Goal: Task Accomplishment & Management: Use online tool/utility

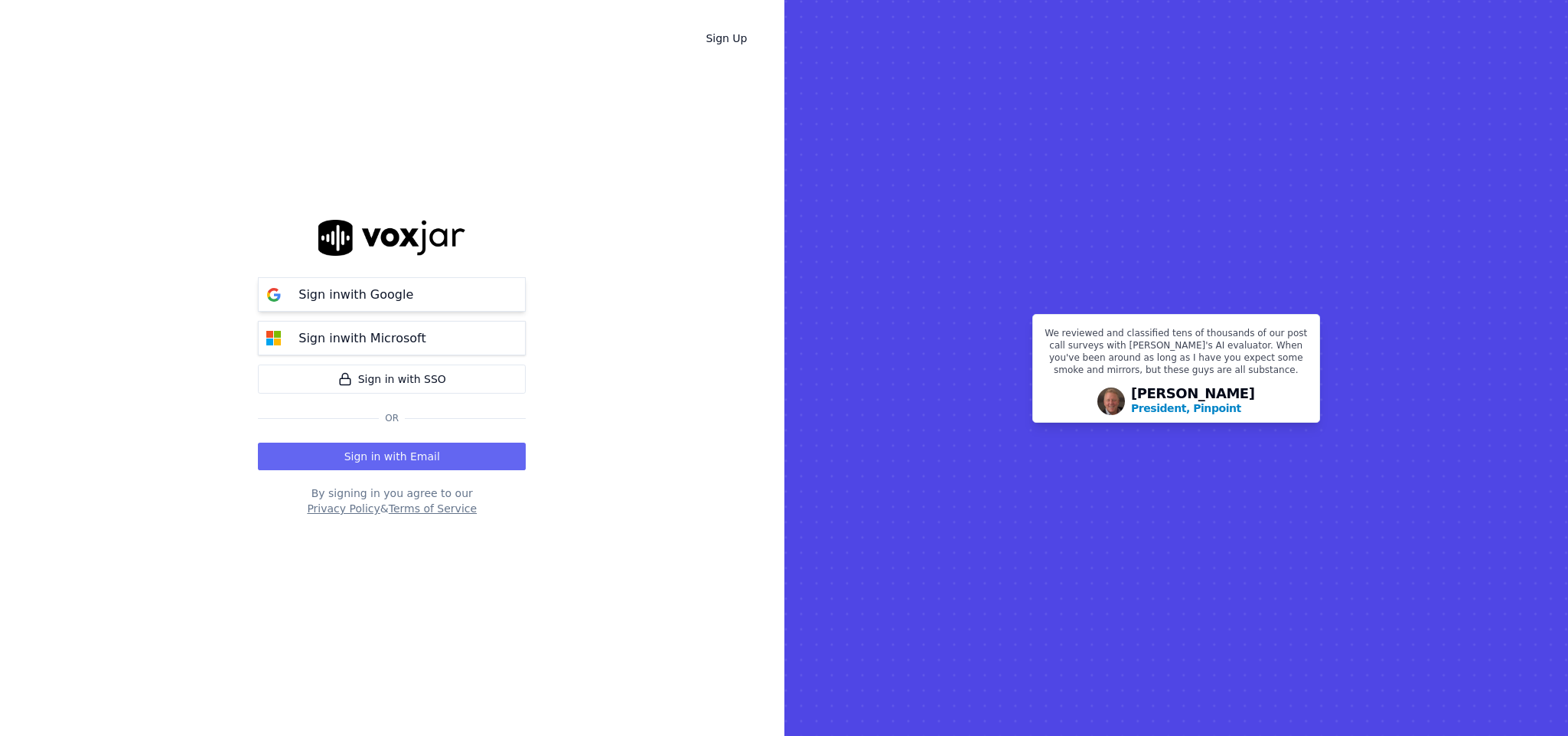
click at [319, 295] on p "Sign in with Google" at bounding box center [356, 295] width 115 height 18
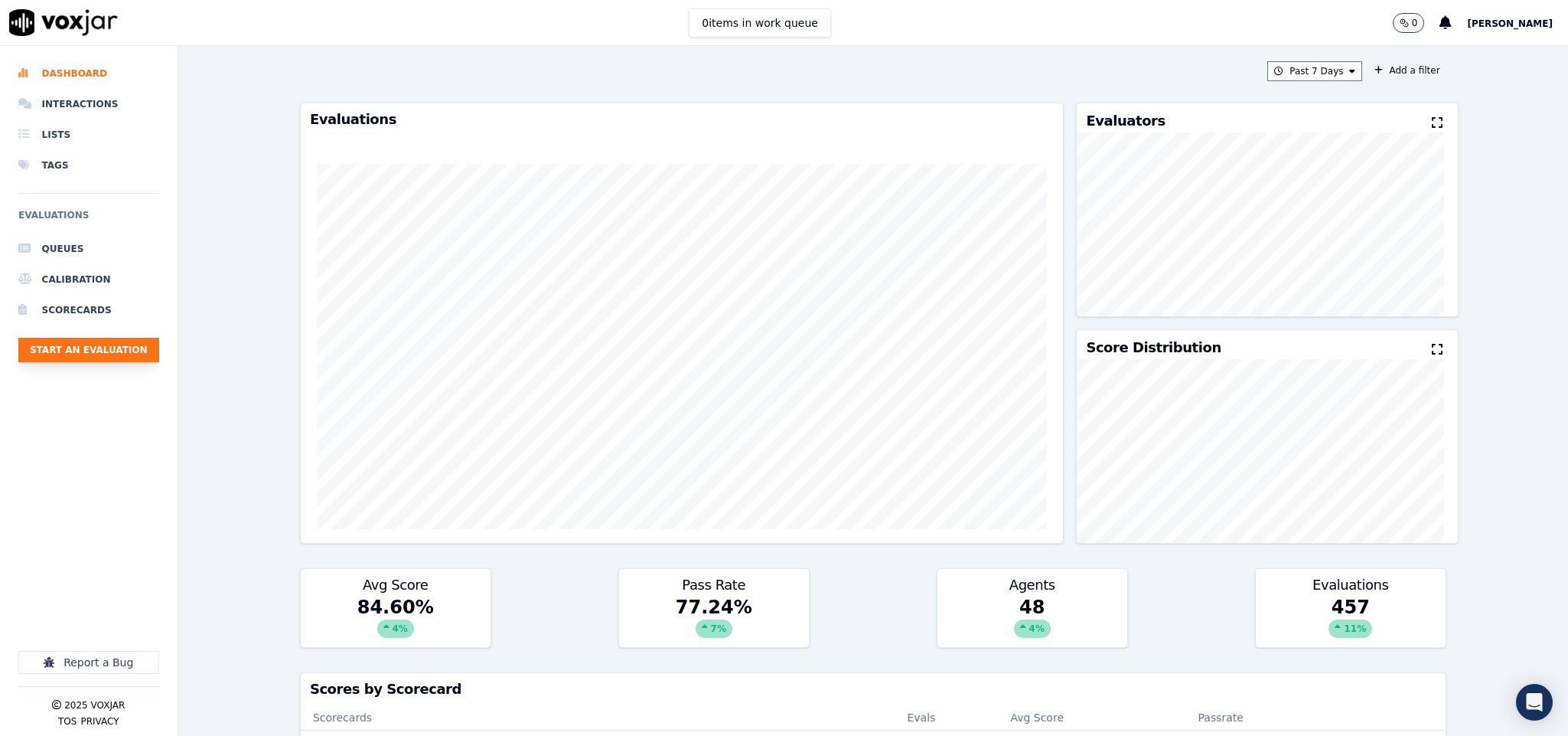
click at [126, 349] on button "Start an Evaluation" at bounding box center [89, 350] width 140 height 25
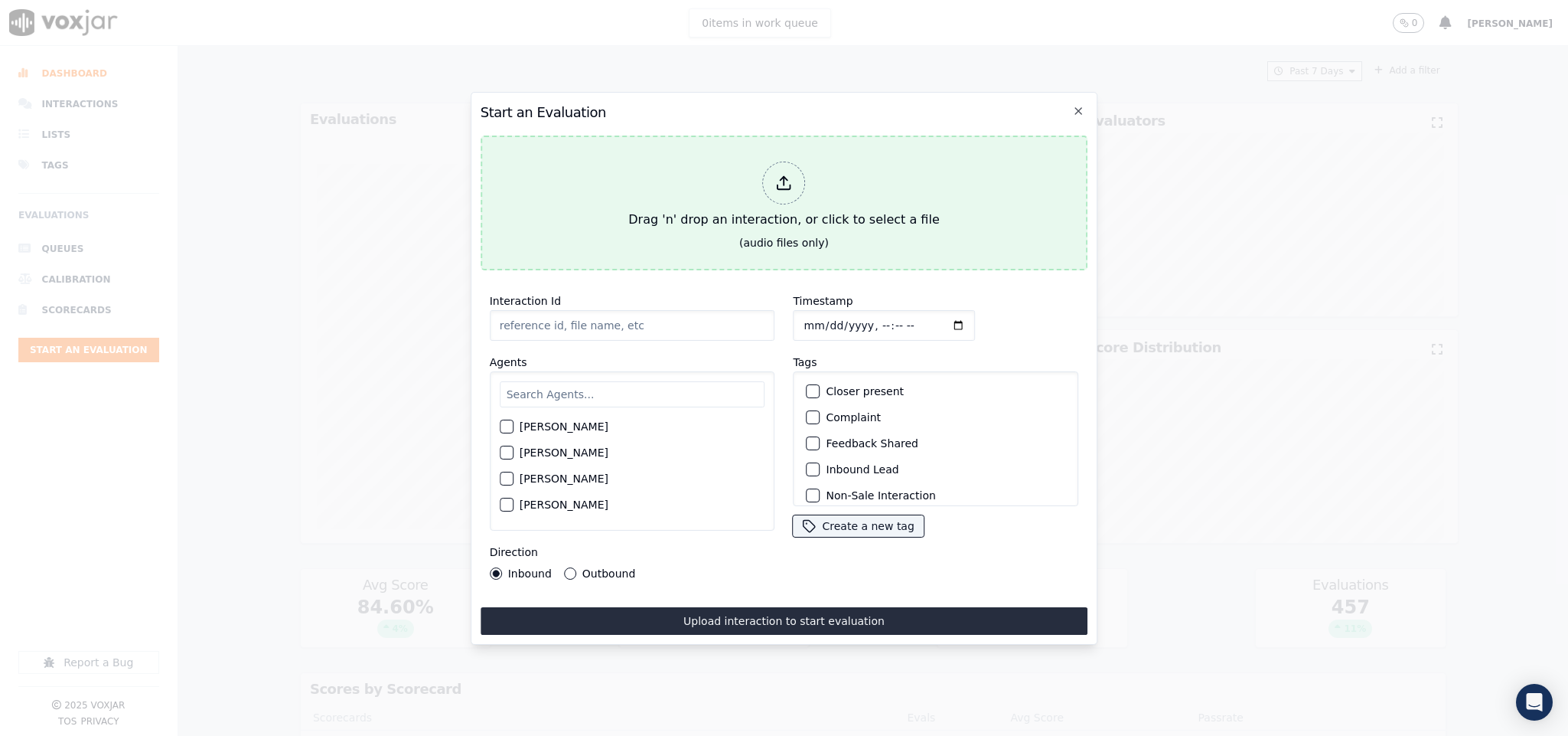
click at [802, 191] on div "Drag 'n' drop an interaction, or click to select a file" at bounding box center [784, 196] width 323 height 80
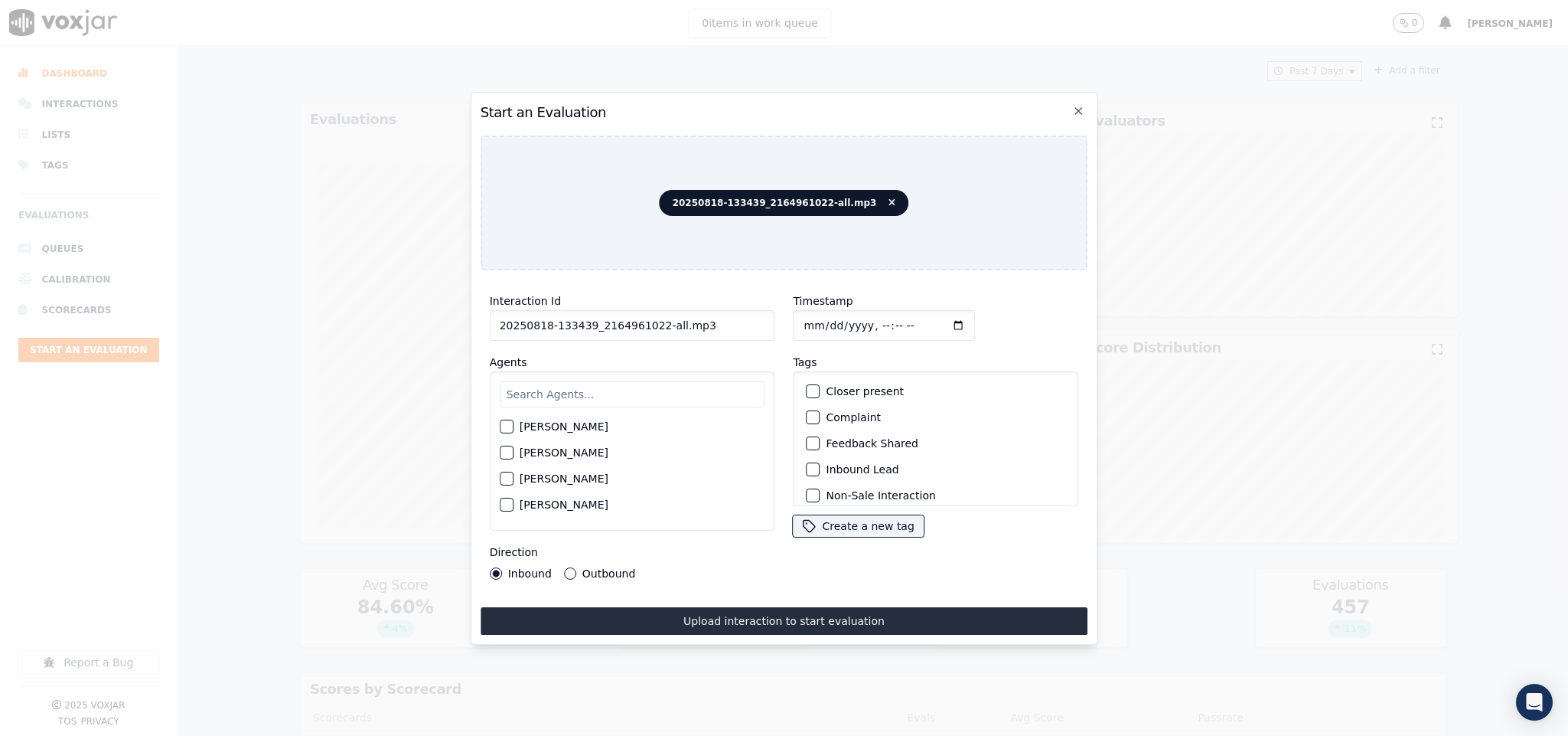
drag, startPoint x: 653, startPoint y: 318, endPoint x: 754, endPoint y: 327, distance: 101.4
click at [754, 327] on input "20250818-133439_2164961022-all.mp3" at bounding box center [633, 325] width 286 height 30
type input "20250818-133439_2164961022-C1"
click at [799, 315] on input "Timestamp" at bounding box center [885, 325] width 182 height 30
type input "2025-08-18T19:23"
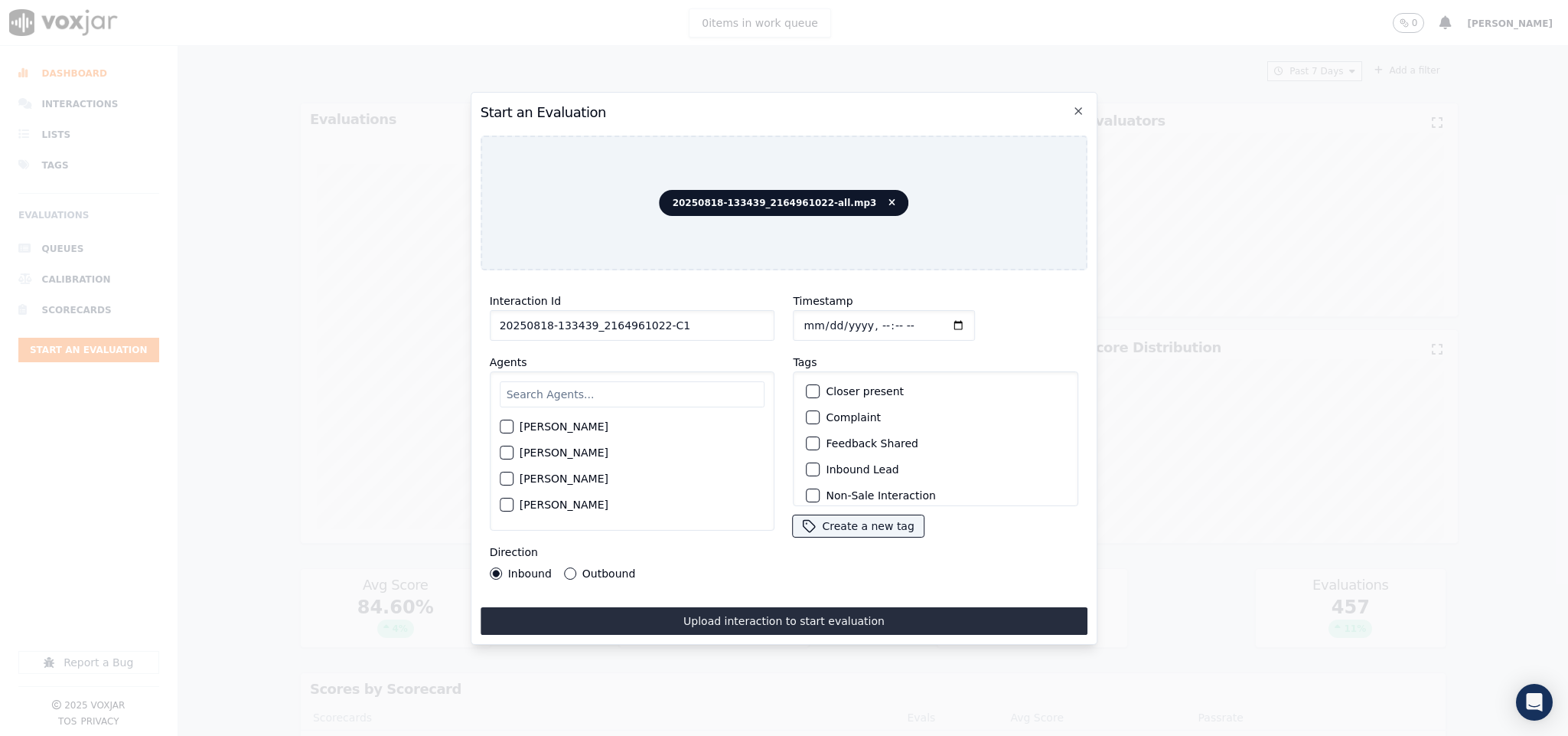
click at [567, 568] on button "Outbound" at bounding box center [570, 573] width 12 height 12
click at [808, 402] on div "button" at bounding box center [812, 407] width 10 height 10
click at [807, 479] on button "Sale Interaction" at bounding box center [813, 485] width 14 height 14
click at [625, 391] on input "text" at bounding box center [632, 394] width 266 height 26
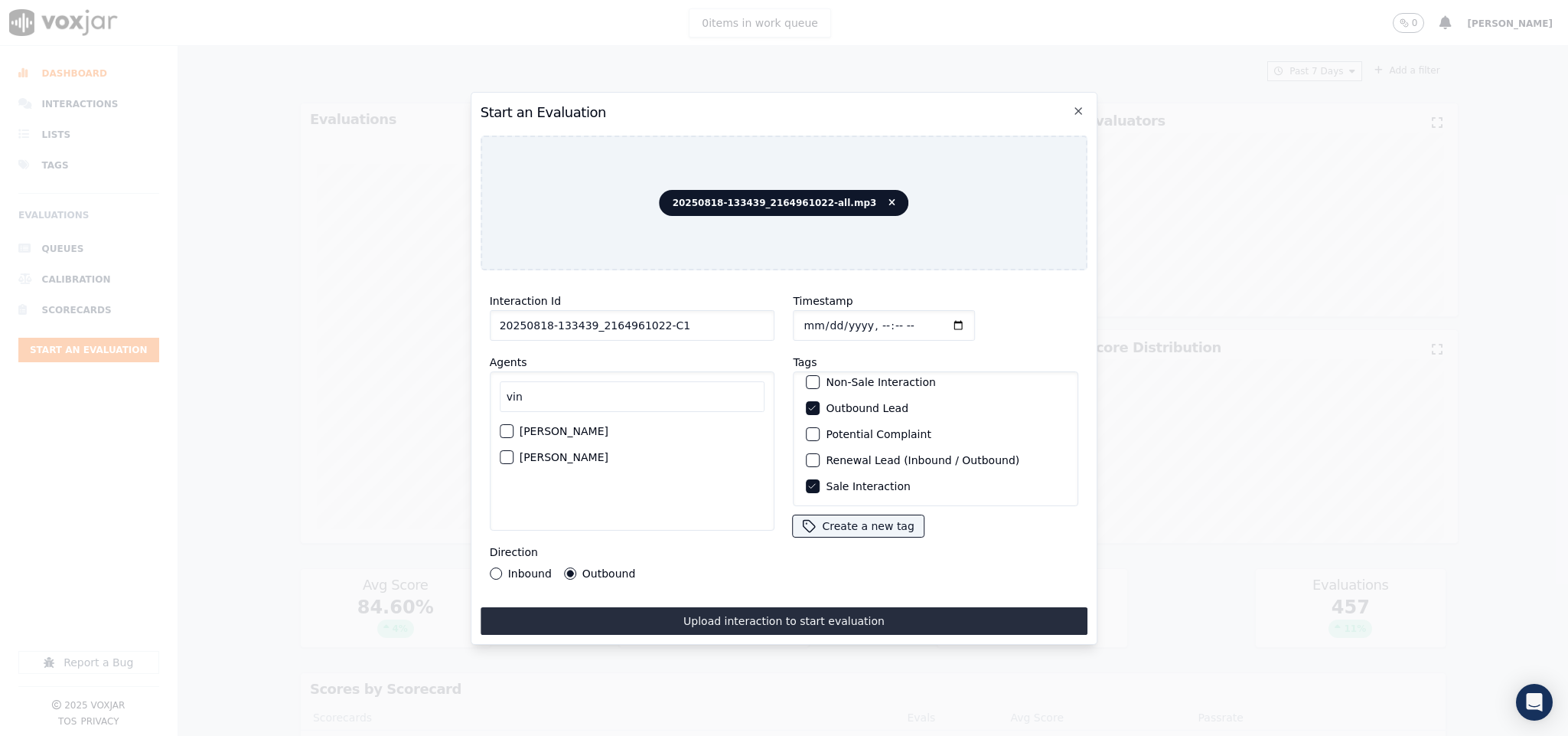
type input "vin"
click at [505, 452] on div "button" at bounding box center [505, 457] width 10 height 10
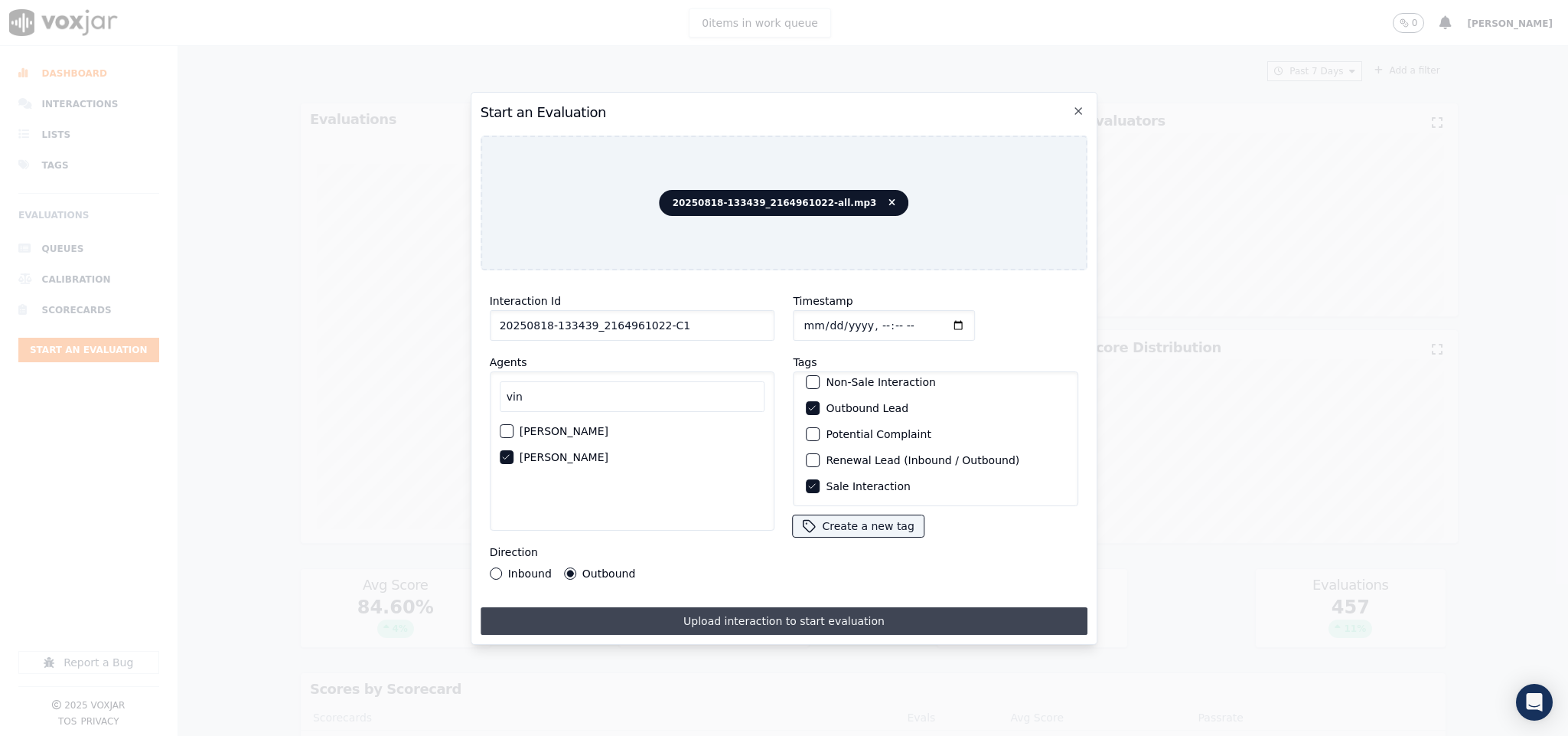
click at [618, 613] on button "Upload interaction to start evaluation" at bounding box center [784, 621] width 608 height 28
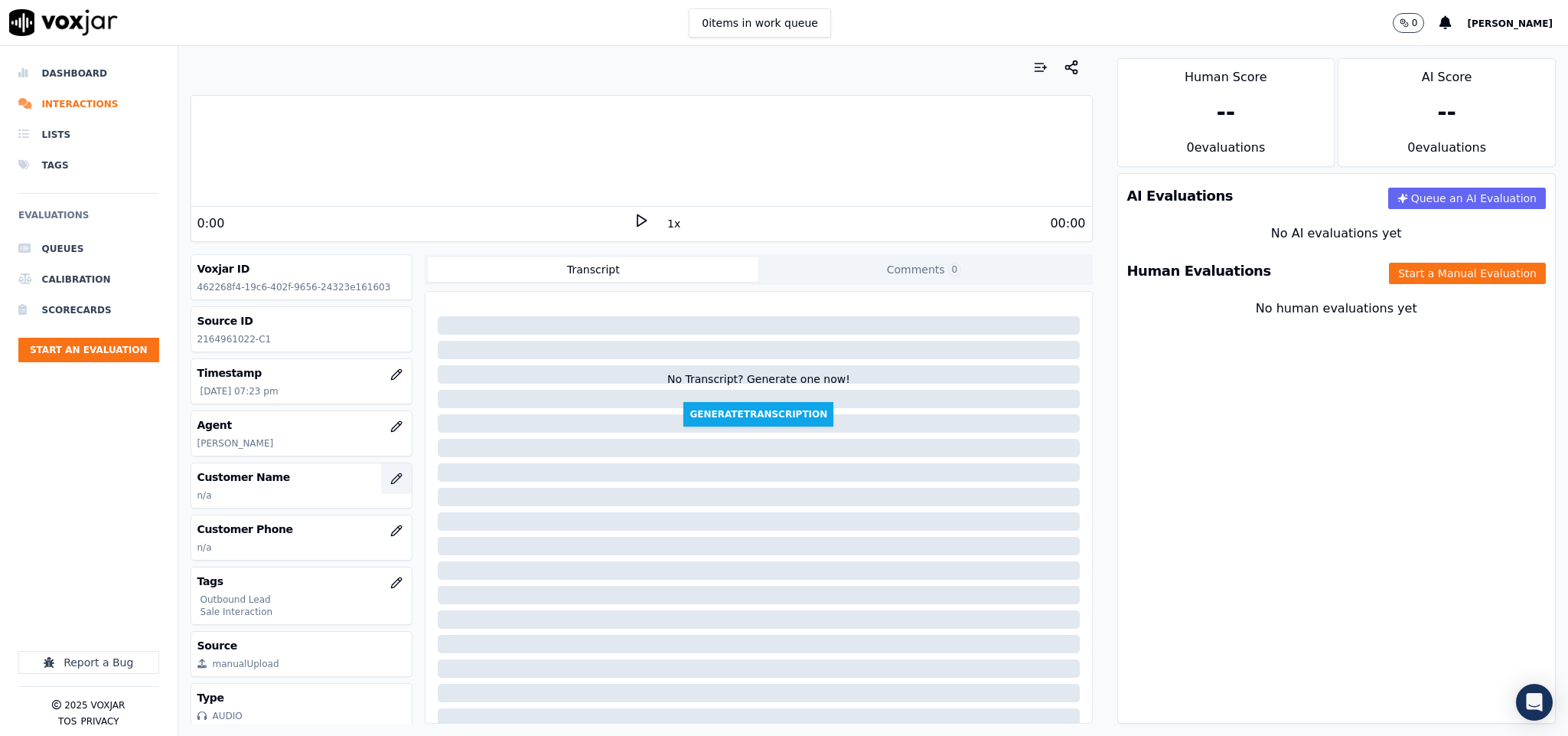
click at [390, 483] on icon "button" at bounding box center [396, 478] width 12 height 12
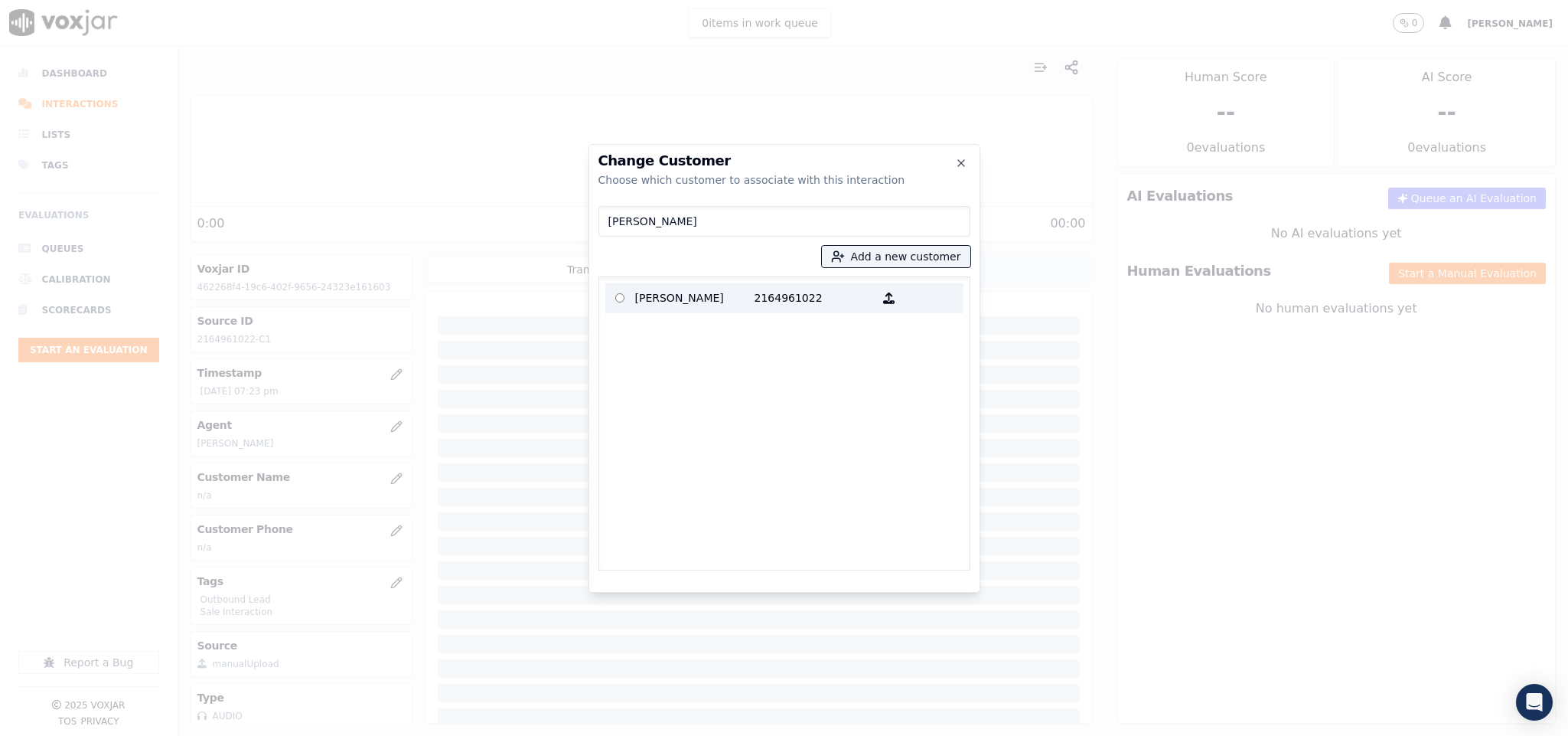
type input "MARK SCHWARZ"
click at [684, 299] on p "MARK SCHWARZ" at bounding box center [695, 299] width 120 height 24
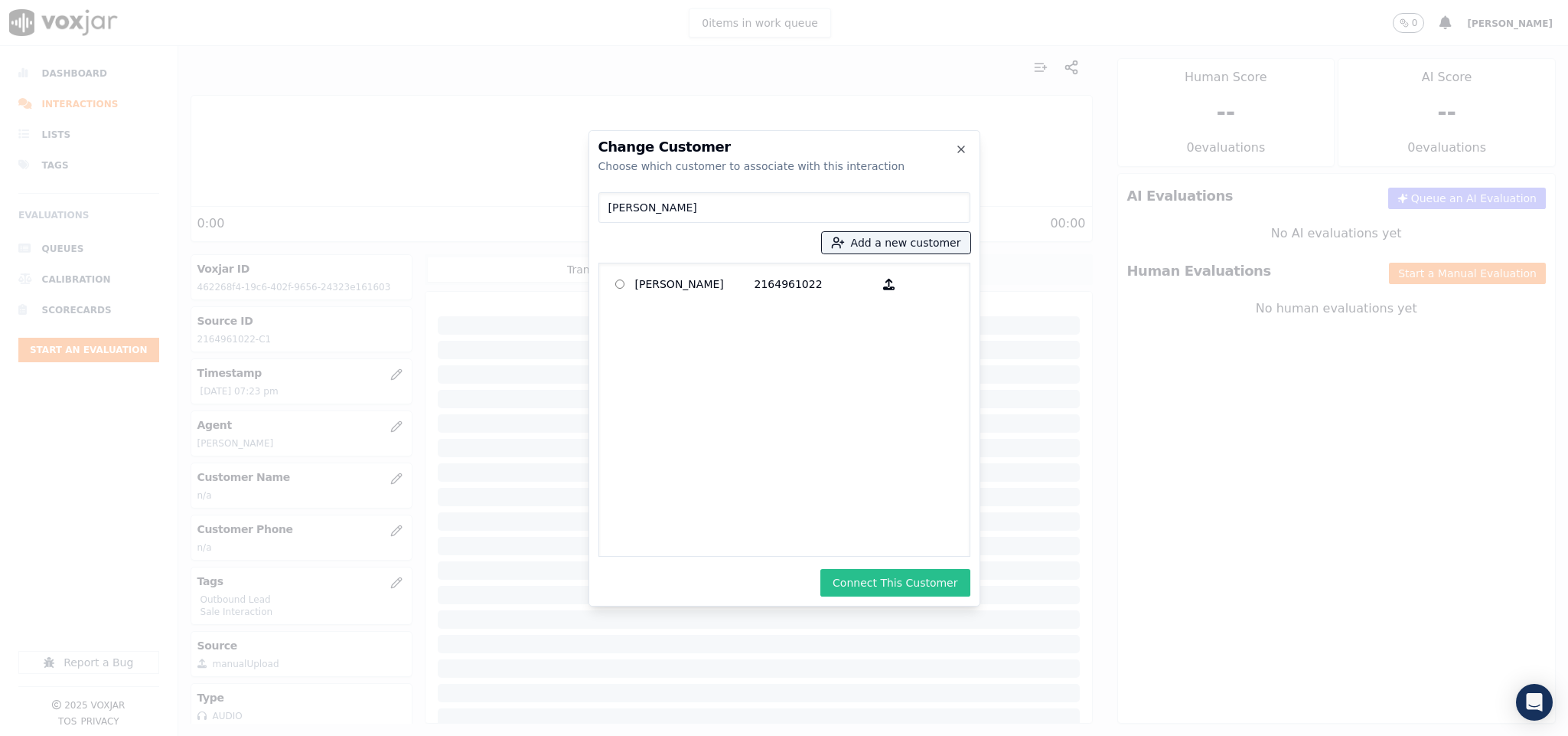
click at [916, 584] on button "Connect This Customer" at bounding box center [895, 583] width 149 height 28
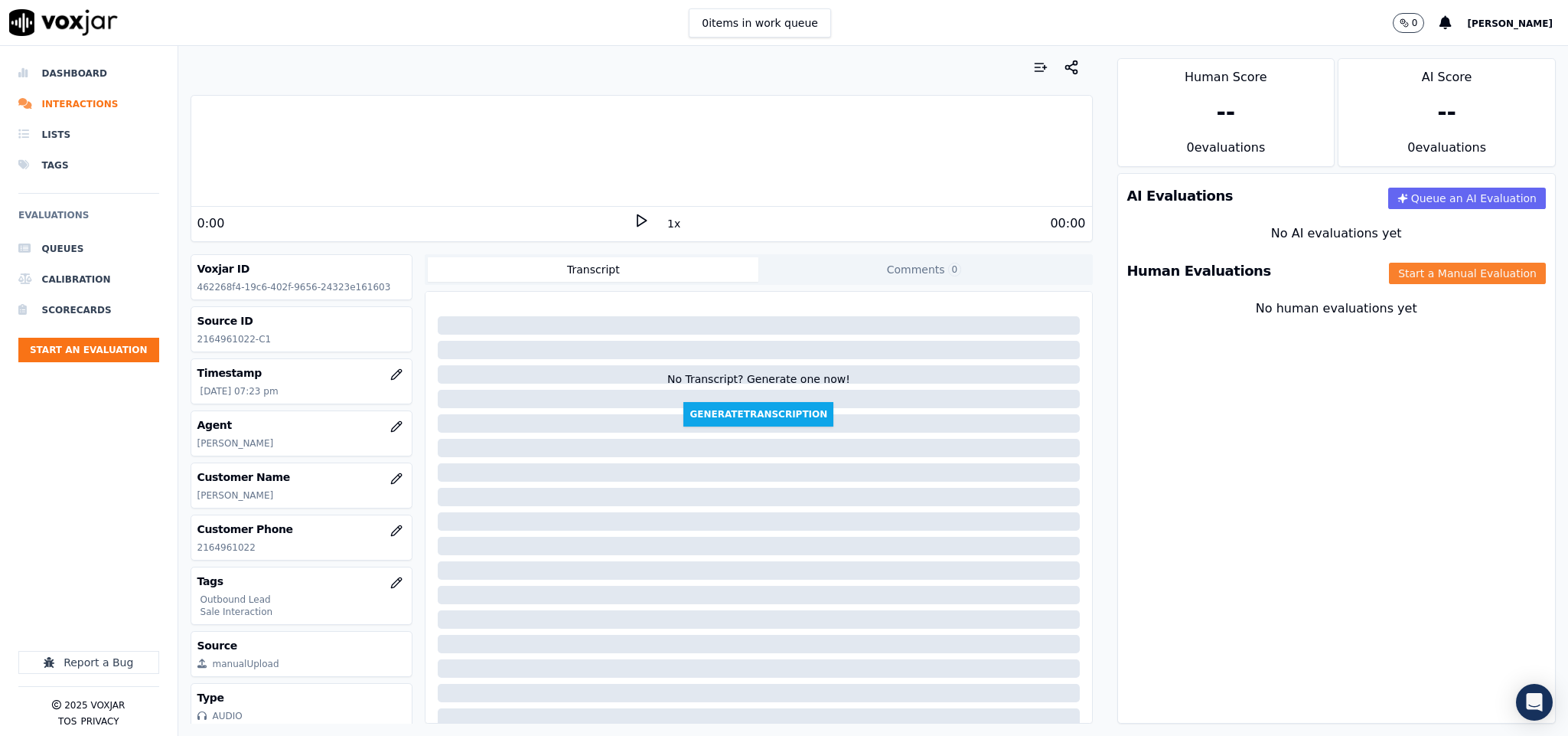
click at [1433, 271] on button "Start a Manual Evaluation" at bounding box center [1467, 273] width 157 height 22
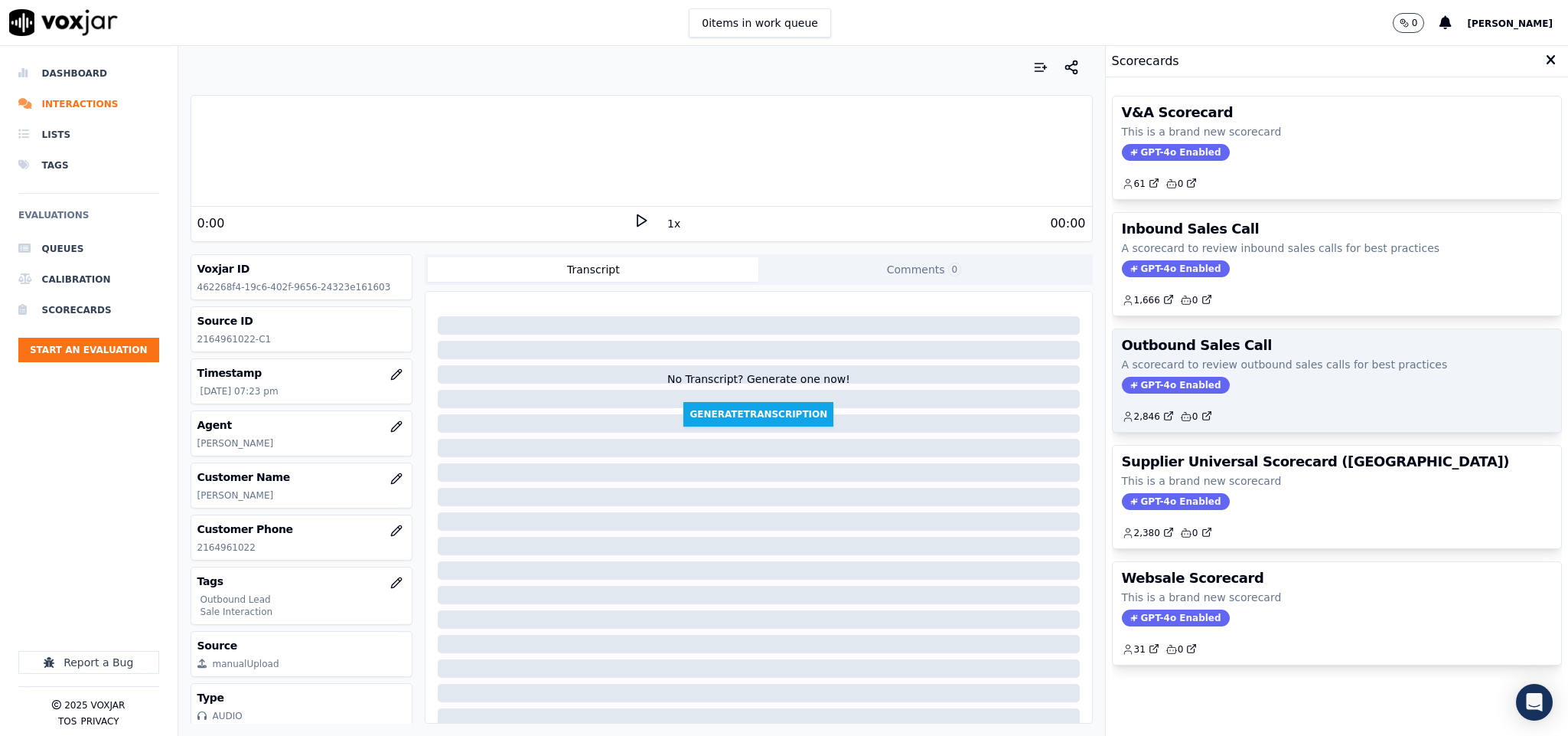
click at [1139, 380] on span "GPT-4o Enabled" at bounding box center [1175, 385] width 108 height 17
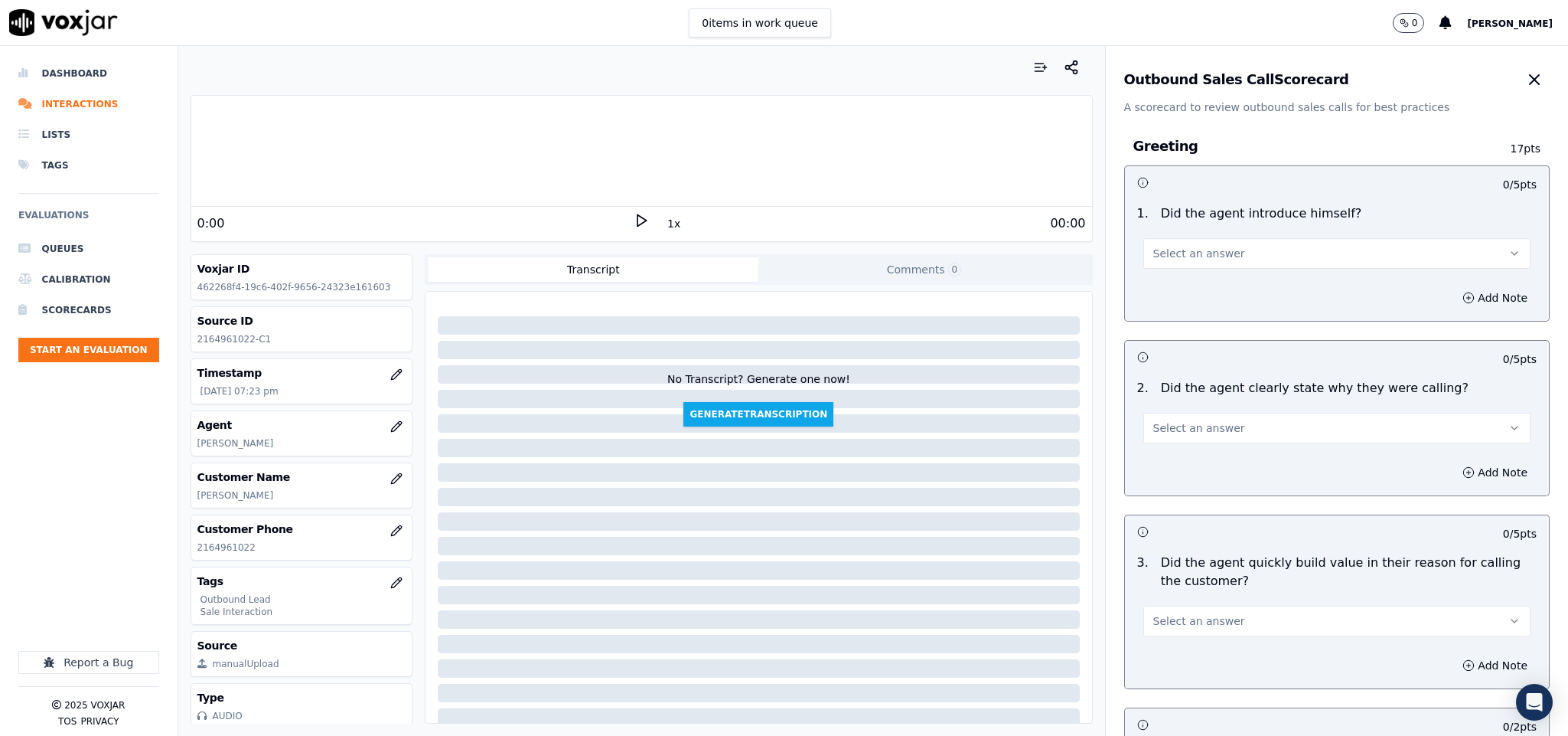
click at [1164, 267] on button "Select an answer" at bounding box center [1337, 253] width 388 height 30
click at [1159, 297] on div "Yes" at bounding box center [1299, 288] width 350 height 25
click at [1224, 435] on button "Select an answer" at bounding box center [1337, 428] width 388 height 30
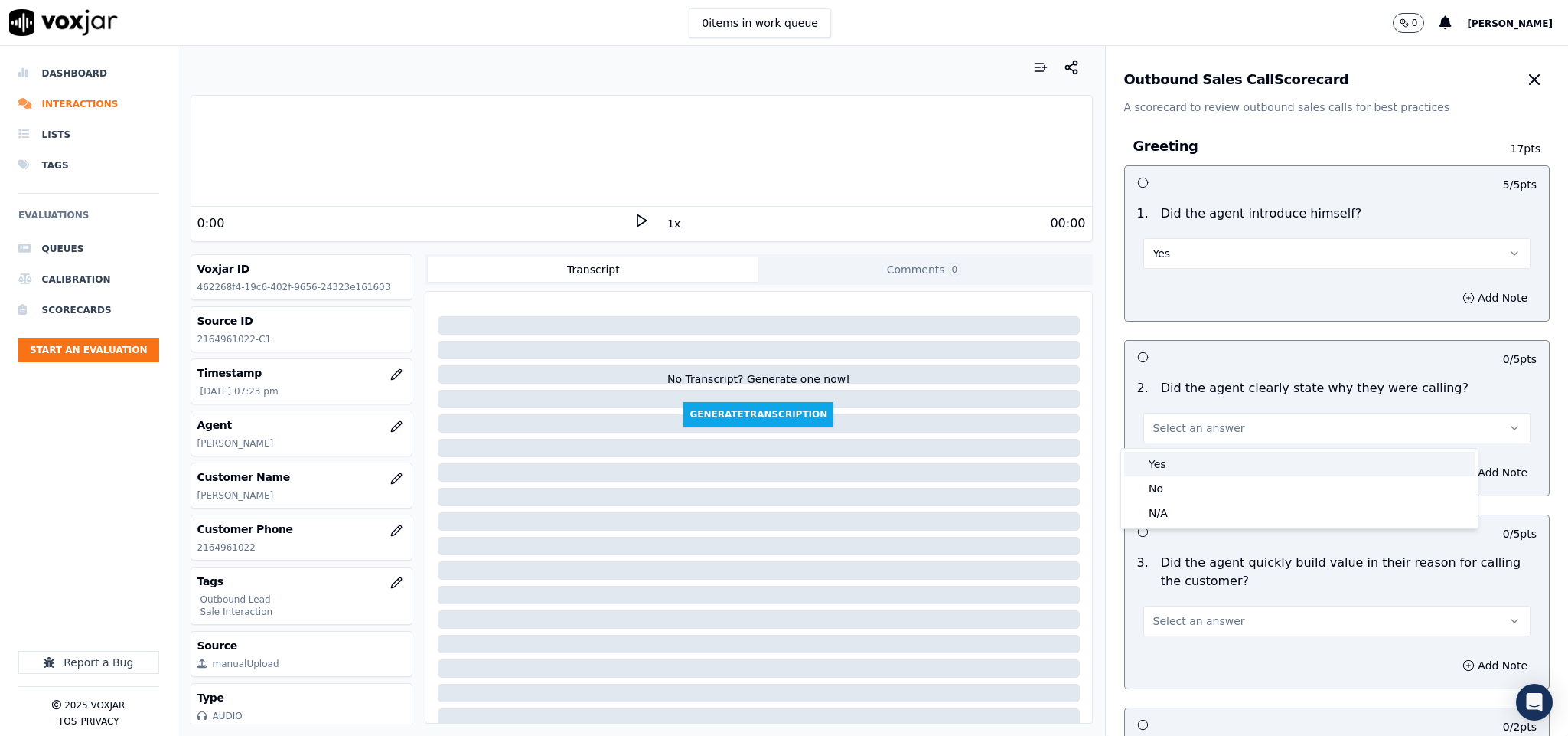
click at [1215, 472] on div "Yes" at bounding box center [1299, 464] width 350 height 25
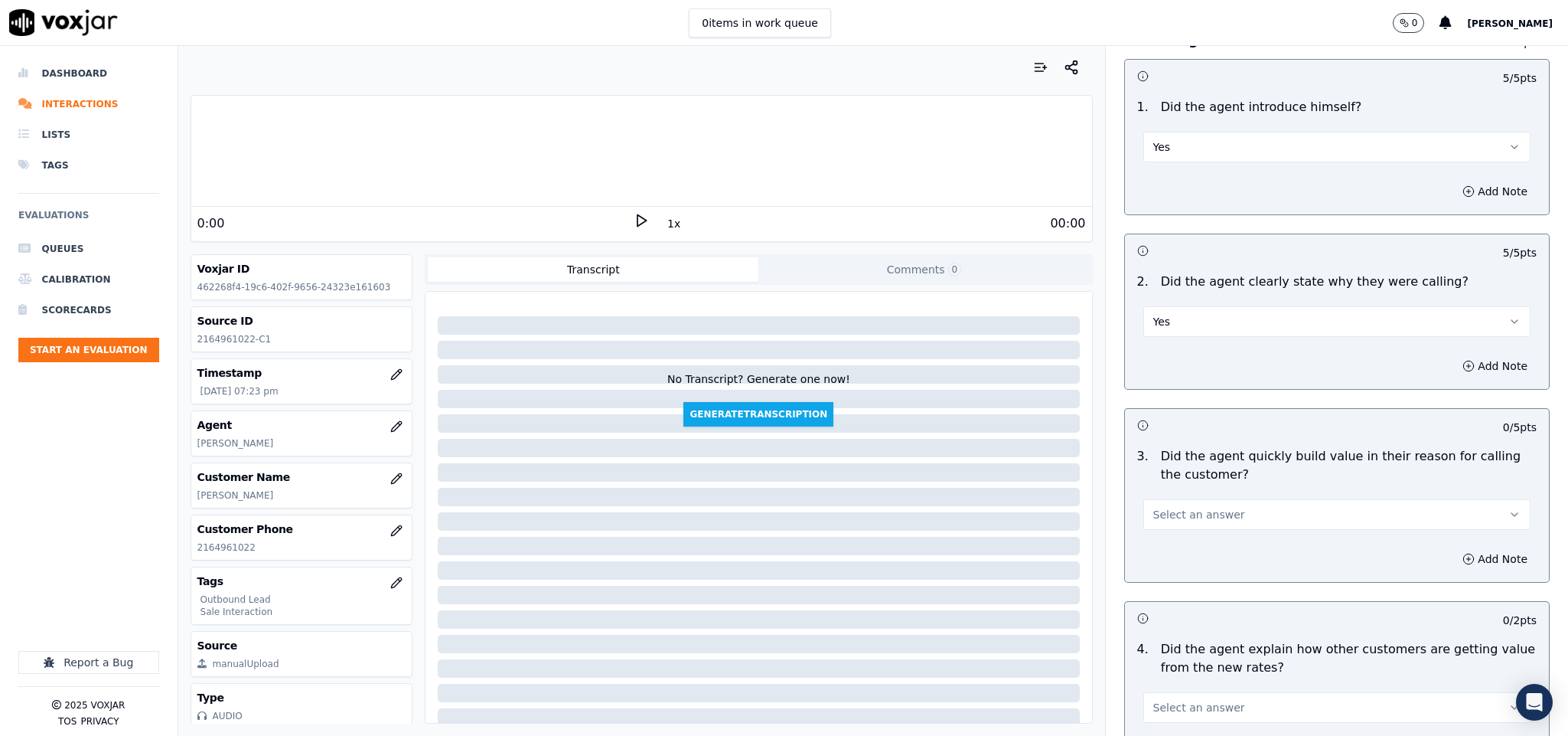
scroll to position [230, 0]
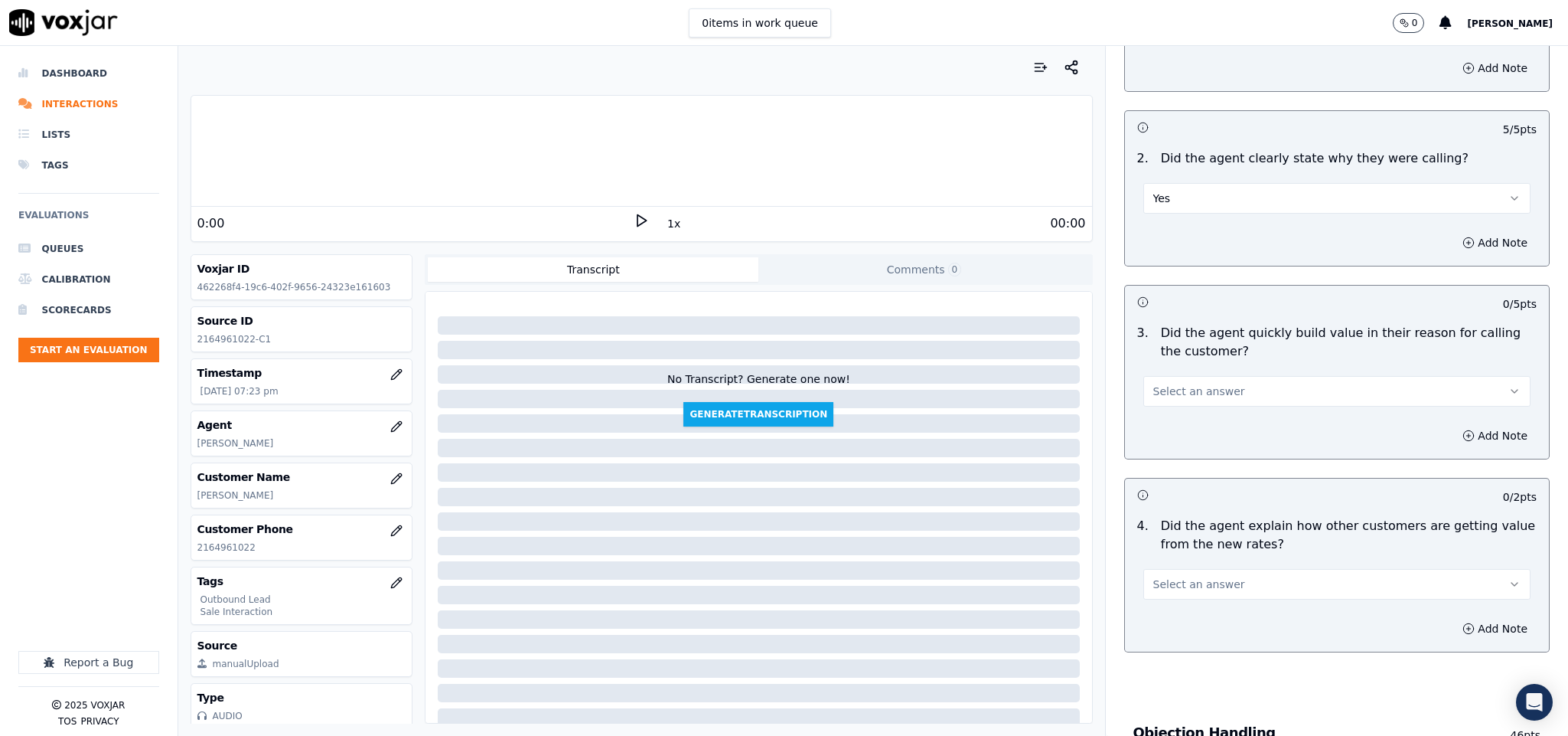
click at [1235, 386] on button "Select an answer" at bounding box center [1337, 391] width 388 height 30
click at [1199, 434] on div "Yes" at bounding box center [1299, 428] width 350 height 25
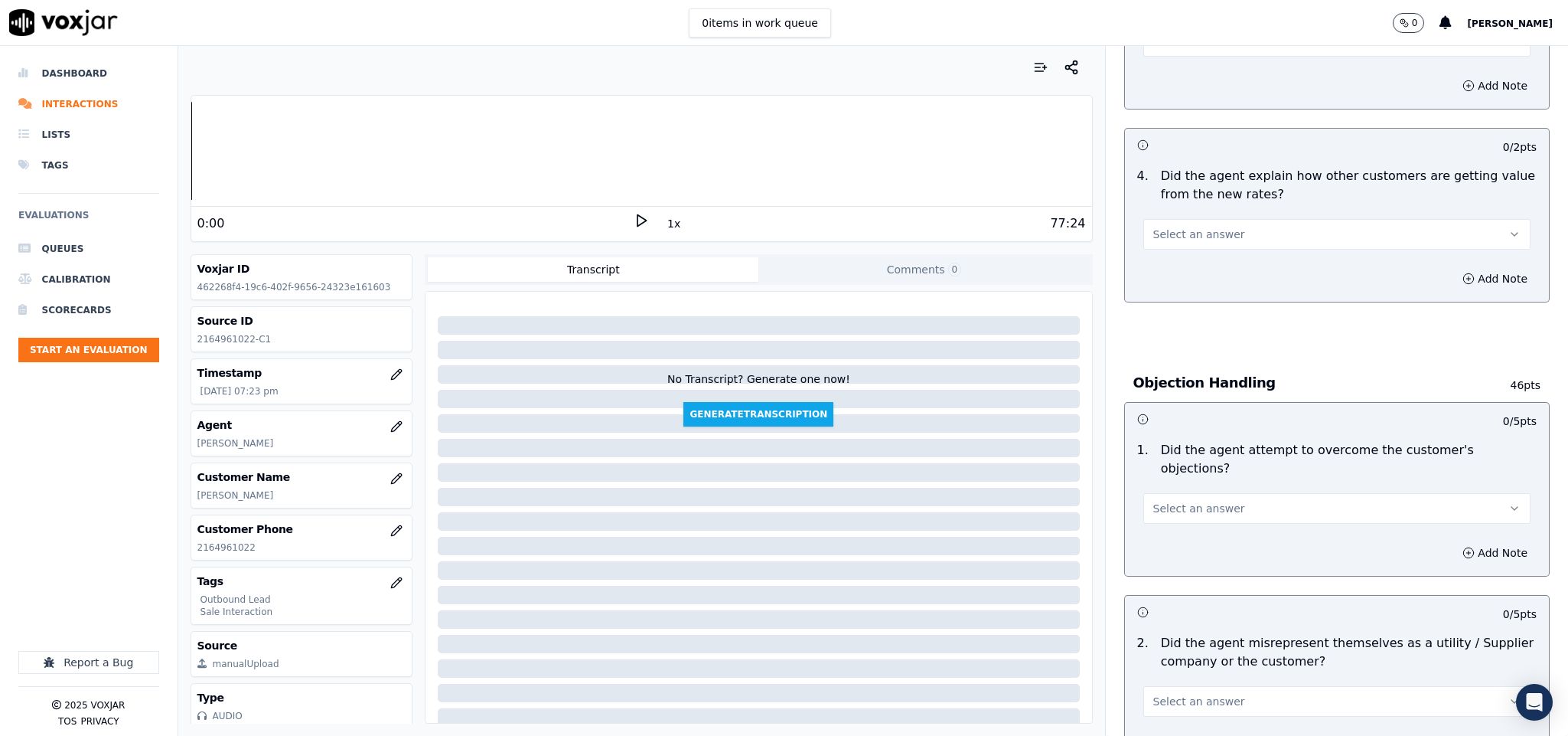
scroll to position [574, 0]
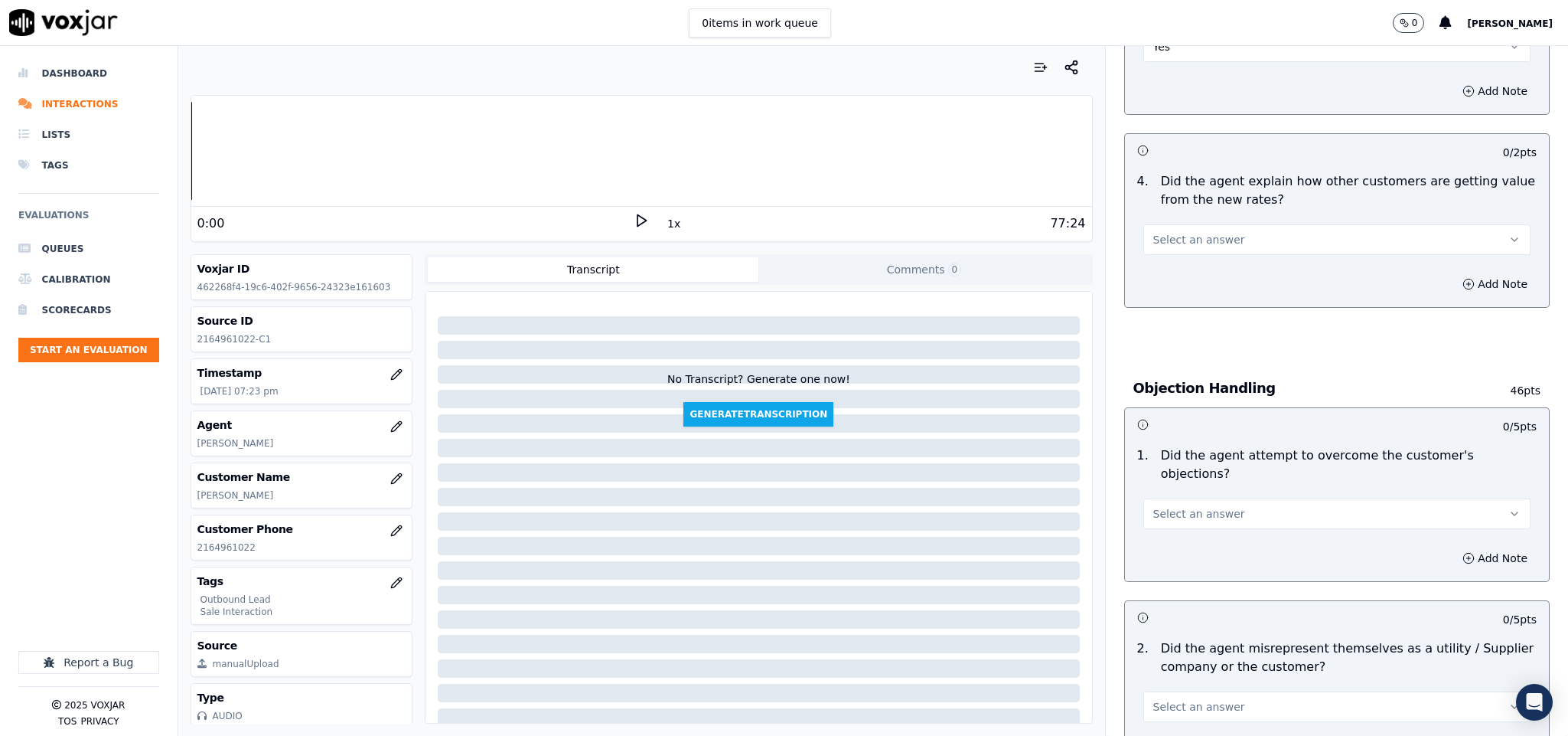
click at [1204, 236] on span "Select an answer" at bounding box center [1199, 239] width 92 height 15
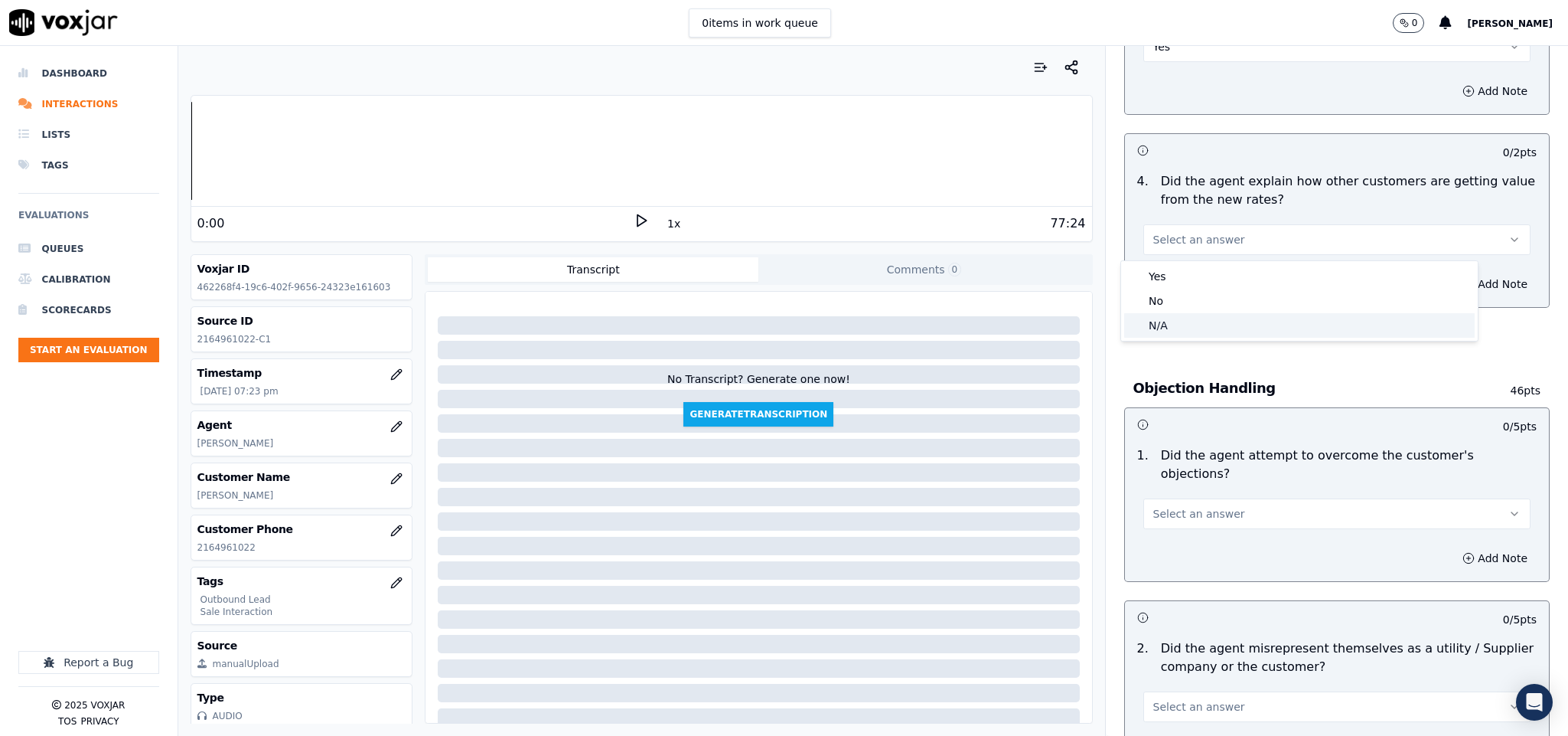
click at [1169, 333] on div "N/A" at bounding box center [1299, 325] width 350 height 25
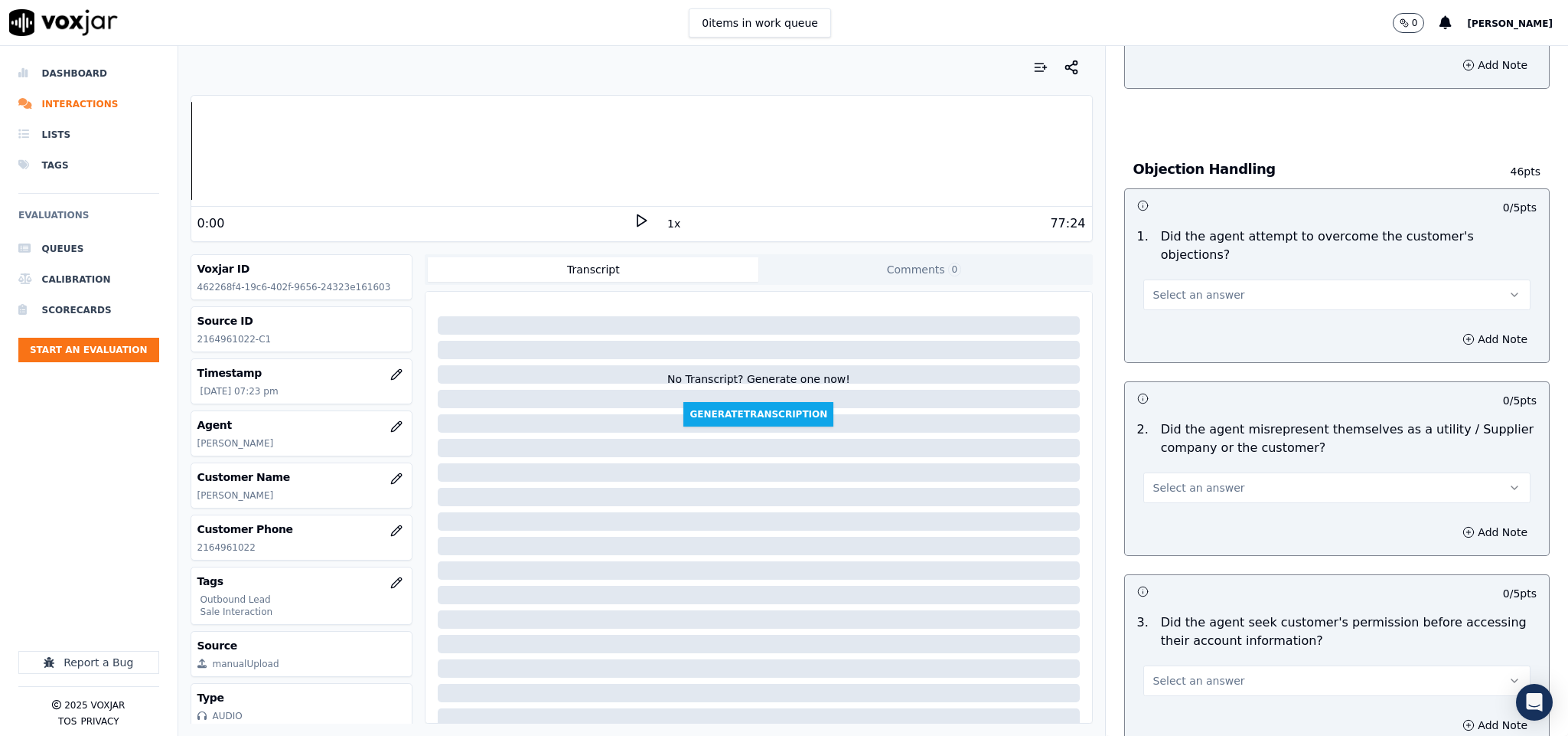
scroll to position [804, 0]
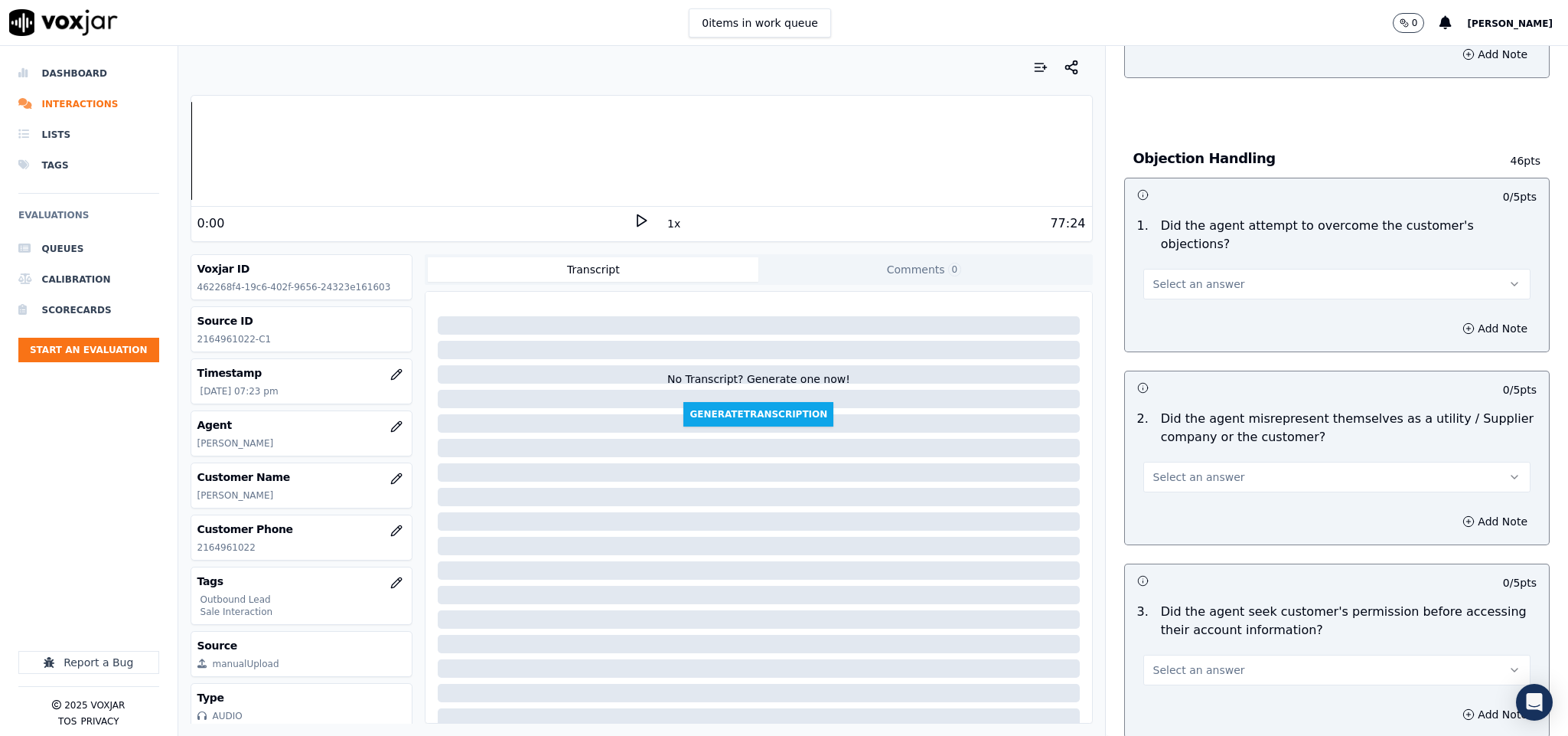
click at [1199, 276] on span "Select an answer" at bounding box center [1199, 283] width 92 height 15
click at [1186, 312] on div "Yes" at bounding box center [1299, 303] width 350 height 25
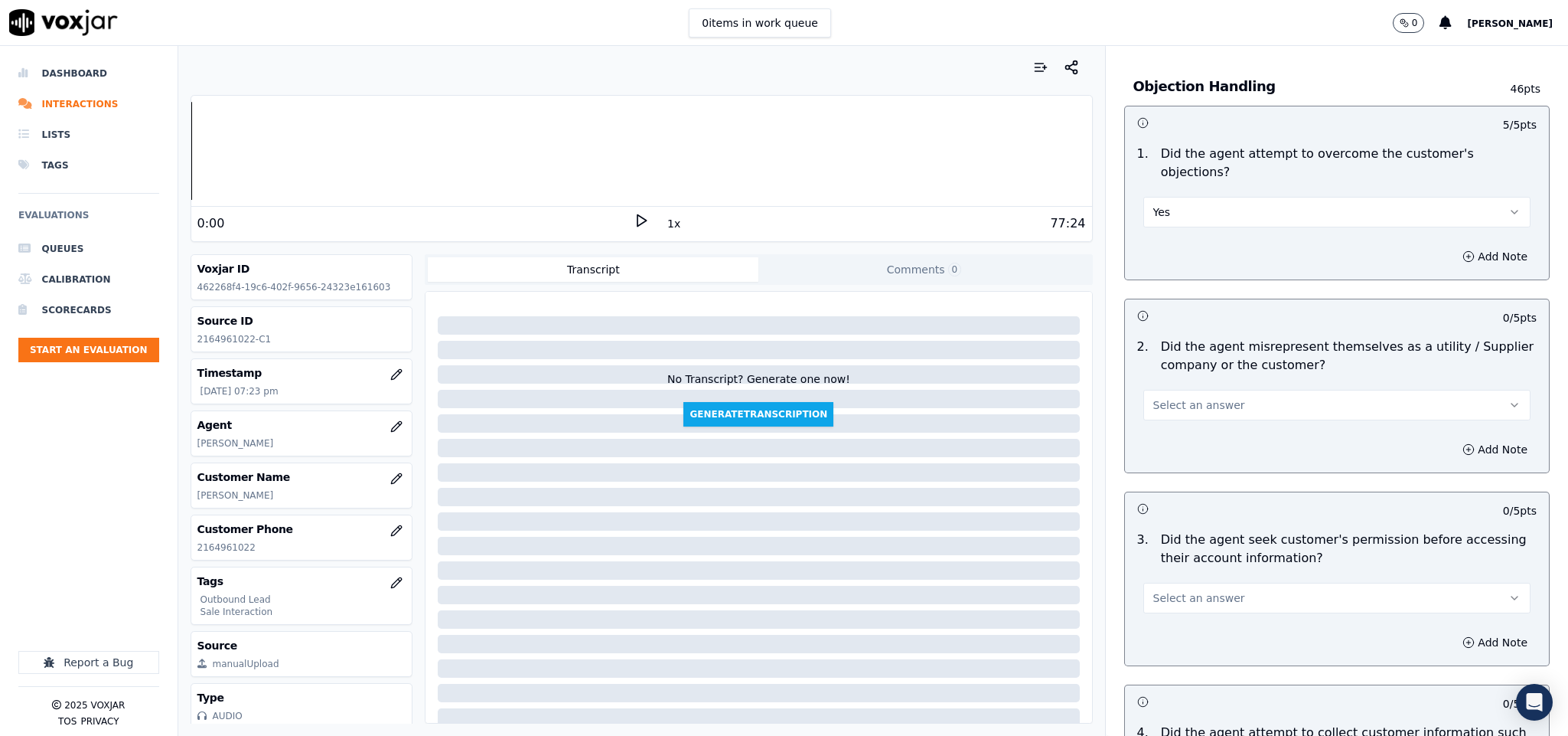
scroll to position [919, 0]
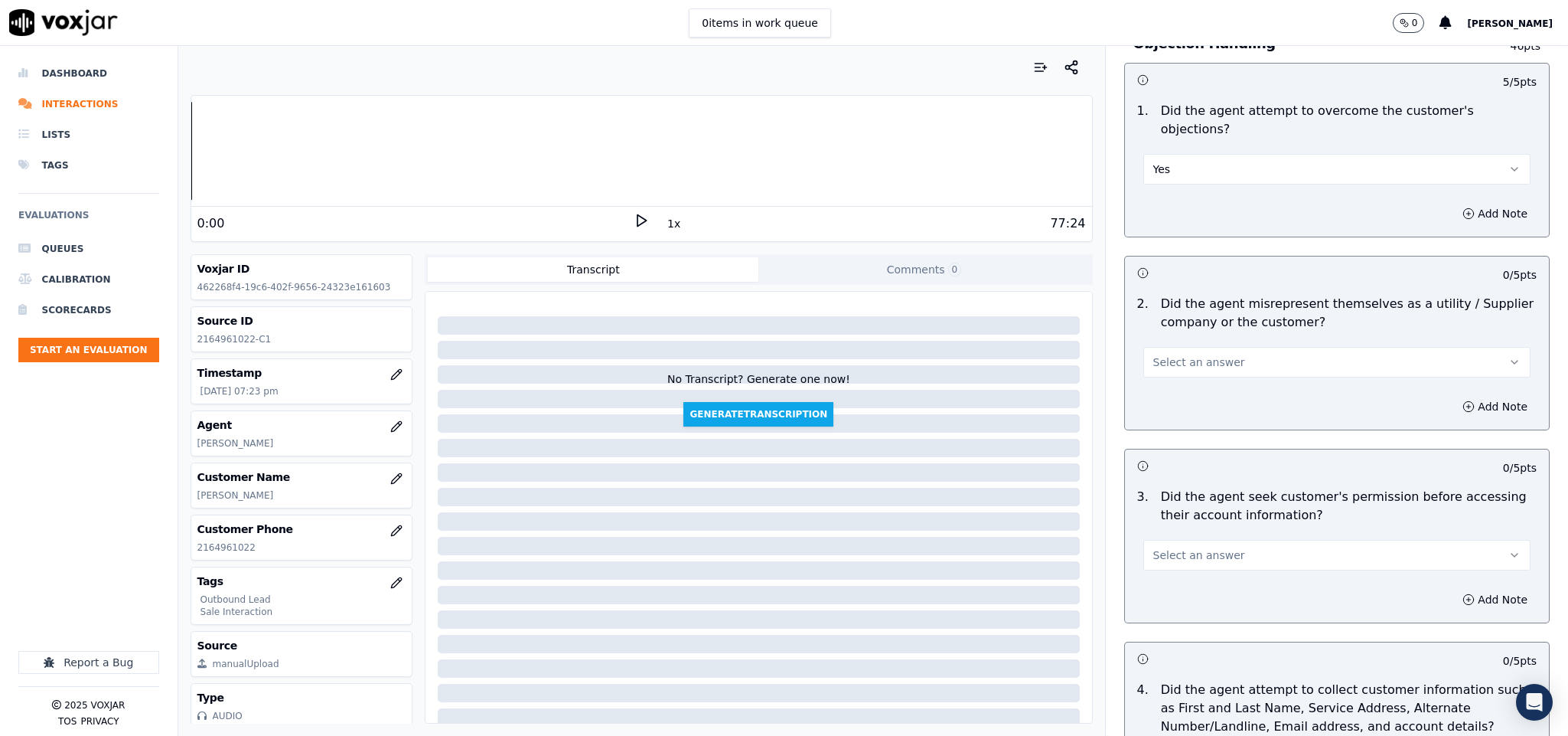
click at [1226, 346] on button "Select an answer" at bounding box center [1337, 362] width 388 height 30
click at [1174, 417] on div "No" at bounding box center [1299, 406] width 350 height 25
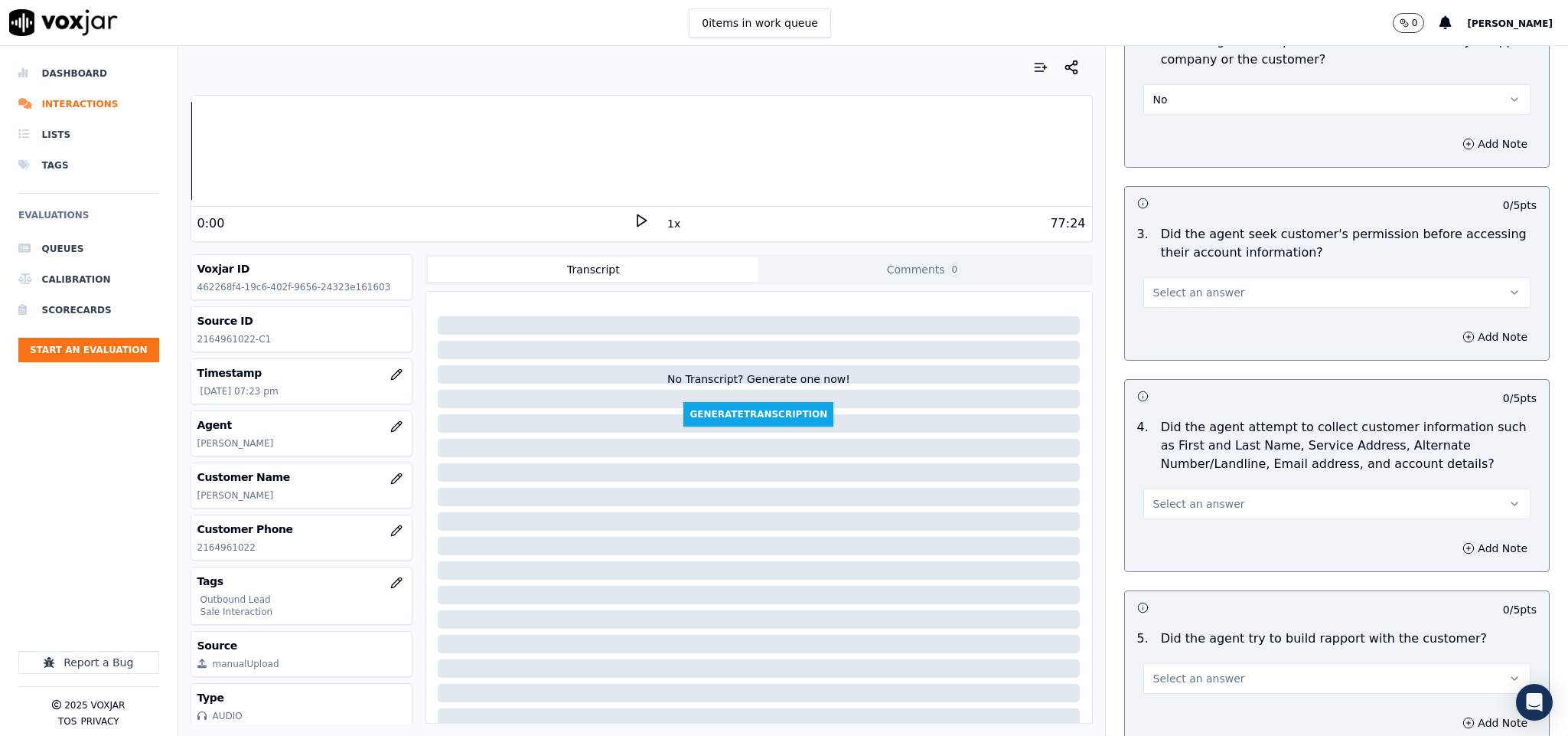
scroll to position [1263, 0]
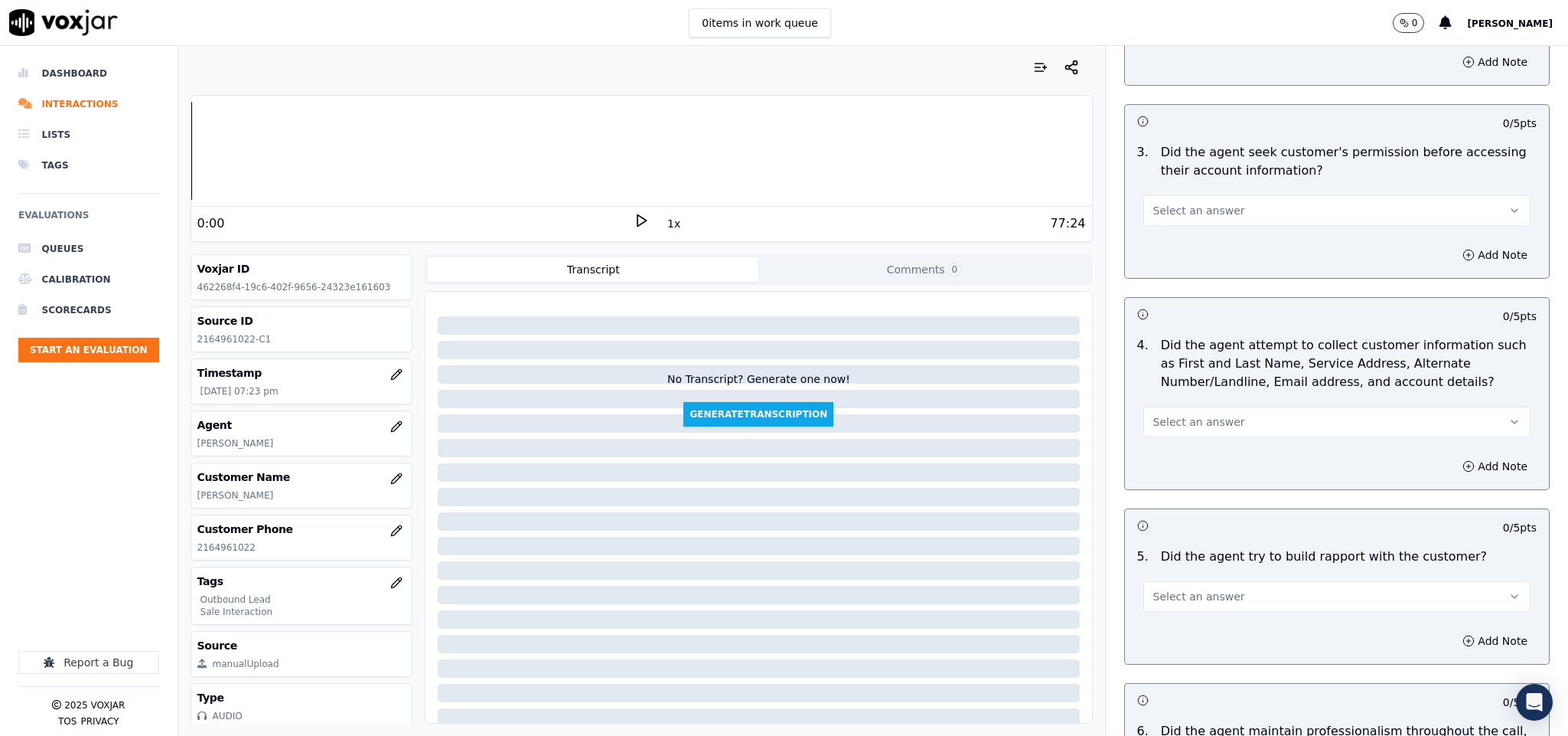
click at [1208, 196] on button "Select an answer" at bounding box center [1337, 211] width 388 height 30
click at [1165, 257] on div "No" at bounding box center [1299, 255] width 350 height 25
click at [1453, 244] on button "Add Note" at bounding box center [1495, 255] width 84 height 22
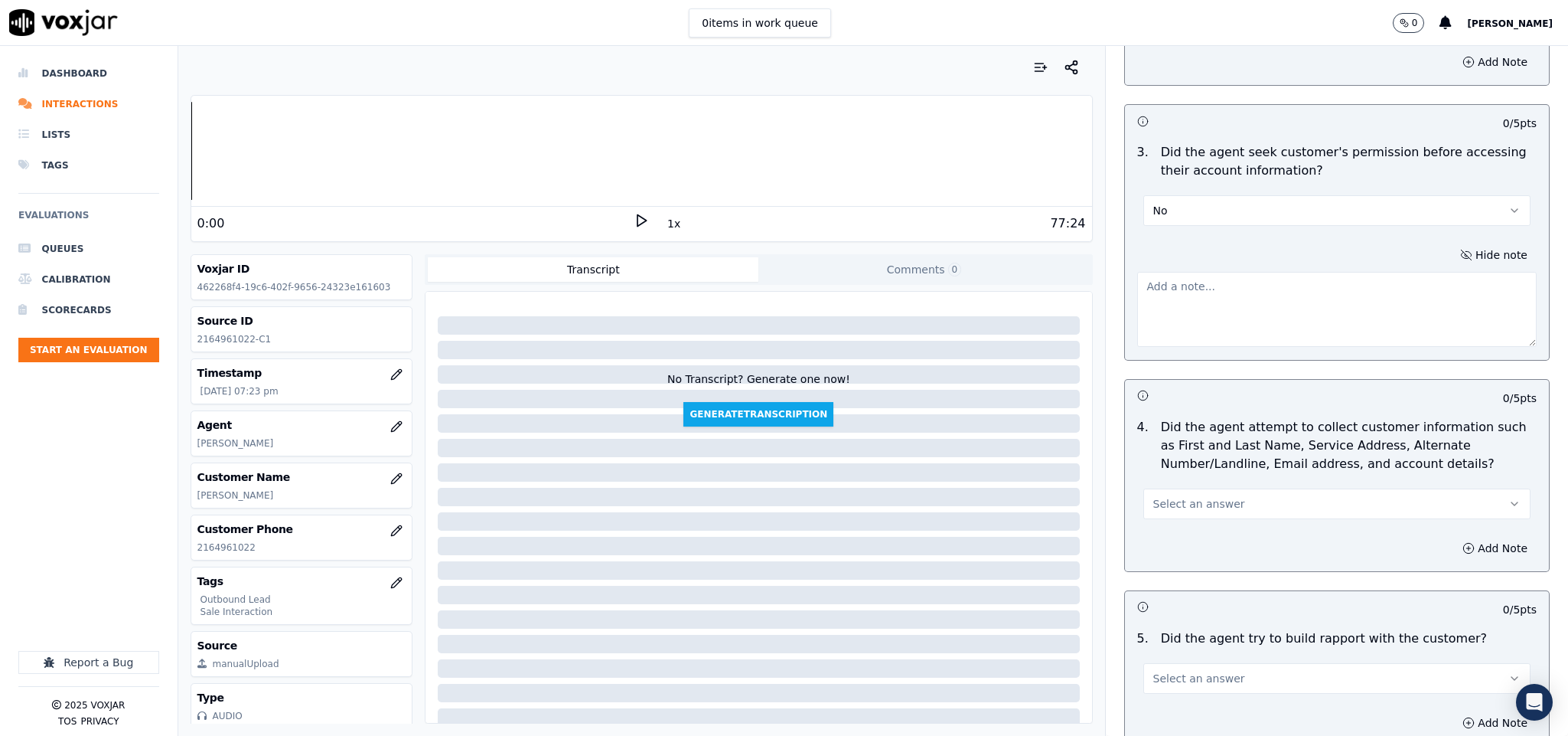
click at [1337, 283] on textarea at bounding box center [1337, 309] width 401 height 75
paste textarea "@1:59 - Vincent share the account number - “The agent must ask for and obtain t…"
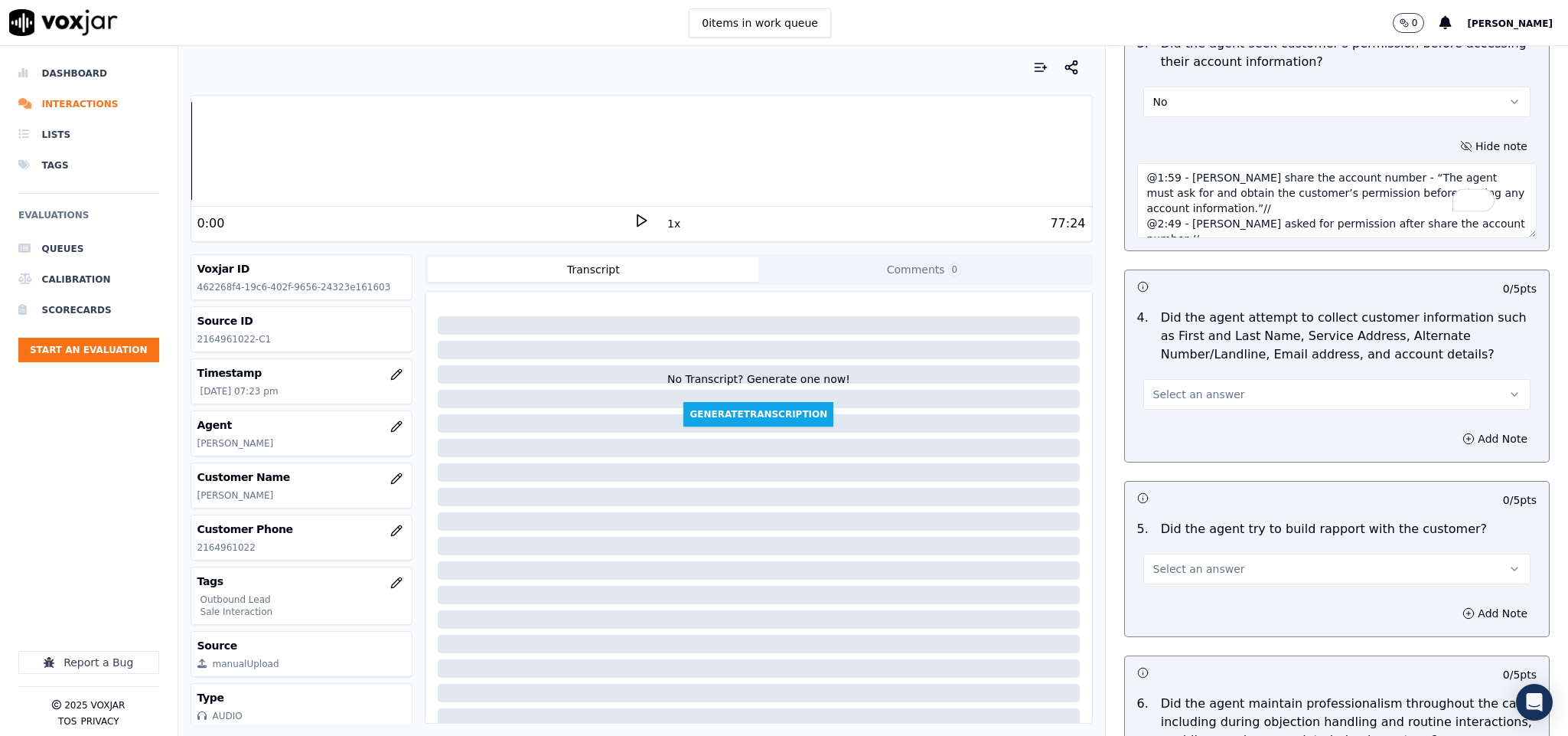
scroll to position [1493, 0]
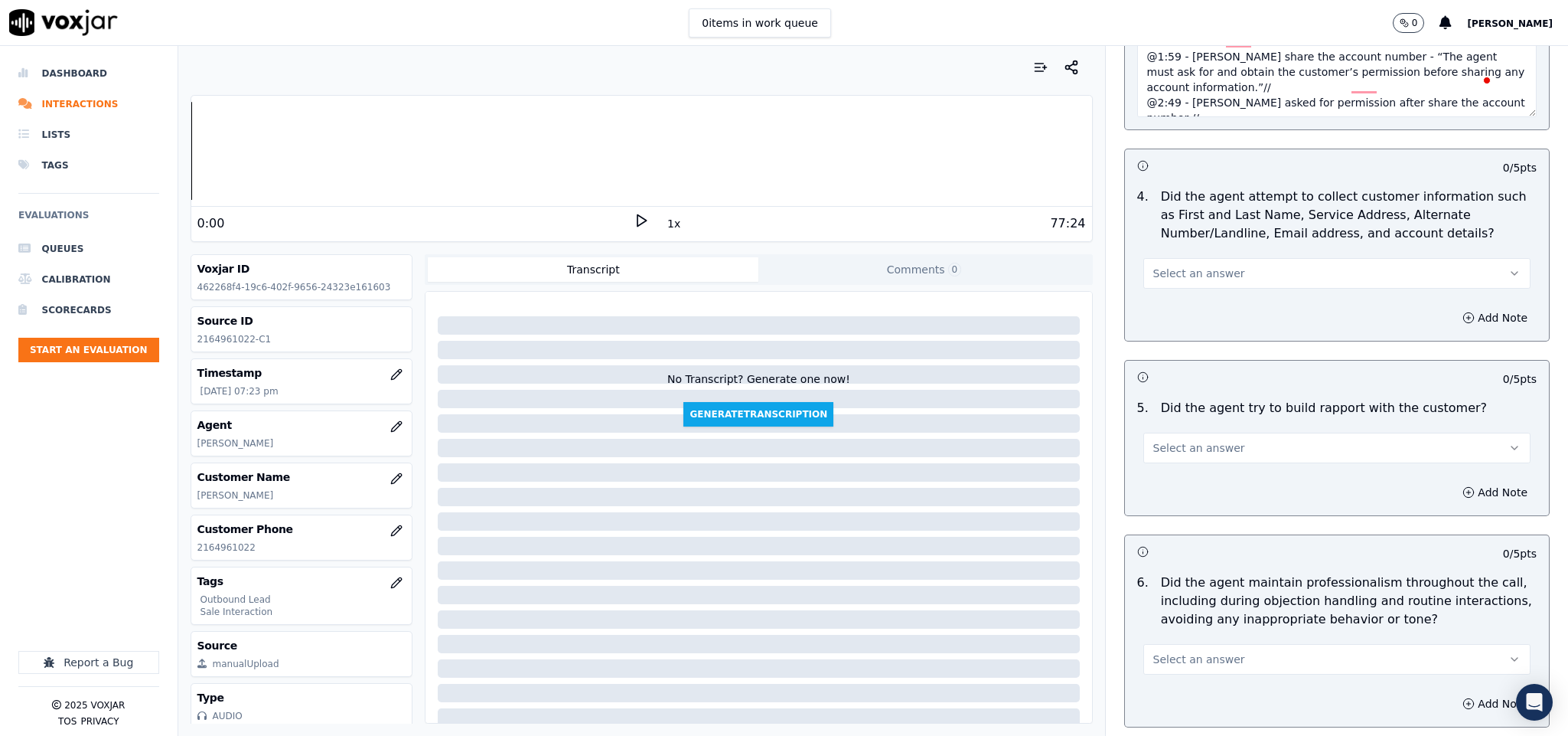
type textarea "@1:59 - Vincent share the account number - “The agent must ask for and obtain t…"
click at [1240, 258] on button "Select an answer" at bounding box center [1337, 273] width 388 height 30
click at [1167, 338] on div "N/A" at bounding box center [1299, 344] width 350 height 25
click at [1206, 440] on span "Select an answer" at bounding box center [1199, 447] width 92 height 15
click at [1175, 464] on div "Yes" at bounding box center [1299, 470] width 350 height 25
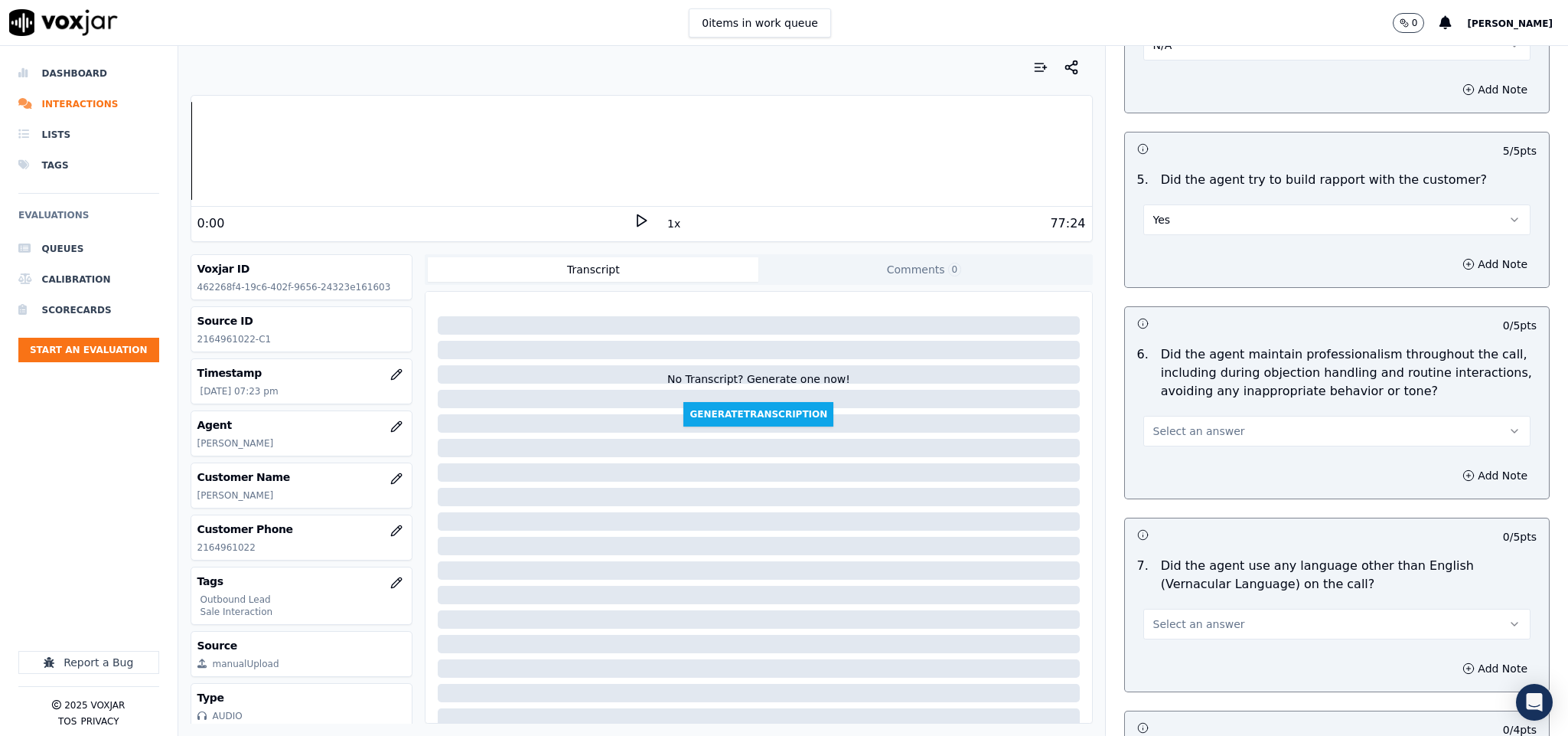
scroll to position [1723, 0]
click at [1196, 421] on span "Select an answer" at bounding box center [1199, 429] width 92 height 15
click at [1171, 453] on div "Yes" at bounding box center [1299, 452] width 350 height 25
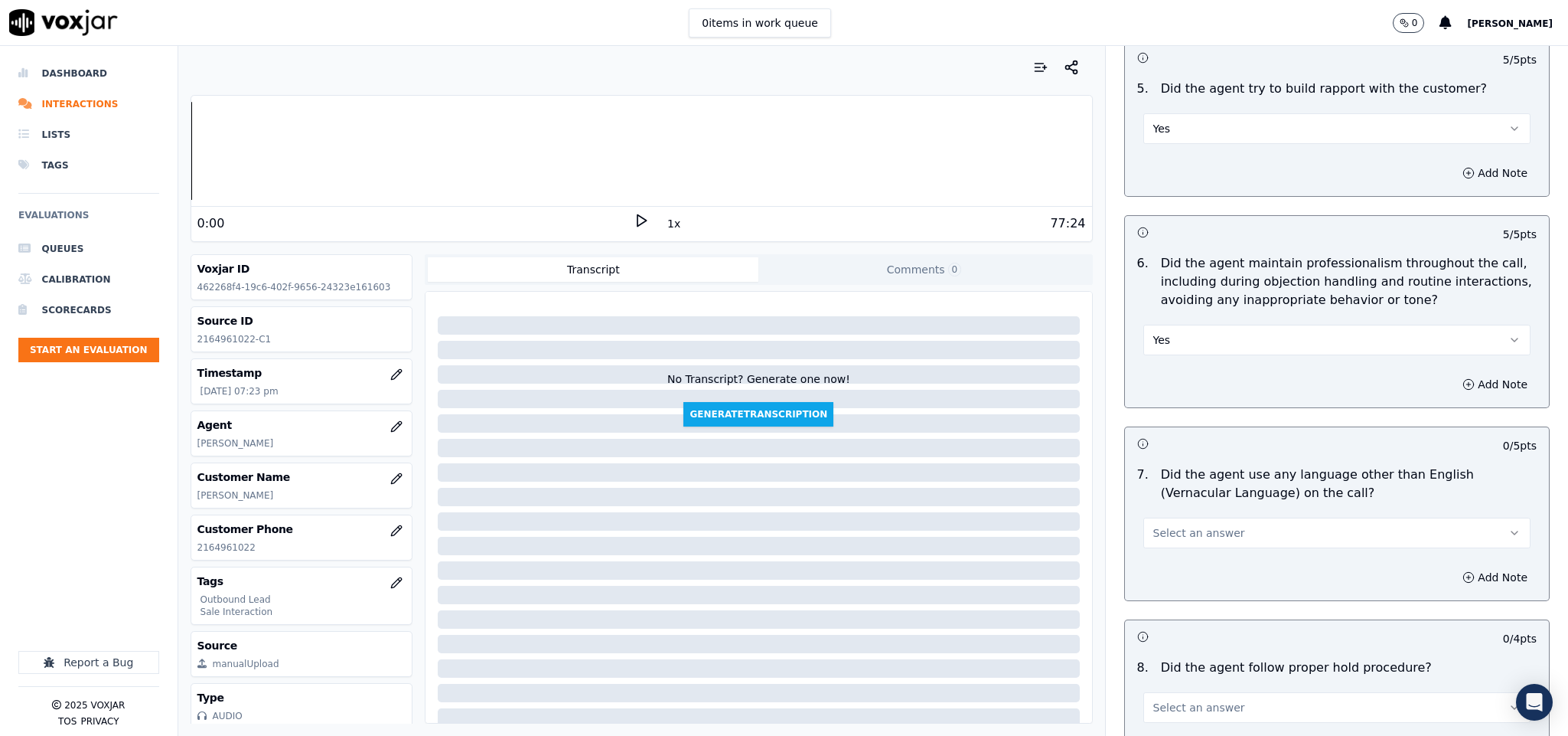
scroll to position [1953, 0]
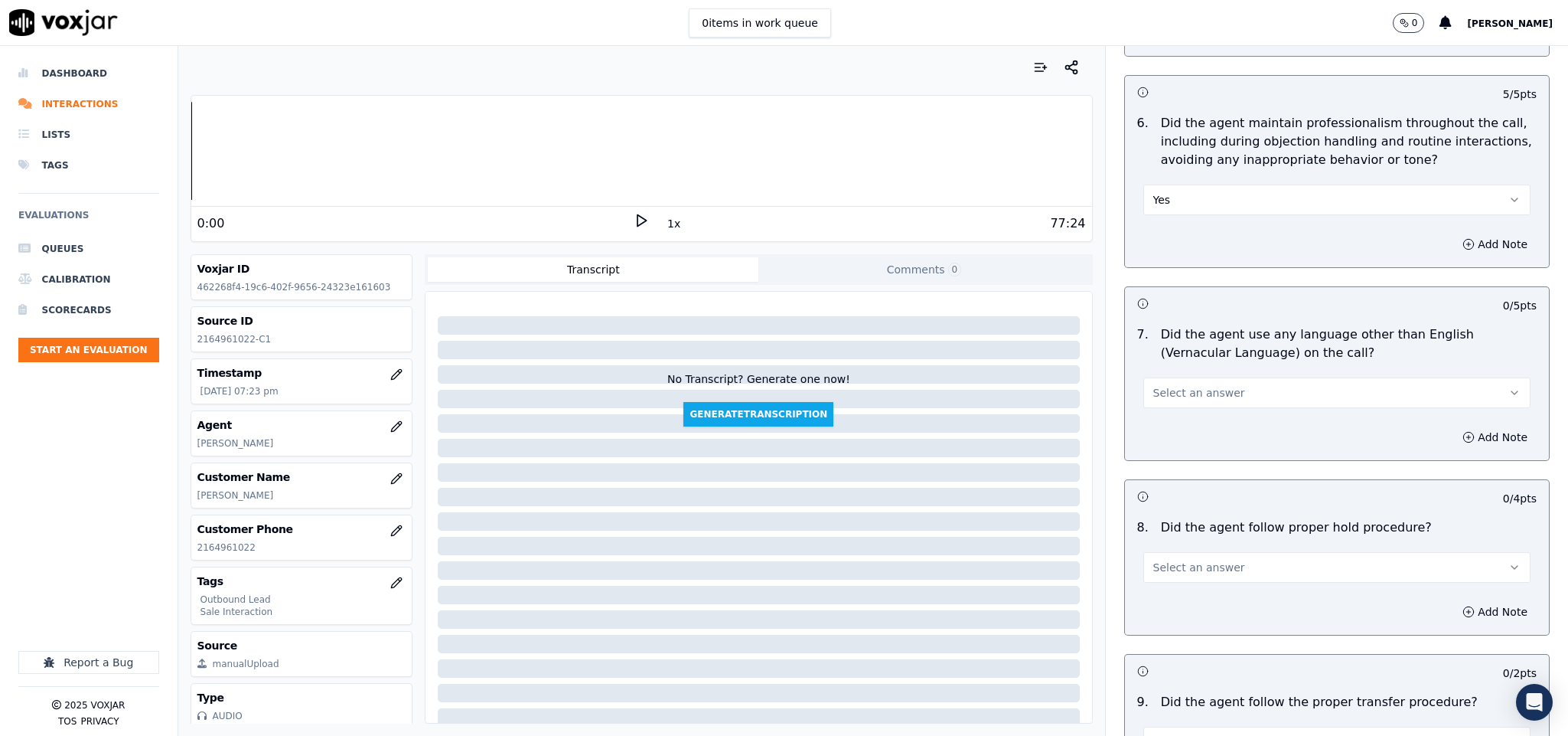
click at [1191, 385] on span "Select an answer" at bounding box center [1199, 392] width 92 height 15
click at [1159, 439] on div "No" at bounding box center [1299, 441] width 350 height 25
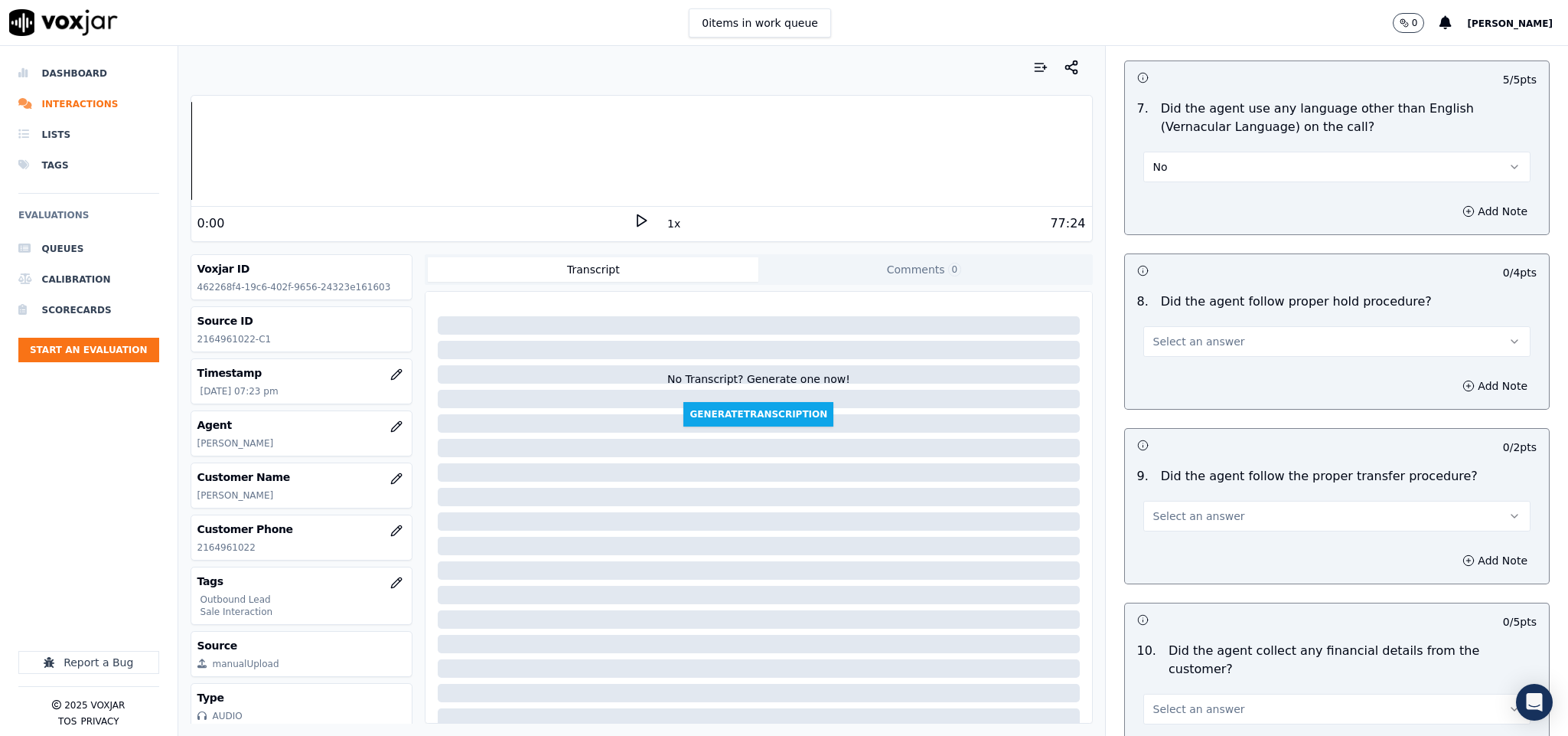
scroll to position [2182, 0]
click at [1249, 330] on button "Select an answer" at bounding box center [1337, 338] width 388 height 30
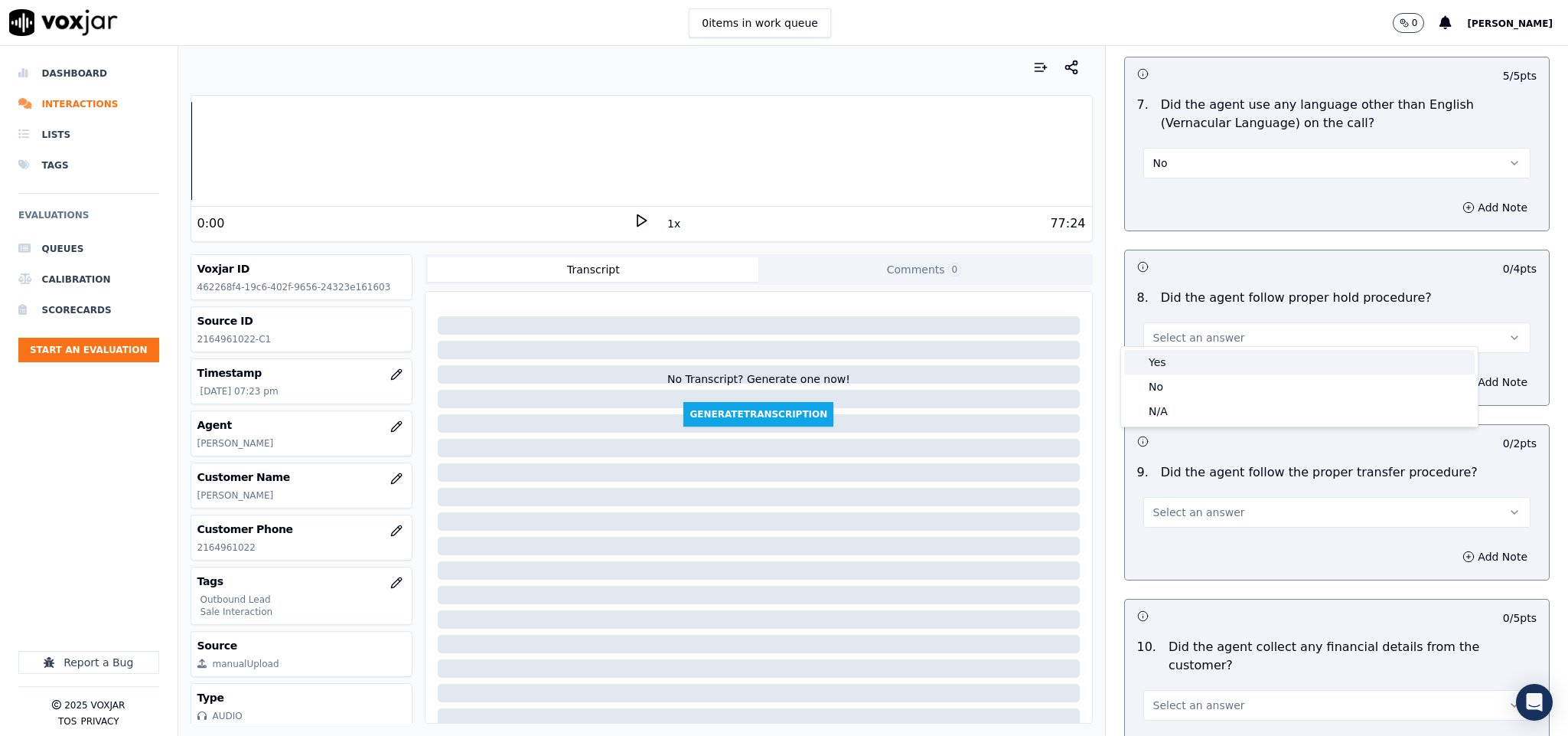
click at [1190, 366] on div "Yes" at bounding box center [1299, 362] width 350 height 25
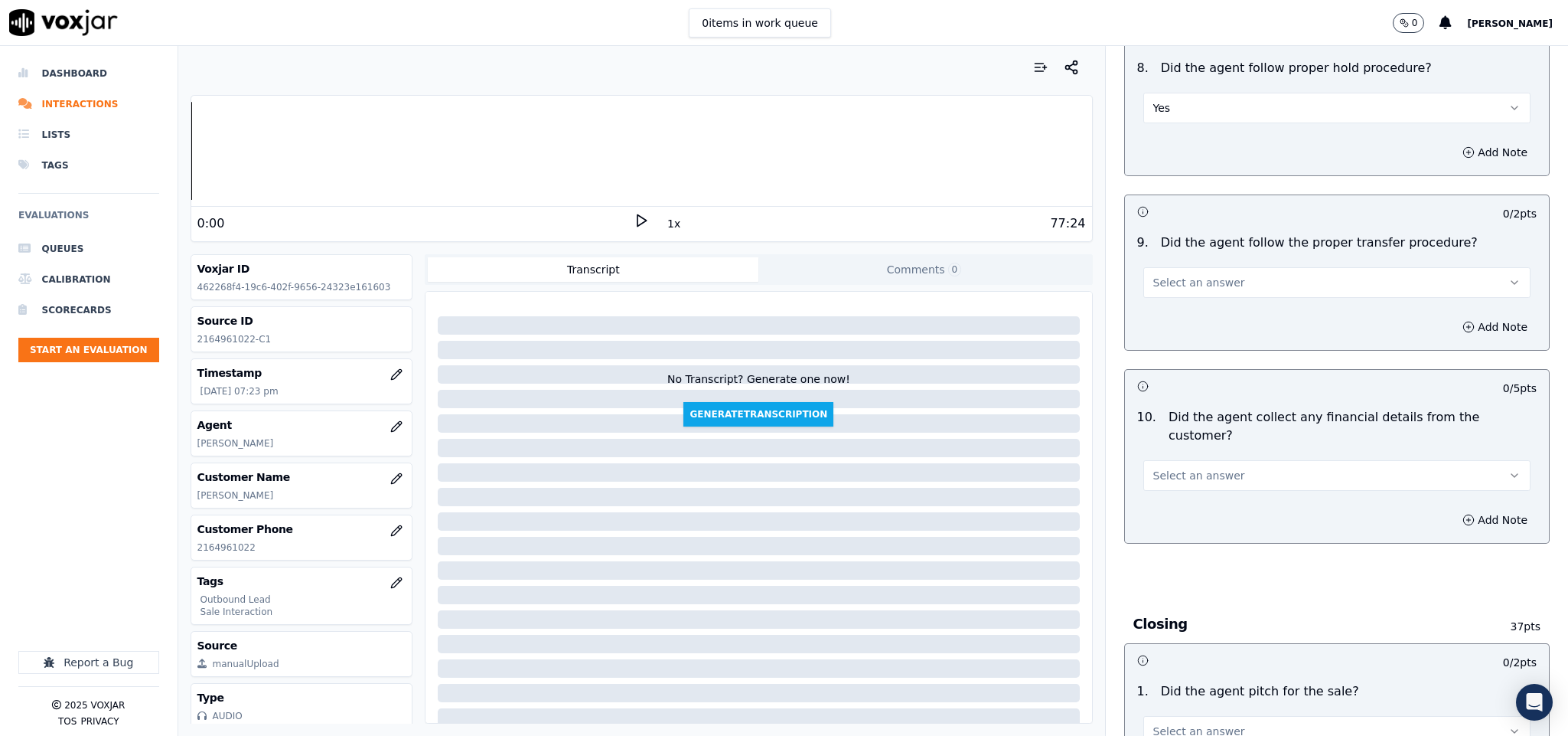
click at [1219, 275] on button "Select an answer" at bounding box center [1337, 283] width 388 height 30
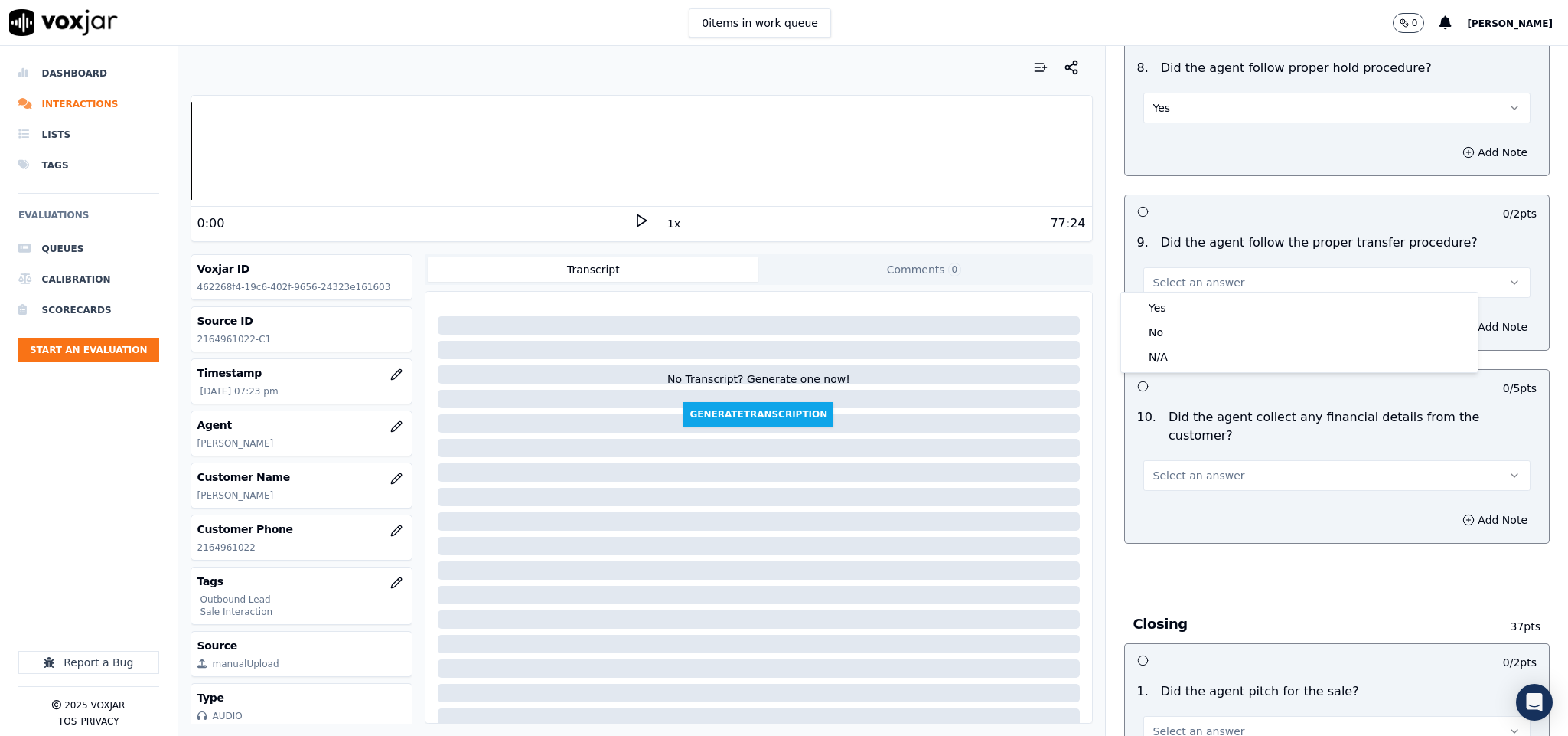
click at [1201, 301] on div "Yes" at bounding box center [1299, 307] width 350 height 25
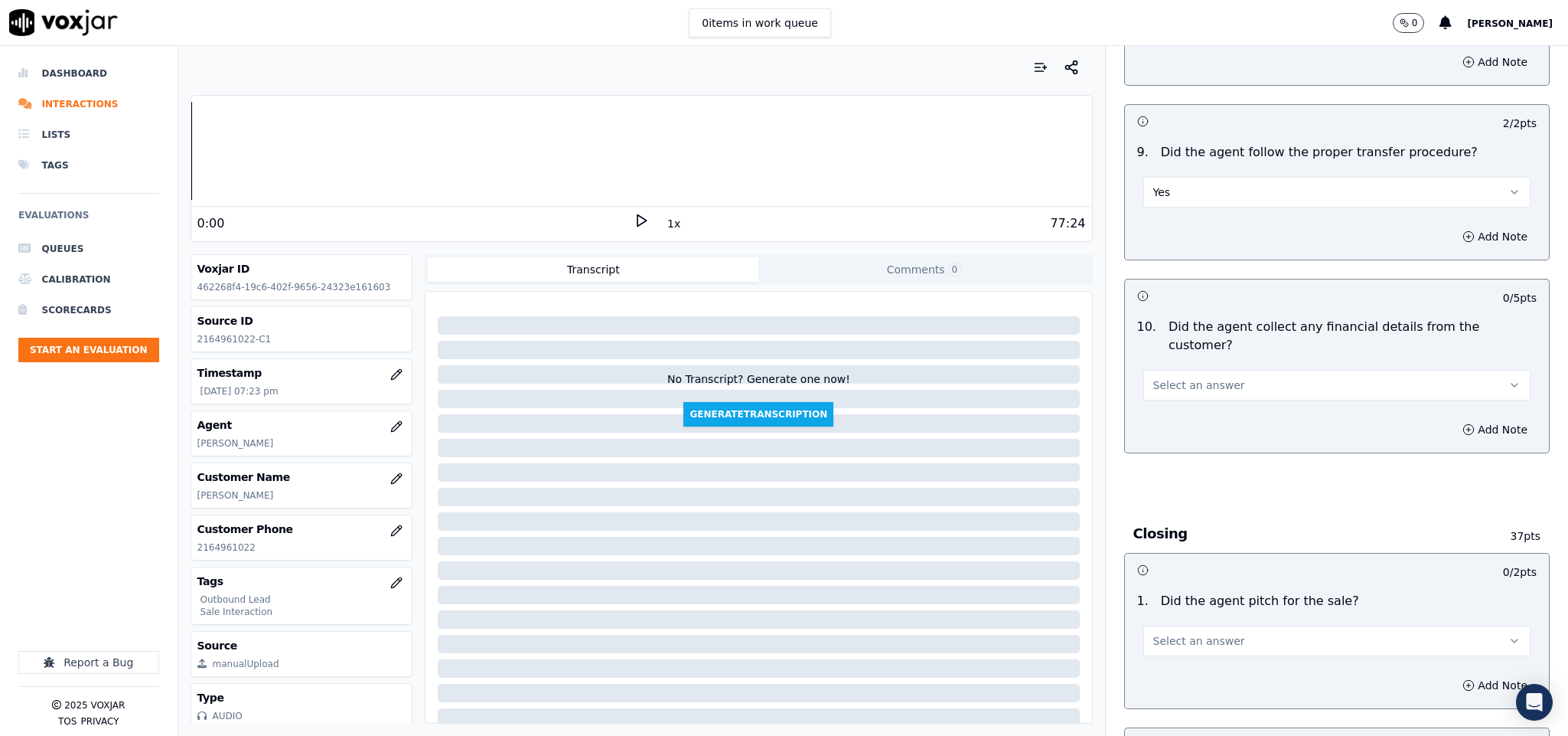
scroll to position [2641, 0]
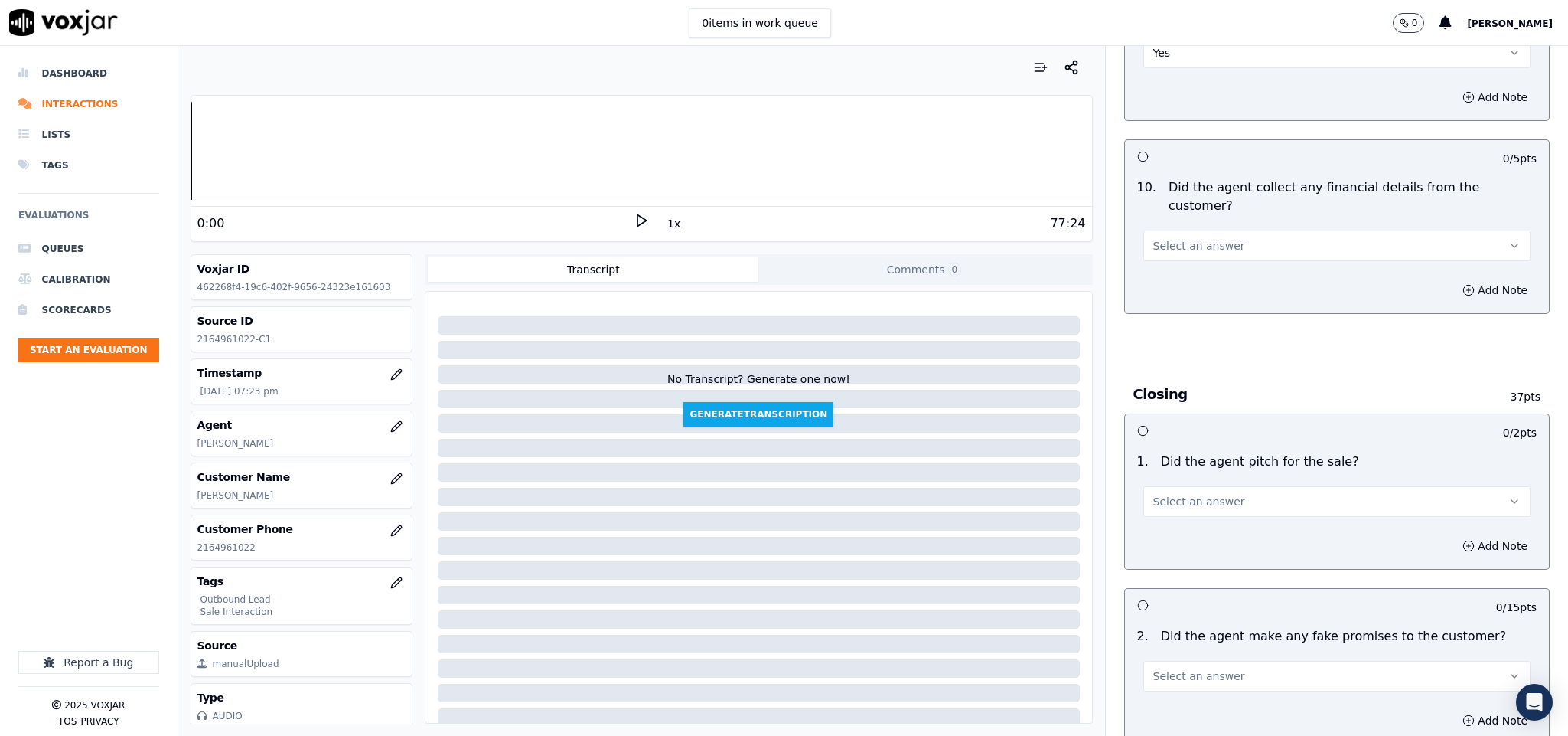
click at [1222, 231] on button "Select an answer" at bounding box center [1337, 246] width 388 height 30
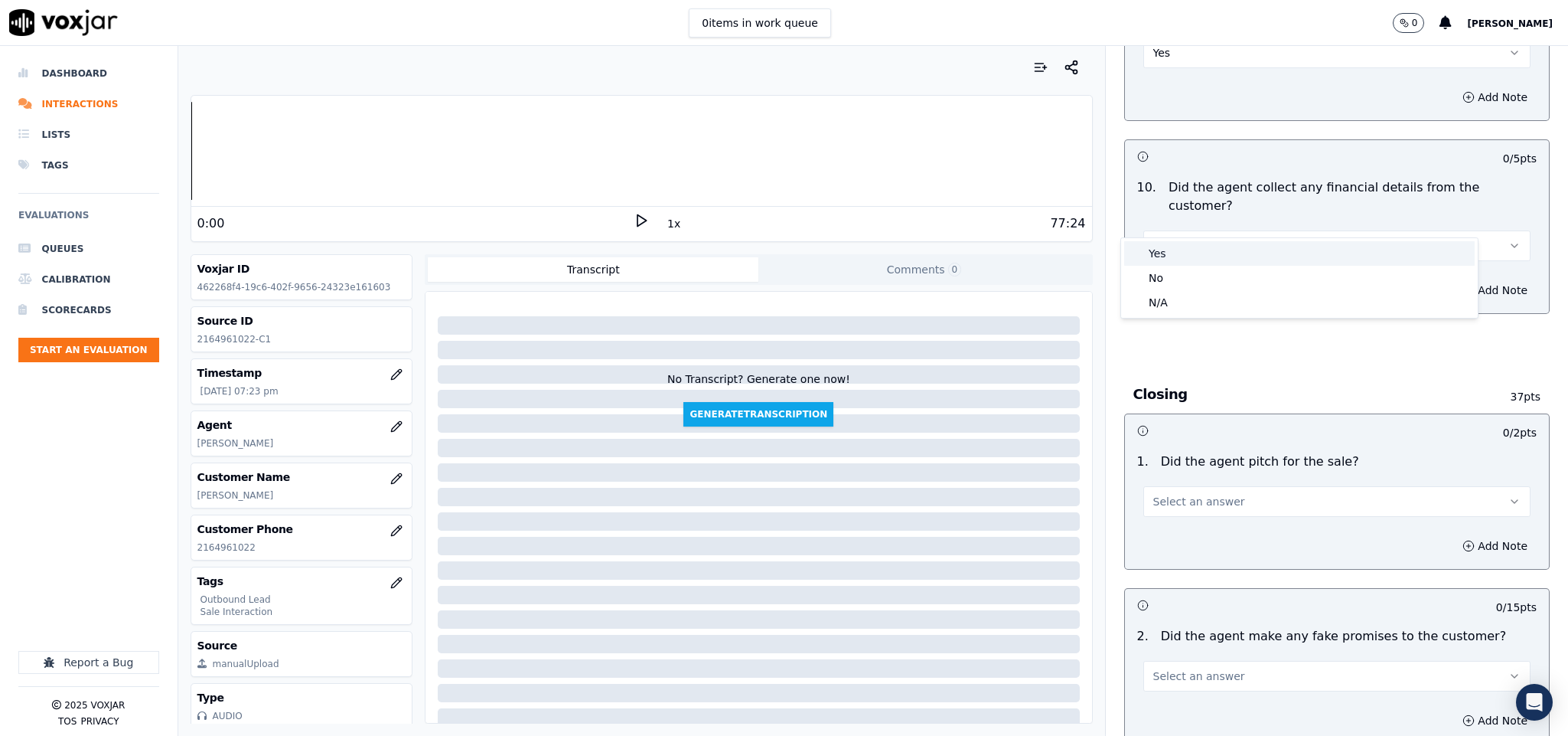
click at [1169, 273] on div "No" at bounding box center [1299, 278] width 350 height 25
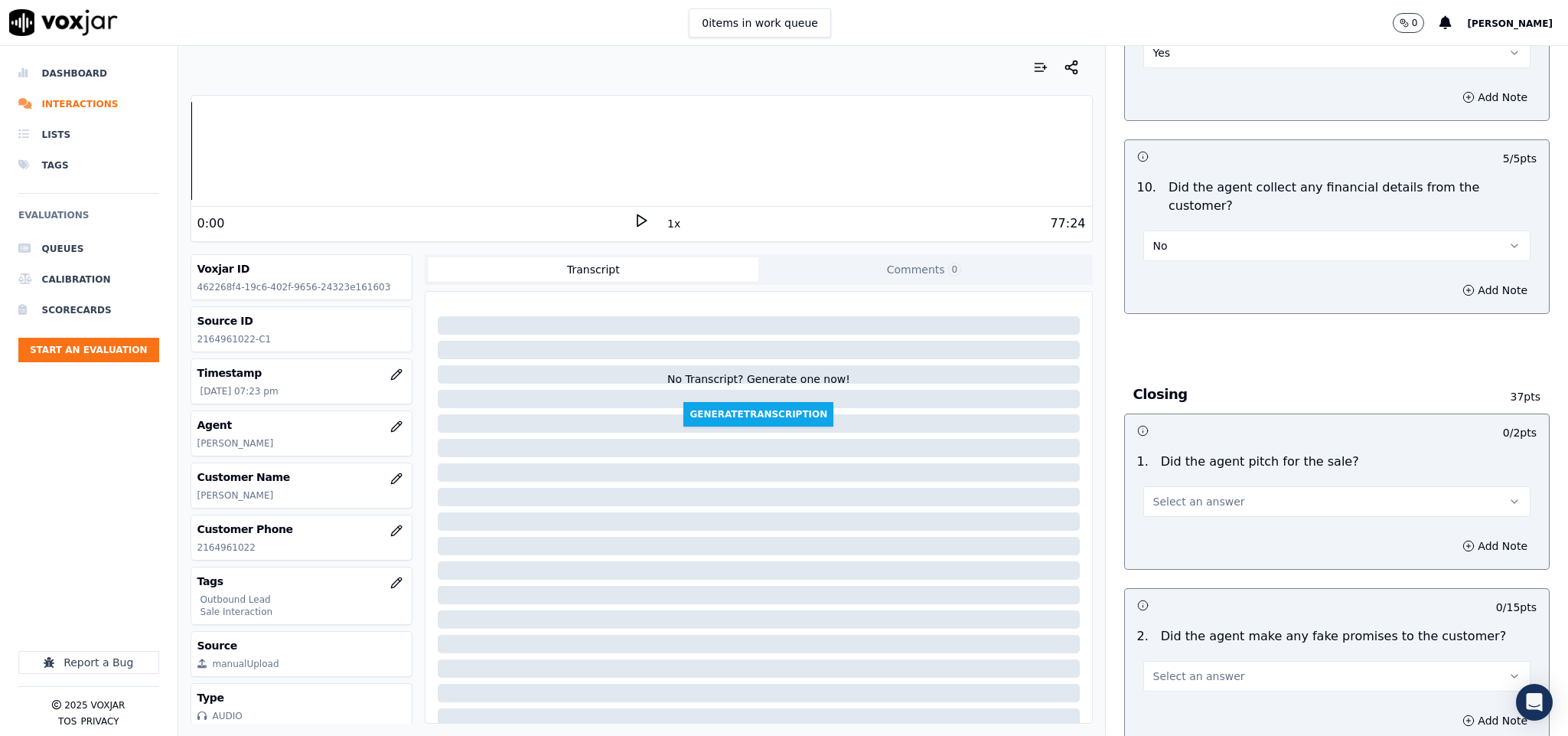
scroll to position [2871, 0]
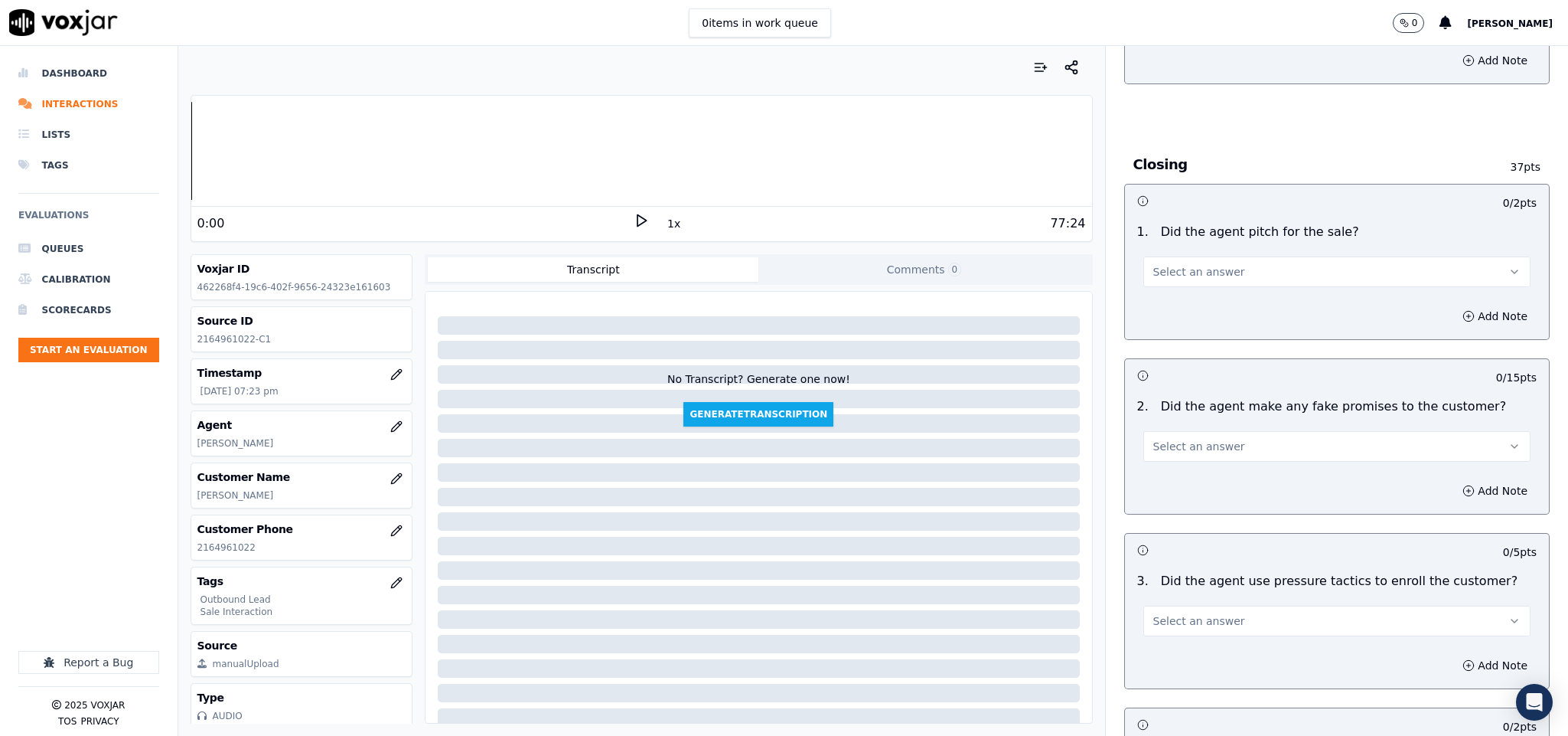
click at [1266, 256] on button "Select an answer" at bounding box center [1337, 271] width 388 height 30
click at [1194, 304] on div "No" at bounding box center [1299, 304] width 350 height 25
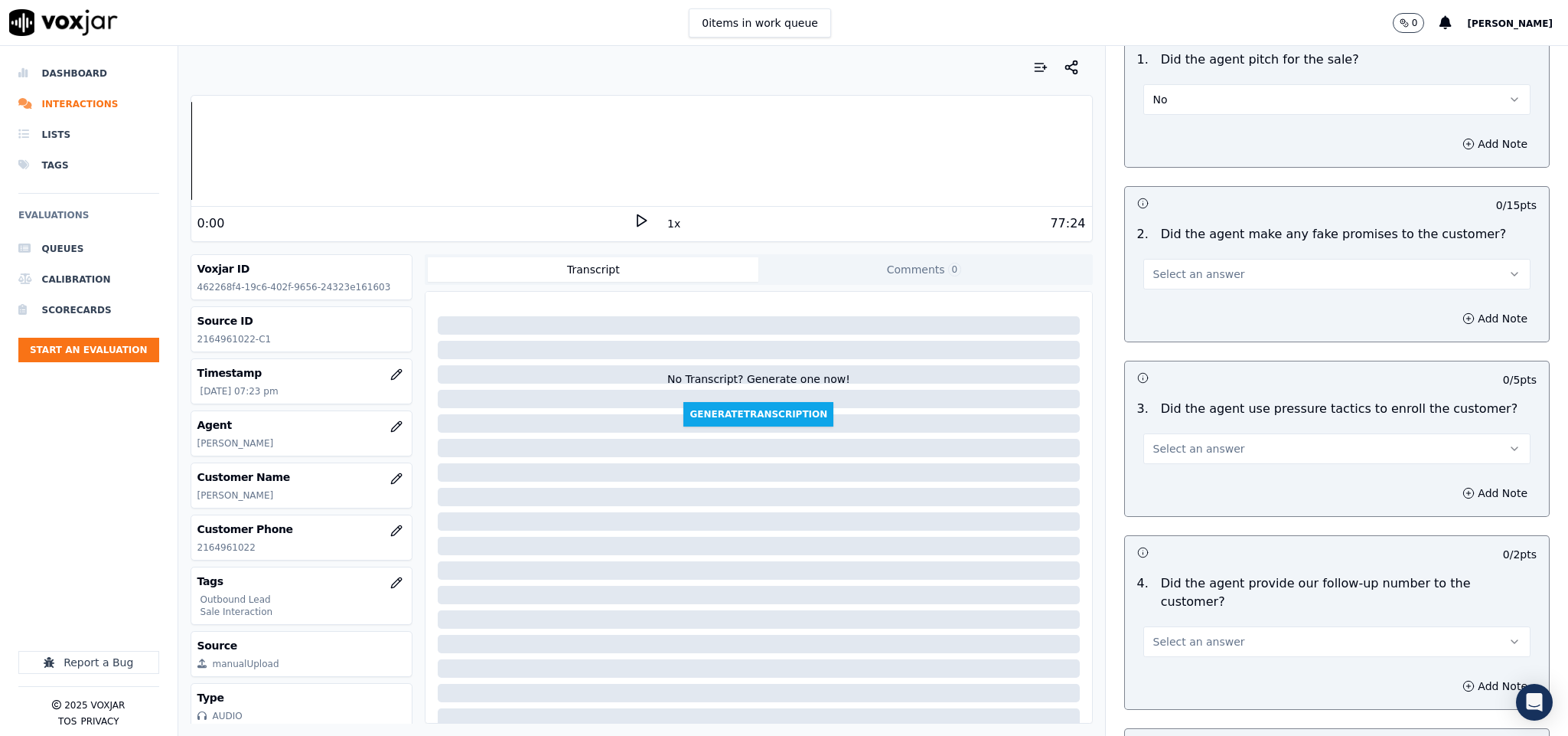
scroll to position [2986, 0]
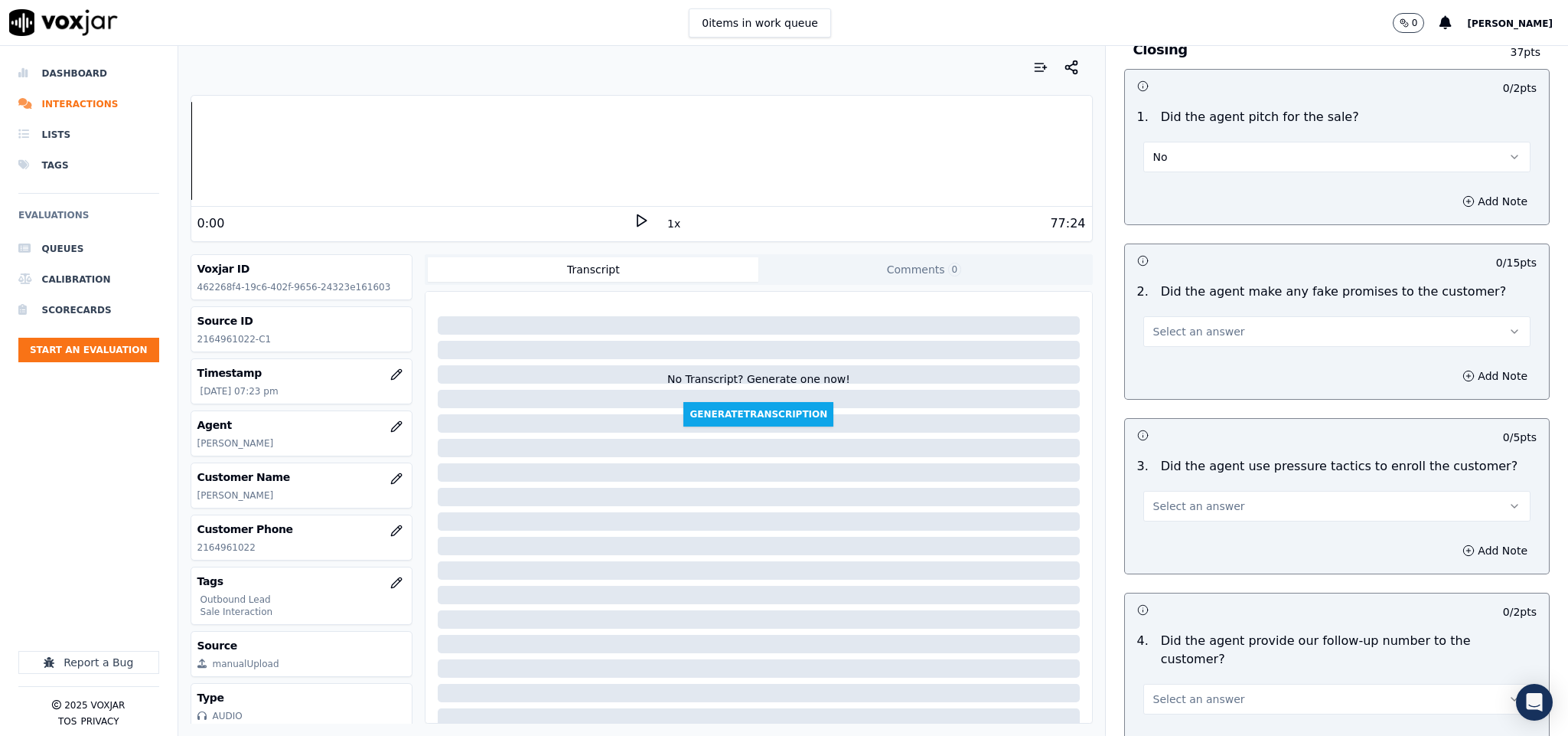
click at [1213, 141] on button "No" at bounding box center [1337, 156] width 388 height 30
click at [1181, 159] on div "Yes" at bounding box center [1299, 165] width 350 height 25
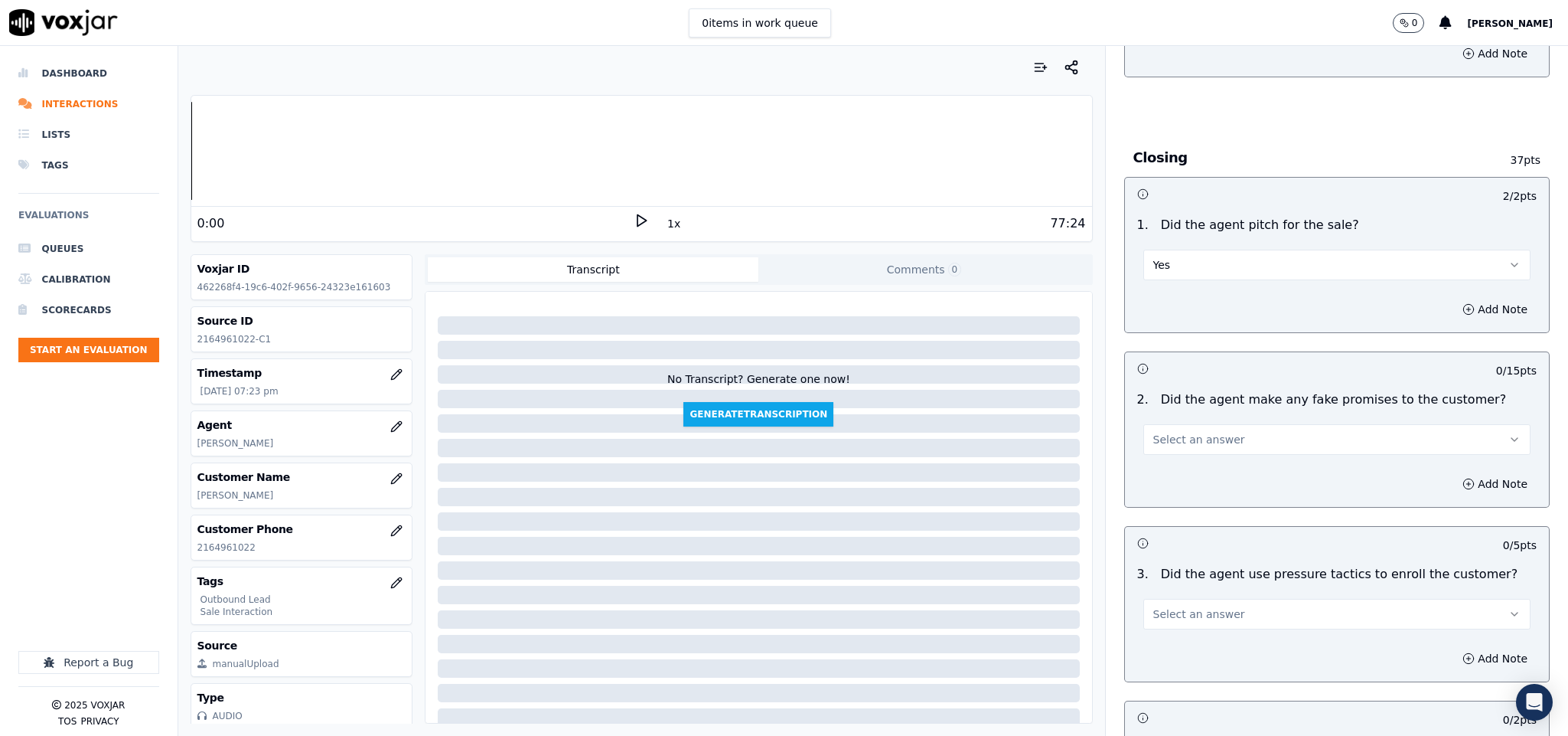
scroll to position [3100, 0]
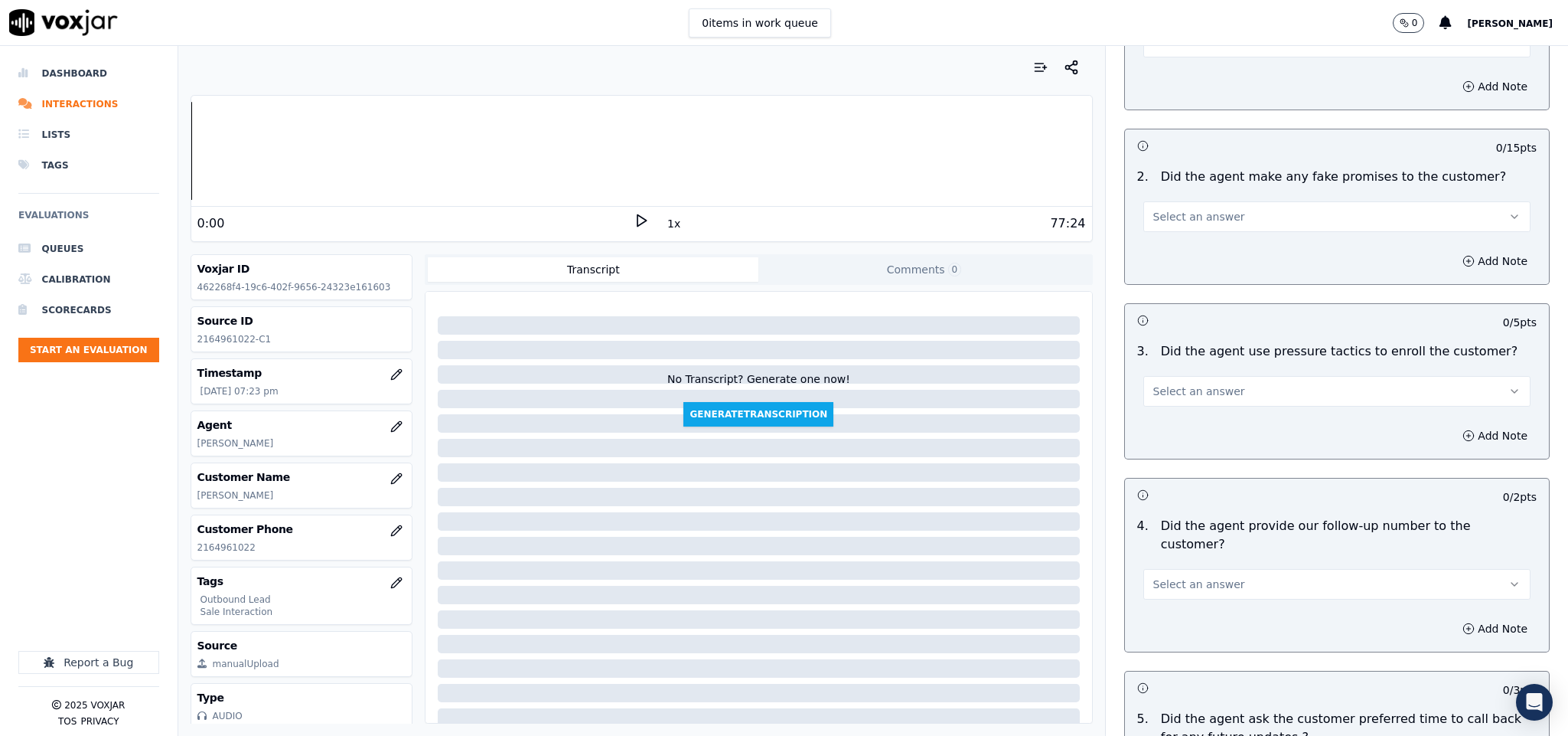
click at [1258, 201] on button "Select an answer" at bounding box center [1337, 216] width 388 height 30
click at [1199, 243] on div "No" at bounding box center [1299, 249] width 350 height 25
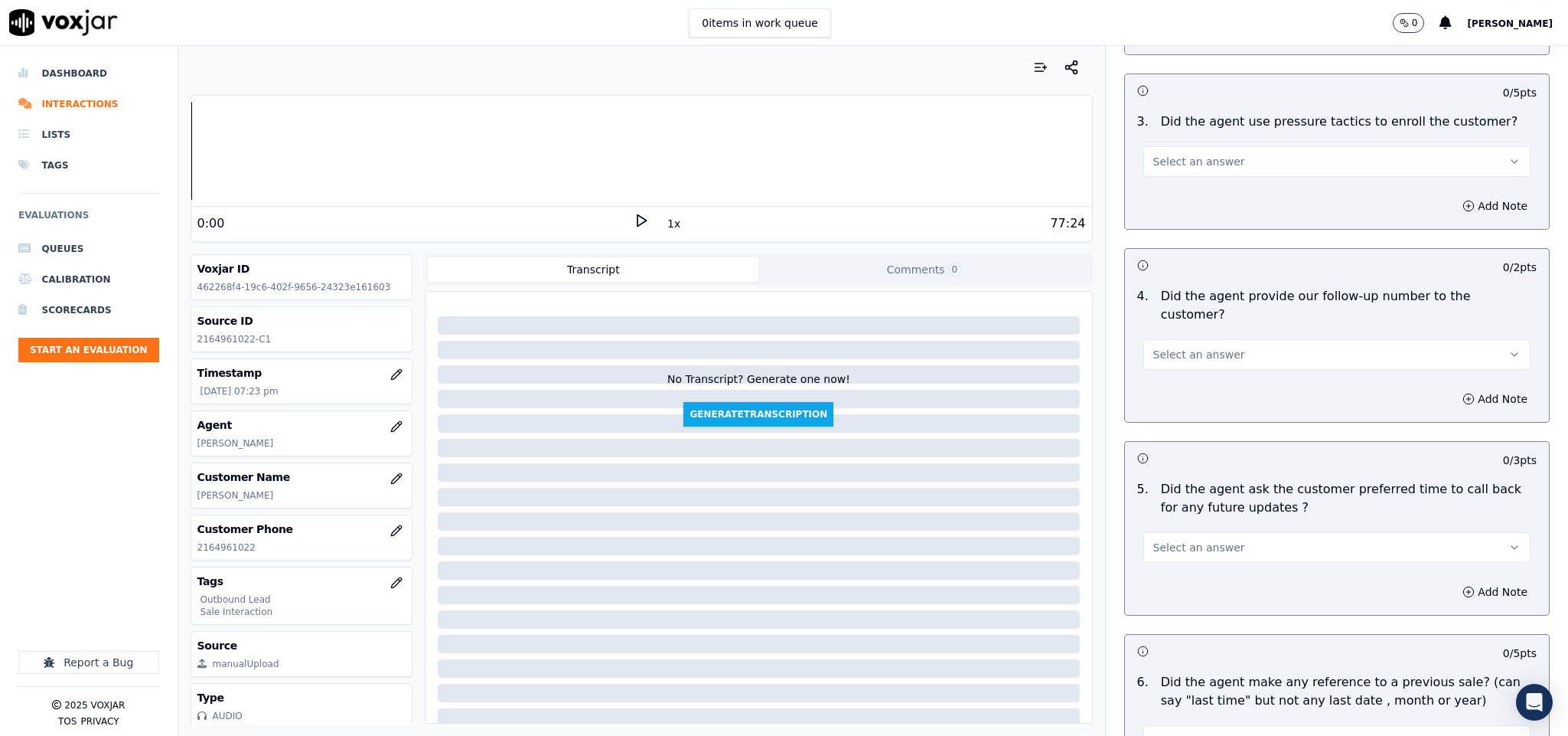
click at [1213, 146] on button "Select an answer" at bounding box center [1337, 161] width 388 height 30
click at [1189, 186] on div "No" at bounding box center [1299, 195] width 350 height 25
click at [1235, 339] on button "Select an answer" at bounding box center [1337, 354] width 388 height 30
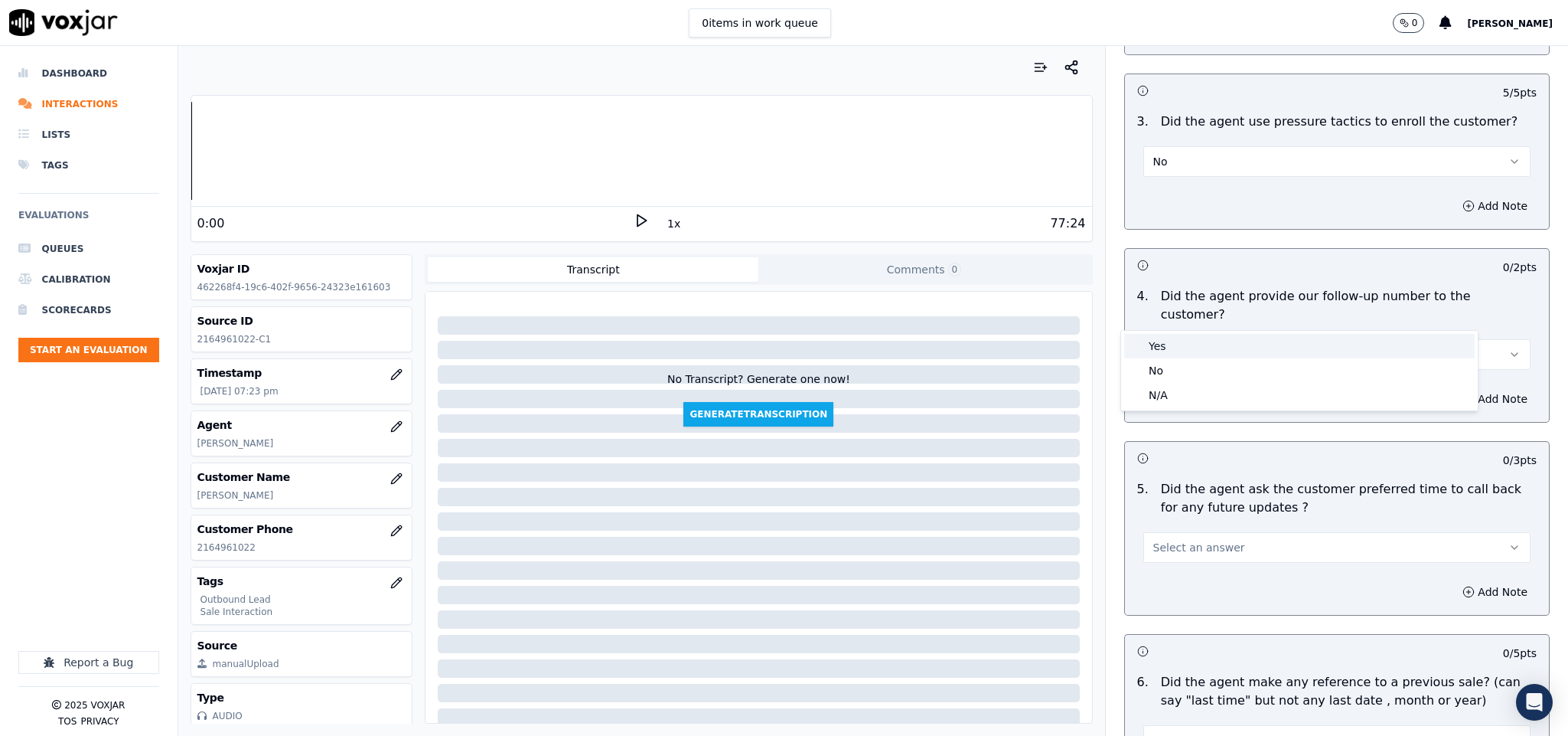
click at [1203, 334] on div "Yes" at bounding box center [1299, 346] width 350 height 25
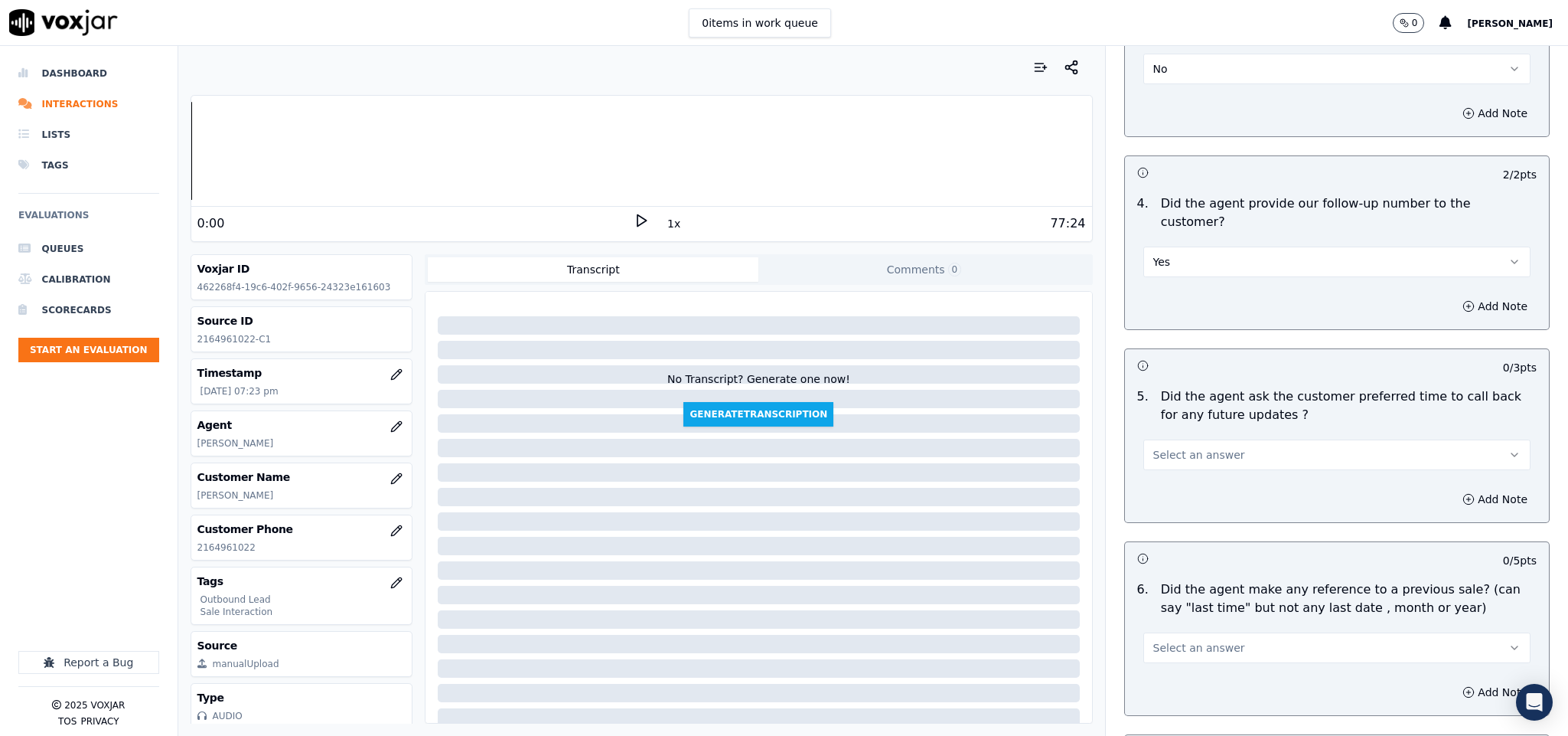
scroll to position [3675, 0]
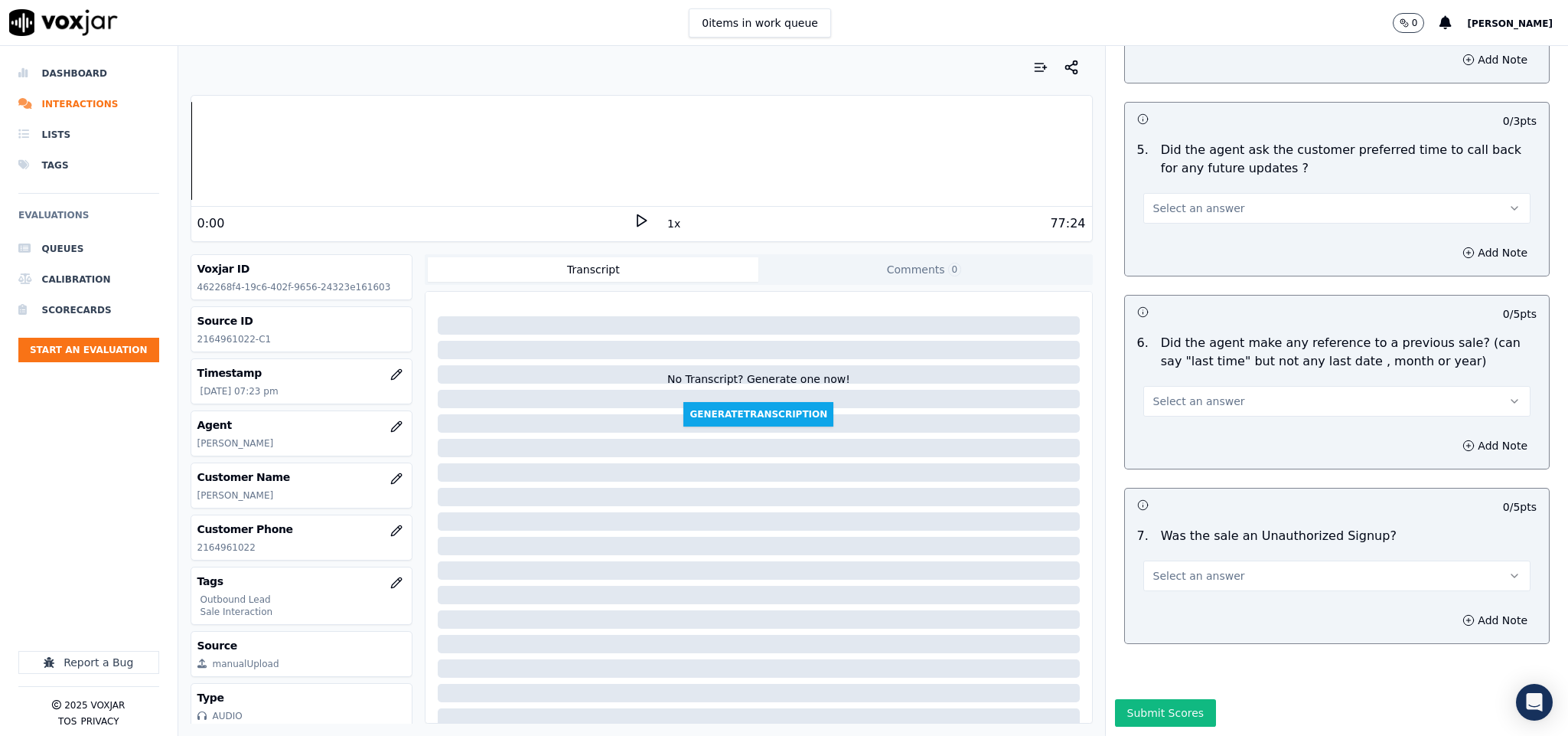
click at [1222, 193] on button "Select an answer" at bounding box center [1337, 208] width 388 height 30
click at [1162, 246] on div "N/A" at bounding box center [1299, 244] width 350 height 25
click at [1178, 394] on span "Select an answer" at bounding box center [1199, 401] width 92 height 15
click at [1171, 406] on div "No" at bounding box center [1299, 414] width 350 height 25
click at [1213, 560] on button "Select an answer" at bounding box center [1337, 576] width 388 height 30
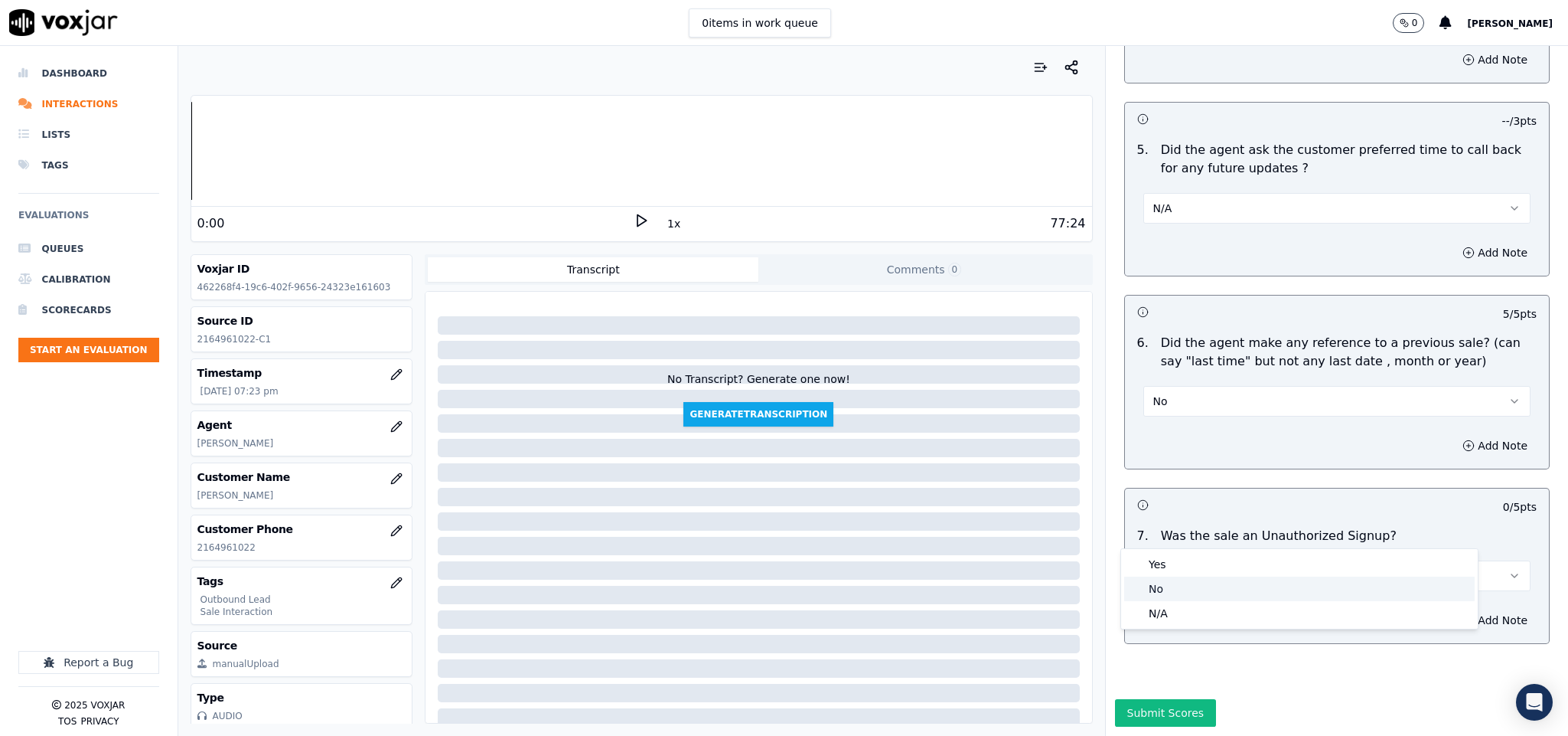
click at [1167, 590] on div "No" at bounding box center [1299, 588] width 350 height 25
drag, startPoint x: 1153, startPoint y: 646, endPoint x: 1152, endPoint y: 655, distance: 9.1
click at [1155, 699] on button "Submit Scores" at bounding box center [1166, 713] width 102 height 28
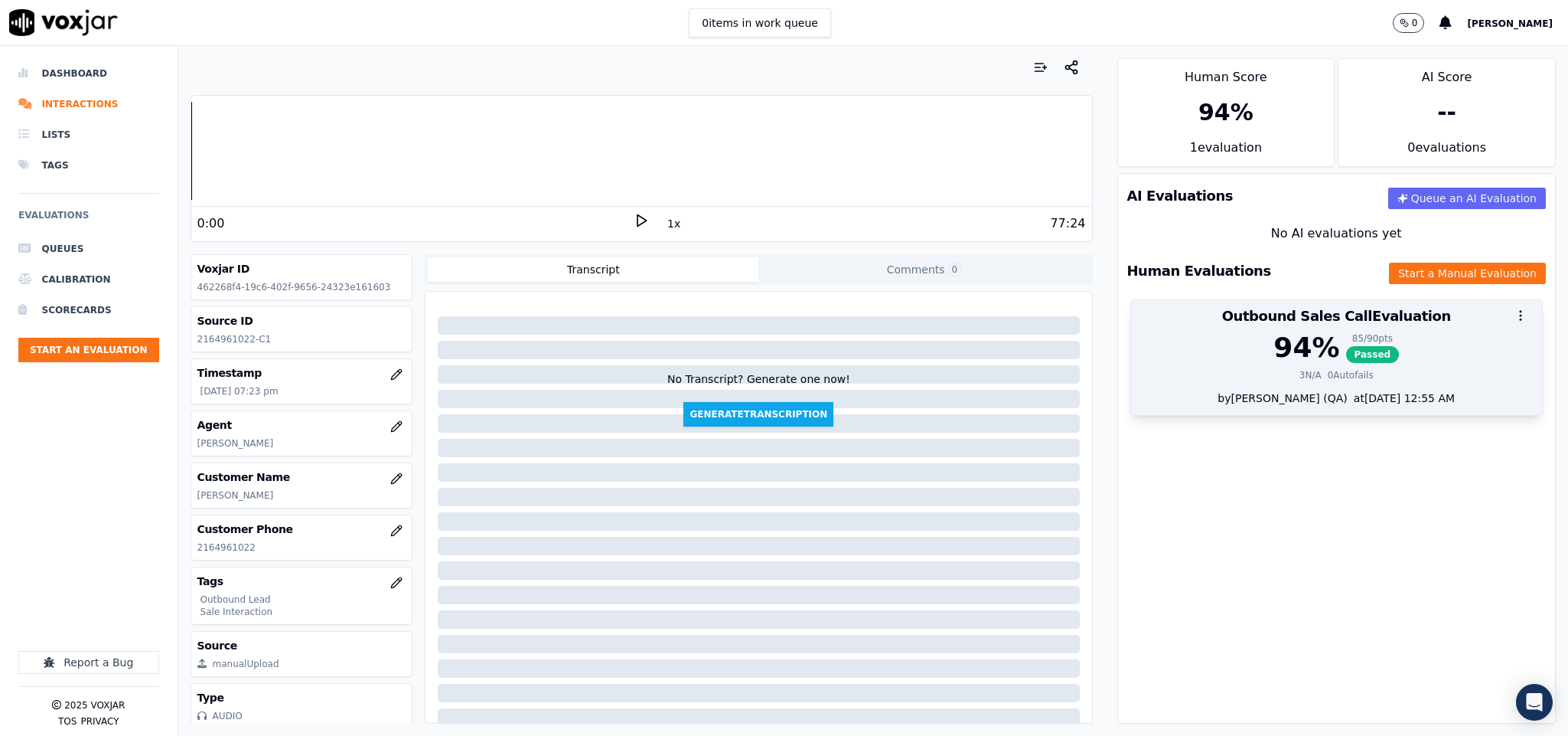
click at [1346, 363] on span "Passed" at bounding box center [1372, 354] width 53 height 17
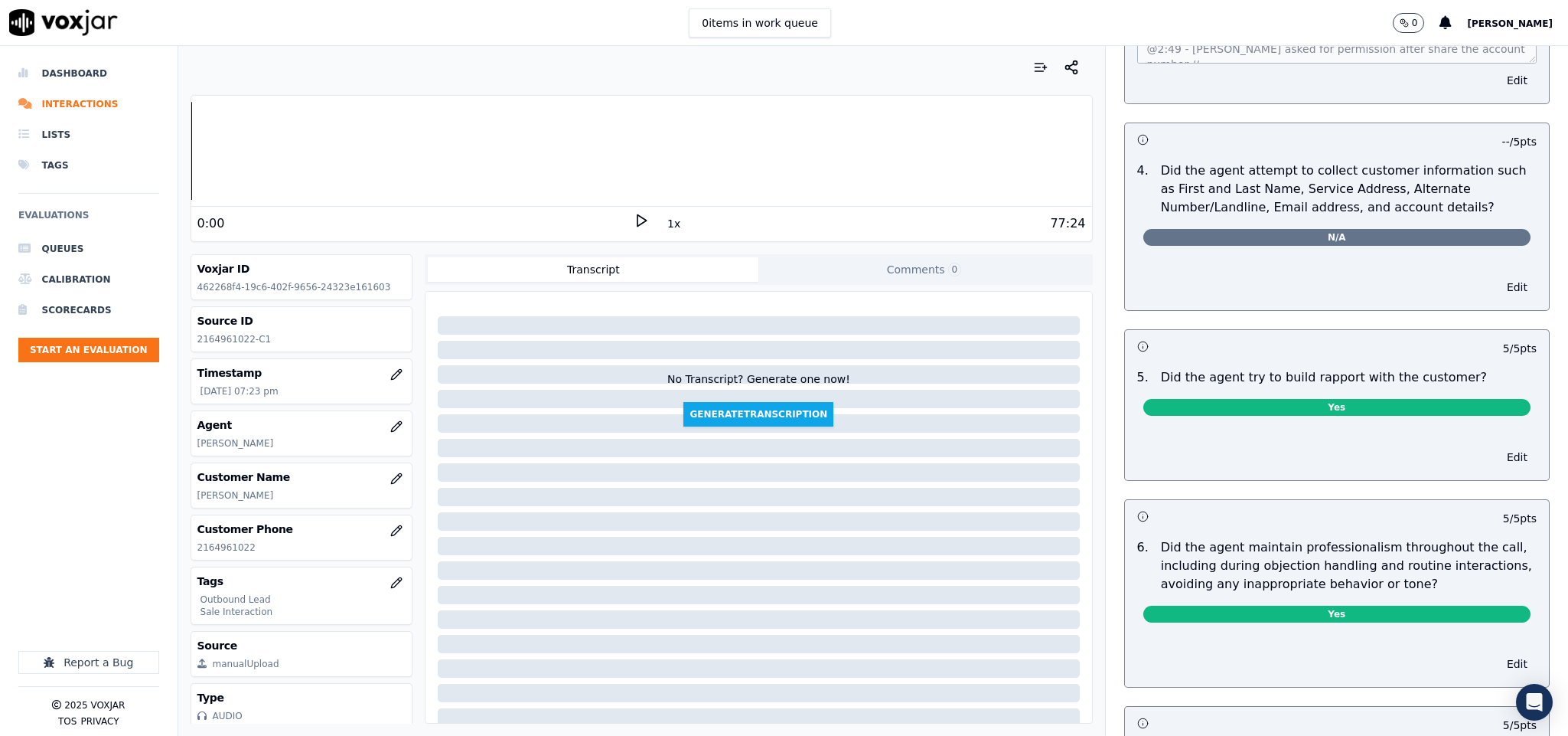
scroll to position [0, 0]
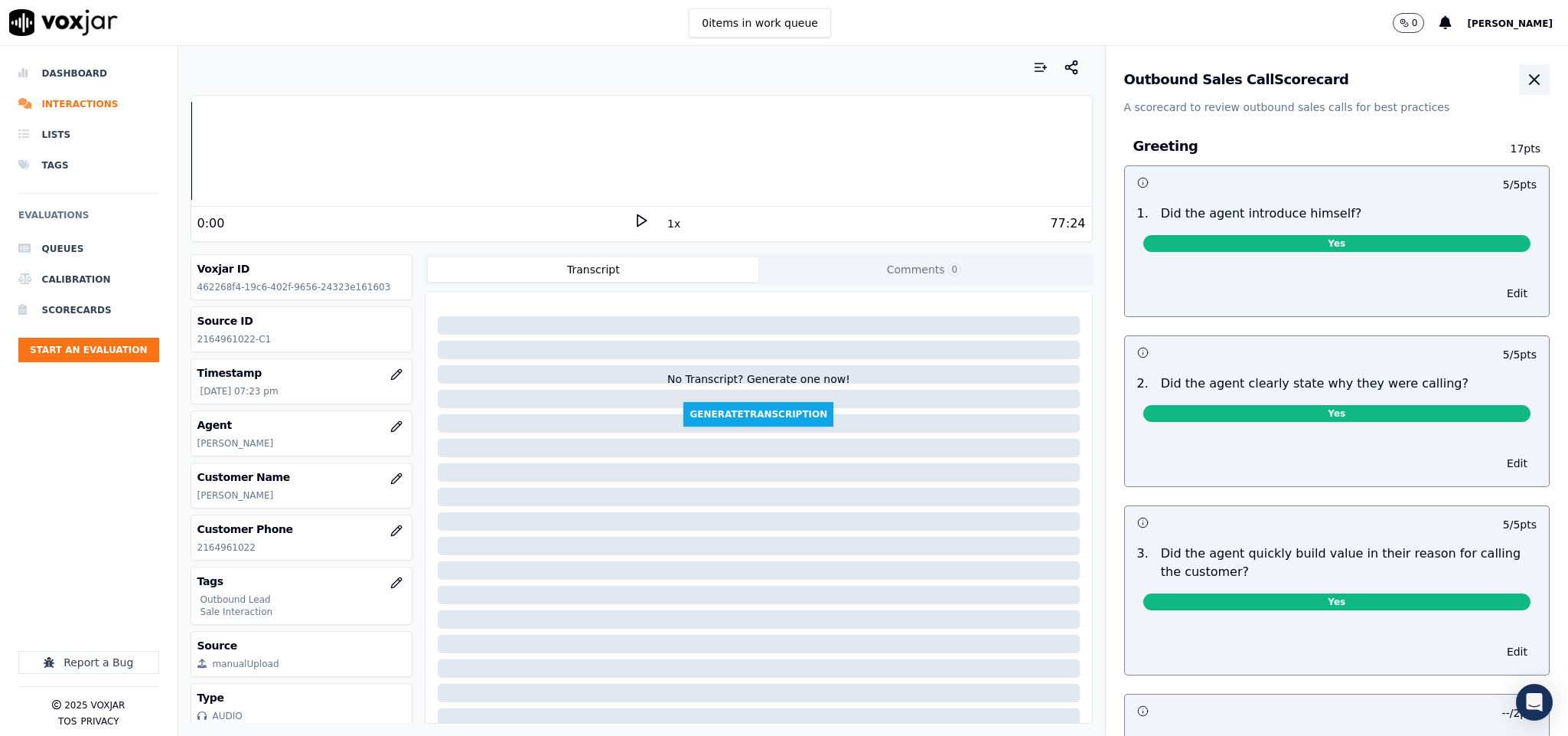
click at [1519, 89] on button "button" at bounding box center [1534, 80] width 30 height 30
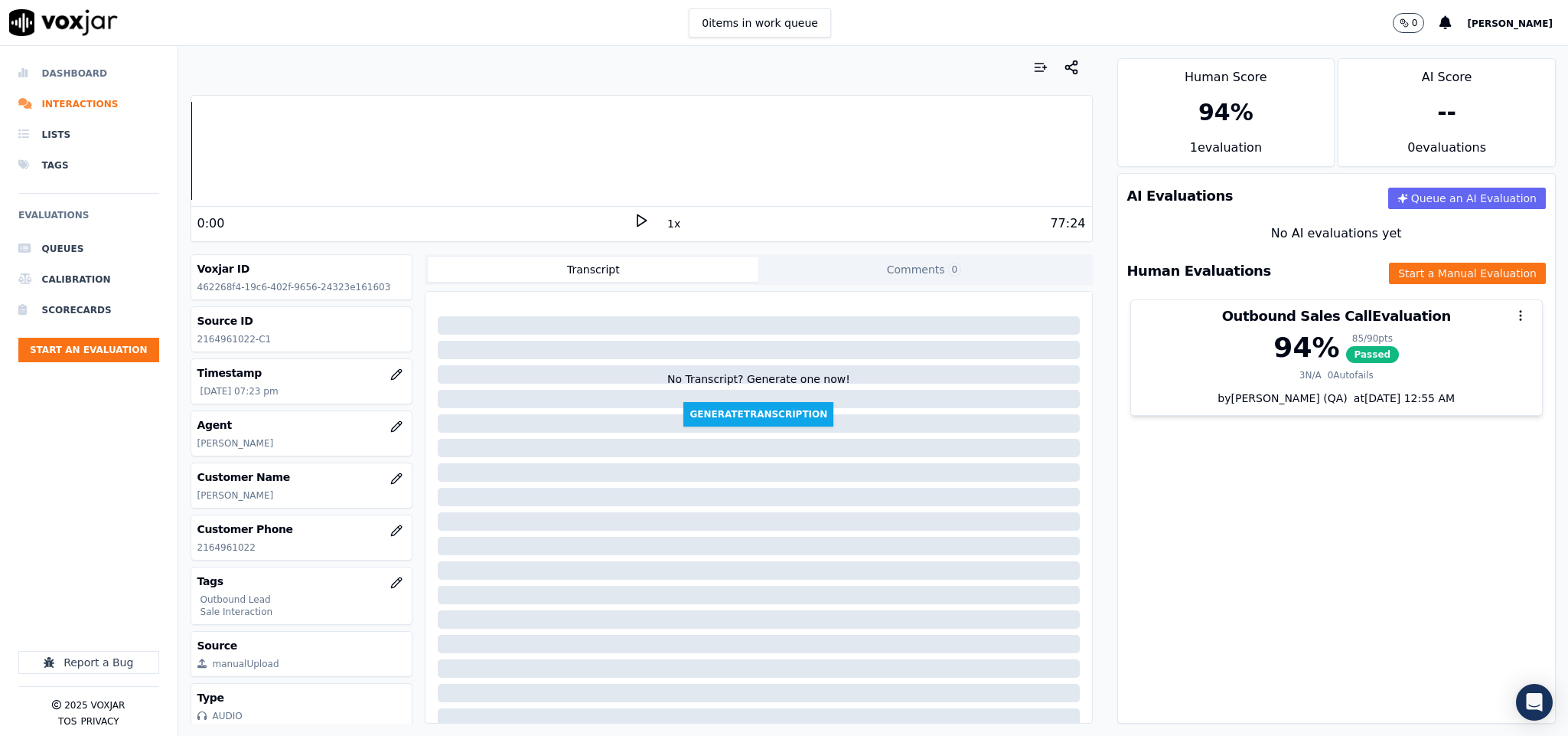
click at [57, 72] on li "Dashboard" at bounding box center [89, 73] width 140 height 30
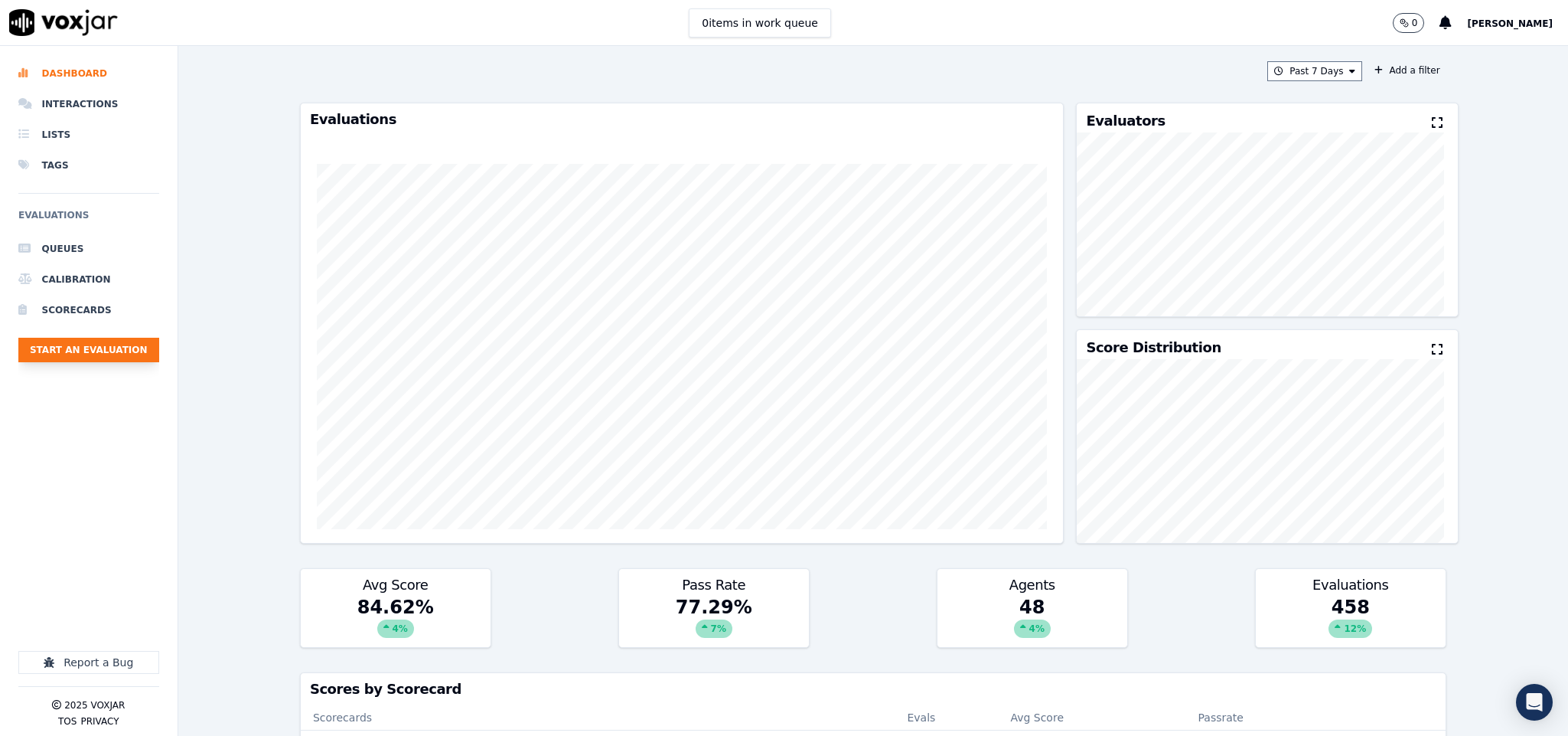
click at [129, 354] on button "Start an Evaluation" at bounding box center [89, 350] width 140 height 25
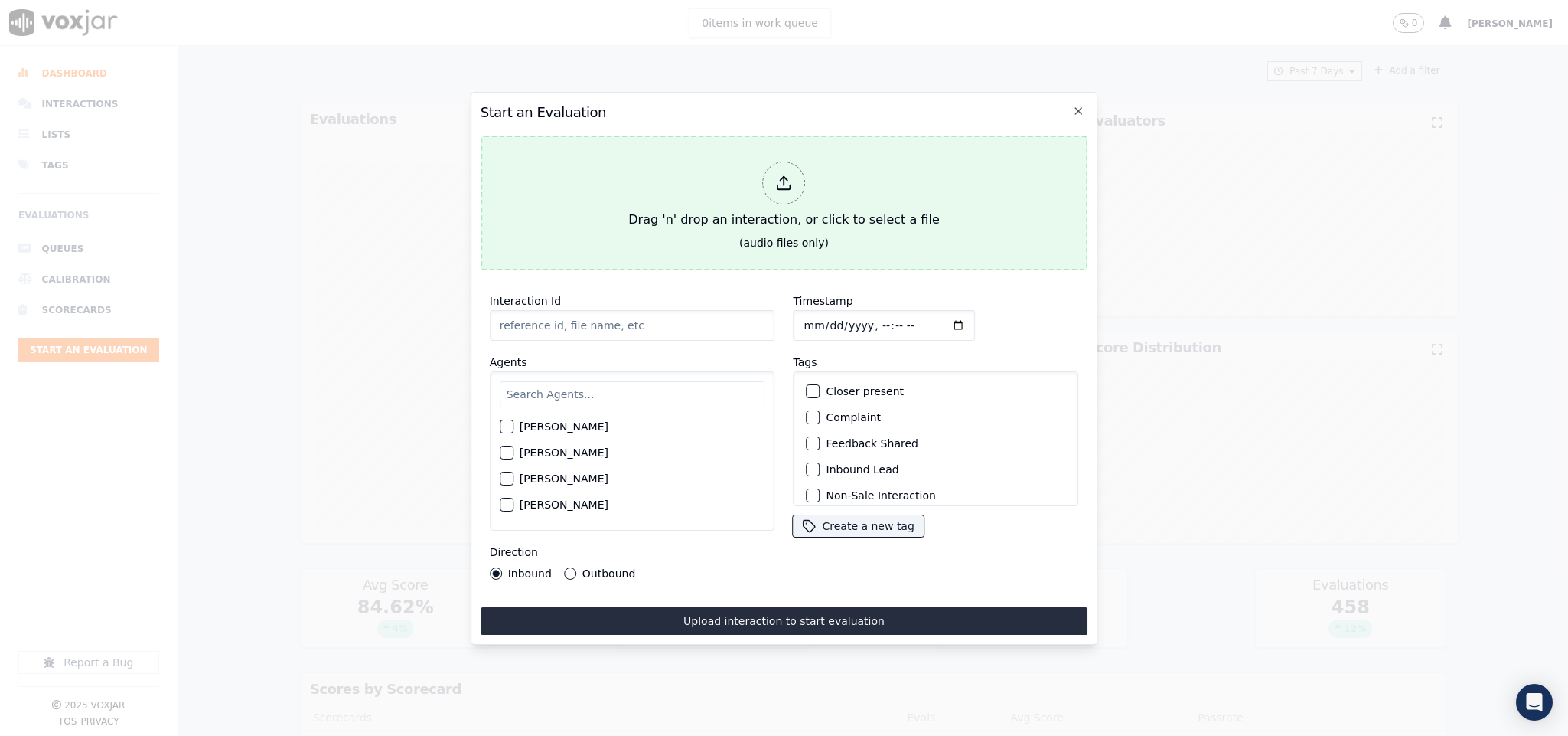
click at [781, 175] on icon at bounding box center [784, 183] width 17 height 17
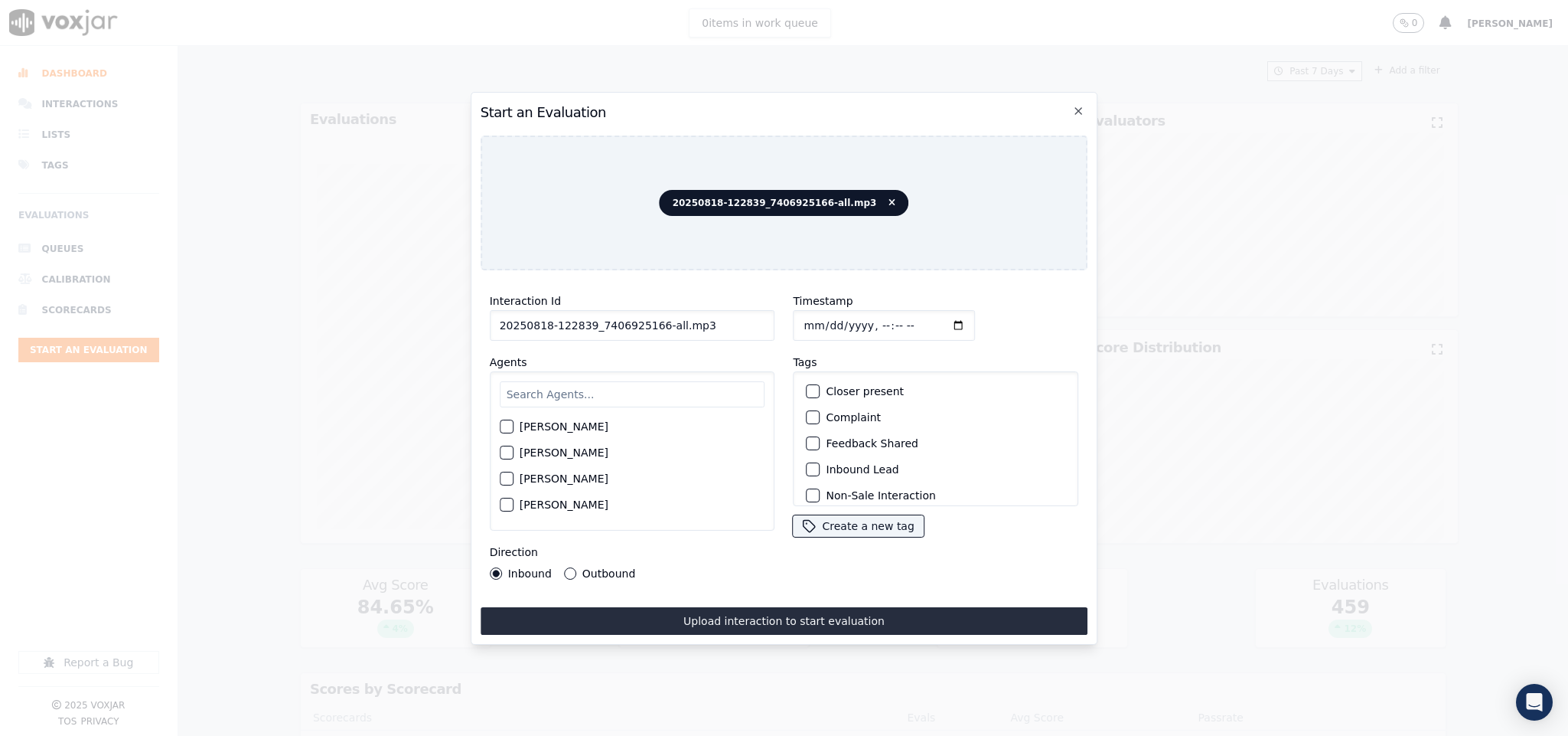
drag, startPoint x: 650, startPoint y: 319, endPoint x: 717, endPoint y: 320, distance: 67.0
click at [717, 320] on input "20250818-122839_7406925166-all.mp3" at bounding box center [633, 325] width 286 height 30
type input "20250818-122839_7406925166-C1"
click at [802, 322] on input "Timestamp" at bounding box center [885, 325] width 182 height 30
type input "2025-08-18T19:30"
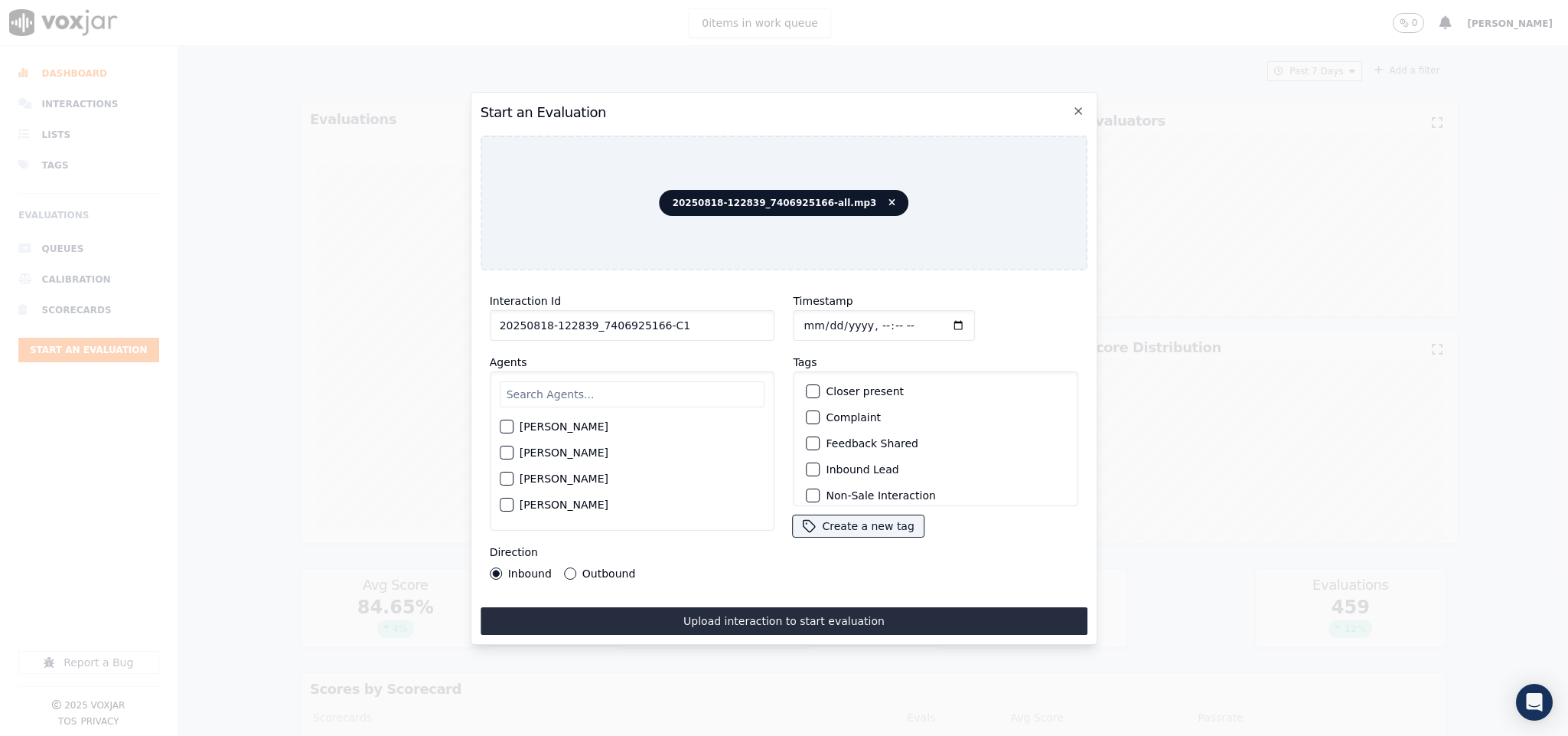
drag, startPoint x: 602, startPoint y: 370, endPoint x: 602, endPoint y: 391, distance: 21.0
click at [602, 377] on div "Harry Roy Aaron Biswas Alex Akhtar Allen Alam Andrew Anwar Anna Das Annie Singh…" at bounding box center [633, 450] width 286 height 159
click at [602, 391] on input "text" at bounding box center [632, 394] width 266 height 26
type input "jak"
click at [506, 425] on div "button" at bounding box center [505, 430] width 10 height 10
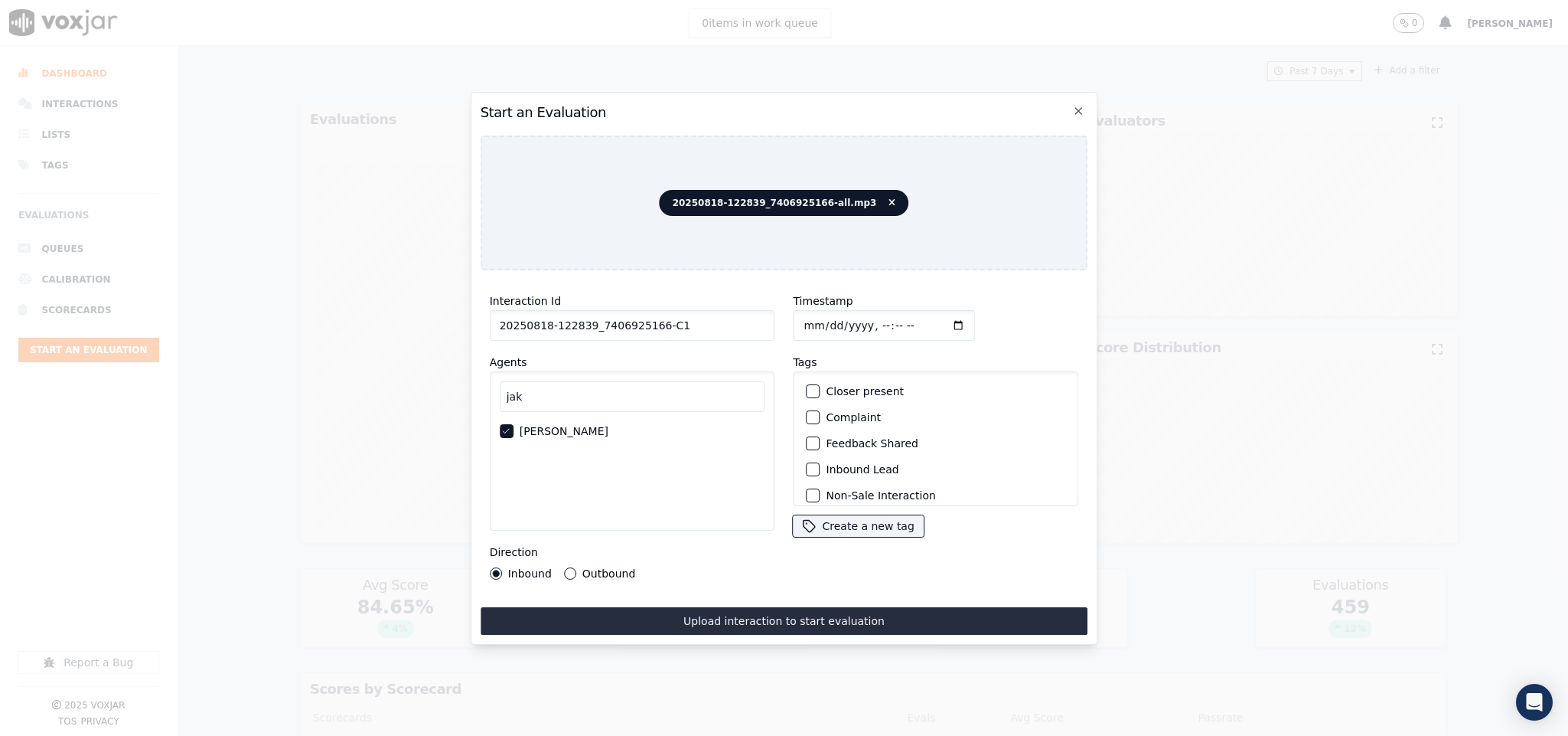
click at [564, 568] on button "Outbound" at bounding box center [570, 573] width 12 height 12
click at [808, 406] on div "button" at bounding box center [812, 407] width 10 height 10
click at [808, 481] on div "button" at bounding box center [812, 485] width 10 height 10
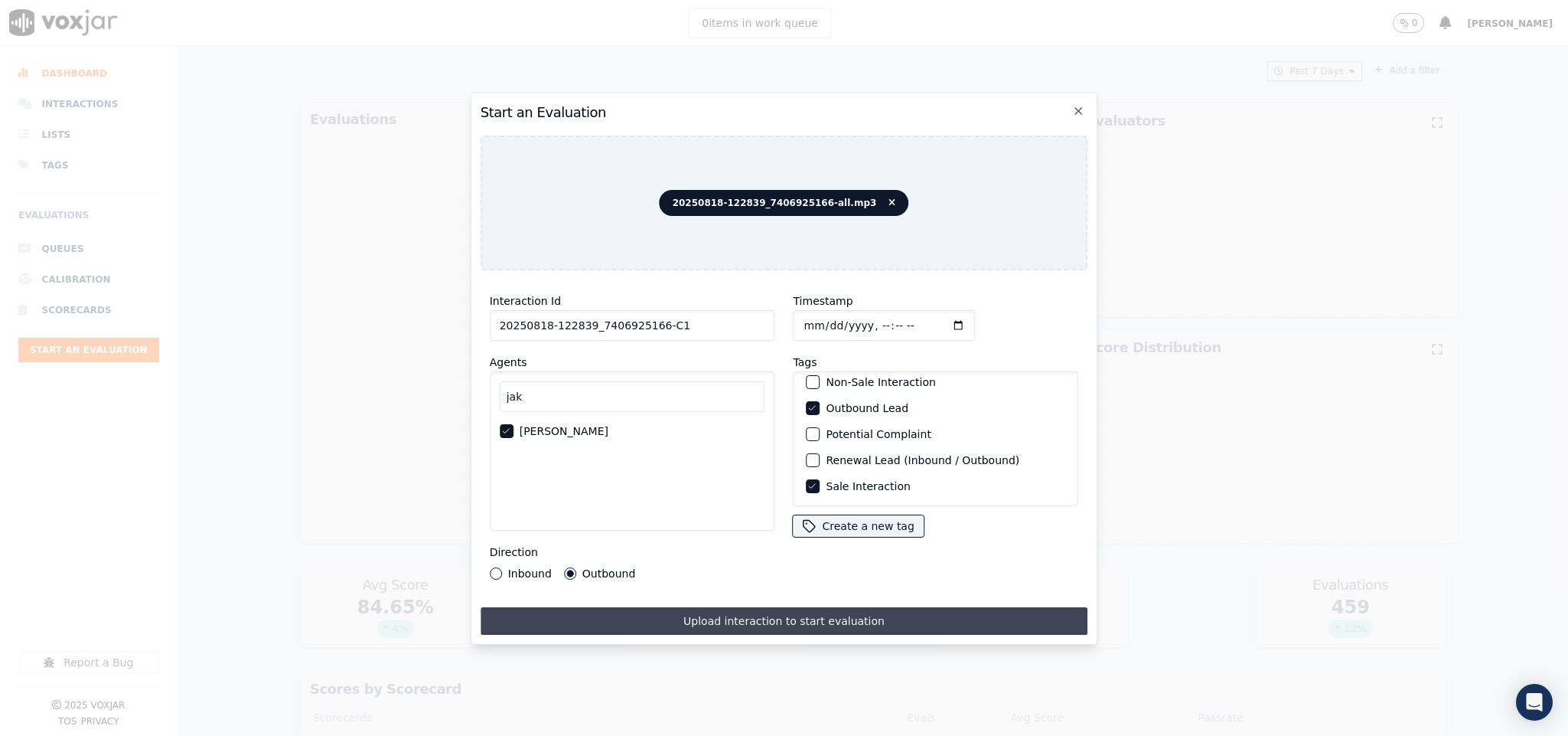
click at [800, 607] on button "Upload interaction to start evaluation" at bounding box center [784, 621] width 608 height 28
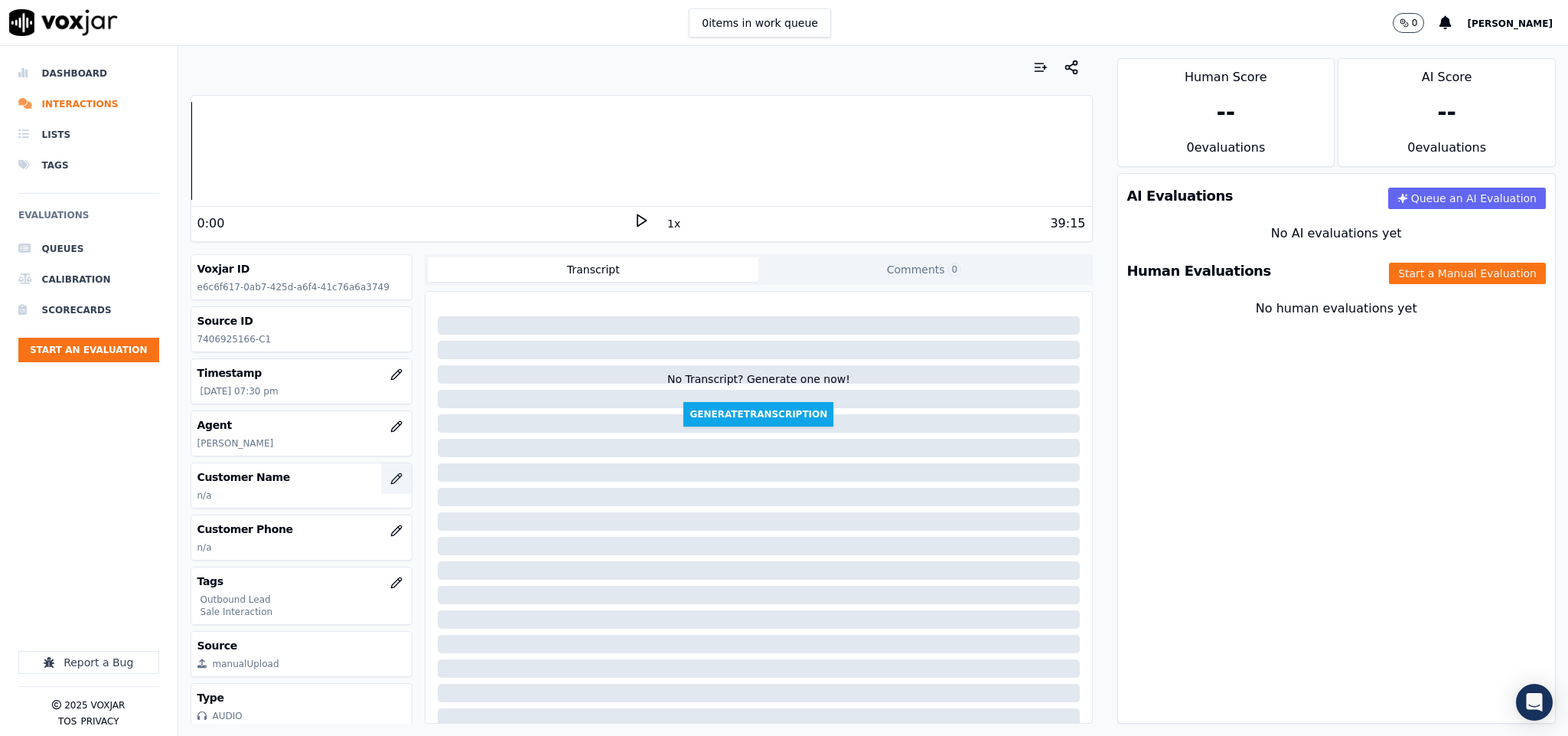
click at [392, 478] on icon "button" at bounding box center [397, 478] width 10 height 10
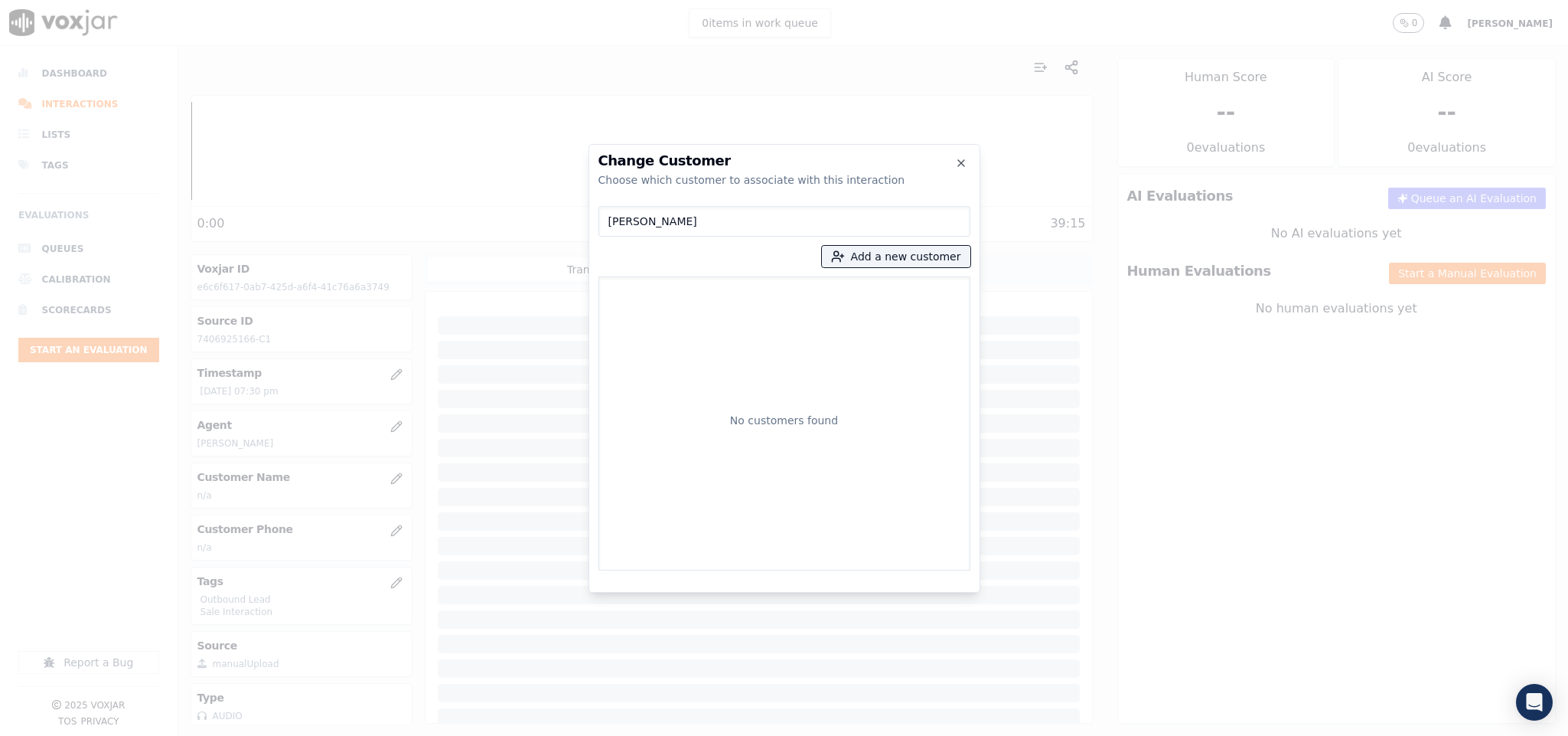
click at [608, 218] on input "CECIL R HAMM II" at bounding box center [784, 221] width 372 height 30
drag, startPoint x: 703, startPoint y: 225, endPoint x: 643, endPoint y: 228, distance: 60.1
click at [643, 228] on input "CECIL R HAMM II" at bounding box center [784, 221] width 372 height 30
type input "CECIL R"
drag, startPoint x: 666, startPoint y: 216, endPoint x: 563, endPoint y: 220, distance: 103.1
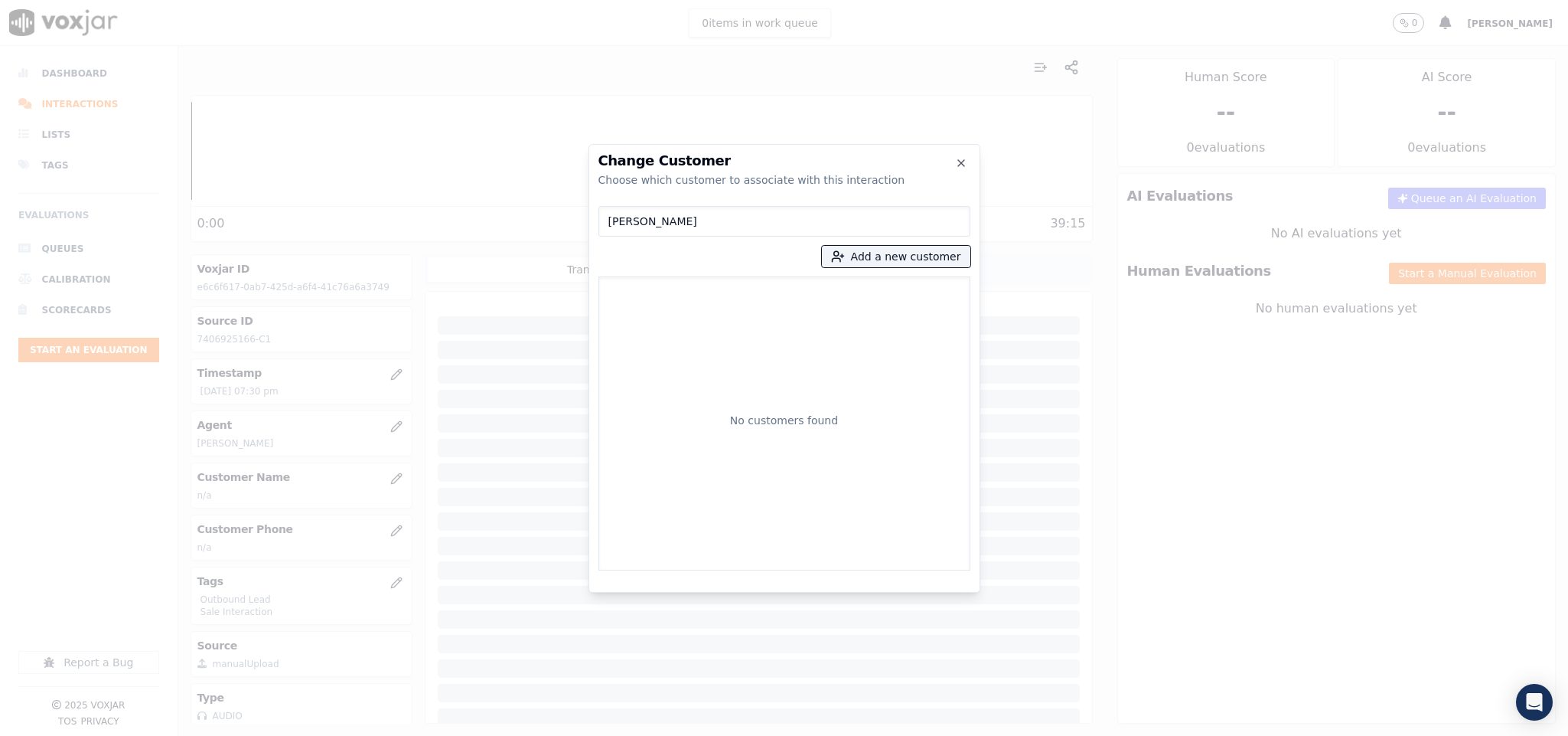
click at [563, 735] on div "Change Customer Choose which customer to associate with this interaction CECIL …" at bounding box center [784, 736] width 1568 height 0
click at [861, 259] on button "Add a new customer" at bounding box center [896, 256] width 148 height 22
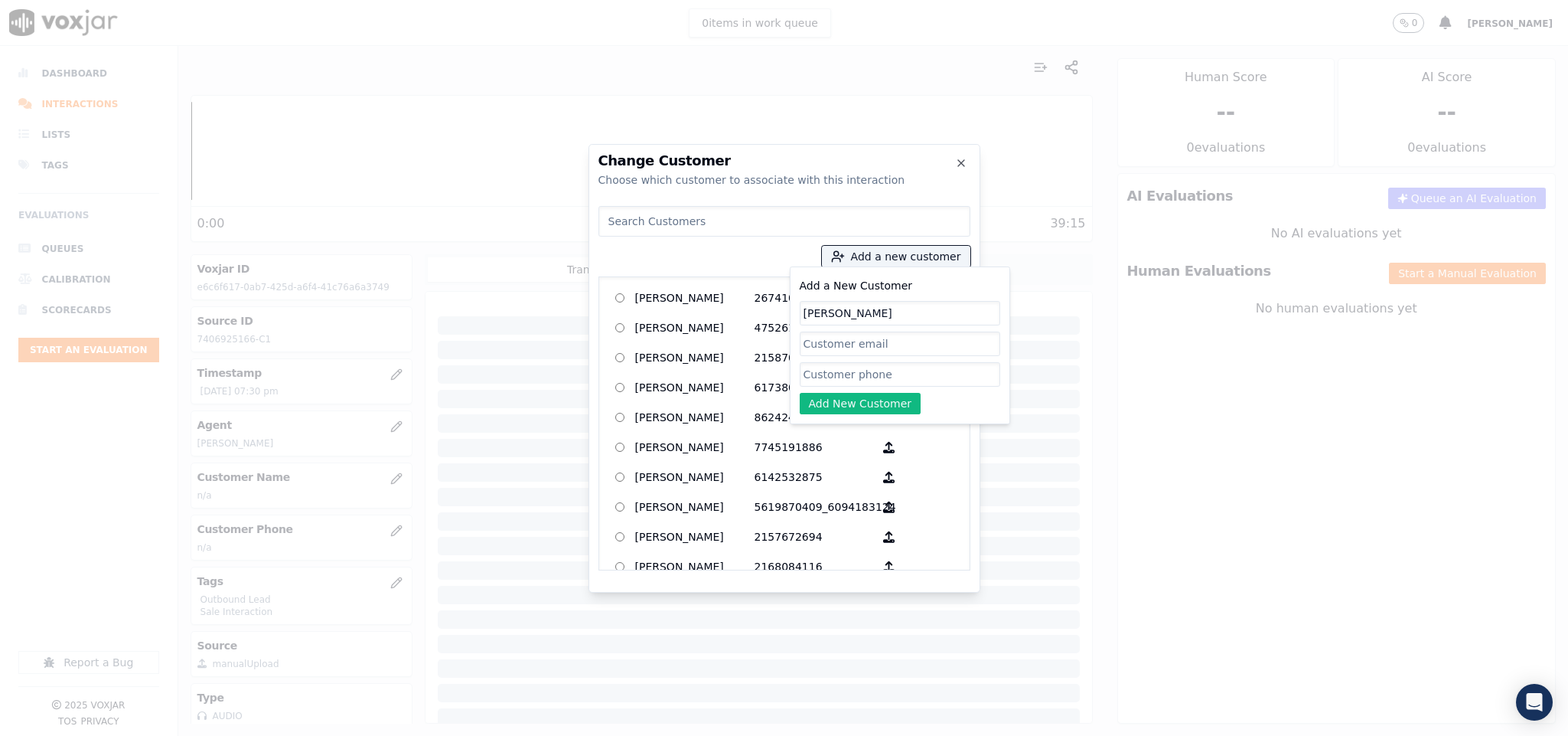
type input "CECIL R HAMM II"
drag, startPoint x: 895, startPoint y: 367, endPoint x: 863, endPoint y: 384, distance: 36.2
click at [895, 367] on input "Add a New Customer" at bounding box center [899, 374] width 200 height 25
paste input "7406925166"
type input "7406925166"
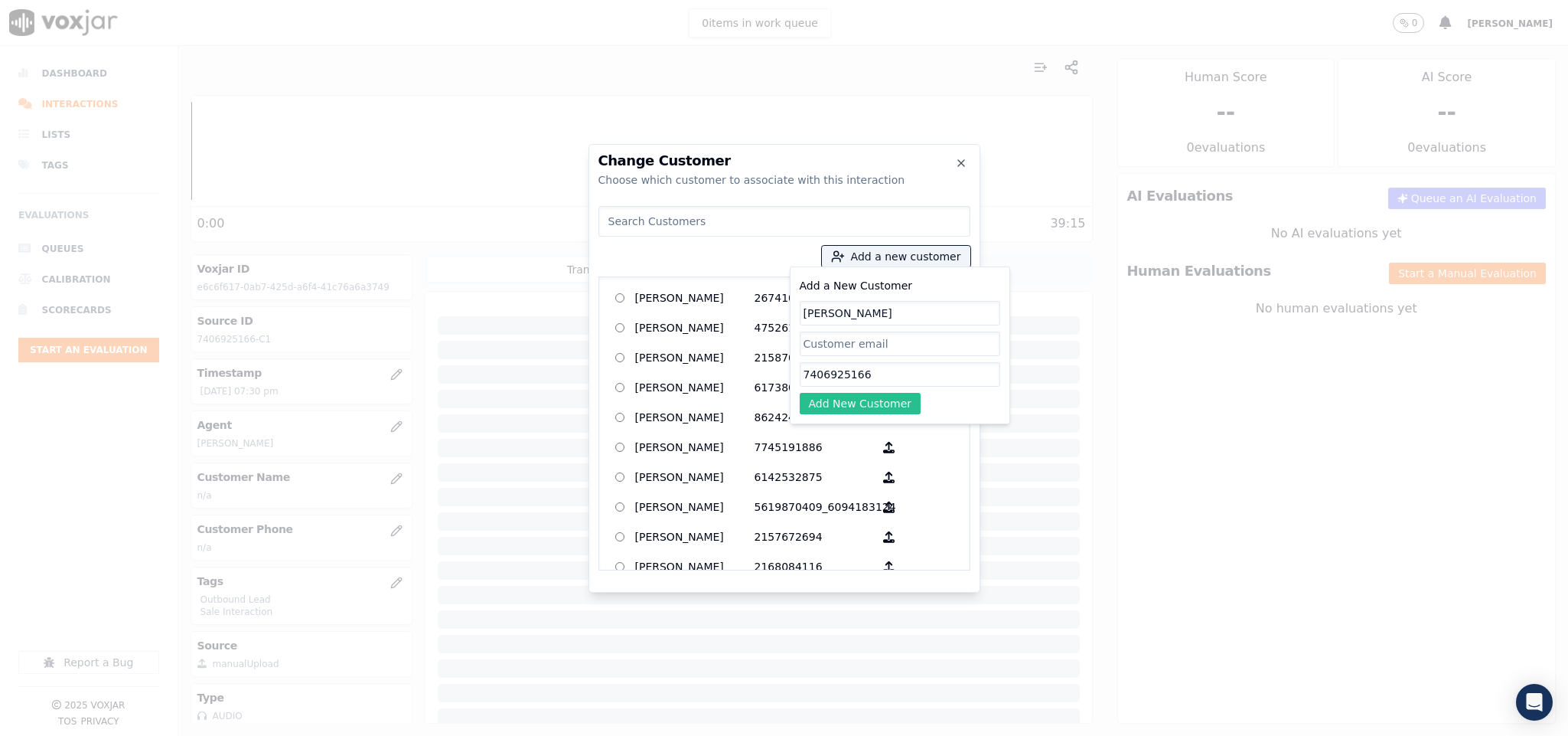
click at [846, 402] on button "Add New Customer" at bounding box center [860, 403] width 121 height 22
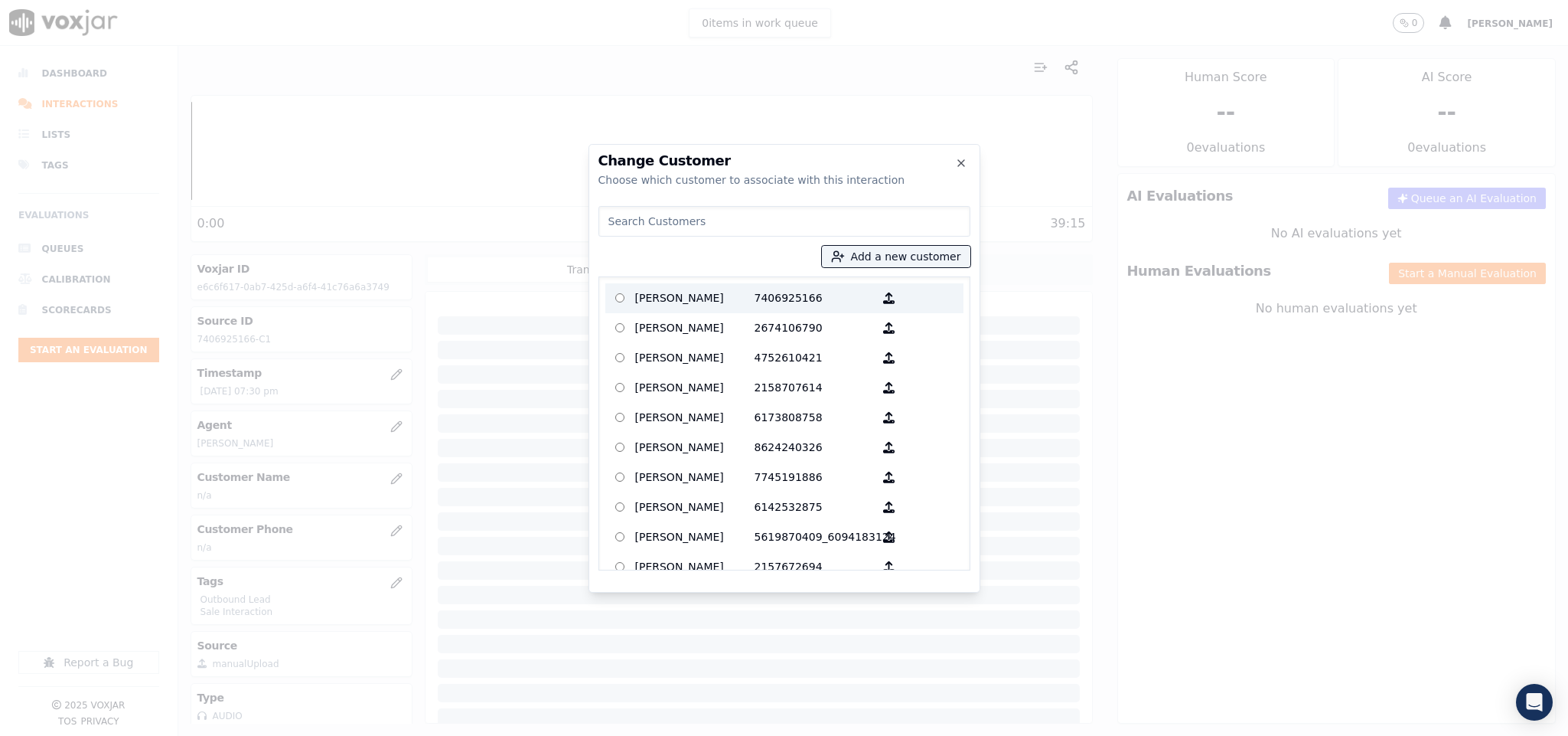
click at [709, 303] on p "CECIL R HAMM II" at bounding box center [695, 299] width 120 height 24
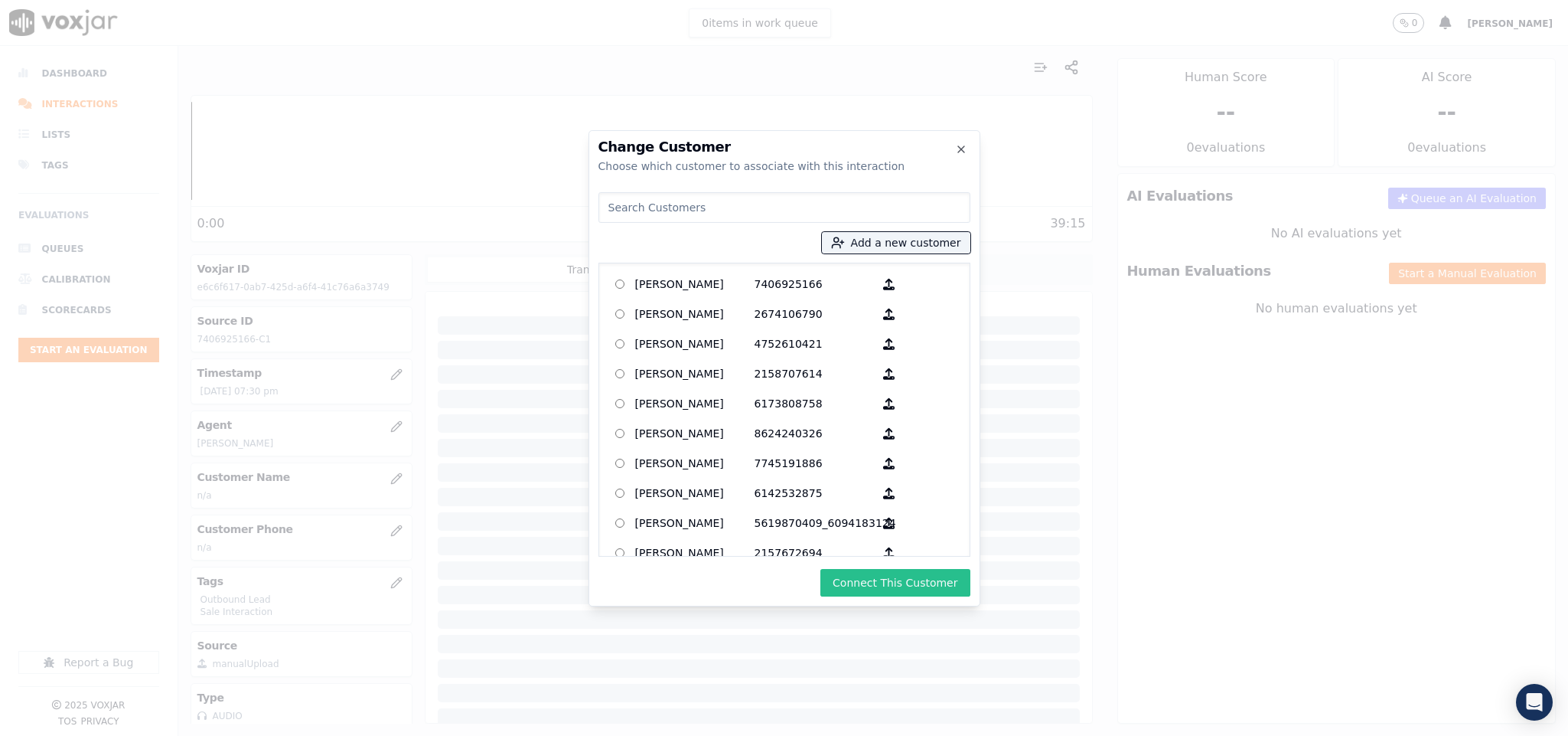
click at [893, 587] on button "Connect This Customer" at bounding box center [895, 583] width 149 height 28
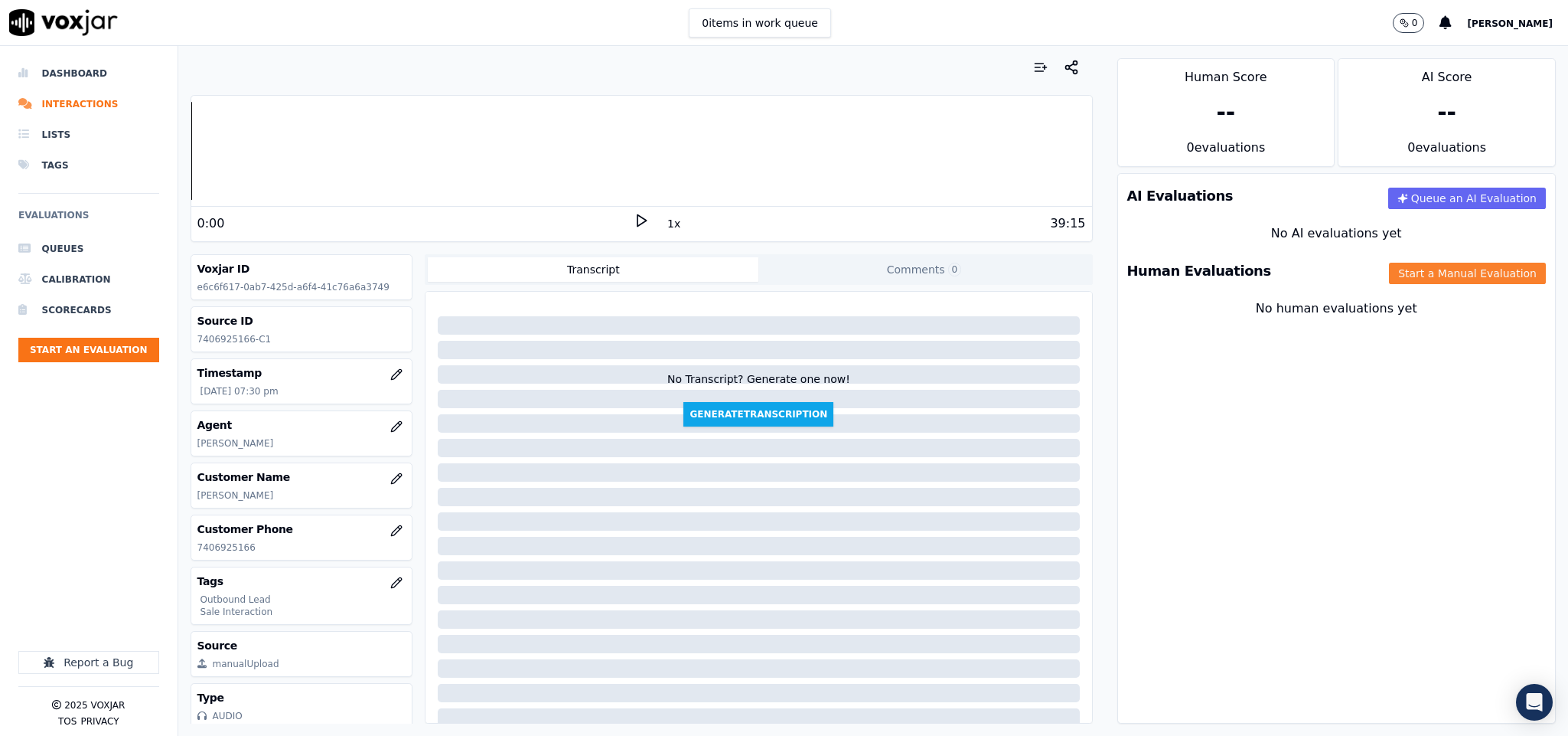
click at [1392, 283] on button "Start a Manual Evaluation" at bounding box center [1467, 273] width 157 height 22
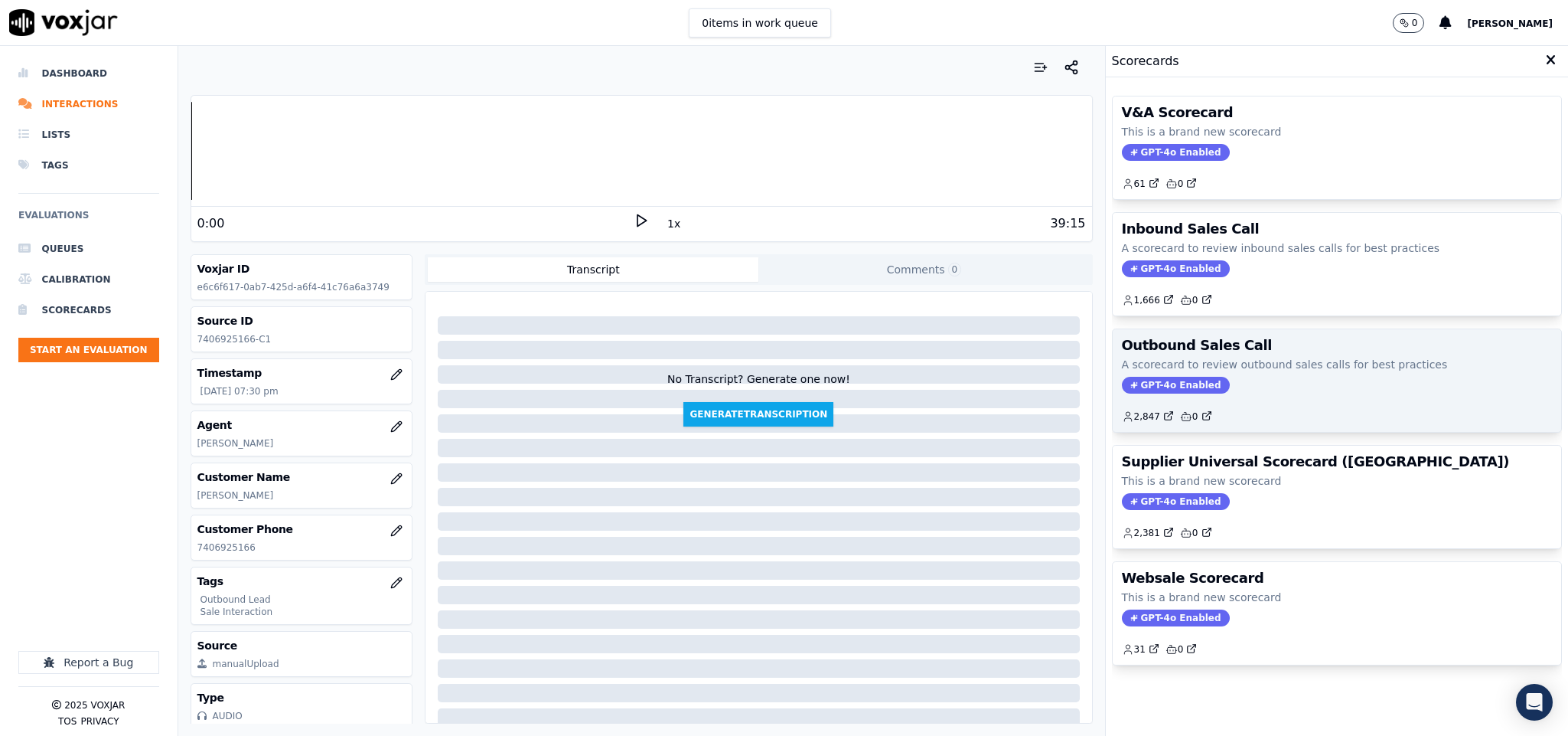
click at [1151, 378] on div "Outbound Sales Call A scorecard to review outbound sales calls for best practic…" at bounding box center [1337, 380] width 449 height 103
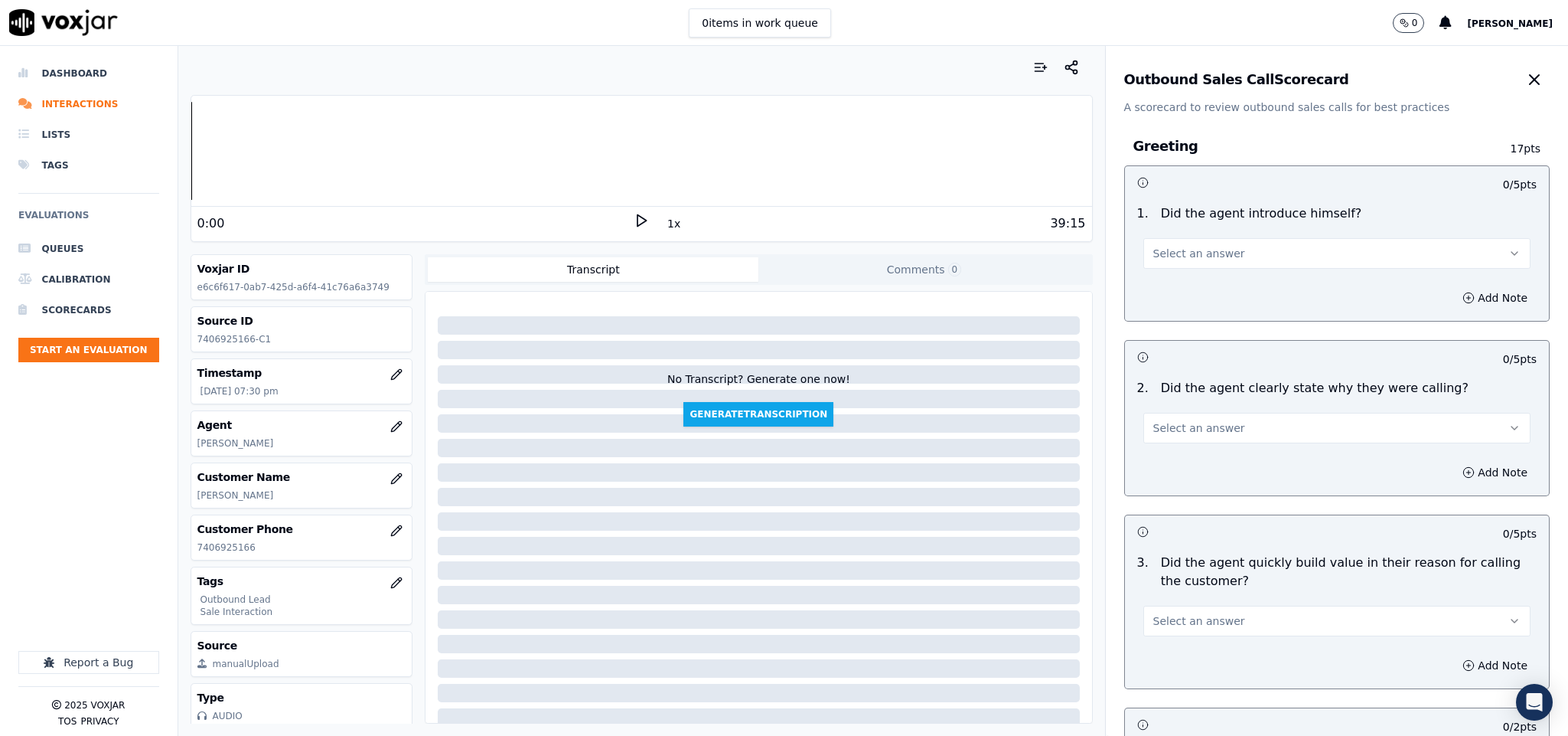
click at [1160, 249] on span "Select an answer" at bounding box center [1199, 253] width 92 height 15
click at [1163, 294] on div "Yes" at bounding box center [1299, 288] width 350 height 25
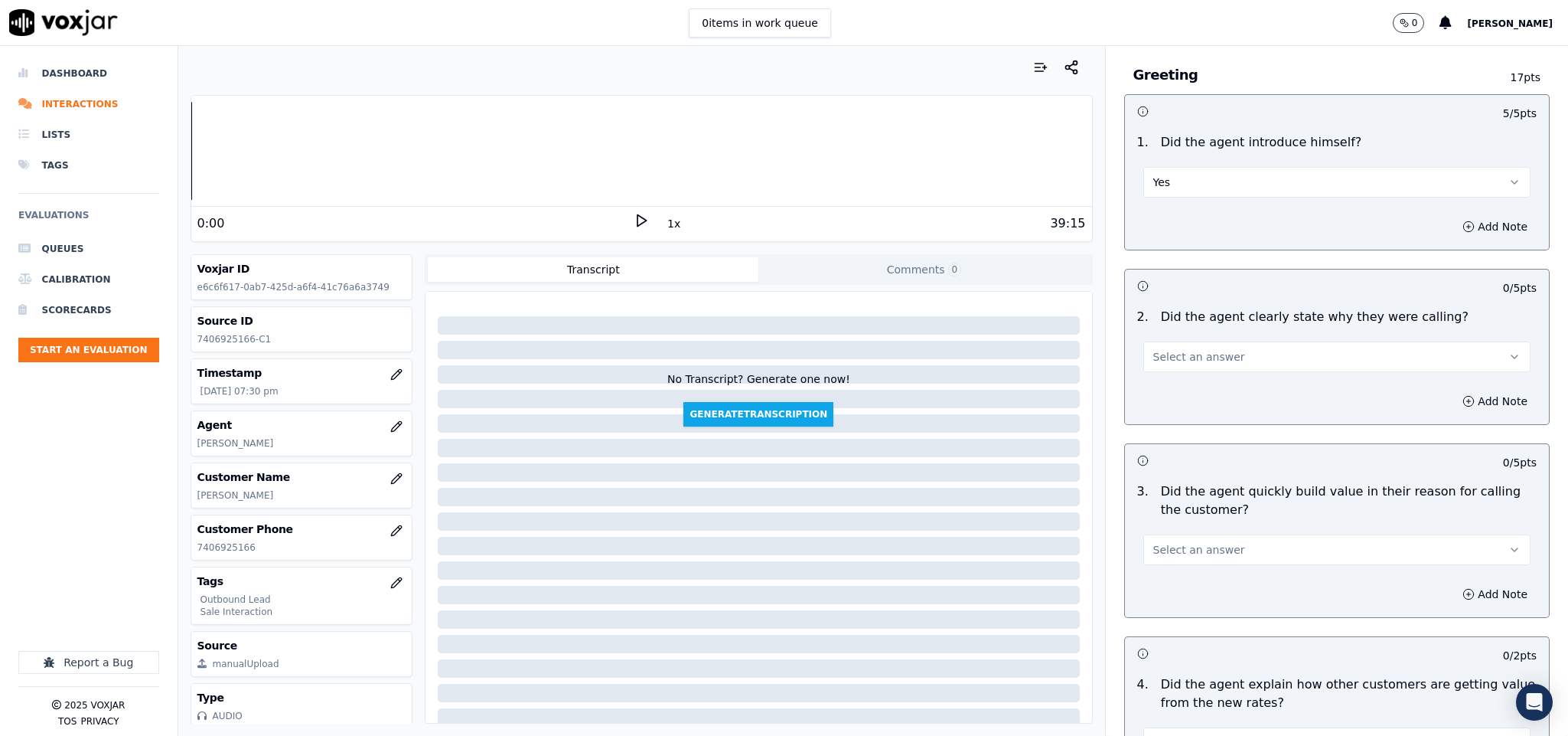
scroll to position [115, 0]
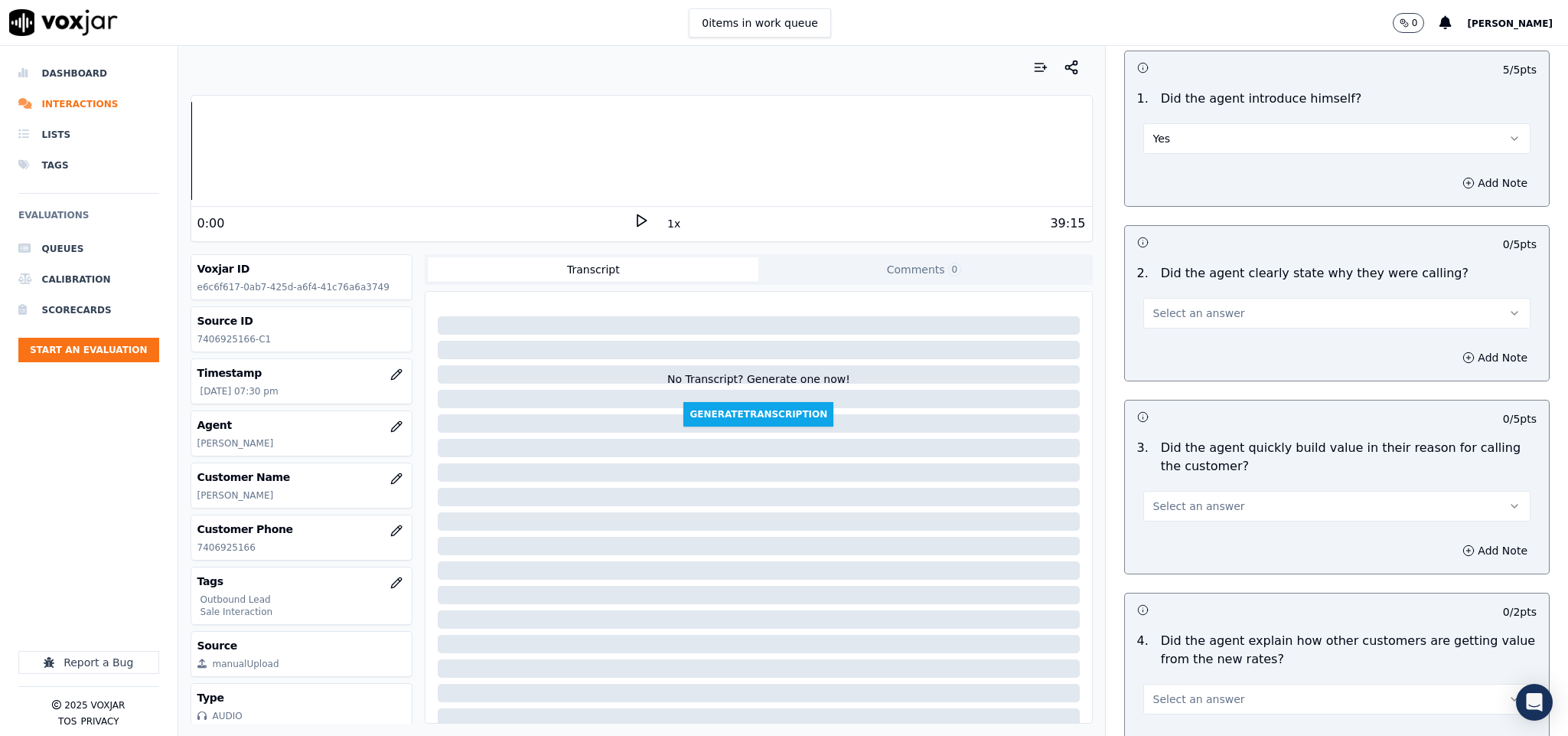
click at [1195, 312] on span "Select an answer" at bounding box center [1199, 313] width 92 height 15
click at [1185, 343] on div "Yes" at bounding box center [1299, 349] width 350 height 25
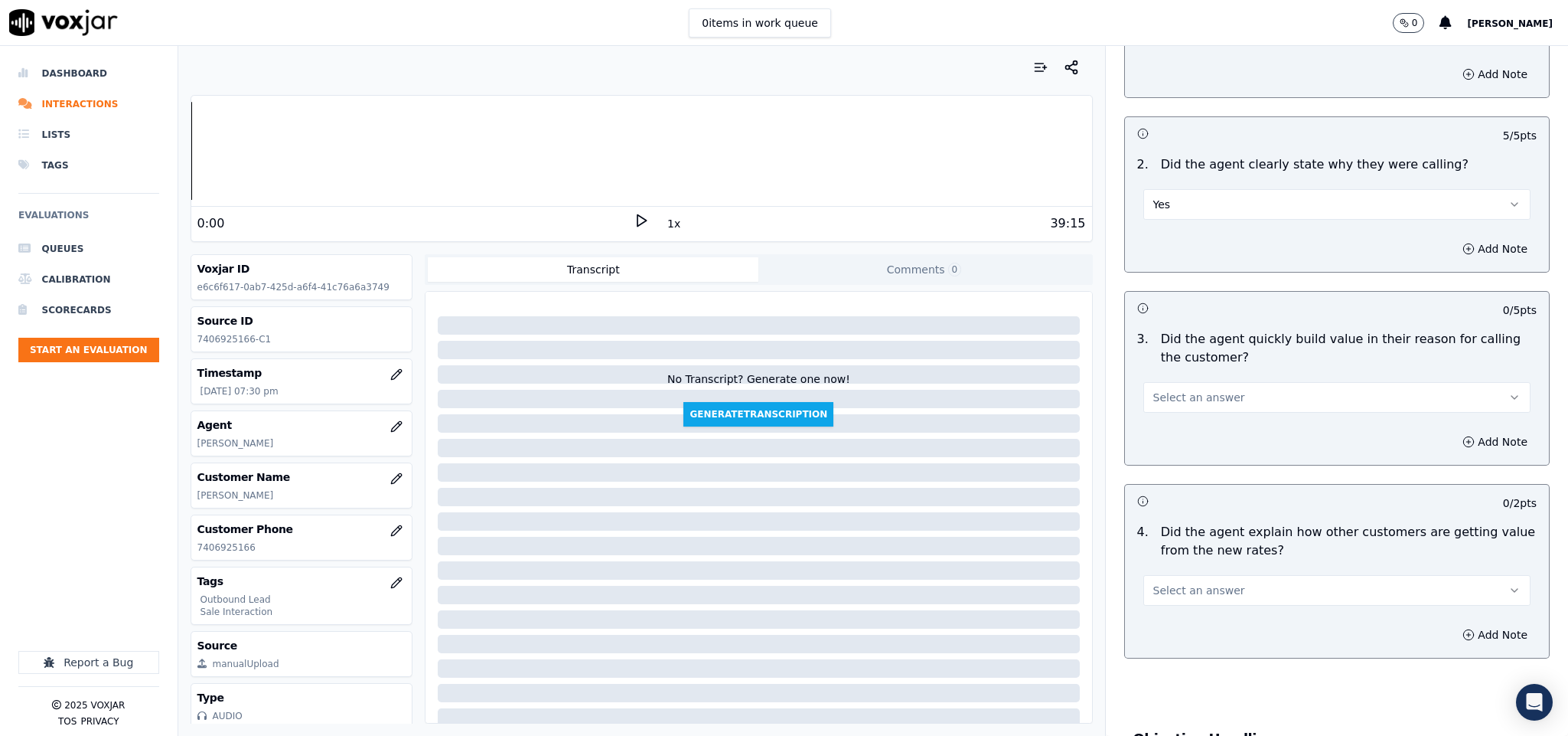
scroll to position [345, 0]
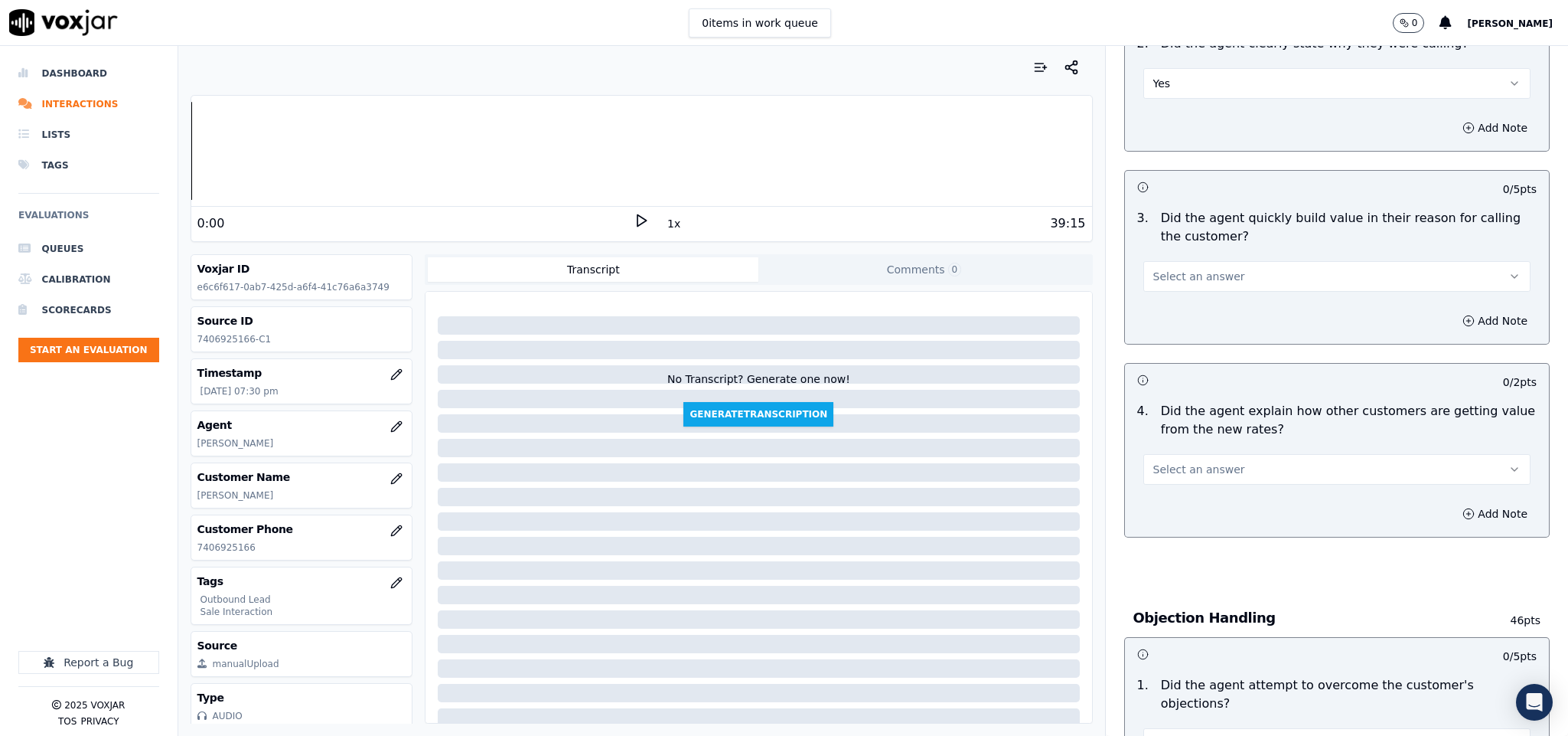
click at [1210, 283] on button "Select an answer" at bounding box center [1337, 276] width 388 height 30
click at [1186, 312] on div "Yes" at bounding box center [1299, 313] width 350 height 25
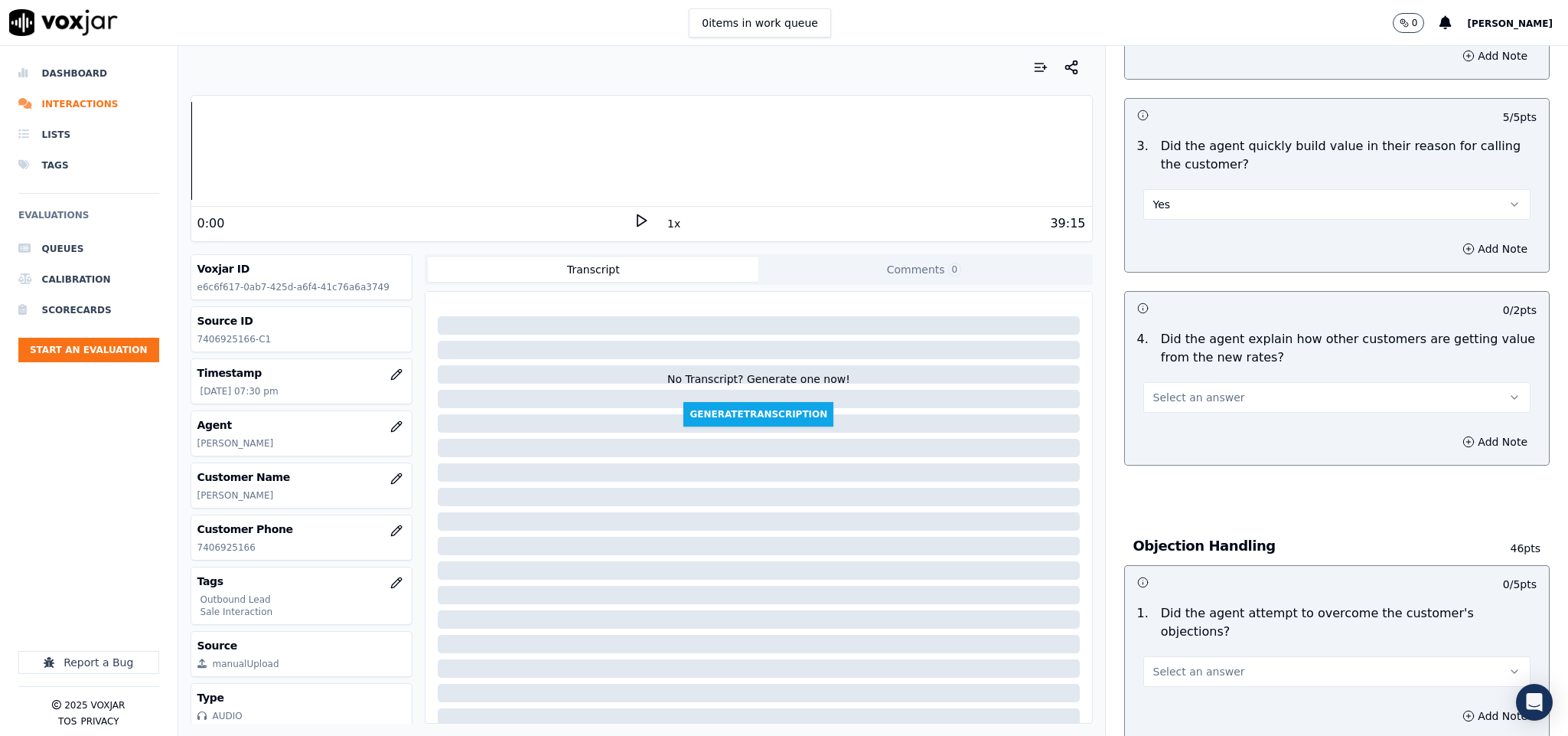
scroll to position [459, 0]
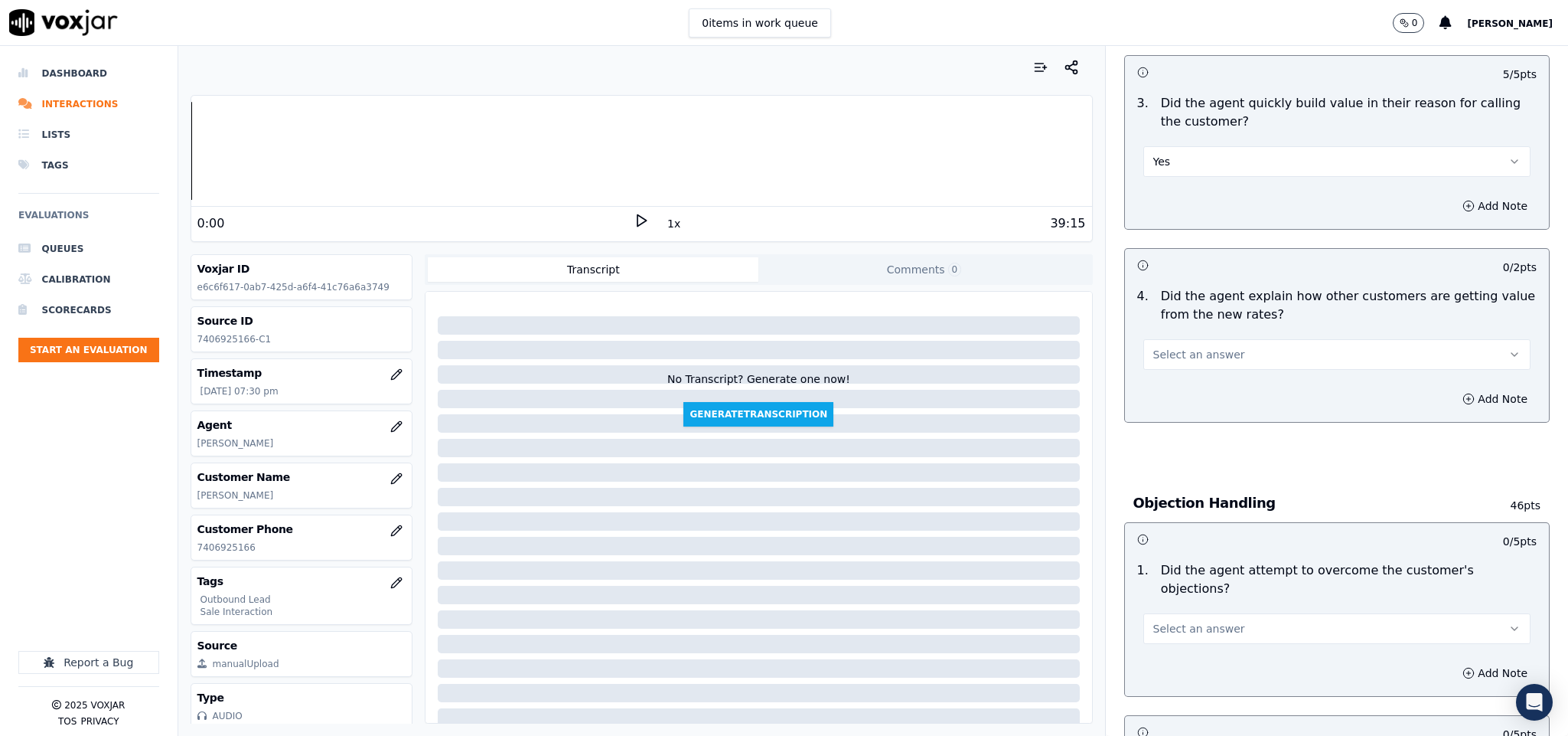
click at [1224, 347] on button "Select an answer" at bounding box center [1337, 354] width 388 height 30
click at [1179, 398] on div "Yes" at bounding box center [1299, 391] width 350 height 25
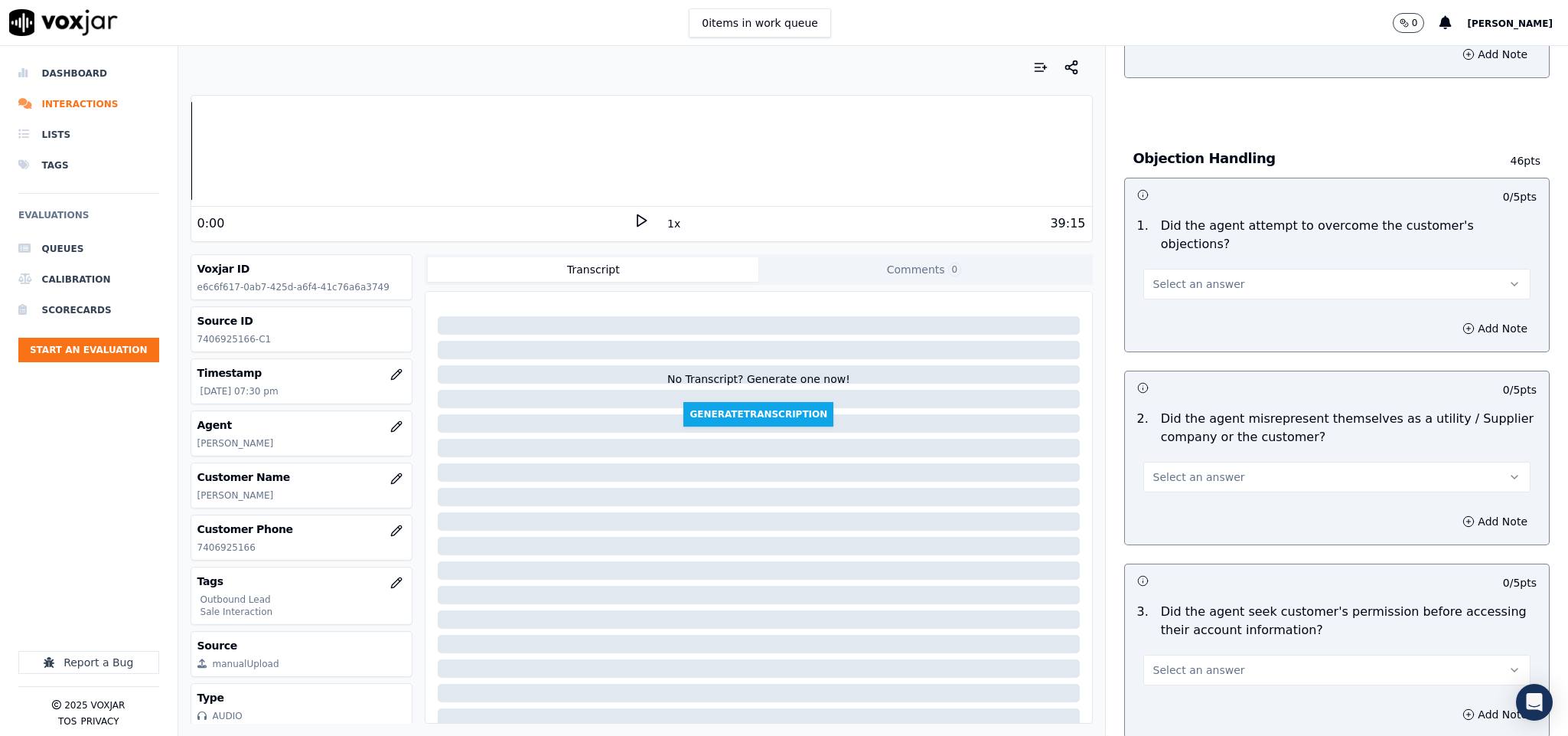
scroll to position [574, 0]
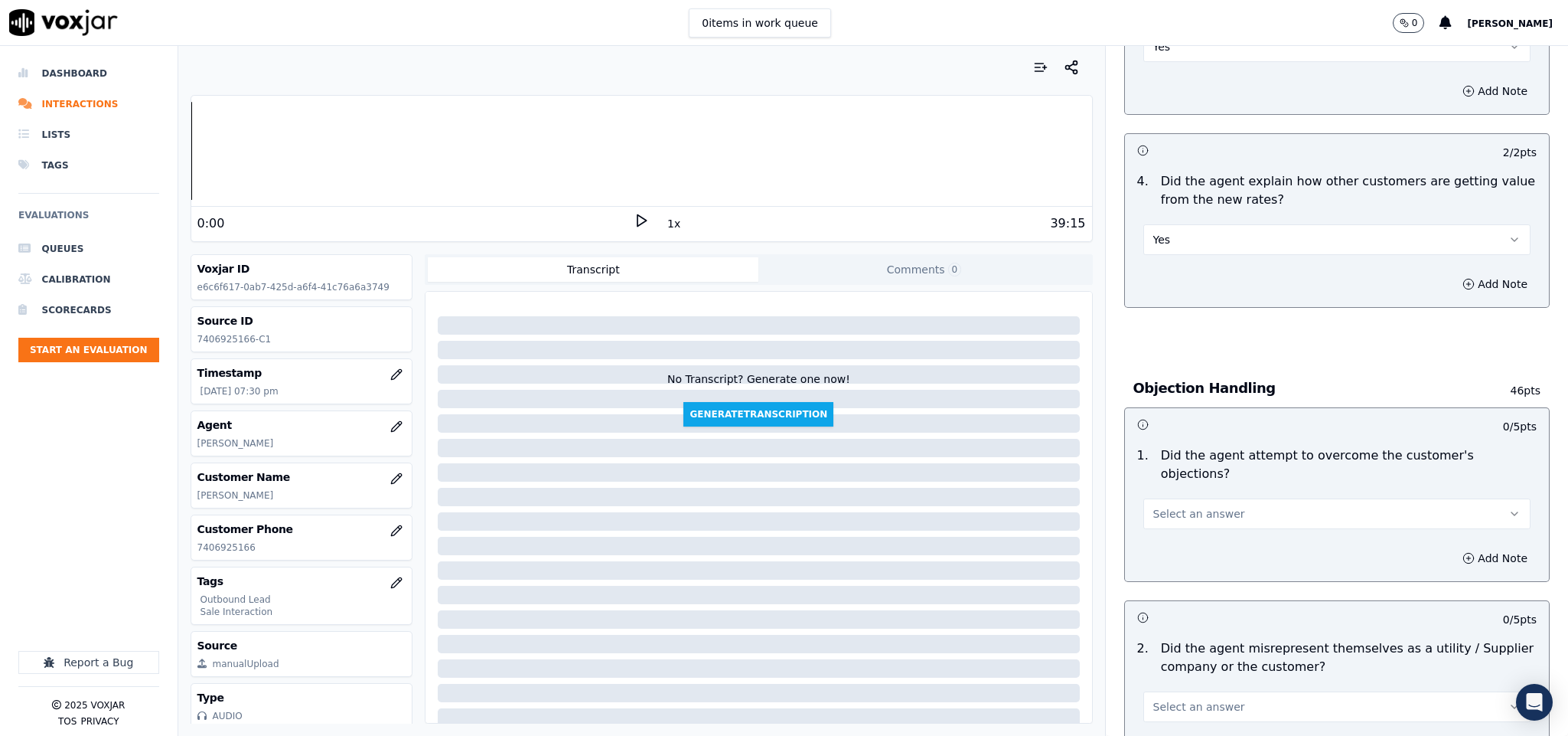
click at [1191, 232] on button "Yes" at bounding box center [1337, 239] width 388 height 30
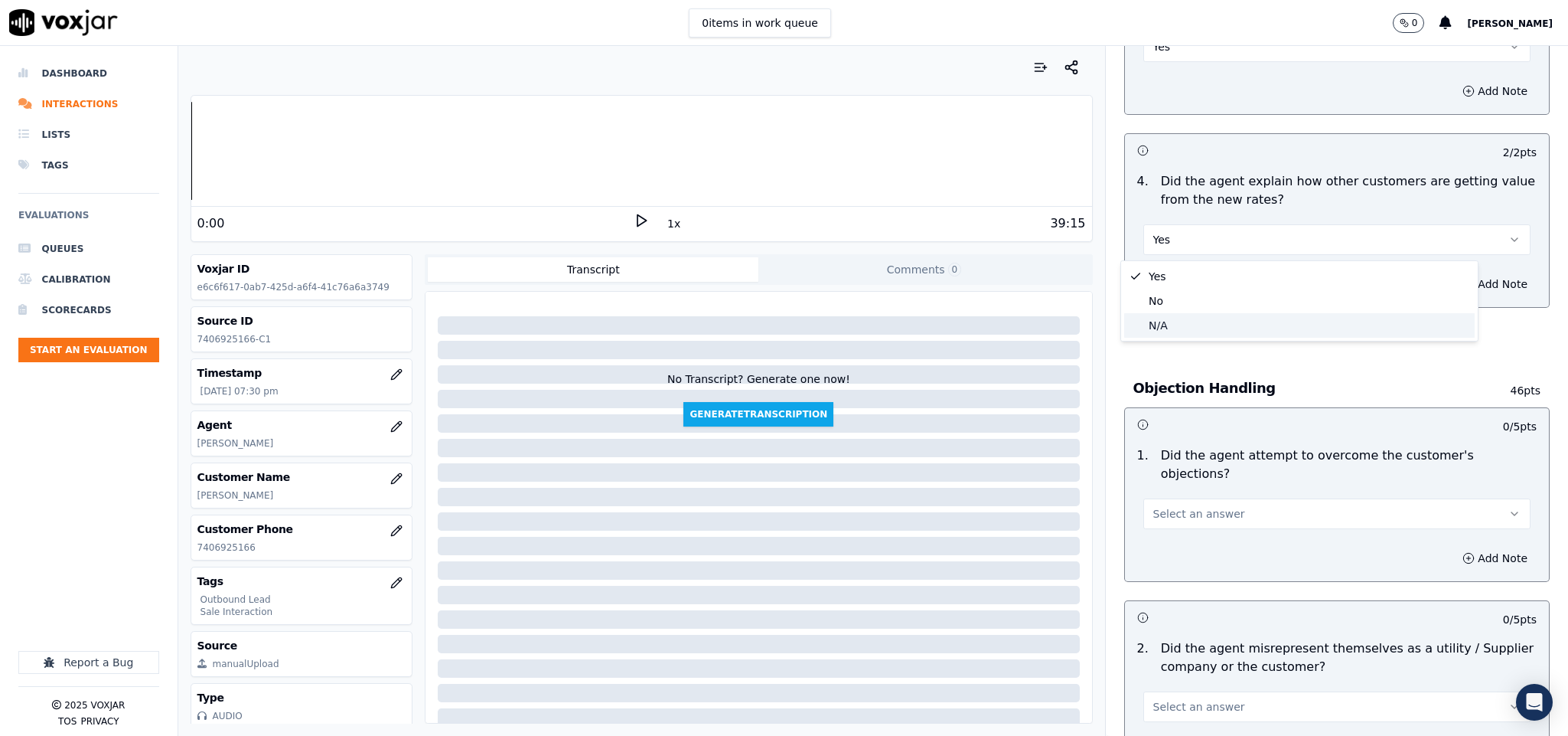
click at [1169, 322] on div "N/A" at bounding box center [1299, 325] width 350 height 25
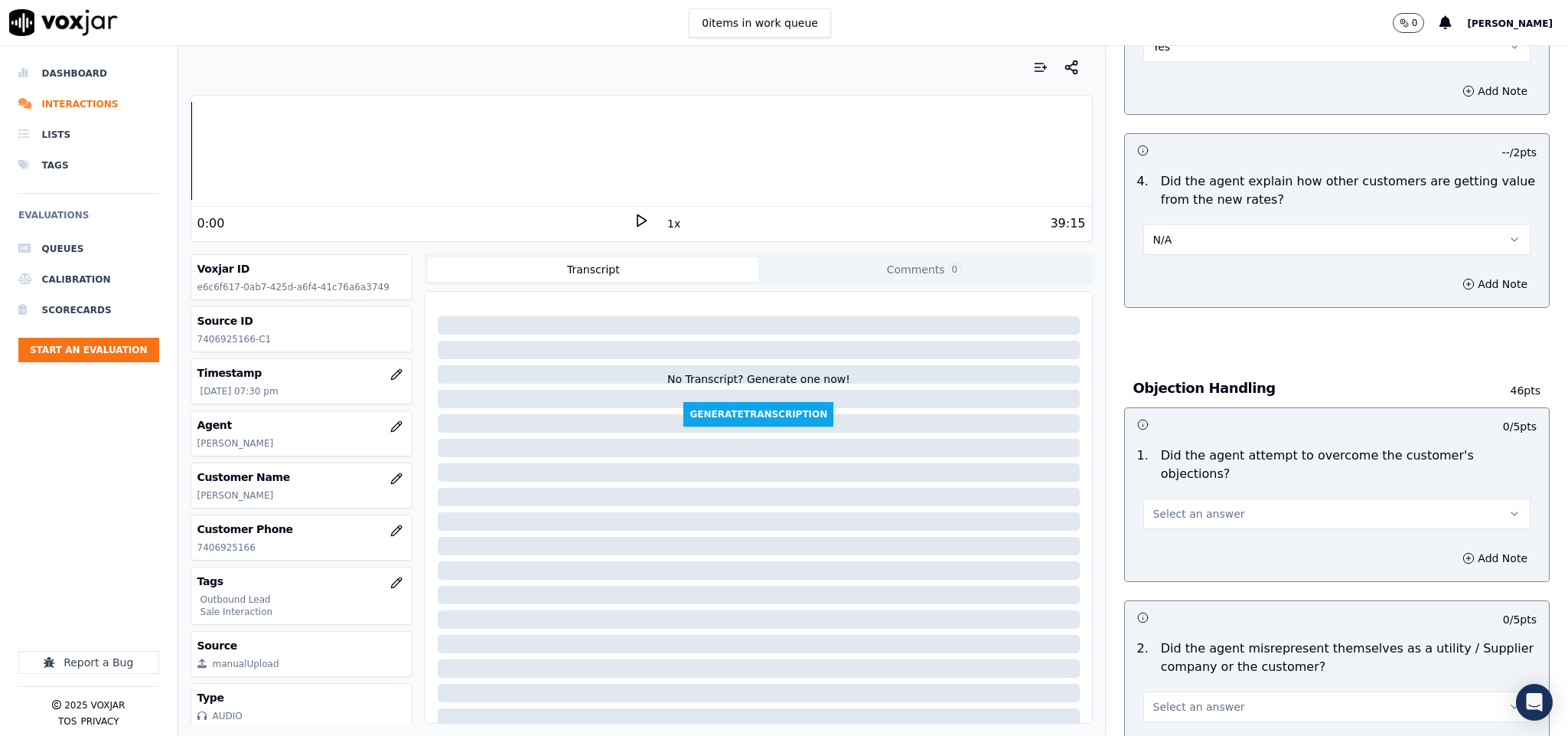
scroll to position [804, 0]
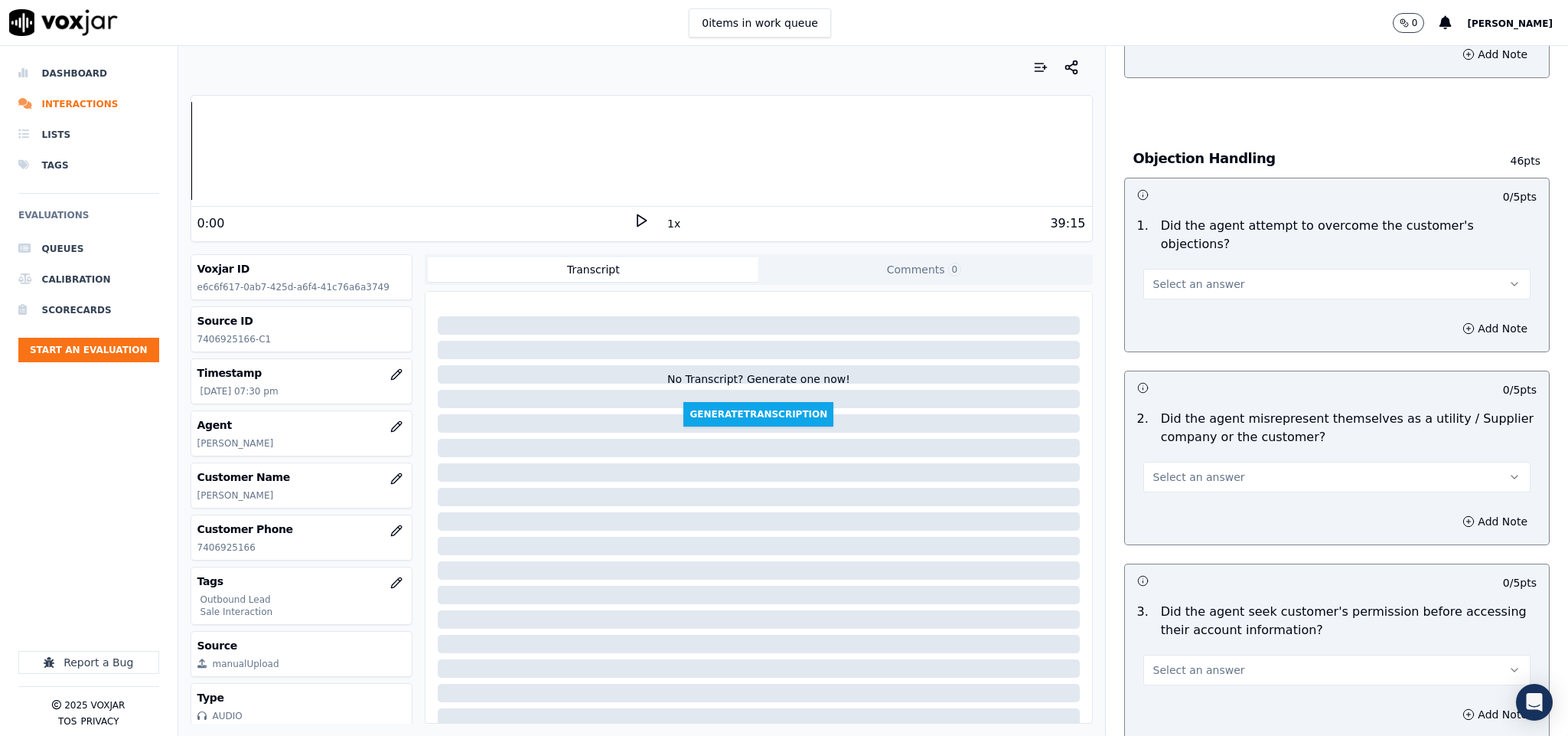
click at [1236, 269] on button "Select an answer" at bounding box center [1337, 284] width 388 height 30
click at [1183, 302] on div "Yes" at bounding box center [1299, 303] width 350 height 25
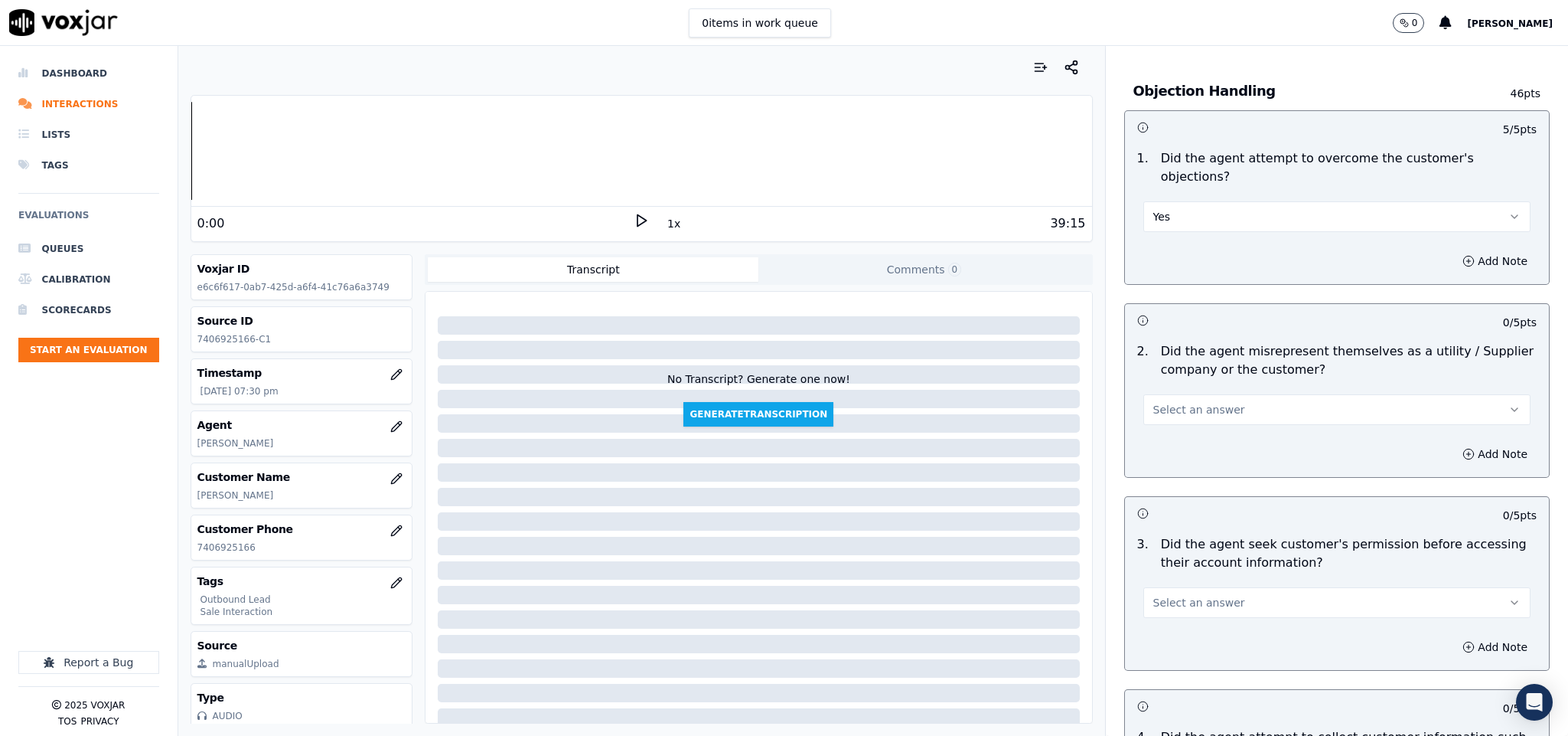
scroll to position [919, 0]
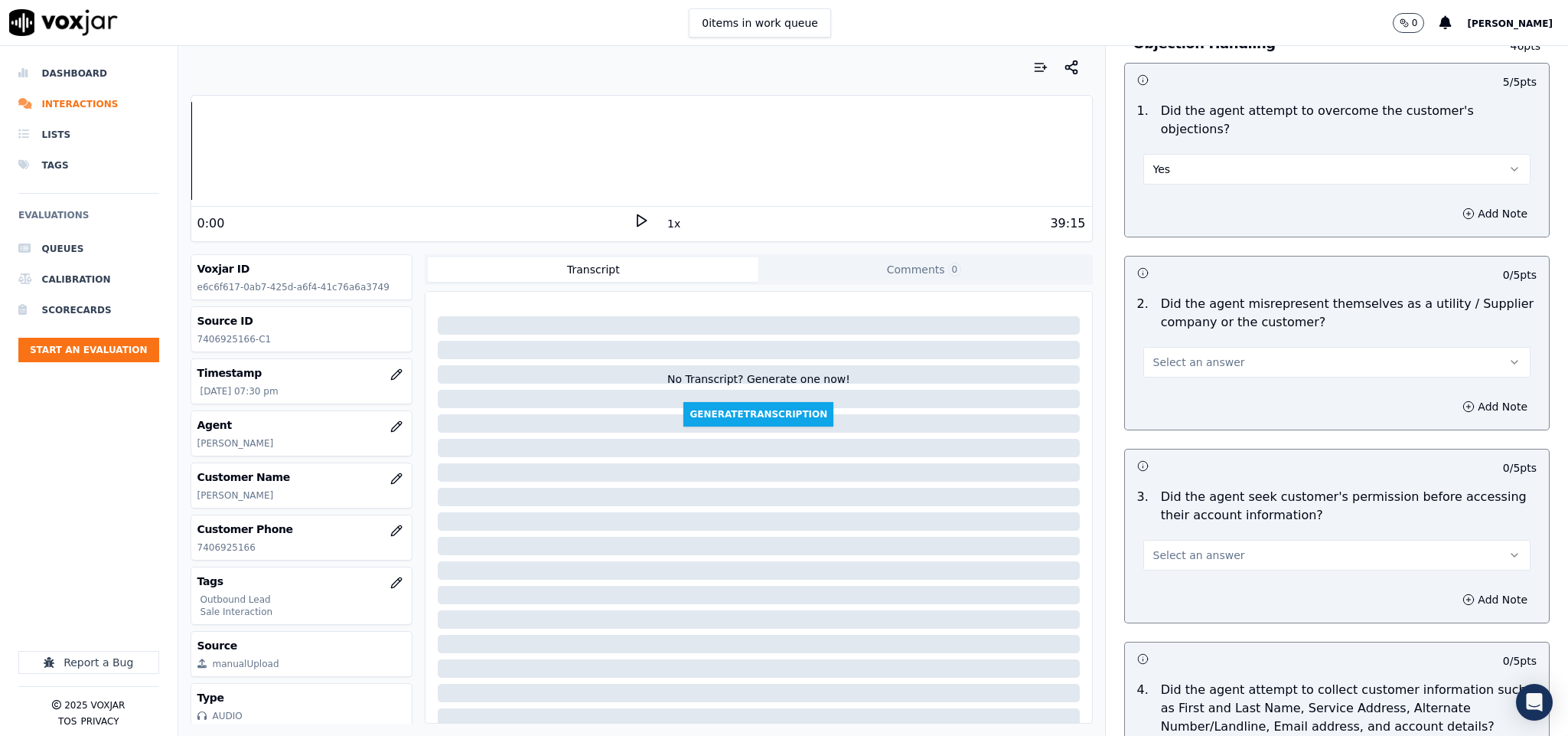
click at [1213, 351] on button "Select an answer" at bounding box center [1337, 362] width 388 height 30
drag, startPoint x: 1186, startPoint y: 398, endPoint x: 1181, endPoint y: 405, distance: 8.6
click at [1185, 400] on div "No" at bounding box center [1299, 406] width 350 height 25
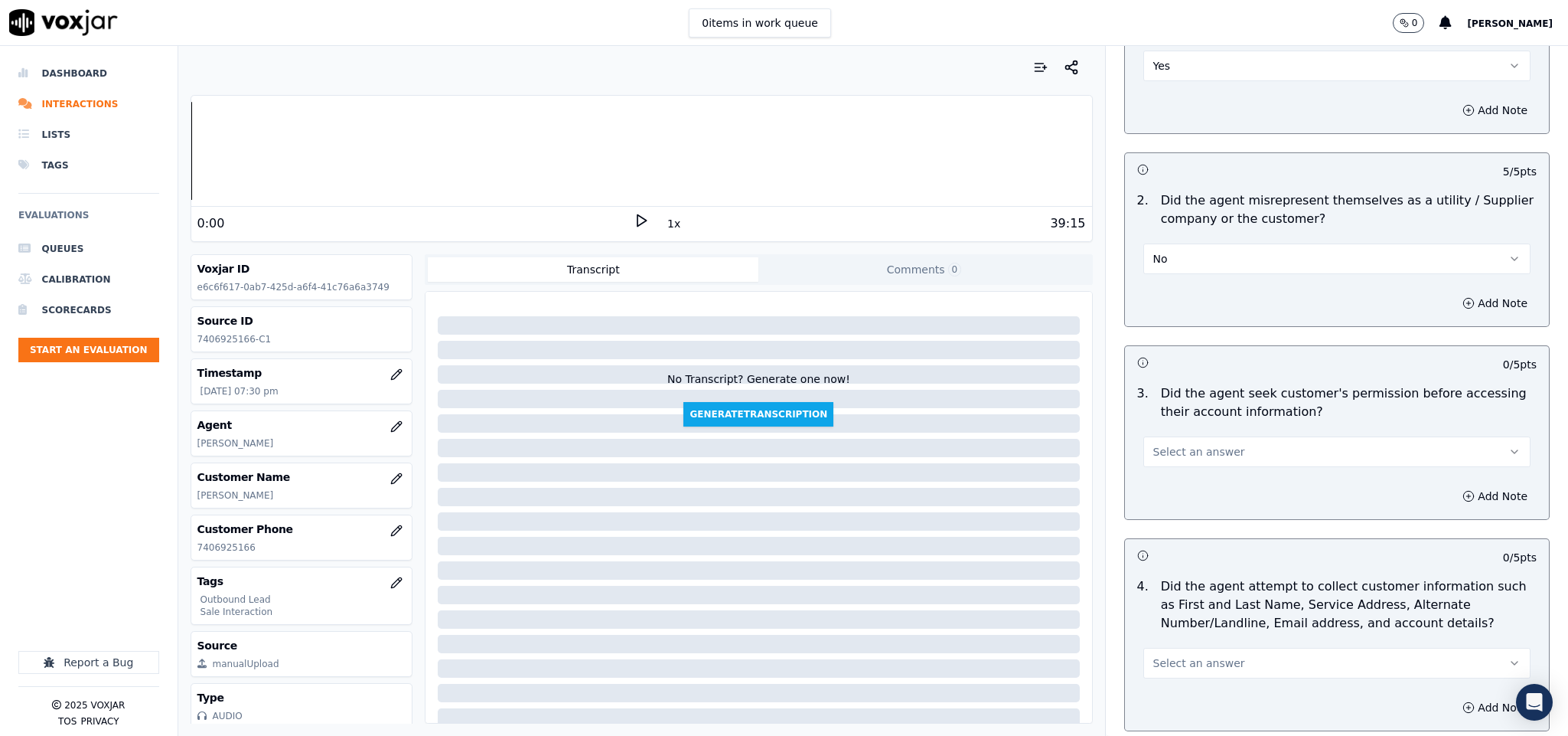
scroll to position [1263, 0]
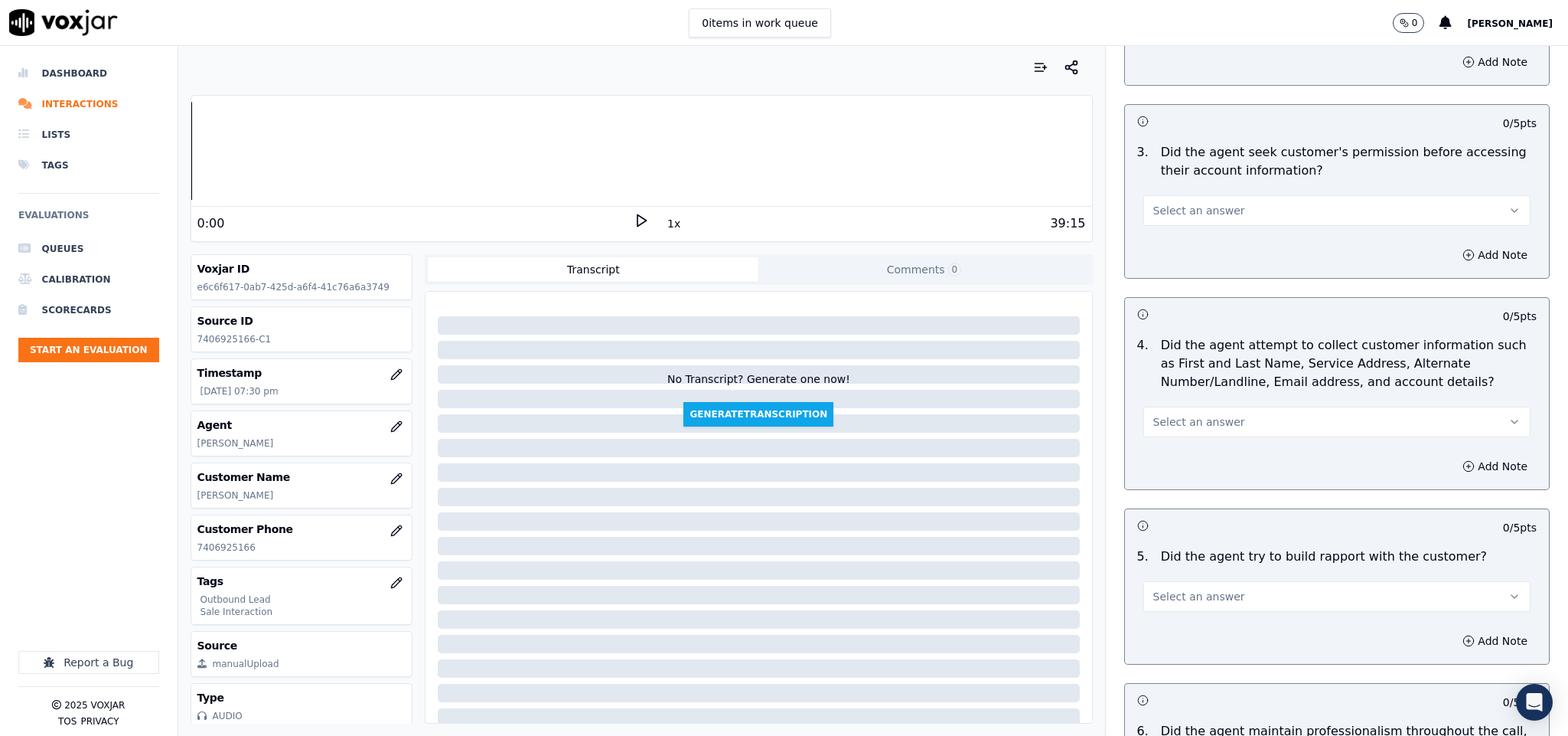
click at [1195, 203] on span "Select an answer" at bounding box center [1199, 210] width 92 height 15
click at [1169, 228] on div "Yes" at bounding box center [1299, 231] width 350 height 25
click at [1222, 406] on button "Select an answer" at bounding box center [1337, 421] width 388 height 30
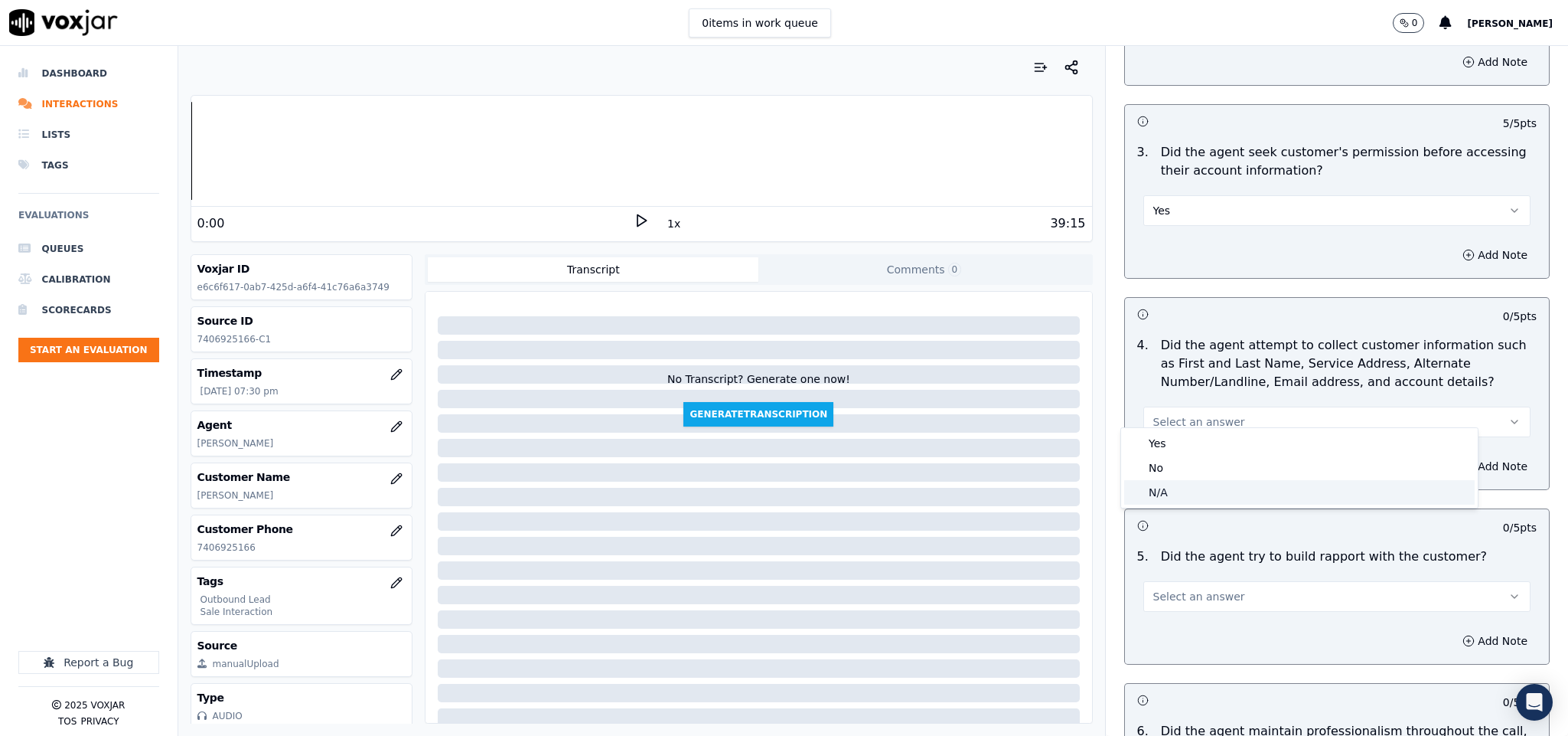
click at [1191, 496] on div "N/A" at bounding box center [1299, 492] width 350 height 25
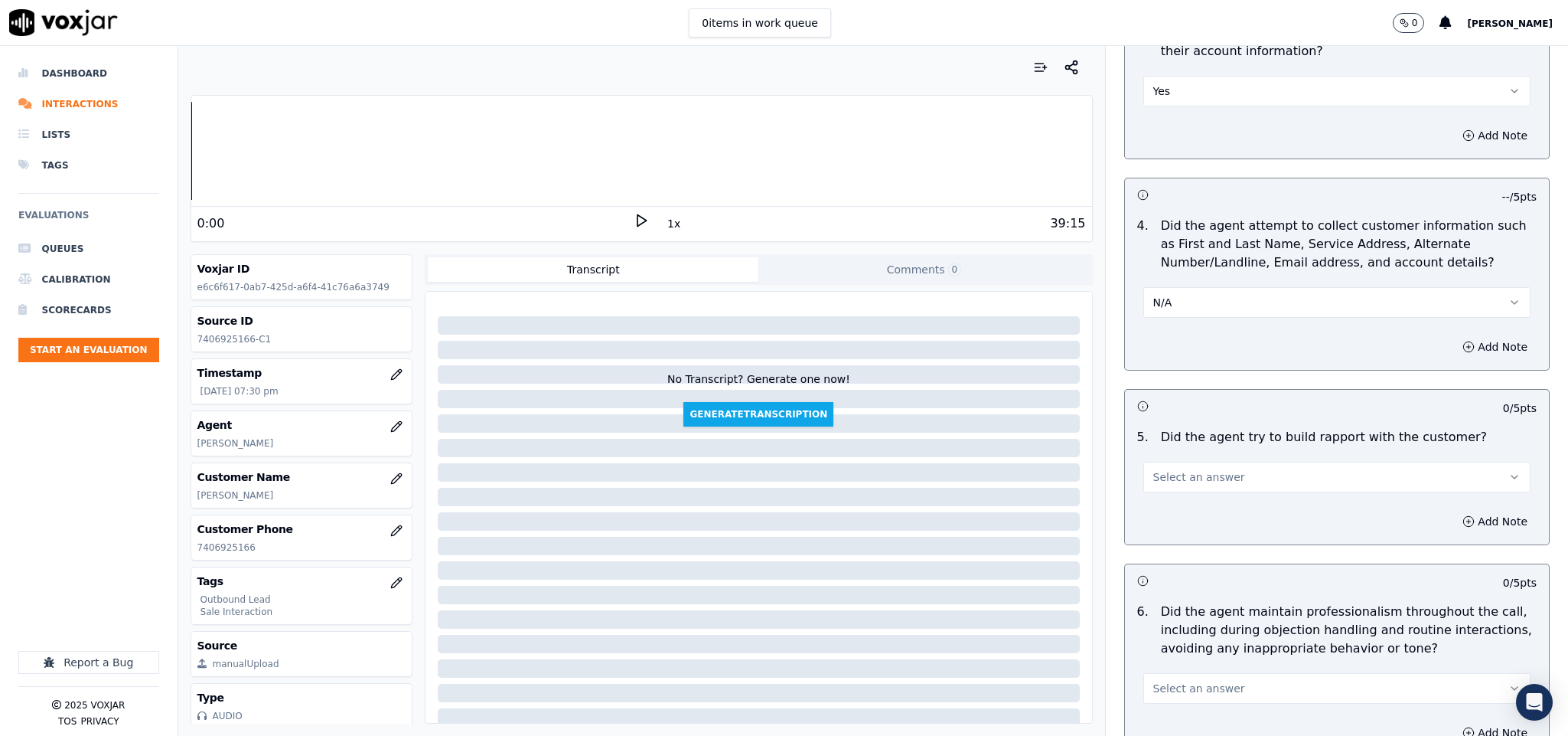
scroll to position [1493, 0]
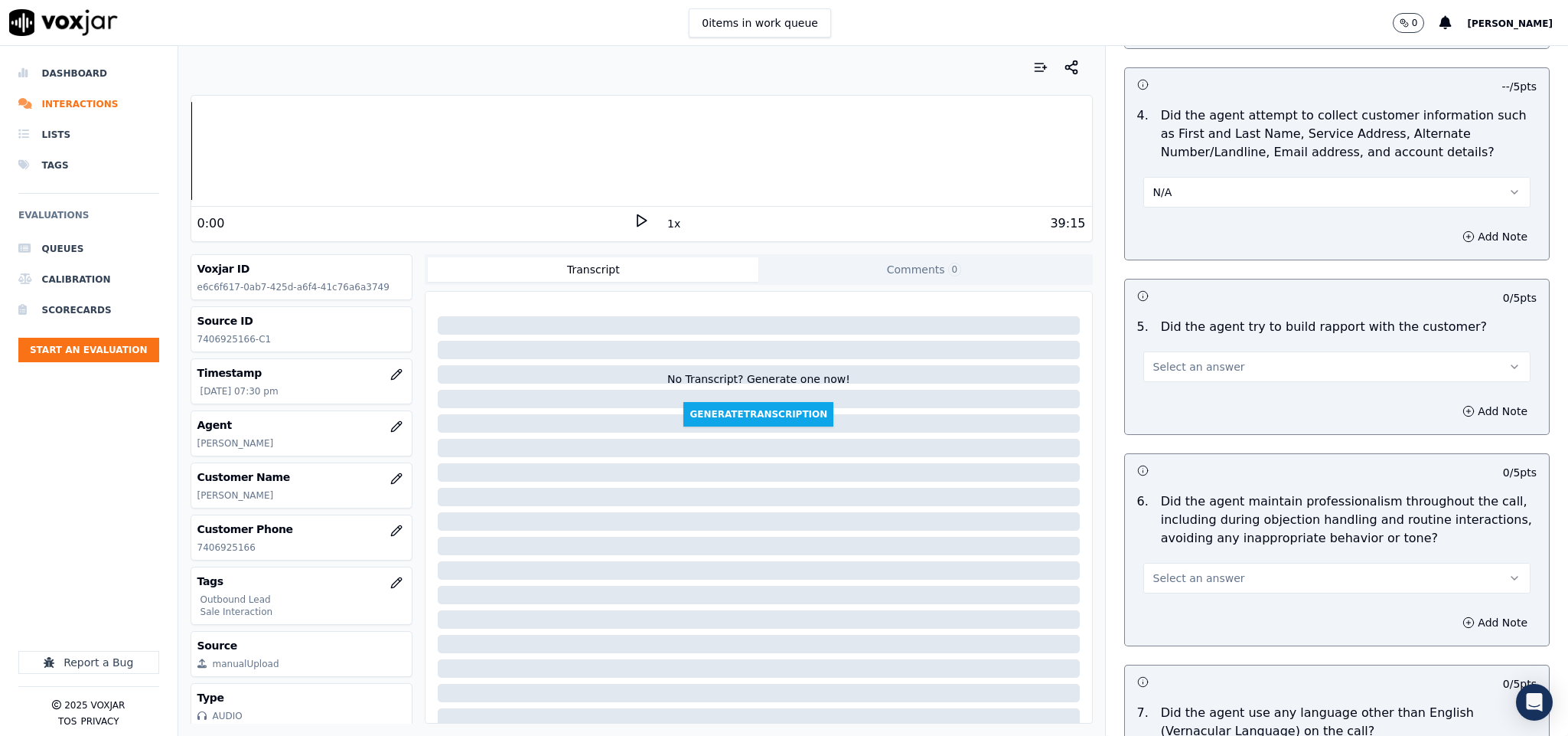
click at [1217, 356] on button "Select an answer" at bounding box center [1337, 366] width 388 height 30
click at [1187, 389] on div "Yes" at bounding box center [1299, 389] width 350 height 25
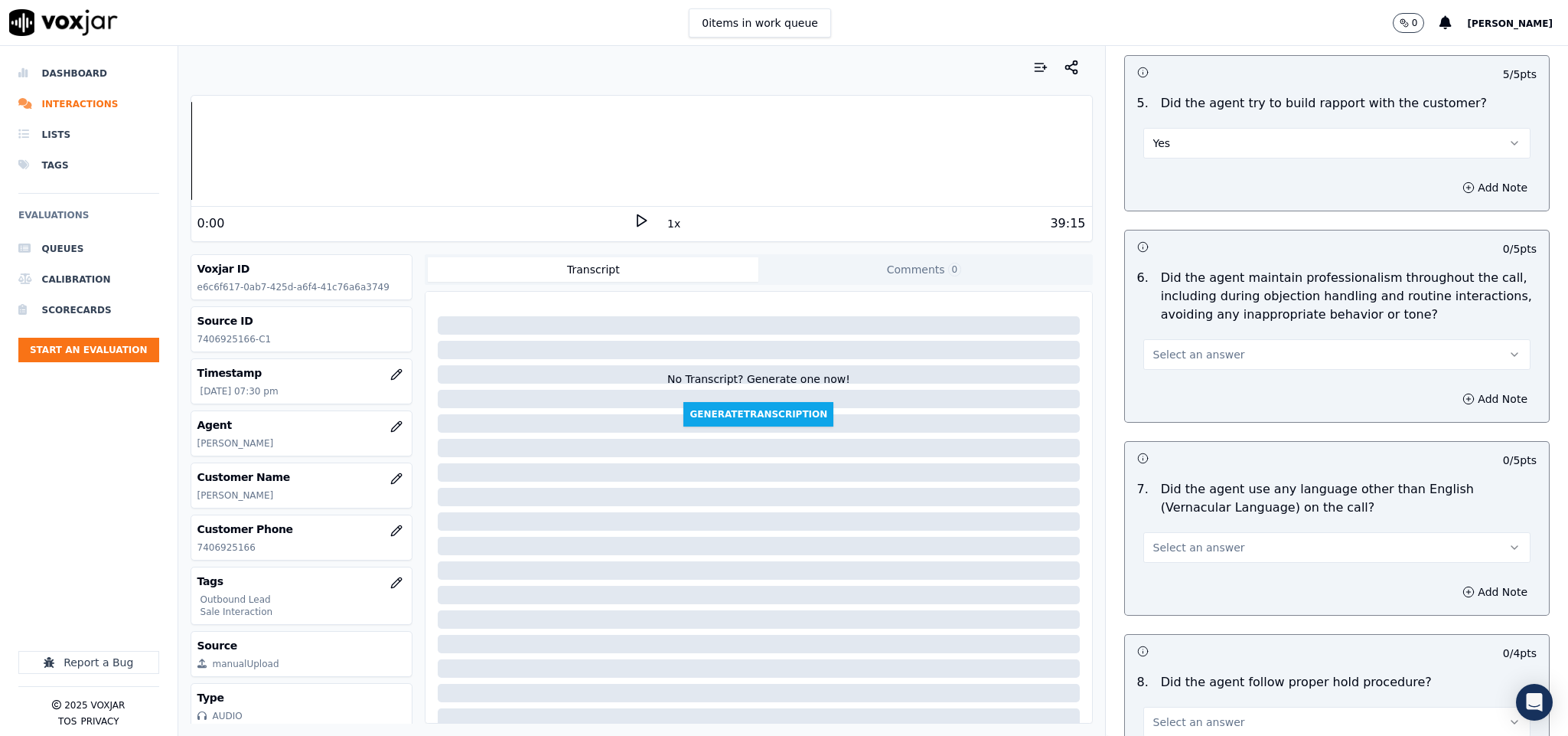
scroll to position [1723, 0]
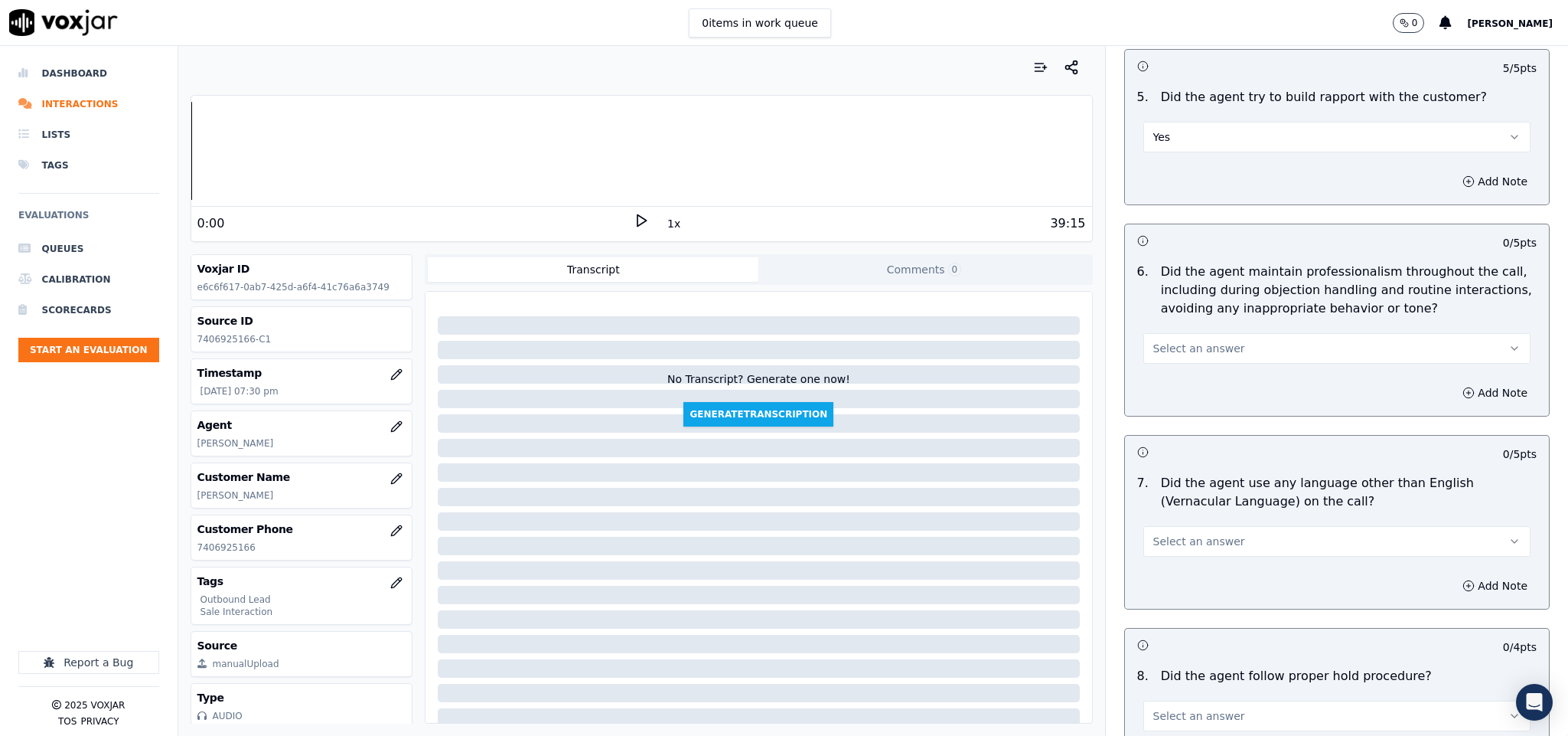
click at [1238, 334] on button "Select an answer" at bounding box center [1337, 348] width 388 height 30
drag, startPoint x: 1201, startPoint y: 359, endPoint x: 1199, endPoint y: 330, distance: 29.1
click at [1199, 359] on div "Yes" at bounding box center [1299, 370] width 350 height 25
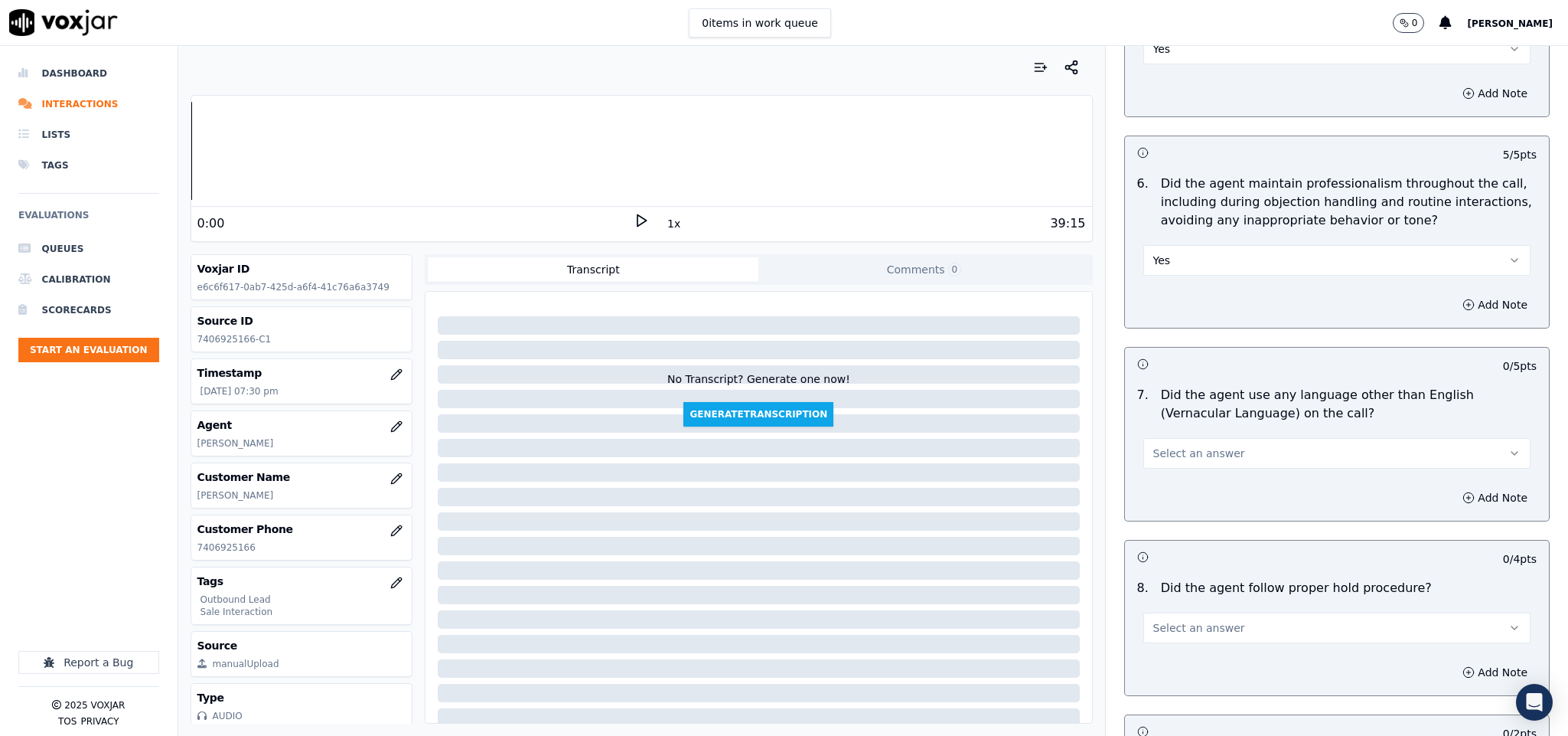
scroll to position [1953, 0]
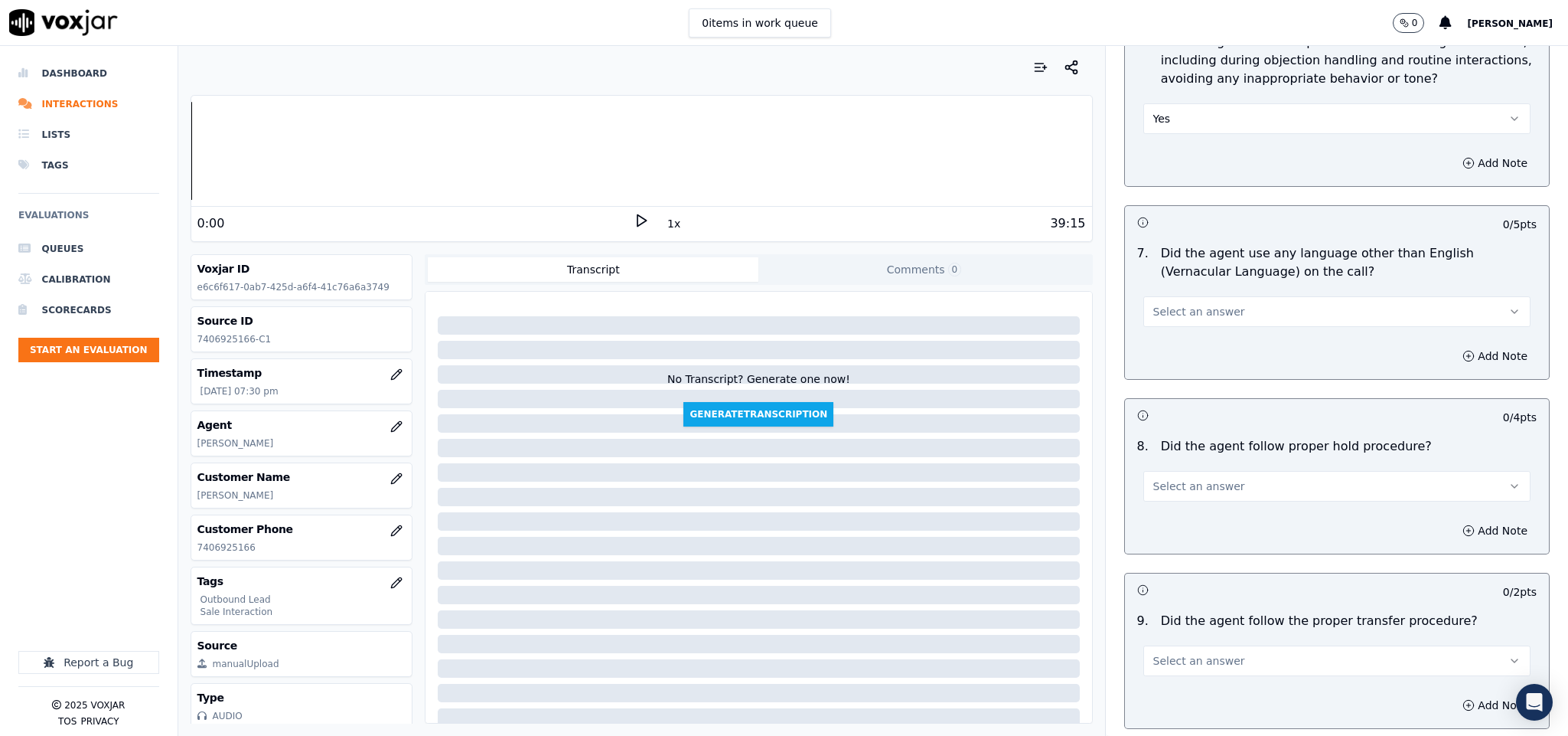
click at [1225, 296] on button "Select an answer" at bounding box center [1337, 311] width 388 height 30
click at [1185, 364] on div "No" at bounding box center [1299, 358] width 350 height 25
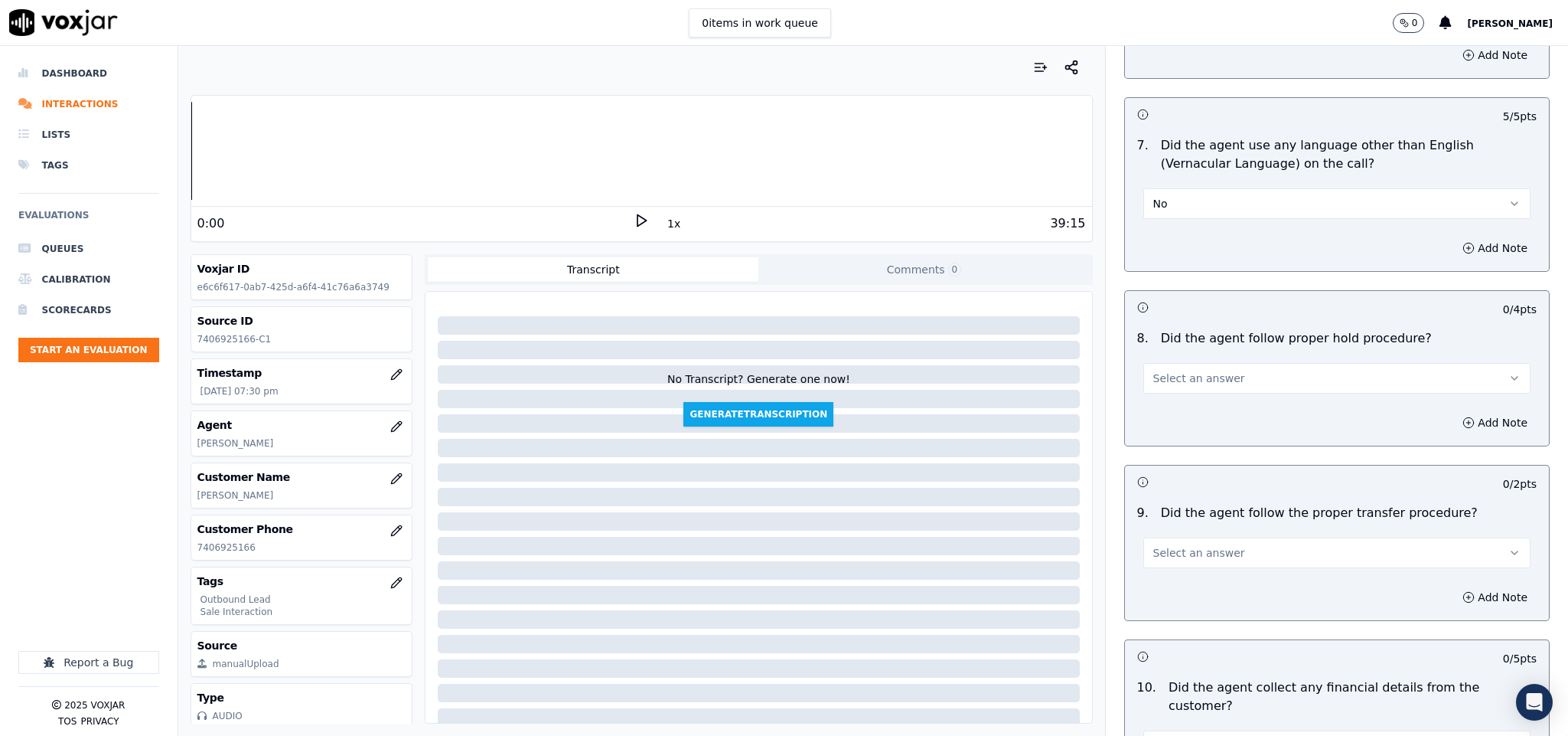
scroll to position [2297, 0]
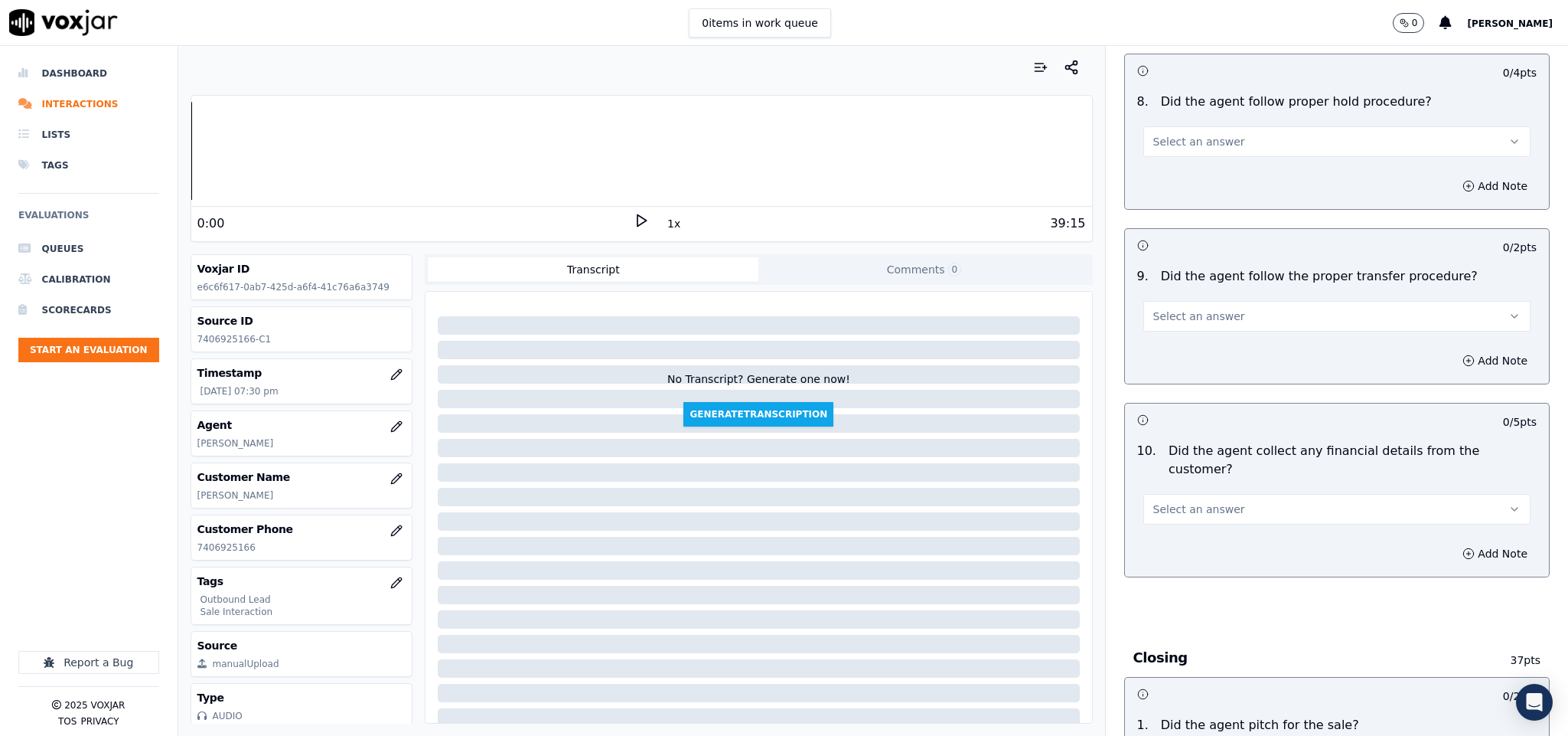
click at [1213, 126] on button "Select an answer" at bounding box center [1337, 141] width 388 height 30
click at [1197, 157] on div "Yes" at bounding box center [1299, 165] width 350 height 25
click at [1213, 301] on button "Select an answer" at bounding box center [1337, 316] width 388 height 30
click at [1176, 366] on div "No" at bounding box center [1299, 365] width 350 height 25
click at [1160, 317] on button "No" at bounding box center [1337, 316] width 388 height 30
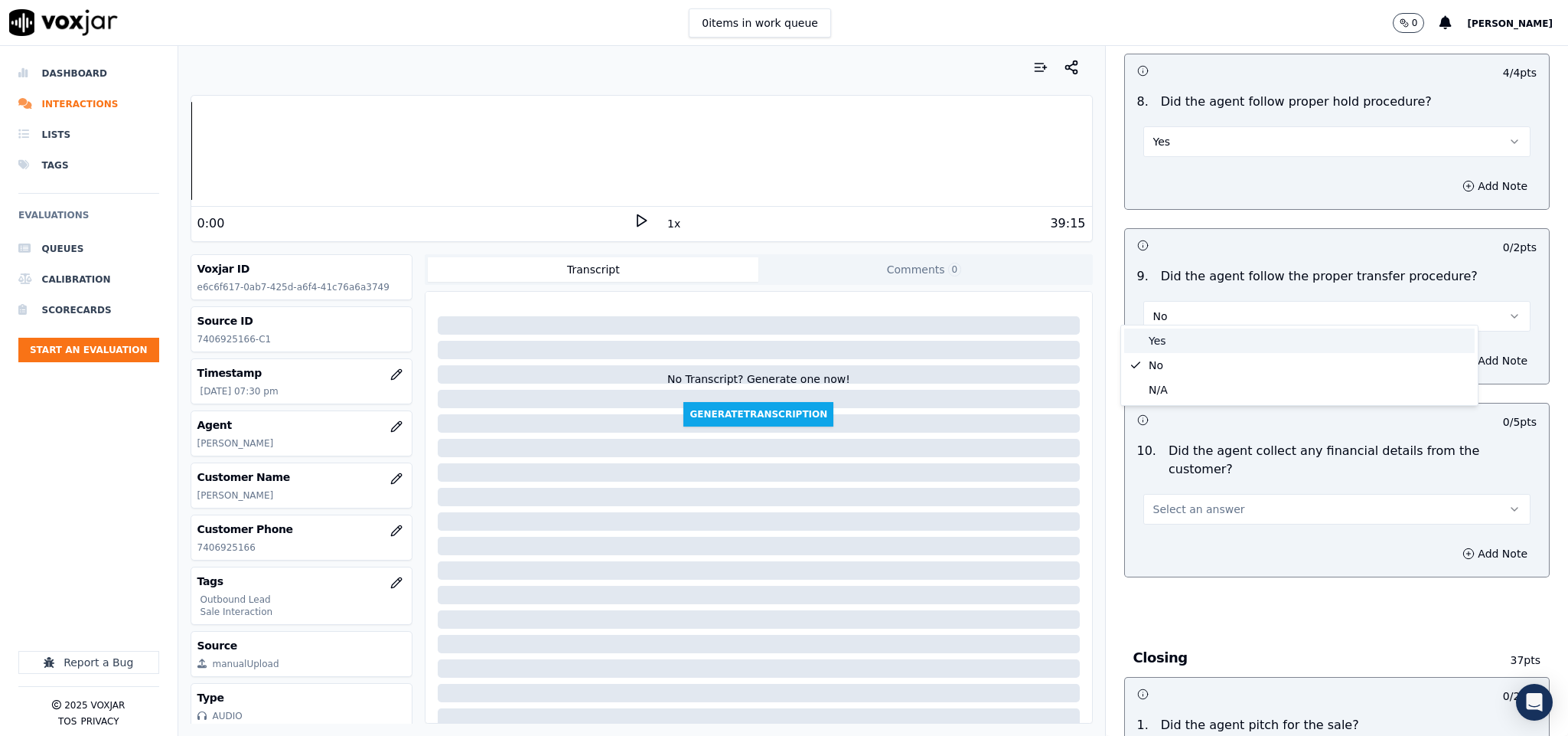
click at [1160, 336] on div "Yes" at bounding box center [1299, 340] width 350 height 25
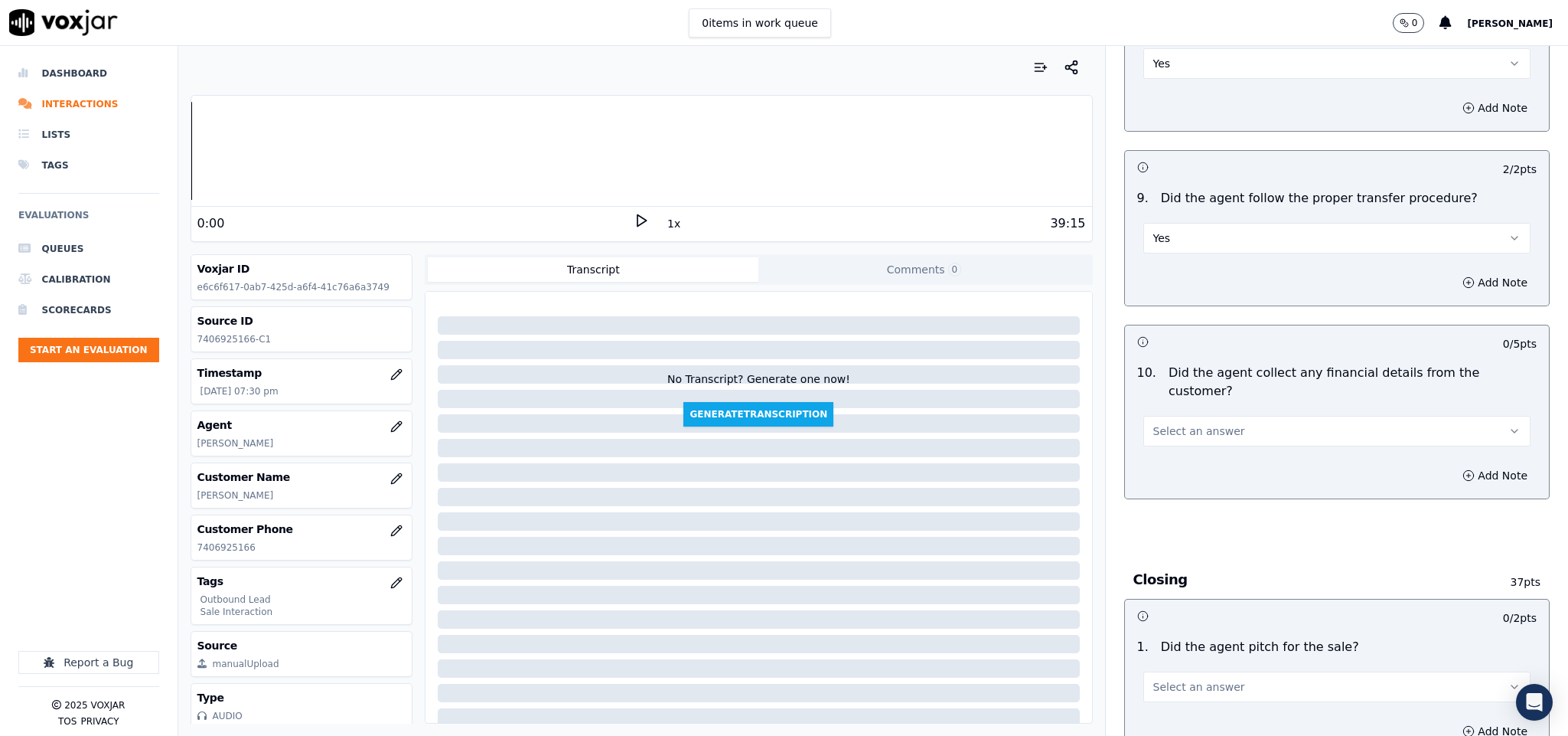
scroll to position [2527, 0]
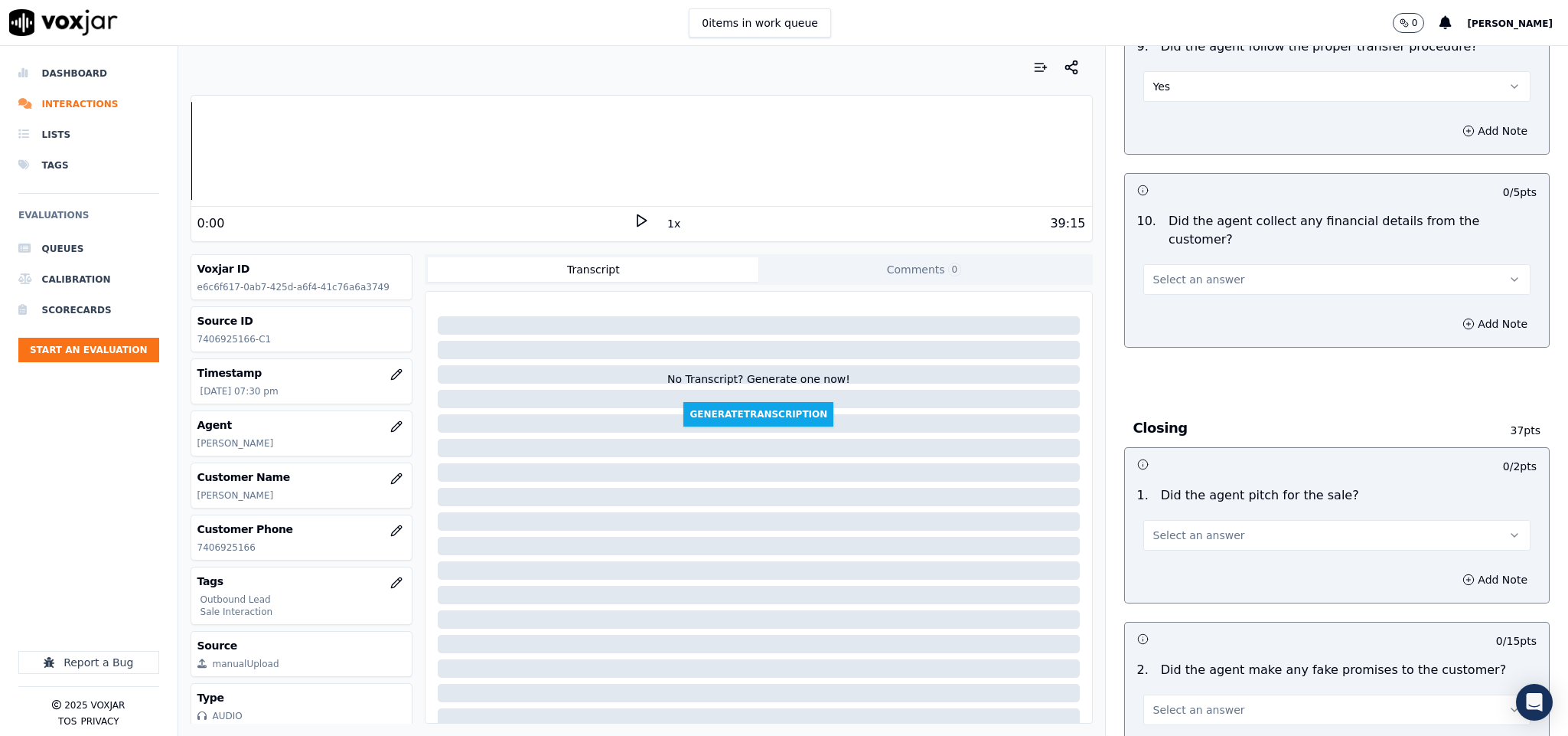
click at [1197, 271] on span "Select an answer" at bounding box center [1199, 279] width 92 height 15
click at [1158, 315] on div "No" at bounding box center [1299, 311] width 350 height 25
click at [1194, 528] on span "Select an answer" at bounding box center [1199, 535] width 92 height 15
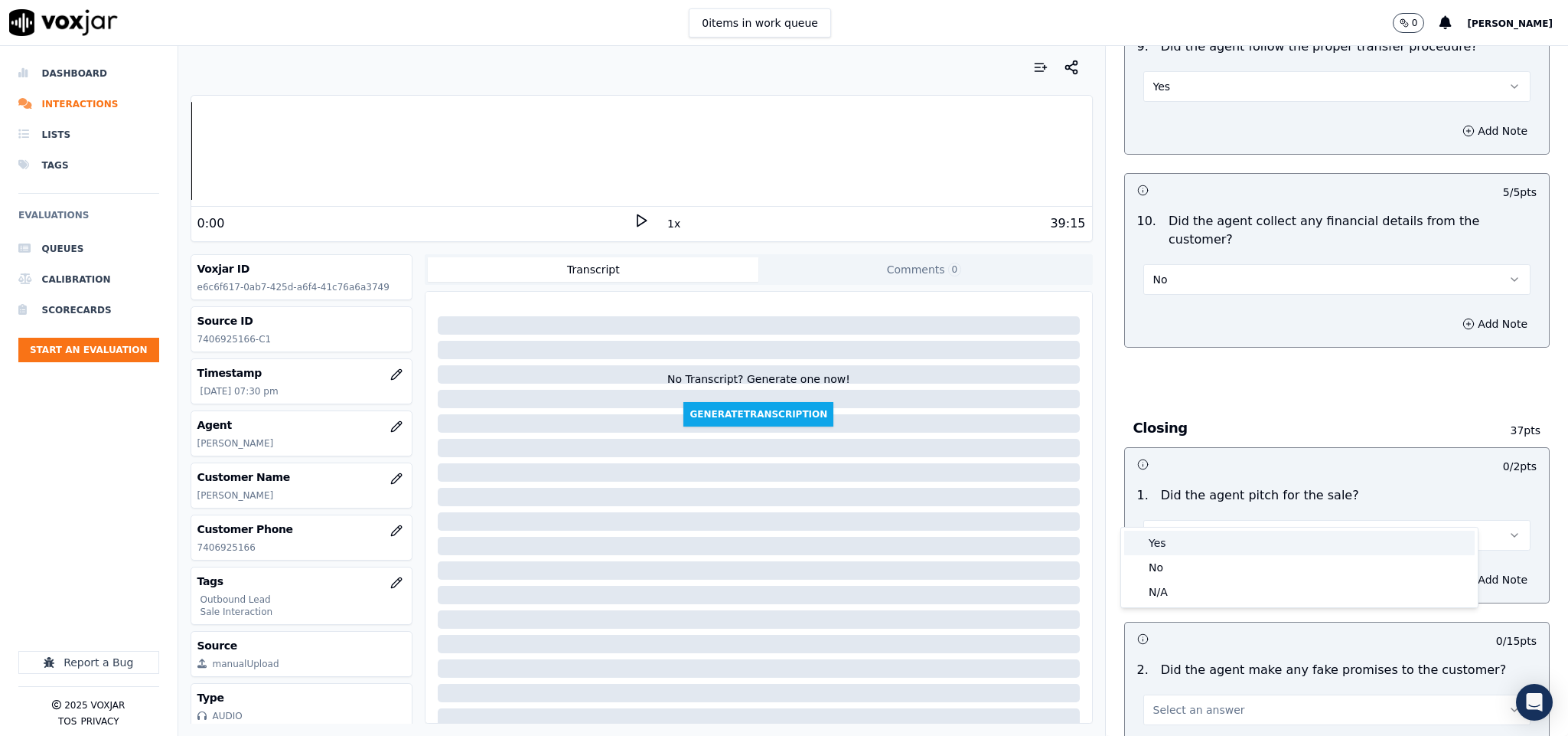
click at [1163, 544] on div "Yes" at bounding box center [1299, 543] width 350 height 25
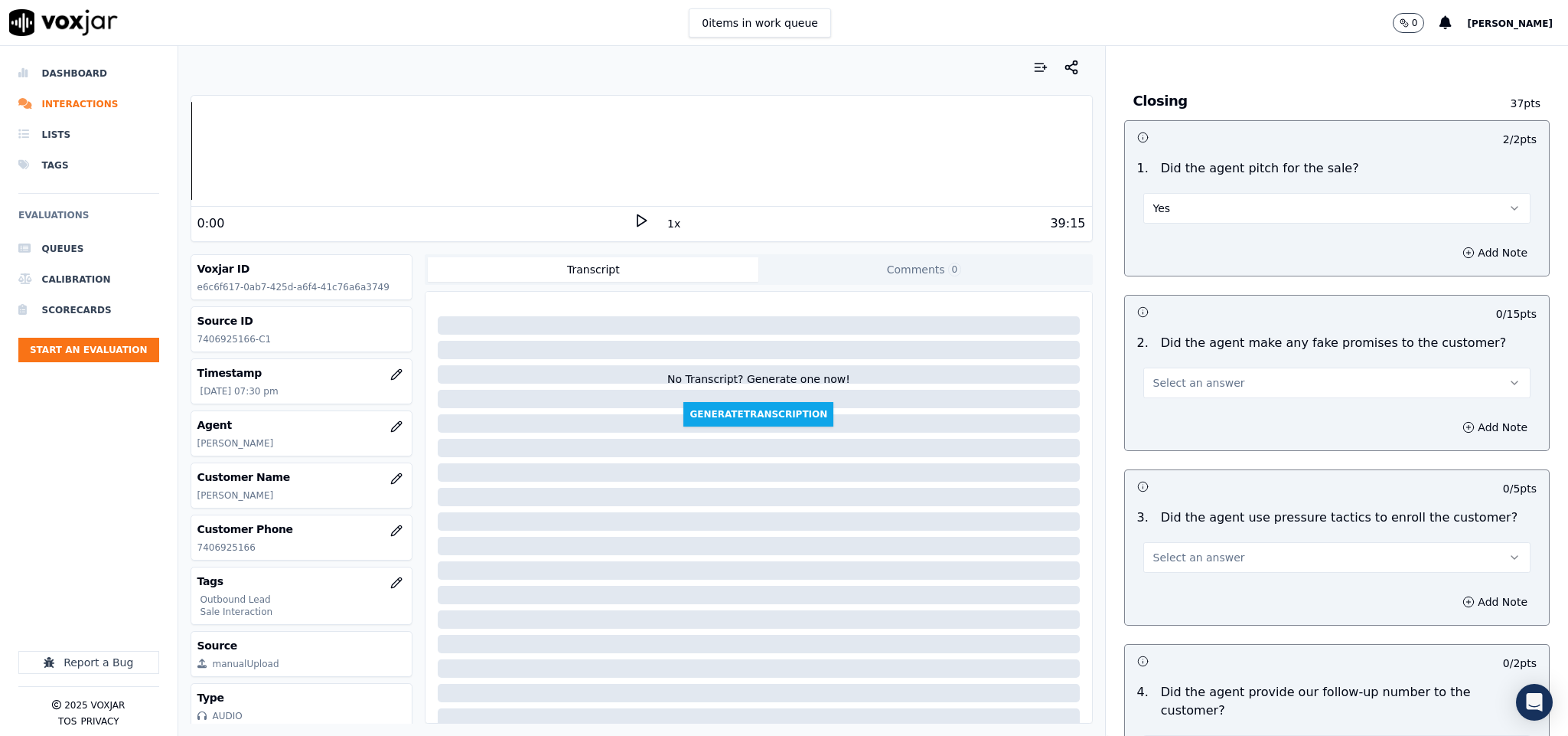
scroll to position [2871, 0]
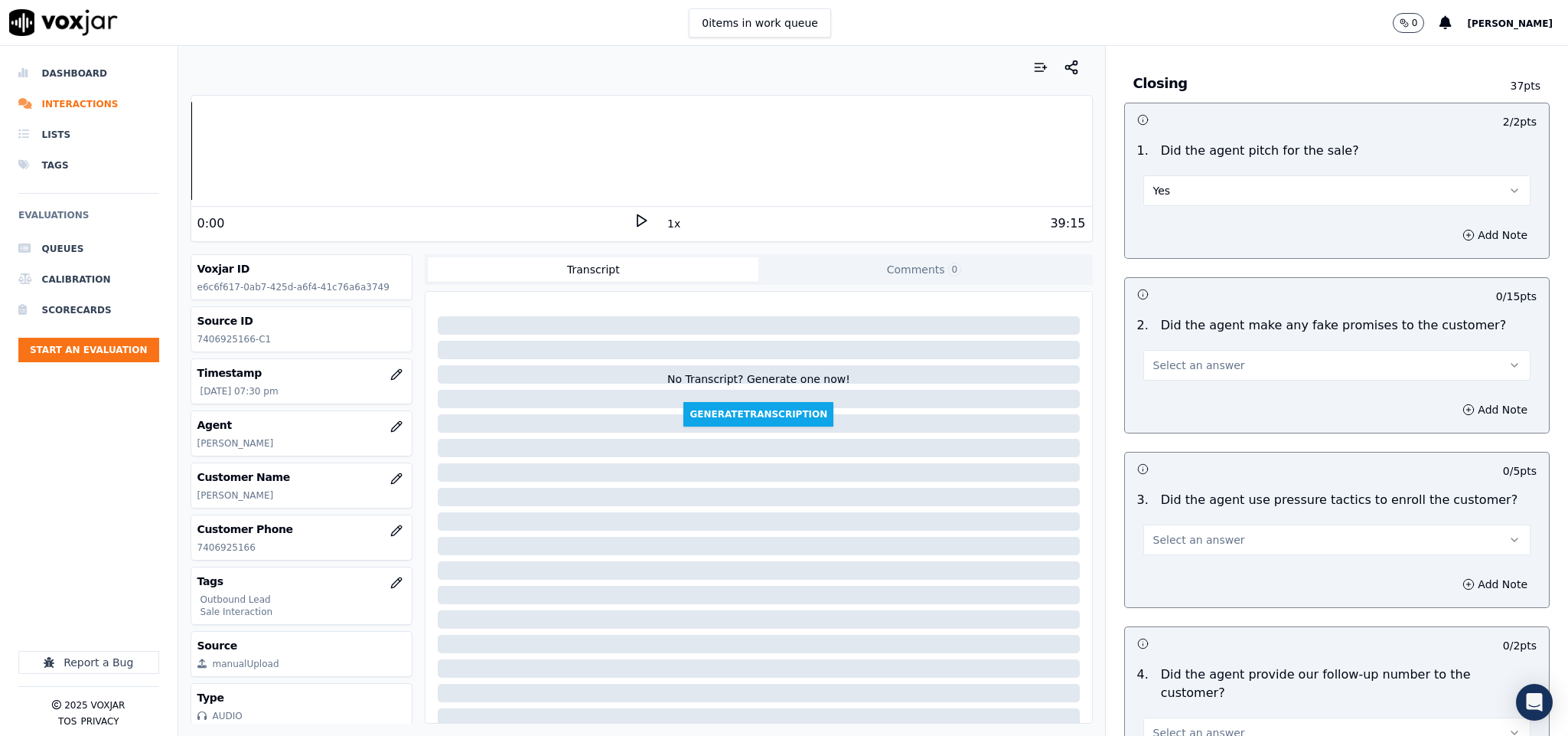
click at [1179, 358] on span "Select an answer" at bounding box center [1199, 365] width 92 height 15
click at [1151, 386] on div "No" at bounding box center [1299, 397] width 350 height 25
click at [1175, 532] on span "Select an answer" at bounding box center [1199, 540] width 92 height 15
click at [1157, 572] on div "No" at bounding box center [1299, 572] width 350 height 25
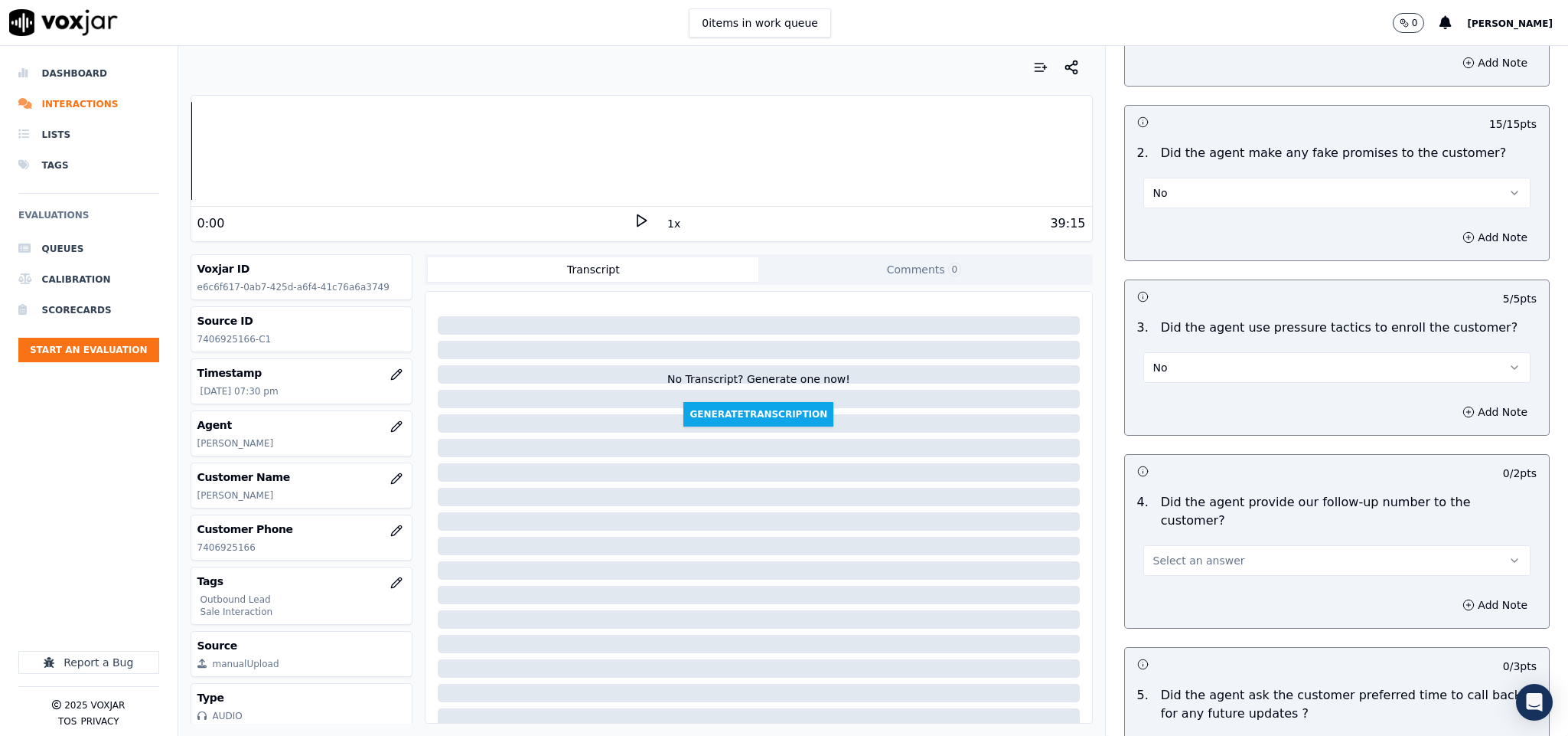
scroll to position [3215, 0]
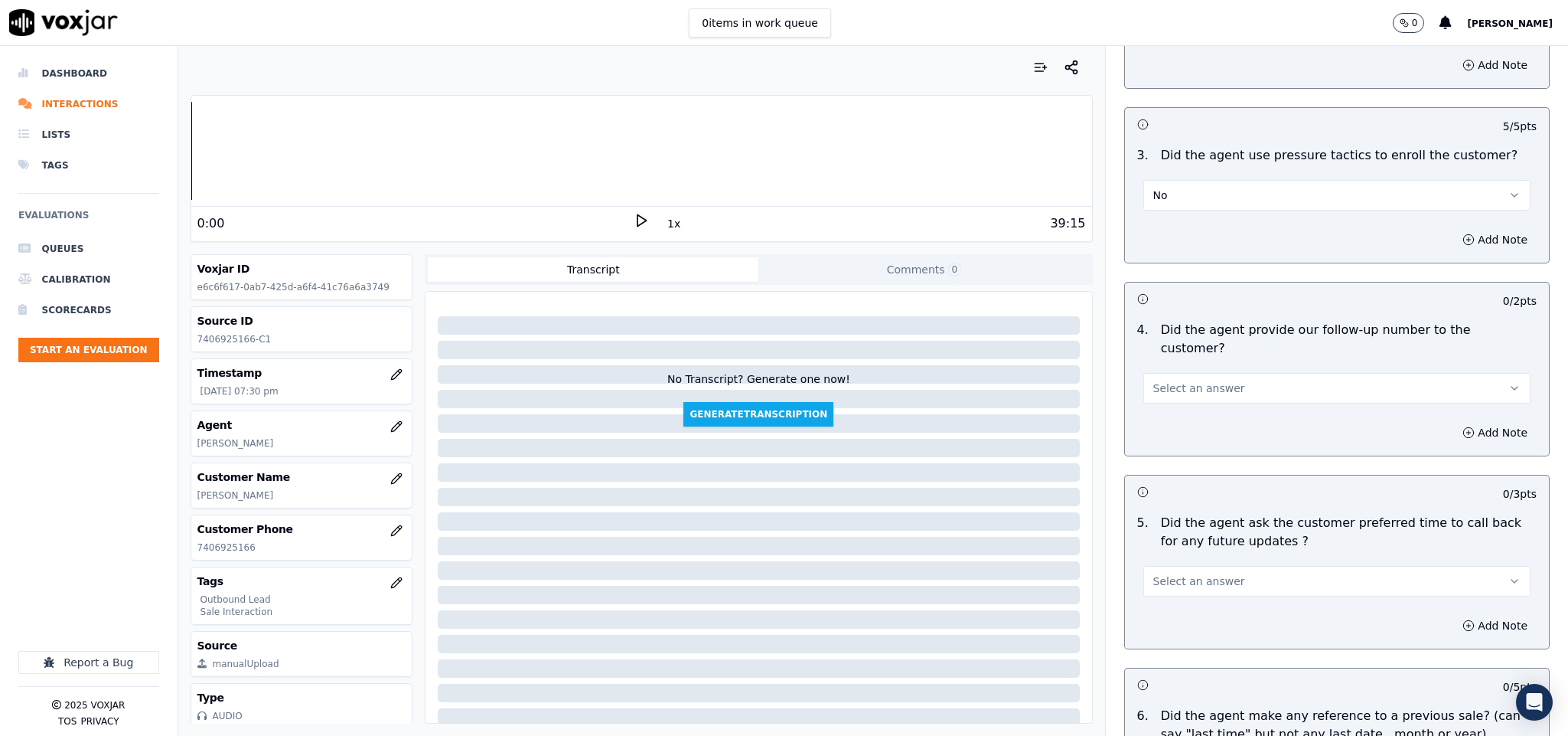
click at [1211, 373] on button "Select an answer" at bounding box center [1337, 388] width 388 height 30
click at [1169, 388] on div "Yes" at bounding box center [1299, 378] width 350 height 25
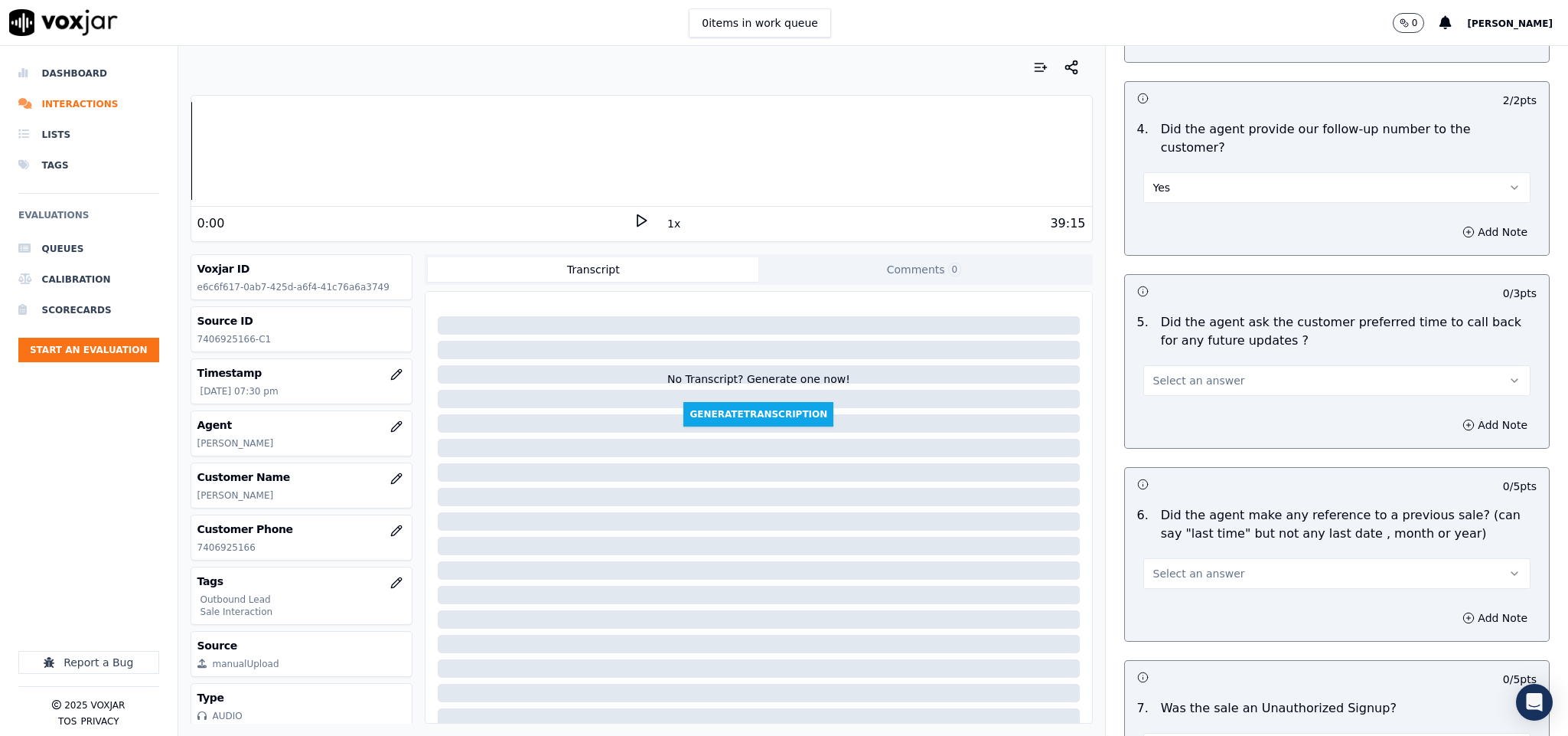
scroll to position [3445, 0]
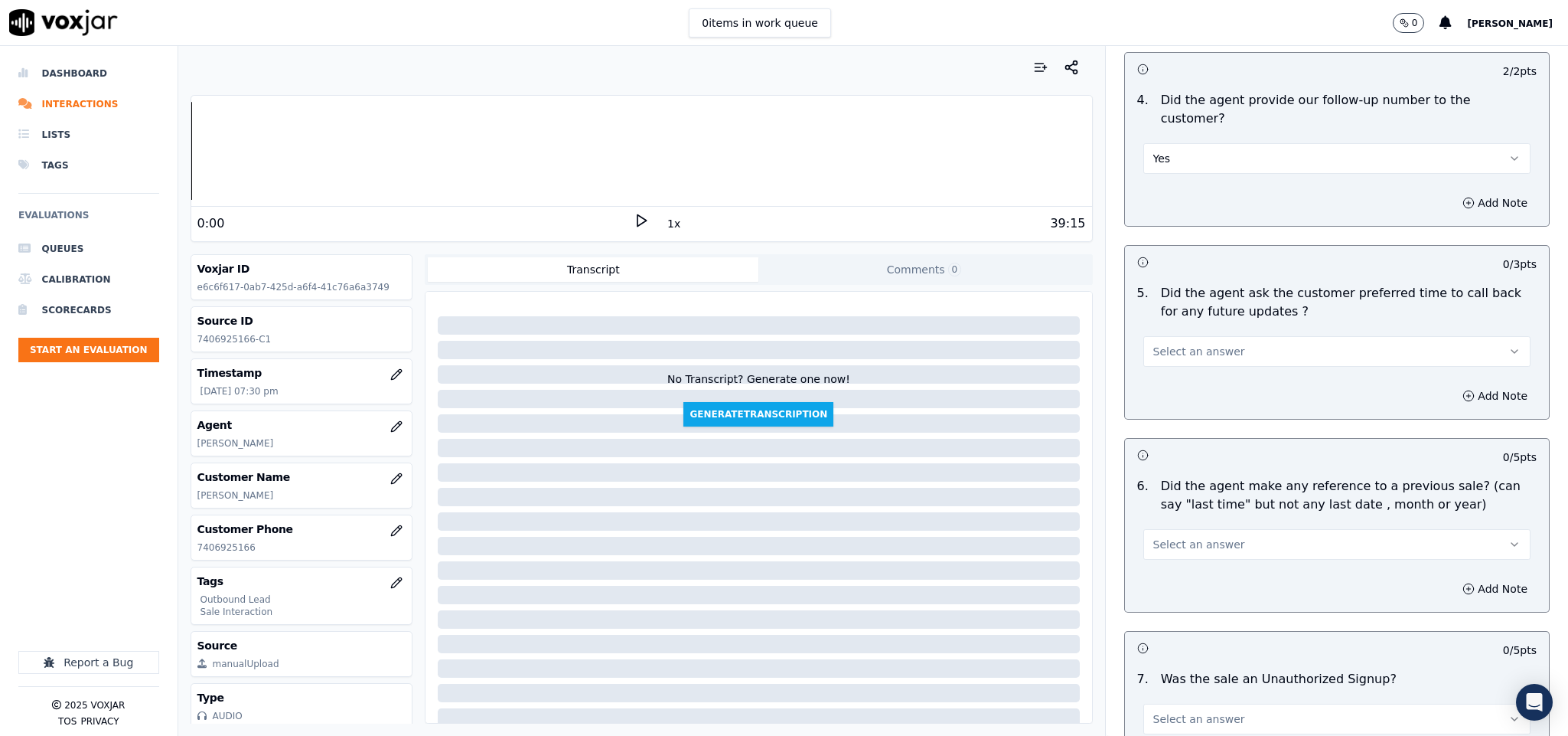
click at [1211, 336] on button "Select an answer" at bounding box center [1337, 351] width 388 height 30
click at [1169, 398] on div "N/A" at bounding box center [1299, 392] width 350 height 25
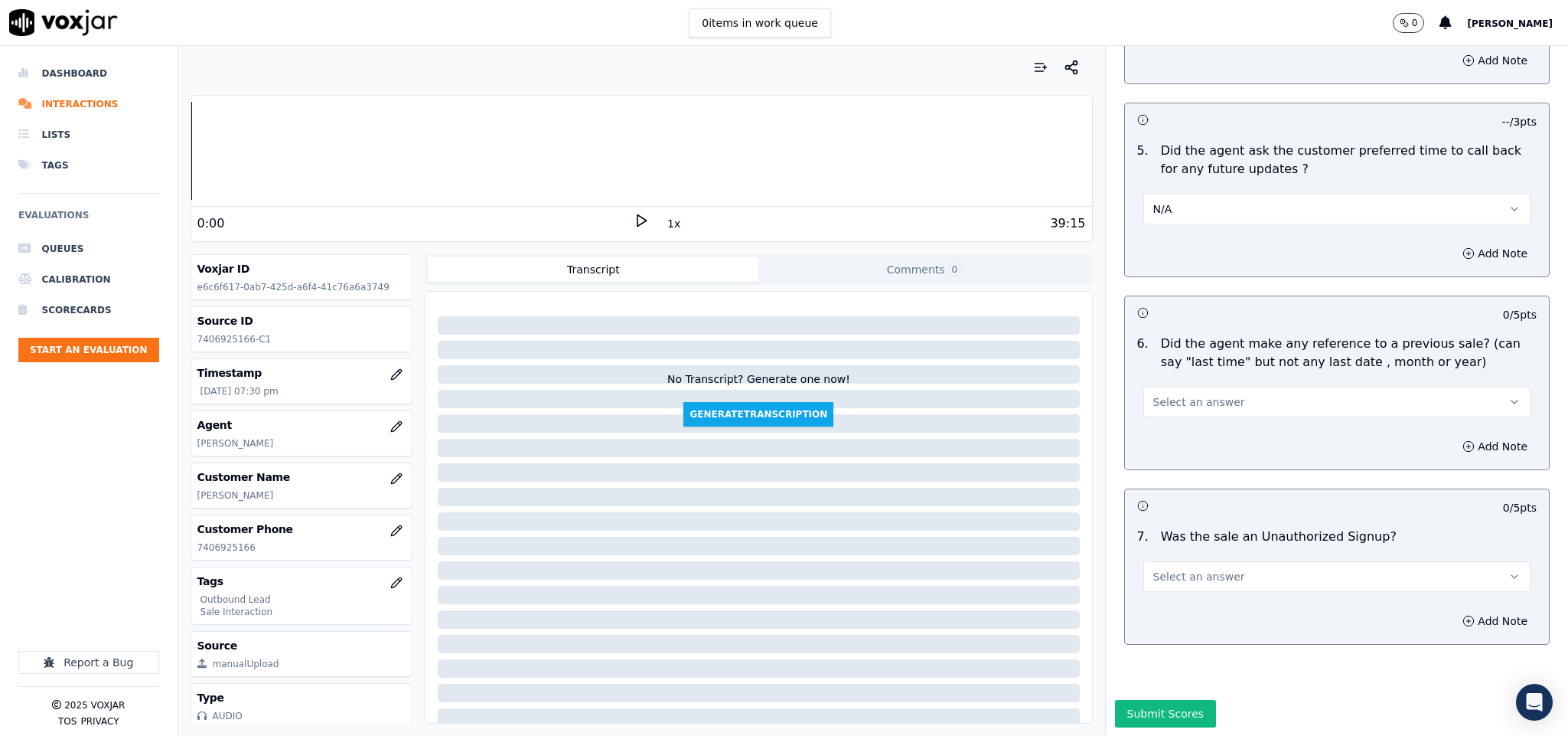
scroll to position [3598, 0]
click at [1185, 386] on button "Select an answer" at bounding box center [1337, 401] width 388 height 30
click at [1167, 409] on div "No" at bounding box center [1299, 408] width 350 height 25
click at [1186, 560] on button "Select an answer" at bounding box center [1337, 576] width 388 height 30
click at [1171, 587] on div "No" at bounding box center [1299, 583] width 350 height 25
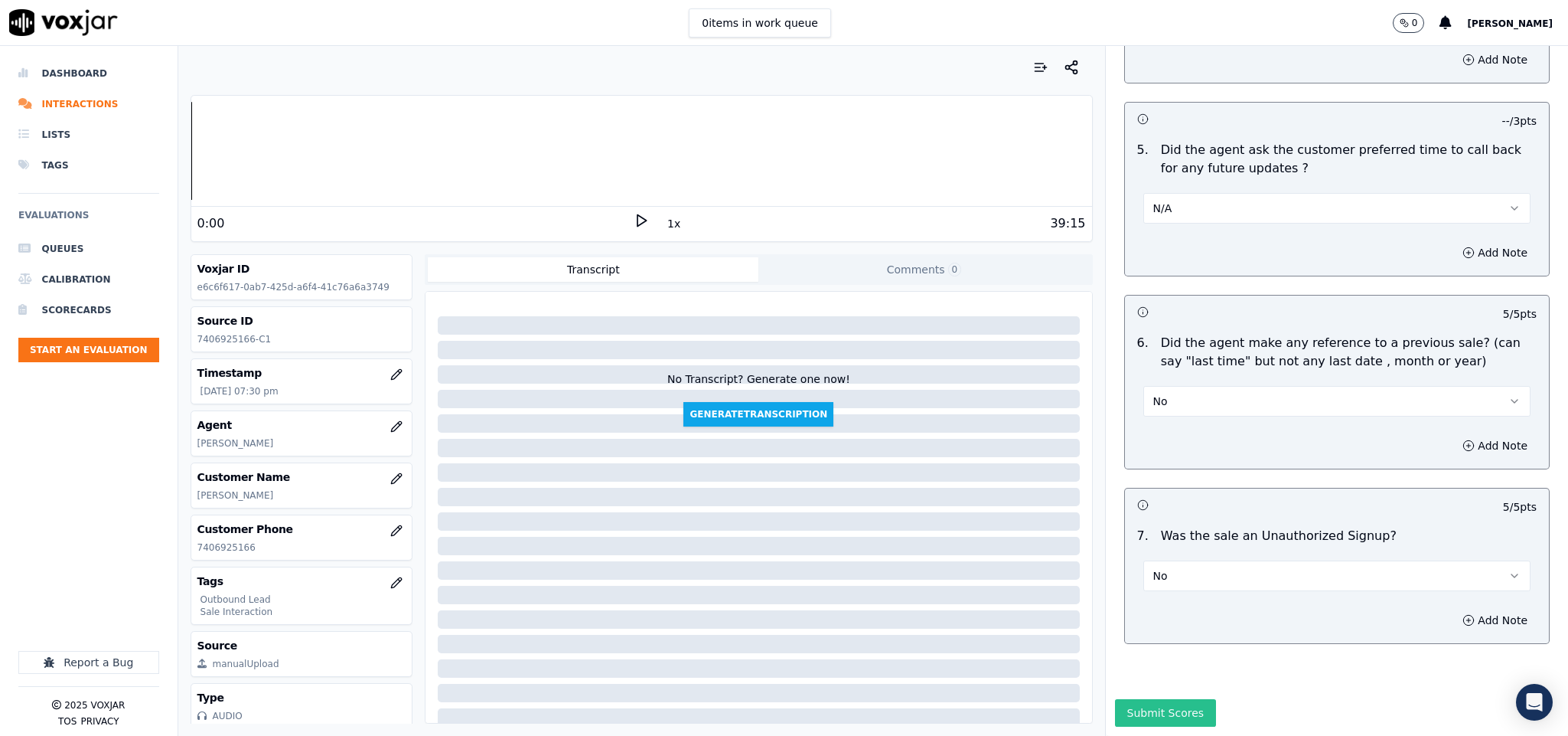
click at [1148, 699] on button "Submit Scores" at bounding box center [1166, 713] width 102 height 28
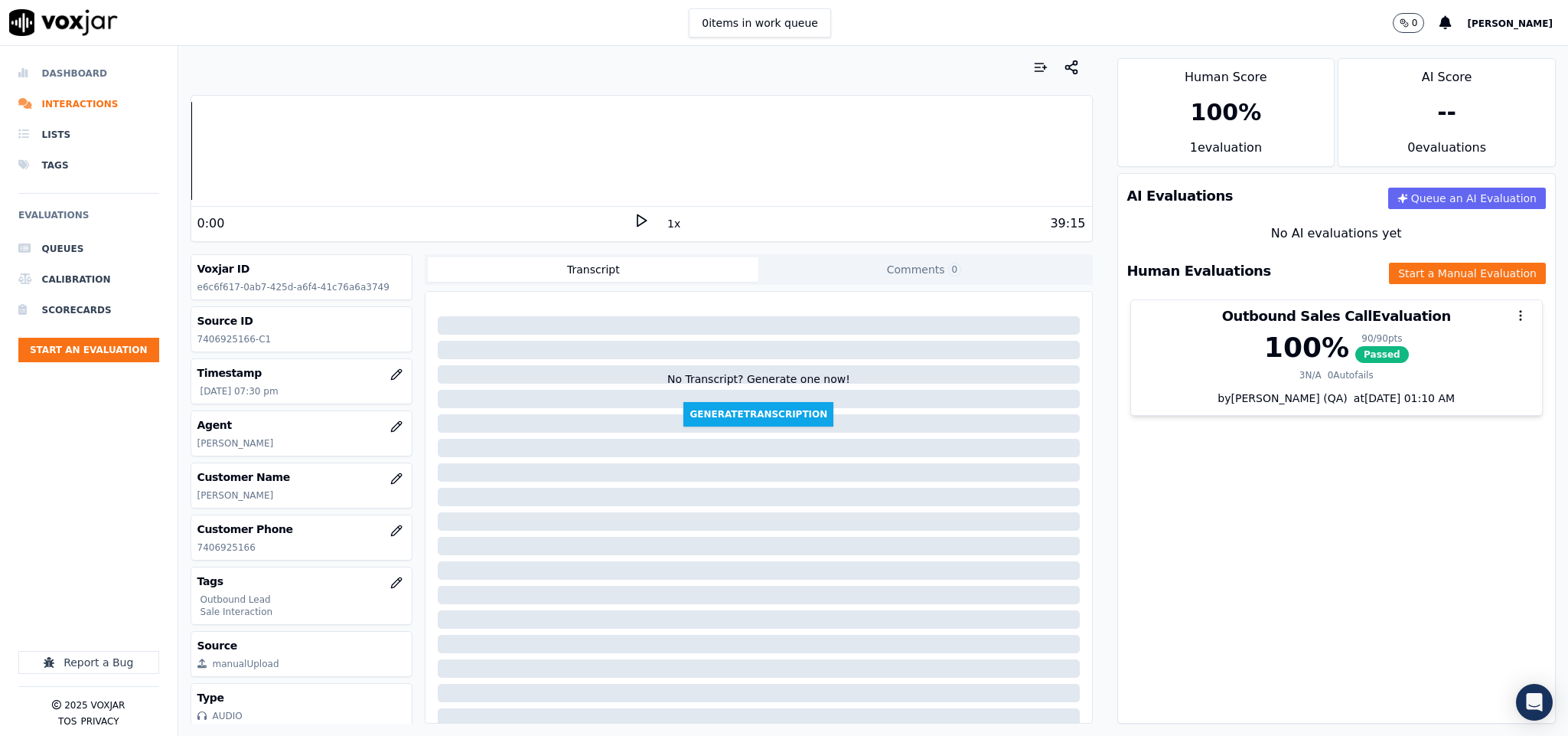
click at [77, 79] on li "Dashboard" at bounding box center [89, 73] width 140 height 30
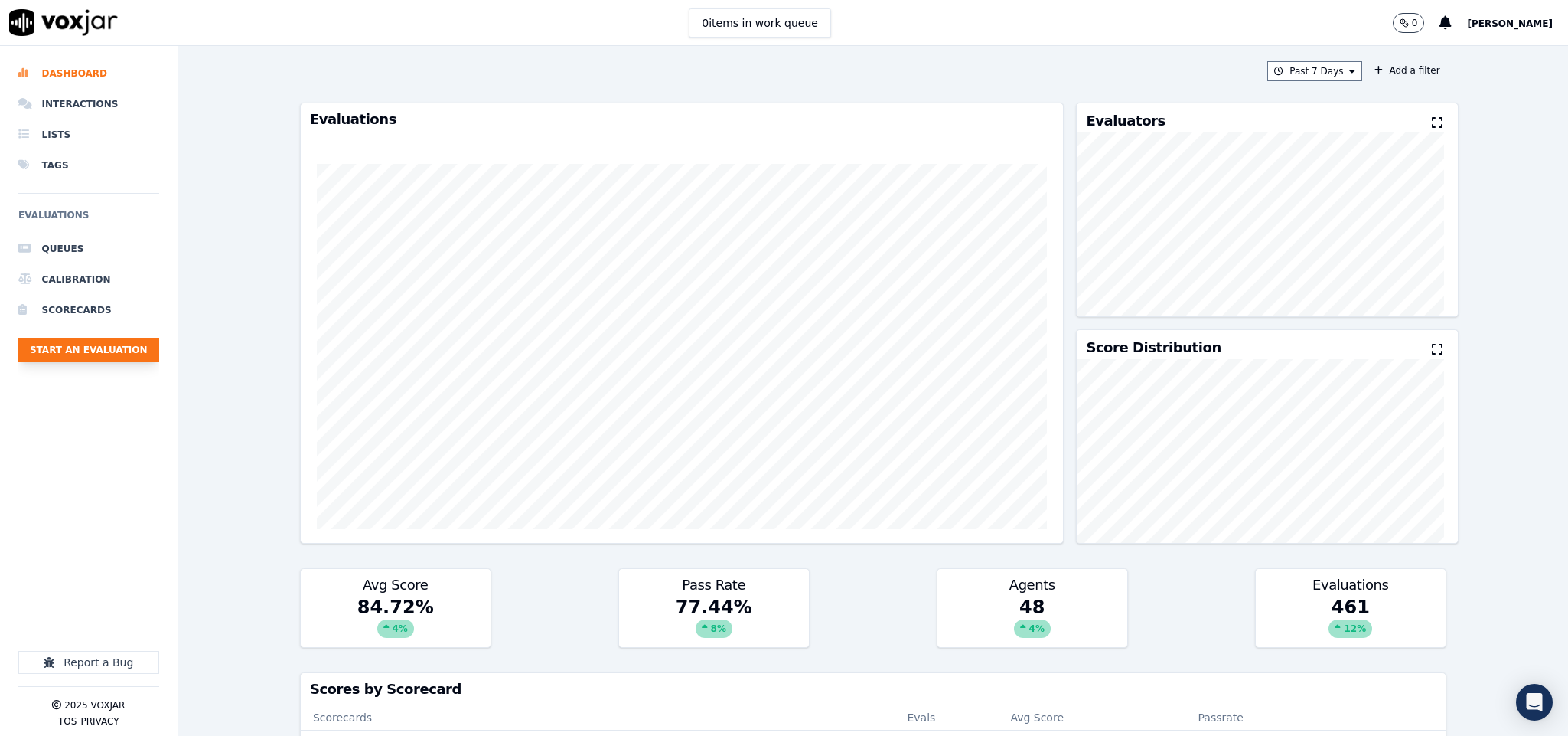
click at [124, 349] on button "Start an Evaluation" at bounding box center [89, 350] width 140 height 25
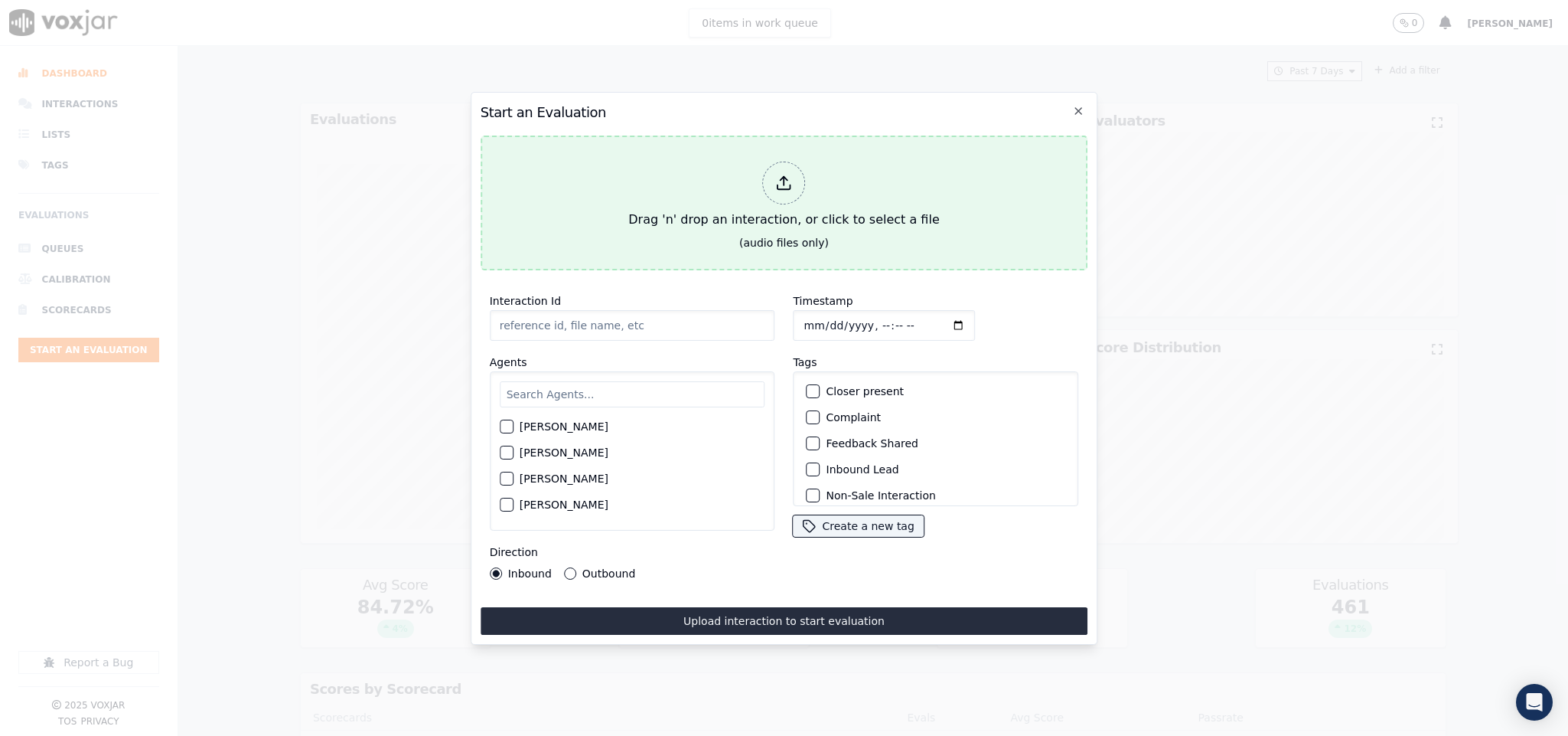
click at [807, 172] on div "Drag 'n' drop an interaction, or click to select a file" at bounding box center [784, 196] width 323 height 80
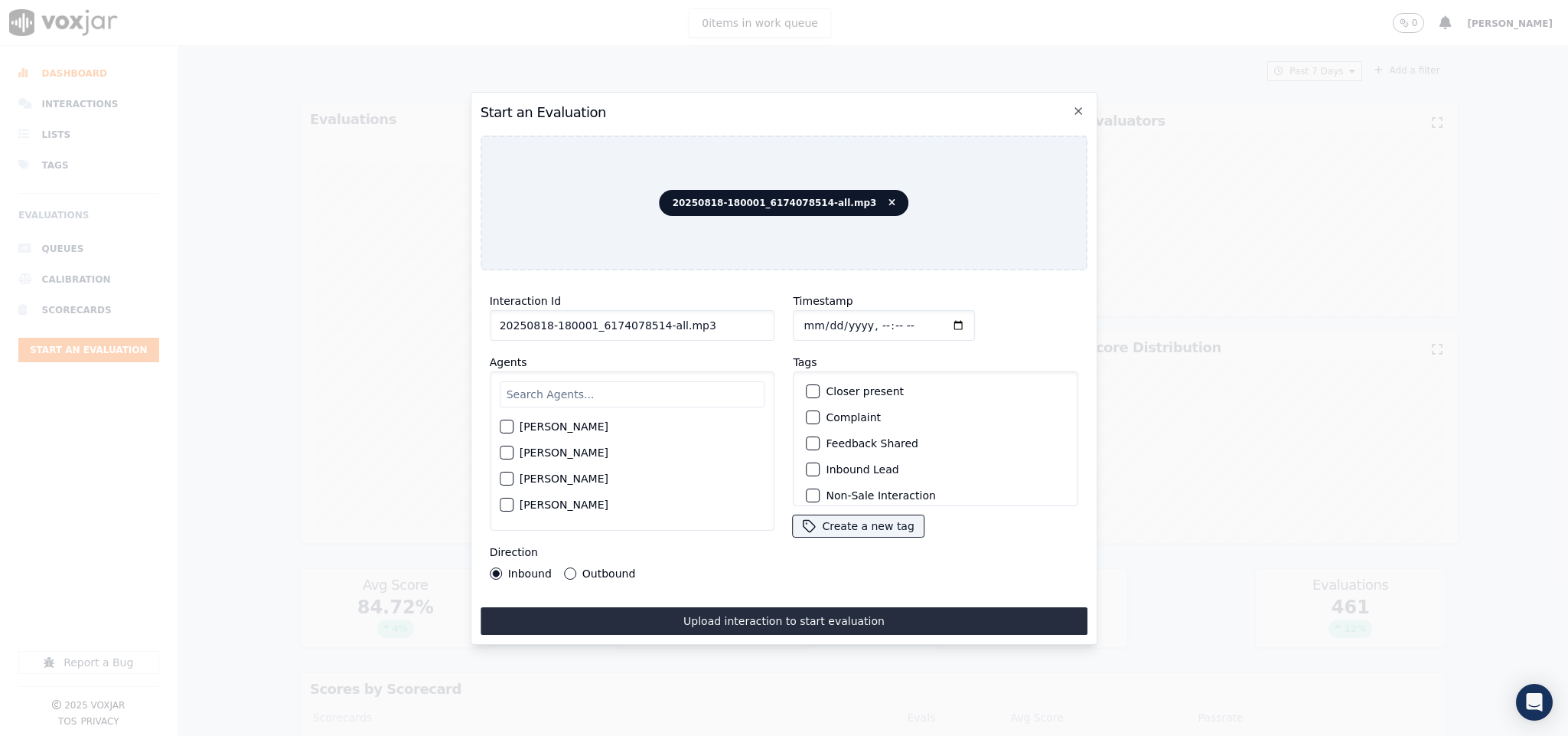
drag, startPoint x: 652, startPoint y: 322, endPoint x: 836, endPoint y: 327, distance: 184.1
click at [836, 327] on div "Interaction Id 20250818-180001_6174078514-all.mp3 Agents Harry Roy Aaron Biswas…" at bounding box center [784, 436] width 608 height 307
type input "20250818-180001_6174078514-C1"
click at [796, 318] on input "Timestamp" at bounding box center [885, 325] width 182 height 30
type input "2025-08-18T19:44"
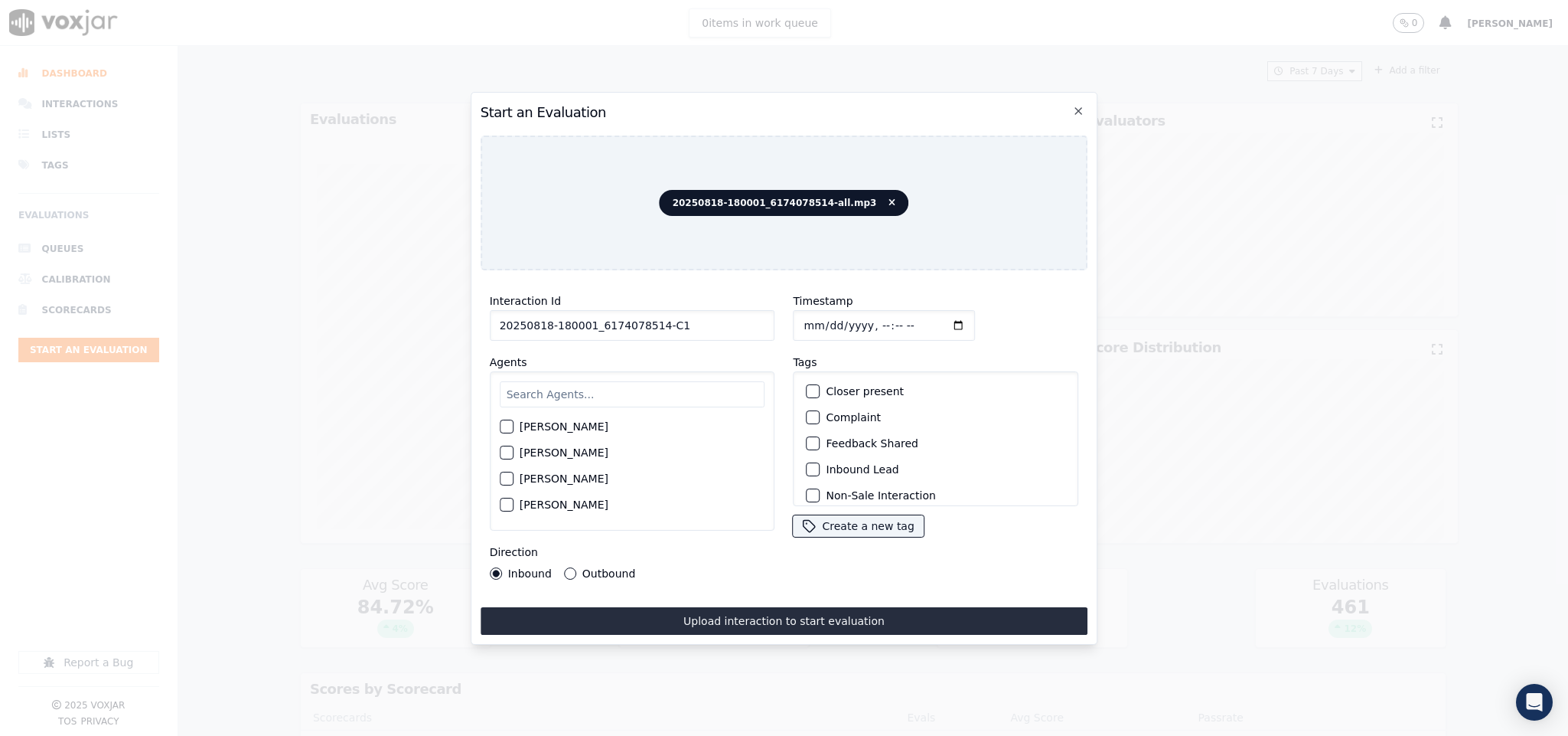
click at [685, 386] on input "text" at bounding box center [632, 394] width 266 height 26
type input "ann"
click at [506, 425] on div "button" at bounding box center [505, 430] width 10 height 10
click at [808, 464] on div "button" at bounding box center [812, 469] width 10 height 10
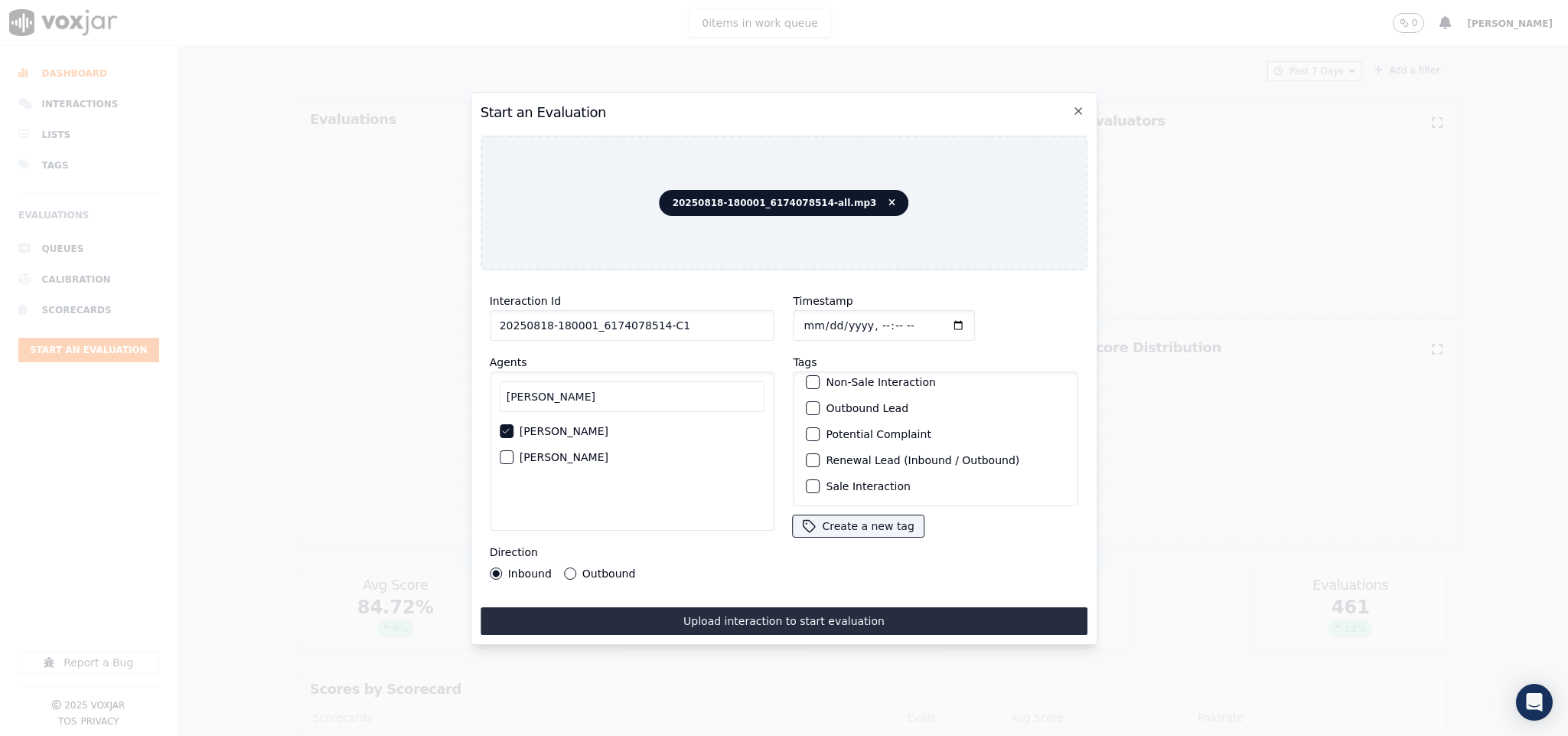
scroll to position [138, 0]
click at [807, 479] on button "Sale Interaction" at bounding box center [813, 485] width 14 height 14
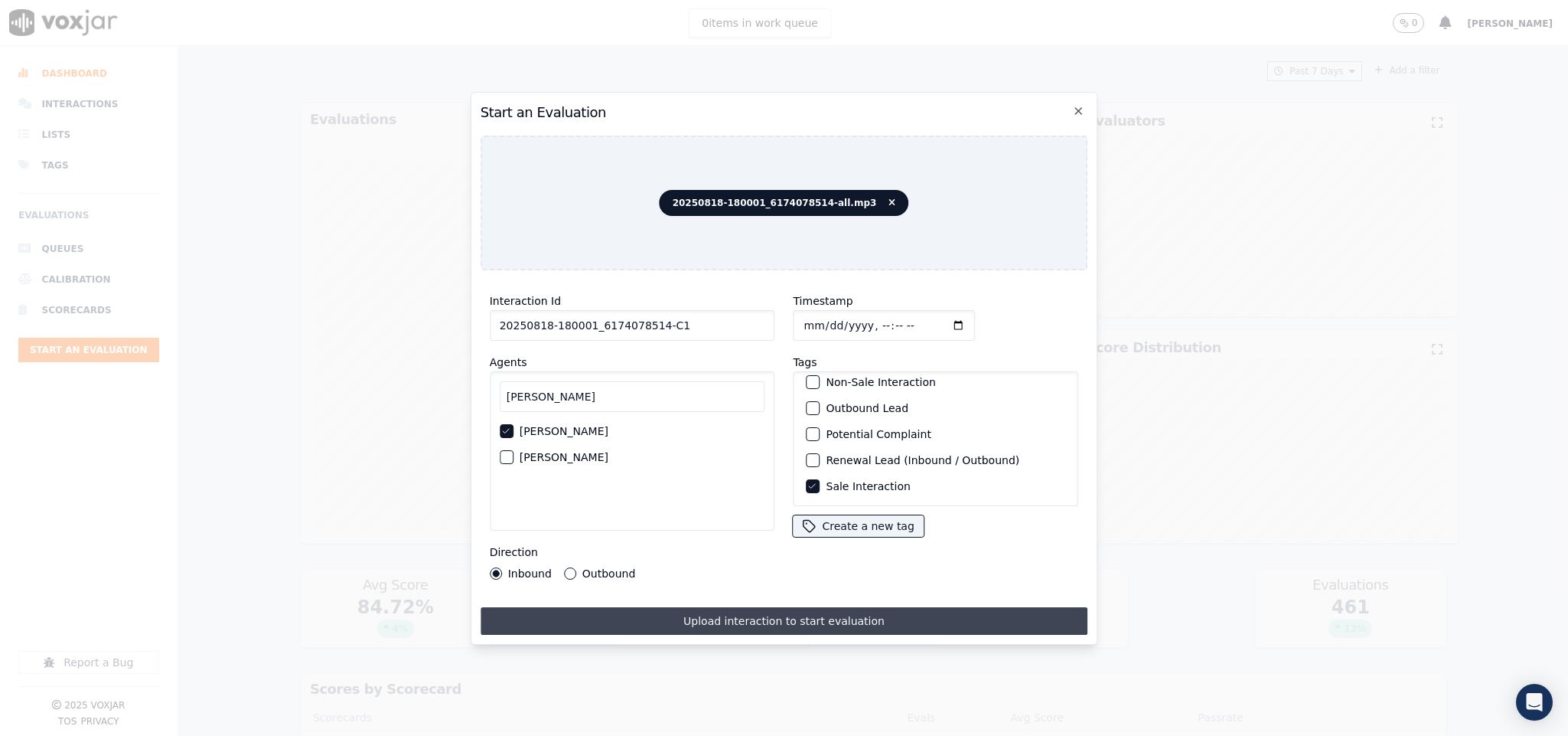
click at [702, 611] on button "Upload interaction to start evaluation" at bounding box center [784, 621] width 608 height 28
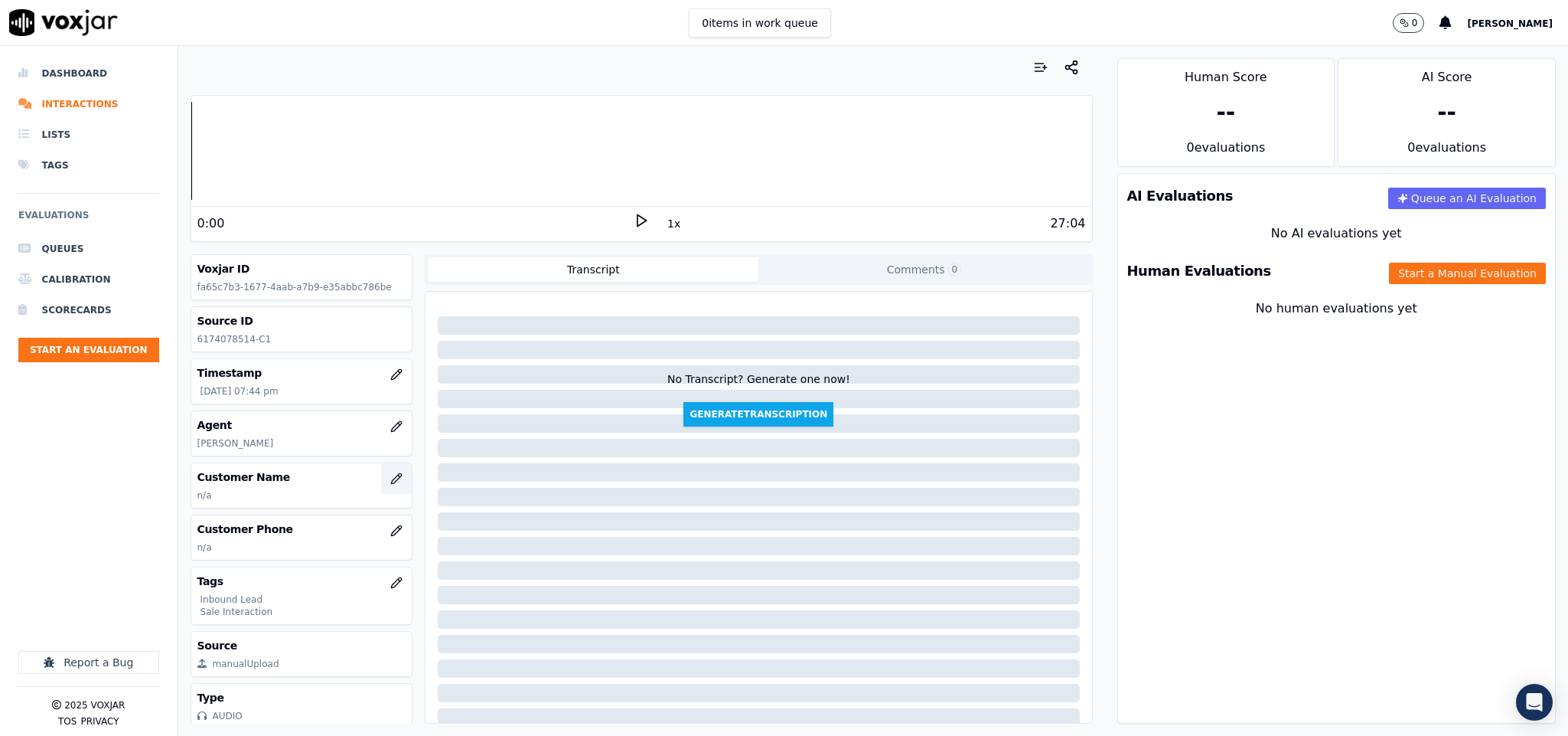
click at [390, 480] on icon "button" at bounding box center [396, 478] width 12 height 12
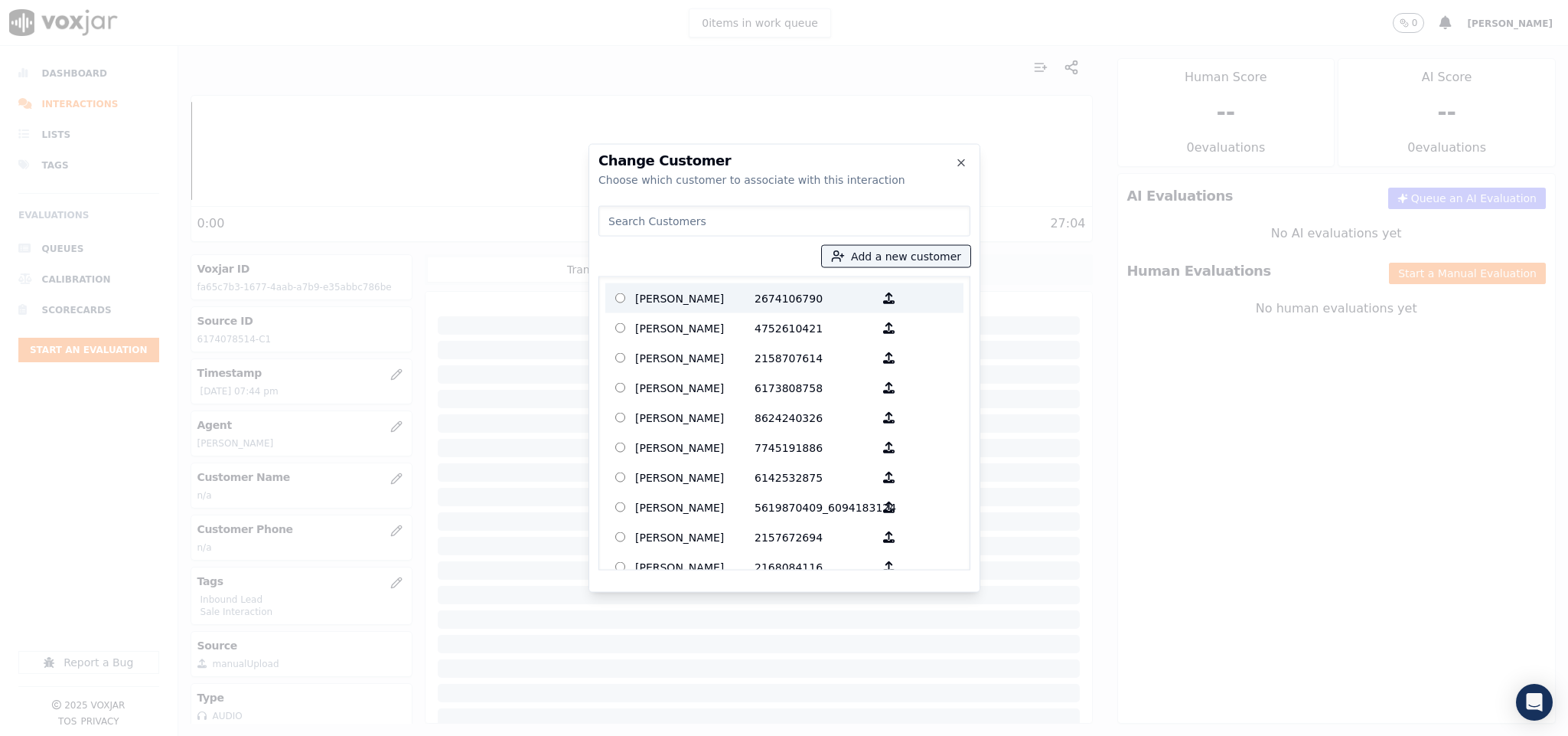
type input "JONATHAN JOSEPH"
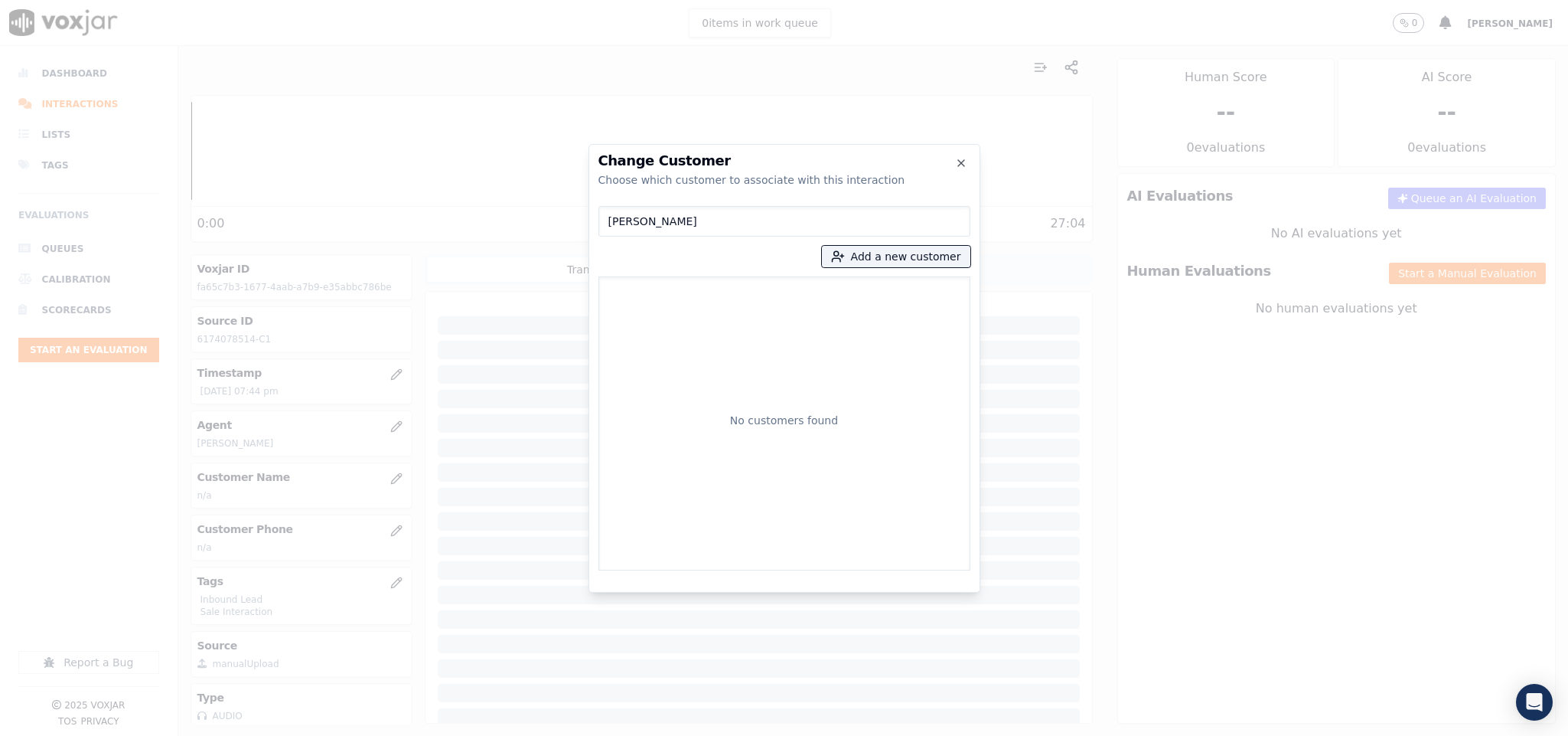
drag, startPoint x: 701, startPoint y: 218, endPoint x: 512, endPoint y: 221, distance: 189.0
click at [512, 735] on div "Change Customer Choose which customer to associate with this interaction JONATH…" at bounding box center [784, 736] width 1568 height 0
click at [864, 253] on button "Add a new customer" at bounding box center [896, 256] width 148 height 22
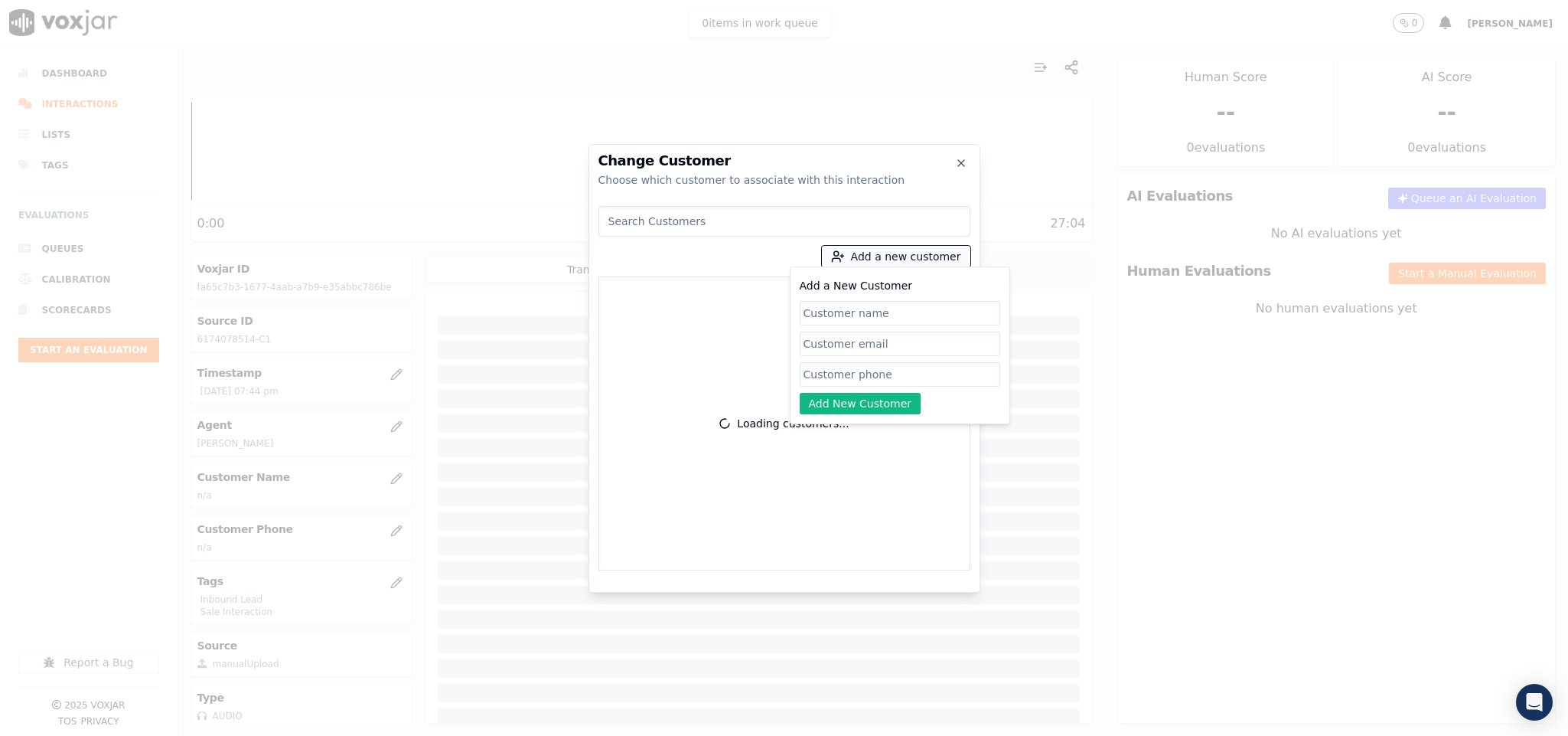
paste input "JONATHAN JOSEPH"
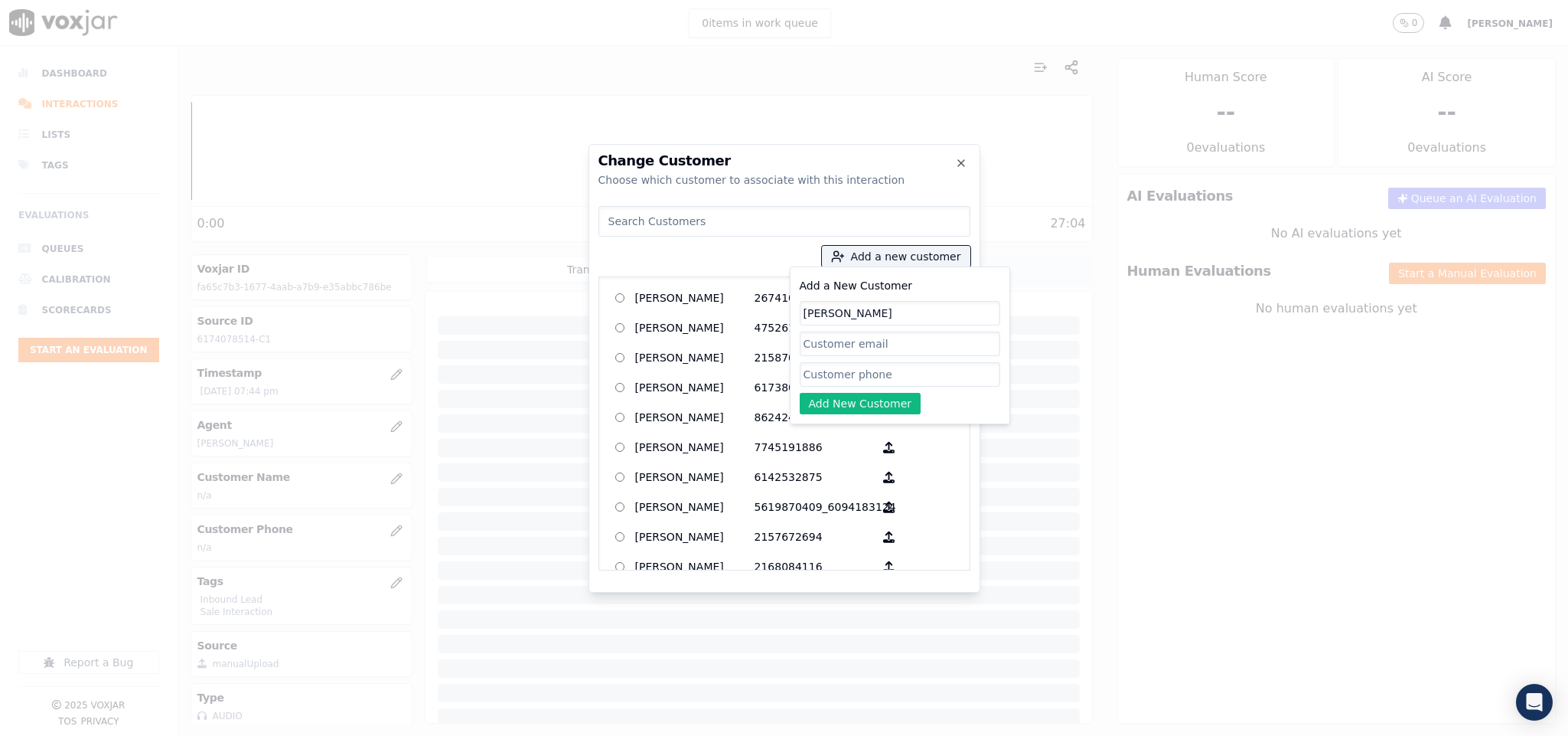
type input "JONATHAN JOSEPH"
click at [899, 374] on input "Add a New Customer" at bounding box center [899, 374] width 200 height 25
paste input "6174078514"
type input "6174078514"
click at [841, 404] on button "Add New Customer" at bounding box center [860, 403] width 121 height 22
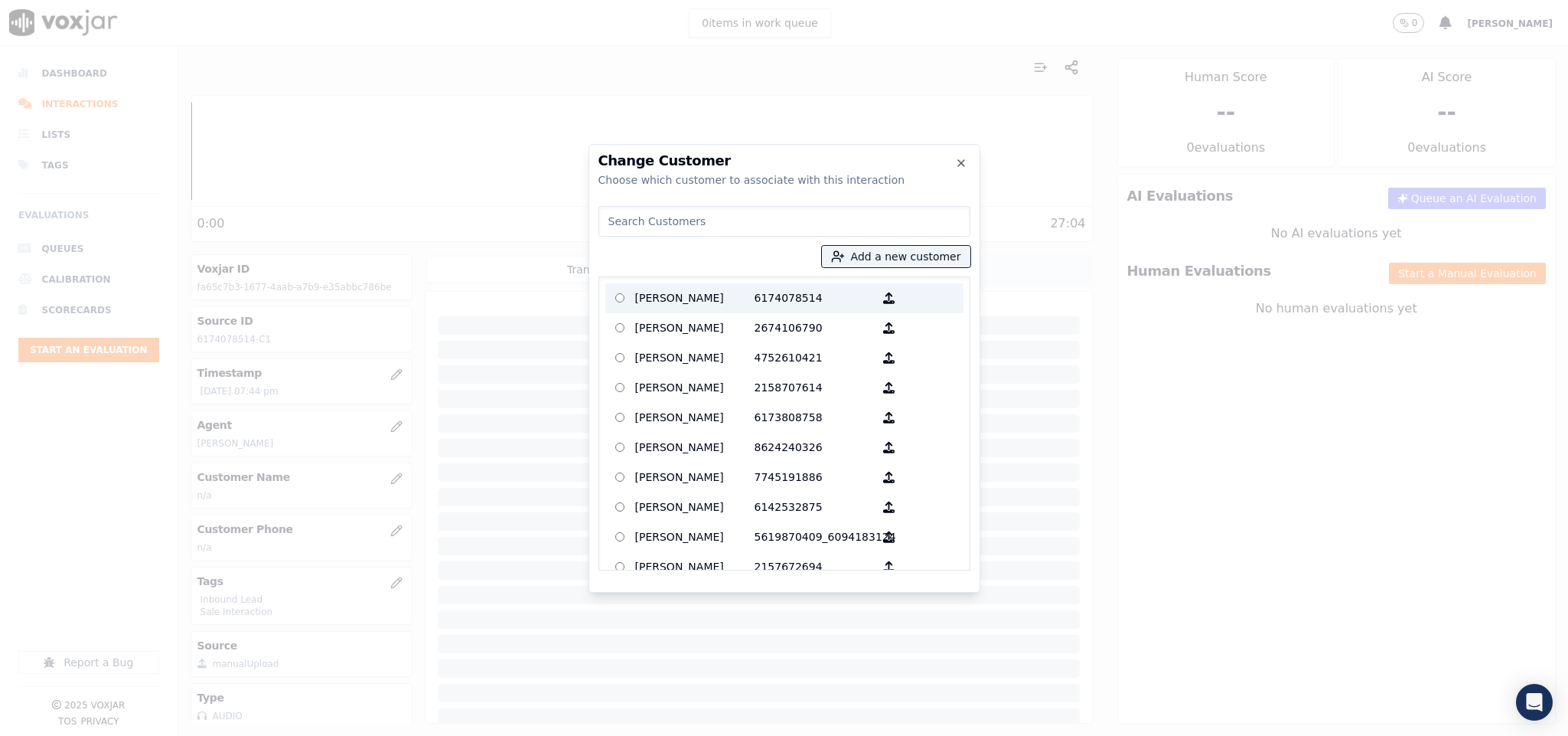
click at [772, 302] on p "6174078514" at bounding box center [815, 299] width 120 height 24
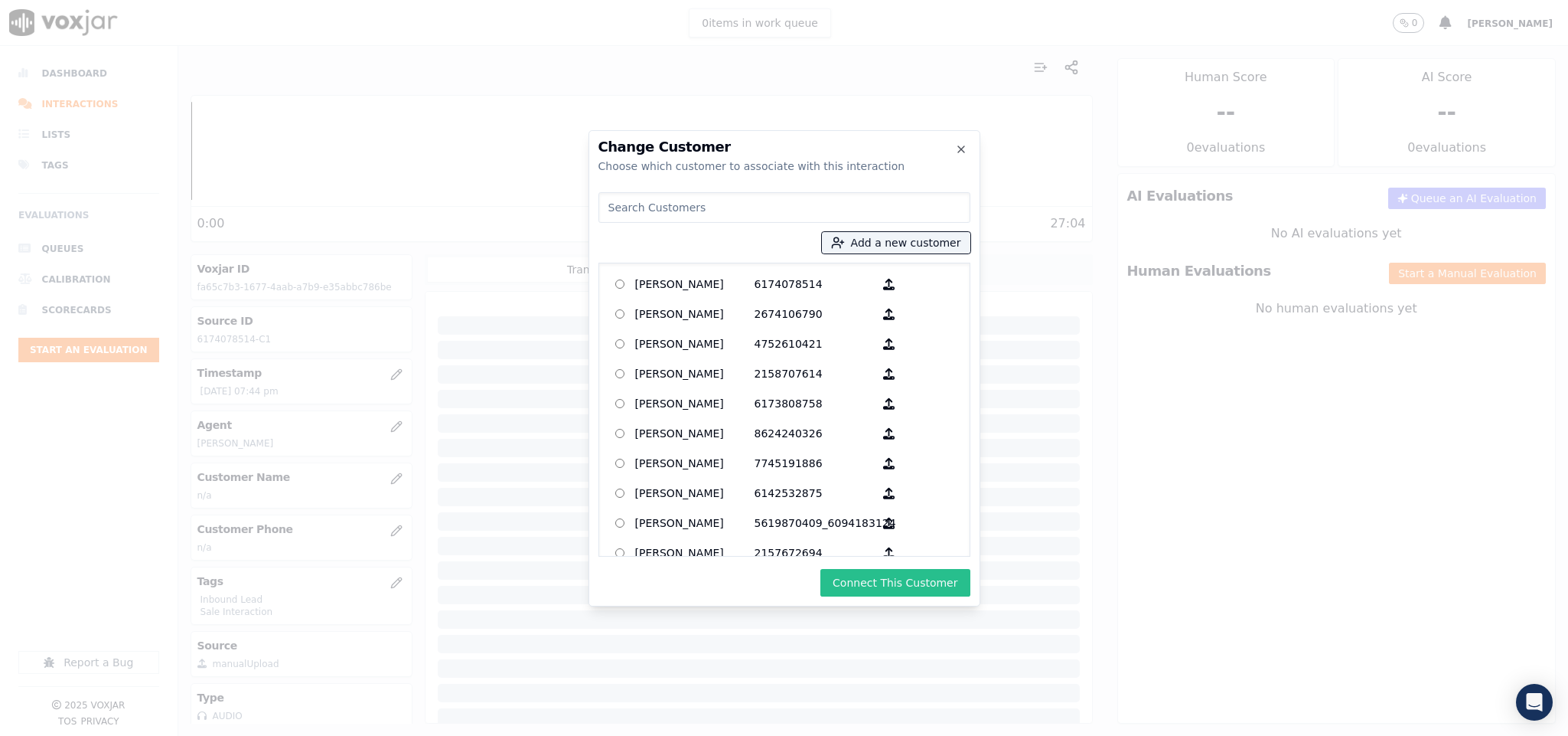
click at [870, 575] on button "Connect This Customer" at bounding box center [895, 583] width 149 height 28
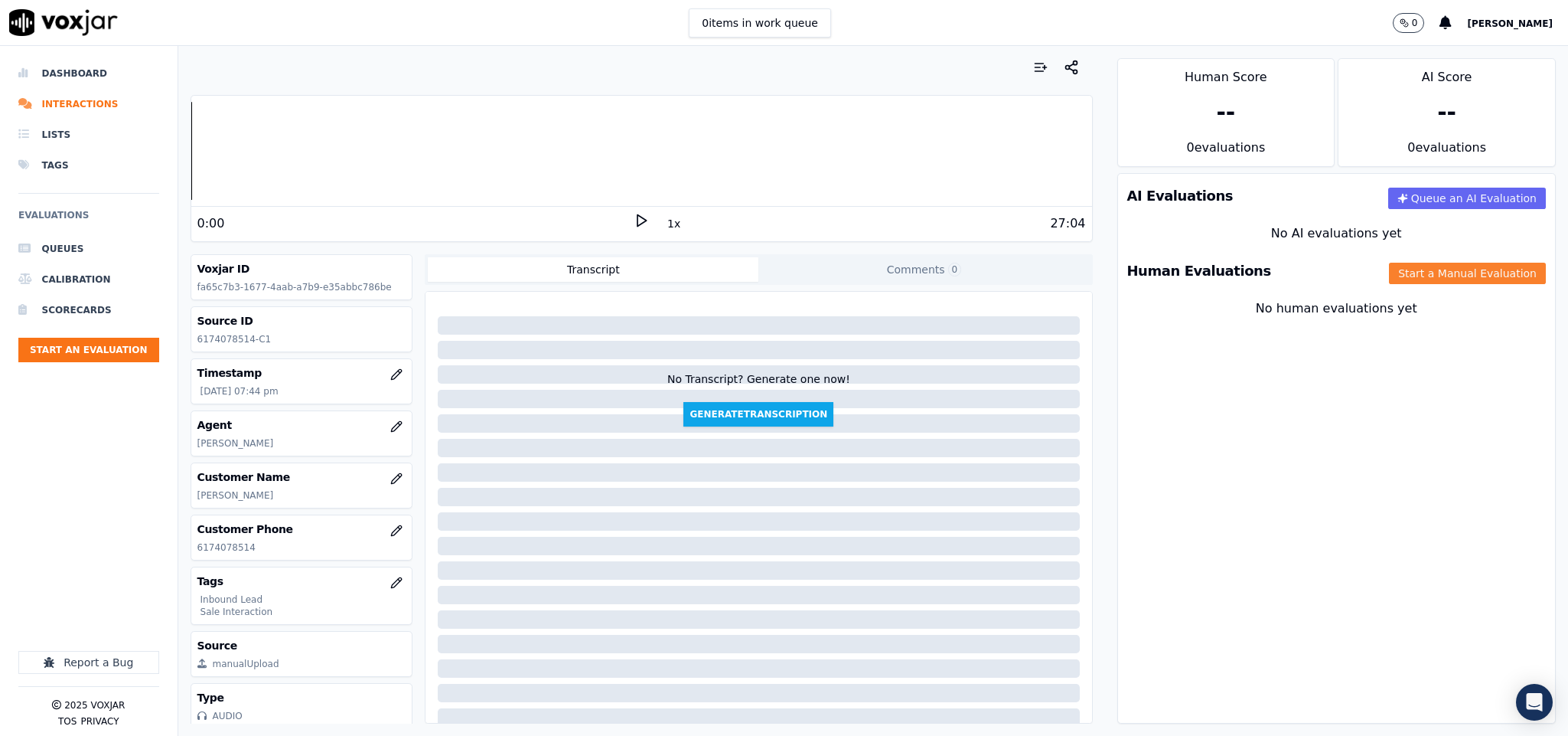
click at [1389, 283] on button "Start a Manual Evaluation" at bounding box center [1467, 273] width 157 height 22
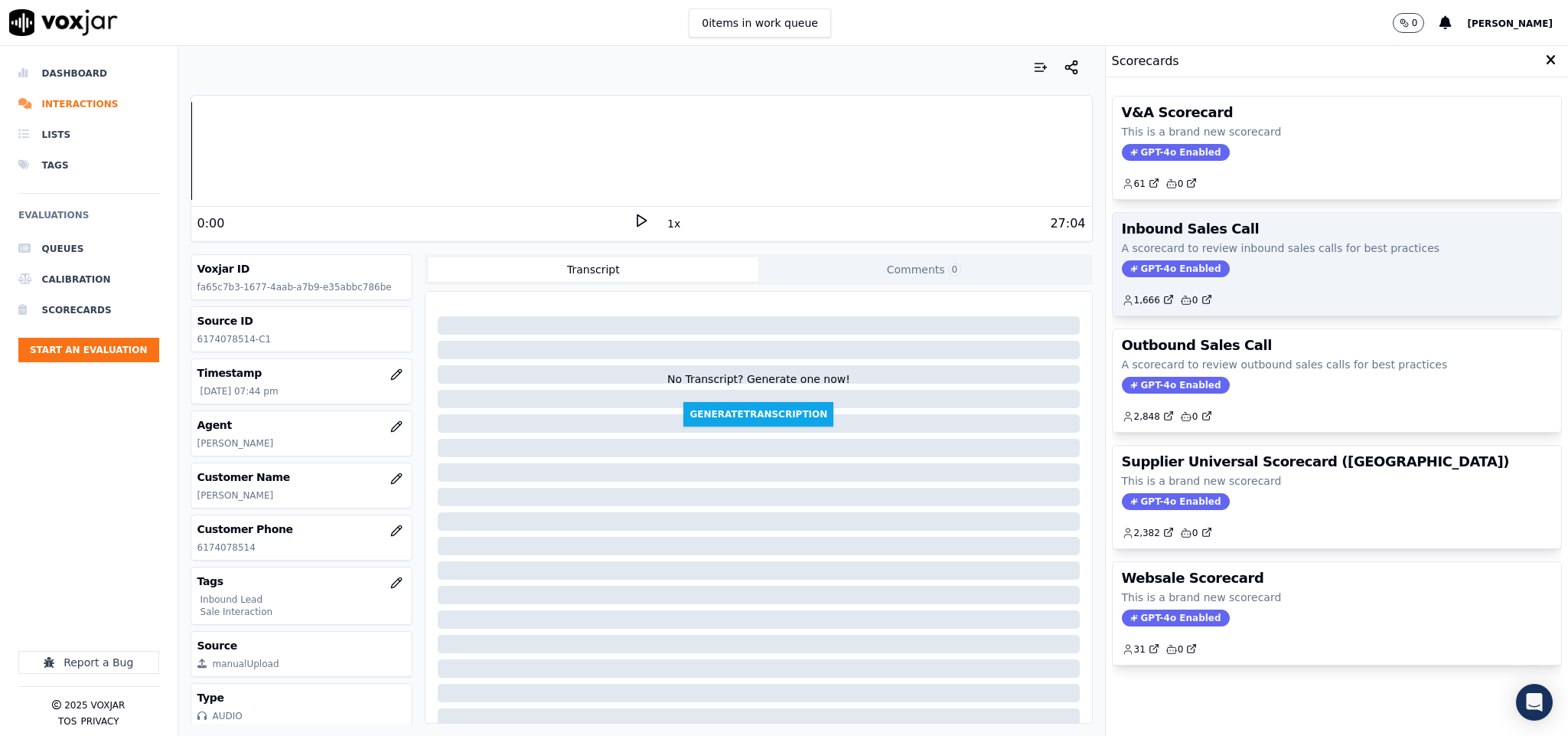
click at [1151, 269] on span "GPT-4o Enabled" at bounding box center [1175, 268] width 108 height 17
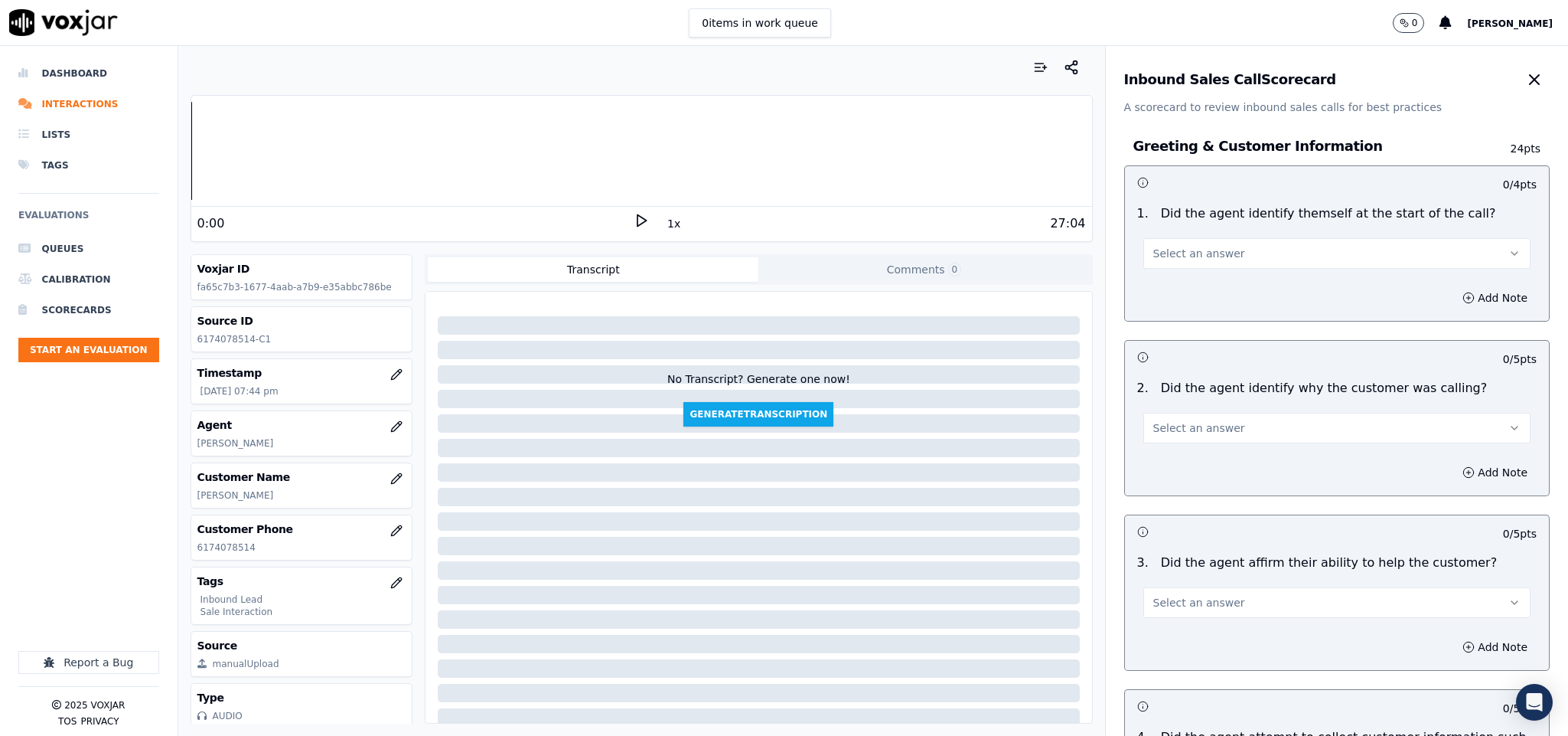
click at [1188, 247] on span "Select an answer" at bounding box center [1199, 253] width 92 height 15
click at [1167, 292] on div "Yes" at bounding box center [1299, 288] width 350 height 25
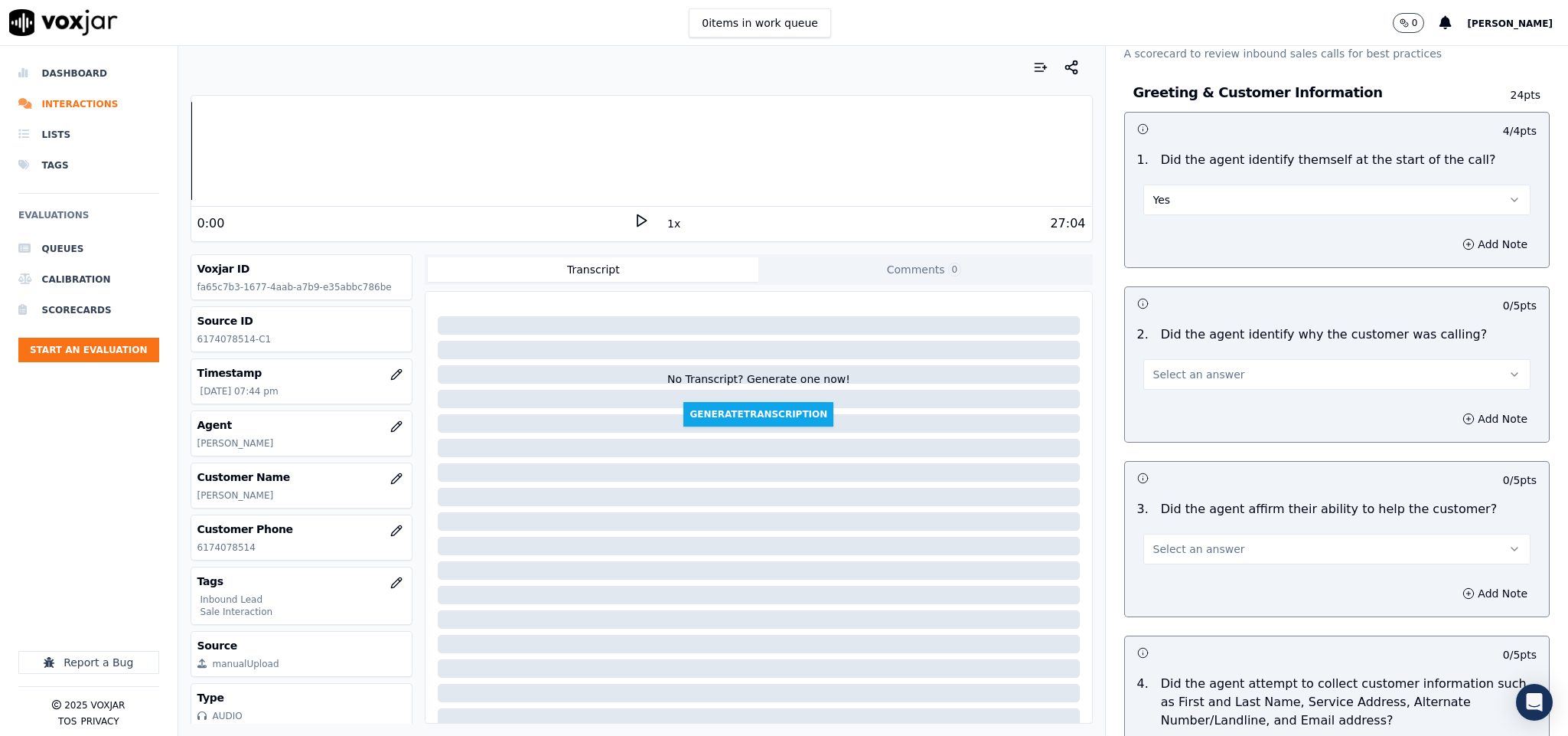
scroll to position [115, 0]
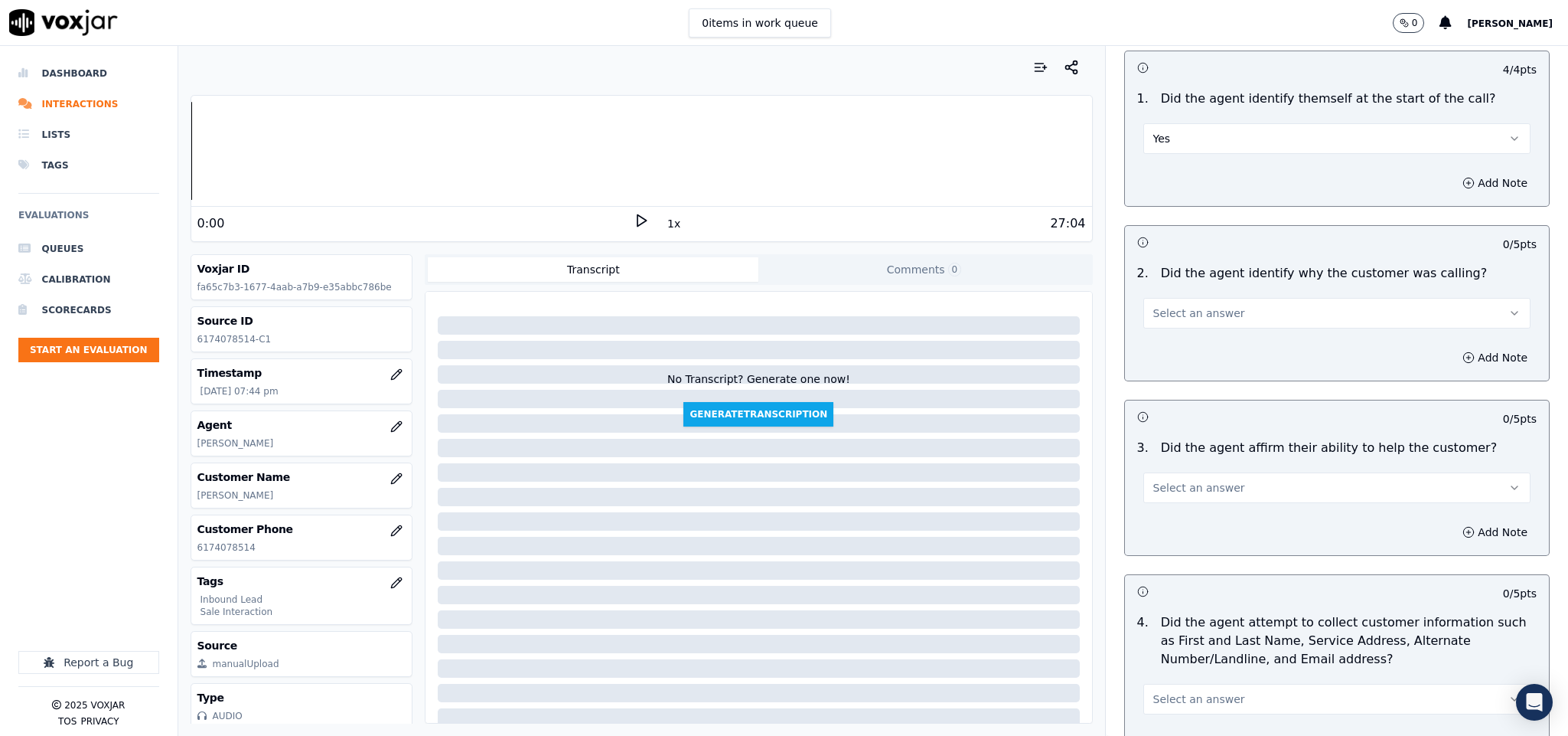
click at [1163, 308] on span "Select an answer" at bounding box center [1199, 313] width 92 height 15
click at [1142, 358] on div "Yes" at bounding box center [1299, 349] width 350 height 25
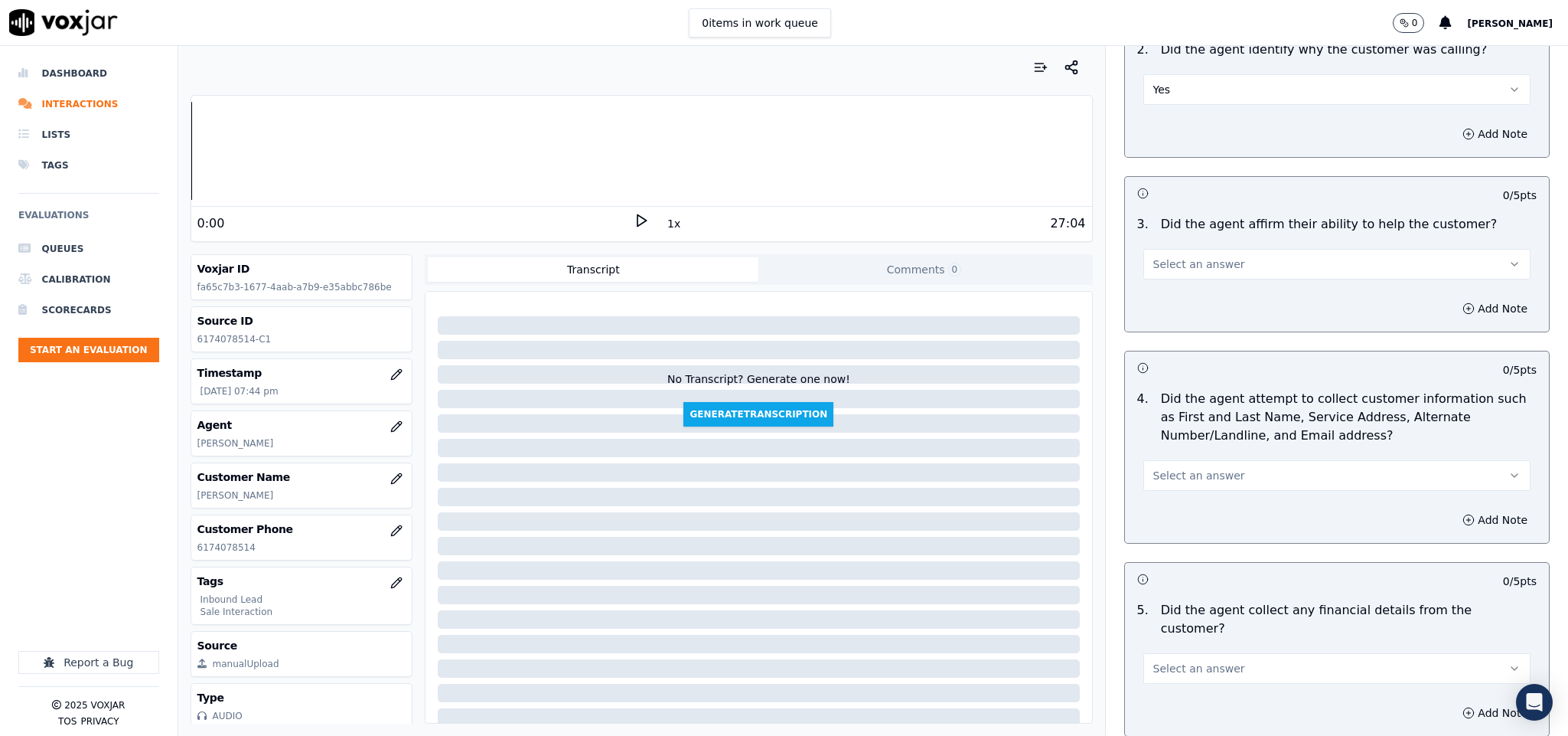
scroll to position [345, 0]
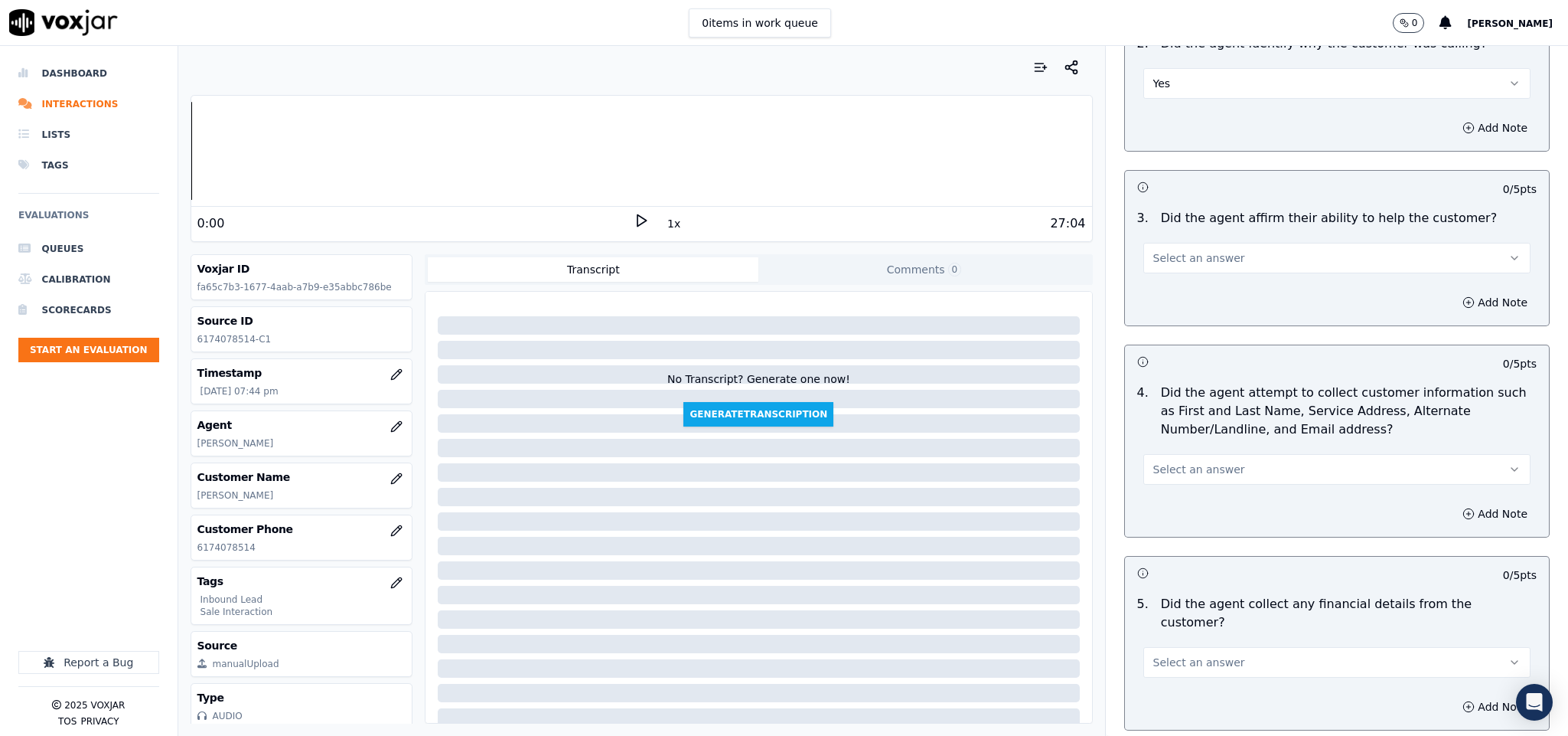
click at [1203, 255] on span "Select an answer" at bounding box center [1199, 258] width 92 height 15
click at [1191, 286] on div "Yes" at bounding box center [1299, 295] width 350 height 25
click at [1144, 458] on button "Select an answer" at bounding box center [1337, 469] width 388 height 30
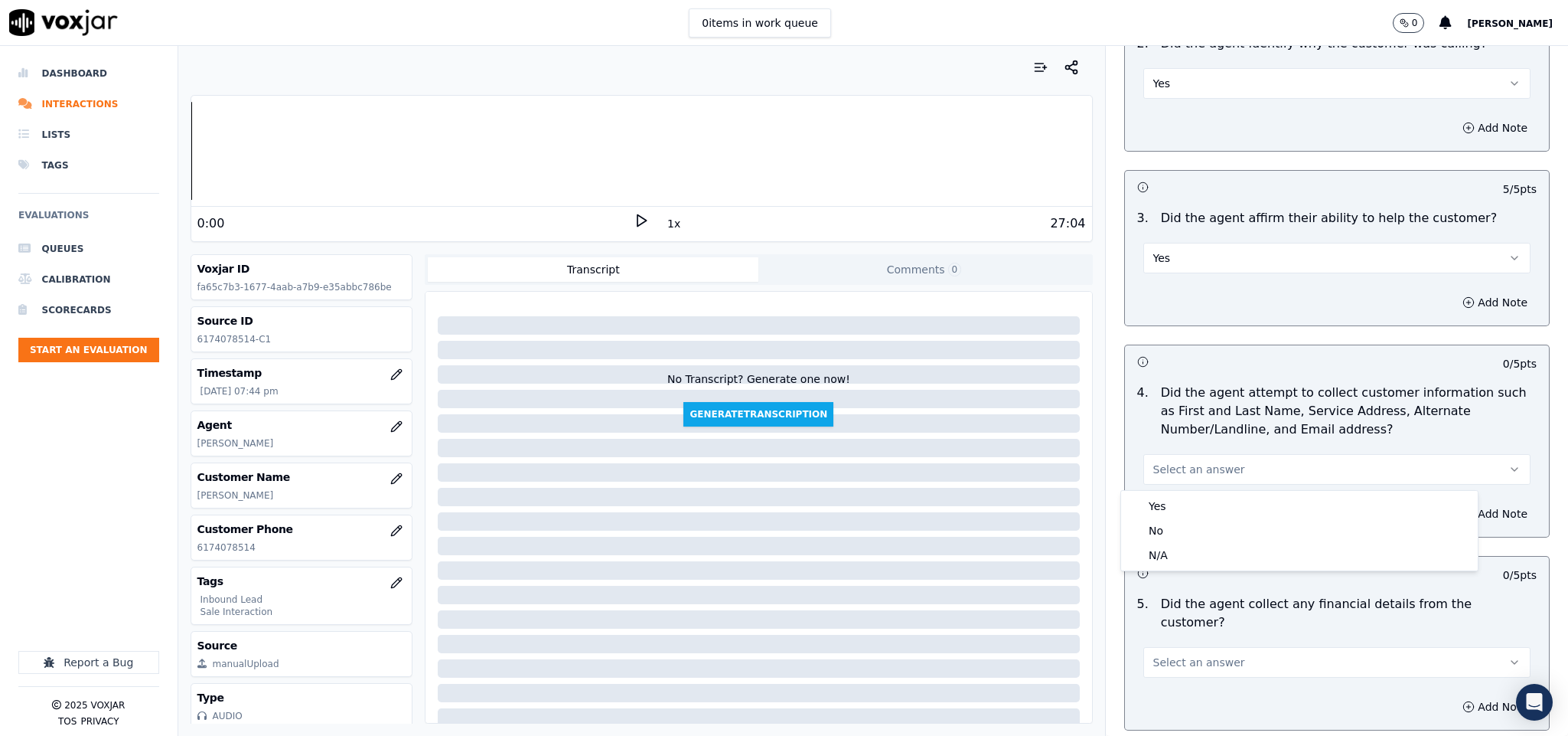
click at [1141, 493] on div "Yes No N/A" at bounding box center [1299, 531] width 357 height 80
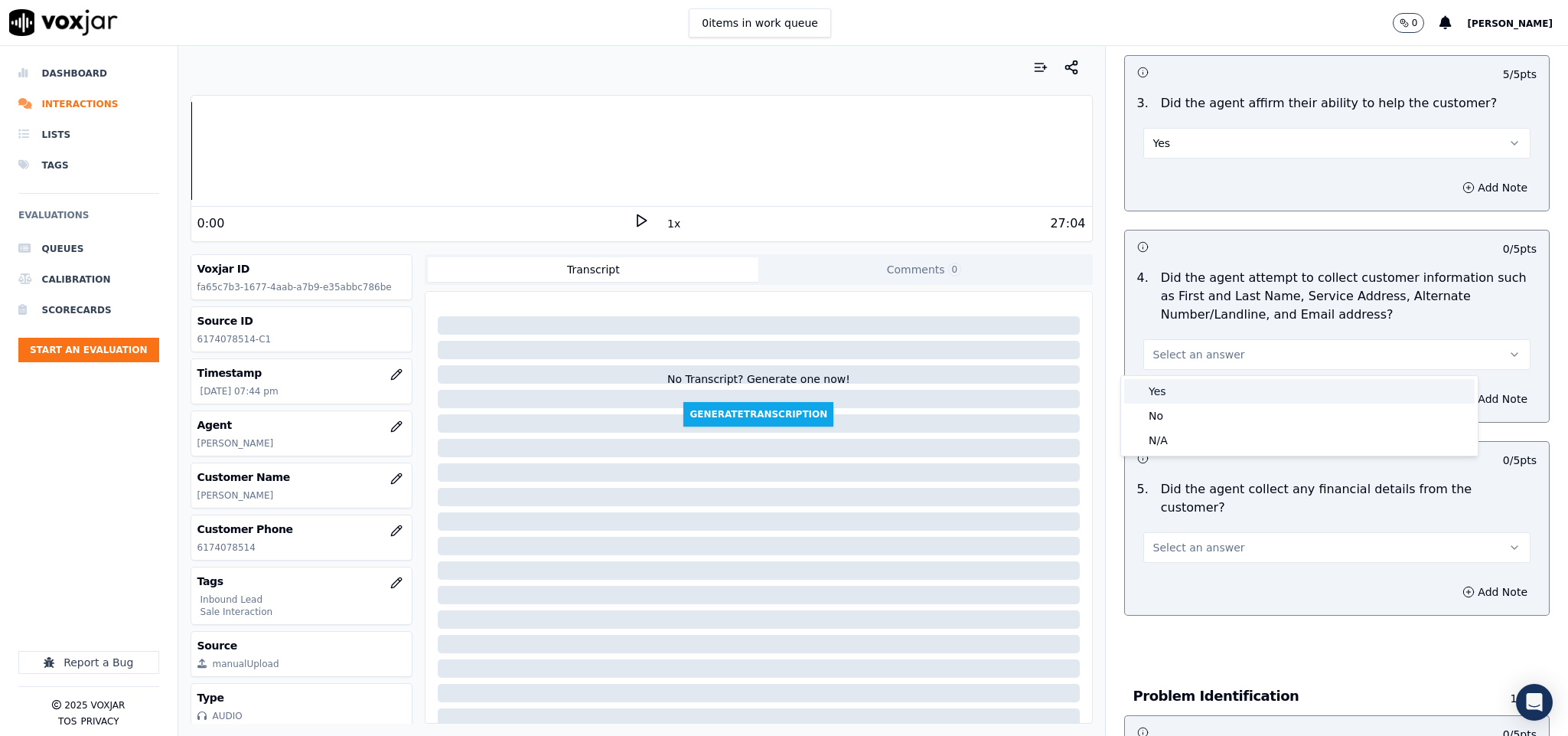
click at [1186, 390] on div "Yes" at bounding box center [1299, 391] width 350 height 25
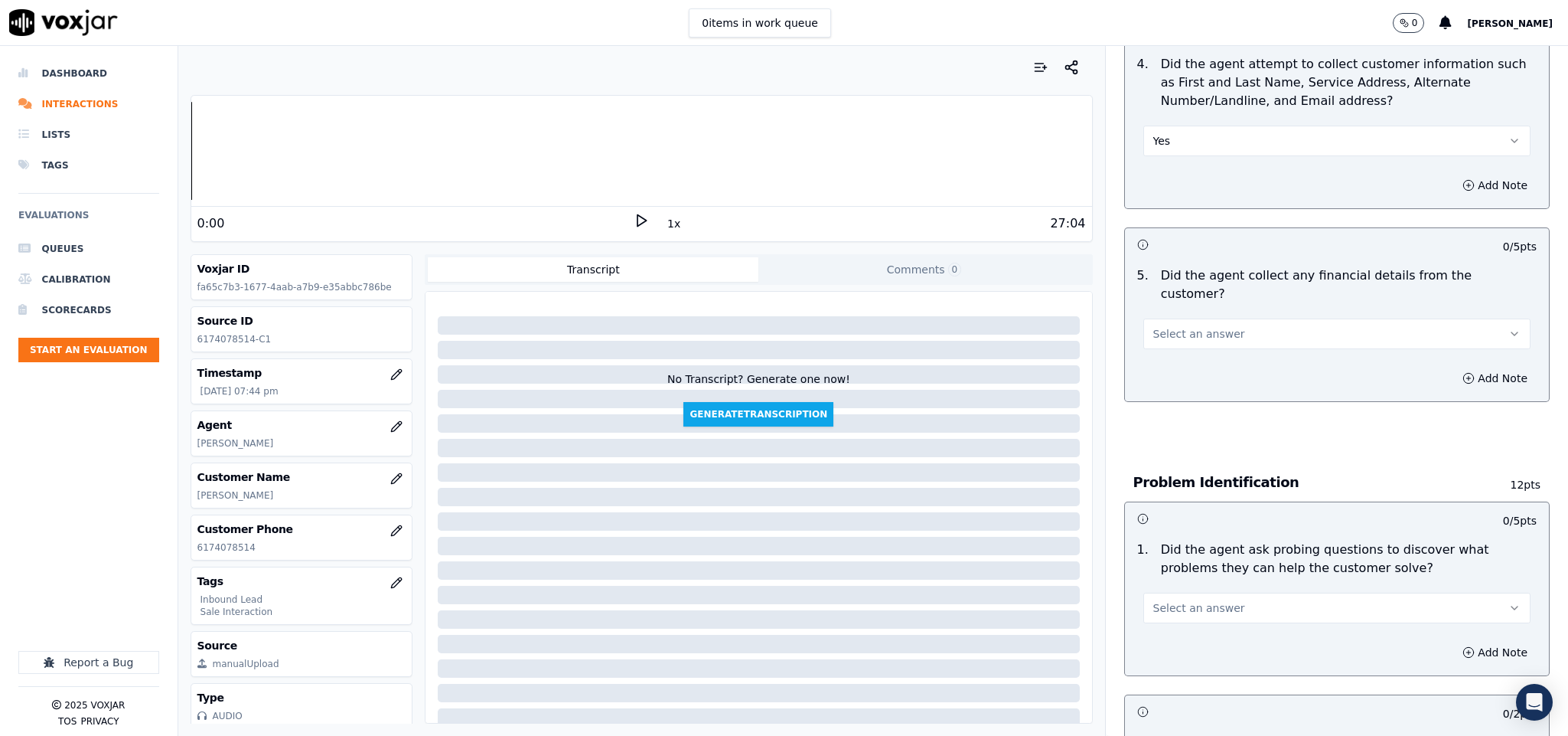
scroll to position [689, 0]
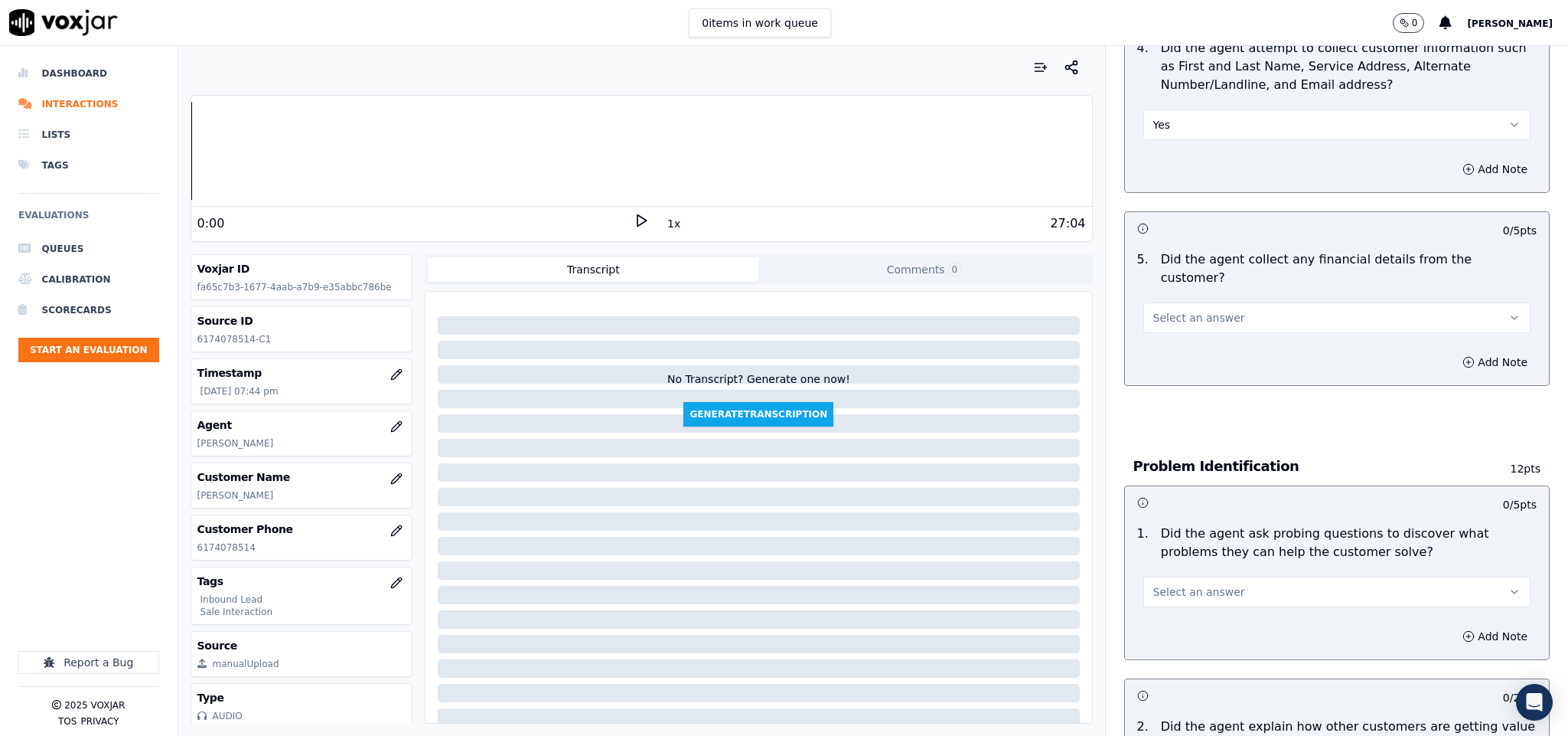
click at [1218, 308] on button "Select an answer" at bounding box center [1337, 318] width 388 height 30
click at [1186, 354] on div "No" at bounding box center [1299, 361] width 350 height 25
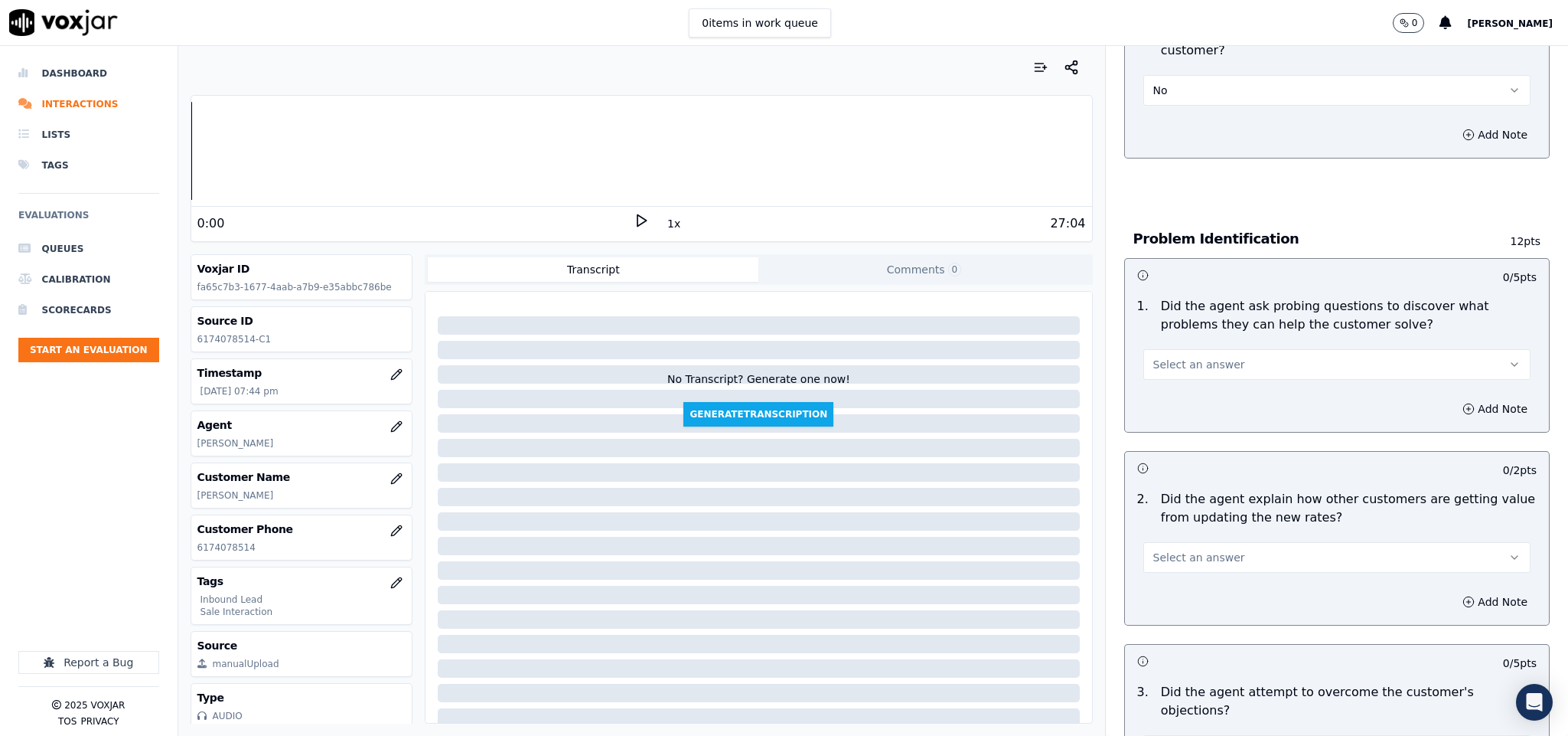
scroll to position [919, 0]
click at [1218, 346] on button "Select an answer" at bounding box center [1337, 362] width 388 height 30
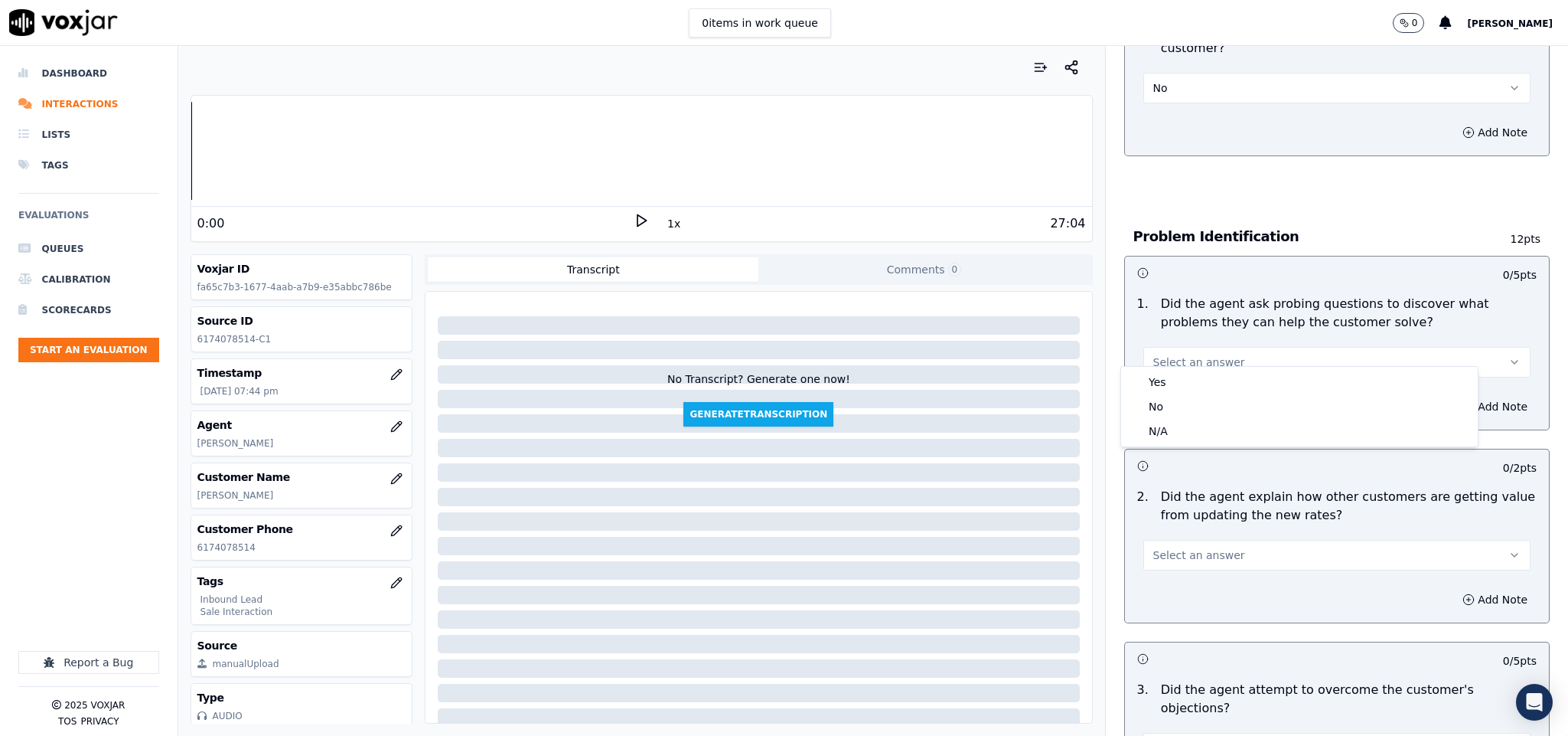
click at [1207, 379] on div "Yes" at bounding box center [1299, 382] width 350 height 25
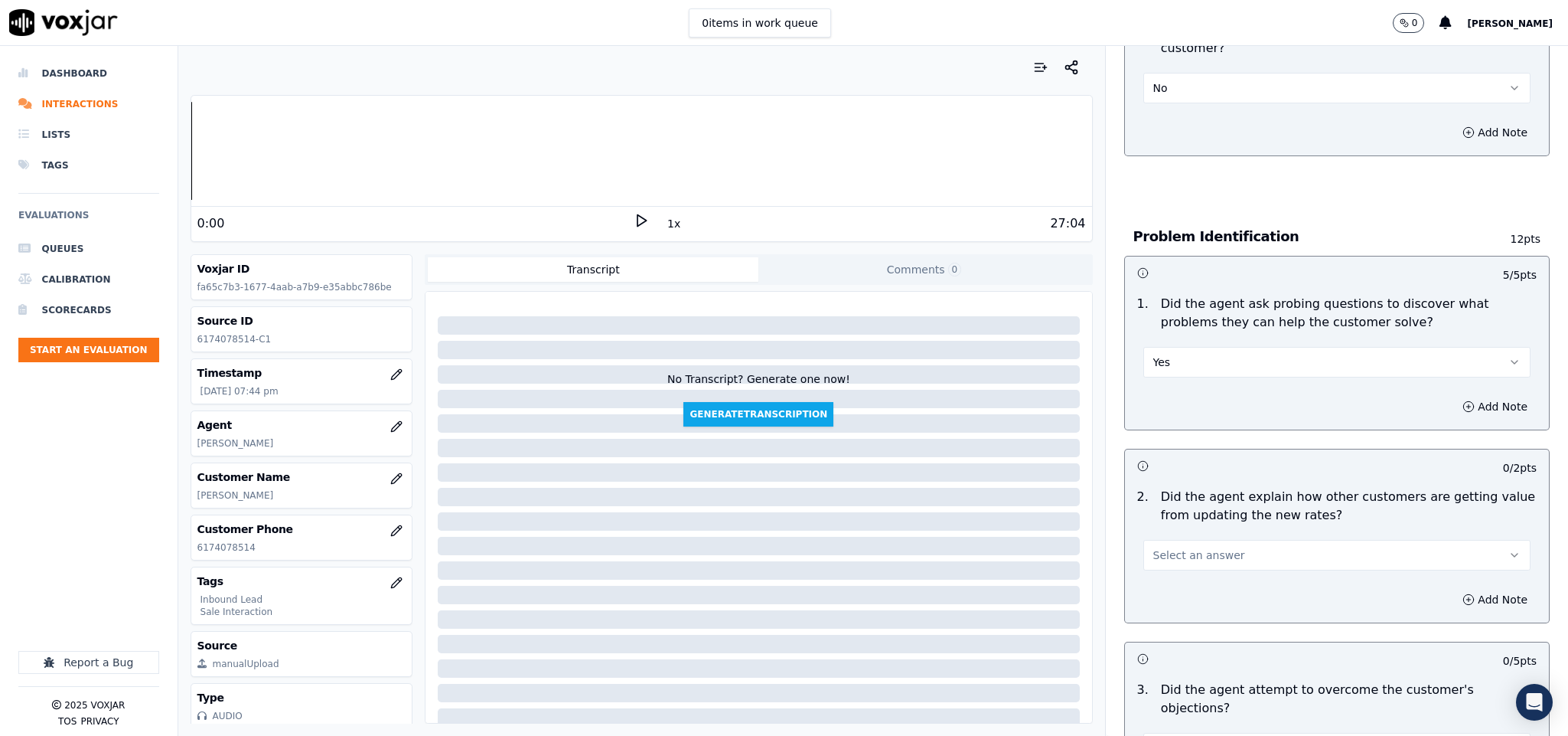
scroll to position [1149, 0]
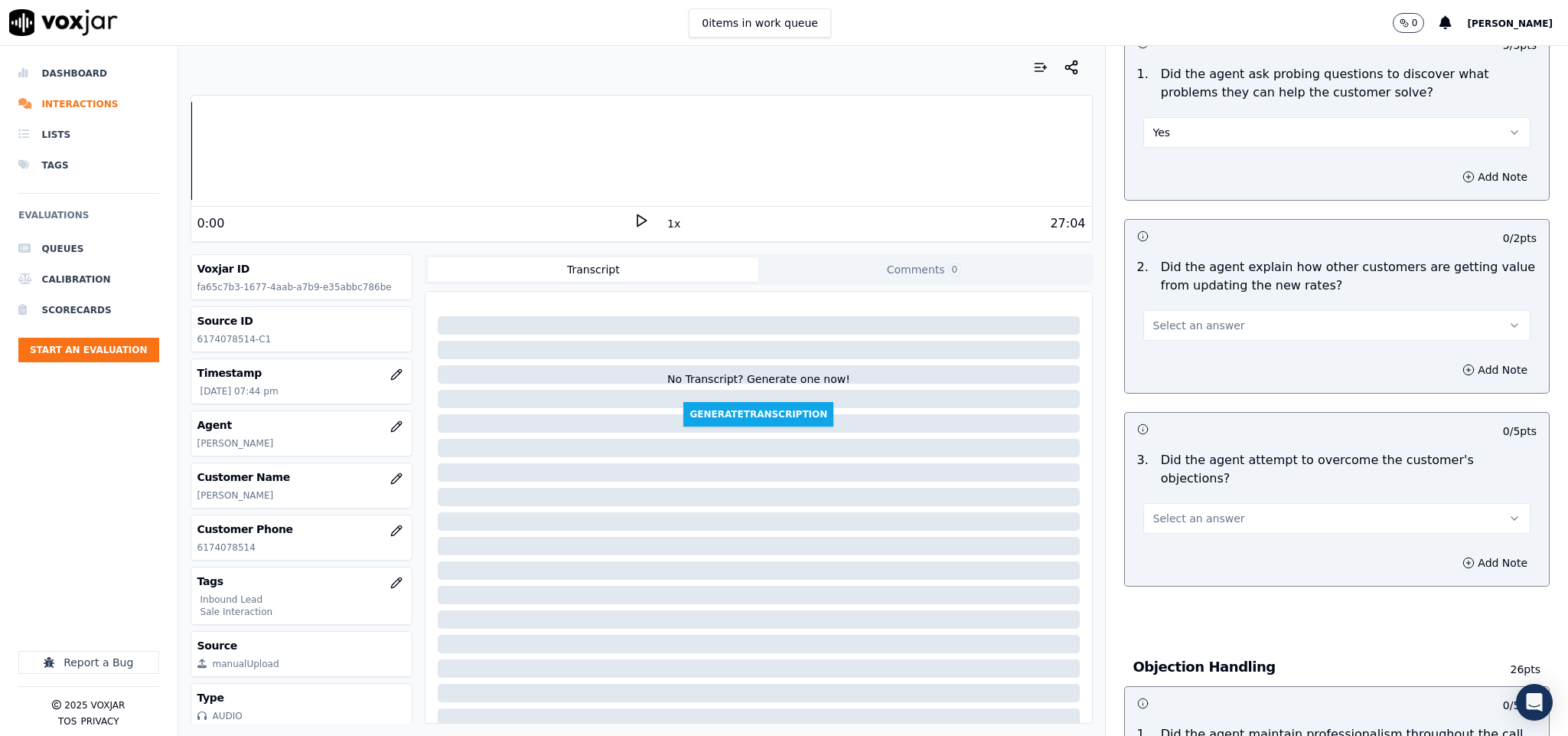
click at [1212, 310] on button "Select an answer" at bounding box center [1337, 325] width 388 height 30
click at [1186, 391] on div "N/A" at bounding box center [1299, 395] width 350 height 25
click at [1199, 310] on button "N/A" at bounding box center [1337, 325] width 388 height 30
click at [1183, 342] on div "Yes" at bounding box center [1299, 346] width 350 height 25
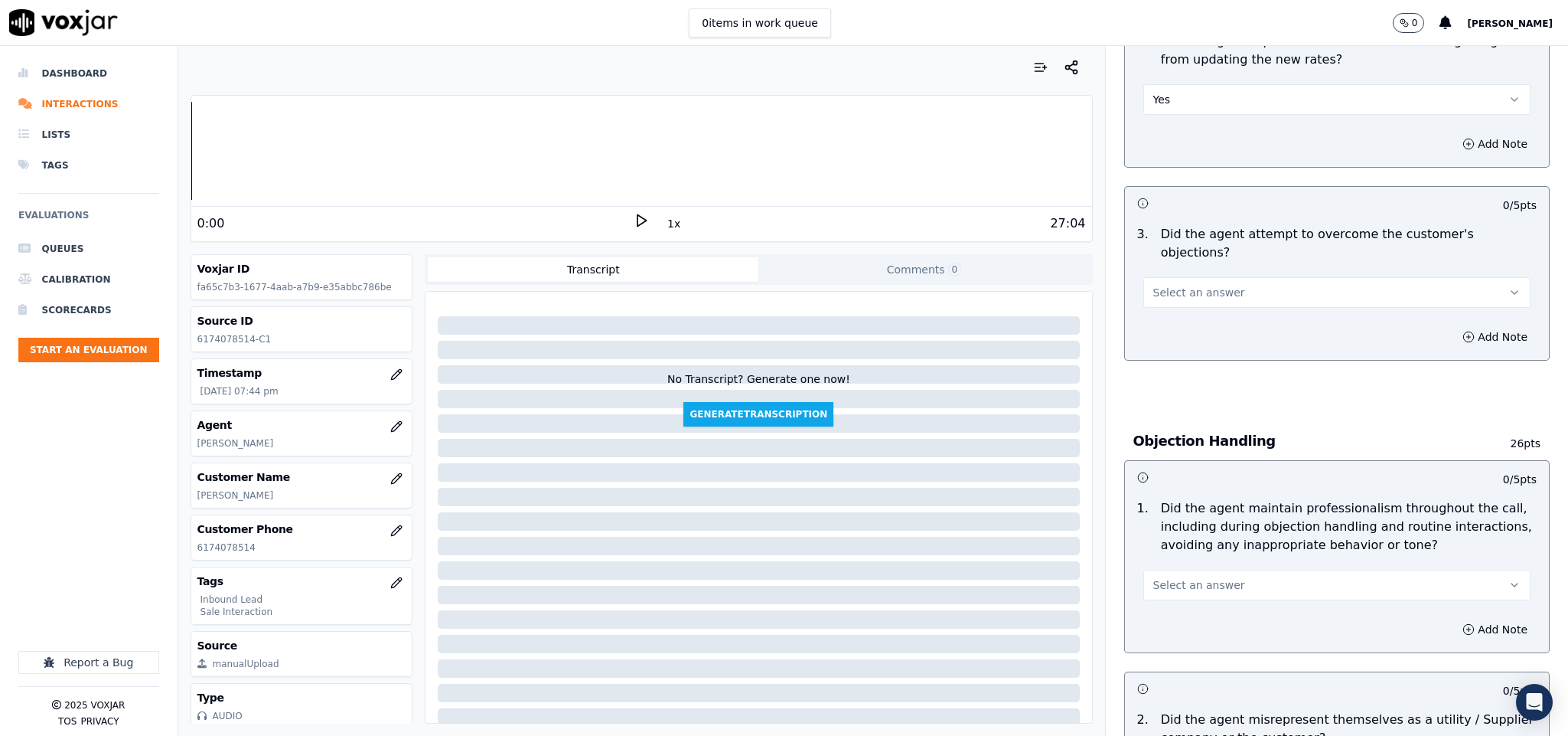
scroll to position [1378, 0]
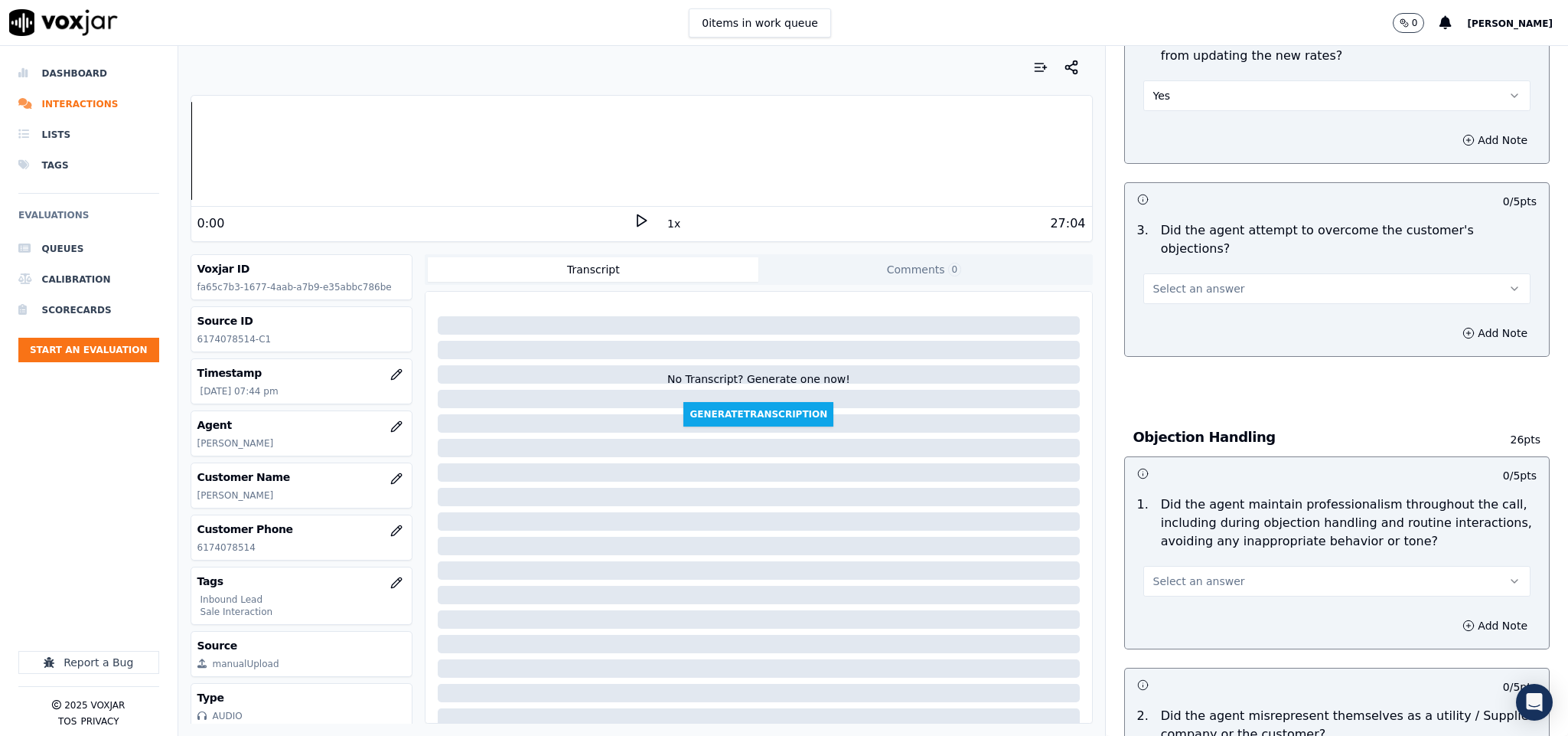
click at [1186, 281] on span "Select an answer" at bounding box center [1199, 288] width 92 height 15
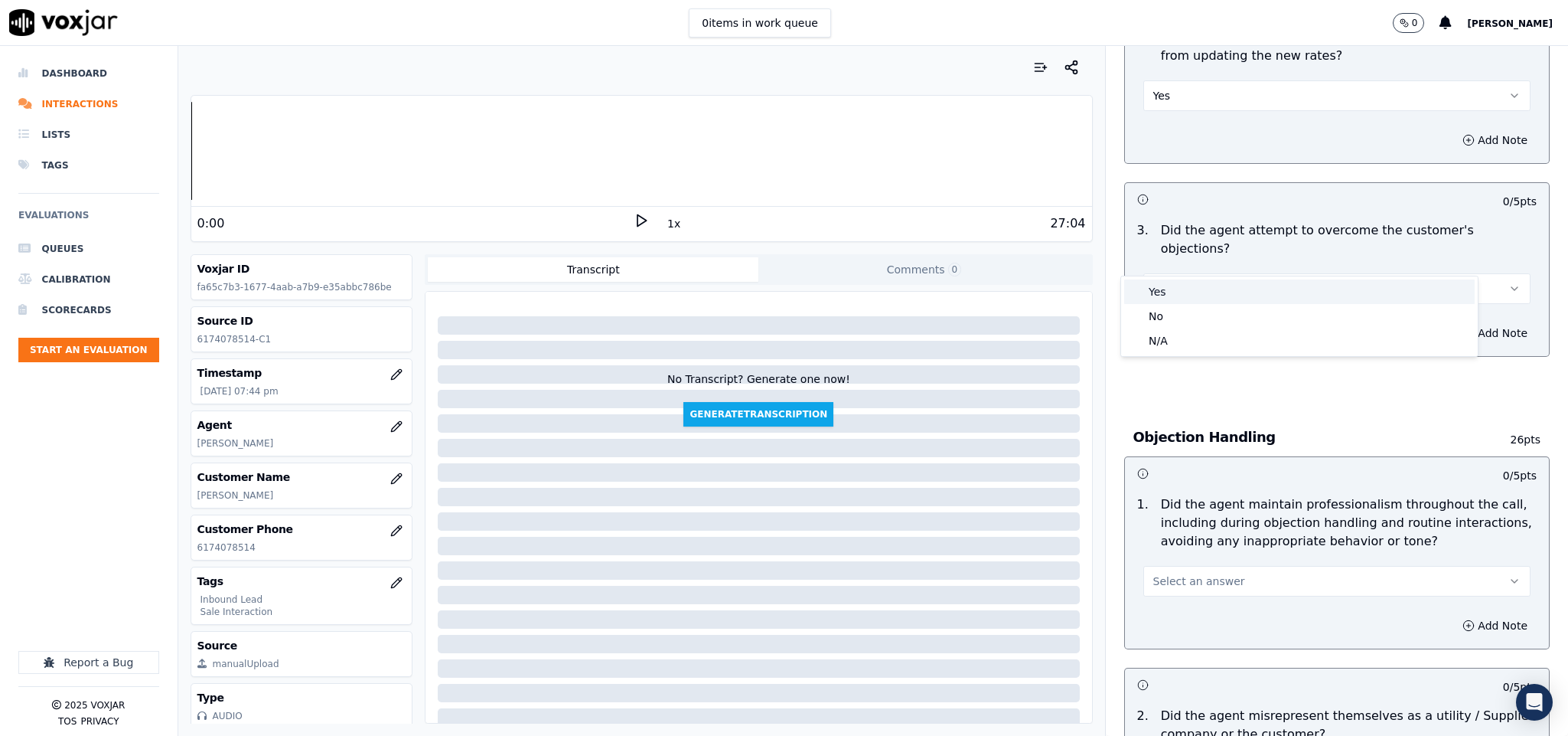
click at [1181, 299] on div "Yes" at bounding box center [1299, 291] width 350 height 25
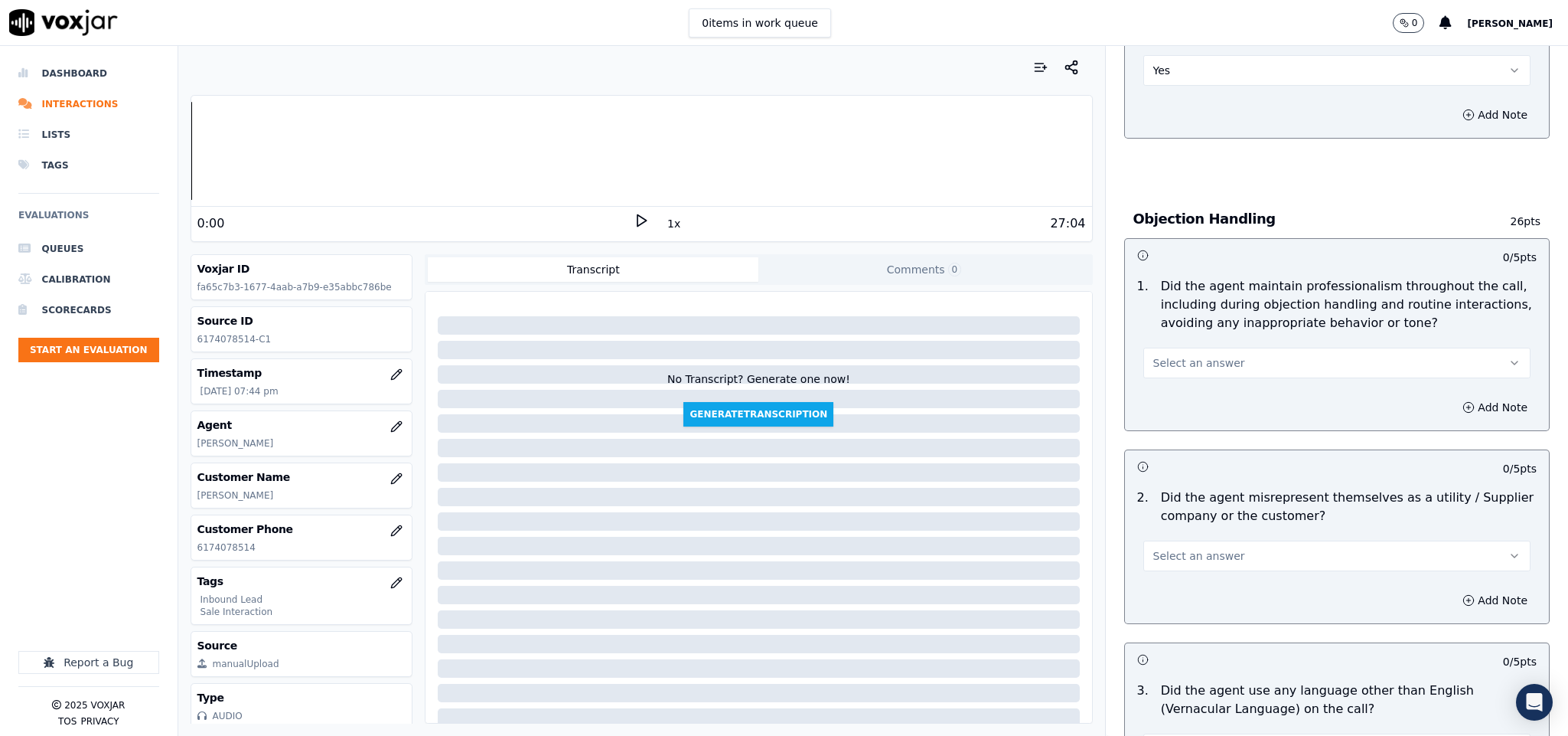
scroll to position [1608, 0]
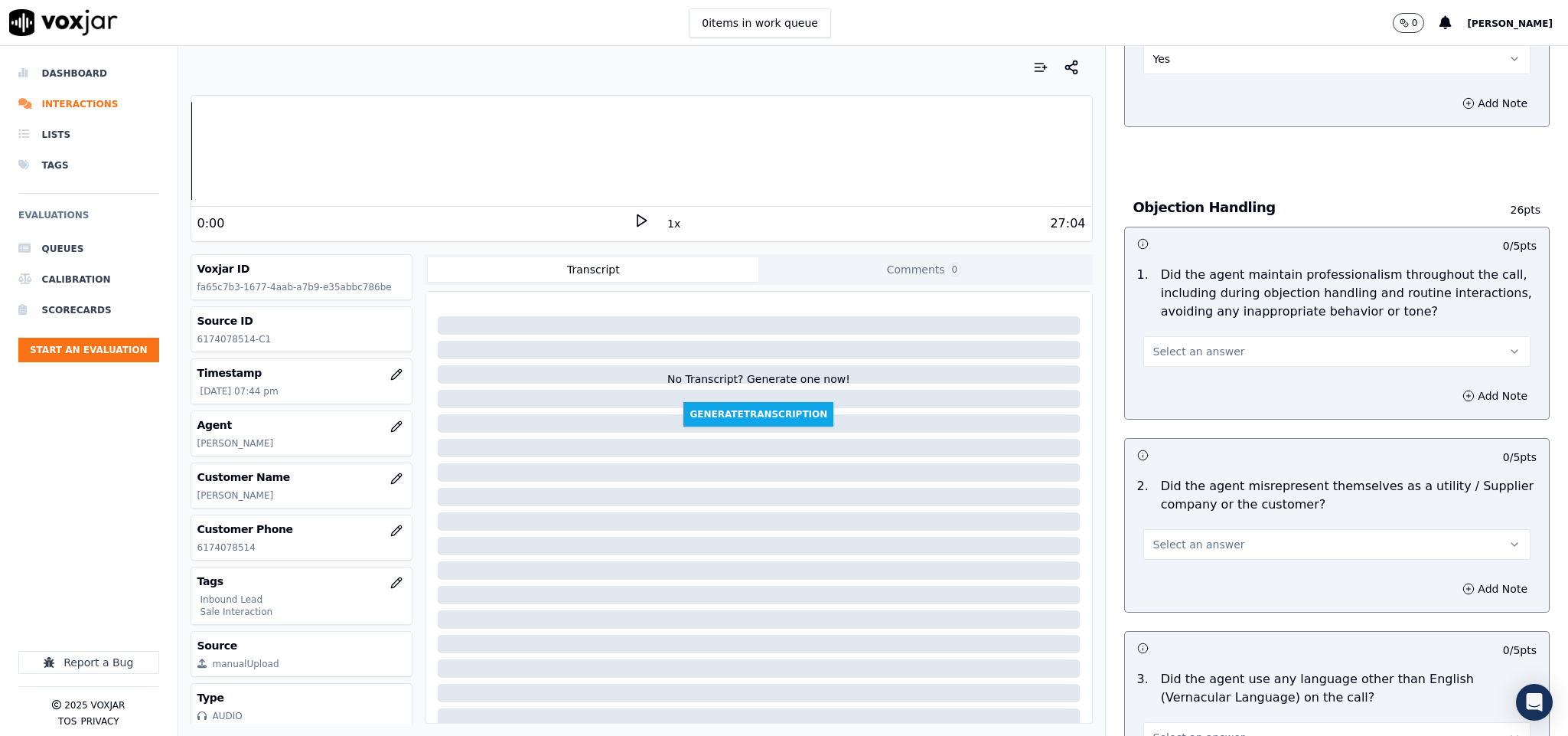
click at [1171, 344] on span "Select an answer" at bounding box center [1199, 351] width 92 height 15
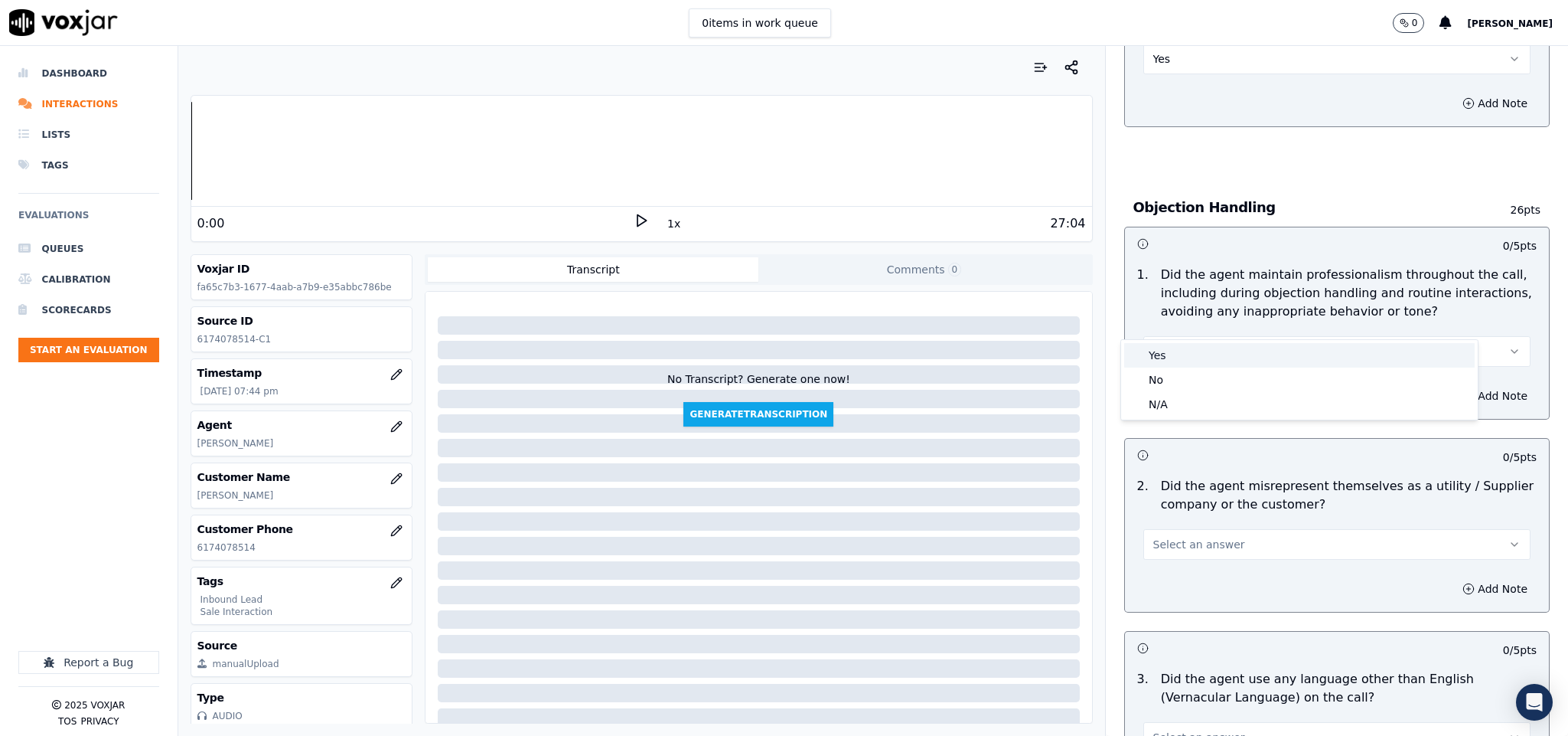
click at [1174, 357] on div "Yes" at bounding box center [1299, 355] width 350 height 25
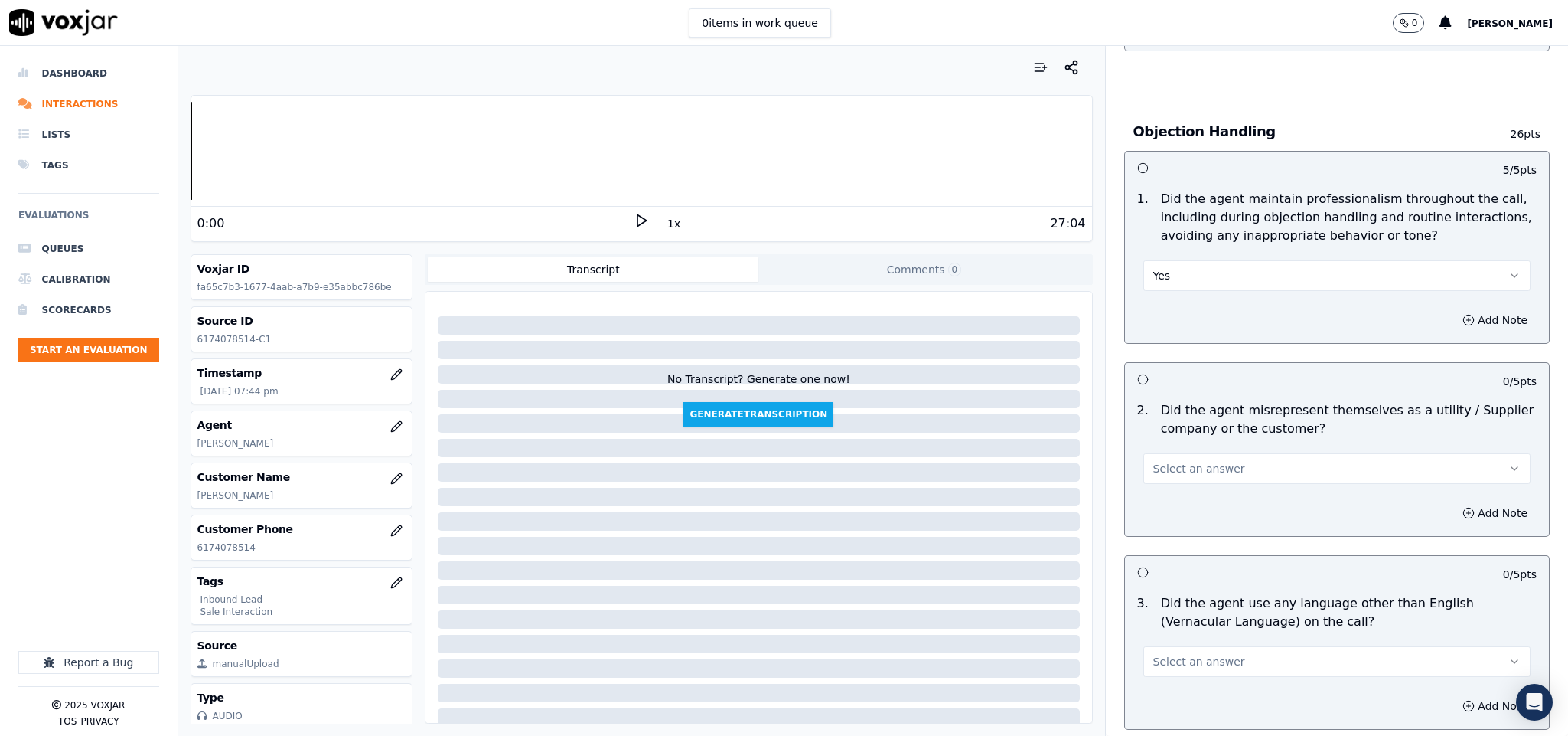
scroll to position [1838, 0]
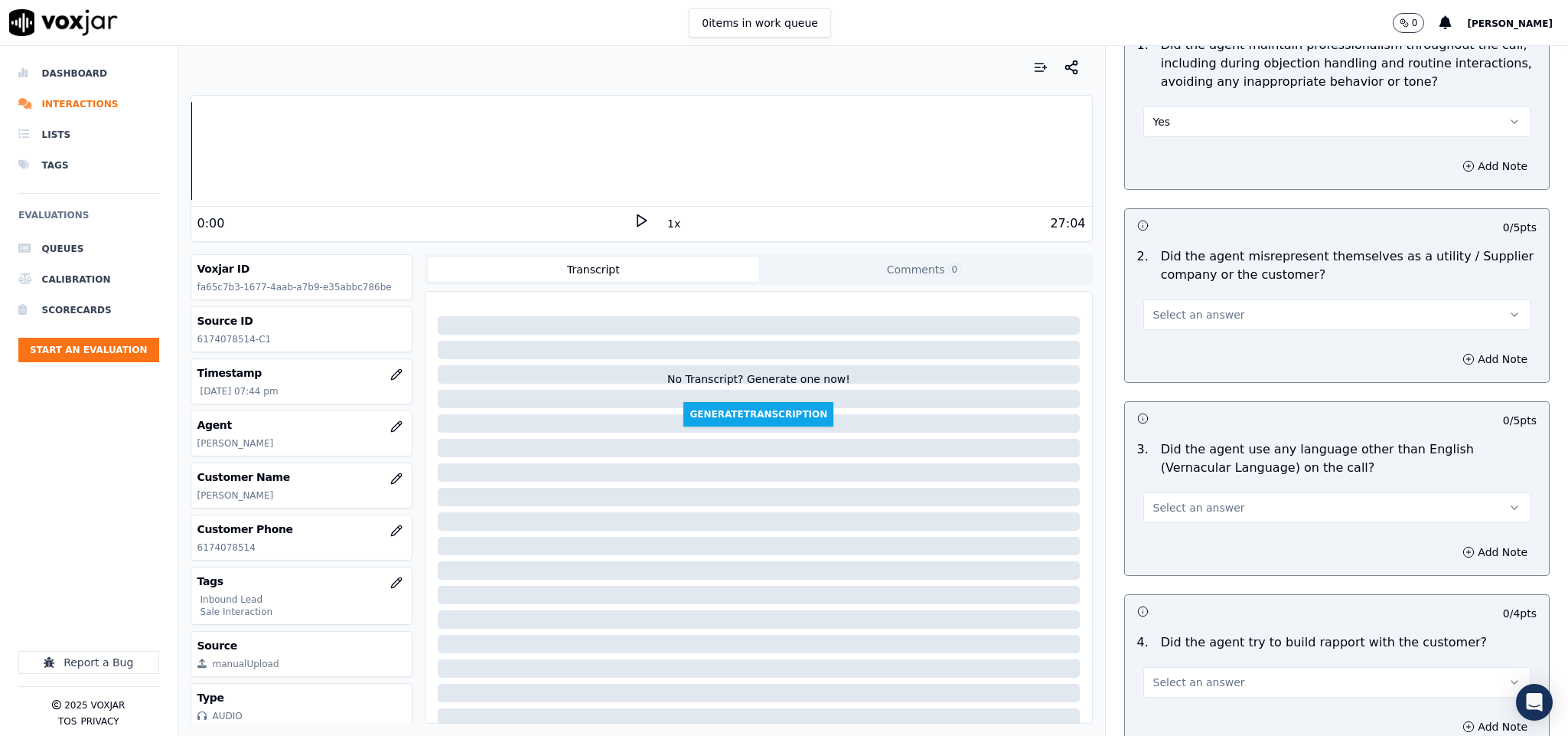
click at [1211, 299] on button "Select an answer" at bounding box center [1337, 315] width 388 height 30
click at [1186, 340] on div "No" at bounding box center [1299, 342] width 350 height 25
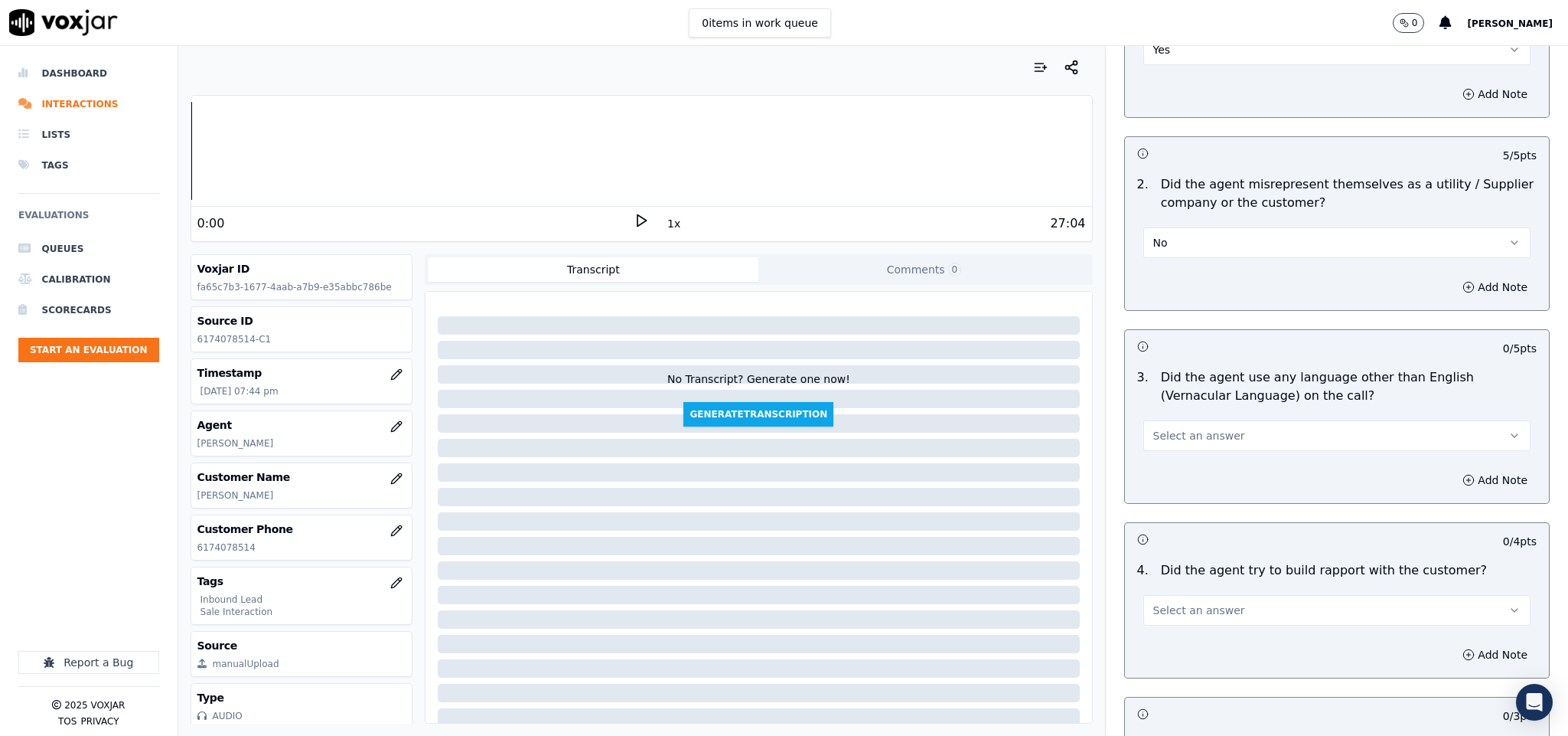
scroll to position [1953, 0]
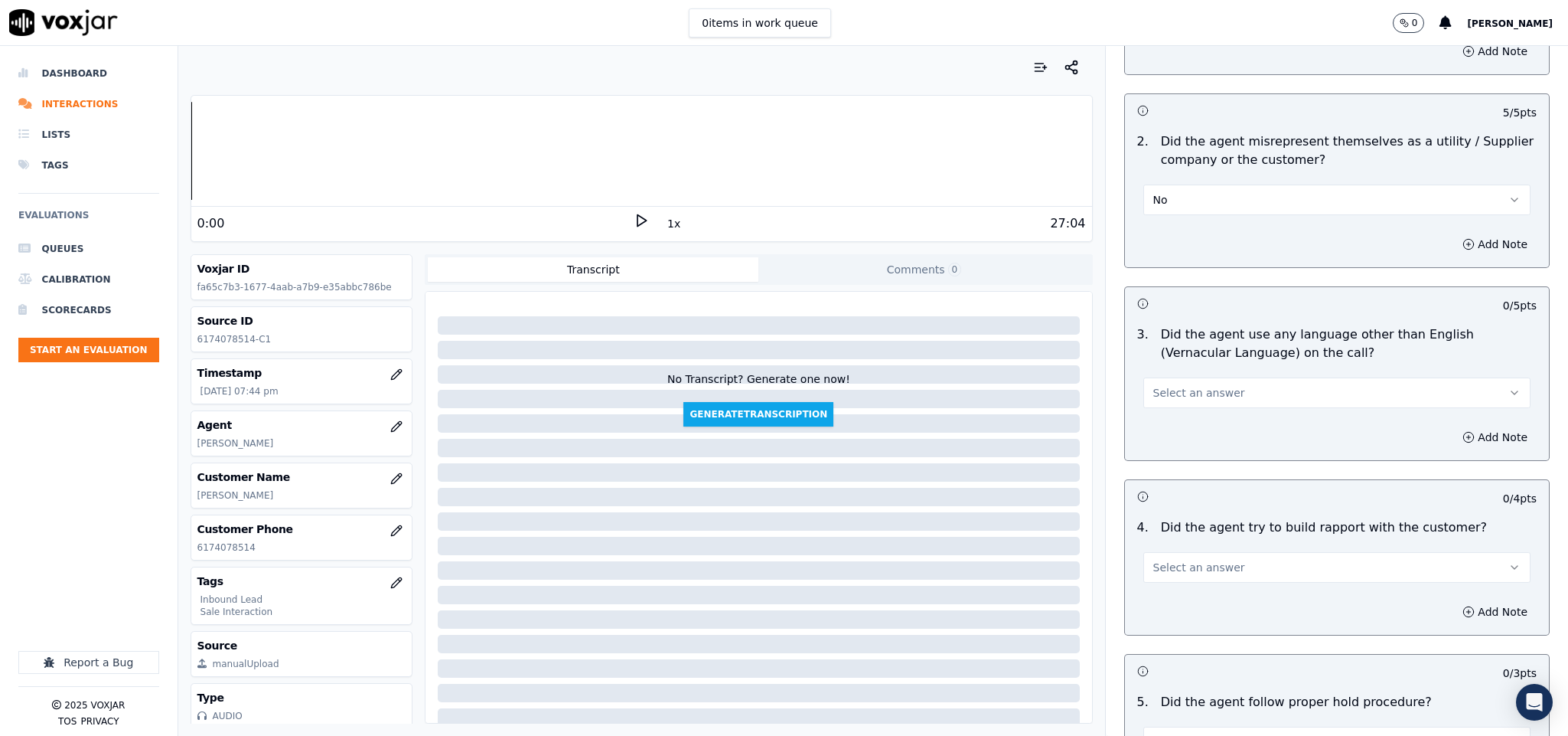
drag, startPoint x: 1185, startPoint y: 350, endPoint x: 1178, endPoint y: 358, distance: 10.6
click at [1185, 378] on button "Select an answer" at bounding box center [1337, 393] width 388 height 30
click at [1163, 422] on div "No" at bounding box center [1299, 421] width 350 height 25
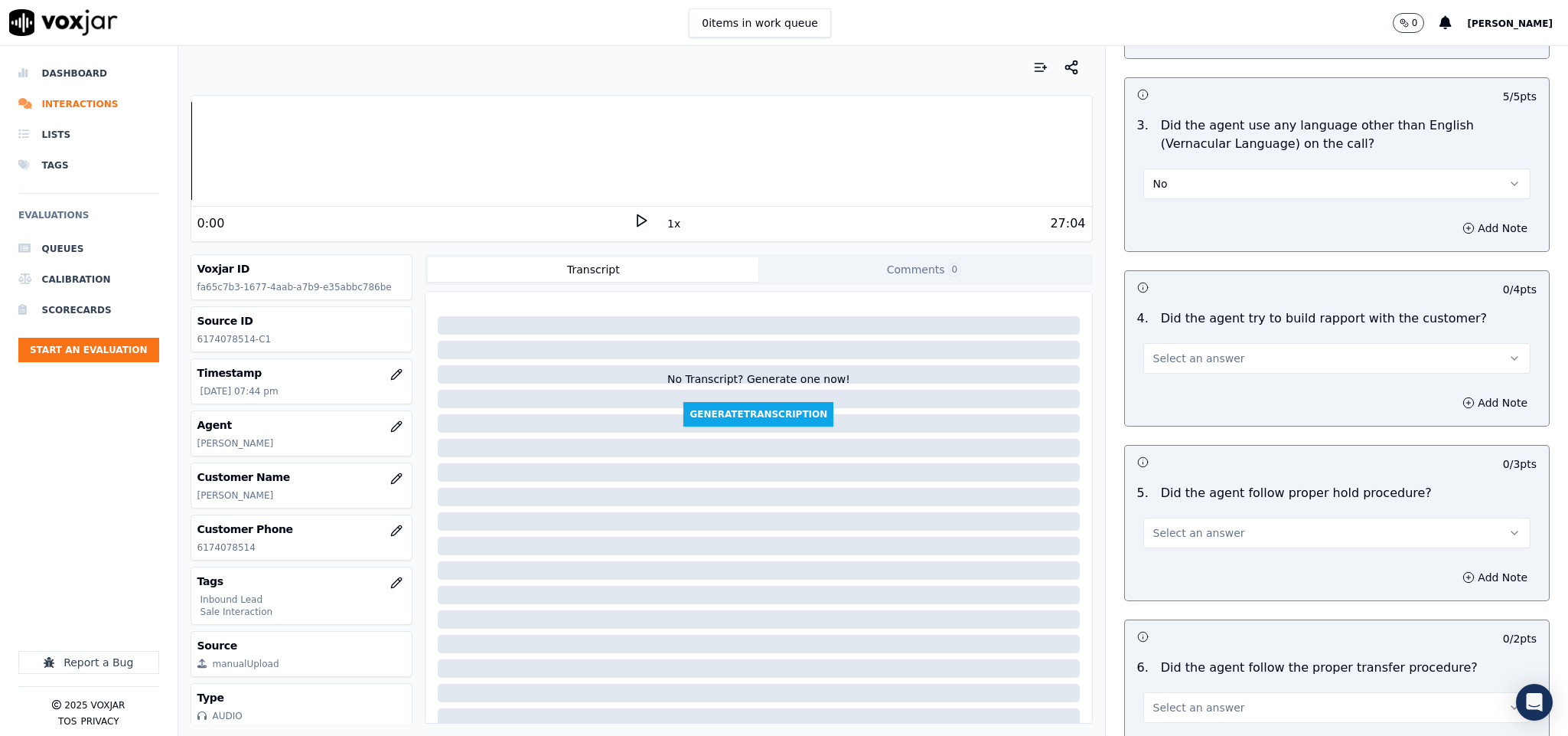
scroll to position [2182, 0]
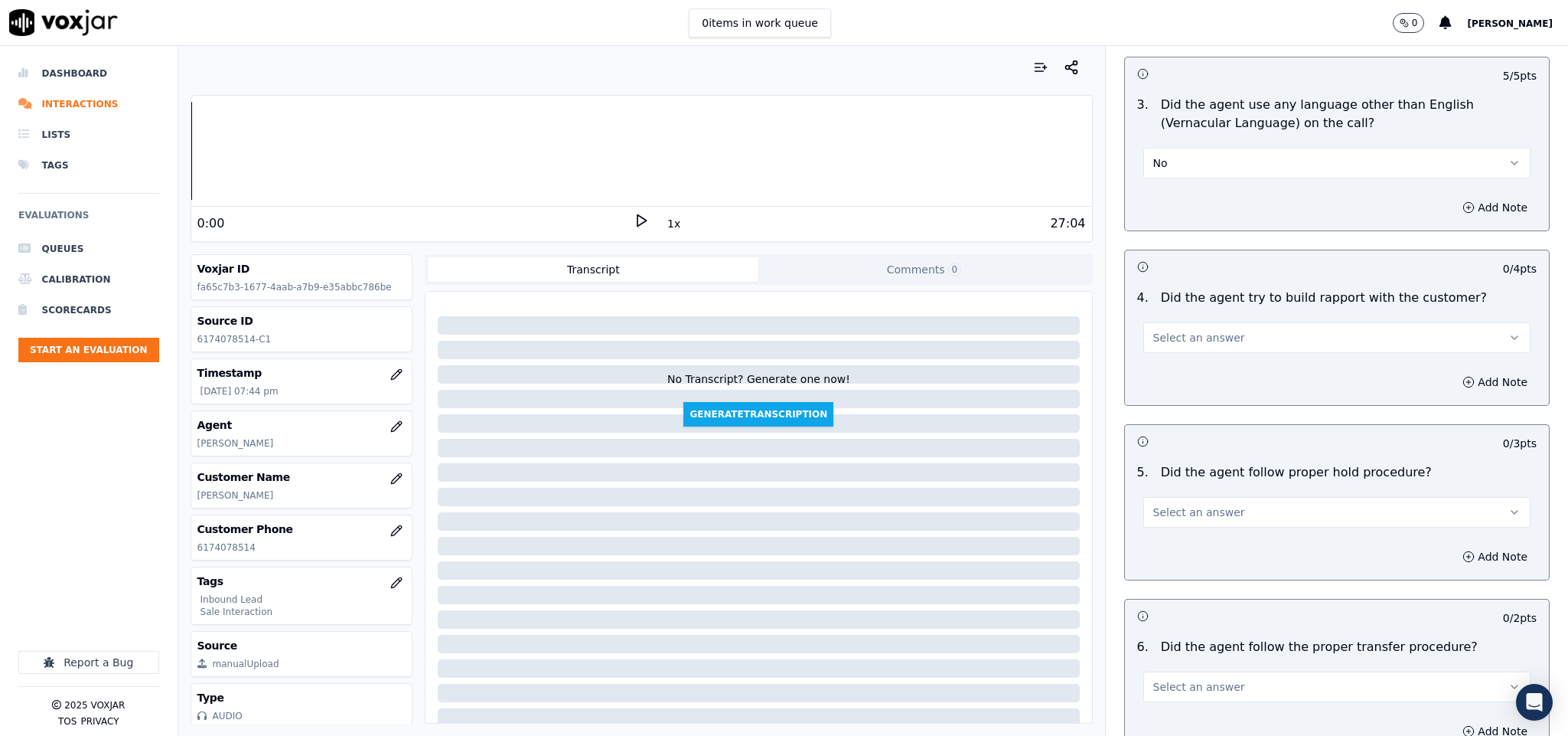
click at [1192, 330] on span "Select an answer" at bounding box center [1199, 337] width 92 height 15
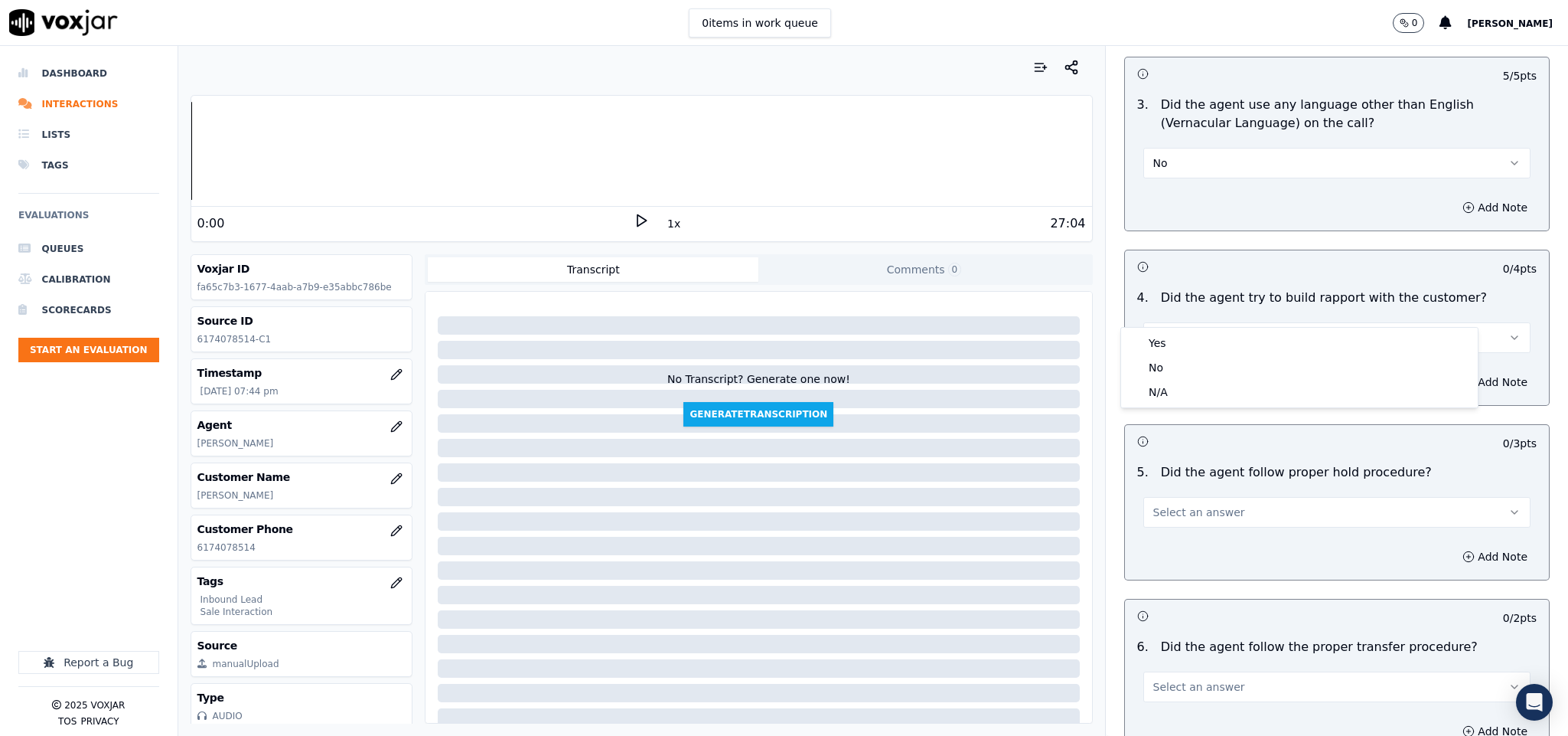
click at [1192, 343] on div "Yes" at bounding box center [1299, 342] width 350 height 25
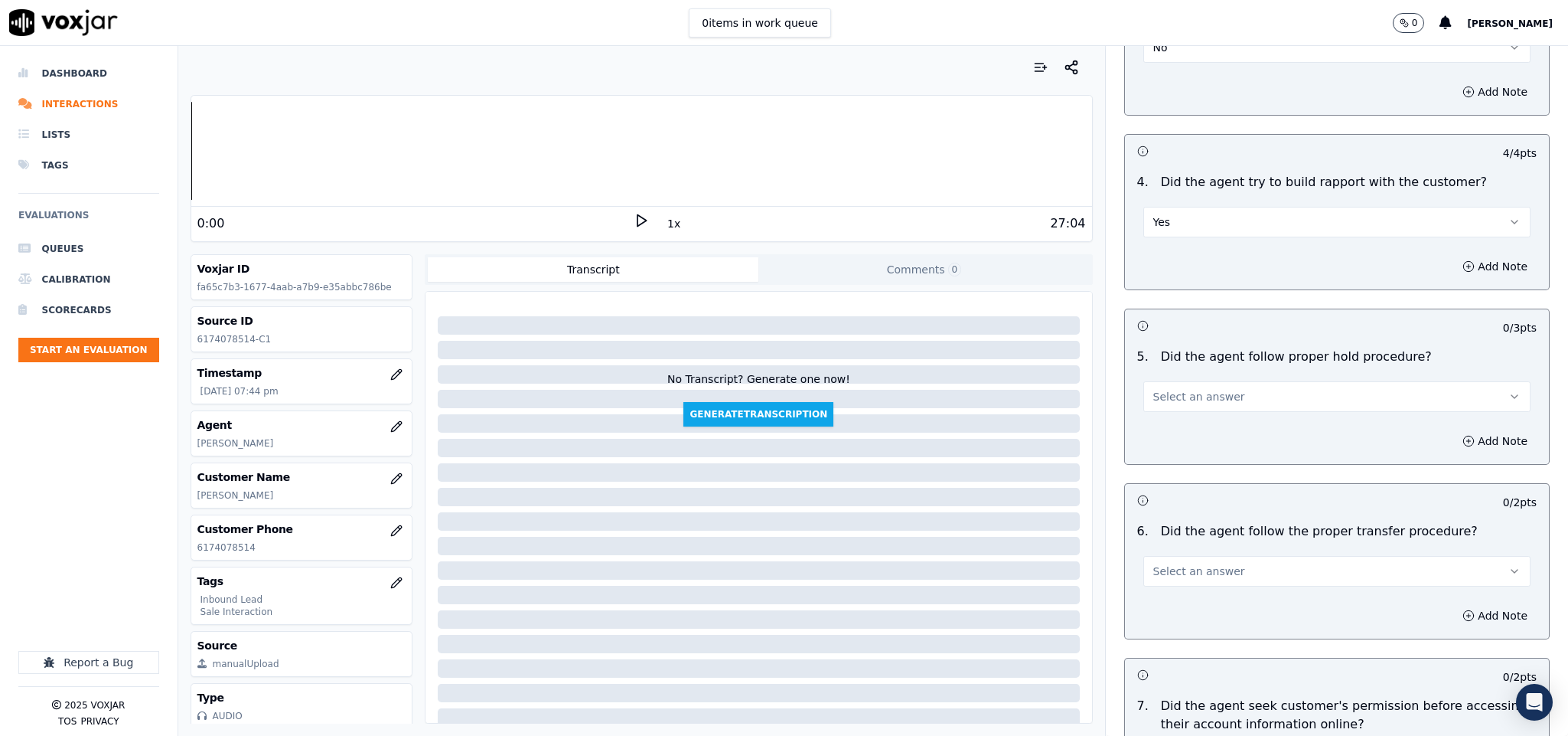
scroll to position [2412, 0]
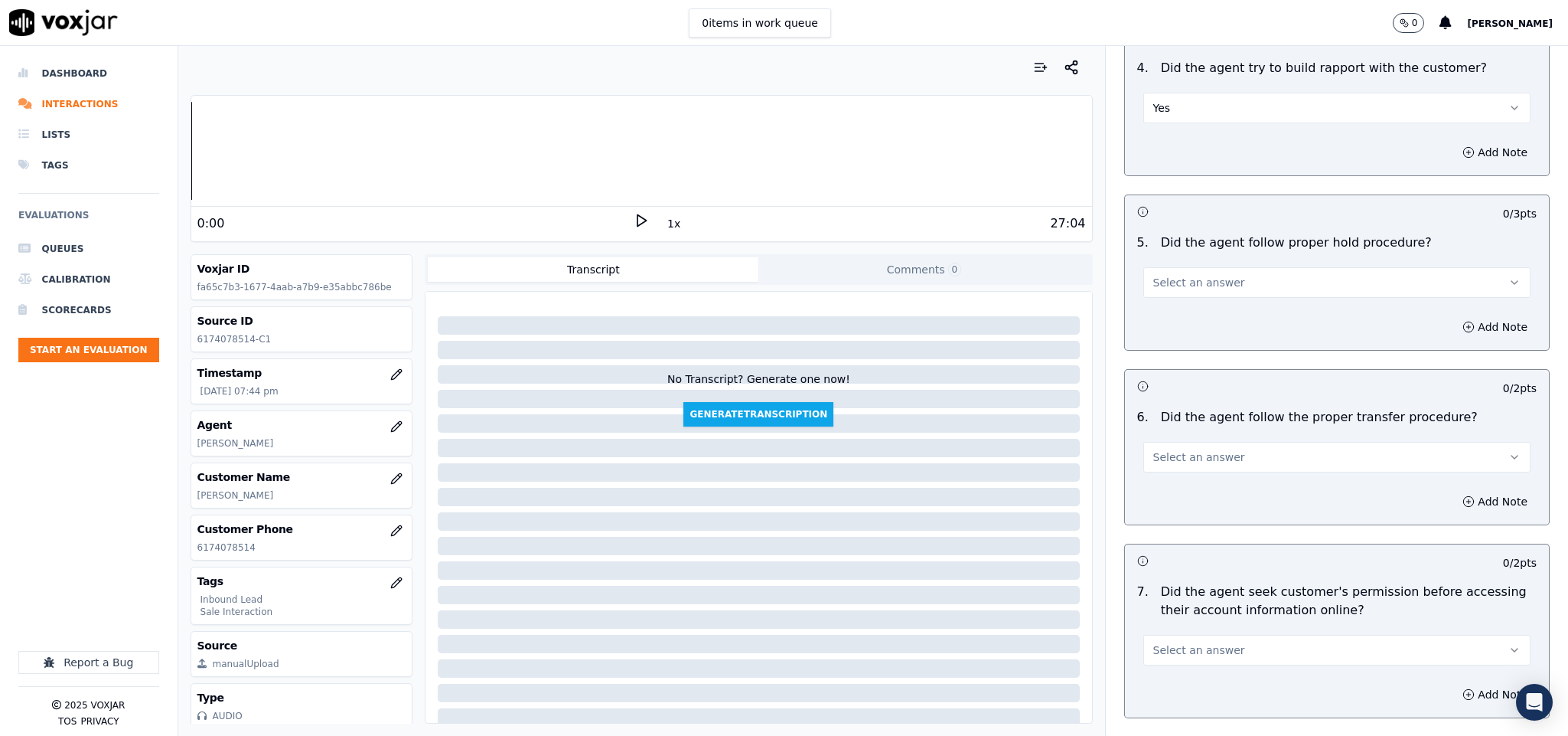
click at [1235, 267] on button "Select an answer" at bounding box center [1337, 283] width 388 height 30
click at [1219, 299] on div "Yes" at bounding box center [1299, 288] width 350 height 25
drag, startPoint x: 1187, startPoint y: 429, endPoint x: 1181, endPoint y: 444, distance: 16.2
click at [1187, 449] on span "Select an answer" at bounding box center [1199, 457] width 92 height 15
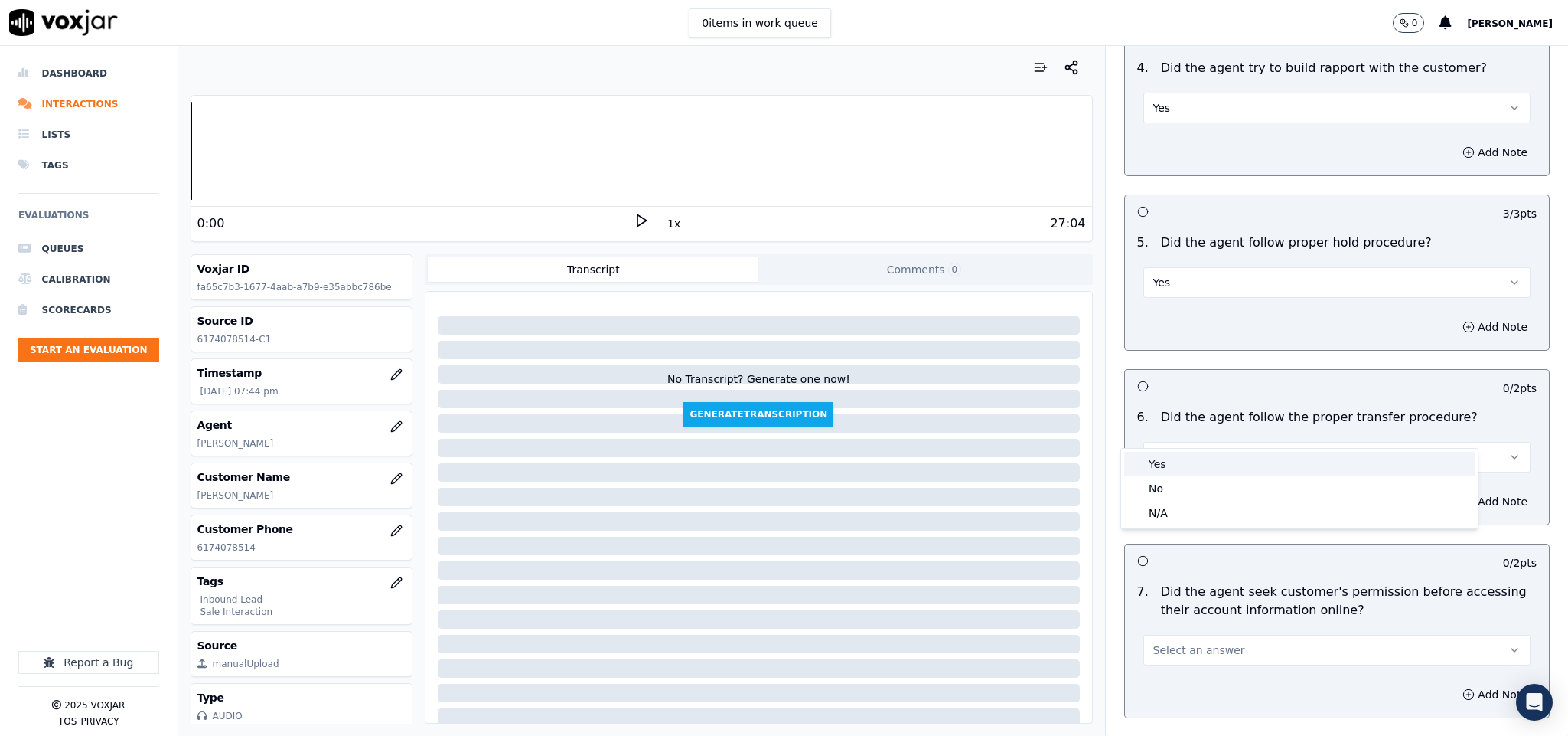
click at [1180, 458] on div "Yes" at bounding box center [1299, 464] width 350 height 25
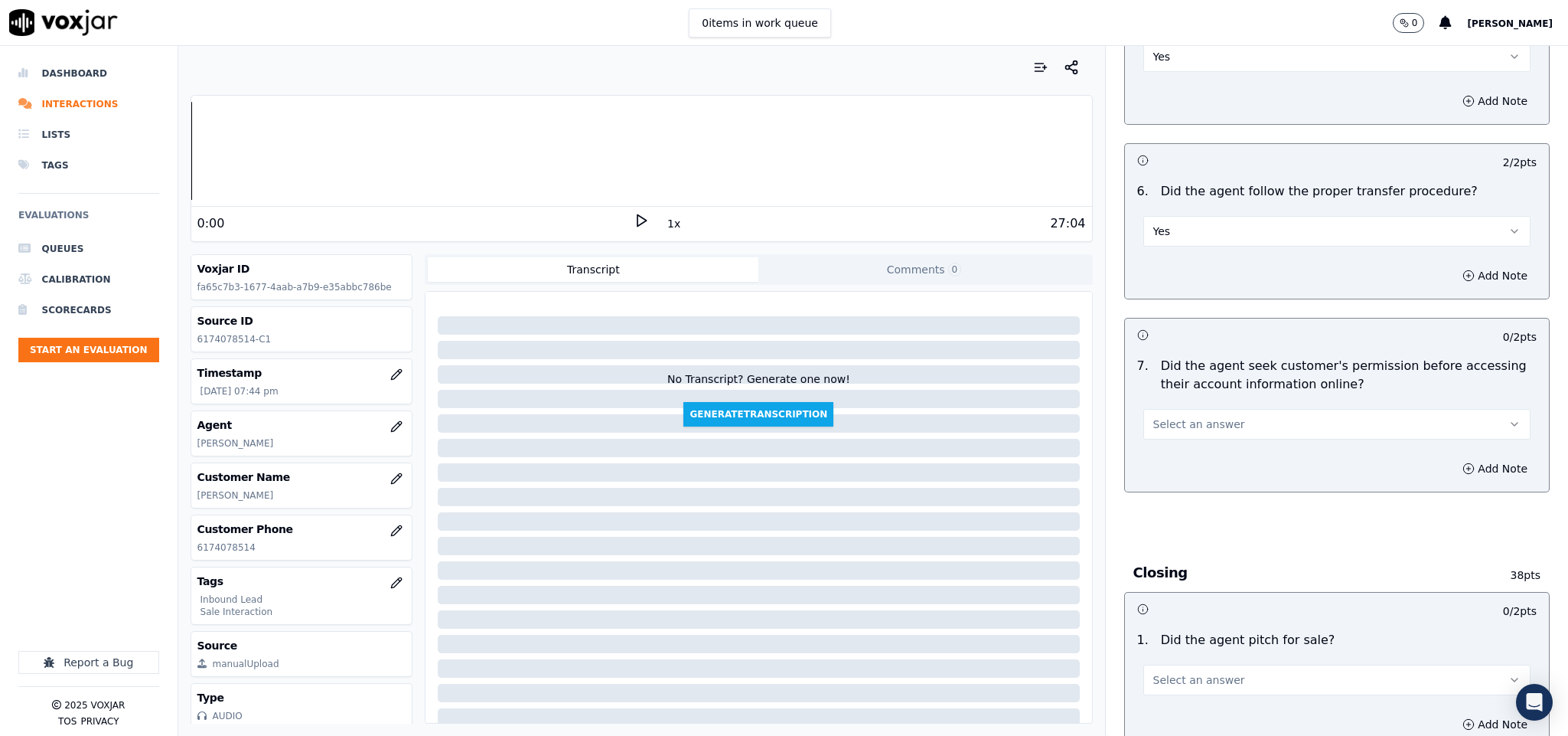
scroll to position [2641, 0]
click at [1208, 413] on span "Select an answer" at bounding box center [1199, 420] width 92 height 15
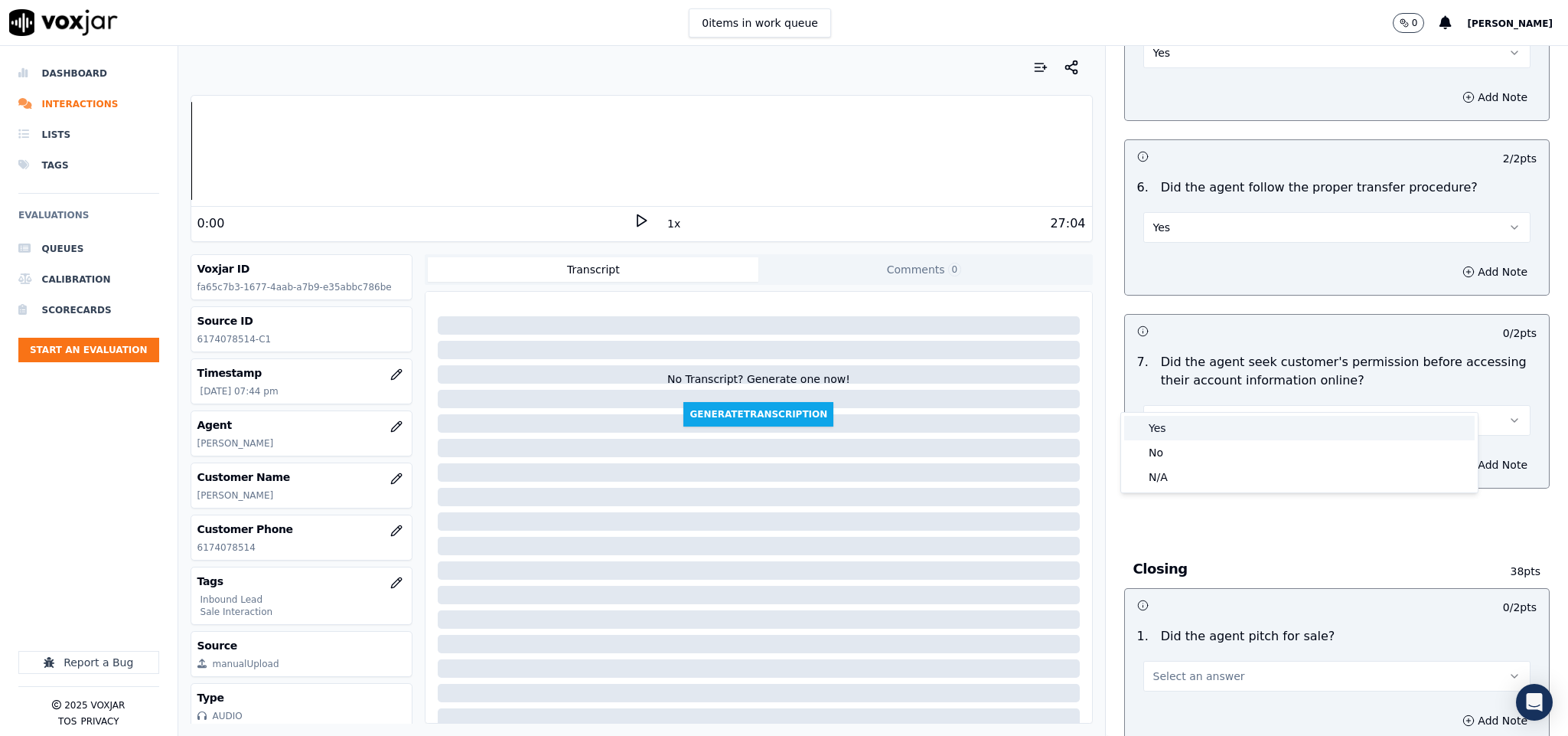
click at [1192, 429] on div "Yes" at bounding box center [1299, 428] width 350 height 25
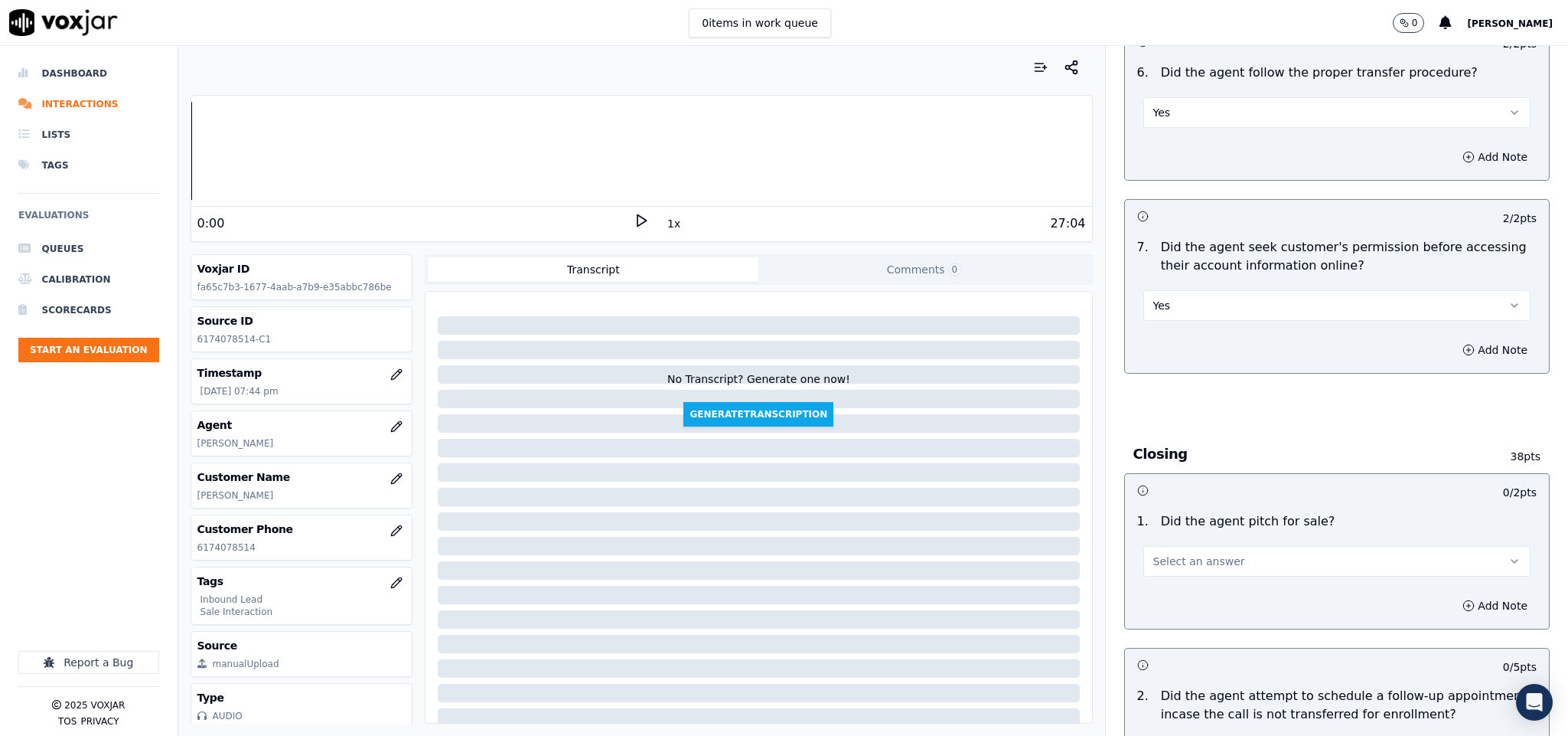
scroll to position [2986, 0]
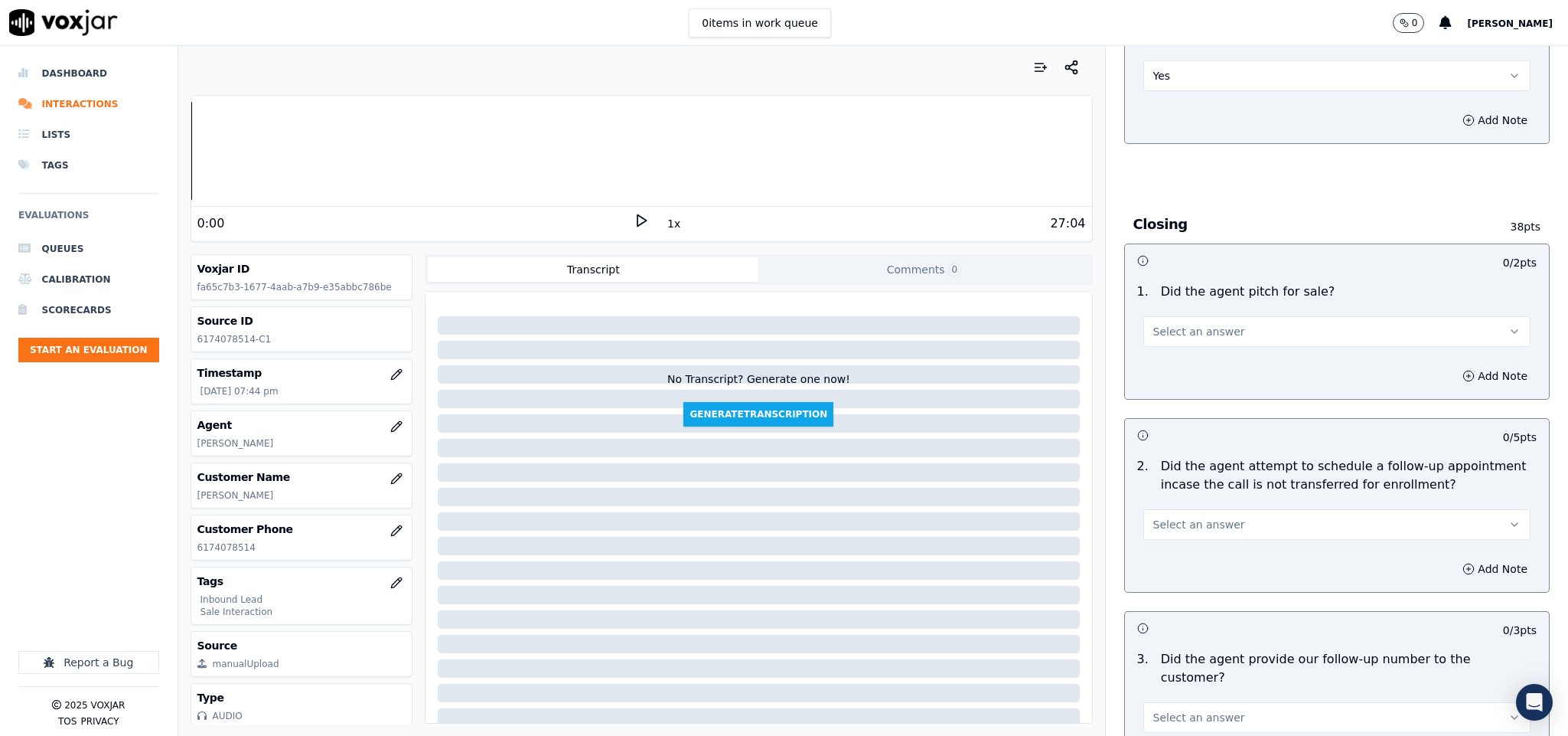
click at [1218, 316] on button "Select an answer" at bounding box center [1337, 331] width 388 height 30
click at [1210, 335] on div "Yes" at bounding box center [1299, 339] width 350 height 25
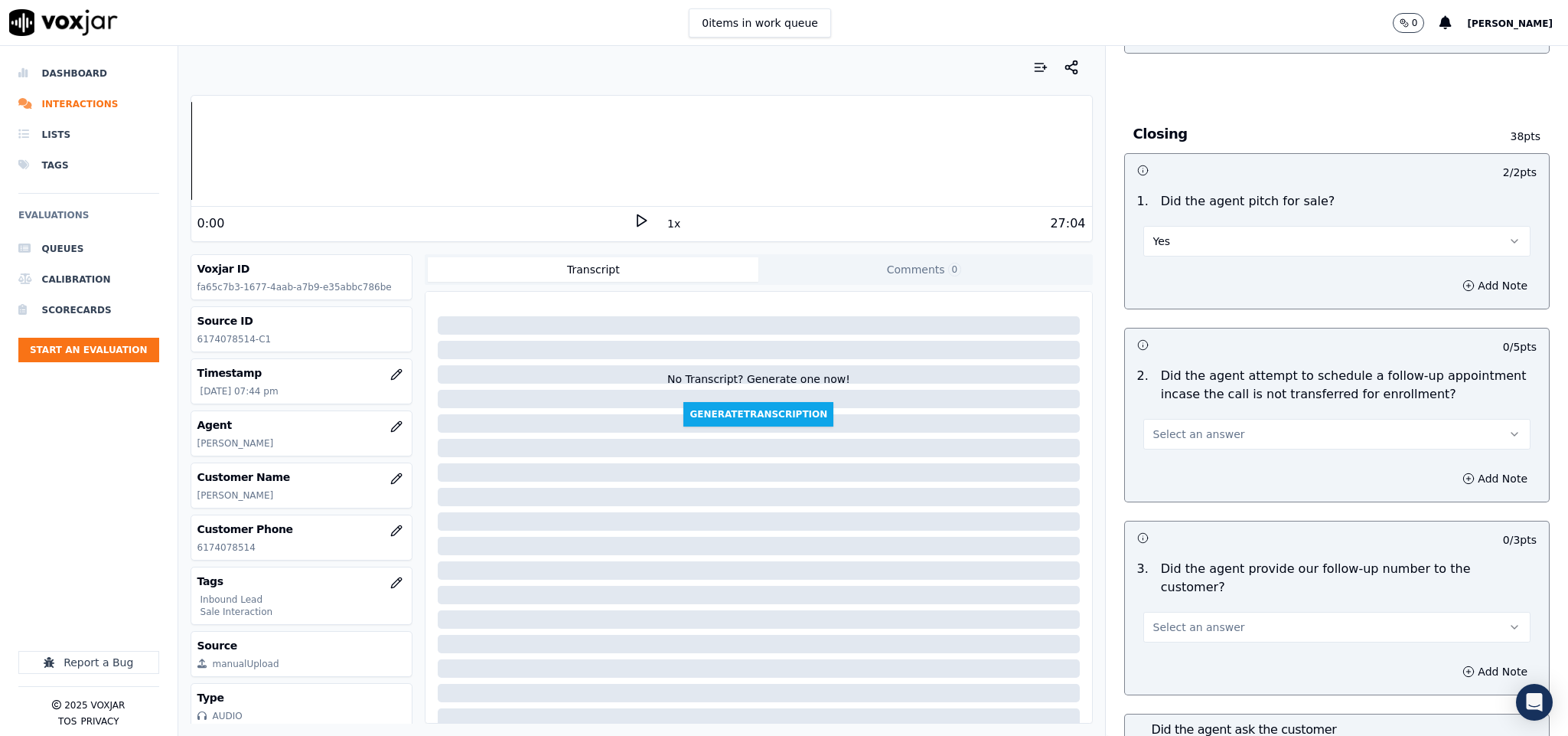
scroll to position [3215, 0]
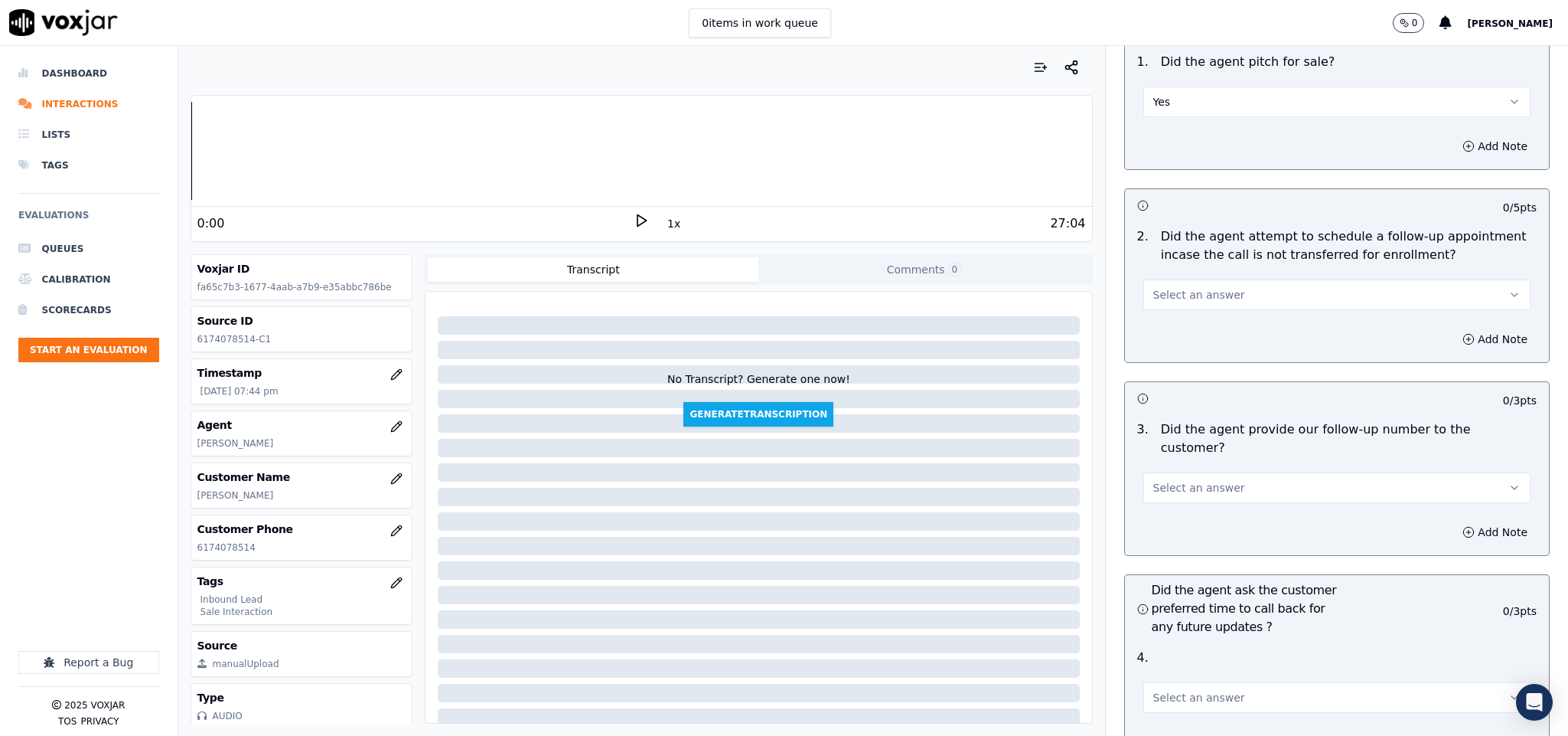
click at [1219, 279] on button "Select an answer" at bounding box center [1337, 295] width 388 height 30
click at [1185, 346] on div "N/A" at bounding box center [1299, 352] width 350 height 25
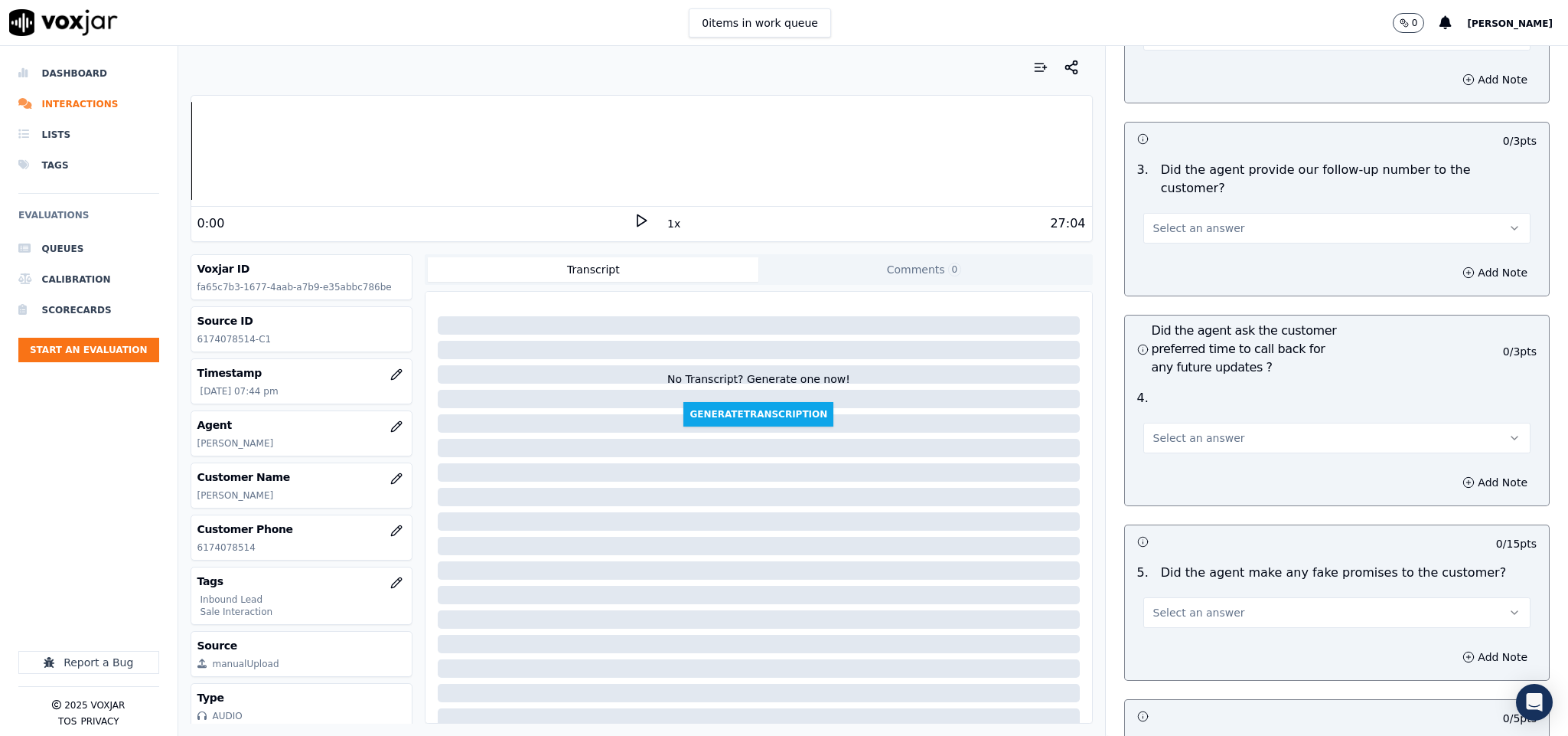
scroll to position [3560, 0]
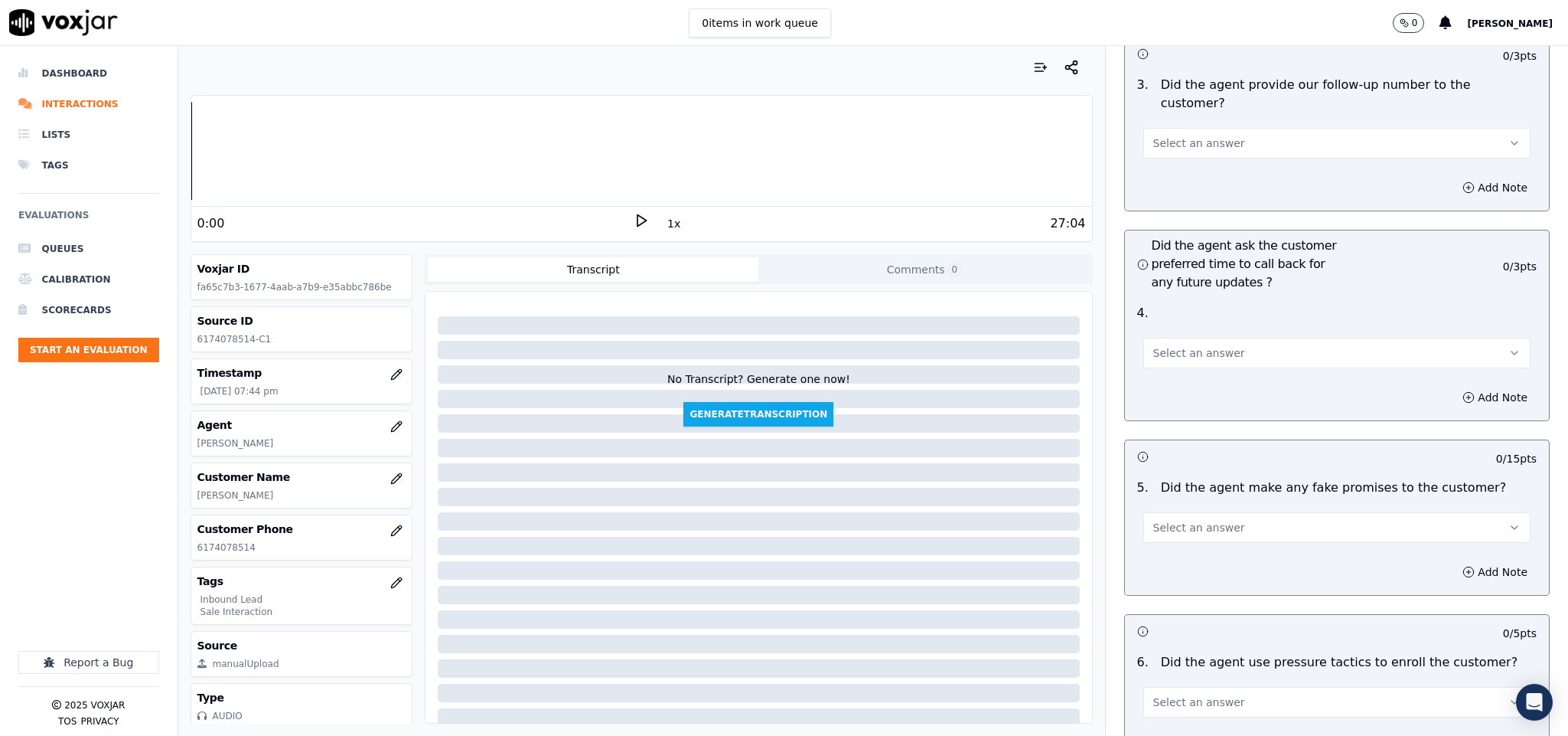
click at [1197, 136] on span "Select an answer" at bounding box center [1199, 143] width 92 height 15
click at [1188, 125] on div "Yes" at bounding box center [1299, 133] width 350 height 25
click at [1199, 346] on span "Select an answer" at bounding box center [1199, 353] width 92 height 15
click at [1167, 396] on div "N/A" at bounding box center [1299, 394] width 350 height 25
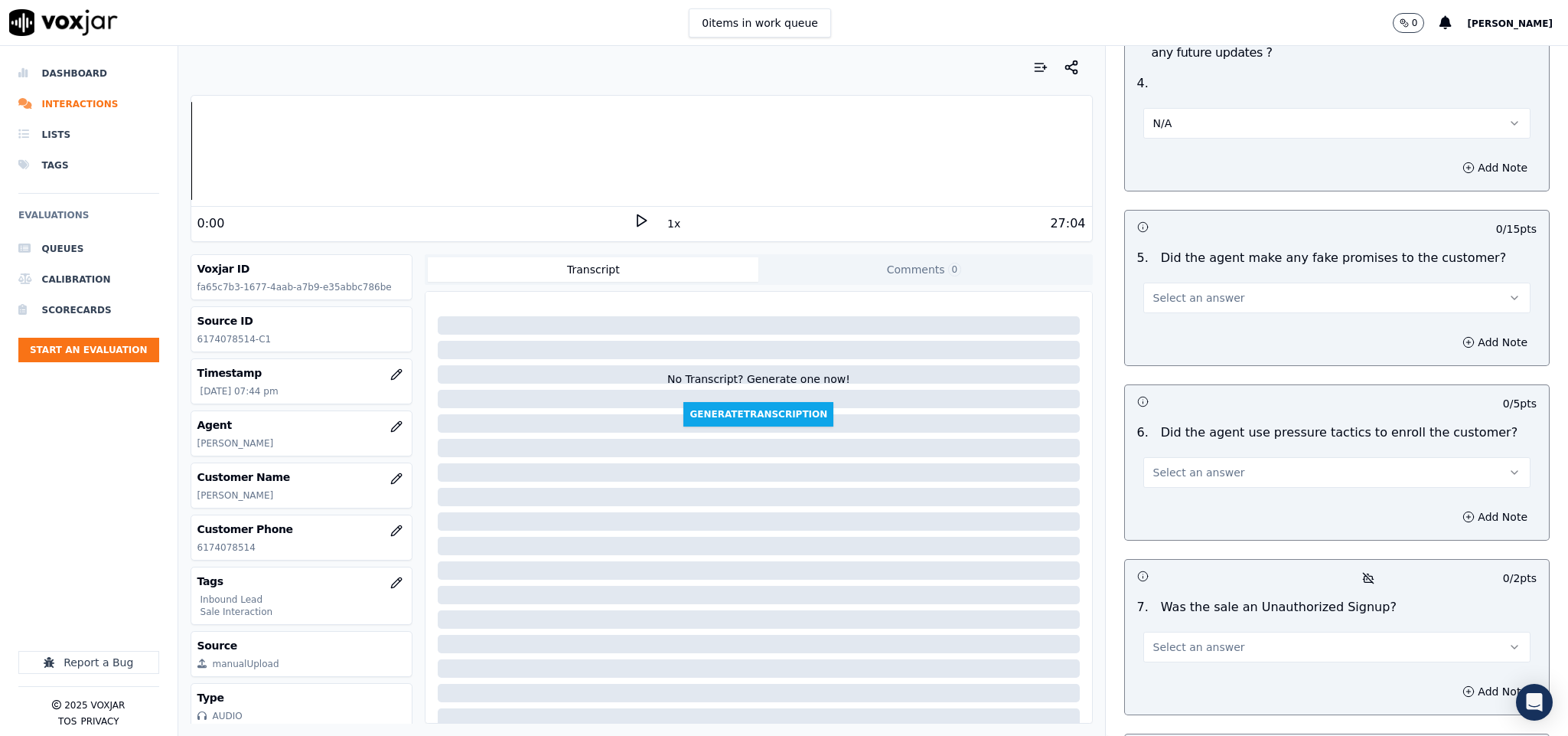
click at [1204, 290] on span "Select an answer" at bounding box center [1199, 297] width 92 height 15
click at [1175, 315] on div "No" at bounding box center [1299, 315] width 350 height 25
click at [1187, 465] on span "Select an answer" at bounding box center [1199, 472] width 92 height 15
click at [1185, 480] on div "Yes No N/A" at bounding box center [1299, 490] width 357 height 80
click at [1178, 482] on div "No" at bounding box center [1299, 489] width 350 height 25
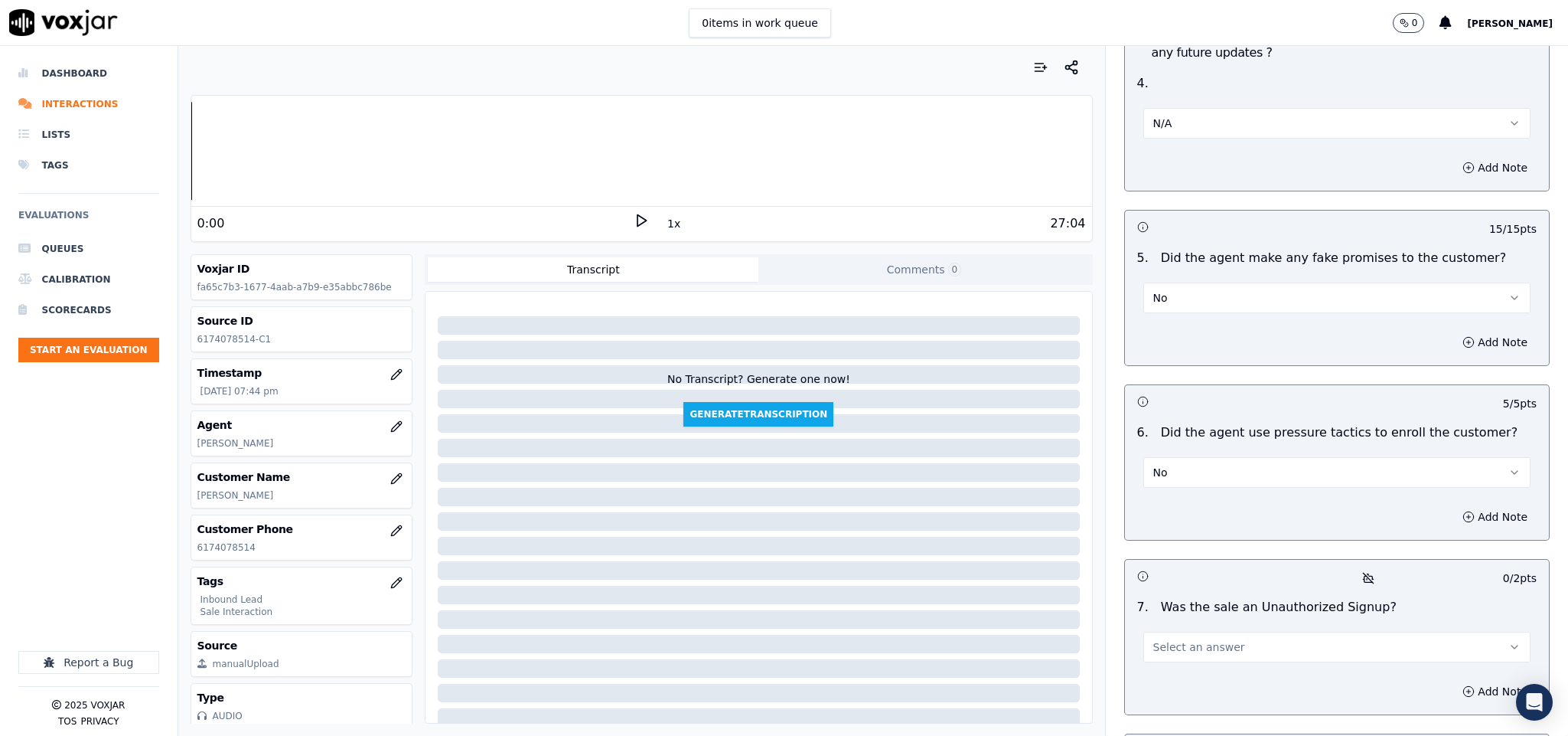
scroll to position [4019, 0]
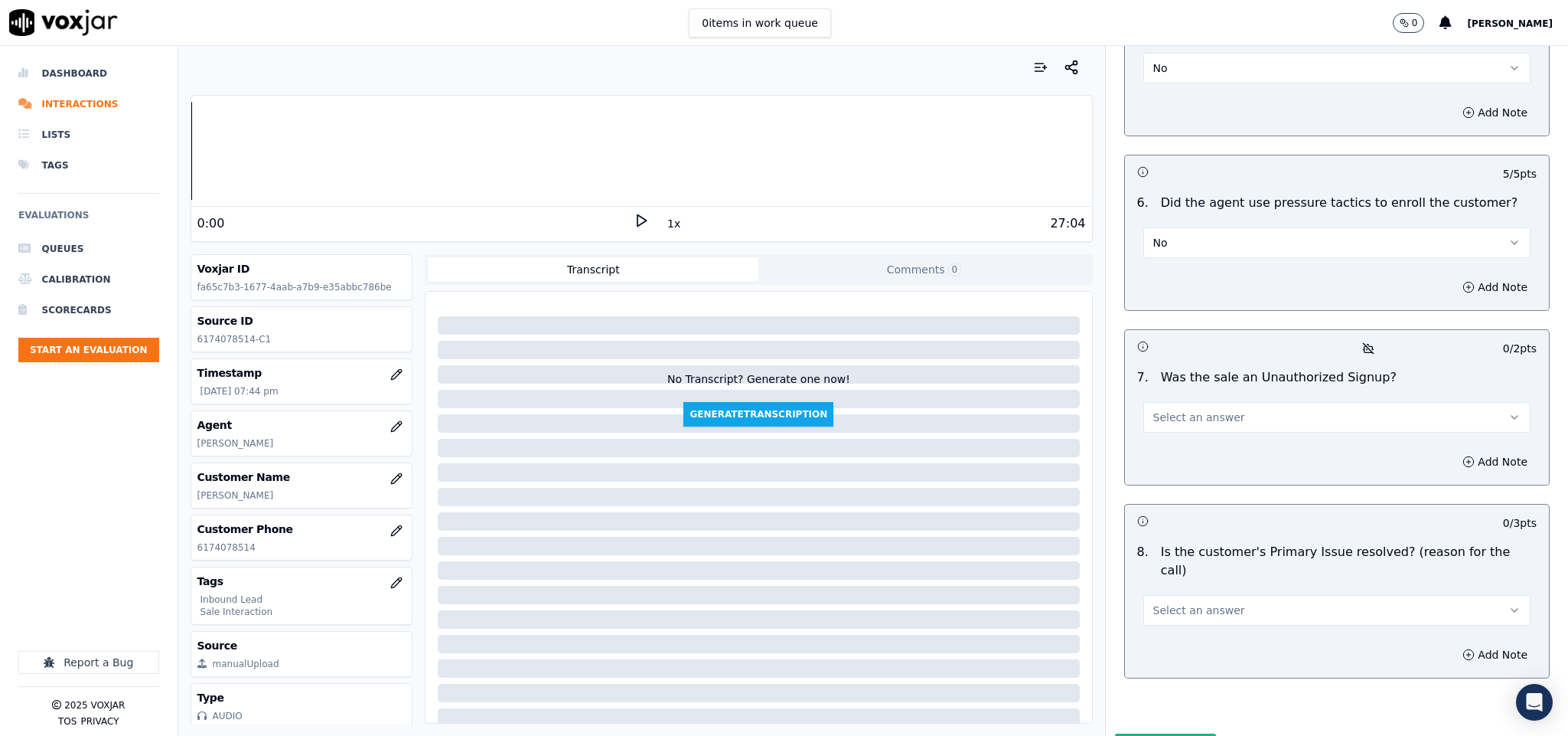
click at [1199, 402] on button "Select an answer" at bounding box center [1337, 417] width 388 height 30
click at [1176, 443] on div "No" at bounding box center [1299, 434] width 350 height 25
click at [1203, 603] on span "Select an answer" at bounding box center [1199, 610] width 92 height 15
click at [1179, 582] on div "Yes" at bounding box center [1299, 585] width 350 height 25
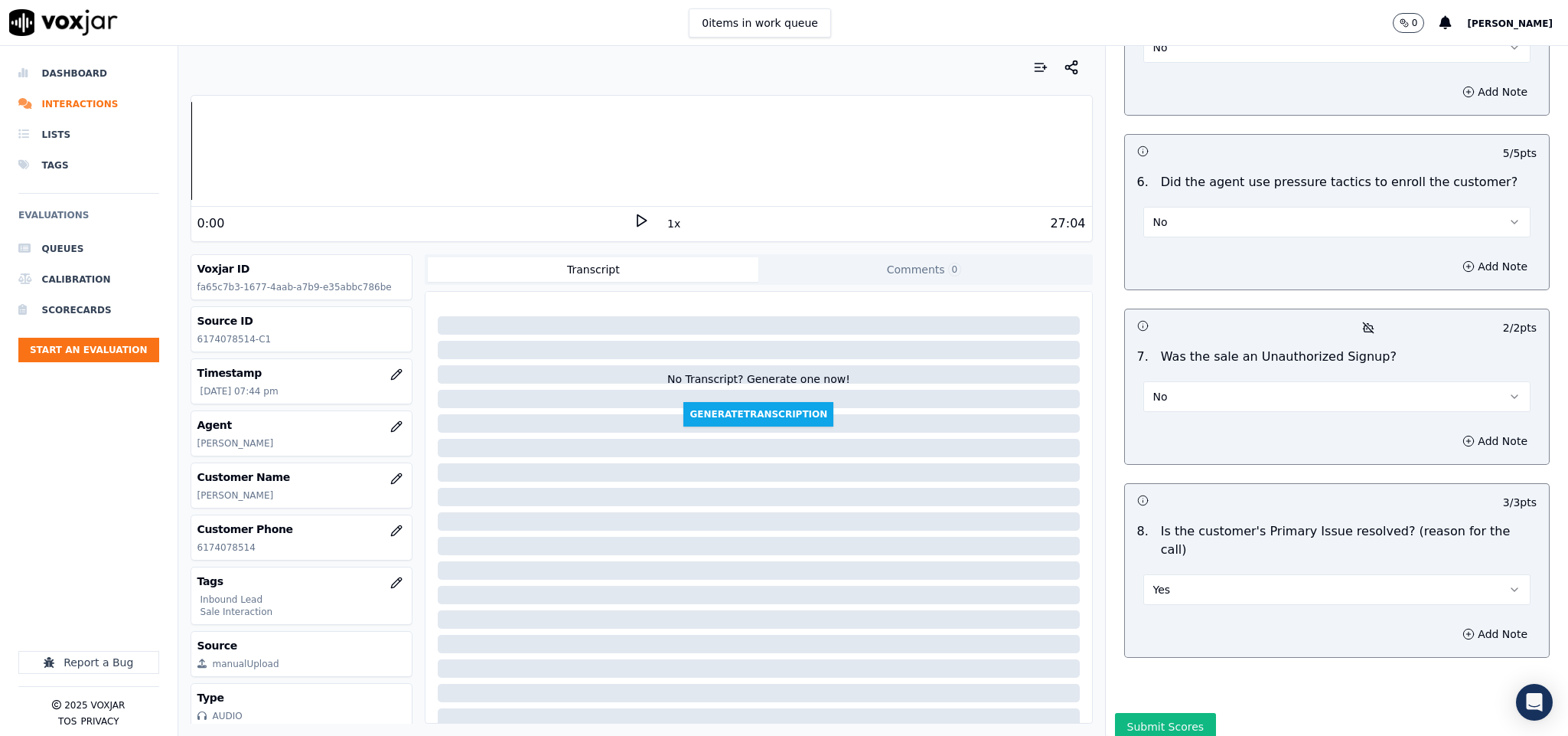
scroll to position [4046, 0]
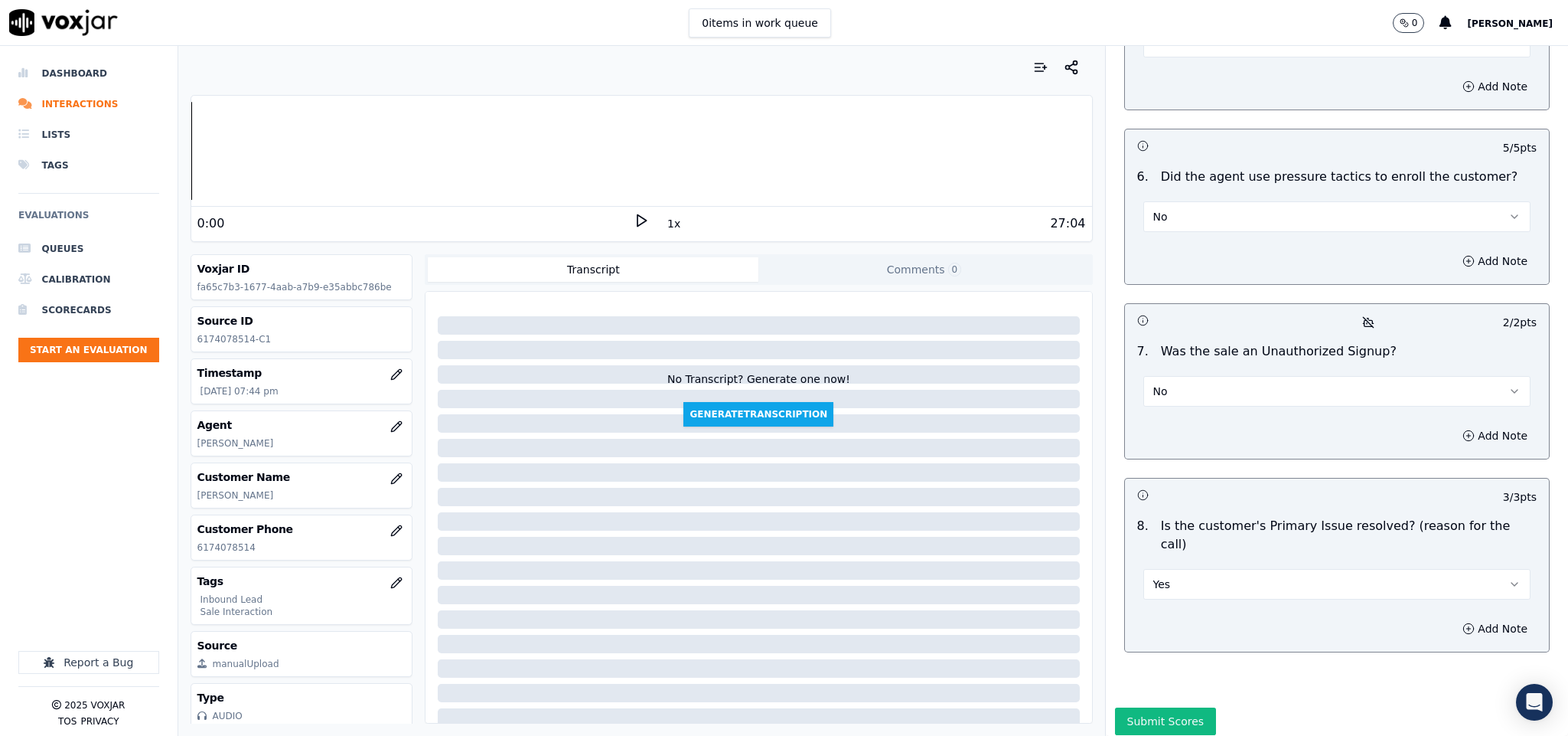
click at [1155, 707] on button "Submit Scores" at bounding box center [1166, 721] width 102 height 28
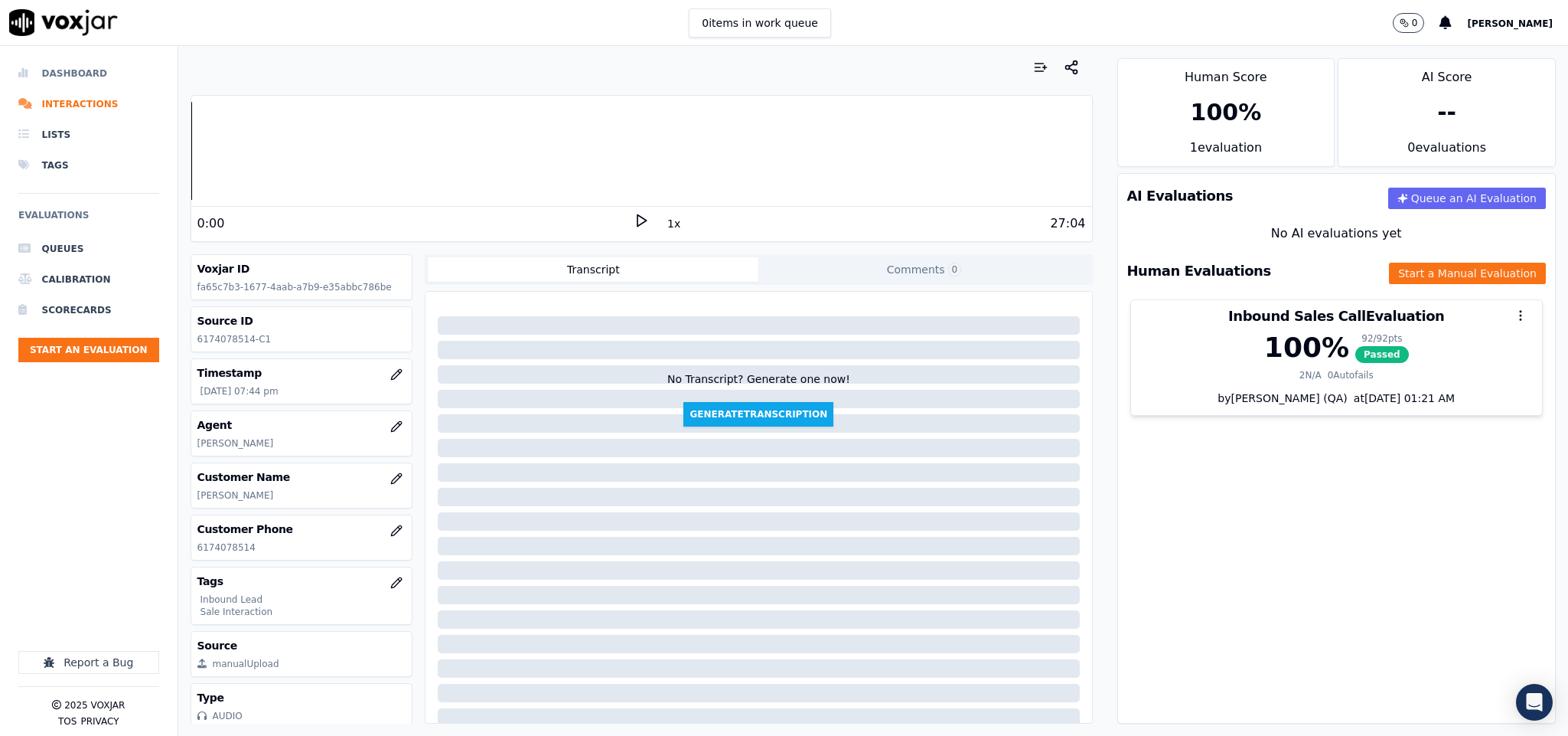
click at [51, 69] on li "Dashboard" at bounding box center [89, 73] width 140 height 30
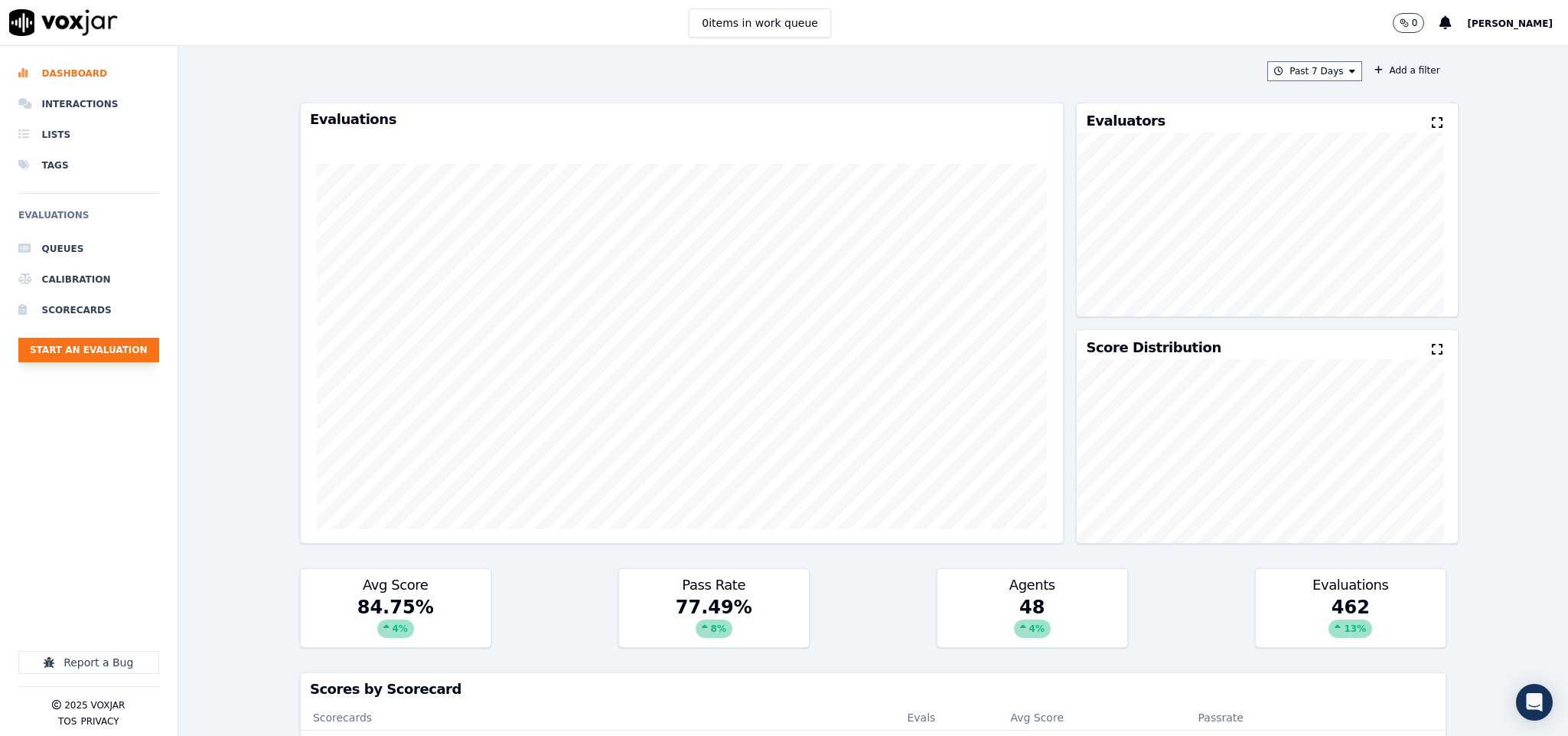
click at [105, 352] on button "Start an Evaluation" at bounding box center [89, 350] width 140 height 25
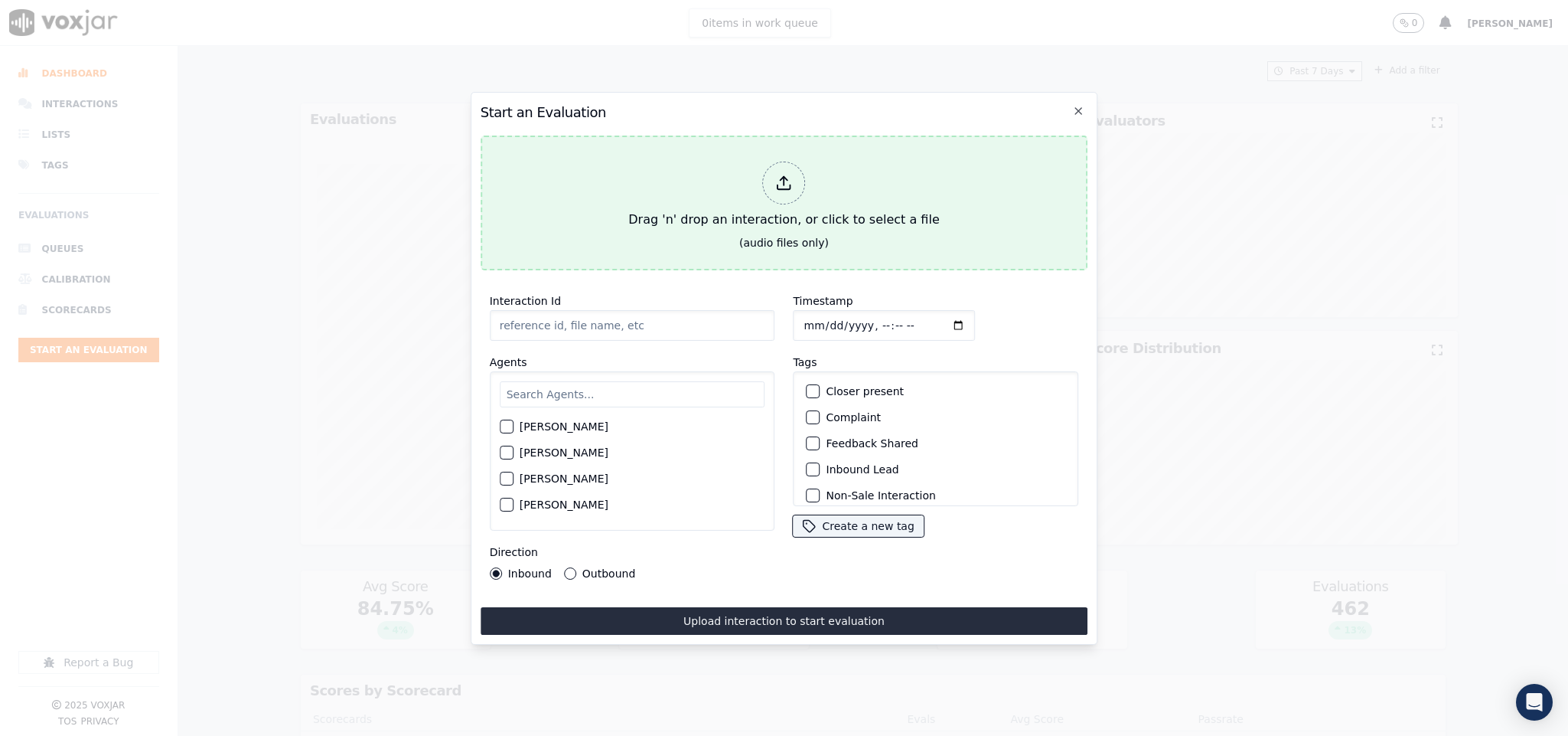
click at [754, 175] on div "Drag 'n' drop an interaction, or click to select a file" at bounding box center [784, 196] width 323 height 80
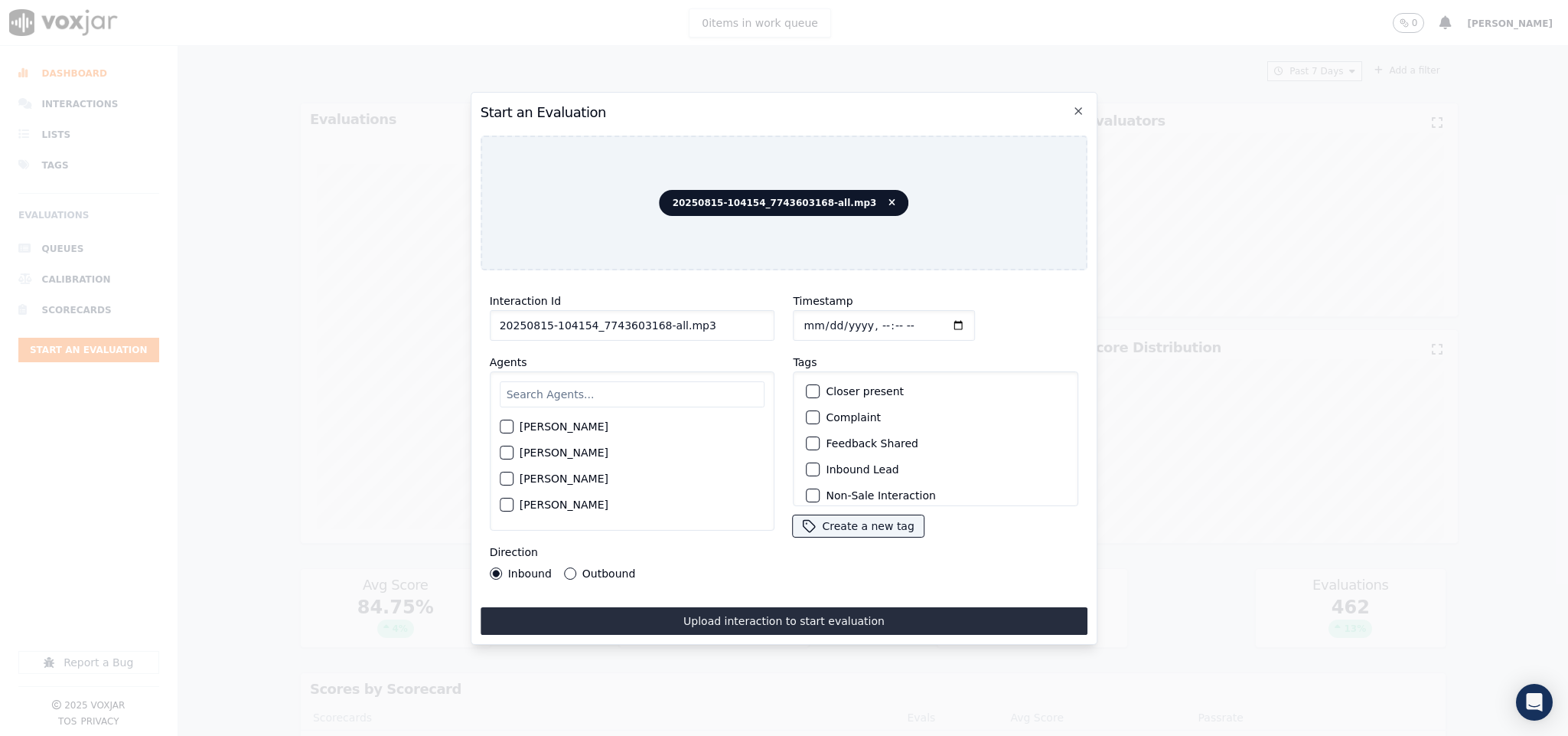
drag, startPoint x: 696, startPoint y: 324, endPoint x: 801, endPoint y: 333, distance: 105.4
click at [800, 333] on div "Interaction Id 20250815-104154_7743603168-all.mp3 Agents Harry Roy Aaron Biswas…" at bounding box center [784, 436] width 608 height 307
type input "20250815-104154_7743603168-C1"
click at [801, 315] on input "Timestamp" at bounding box center [885, 325] width 182 height 30
type input "2025-08-18T20:06"
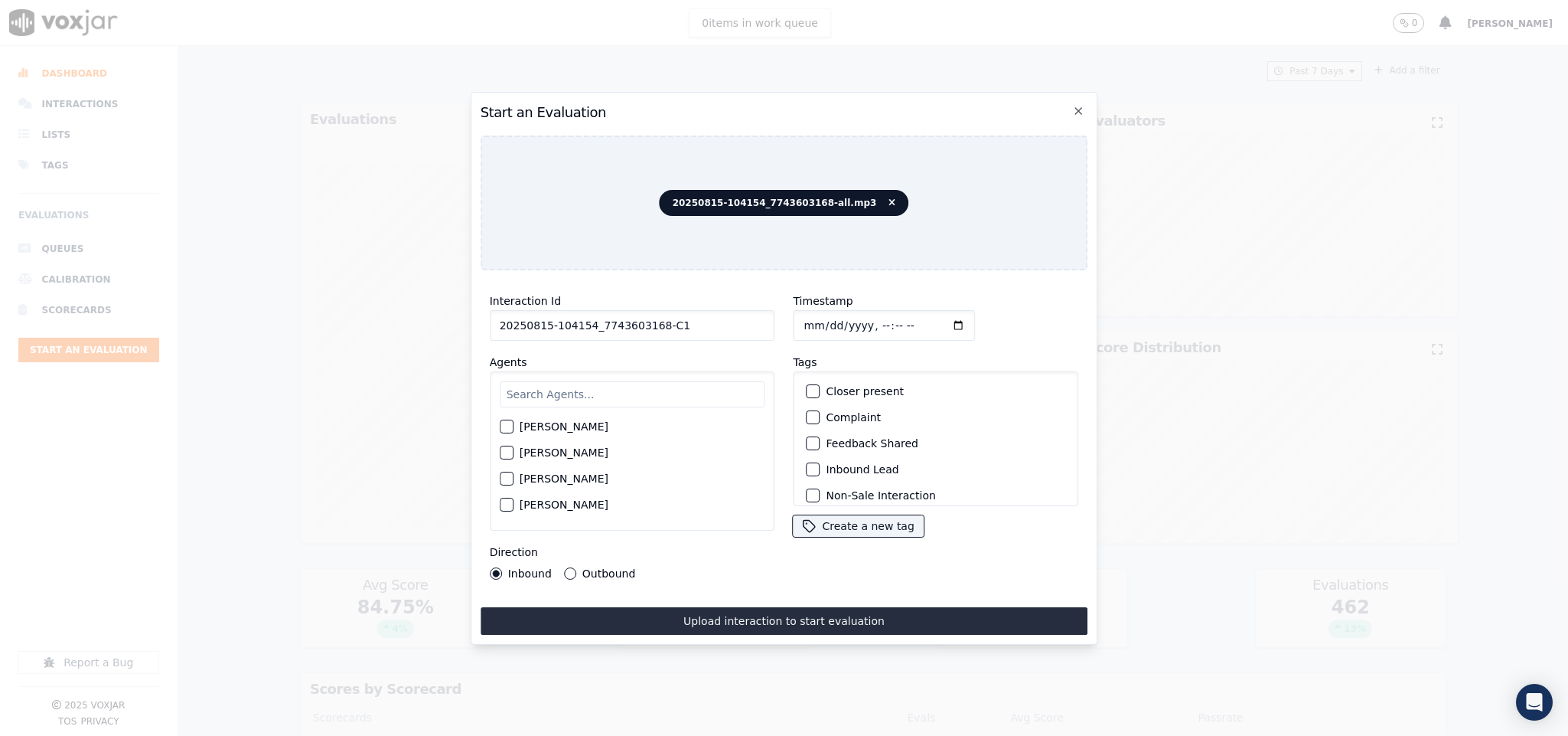
click at [599, 384] on input "text" at bounding box center [632, 394] width 266 height 26
type input "eth"
click at [506, 428] on button "[PERSON_NAME]" at bounding box center [506, 430] width 14 height 14
click at [816, 464] on div "Inbound Lead" at bounding box center [936, 469] width 271 height 26
click at [808, 464] on div "button" at bounding box center [812, 469] width 10 height 10
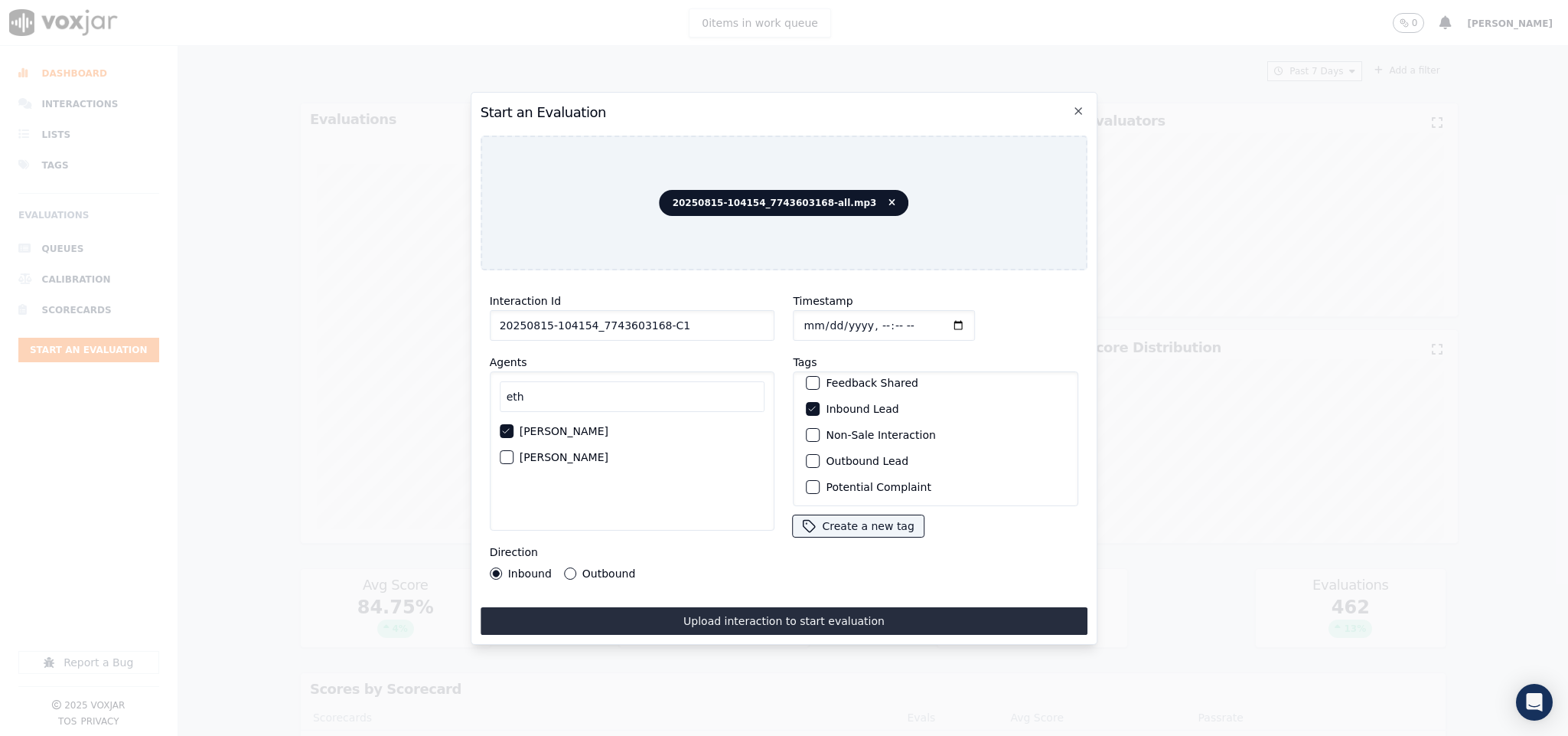
scroll to position [138, 0]
click at [802, 473] on div "Sale Interaction" at bounding box center [936, 486] width 271 height 26
drag, startPoint x: 804, startPoint y: 460, endPoint x: 808, endPoint y: 592, distance: 132.1
click at [808, 481] on div "button" at bounding box center [812, 485] width 10 height 10
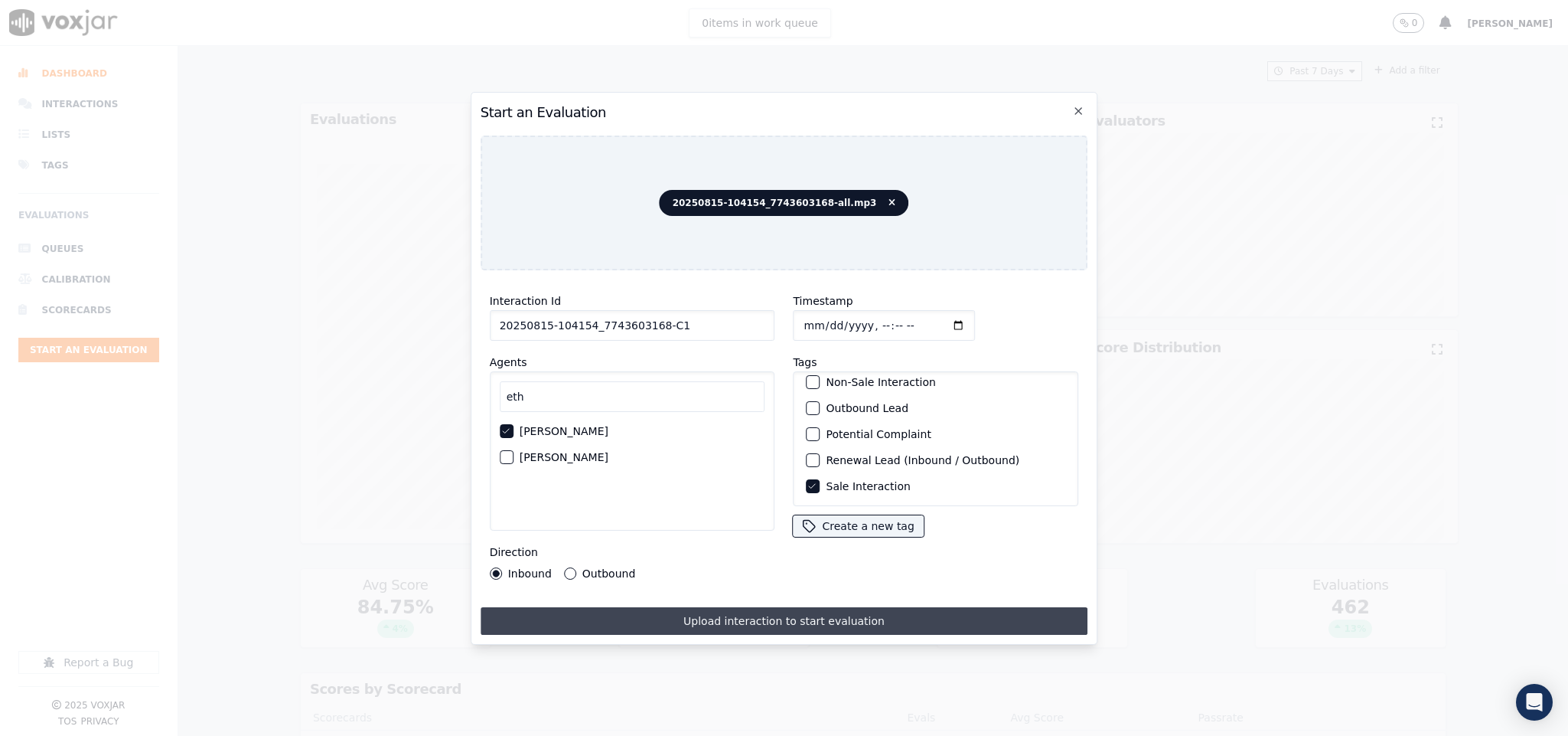
click at [804, 607] on button "Upload interaction to start evaluation" at bounding box center [784, 621] width 608 height 28
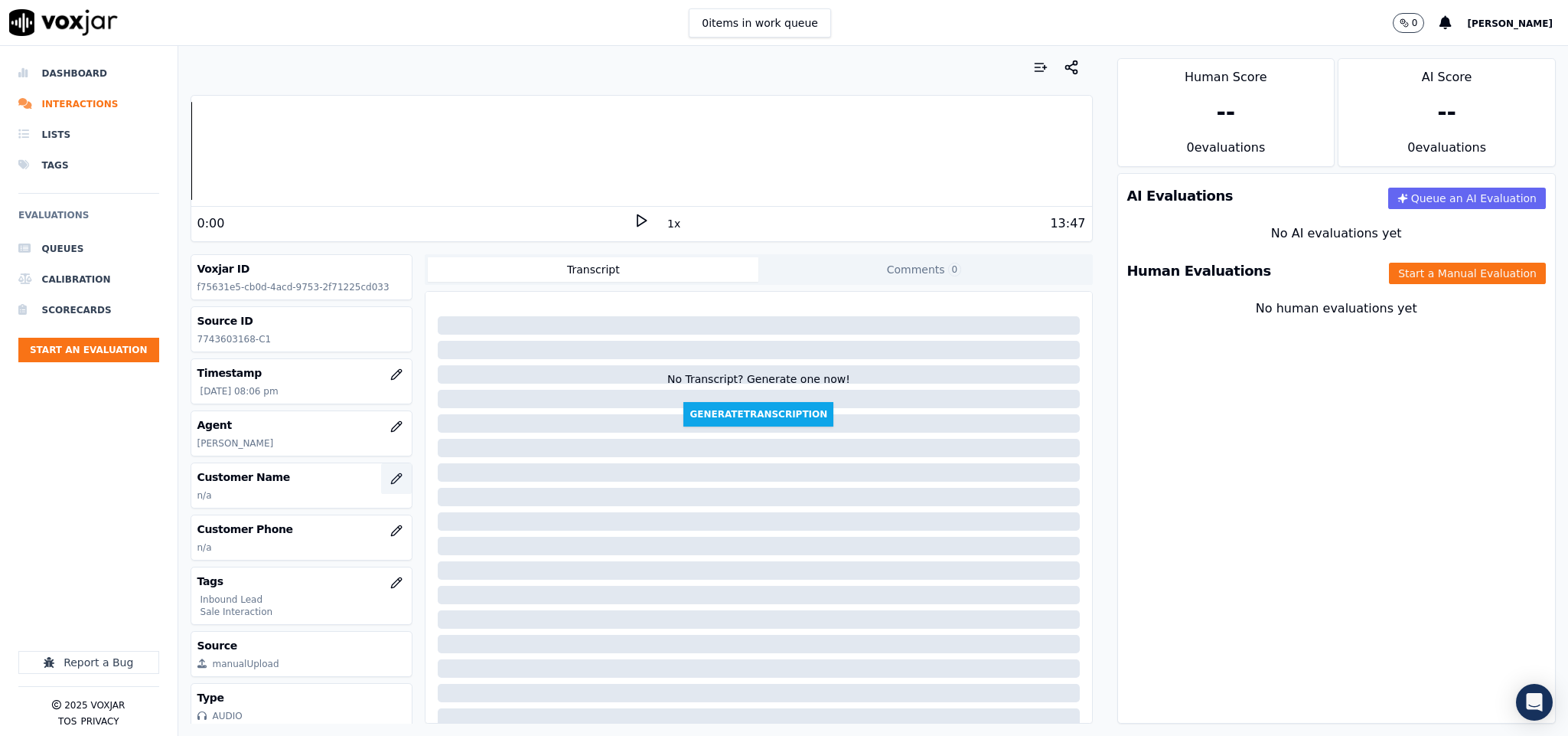
click at [390, 482] on icon "button" at bounding box center [396, 478] width 12 height 12
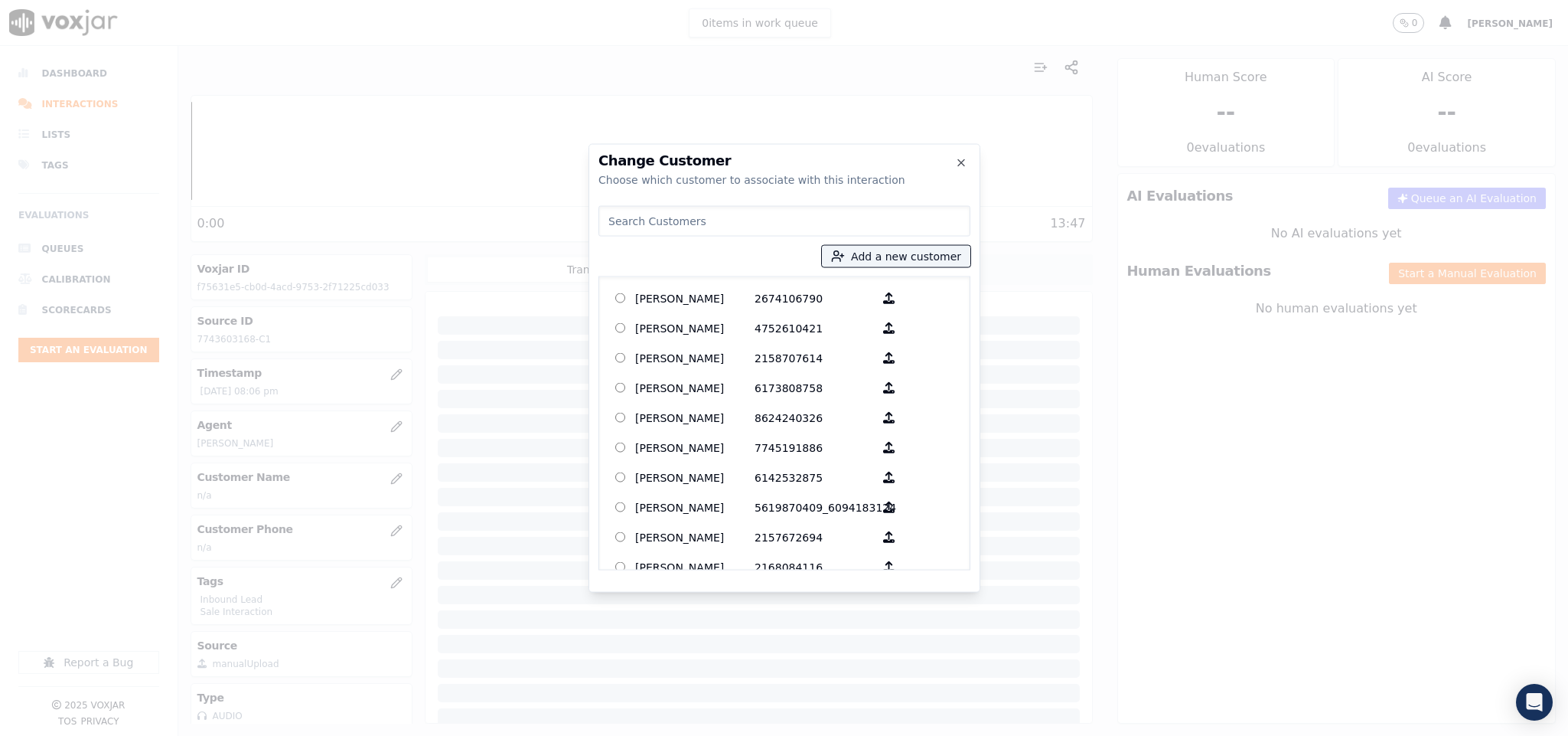
type input "PAUL LABONTE"
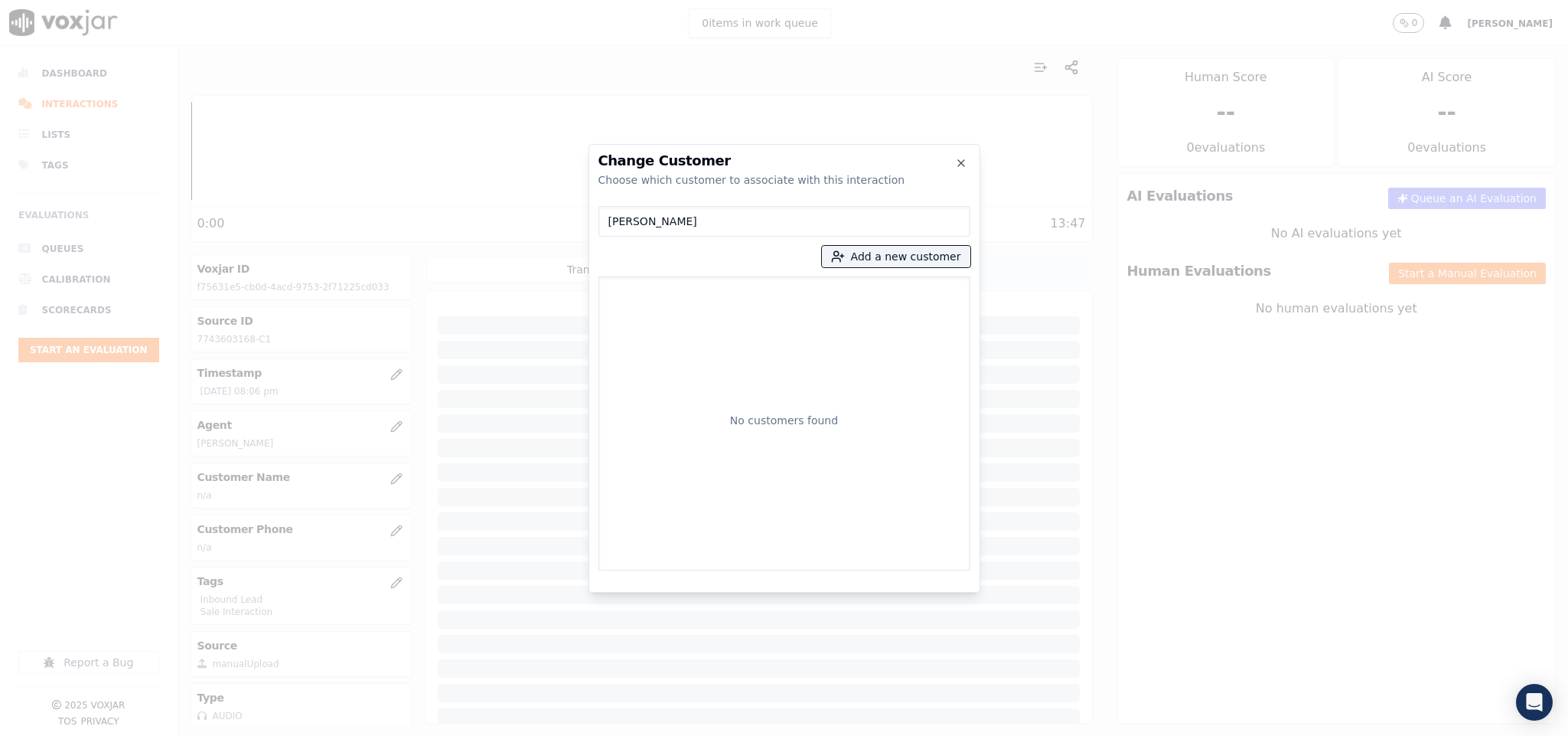
drag, startPoint x: 607, startPoint y: 225, endPoint x: 614, endPoint y: 234, distance: 11.4
click at [607, 228] on input "PAUL LABONTE" at bounding box center [784, 221] width 372 height 30
drag, startPoint x: 689, startPoint y: 219, endPoint x: 466, endPoint y: 241, distance: 224.1
click at [462, 735] on div "Change Customer Choose which customer to associate with this interaction PAUL L…" at bounding box center [784, 736] width 1568 height 0
click at [883, 255] on button "Add a new customer" at bounding box center [896, 256] width 148 height 22
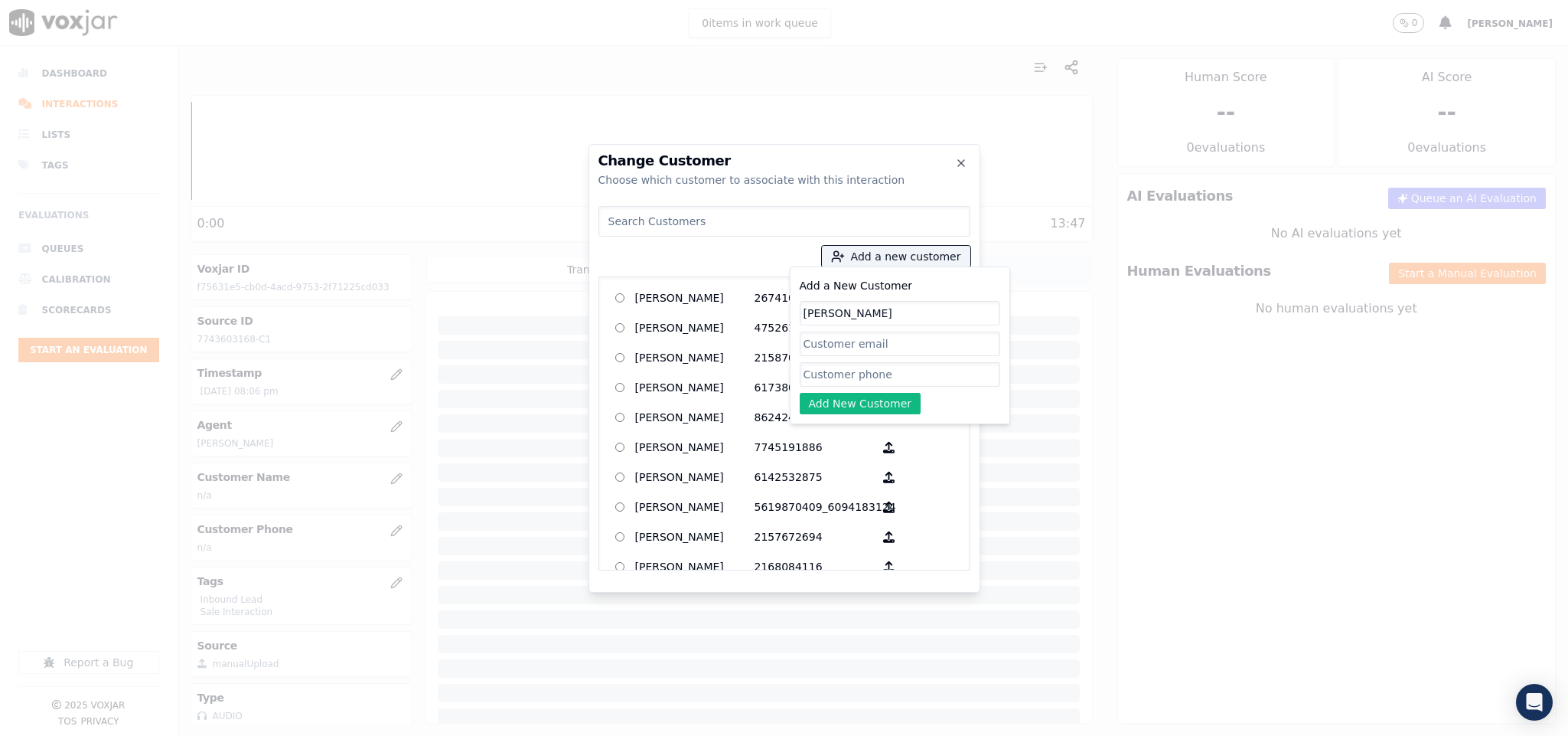
type input "PAUL LABONTE"
click at [818, 377] on input "Add a New Customer" at bounding box center [899, 374] width 200 height 25
click at [820, 377] on input "Add a New Customer" at bounding box center [899, 374] width 200 height 25
paste input "7743603168"
type input "7743603168"
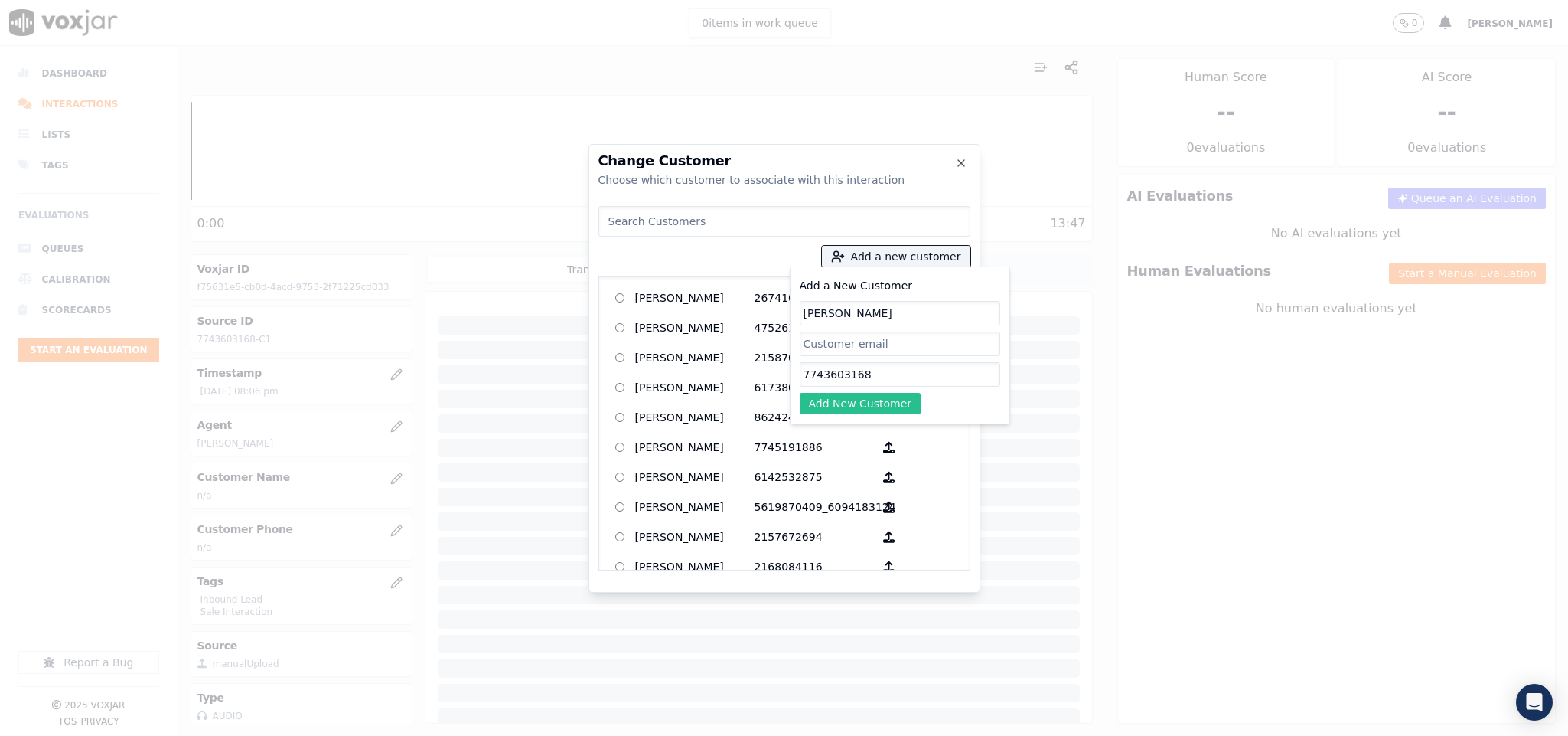
click at [817, 404] on button "Add New Customer" at bounding box center [860, 403] width 121 height 22
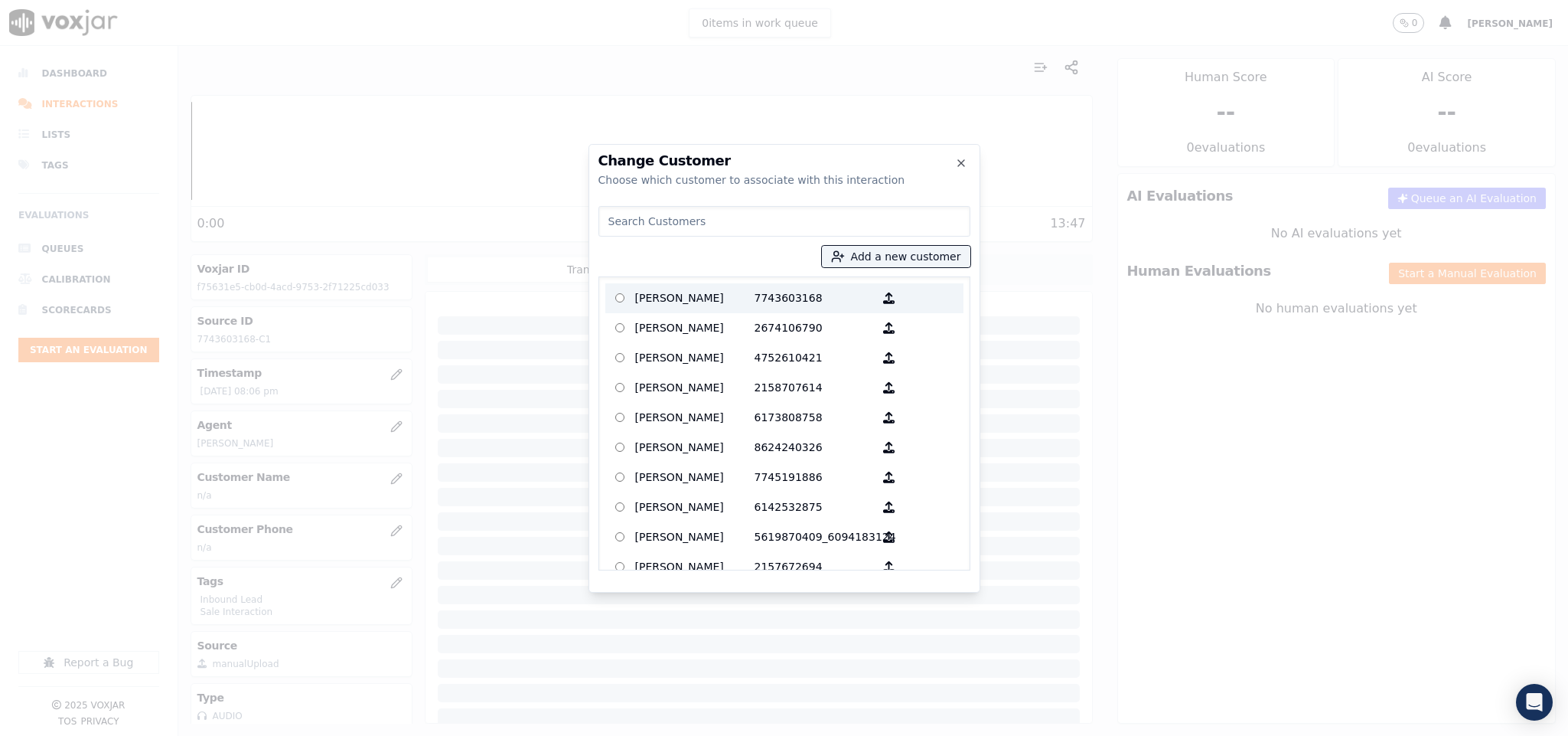
click at [670, 299] on p "PAUL LABONTE" at bounding box center [695, 299] width 120 height 24
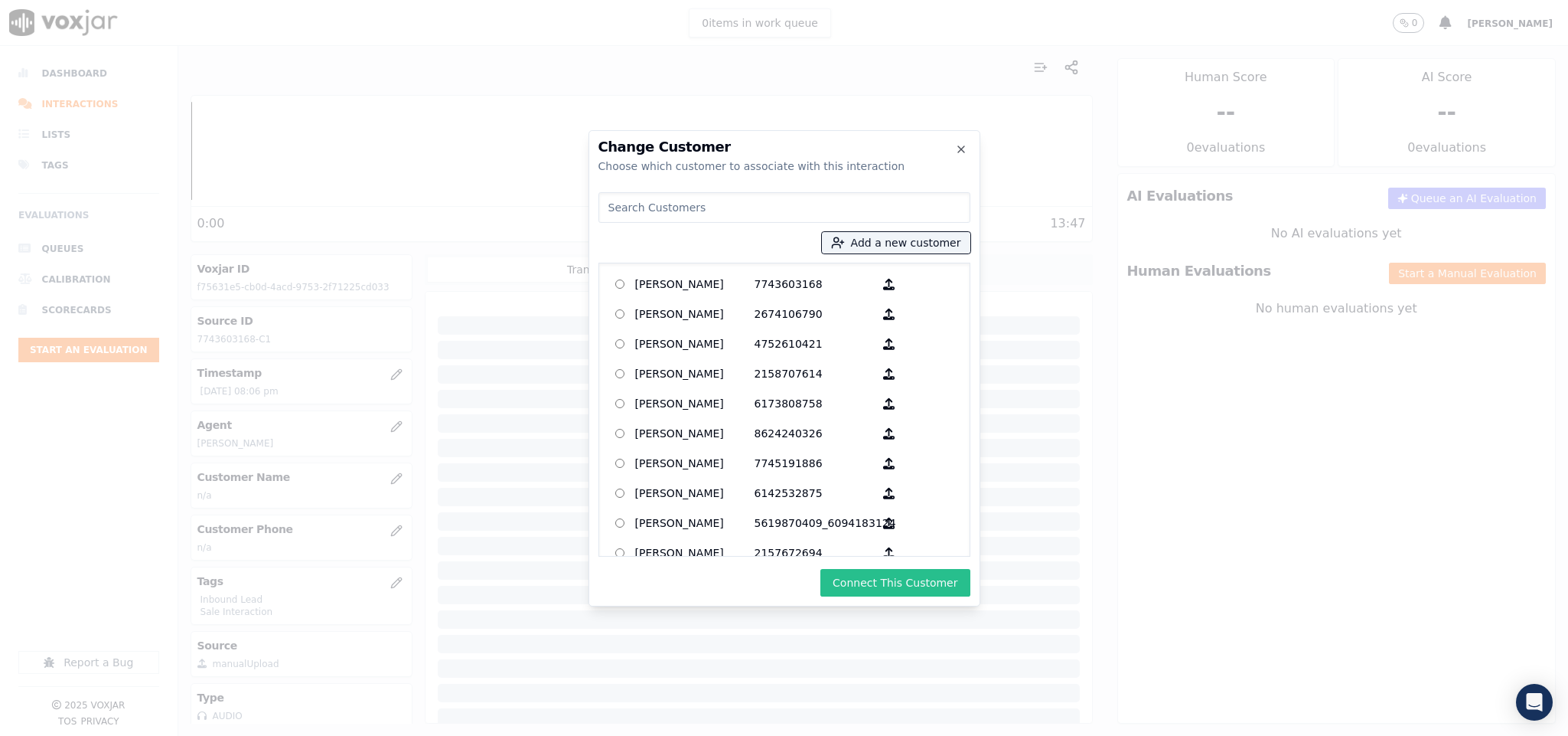
click at [847, 571] on button "Connect This Customer" at bounding box center [895, 583] width 149 height 28
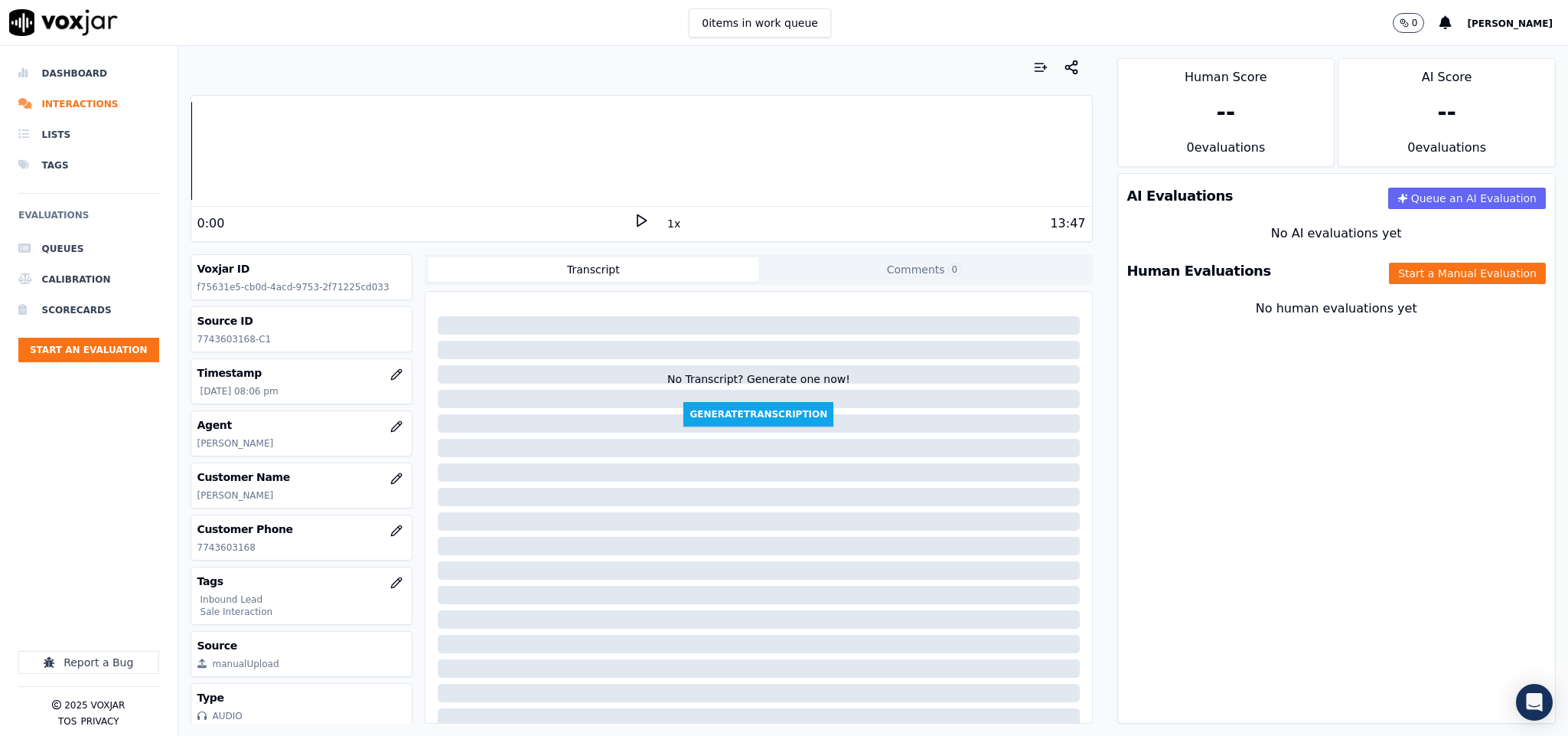
click at [1378, 287] on div "Human Evaluations Start a Manual Evaluation" at bounding box center [1337, 271] width 438 height 45
click at [1389, 283] on button "Start a Manual Evaluation" at bounding box center [1467, 273] width 157 height 22
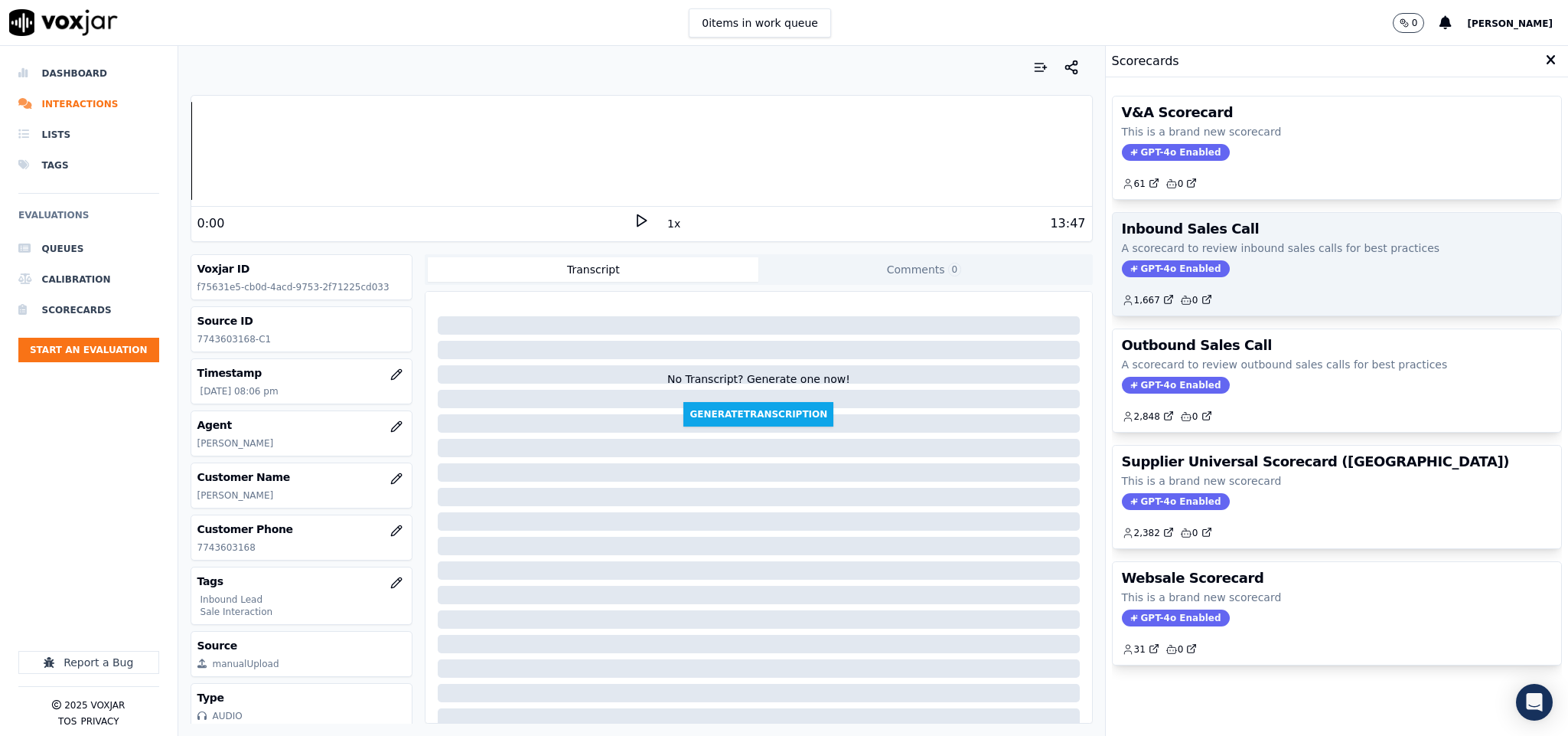
click at [1191, 269] on span "GPT-4o Enabled" at bounding box center [1175, 268] width 108 height 17
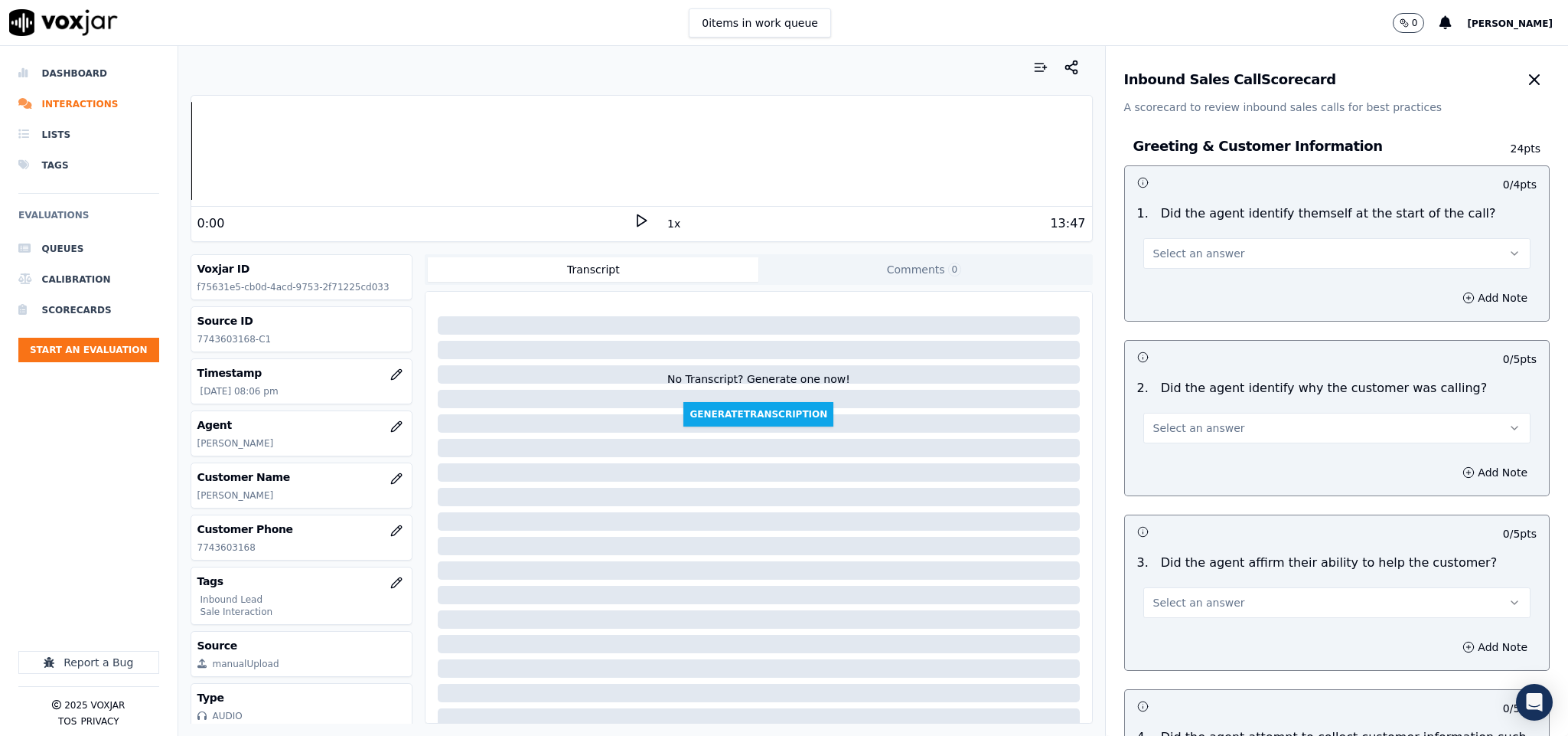
click at [1202, 253] on span "Select an answer" at bounding box center [1199, 253] width 92 height 15
click at [1197, 287] on div "Yes" at bounding box center [1299, 288] width 350 height 25
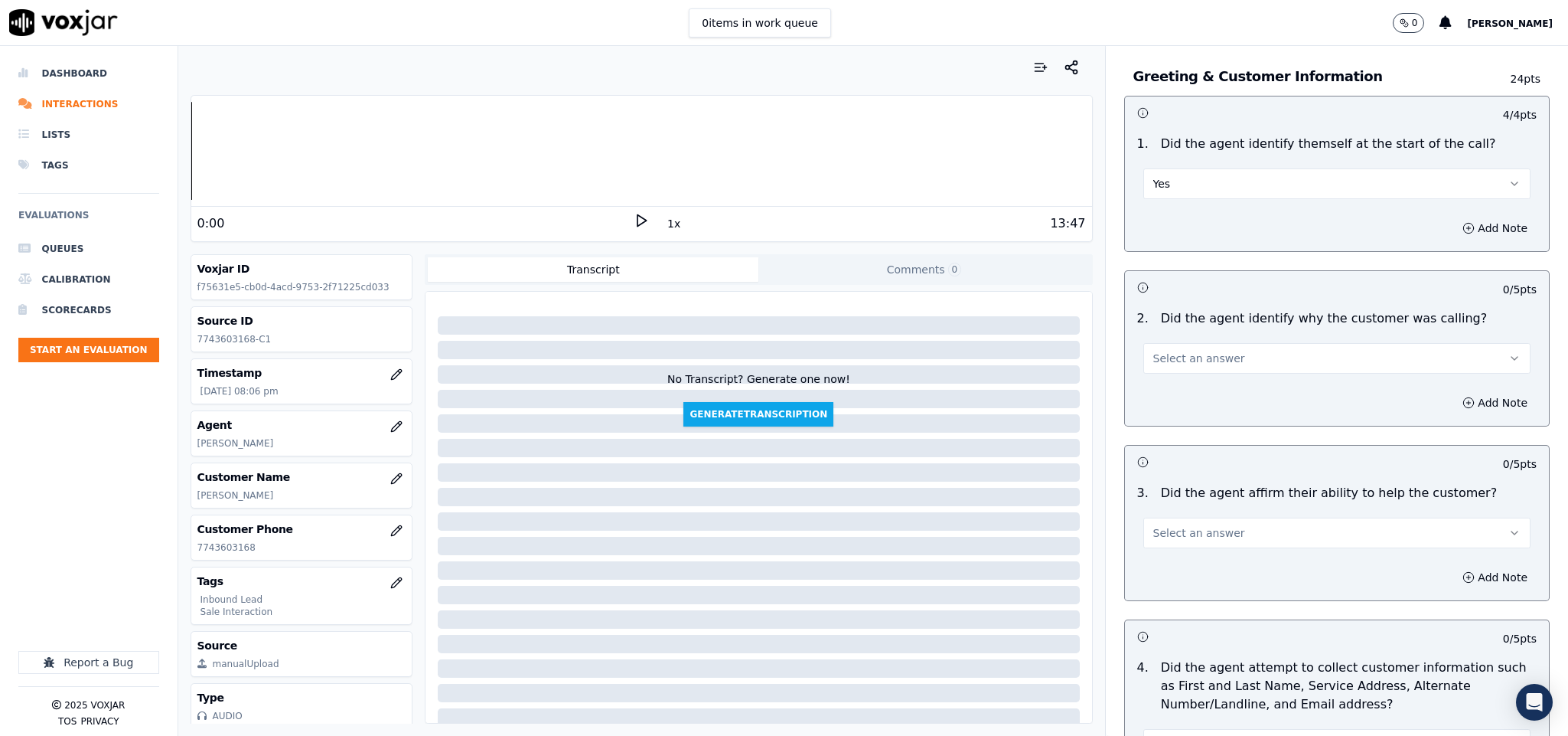
scroll to position [115, 0]
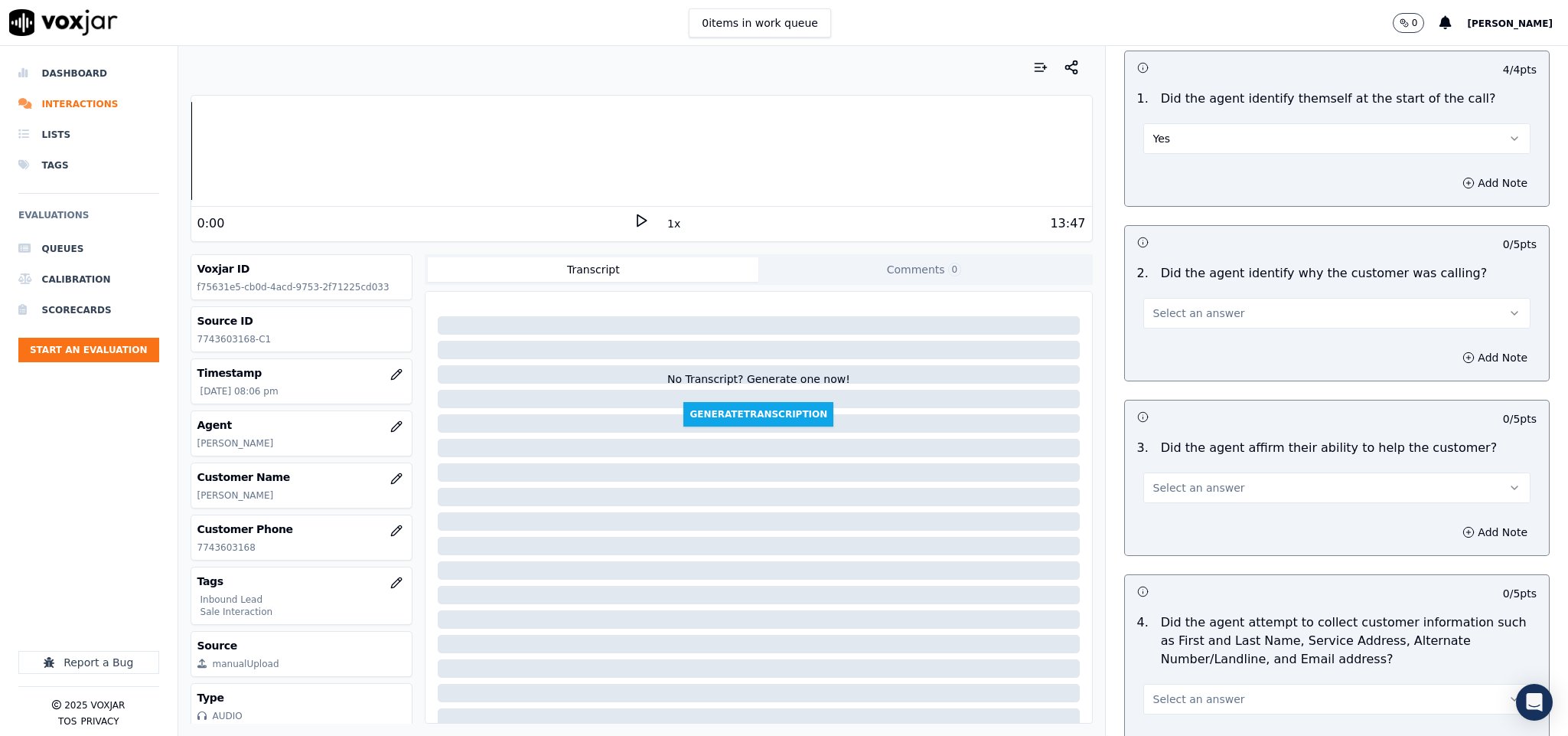
drag, startPoint x: 1225, startPoint y: 306, endPoint x: 1220, endPoint y: 329, distance: 23.5
click at [1226, 306] on button "Select an answer" at bounding box center [1337, 313] width 388 height 30
click at [1203, 345] on div "Yes" at bounding box center [1299, 349] width 350 height 25
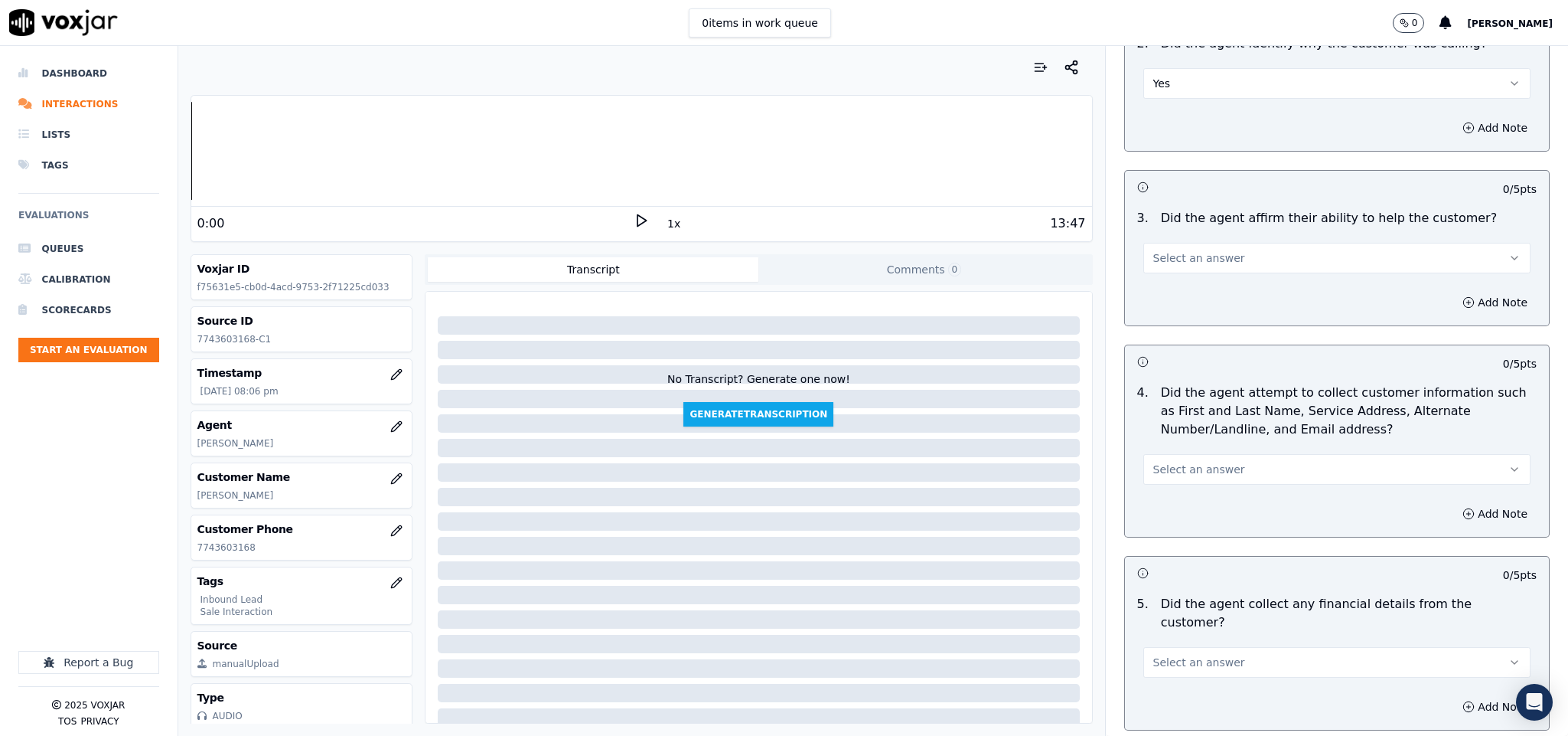
drag, startPoint x: 1228, startPoint y: 239, endPoint x: 1208, endPoint y: 288, distance: 52.9
click at [1228, 243] on div "Select an answer" at bounding box center [1337, 251] width 413 height 46
click at [1210, 267] on button "Select an answer" at bounding box center [1337, 258] width 388 height 30
click at [1194, 299] on div "Yes" at bounding box center [1299, 295] width 350 height 25
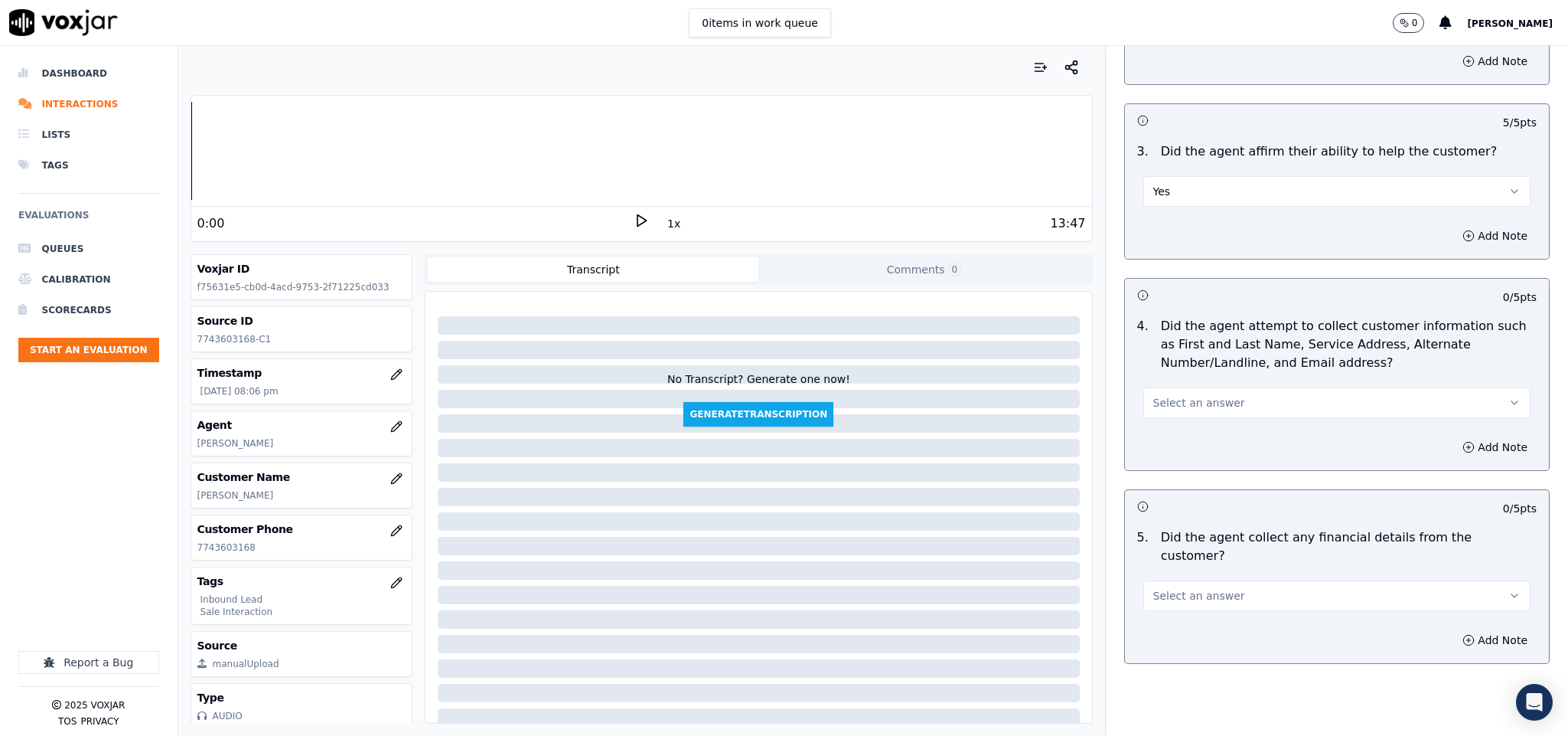
scroll to position [459, 0]
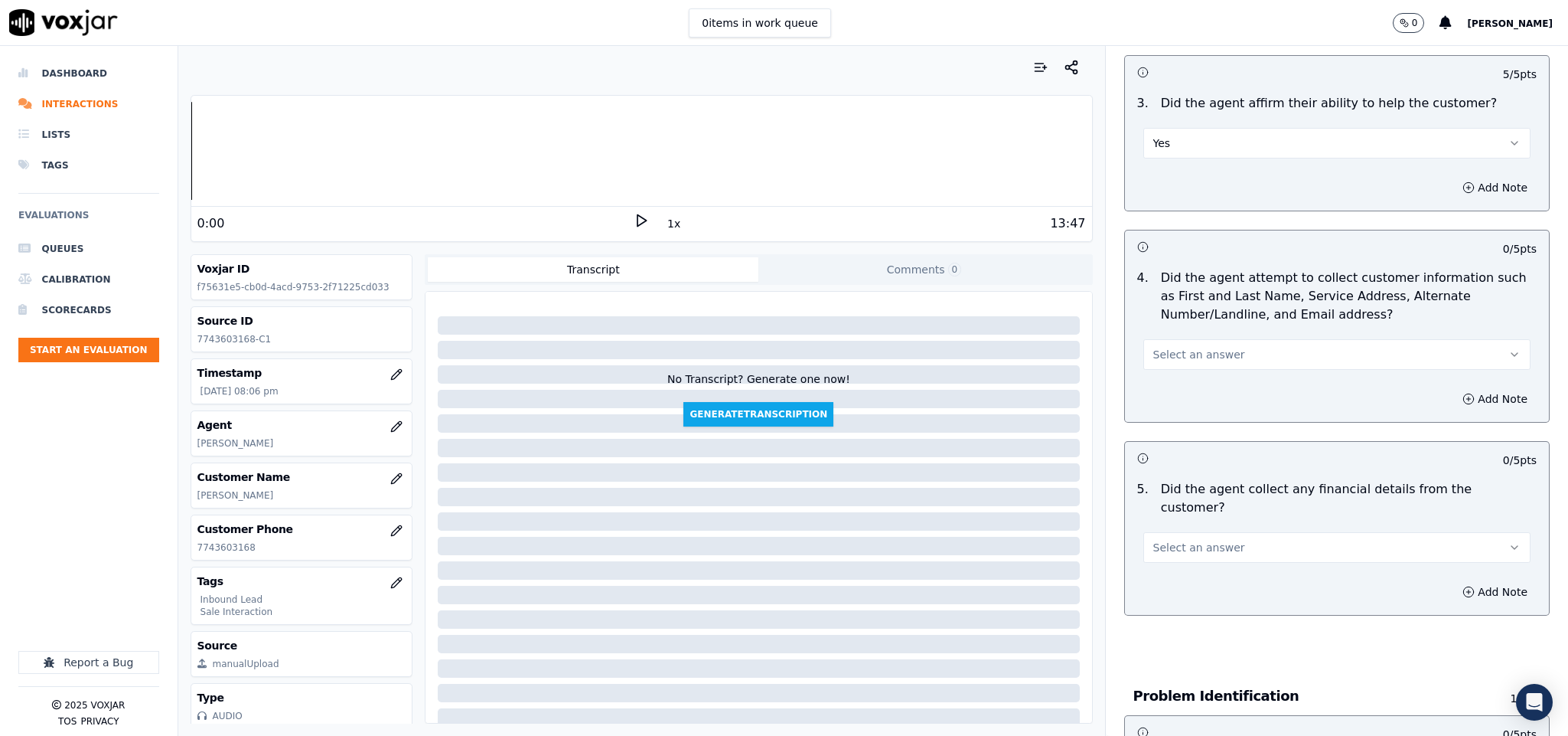
click at [1185, 354] on span "Select an answer" at bounding box center [1199, 354] width 92 height 15
click at [1186, 382] on div "Yes" at bounding box center [1299, 391] width 350 height 25
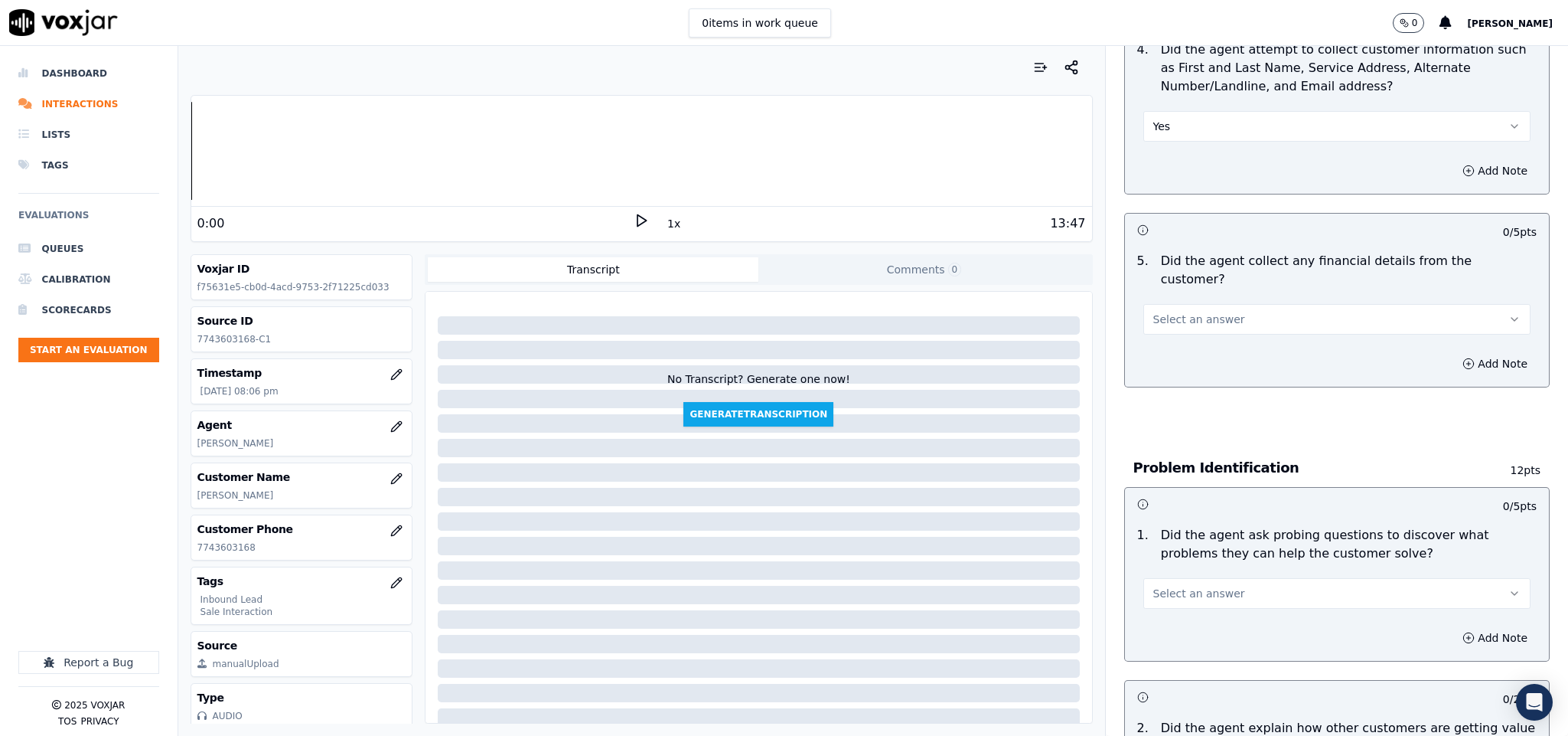
scroll to position [689, 0]
drag, startPoint x: 1208, startPoint y: 315, endPoint x: 1252, endPoint y: 303, distance: 45.6
click at [1211, 315] on button "Select an answer" at bounding box center [1337, 318] width 388 height 30
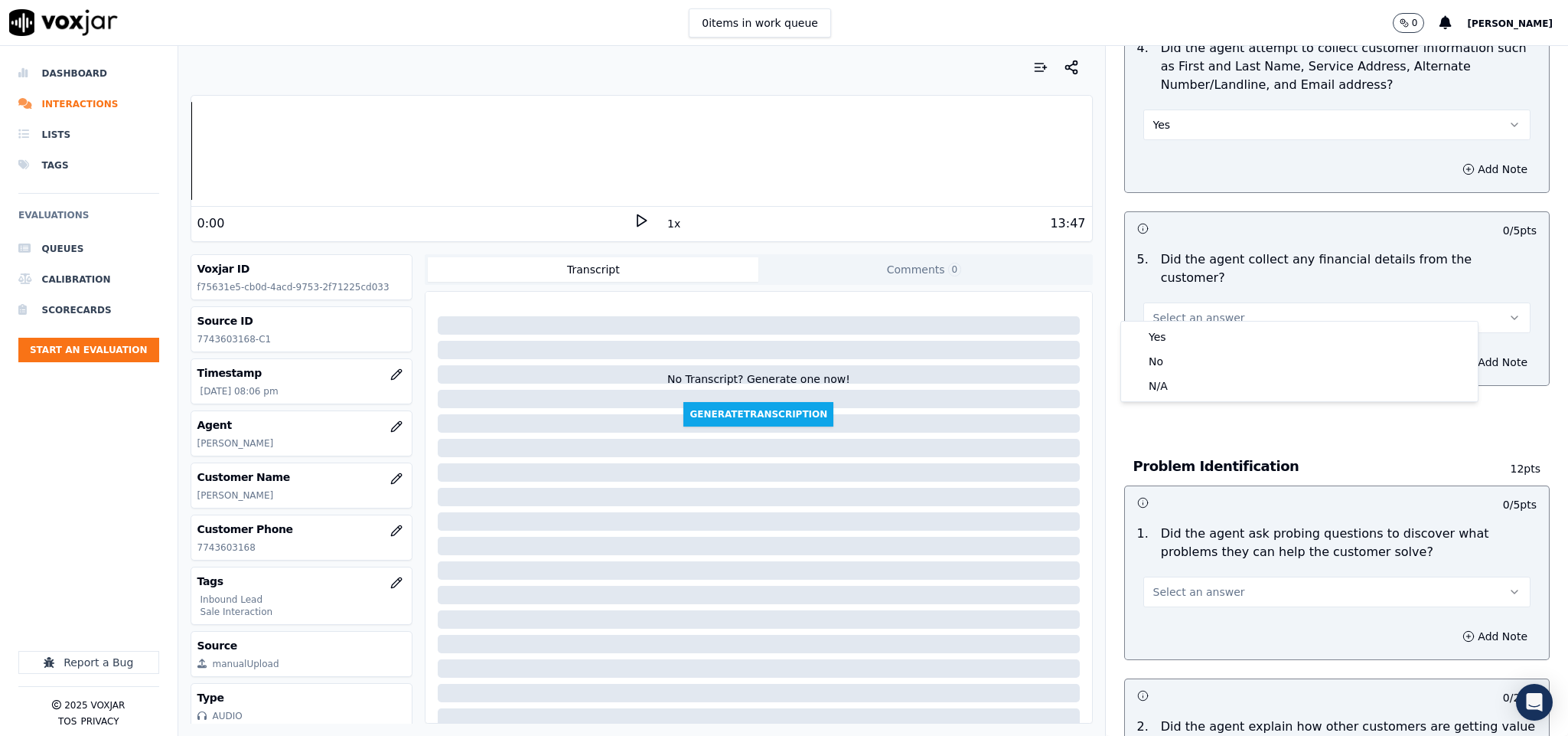
click at [1252, 303] on button "Select an answer" at bounding box center [1337, 318] width 388 height 30
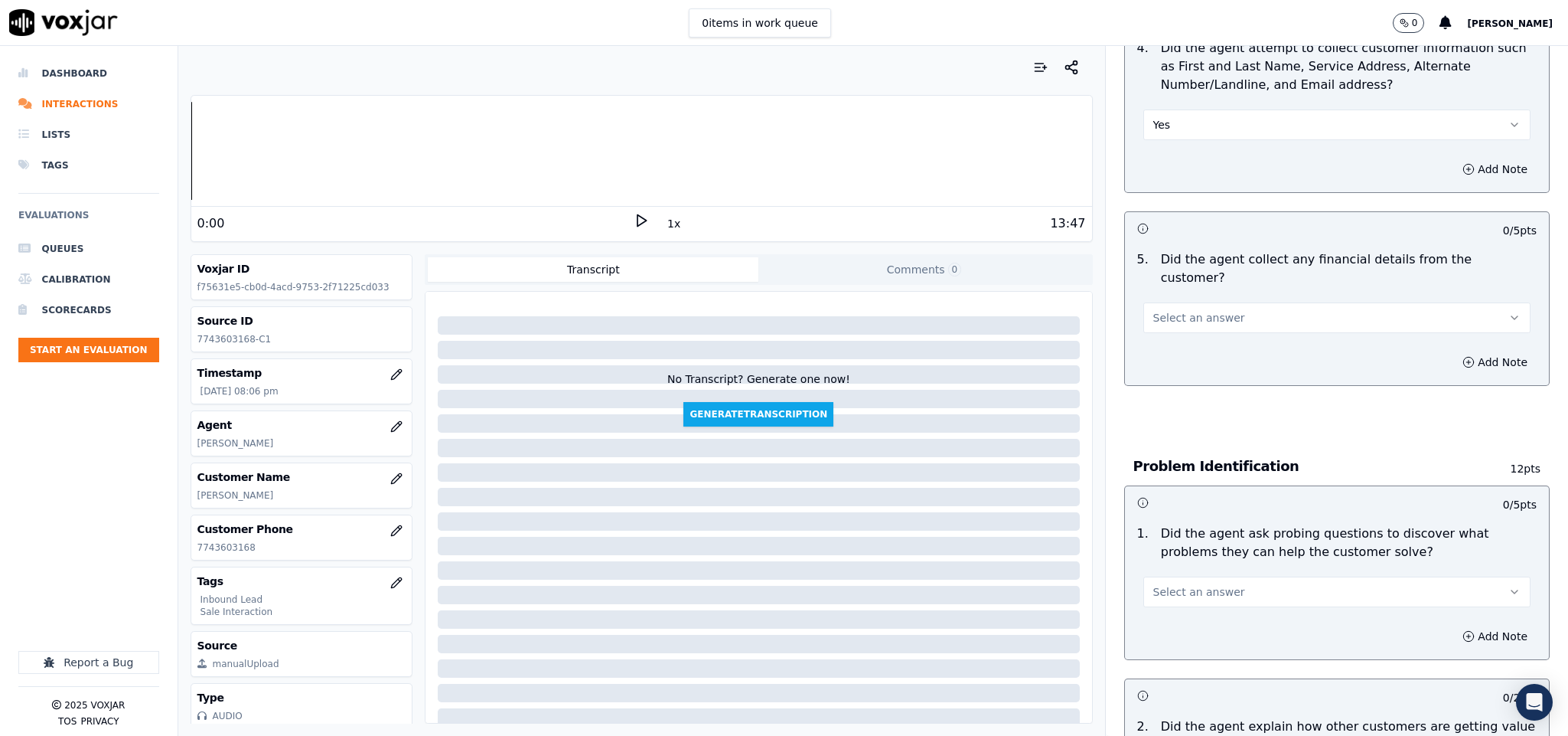
click at [1207, 310] on span "Select an answer" at bounding box center [1199, 317] width 92 height 15
click at [1179, 356] on div "No" at bounding box center [1299, 361] width 350 height 25
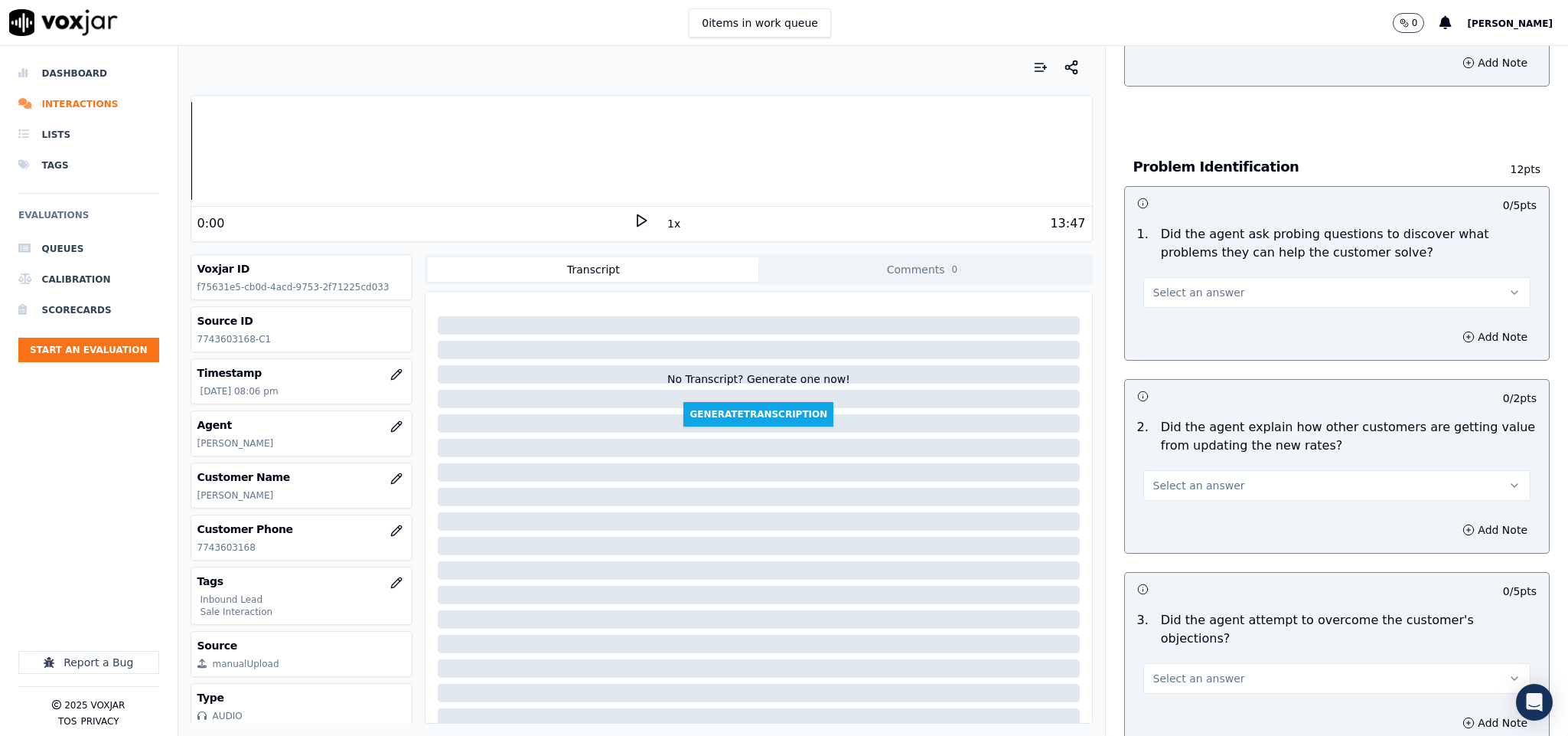
scroll to position [1034, 0]
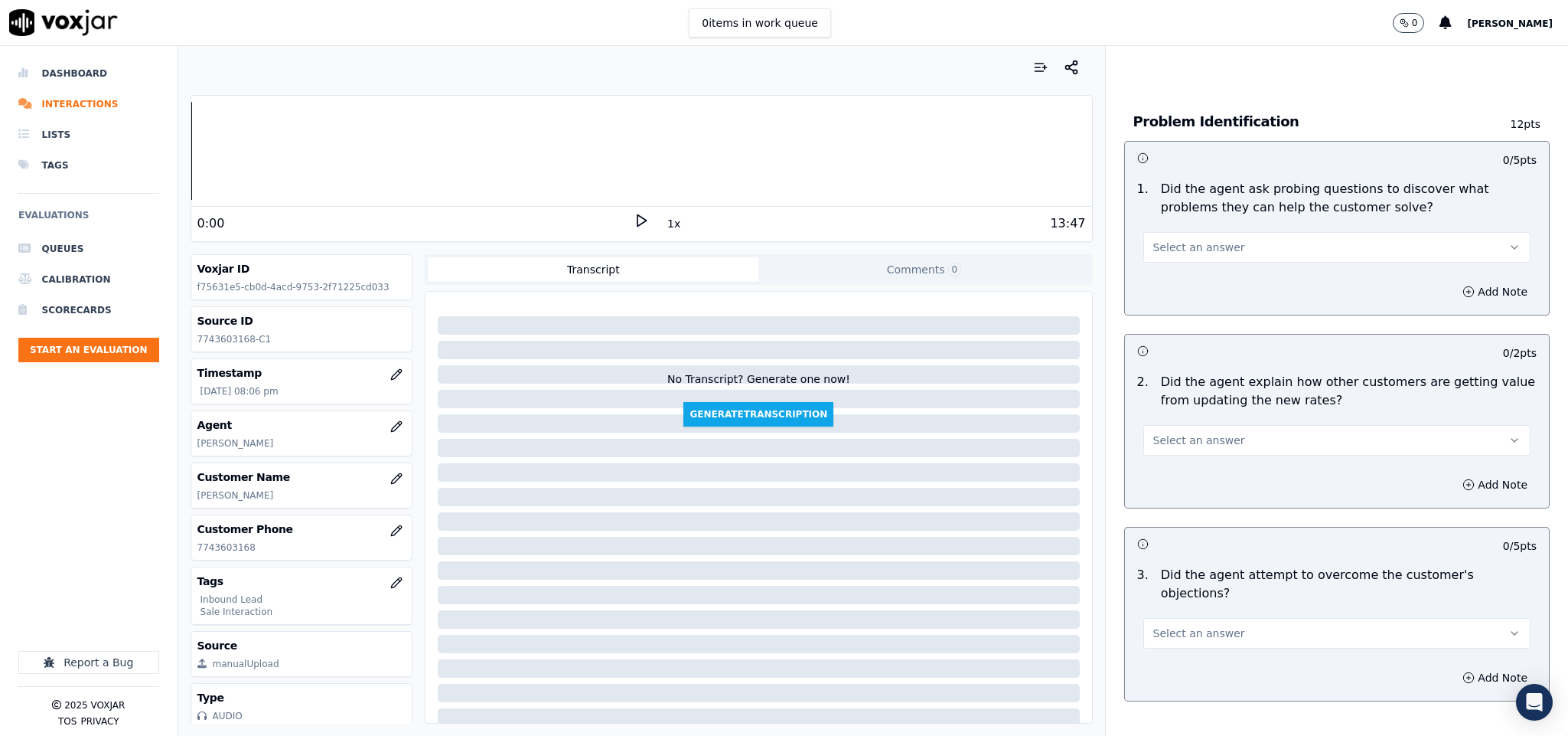
click at [1272, 232] on button "Select an answer" at bounding box center [1337, 247] width 388 height 30
click at [1183, 295] on div "No" at bounding box center [1299, 291] width 350 height 25
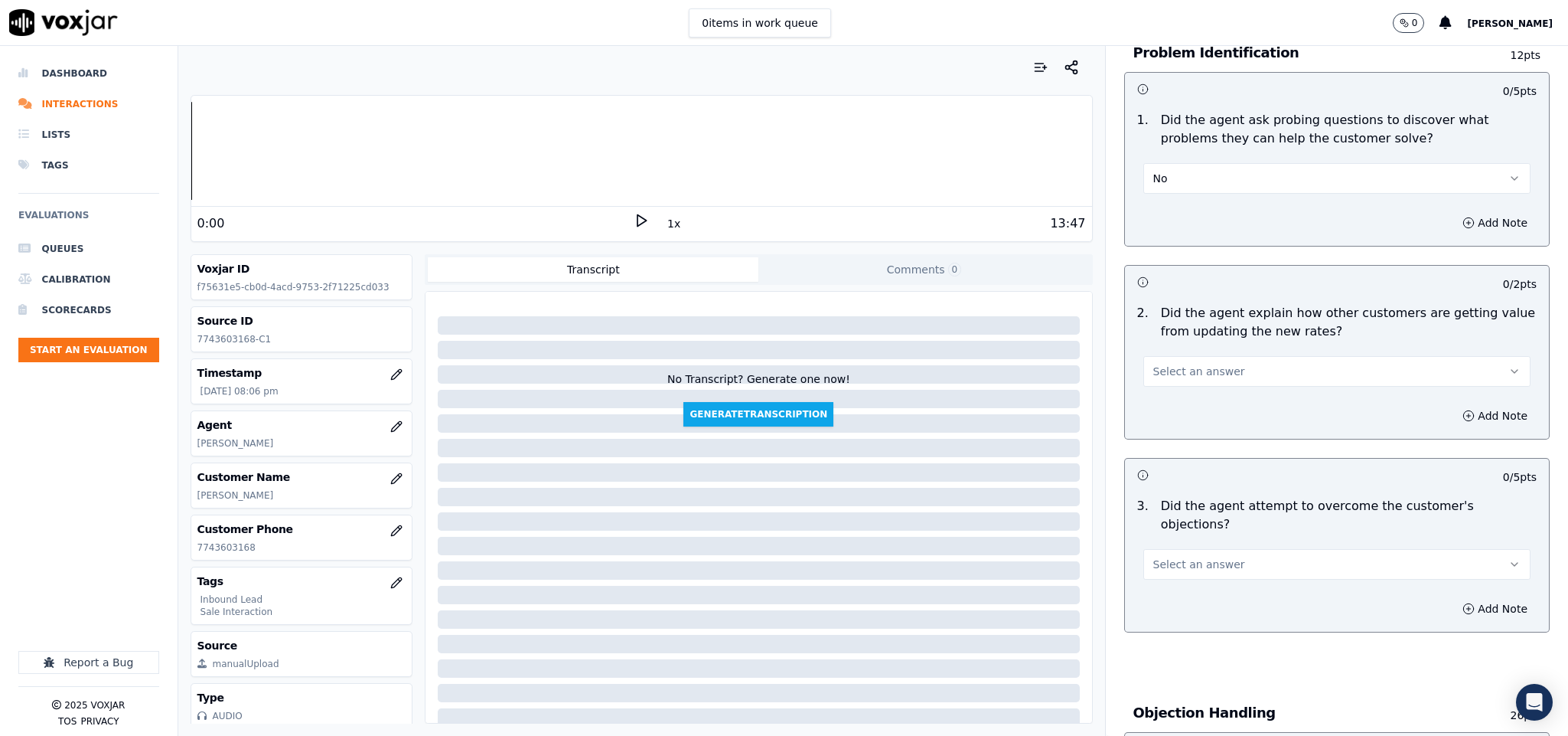
scroll to position [1149, 0]
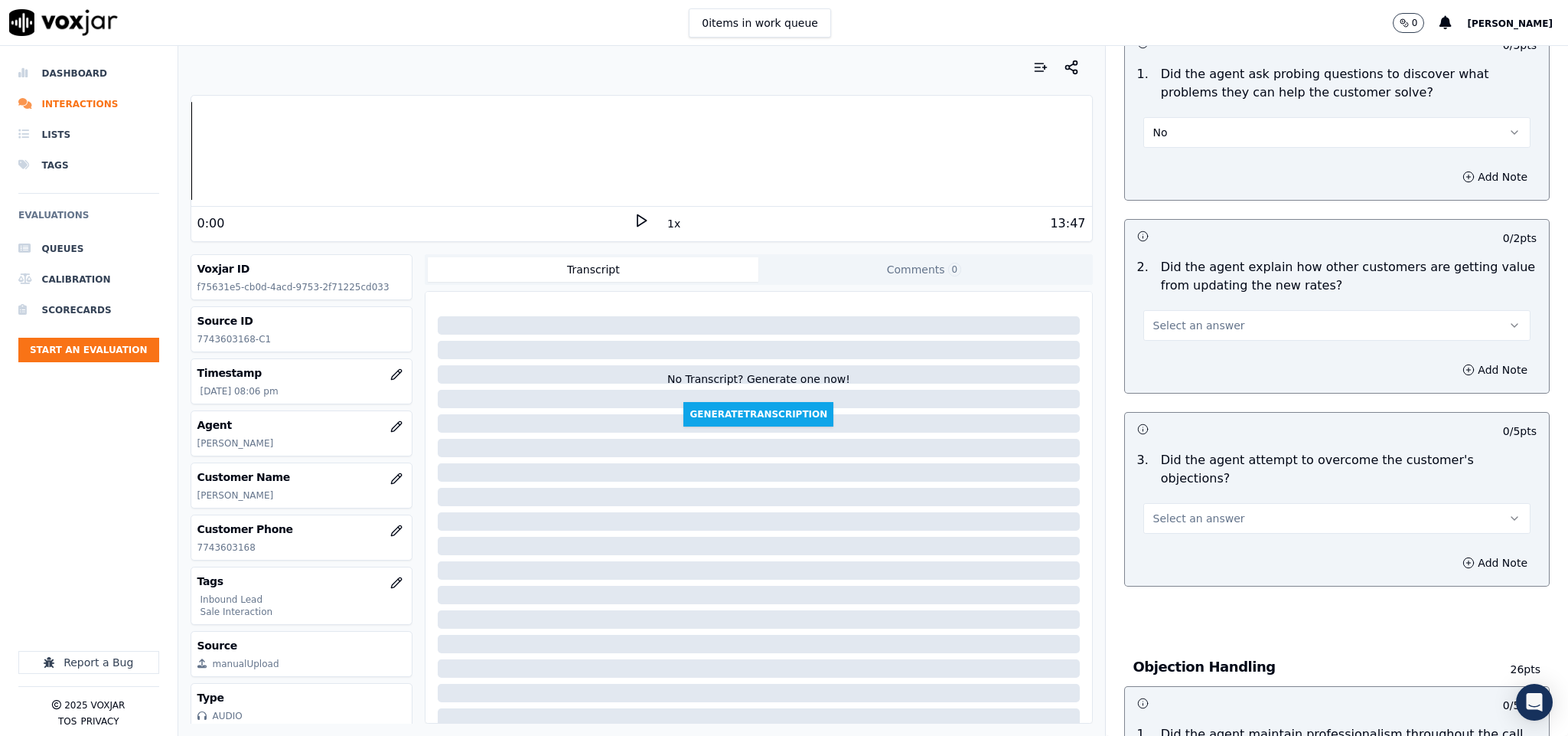
click at [1197, 117] on button "No" at bounding box center [1337, 133] width 388 height 30
click at [1165, 157] on div "Yes" at bounding box center [1299, 152] width 350 height 25
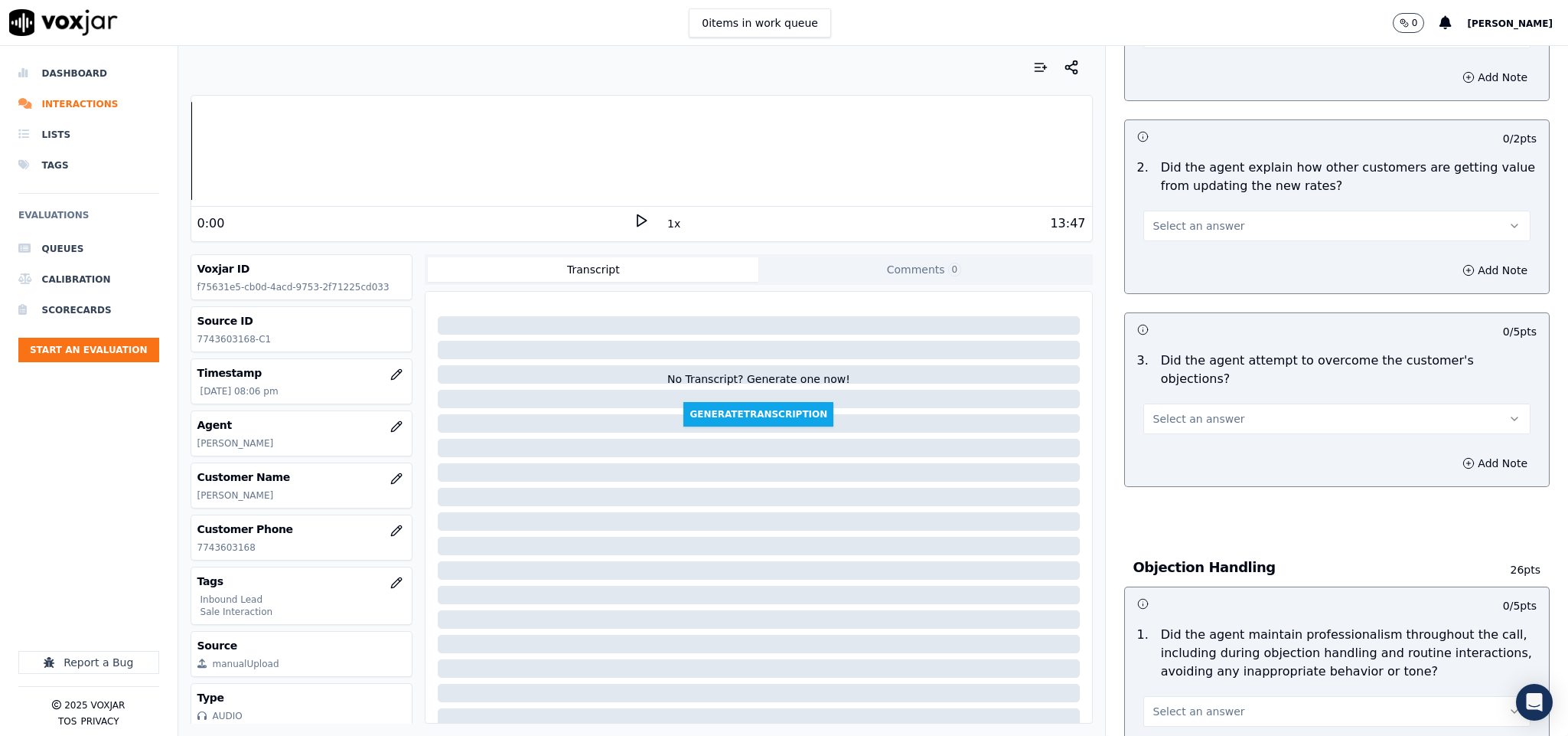
scroll to position [1263, 0]
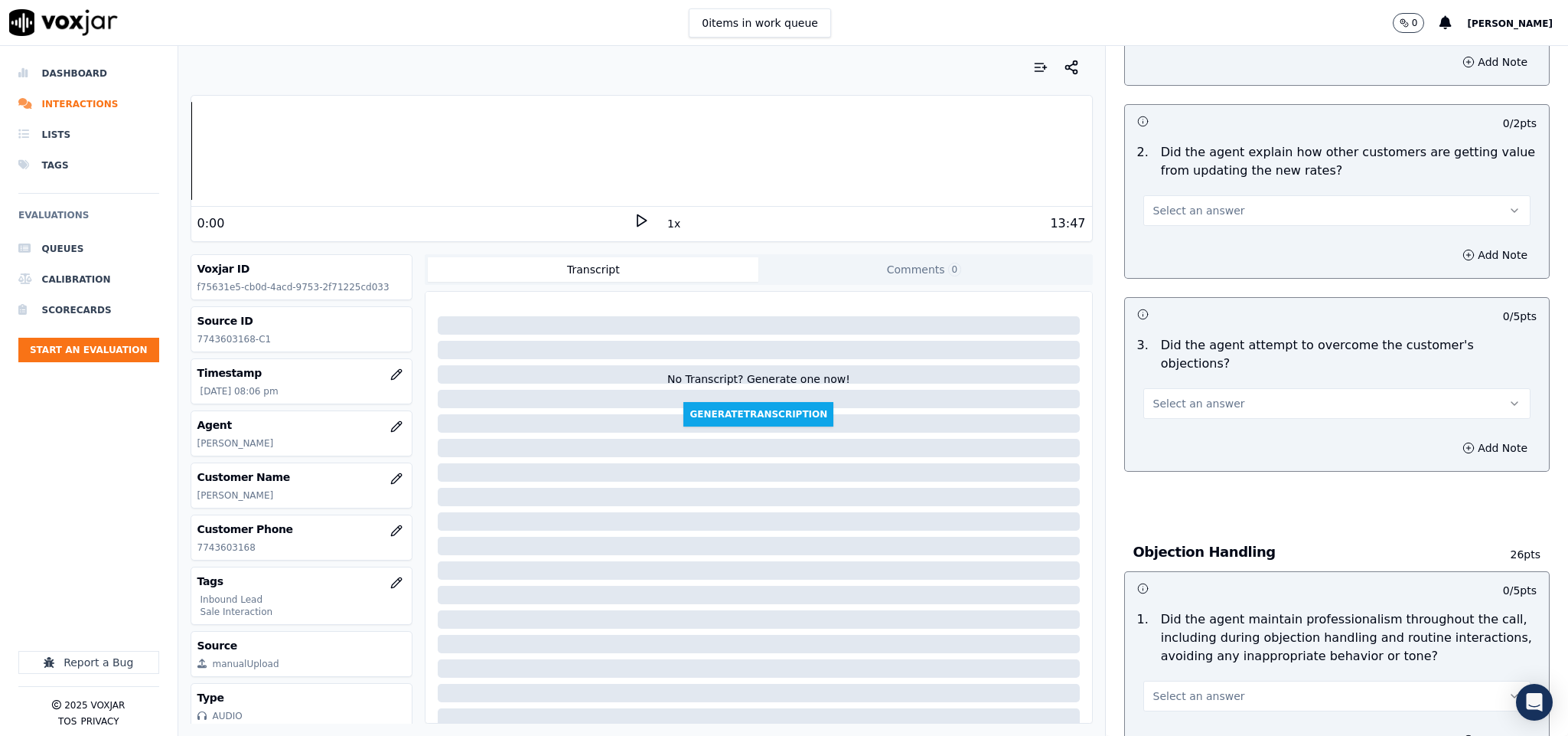
click at [1257, 196] on button "Select an answer" at bounding box center [1337, 211] width 388 height 30
click at [1185, 276] on div "N/A" at bounding box center [1299, 280] width 350 height 25
click at [1228, 388] on button "Select an answer" at bounding box center [1337, 403] width 388 height 30
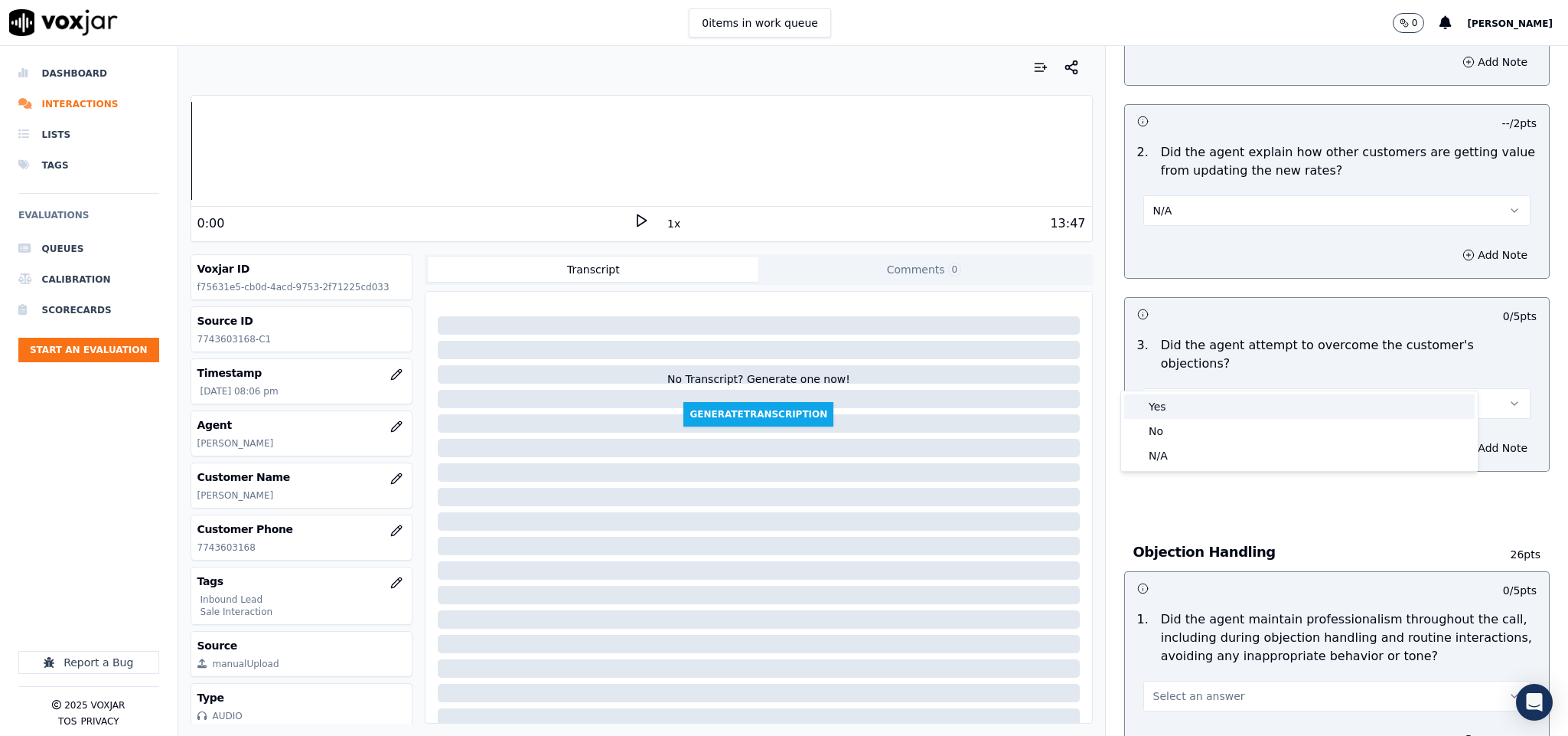
click at [1190, 404] on div "Yes" at bounding box center [1299, 406] width 350 height 25
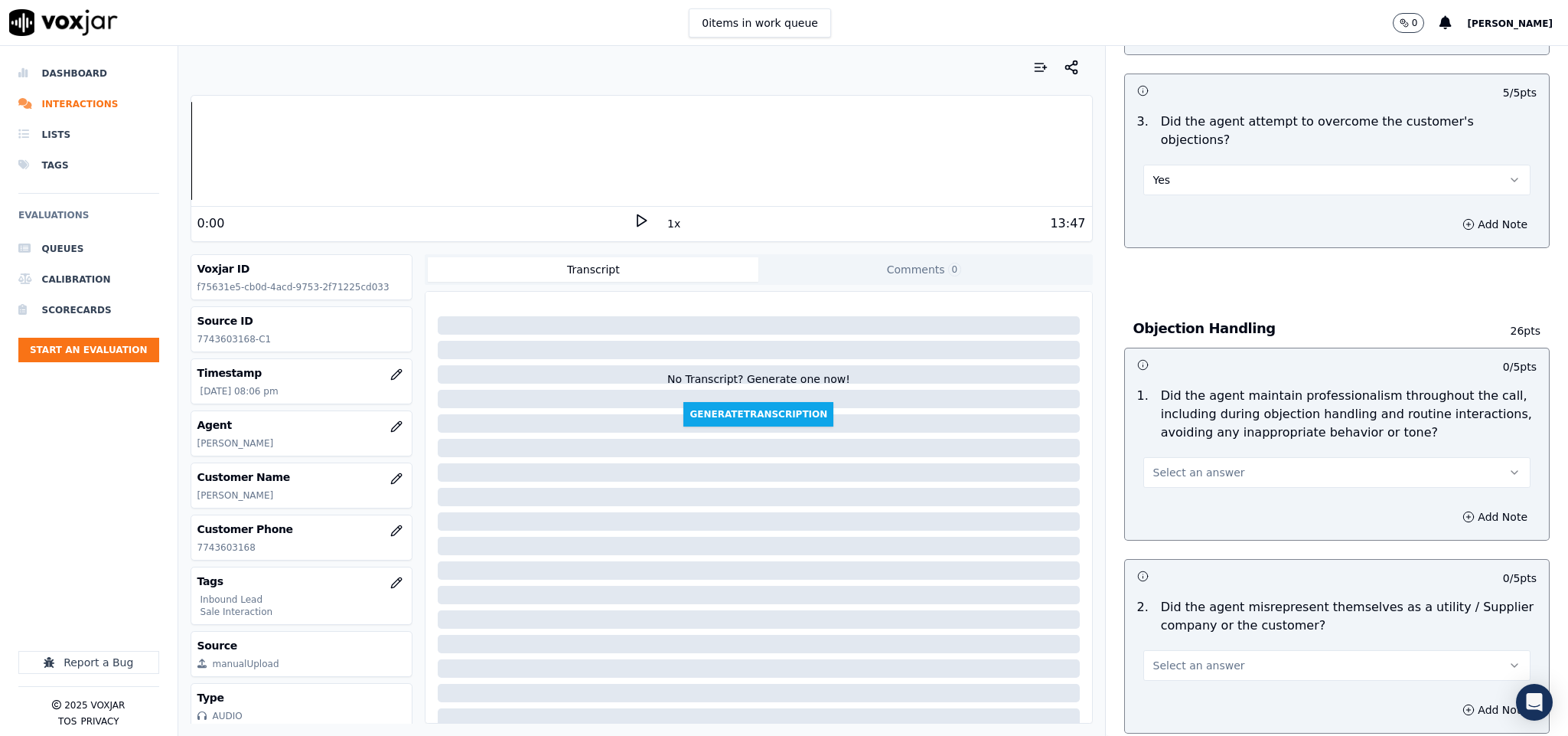
scroll to position [1493, 0]
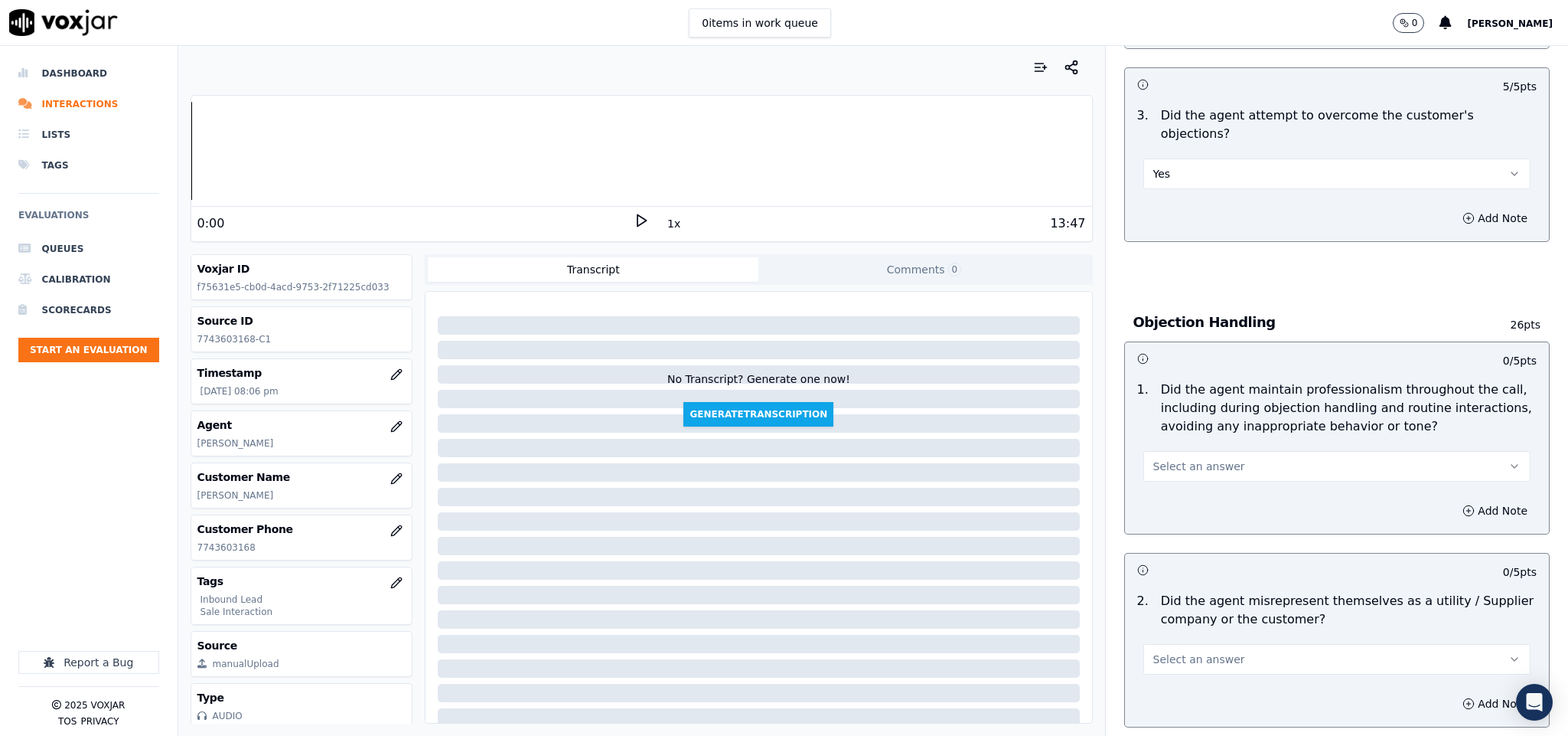
click at [1234, 451] on button "Select an answer" at bounding box center [1337, 466] width 388 height 30
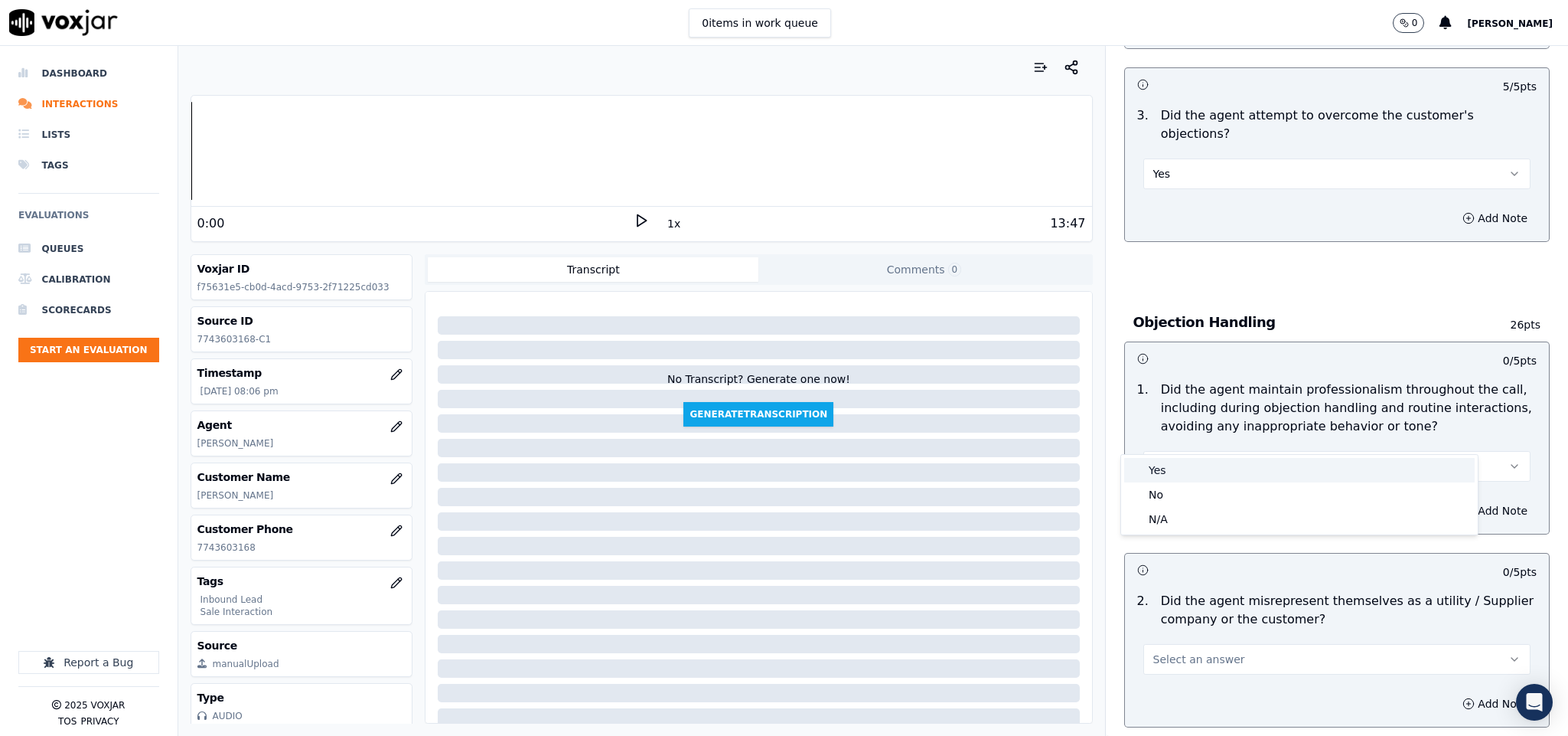
click at [1199, 477] on div "Yes" at bounding box center [1299, 470] width 350 height 25
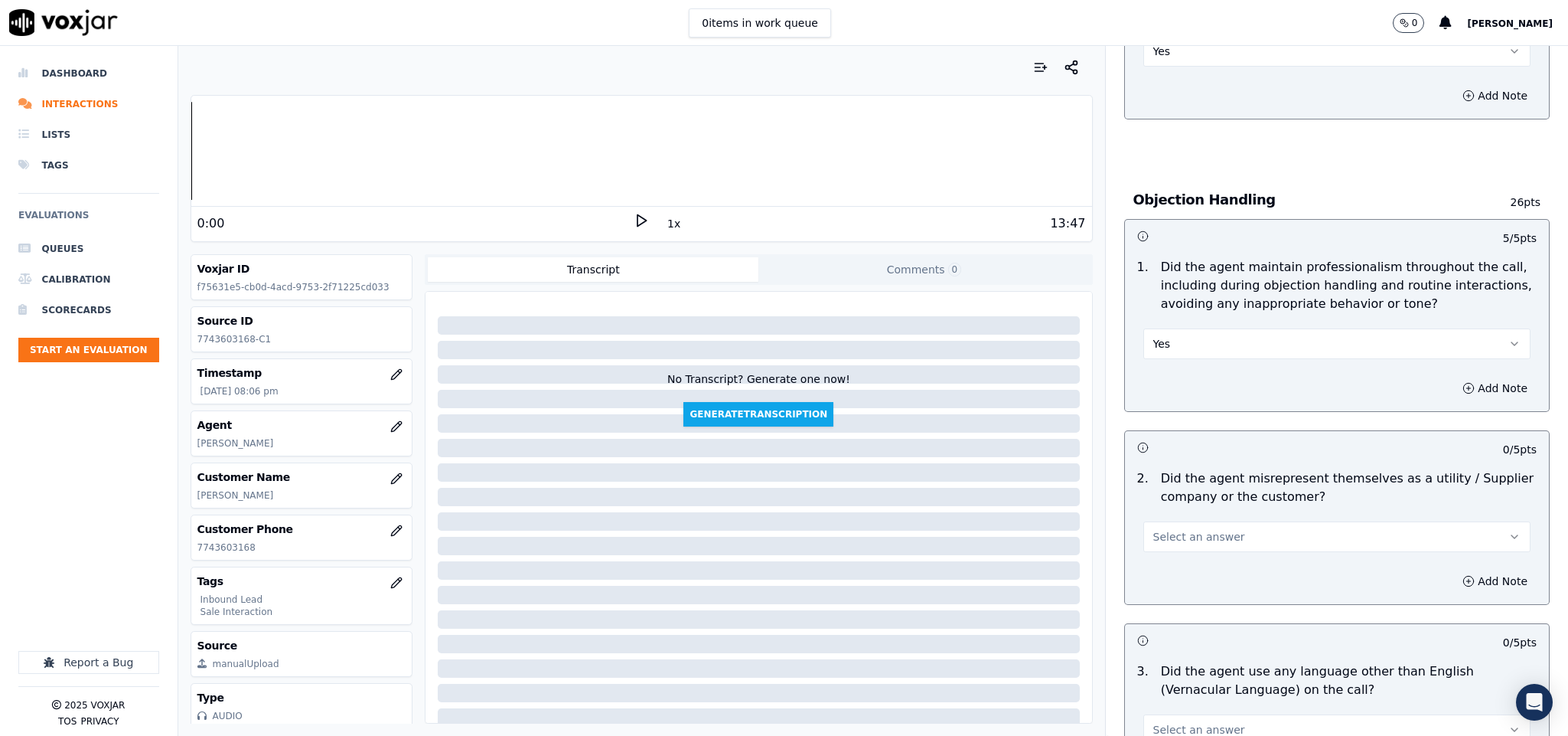
scroll to position [1838, 0]
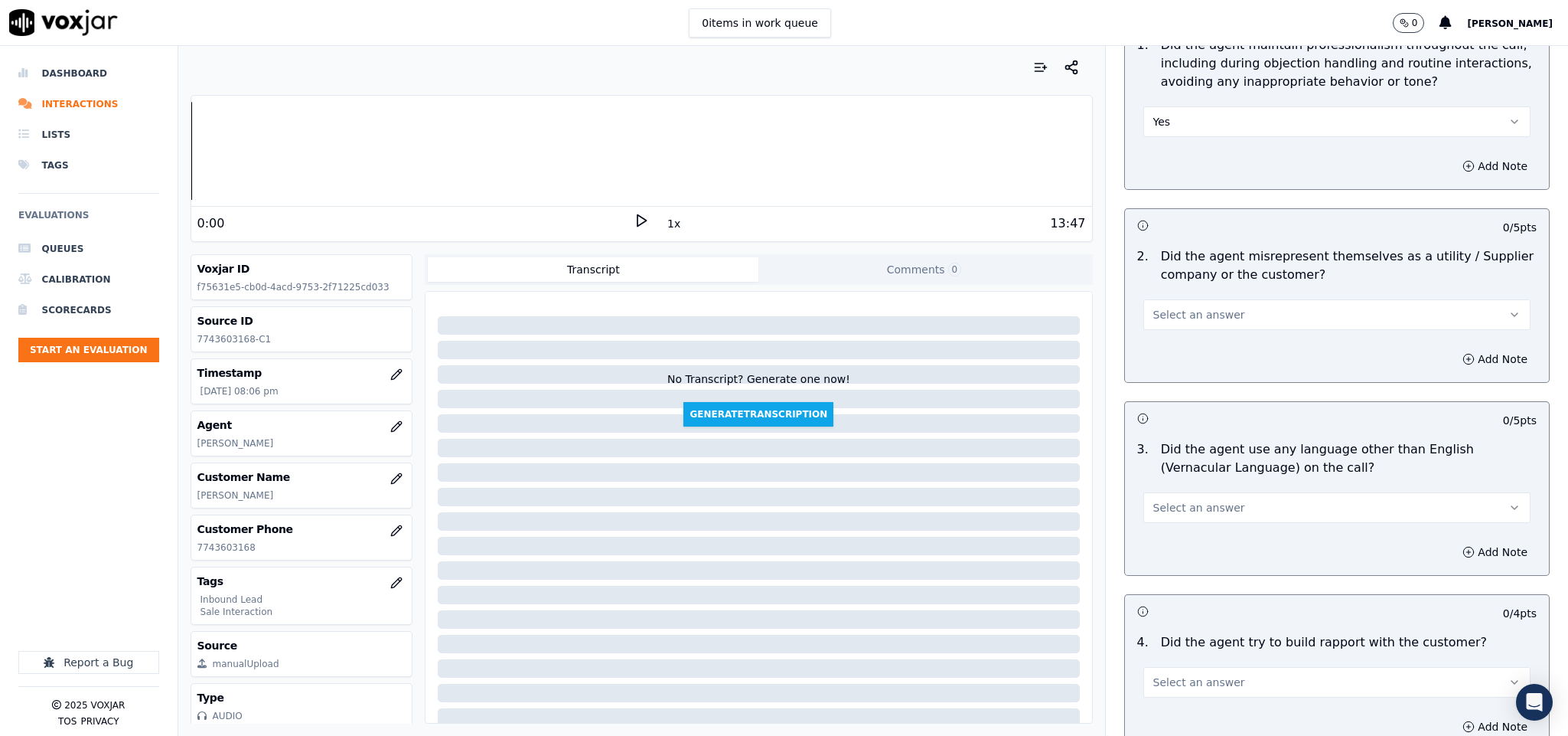
click at [1222, 299] on button "Select an answer" at bounding box center [1337, 315] width 388 height 30
click at [1190, 377] on div "N/A" at bounding box center [1299, 367] width 350 height 25
click at [1199, 299] on button "N/A" at bounding box center [1337, 315] width 388 height 30
click at [1185, 341] on div "No" at bounding box center [1299, 342] width 350 height 25
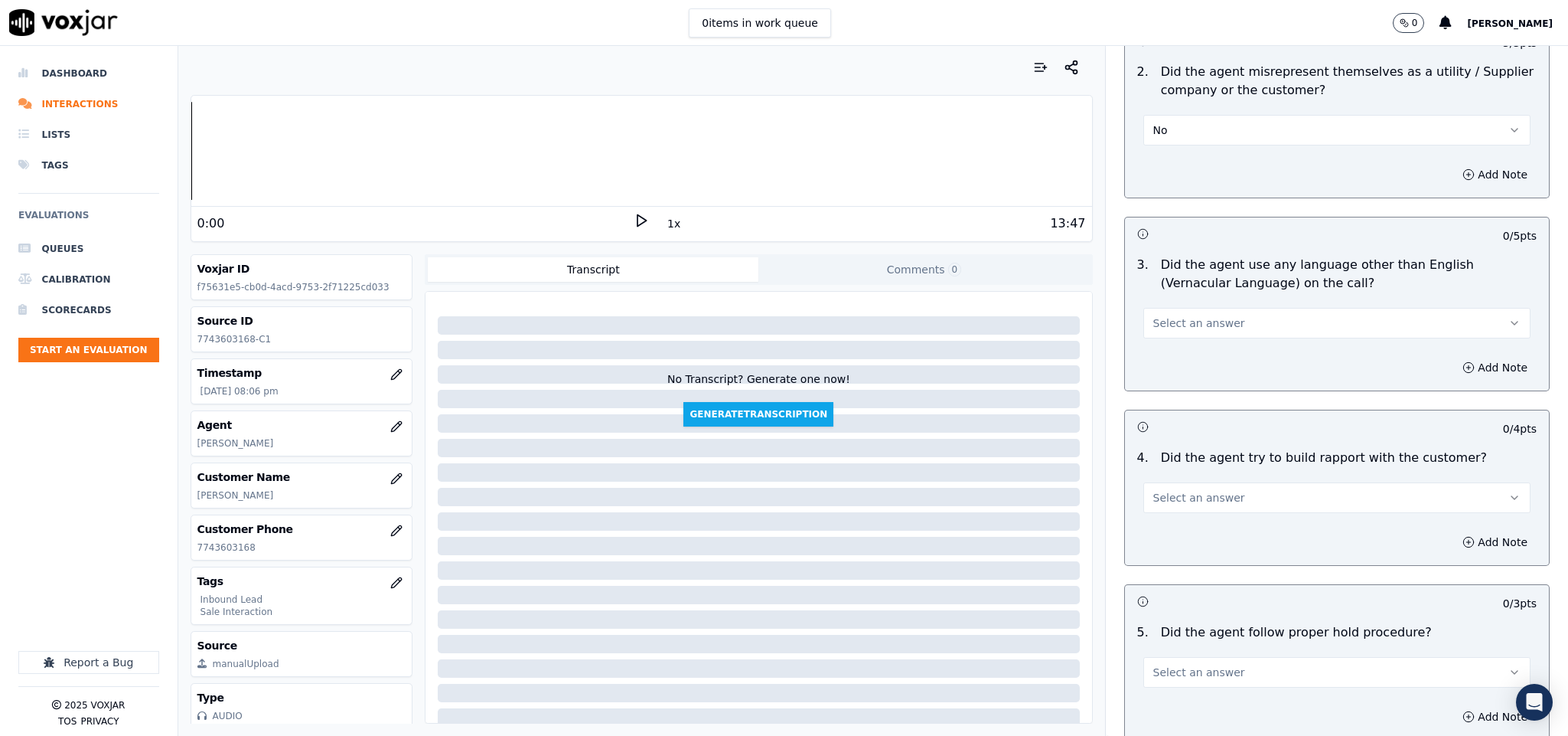
scroll to position [2068, 0]
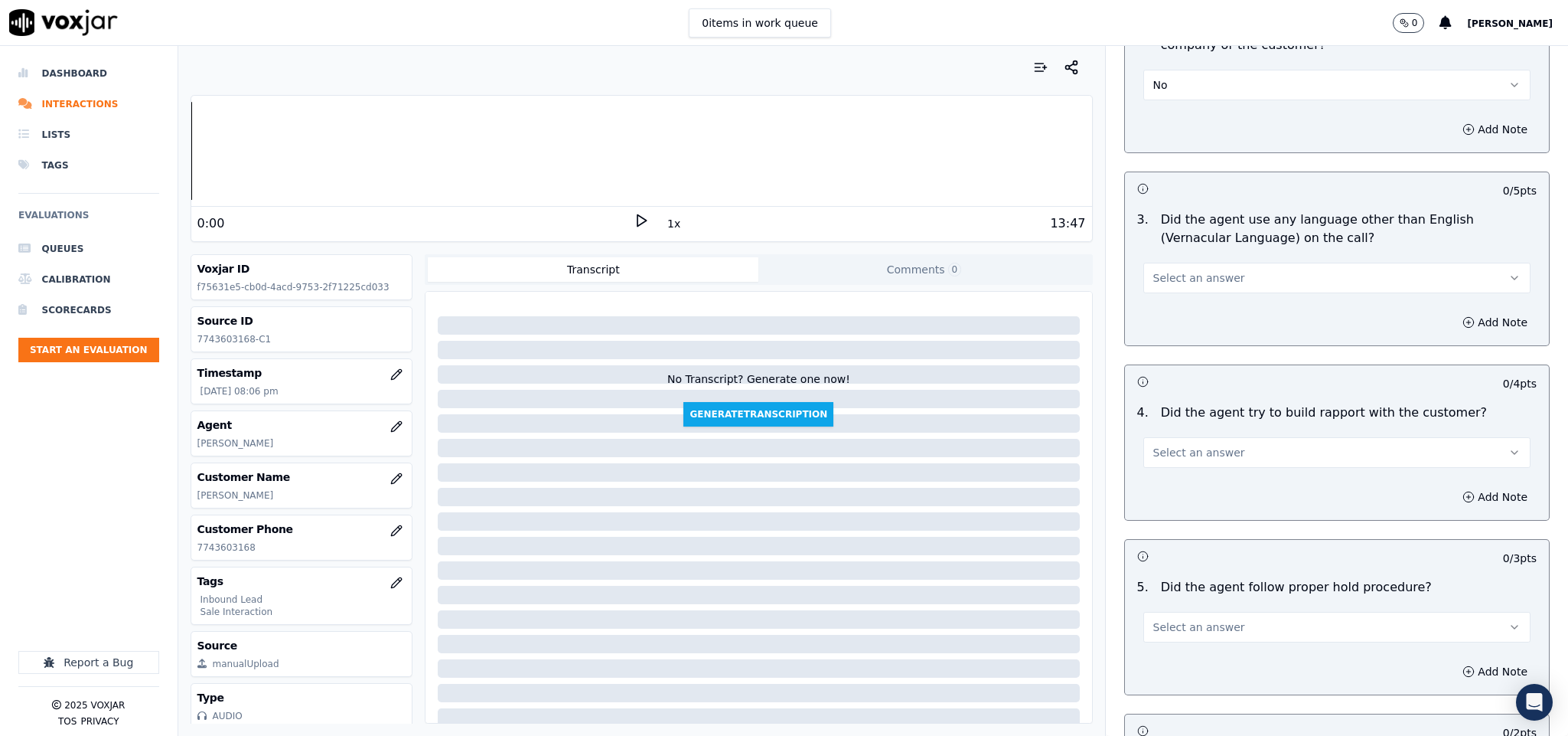
click at [1230, 263] on button "Select an answer" at bounding box center [1337, 278] width 388 height 30
click at [1181, 302] on div "No" at bounding box center [1299, 307] width 350 height 25
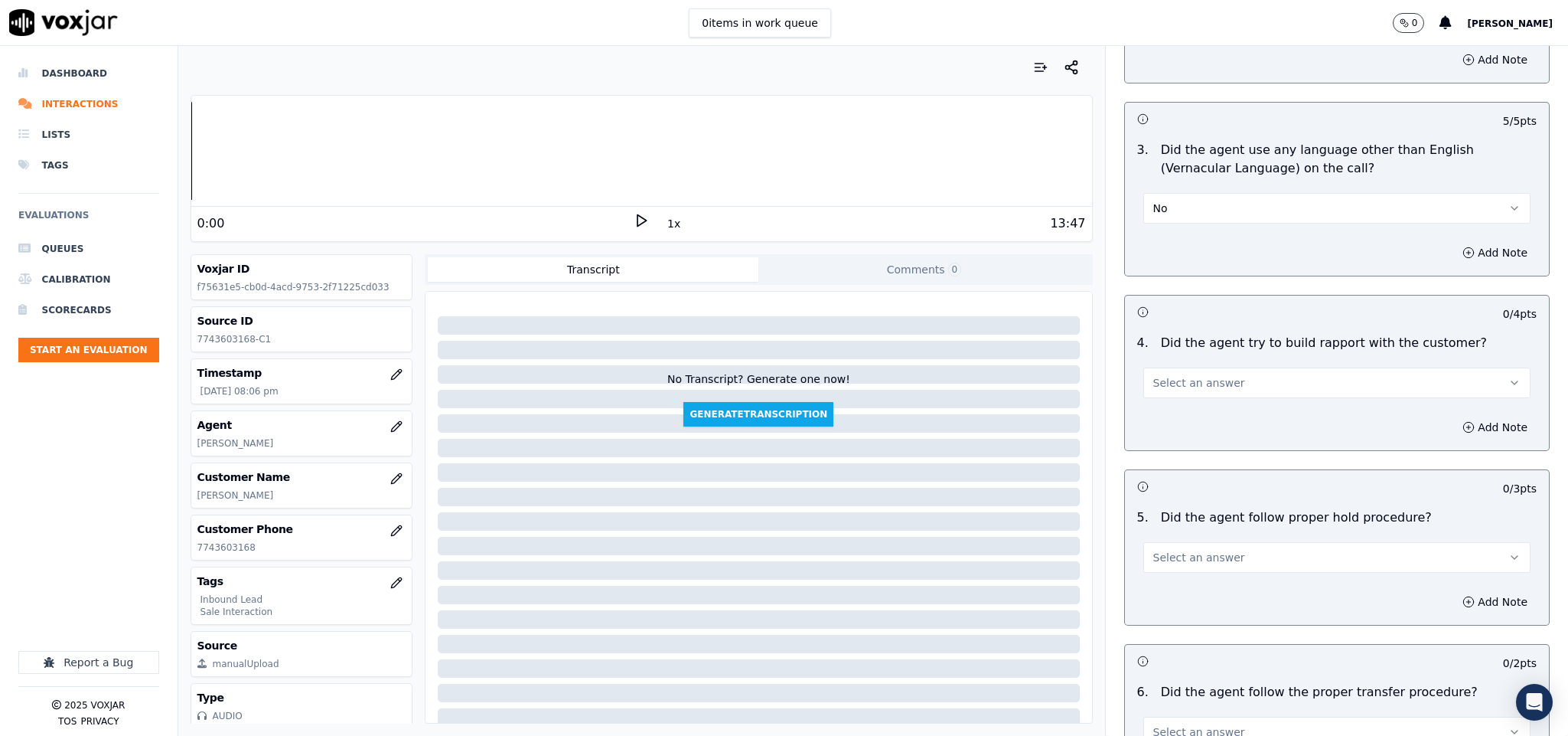
scroll to position [2182, 0]
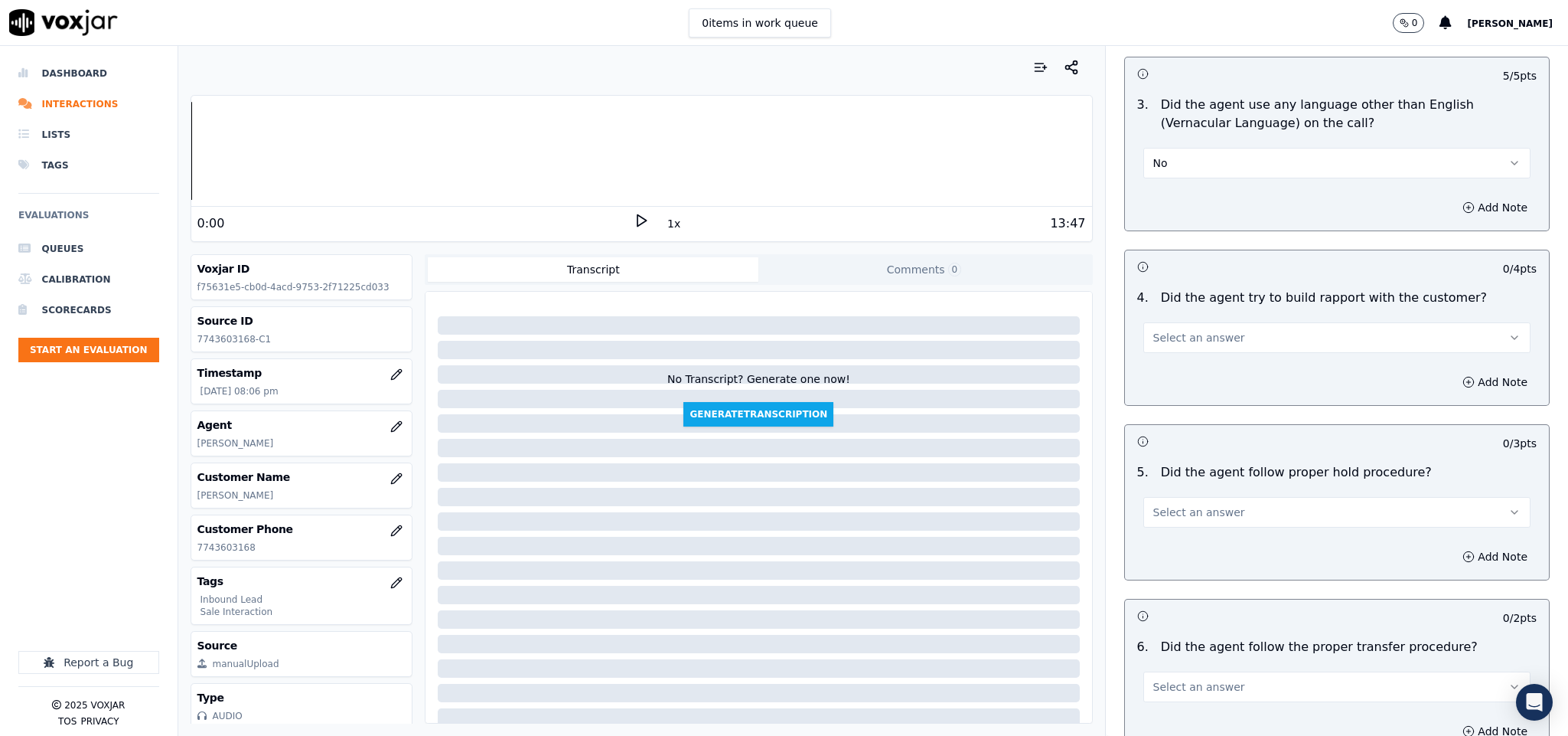
click at [1183, 330] on span "Select an answer" at bounding box center [1199, 337] width 92 height 15
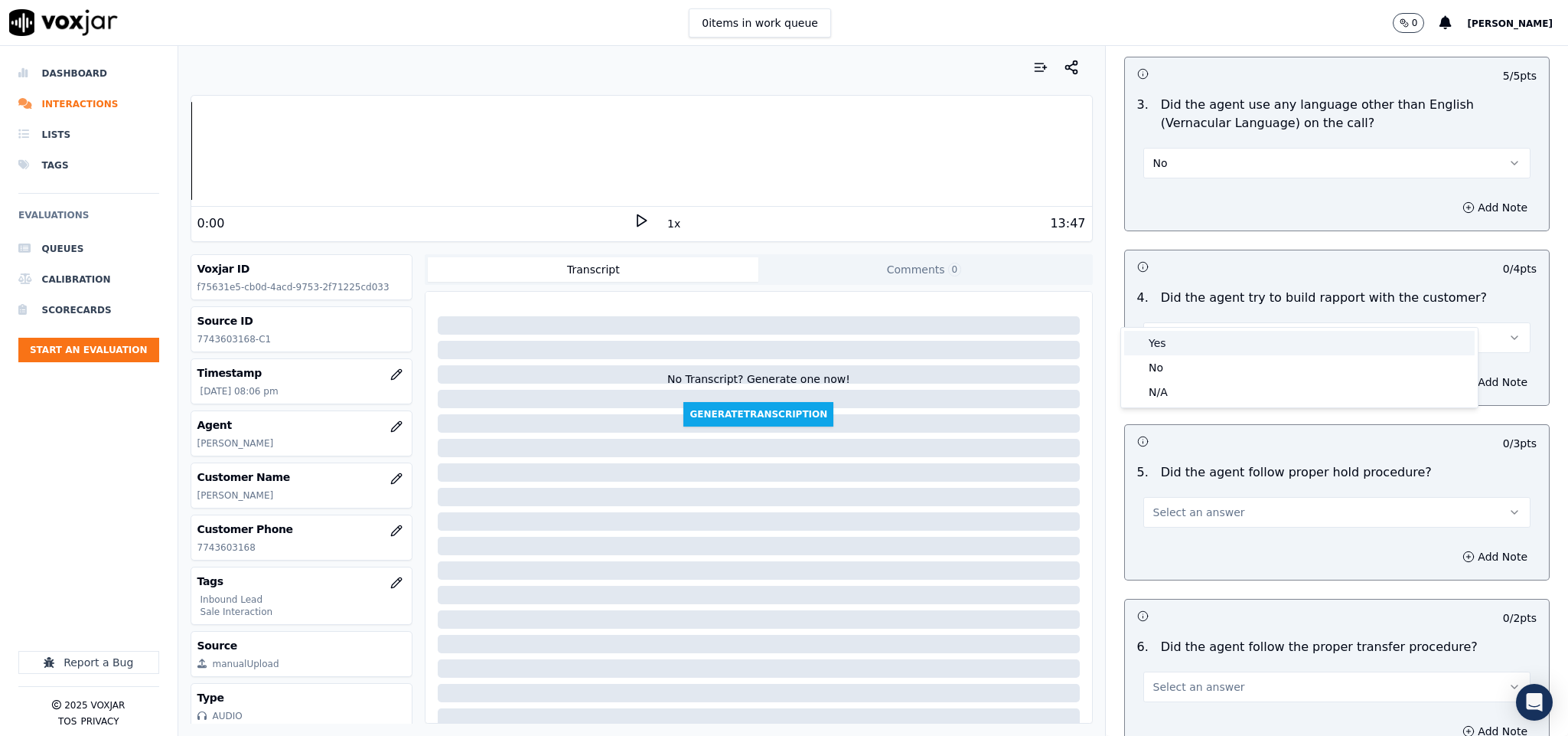
click at [1196, 346] on div "Yes" at bounding box center [1299, 342] width 350 height 25
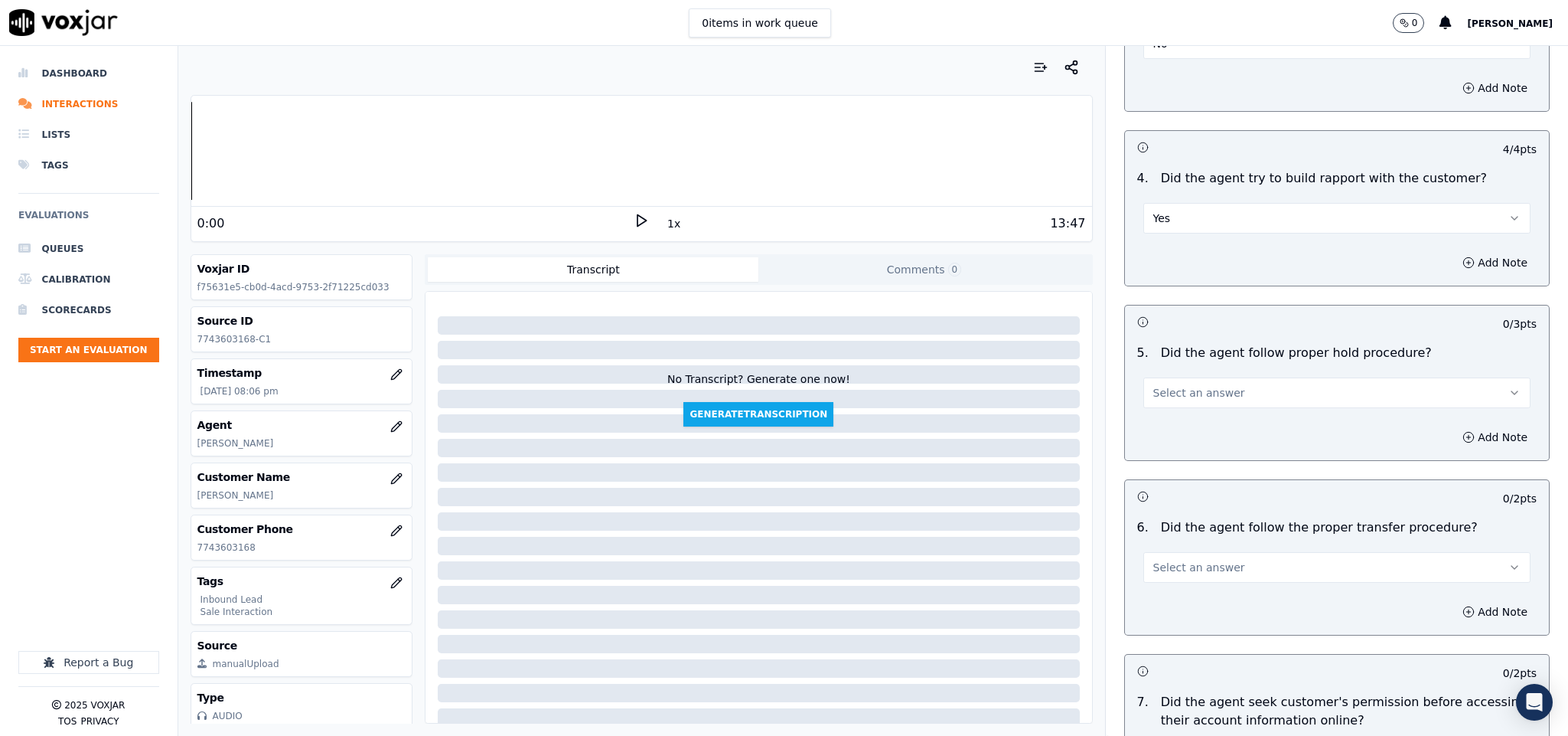
scroll to position [2412, 0]
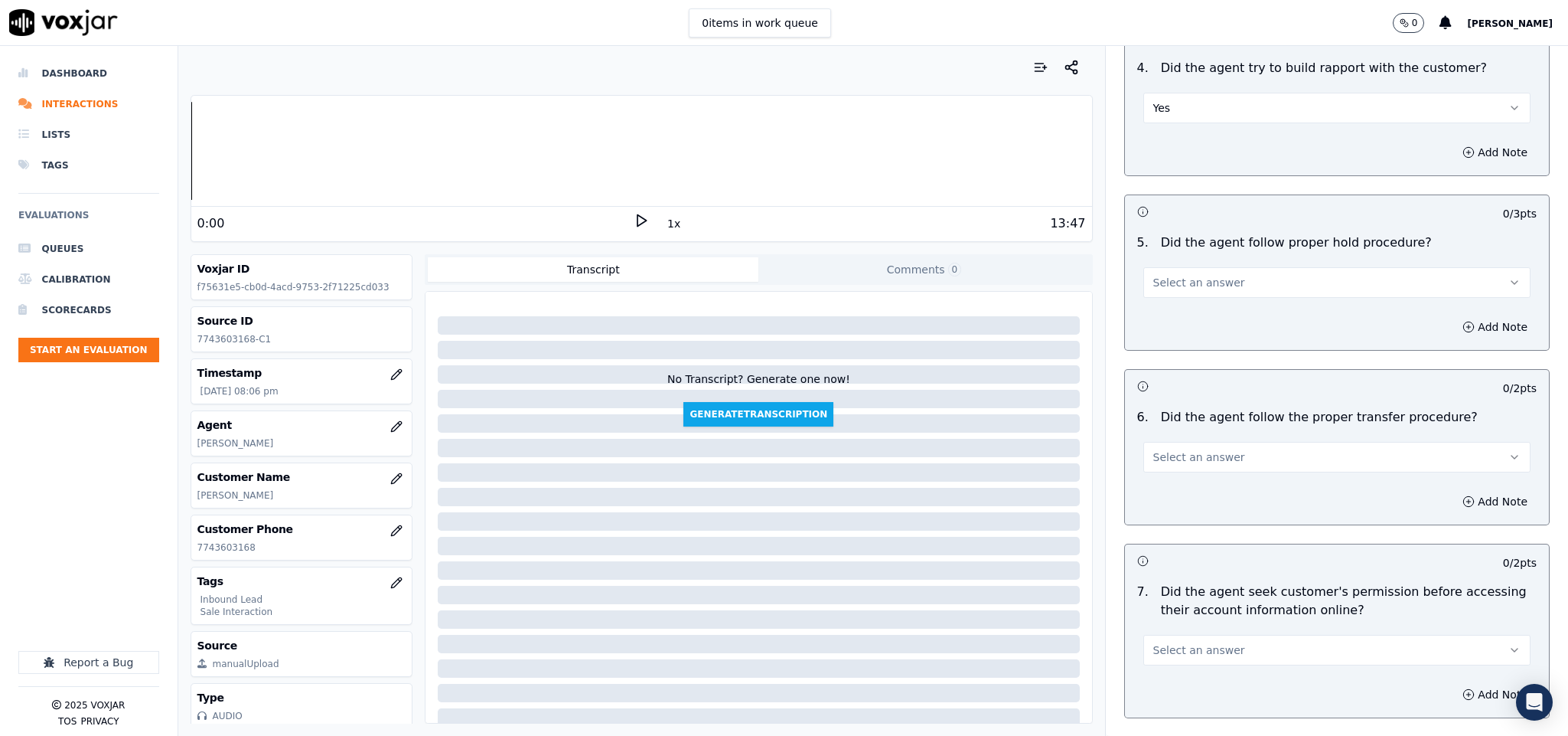
click at [1225, 267] on button "Select an answer" at bounding box center [1337, 283] width 388 height 30
click at [1197, 283] on div "Yes" at bounding box center [1299, 288] width 350 height 25
click at [1234, 441] on button "Select an answer" at bounding box center [1337, 457] width 388 height 30
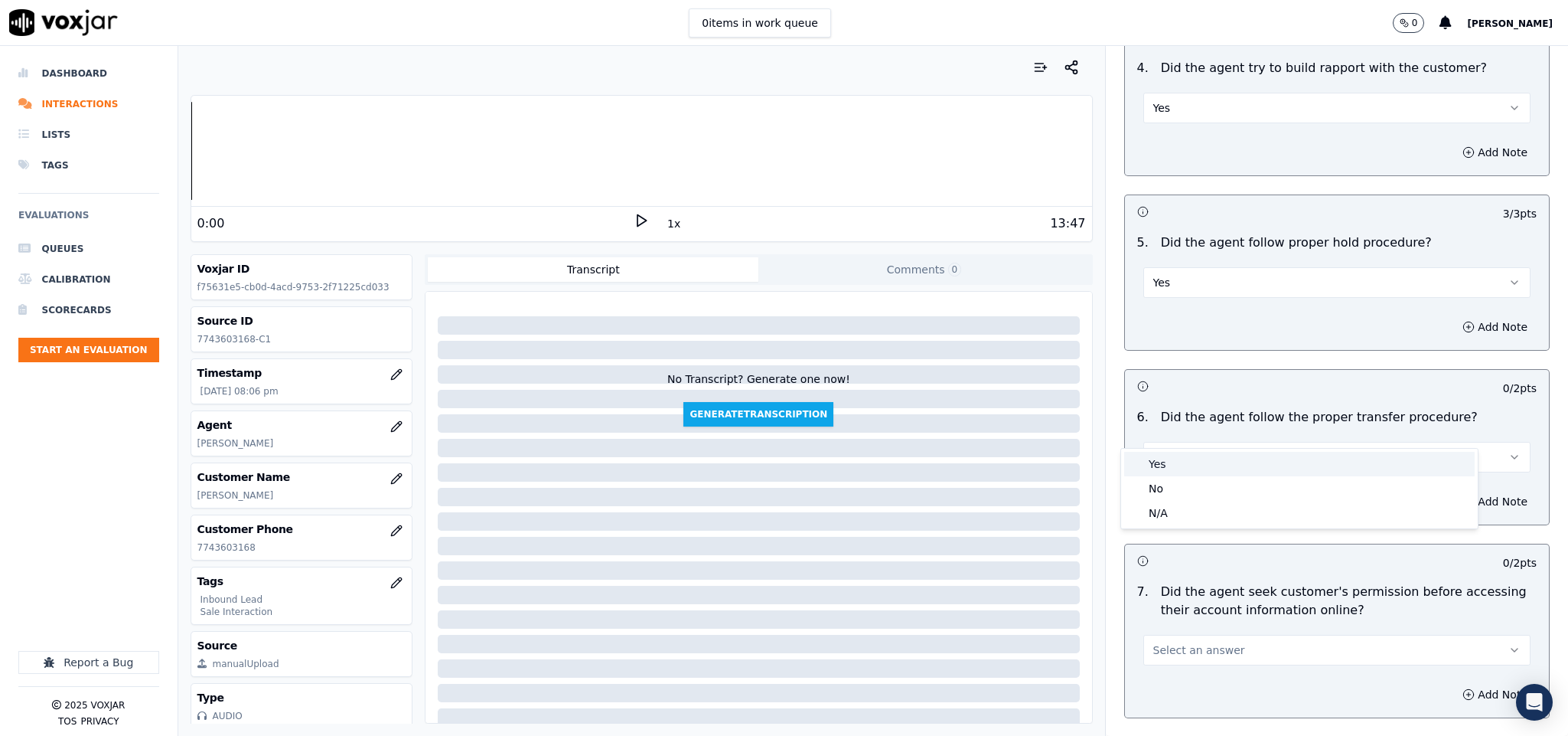
click at [1215, 462] on div "Yes" at bounding box center [1299, 464] width 350 height 25
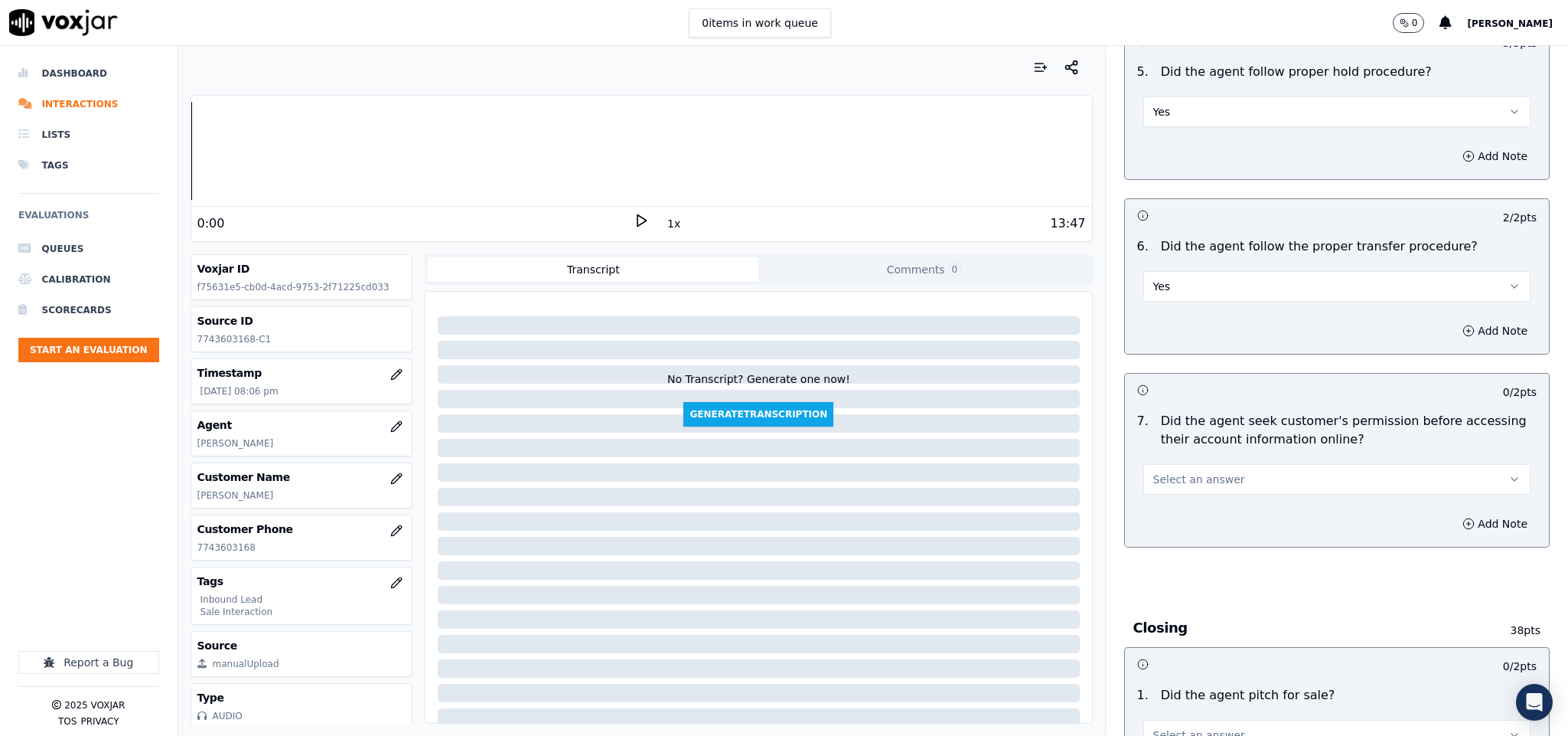
scroll to position [2756, 0]
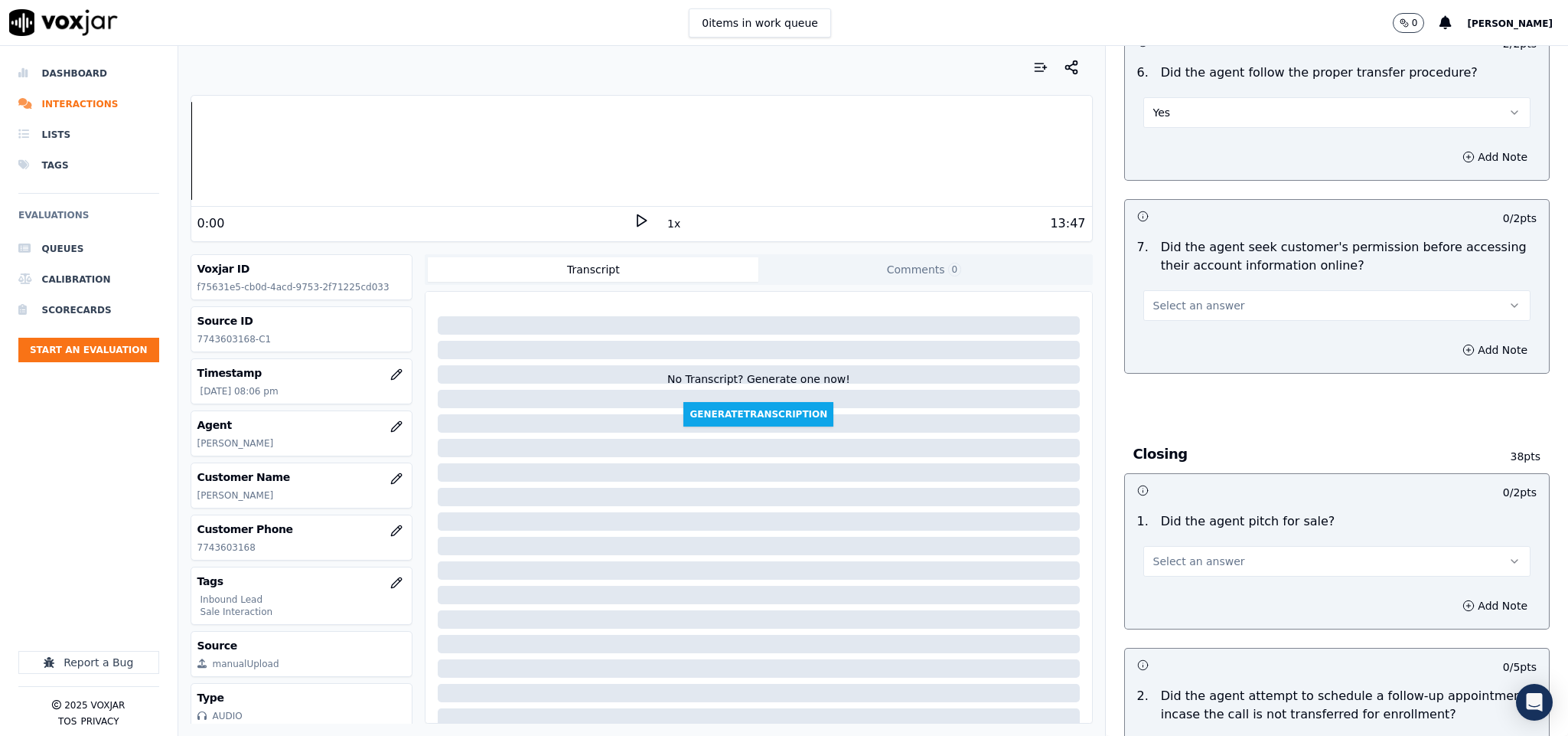
click at [1266, 290] on button "Select an answer" at bounding box center [1337, 305] width 388 height 30
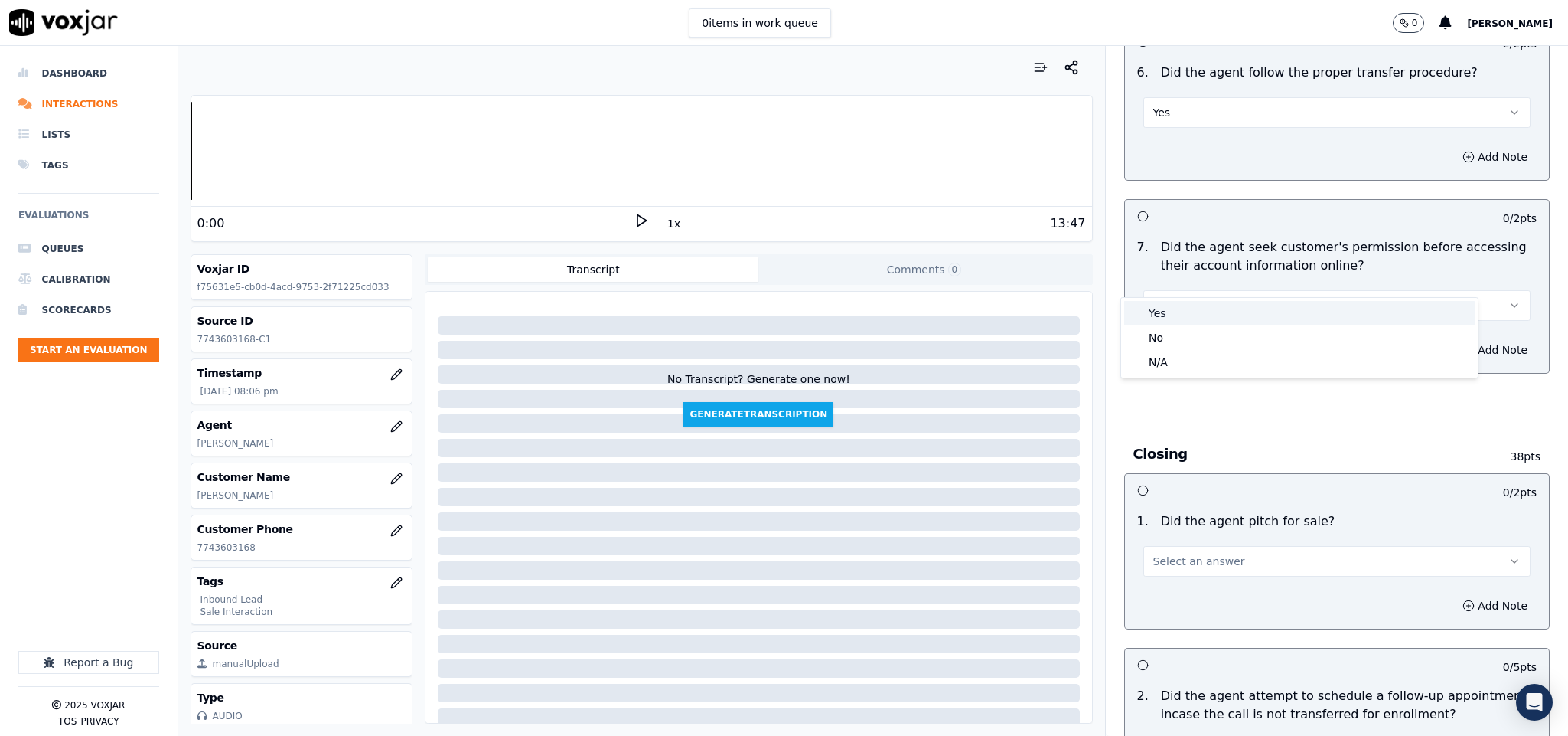
click at [1207, 310] on div "Yes" at bounding box center [1299, 313] width 350 height 25
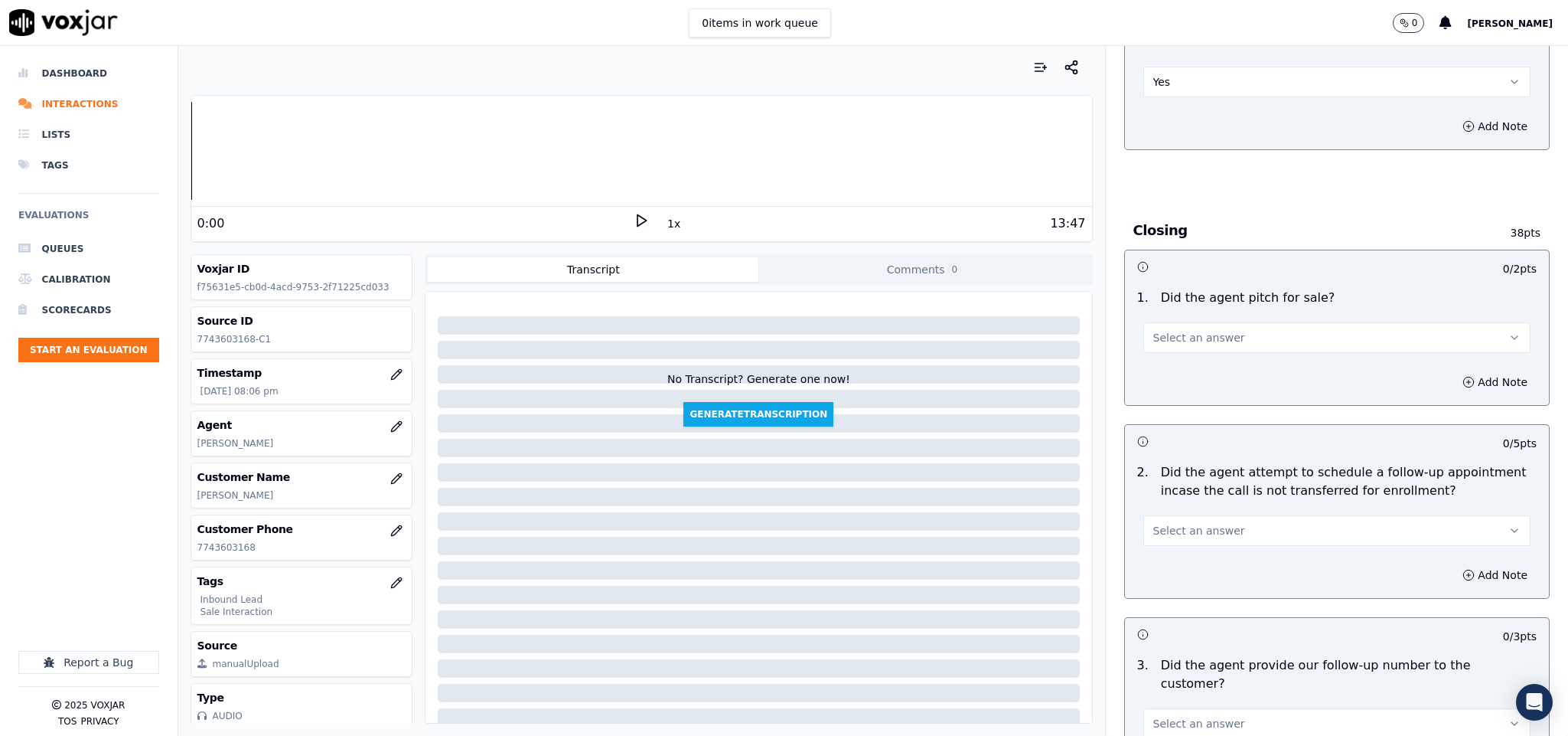
scroll to position [2986, 0]
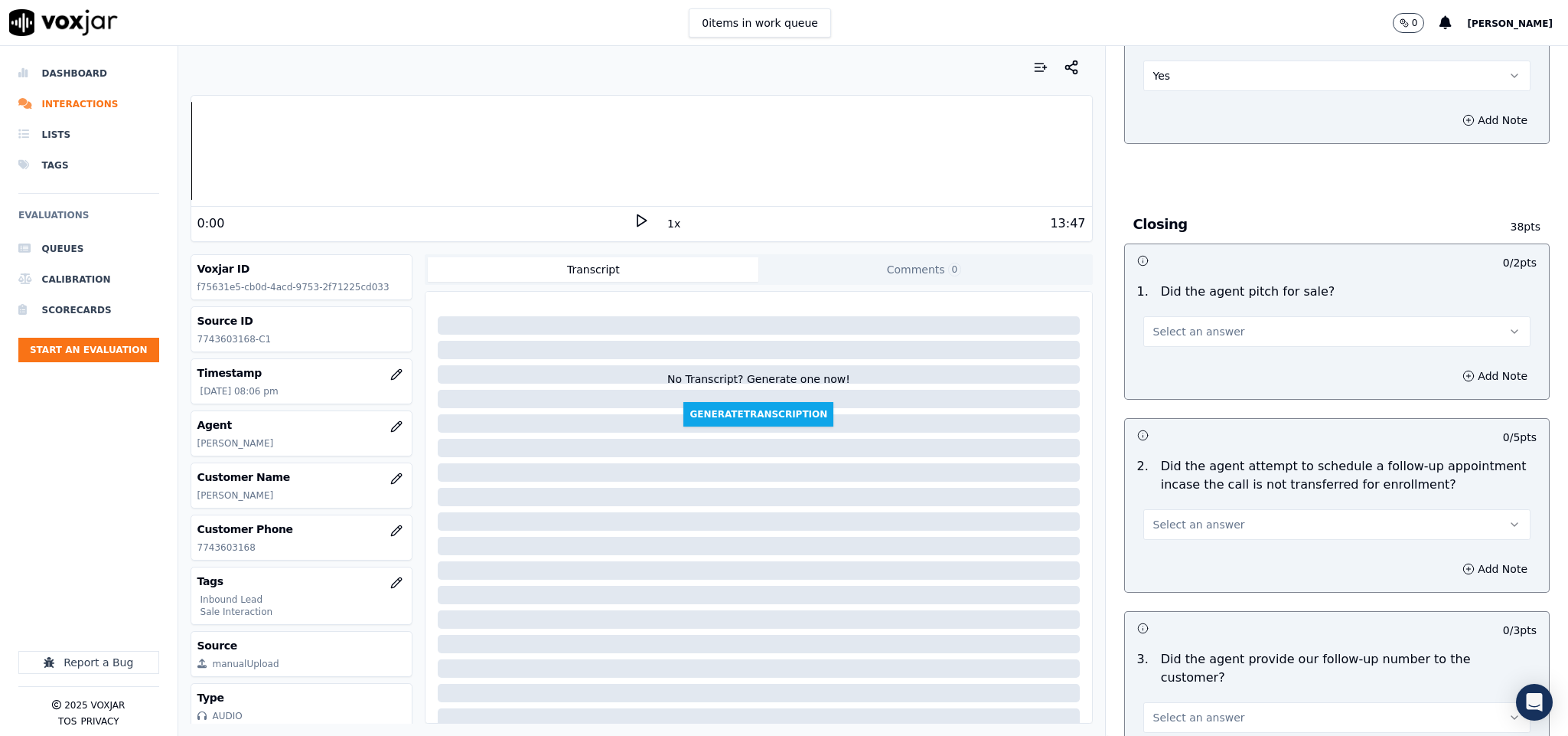
click at [1226, 42] on div "0 items in work queue 0 Sudip Roy" at bounding box center [784, 23] width 1568 height 46
click at [1220, 61] on button "Yes" at bounding box center [1337, 76] width 388 height 30
click at [1194, 138] on div "N/A" at bounding box center [1299, 133] width 350 height 25
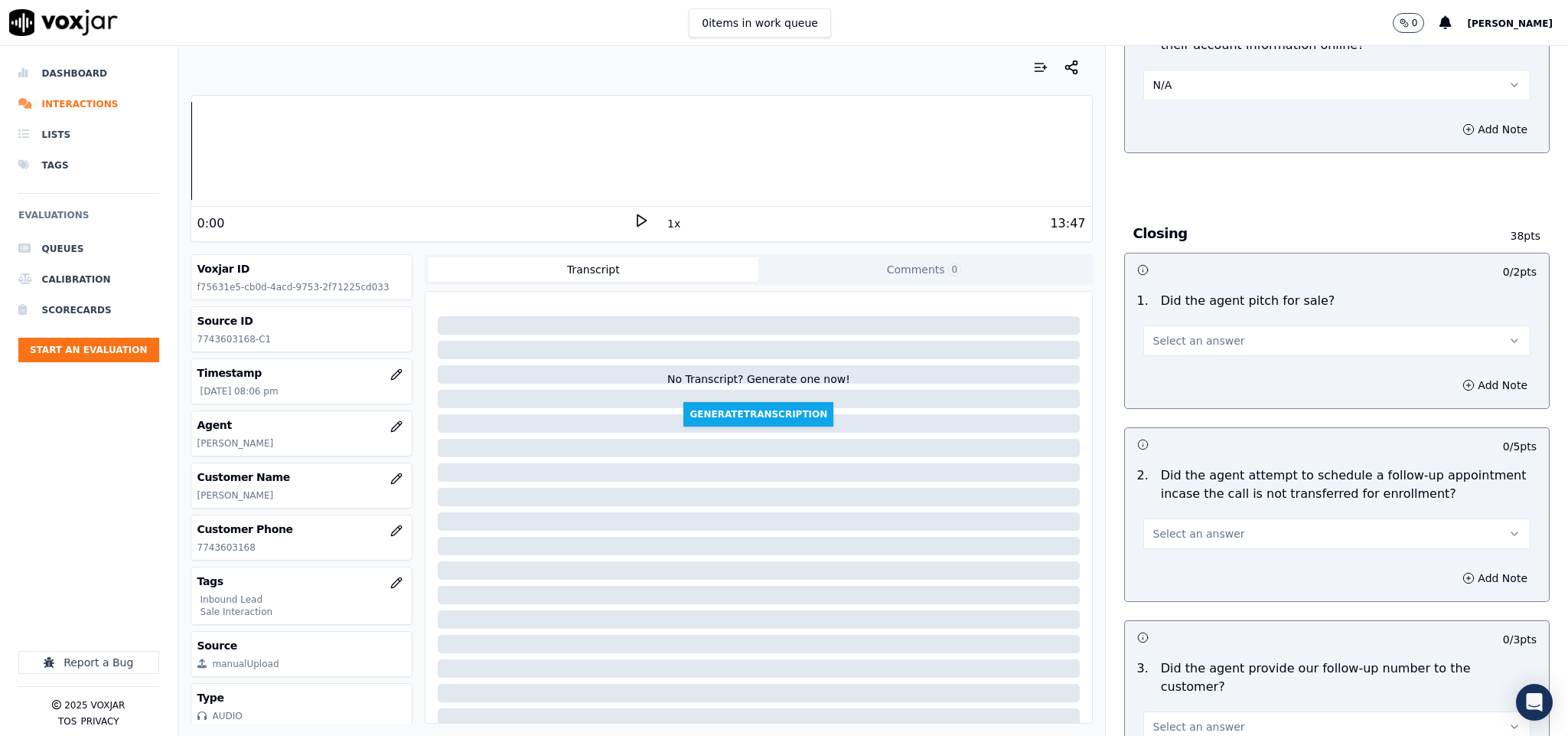
scroll to position [3100, 0]
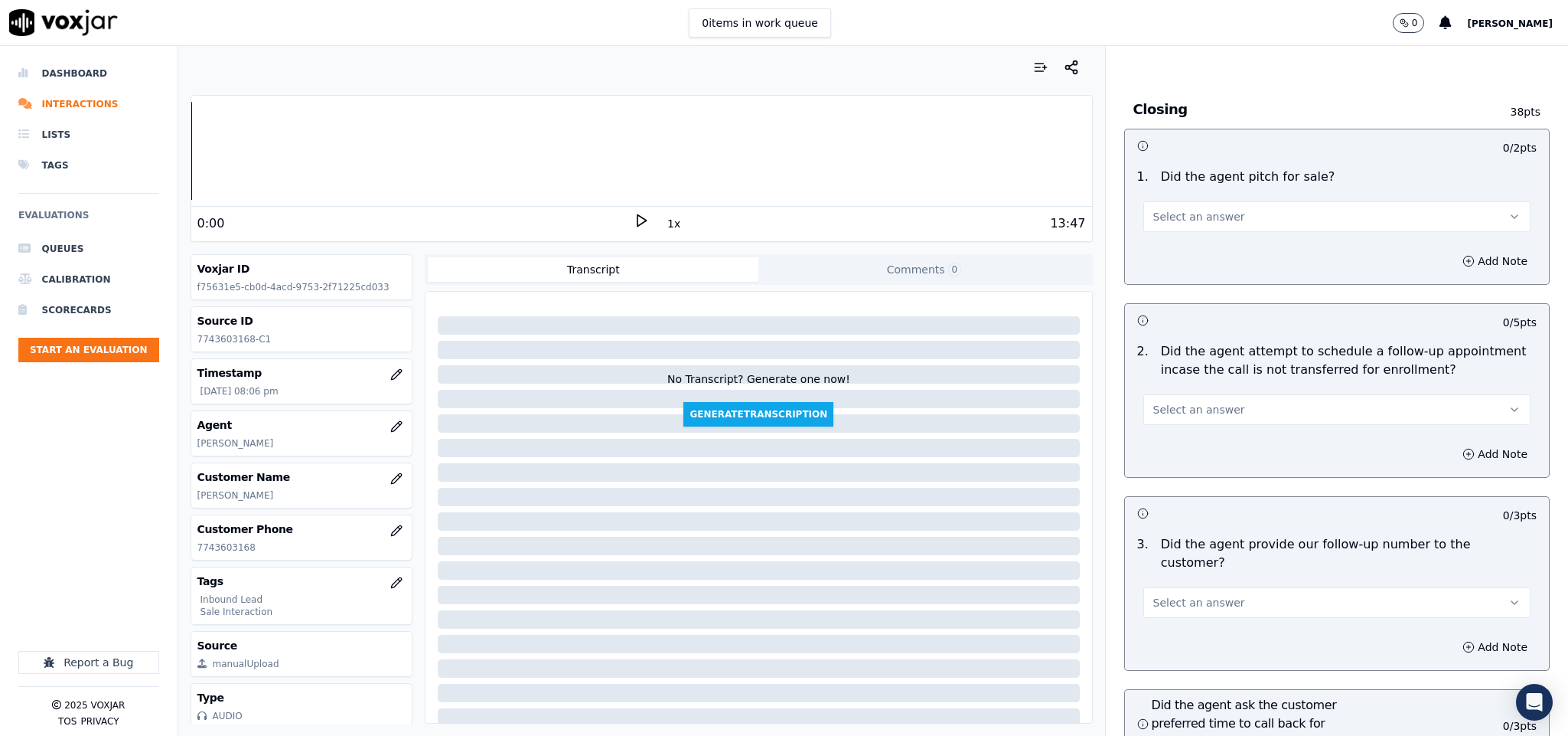
click at [1263, 201] on button "Select an answer" at bounding box center [1337, 216] width 388 height 30
click at [1240, 218] on div "Yes" at bounding box center [1299, 224] width 350 height 25
click at [1218, 394] on button "Select an answer" at bounding box center [1337, 410] width 388 height 30
click at [1178, 473] on div "N/A" at bounding box center [1299, 467] width 350 height 25
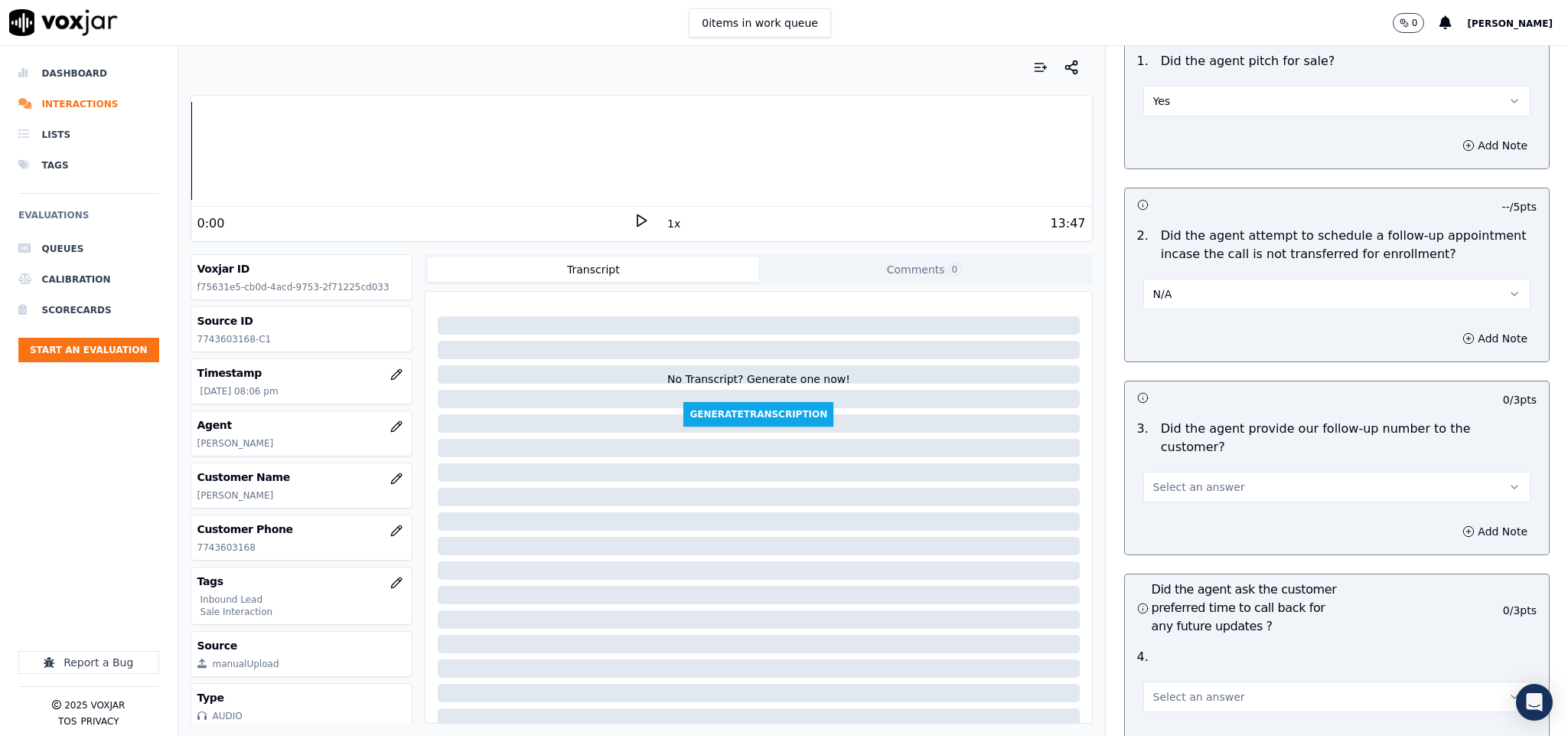
scroll to position [3330, 0]
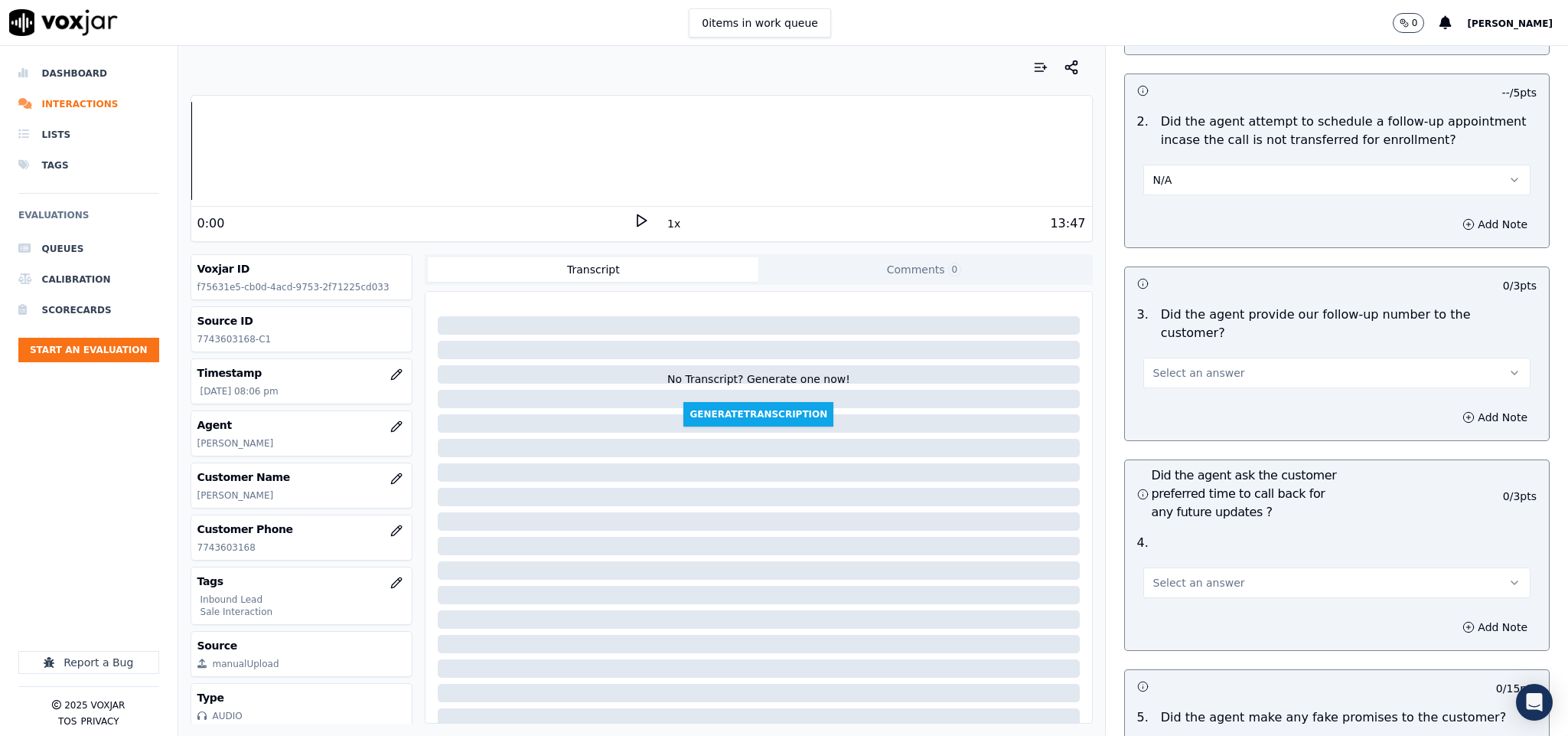
click at [1197, 365] on span "Select an answer" at bounding box center [1199, 372] width 92 height 15
click at [1194, 366] on div "Yes" at bounding box center [1299, 363] width 350 height 25
click at [1171, 164] on button "N/A" at bounding box center [1337, 180] width 388 height 30
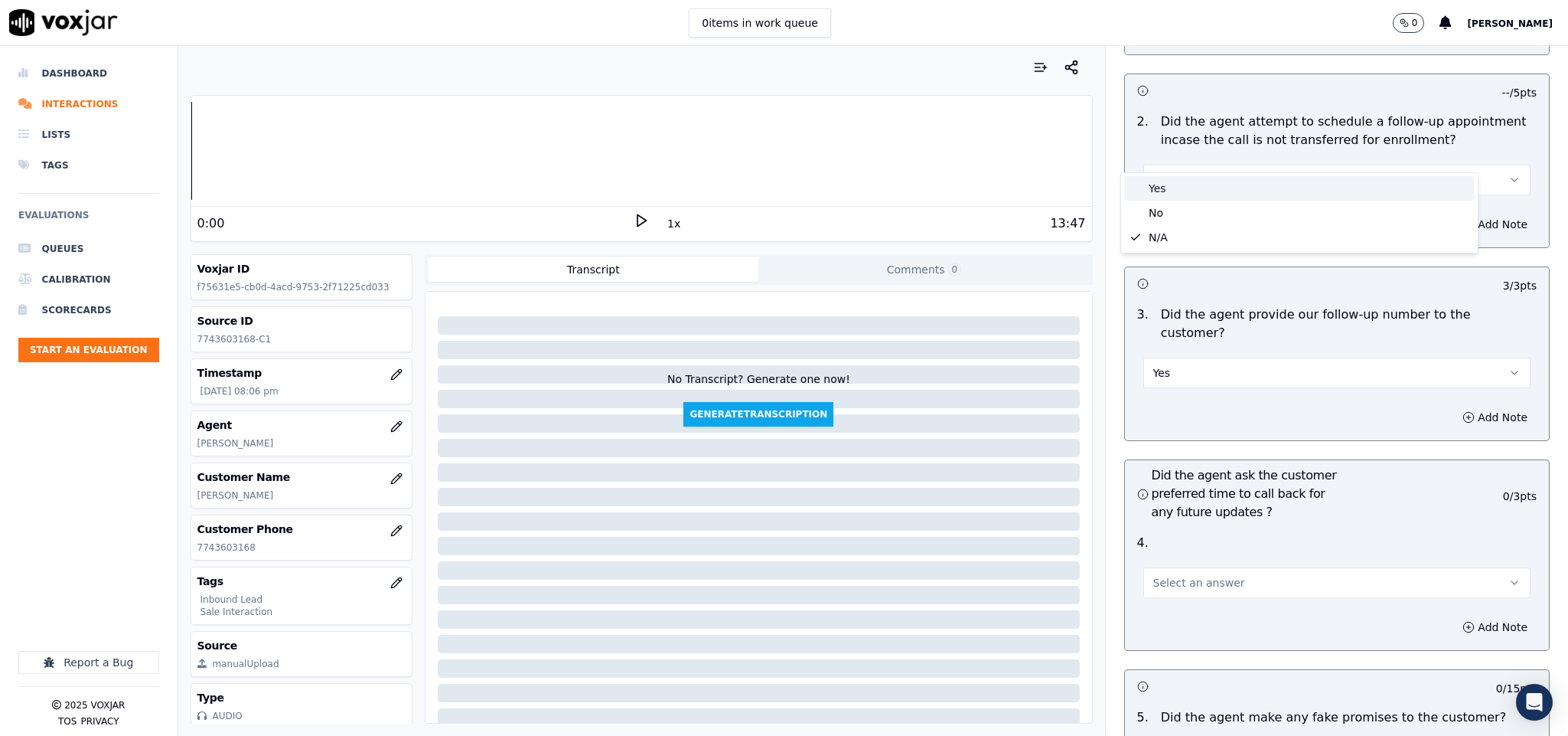
click at [1169, 181] on div "Yes" at bounding box center [1299, 188] width 350 height 25
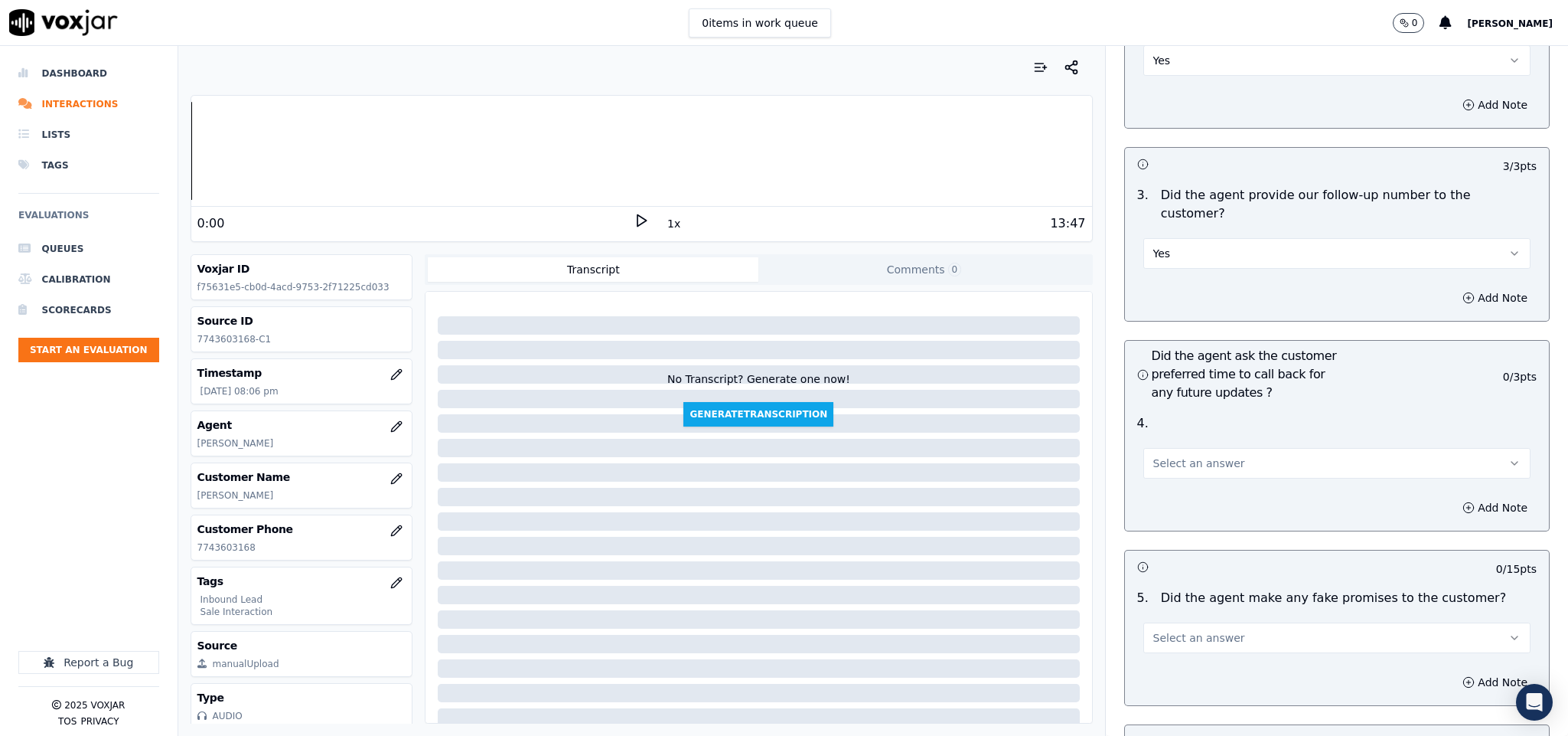
scroll to position [3675, 0]
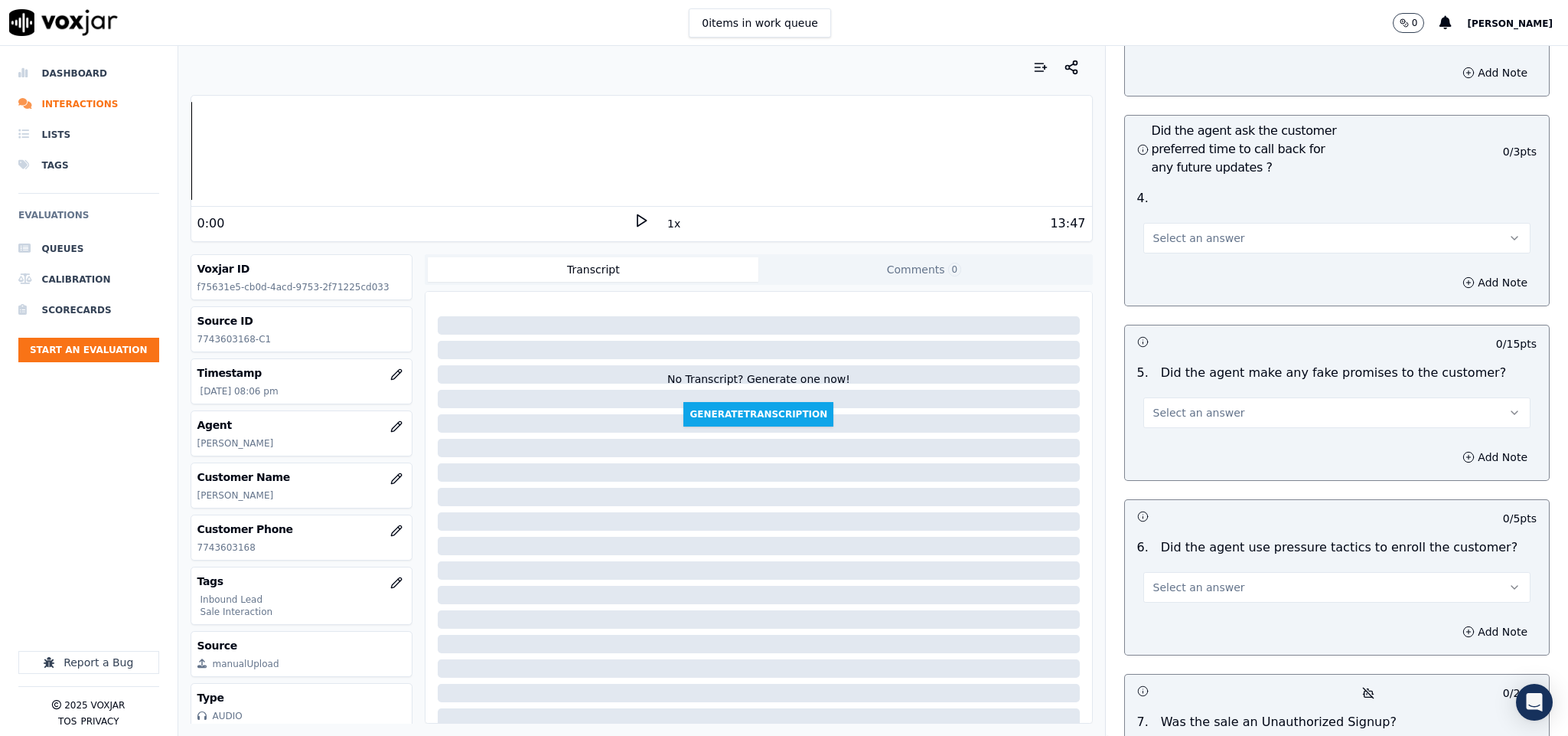
click at [1208, 231] on span "Select an answer" at bounding box center [1199, 238] width 92 height 15
click at [1196, 264] on div "No" at bounding box center [1299, 254] width 350 height 25
click at [1199, 223] on button "No" at bounding box center [1337, 238] width 388 height 30
click at [1192, 281] on div "N/A" at bounding box center [1299, 279] width 350 height 25
click at [1208, 405] on span "Select an answer" at bounding box center [1199, 412] width 92 height 15
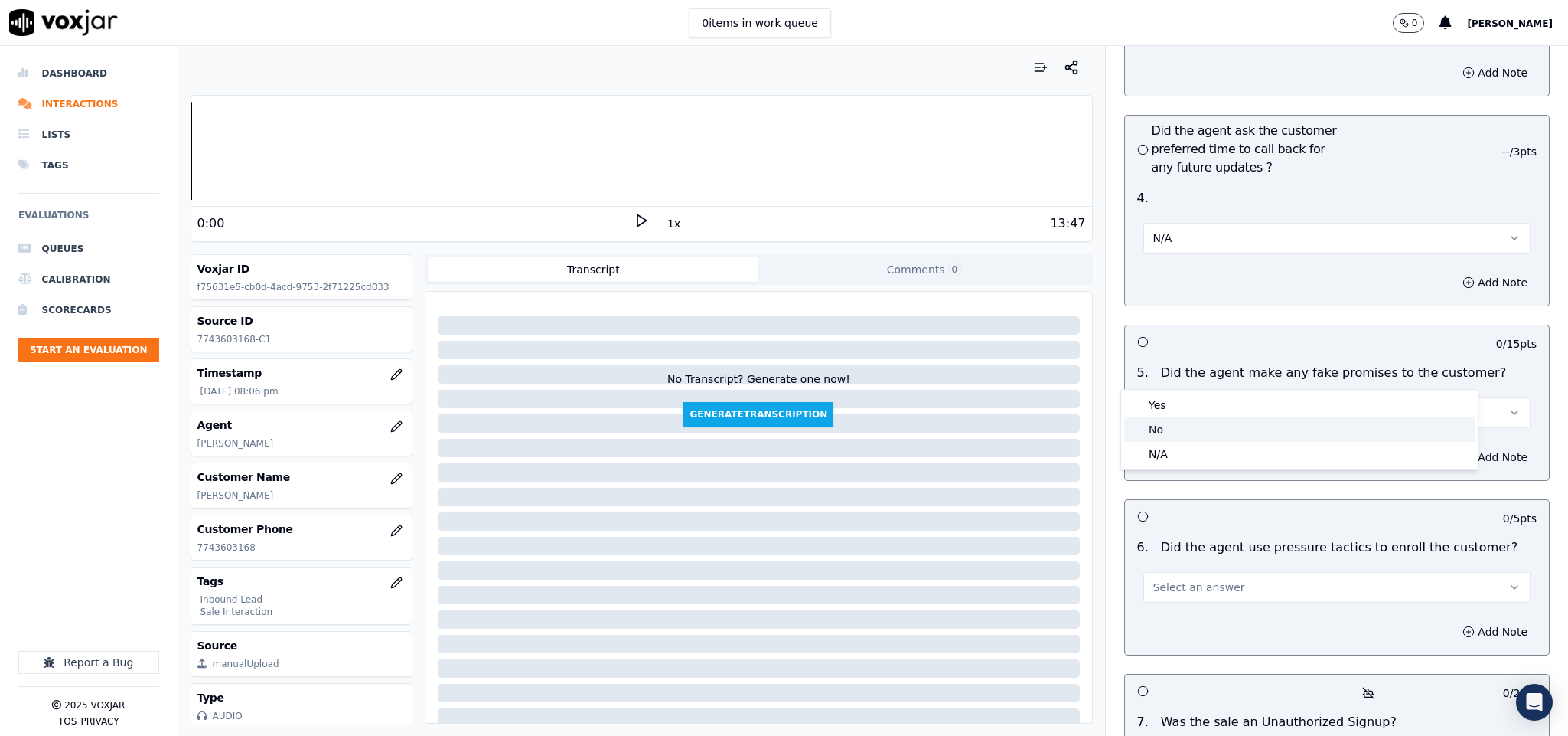
click at [1171, 421] on div "No" at bounding box center [1299, 429] width 350 height 25
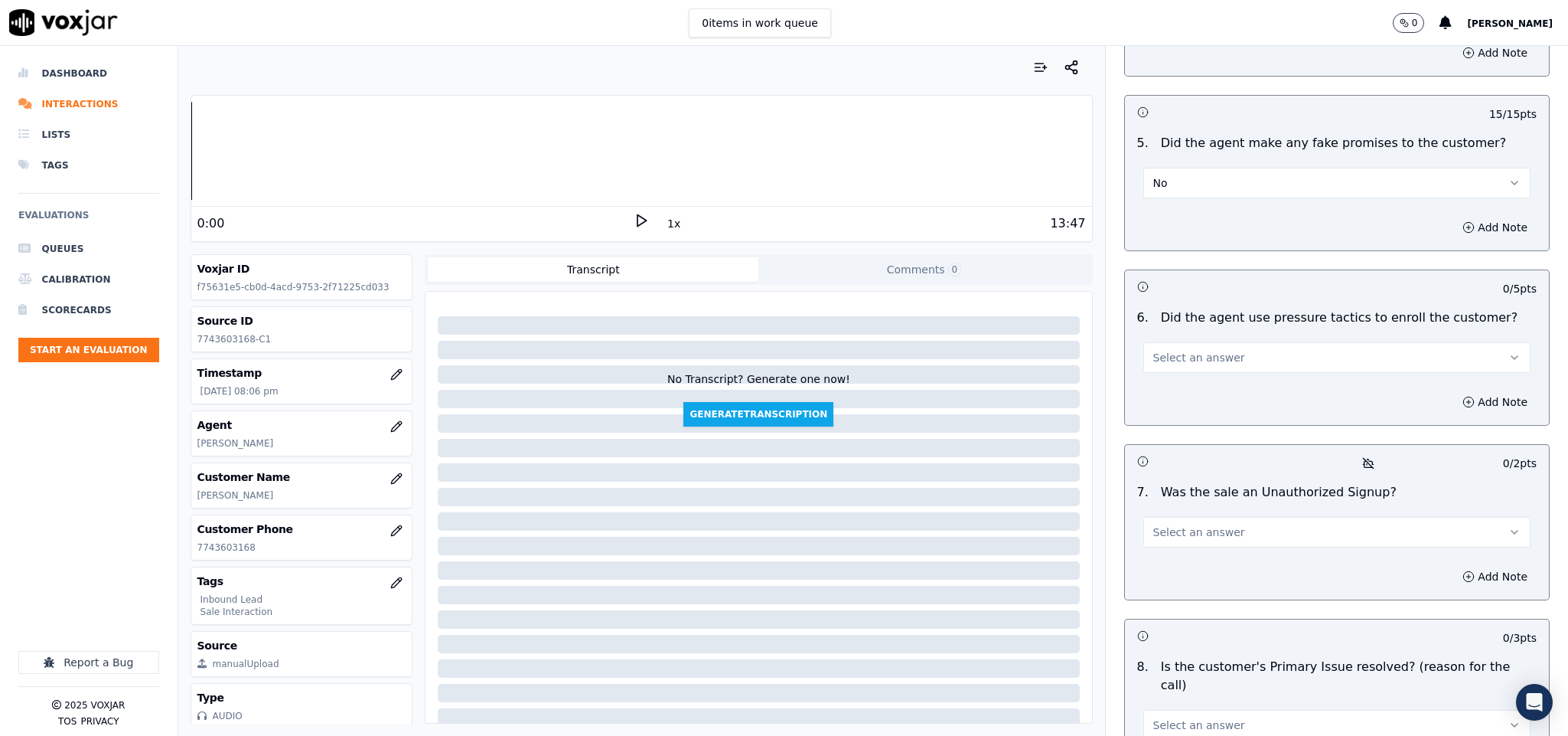
click at [1197, 342] on button "Select an answer" at bounding box center [1337, 358] width 388 height 30
click at [1162, 378] on div "No" at bounding box center [1299, 375] width 350 height 25
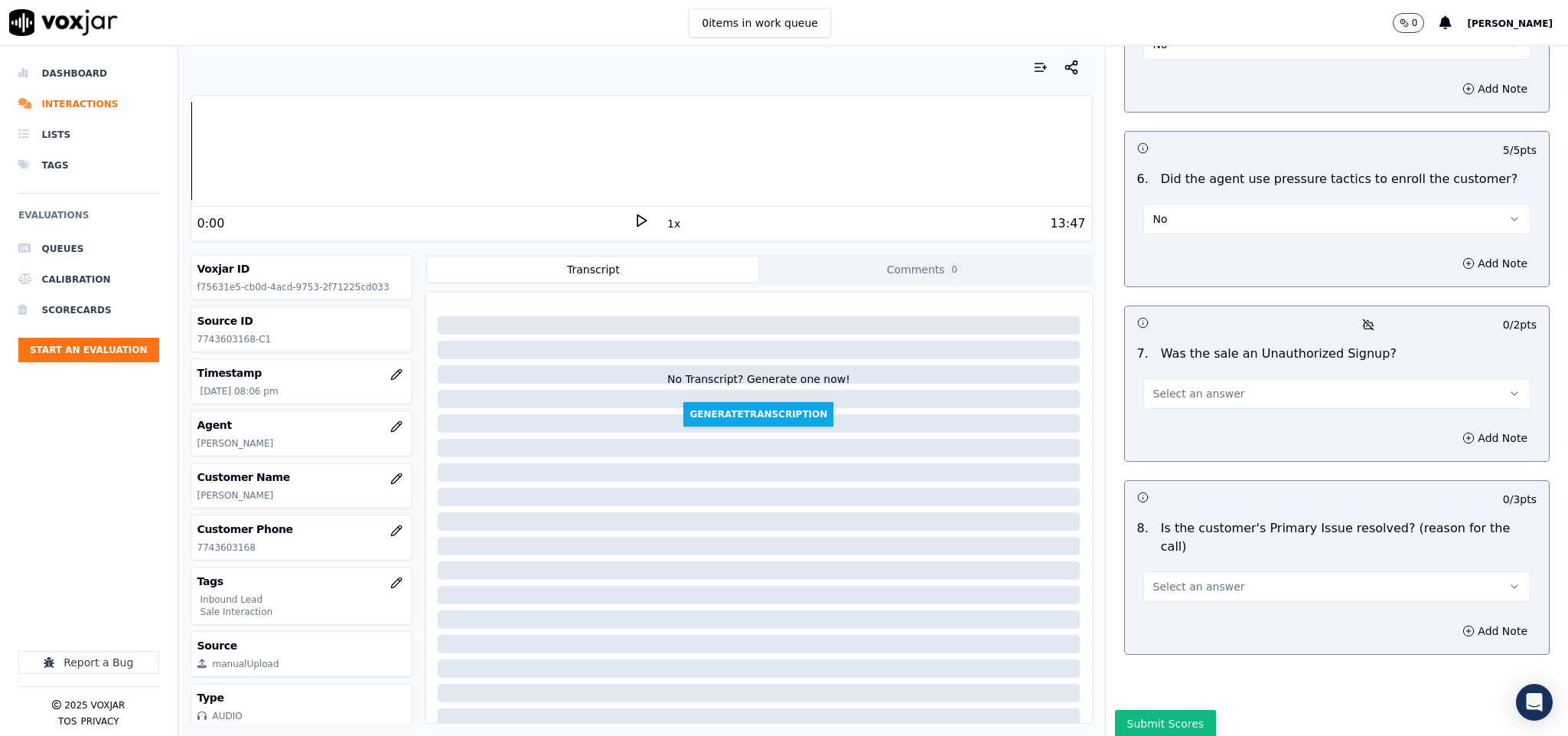
scroll to position [4046, 0]
click at [1215, 376] on button "Select an answer" at bounding box center [1337, 391] width 388 height 30
click at [1180, 410] on div "No" at bounding box center [1299, 409] width 350 height 25
click at [1206, 576] on span "Select an answer" at bounding box center [1199, 584] width 92 height 15
click at [1183, 566] on div "Yes" at bounding box center [1299, 560] width 350 height 25
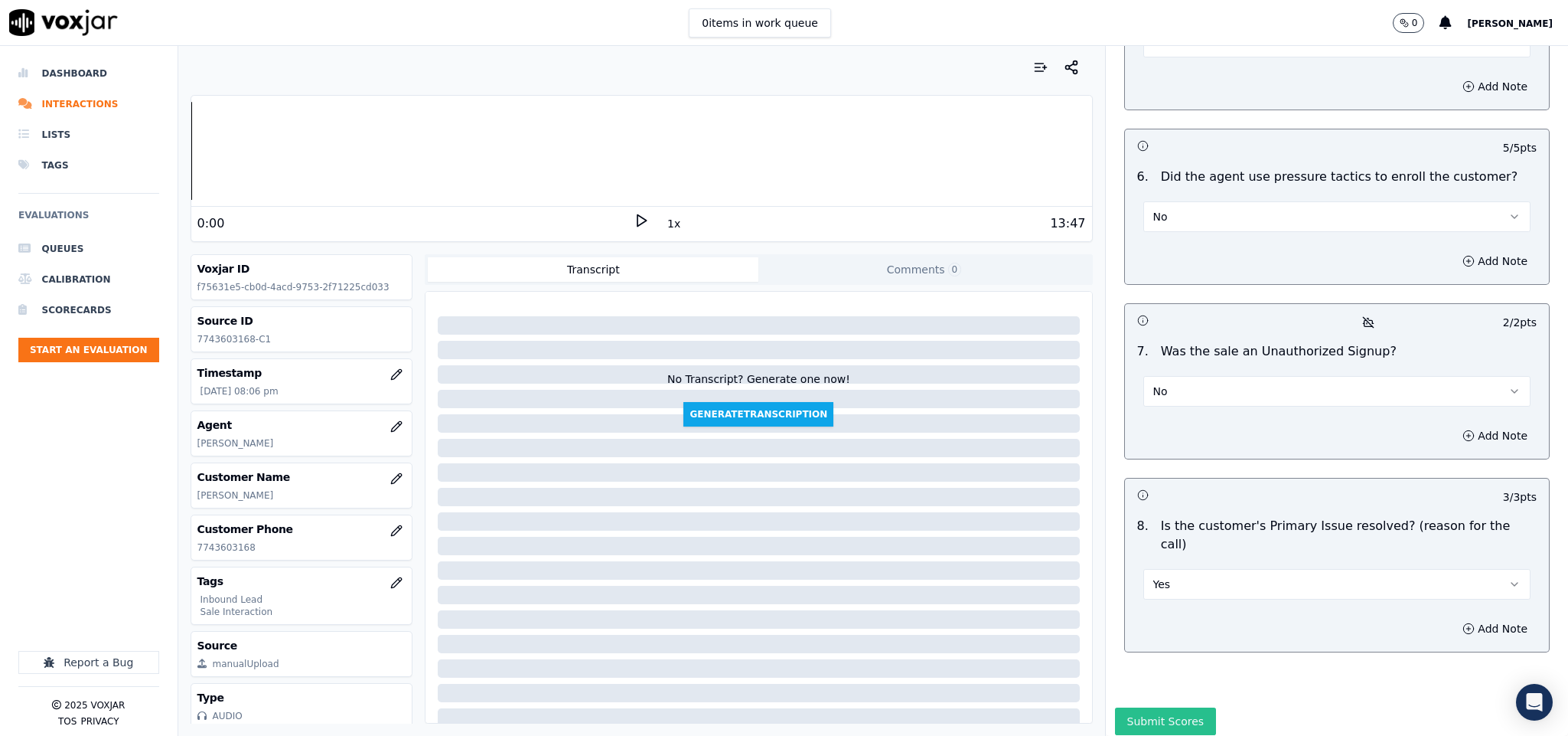
click at [1157, 707] on button "Submit Scores" at bounding box center [1166, 721] width 102 height 28
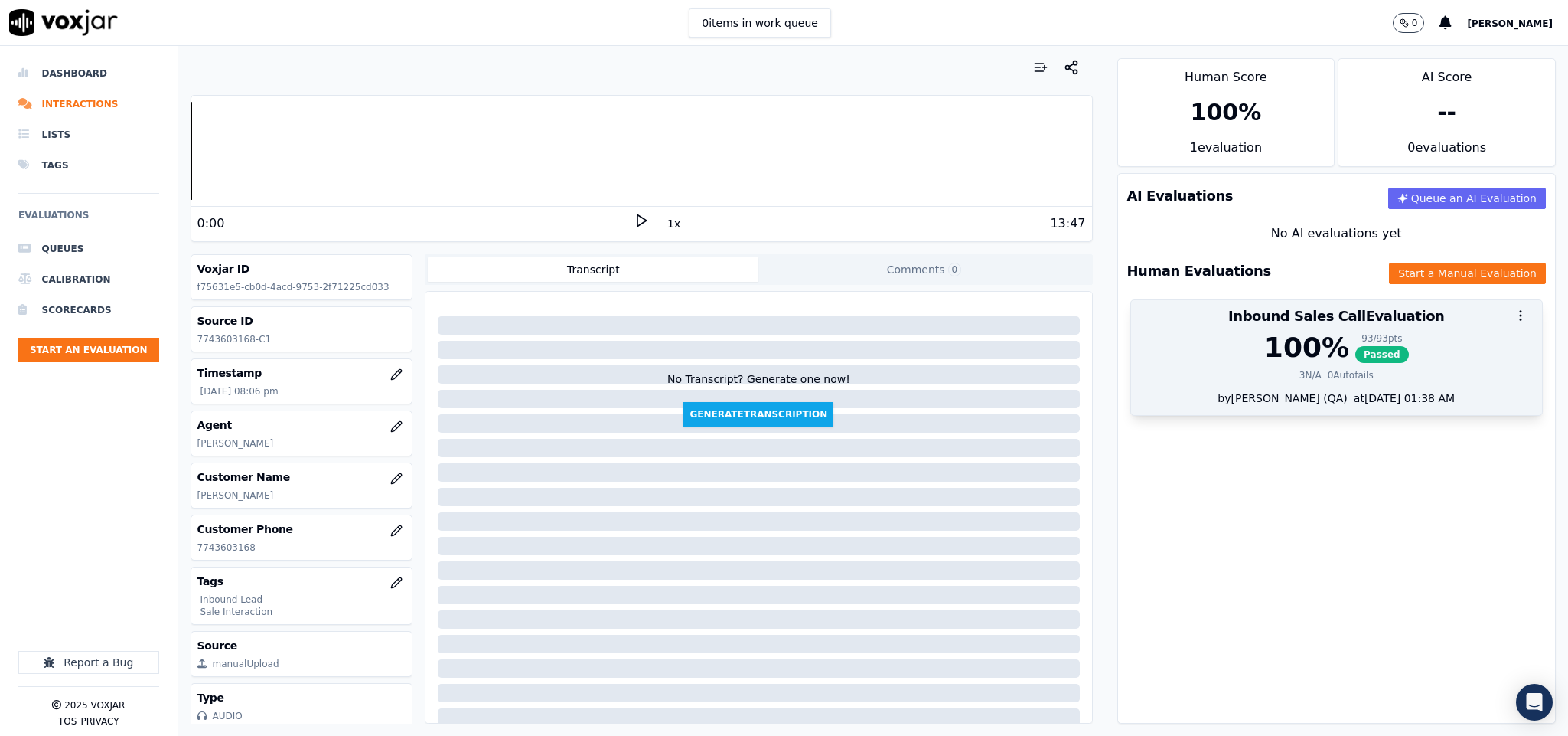
click at [1356, 340] on div "93 / 93 pts" at bounding box center [1382, 338] width 53 height 12
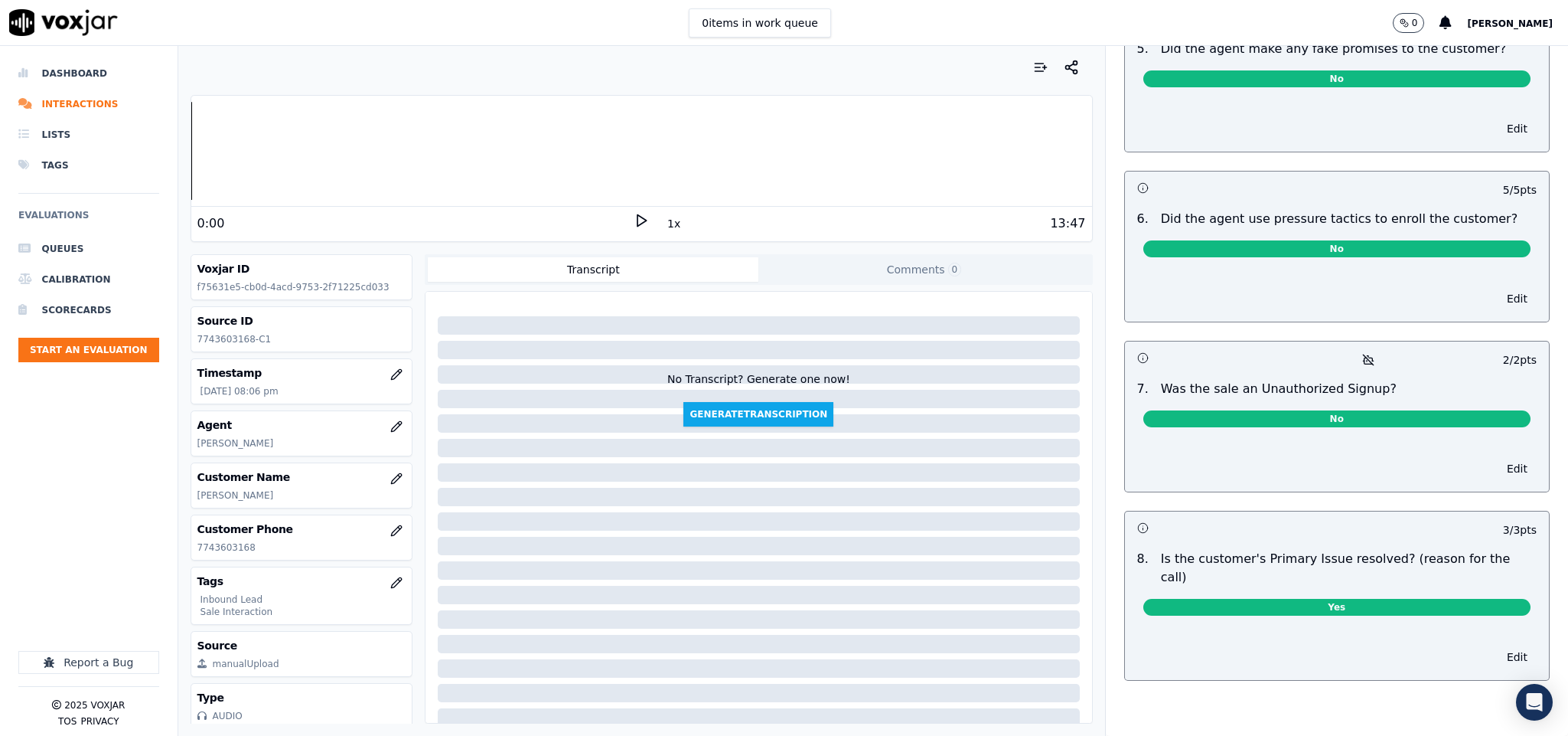
scroll to position [0, 0]
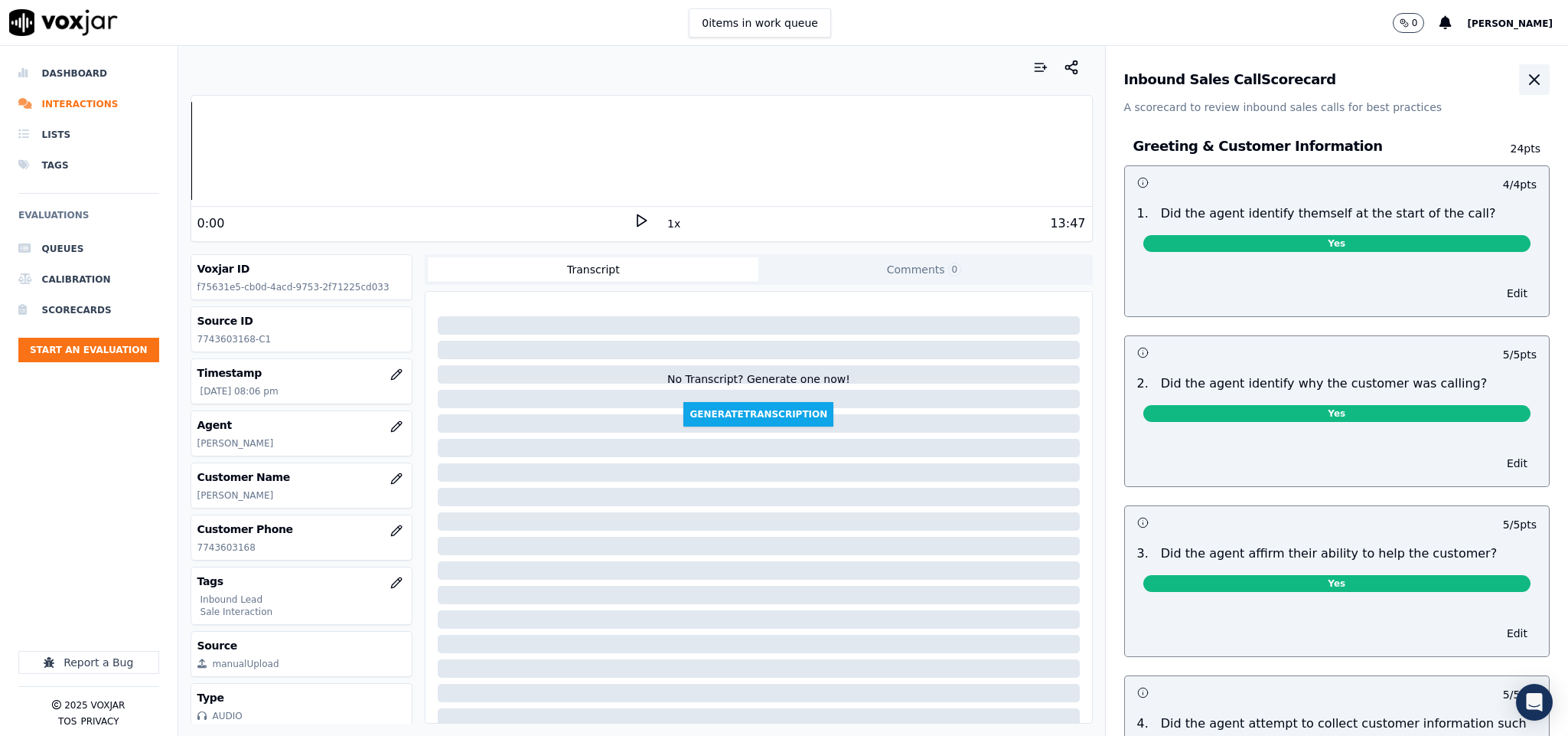
click at [1525, 74] on icon "button" at bounding box center [1534, 79] width 18 height 18
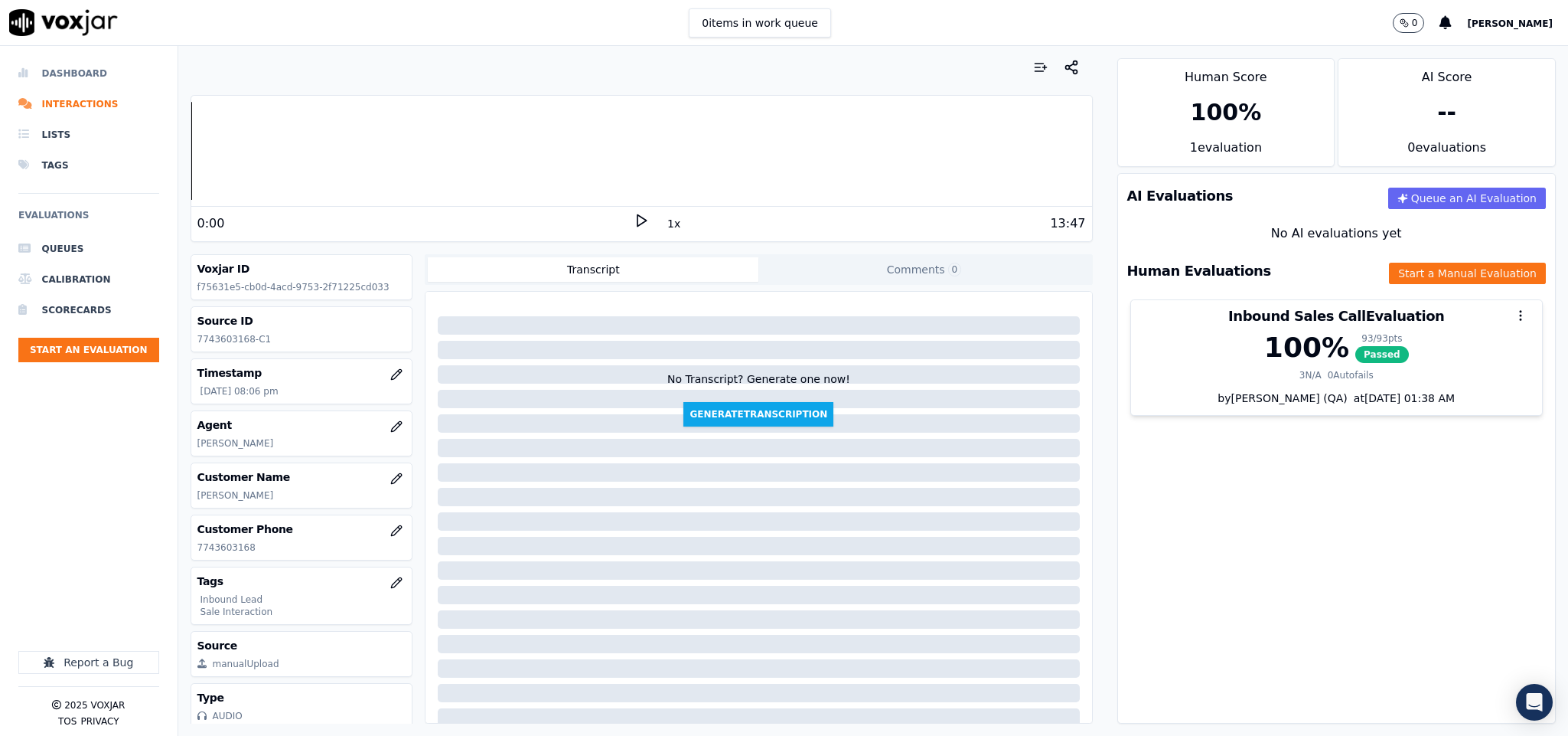
click at [77, 66] on li "Dashboard" at bounding box center [89, 73] width 140 height 30
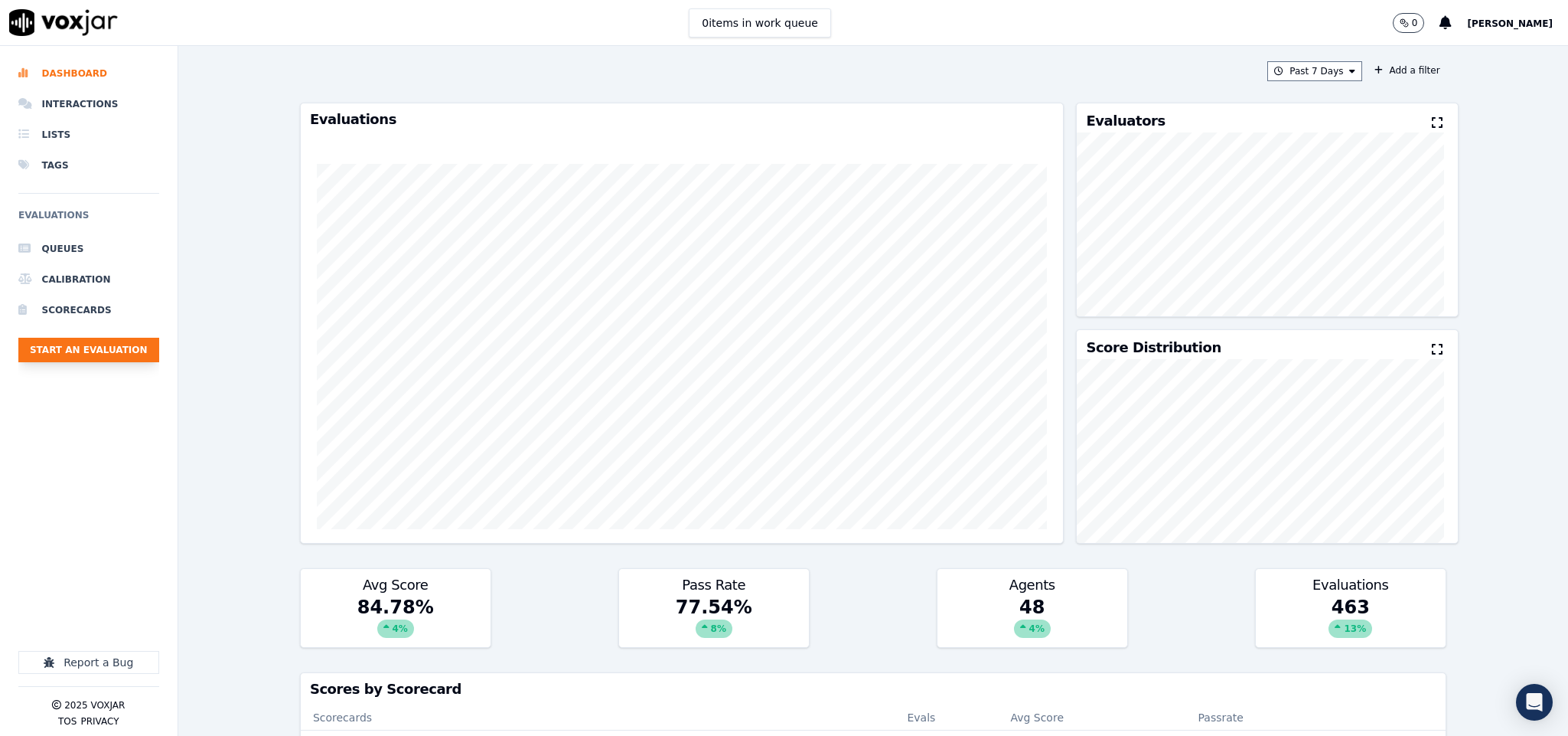
click at [106, 350] on button "Start an Evaluation" at bounding box center [89, 350] width 140 height 25
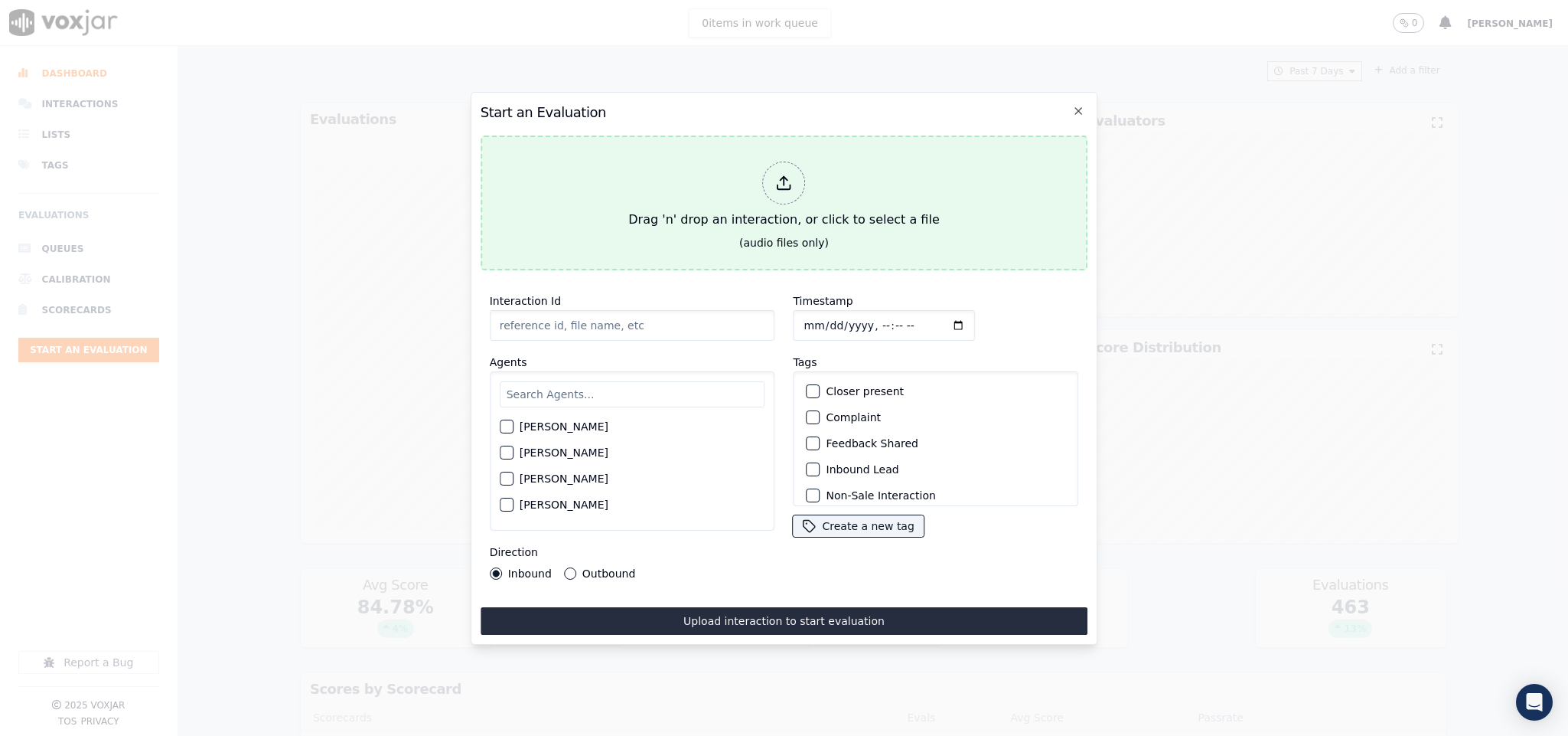
click at [721, 204] on div "Drag 'n' drop an interaction, or click to select a file" at bounding box center [784, 196] width 323 height 80
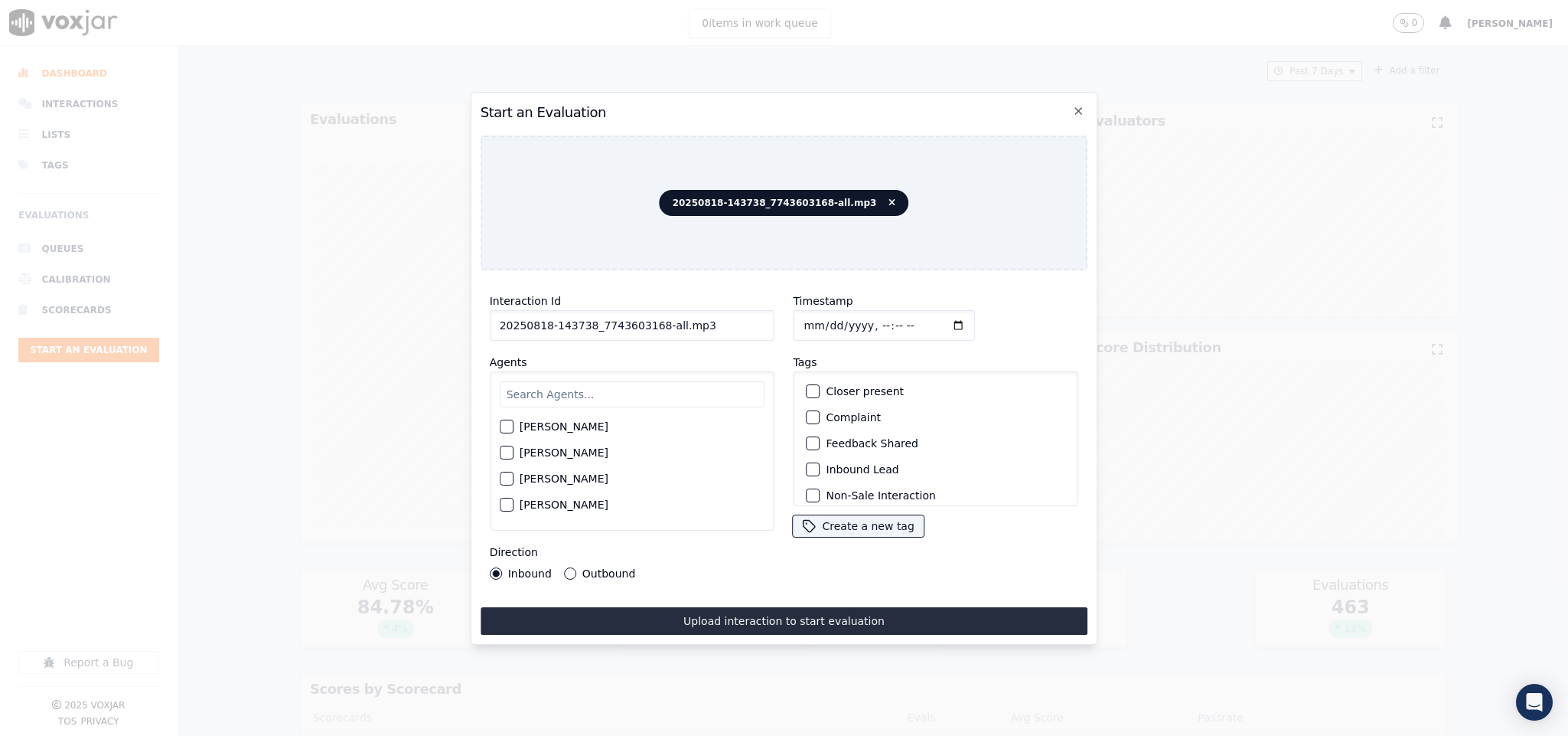
drag, startPoint x: 652, startPoint y: 319, endPoint x: 891, endPoint y: 356, distance: 241.8
click at [891, 356] on div "Interaction Id 20250818-143738_7743603168-all.mp3 Agents Harry Roy Aaron Biswas…" at bounding box center [784, 436] width 608 height 307
type input "20250818-143738_7743603168-C1"
click at [799, 322] on input "Timestamp" at bounding box center [885, 325] width 182 height 30
type input "2025-08-18T20:08"
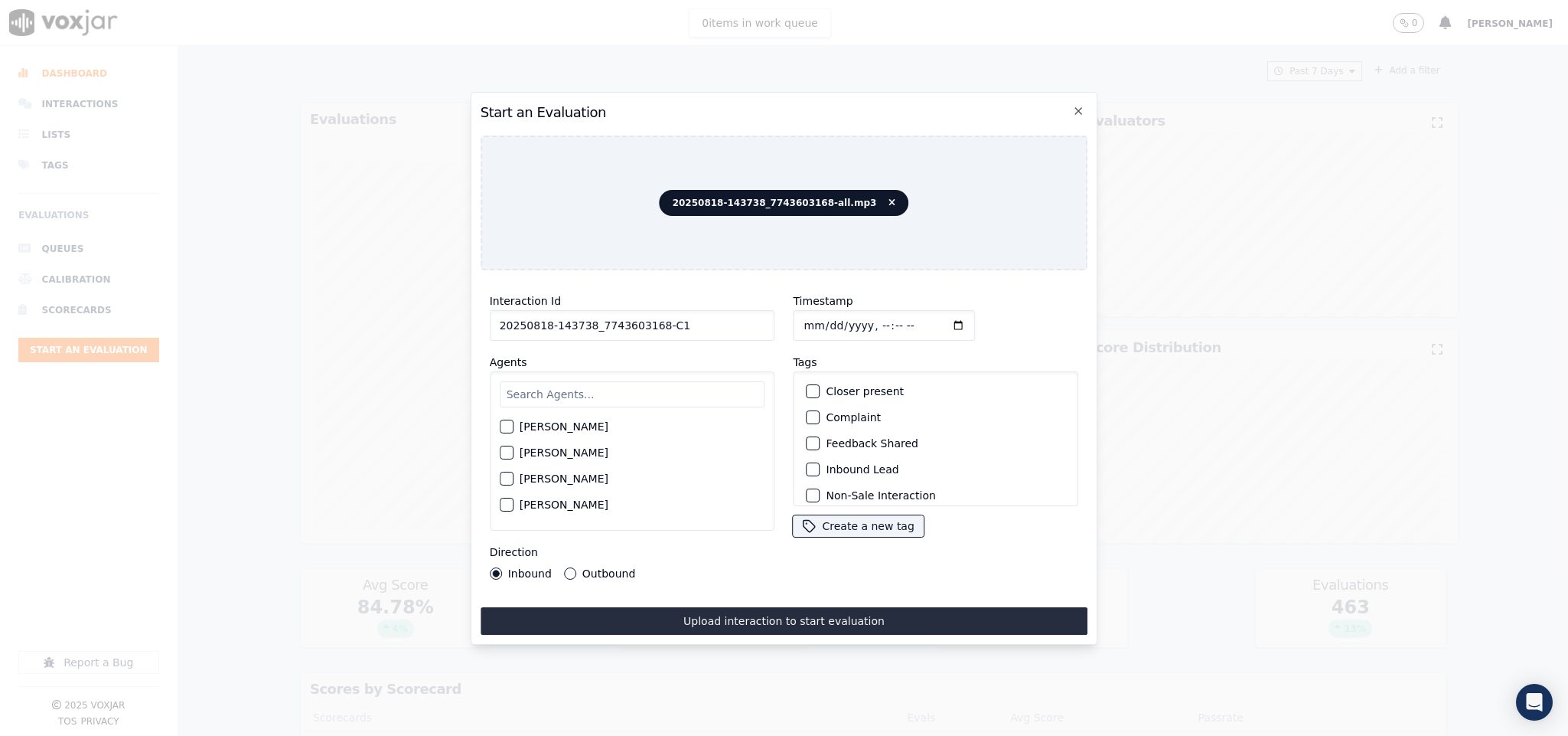
click at [634, 382] on input "text" at bounding box center [632, 394] width 266 height 26
type input "ric"
click at [510, 452] on div "button" at bounding box center [505, 457] width 10 height 10
click at [571, 568] on button "Outbound" at bounding box center [570, 573] width 12 height 12
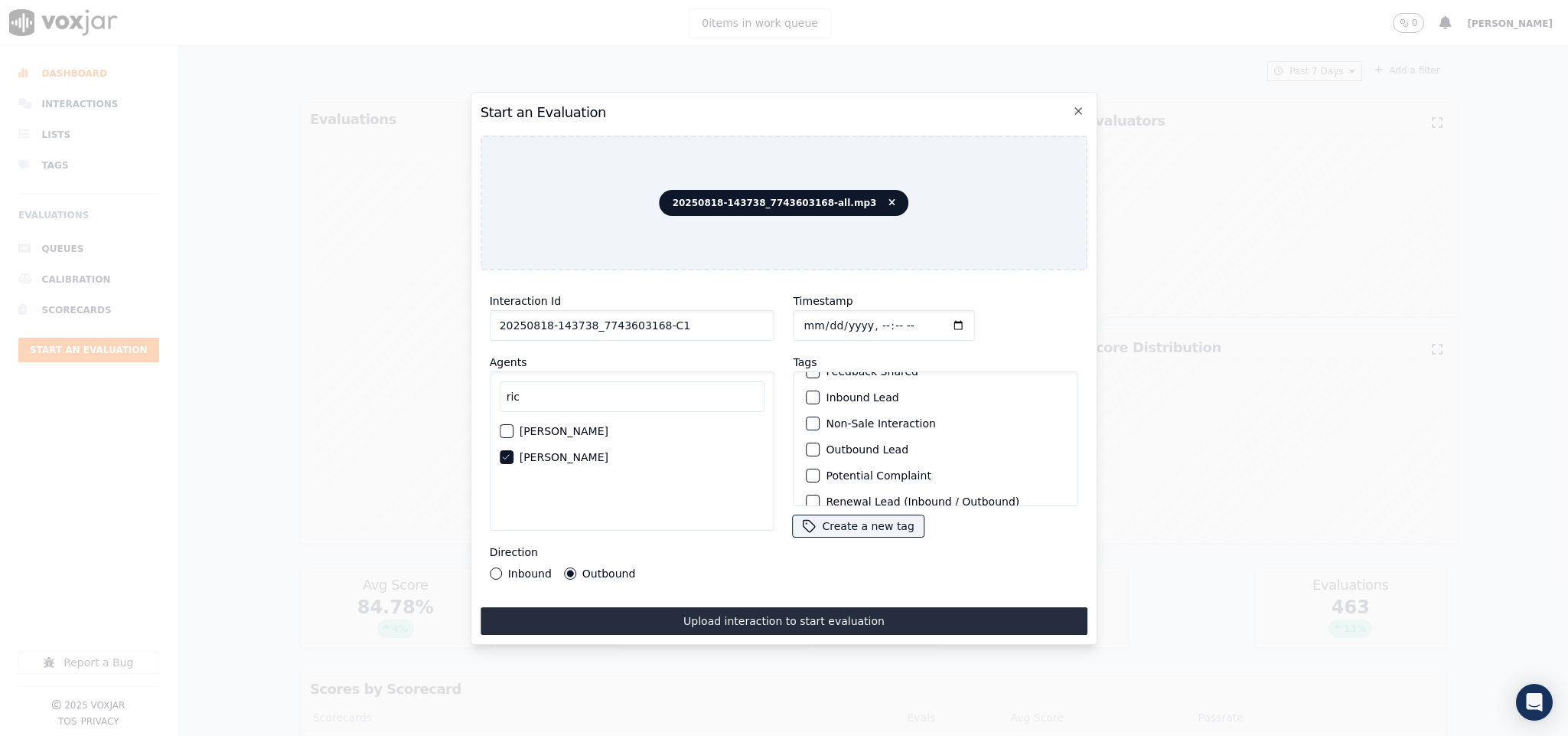
scroll to position [115, 0]
click at [808, 402] on div "button" at bounding box center [812, 407] width 10 height 10
click at [804, 473] on div "Sale Interaction" at bounding box center [936, 486] width 271 height 26
click at [808, 481] on div "button" at bounding box center [812, 485] width 10 height 10
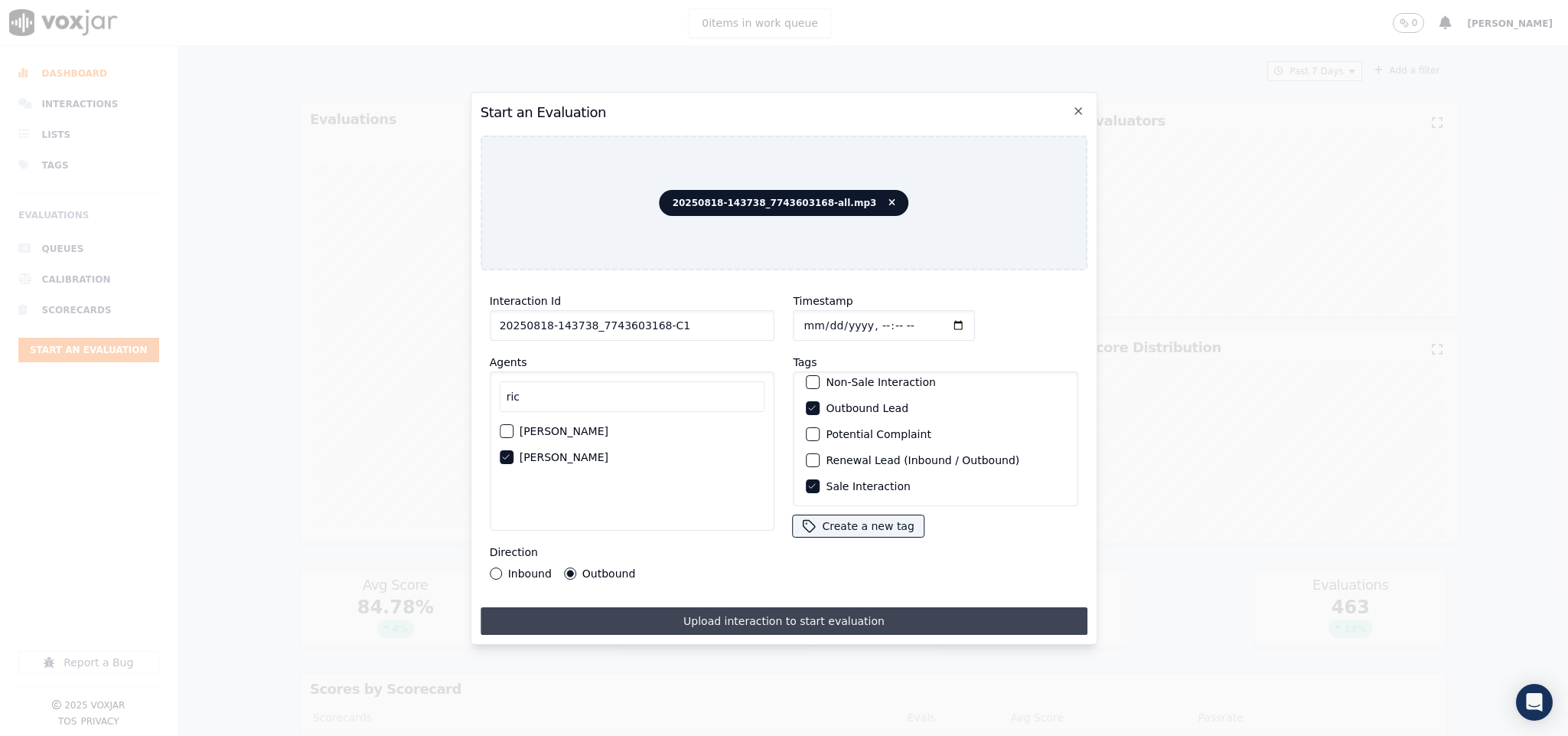
click at [774, 607] on button "Upload interaction to start evaluation" at bounding box center [784, 621] width 608 height 28
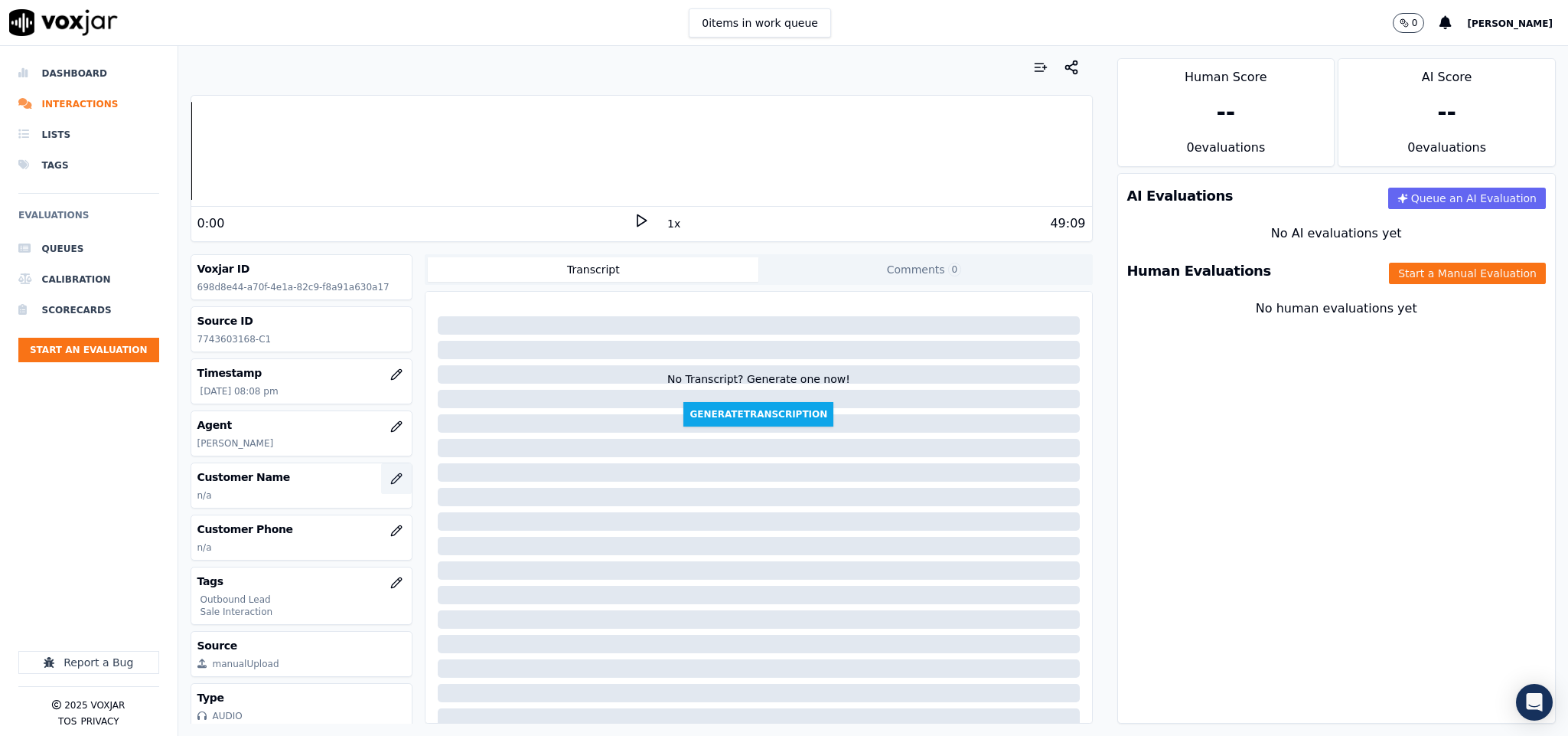
click at [381, 472] on button "button" at bounding box center [397, 478] width 30 height 30
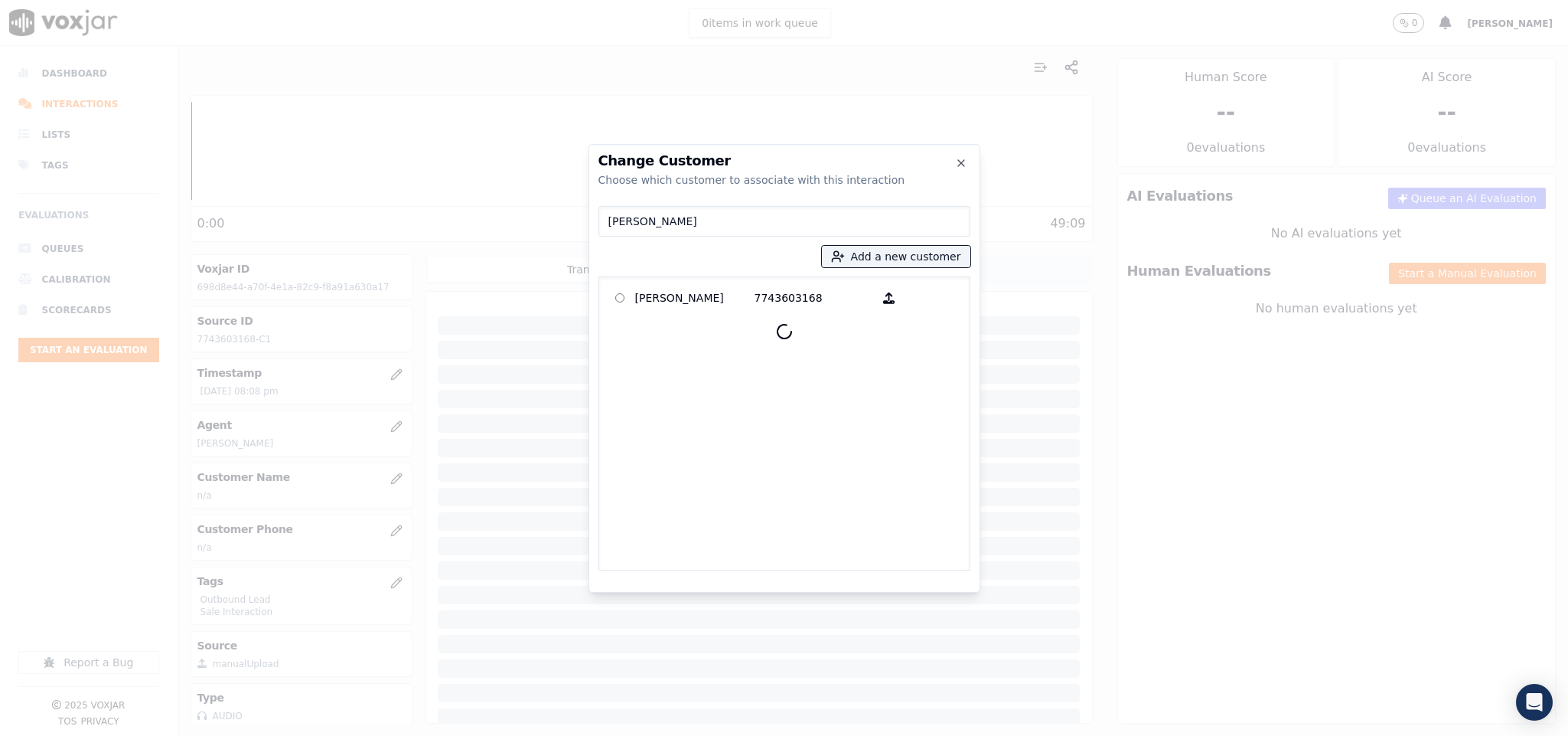
type input "PAUL LABONTE"
click at [680, 302] on p "PAUL LABONTE" at bounding box center [695, 299] width 120 height 24
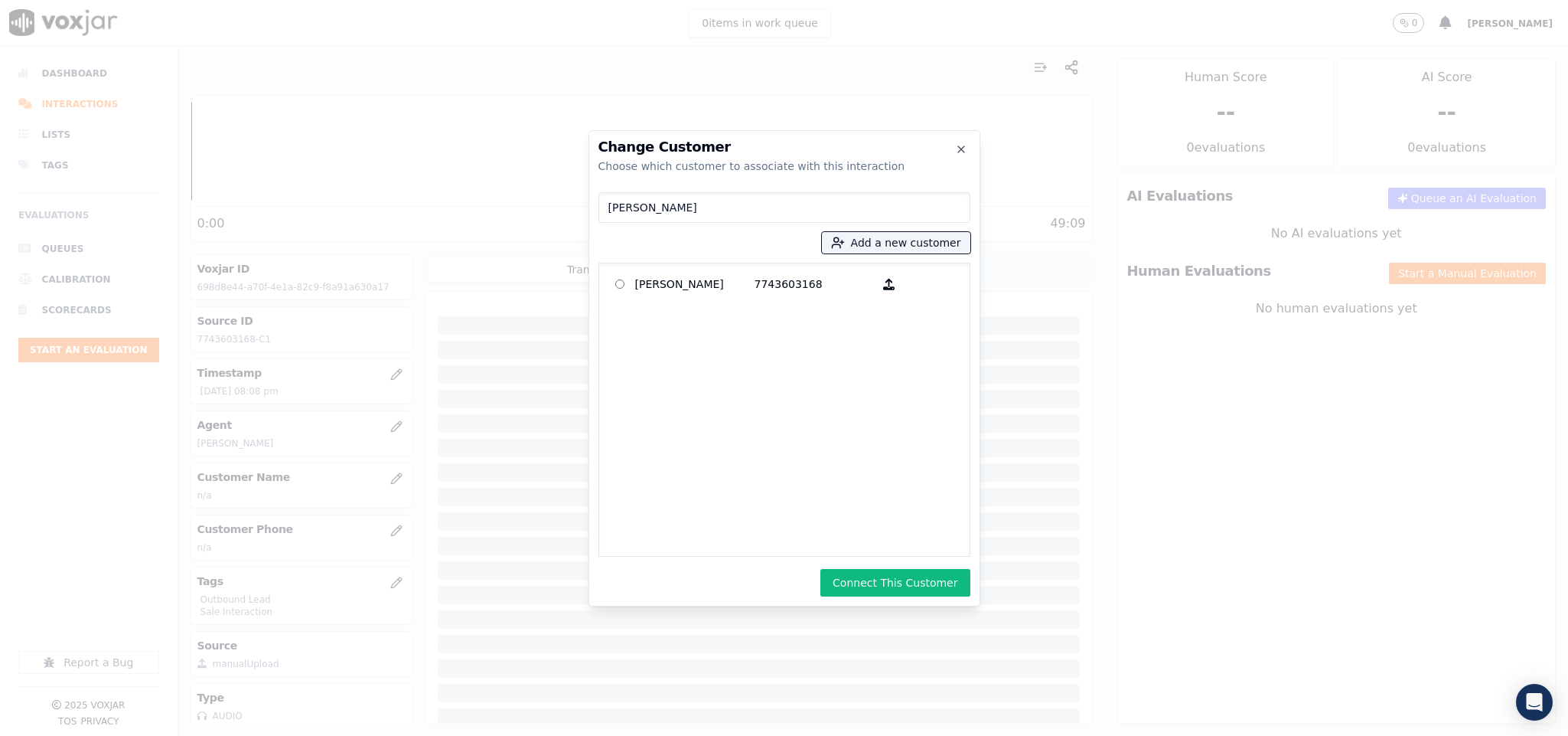
click at [859, 569] on button "Connect This Customer" at bounding box center [895, 583] width 149 height 28
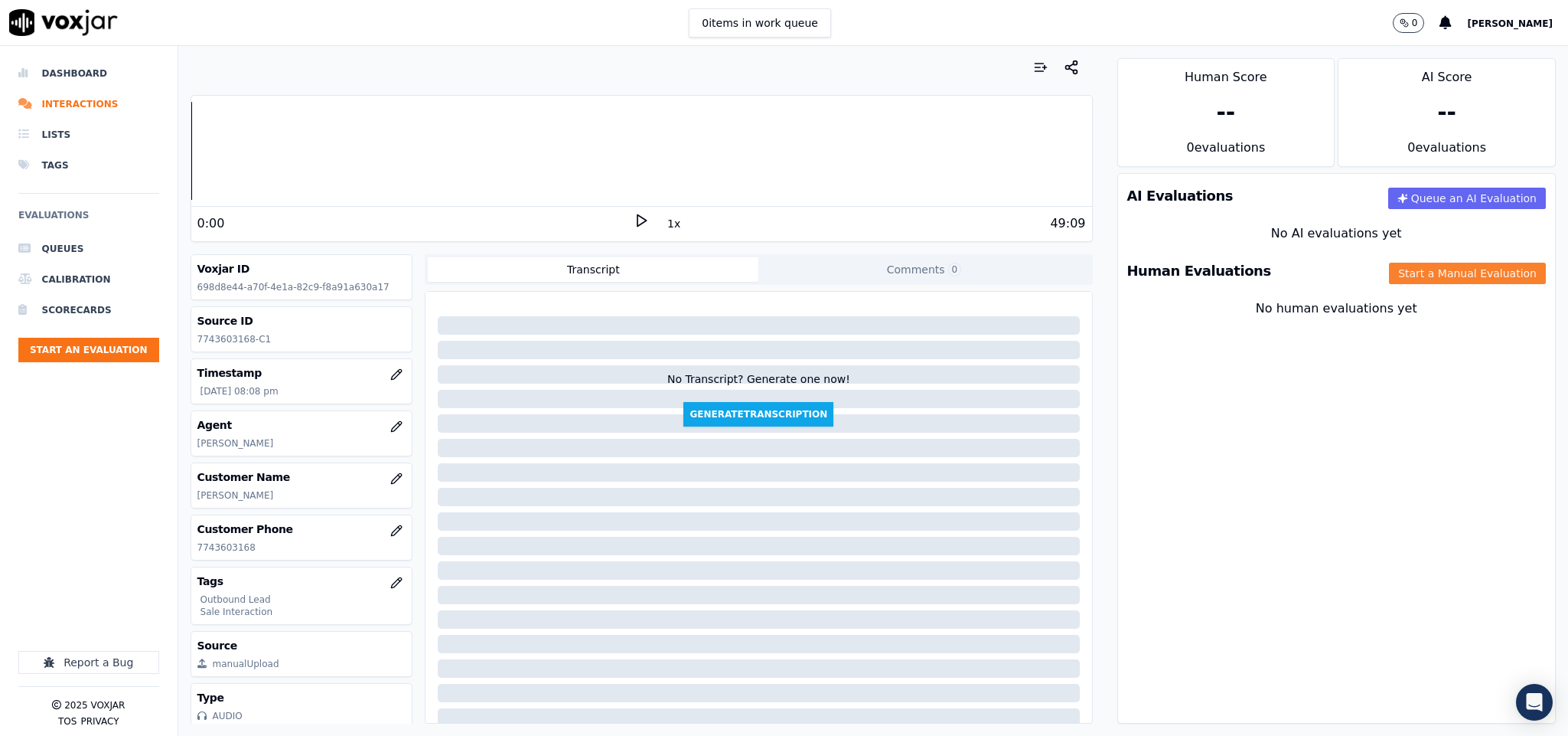
click at [1412, 279] on button "Start a Manual Evaluation" at bounding box center [1467, 273] width 157 height 22
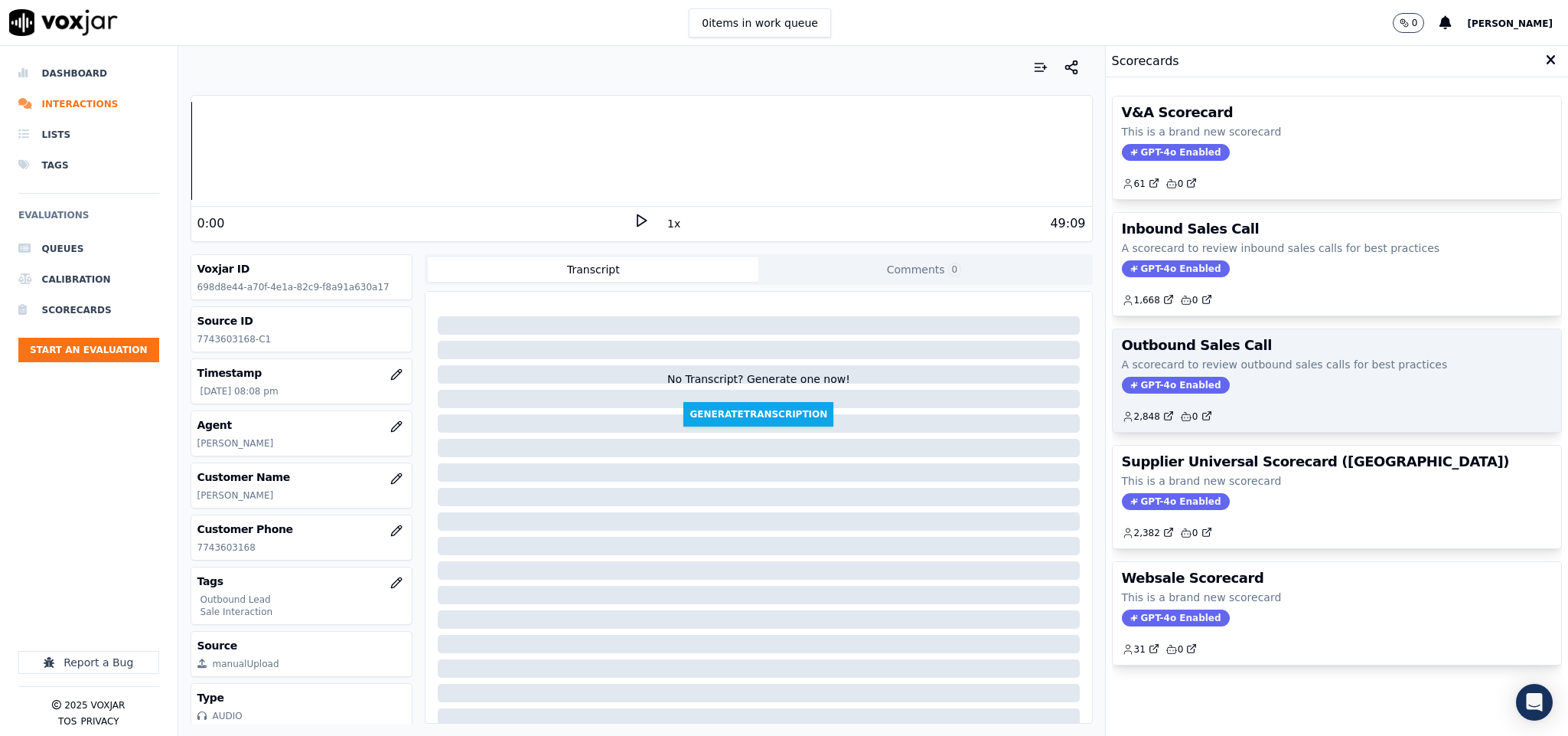
click at [1153, 388] on span "GPT-4o Enabled" at bounding box center [1175, 385] width 108 height 17
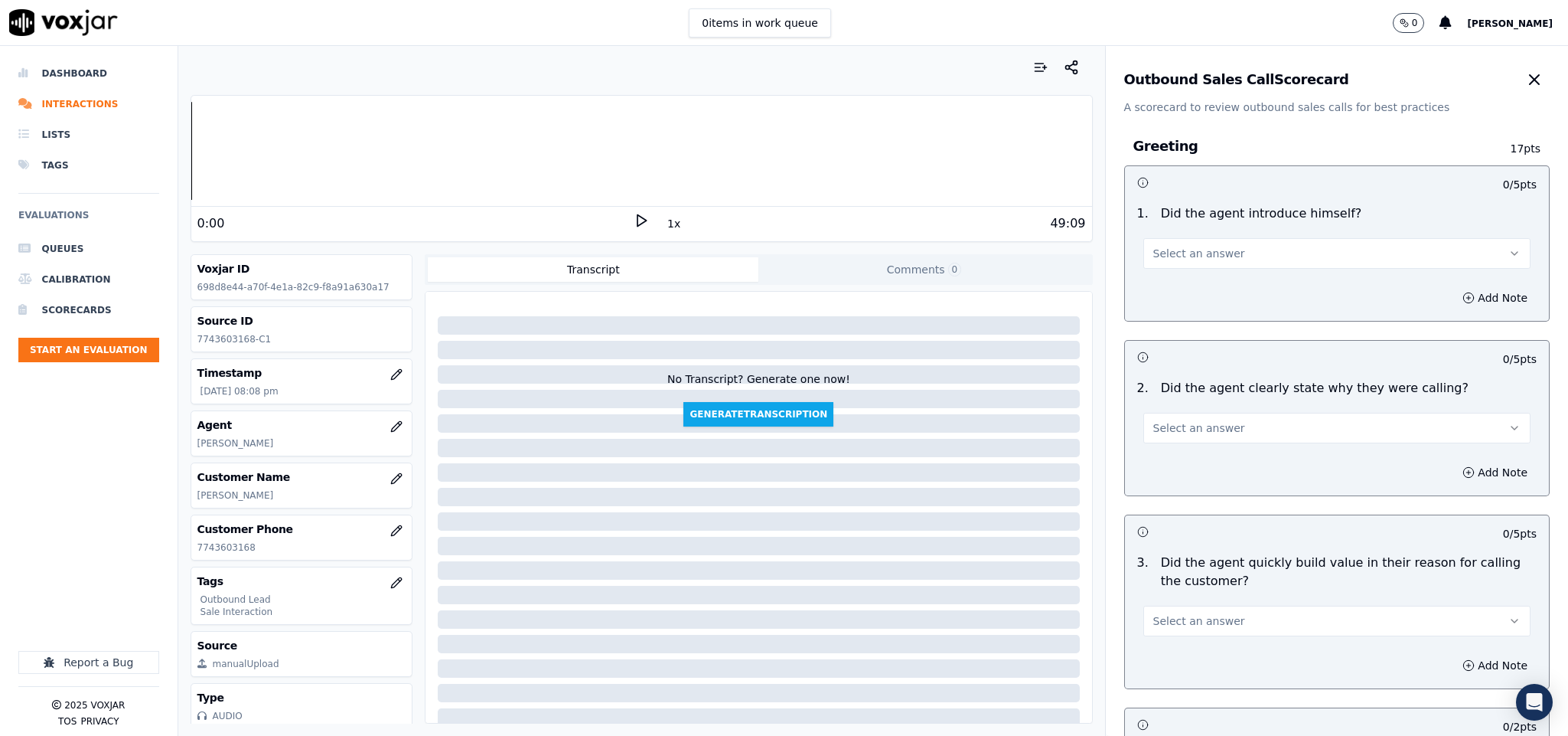
drag, startPoint x: 1155, startPoint y: 239, endPoint x: 1155, endPoint y: 267, distance: 28.0
click at [1155, 242] on button "Select an answer" at bounding box center [1337, 253] width 388 height 30
click at [1155, 290] on div "Yes" at bounding box center [1299, 288] width 350 height 25
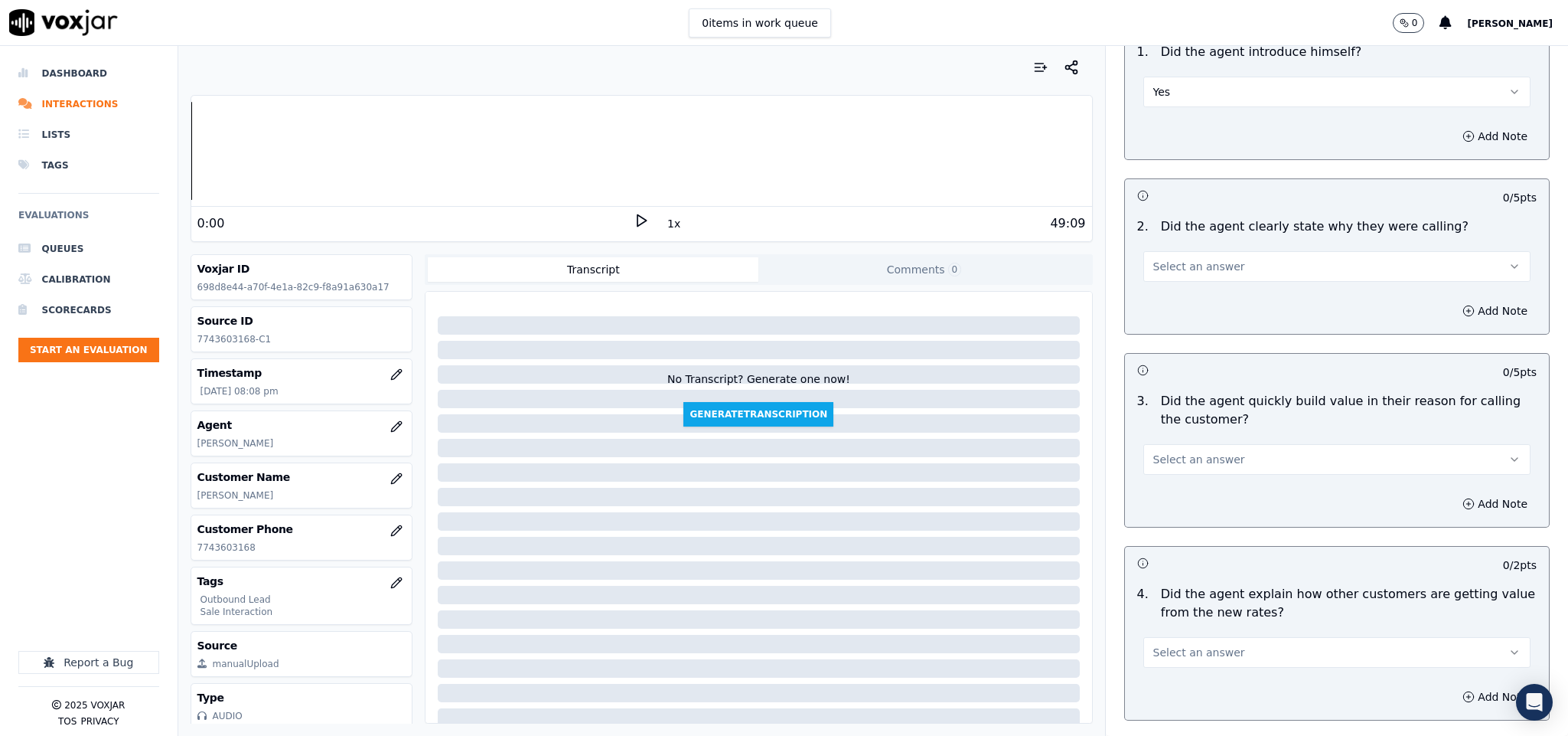
scroll to position [115, 0]
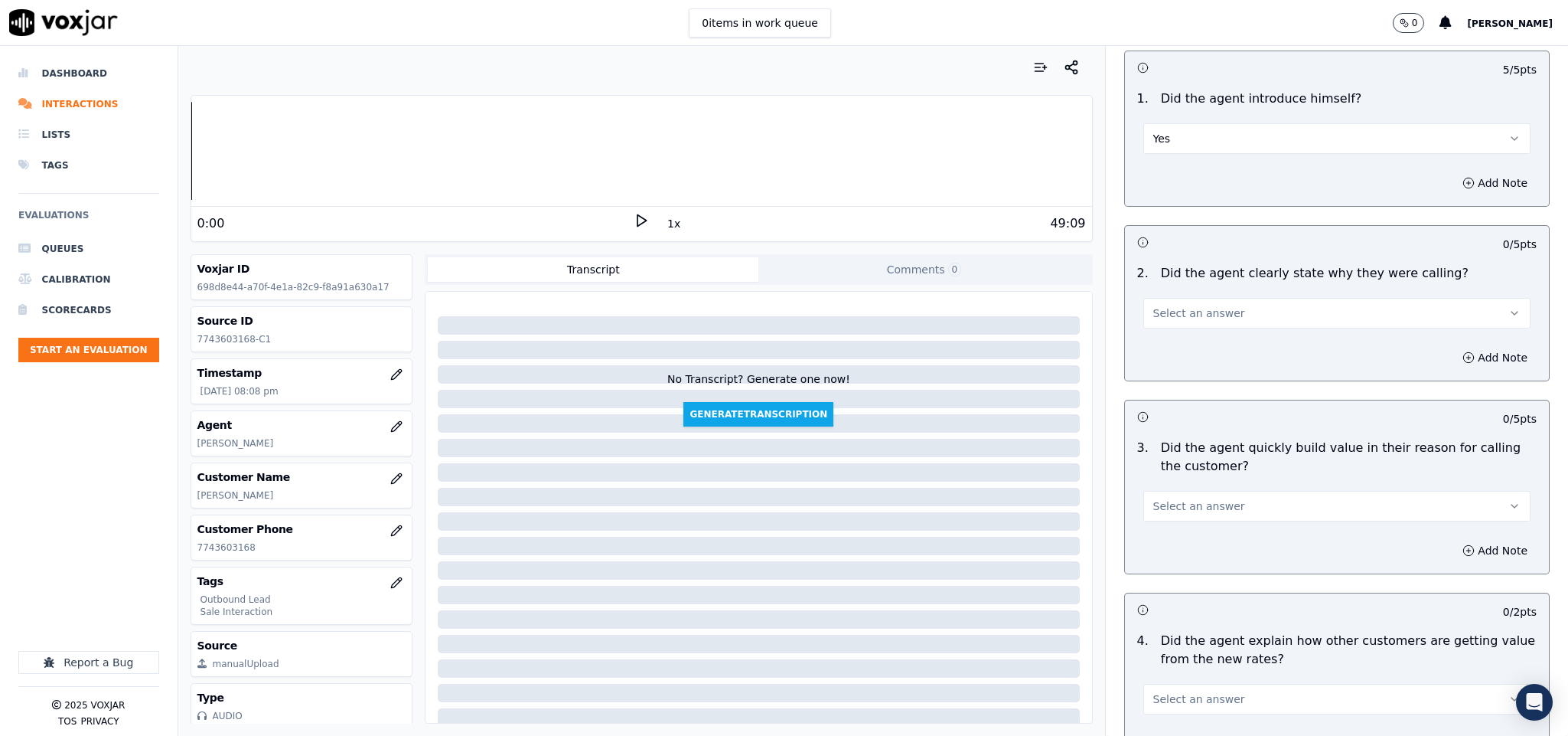
click at [1236, 297] on div "Select an answer" at bounding box center [1337, 311] width 388 height 34
click at [1206, 313] on span "Select an answer" at bounding box center [1199, 313] width 92 height 15
click at [1179, 354] on div "Yes" at bounding box center [1299, 349] width 350 height 25
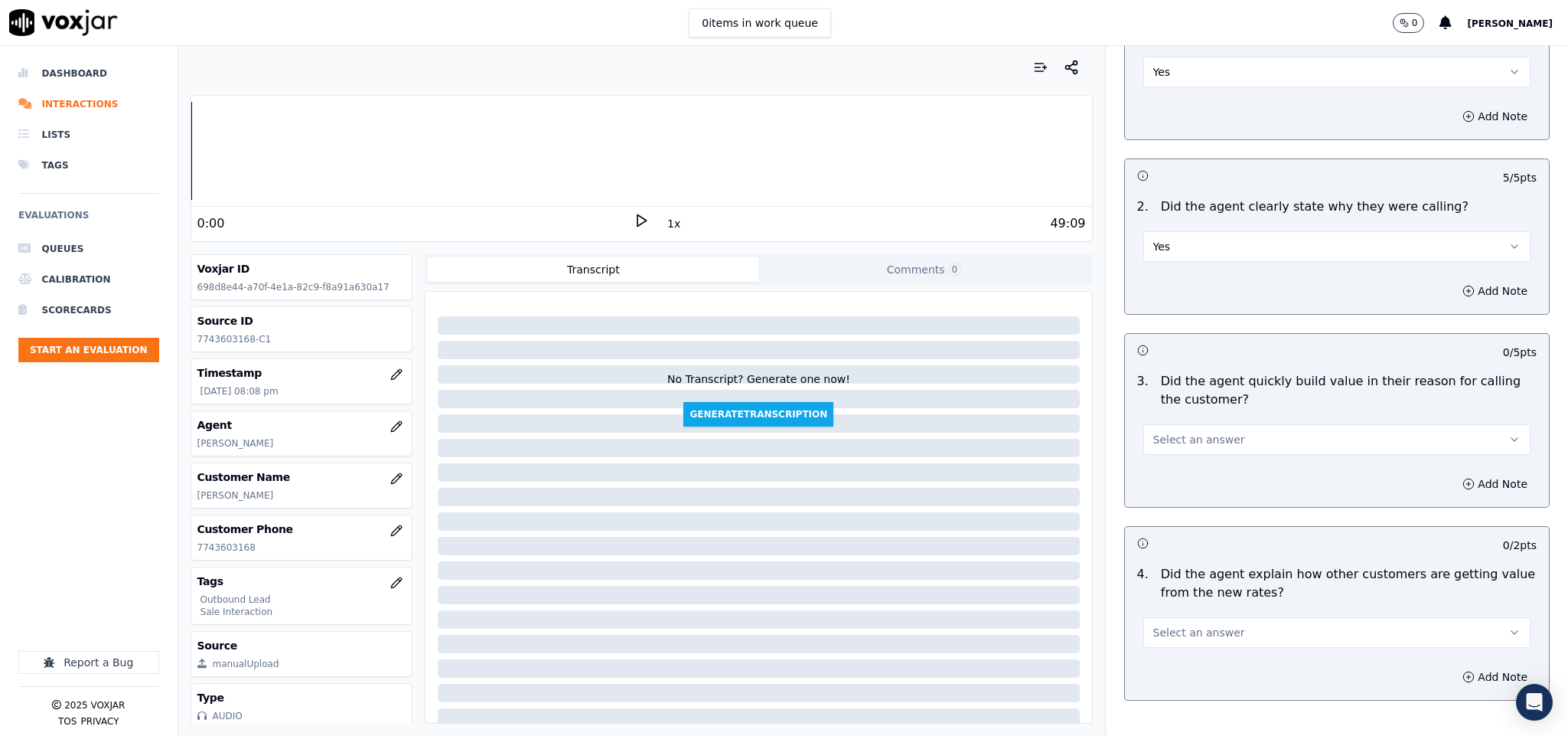
scroll to position [230, 0]
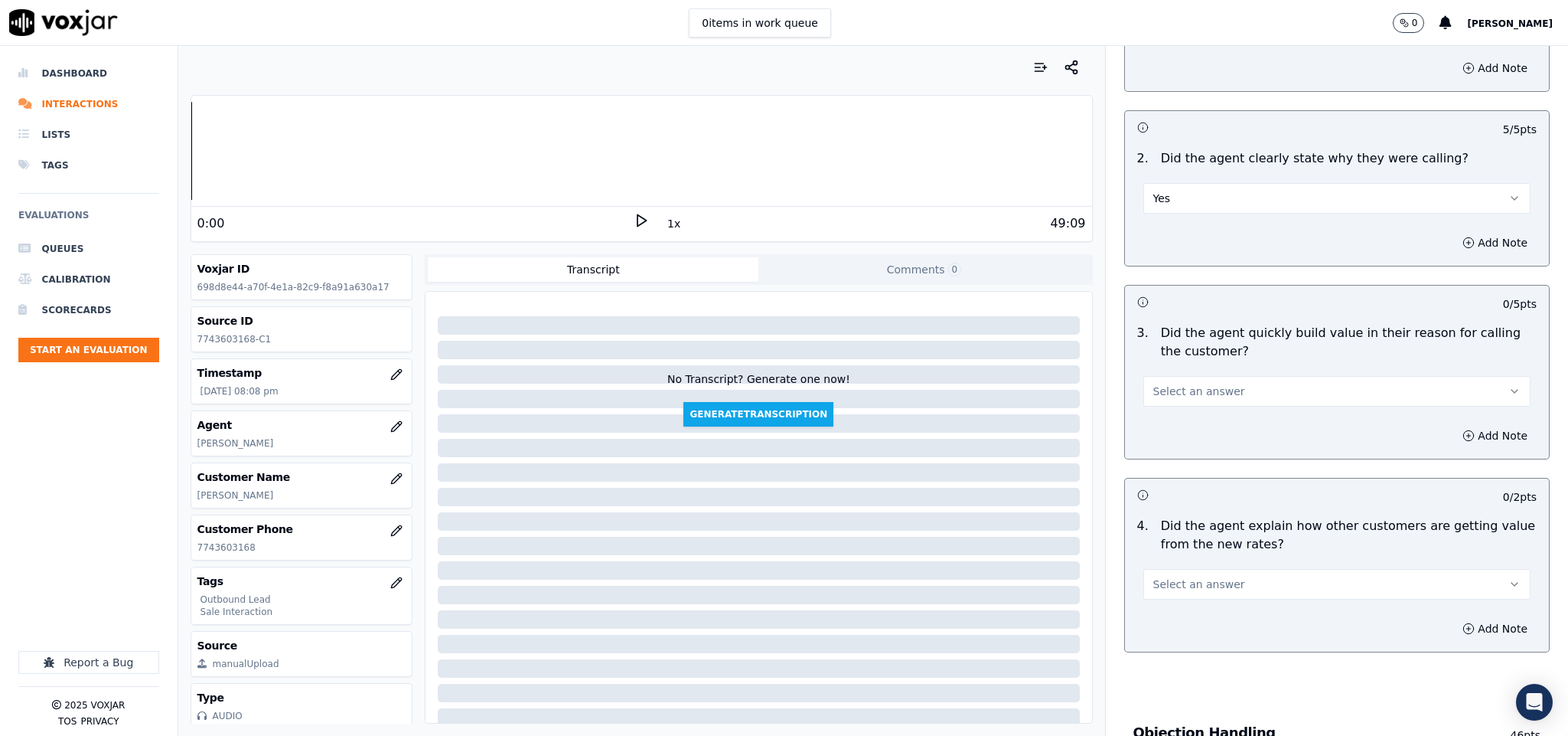
click at [1196, 391] on span "Select an answer" at bounding box center [1199, 391] width 92 height 15
click at [1169, 429] on div "Yes" at bounding box center [1299, 428] width 350 height 25
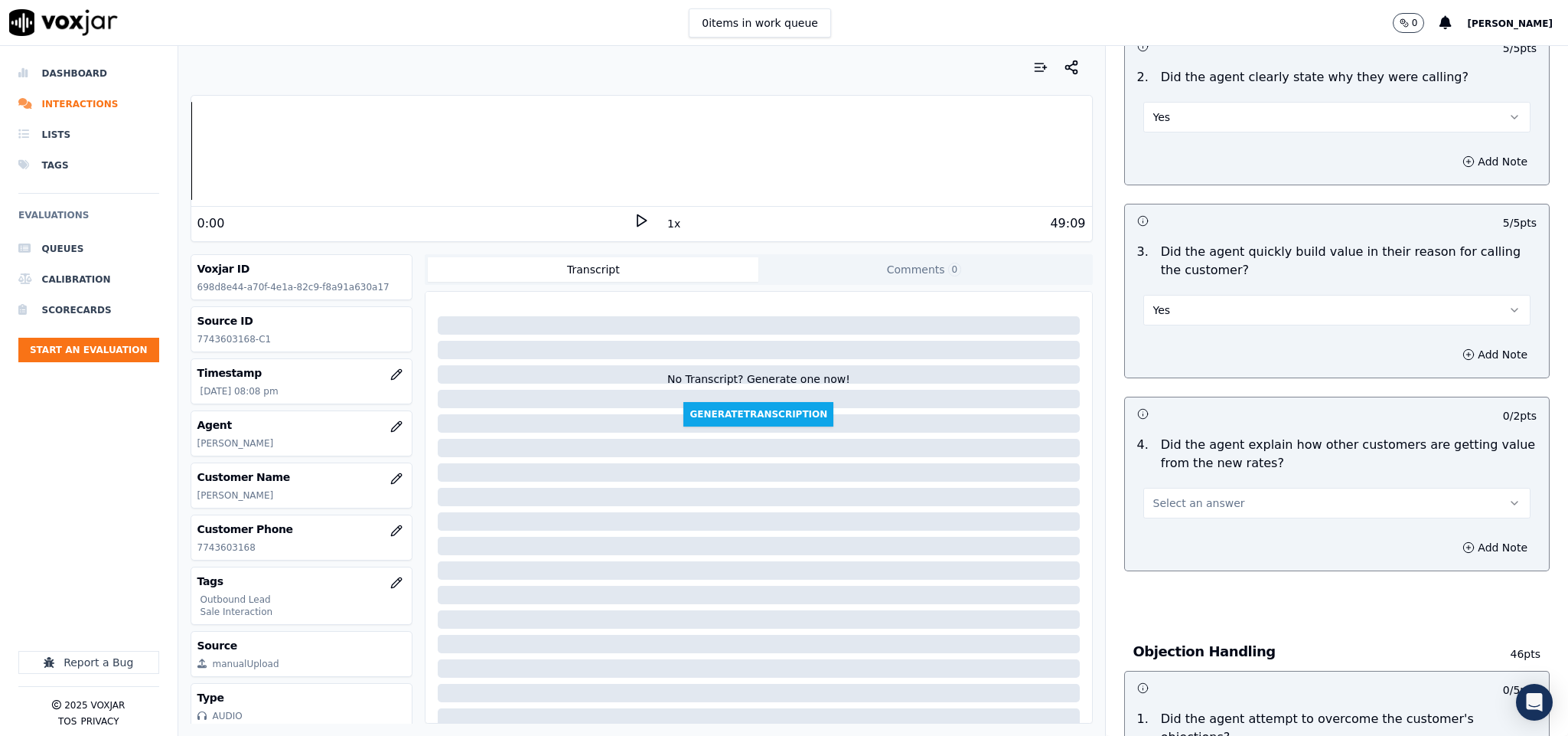
scroll to position [459, 0]
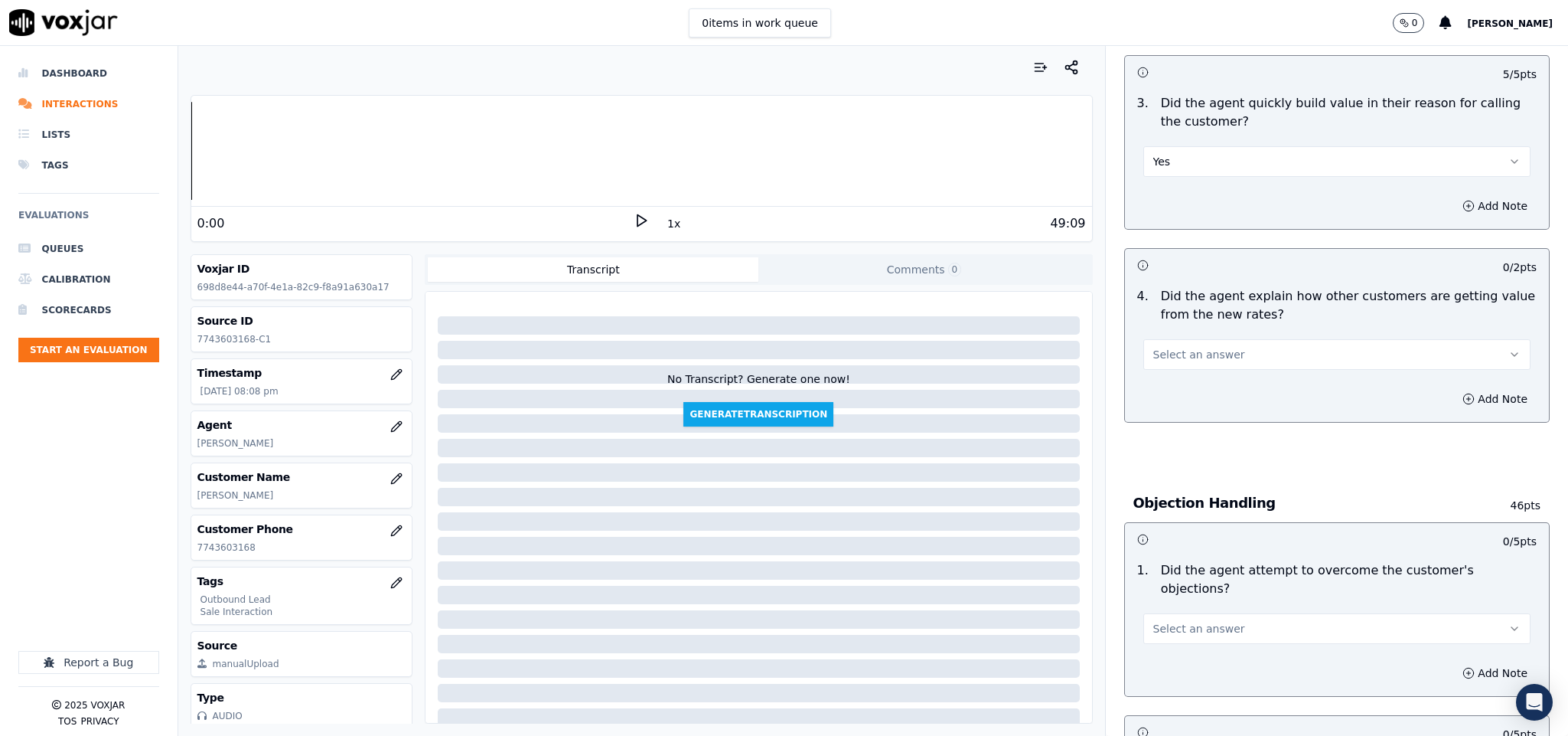
click at [1215, 349] on button "Select an answer" at bounding box center [1337, 354] width 388 height 30
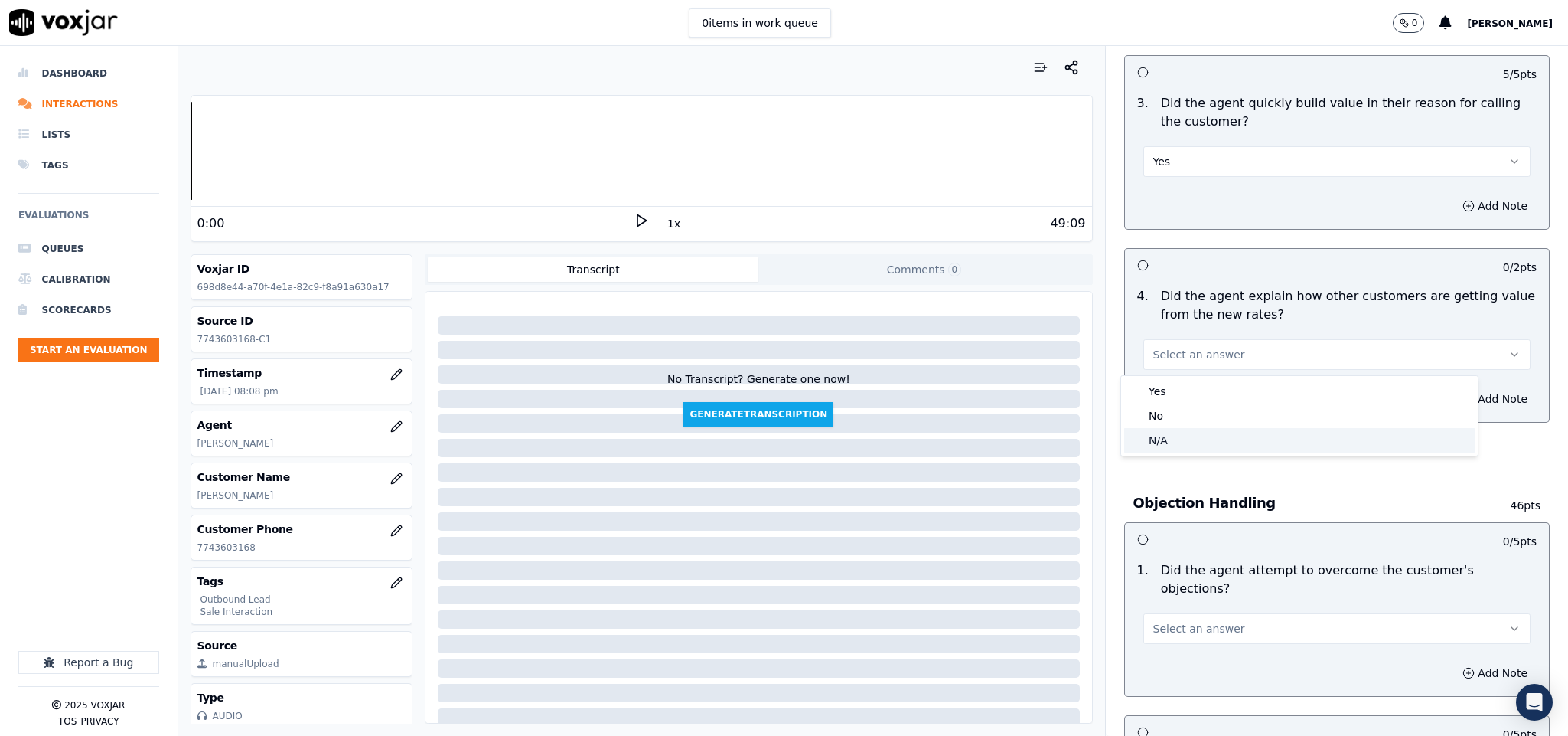
click at [1174, 435] on div "N/A" at bounding box center [1299, 440] width 350 height 25
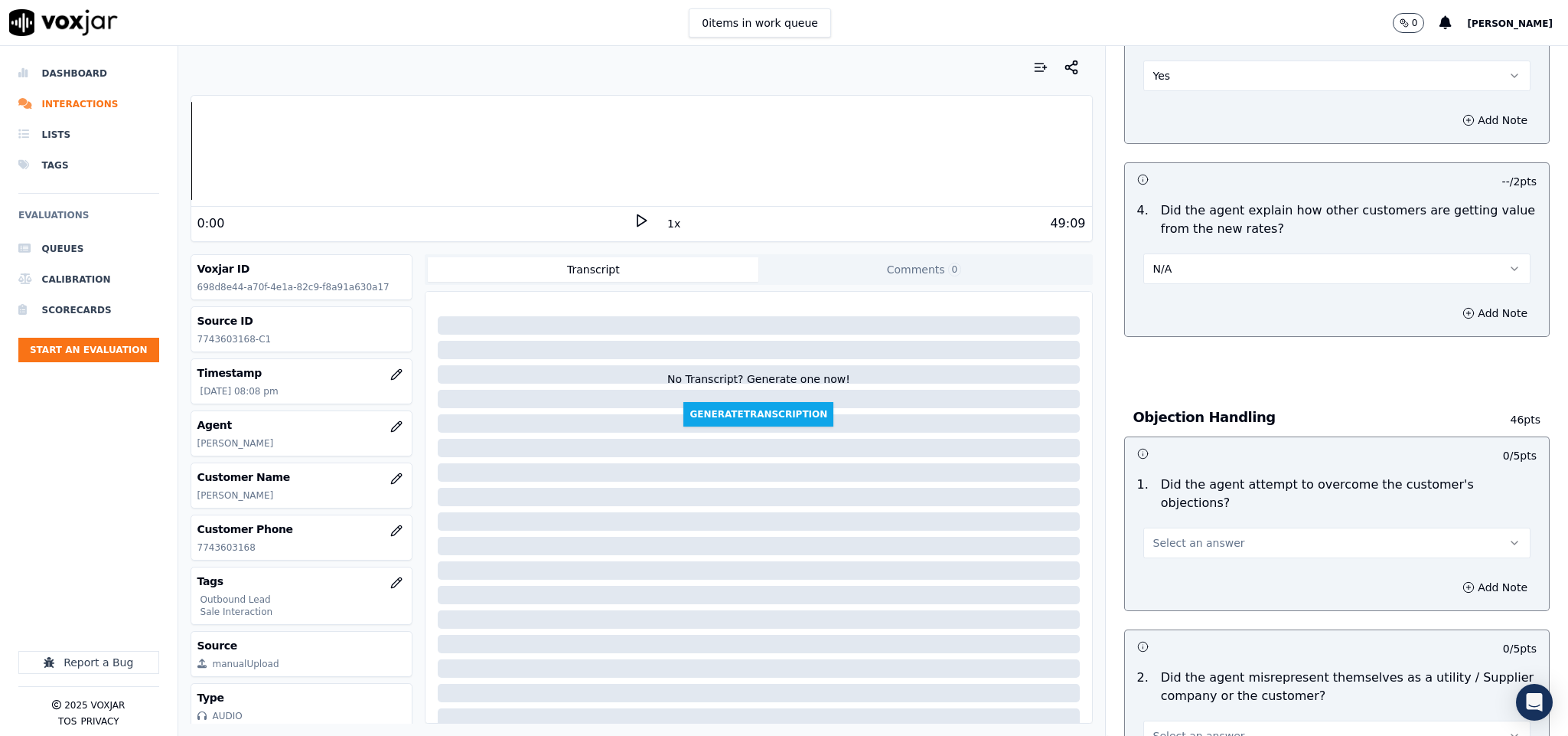
scroll to position [689, 0]
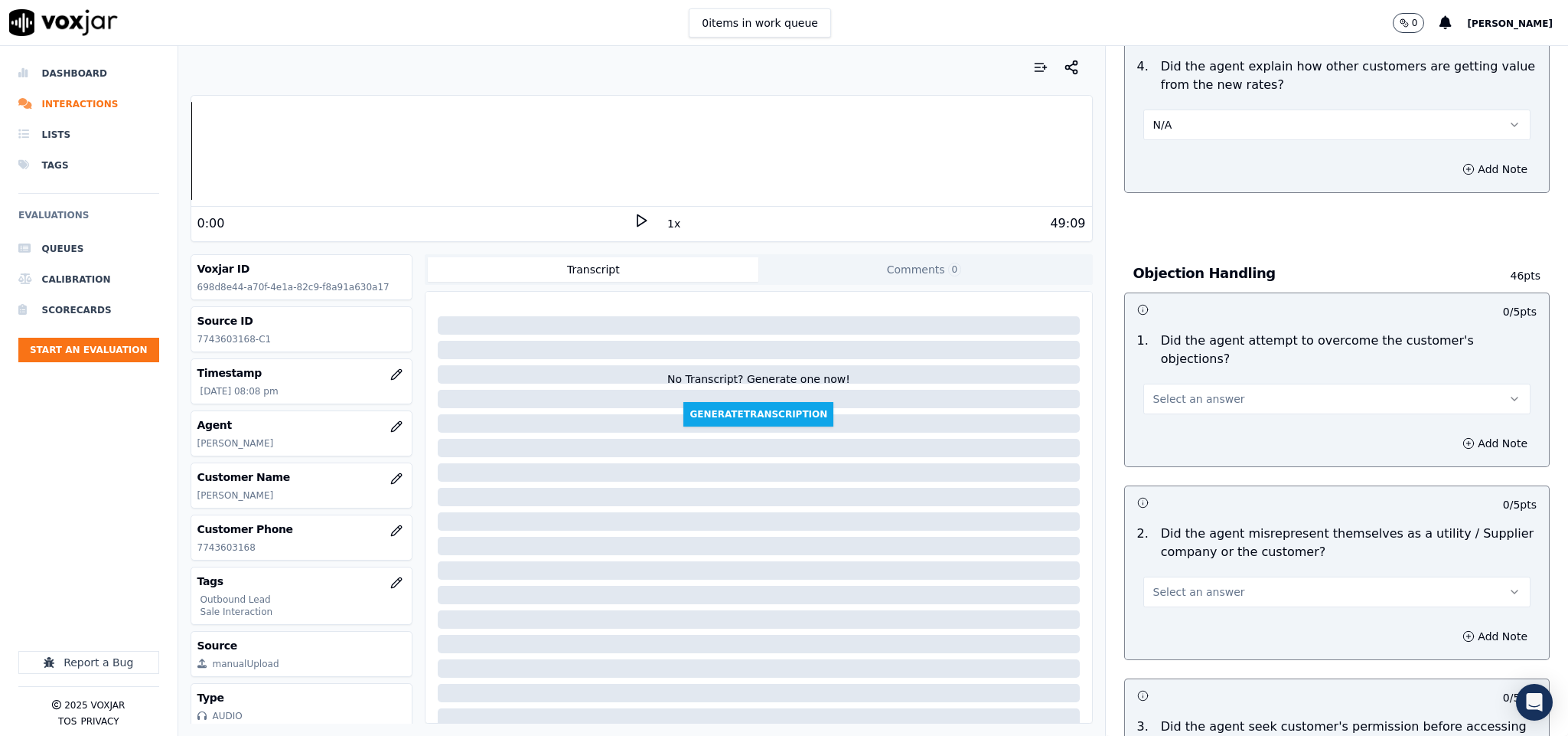
click at [1165, 394] on button "Select an answer" at bounding box center [1337, 399] width 388 height 30
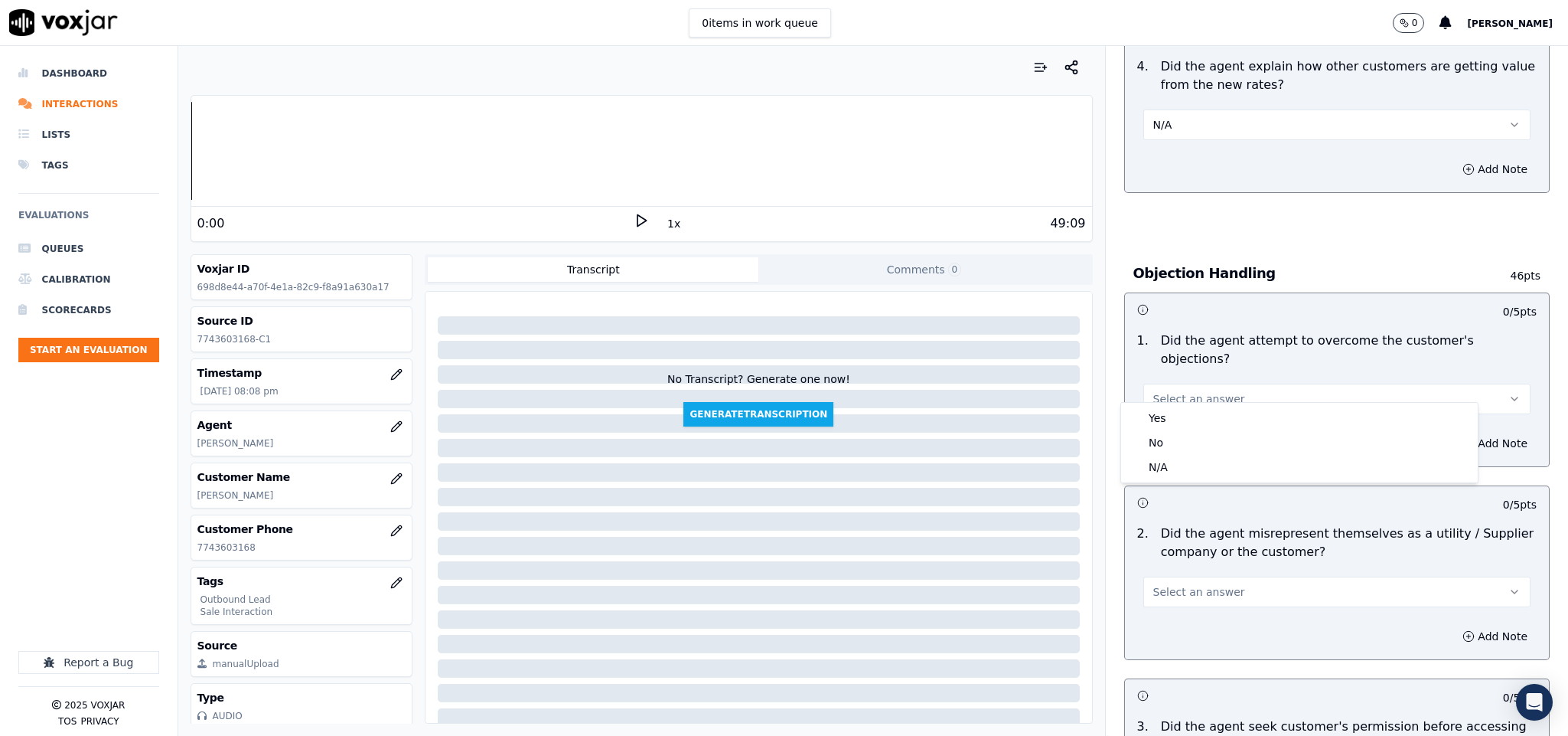
click at [1158, 416] on div "Yes" at bounding box center [1299, 417] width 350 height 25
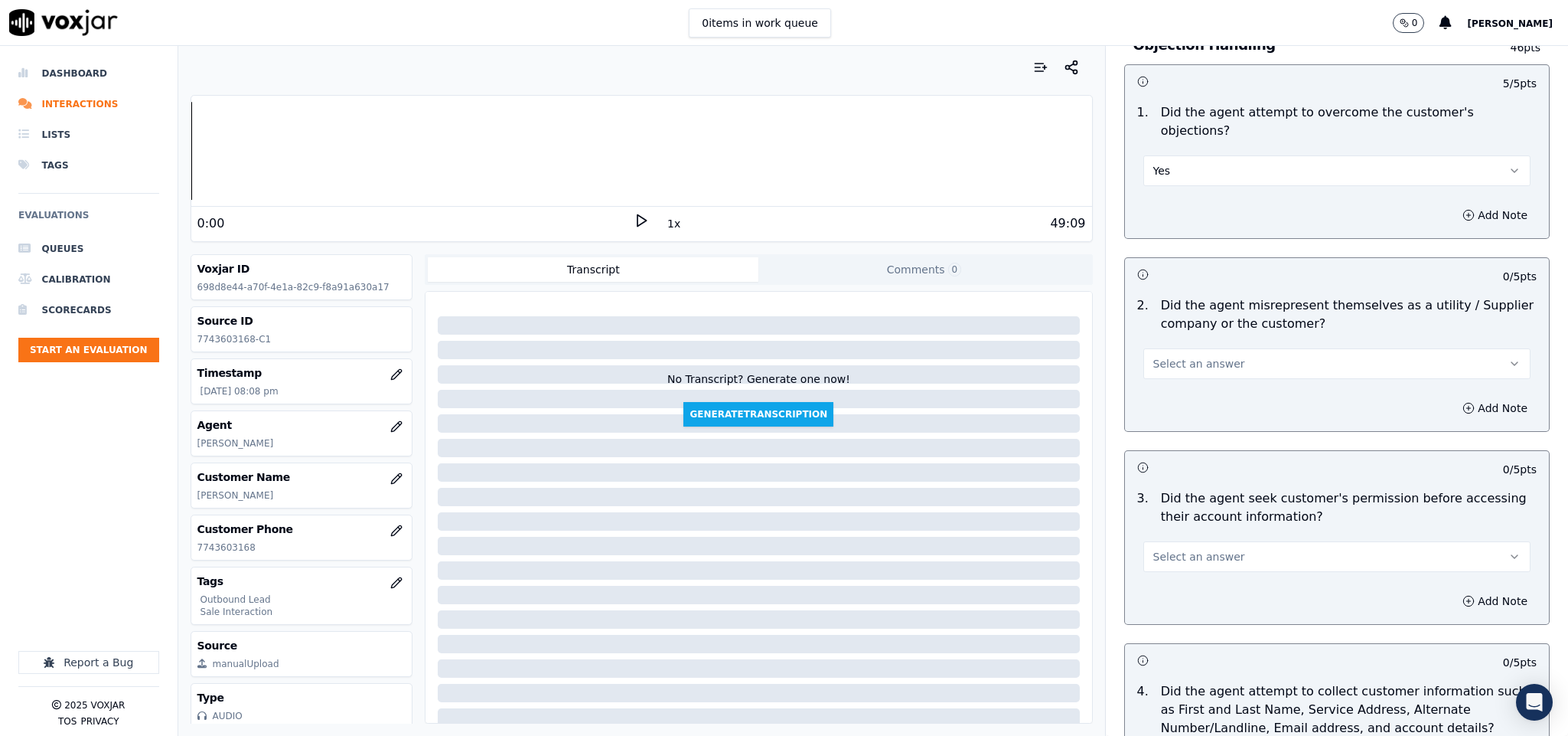
scroll to position [919, 0]
click at [1199, 354] on span "Select an answer" at bounding box center [1199, 362] width 92 height 15
click at [1169, 407] on div "No" at bounding box center [1299, 406] width 350 height 25
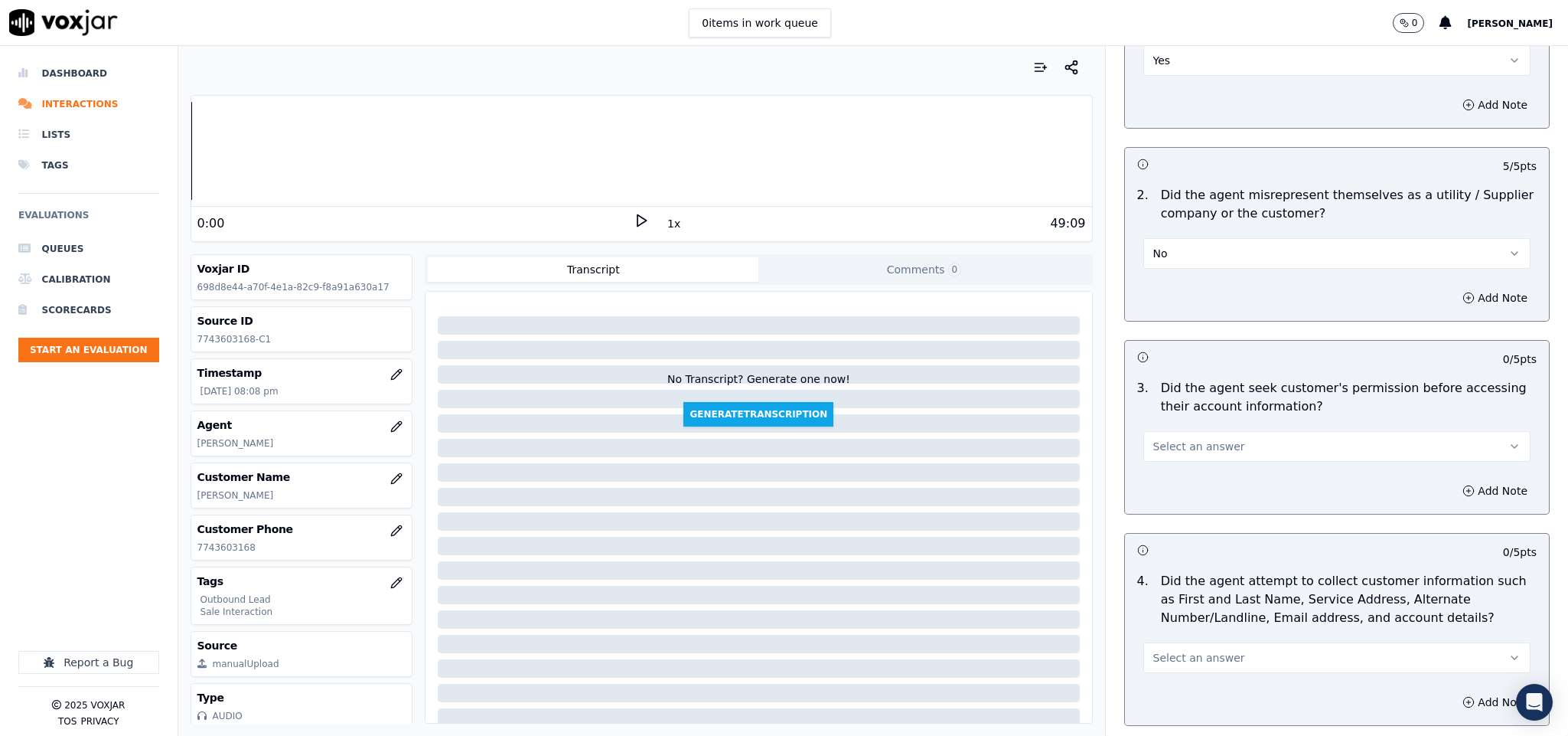
scroll to position [1149, 0]
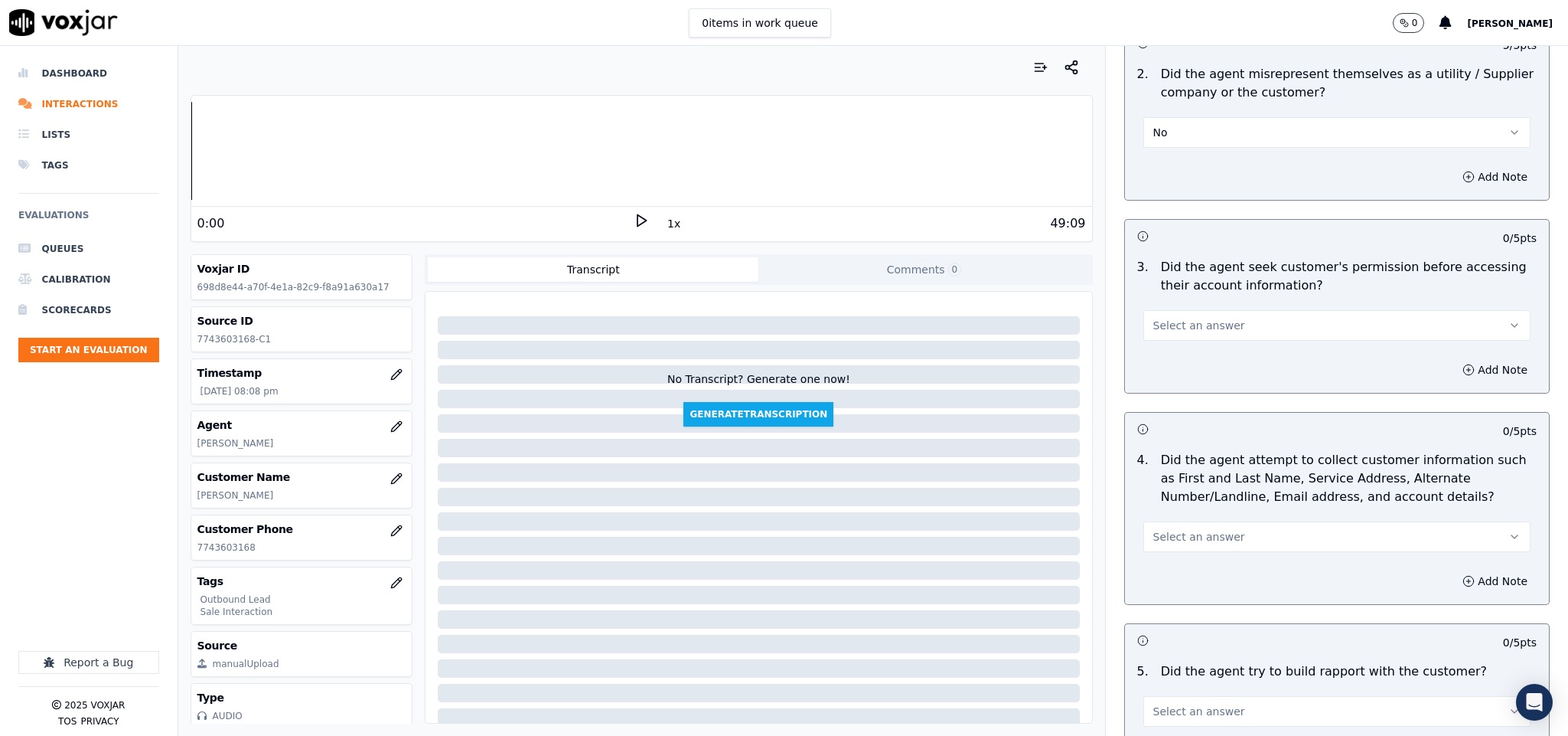
click at [1194, 310] on button "Select an answer" at bounding box center [1337, 325] width 388 height 30
click at [1160, 394] on div "N/A" at bounding box center [1299, 395] width 350 height 25
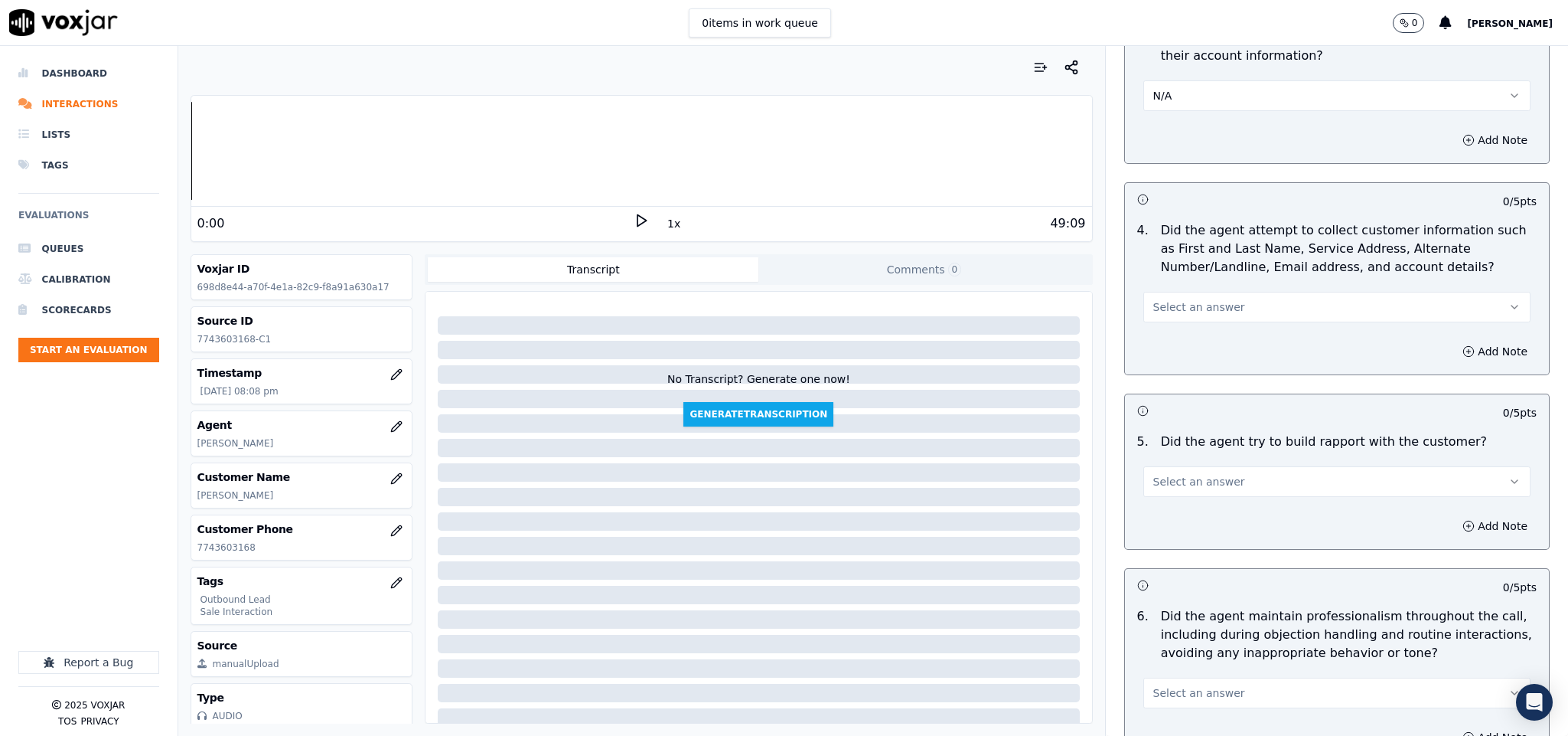
click at [1189, 276] on div "Select an answer" at bounding box center [1337, 299] width 413 height 46
click at [1188, 299] on span "Select an answer" at bounding box center [1199, 307] width 92 height 15
click at [1171, 375] on div "N/A" at bounding box center [1299, 377] width 350 height 25
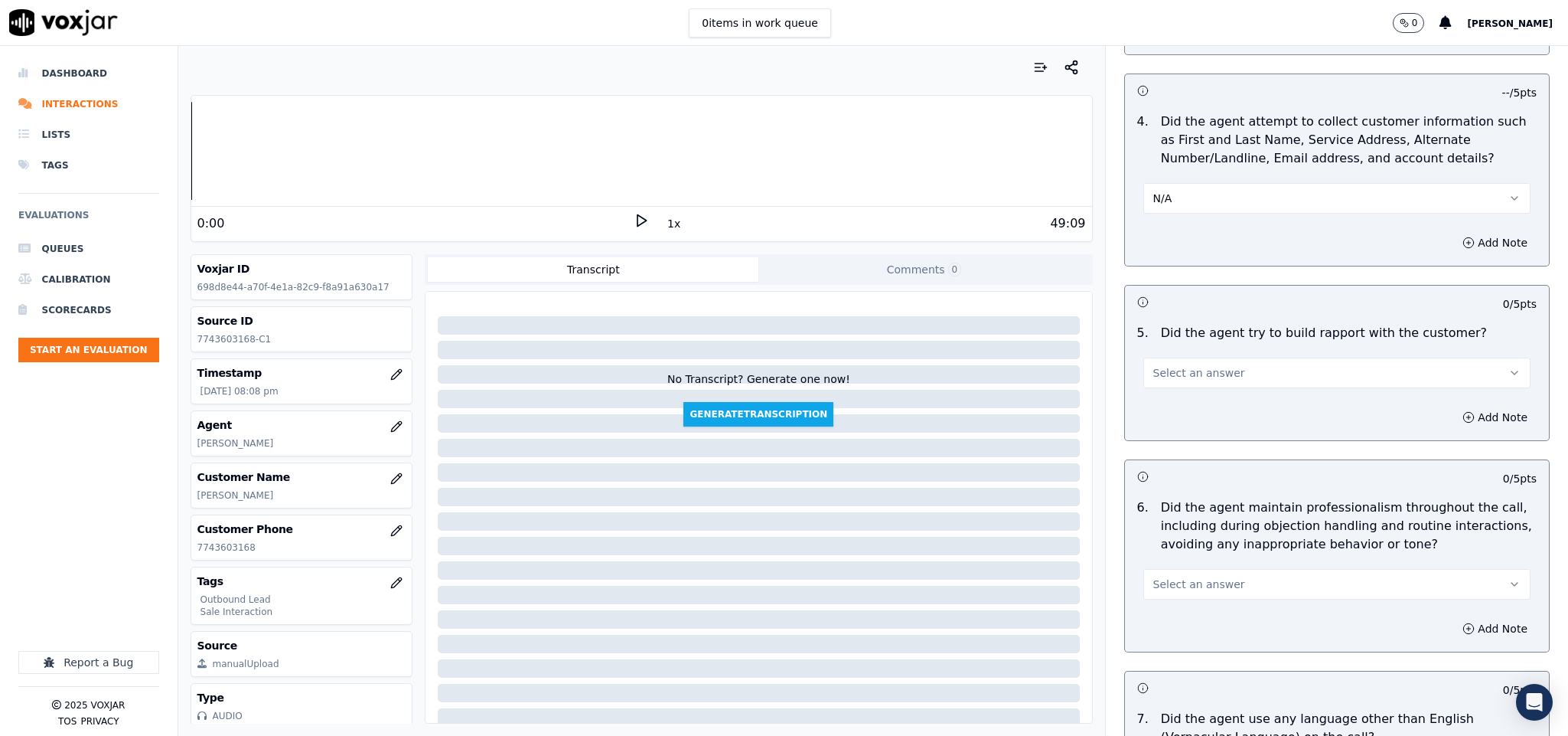
scroll to position [1608, 0]
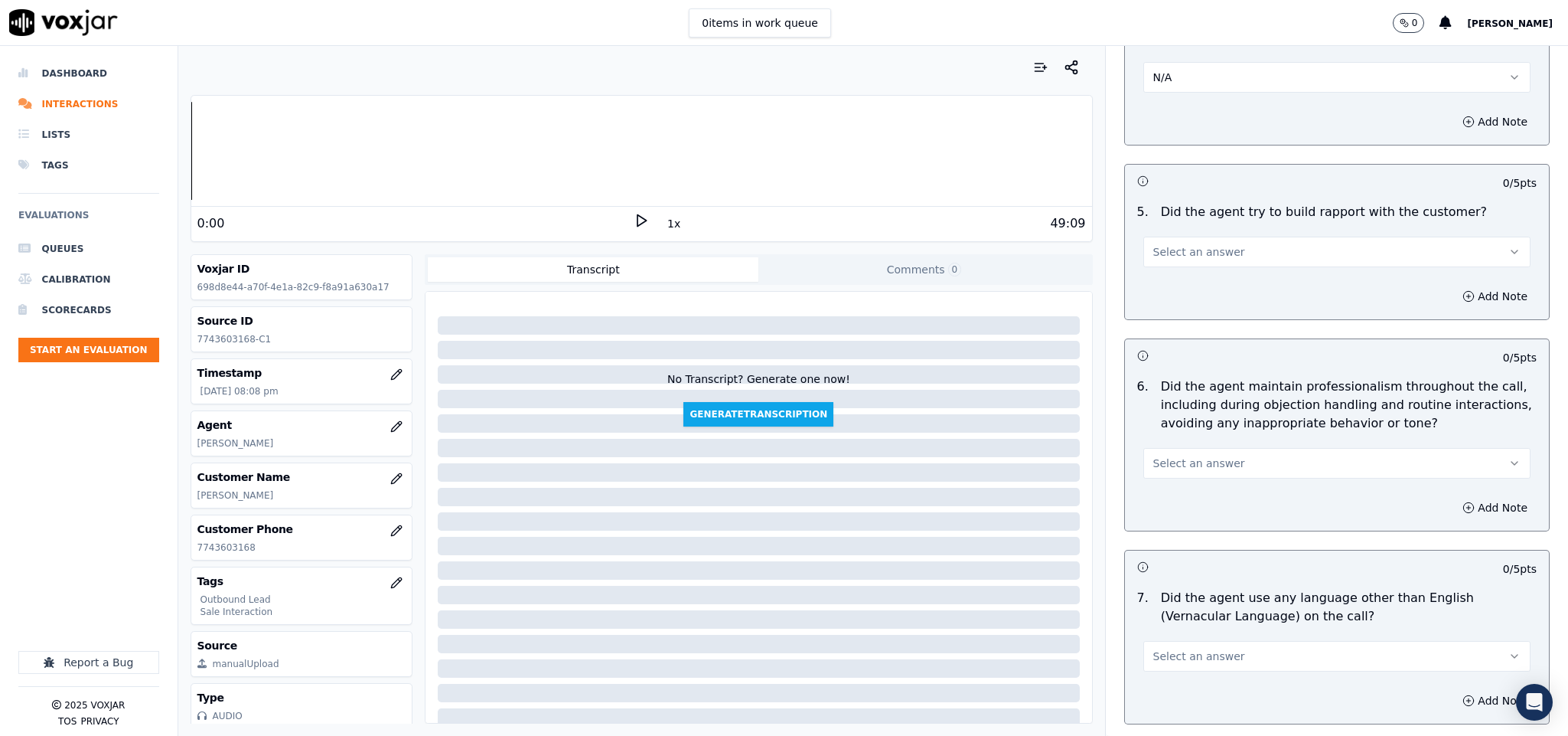
click at [1185, 244] on span "Select an answer" at bounding box center [1199, 251] width 92 height 15
click at [1180, 274] on div "Yes" at bounding box center [1299, 274] width 350 height 25
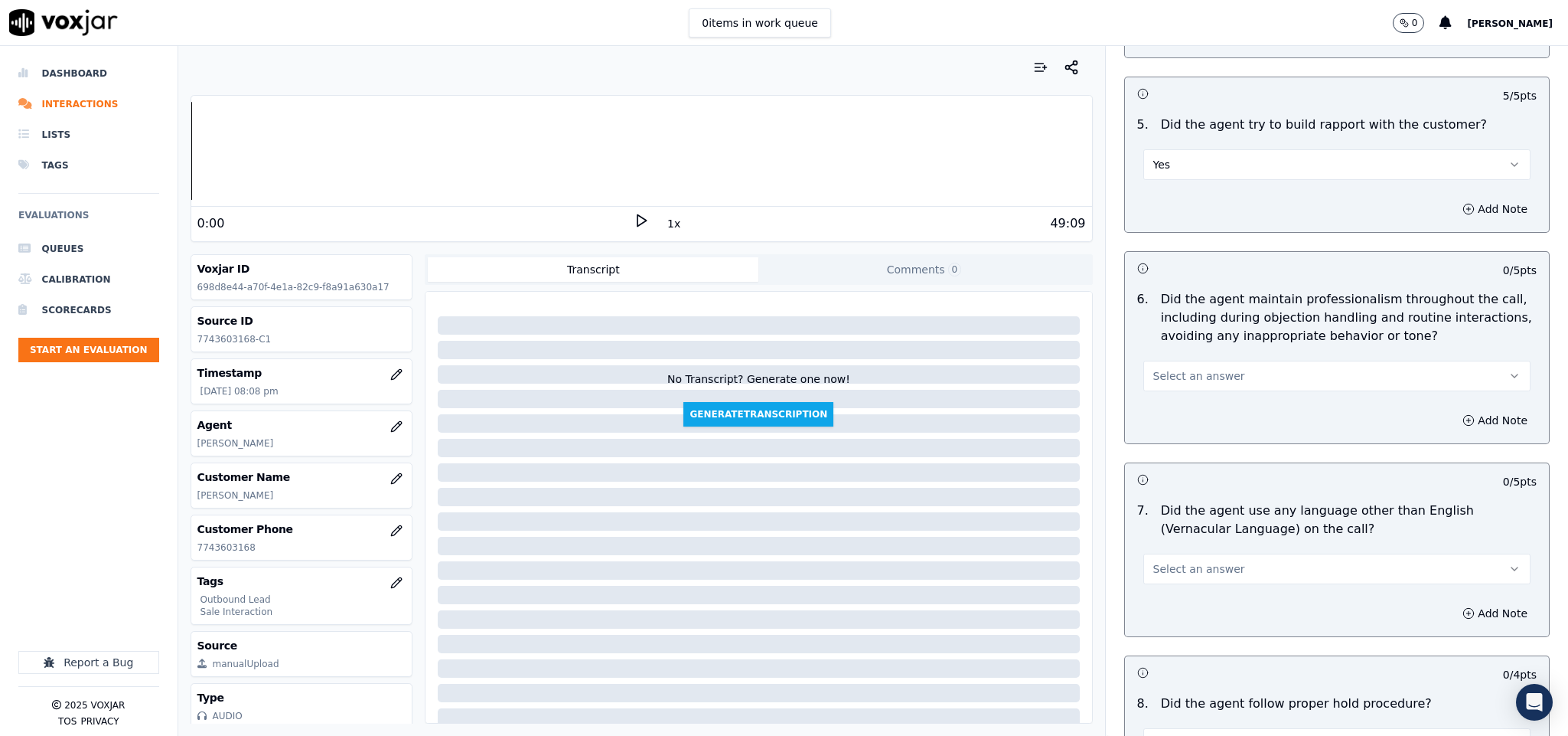
scroll to position [1838, 0]
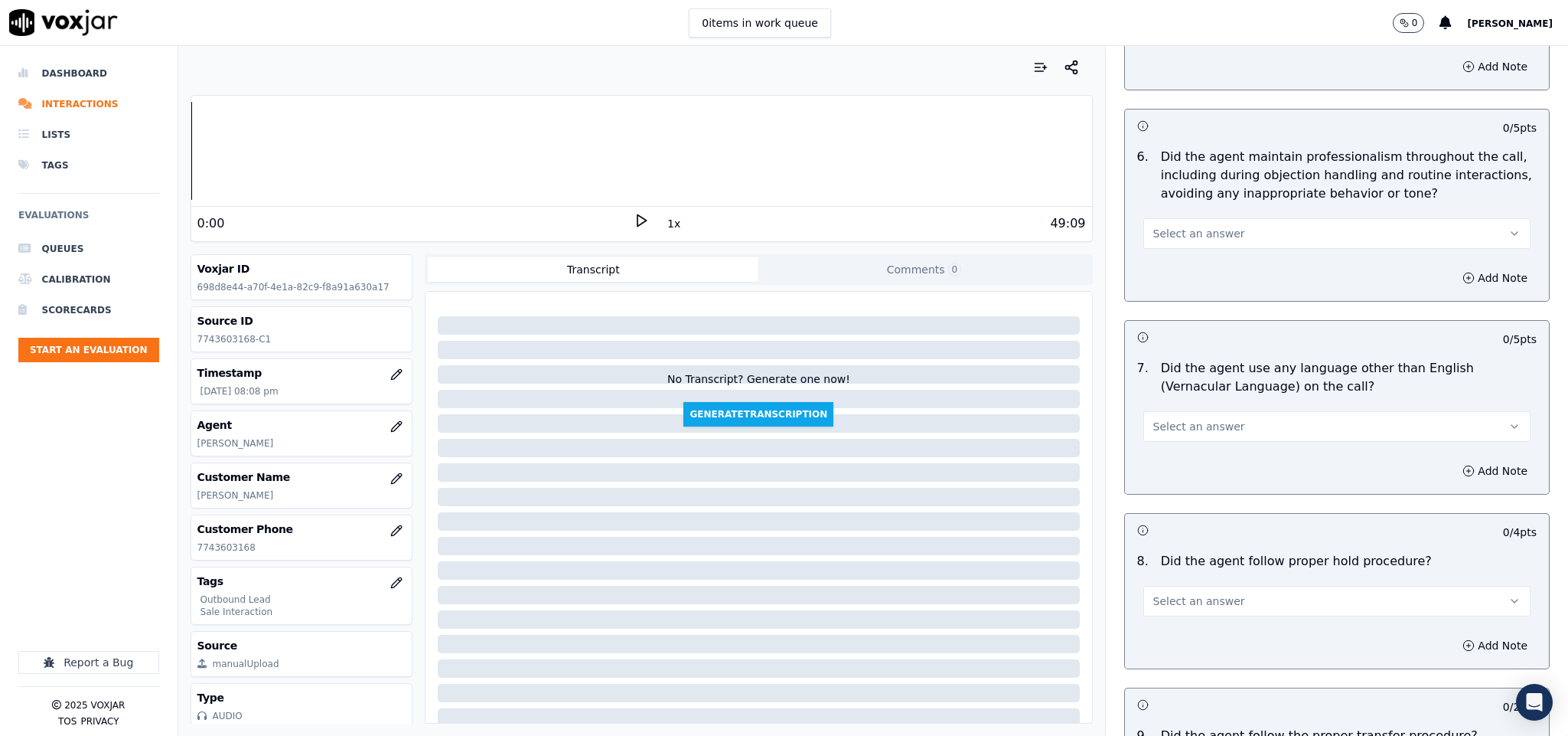
click at [1226, 228] on button "Select an answer" at bounding box center [1337, 233] width 388 height 30
click at [1165, 243] on div "Yes" at bounding box center [1299, 255] width 350 height 25
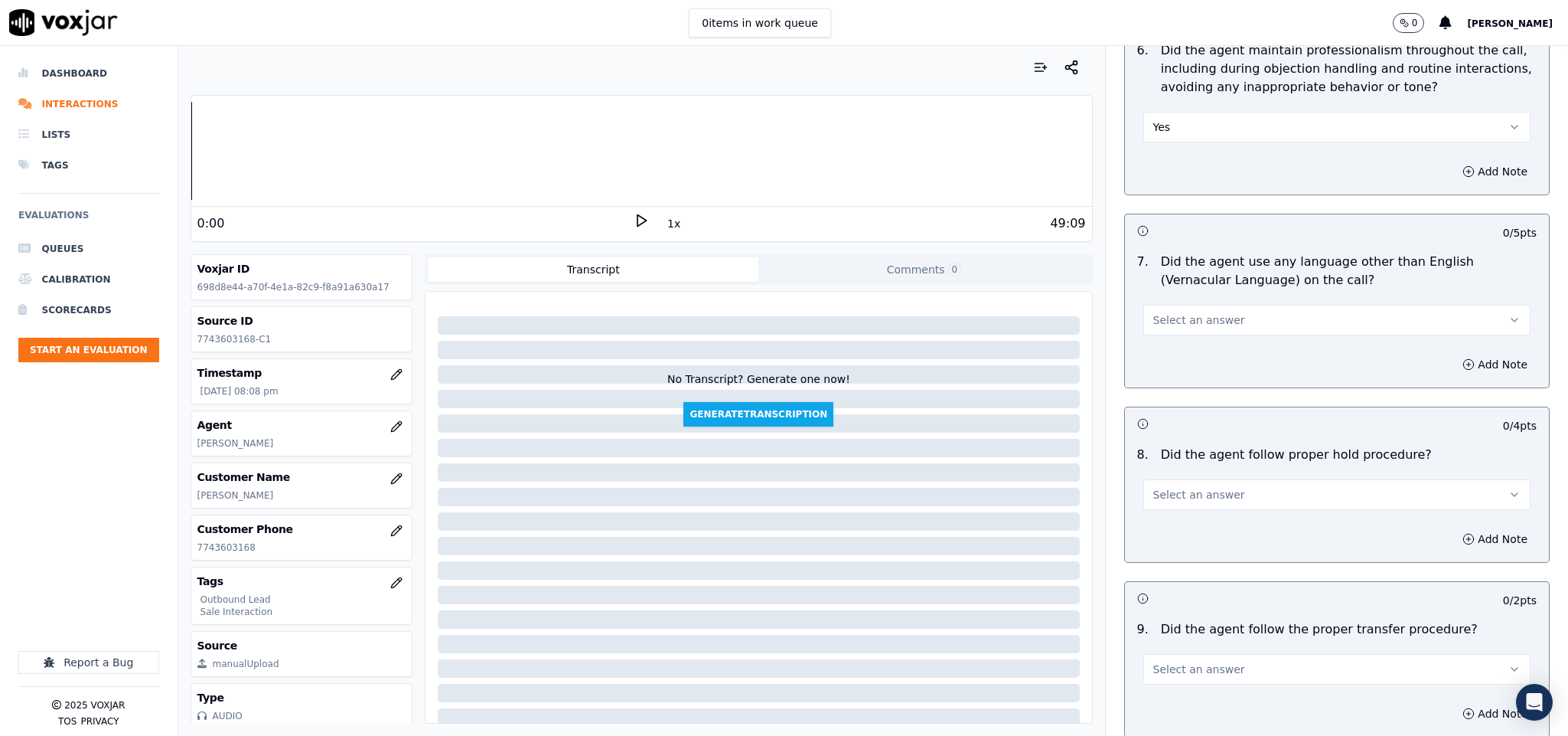
scroll to position [2068, 0]
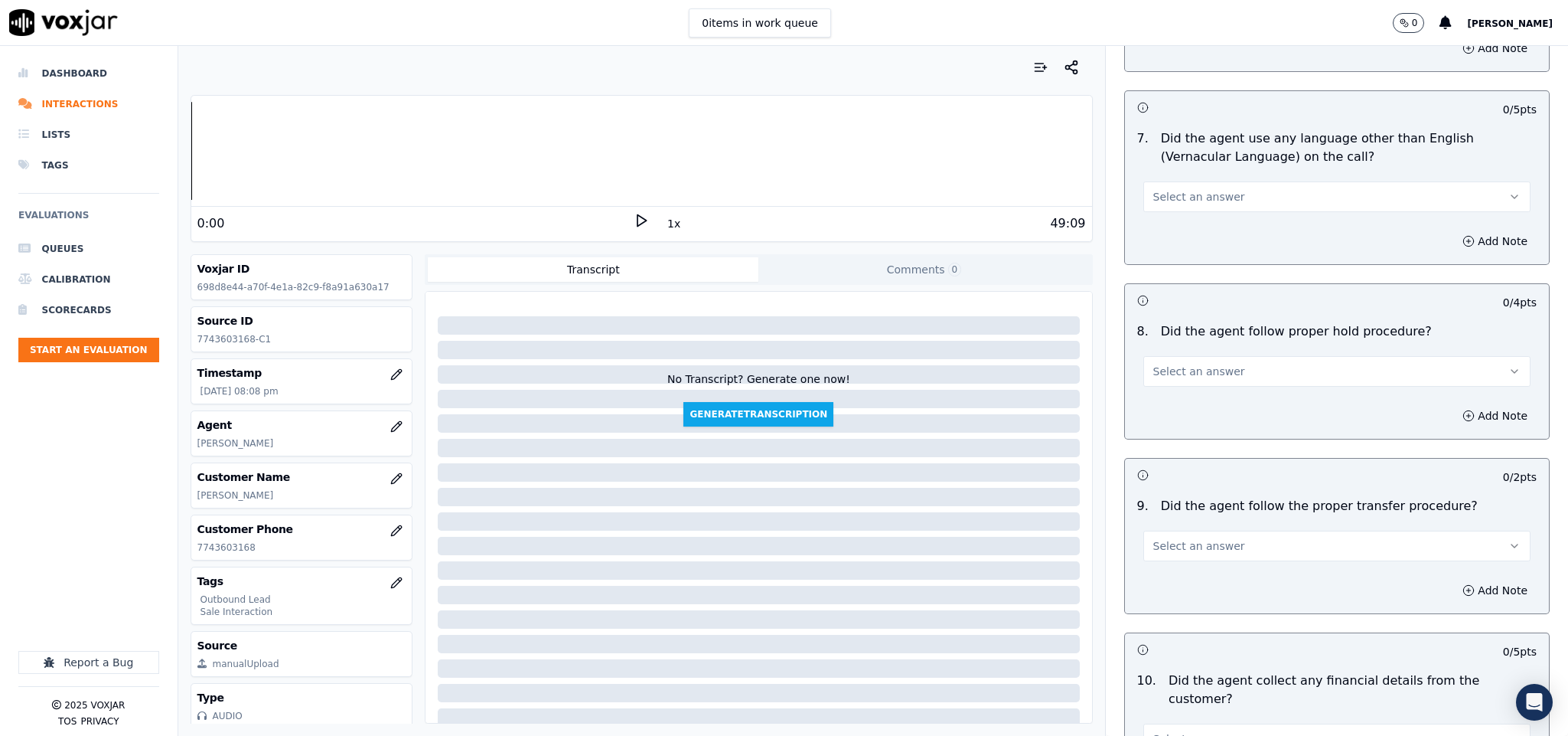
click at [1206, 181] on button "Select an answer" at bounding box center [1337, 196] width 388 height 30
click at [1167, 246] on div "No" at bounding box center [1299, 244] width 350 height 25
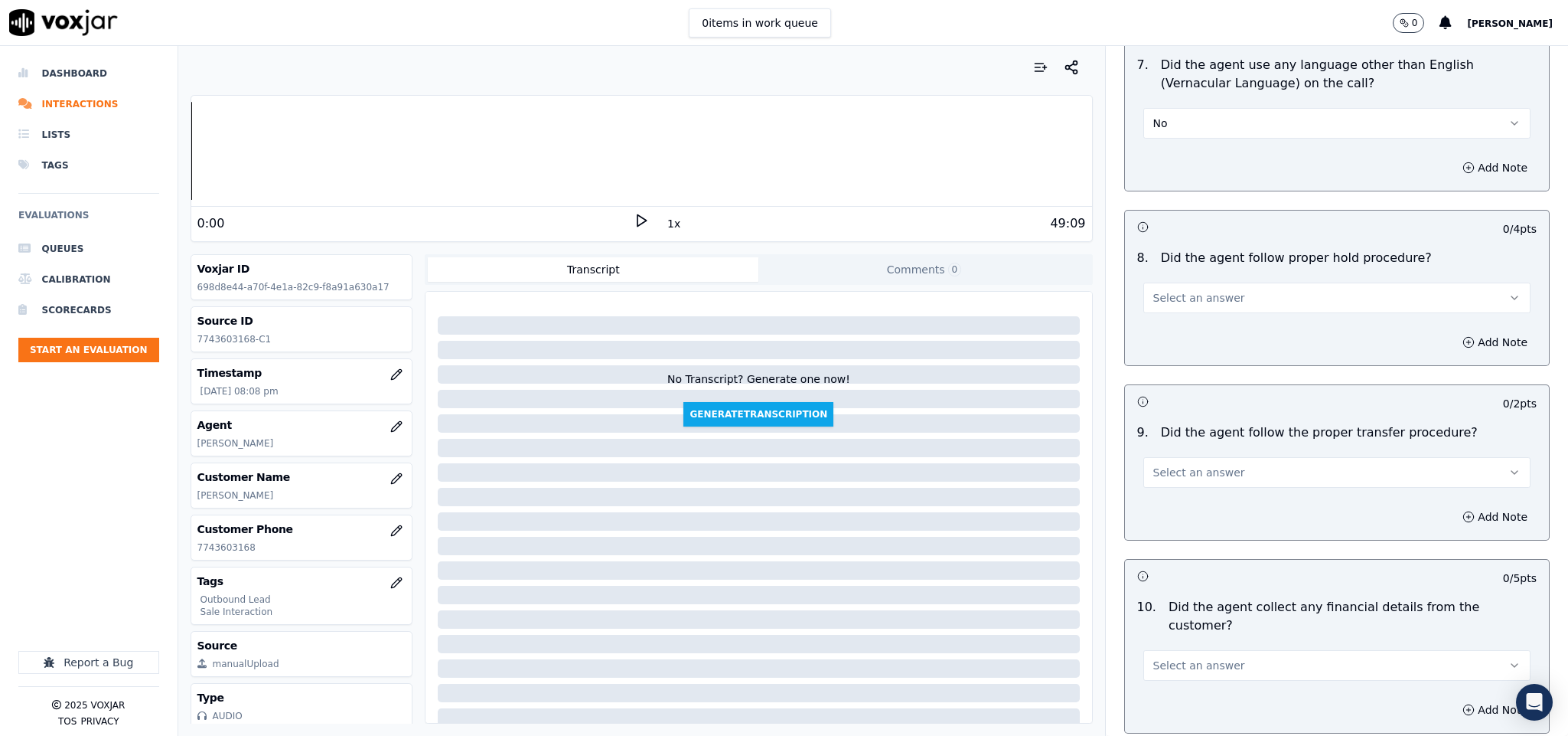
scroll to position [2182, 0]
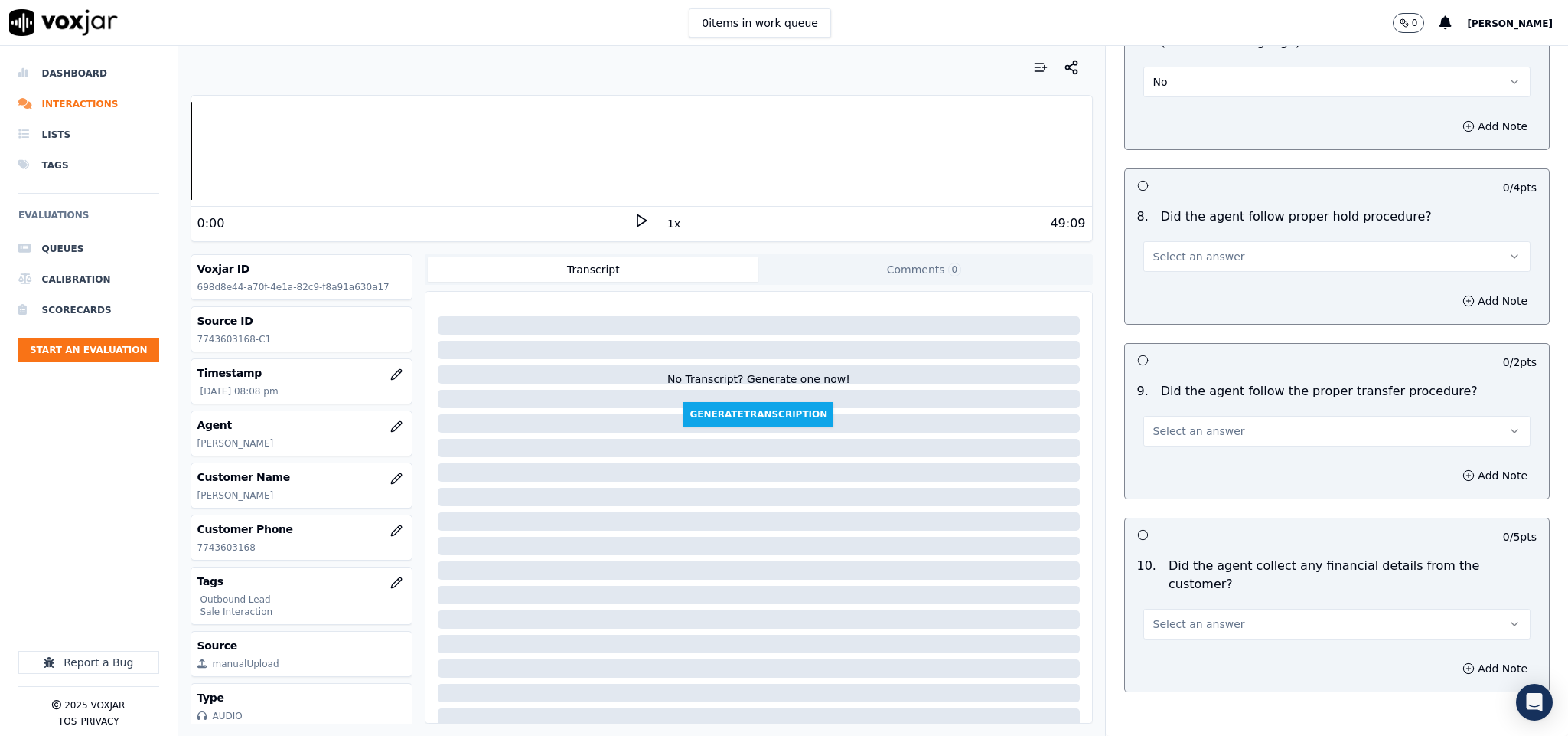
click at [1229, 244] on button "Select an answer" at bounding box center [1337, 256] width 388 height 30
click at [1201, 270] on div "Yes" at bounding box center [1299, 280] width 350 height 25
click at [1203, 423] on span "Select an answer" at bounding box center [1199, 430] width 92 height 15
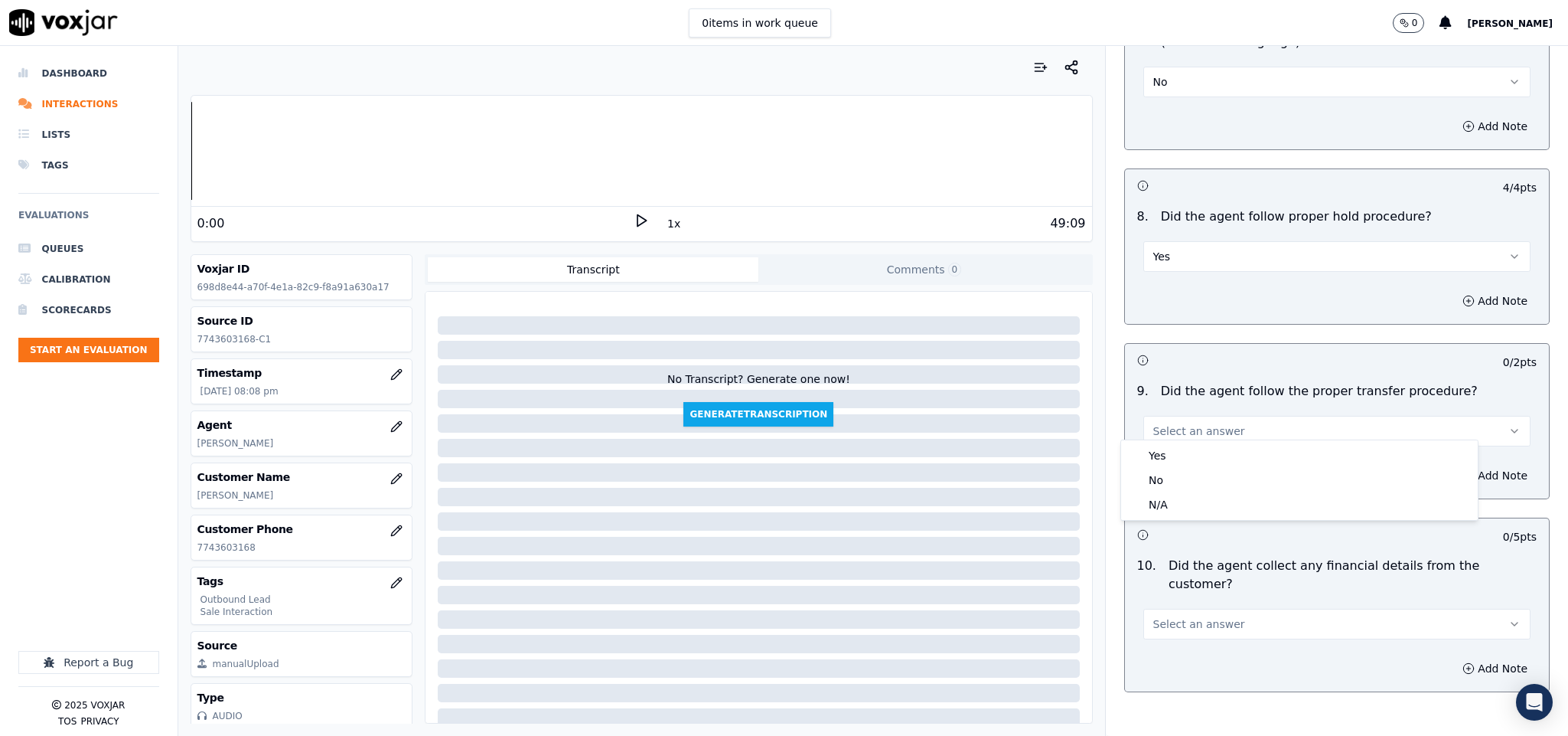
click at [1189, 448] on div "Yes" at bounding box center [1299, 455] width 350 height 25
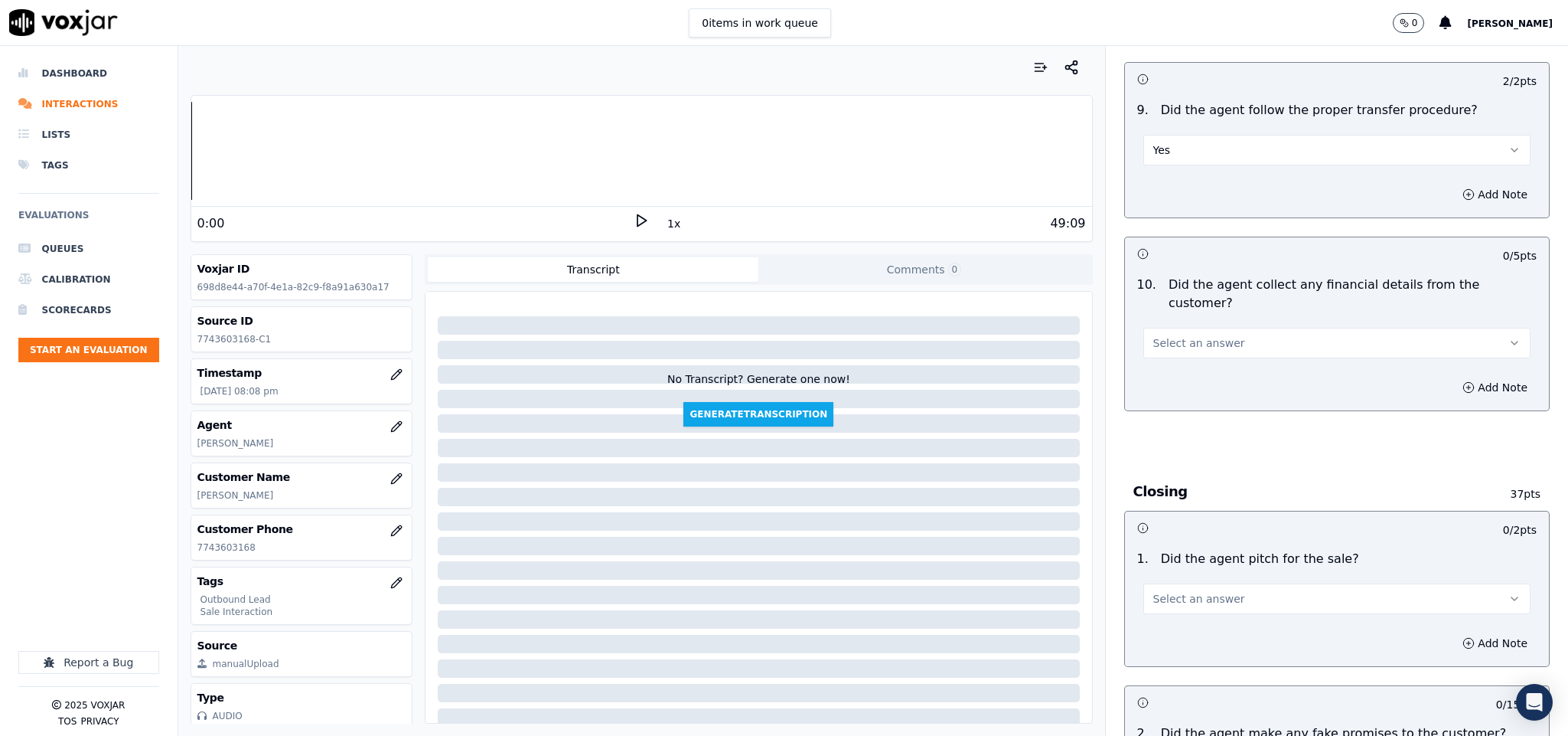
scroll to position [2527, 0]
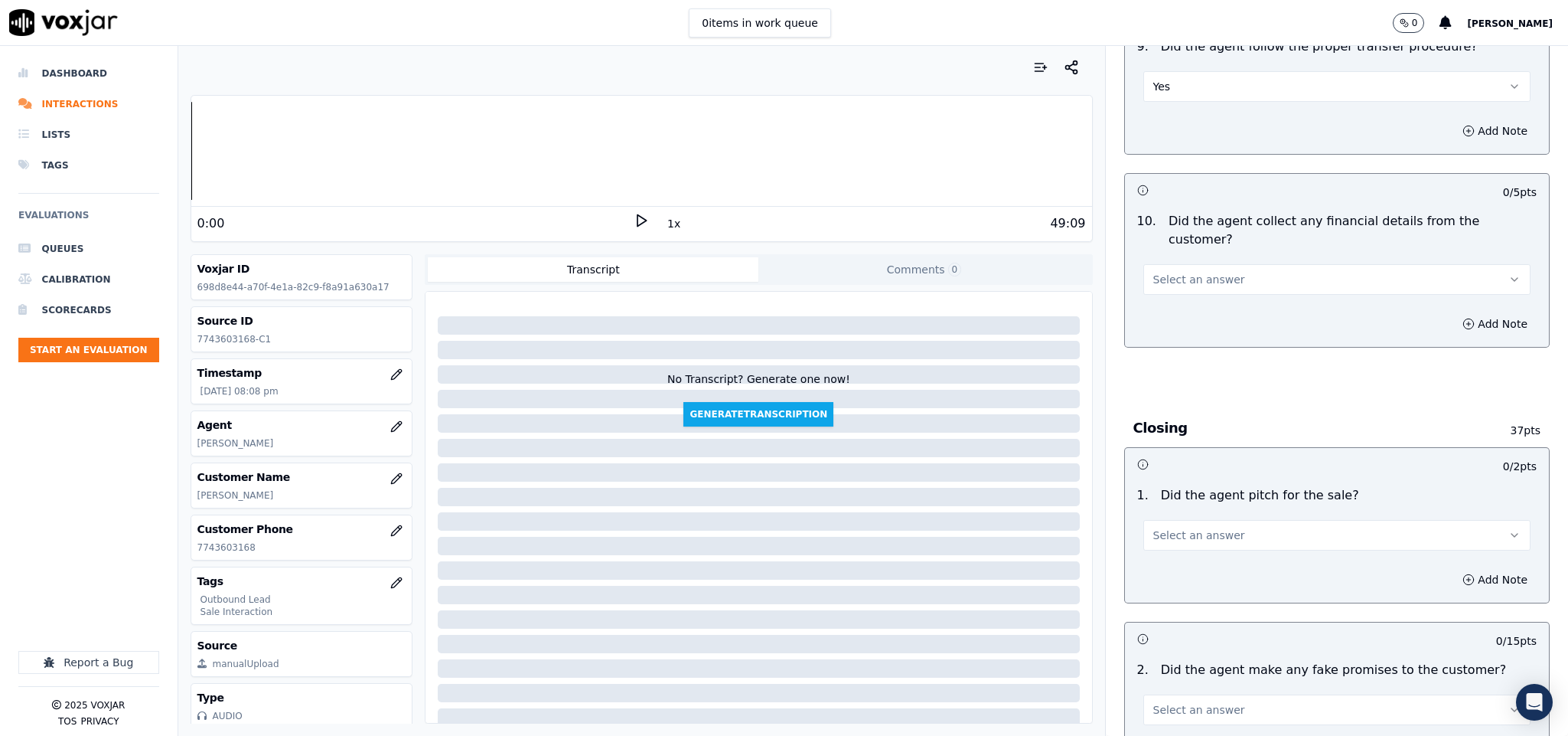
click at [1212, 264] on button "Select an answer" at bounding box center [1337, 279] width 388 height 30
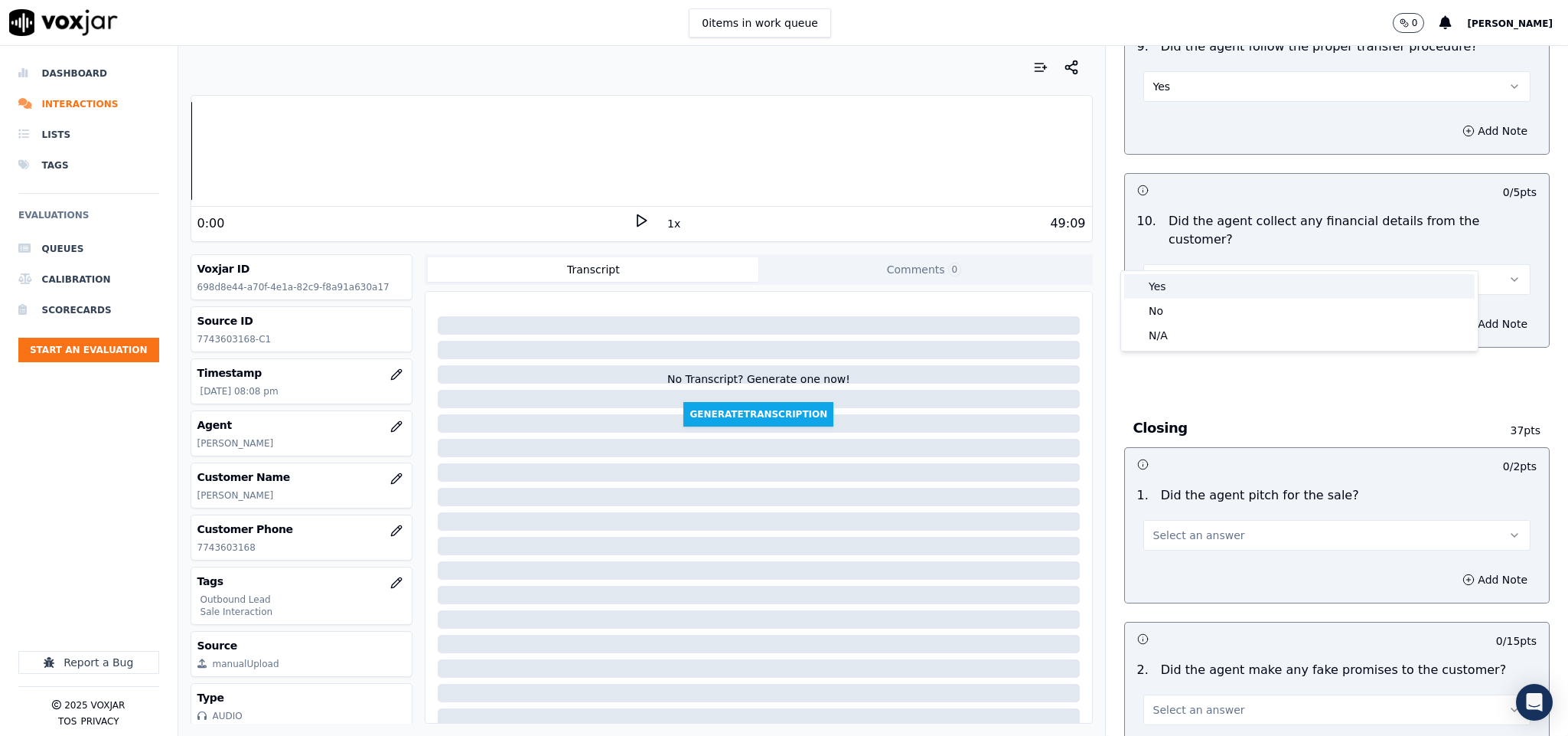
click at [1174, 302] on div "No" at bounding box center [1299, 311] width 350 height 25
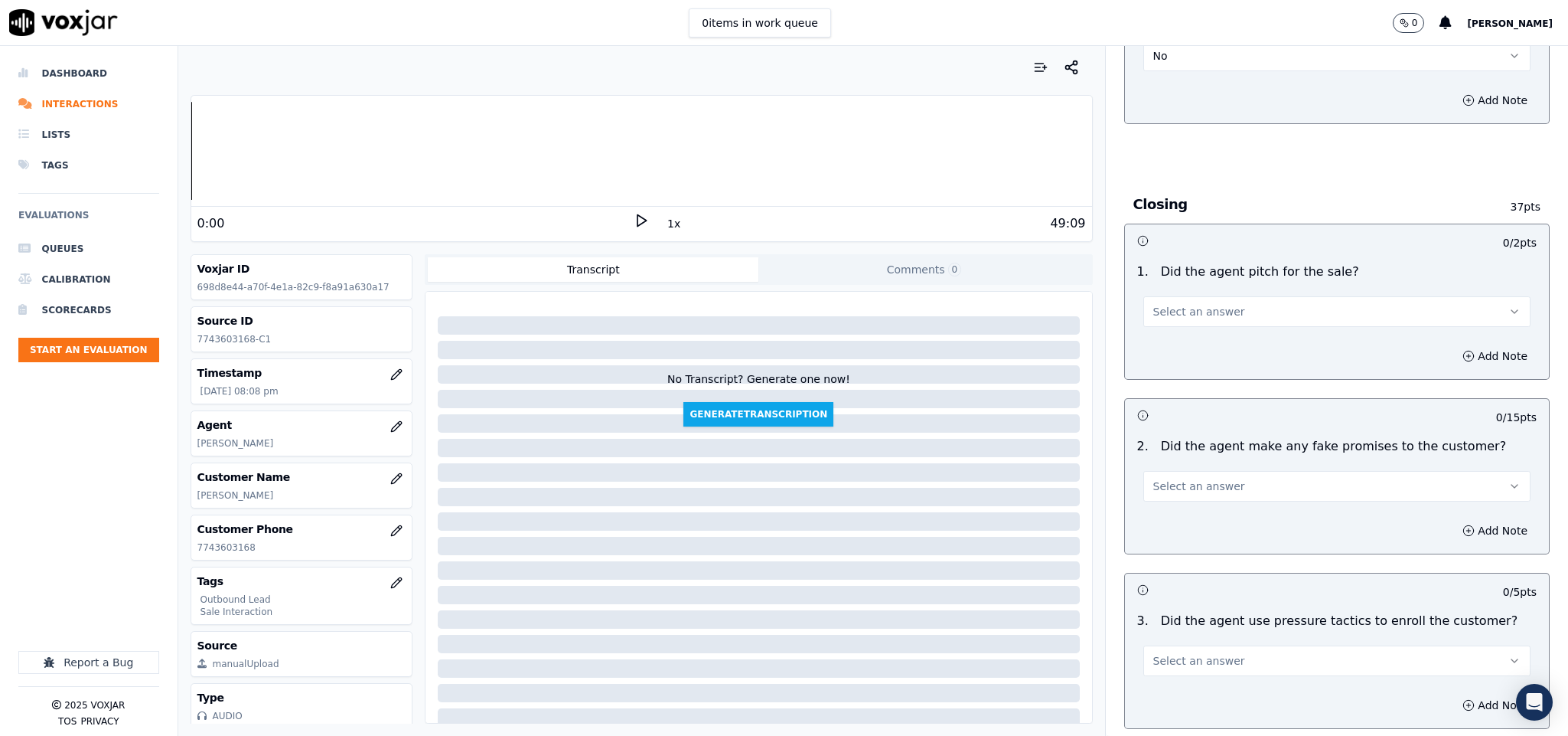
scroll to position [2756, 0]
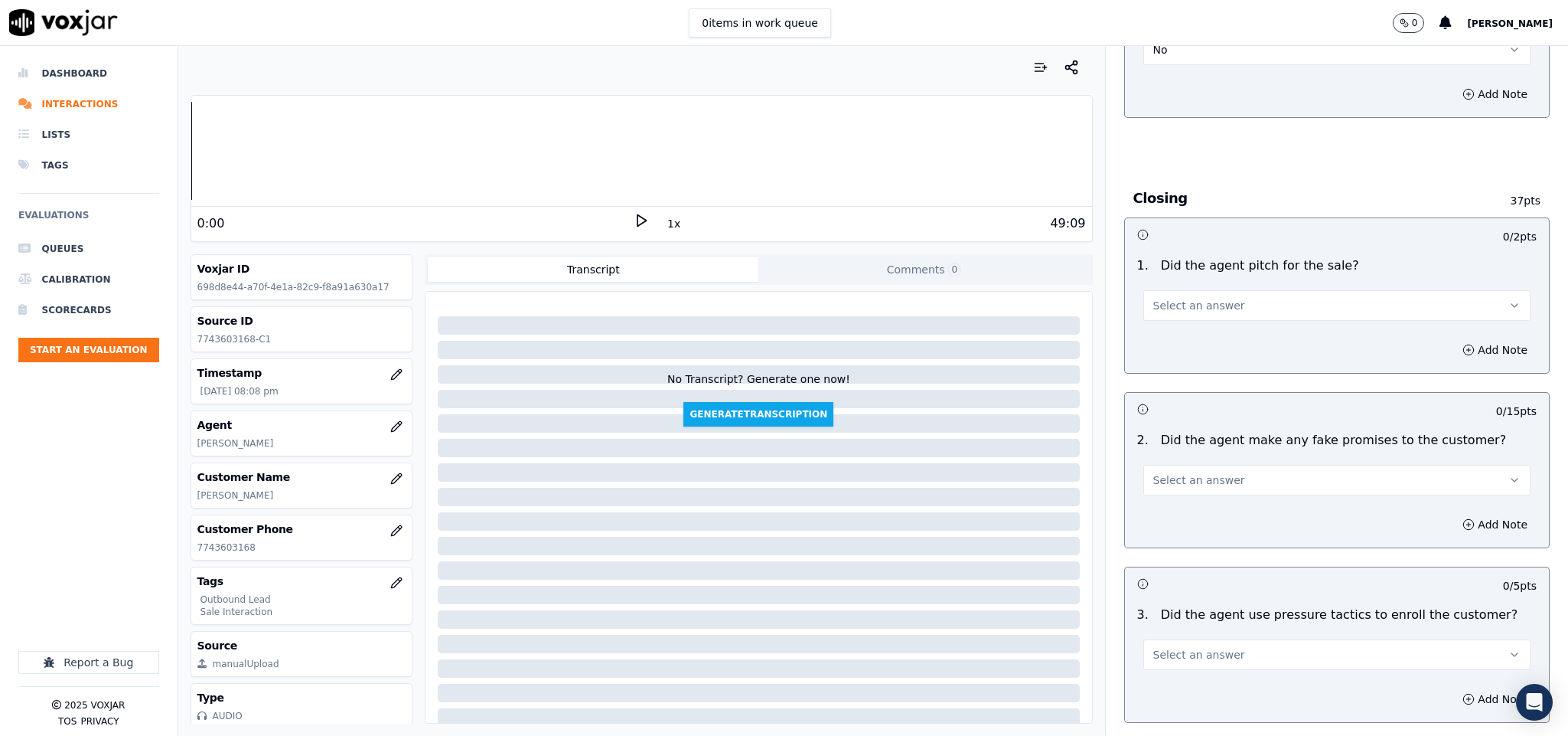
click at [1180, 298] on span "Select an answer" at bounding box center [1199, 305] width 92 height 15
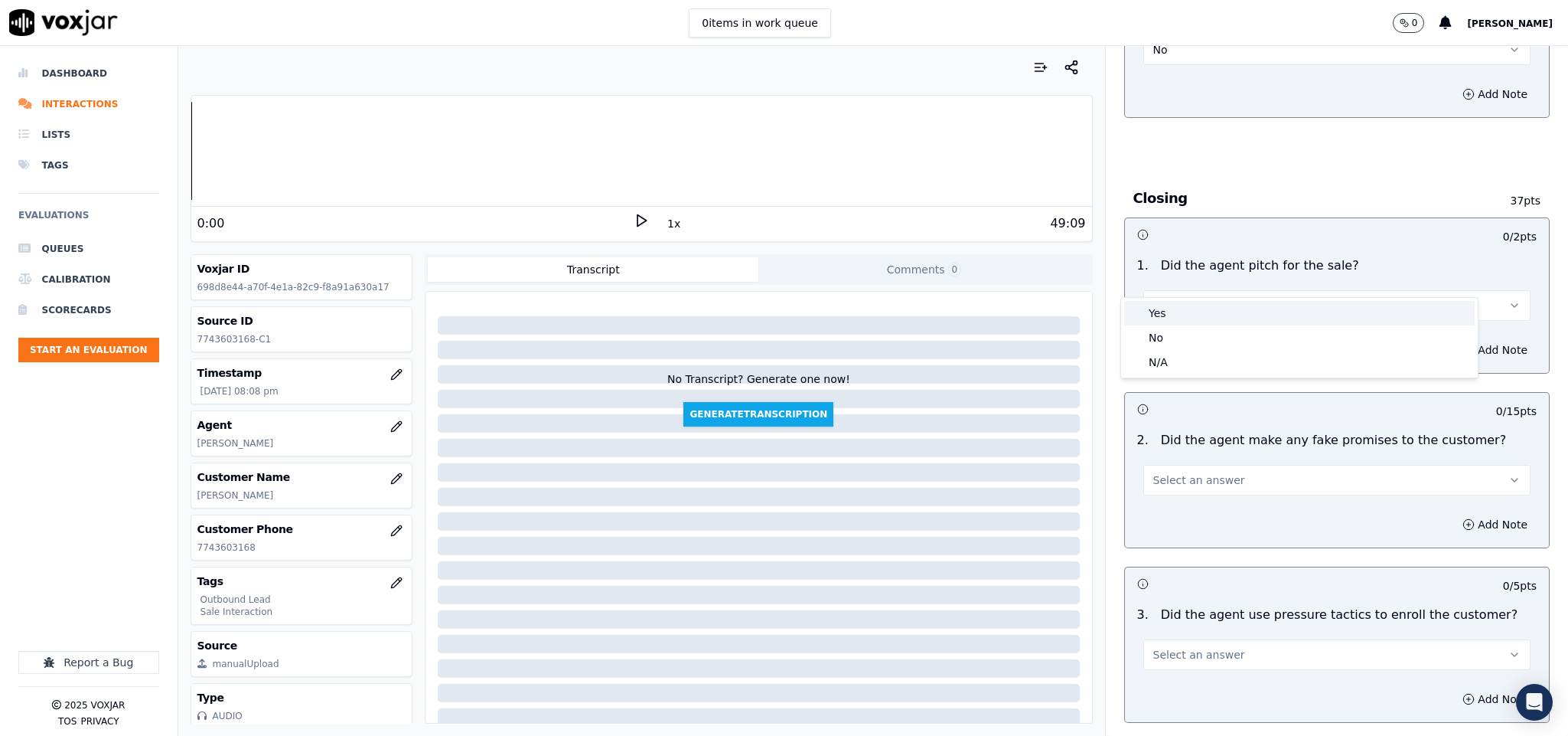
click at [1169, 311] on div "Yes" at bounding box center [1299, 313] width 350 height 25
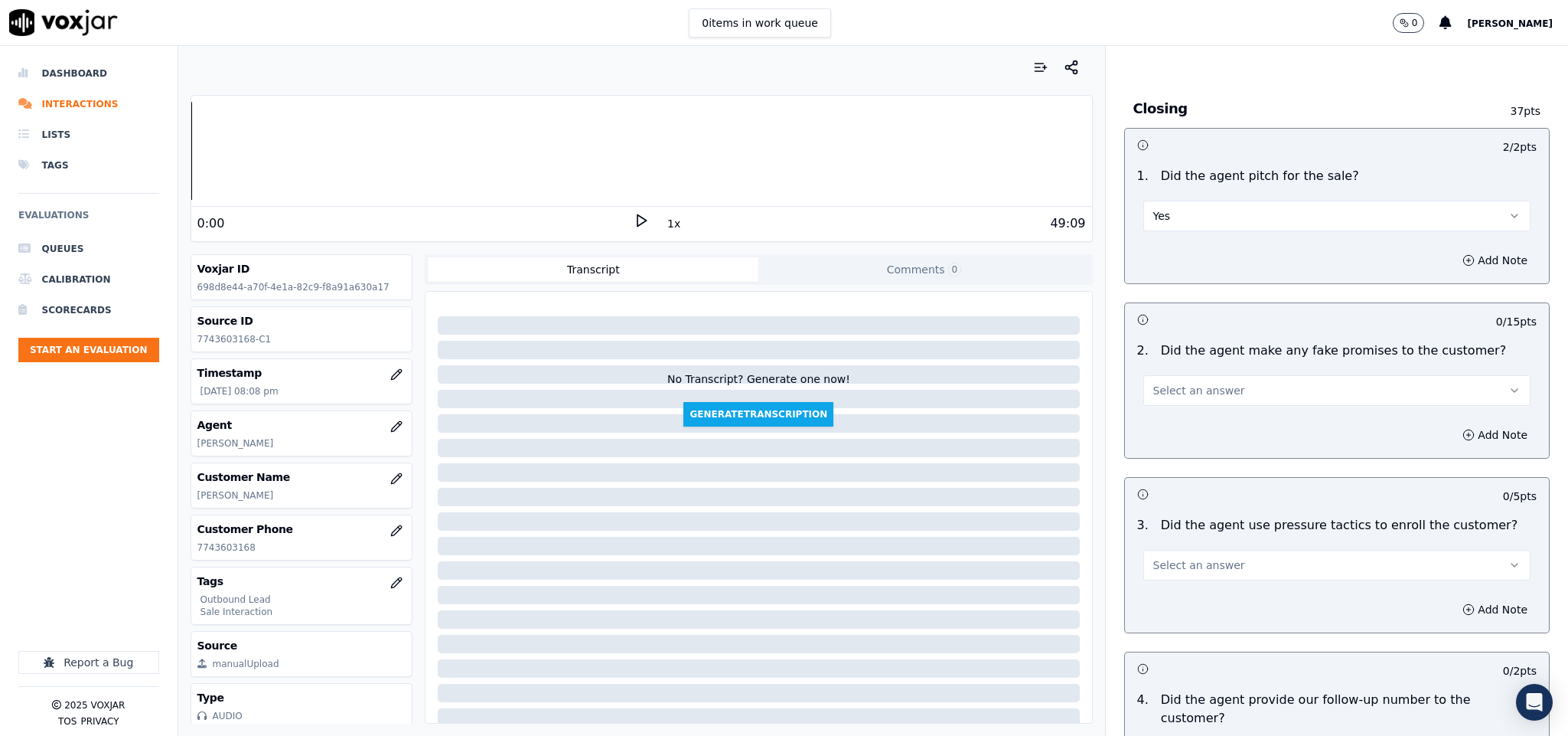
scroll to position [2986, 0]
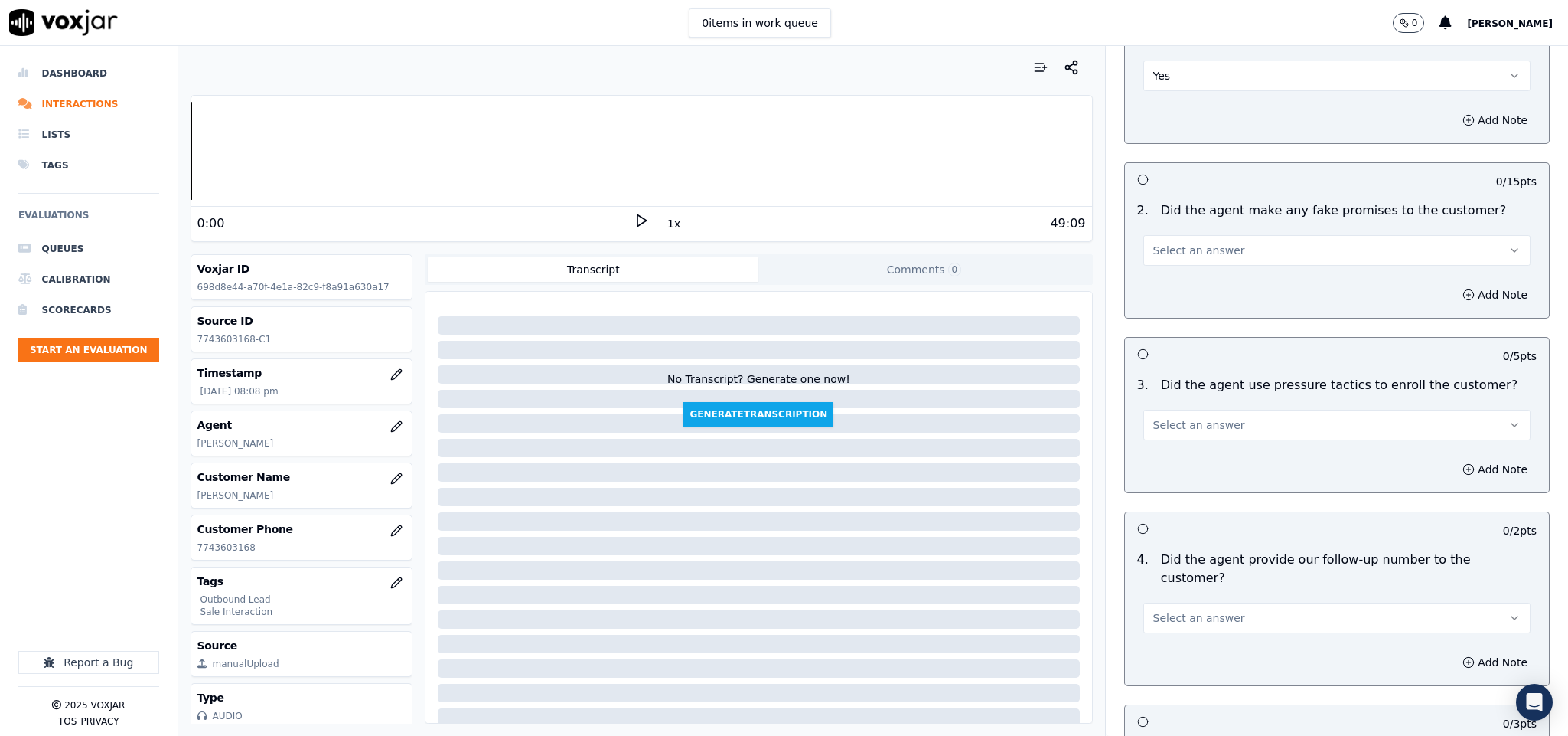
click at [1208, 235] on button "Select an answer" at bounding box center [1337, 250] width 388 height 30
click at [1169, 299] on div "N/A" at bounding box center [1299, 307] width 350 height 25
click at [1183, 235] on button "N/A" at bounding box center [1337, 250] width 388 height 30
click at [1175, 280] on div "No" at bounding box center [1299, 283] width 350 height 25
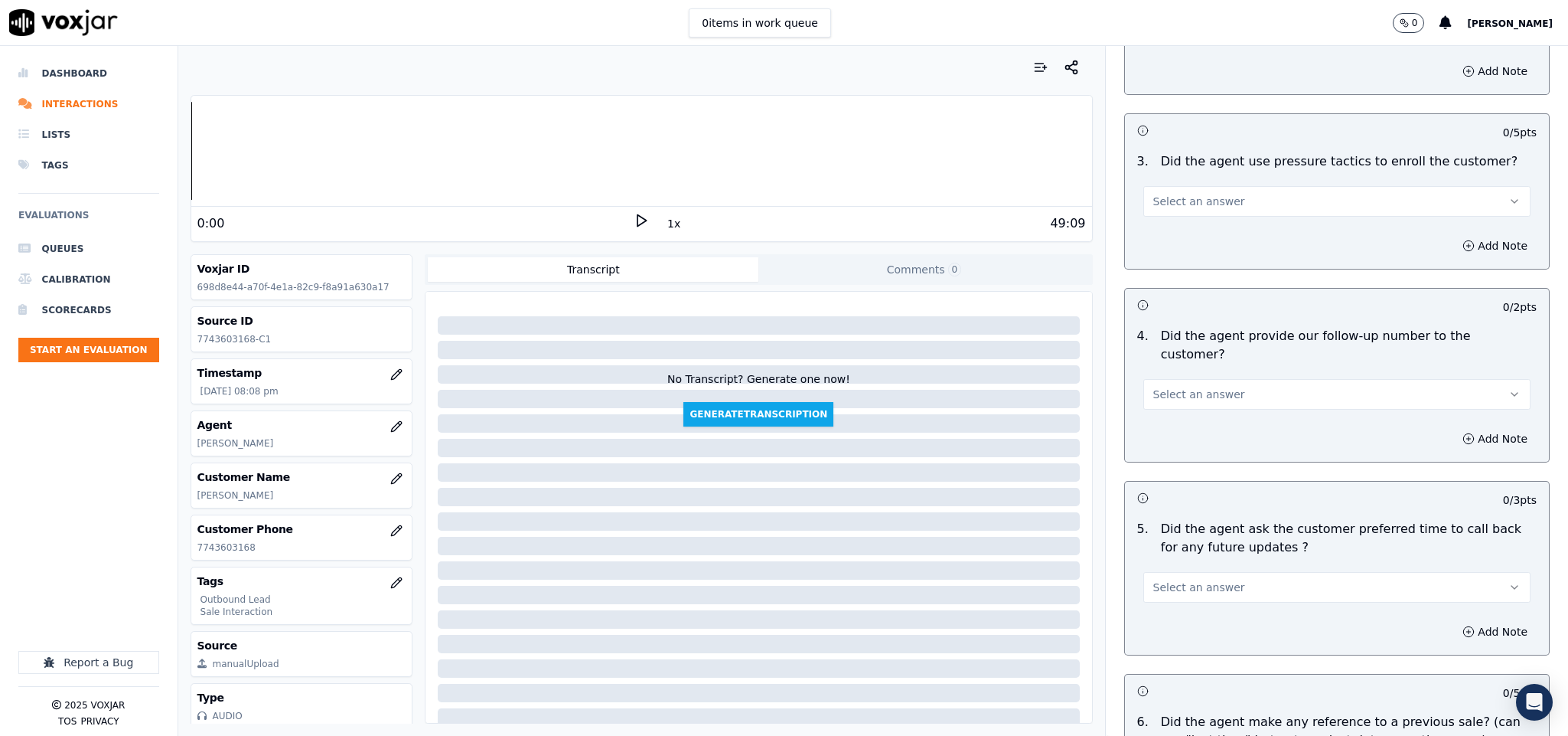
scroll to position [3215, 0]
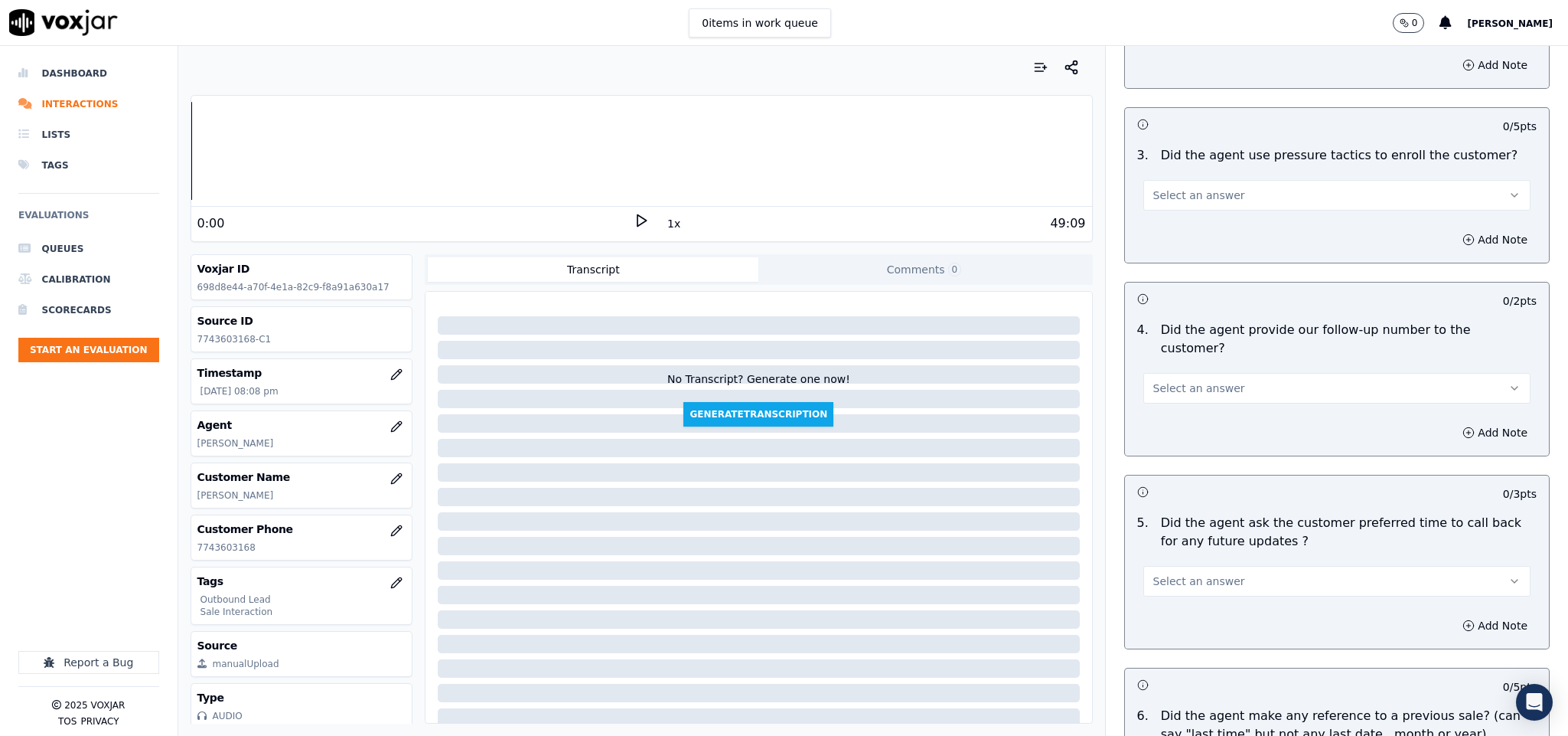
click at [1210, 180] on button "Select an answer" at bounding box center [1337, 195] width 388 height 30
click at [1180, 230] on div "No" at bounding box center [1299, 228] width 350 height 25
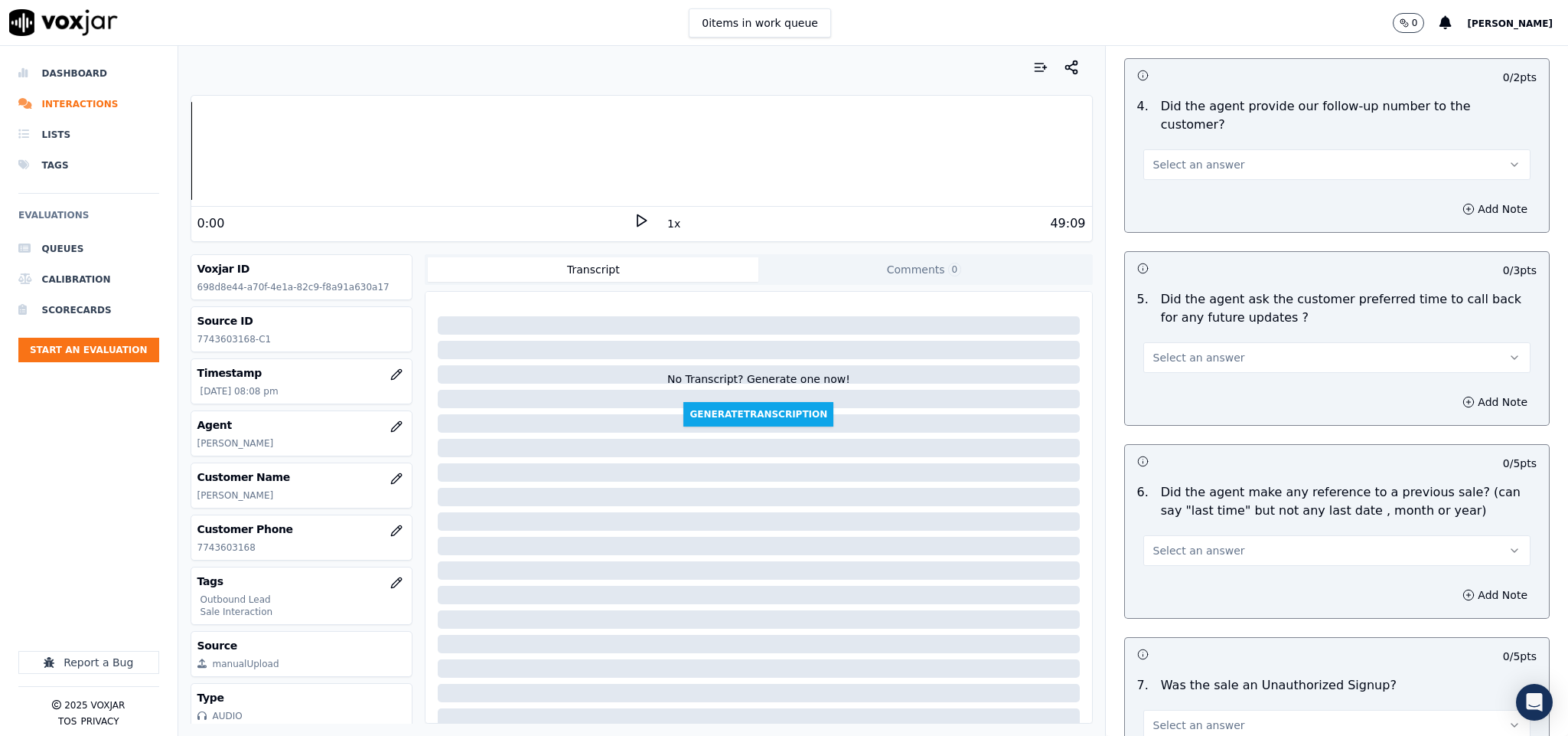
scroll to position [3445, 0]
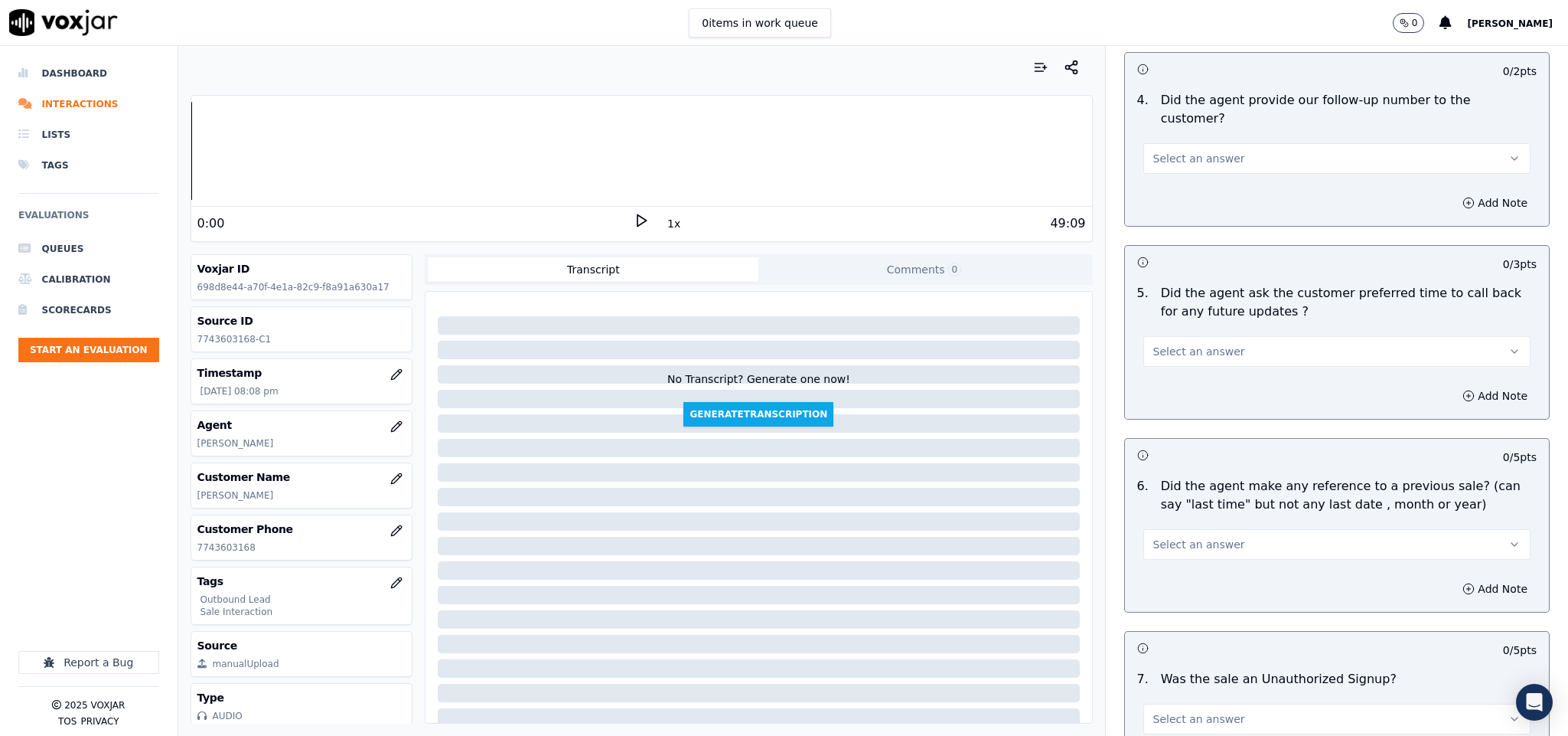
click at [1204, 151] on span "Select an answer" at bounding box center [1199, 158] width 92 height 15
click at [1171, 147] on div "Yes" at bounding box center [1299, 149] width 350 height 25
click at [1178, 344] on span "Select an answer" at bounding box center [1199, 351] width 92 height 15
click at [1164, 389] on div "N/A" at bounding box center [1299, 392] width 350 height 25
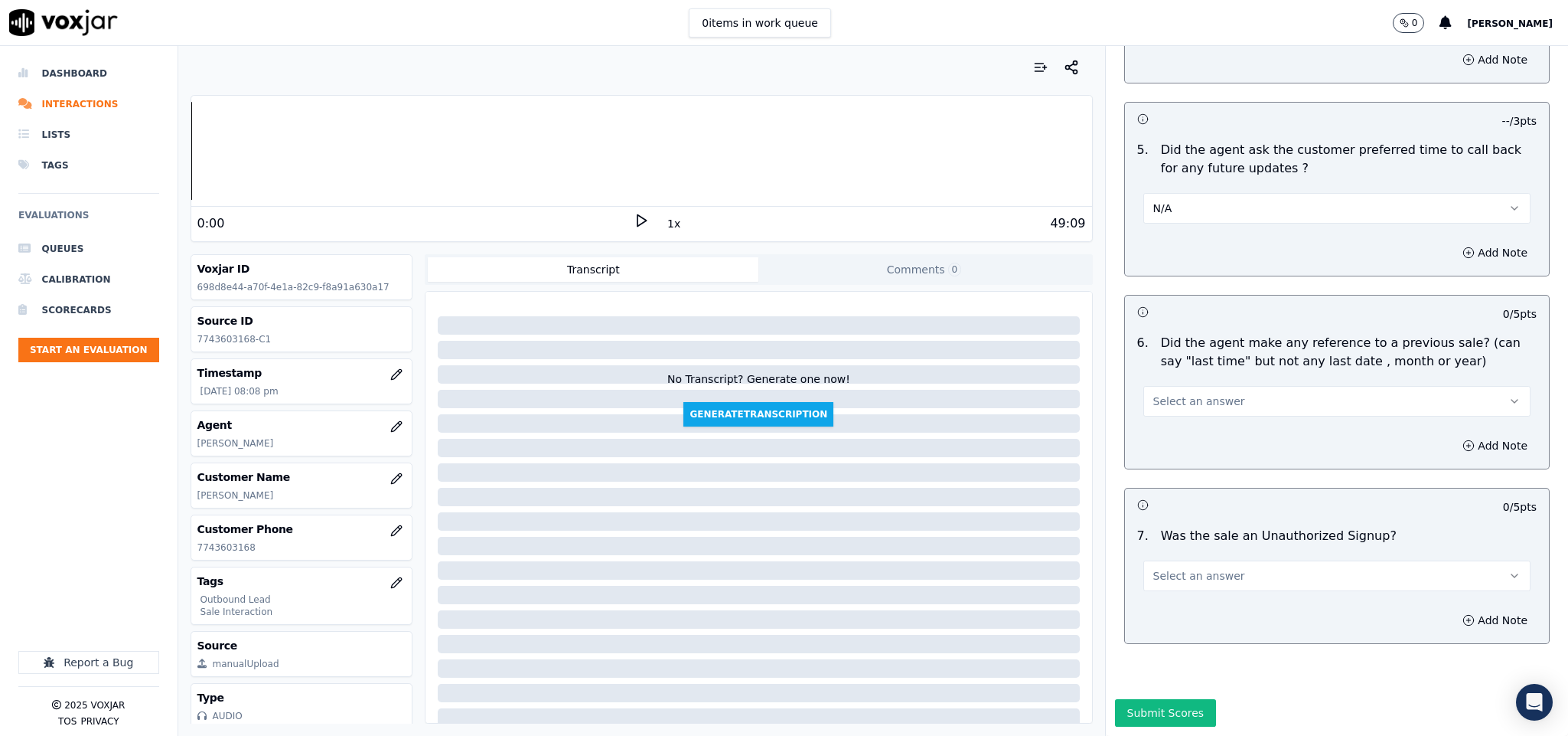
scroll to position [3598, 0]
click at [1204, 394] on span "Select an answer" at bounding box center [1199, 401] width 92 height 15
click at [1183, 407] on div "No" at bounding box center [1299, 408] width 350 height 25
click at [1217, 560] on button "Select an answer" at bounding box center [1337, 576] width 388 height 30
click at [1174, 593] on div "No" at bounding box center [1299, 583] width 350 height 25
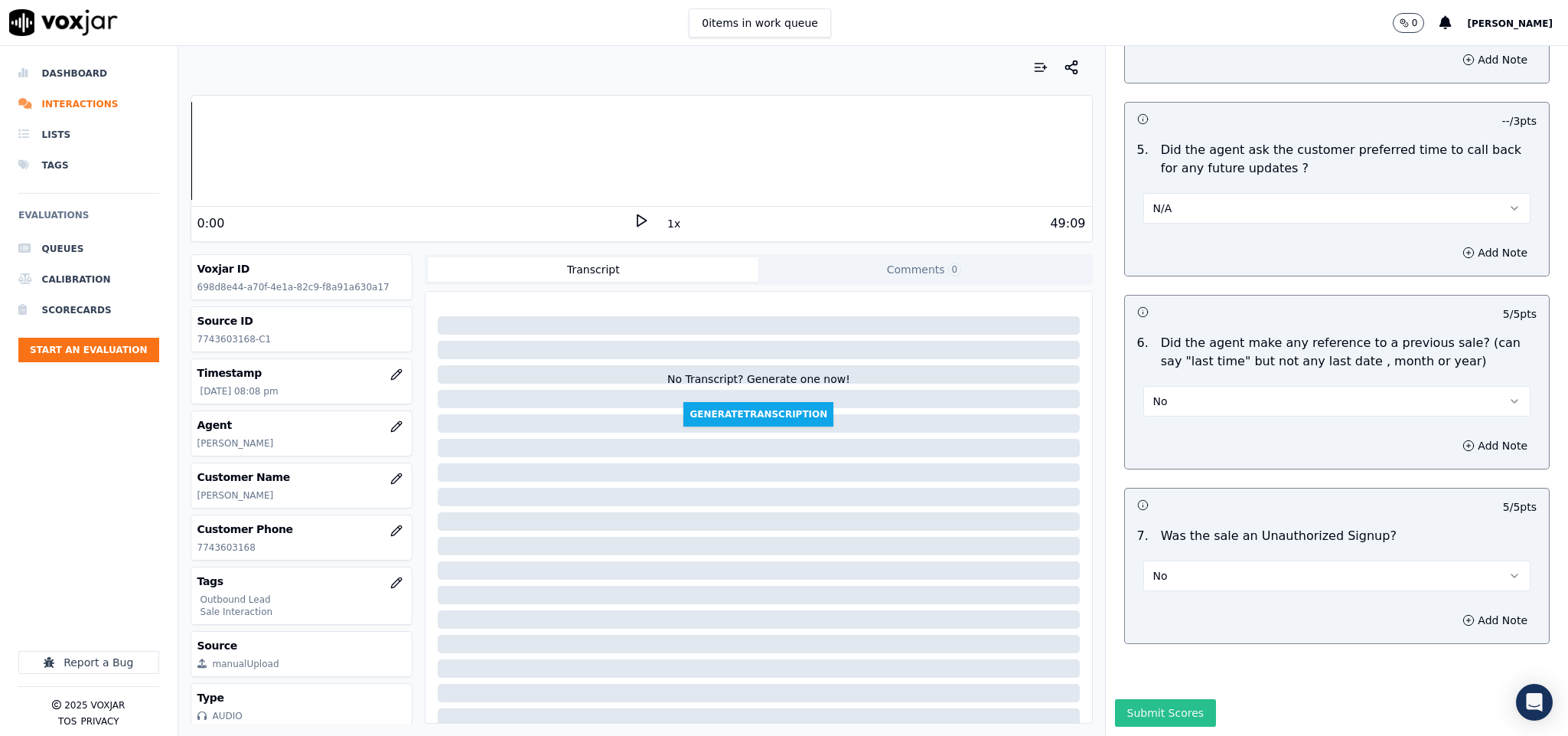
click at [1151, 699] on button "Submit Scores" at bounding box center [1166, 713] width 102 height 28
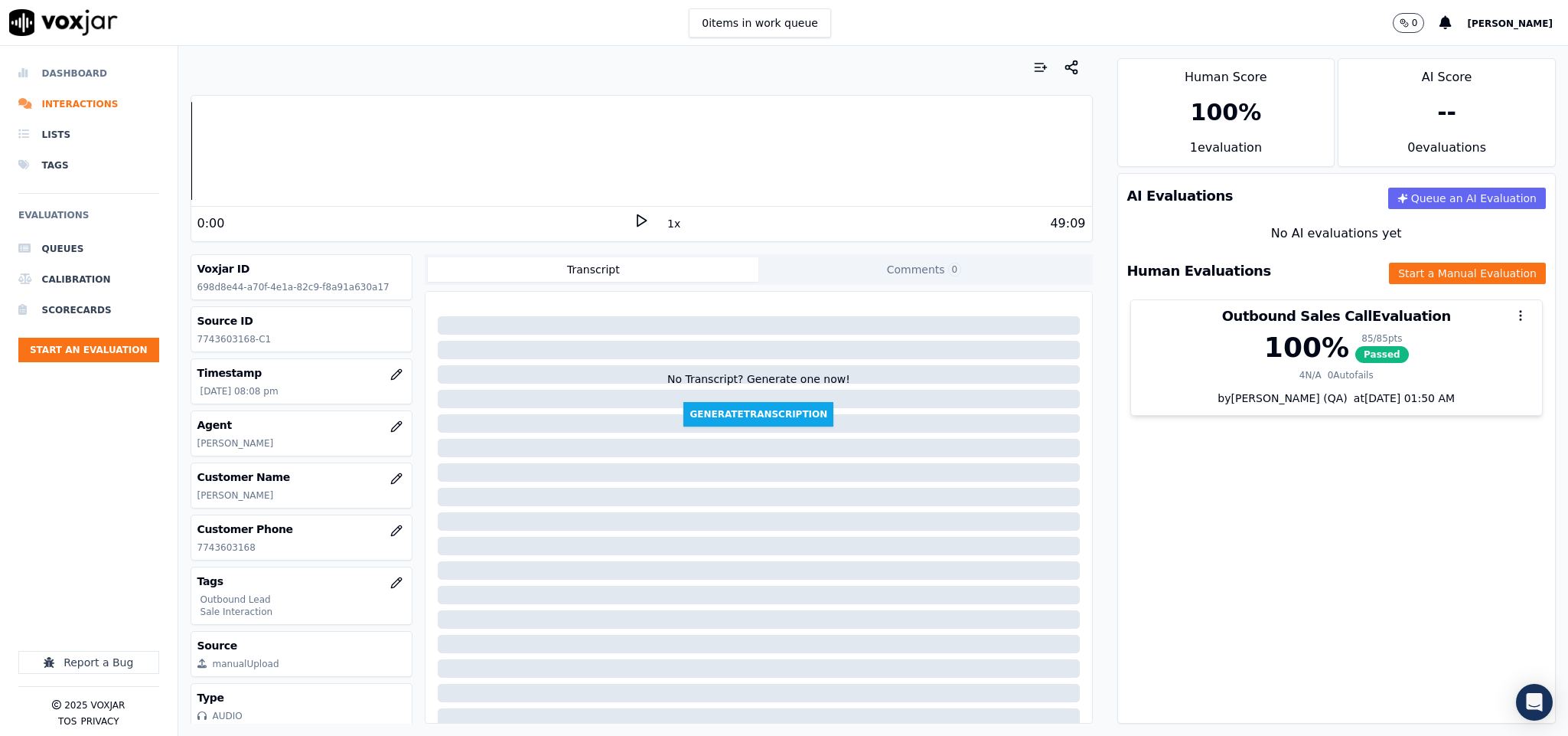
click at [87, 69] on li "Dashboard" at bounding box center [89, 73] width 140 height 30
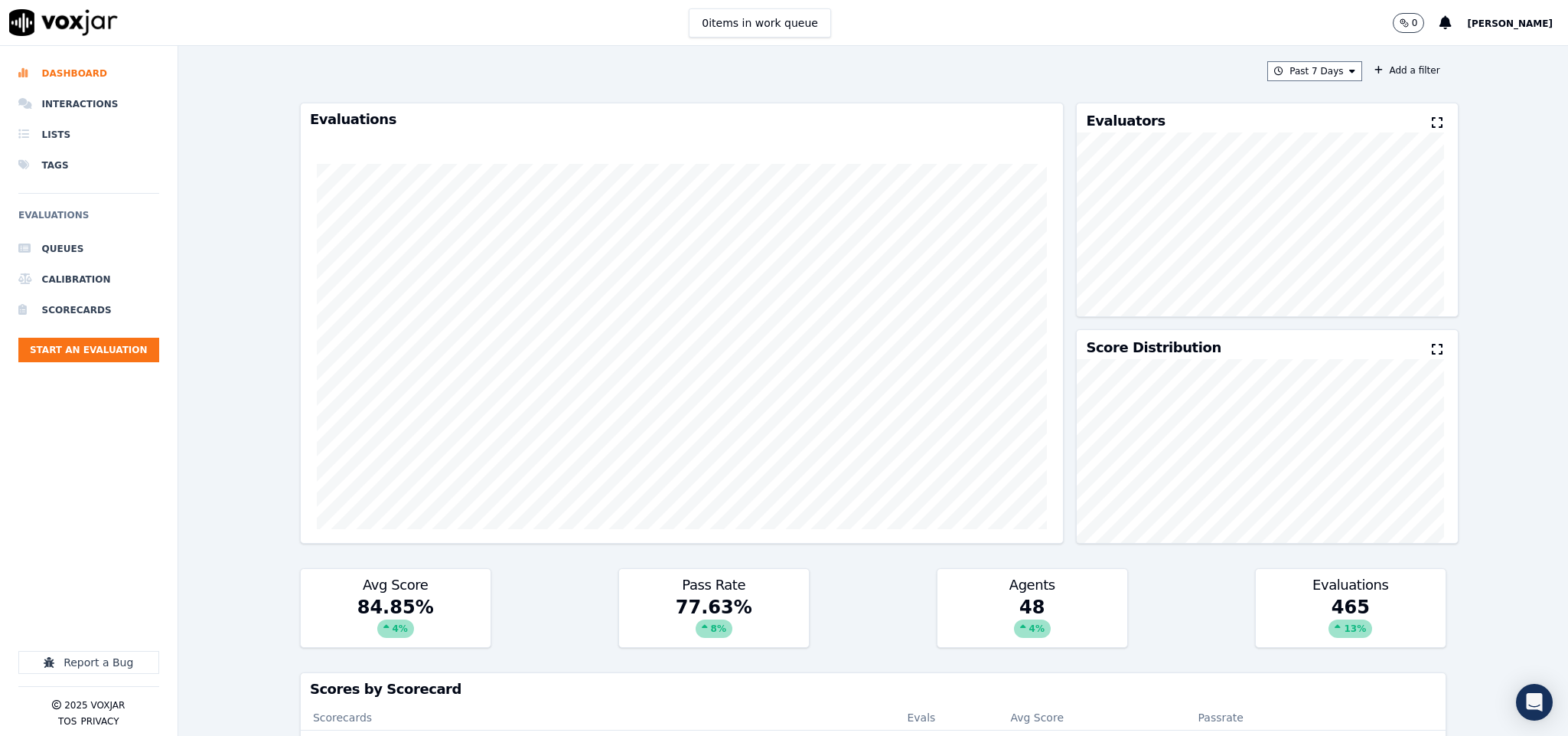
click at [85, 336] on ul "Queues Calibration Scorecards Start an Evaluation" at bounding box center [89, 304] width 140 height 140
click at [83, 349] on button "Start an Evaluation" at bounding box center [89, 350] width 140 height 25
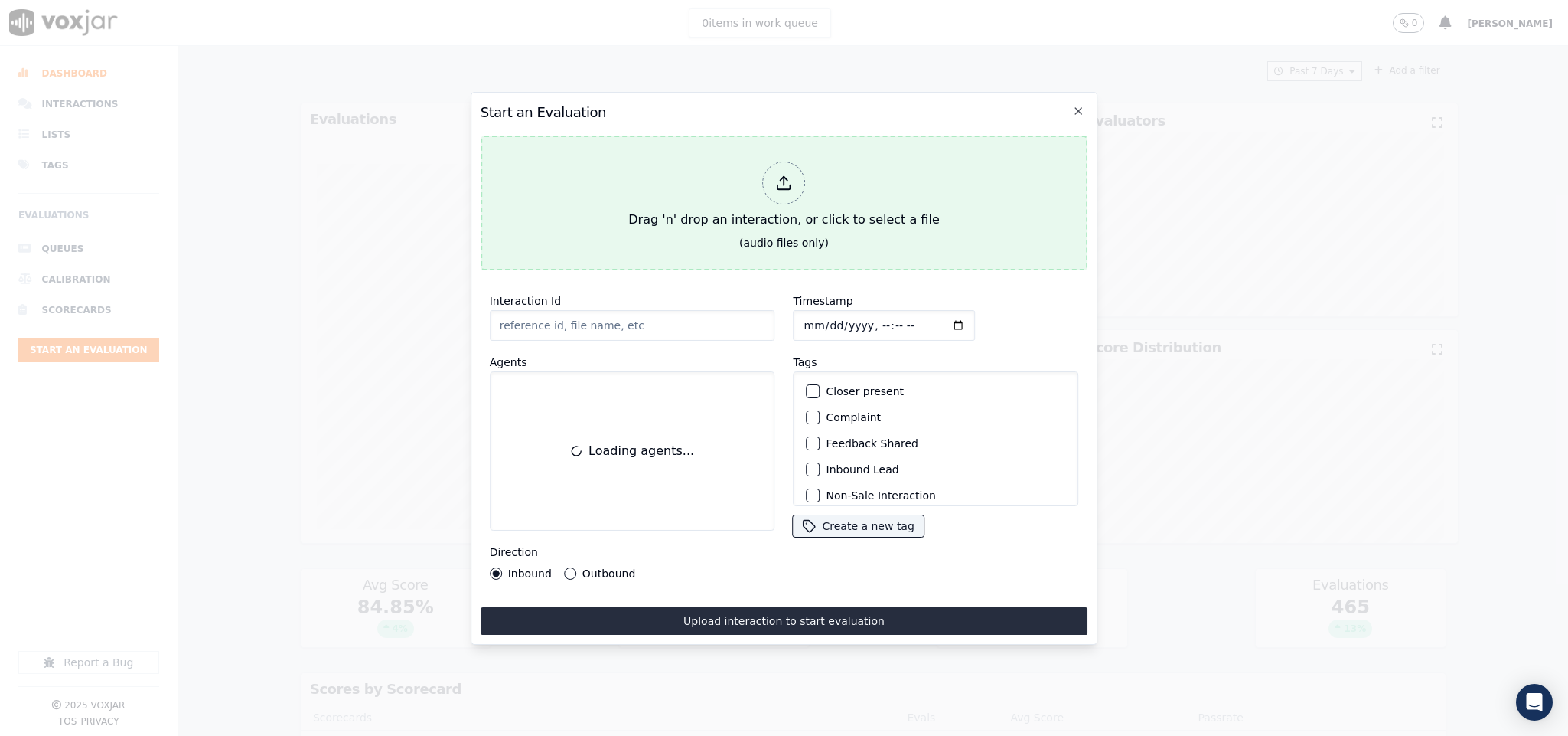
click at [801, 178] on div at bounding box center [784, 183] width 43 height 43
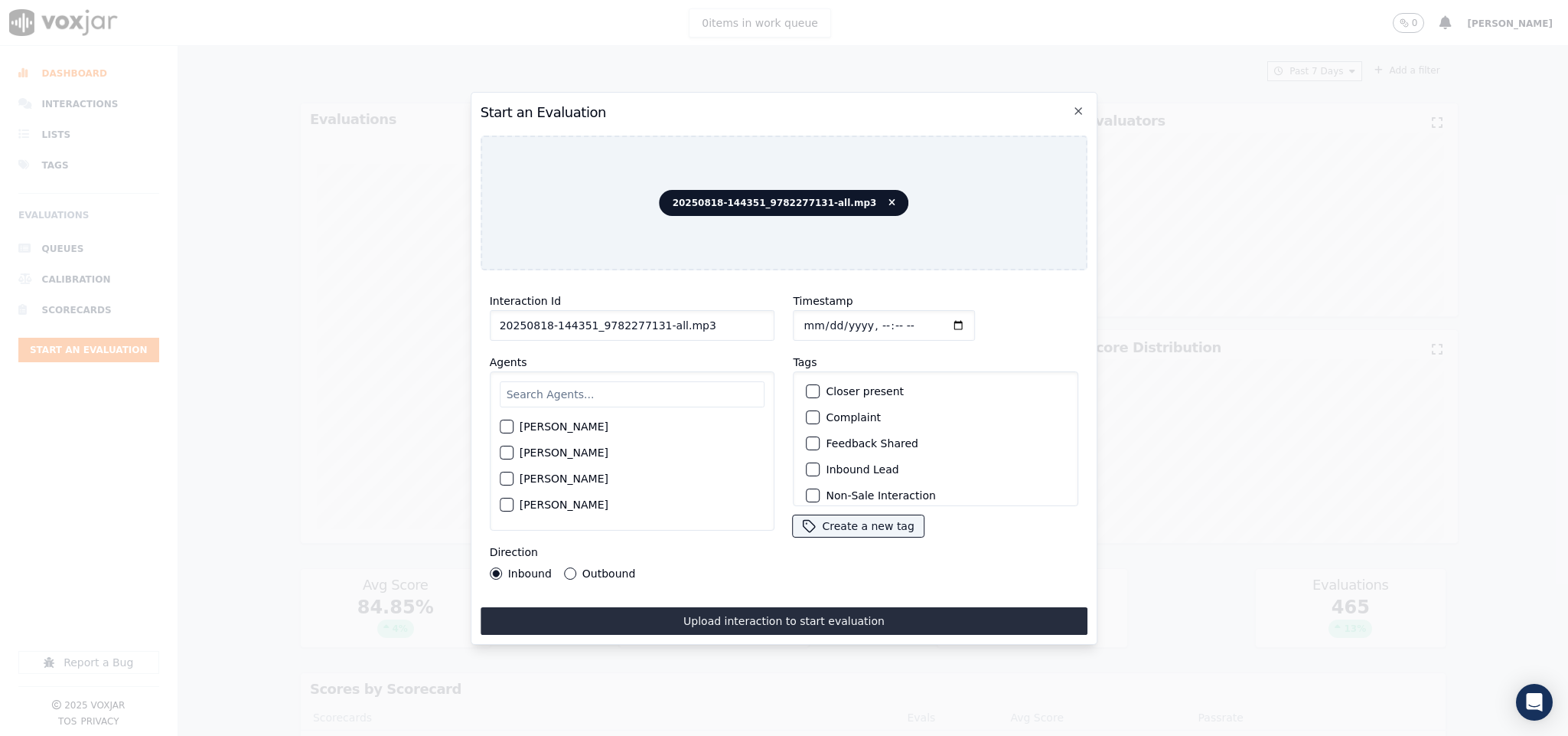
drag, startPoint x: 652, startPoint y: 319, endPoint x: 806, endPoint y: 325, distance: 154.1
click at [806, 325] on div "Interaction Id 20250818-144351_9782277131-all.mp3 Agents Harry Roy Aaron Biswas…" at bounding box center [784, 436] width 608 height 307
type input "20250818-144351_9782277131-C1"
click at [804, 315] on input "Timestamp" at bounding box center [885, 325] width 182 height 30
type input "2025-08-18T20:47"
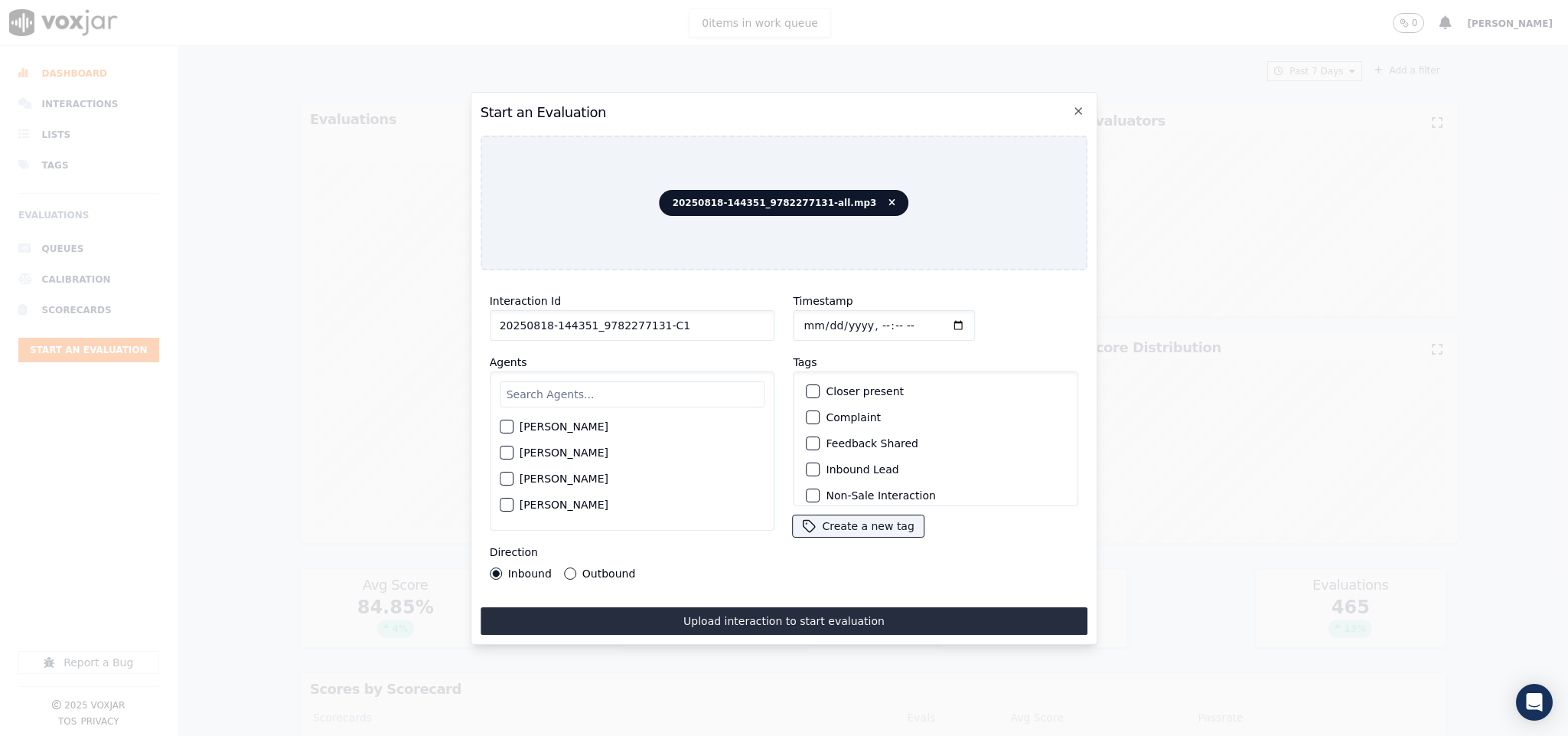
click at [549, 382] on input "text" at bounding box center [632, 394] width 266 height 26
type input "car"
click at [501, 452] on div "button" at bounding box center [505, 457] width 10 height 10
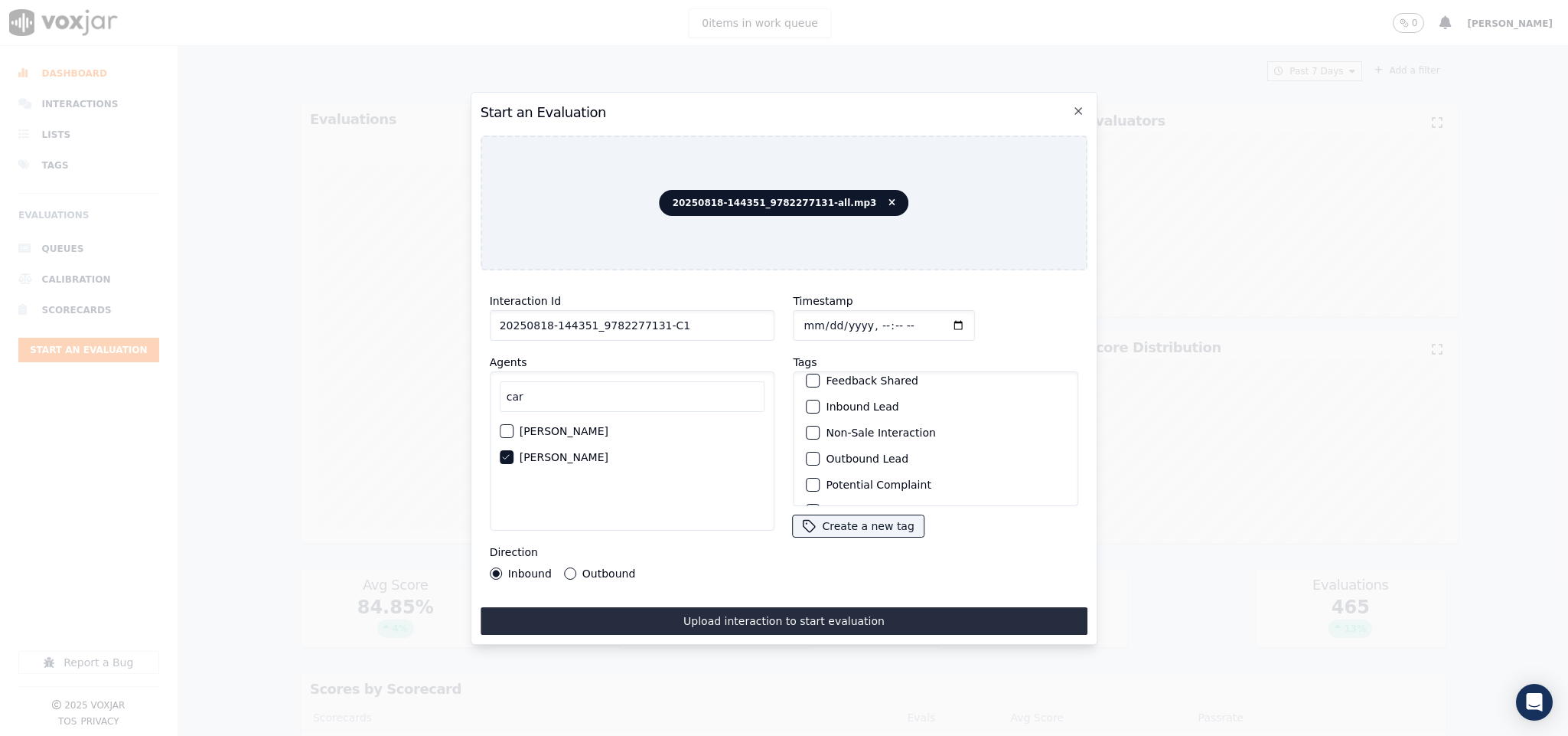
scroll to position [138, 0]
click at [807, 445] on button "Inbound Lead" at bounding box center [813, 445] width 14 height 14
click at [807, 479] on button "Sale Interaction" at bounding box center [813, 485] width 14 height 14
click at [808, 386] on div "button" at bounding box center [812, 390] width 10 height 10
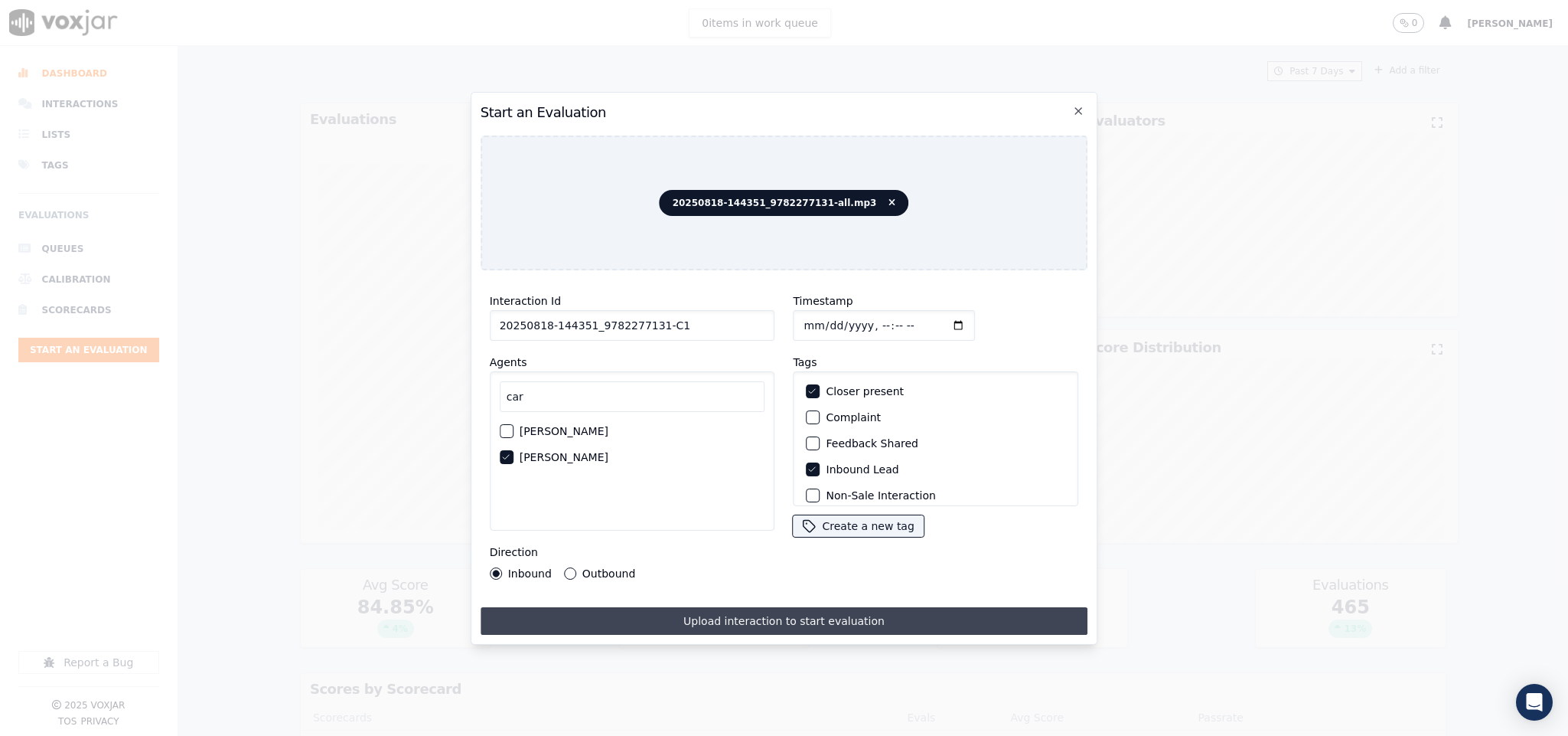
click at [772, 607] on button "Upload interaction to start evaluation" at bounding box center [784, 621] width 608 height 28
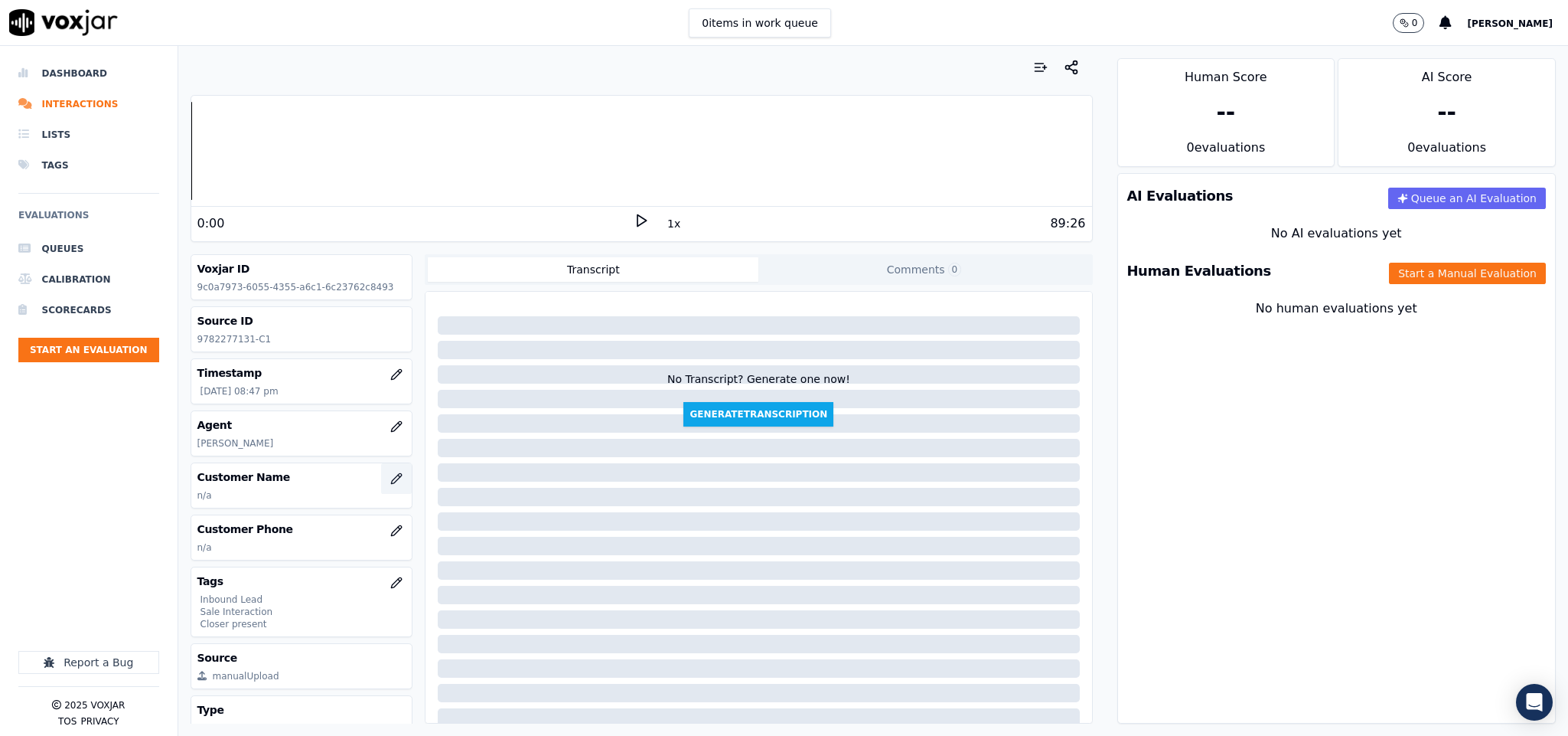
click at [390, 485] on icon "button" at bounding box center [396, 478] width 12 height 12
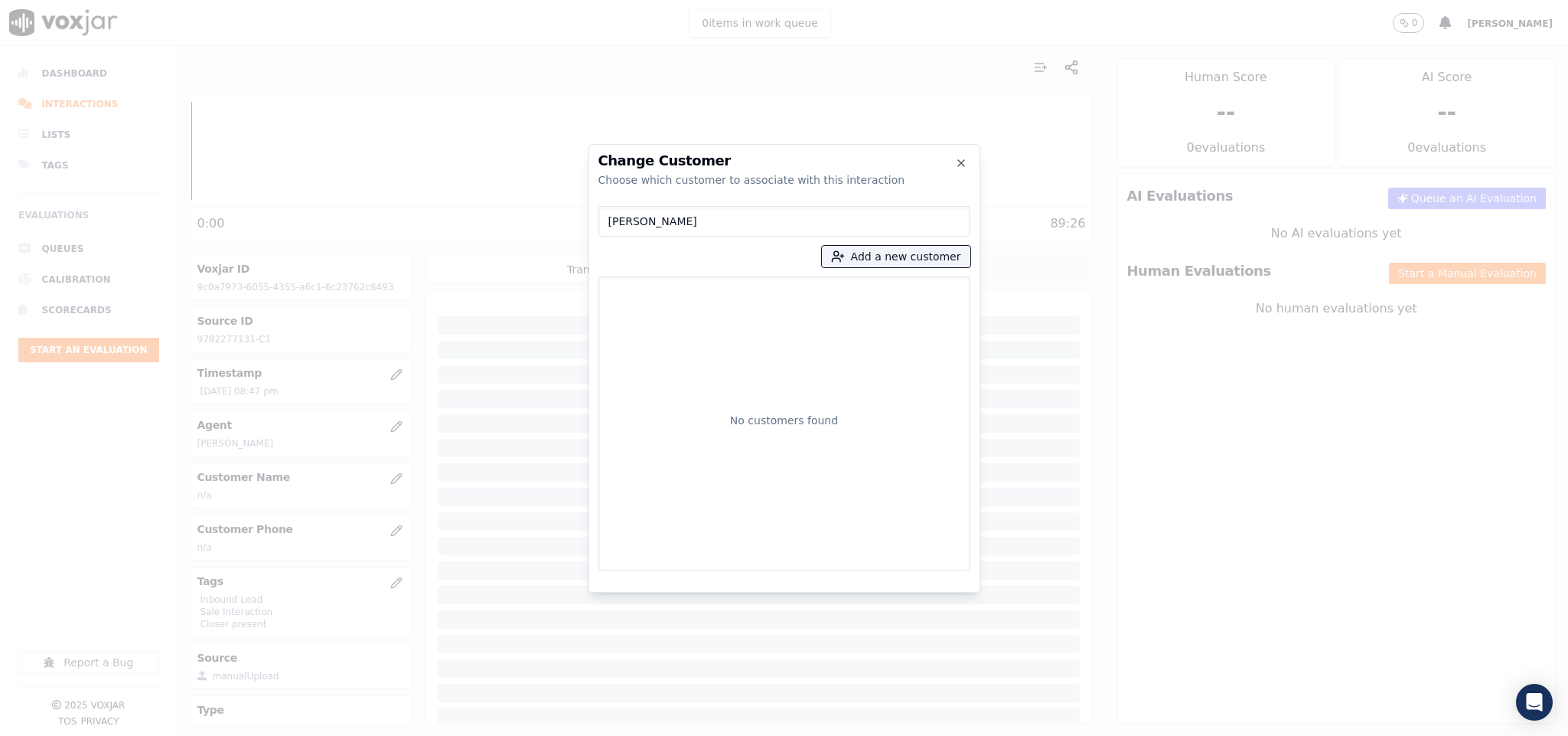
drag, startPoint x: 701, startPoint y: 223, endPoint x: 652, endPoint y: 233, distance: 50.0
click at [652, 232] on input "ROSA PEREZ" at bounding box center [784, 221] width 372 height 30
click at [707, 219] on input "ROSA PEREZ" at bounding box center [784, 221] width 372 height 30
type input "ROSA PEREZ"
drag, startPoint x: 696, startPoint y: 203, endPoint x: 446, endPoint y: 228, distance: 251.2
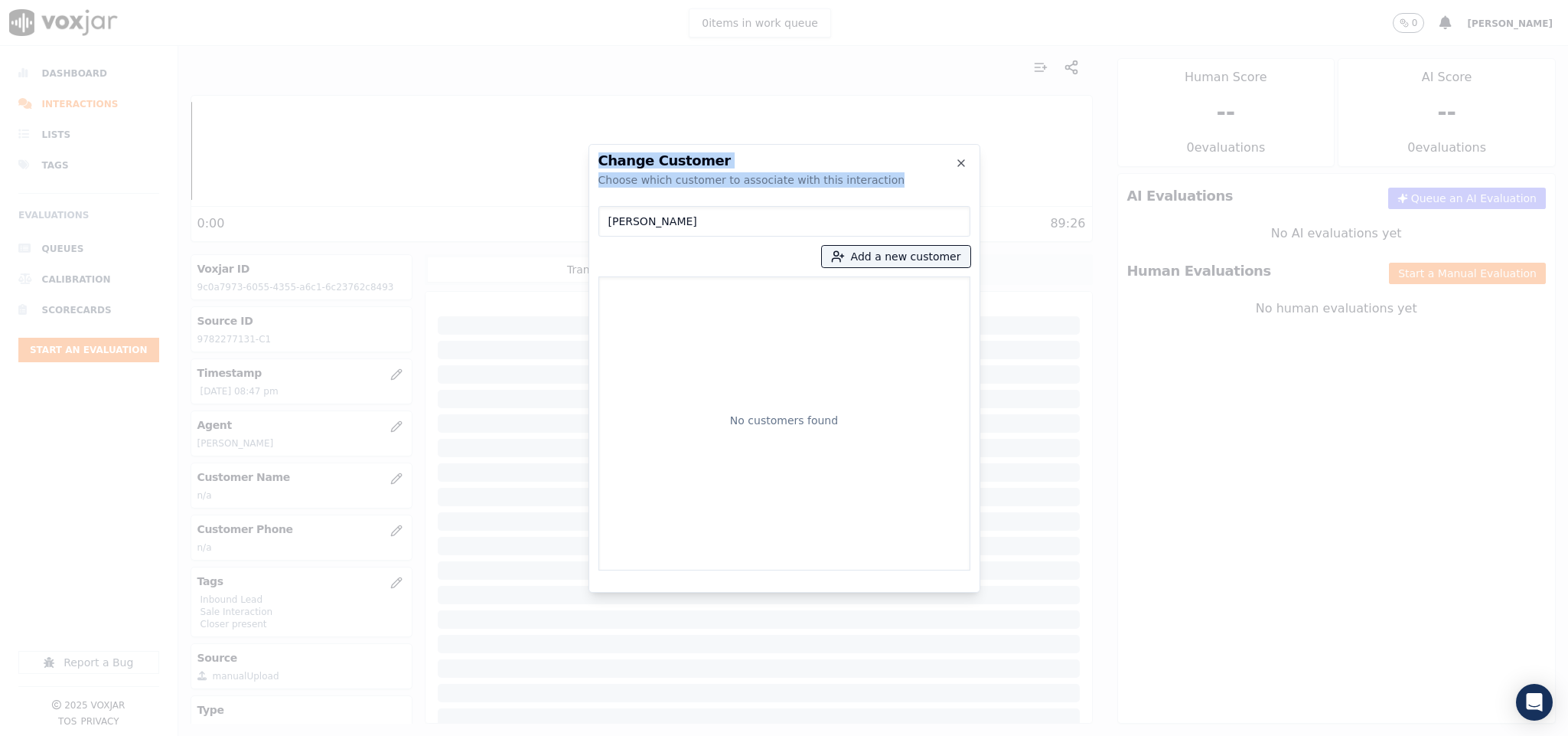
click at [446, 735] on div "Change Customer Choose which customer to associate with this interaction ROSA P…" at bounding box center [784, 736] width 1568 height 0
click at [626, 223] on input "ROSA PEREZ" at bounding box center [784, 221] width 372 height 30
click at [882, 251] on button "Add a new customer" at bounding box center [896, 256] width 148 height 22
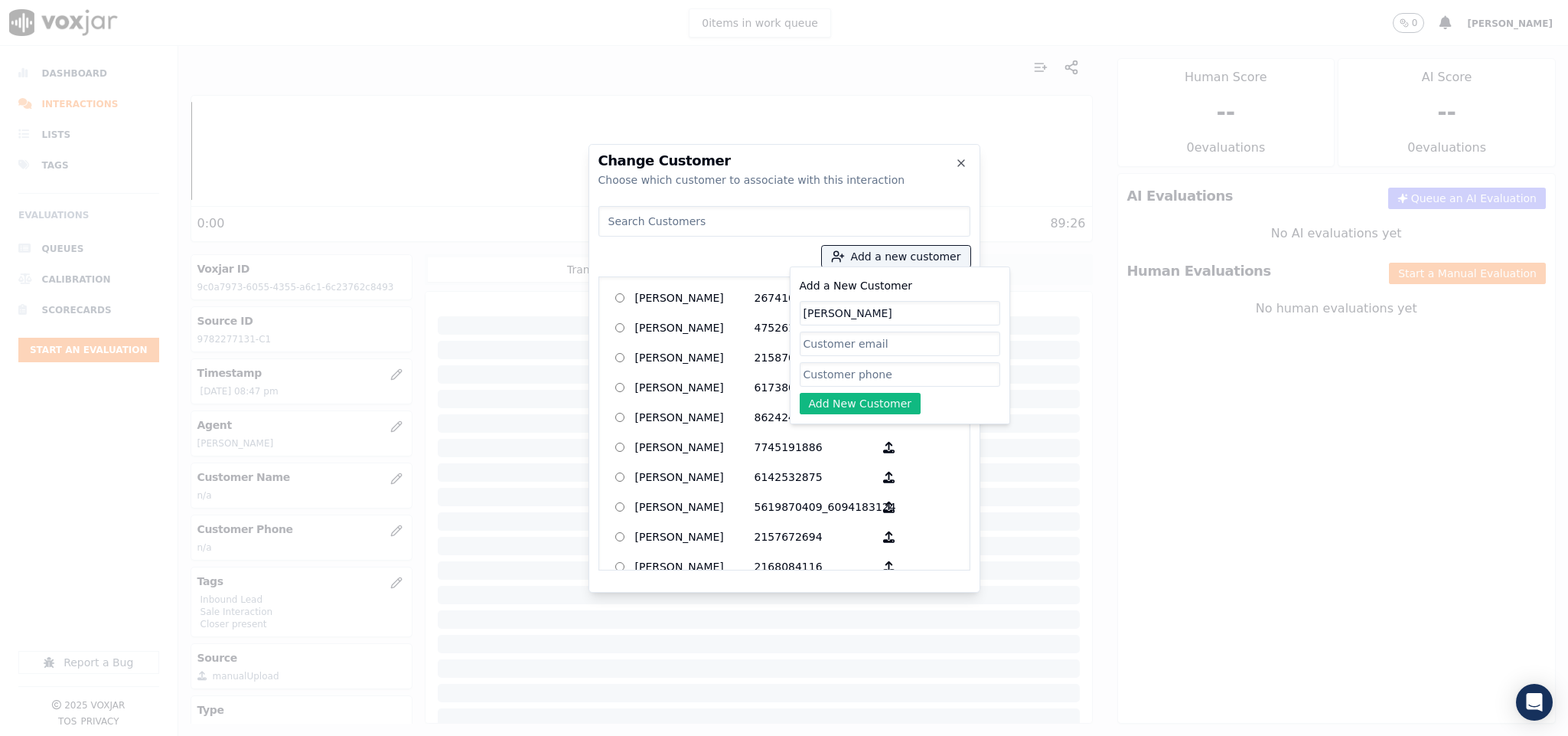
type input "ROSA PEREZ"
click at [891, 377] on input "Add a New Customer" at bounding box center [899, 374] width 200 height 25
paste input "9782277131"
type input "9782277131"
click at [852, 407] on button "Add New Customer" at bounding box center [860, 403] width 121 height 22
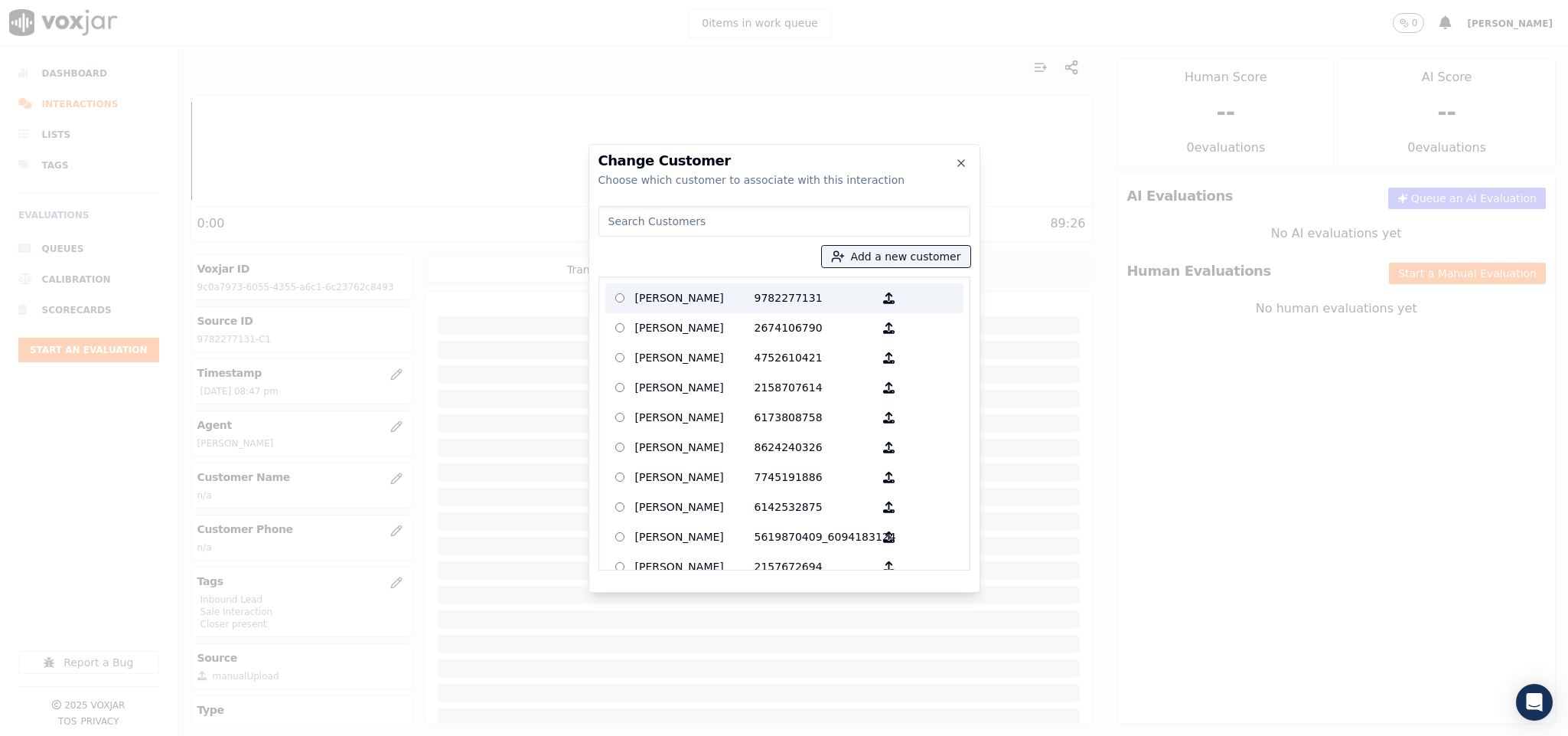
click at [741, 287] on p "ROSA PEREZ" at bounding box center [695, 299] width 120 height 24
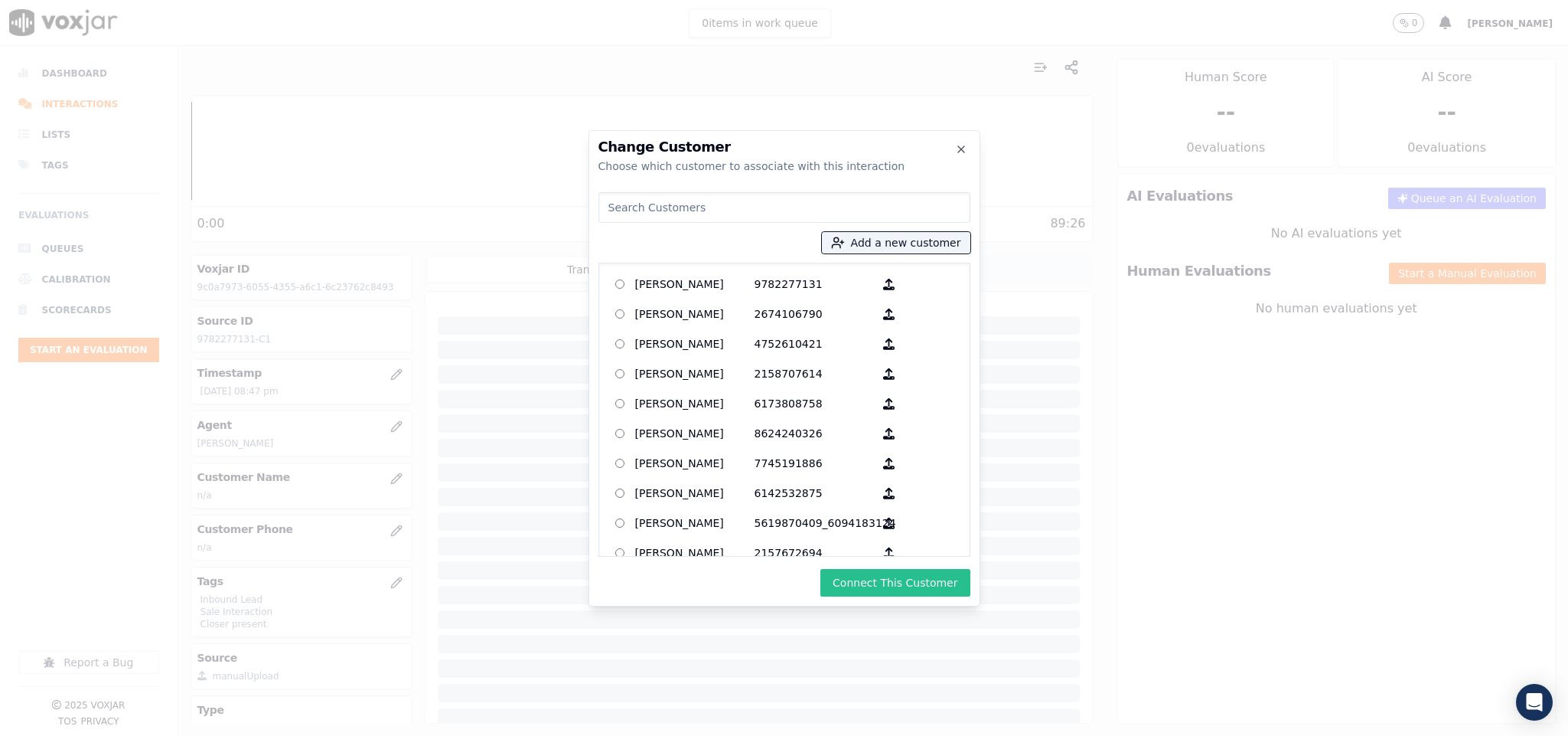
click at [933, 580] on button "Connect This Customer" at bounding box center [895, 583] width 149 height 28
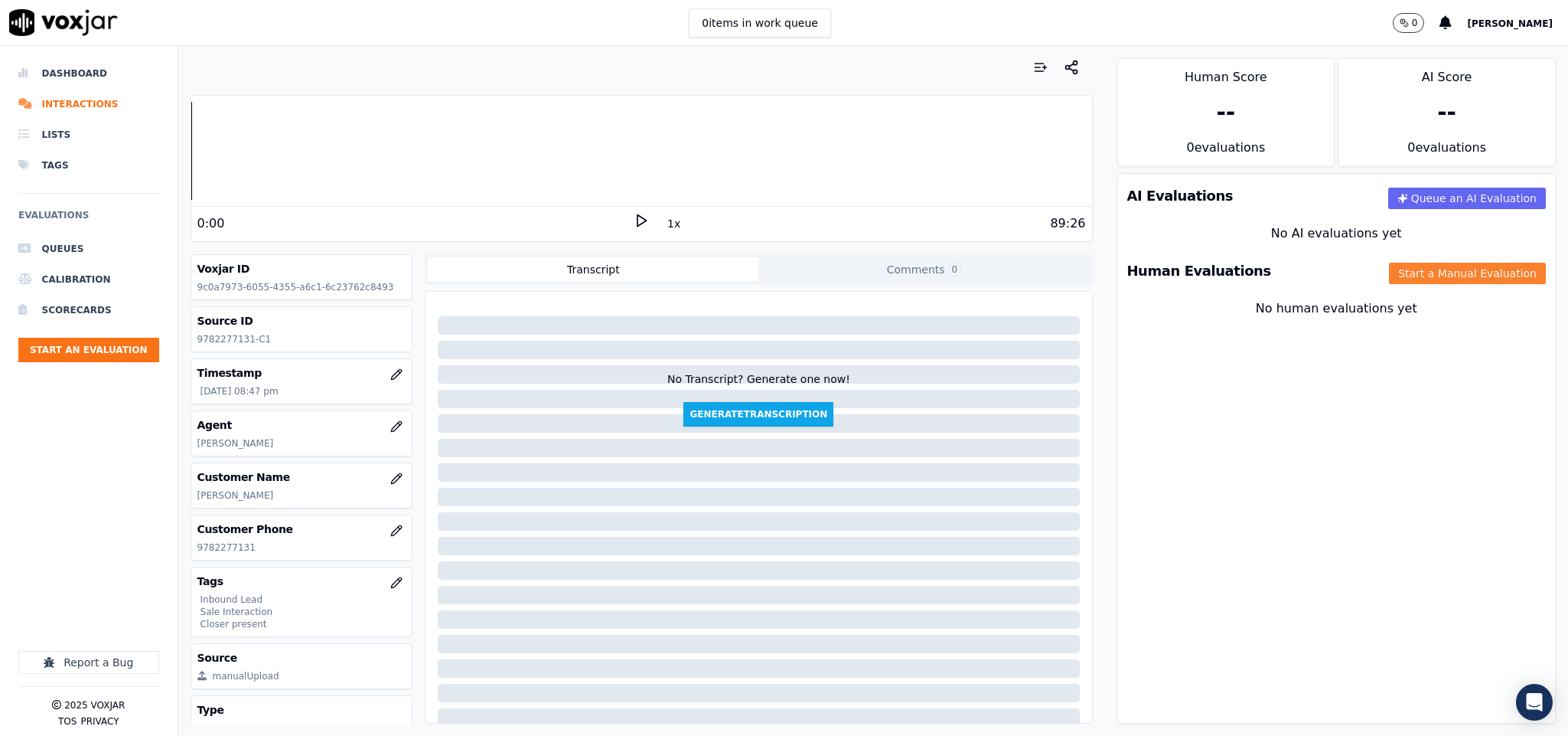
click at [1399, 270] on button "Start a Manual Evaluation" at bounding box center [1467, 273] width 157 height 22
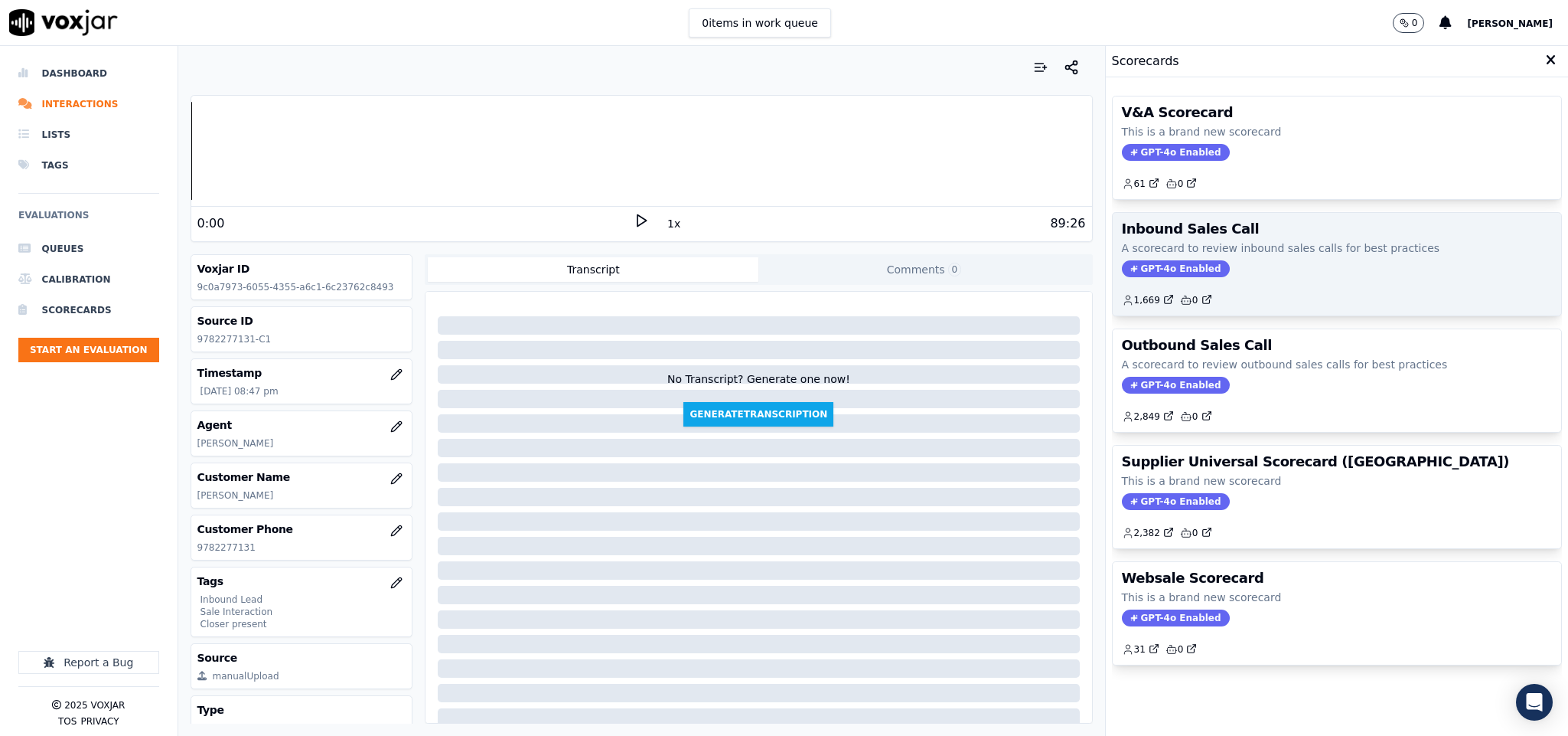
click at [1157, 269] on span "GPT-4o Enabled" at bounding box center [1175, 268] width 108 height 17
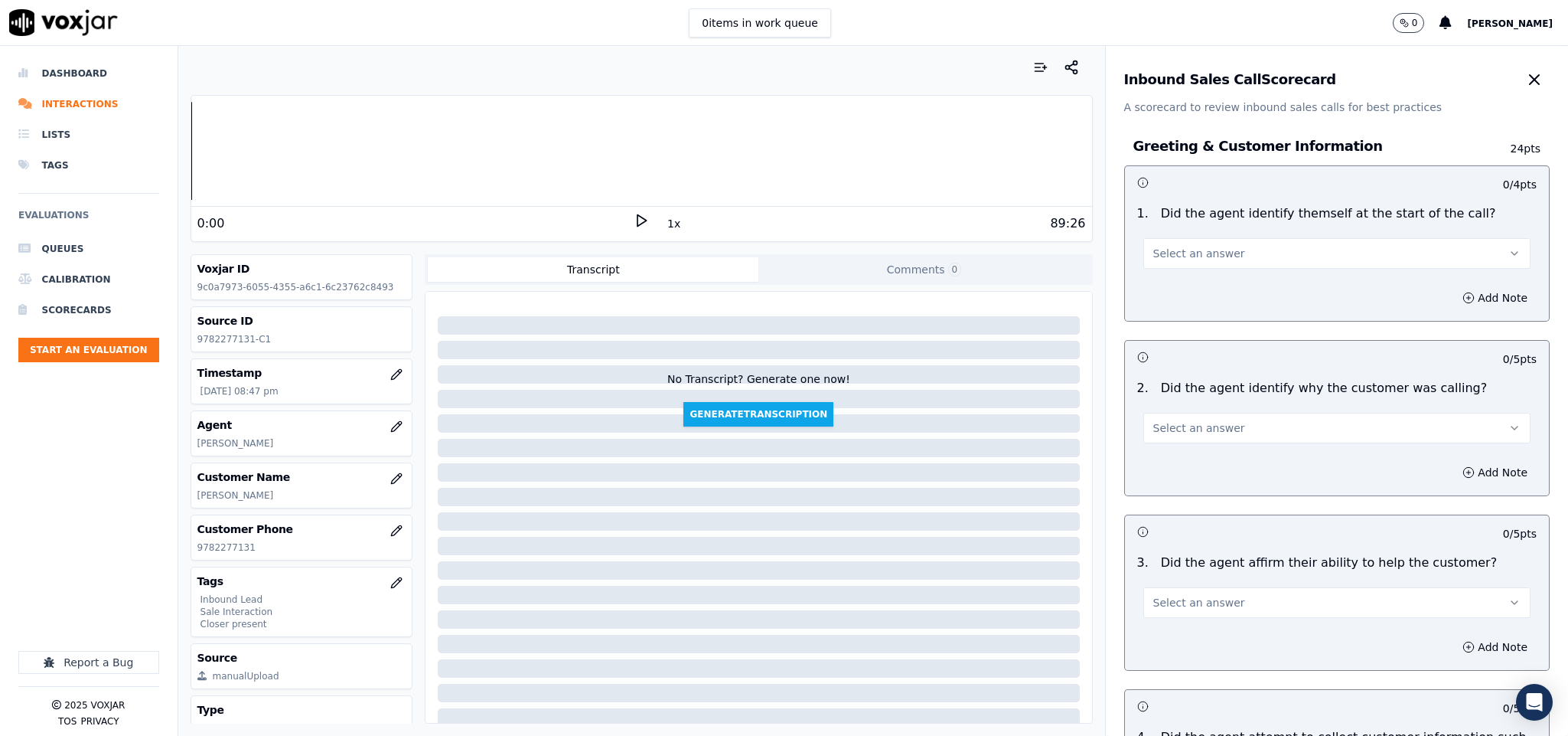
click at [1202, 251] on span "Select an answer" at bounding box center [1199, 253] width 92 height 15
click at [1180, 294] on div "Yes" at bounding box center [1299, 288] width 350 height 25
click at [1203, 427] on span "Select an answer" at bounding box center [1199, 428] width 92 height 15
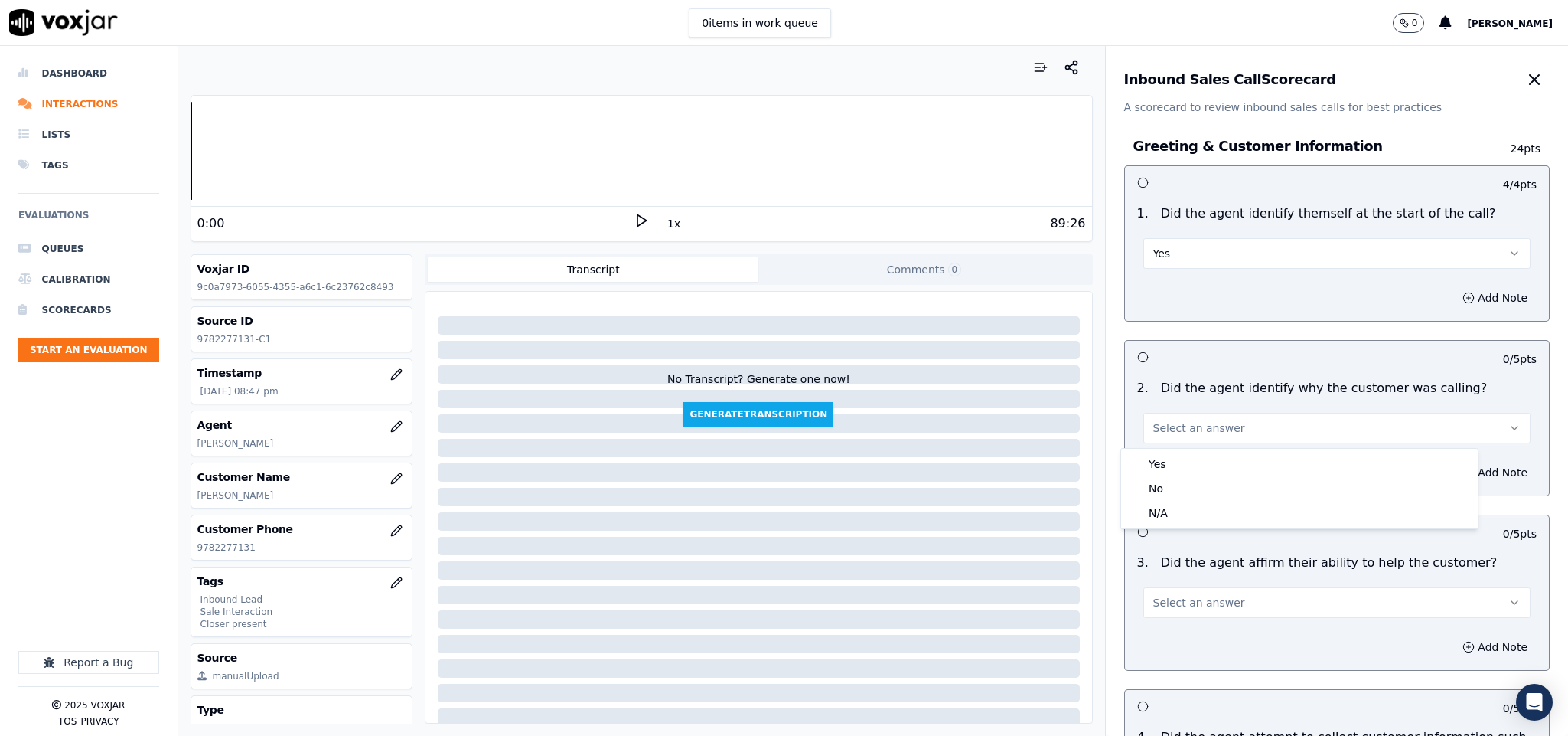
click at [1176, 458] on div "Yes" at bounding box center [1299, 464] width 350 height 25
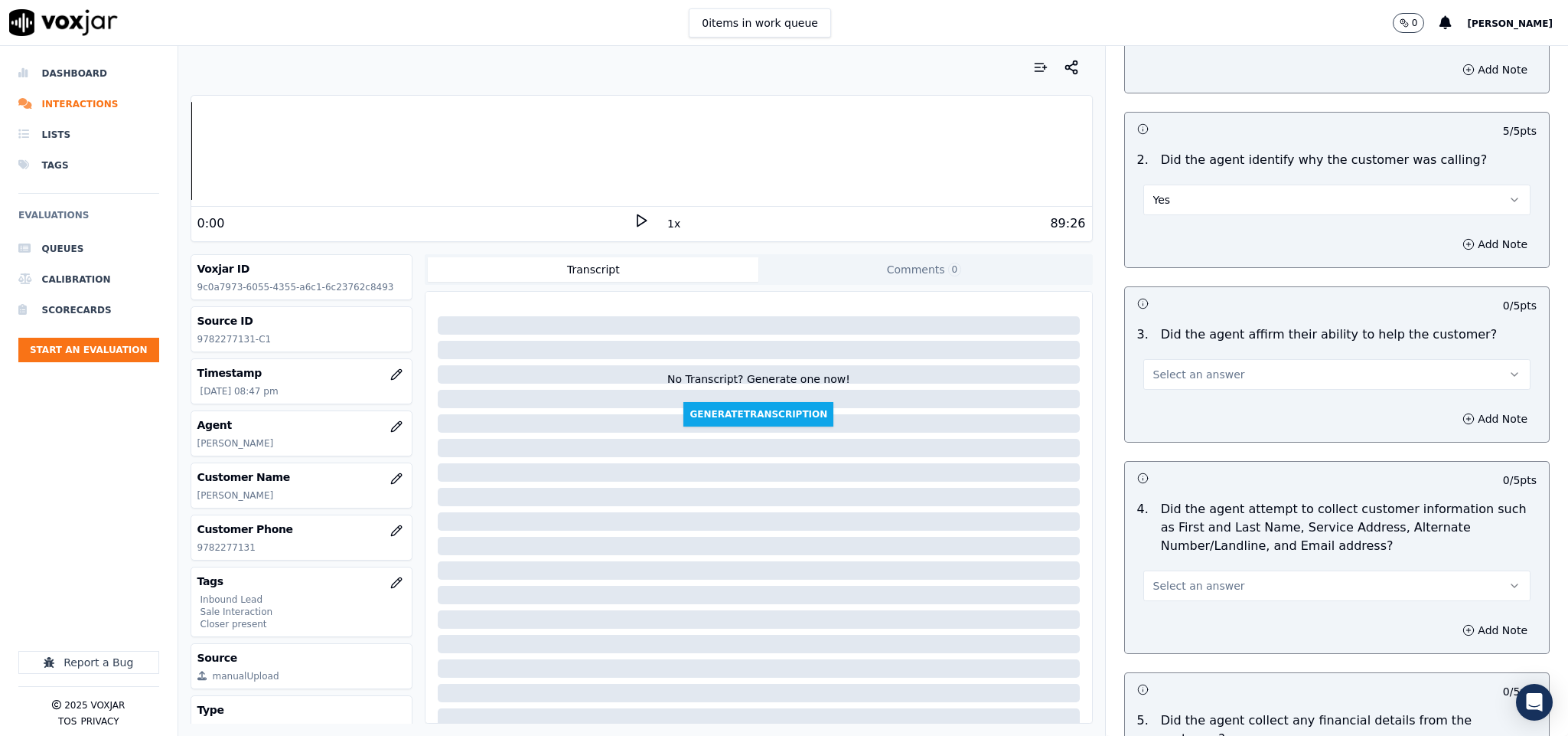
scroll to position [230, 0]
click at [1180, 373] on span "Select an answer" at bounding box center [1199, 372] width 92 height 15
click at [1175, 404] on div "Yes" at bounding box center [1299, 410] width 350 height 25
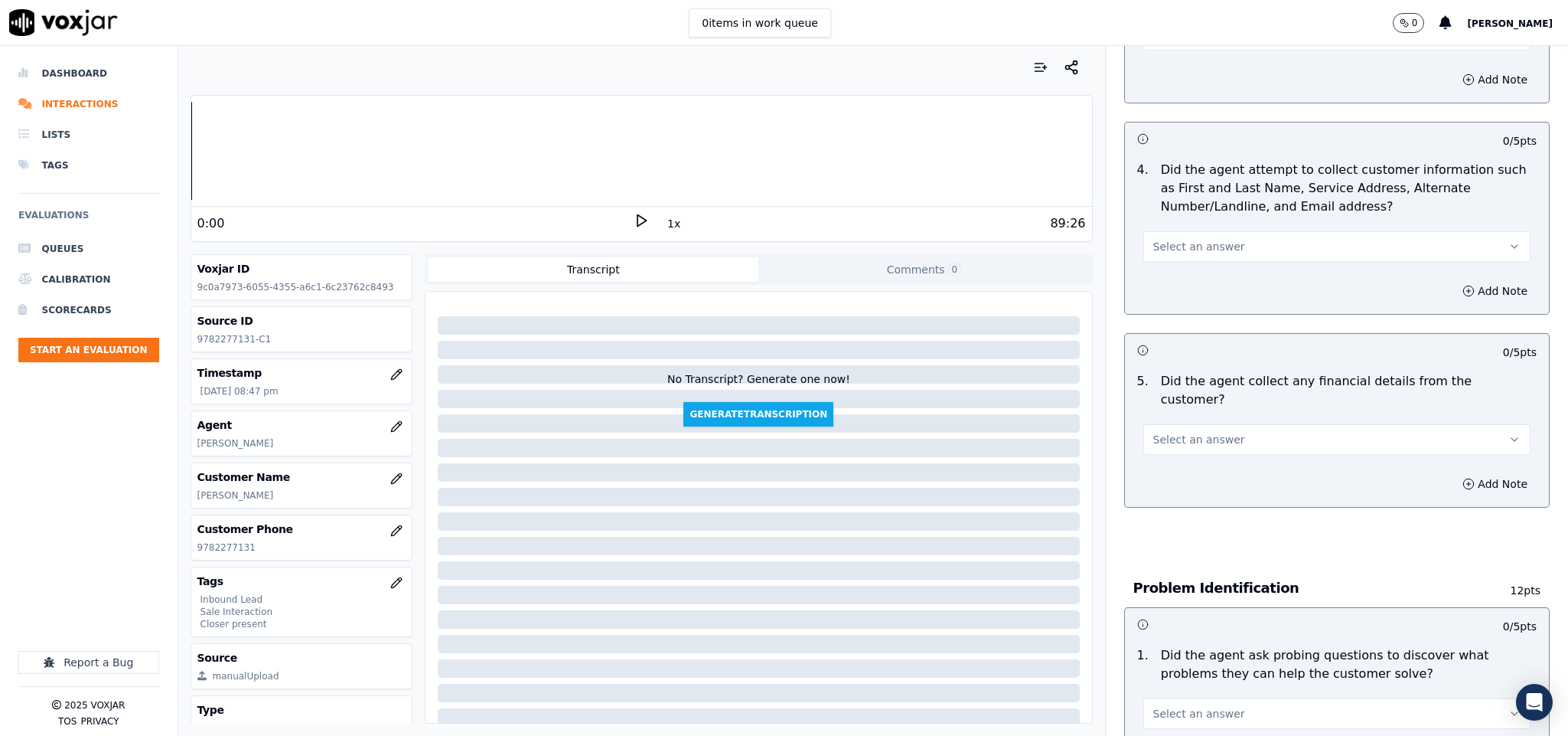
scroll to position [574, 0]
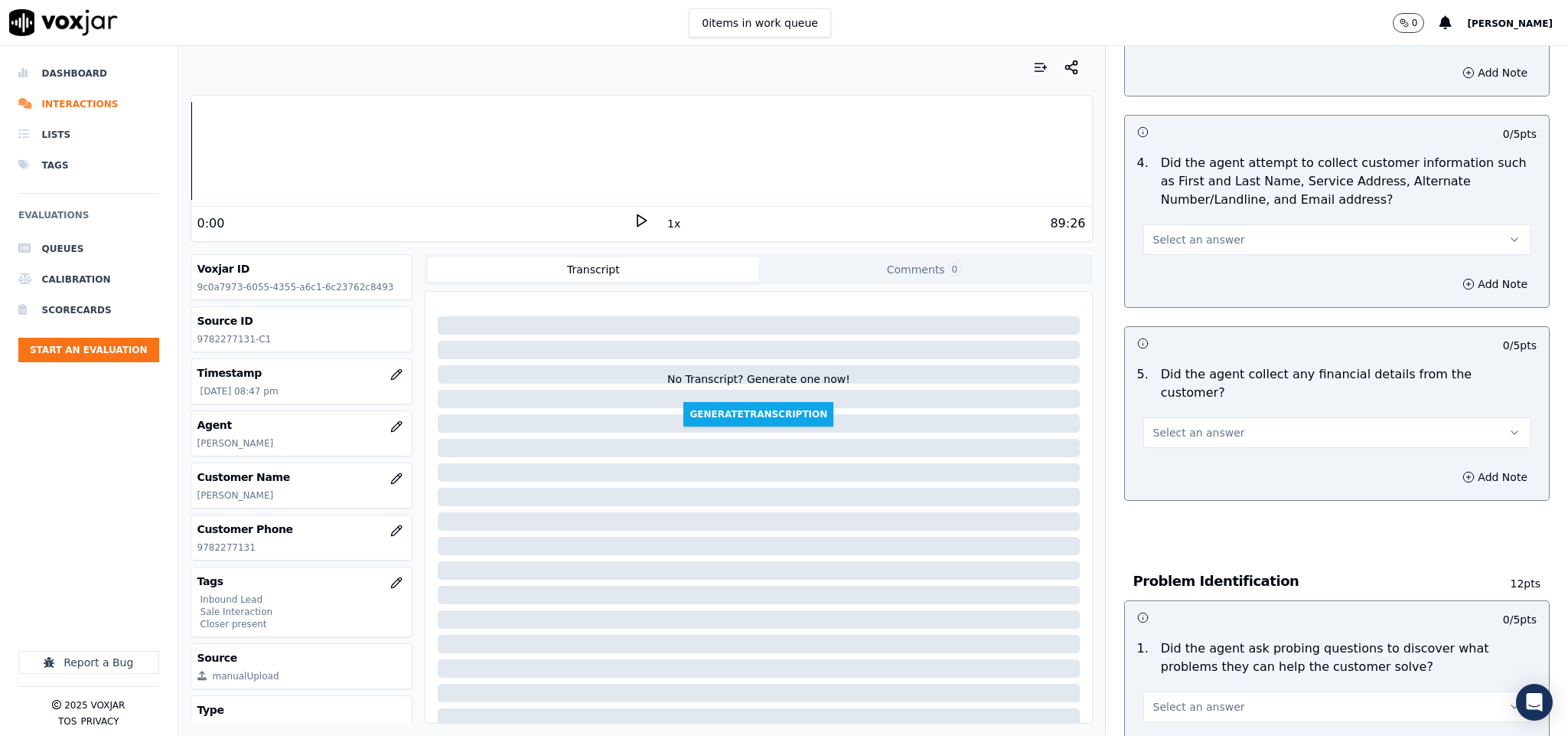
click at [1212, 228] on button "Select an answer" at bounding box center [1337, 239] width 388 height 30
click at [1188, 270] on div "Yes" at bounding box center [1299, 276] width 350 height 25
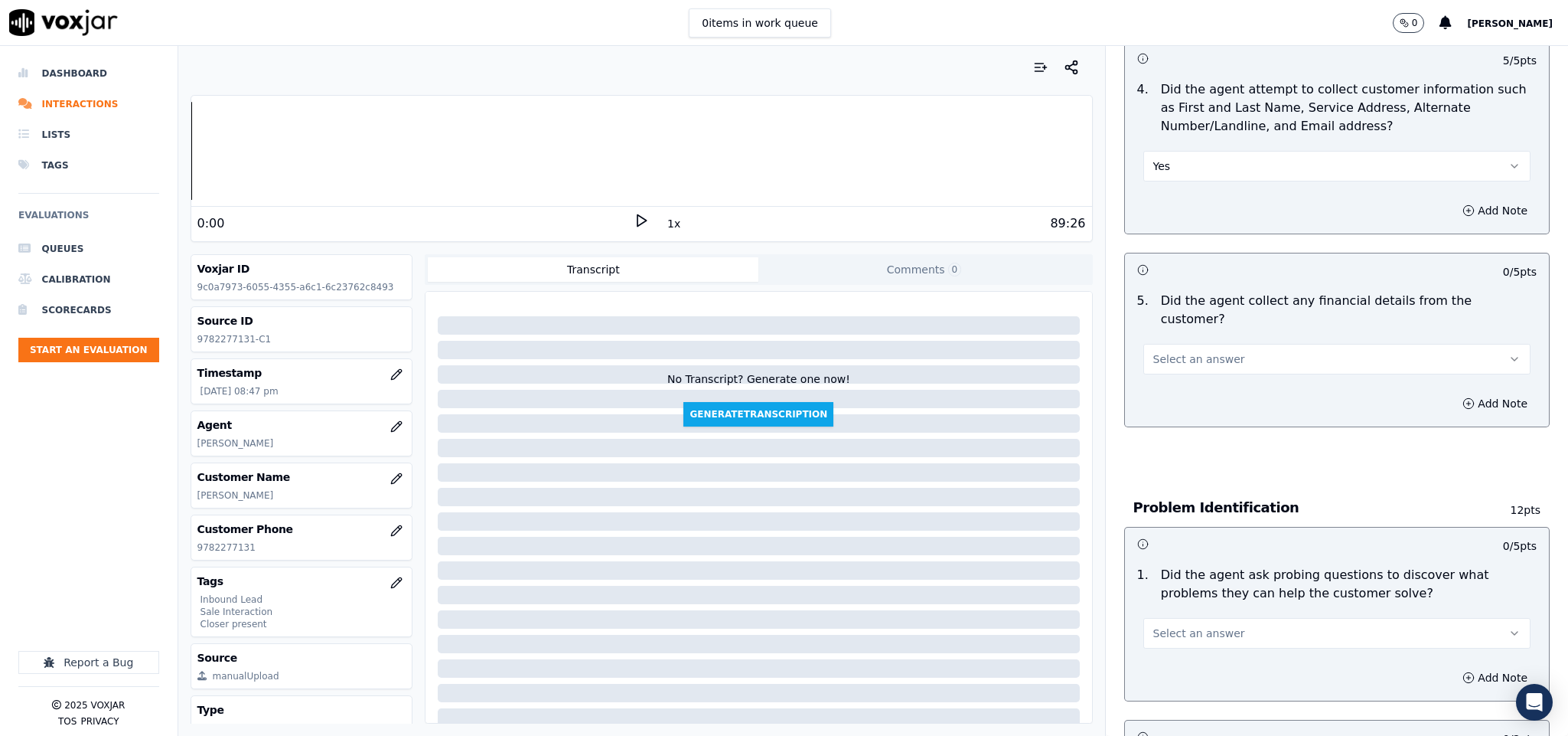
scroll to position [689, 0]
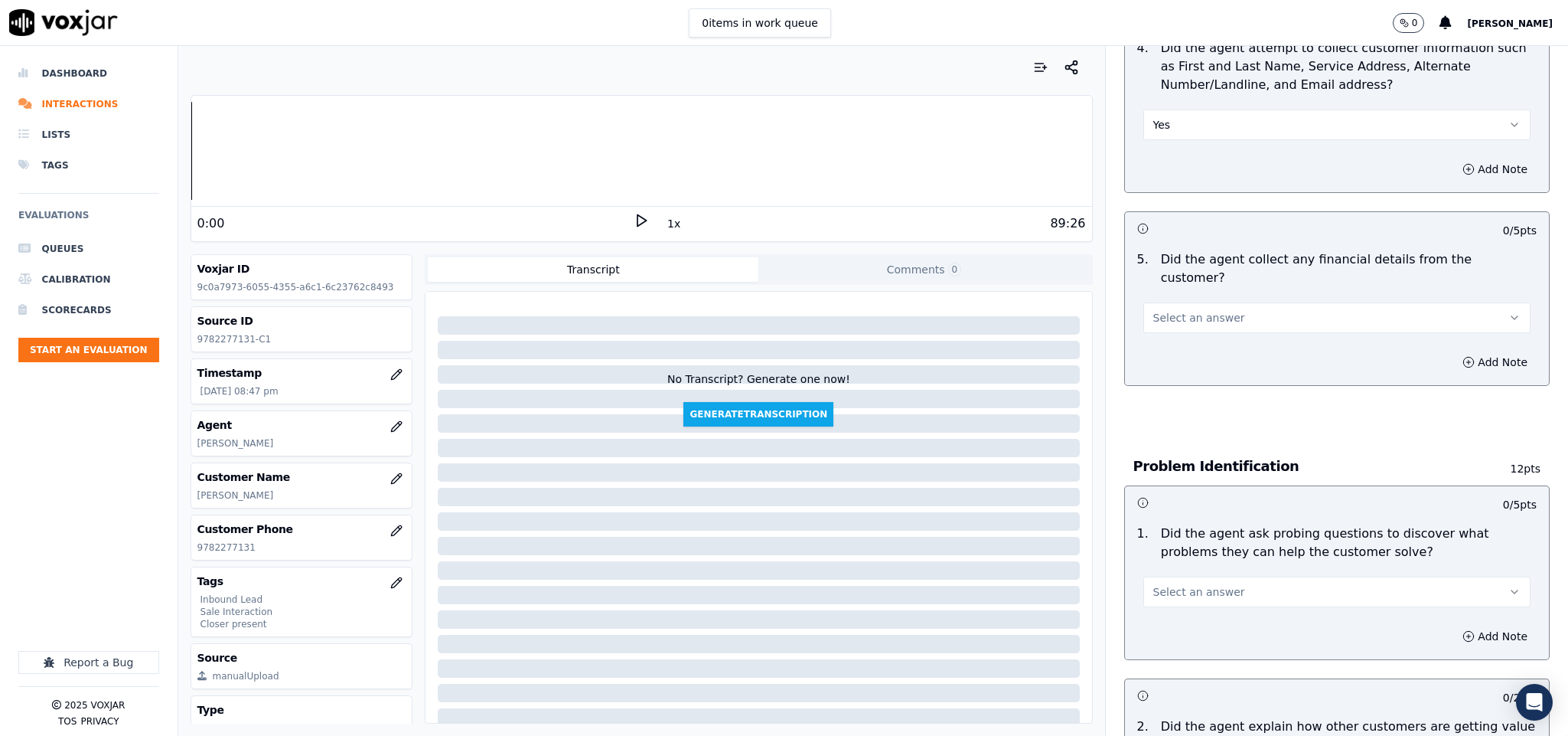
click at [1235, 303] on button "Select an answer" at bounding box center [1337, 318] width 388 height 30
click at [1192, 356] on div "No" at bounding box center [1299, 361] width 350 height 25
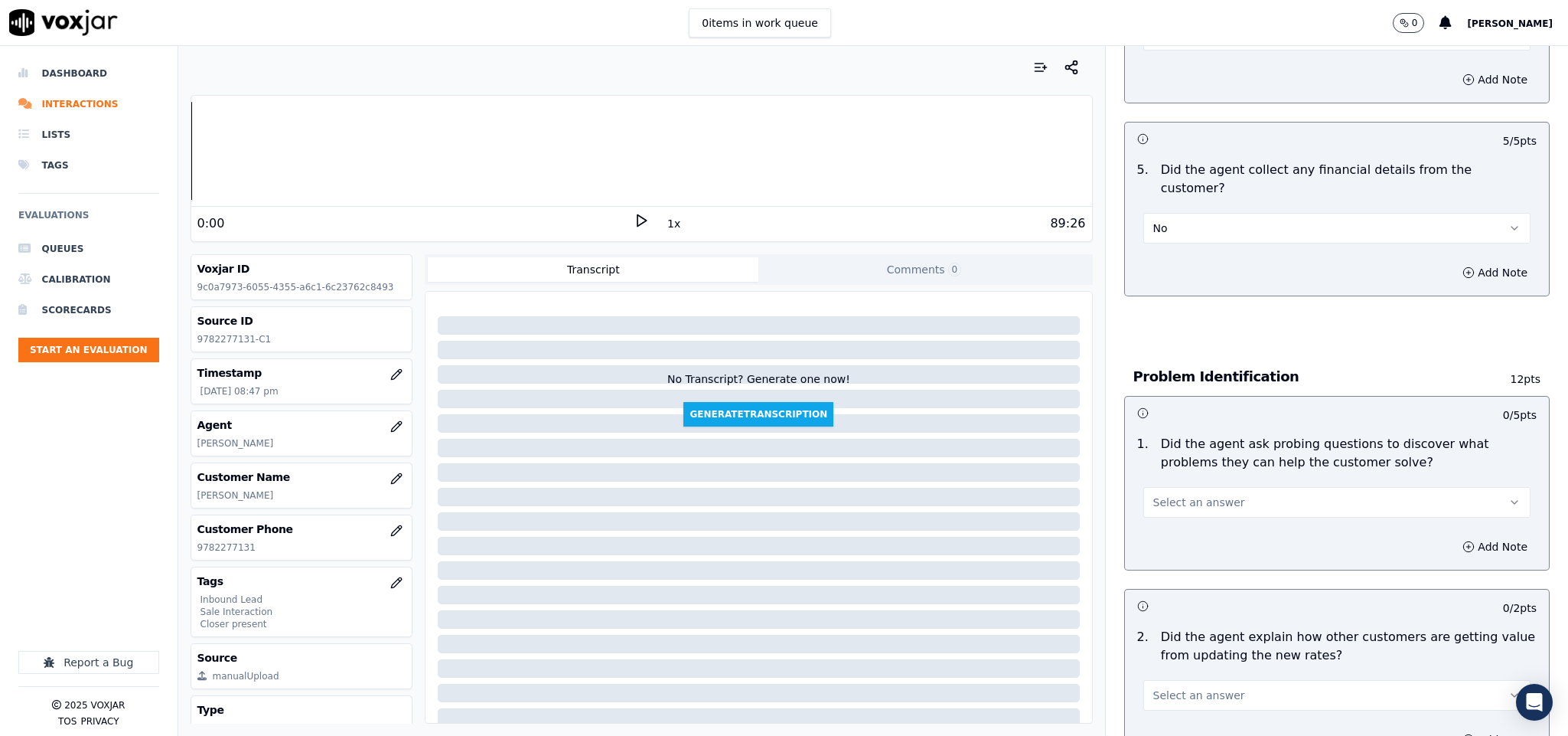
scroll to position [919, 0]
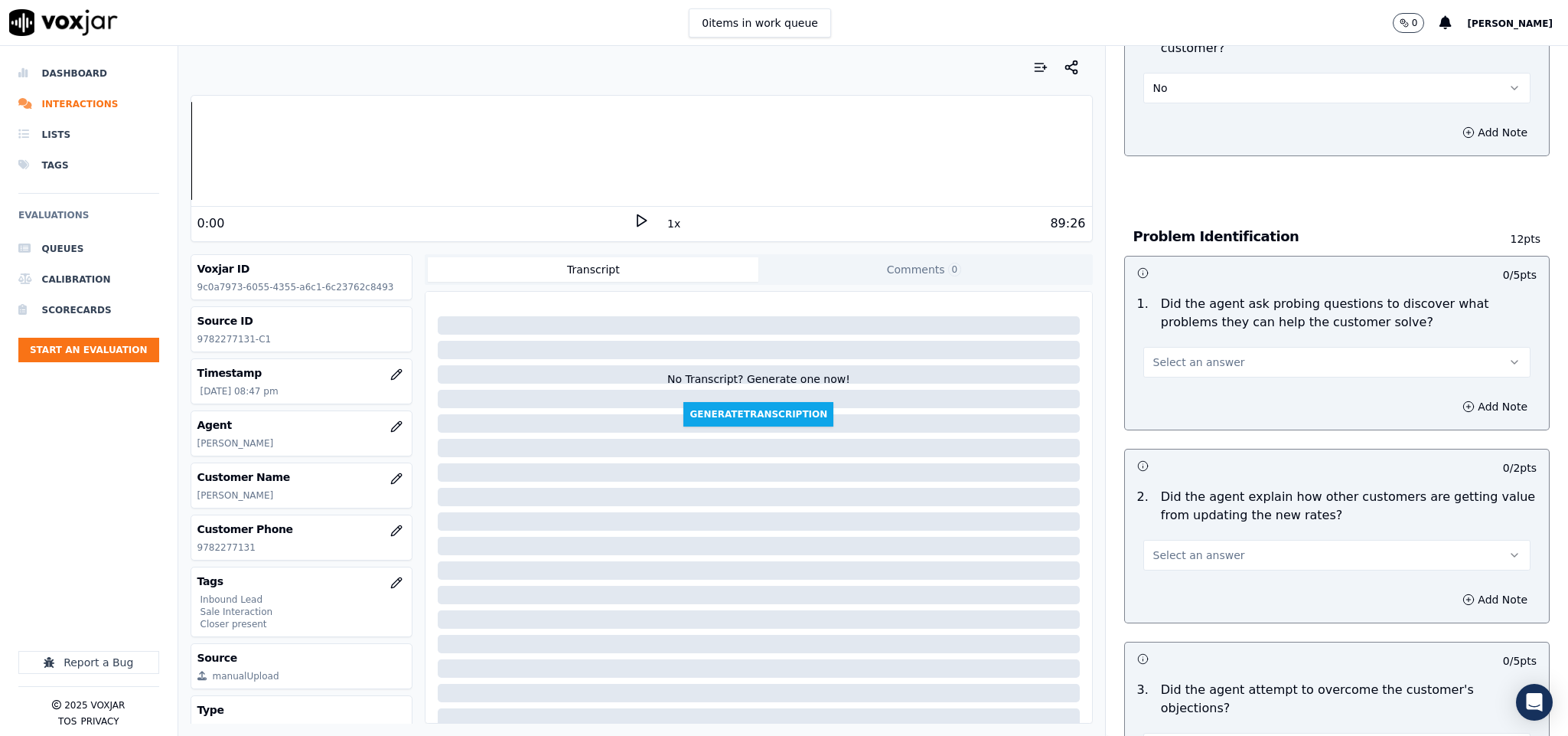
click at [1185, 354] on span "Select an answer" at bounding box center [1199, 362] width 92 height 15
click at [1171, 390] on div "Yes" at bounding box center [1299, 382] width 350 height 25
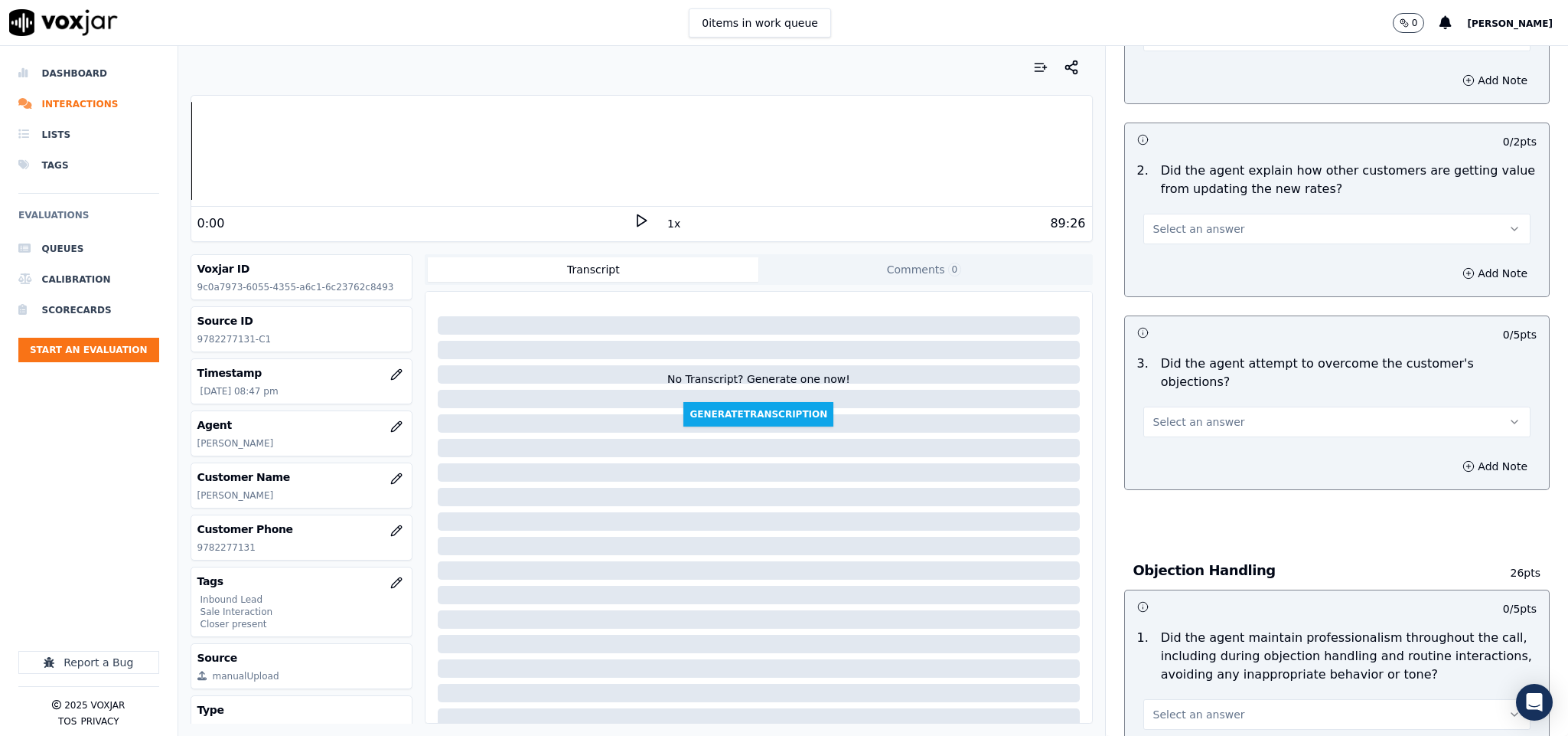
scroll to position [1263, 0]
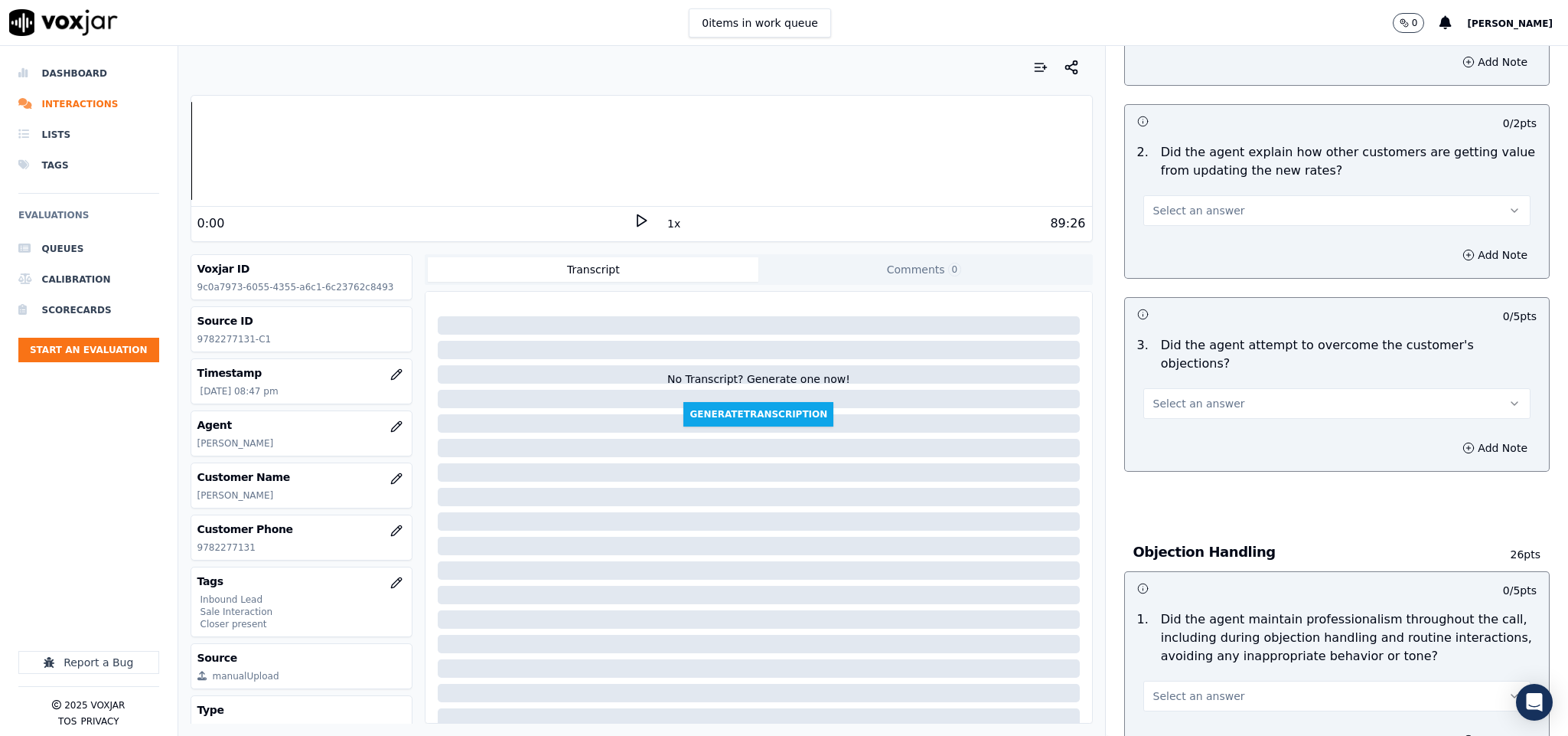
click at [1204, 203] on span "Select an answer" at bounding box center [1199, 210] width 92 height 15
click at [1169, 233] on div "Yes" at bounding box center [1299, 231] width 350 height 25
click at [1207, 196] on button "Yes" at bounding box center [1337, 211] width 388 height 30
click at [1180, 274] on div "N/A" at bounding box center [1299, 280] width 350 height 25
click at [1207, 396] on span "Select an answer" at bounding box center [1199, 403] width 92 height 15
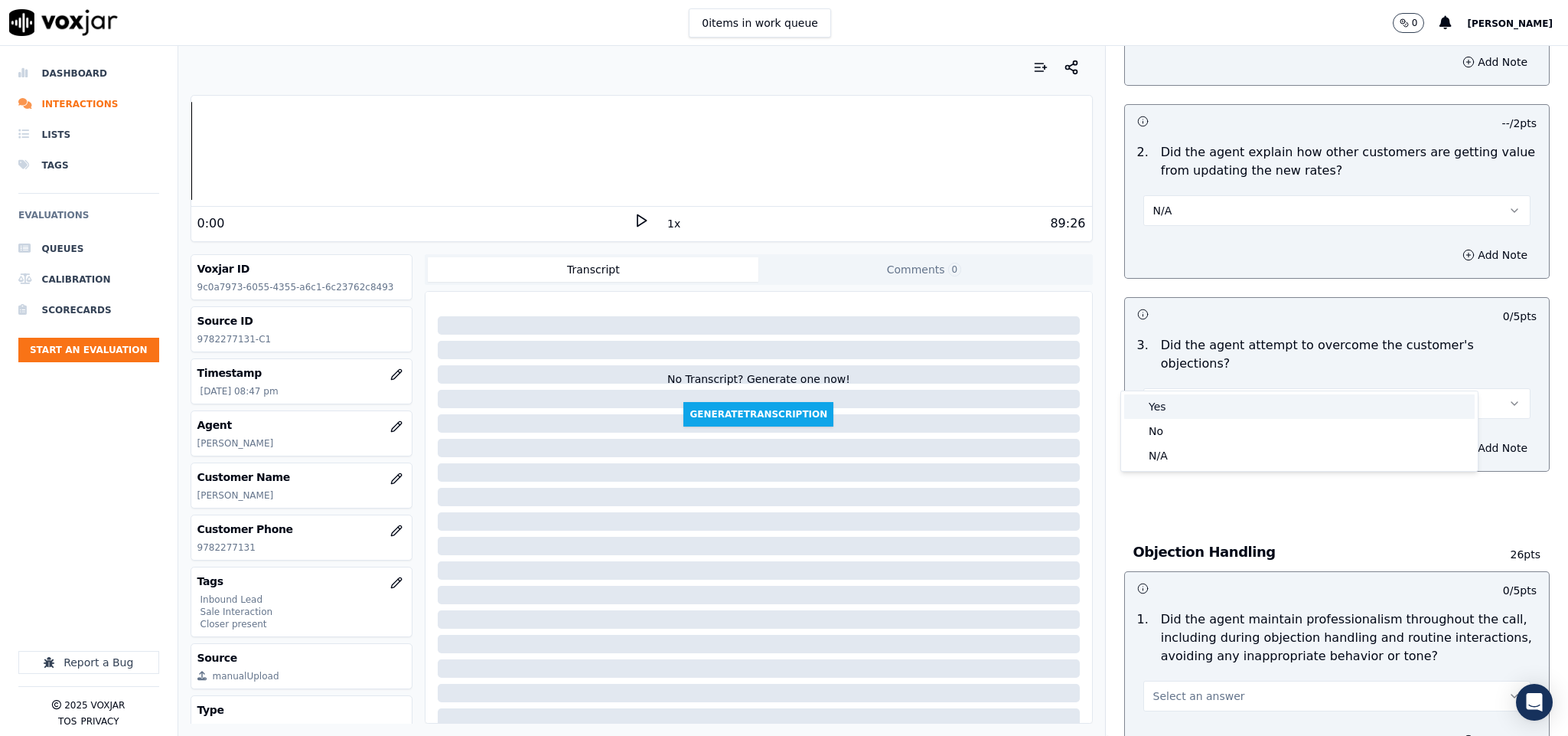
click at [1189, 406] on div "Yes" at bounding box center [1299, 406] width 350 height 25
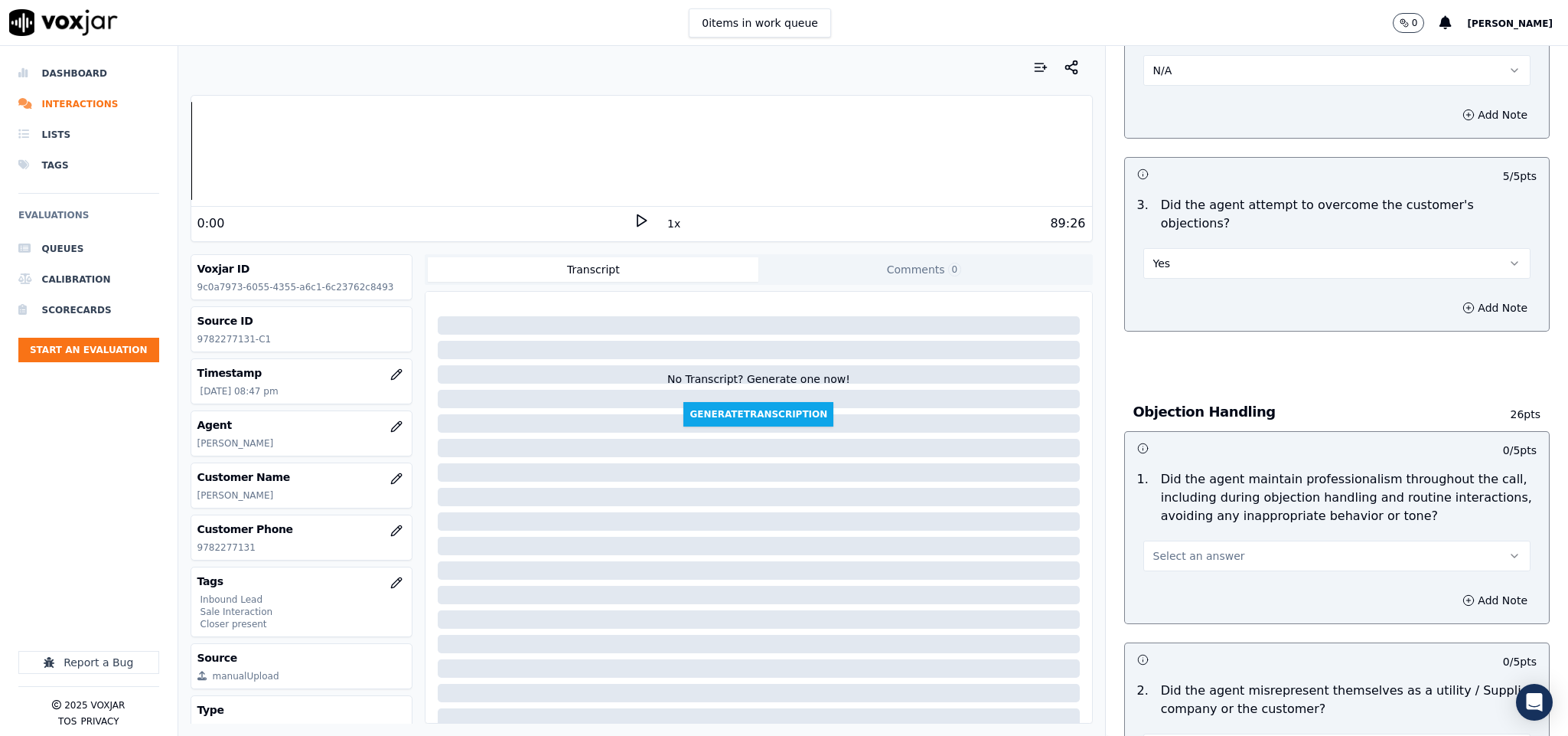
scroll to position [1608, 0]
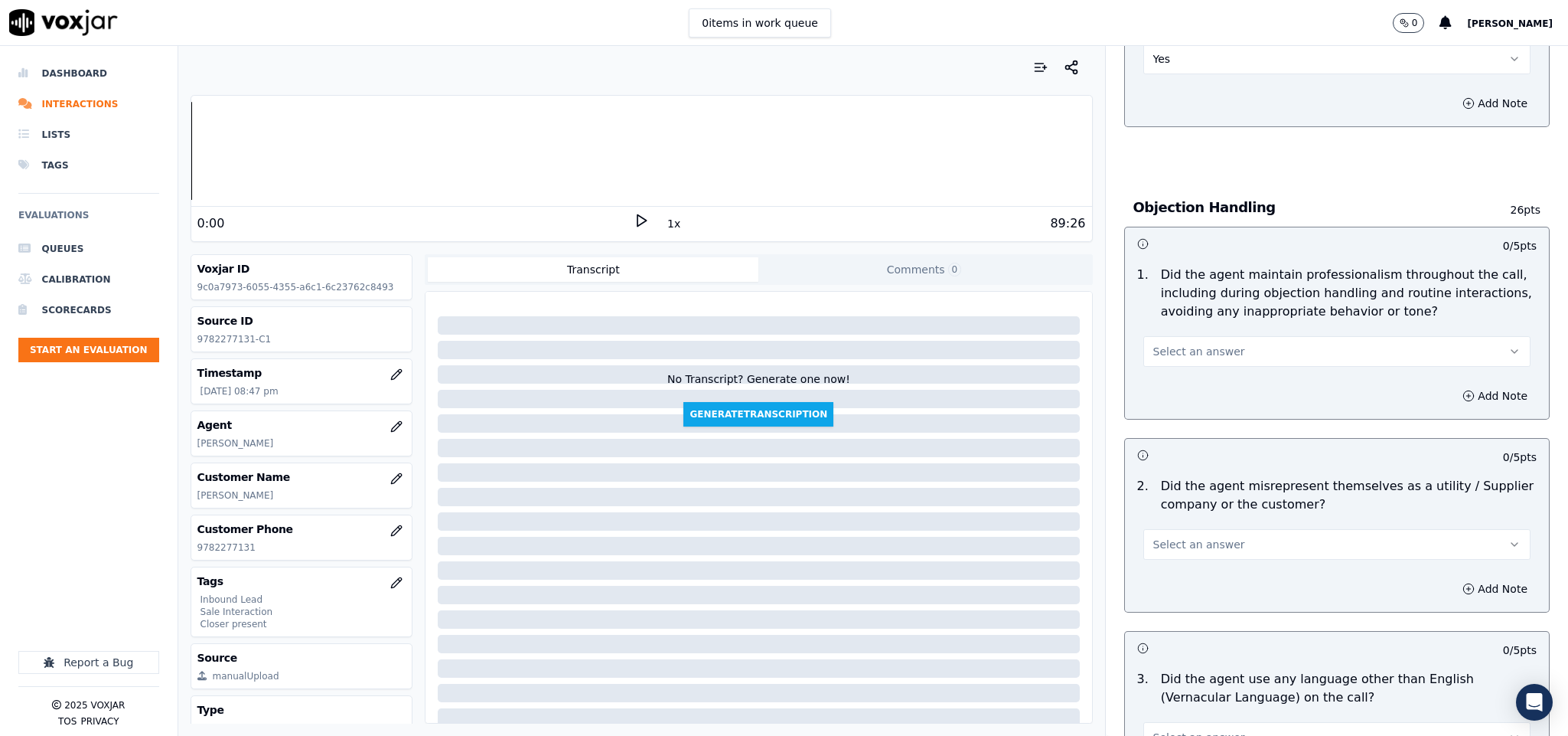
click at [1211, 336] on button "Select an answer" at bounding box center [1337, 351] width 388 height 30
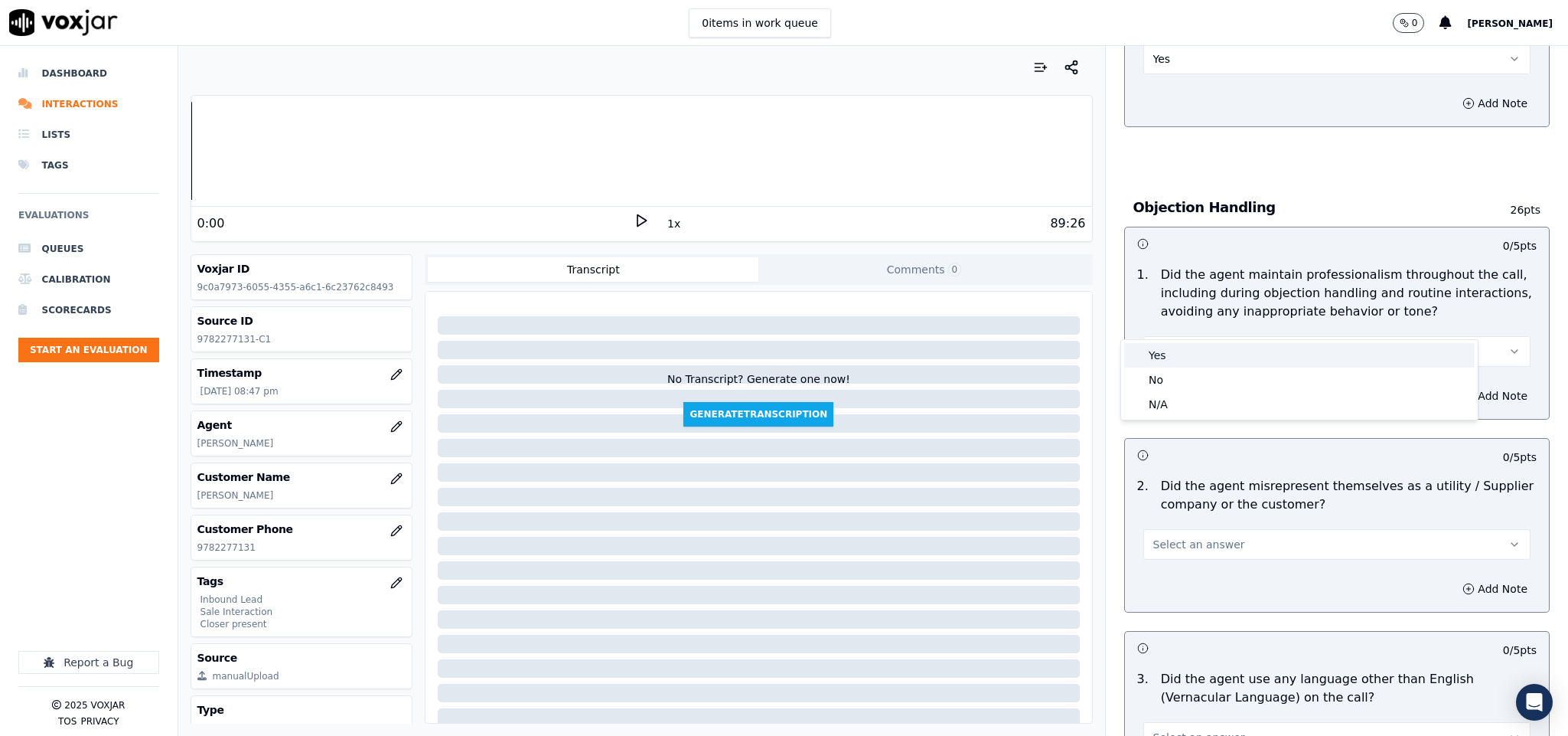
click at [1178, 347] on div "Yes" at bounding box center [1299, 355] width 350 height 25
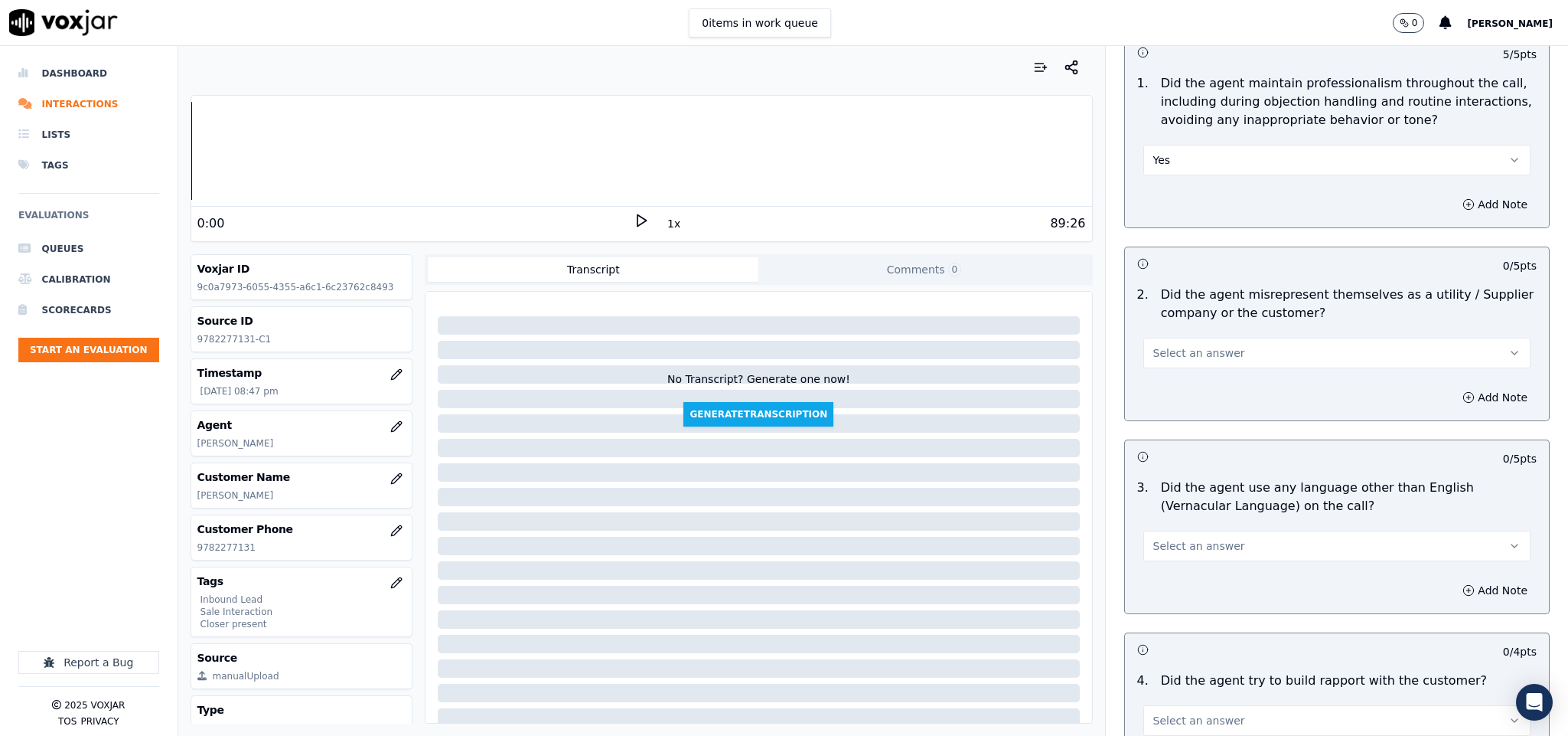
scroll to position [1838, 0]
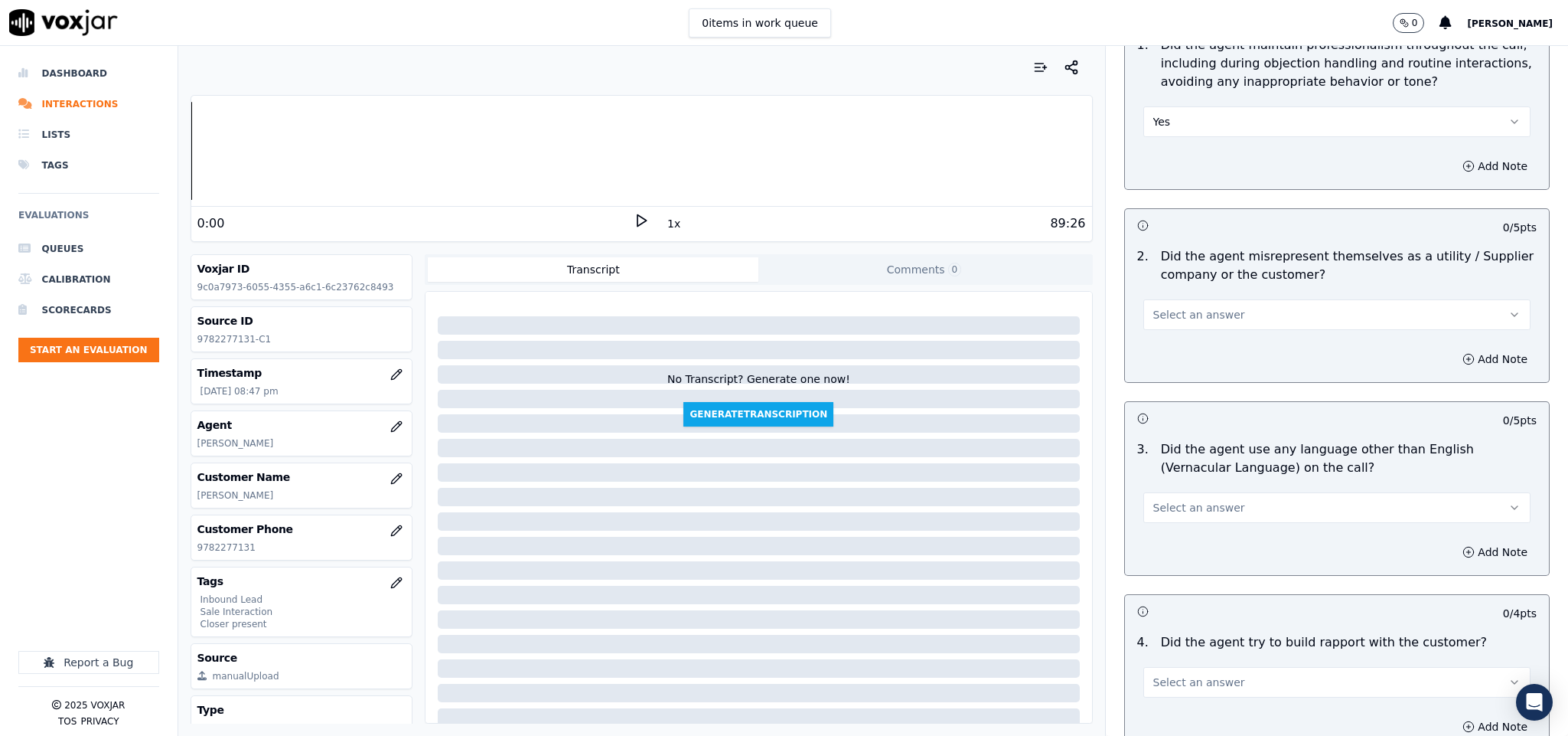
click at [1218, 299] on button "Select an answer" at bounding box center [1337, 315] width 388 height 30
click at [1181, 335] on div "No" at bounding box center [1299, 342] width 350 height 25
click at [1203, 500] on span "Select an answer" at bounding box center [1199, 507] width 92 height 15
click at [1176, 536] on div "No" at bounding box center [1299, 536] width 350 height 25
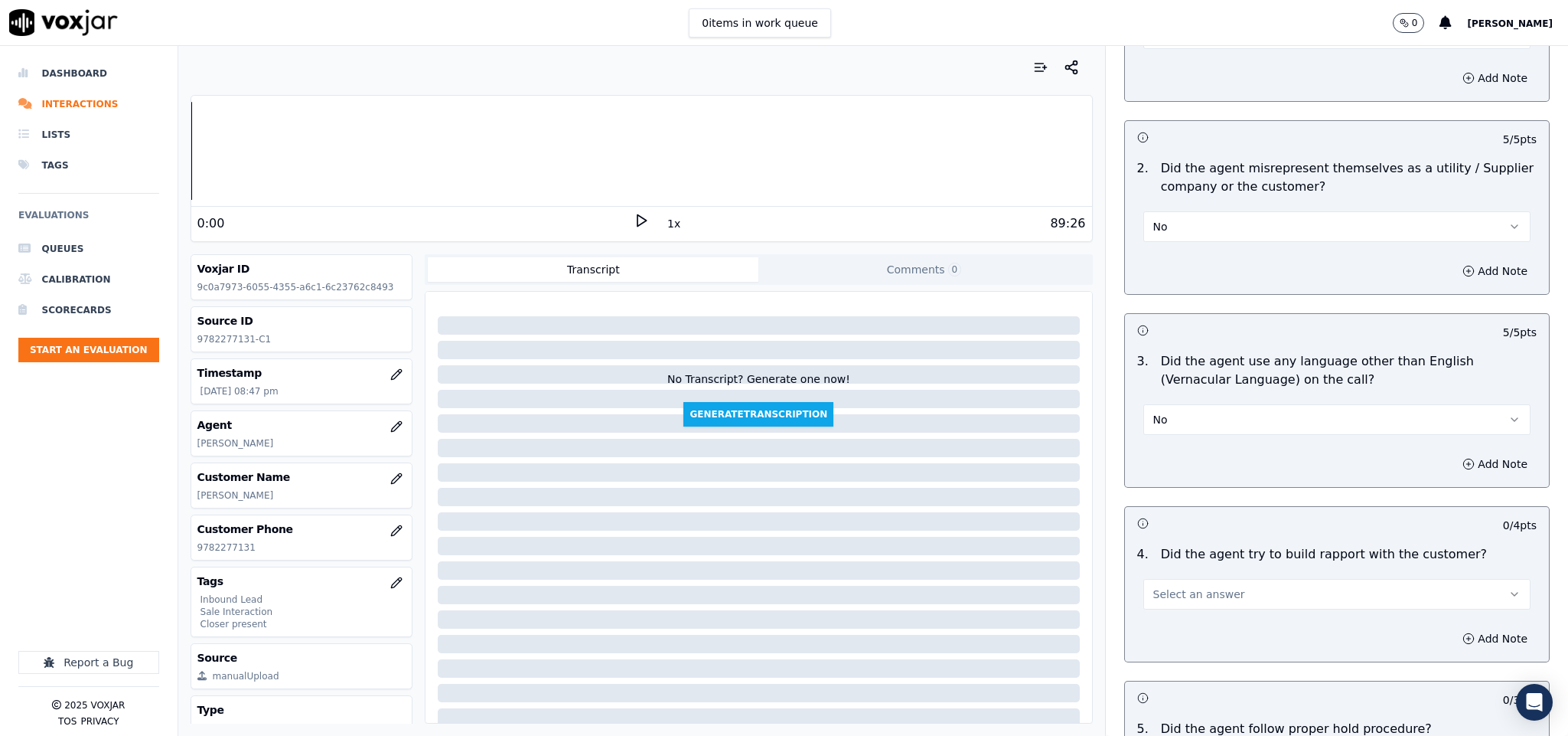
scroll to position [2182, 0]
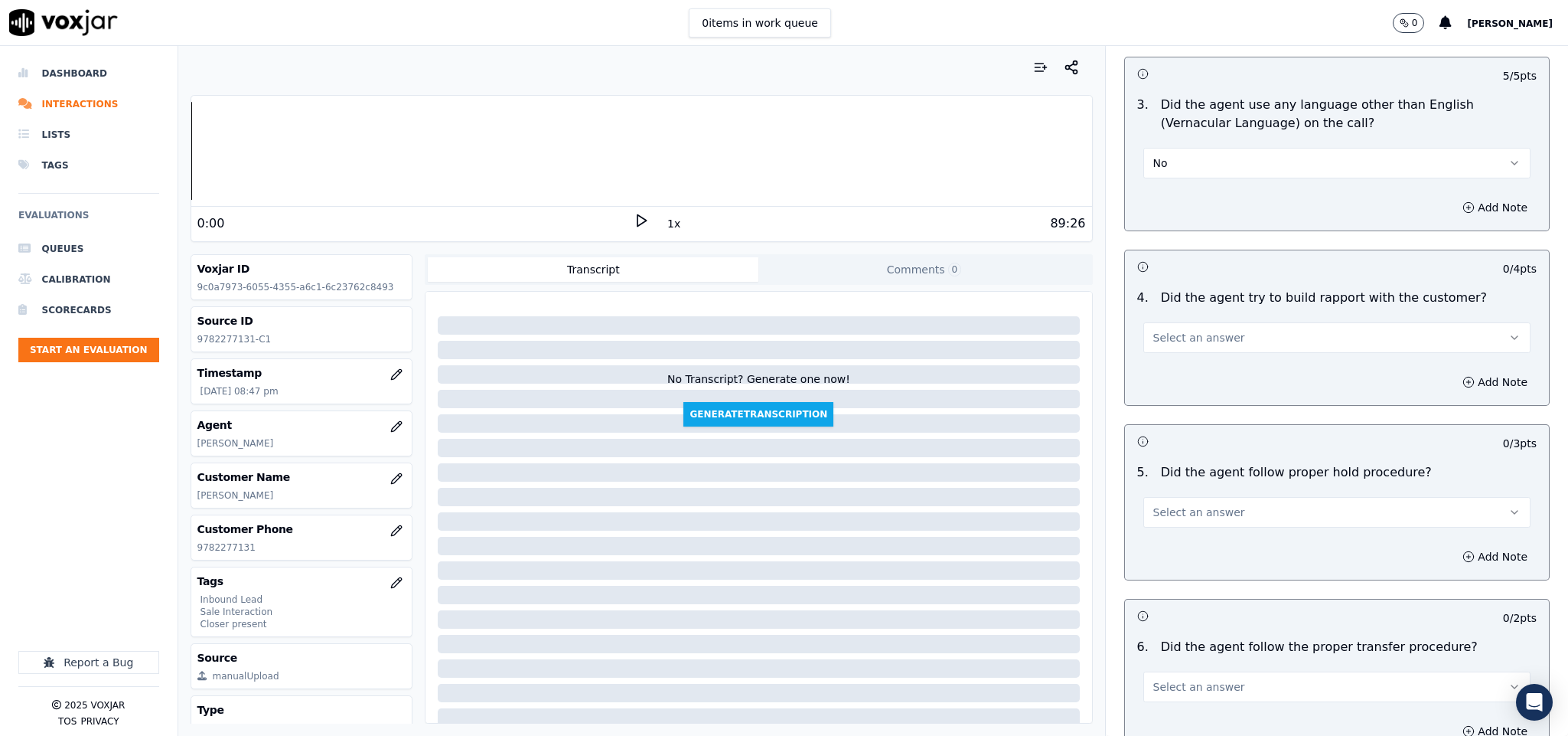
click at [1215, 322] on button "Select an answer" at bounding box center [1337, 338] width 388 height 30
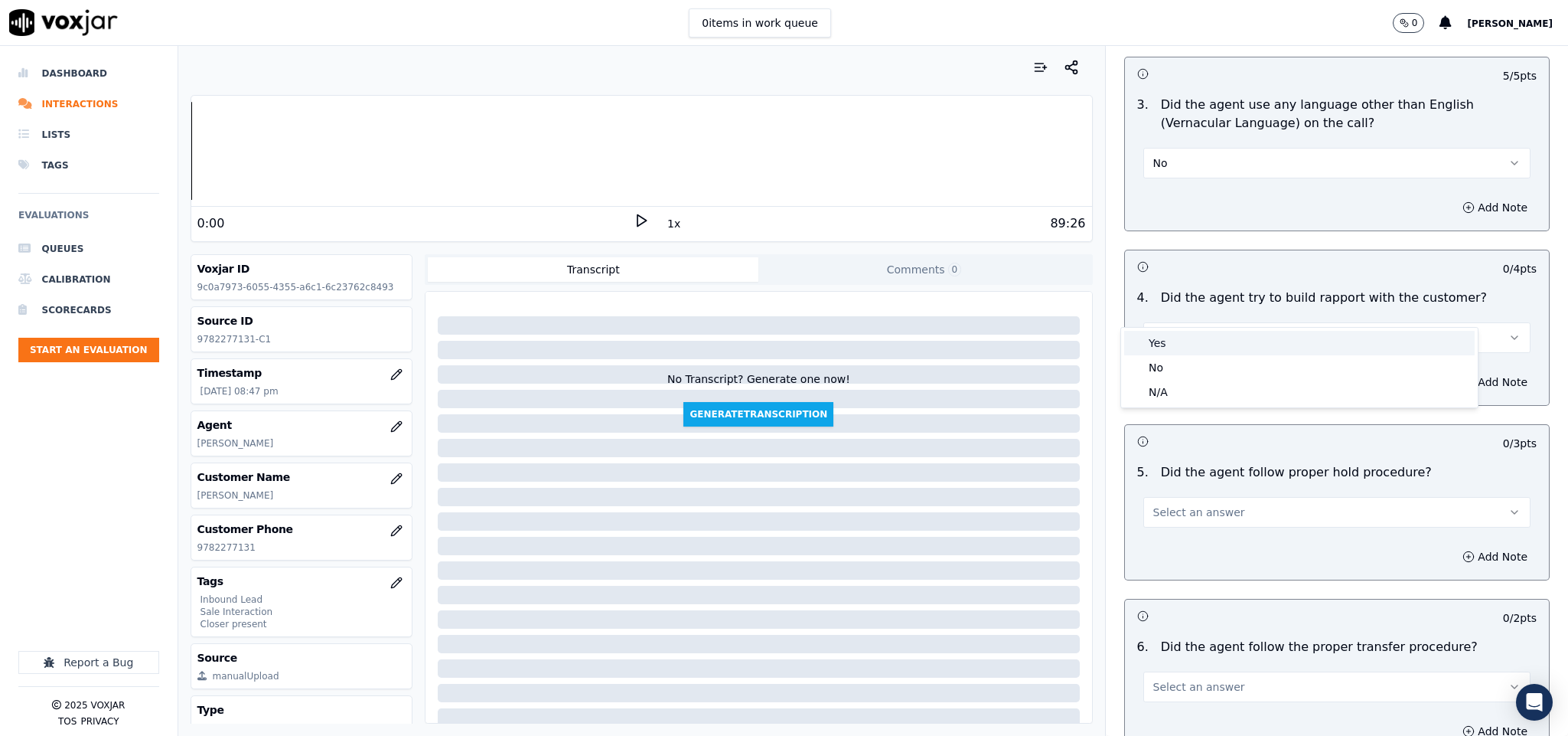
click at [1181, 349] on div "Yes" at bounding box center [1299, 342] width 350 height 25
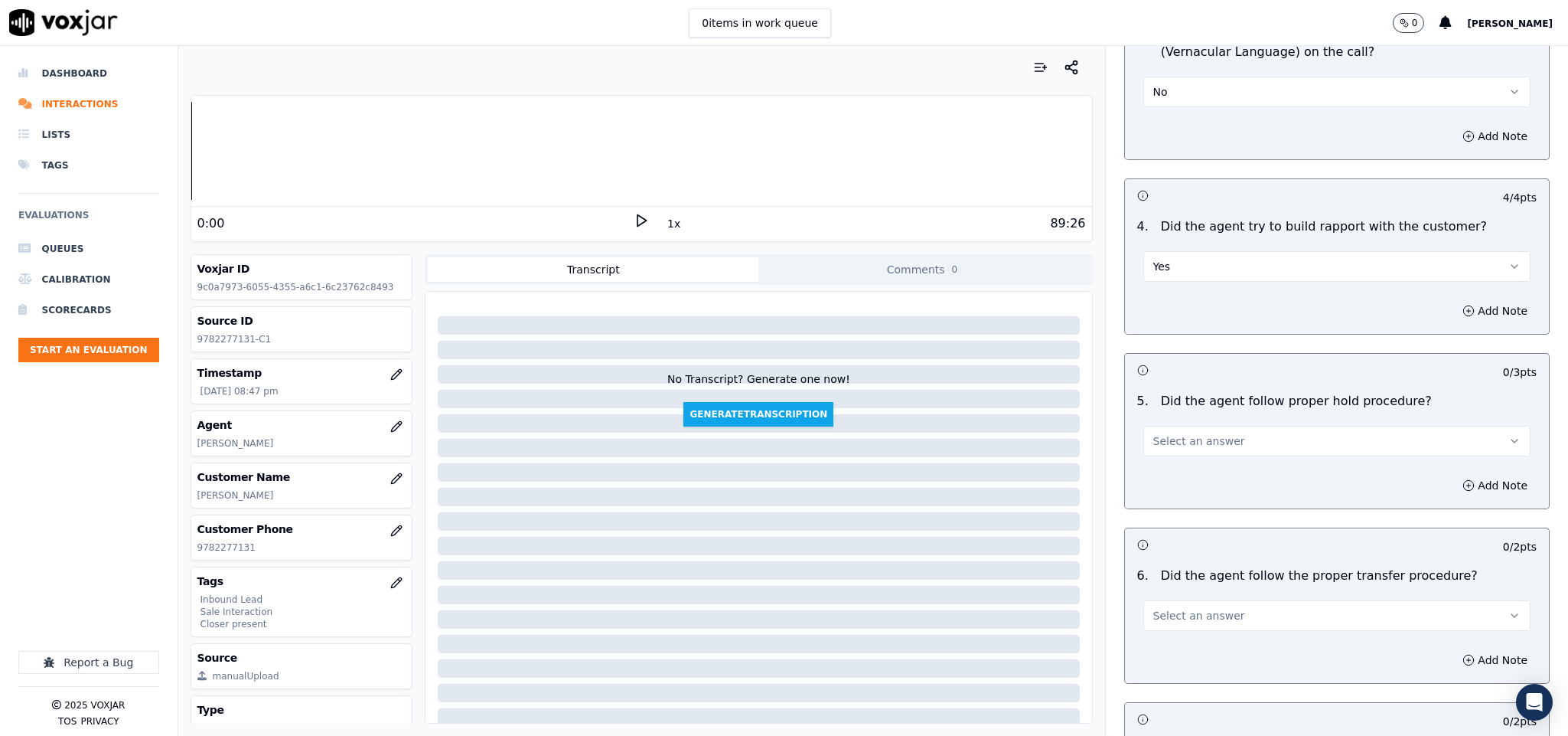
scroll to position [2297, 0]
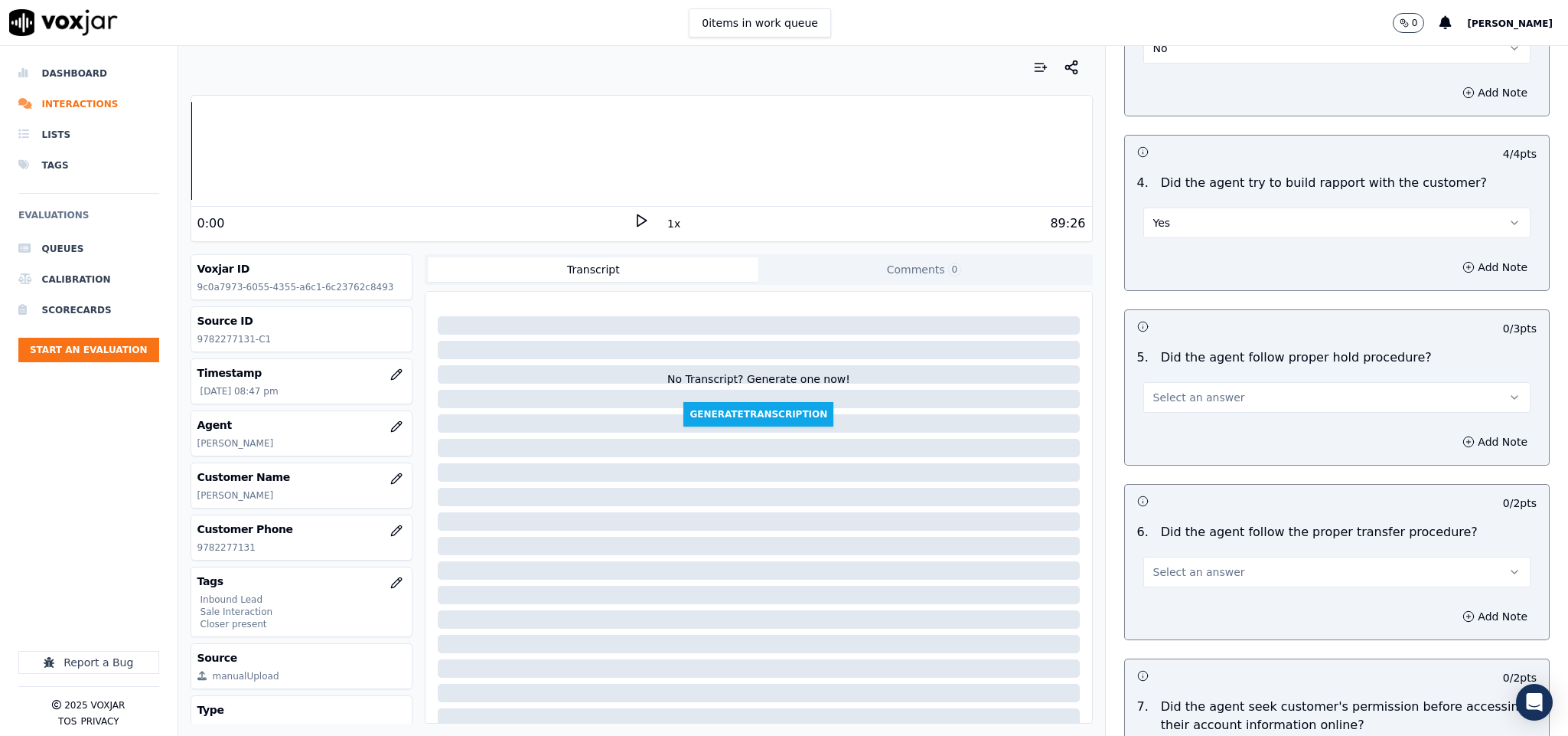
click at [1226, 382] on button "Select an answer" at bounding box center [1337, 398] width 388 height 30
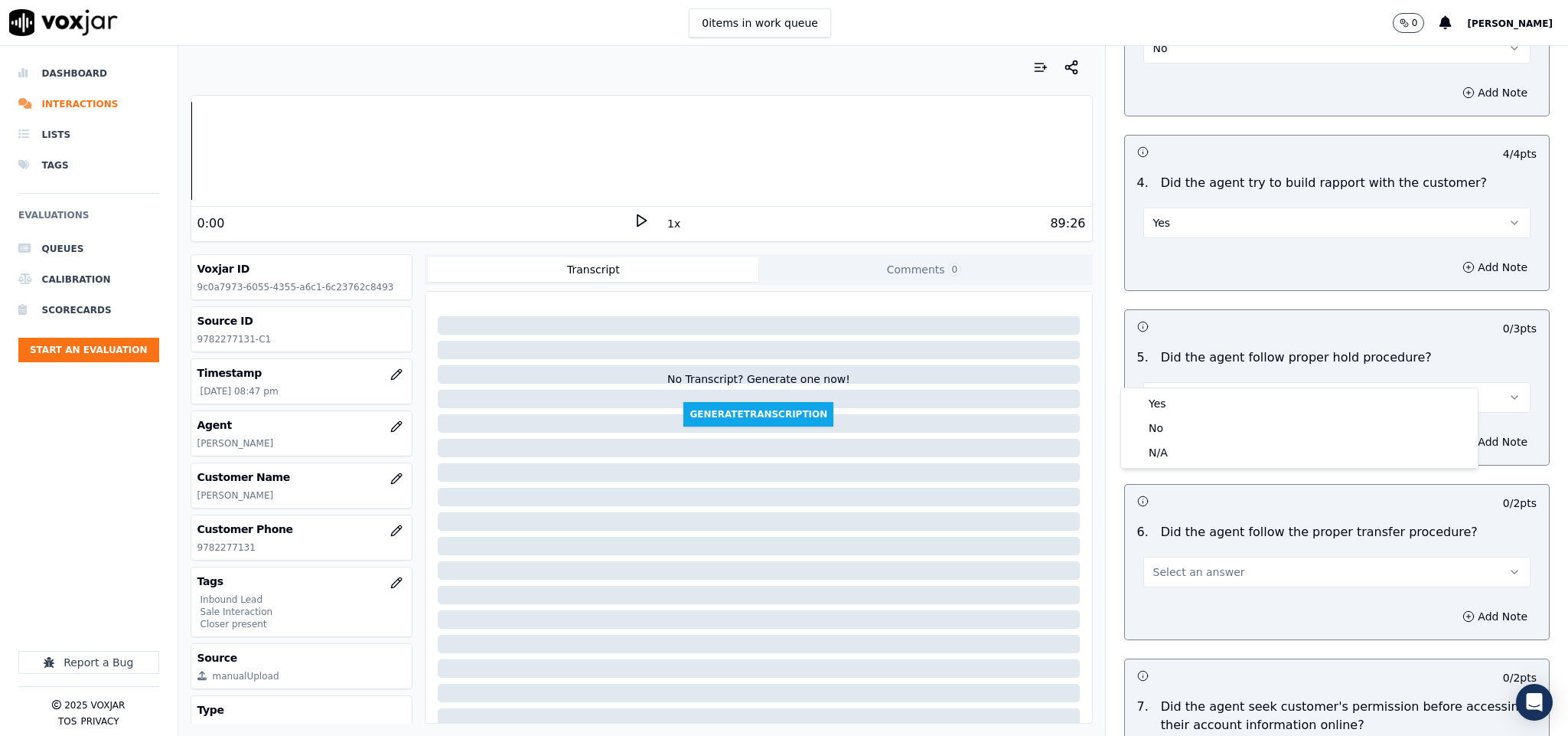
click at [1213, 396] on div "Yes" at bounding box center [1299, 403] width 350 height 25
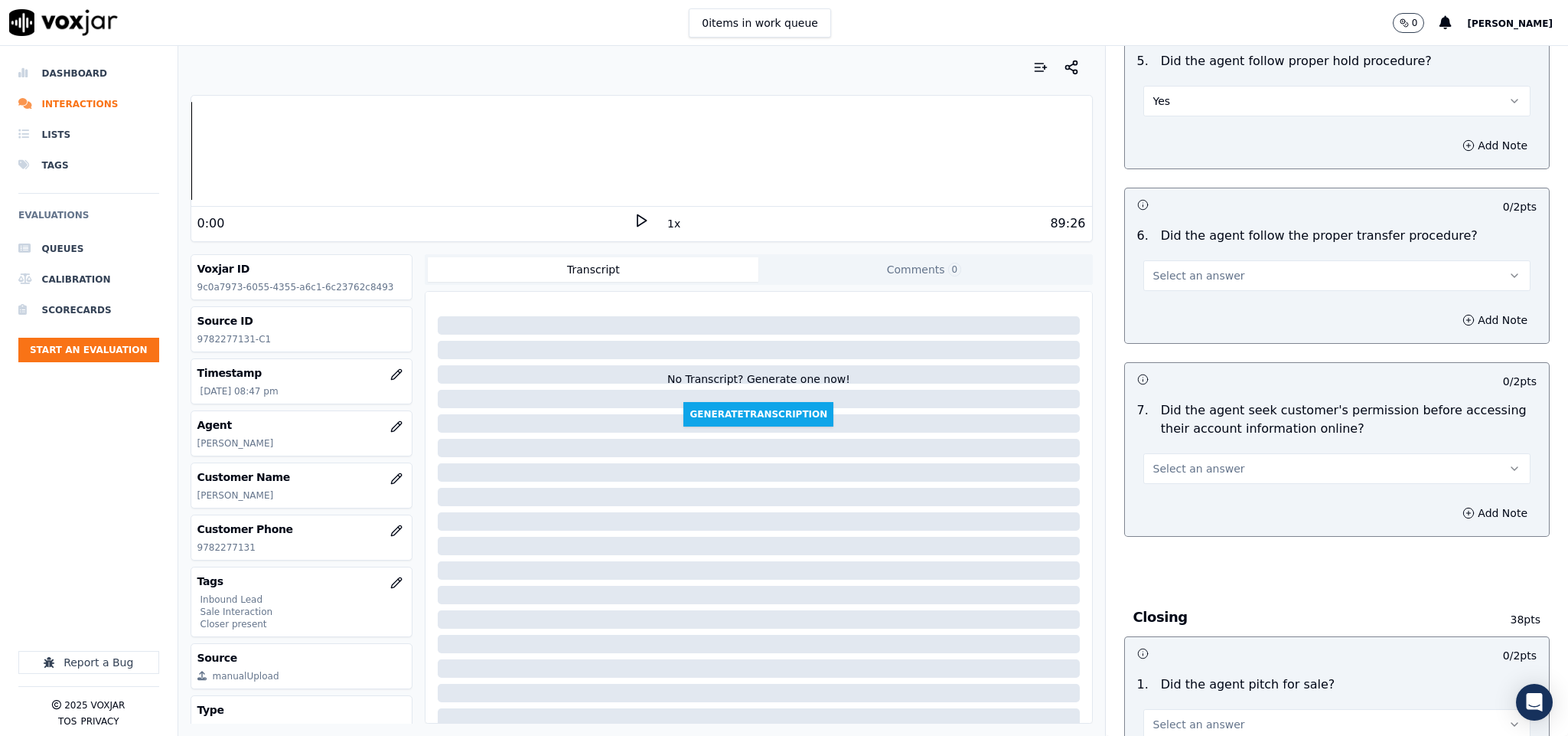
scroll to position [2641, 0]
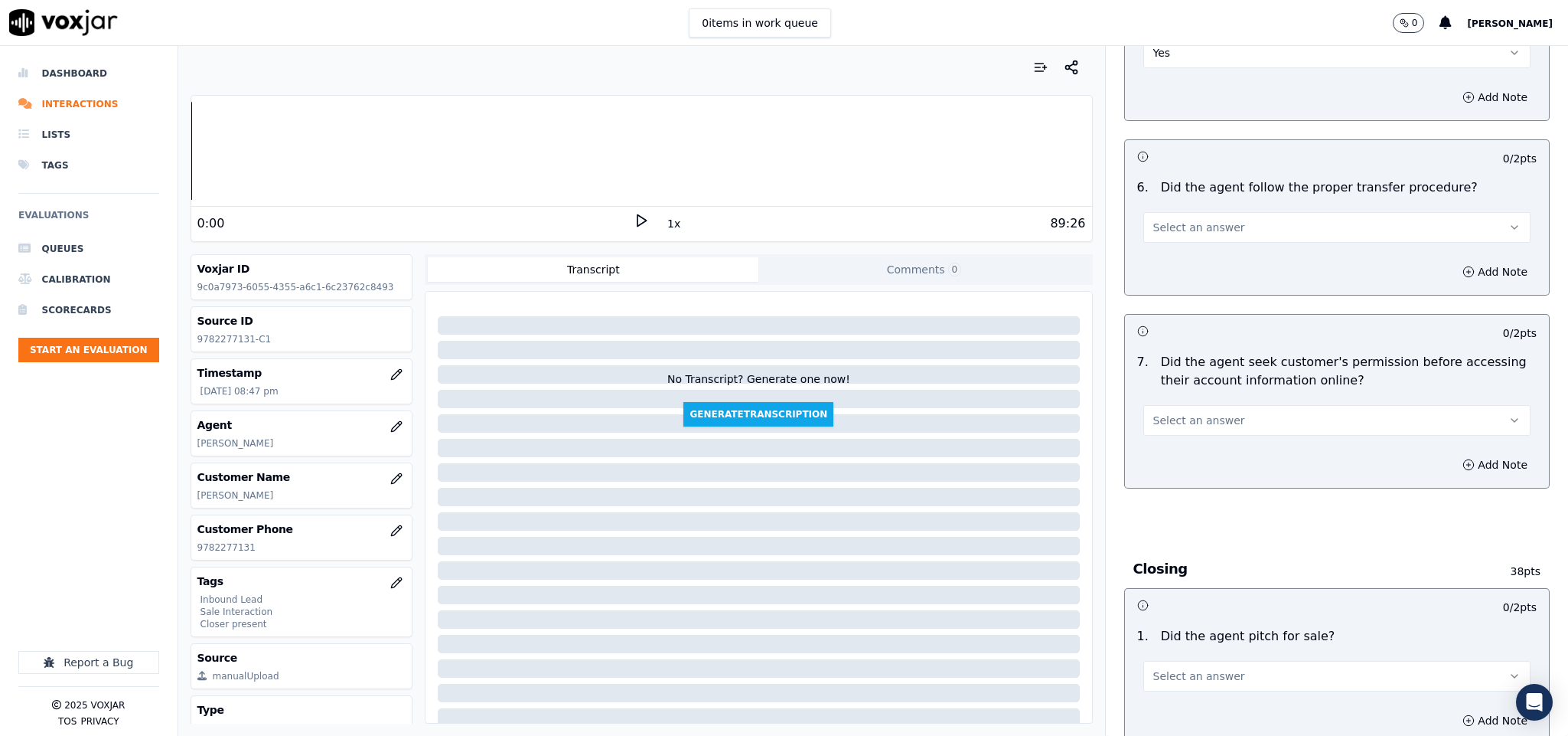
click at [1247, 405] on button "Select an answer" at bounding box center [1337, 420] width 388 height 30
click at [1220, 421] on div "Yes" at bounding box center [1299, 428] width 350 height 25
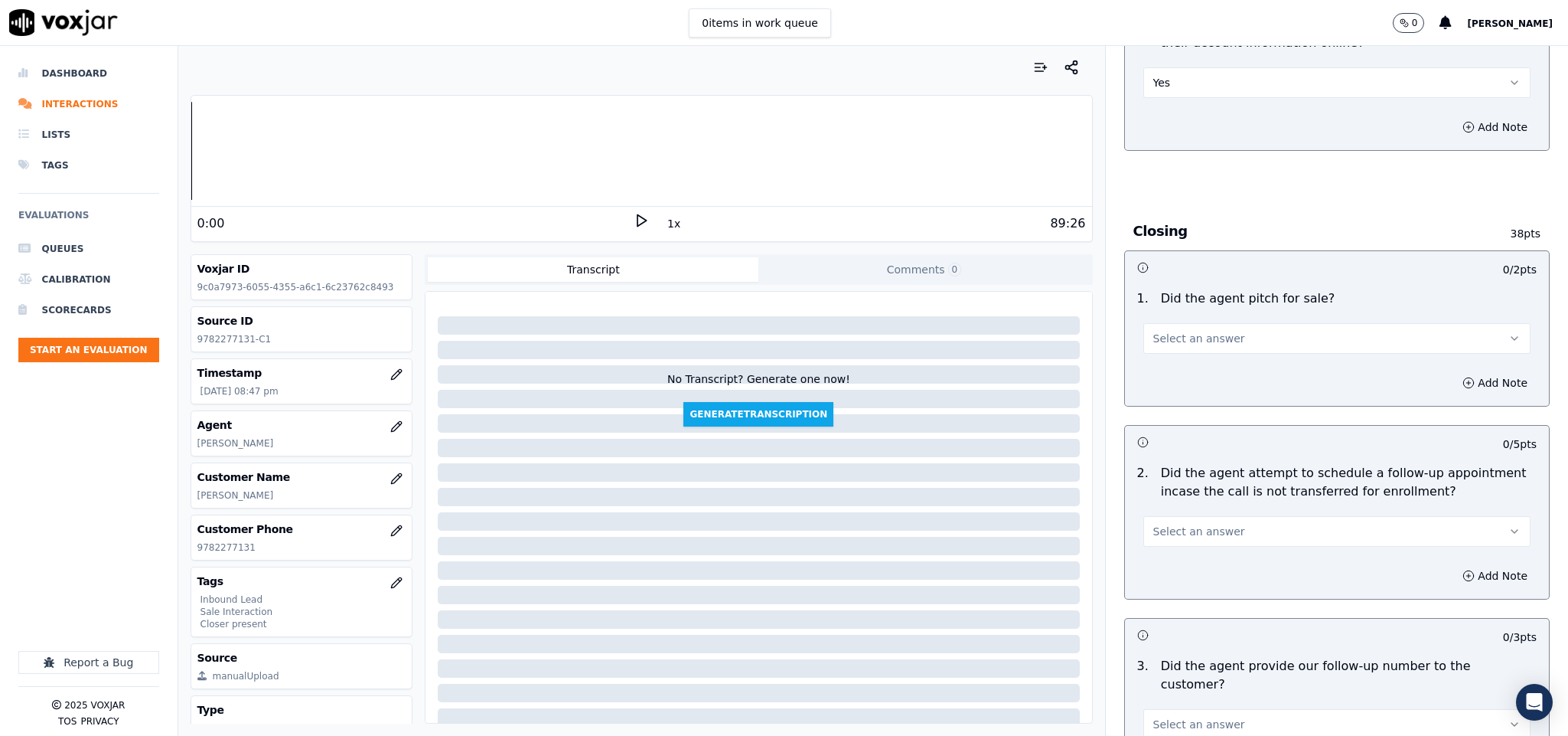
scroll to position [2986, 0]
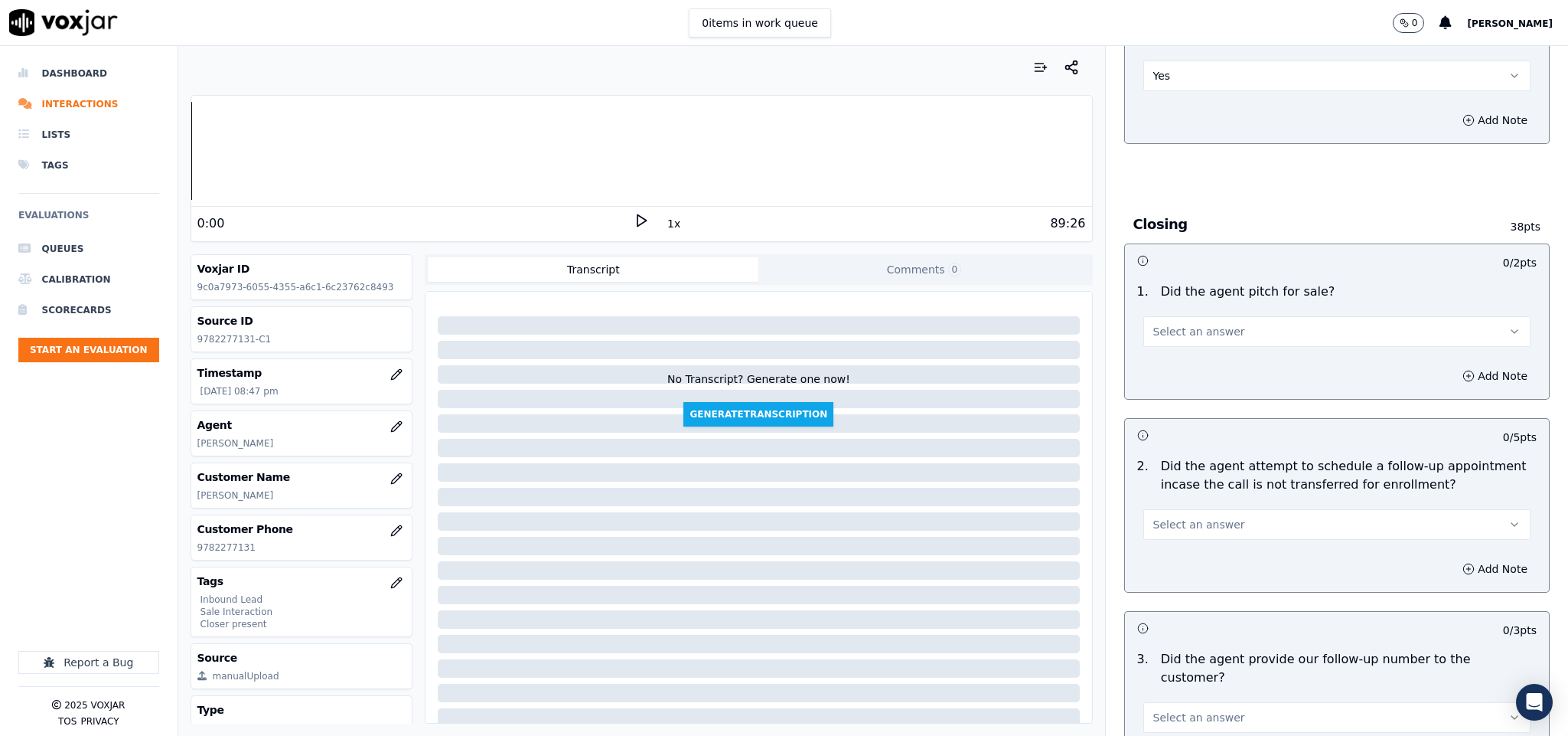
click at [1226, 316] on button "Select an answer" at bounding box center [1337, 331] width 388 height 30
click at [1195, 340] on div "Yes" at bounding box center [1299, 339] width 350 height 25
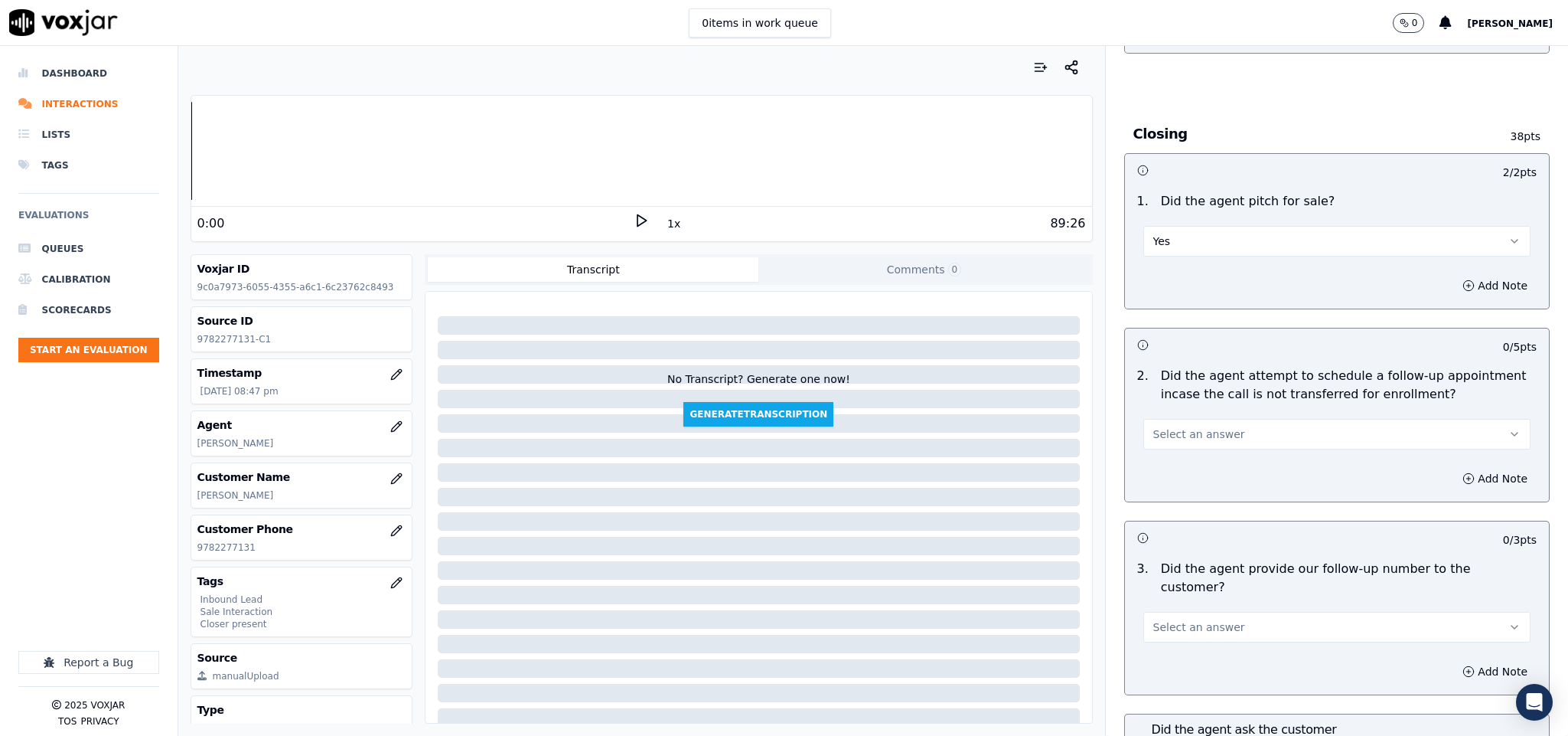
scroll to position [3215, 0]
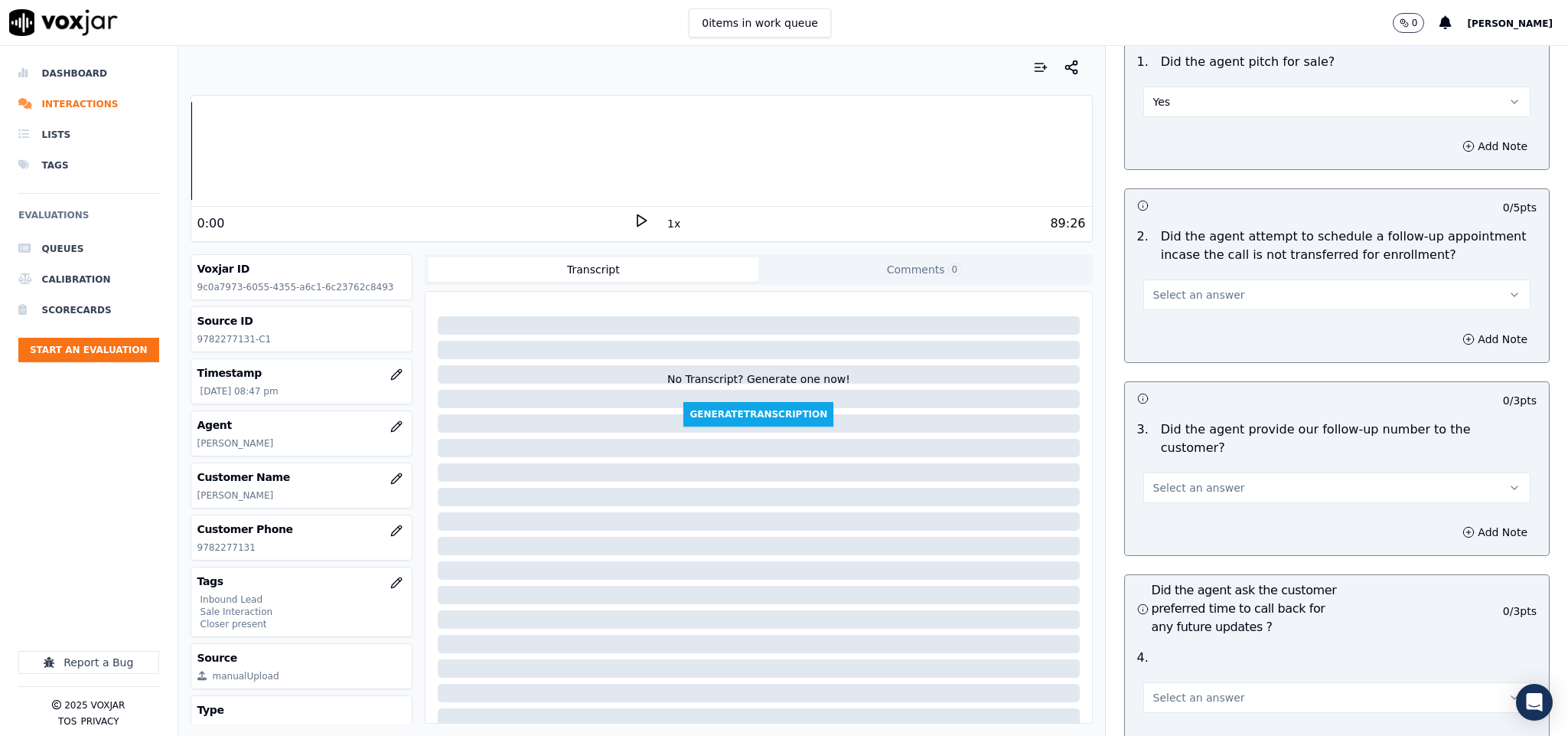
click at [1190, 287] on span "Select an answer" at bounding box center [1199, 295] width 92 height 15
click at [1159, 346] on div "N/A" at bounding box center [1299, 352] width 350 height 25
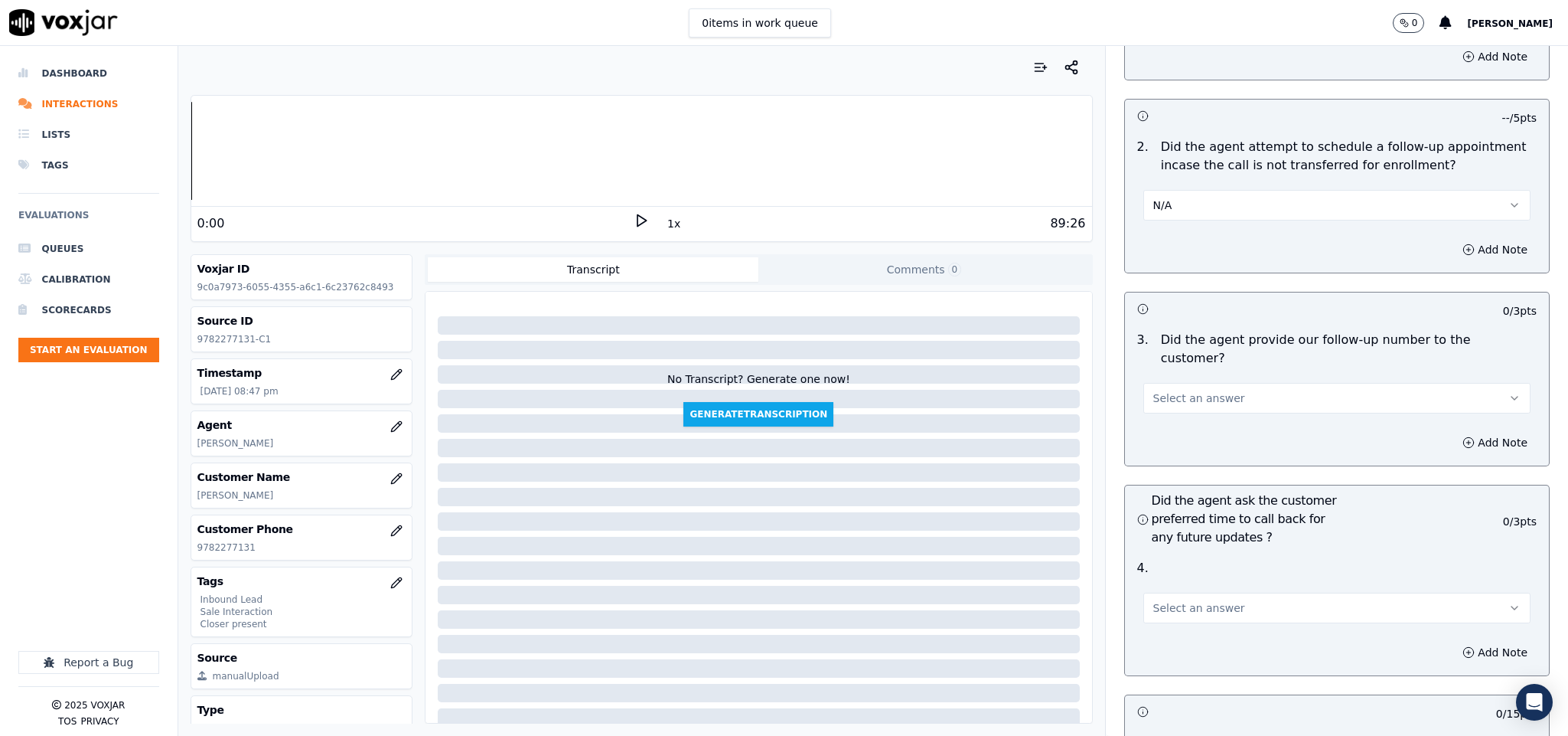
scroll to position [3445, 0]
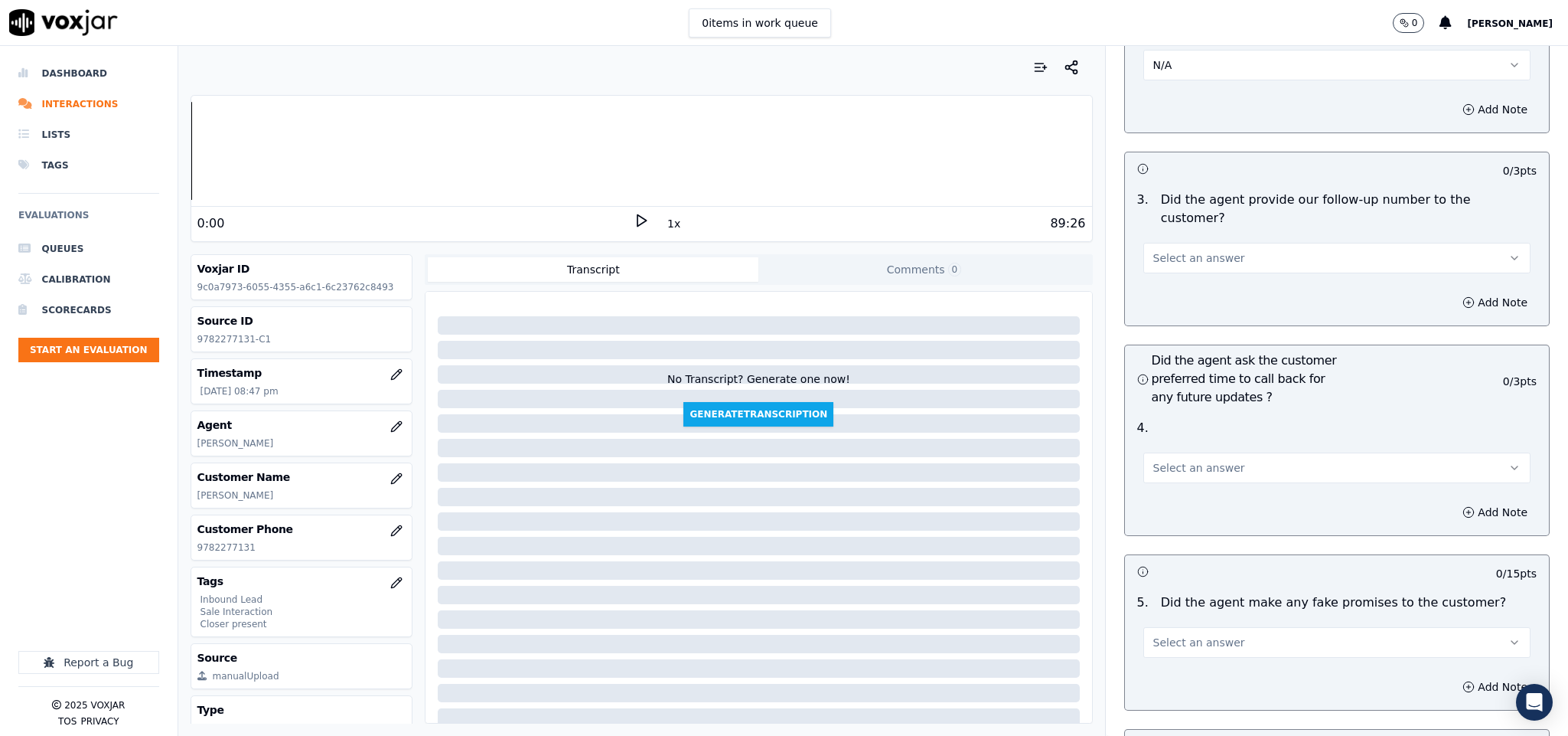
click at [1186, 251] on span "Select an answer" at bounding box center [1199, 258] width 92 height 15
click at [1175, 239] on div "Yes" at bounding box center [1299, 248] width 350 height 25
click at [1188, 460] on span "Select an answer" at bounding box center [1199, 467] width 92 height 15
click at [1175, 505] on div "N/A" at bounding box center [1299, 508] width 350 height 25
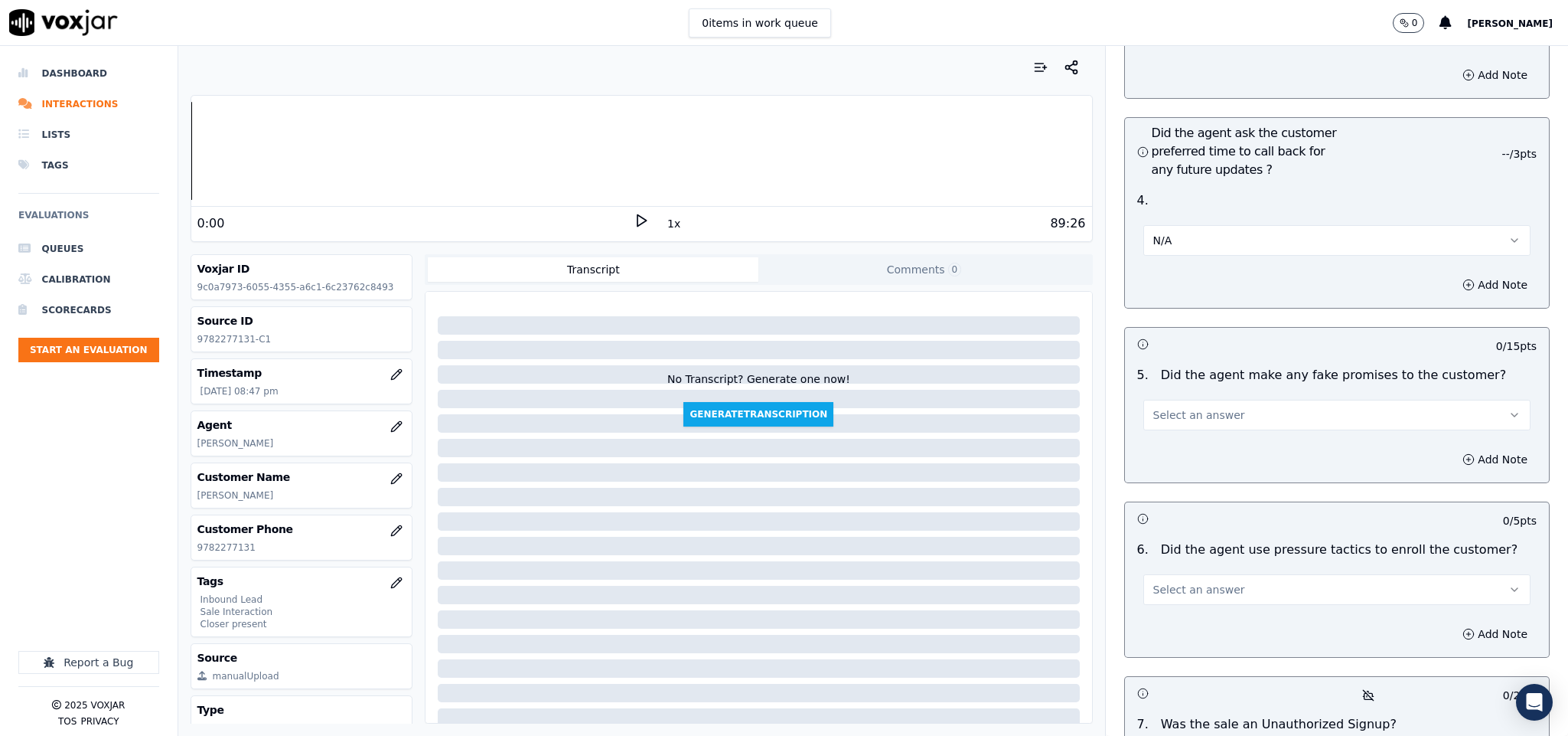
scroll to position [3675, 0]
click at [1258, 398] on button "Select an answer" at bounding box center [1337, 413] width 388 height 30
click at [1194, 401] on div "Yes" at bounding box center [1299, 405] width 350 height 25
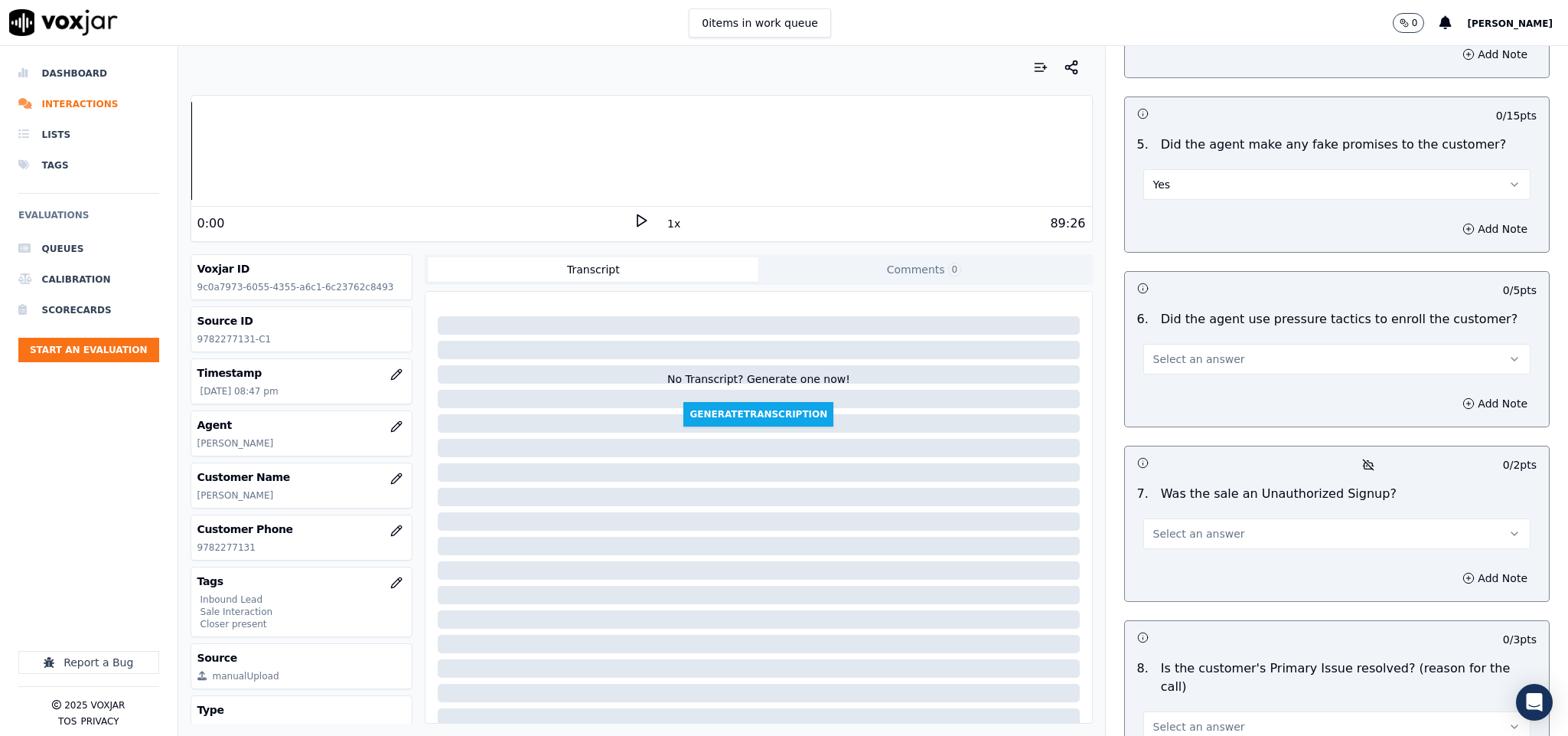
scroll to position [3904, 0]
drag, startPoint x: 1228, startPoint y: 145, endPoint x: 1218, endPoint y: 156, distance: 14.9
click at [1229, 168] on button "Yes" at bounding box center [1337, 183] width 388 height 30
click at [1196, 198] on div "No" at bounding box center [1299, 200] width 350 height 25
click at [1256, 342] on button "Select an answer" at bounding box center [1337, 358] width 388 height 30
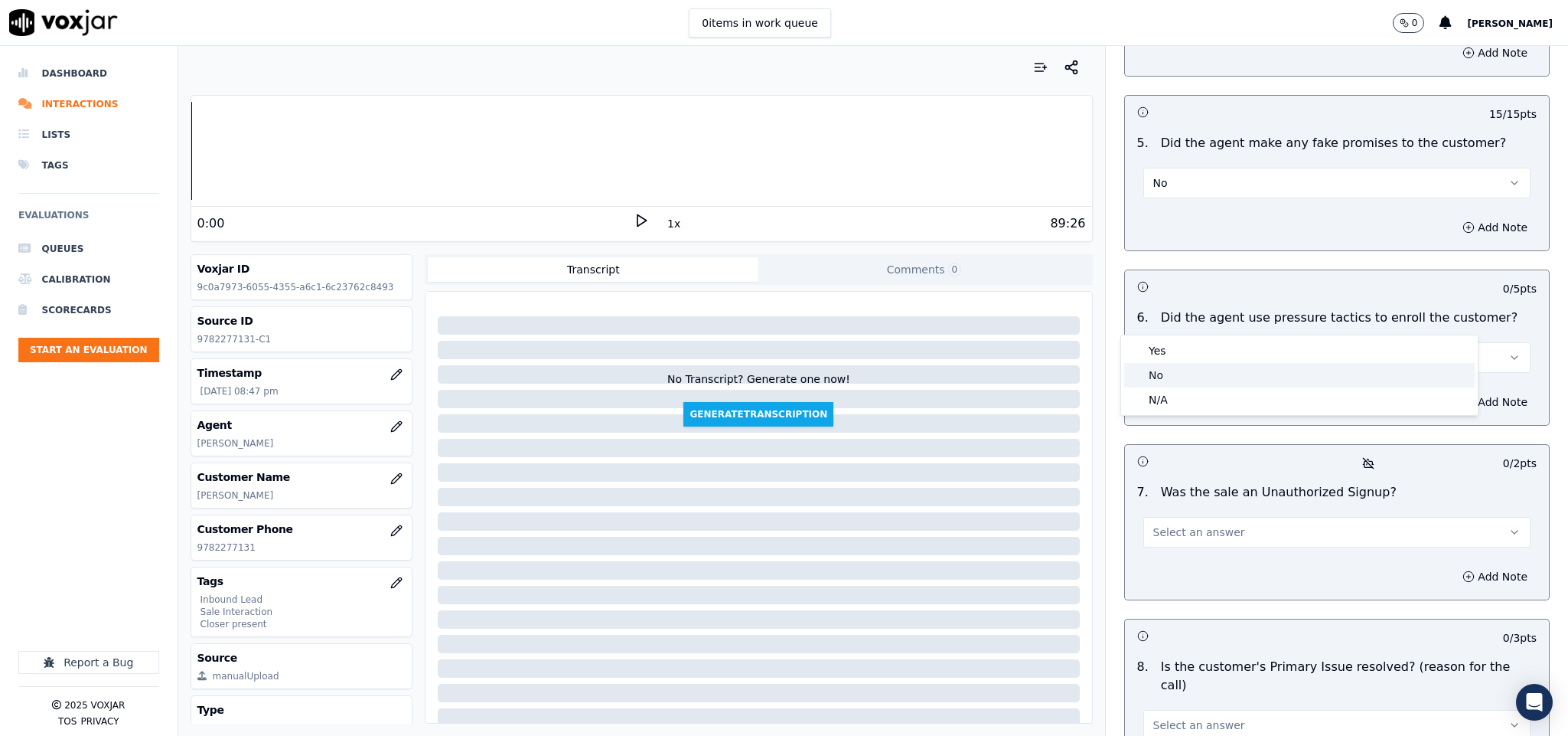
click at [1199, 370] on div "No" at bounding box center [1299, 375] width 350 height 25
click at [1258, 516] on button "Select an answer" at bounding box center [1337, 532] width 388 height 30
click at [1194, 550] on div "No" at bounding box center [1299, 549] width 350 height 25
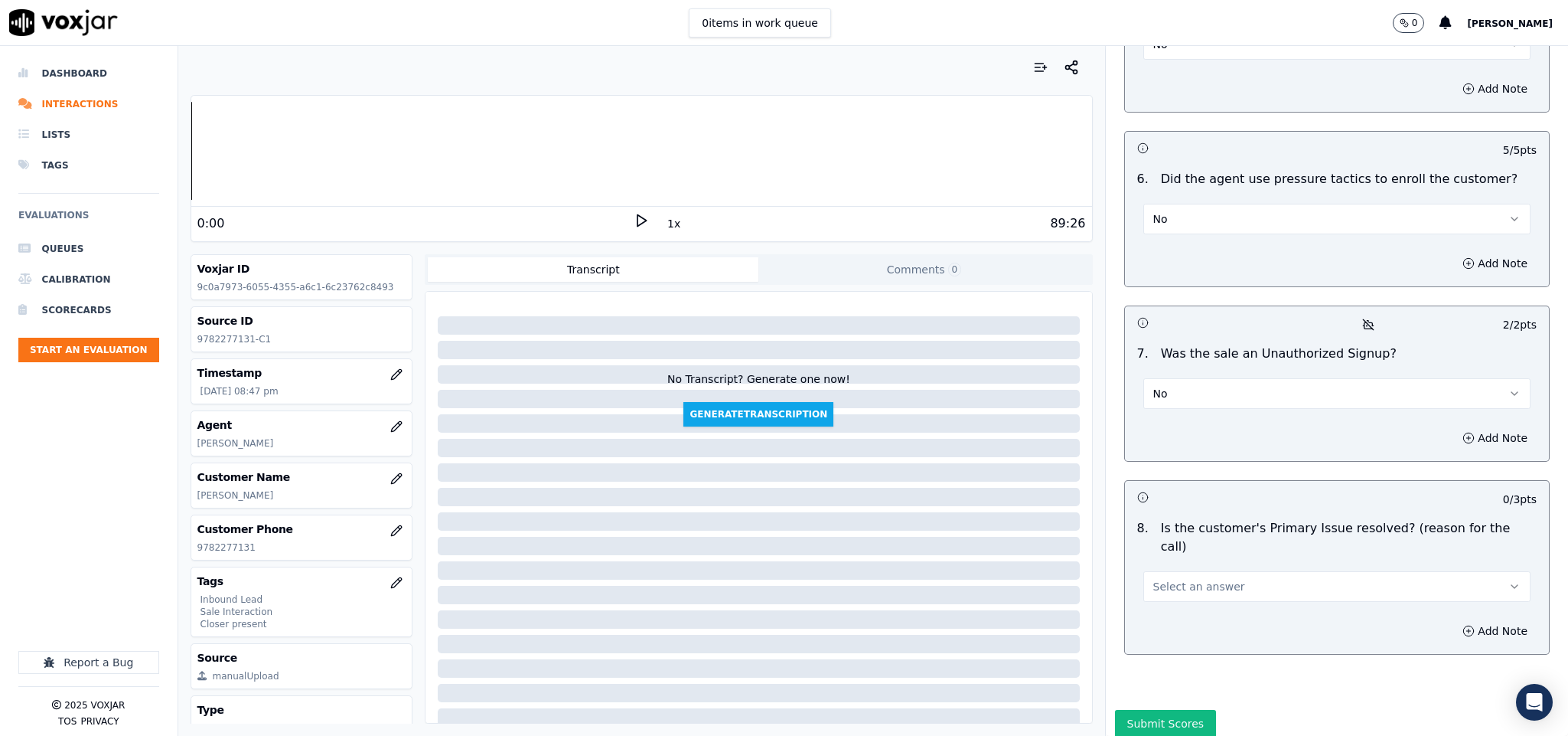
scroll to position [4046, 0]
click at [1266, 569] on button "Select an answer" at bounding box center [1337, 584] width 388 height 30
click at [1215, 566] on div "Yes" at bounding box center [1299, 560] width 350 height 25
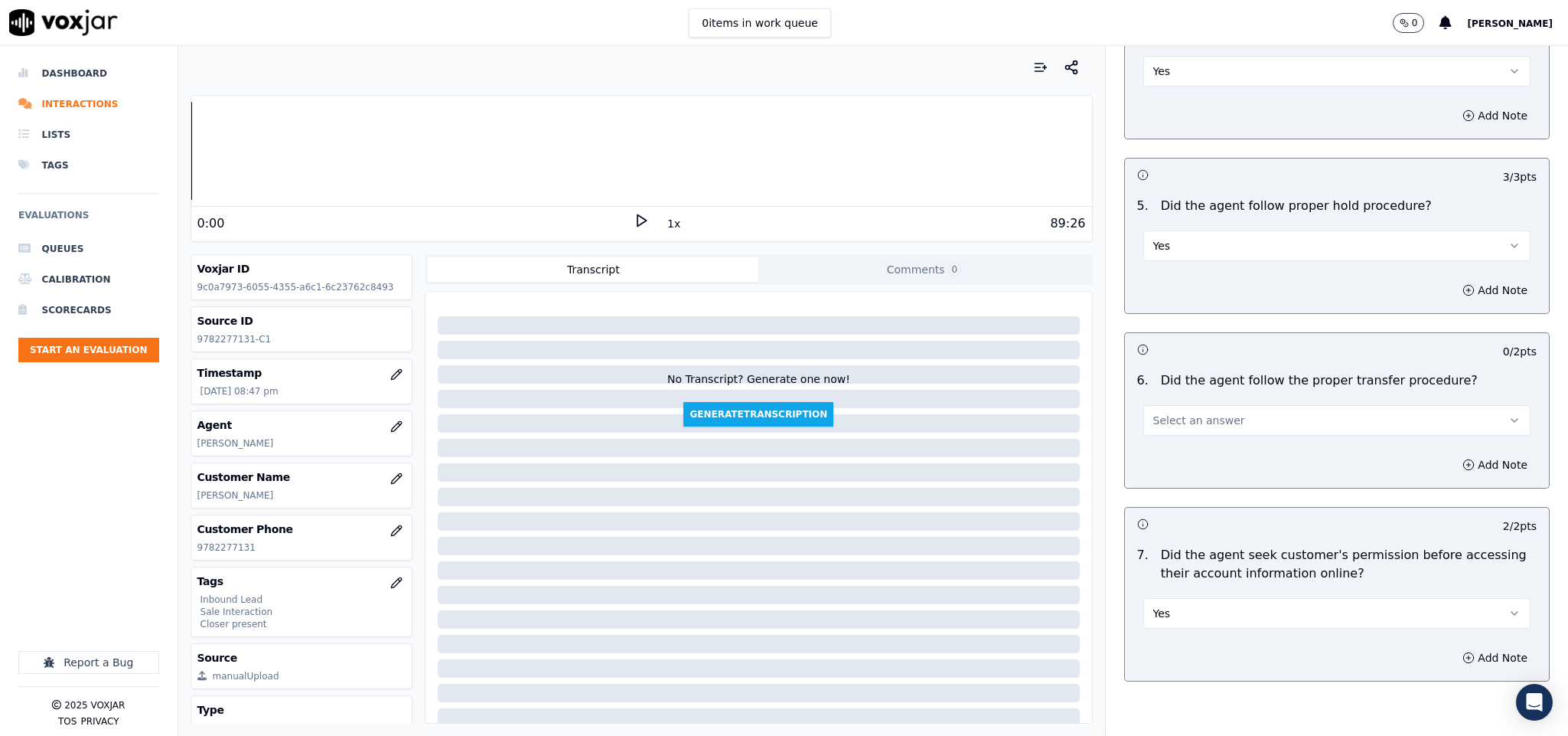
scroll to position [2438, 0]
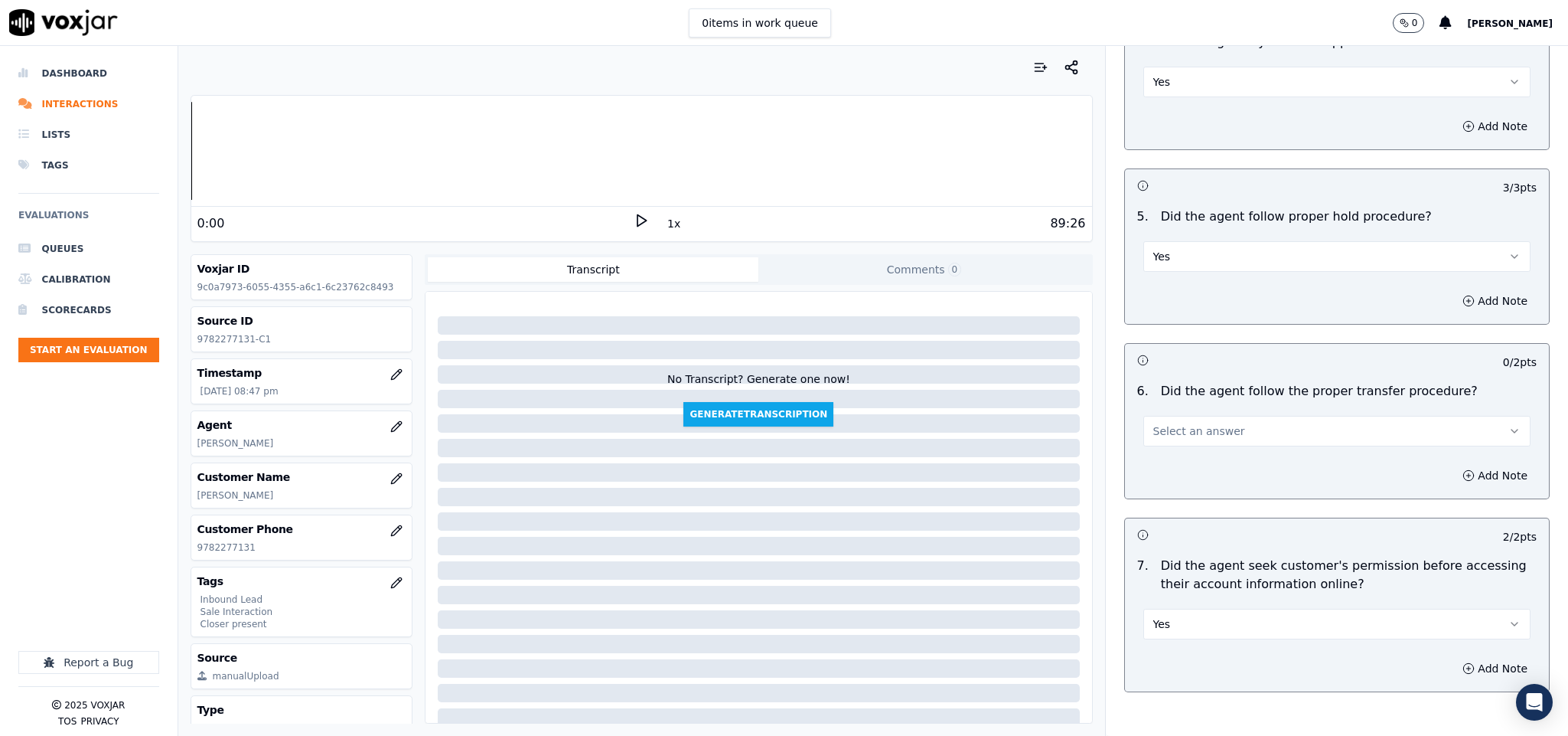
click at [1225, 416] on button "Select an answer" at bounding box center [1337, 431] width 388 height 30
click at [1199, 459] on div "No" at bounding box center [1299, 461] width 350 height 25
click at [1453, 465] on button "Add Note" at bounding box center [1495, 475] width 84 height 22
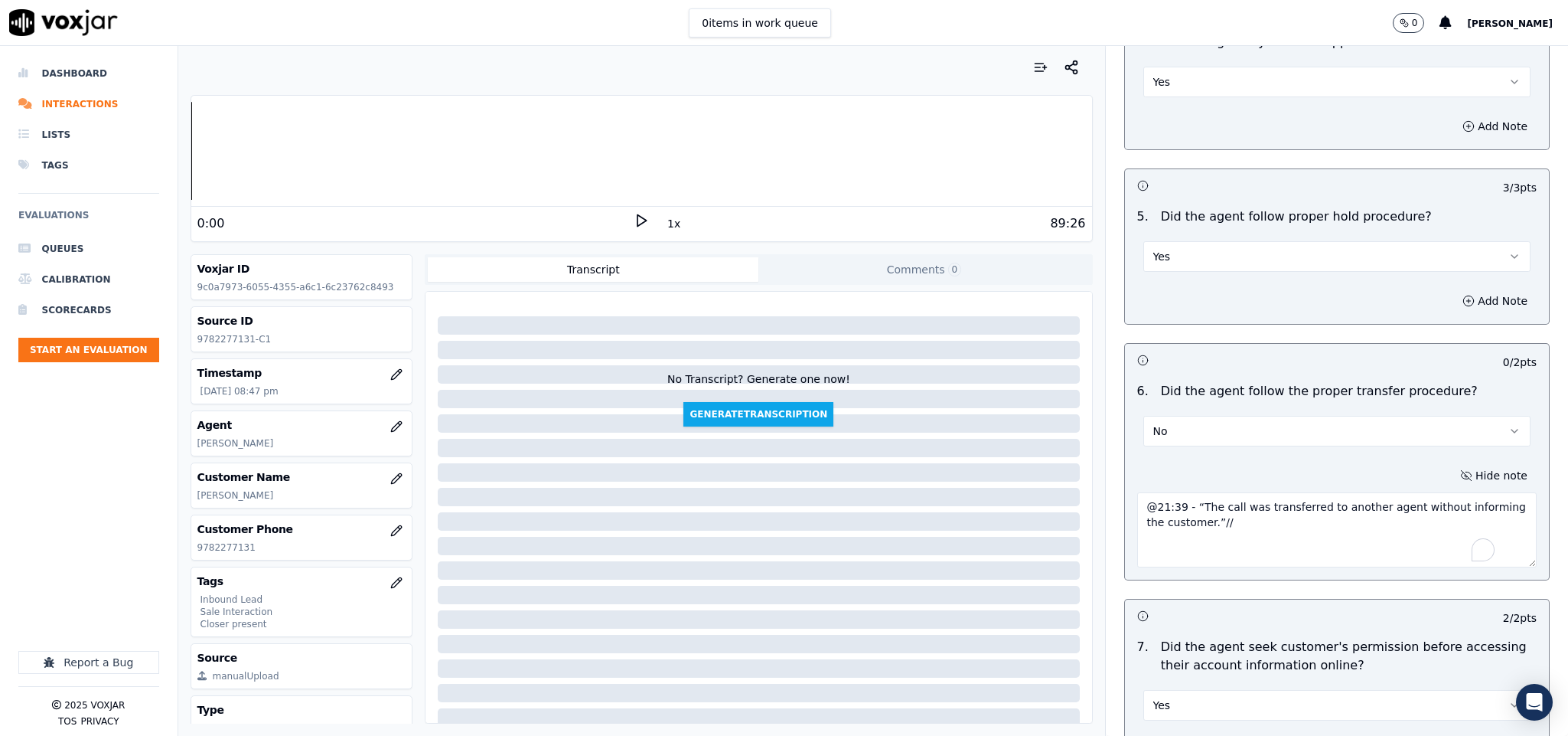
scroll to position [4128, 0]
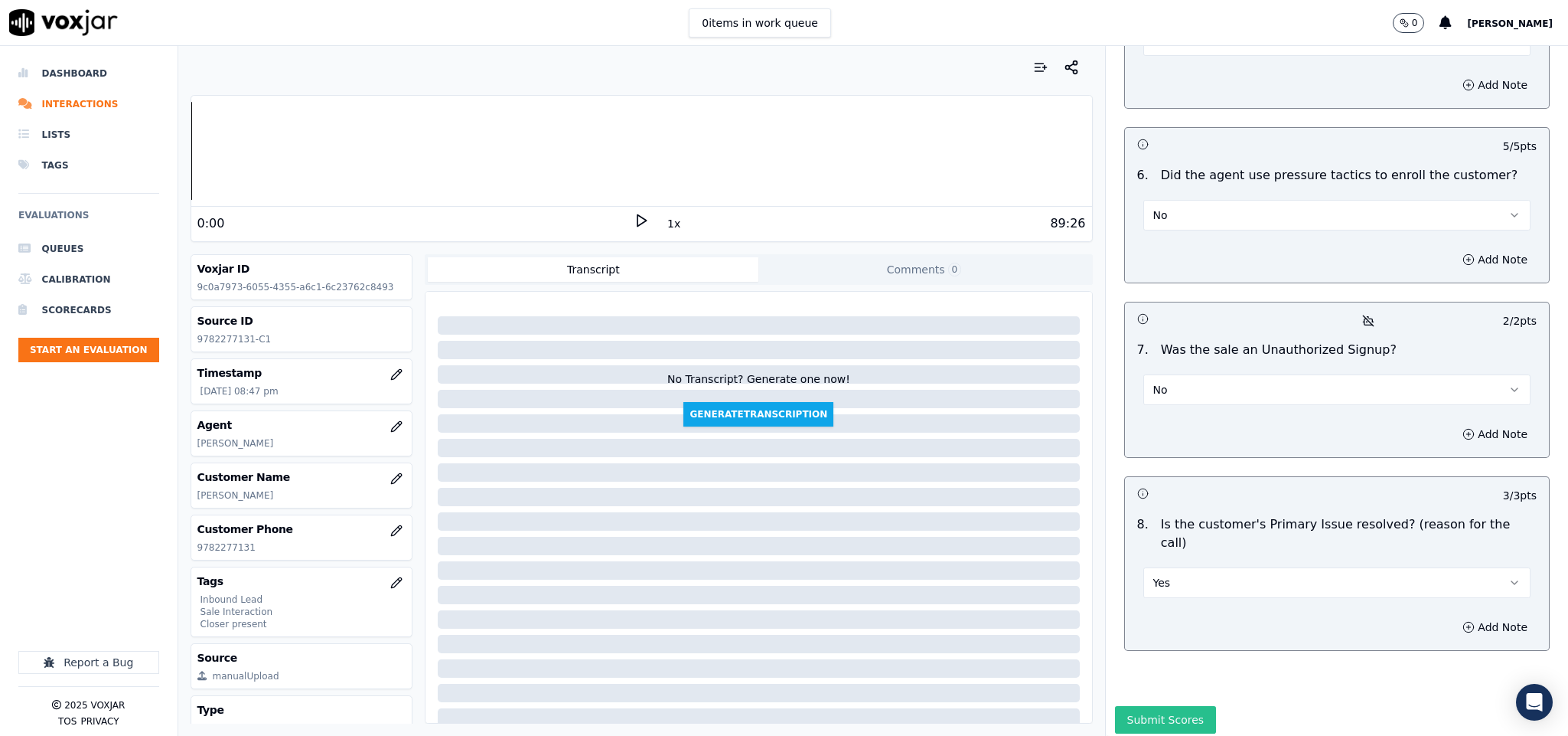
type textarea "@21:39 - “The call was transferred to another agent without informing the custo…"
click at [1139, 706] on button "Submit Scores" at bounding box center [1166, 719] width 102 height 28
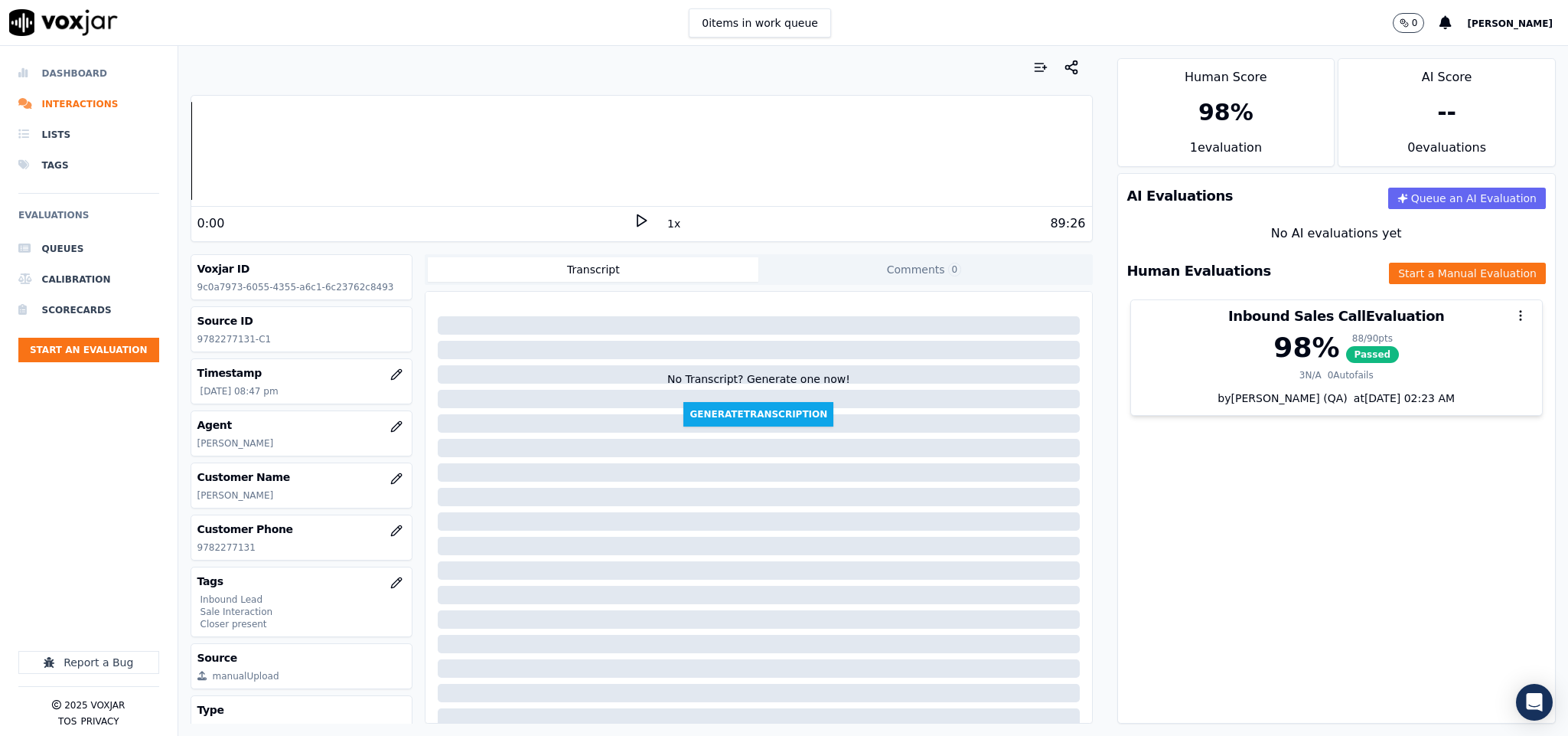
click at [89, 61] on li "Dashboard" at bounding box center [89, 73] width 140 height 30
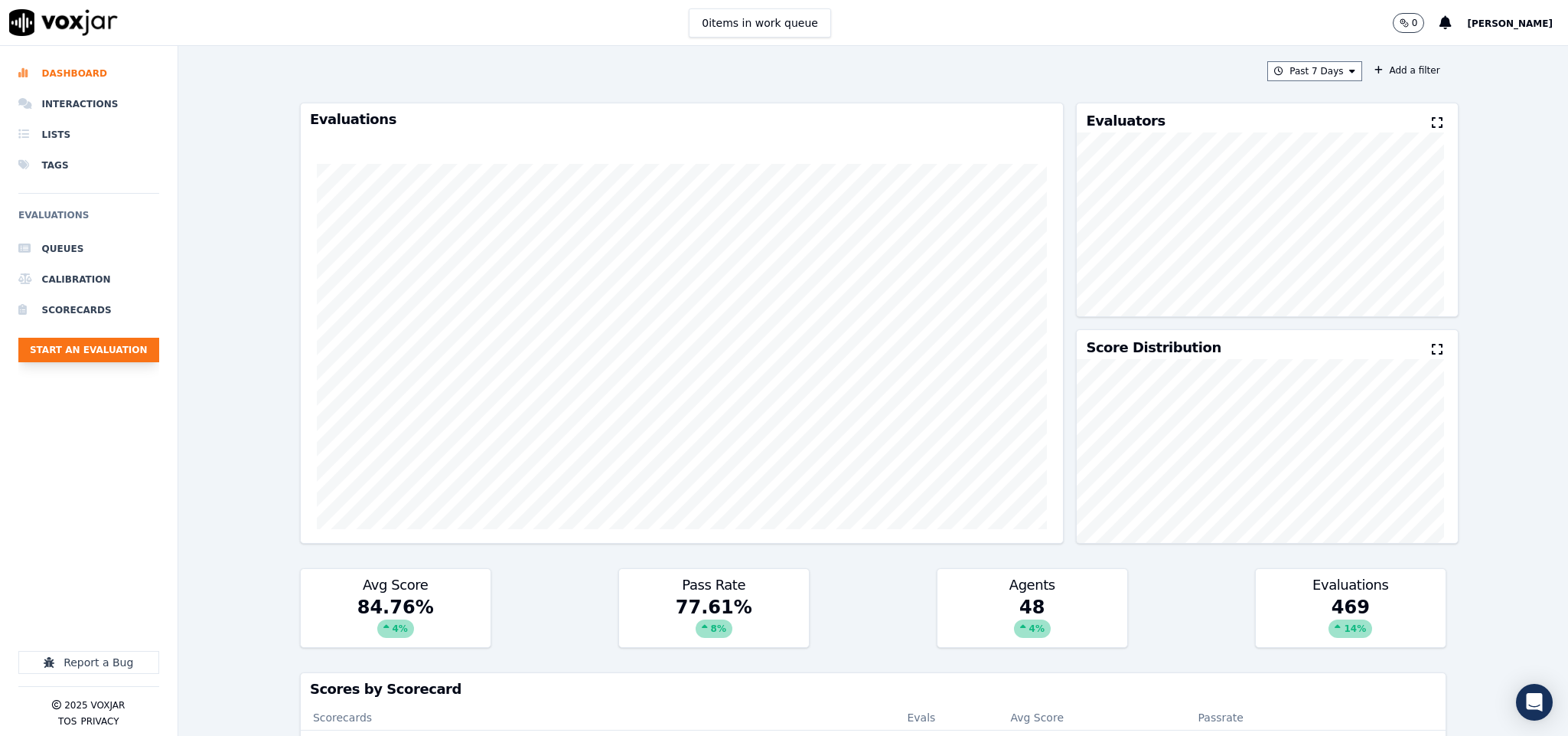
click at [88, 351] on button "Start an Evaluation" at bounding box center [89, 350] width 140 height 25
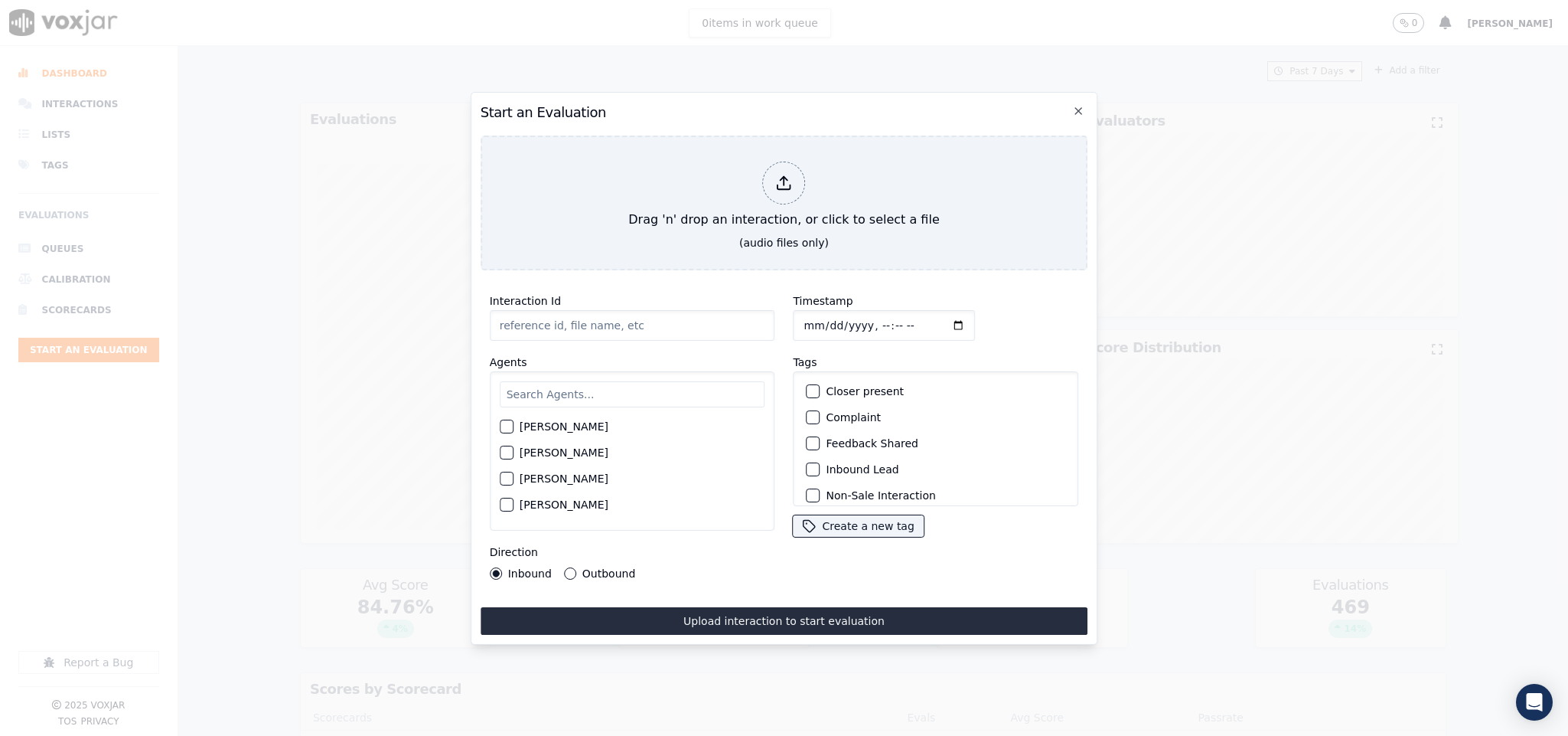
click at [770, 178] on div at bounding box center [784, 183] width 43 height 43
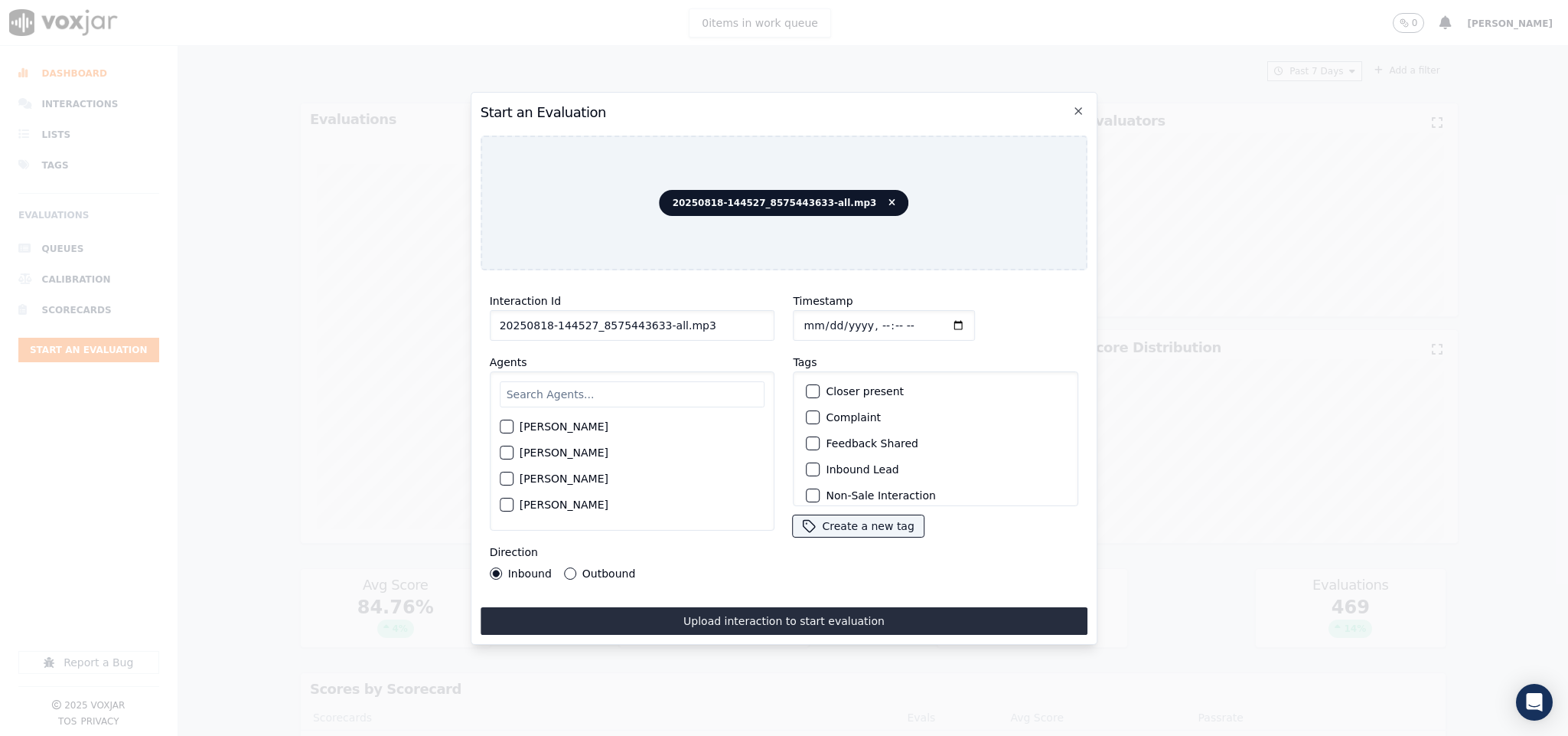
drag, startPoint x: 653, startPoint y: 322, endPoint x: 804, endPoint y: 334, distance: 151.5
click at [804, 334] on div "Interaction Id 20250818-144527_8575443633-all.mp3 Agents Harry Roy Aaron Biswas…" at bounding box center [784, 436] width 608 height 307
type input "20250818-144527_8575443633-C1"
click at [801, 318] on input "Timestamp" at bounding box center [885, 325] width 182 height 30
type input "2025-08-18T21:01"
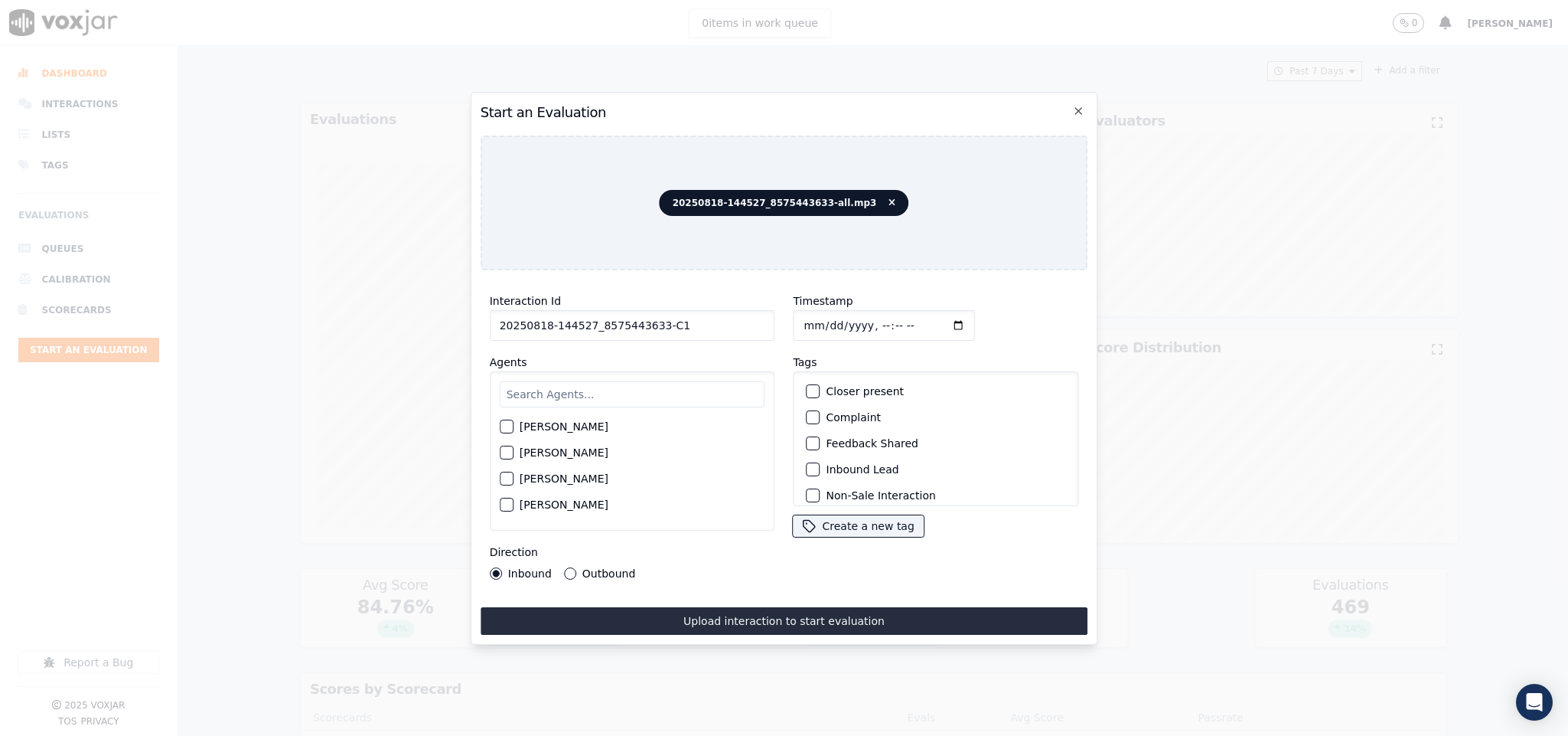
click at [608, 391] on input "text" at bounding box center [632, 394] width 266 height 26
type input "Mart"
click at [510, 428] on button "[PERSON_NAME]" at bounding box center [506, 430] width 14 height 14
click at [809, 464] on div "button" at bounding box center [812, 469] width 10 height 10
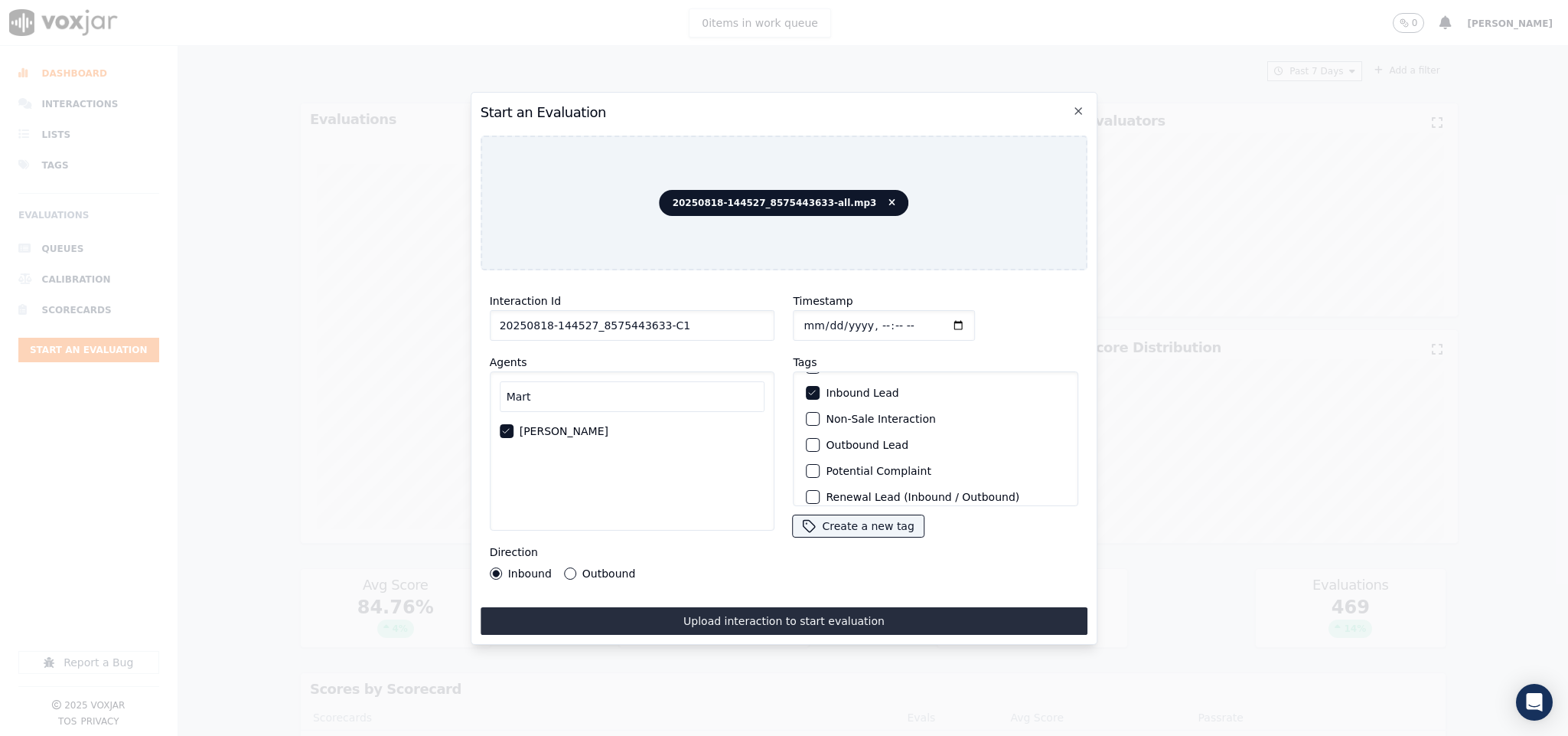
scroll to position [138, 0]
click at [808, 481] on div "button" at bounding box center [812, 485] width 10 height 10
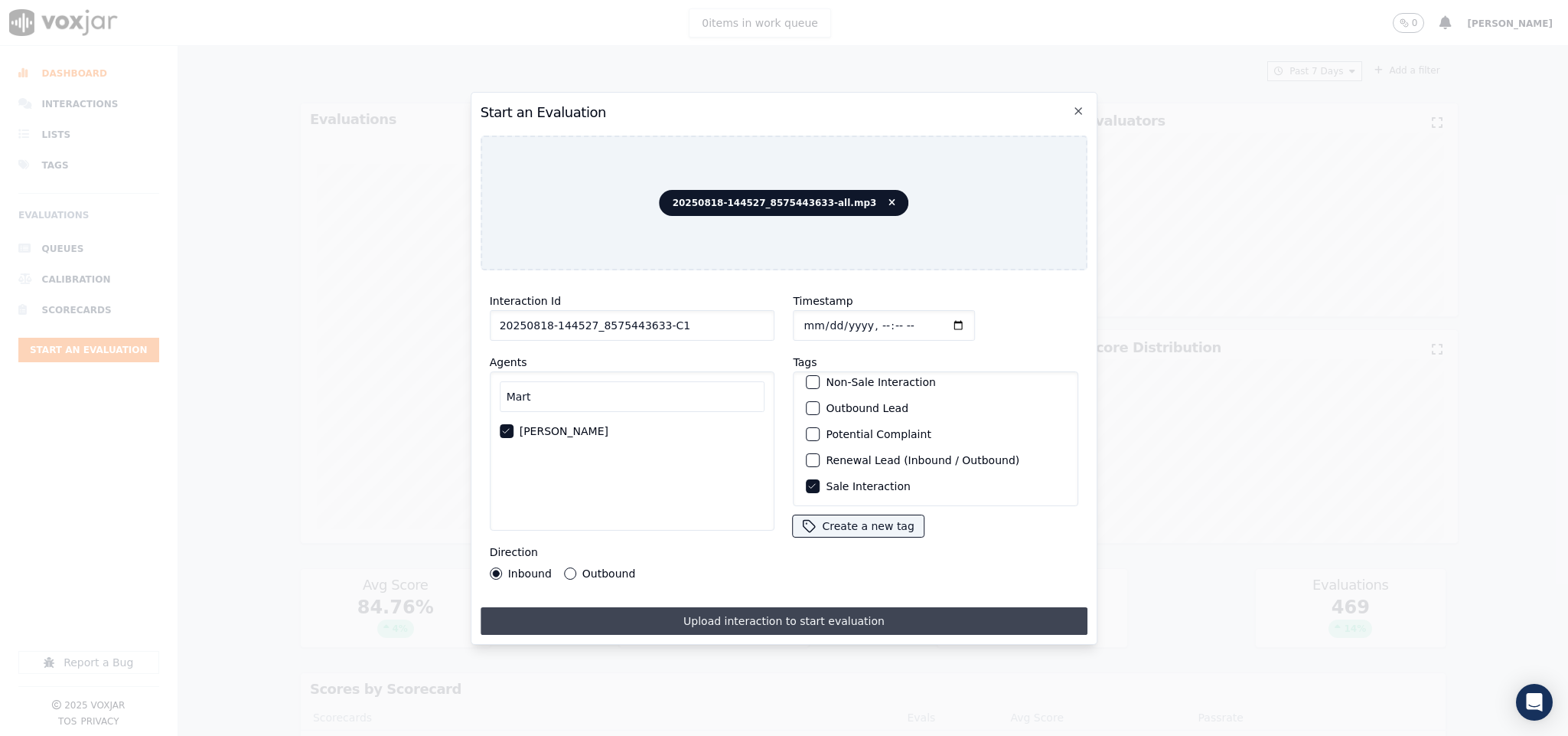
click at [776, 607] on button "Upload interaction to start evaluation" at bounding box center [784, 621] width 608 height 28
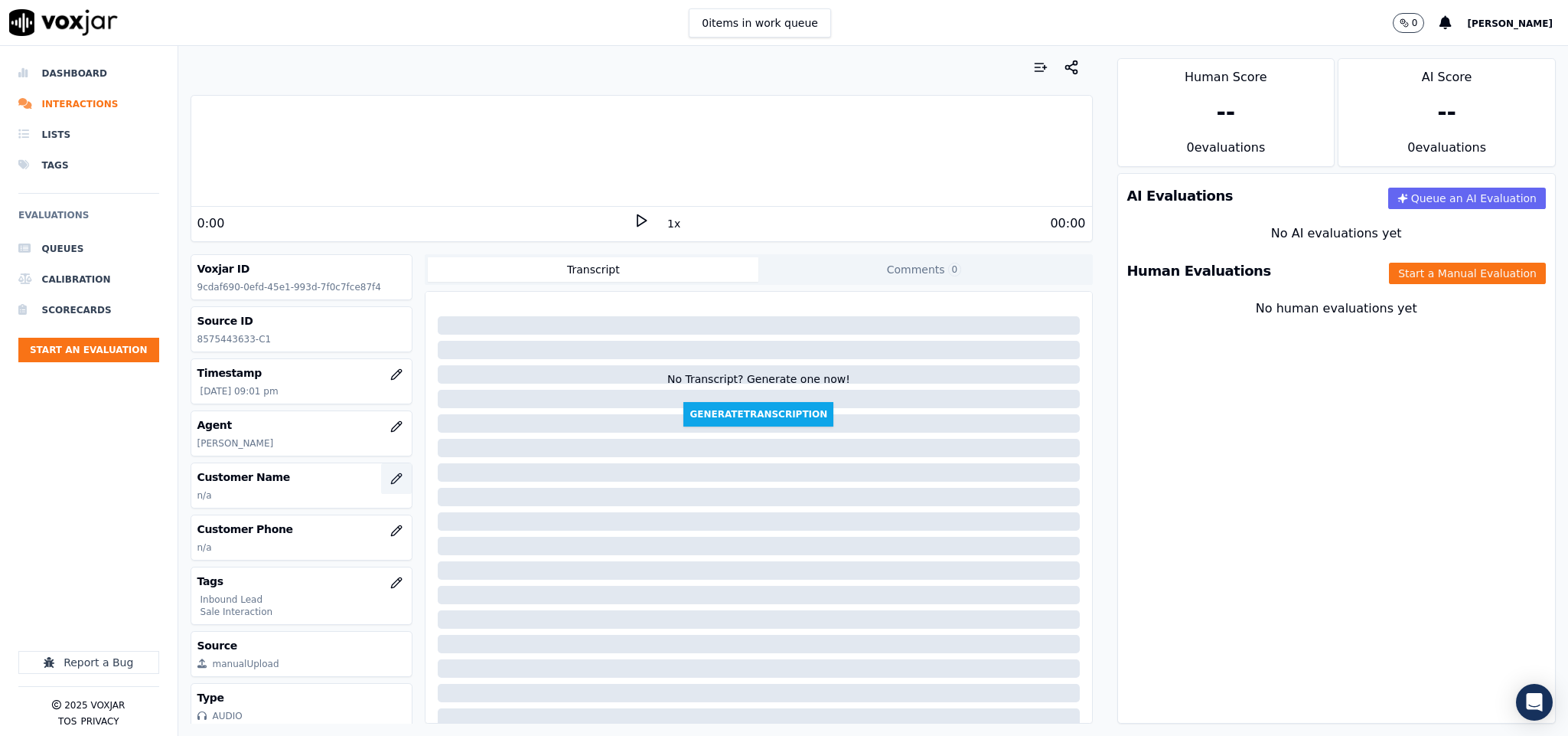
click at [390, 481] on icon "button" at bounding box center [396, 478] width 12 height 12
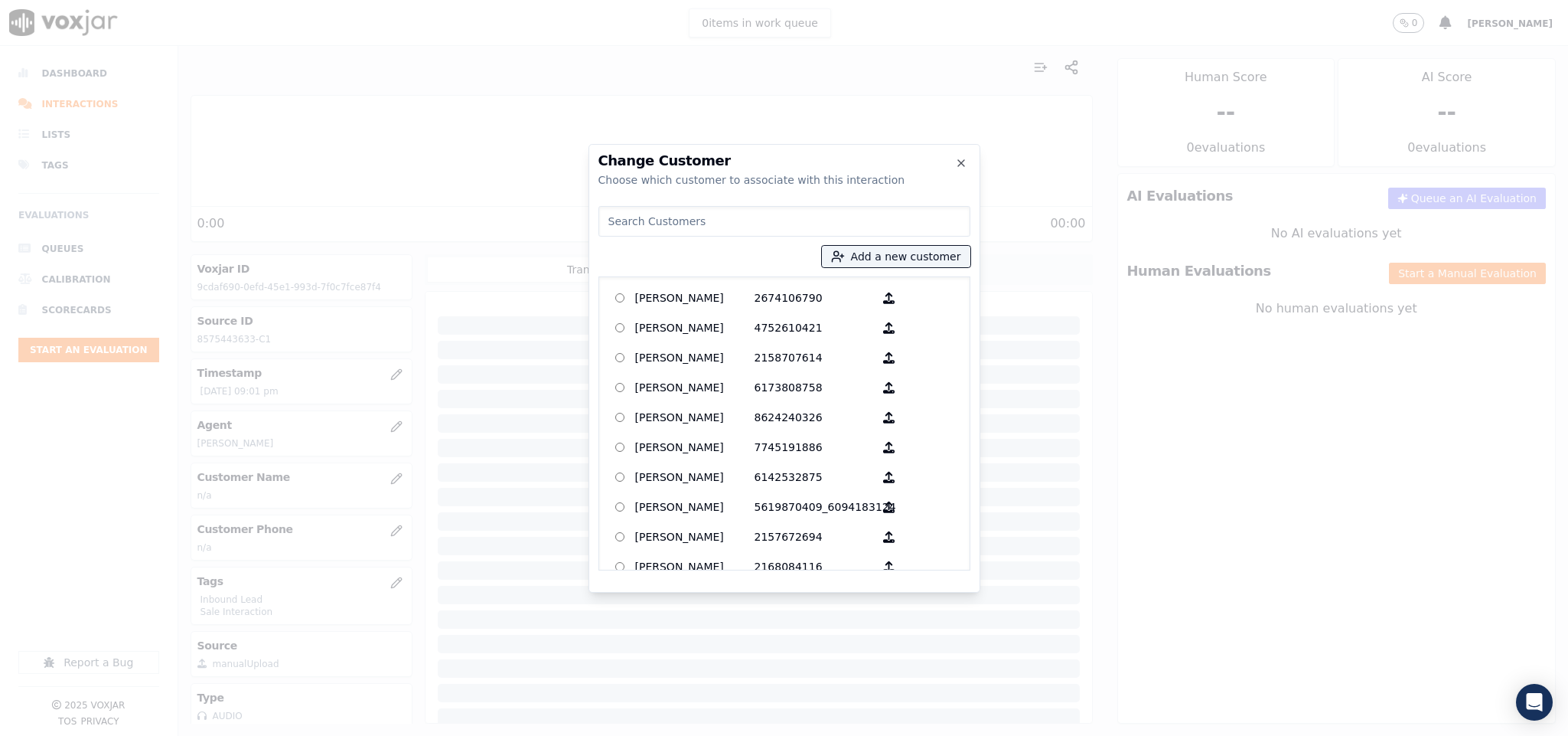
type input "JULIET HAUGHTON"
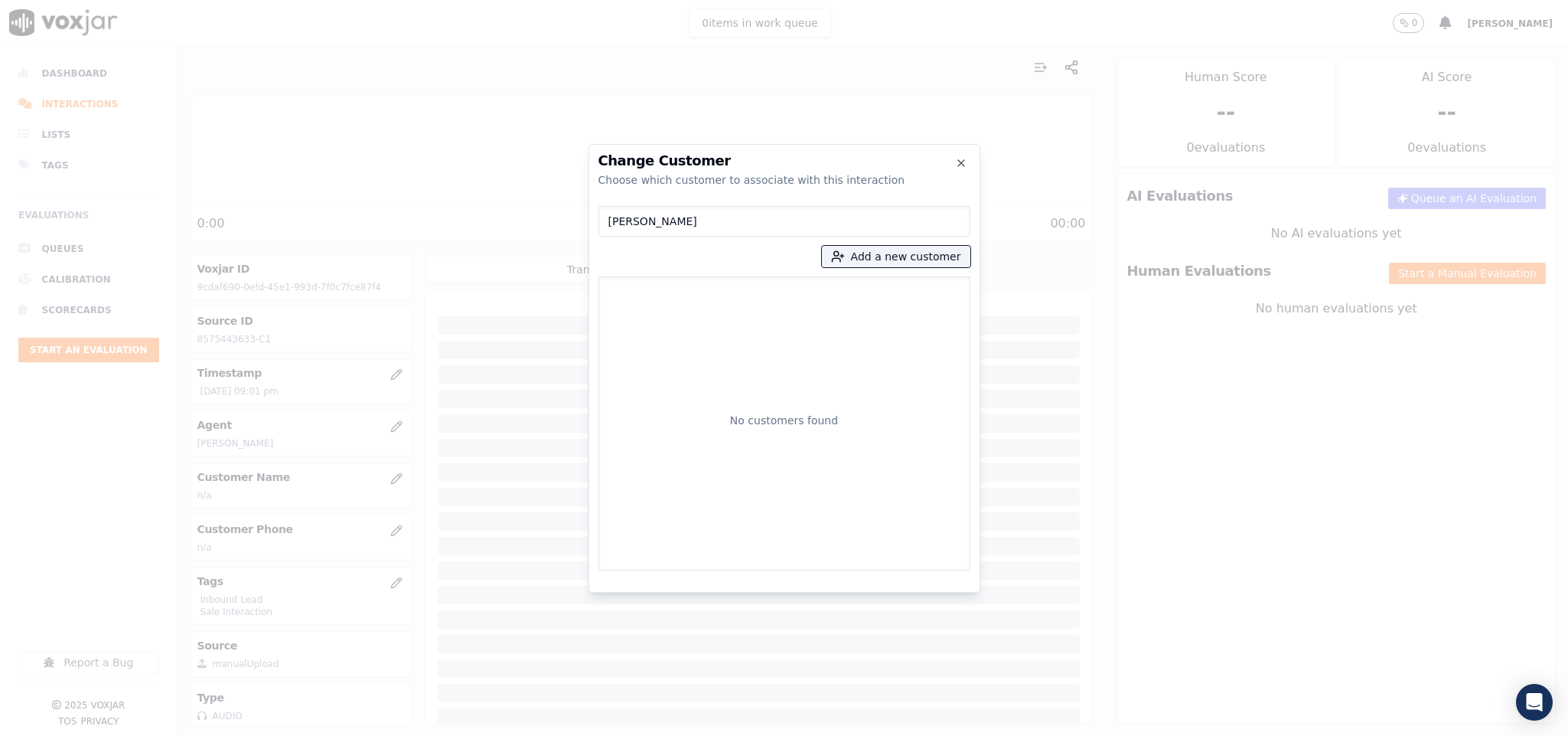
drag, startPoint x: 730, startPoint y: 216, endPoint x: 511, endPoint y: 246, distance: 221.0
click at [443, 735] on div "Change Customer Choose which customer to associate with this interaction JULIET…" at bounding box center [784, 736] width 1568 height 0
click at [883, 260] on button "Add a new customer" at bounding box center [896, 256] width 148 height 22
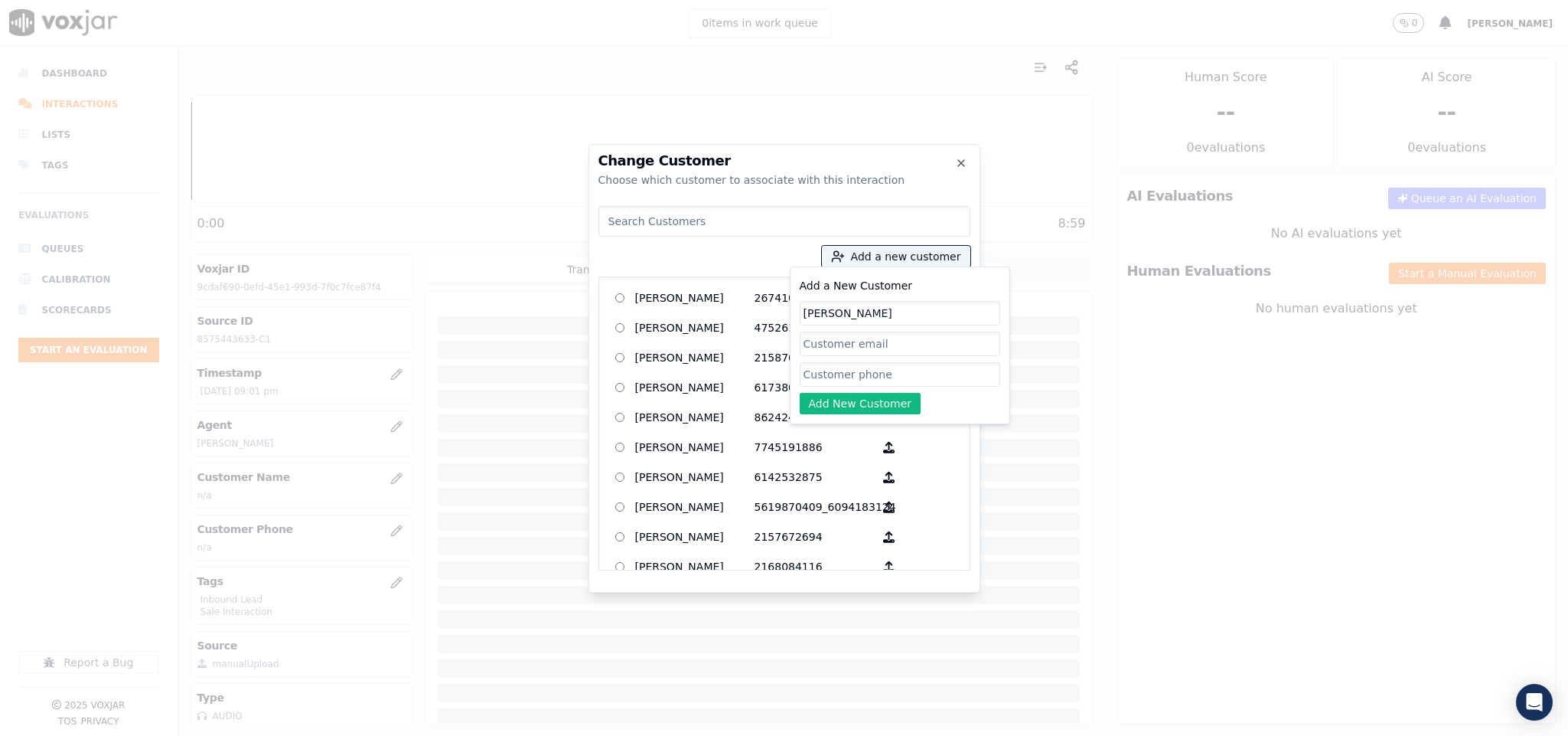
type input "JULIET HAUGHTON"
click at [847, 378] on input "Add a New Customer" at bounding box center [899, 374] width 200 height 25
paste input "8575443633"
type input "8575443633"
click at [834, 405] on button "Add New Customer" at bounding box center [860, 403] width 121 height 22
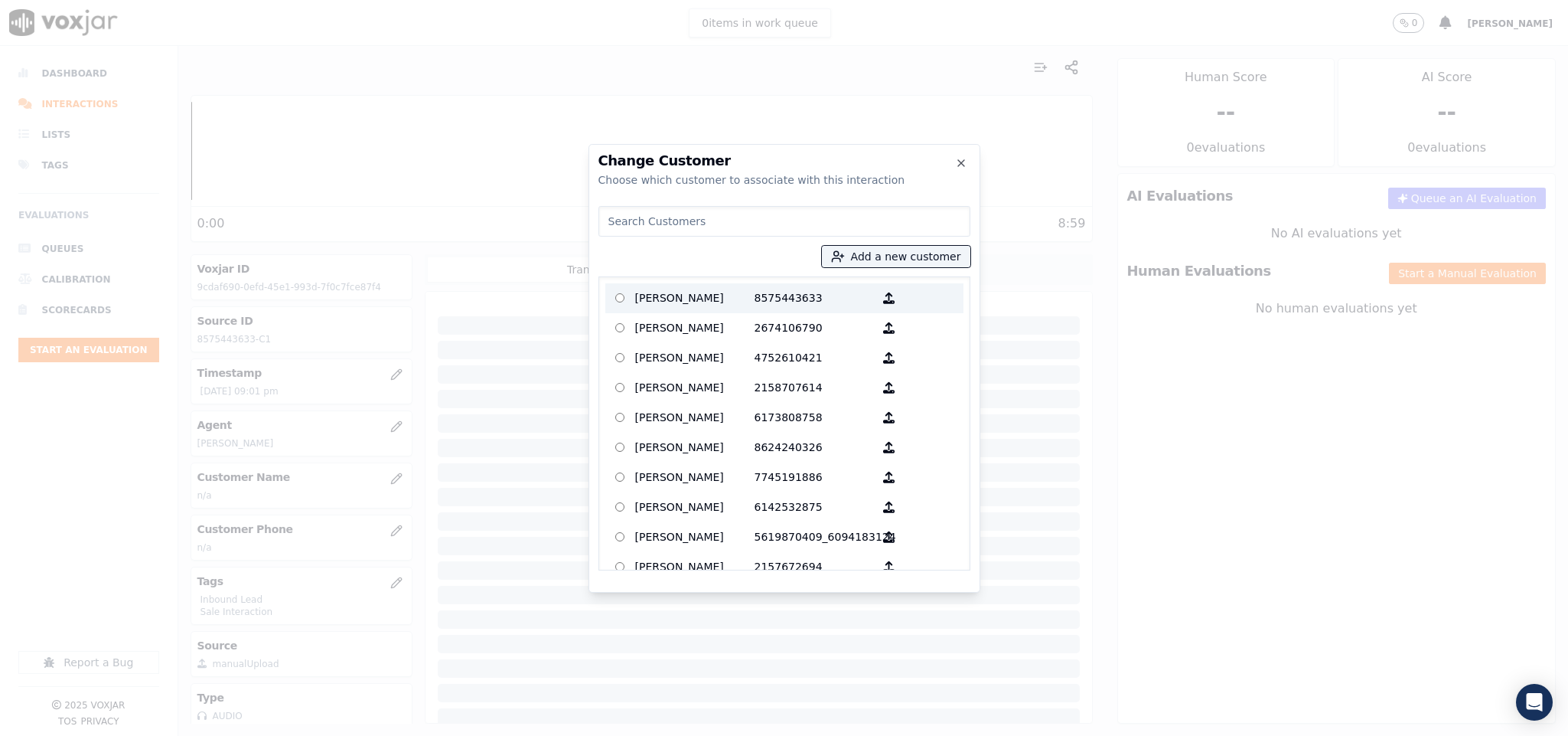
click at [702, 294] on p "JULIET HAUGHTON" at bounding box center [695, 299] width 120 height 24
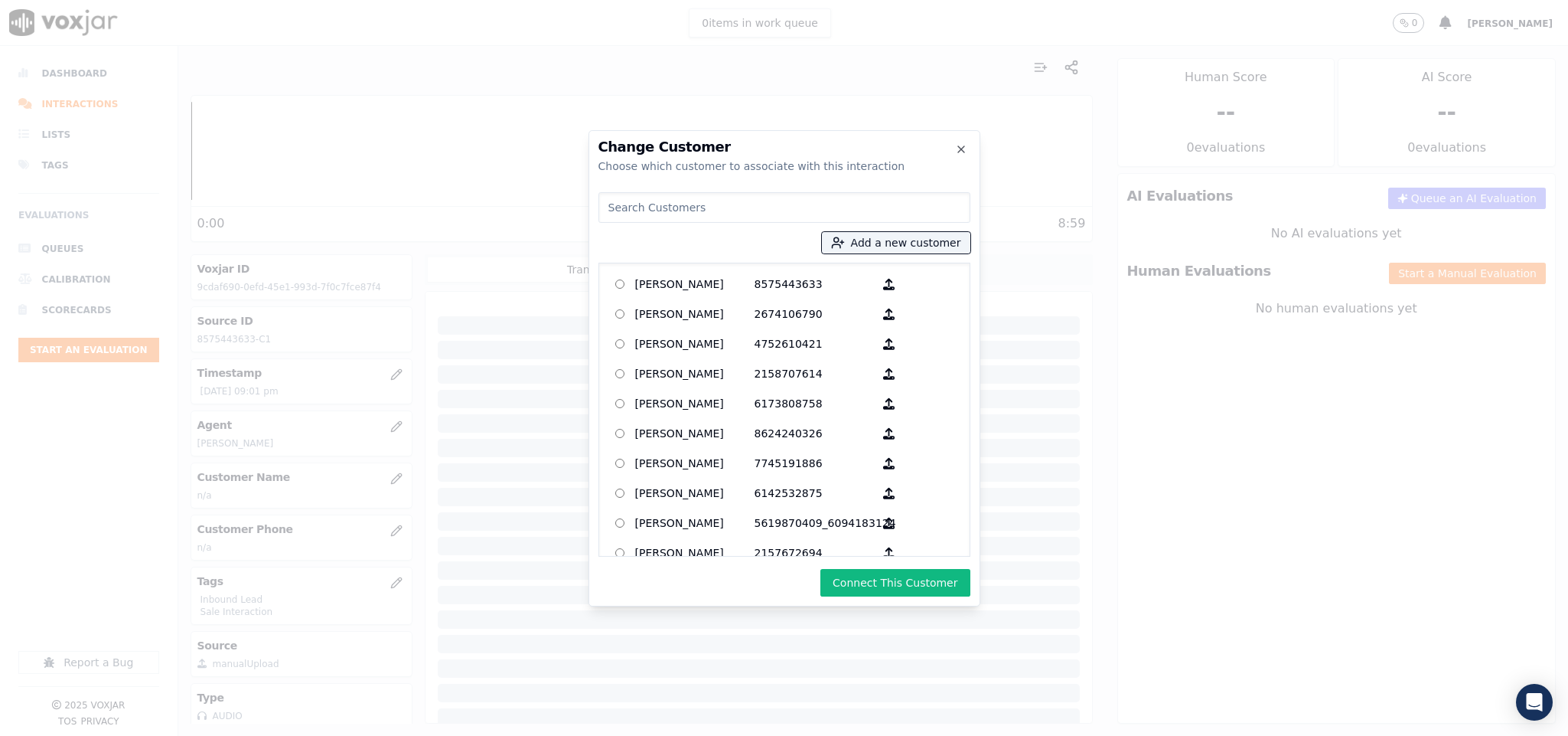
click at [866, 575] on button "Connect This Customer" at bounding box center [895, 583] width 149 height 28
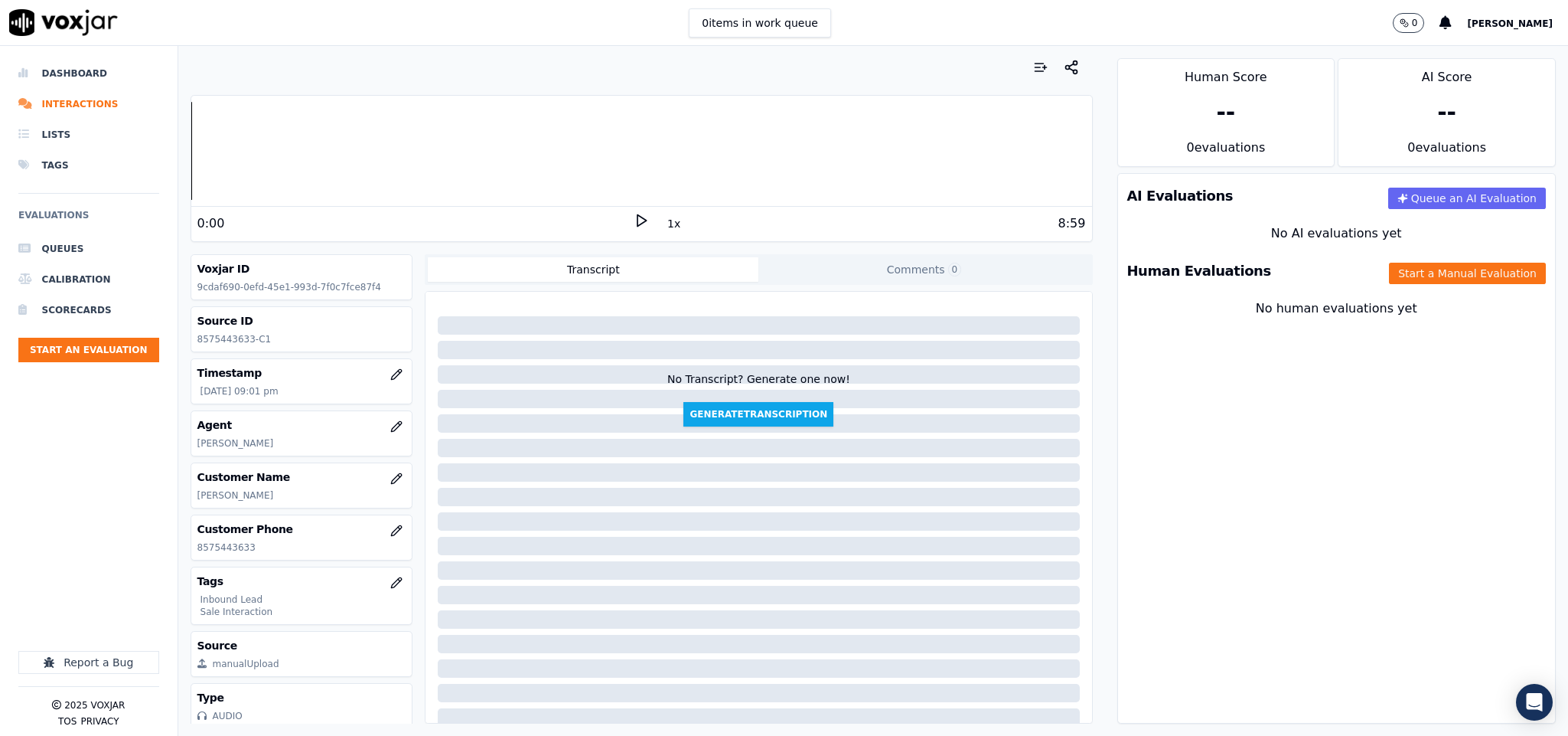
click at [1404, 286] on div "Human Evaluations Start a Manual Evaluation" at bounding box center [1337, 271] width 438 height 45
click at [1396, 279] on button "Start a Manual Evaluation" at bounding box center [1467, 273] width 157 height 22
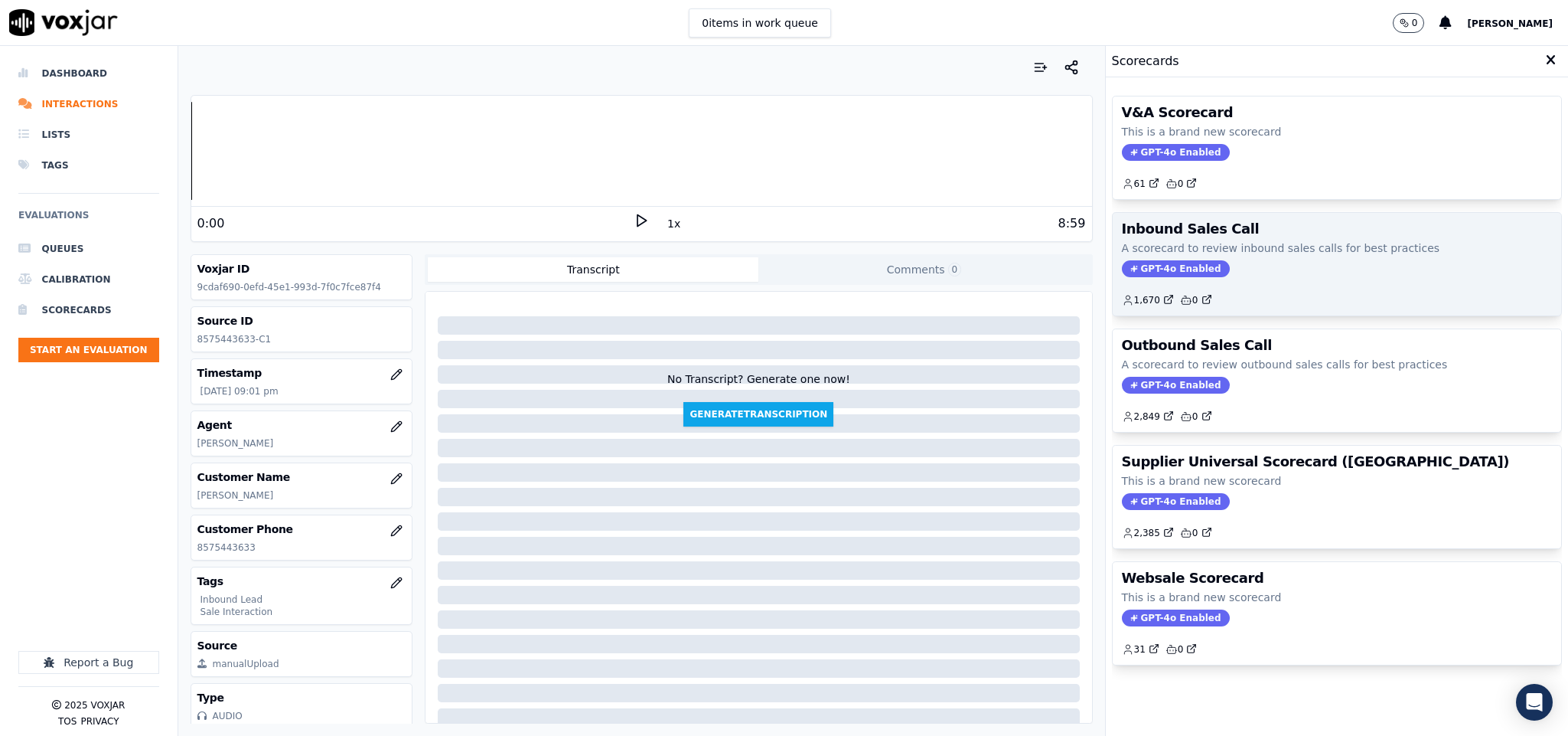
click at [1169, 274] on span "GPT-4o Enabled" at bounding box center [1175, 268] width 108 height 17
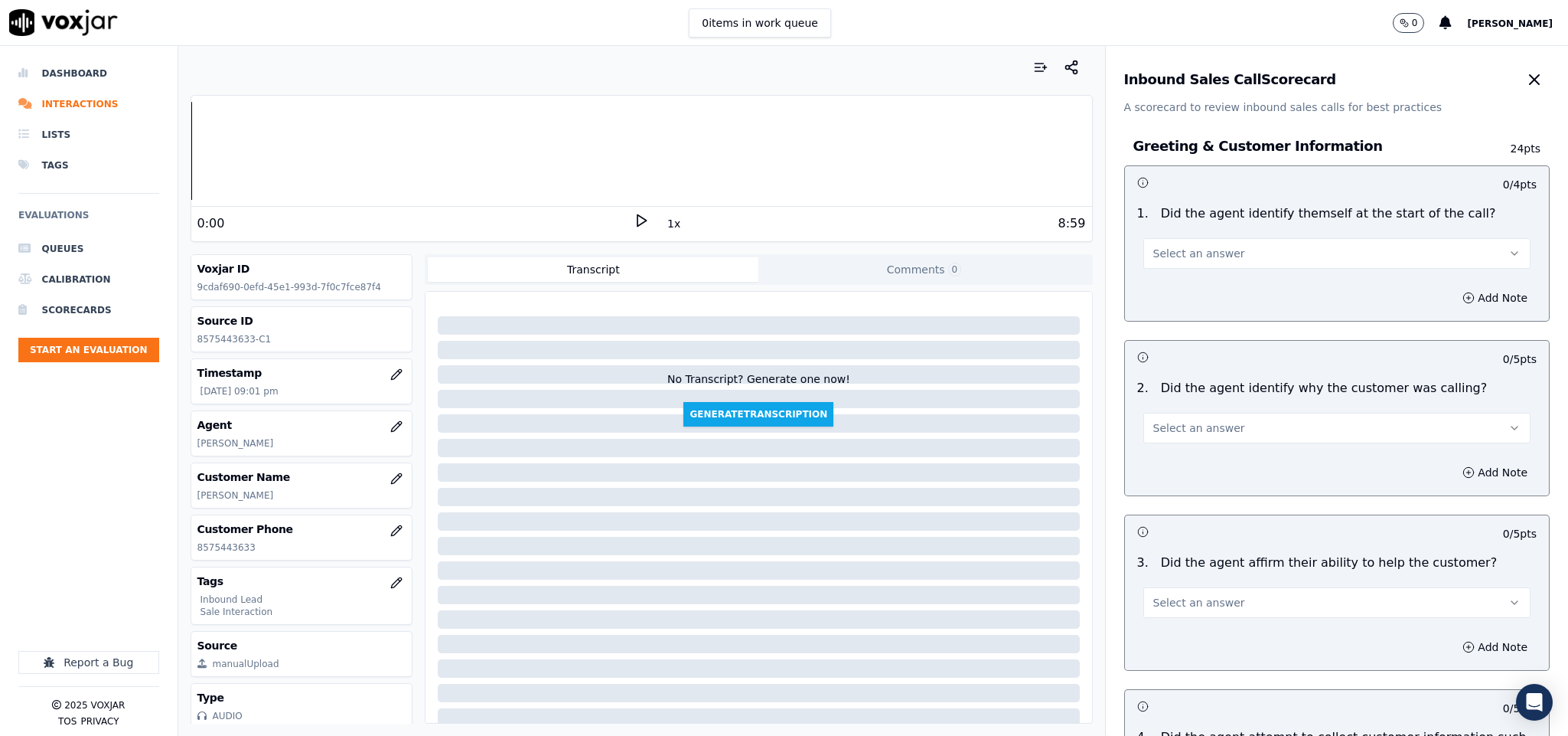
click at [1231, 255] on button "Select an answer" at bounding box center [1337, 253] width 388 height 30
click at [1219, 290] on div "Yes" at bounding box center [1299, 288] width 350 height 25
click at [1206, 435] on span "Select an answer" at bounding box center [1199, 428] width 92 height 15
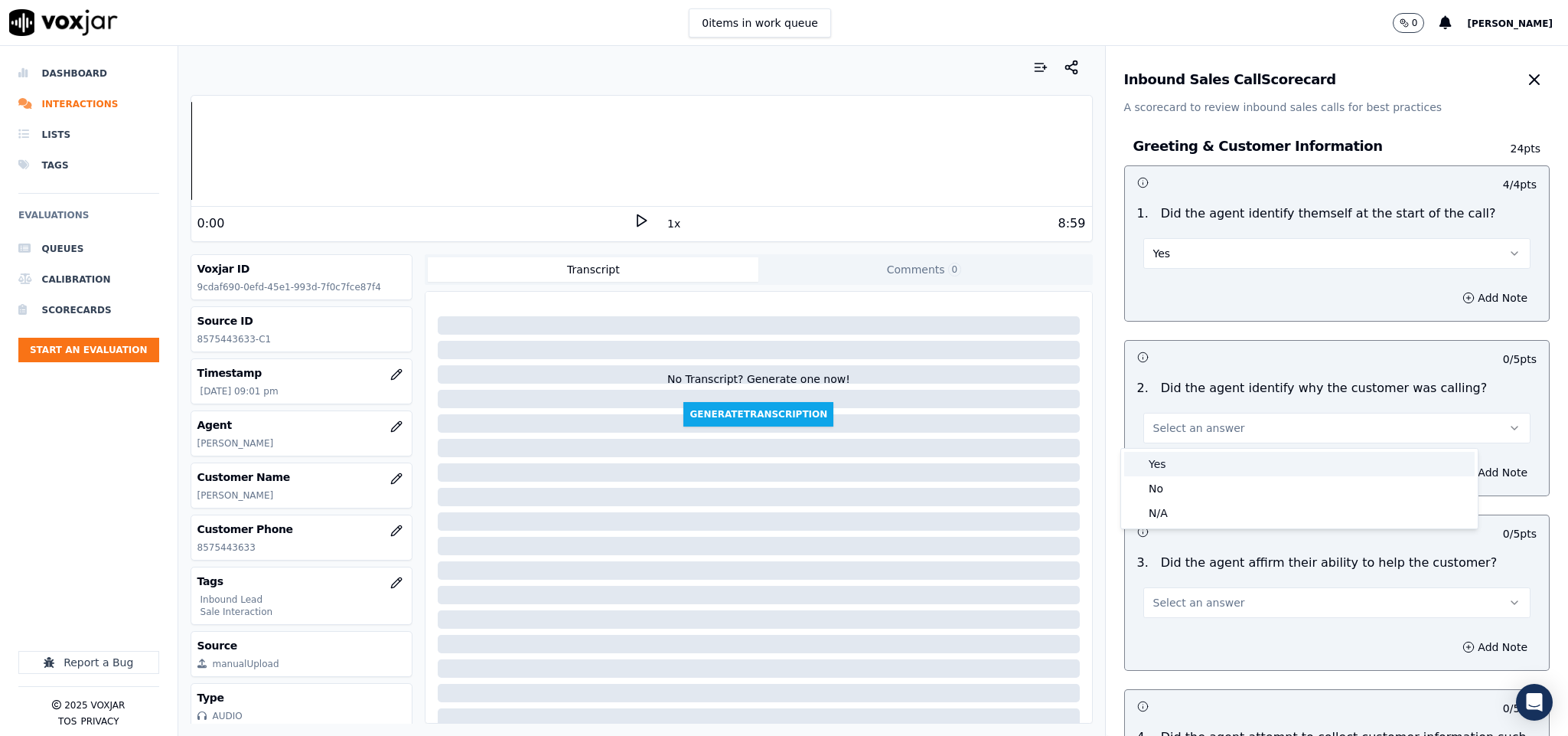
click at [1202, 467] on div "Yes" at bounding box center [1299, 464] width 350 height 25
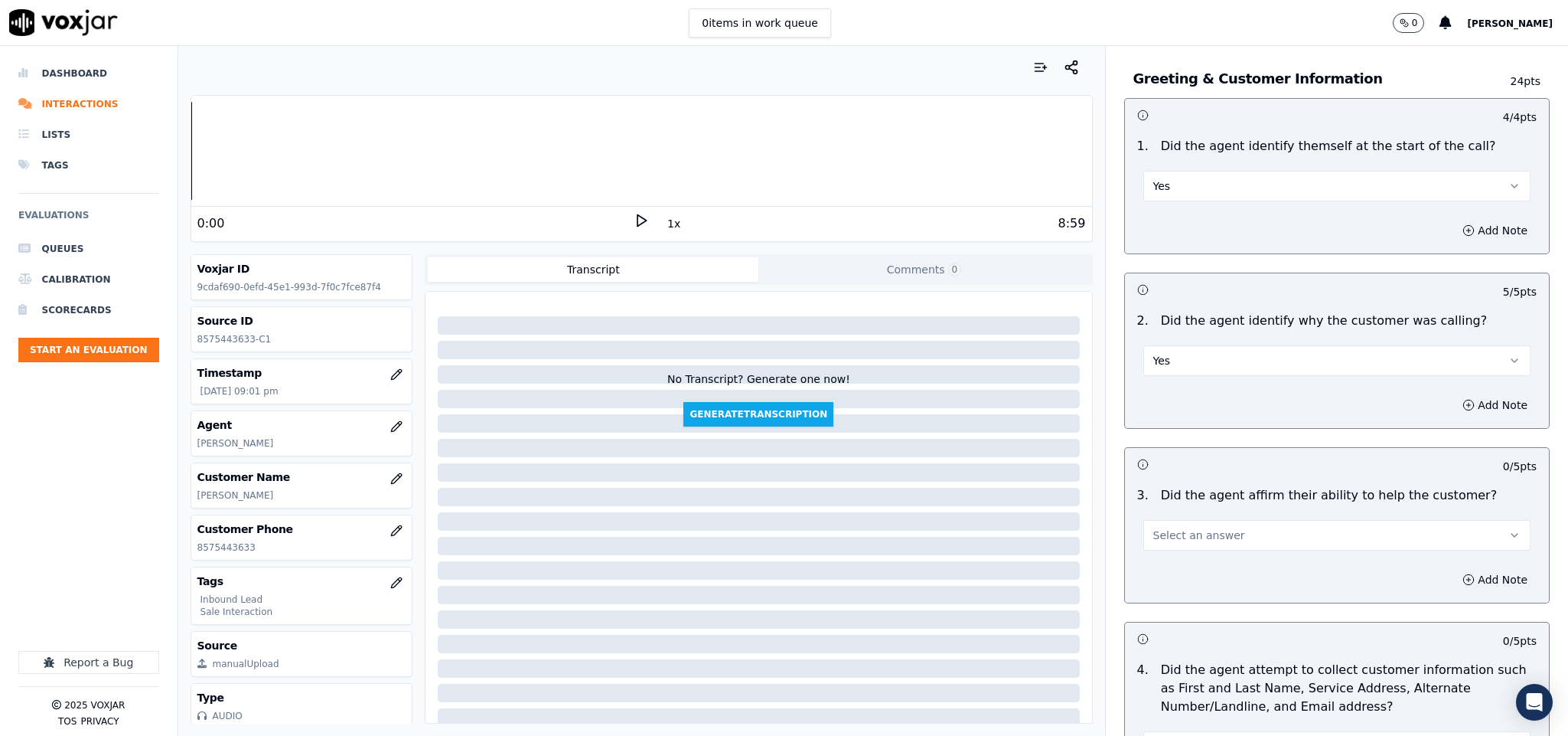
scroll to position [115, 0]
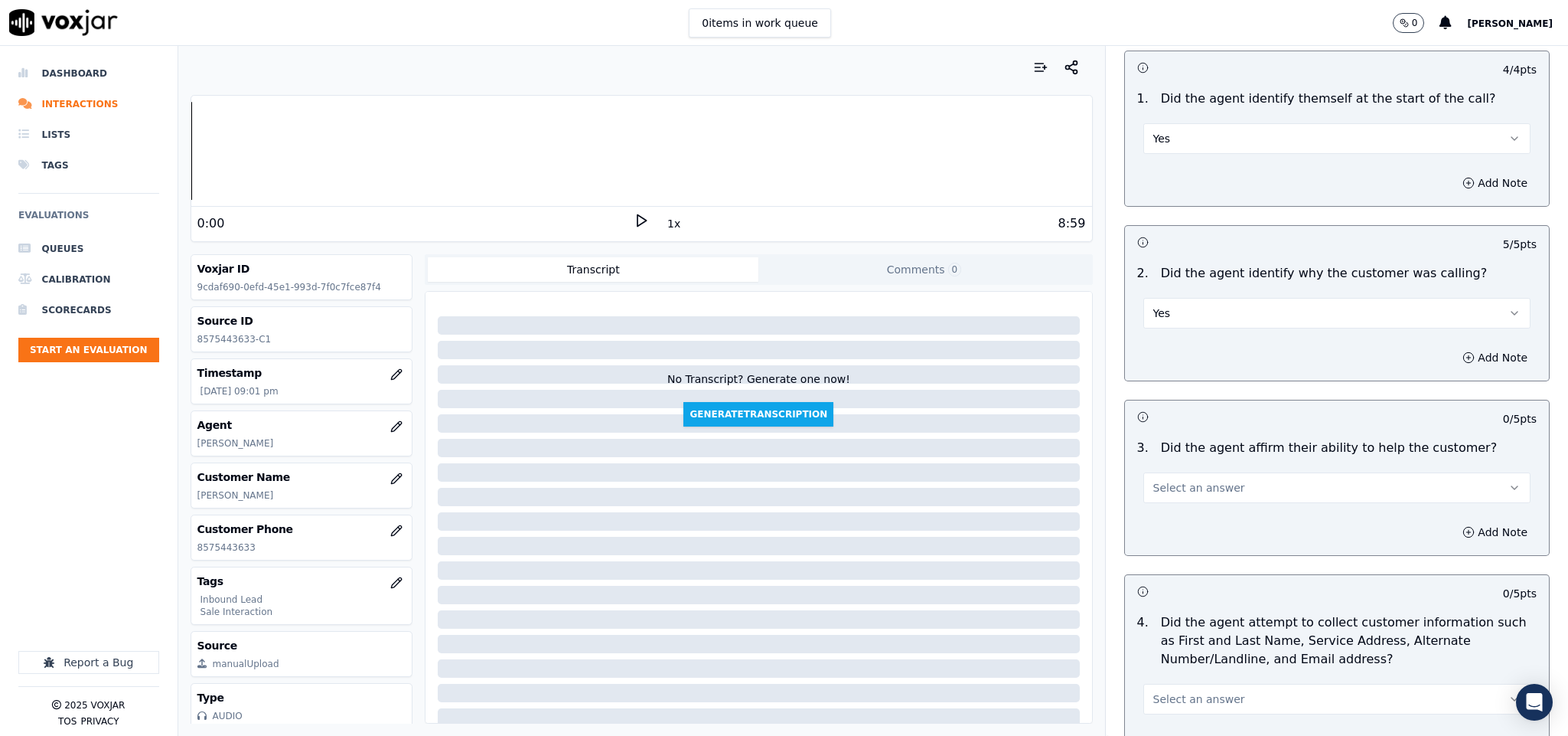
click at [1215, 485] on button "Select an answer" at bounding box center [1337, 488] width 388 height 30
click at [1201, 531] on div "Yes" at bounding box center [1299, 524] width 350 height 25
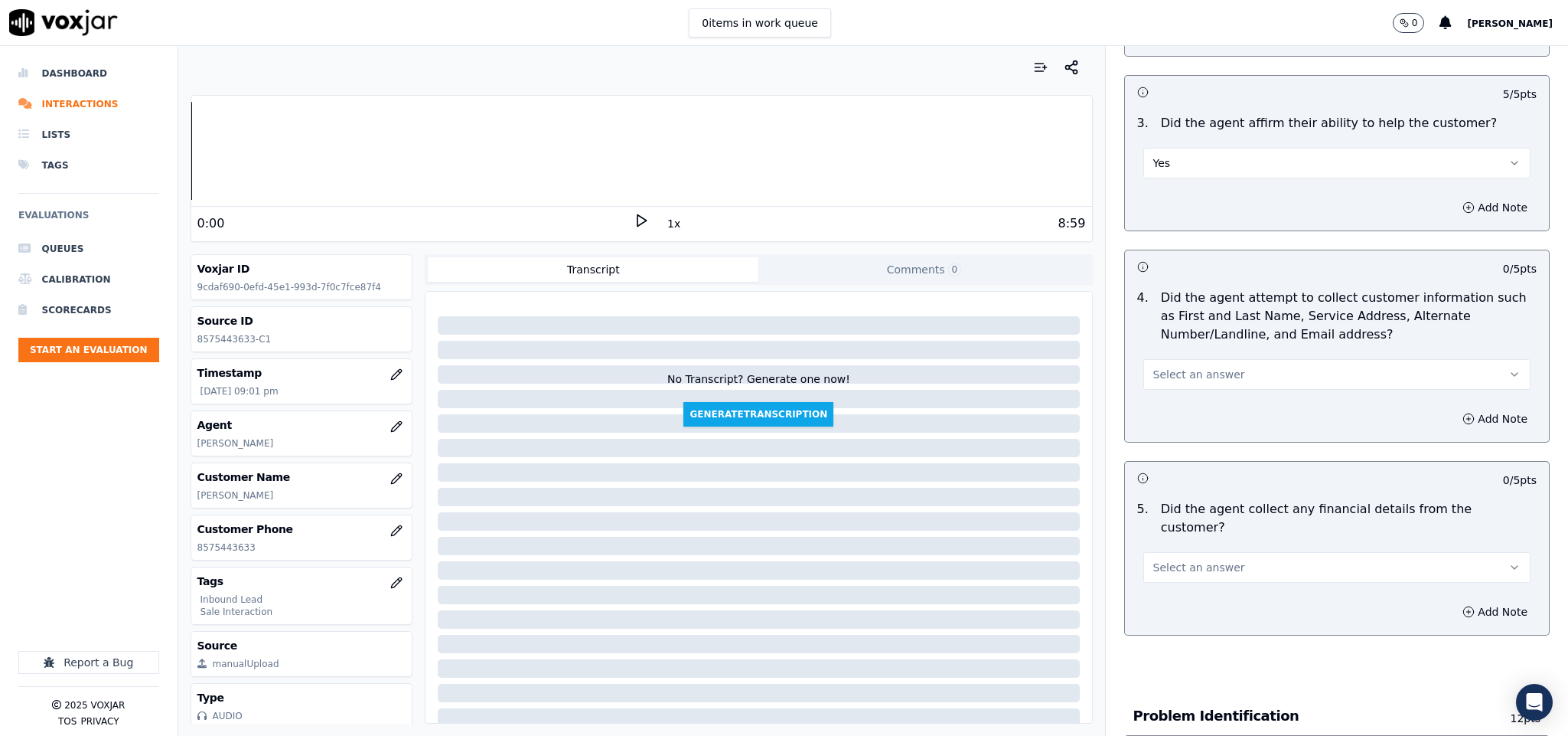
scroll to position [459, 0]
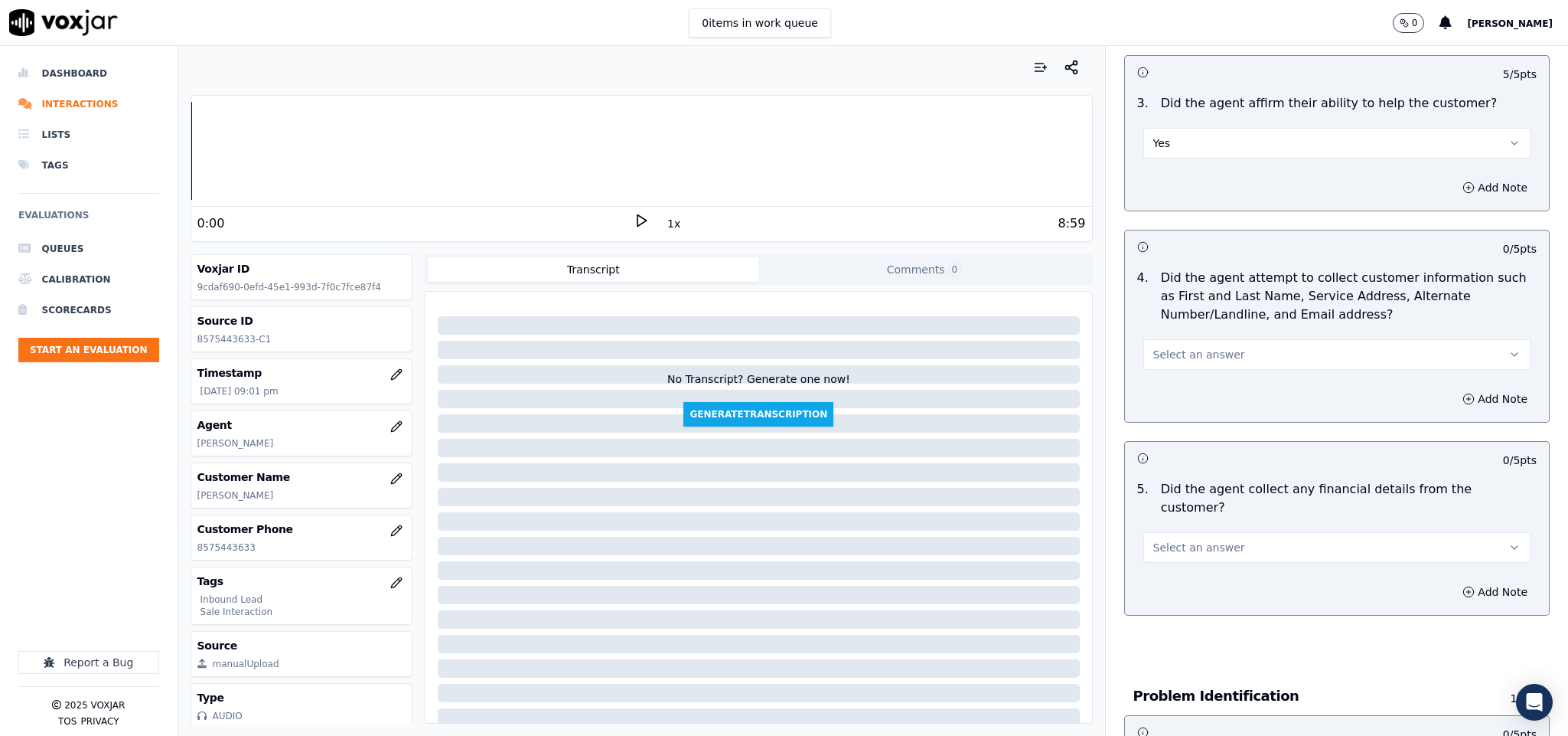
click at [1219, 359] on button "Select an answer" at bounding box center [1337, 354] width 388 height 30
click at [1213, 401] on div "Yes" at bounding box center [1299, 391] width 350 height 25
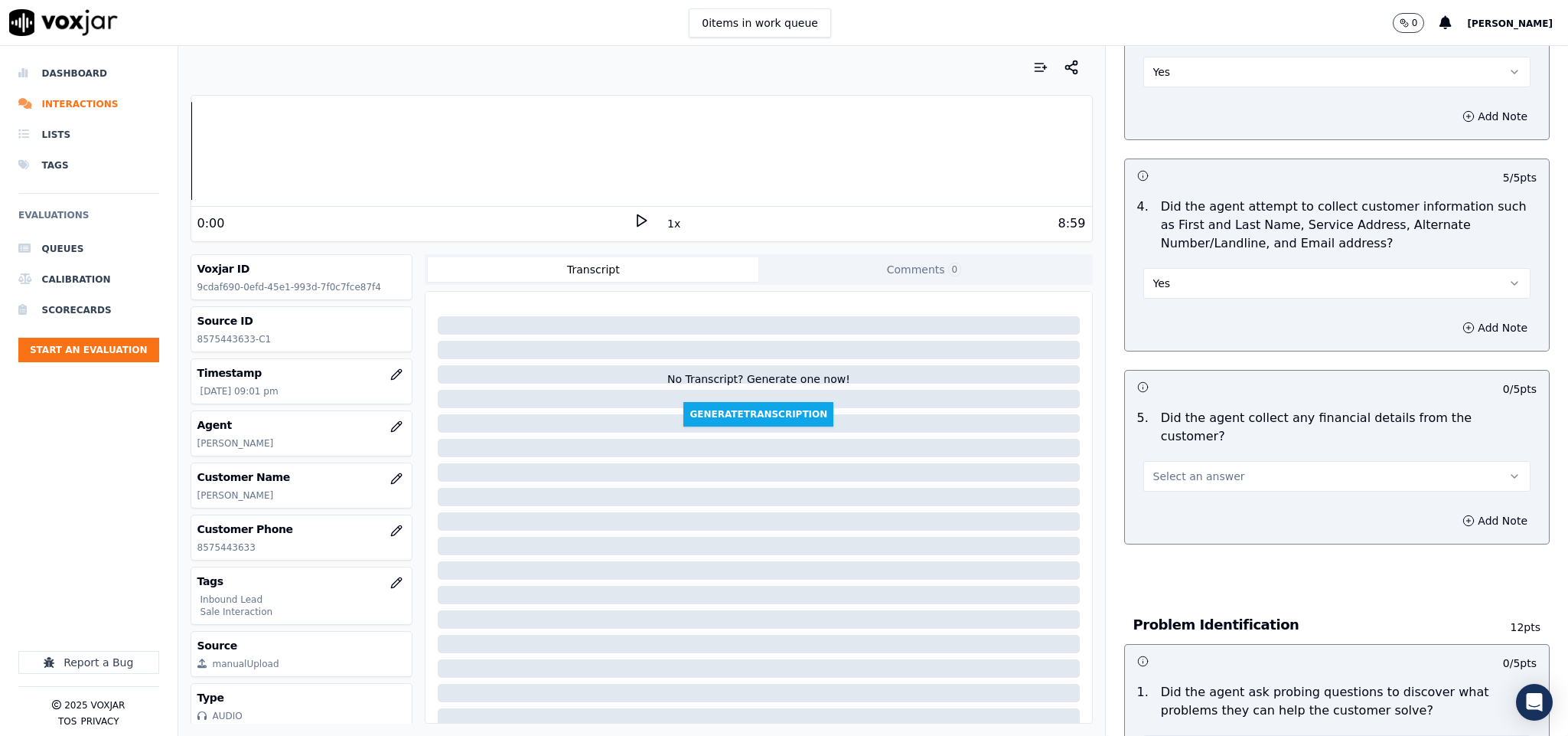
scroll to position [689, 0]
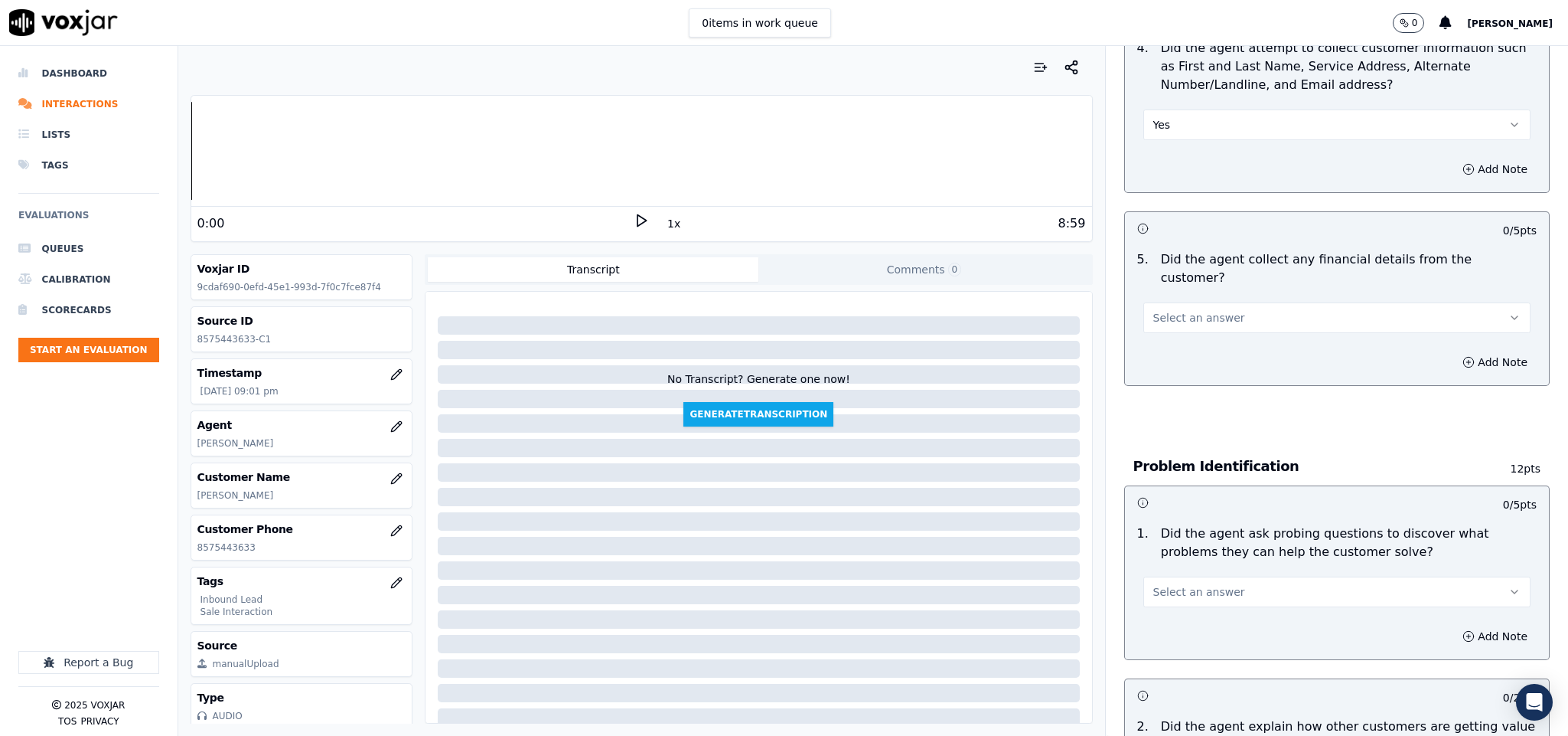
click at [1215, 306] on button "Select an answer" at bounding box center [1337, 318] width 388 height 30
click at [1207, 357] on div "No" at bounding box center [1299, 361] width 350 height 25
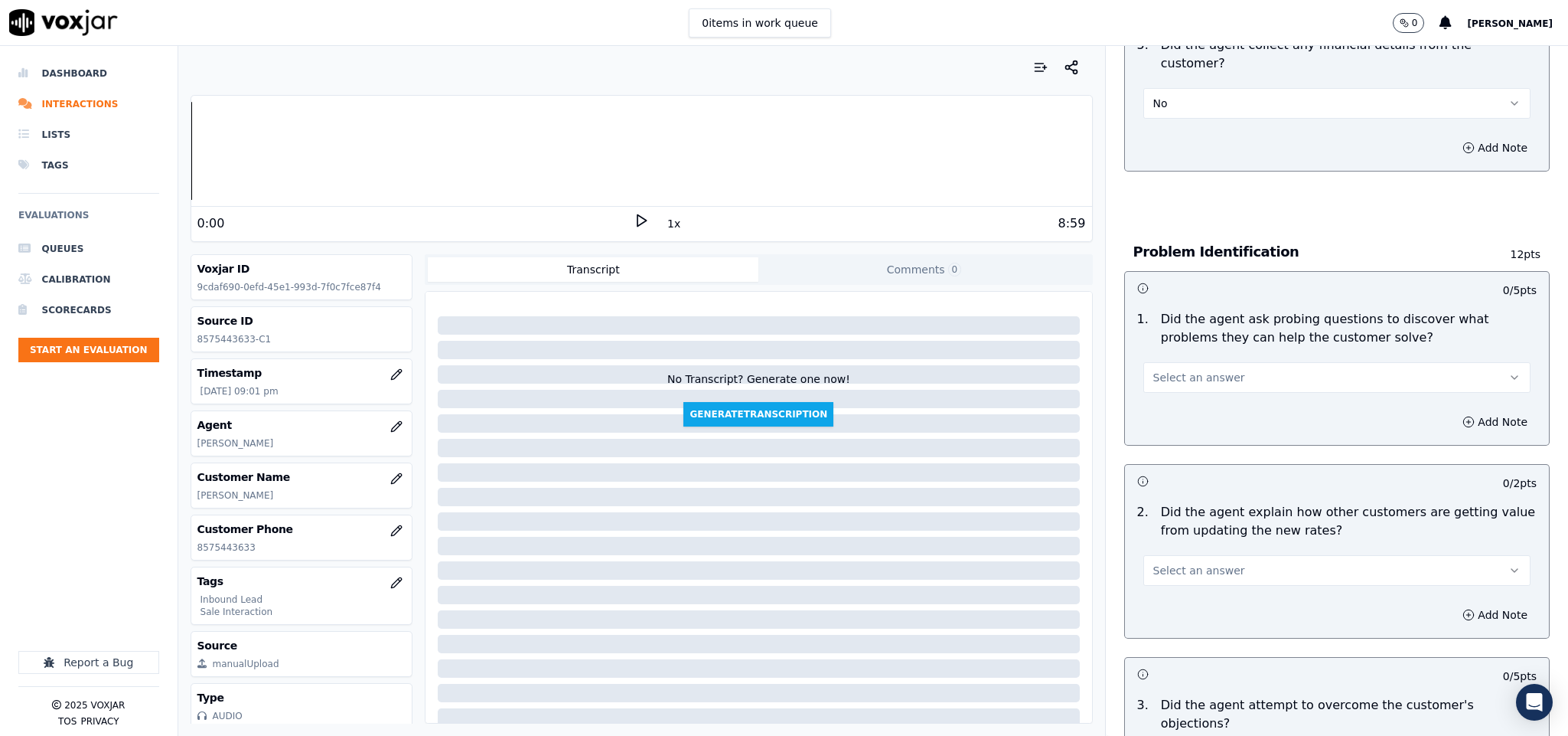
scroll to position [919, 0]
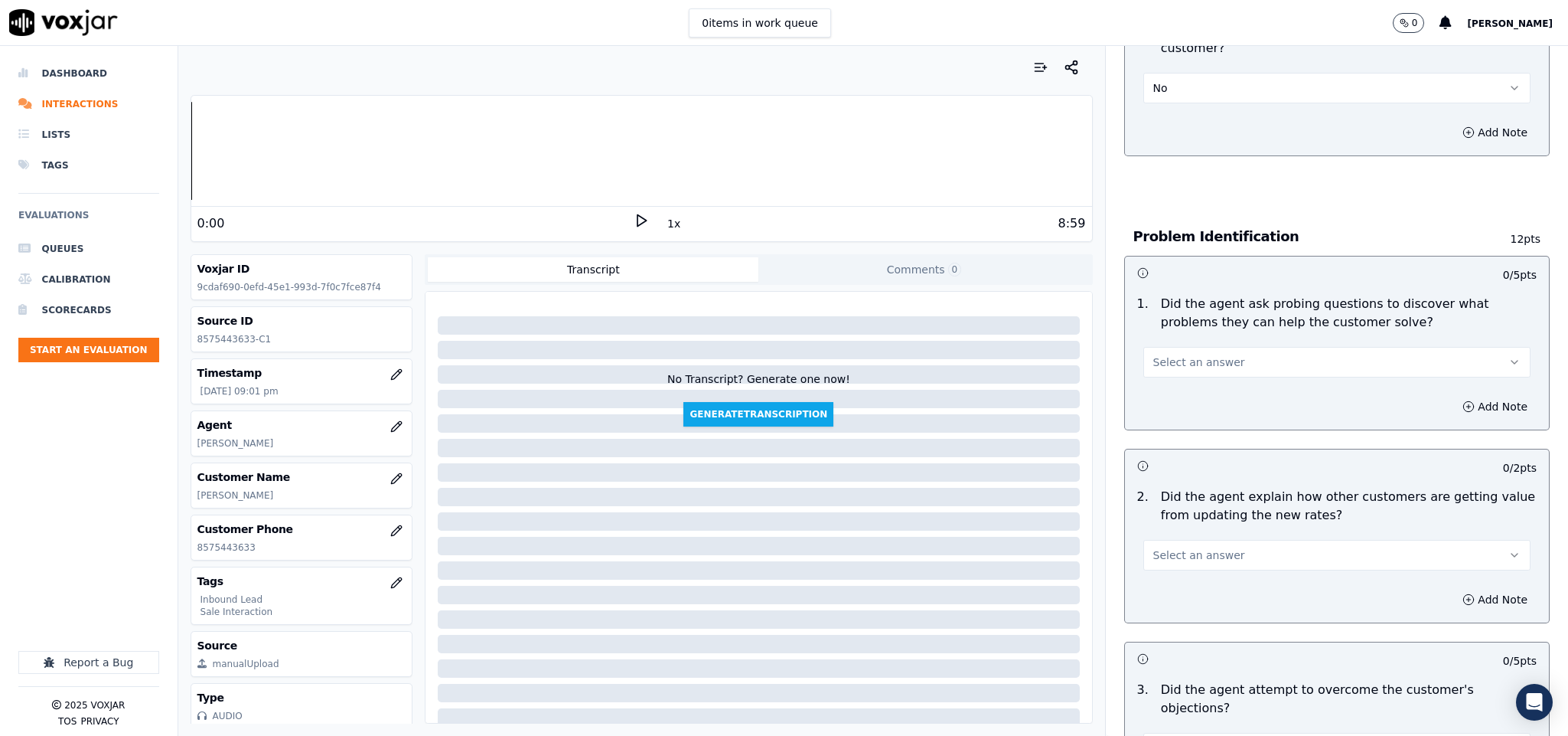
click at [1208, 346] on button "Select an answer" at bounding box center [1337, 362] width 388 height 30
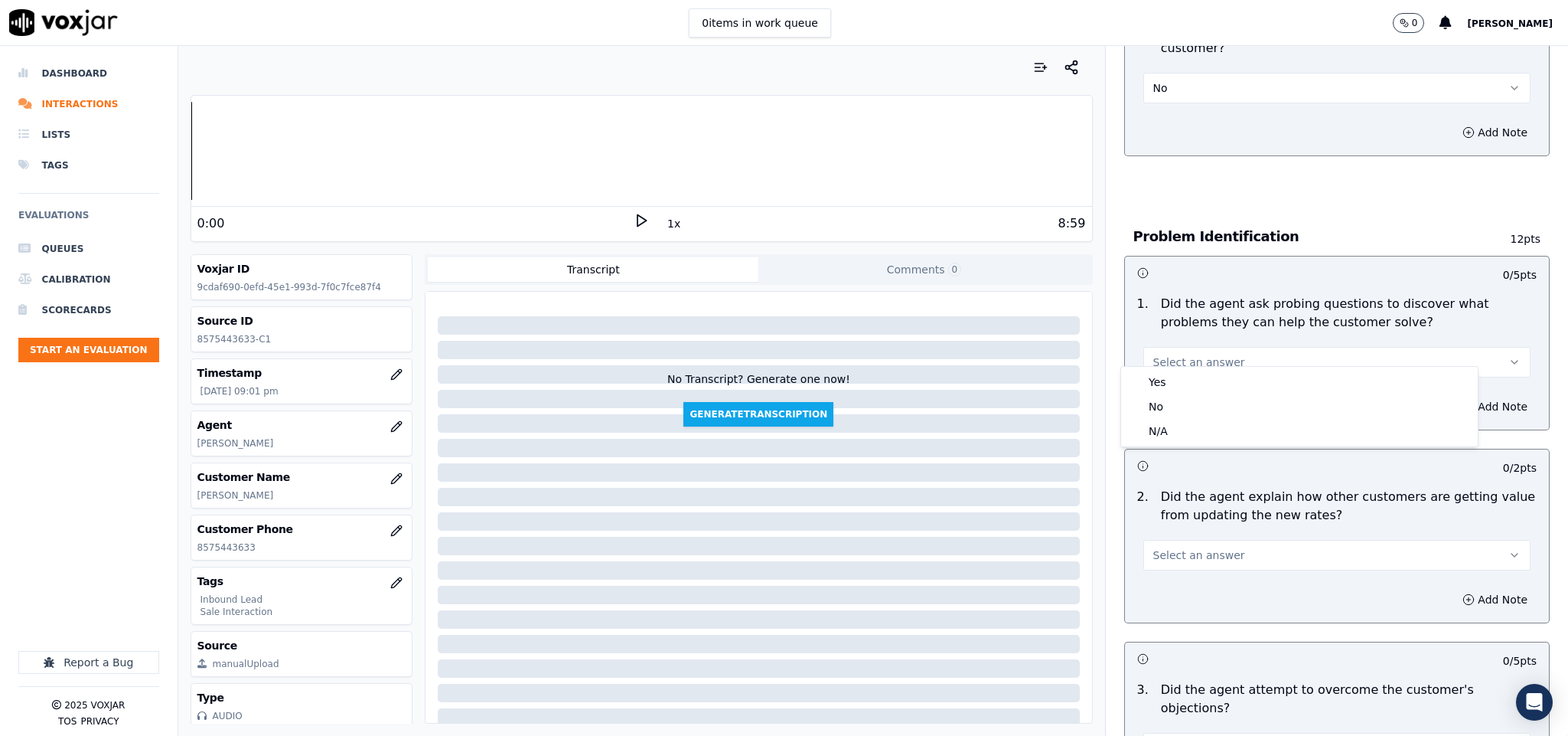
click at [1199, 384] on div "Yes" at bounding box center [1299, 382] width 350 height 25
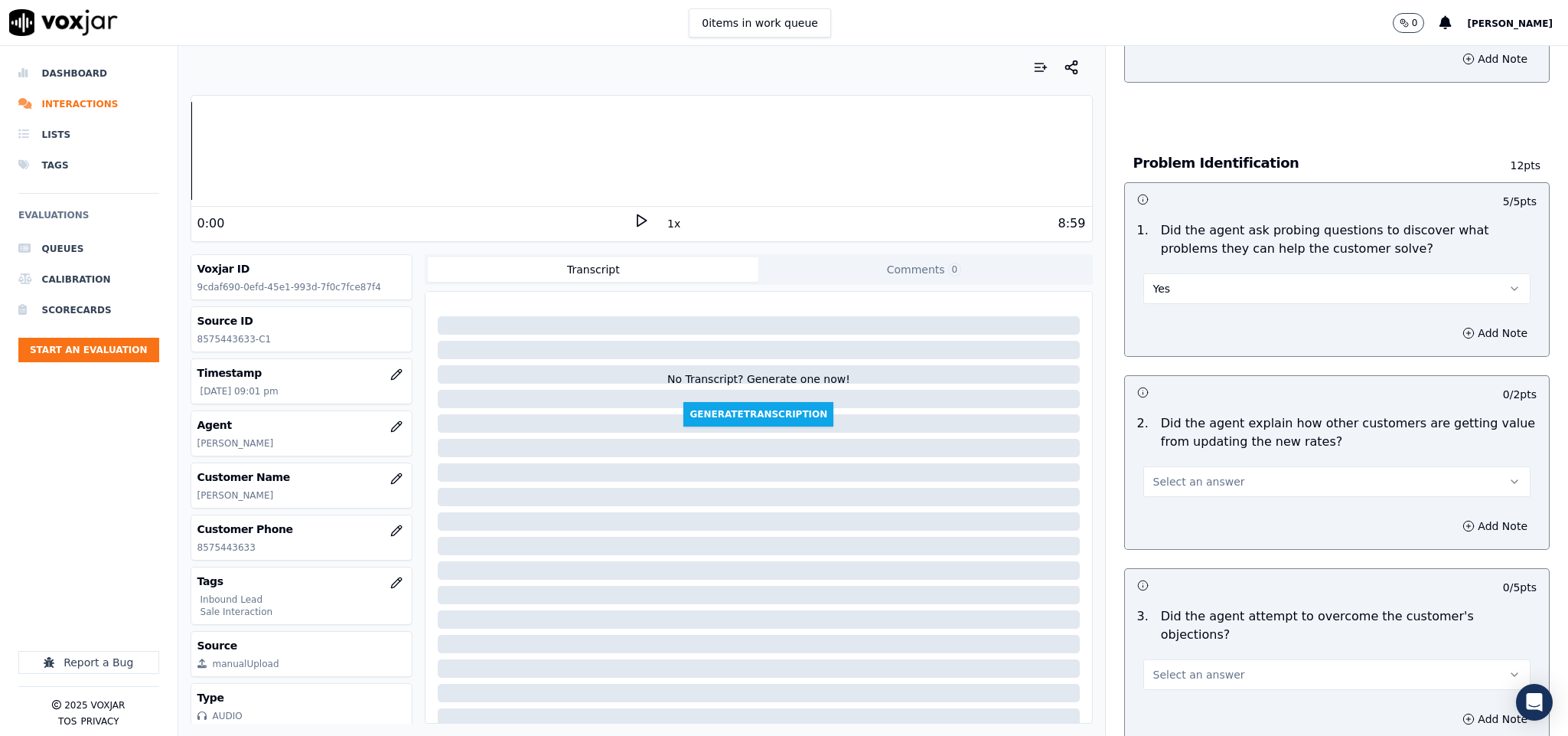
scroll to position [1034, 0]
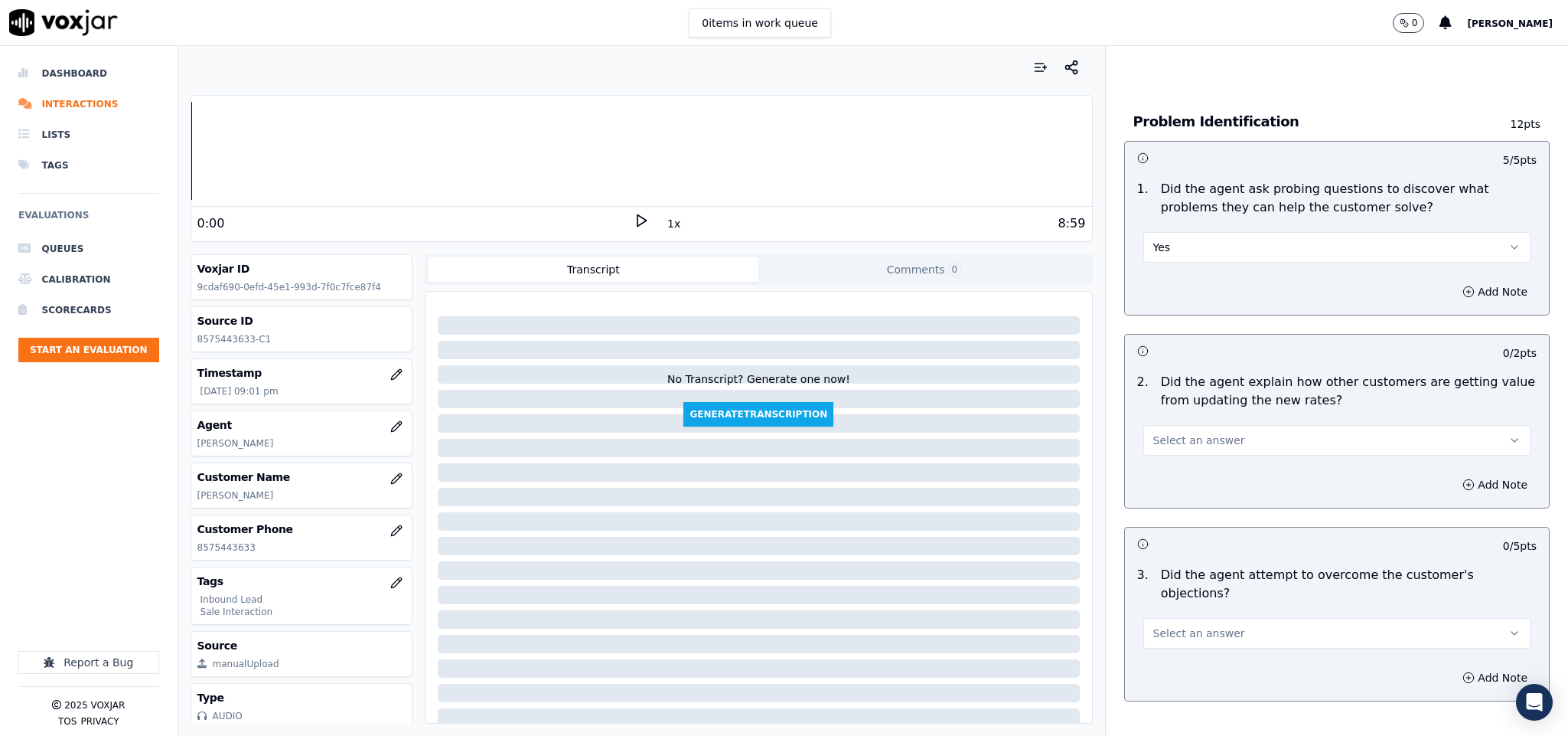
click at [1219, 428] on button "Select an answer" at bounding box center [1337, 440] width 388 height 30
click at [1199, 501] on div "N/A" at bounding box center [1299, 509] width 350 height 25
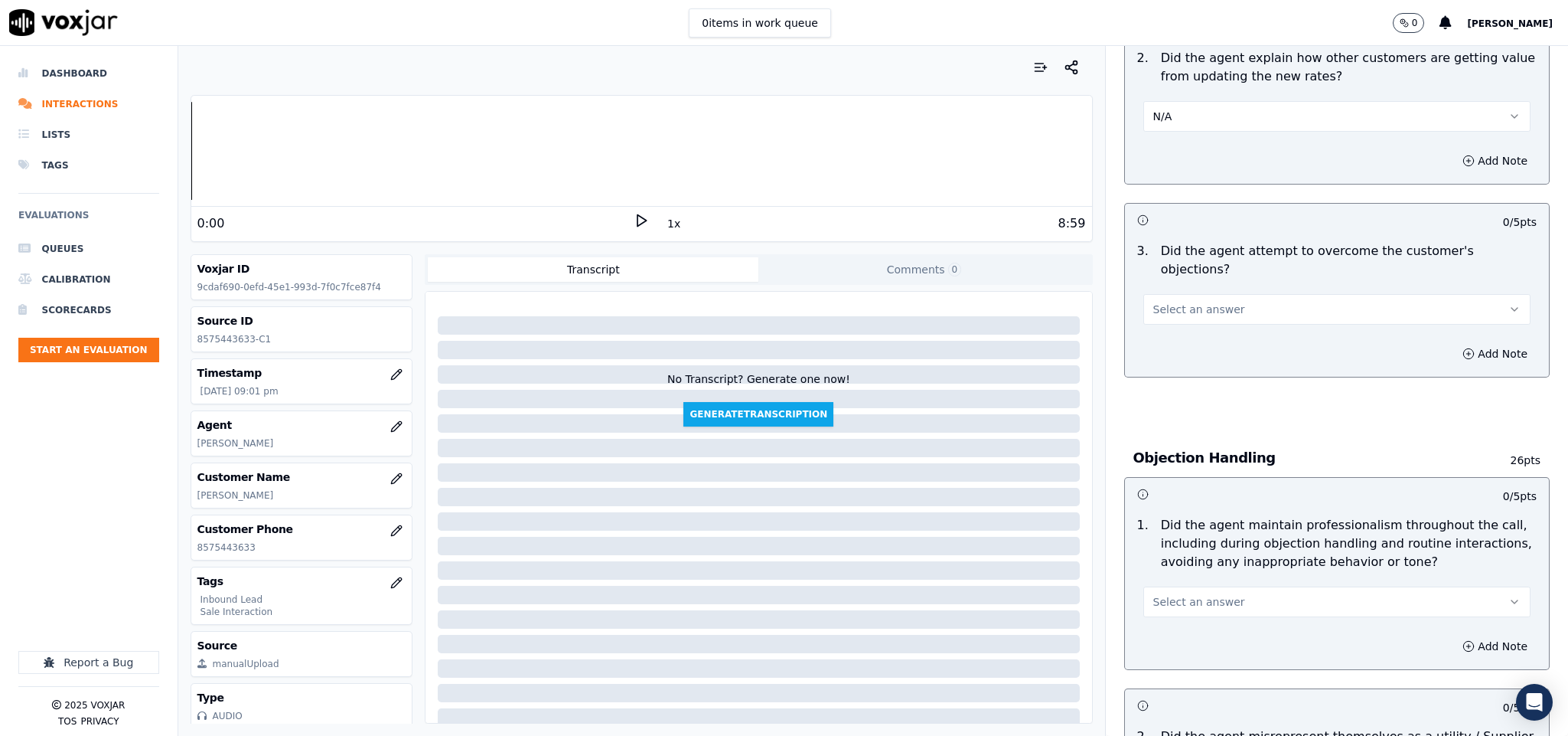
scroll to position [1378, 0]
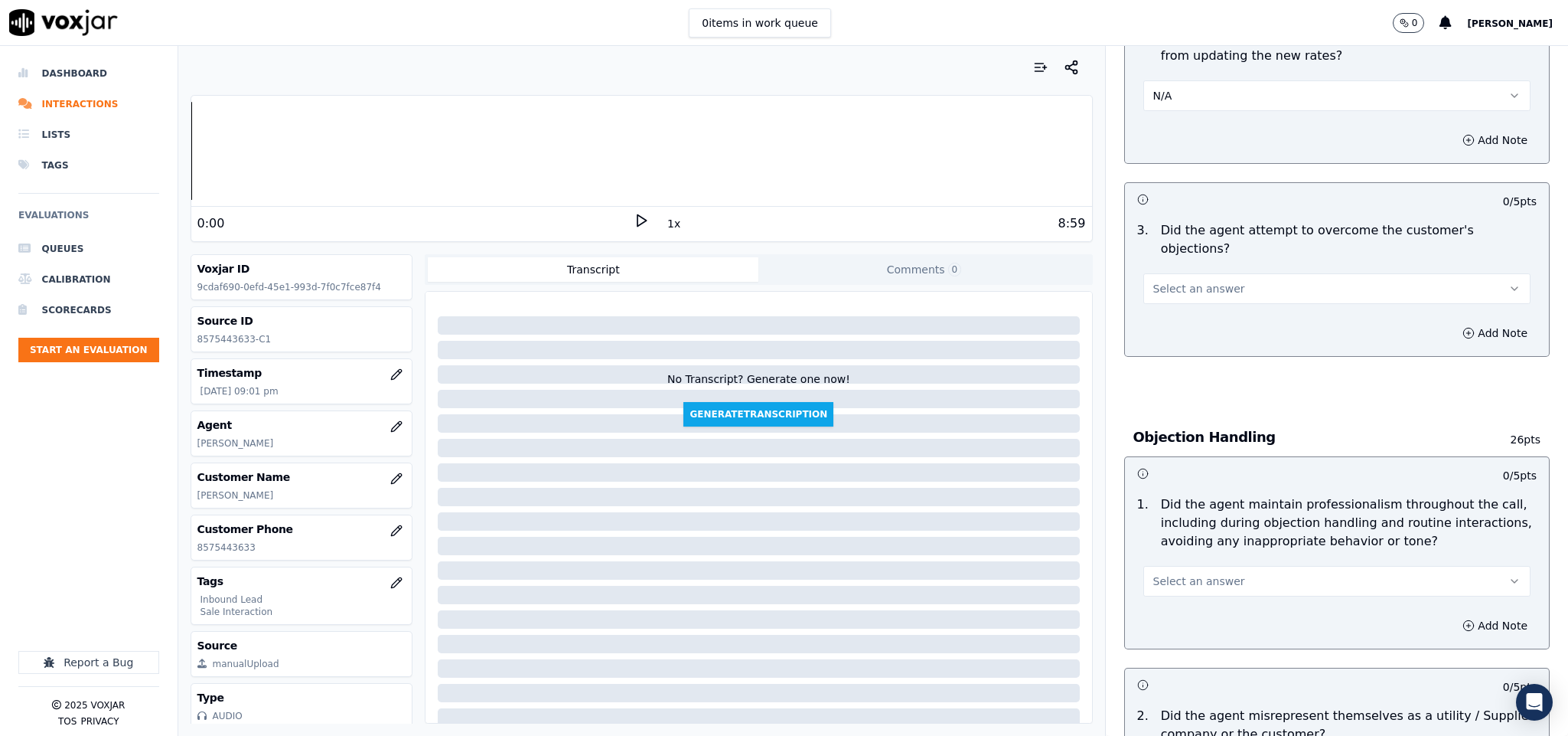
click at [1212, 273] on button "Select an answer" at bounding box center [1337, 288] width 388 height 30
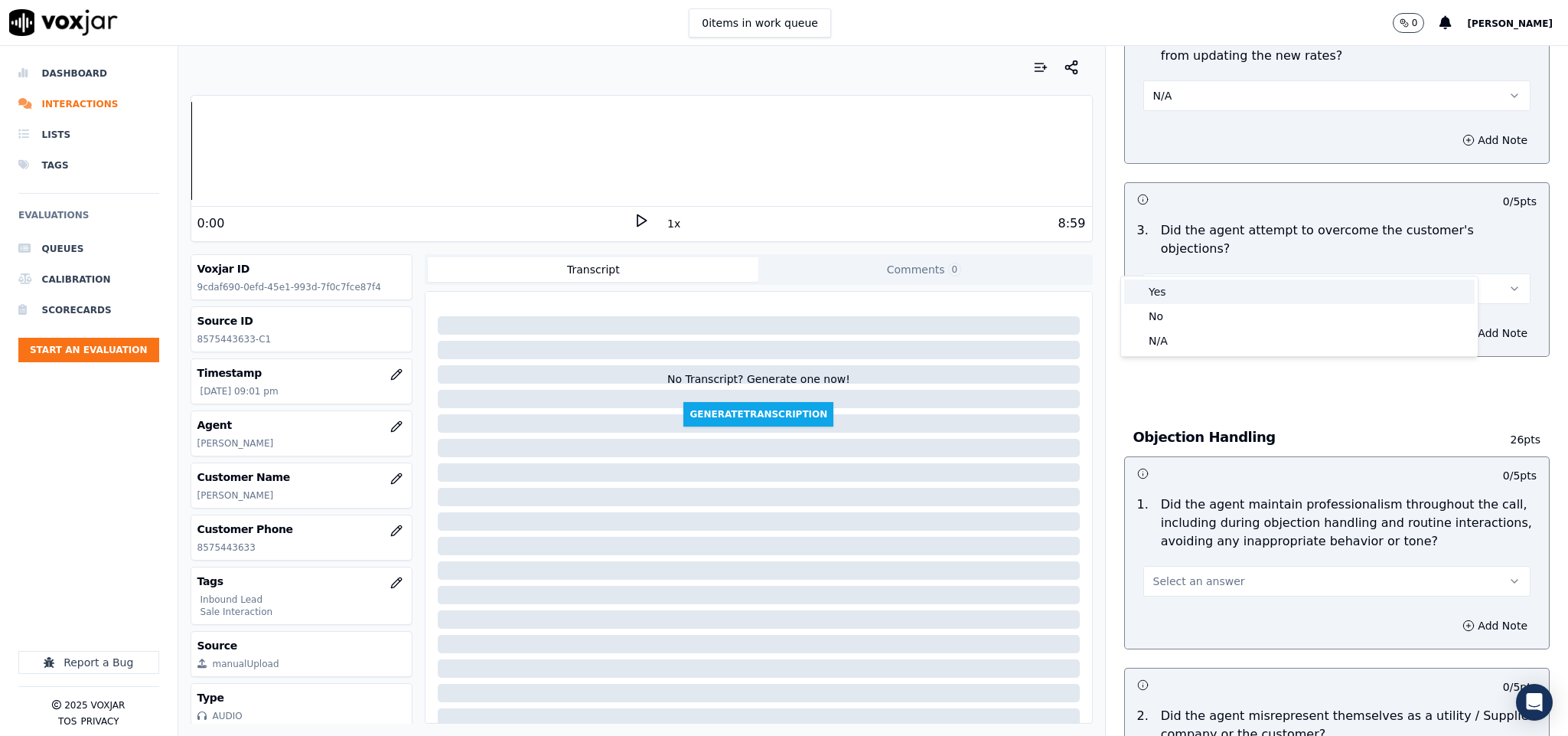
click at [1187, 286] on div "Yes" at bounding box center [1299, 291] width 350 height 25
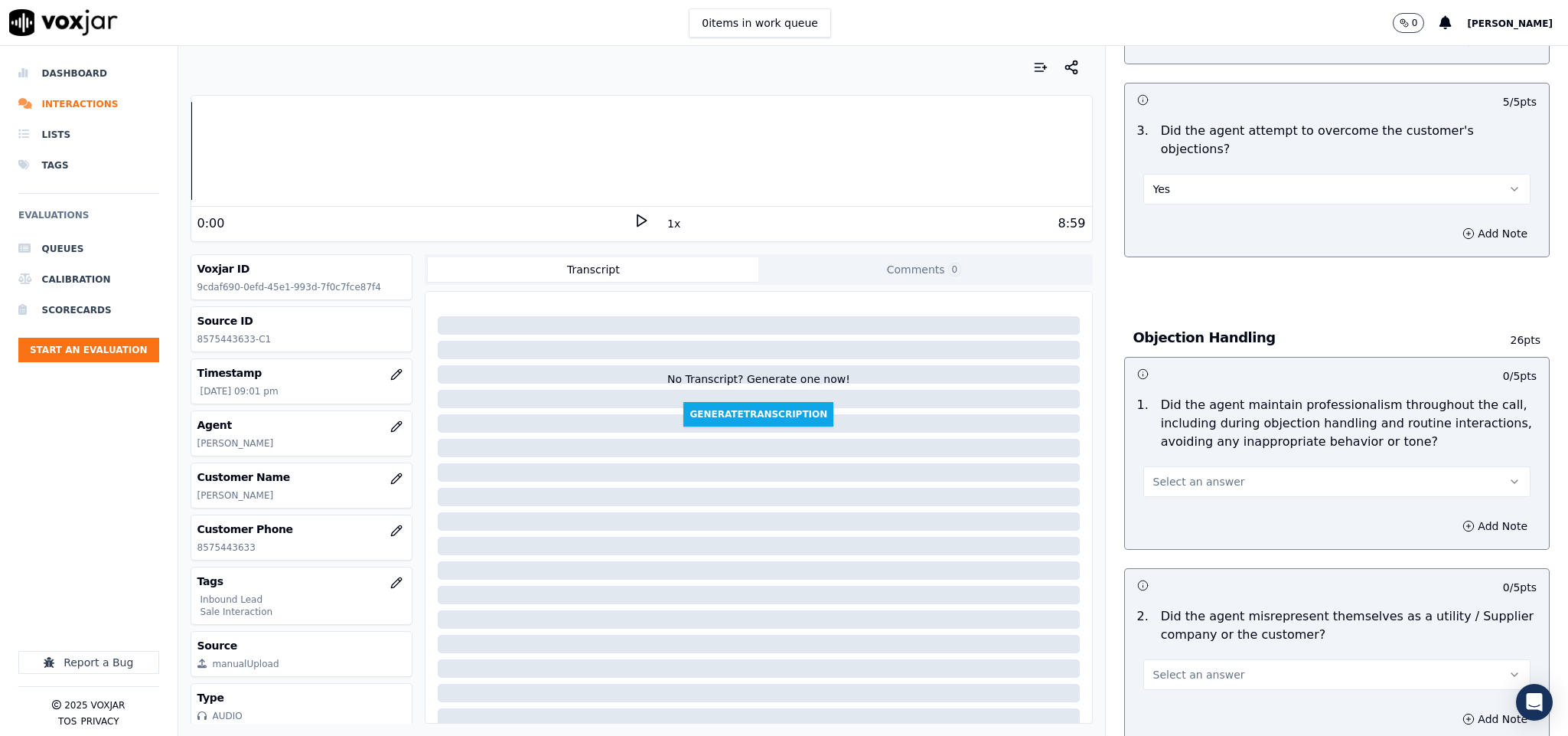
scroll to position [1608, 0]
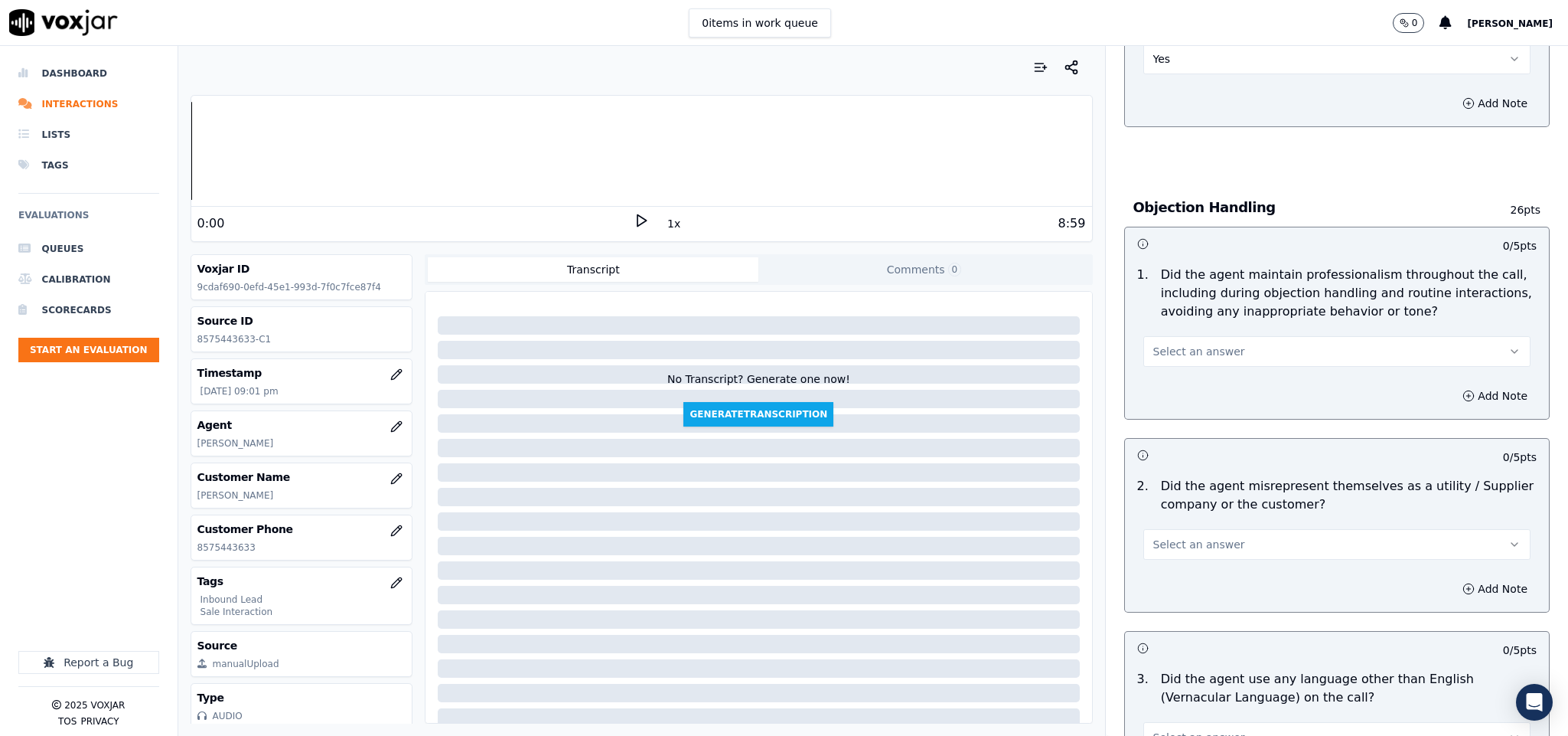
click at [1222, 336] on button "Select an answer" at bounding box center [1337, 351] width 388 height 30
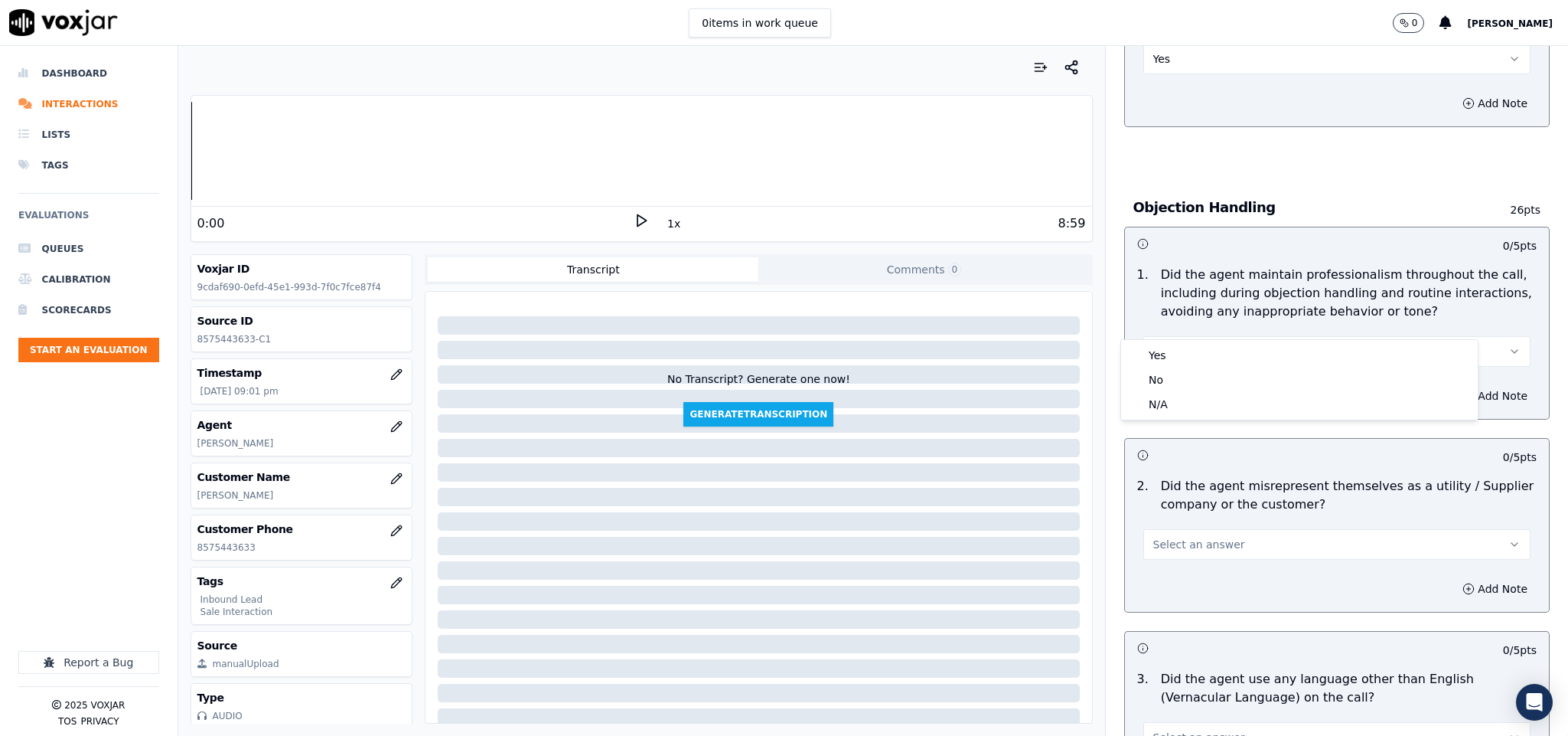
click at [1218, 350] on div "Yes" at bounding box center [1299, 355] width 350 height 25
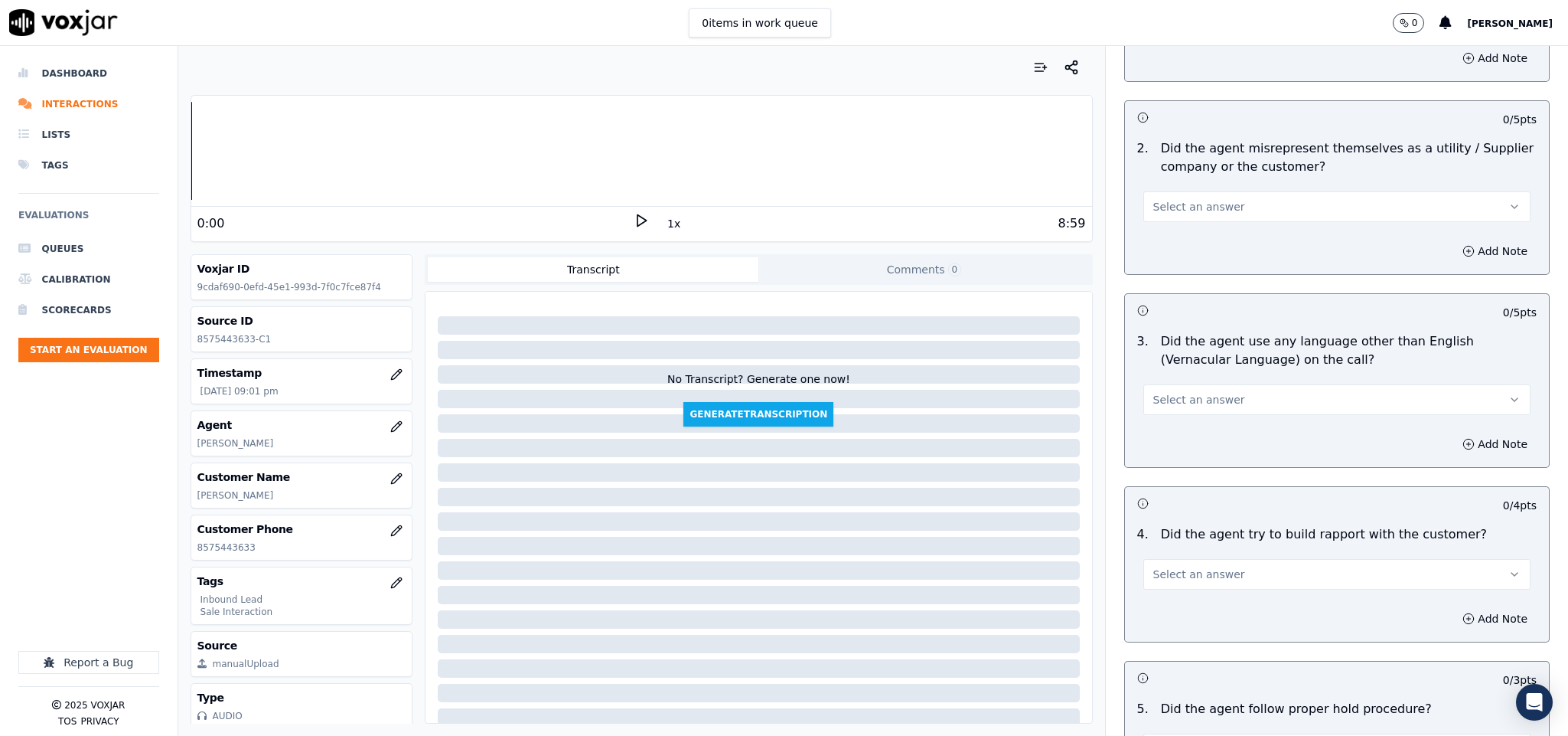
scroll to position [2068, 0]
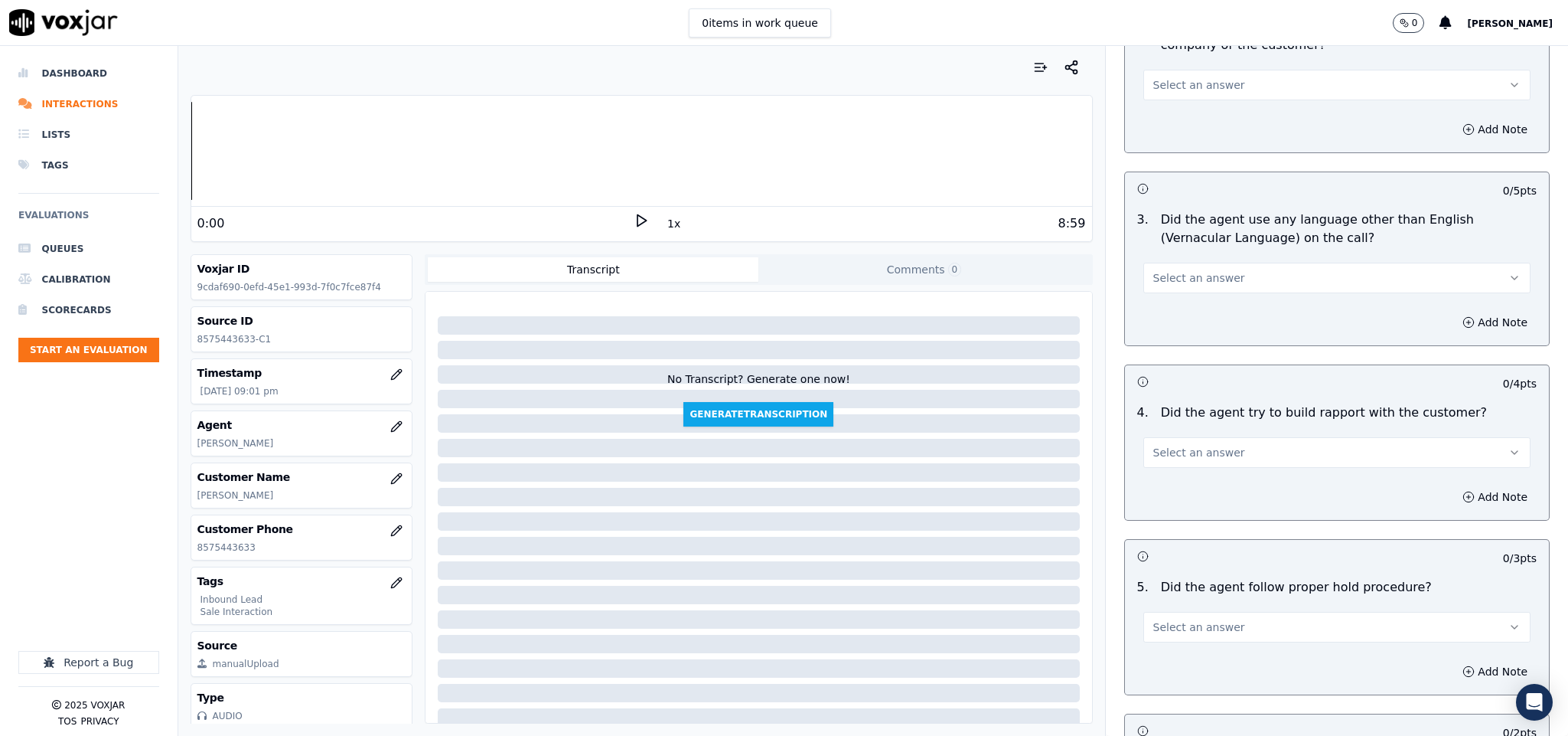
click at [1206, 445] on span "Select an answer" at bounding box center [1199, 452] width 92 height 15
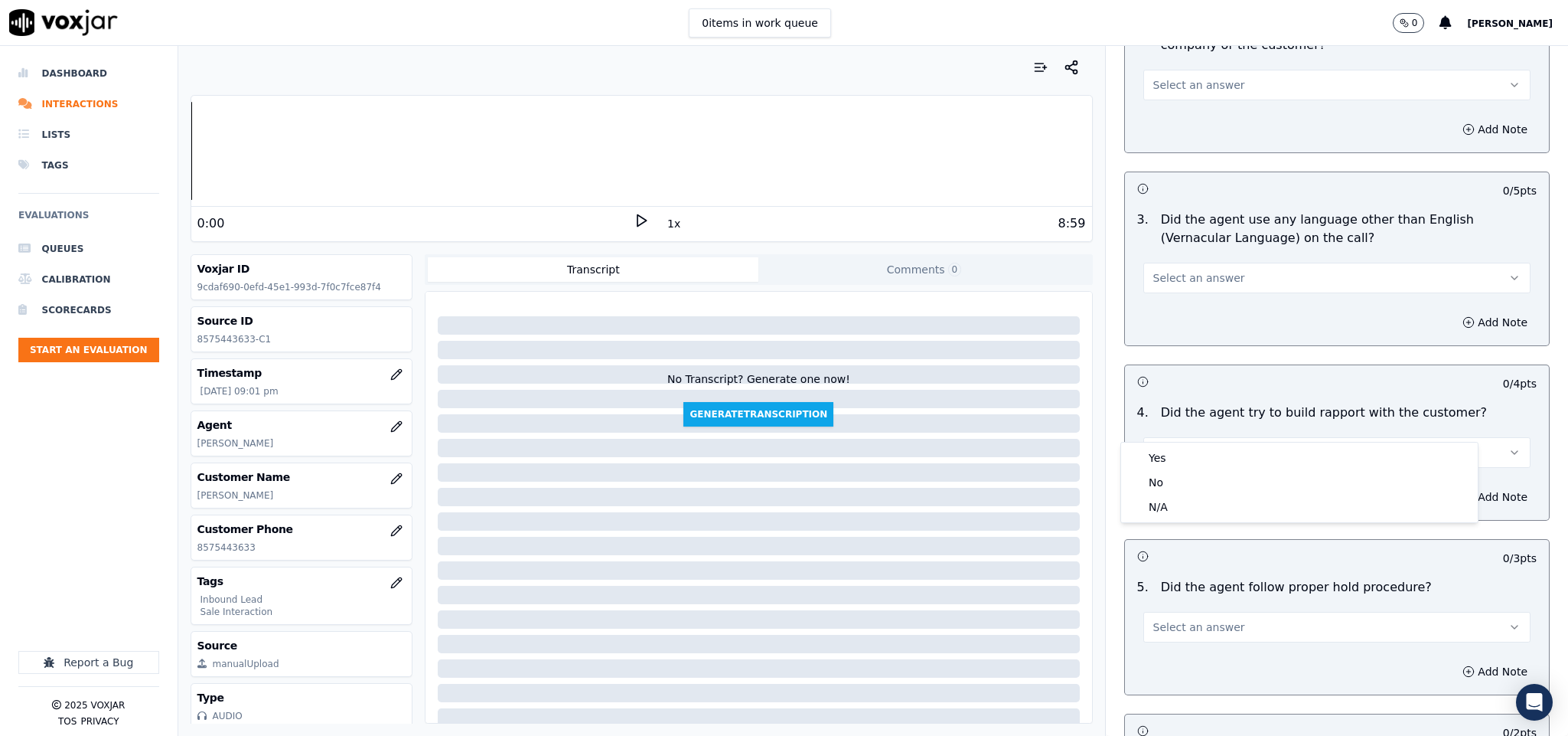
click at [1190, 445] on div "Yes" at bounding box center [1299, 457] width 350 height 25
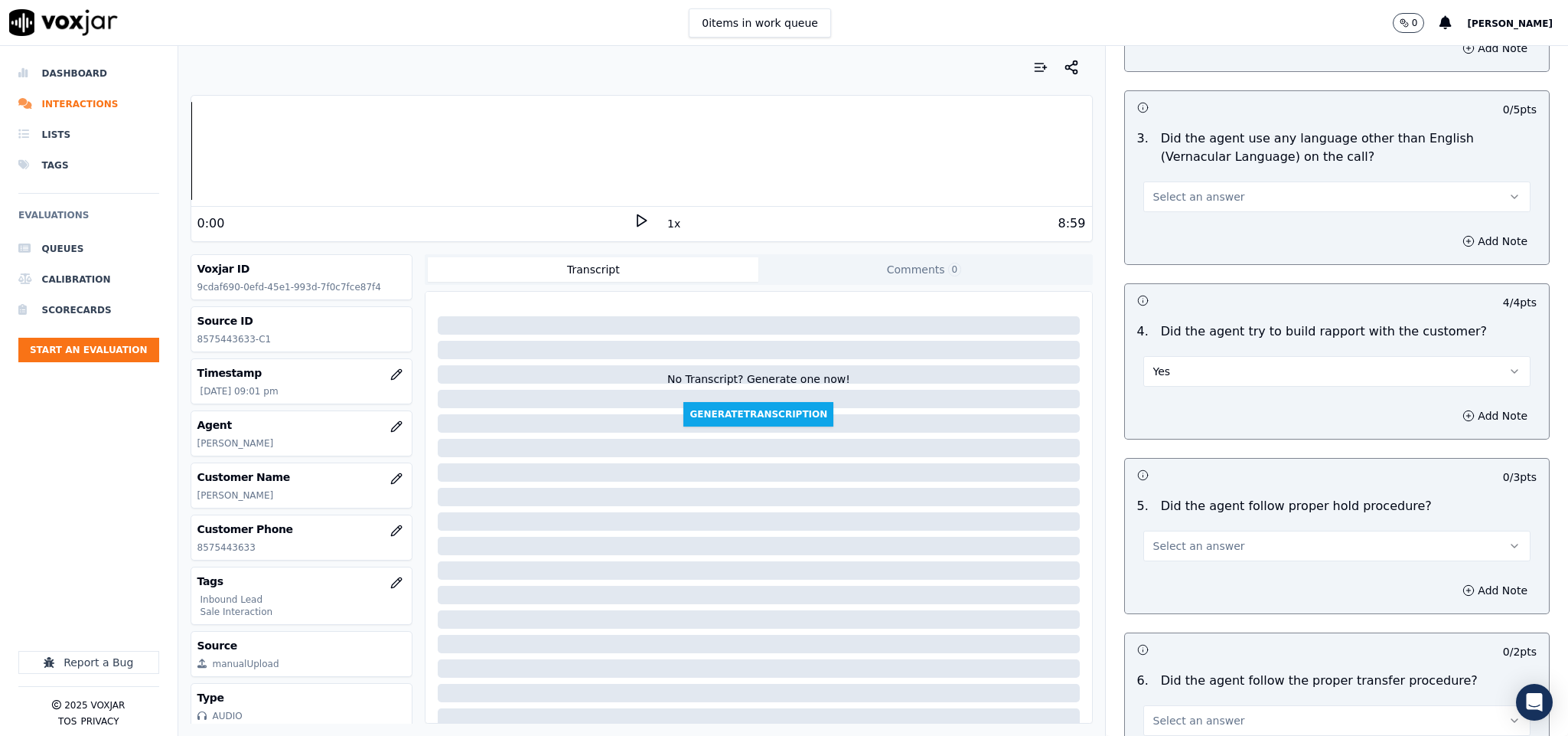
scroll to position [2412, 0]
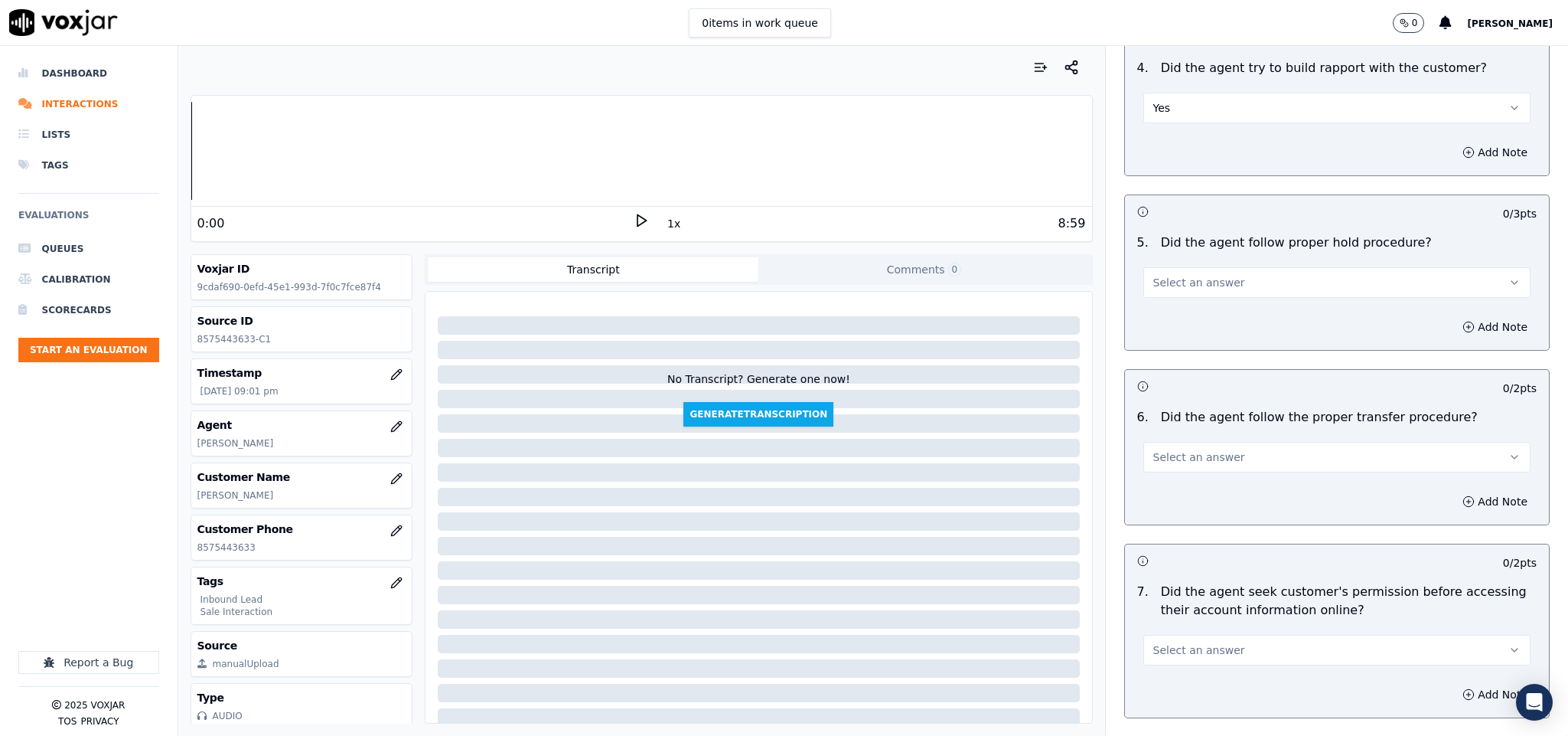
click at [1189, 275] on span "Select an answer" at bounding box center [1199, 282] width 92 height 15
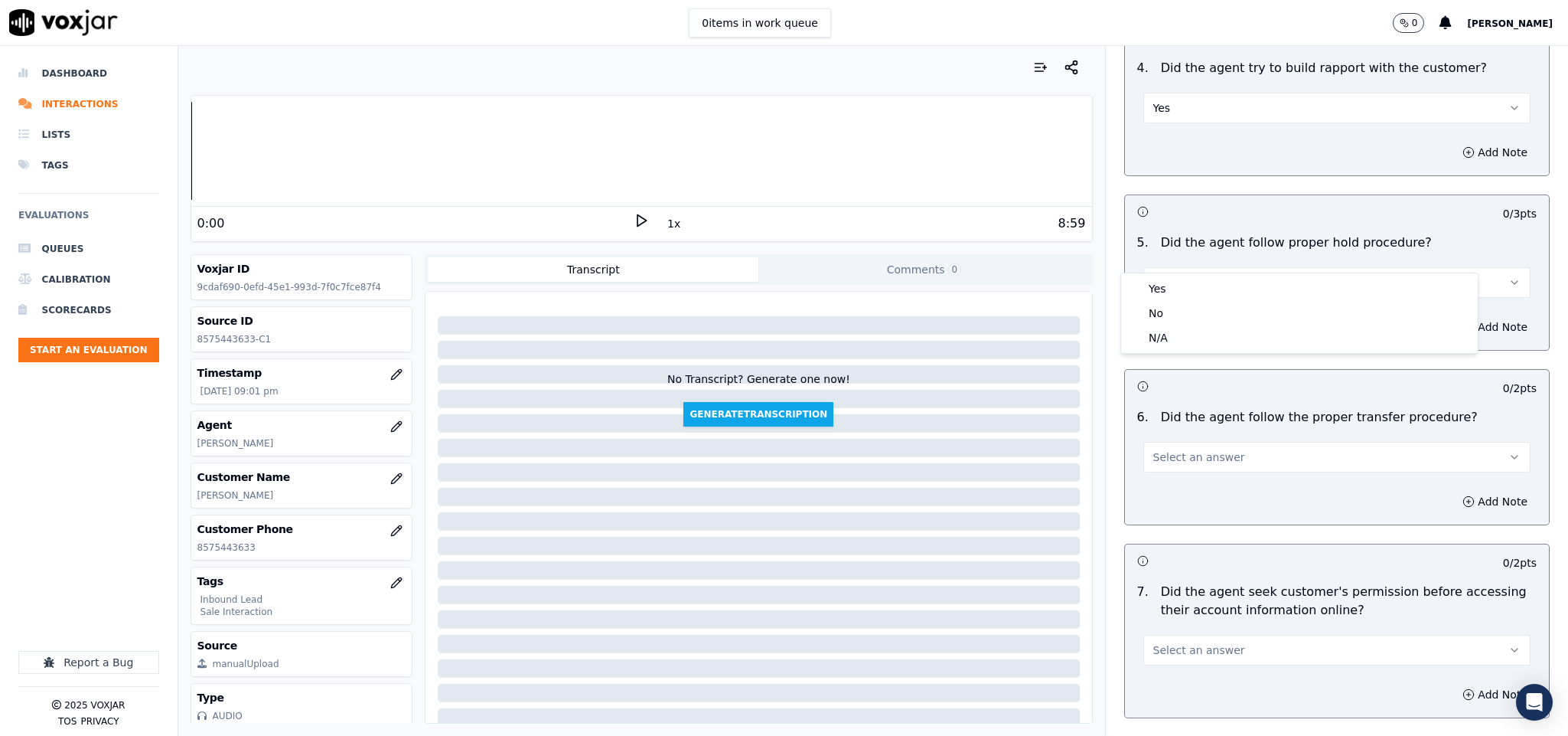
click at [1183, 270] on div "5 . Did the agent follow proper hold procedure? Select an answer" at bounding box center [1337, 266] width 425 height 77
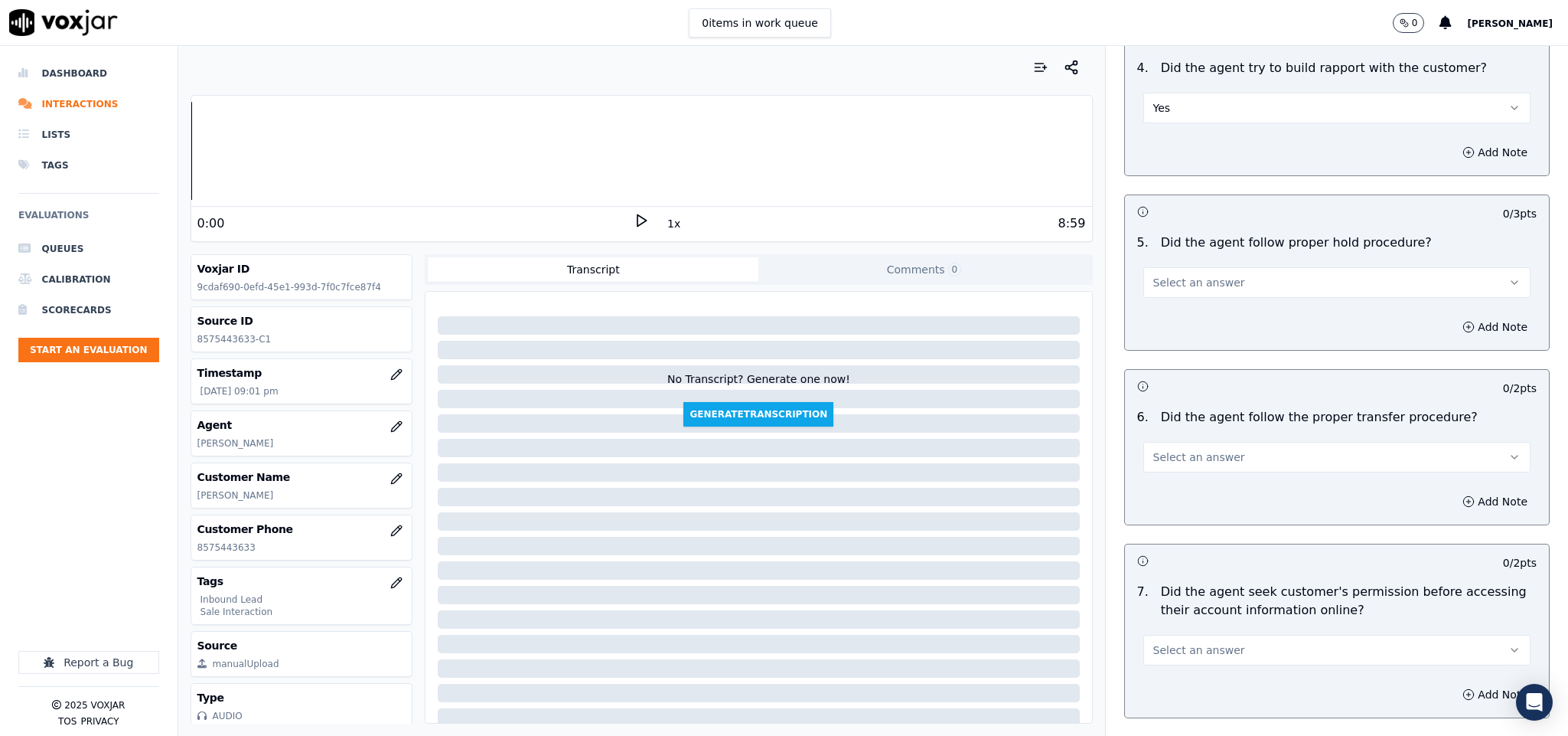
click at [1181, 304] on div "Add Note" at bounding box center [1337, 327] width 425 height 46
click at [1187, 267] on button "Select an answer" at bounding box center [1337, 283] width 388 height 30
click at [1180, 288] on div "Yes" at bounding box center [1299, 288] width 350 height 25
click at [1190, 449] on span "Select an answer" at bounding box center [1199, 457] width 92 height 15
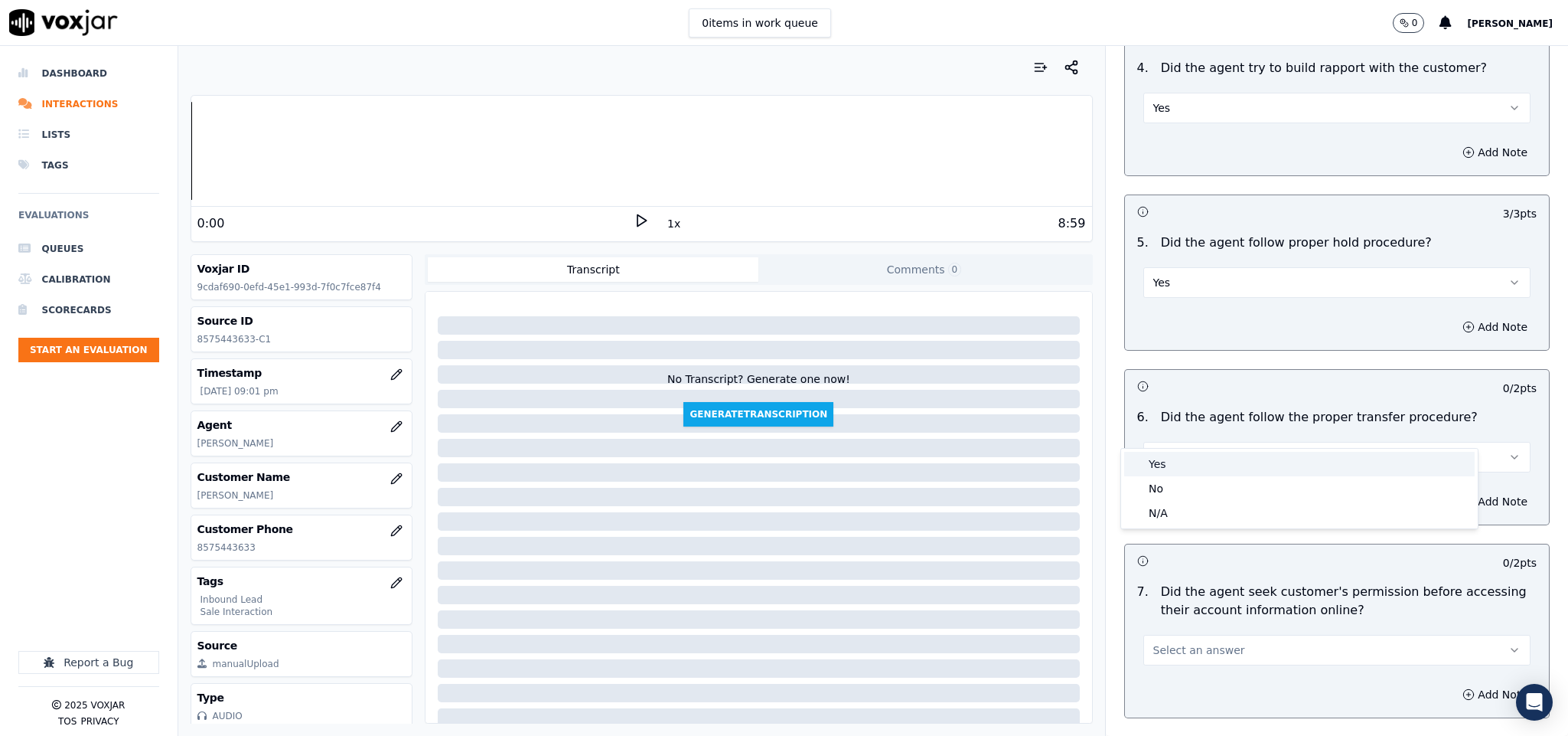
click at [1186, 461] on div "Yes" at bounding box center [1299, 464] width 350 height 25
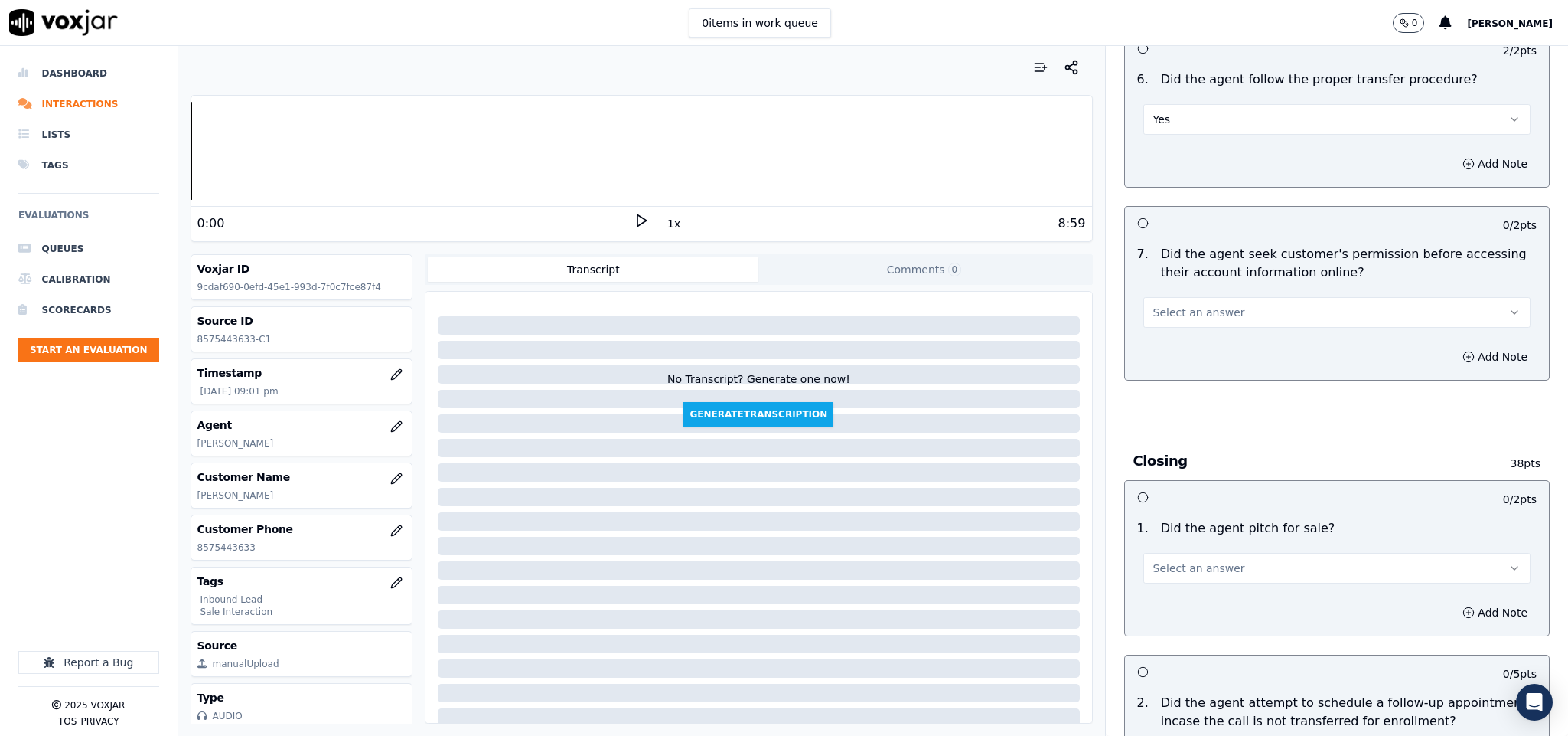
scroll to position [2756, 0]
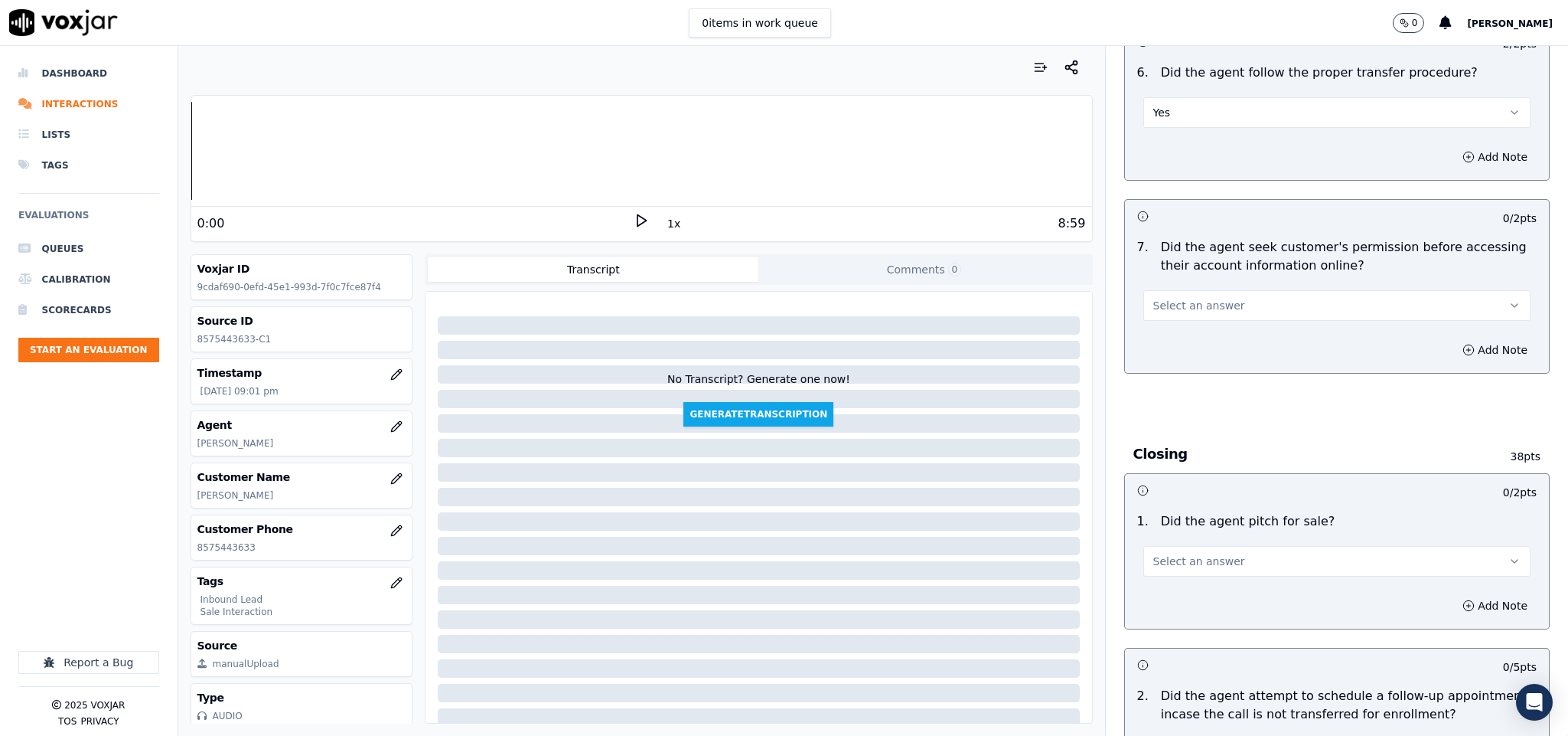
click at [1188, 298] on span "Select an answer" at bounding box center [1199, 305] width 92 height 15
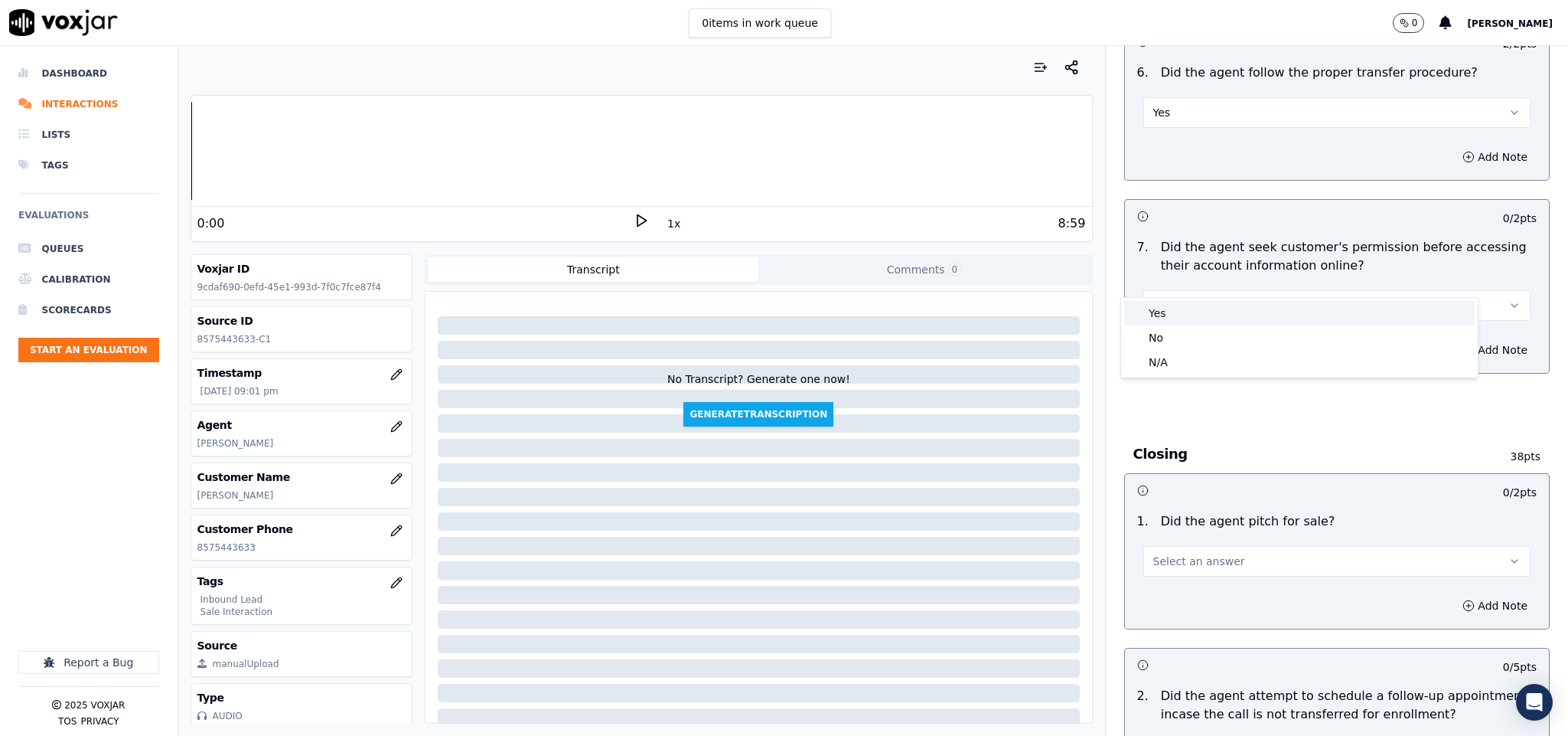
click at [1180, 304] on div "Yes" at bounding box center [1299, 313] width 350 height 25
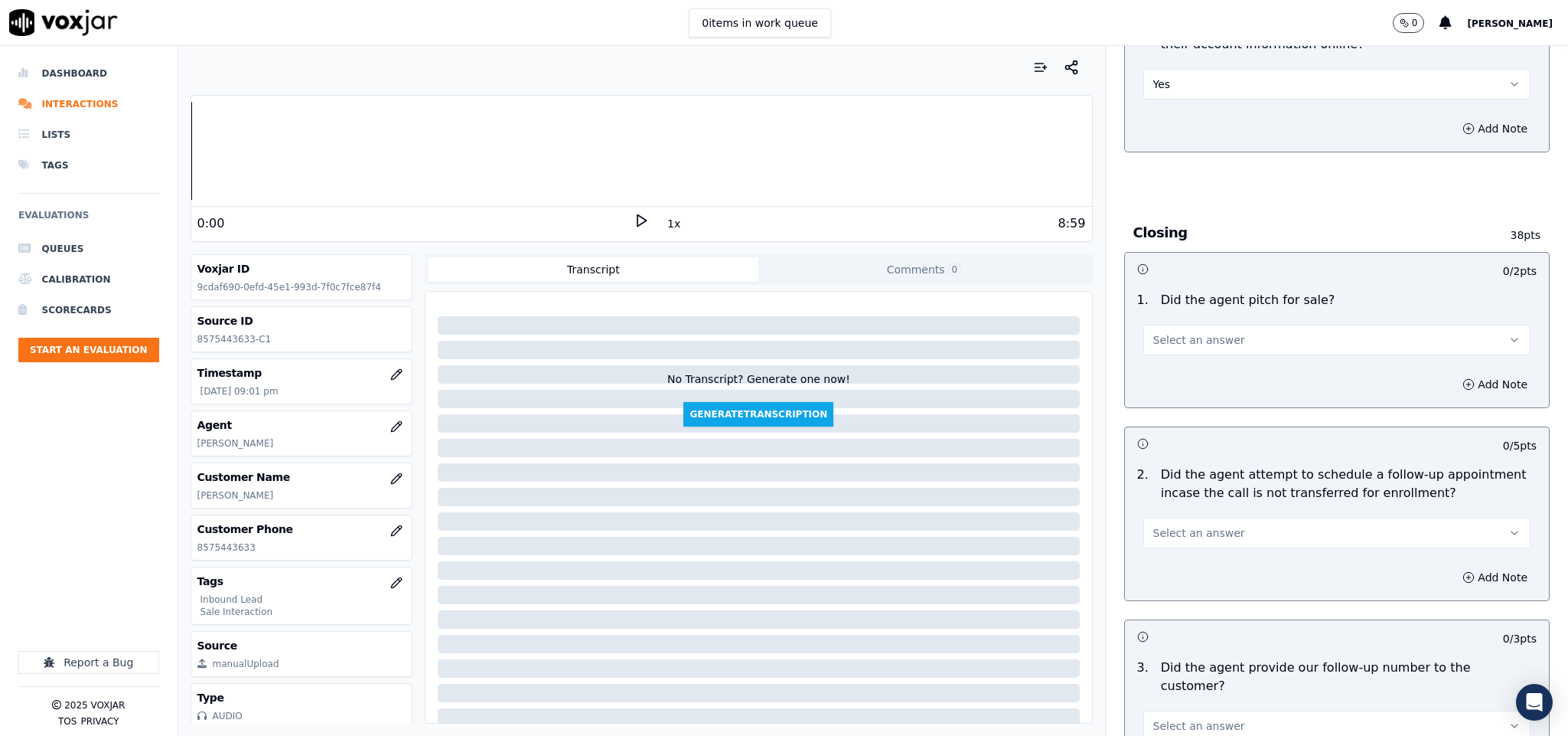
scroll to position [2986, 0]
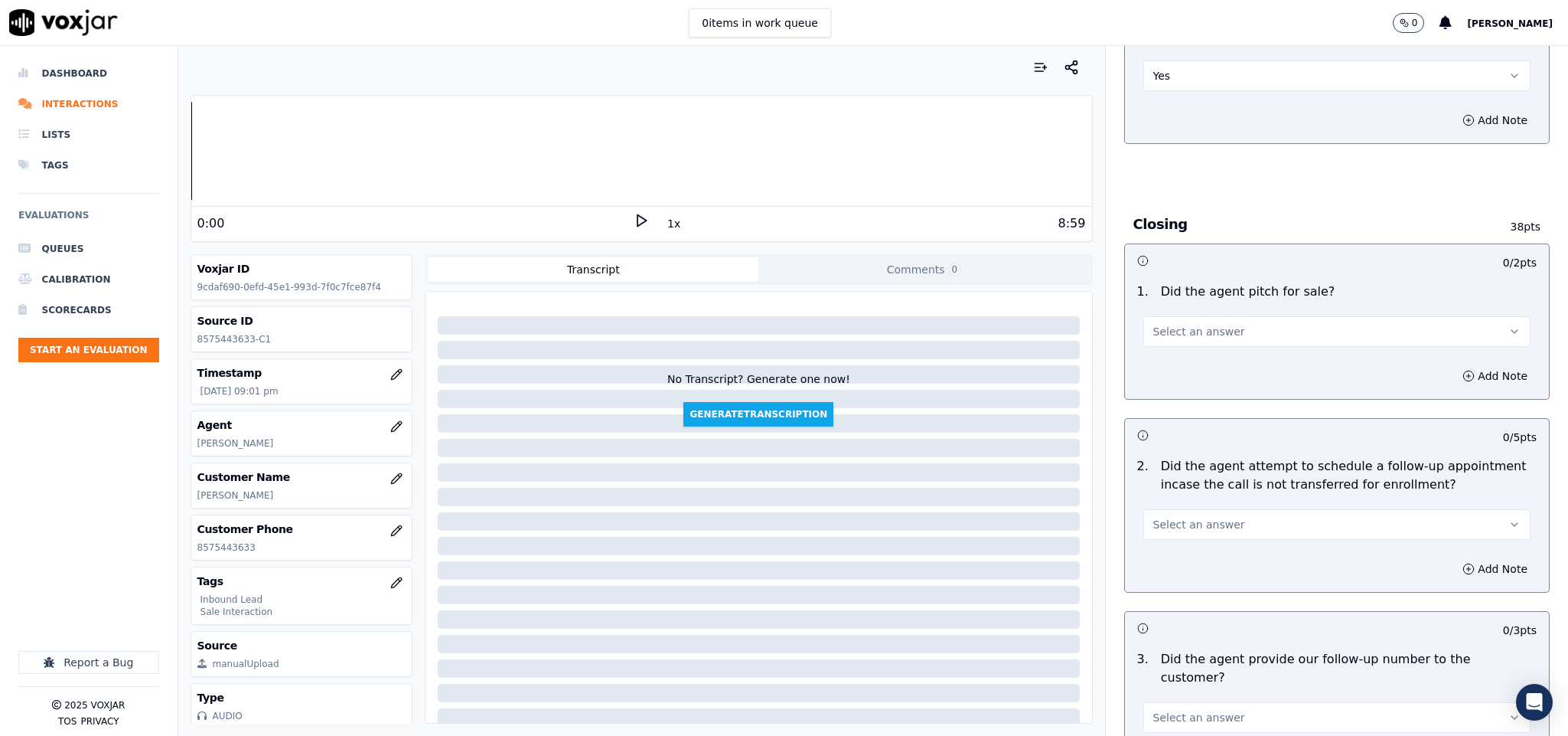
drag, startPoint x: 1178, startPoint y: 301, endPoint x: 1178, endPoint y: 311, distance: 10.0
click at [1178, 324] on span "Select an answer" at bounding box center [1199, 331] width 92 height 15
click at [1169, 342] on div "Yes" at bounding box center [1299, 339] width 350 height 25
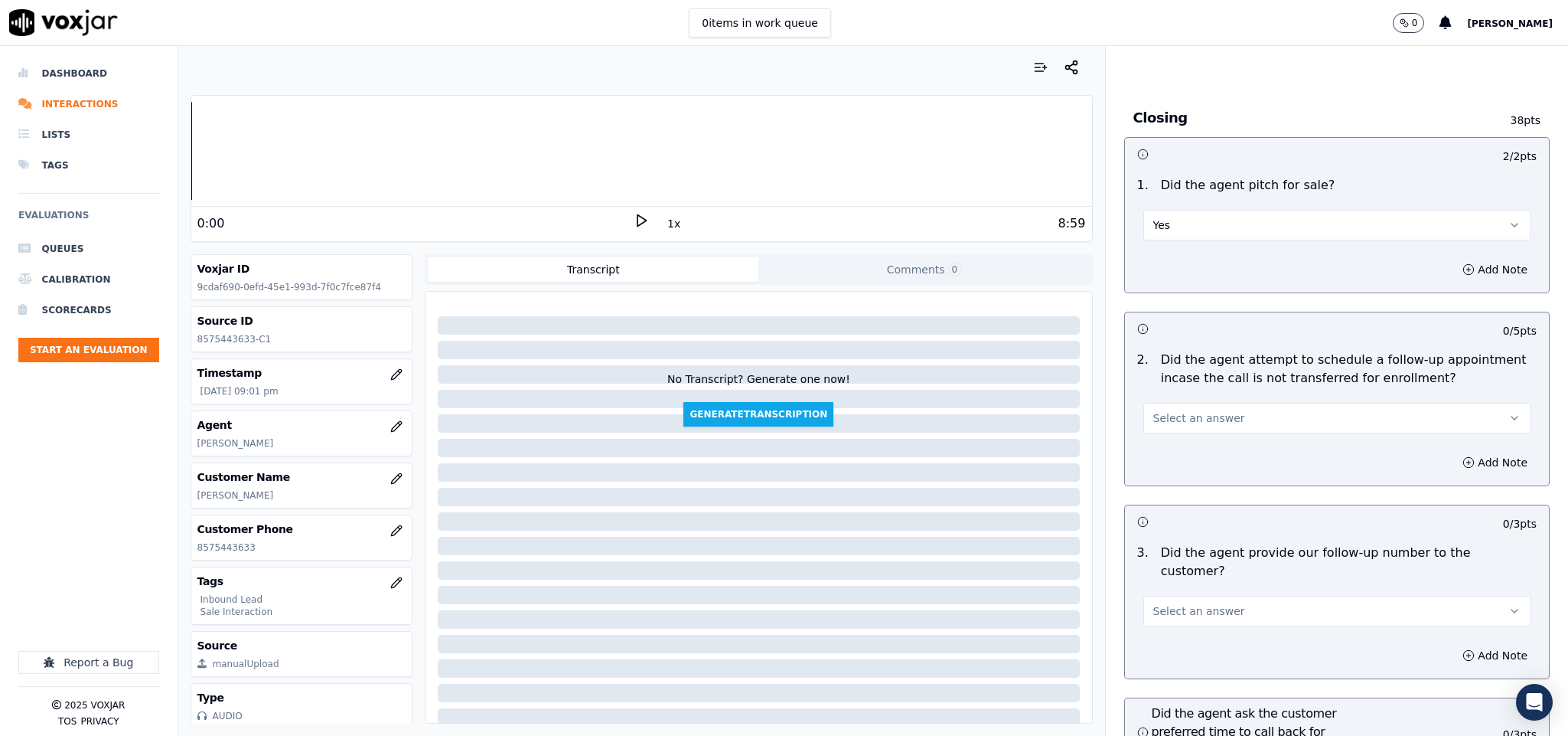
scroll to position [3215, 0]
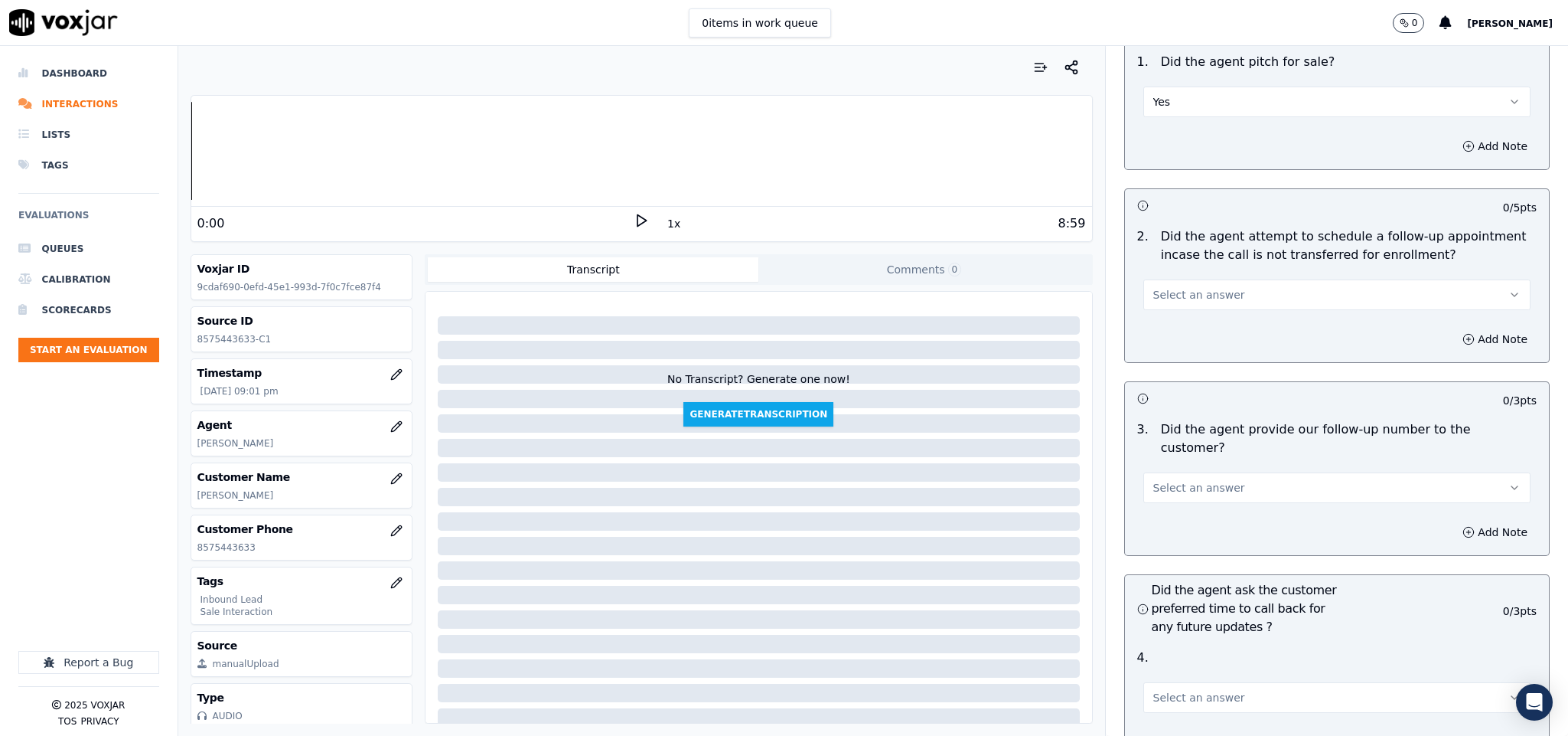
click at [1186, 287] on span "Select an answer" at bounding box center [1199, 295] width 92 height 15
click at [1171, 345] on div "N/A" at bounding box center [1299, 352] width 350 height 25
click at [1196, 480] on span "Select an answer" at bounding box center [1199, 487] width 92 height 15
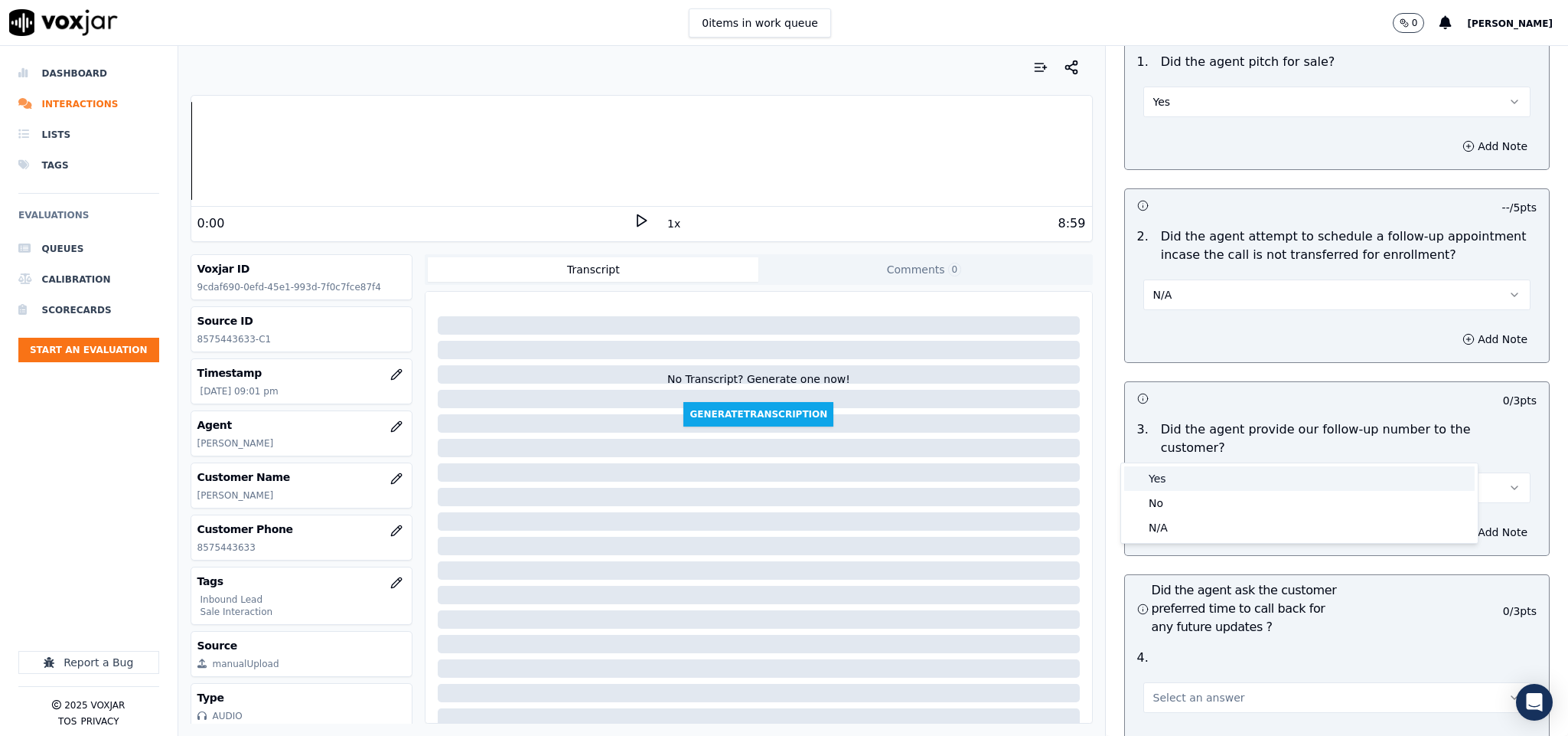
click at [1186, 469] on div "Yes" at bounding box center [1299, 478] width 350 height 25
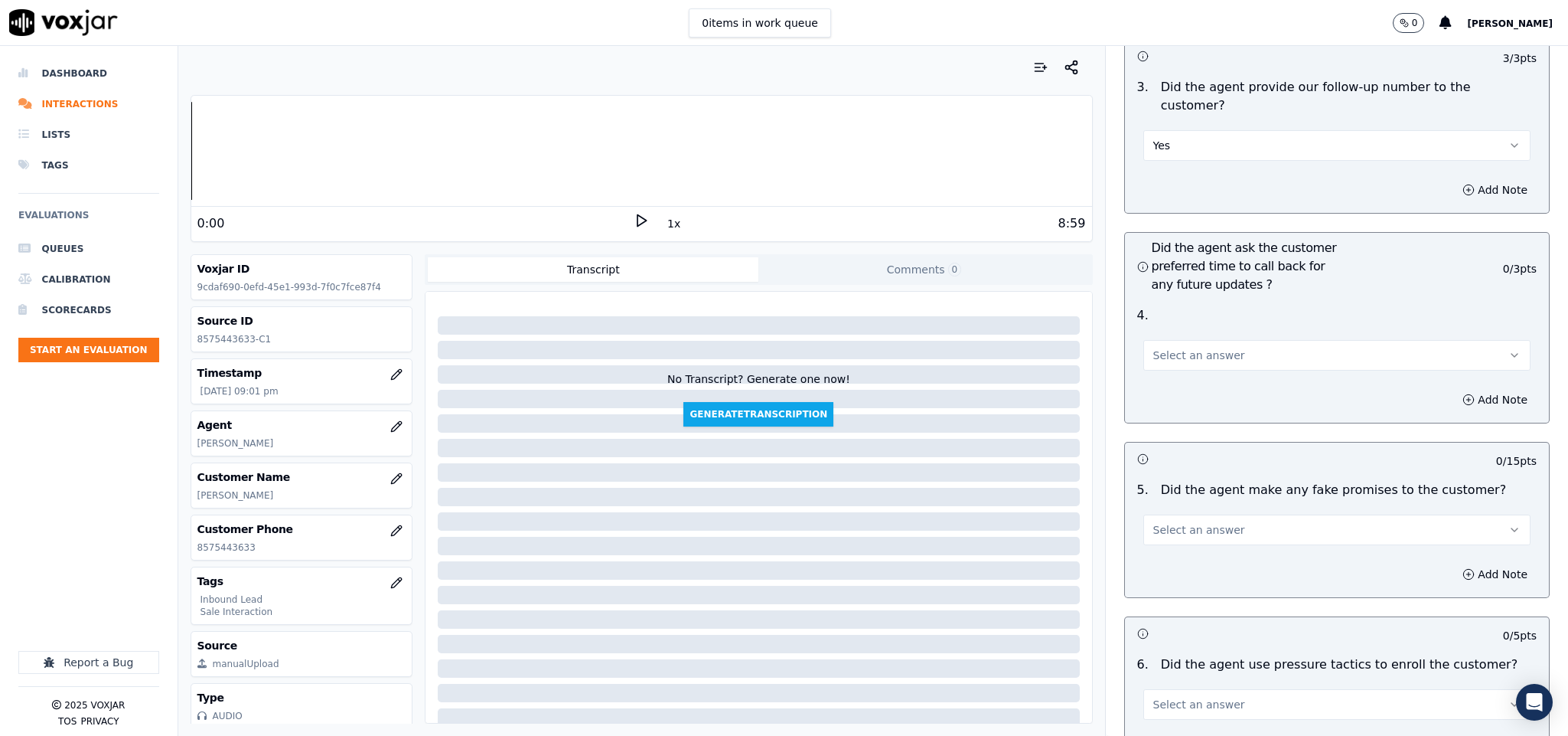
scroll to position [3560, 0]
drag, startPoint x: 1201, startPoint y: 299, endPoint x: 1203, endPoint y: 319, distance: 20.1
click at [1202, 338] on button "Select an answer" at bounding box center [1337, 353] width 388 height 30
click at [1169, 384] on div "N/A" at bounding box center [1299, 394] width 350 height 25
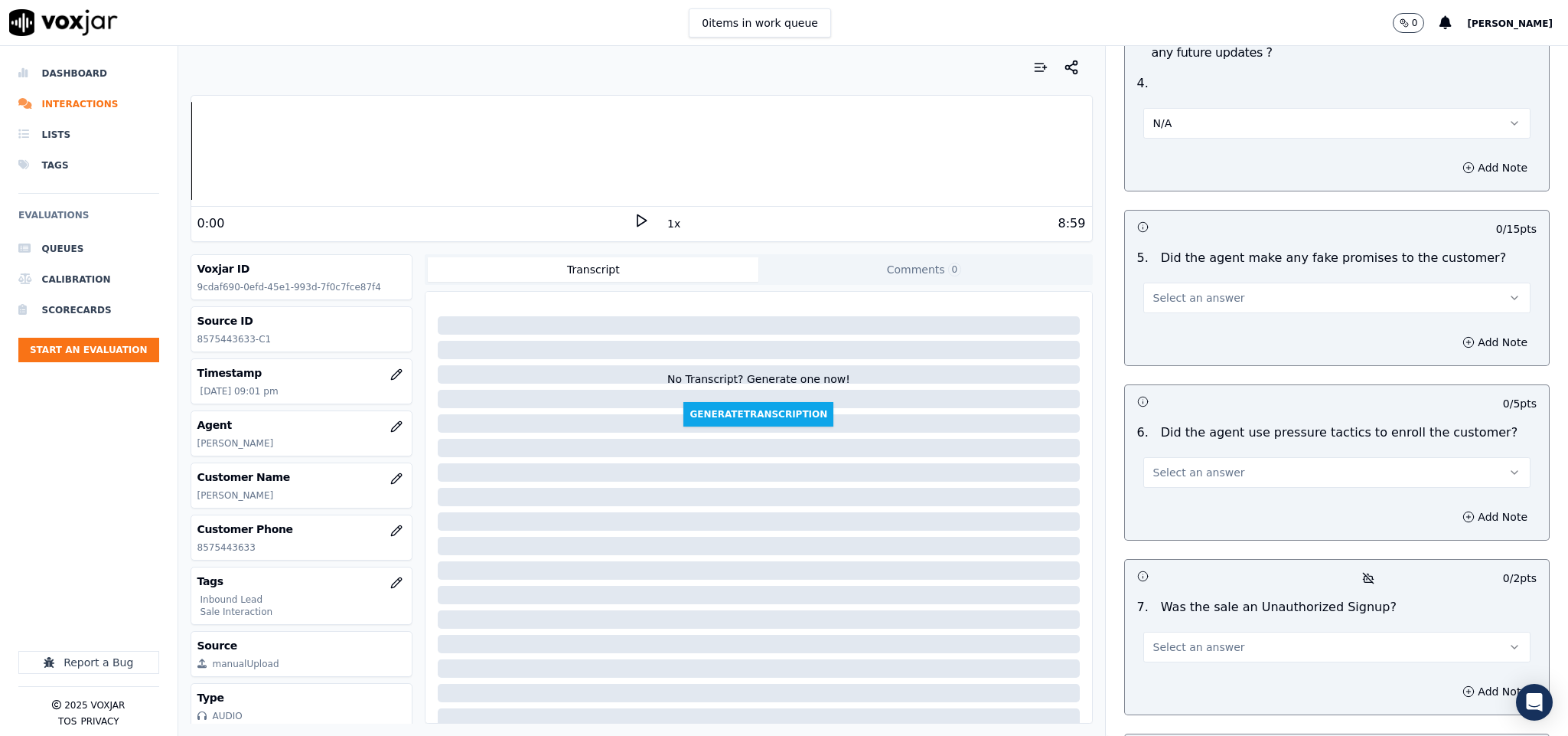
drag, startPoint x: 1204, startPoint y: 251, endPoint x: 1202, endPoint y: 260, distance: 9.2
click at [1204, 290] on span "Select an answer" at bounding box center [1199, 297] width 92 height 15
click at [1167, 301] on div "Yes" at bounding box center [1299, 290] width 350 height 25
click at [1167, 283] on button "Yes" at bounding box center [1337, 298] width 388 height 30
click at [1158, 315] on div "No" at bounding box center [1299, 315] width 350 height 25
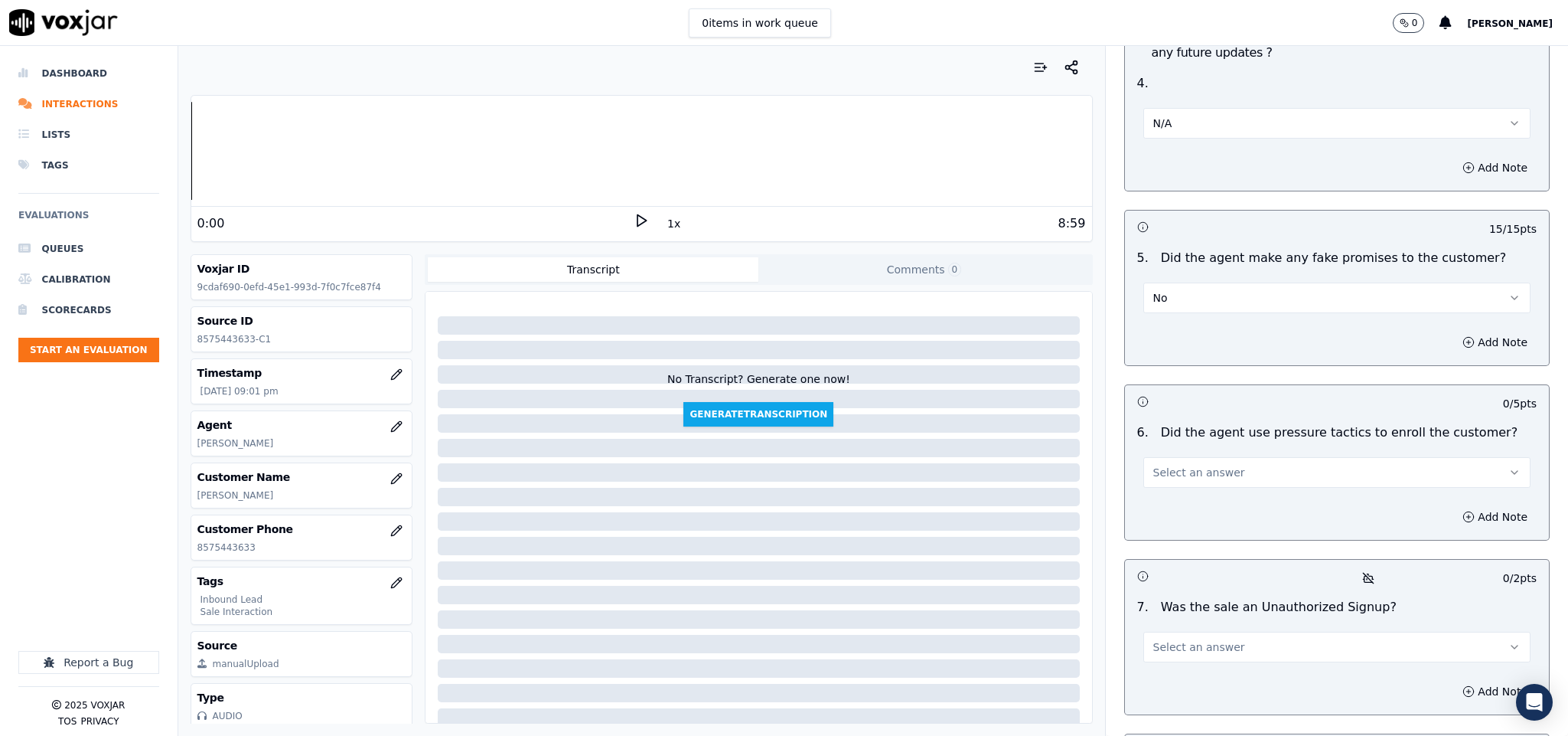
click at [1188, 465] on span "Select an answer" at bounding box center [1199, 472] width 92 height 15
click at [1174, 488] on div "No" at bounding box center [1299, 489] width 350 height 25
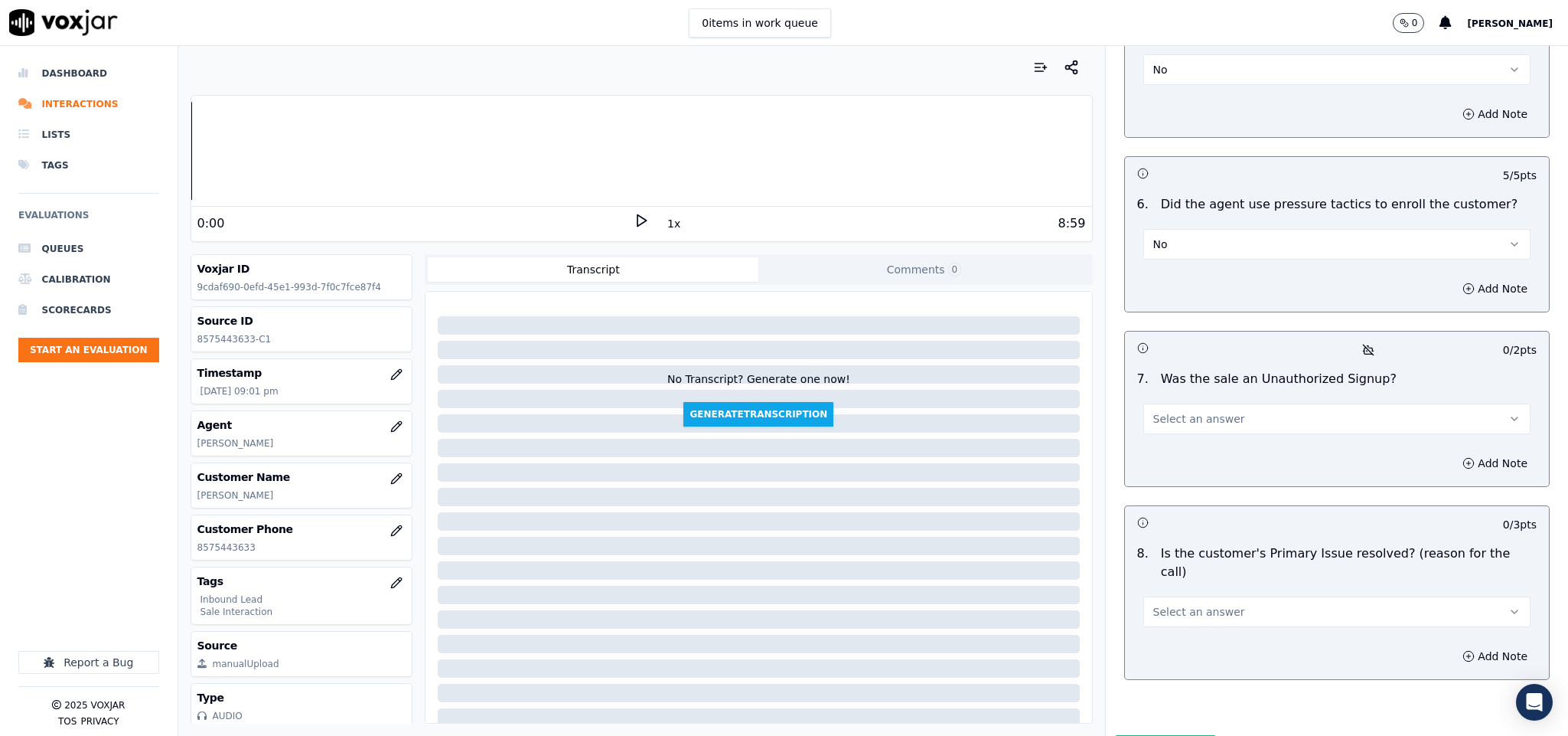
scroll to position [4019, 0]
click at [1189, 410] on span "Select an answer" at bounding box center [1199, 417] width 92 height 15
click at [1160, 434] on div "No" at bounding box center [1299, 434] width 350 height 25
click at [1199, 603] on span "Select an answer" at bounding box center [1199, 610] width 92 height 15
click at [1180, 586] on div "Yes" at bounding box center [1299, 585] width 350 height 25
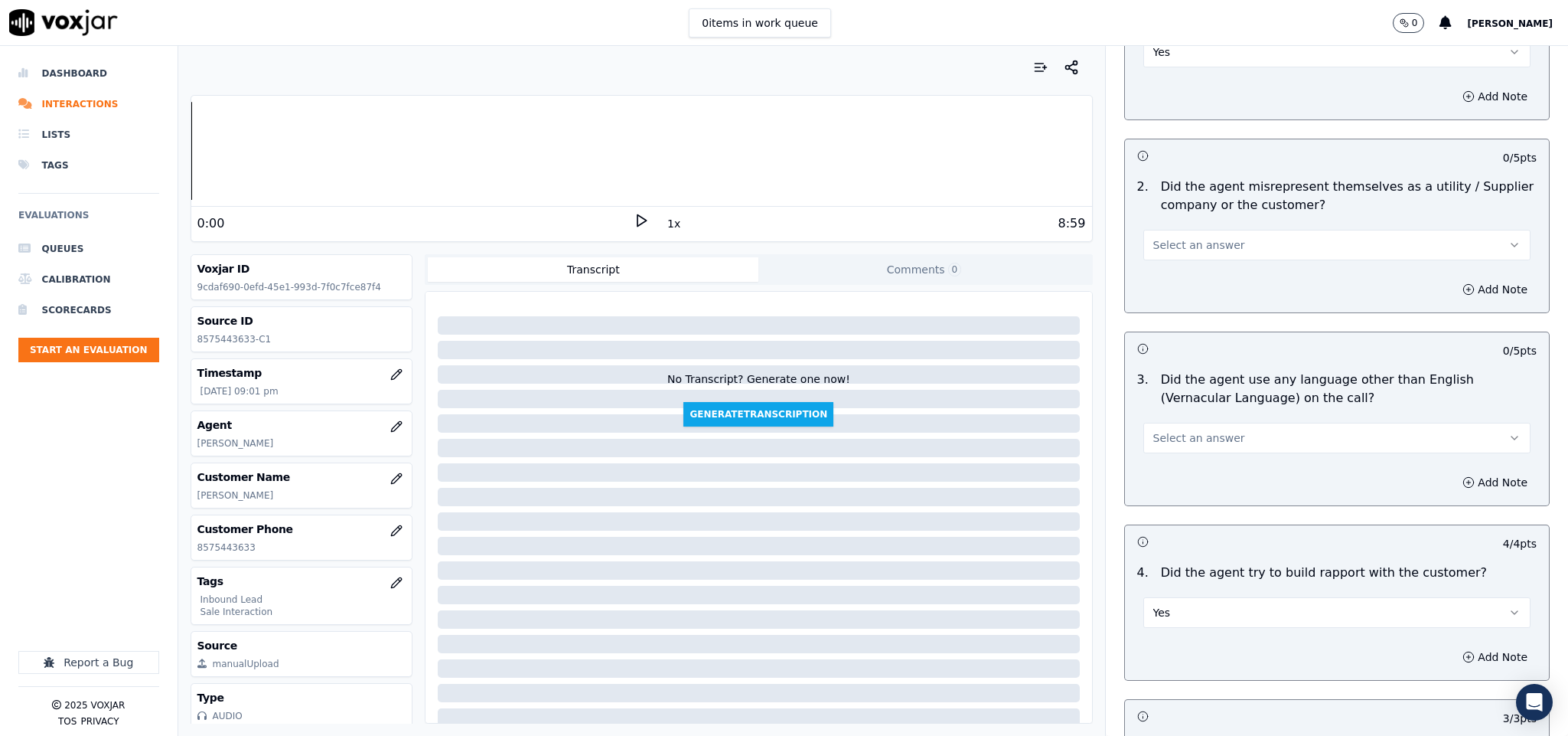
scroll to position [1838, 0]
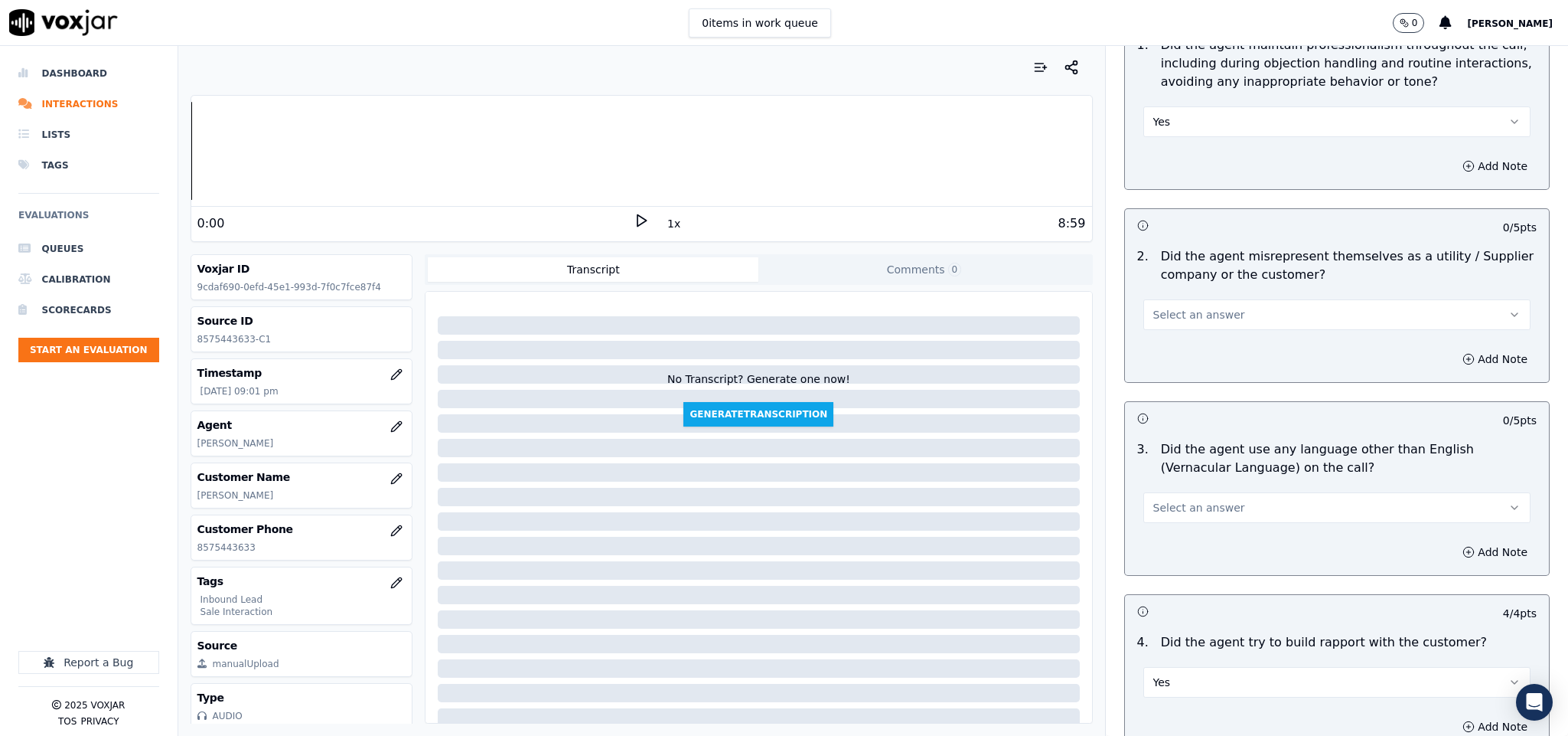
click at [1242, 299] on button "Select an answer" at bounding box center [1337, 315] width 388 height 30
click at [1180, 330] on div "No" at bounding box center [1299, 342] width 350 height 25
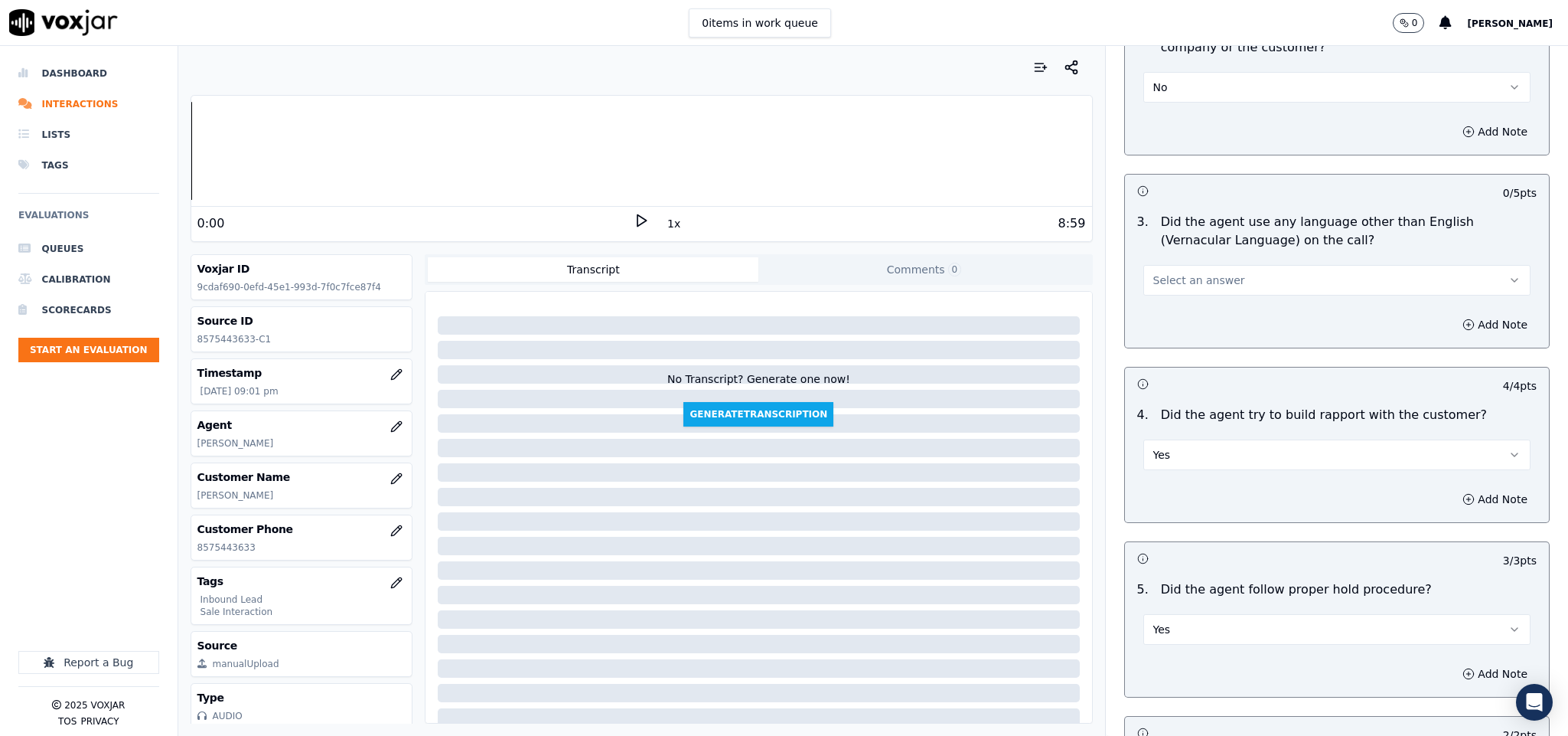
scroll to position [2068, 0]
click at [1187, 271] on span "Select an answer" at bounding box center [1199, 278] width 92 height 15
click at [1162, 311] on div "No" at bounding box center [1299, 307] width 350 height 25
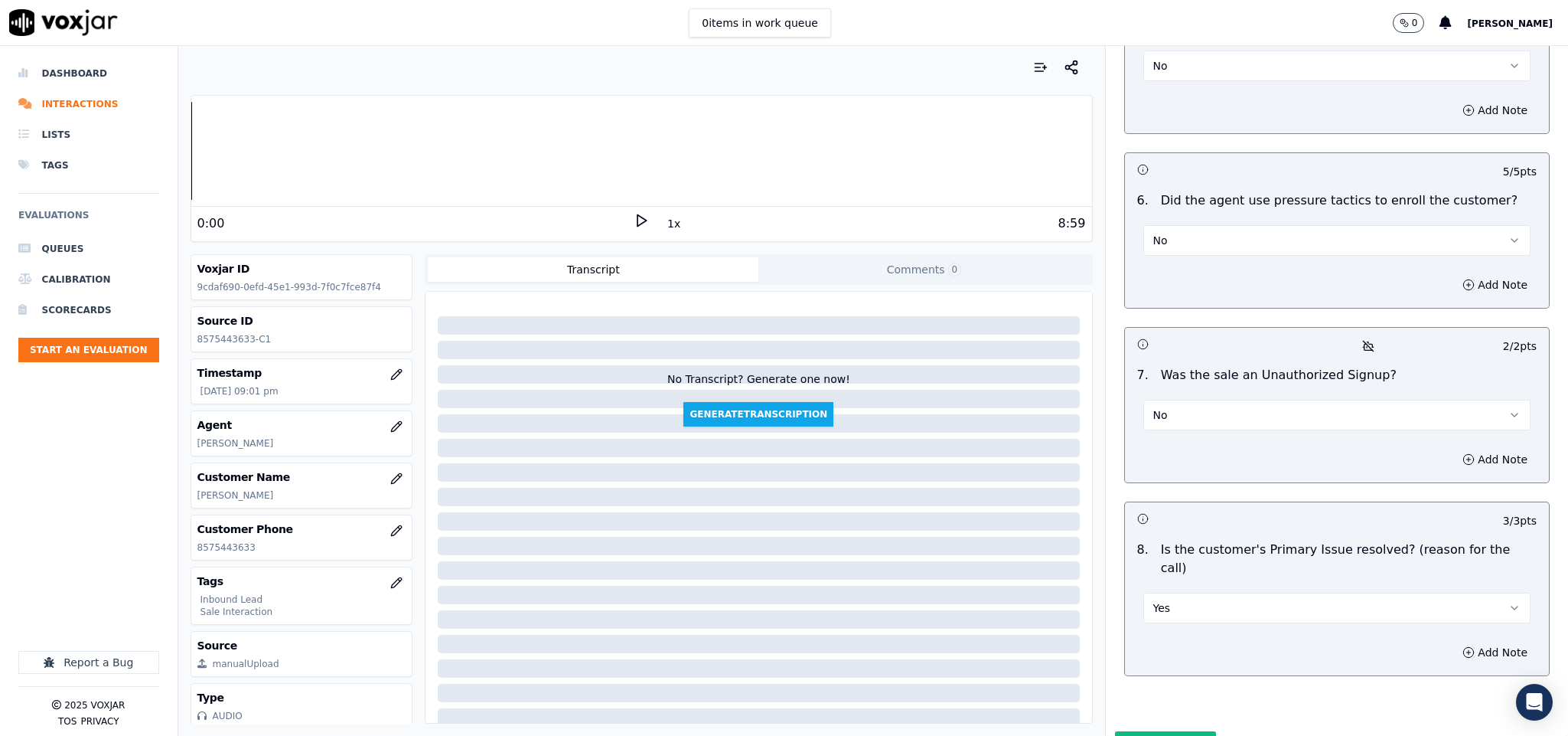
scroll to position [4046, 0]
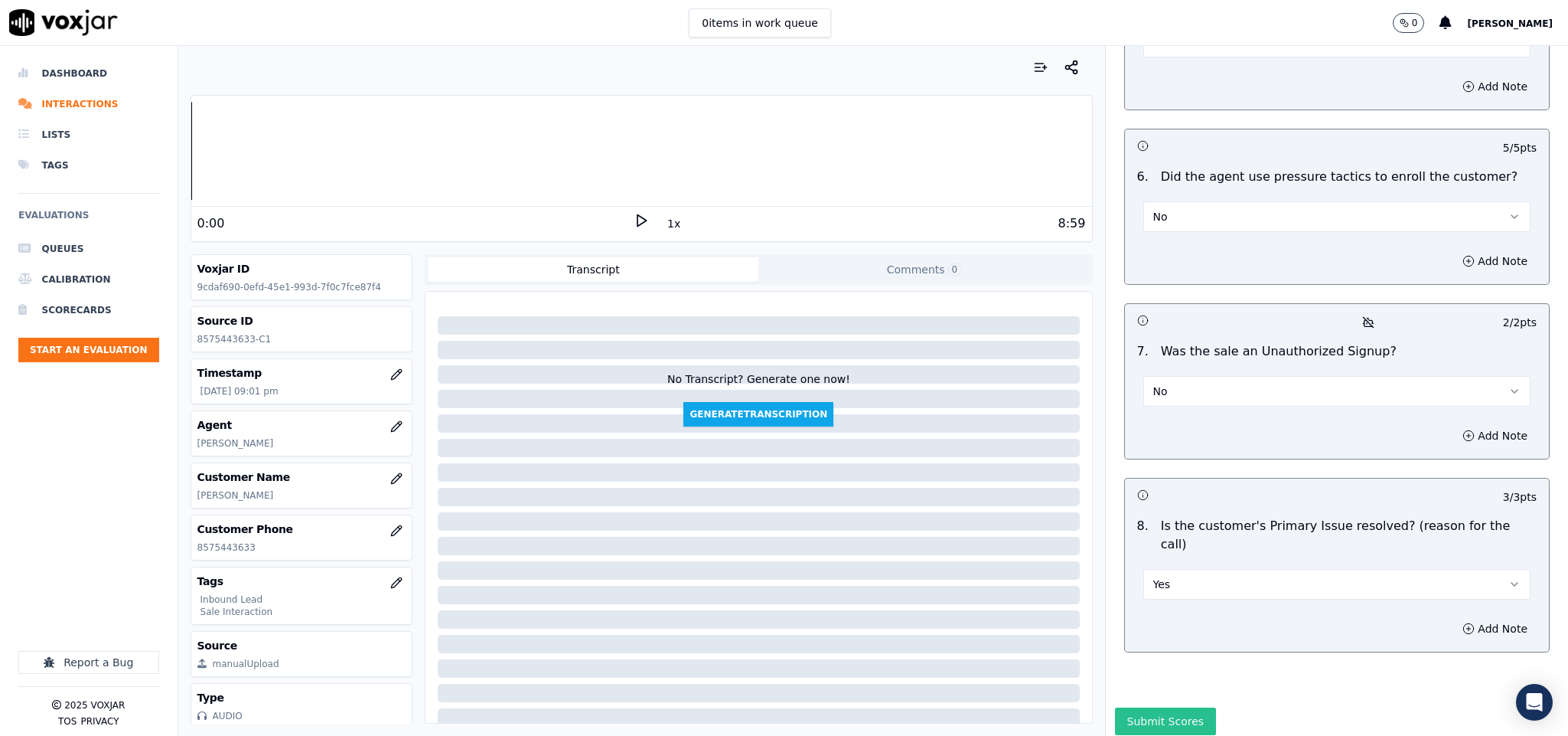
click at [1167, 707] on button "Submit Scores" at bounding box center [1166, 721] width 102 height 28
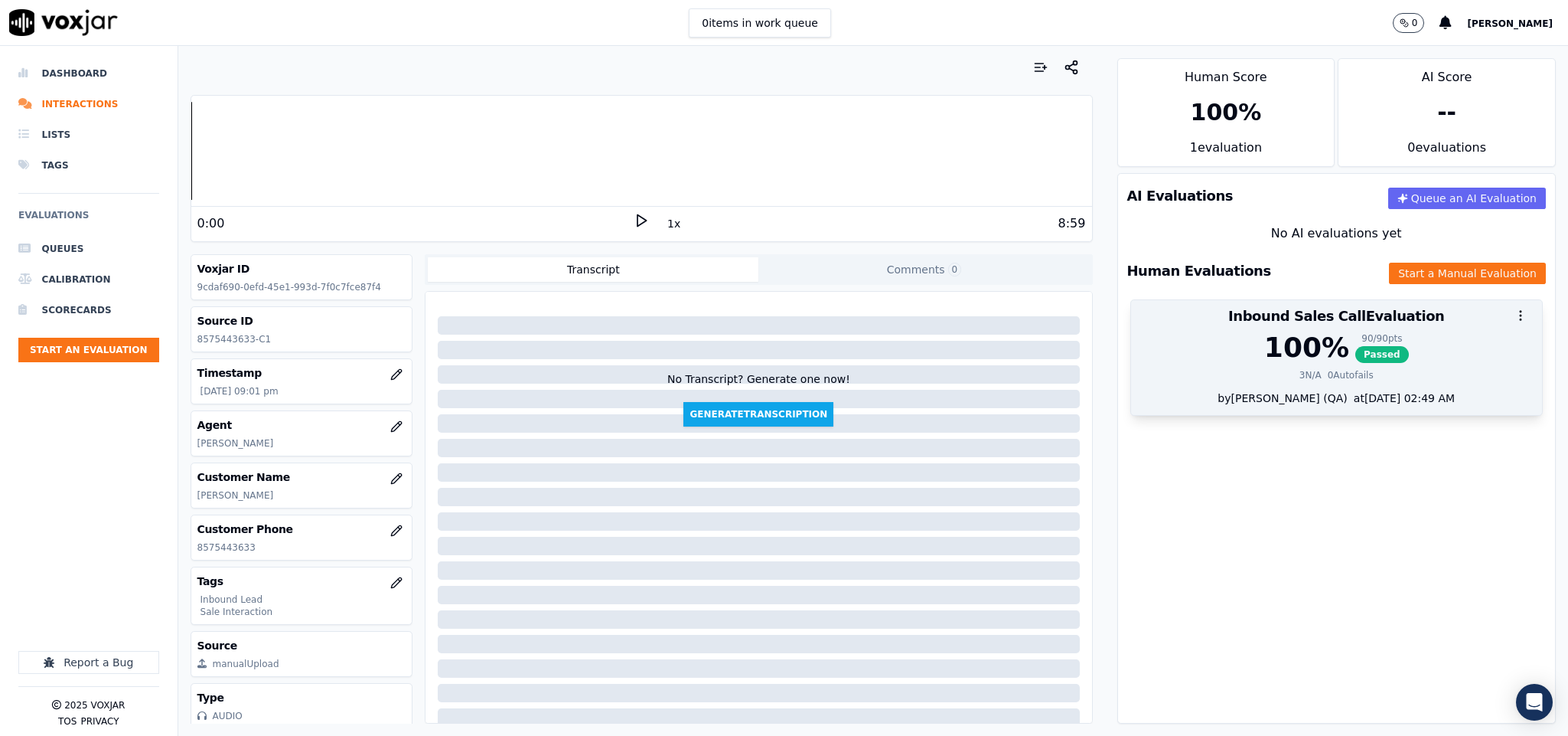
click at [1338, 378] on div "3 N/A 0 Autofails" at bounding box center [1337, 374] width 393 height 12
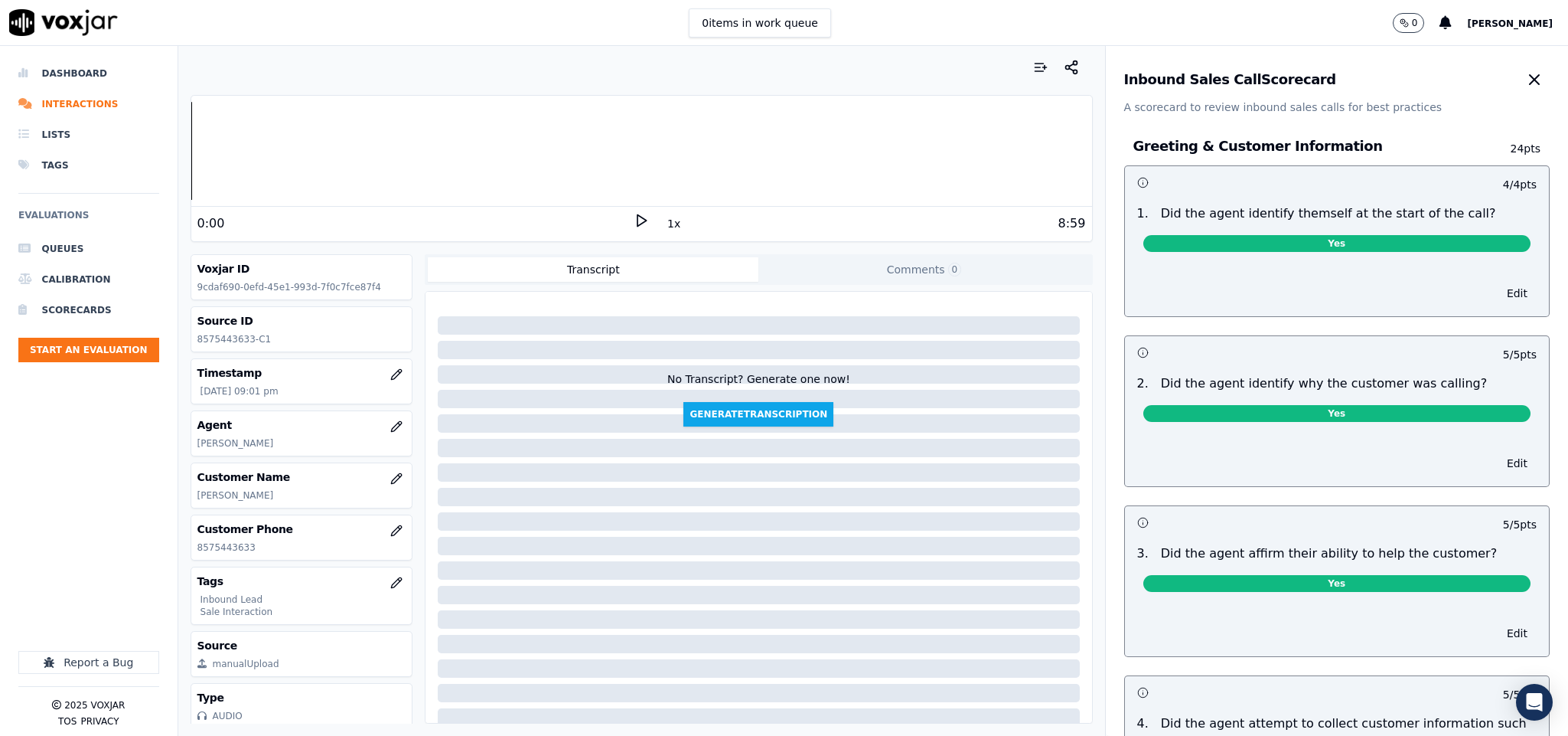
drag, startPoint x: 1515, startPoint y: 93, endPoint x: 1523, endPoint y: 108, distance: 17.0
click at [1516, 101] on div "Inbound Sales Call Scorecard A scorecard to review inbound sales calls for best…" at bounding box center [1337, 391] width 463 height 690
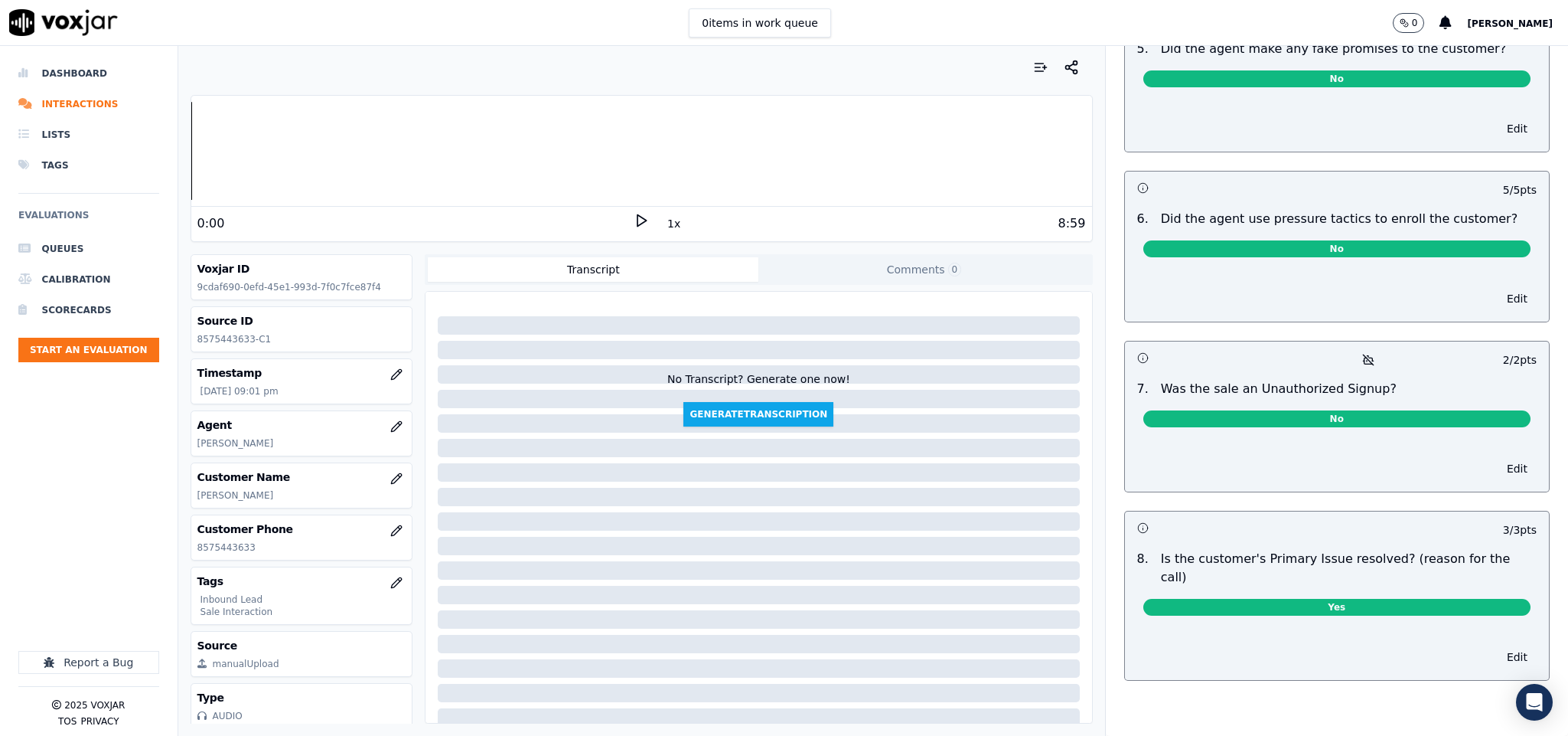
scroll to position [0, 0]
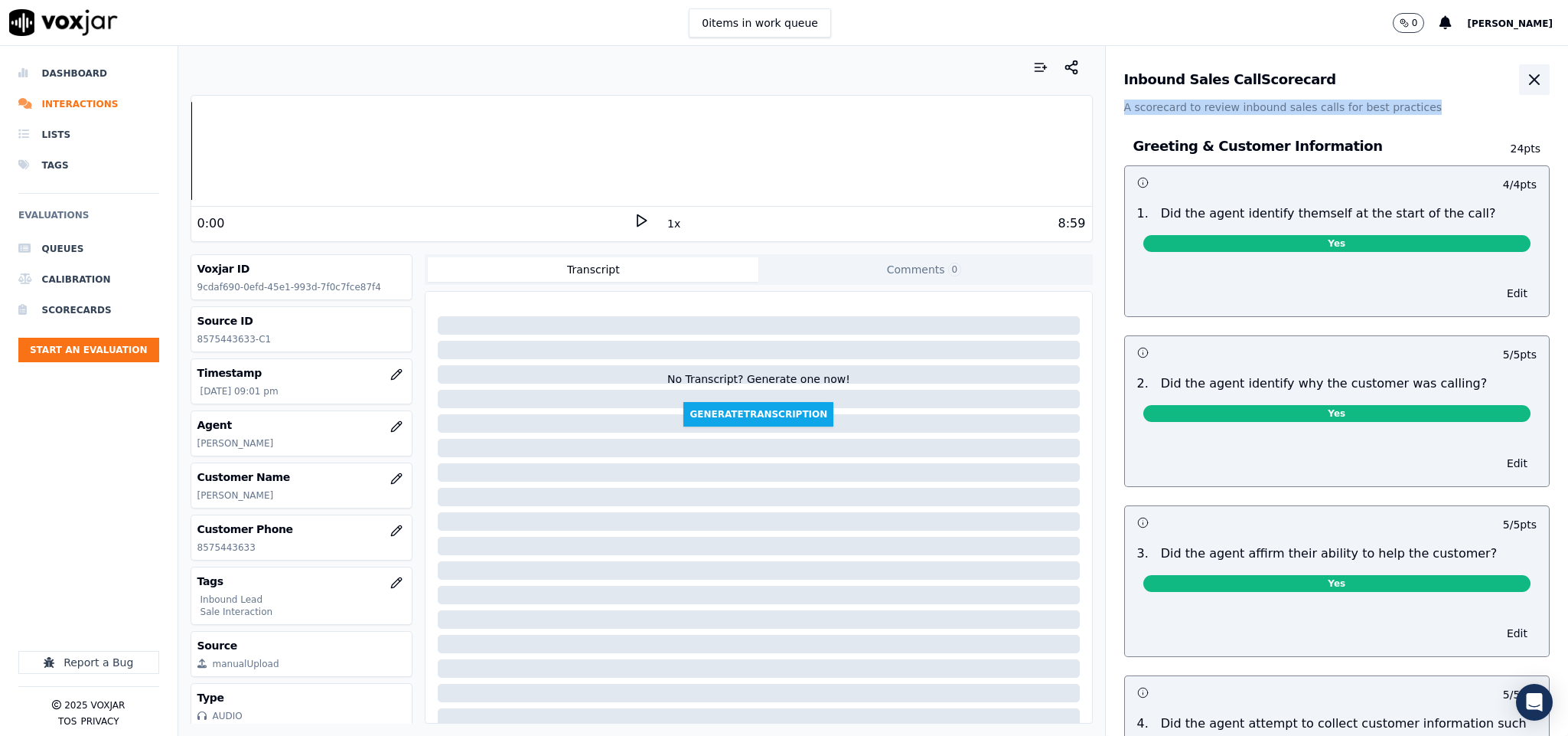
click at [1530, 83] on icon "button" at bounding box center [1534, 80] width 10 height 10
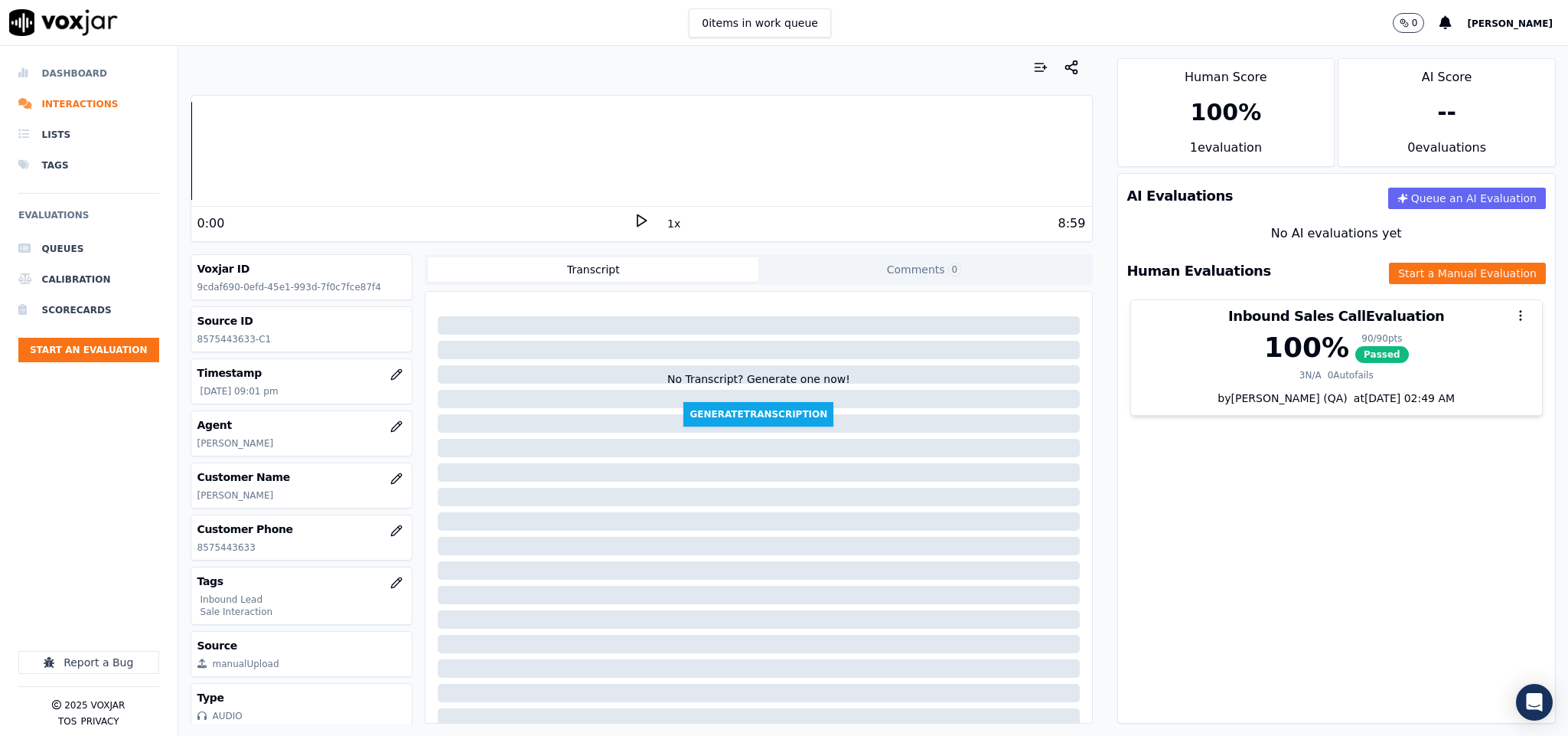
click at [67, 78] on li "Dashboard" at bounding box center [89, 73] width 140 height 30
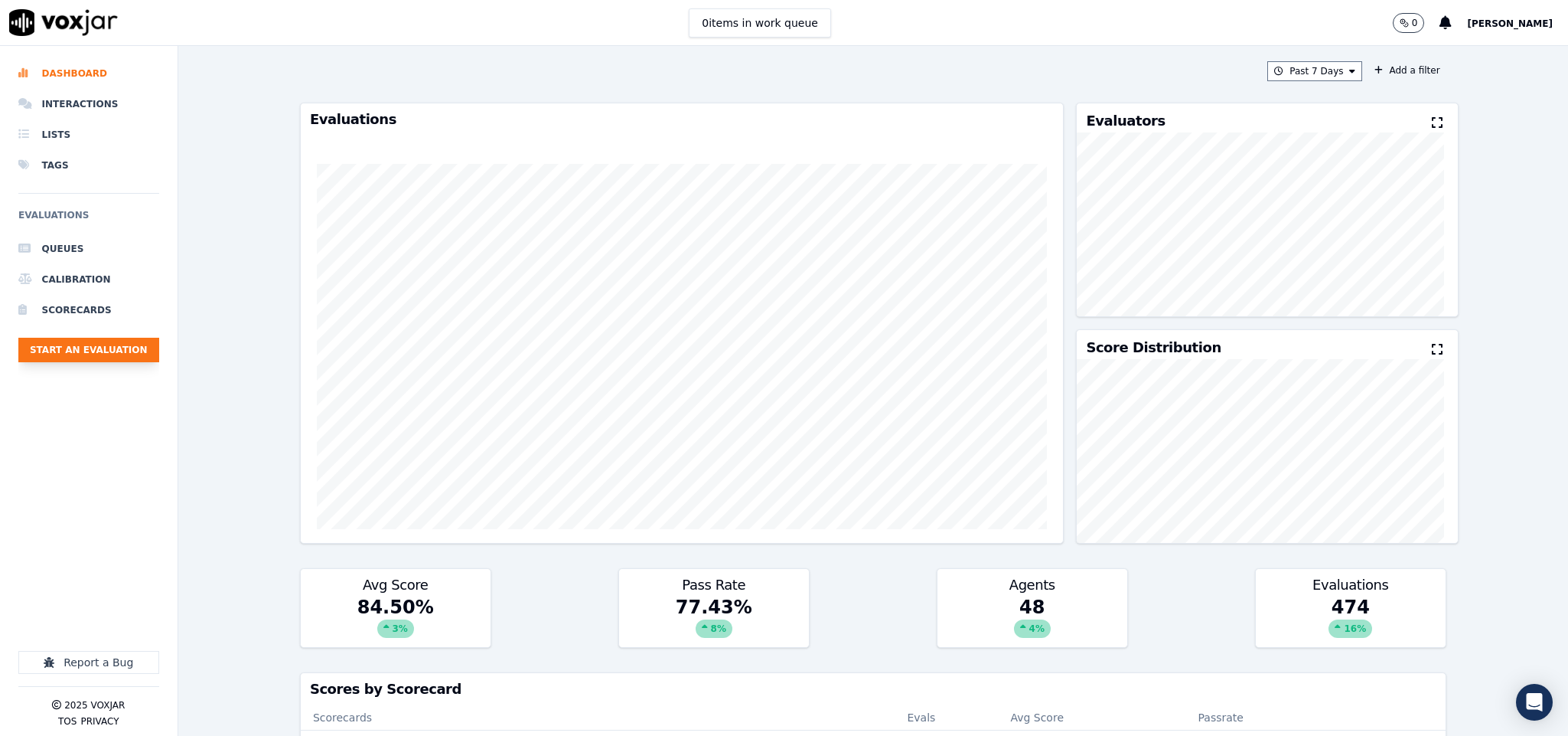
click at [93, 345] on button "Start an Evaluation" at bounding box center [89, 350] width 140 height 25
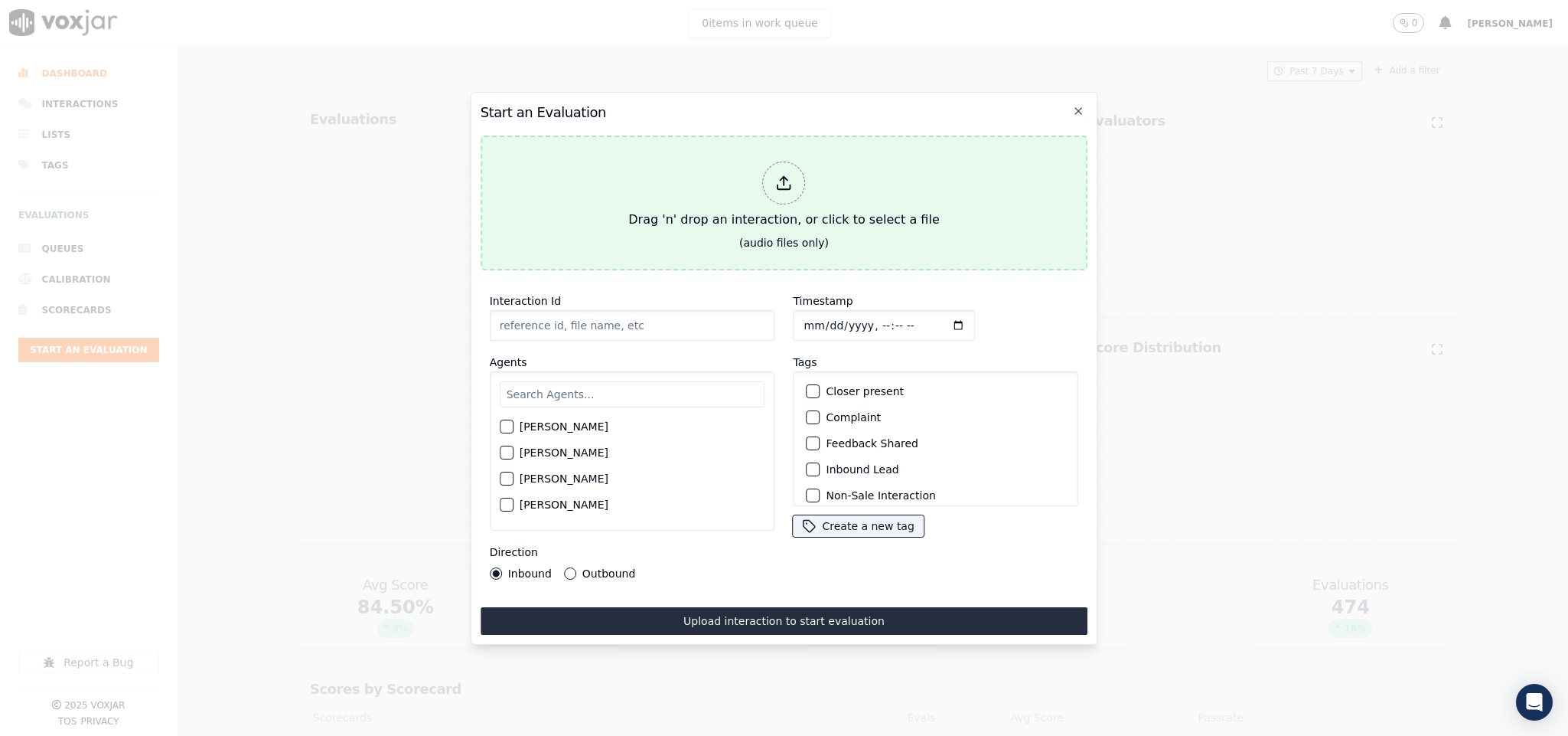
click at [758, 175] on div "Drag 'n' drop an interaction, or click to select a file" at bounding box center [784, 196] width 323 height 80
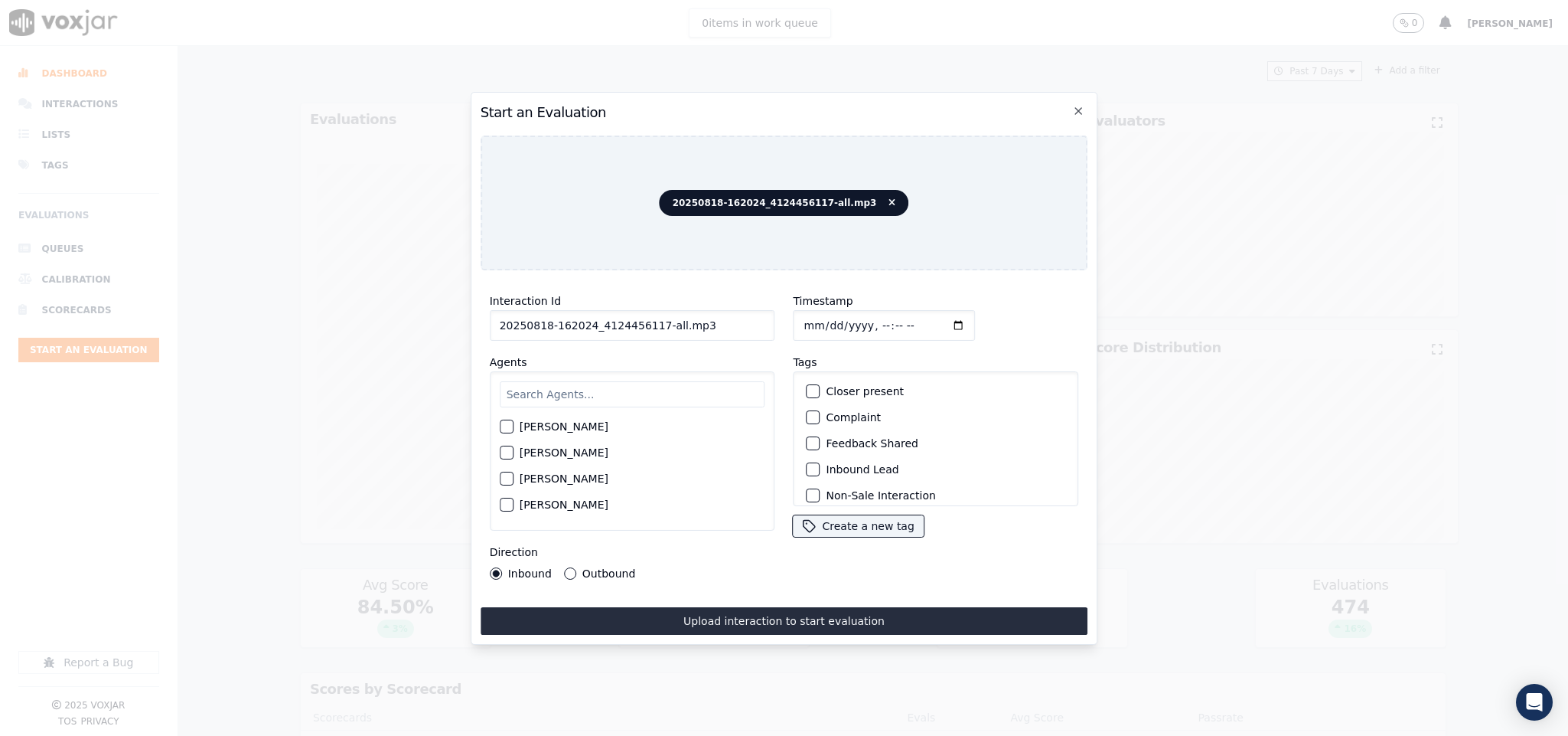
drag, startPoint x: 653, startPoint y: 319, endPoint x: 807, endPoint y: 311, distance: 154.2
click at [807, 311] on div "Interaction Id 20250818-162024_4124456117-all.mp3 Agents Harry Roy Aaron Biswas…" at bounding box center [784, 436] width 608 height 307
type input "20250818-162024_4124456117-C1"
click at [801, 313] on input "Timestamp" at bounding box center [885, 325] width 182 height 30
type input "2025-08-18T21:37"
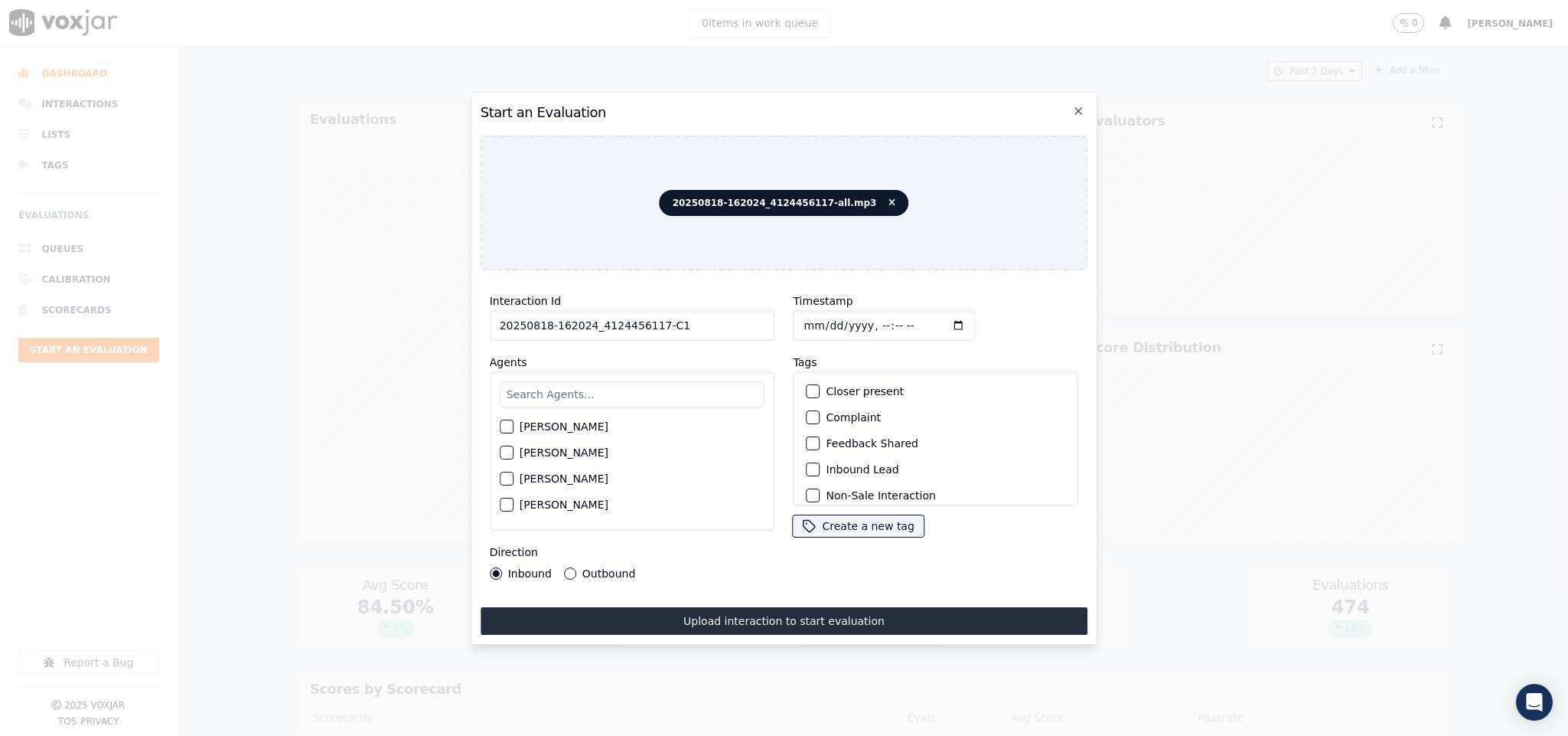
click at [641, 401] on input "text" at bounding box center [632, 394] width 266 height 26
type input "e"
type input "mark"
click at [500, 425] on div "button" at bounding box center [505, 430] width 10 height 10
click at [561, 568] on div "Inbound Outbound" at bounding box center [563, 573] width 146 height 12
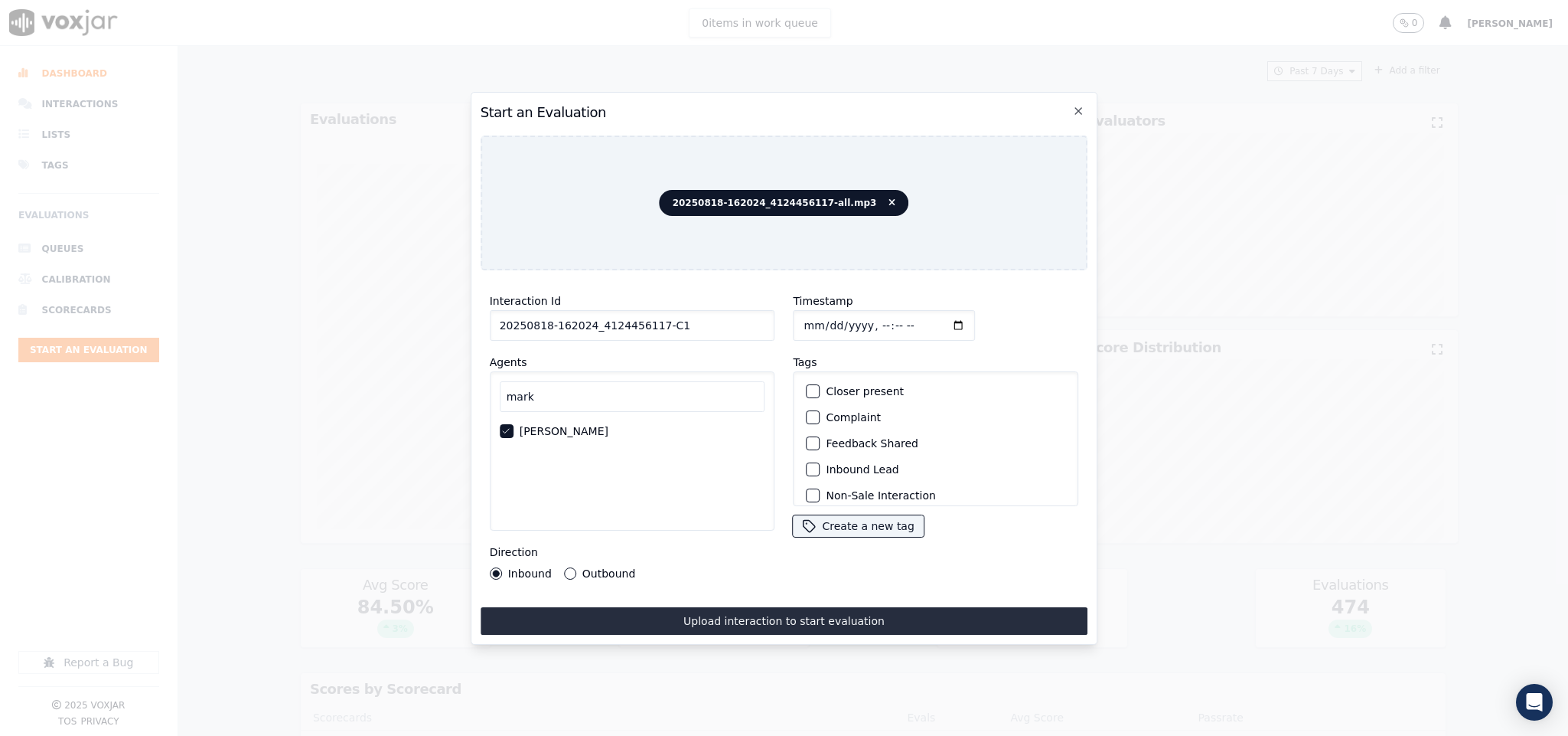
click at [564, 568] on button "Outbound" at bounding box center [570, 573] width 12 height 12
click at [808, 402] on div "button" at bounding box center [812, 407] width 10 height 10
click at [808, 481] on div "button" at bounding box center [812, 485] width 10 height 10
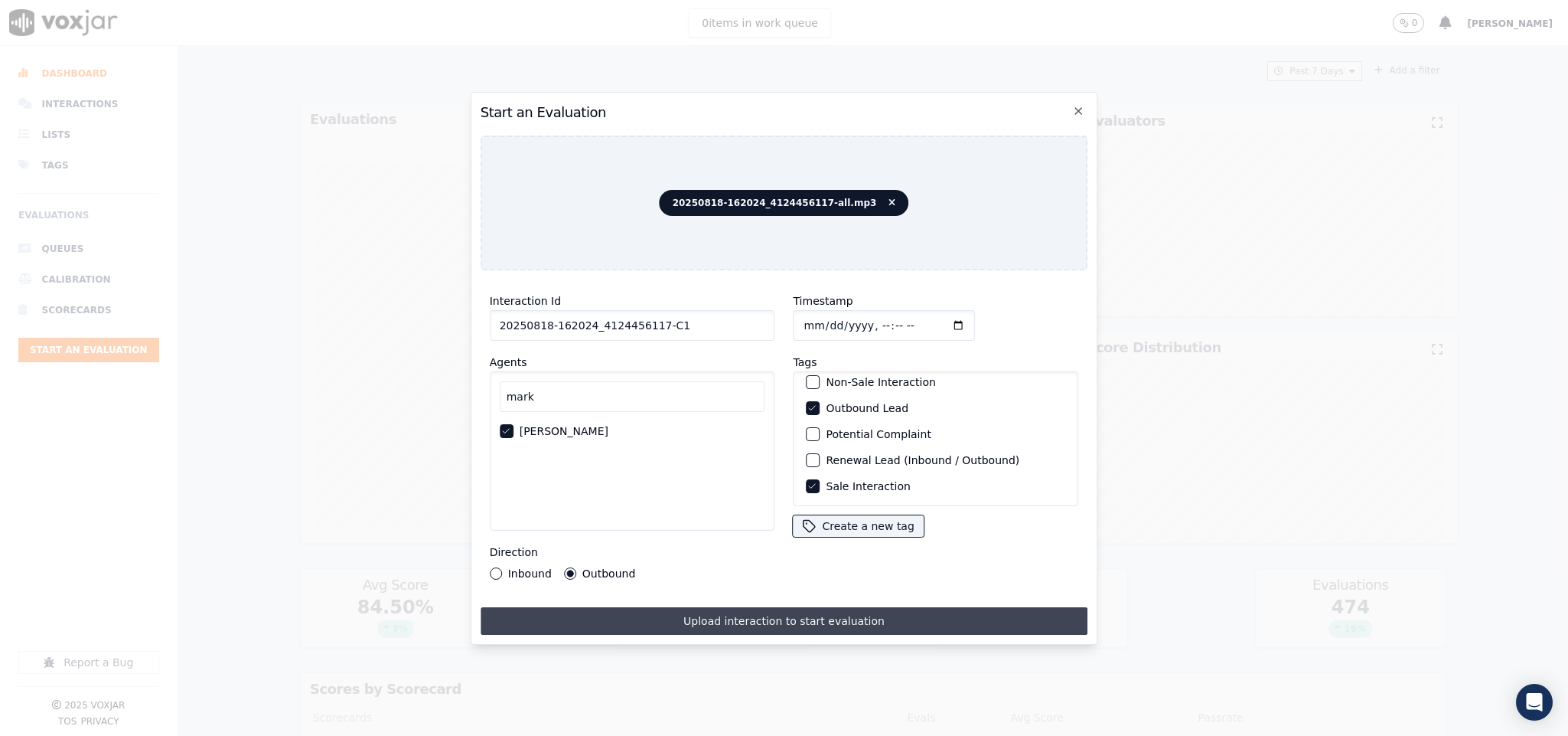
click at [774, 609] on button "Upload interaction to start evaluation" at bounding box center [784, 621] width 608 height 28
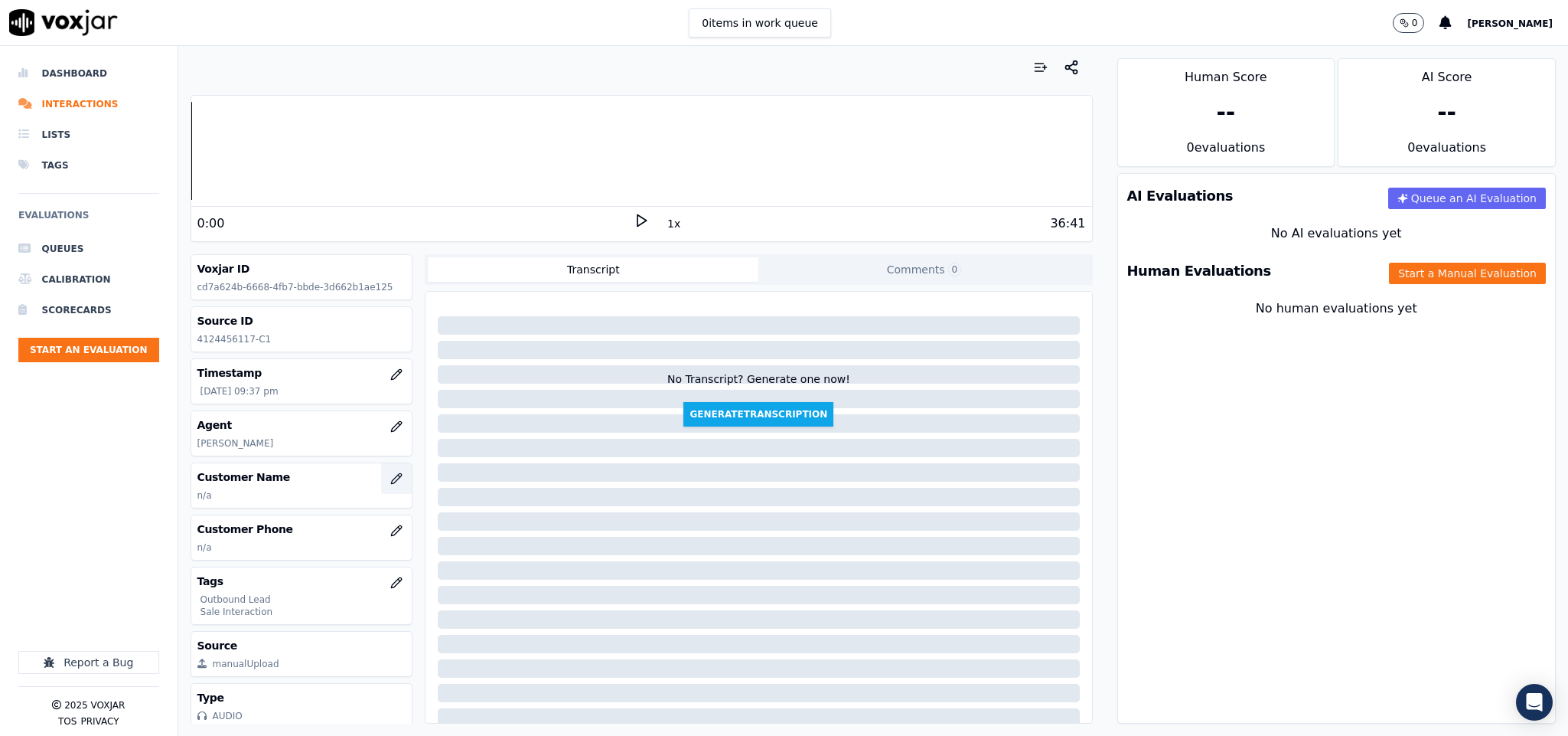
click at [390, 485] on icon "button" at bounding box center [396, 478] width 12 height 12
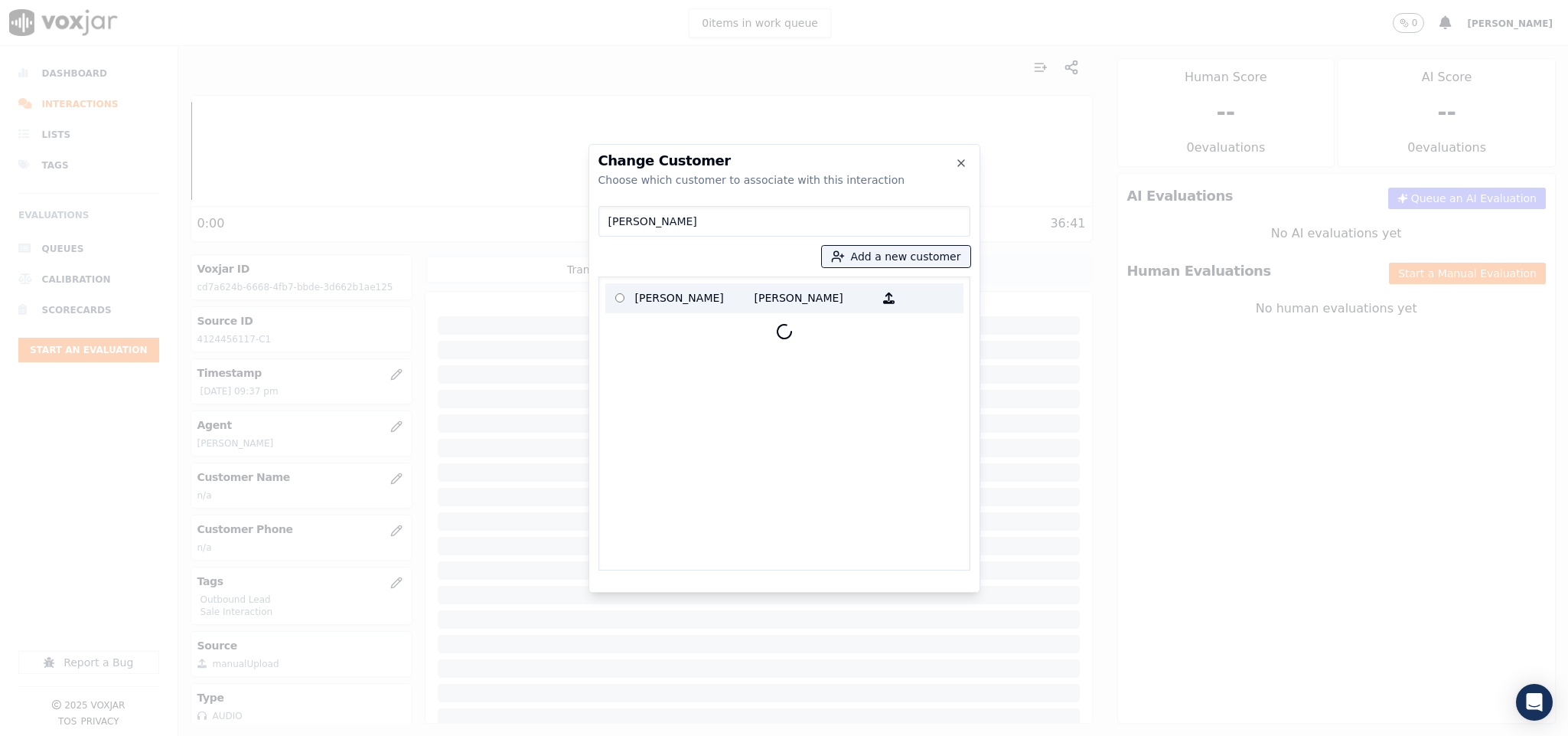
type input "Harold C Perlick"
click at [684, 303] on p "Harold C Perlick" at bounding box center [695, 299] width 120 height 24
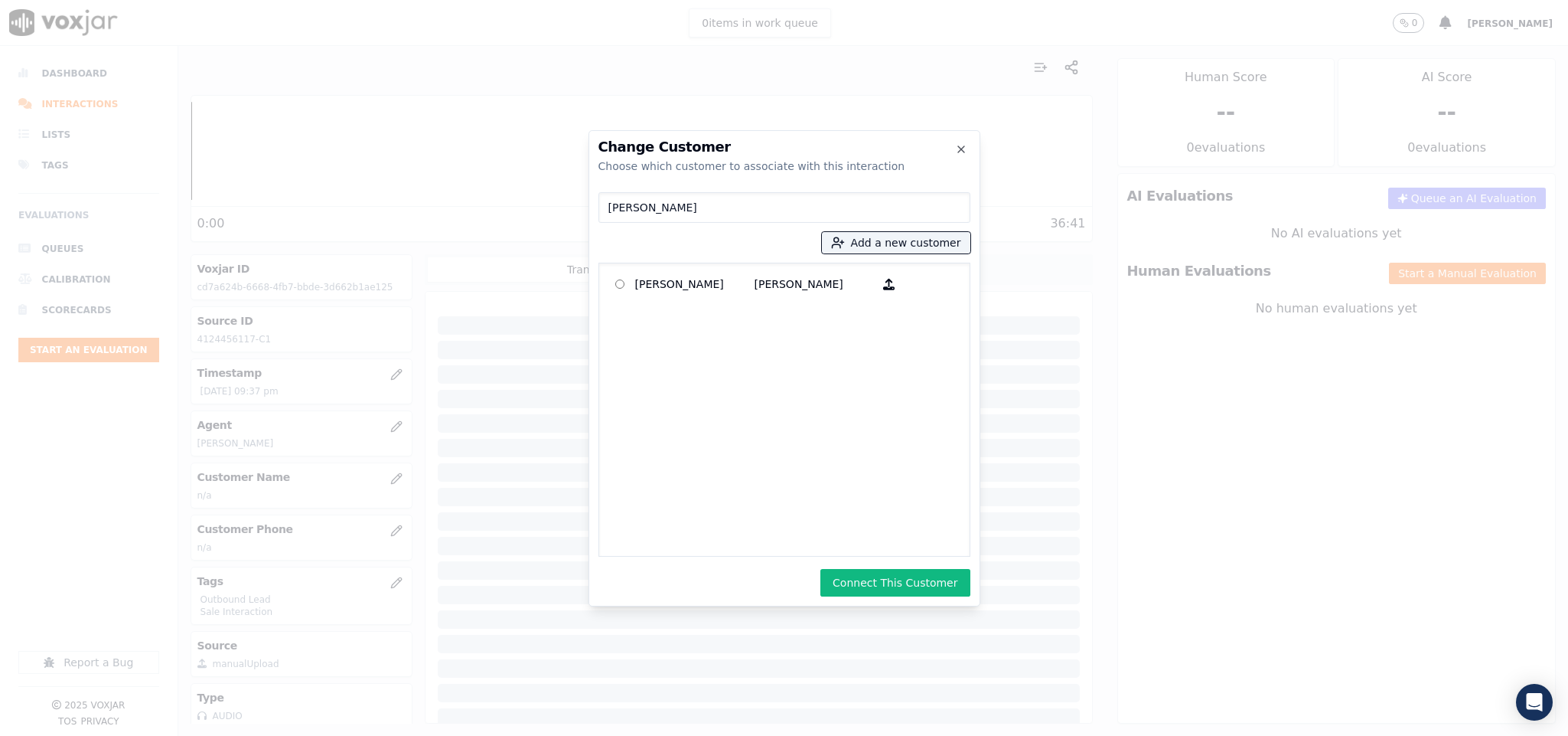
drag, startPoint x: 710, startPoint y: 210, endPoint x: 535, endPoint y: 212, distance: 175.0
click at [535, 735] on div "Change Customer Choose which customer to associate with this interaction Harold…" at bounding box center [784, 736] width 1568 height 0
click at [871, 252] on button "Add a new customer" at bounding box center [896, 243] width 148 height 22
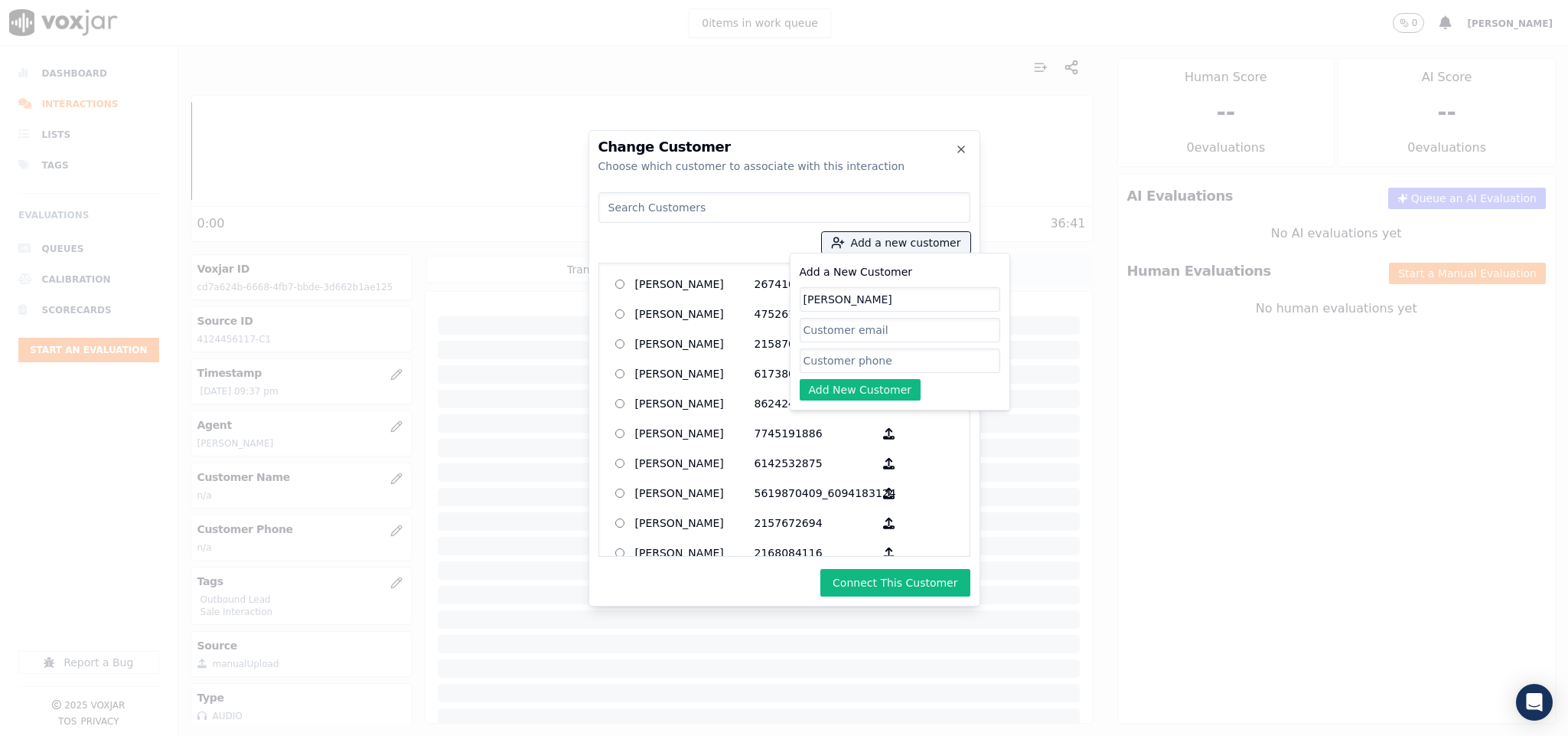
type input "Harold C Perlick"
click at [834, 364] on input "Add a New Customer" at bounding box center [899, 360] width 200 height 25
paste input "4124456117"
type input "4124456117"
click at [840, 395] on button "Add New Customer" at bounding box center [860, 390] width 121 height 22
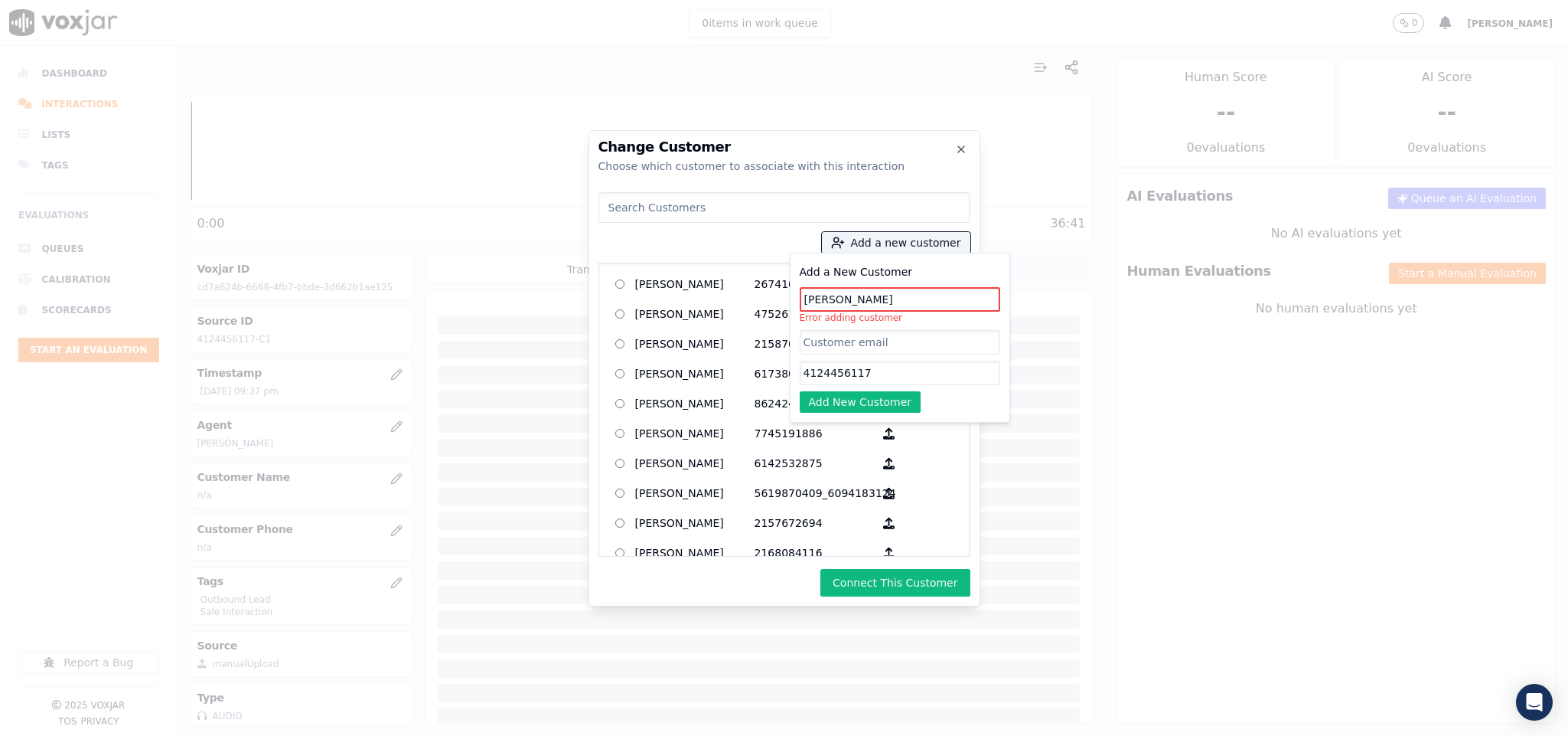
click at [851, 297] on input "Harold C Perlick" at bounding box center [899, 299] width 200 height 25
click at [846, 301] on input "Harold C Perlick" at bounding box center [899, 299] width 200 height 25
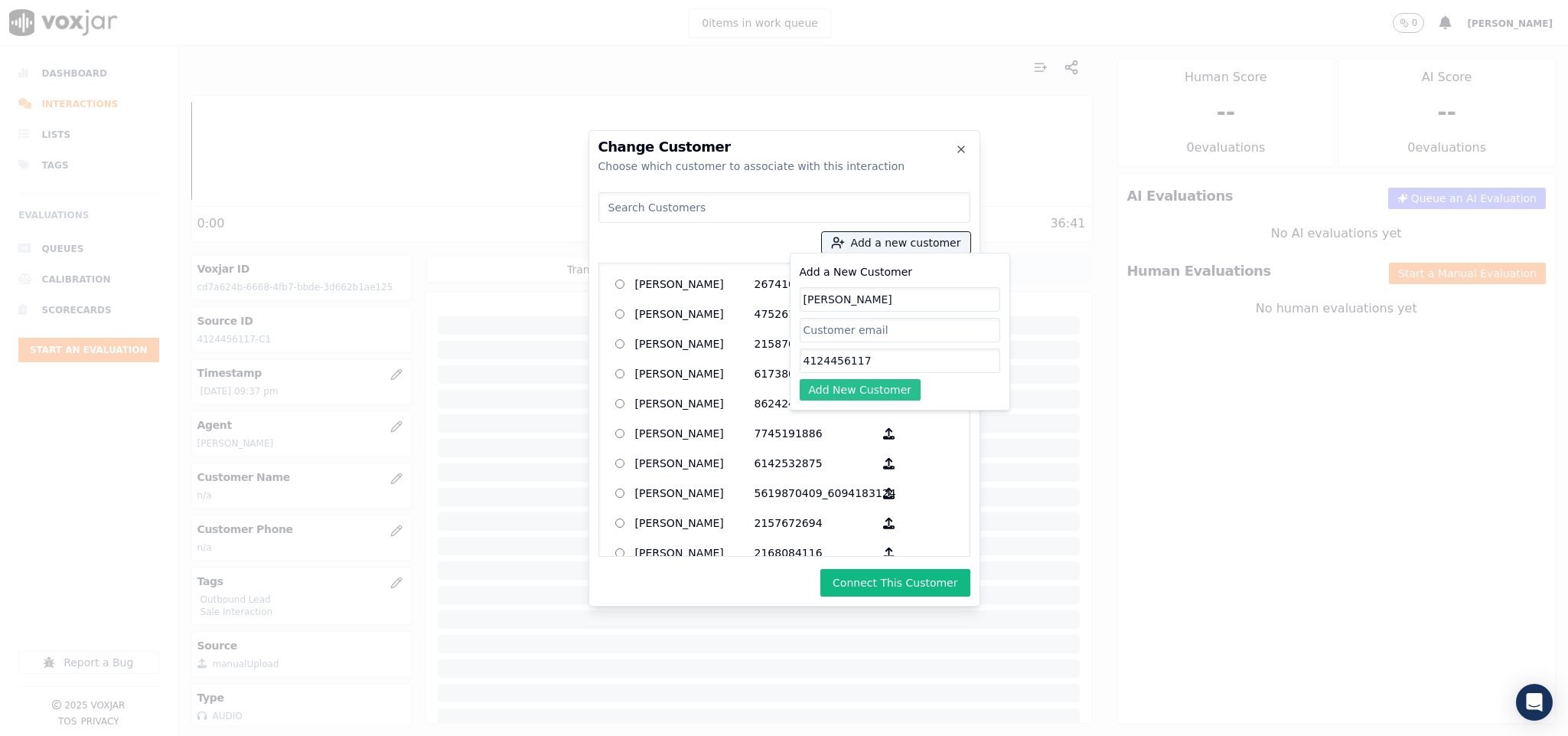
type input "Harold CPerlick"
click at [851, 384] on button "Add New Customer" at bounding box center [860, 390] width 121 height 22
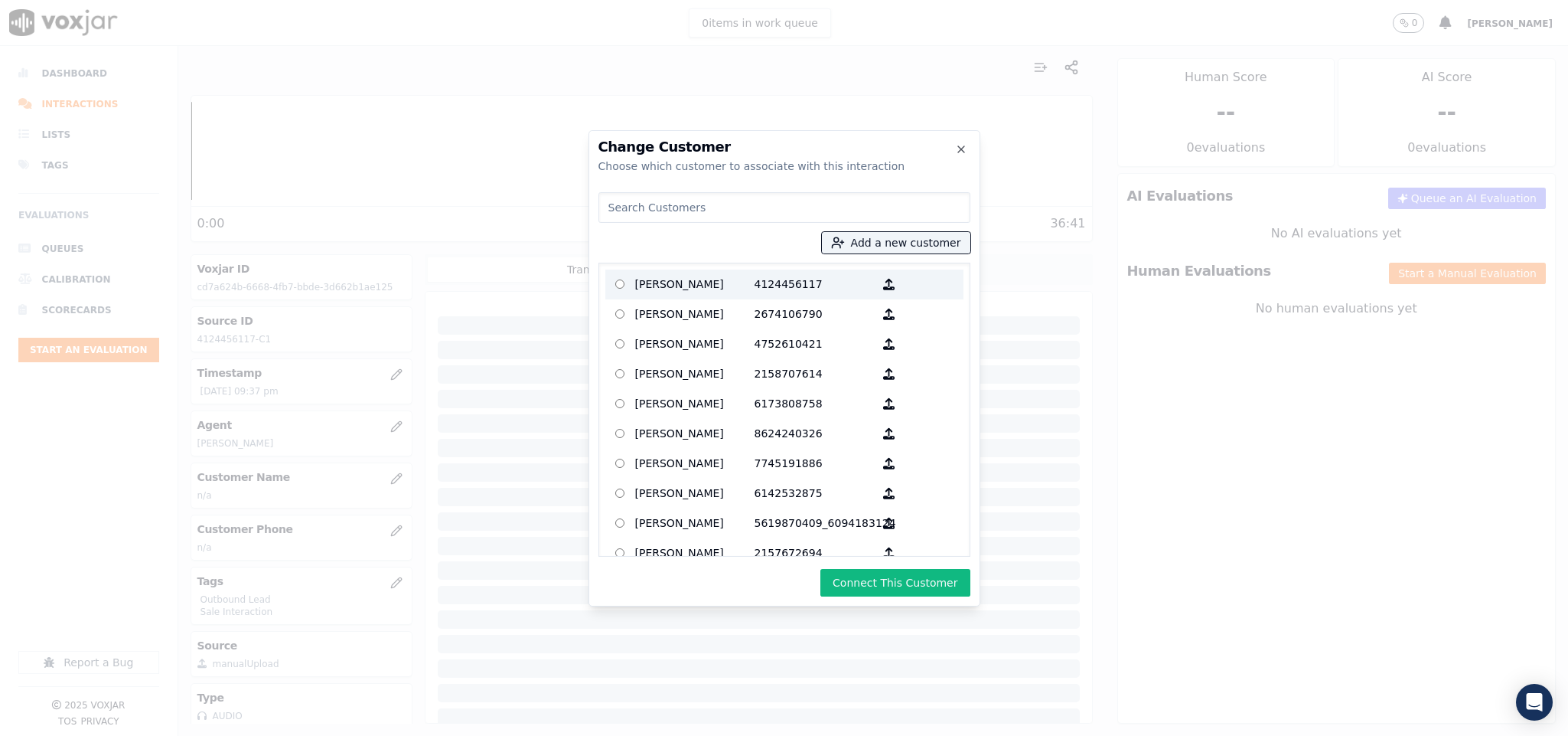
click at [755, 286] on p "4124456117" at bounding box center [815, 284] width 120 height 24
click at [889, 574] on button "Connect This Customer" at bounding box center [895, 583] width 149 height 28
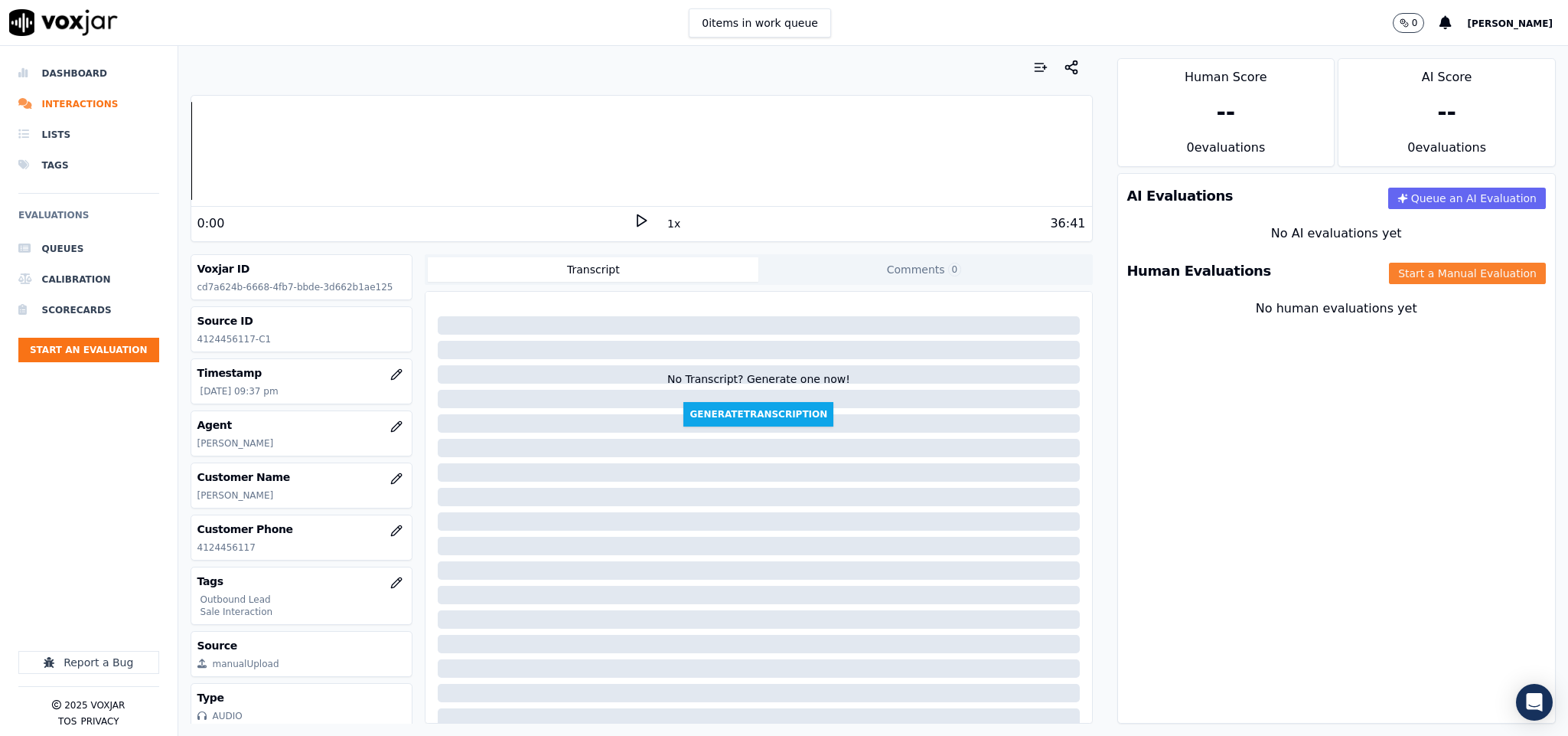
click at [1389, 276] on button "Start a Manual Evaluation" at bounding box center [1467, 273] width 157 height 22
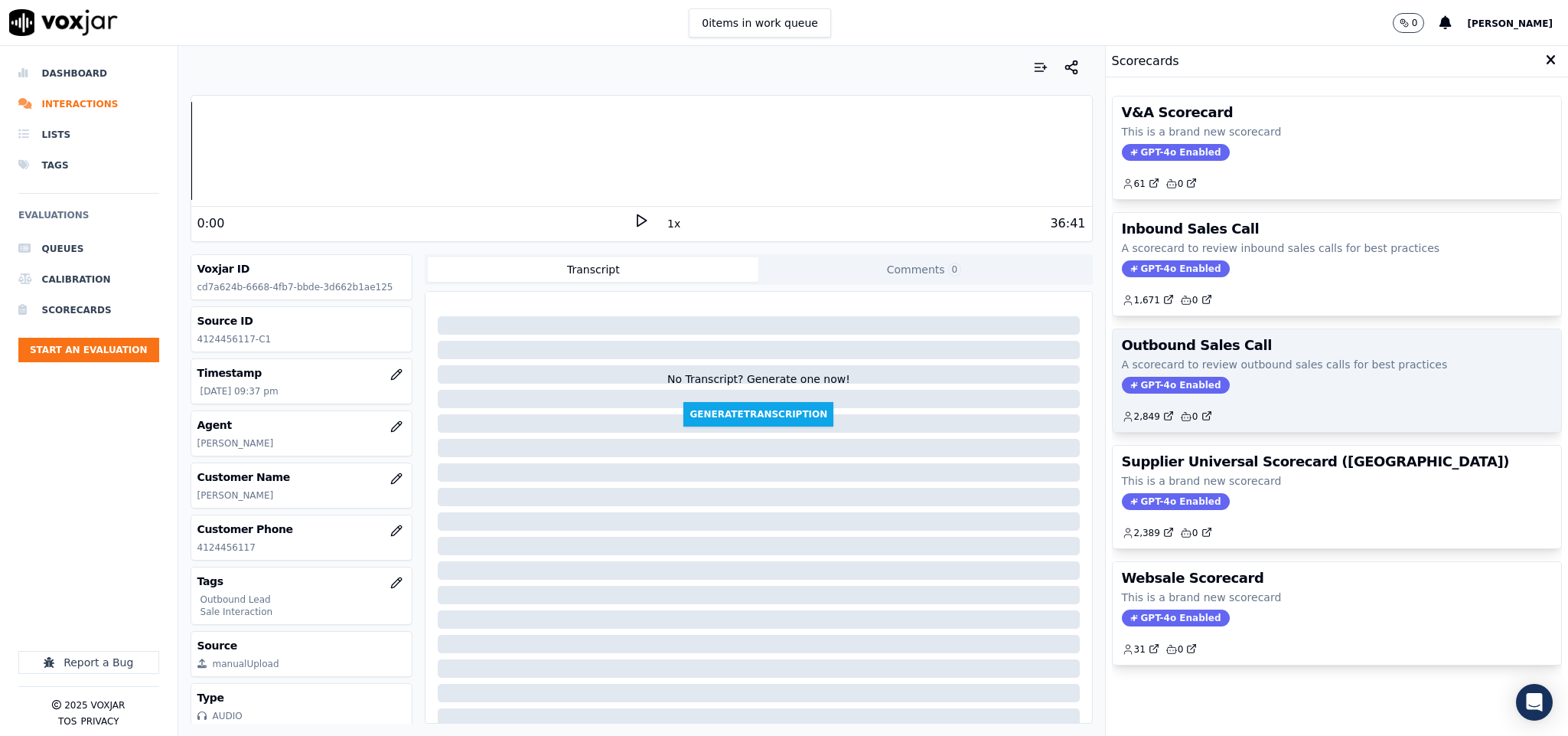
click at [1160, 386] on span "GPT-4o Enabled" at bounding box center [1175, 385] width 108 height 17
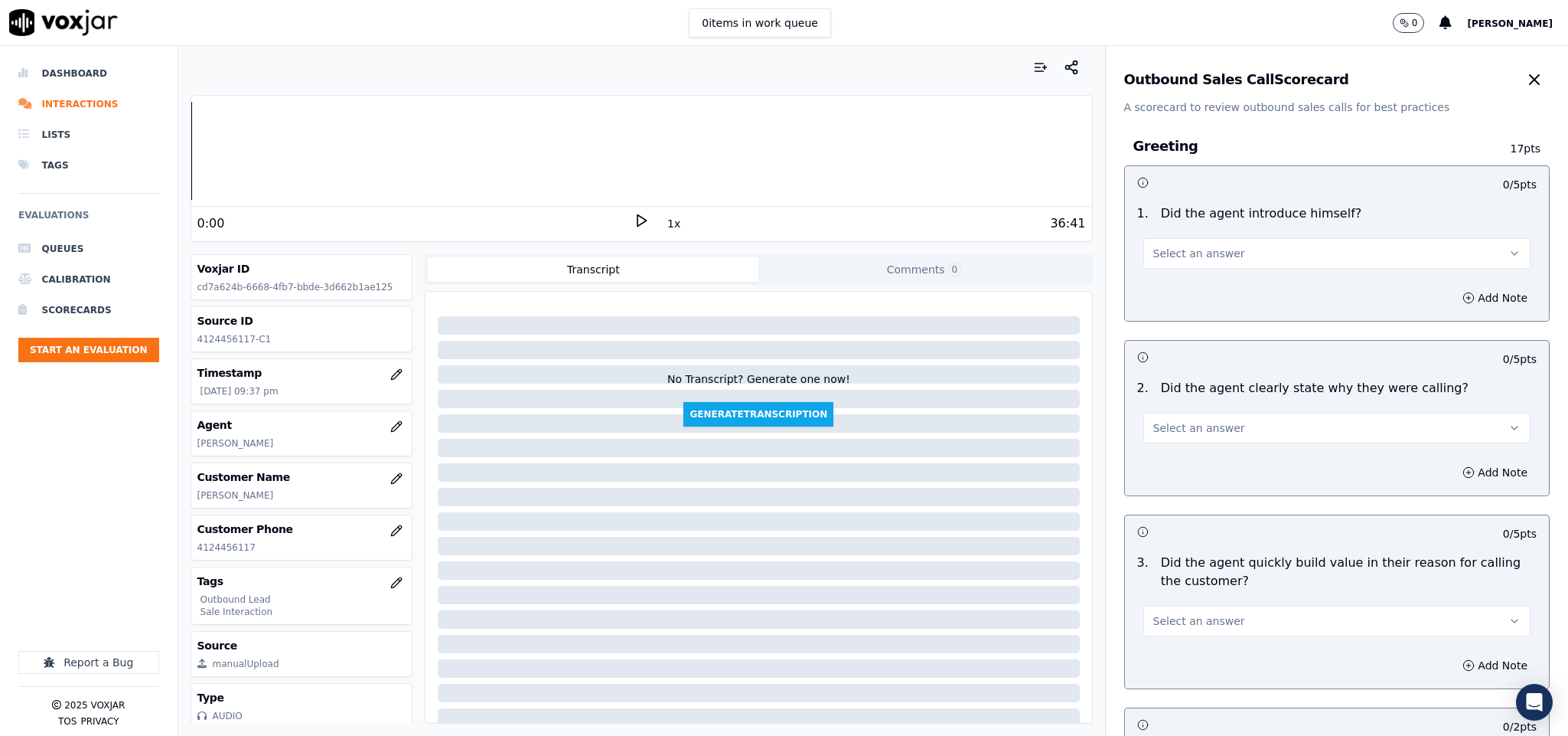
drag, startPoint x: 1203, startPoint y: 241, endPoint x: 1194, endPoint y: 267, distance: 27.5
click at [1203, 242] on button "Select an answer" at bounding box center [1337, 253] width 388 height 30
click at [1187, 291] on div "Yes" at bounding box center [1299, 288] width 350 height 25
click at [1185, 425] on span "Select an answer" at bounding box center [1199, 428] width 92 height 15
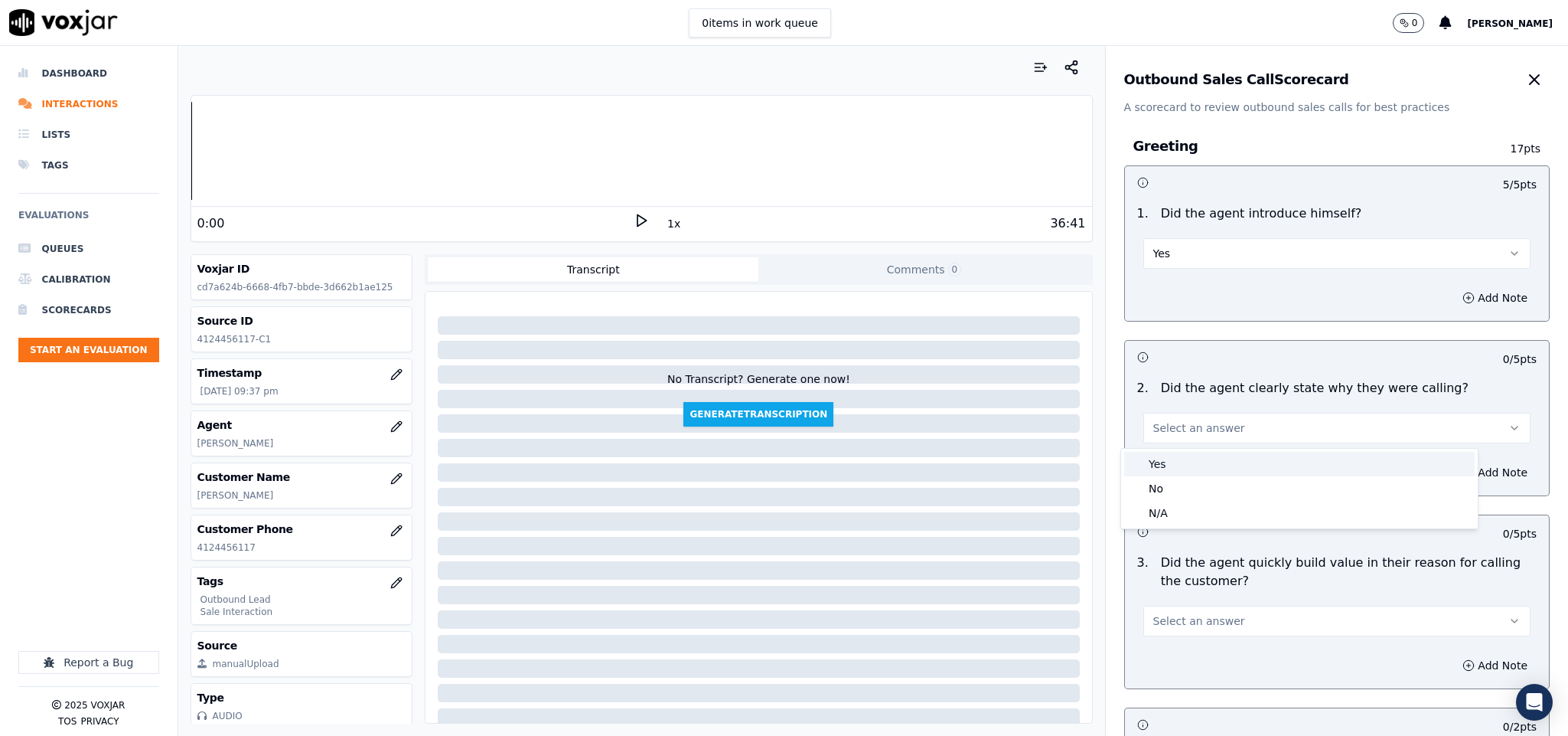
click at [1183, 458] on div "Yes" at bounding box center [1299, 464] width 350 height 25
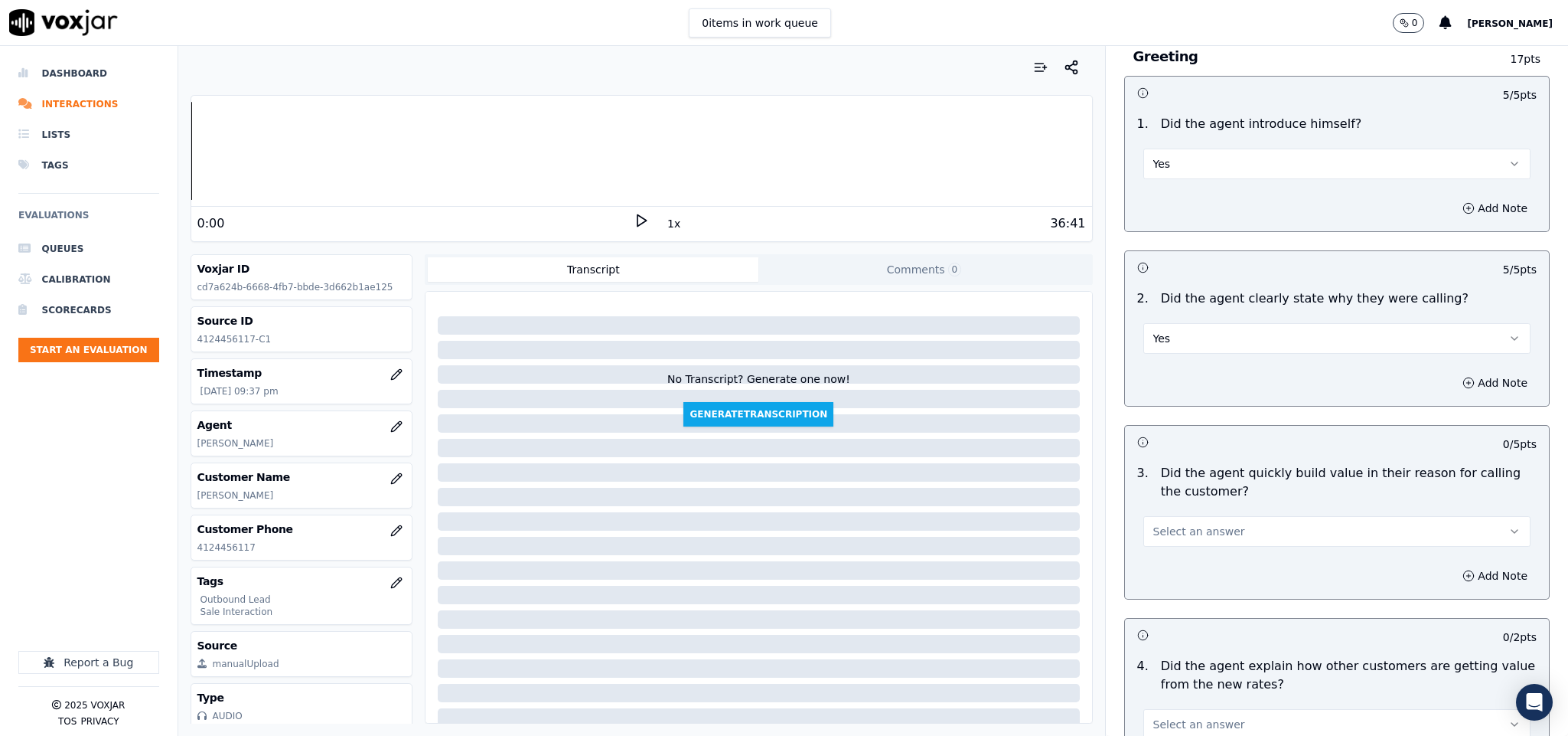
scroll to position [230, 0]
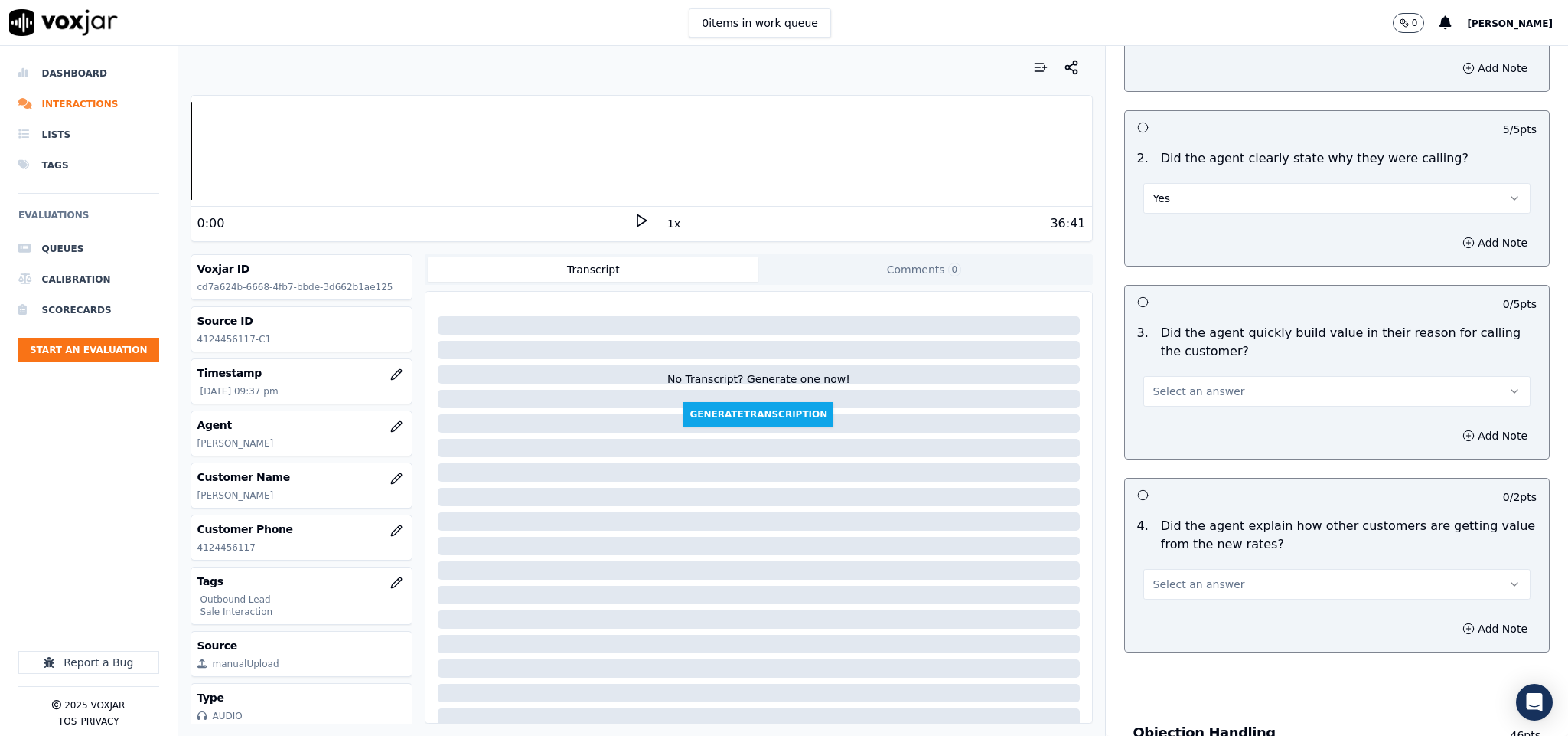
click at [1203, 394] on span "Select an answer" at bounding box center [1199, 391] width 92 height 15
click at [1203, 428] on div "Yes" at bounding box center [1299, 428] width 350 height 25
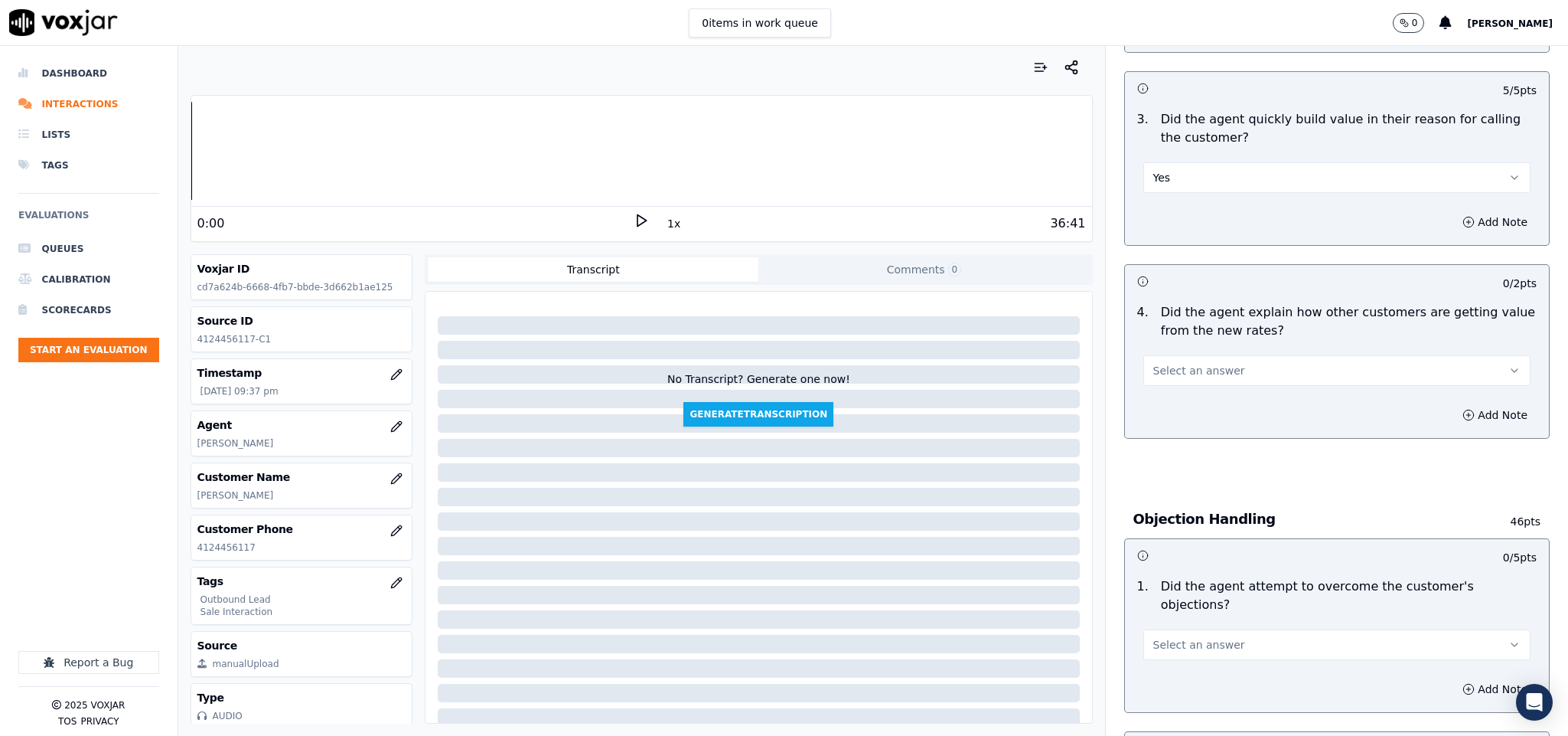
scroll to position [459, 0]
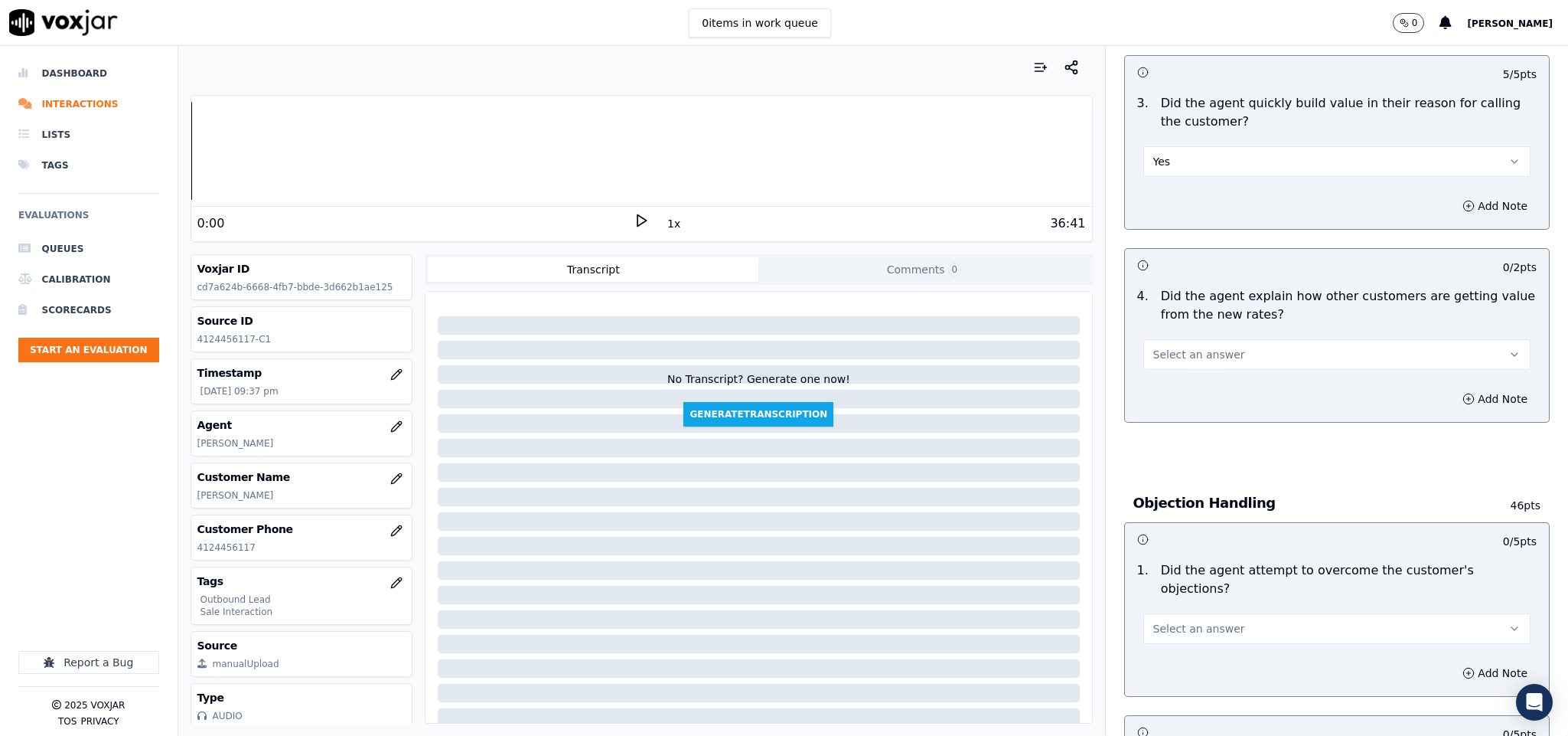
click at [1203, 346] on button "Select an answer" at bounding box center [1337, 354] width 388 height 30
click at [1188, 393] on div "Yes" at bounding box center [1299, 391] width 350 height 25
click at [1191, 357] on button "Yes" at bounding box center [1337, 354] width 388 height 30
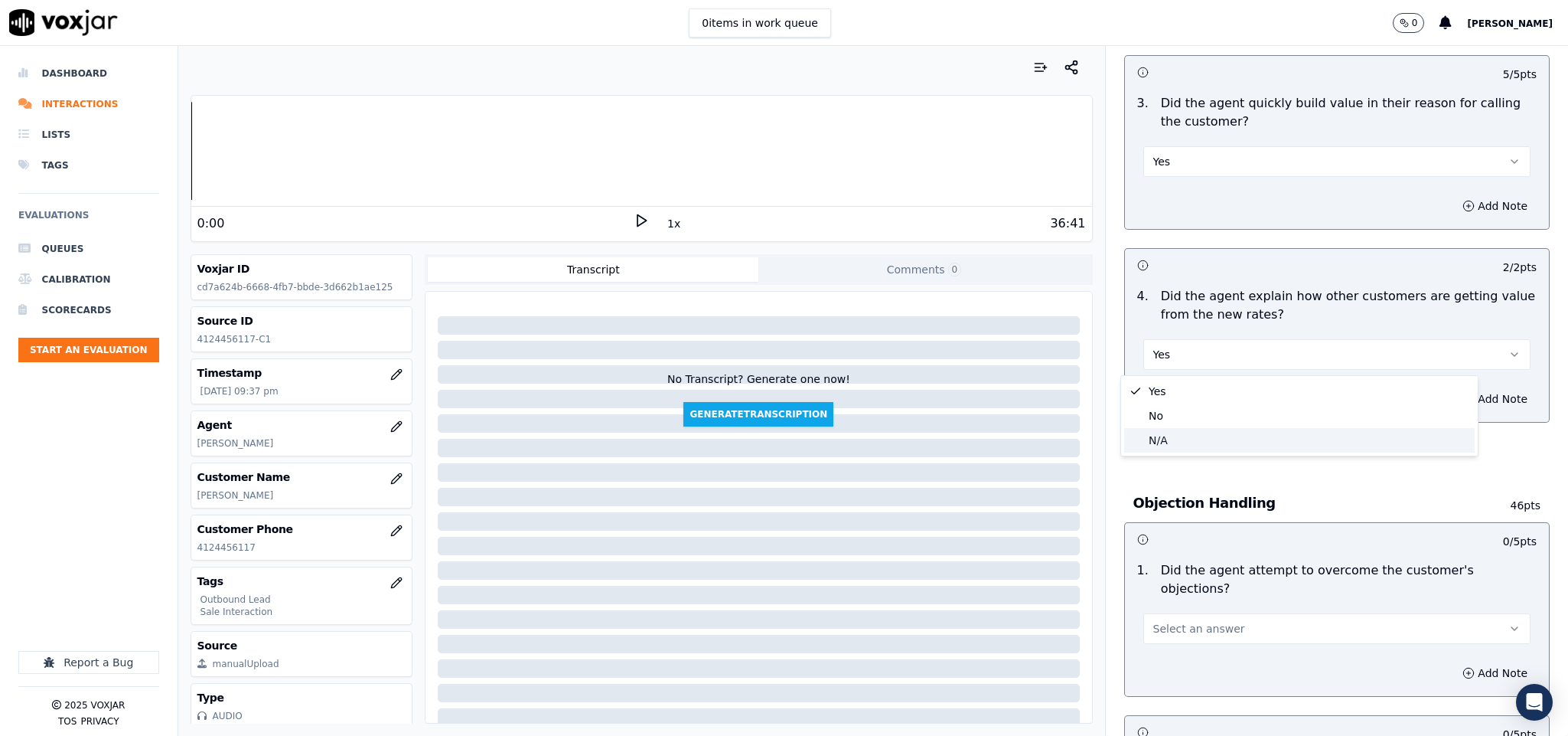
click at [1186, 441] on div "N/A" at bounding box center [1299, 440] width 350 height 25
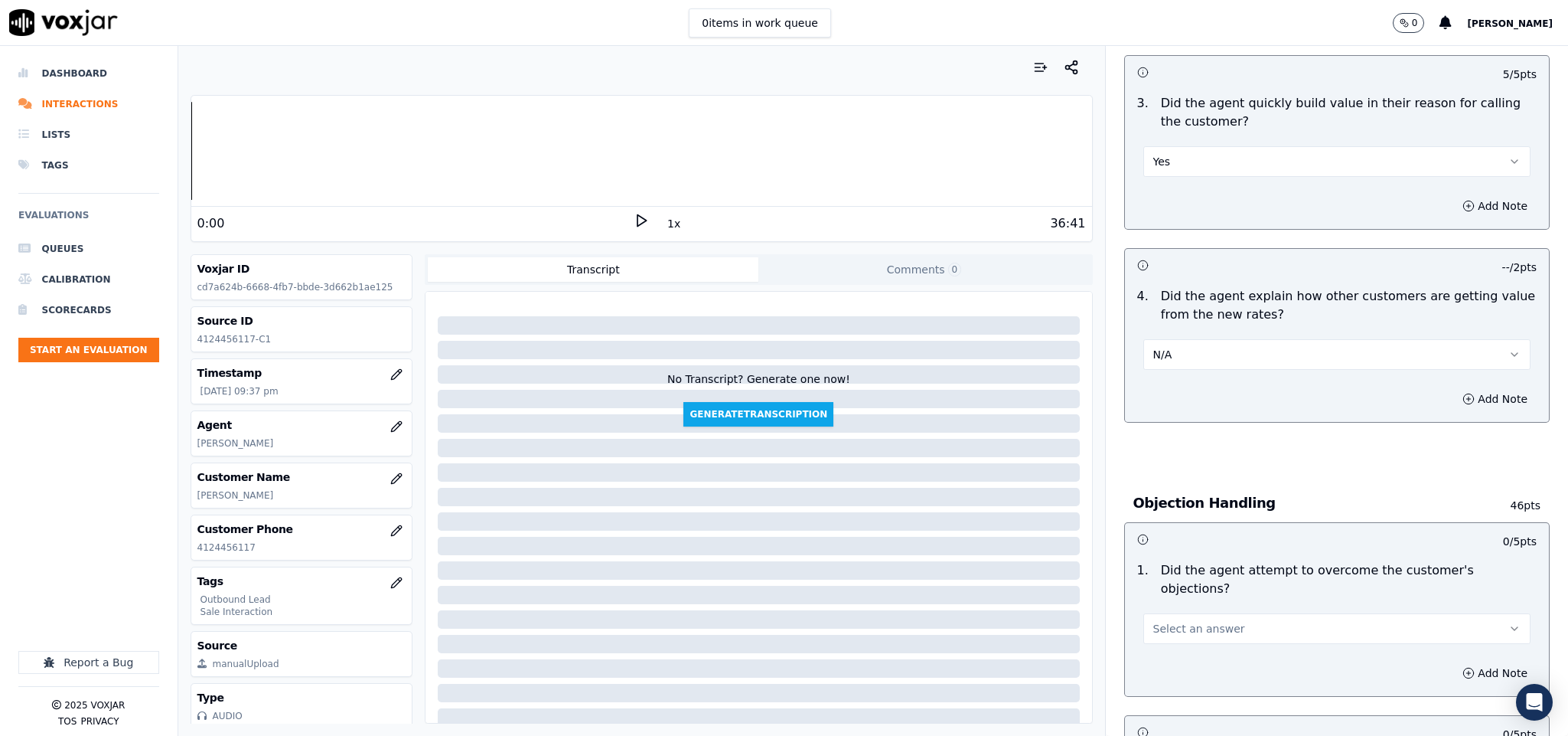
scroll to position [689, 0]
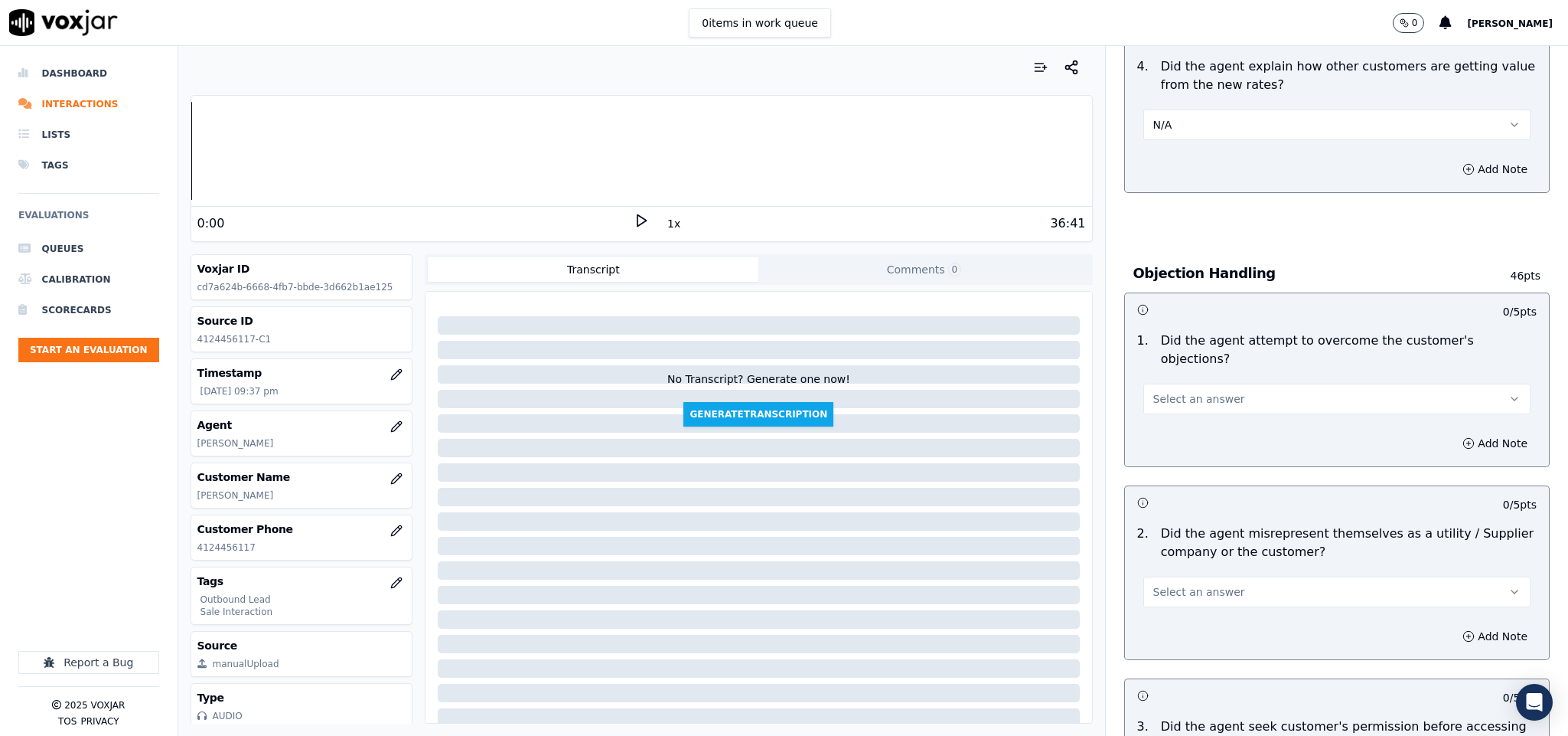
click at [1197, 391] on span "Select an answer" at bounding box center [1199, 398] width 92 height 15
click at [1178, 416] on div "Yes" at bounding box center [1299, 417] width 350 height 25
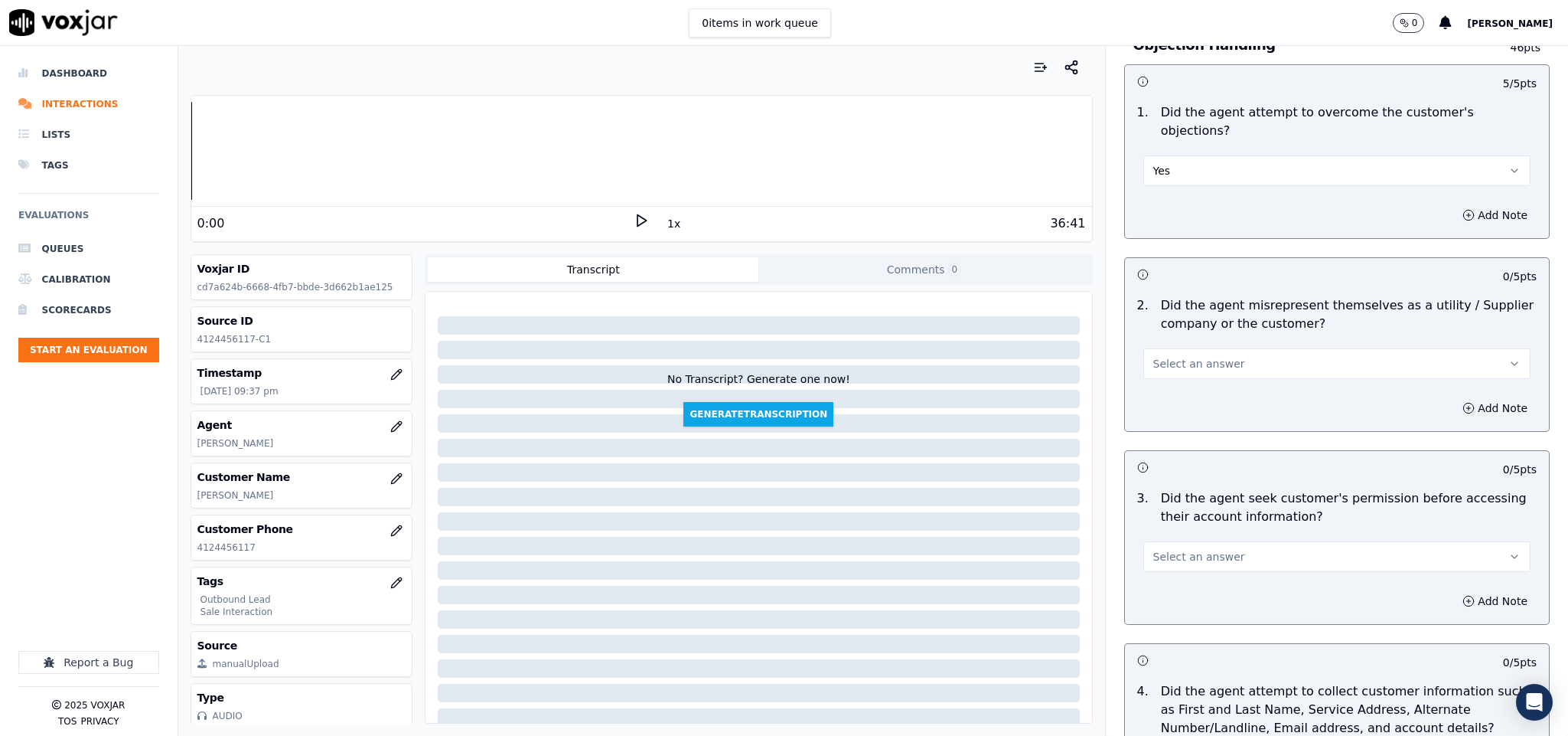
scroll to position [919, 0]
click at [1191, 344] on div "Select an answer" at bounding box center [1337, 361] width 388 height 34
click at [1196, 354] on span "Select an answer" at bounding box center [1199, 362] width 92 height 15
click at [1176, 416] on div "No" at bounding box center [1299, 406] width 350 height 25
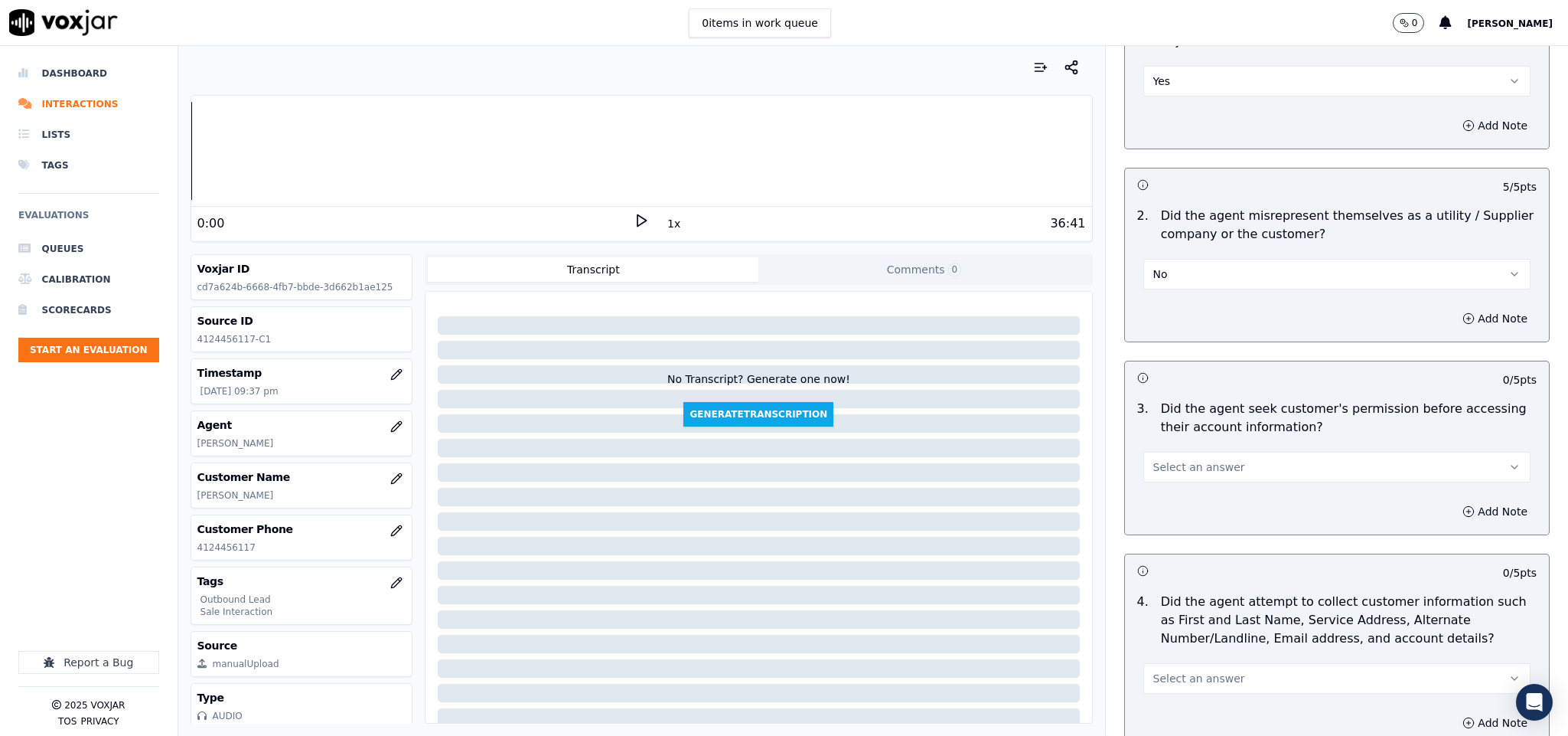
scroll to position [1149, 0]
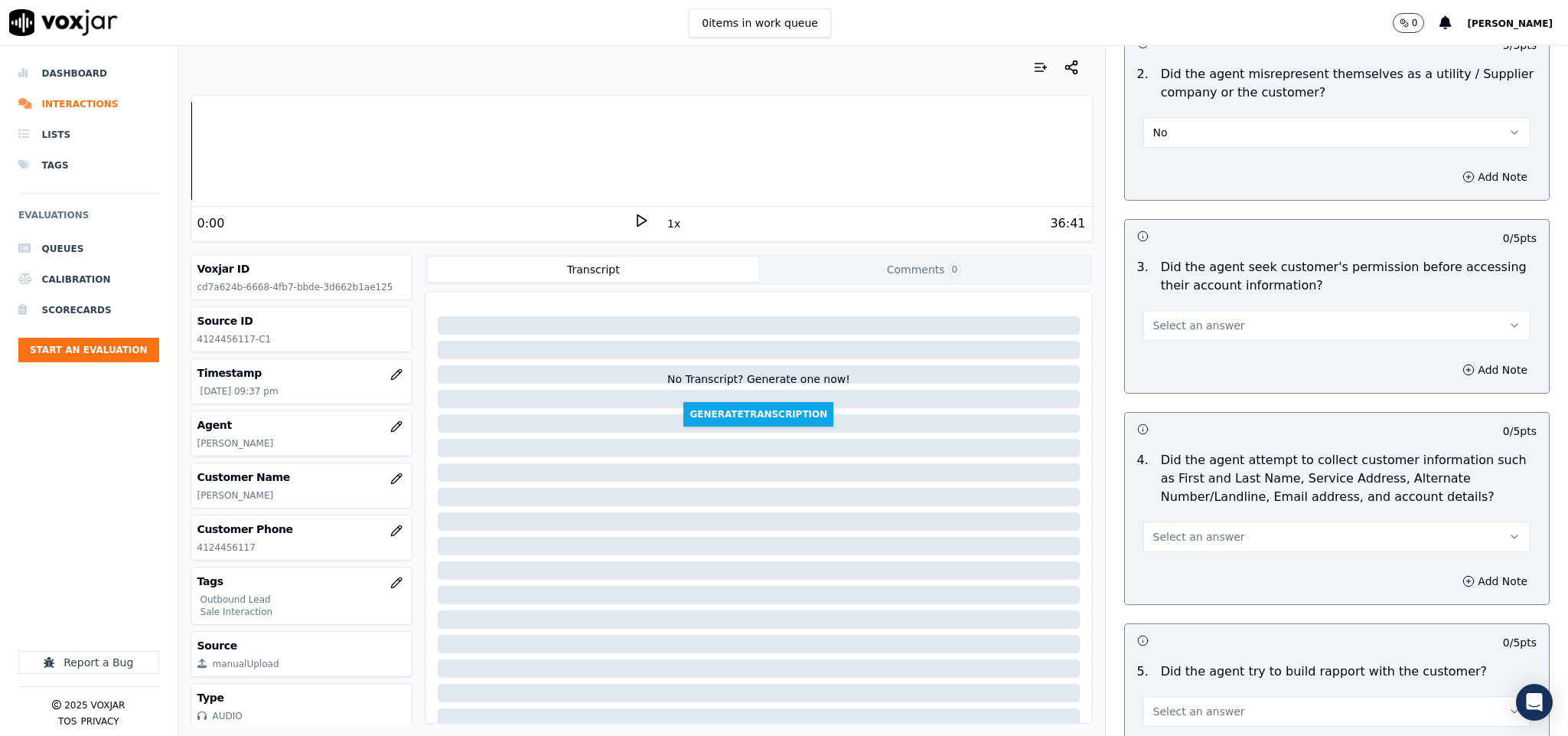
click at [1217, 310] on button "Select an answer" at bounding box center [1337, 325] width 388 height 30
click at [1178, 366] on div "No" at bounding box center [1299, 370] width 350 height 25
click at [1455, 359] on button "Add Note" at bounding box center [1495, 370] width 84 height 22
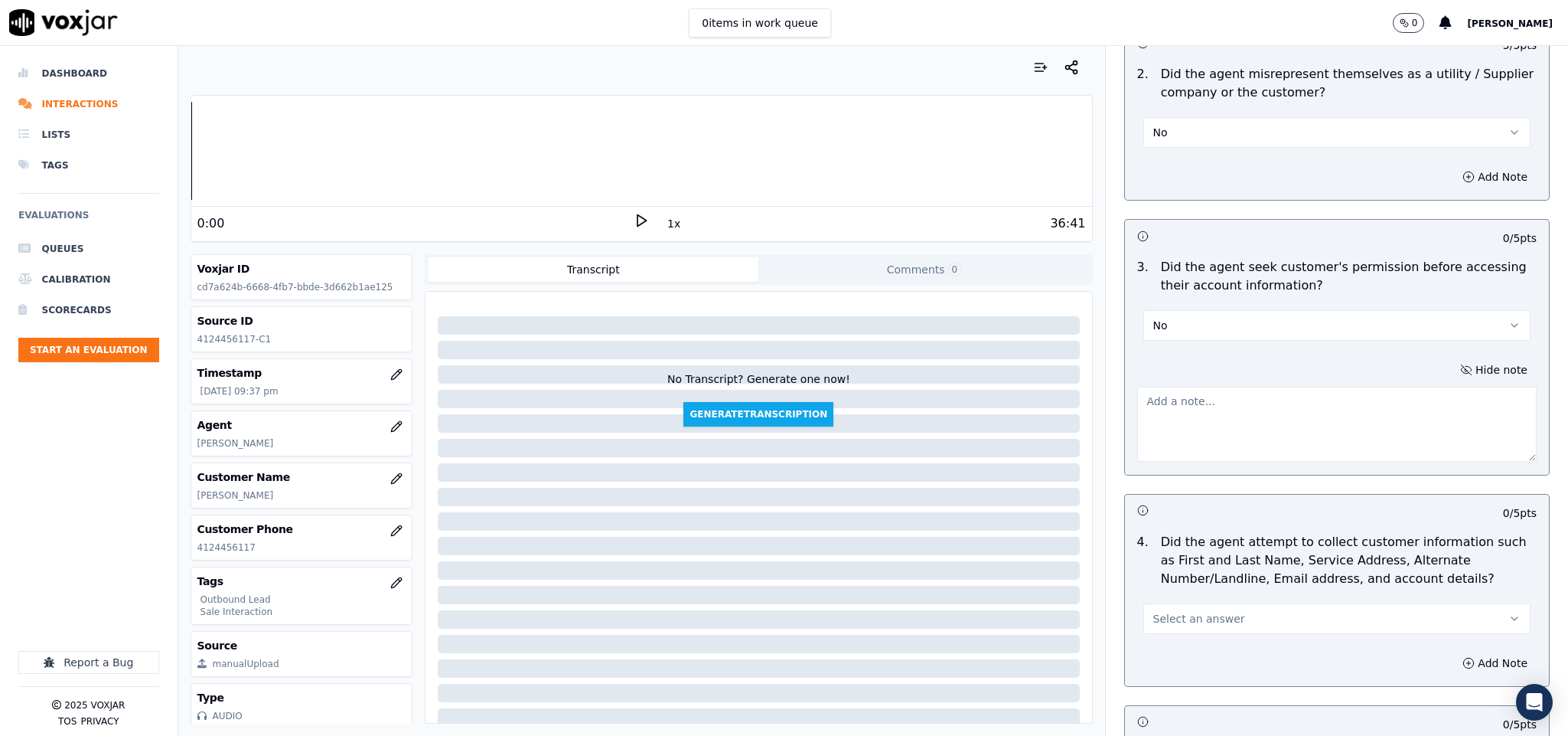
click at [1304, 381] on div at bounding box center [1337, 421] width 401 height 82
click at [1241, 395] on textarea at bounding box center [1337, 424] width 401 height 75
paste textarea "@3:54 - agent share the account number - “The agent must ask for and obtain the…"
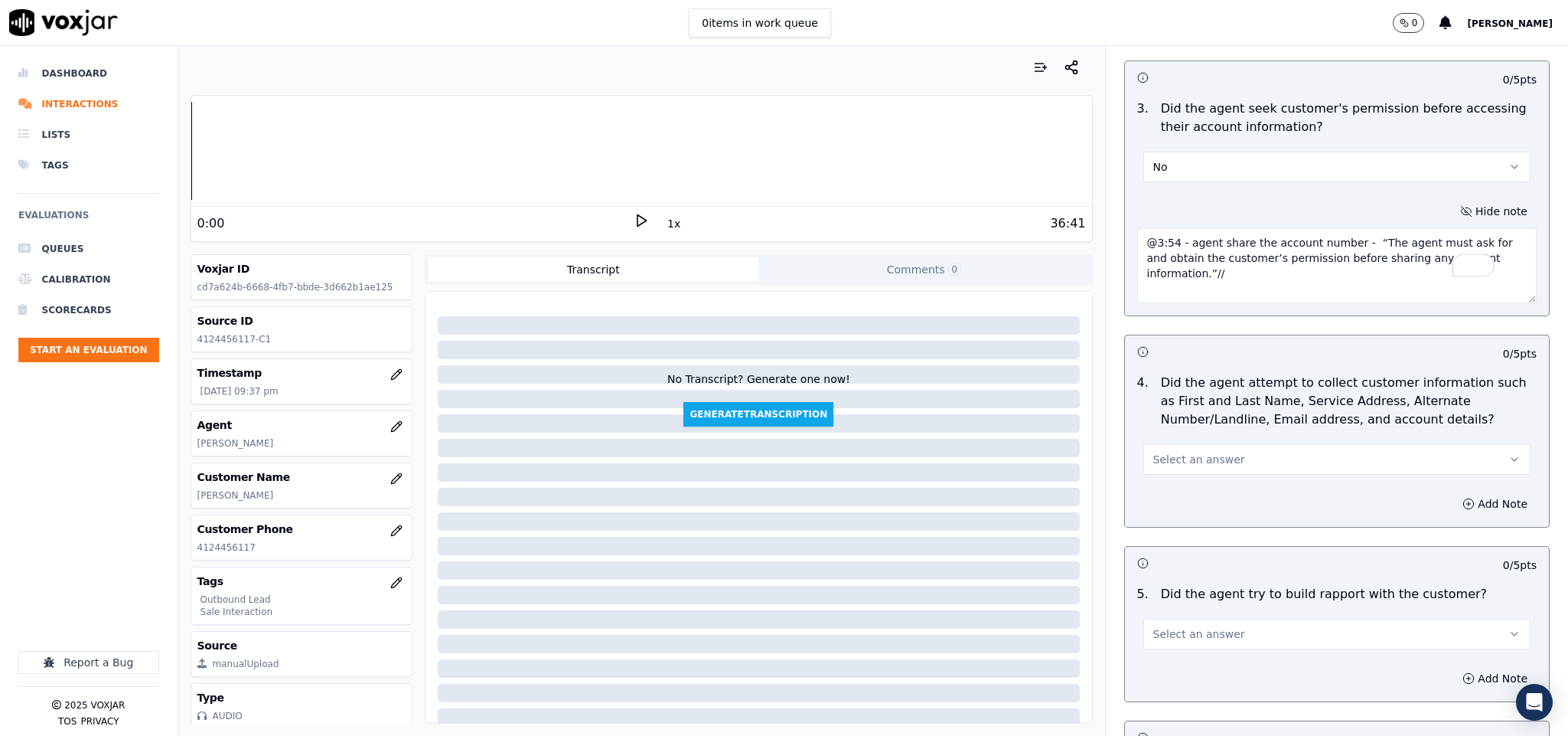
scroll to position [1493, 0]
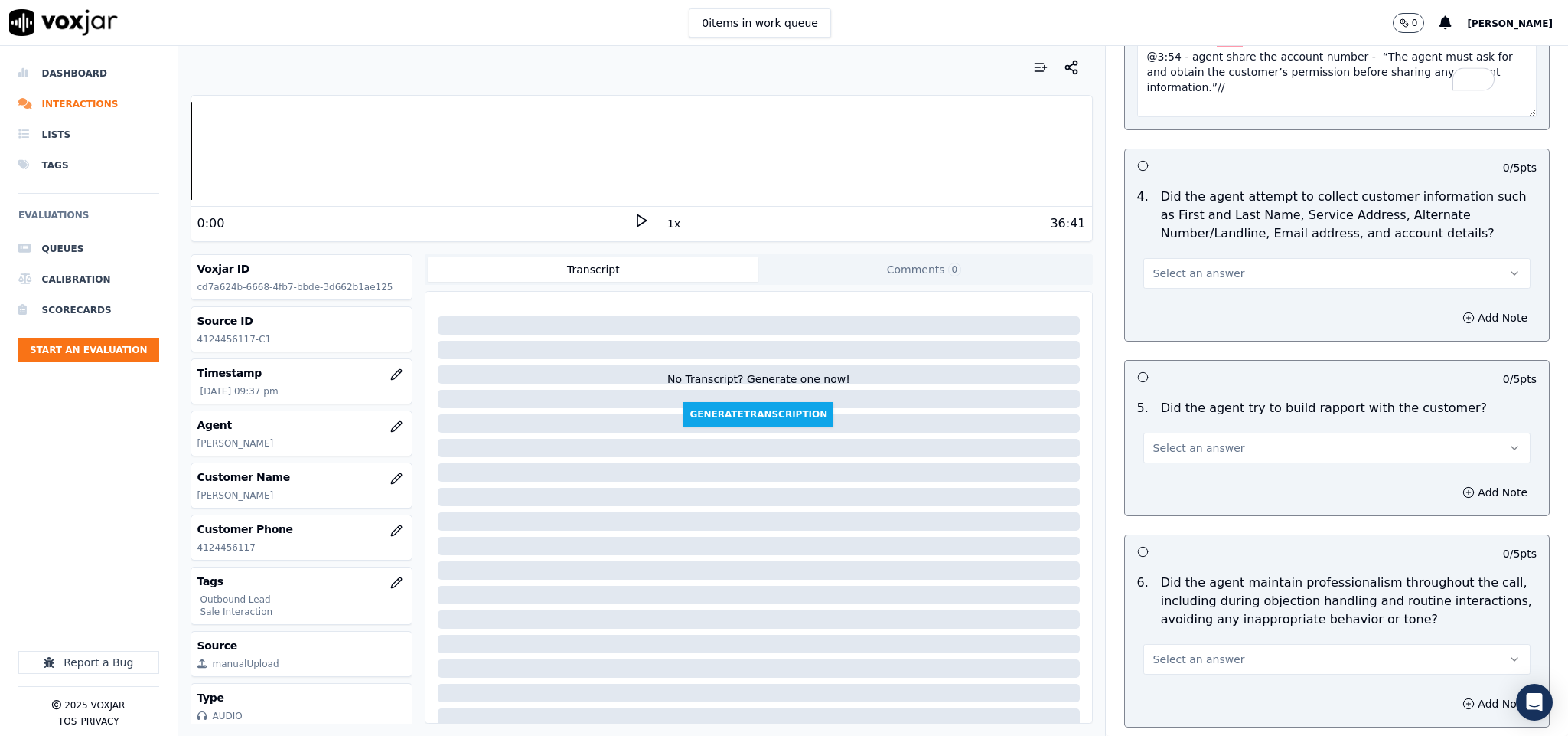
type textarea "@3:54 - agent share the account number - “The agent must ask for and obtain the…"
click at [1178, 258] on button "Select an answer" at bounding box center [1337, 273] width 388 height 30
click at [1188, 333] on div "N/A" at bounding box center [1299, 344] width 350 height 25
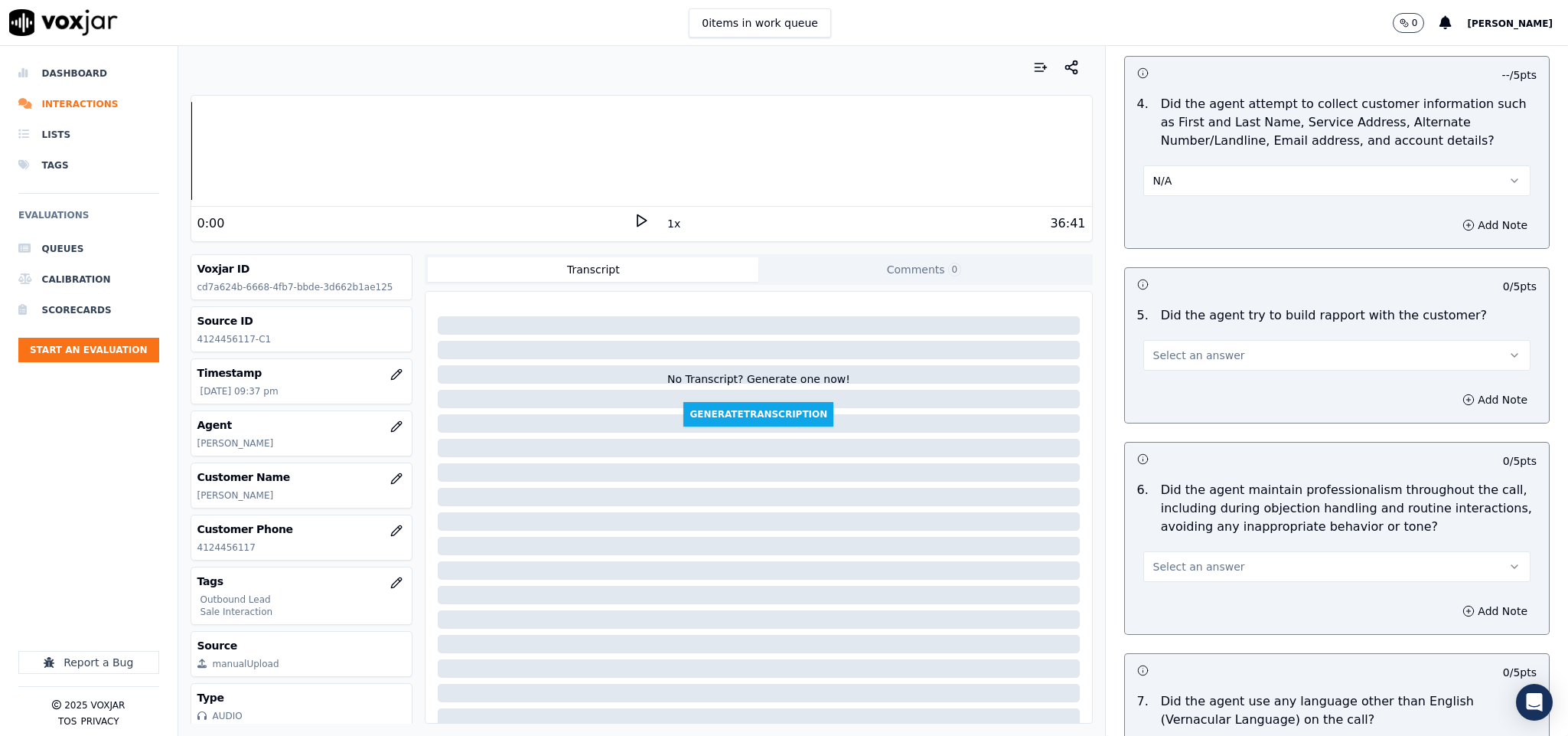
scroll to position [1723, 0]
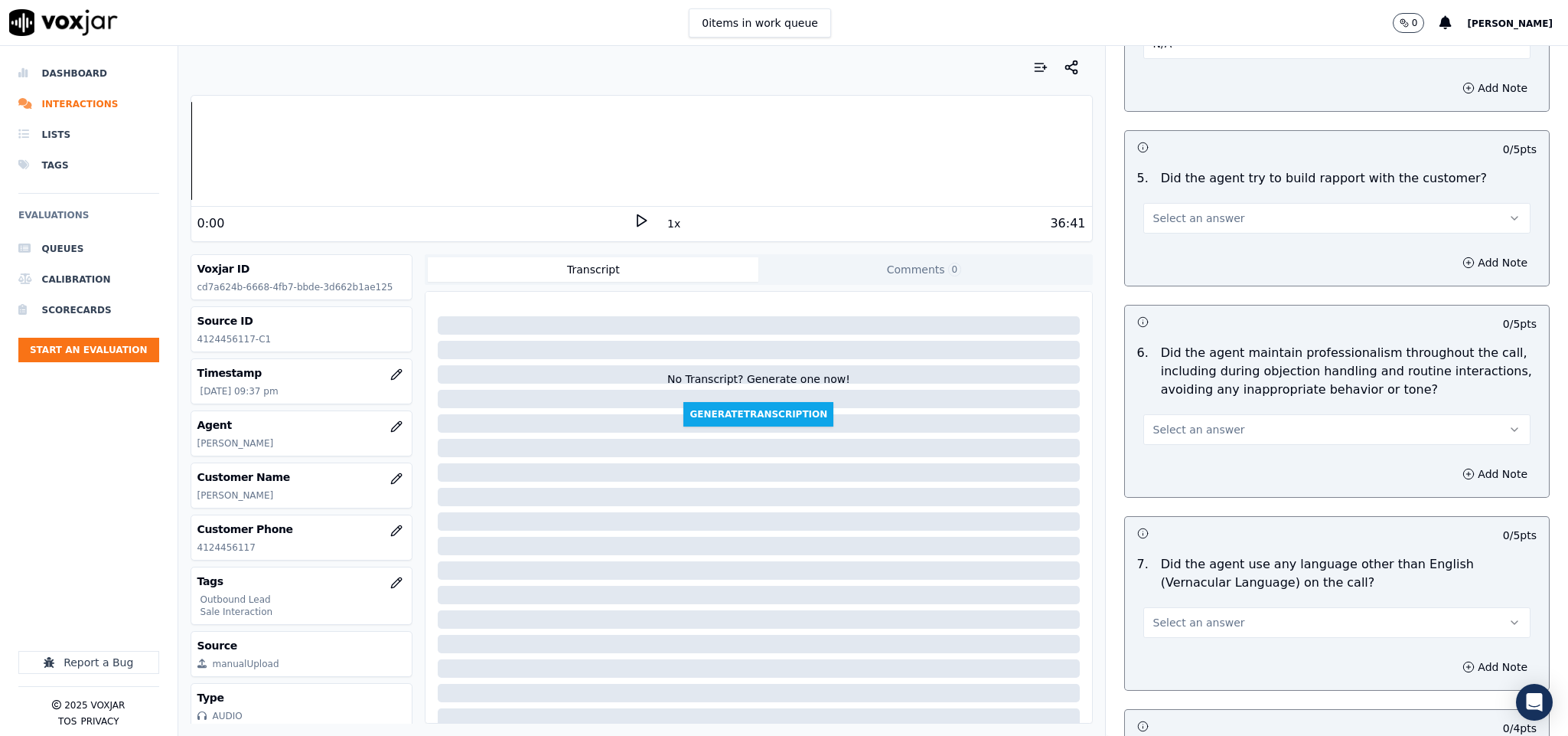
click at [1226, 204] on button "Select an answer" at bounding box center [1337, 218] width 388 height 30
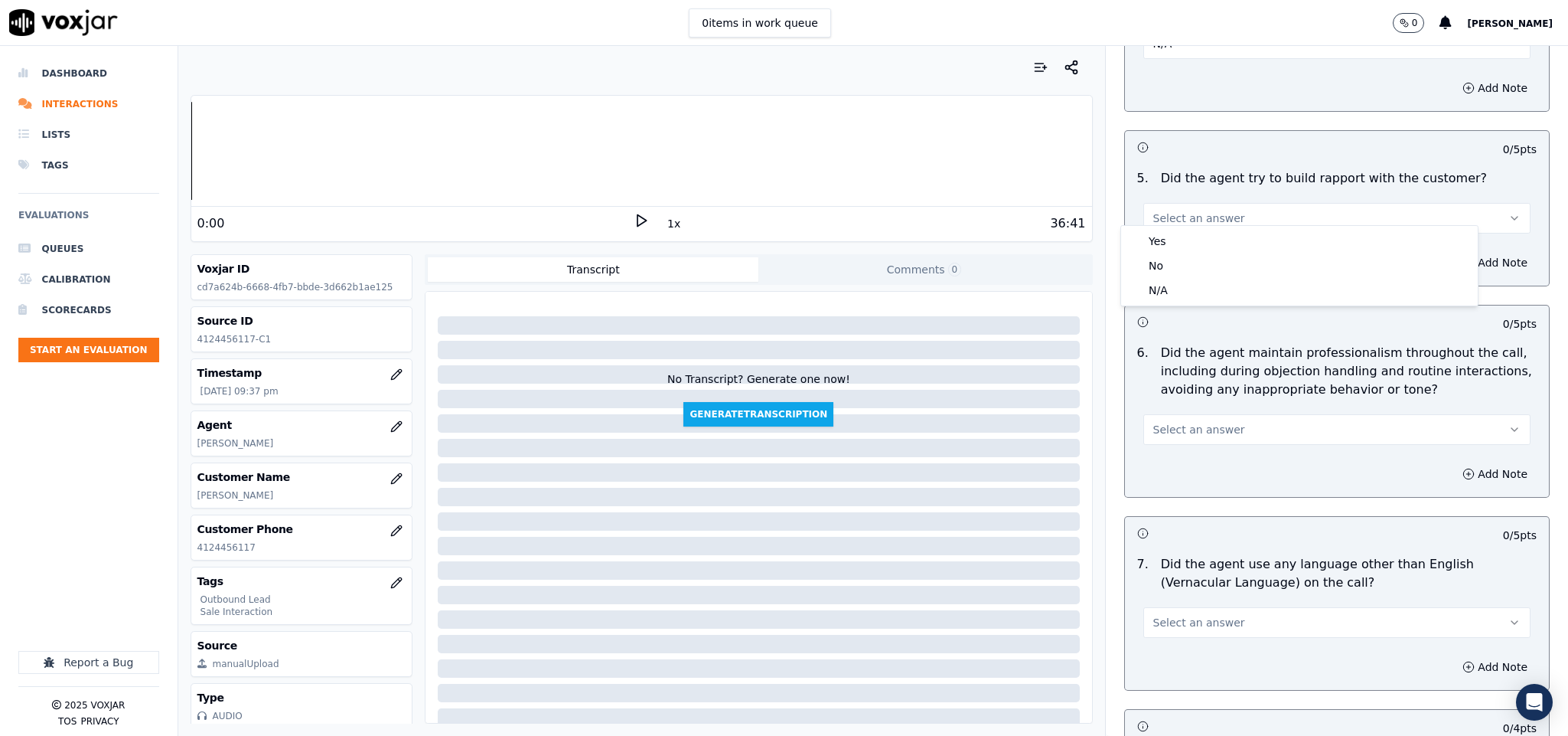
click at [1222, 232] on div "Yes" at bounding box center [1299, 241] width 350 height 25
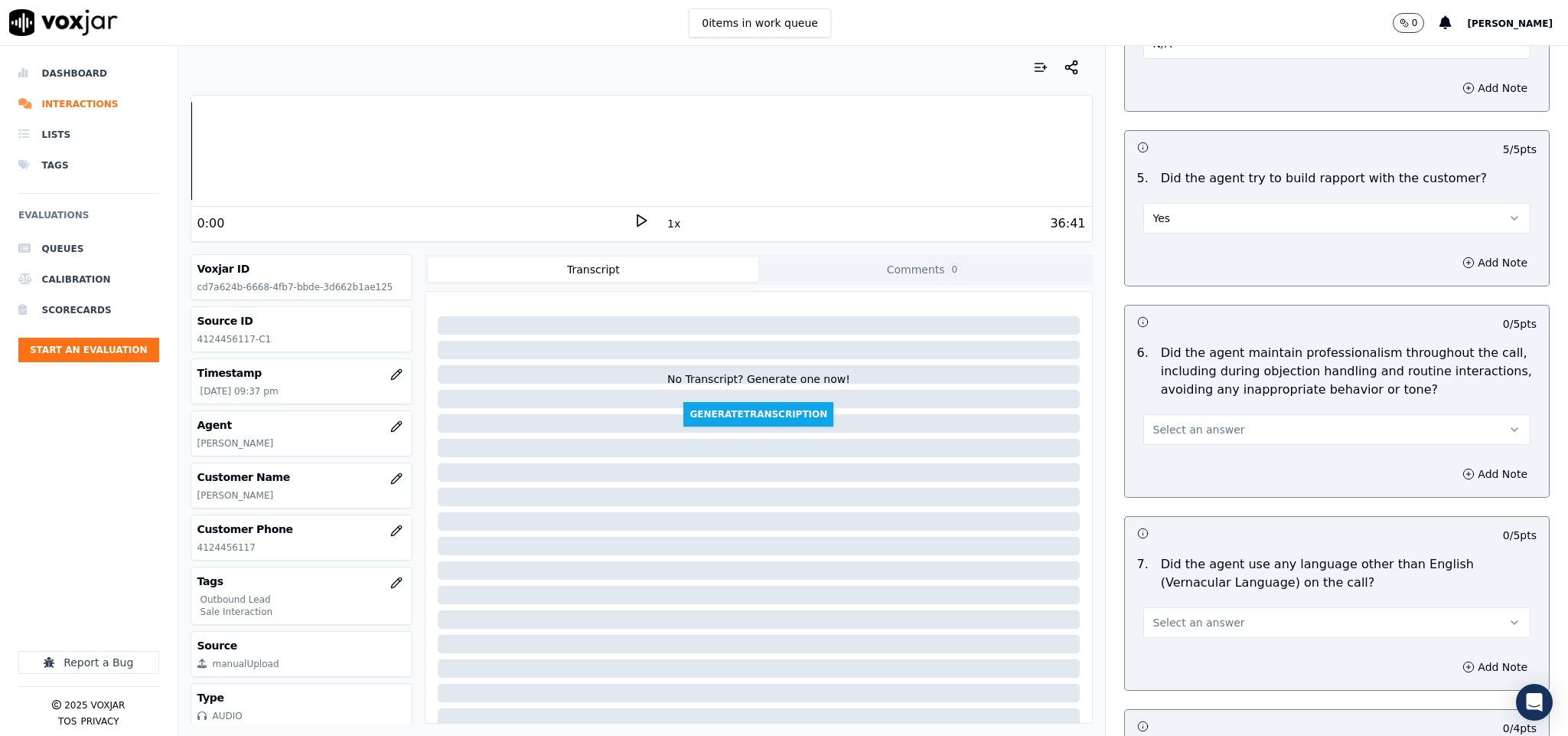
click at [1212, 414] on button "Select an answer" at bounding box center [1337, 429] width 388 height 30
click at [1185, 446] on div "Yes" at bounding box center [1299, 452] width 350 height 25
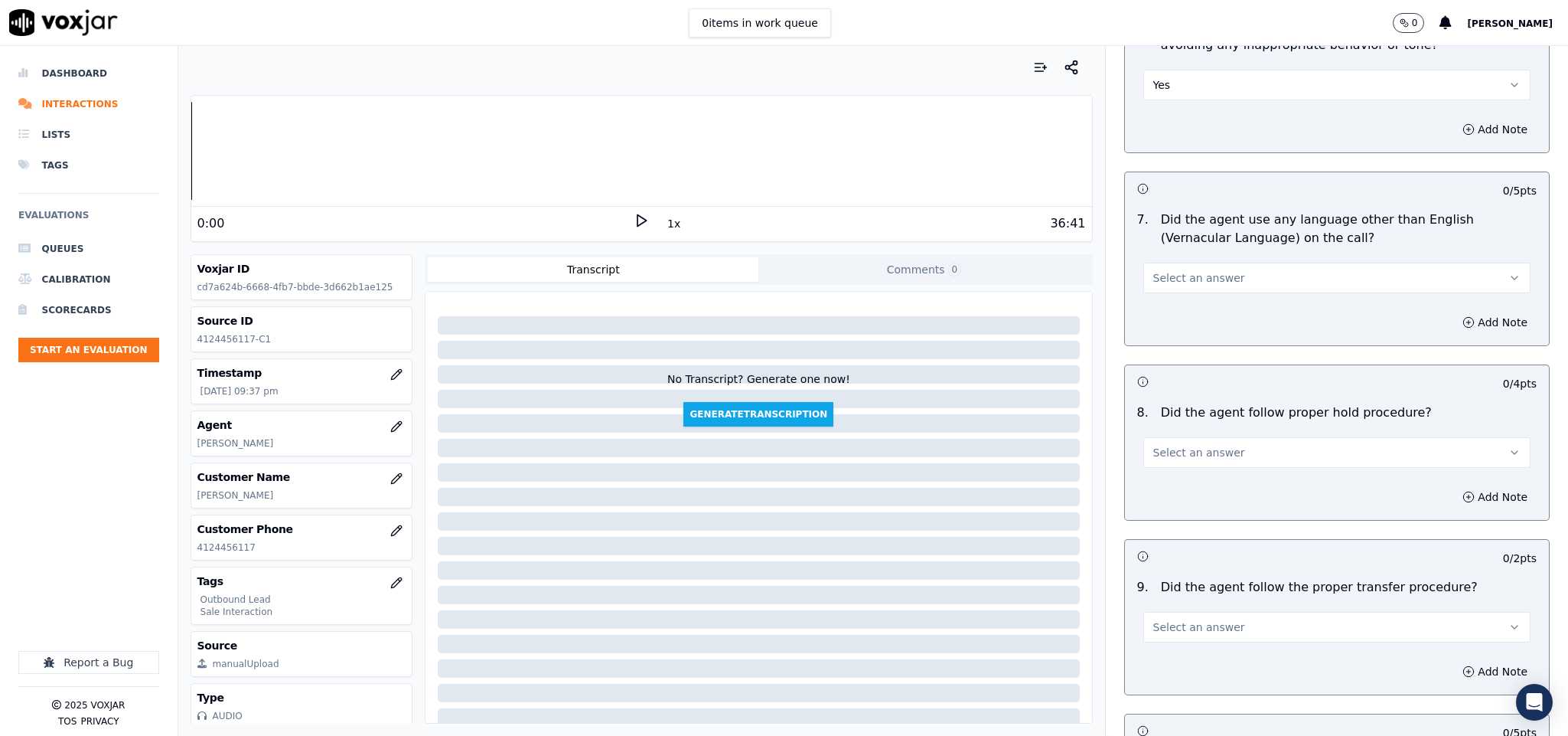
click at [1211, 263] on button "Select an answer" at bounding box center [1337, 278] width 388 height 30
click at [1180, 329] on div "No" at bounding box center [1299, 326] width 350 height 25
click at [1199, 445] on span "Select an answer" at bounding box center [1199, 452] width 92 height 15
click at [1179, 472] on div "Yes" at bounding box center [1299, 477] width 350 height 25
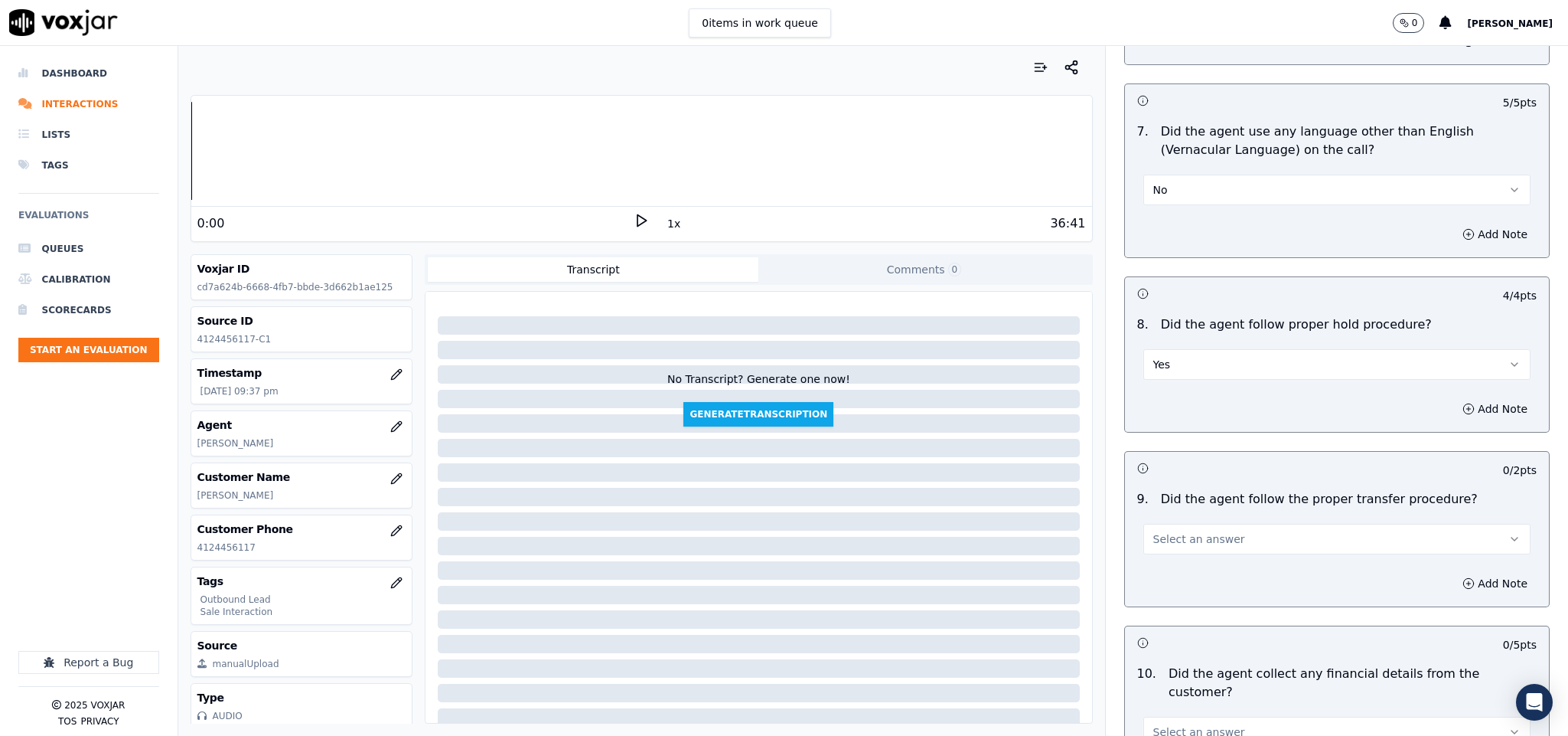
scroll to position [2297, 0]
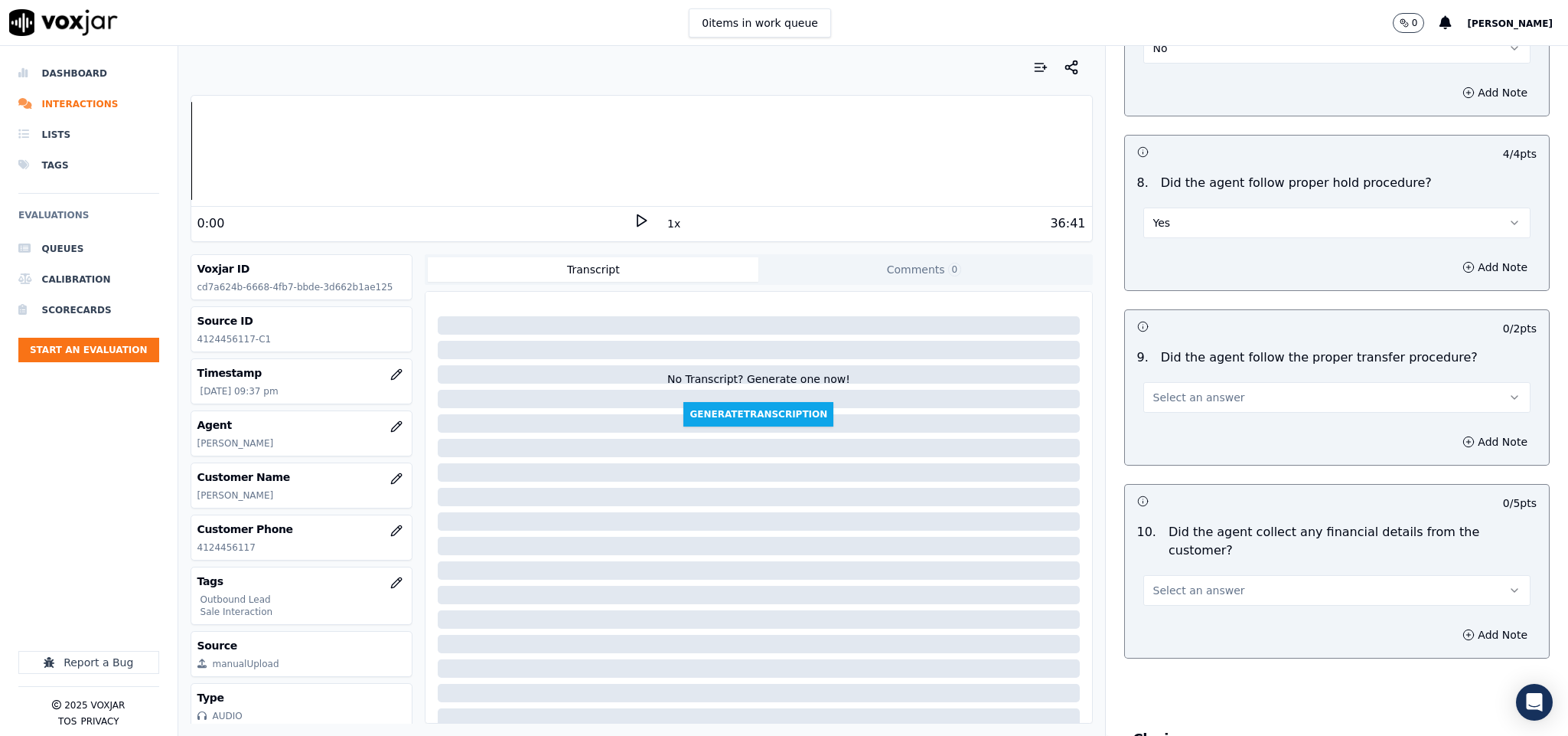
click at [1199, 390] on span "Select an answer" at bounding box center [1199, 397] width 92 height 15
click at [1171, 427] on div "Yes" at bounding box center [1299, 422] width 350 height 25
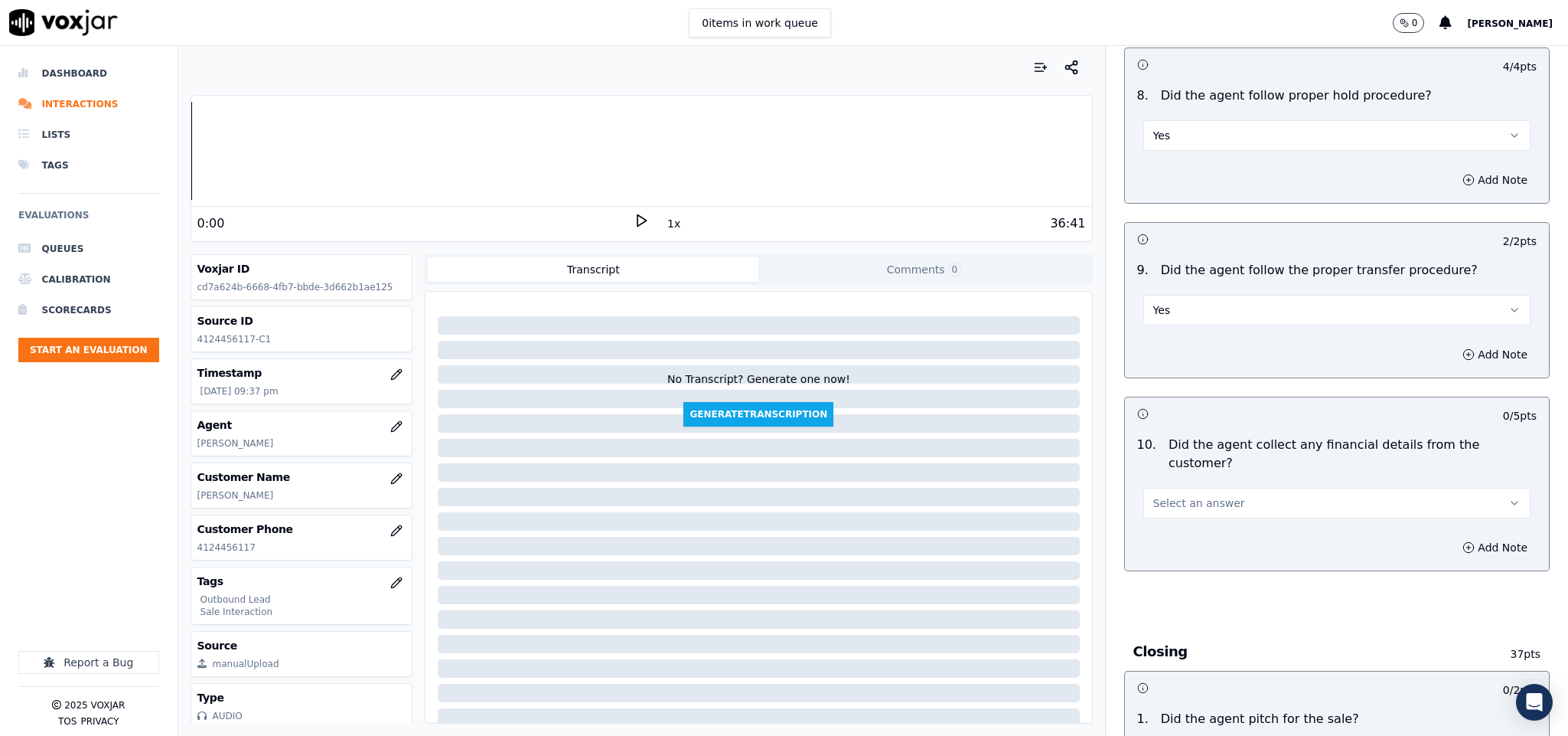
scroll to position [2527, 0]
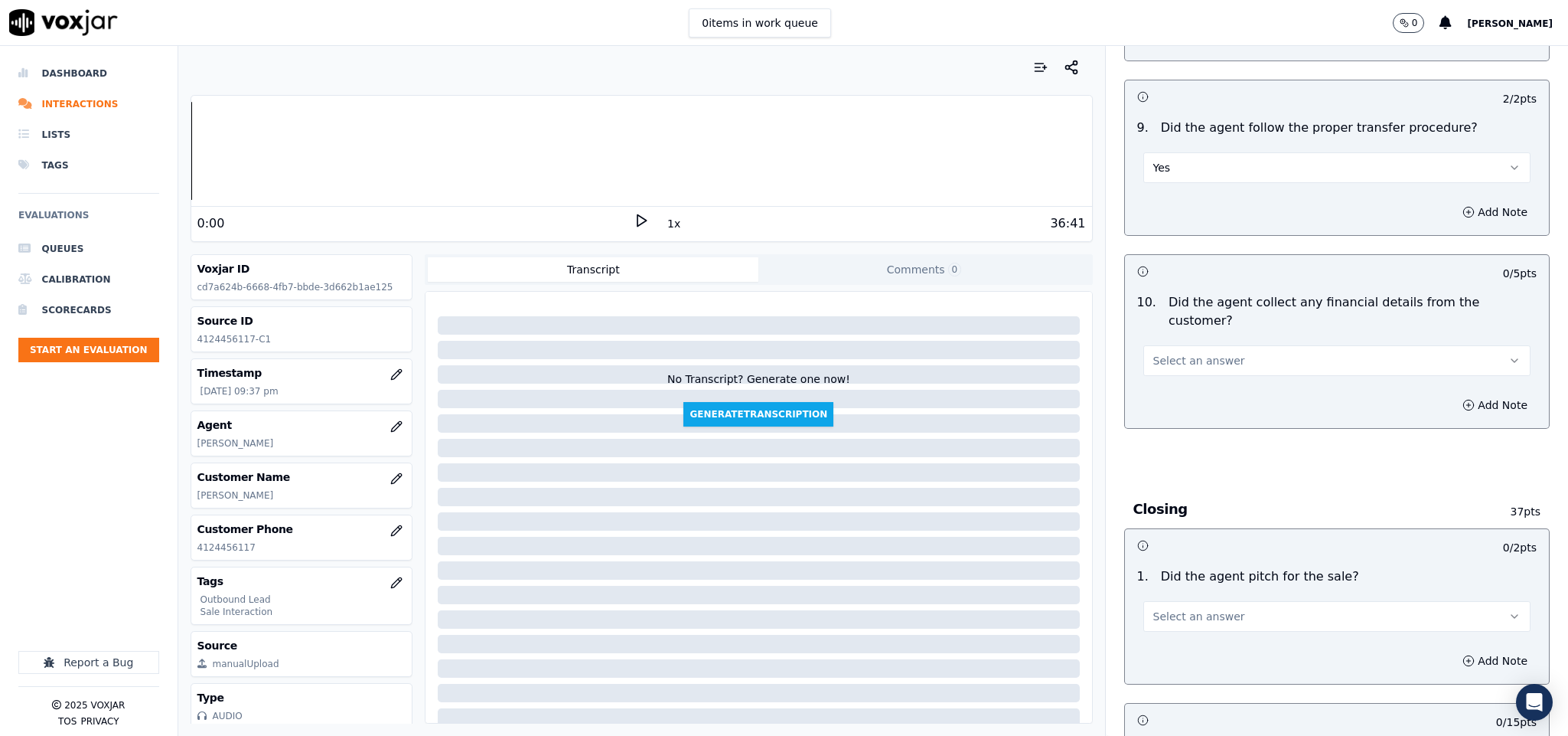
click at [1179, 157] on button "Yes" at bounding box center [1337, 168] width 388 height 30
click at [1158, 236] on div "N/A" at bounding box center [1299, 242] width 350 height 25
click at [1309, 152] on button "N/A" at bounding box center [1337, 168] width 388 height 30
click at [1167, 215] on div "No" at bounding box center [1299, 217] width 350 height 25
click at [1455, 203] on button "Add Note" at bounding box center [1495, 212] width 84 height 22
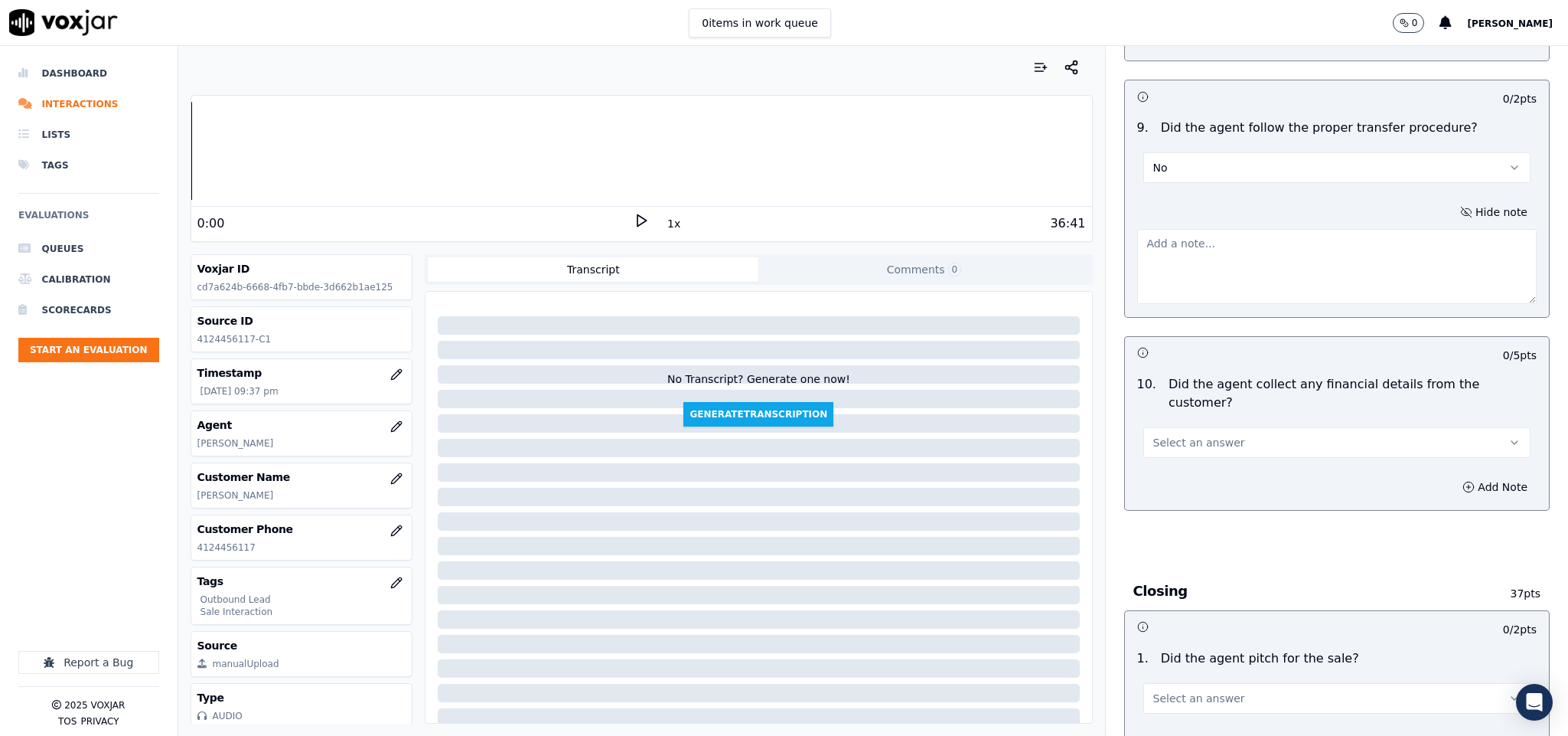
click at [1235, 280] on textarea at bounding box center [1337, 267] width 401 height 75
paste textarea "@1:45 - “The call was transferred to another agent without informing the custom…"
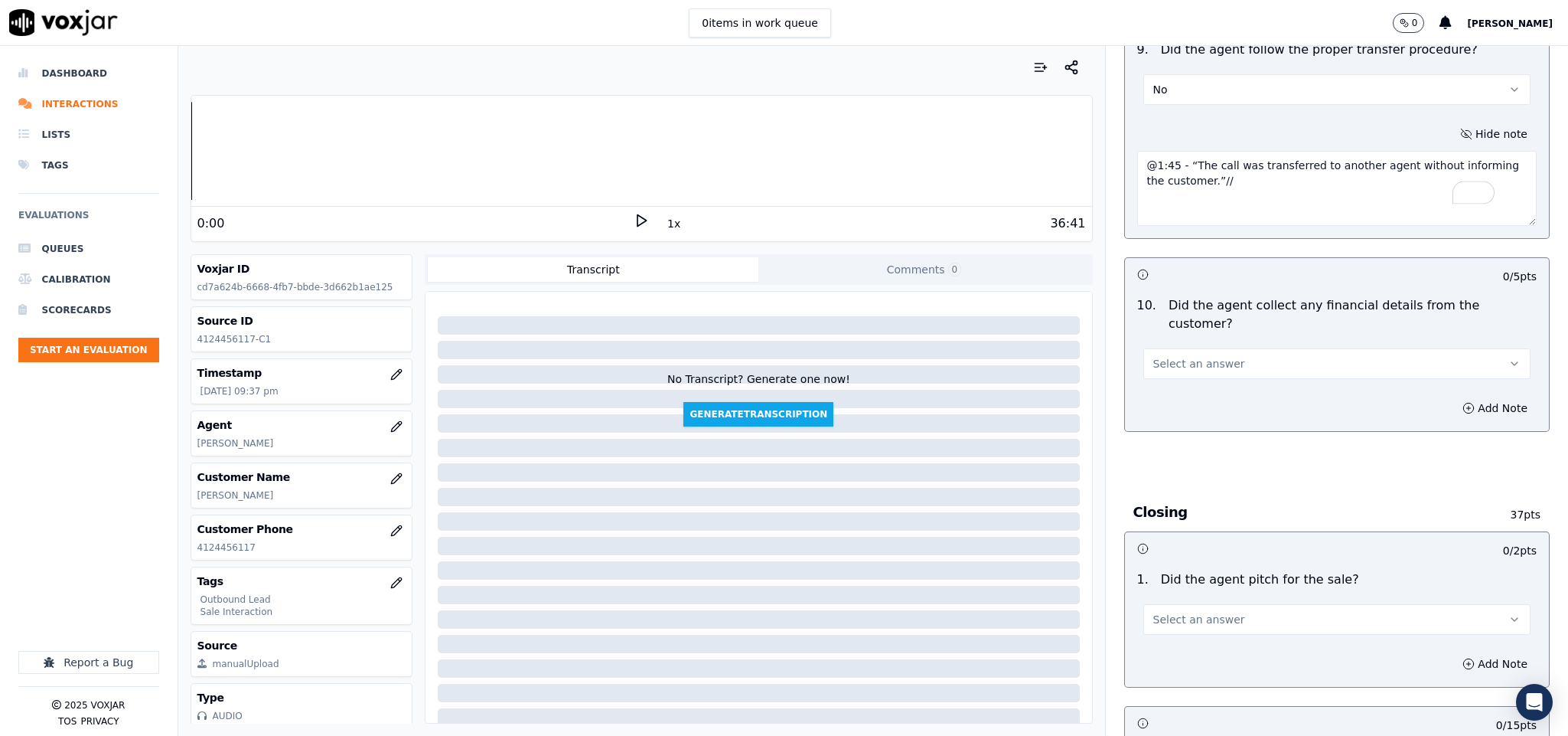
scroll to position [2756, 0]
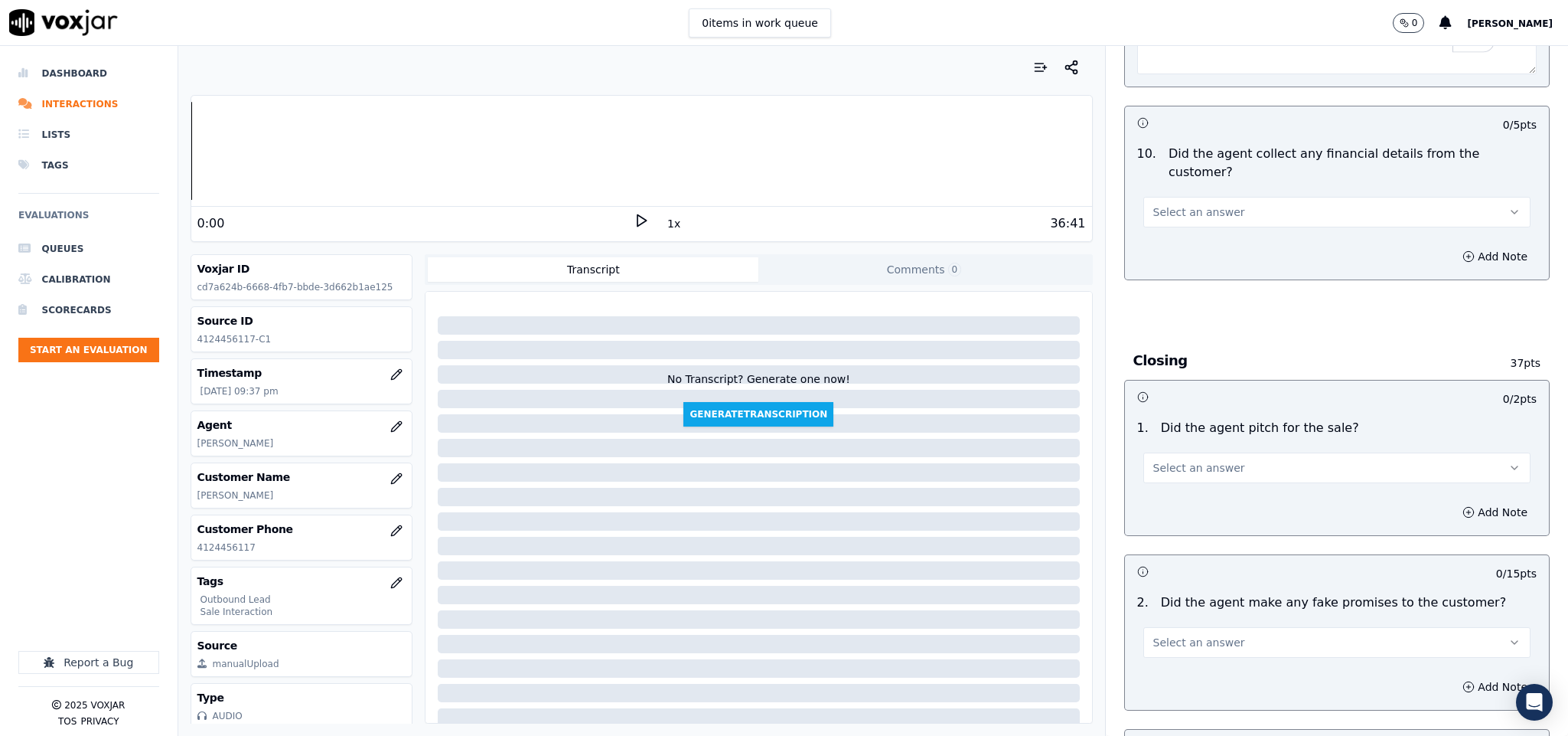
type textarea "@1:45 - “The call was transferred to another agent without informing the custom…"
click at [1234, 196] on button "Select an answer" at bounding box center [1337, 212] width 388 height 30
click at [1178, 252] on div "No" at bounding box center [1299, 245] width 350 height 25
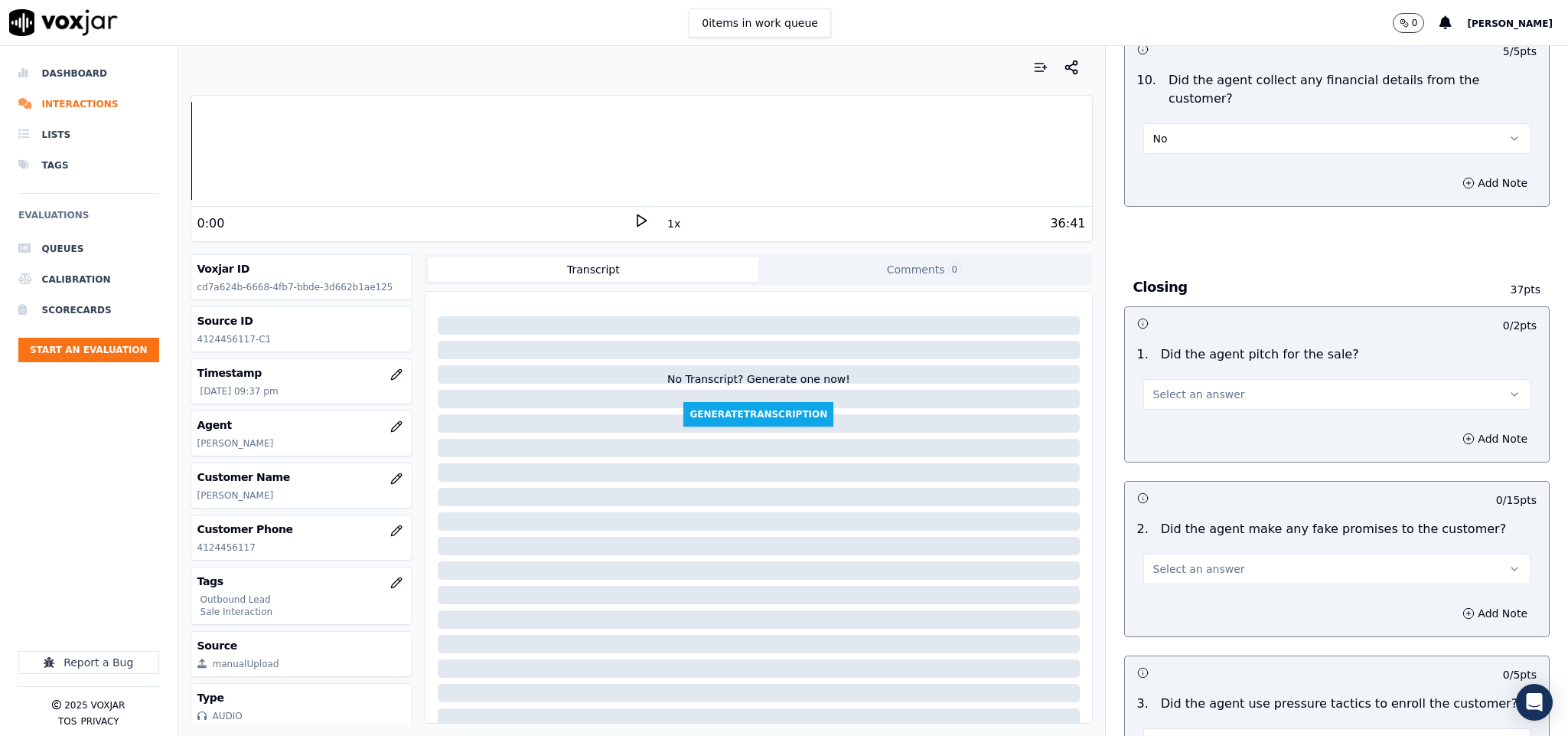
scroll to position [2871, 0]
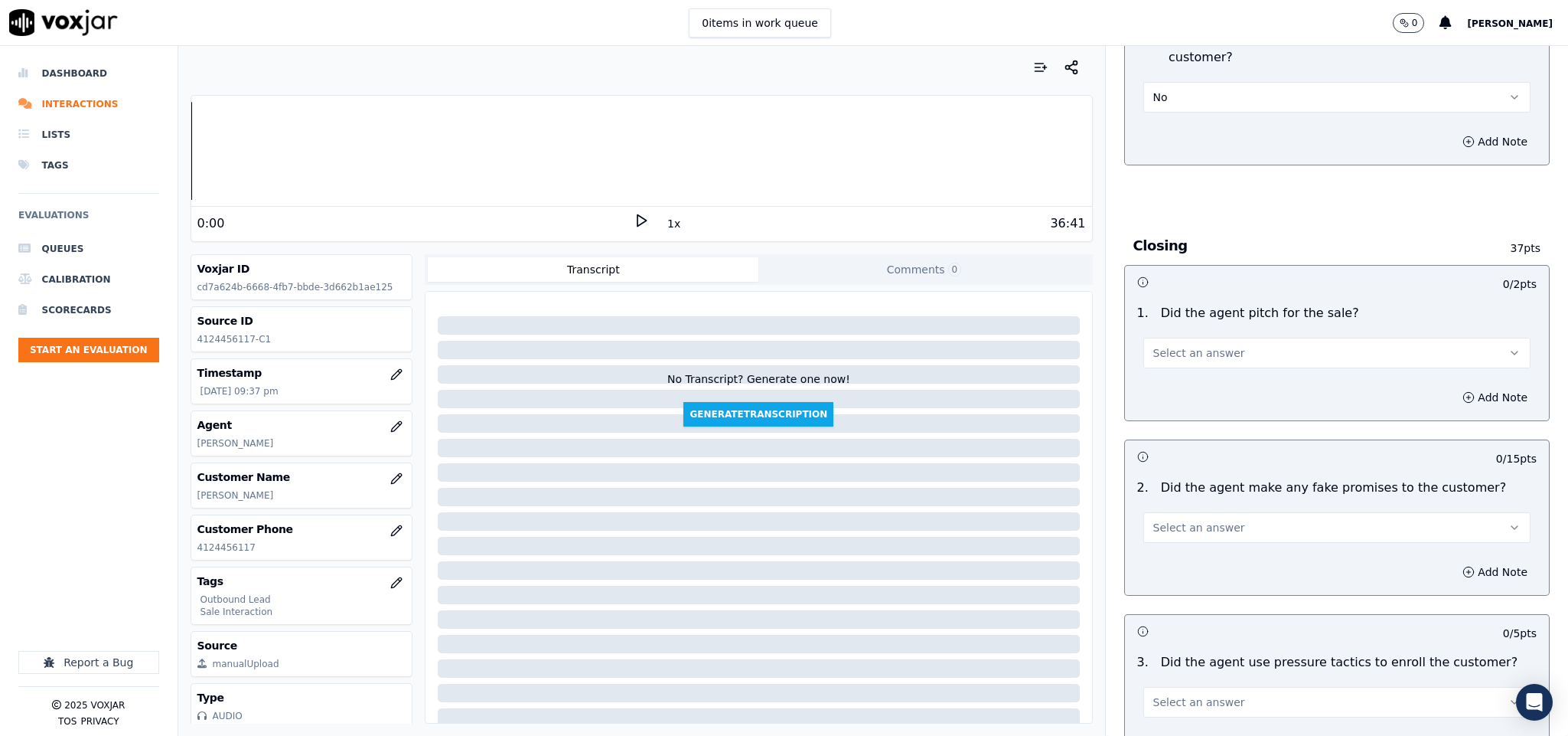
click at [1224, 338] on button "Select an answer" at bounding box center [1337, 353] width 388 height 30
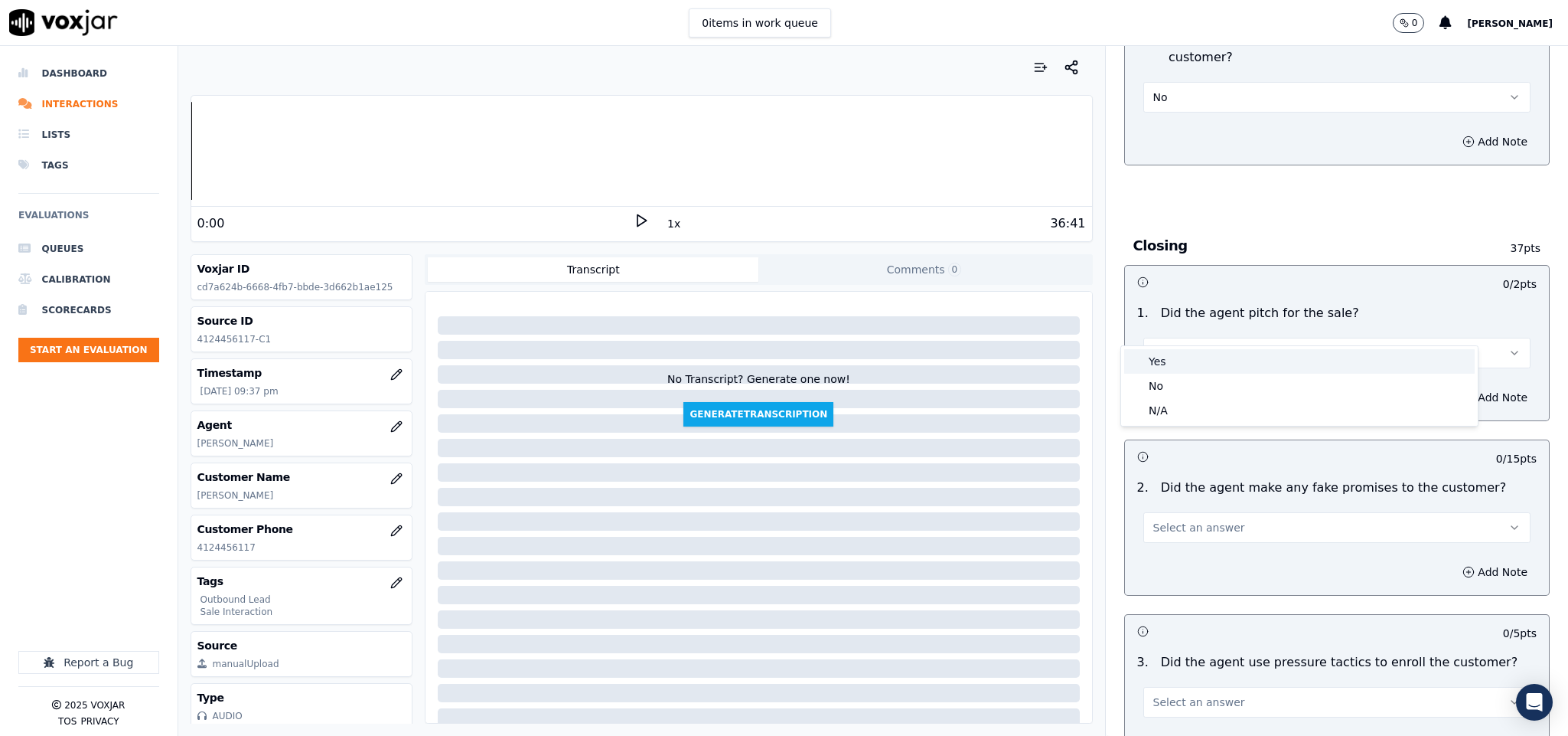
click at [1171, 357] on div "Yes" at bounding box center [1299, 361] width 350 height 25
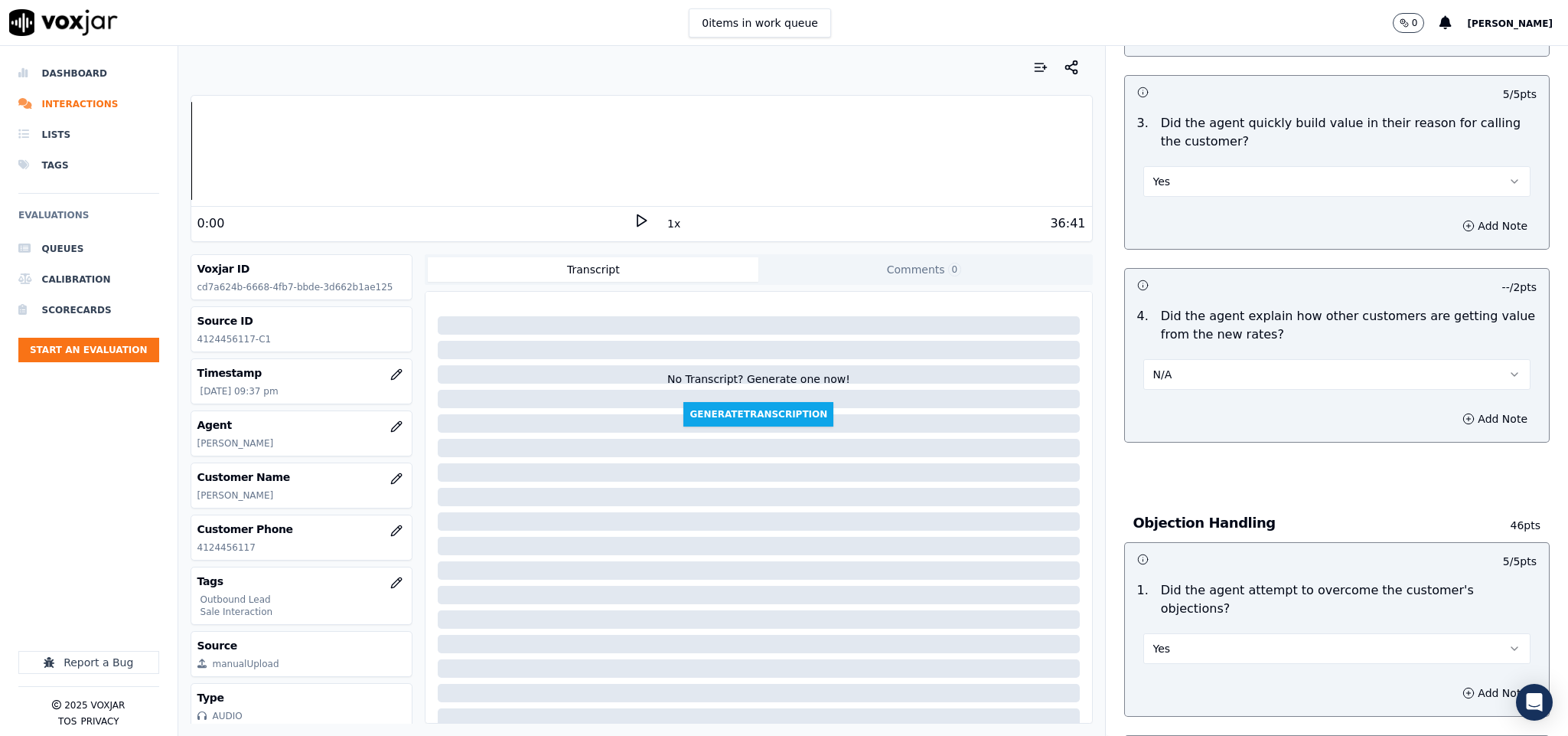
scroll to position [85, 0]
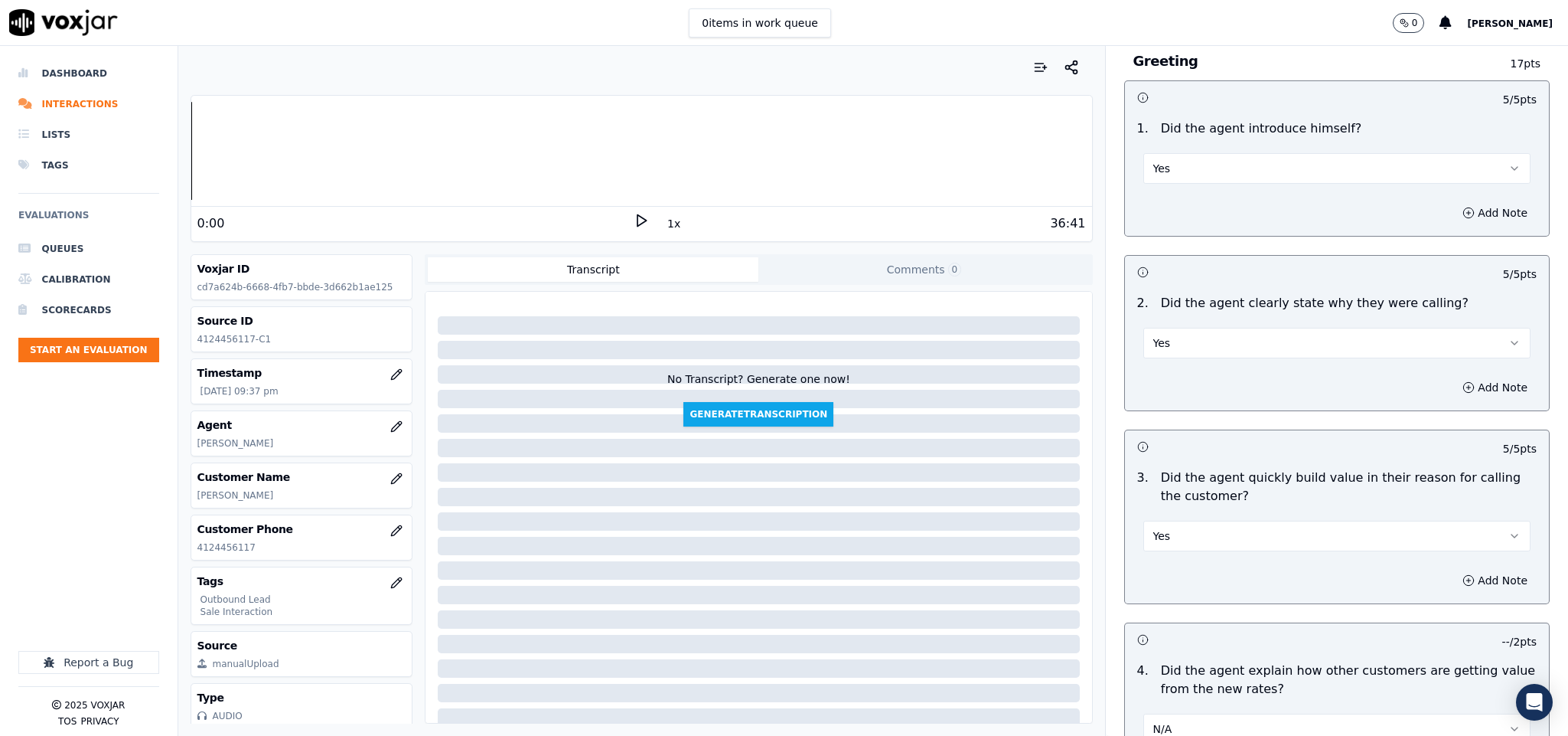
click at [1323, 177] on button "Yes" at bounding box center [1337, 168] width 388 height 30
click at [1202, 239] on div "No" at bounding box center [1299, 228] width 350 height 25
drag, startPoint x: 1516, startPoint y: 258, endPoint x: 1521, endPoint y: 203, distance: 55.2
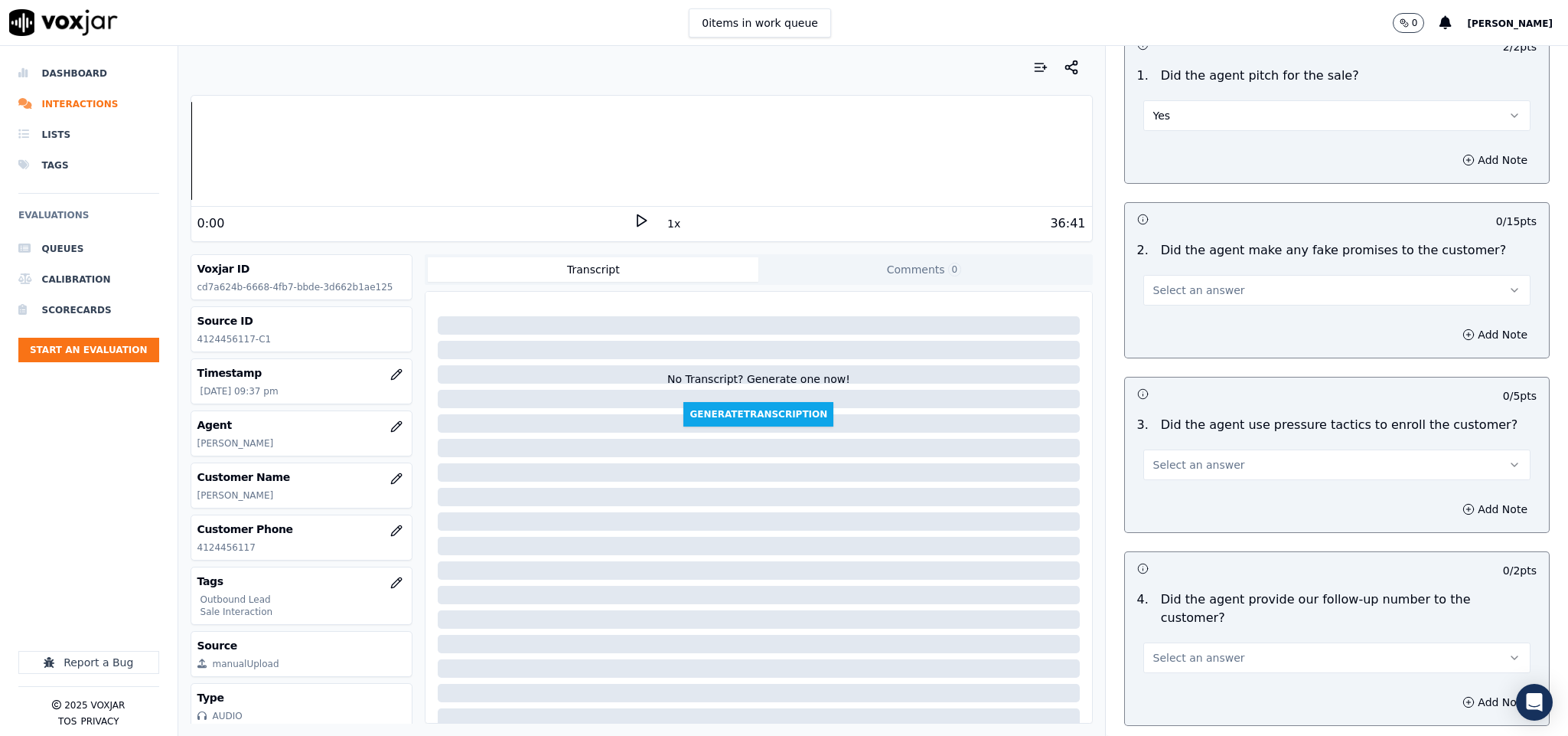
scroll to position [3116, 0]
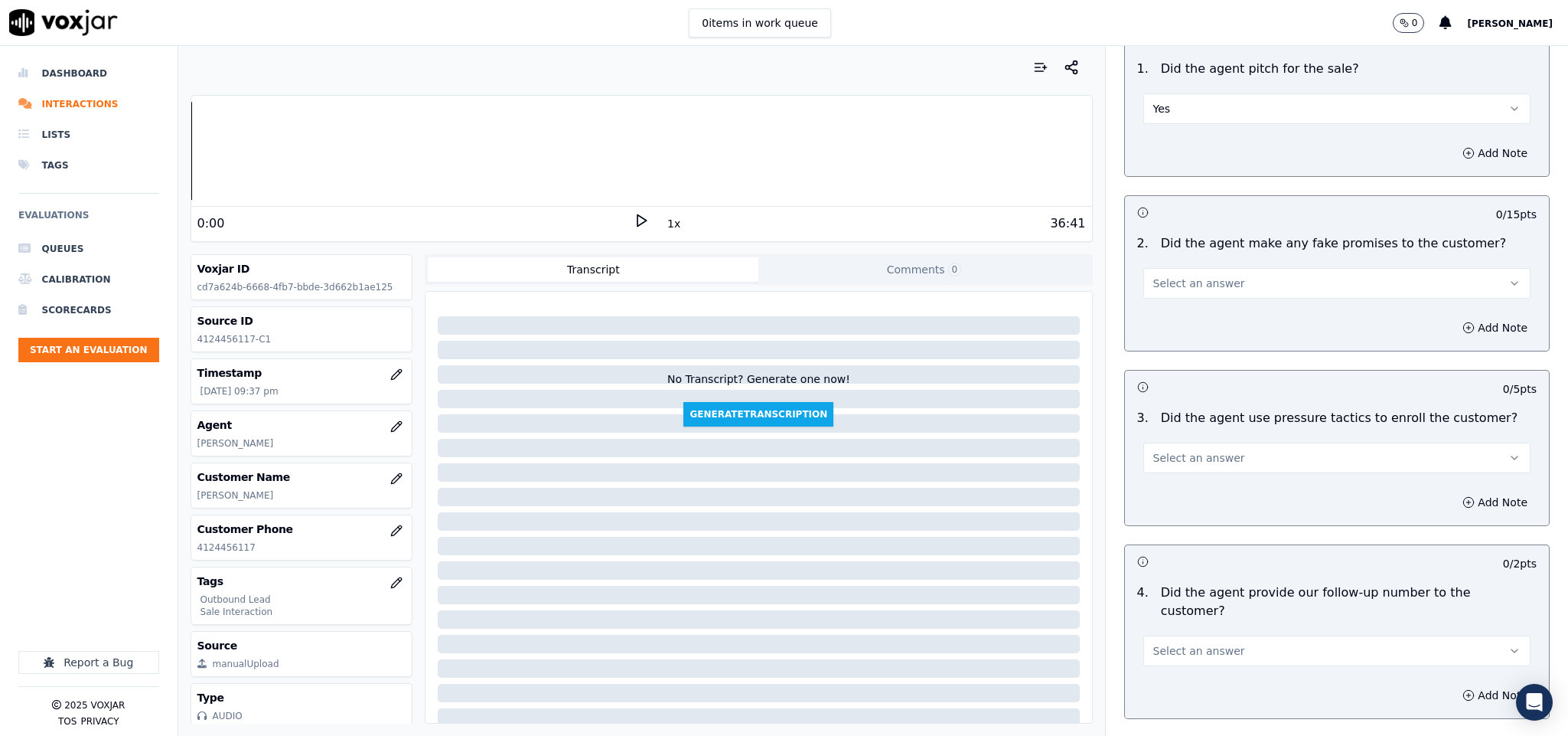
click at [1225, 268] on button "Select an answer" at bounding box center [1337, 283] width 388 height 30
click at [1174, 312] on div "No" at bounding box center [1299, 317] width 350 height 25
click at [1265, 442] on button "Select an answer" at bounding box center [1337, 457] width 388 height 30
click at [1207, 493] on div "No" at bounding box center [1299, 492] width 350 height 25
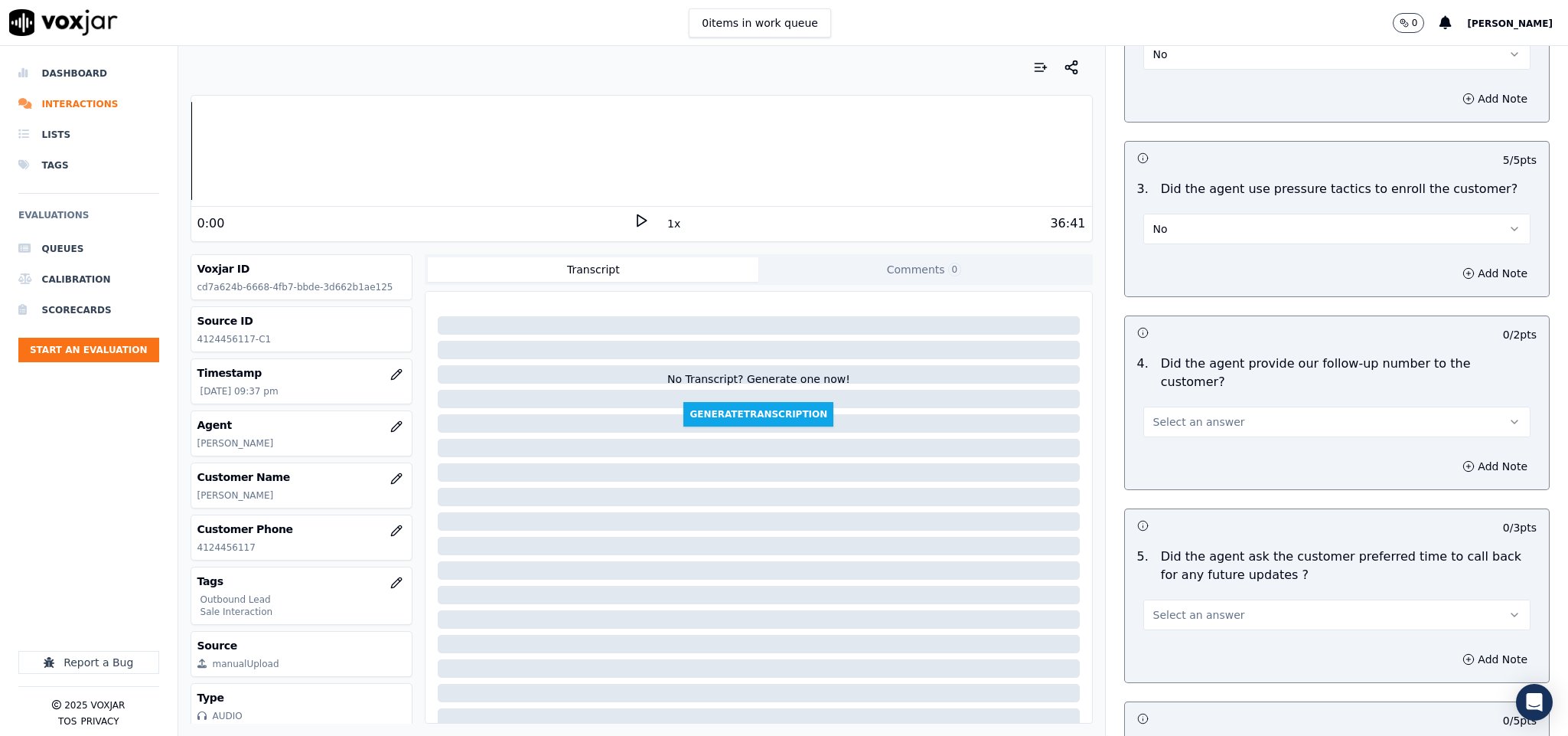
scroll to position [3345, 0]
click at [1262, 406] on button "Select an answer" at bounding box center [1337, 421] width 388 height 30
click at [1225, 418] on div "Yes" at bounding box center [1299, 414] width 350 height 25
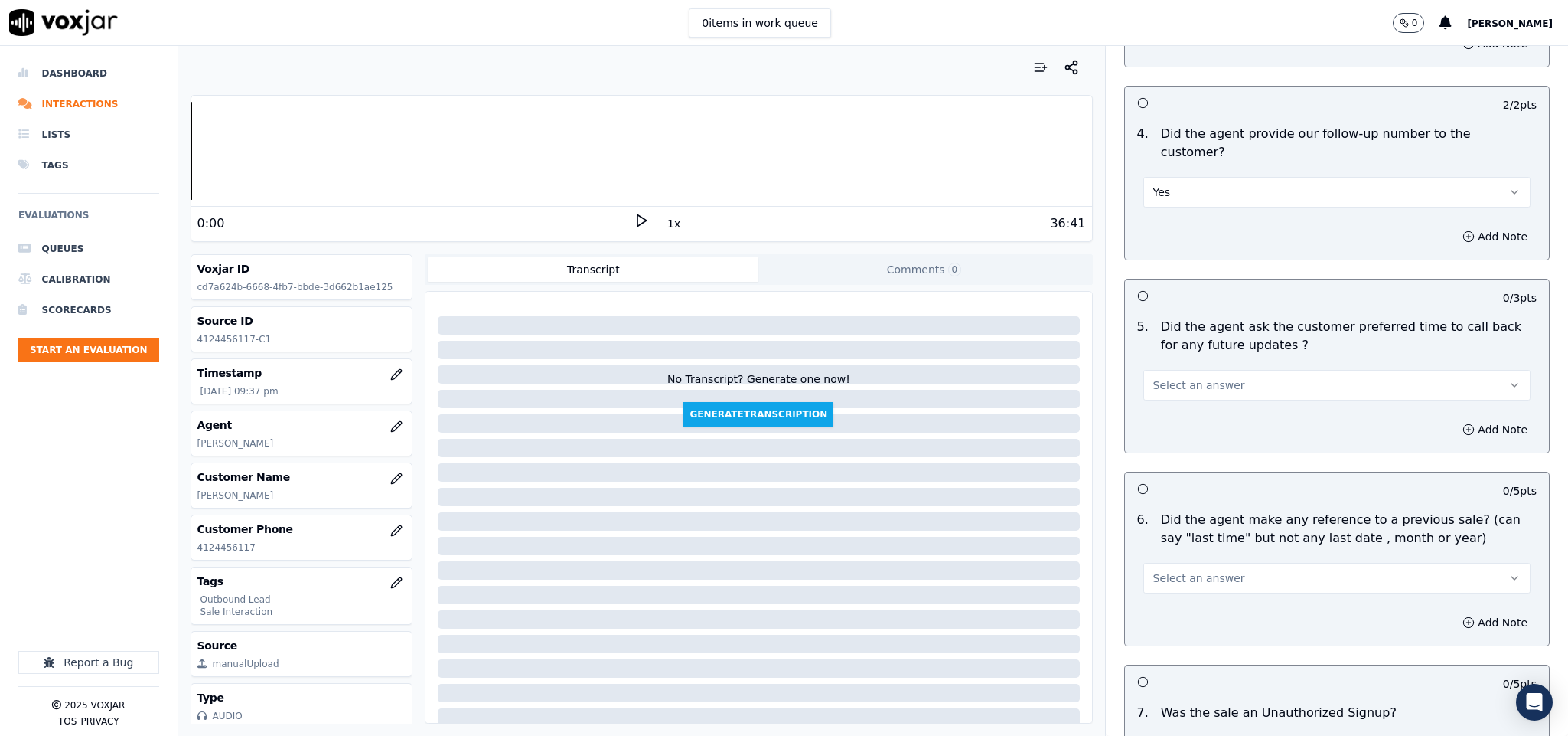
scroll to position [3575, 0]
click at [1245, 369] on button "Select an answer" at bounding box center [1337, 384] width 388 height 30
click at [1195, 430] on div "N/A" at bounding box center [1299, 425] width 350 height 25
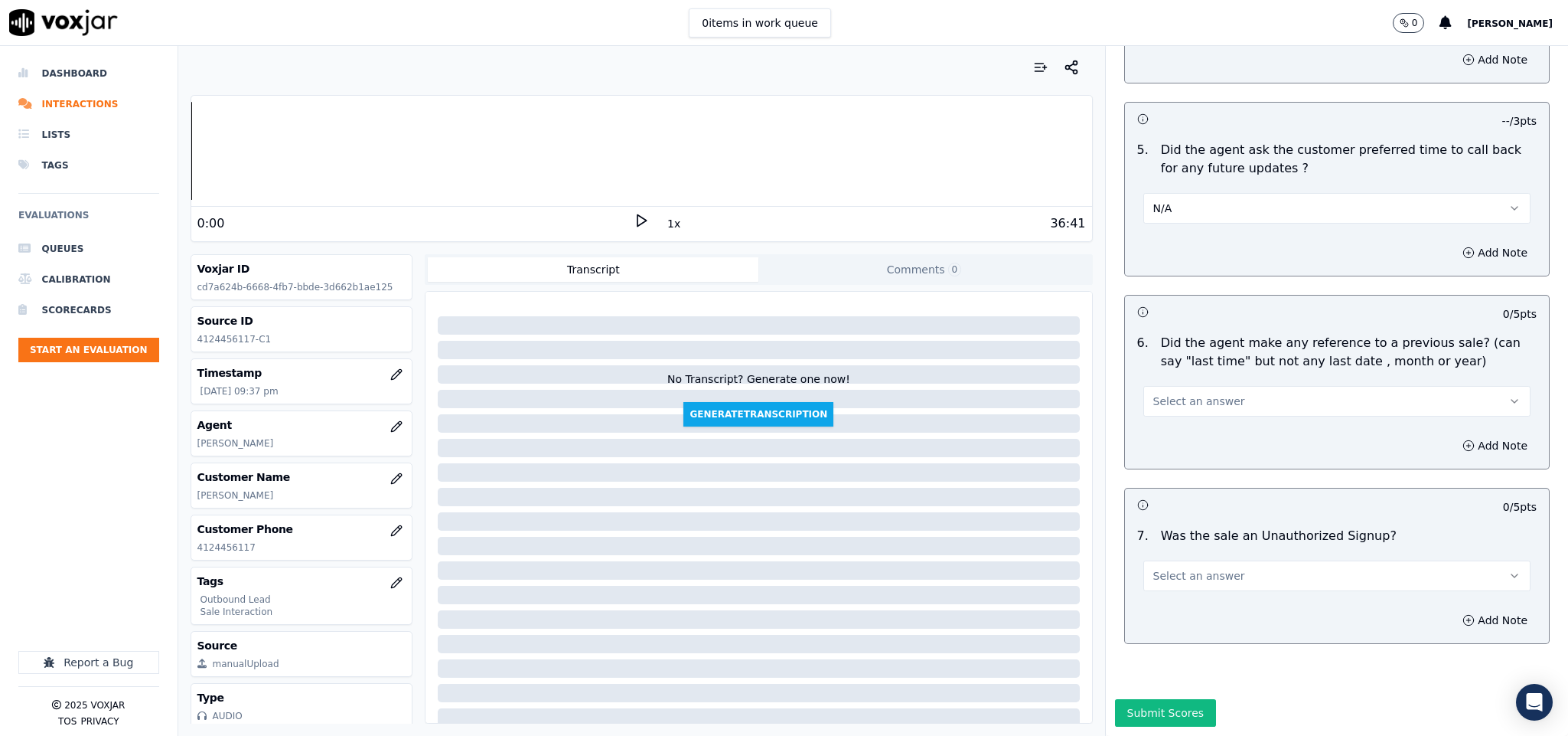
scroll to position [3762, 0]
click at [1204, 394] on span "Select an answer" at bounding box center [1199, 401] width 92 height 15
click at [1191, 405] on div "No" at bounding box center [1299, 408] width 350 height 25
click at [1212, 560] on button "Select an answer" at bounding box center [1337, 576] width 388 height 30
click at [1188, 588] on div "No" at bounding box center [1299, 583] width 350 height 25
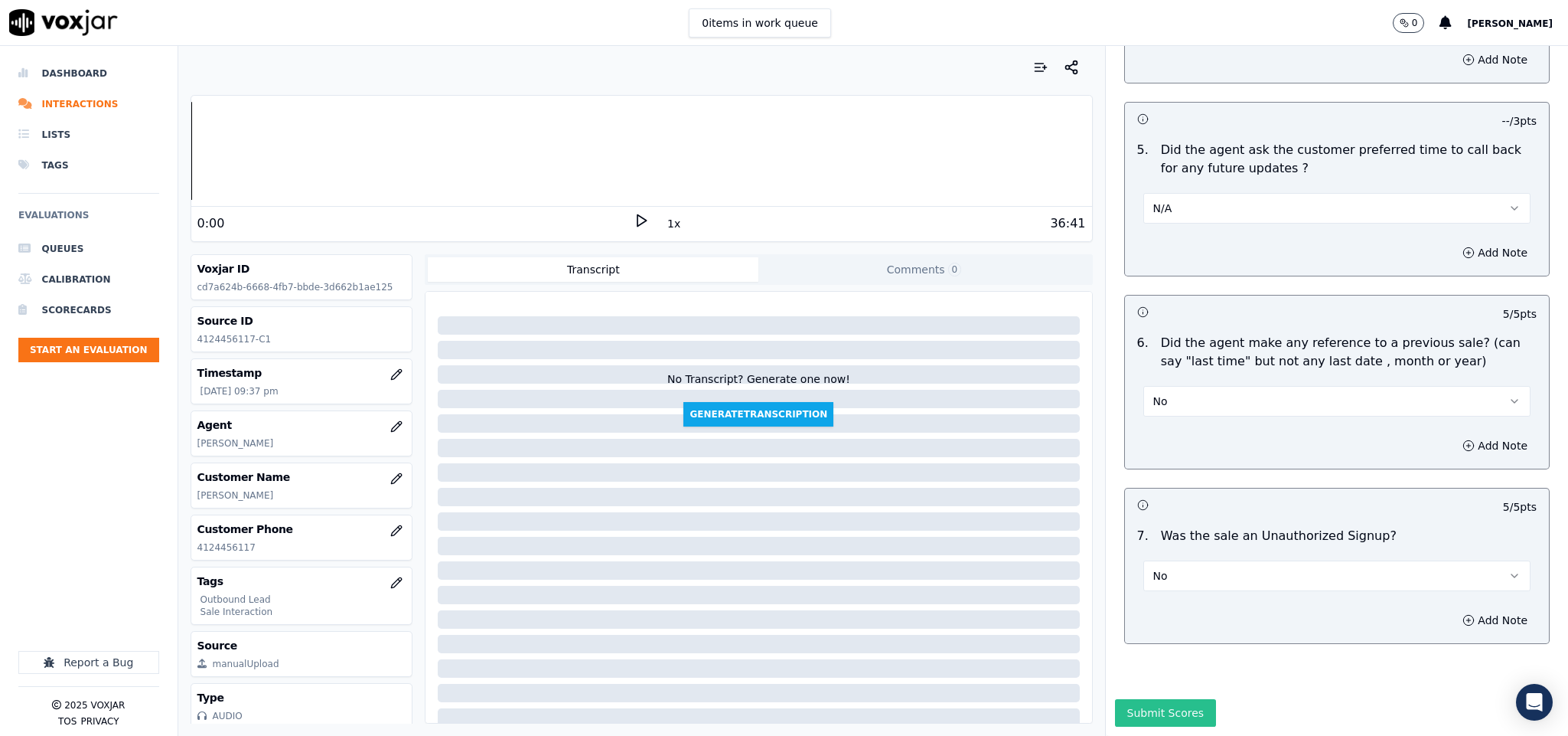
click at [1134, 699] on button "Submit Scores" at bounding box center [1166, 713] width 102 height 28
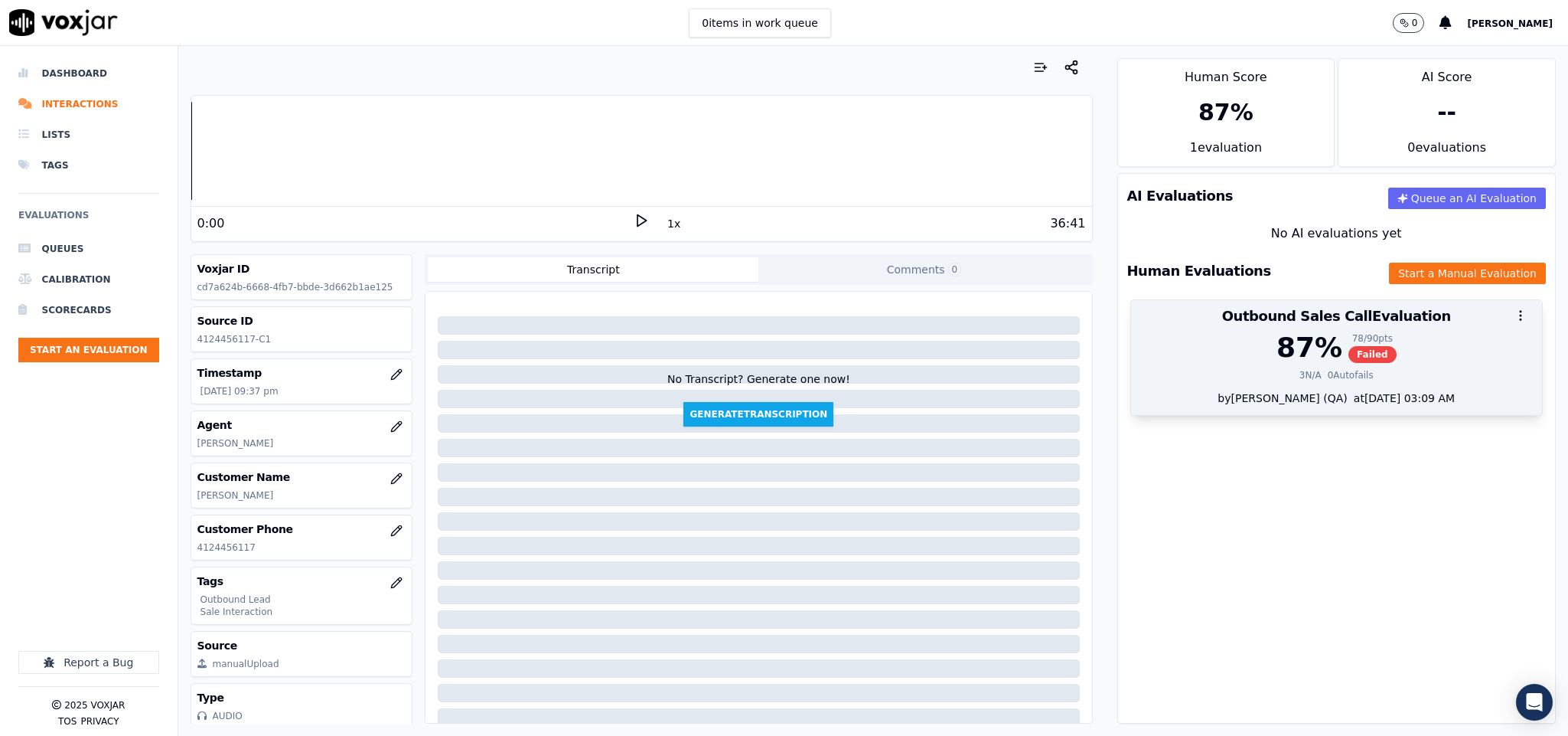
click at [1349, 363] on span "Failed" at bounding box center [1372, 354] width 48 height 17
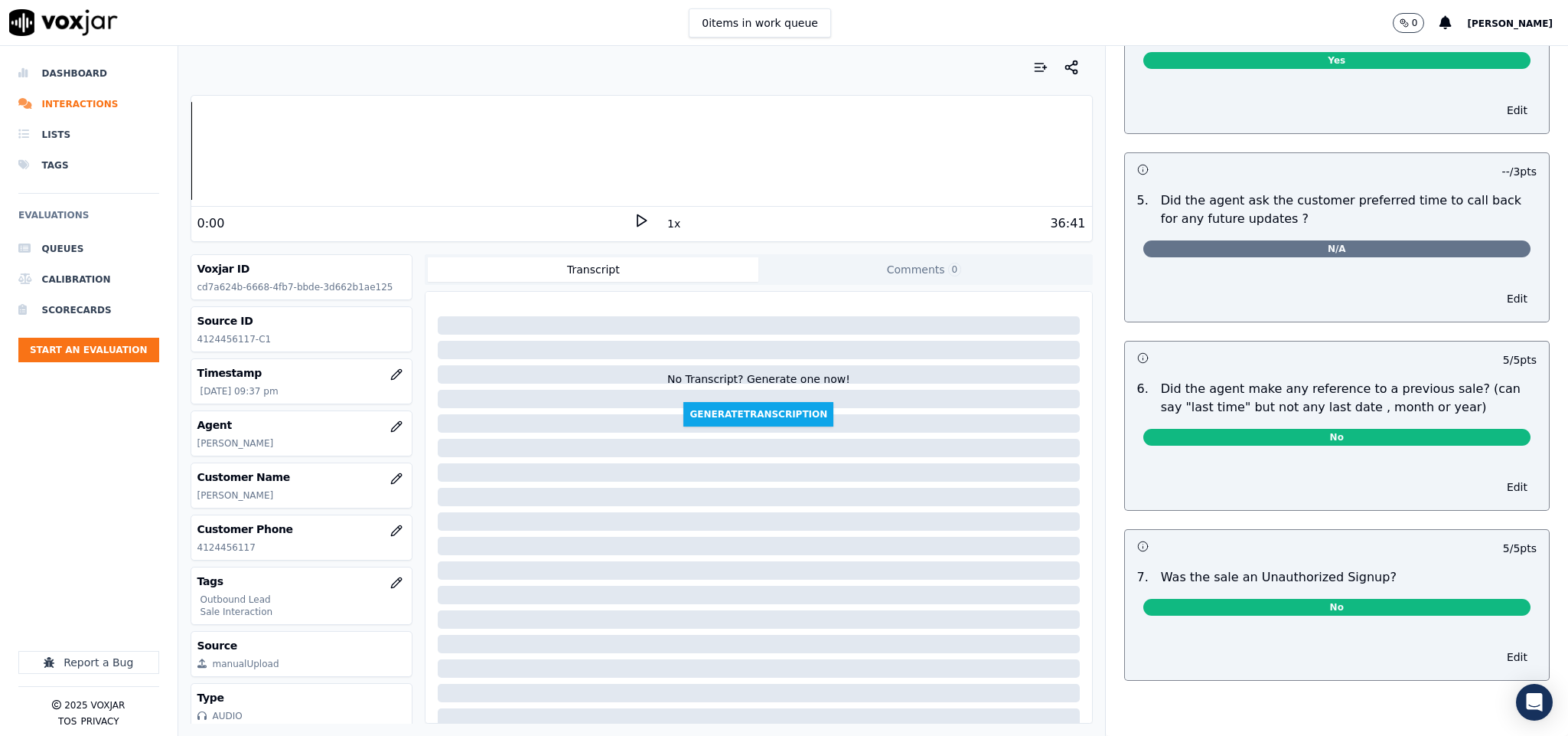
scroll to position [0, 0]
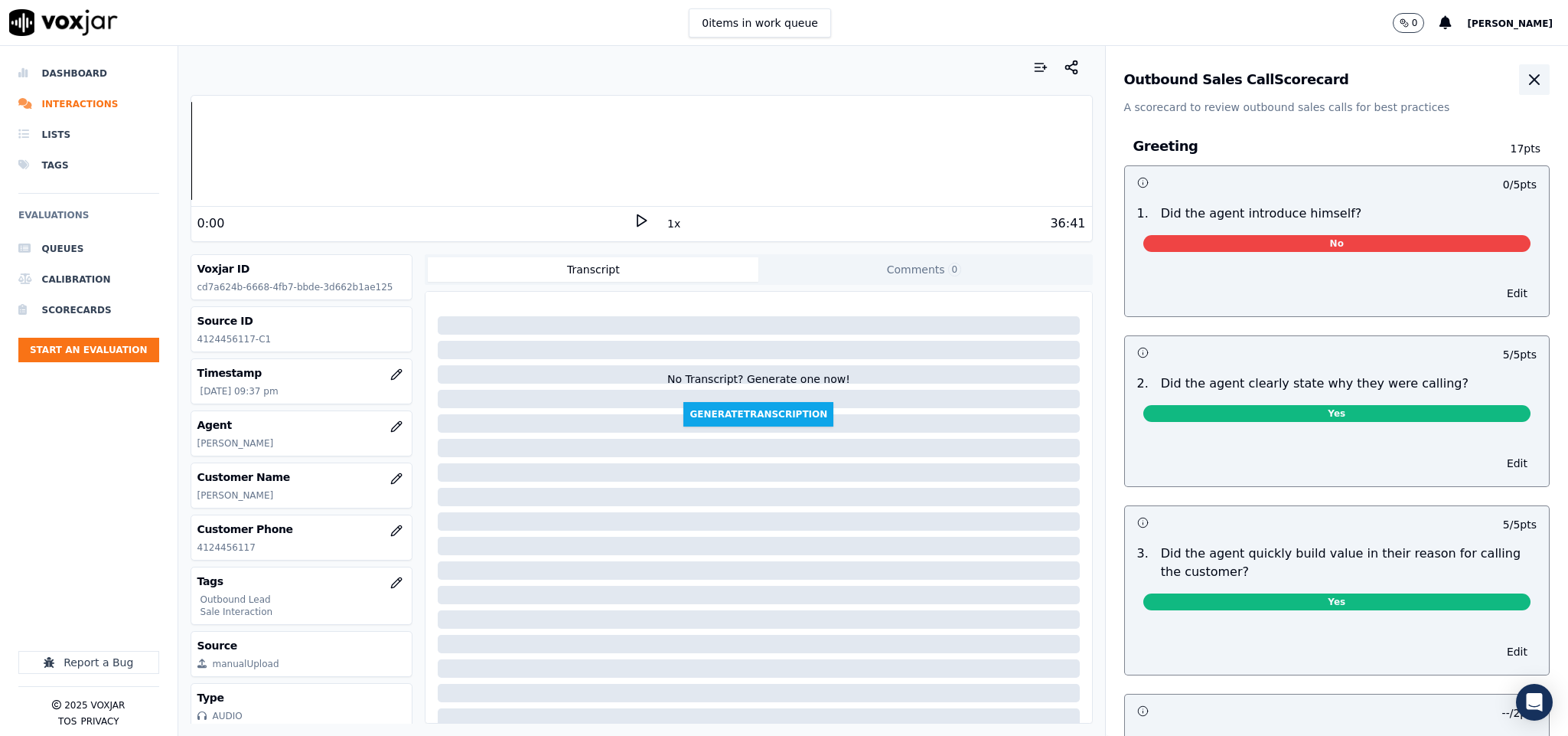
click at [1525, 72] on icon "button" at bounding box center [1534, 79] width 18 height 18
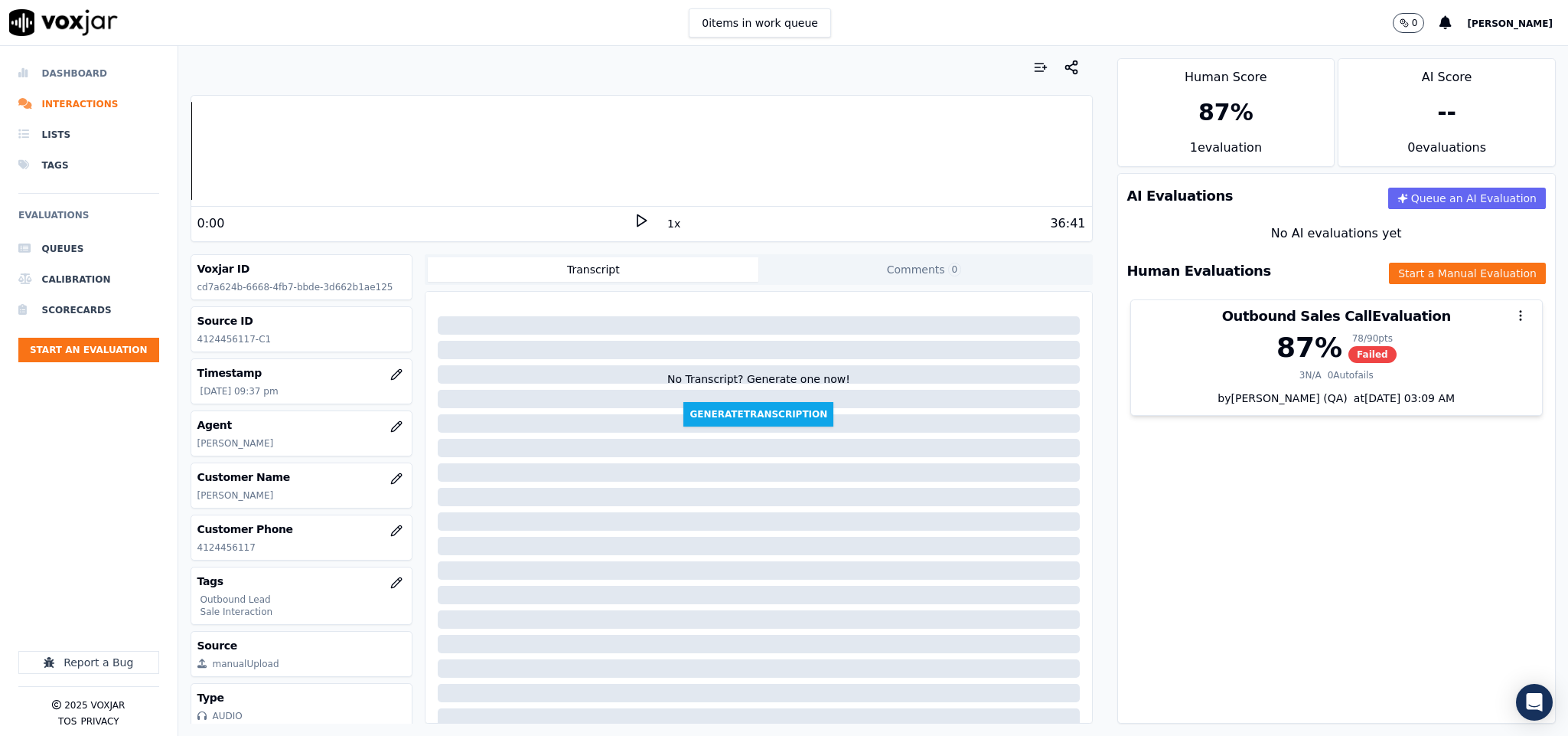
click at [78, 78] on li "Dashboard" at bounding box center [89, 73] width 140 height 30
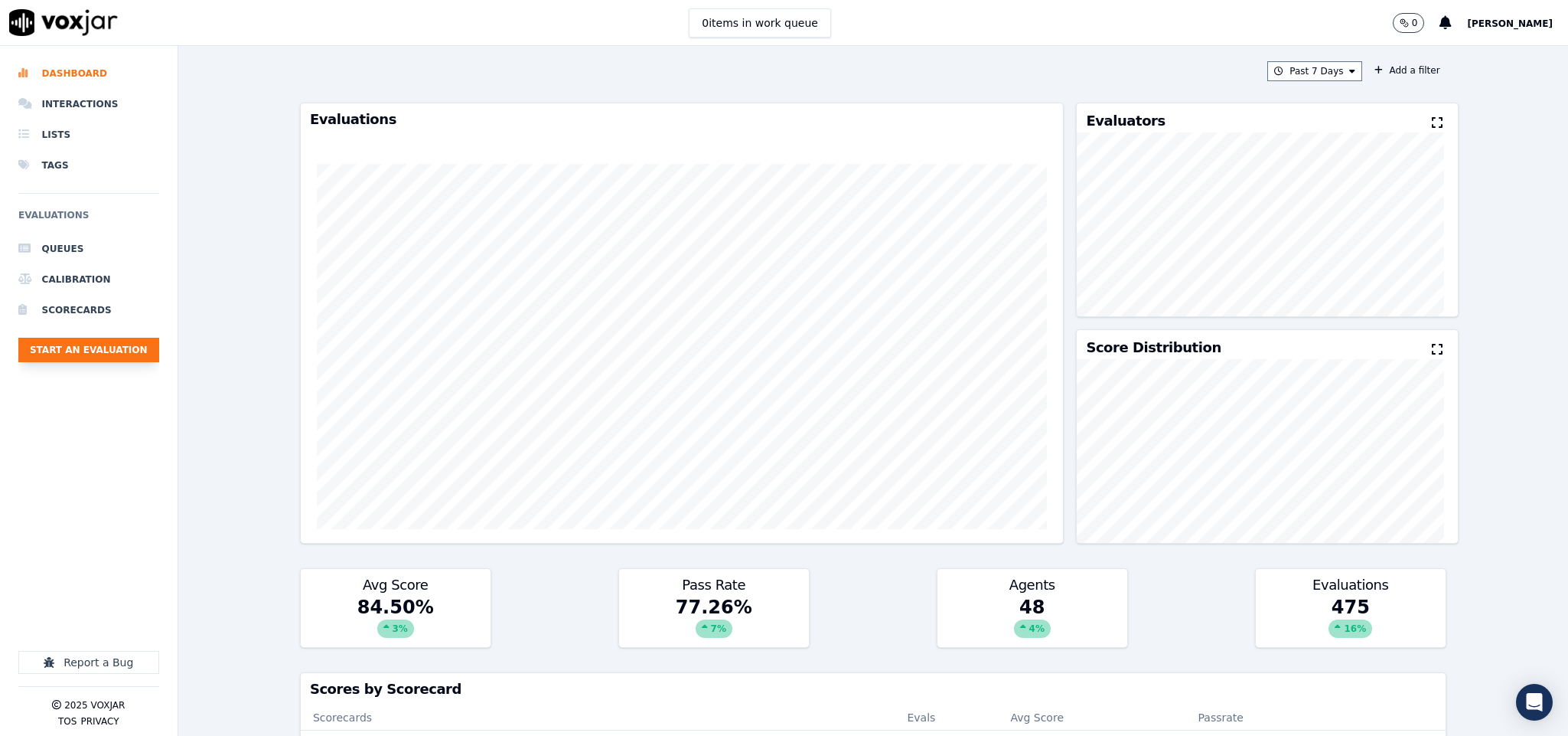
click at [99, 347] on button "Start an Evaluation" at bounding box center [89, 350] width 140 height 25
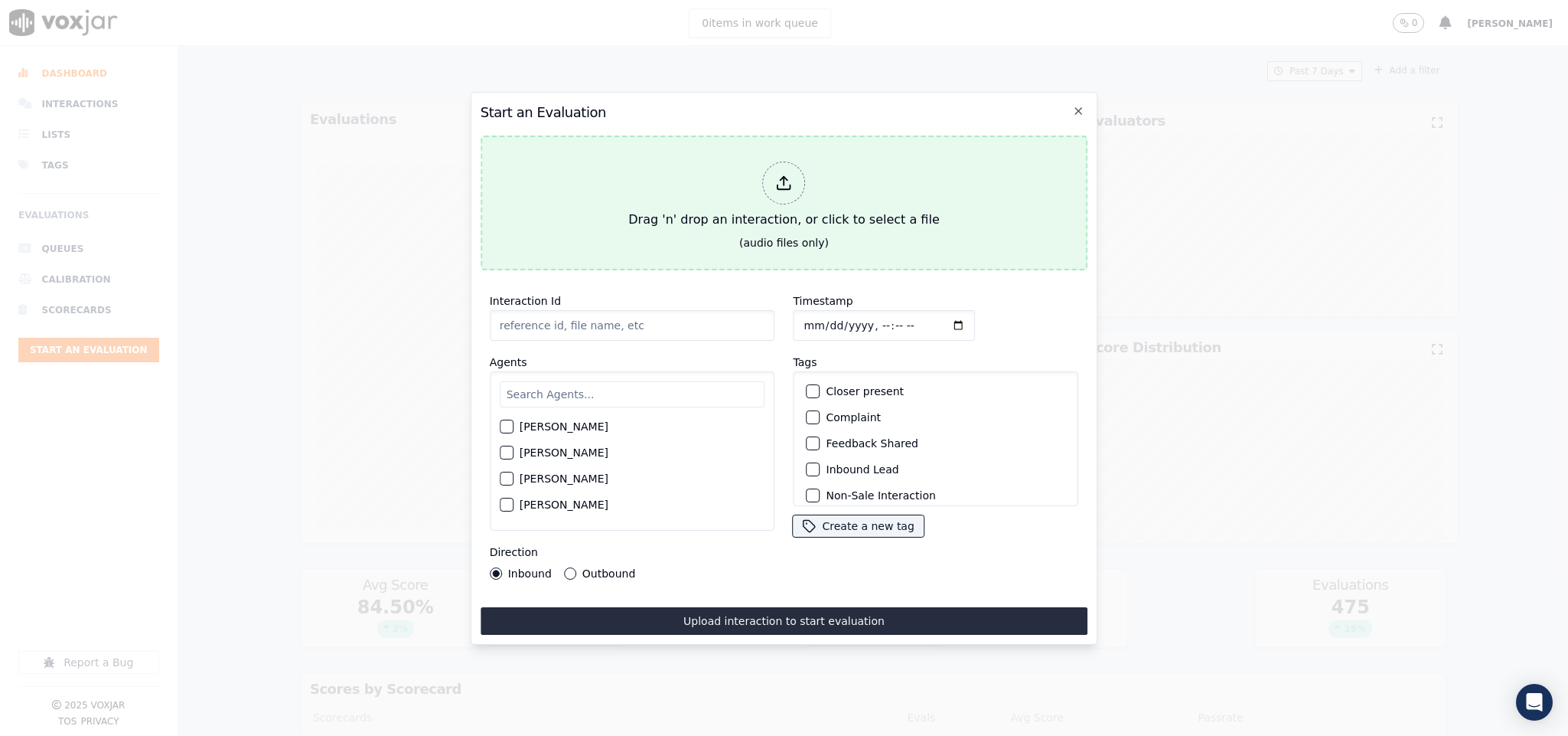
click at [778, 175] on icon at bounding box center [784, 183] width 17 height 17
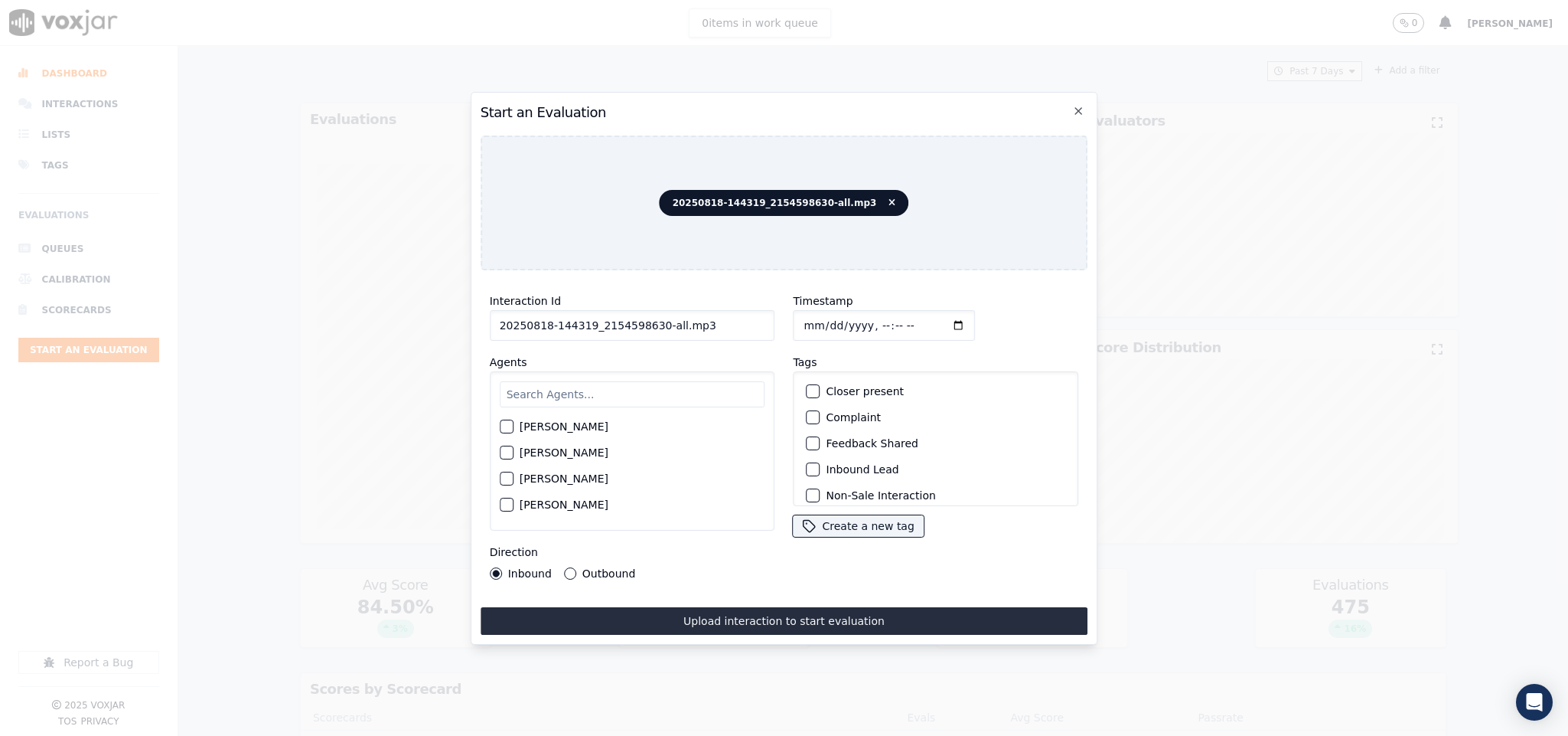
drag, startPoint x: 650, startPoint y: 322, endPoint x: 869, endPoint y: 346, distance: 220.3
click at [869, 346] on div "Interaction Id 20250818-144319_2154598630-all.mp3 Agents Harry Roy Aaron Biswas…" at bounding box center [784, 436] width 608 height 307
type input "20250818-144319_2154598630-C1"
click at [804, 312] on input "Timestamp" at bounding box center [885, 325] width 182 height 30
type input "2025-08-18T21:42"
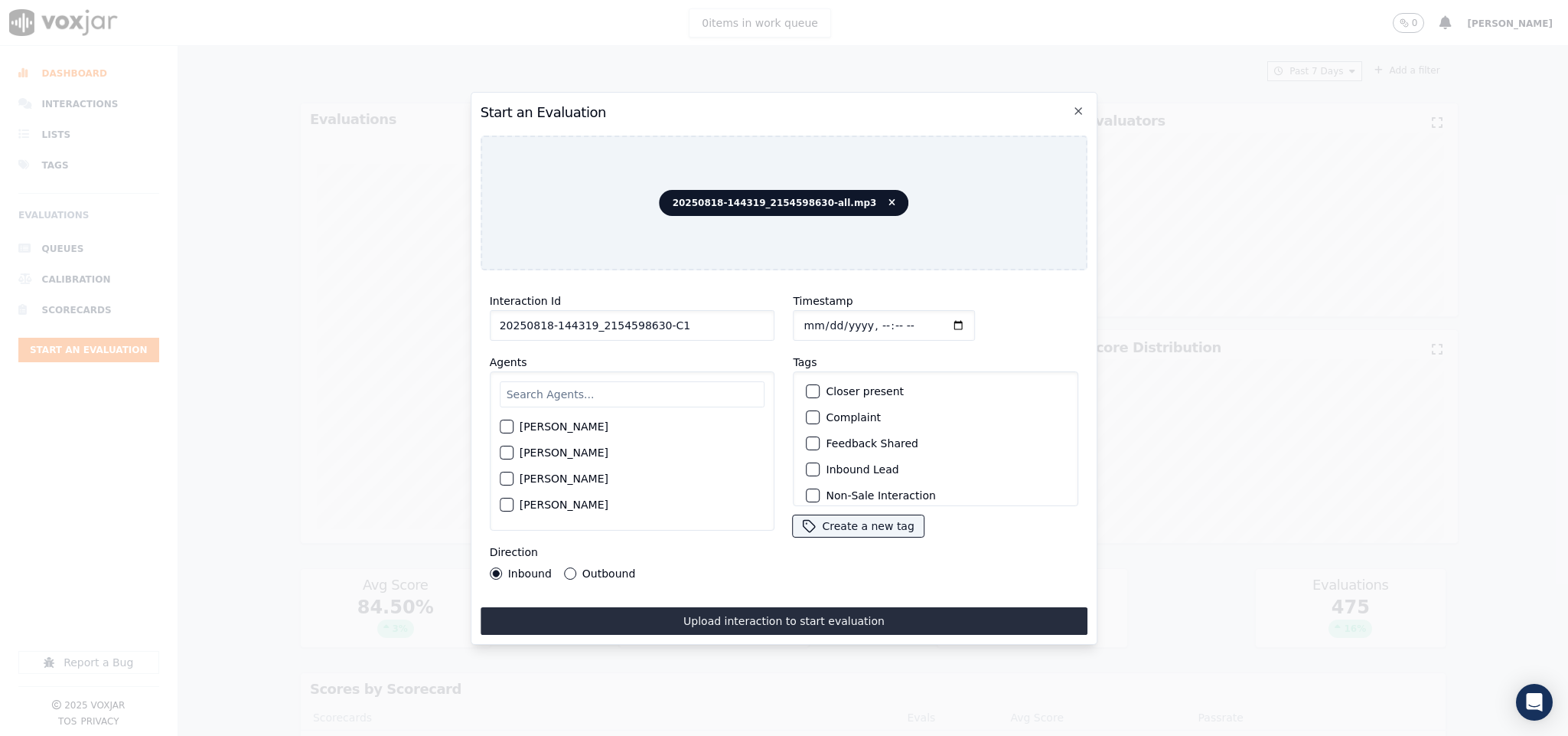
click at [595, 382] on input "text" at bounding box center [632, 394] width 266 height 26
type input "jane"
click at [500, 425] on div "button" at bounding box center [505, 430] width 10 height 10
click at [808, 464] on div "button" at bounding box center [812, 469] width 10 height 10
click at [808, 386] on div "button" at bounding box center [812, 390] width 10 height 10
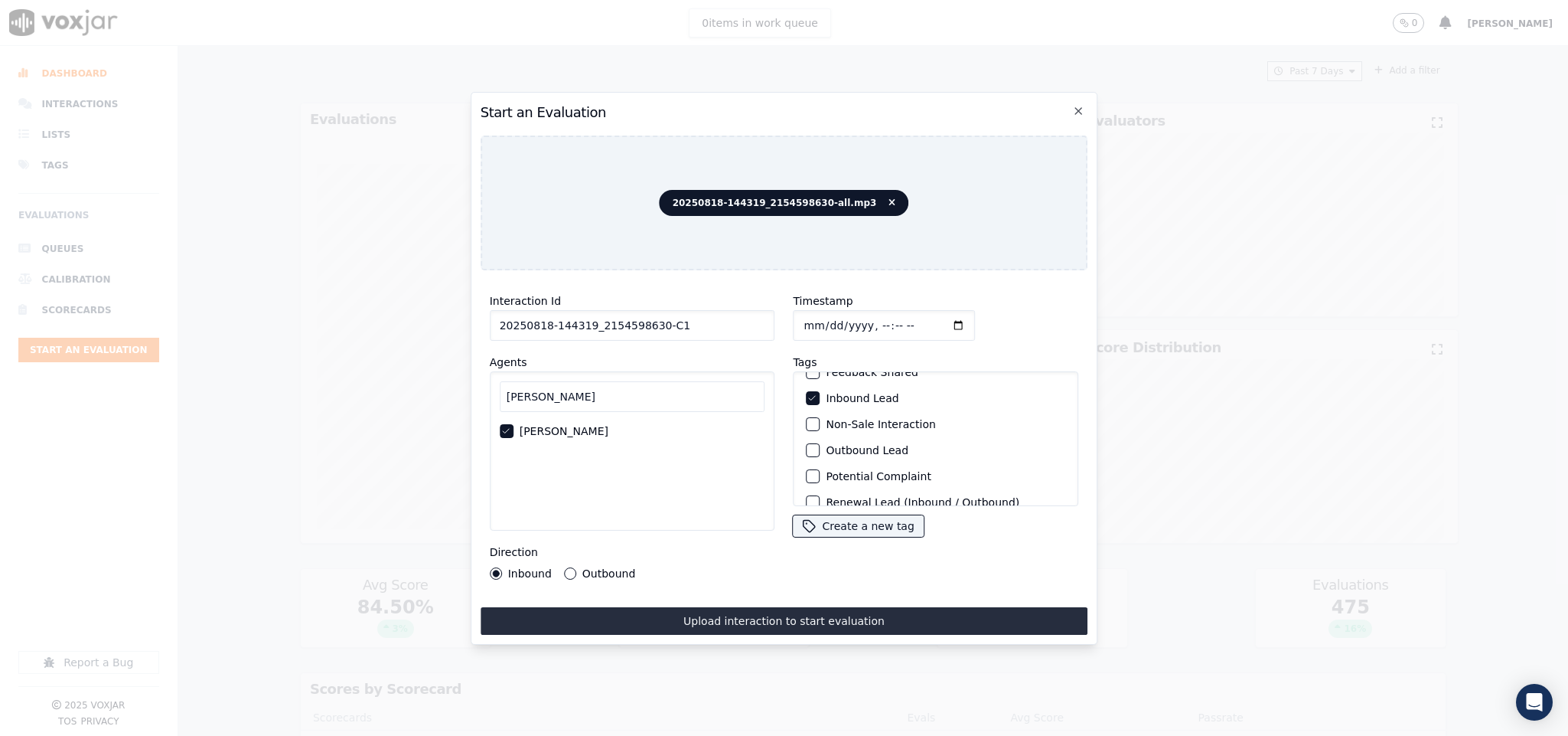
scroll to position [138, 0]
click at [808, 481] on div "button" at bounding box center [812, 485] width 10 height 10
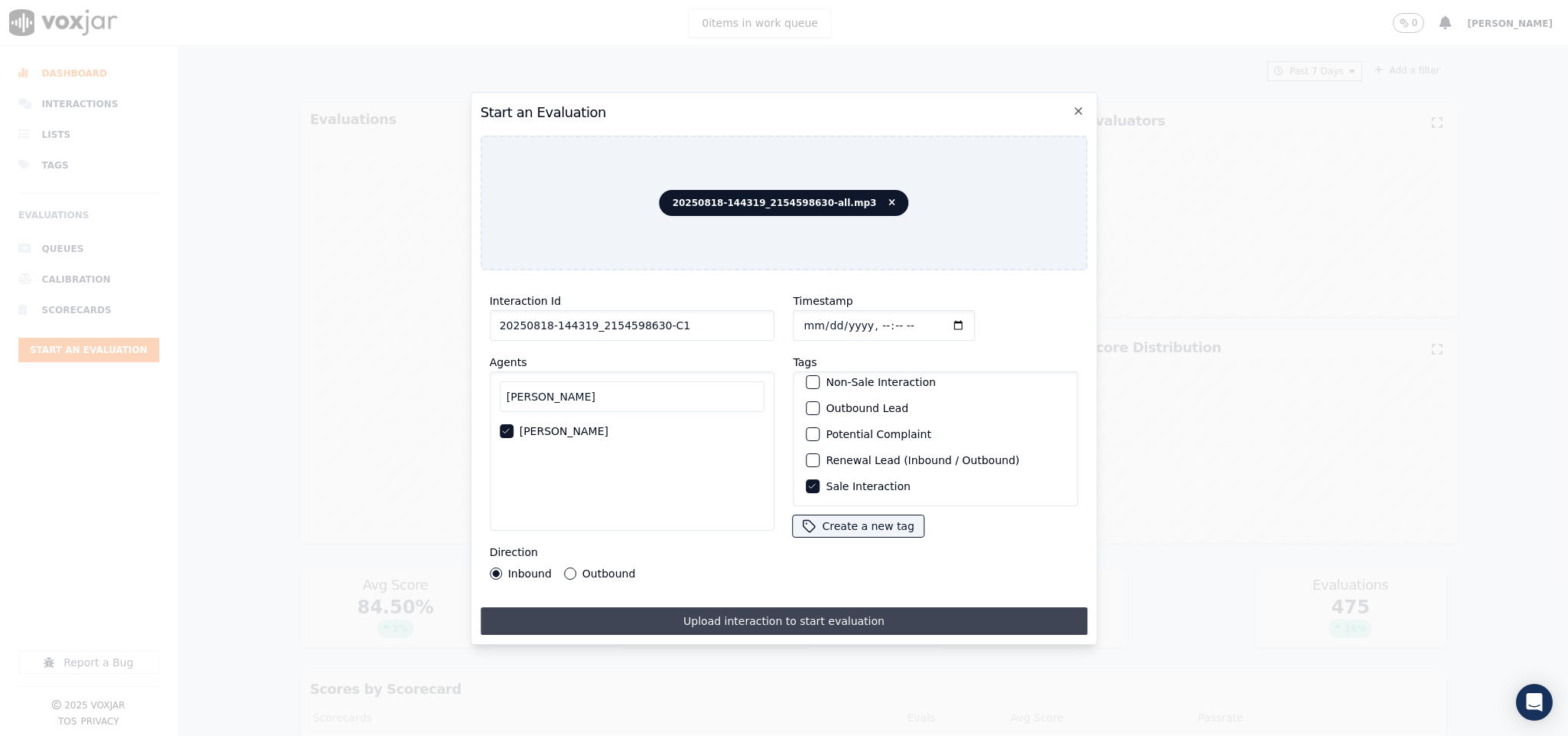
click at [808, 623] on button "Upload interaction to start evaluation" at bounding box center [784, 621] width 608 height 28
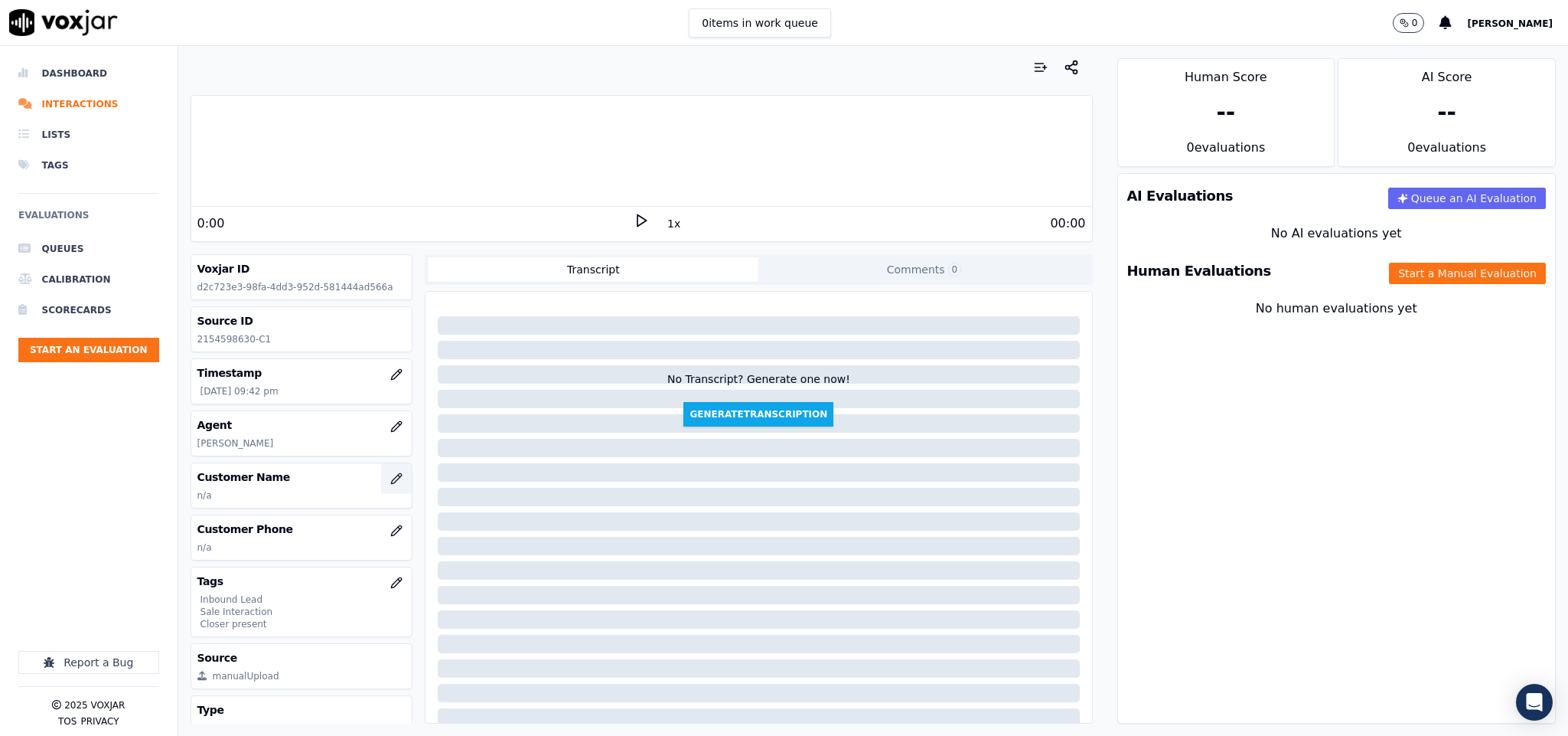
click at [390, 480] on icon "button" at bounding box center [396, 478] width 12 height 12
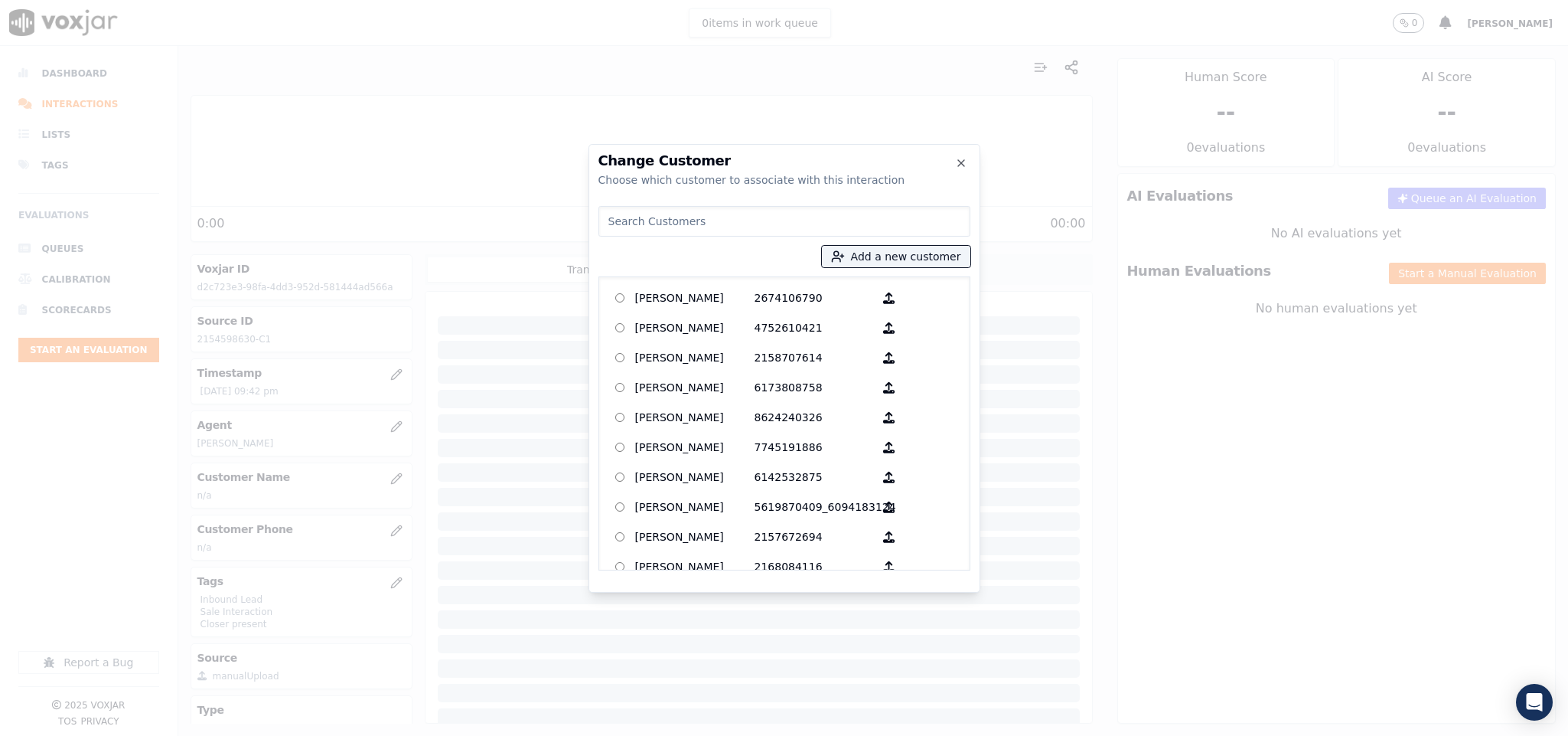
type input "Steven Jones"
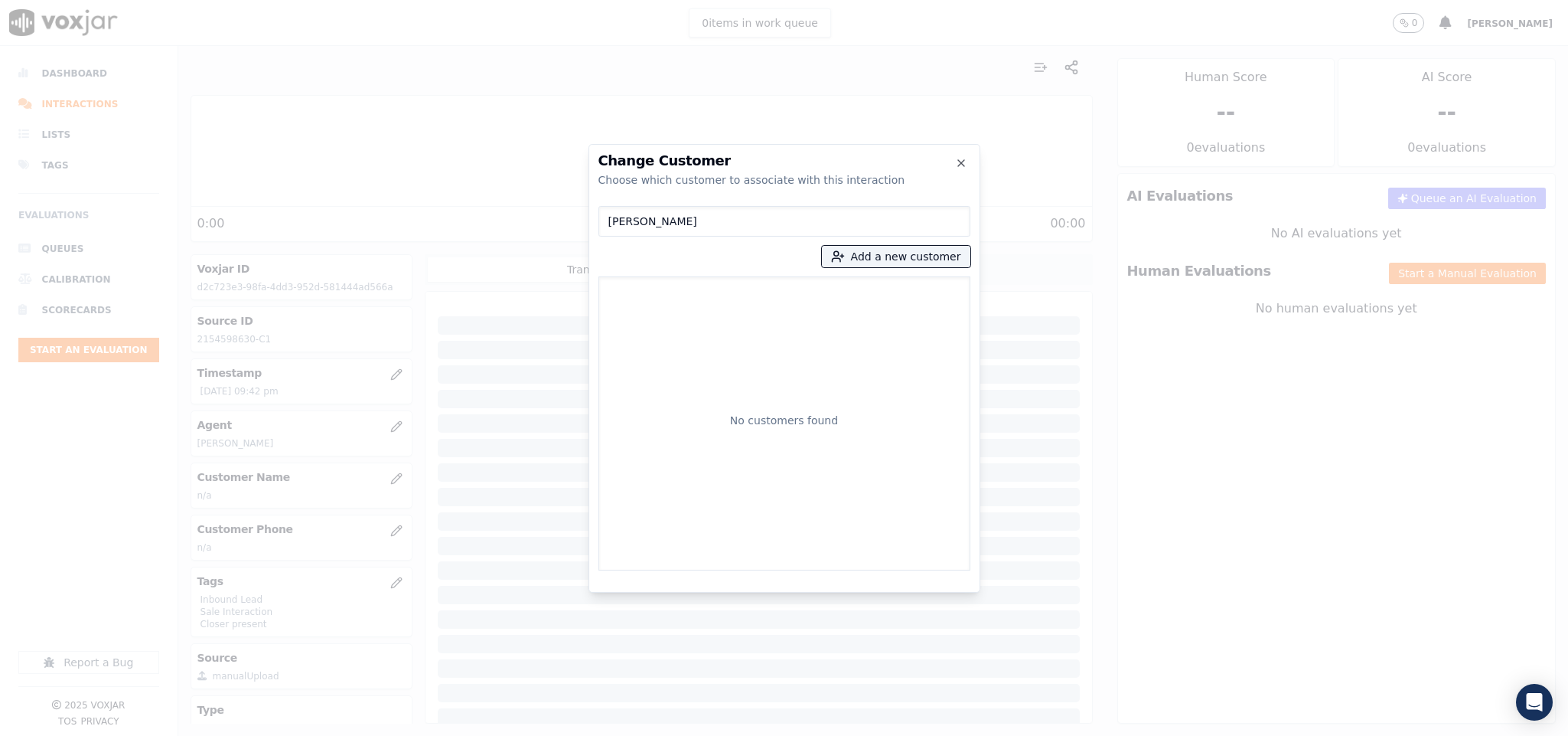
drag, startPoint x: 671, startPoint y: 216, endPoint x: 482, endPoint y: 231, distance: 189.6
click at [482, 735] on div "Change Customer Choose which customer to associate with this interaction Steven…" at bounding box center [784, 736] width 1568 height 0
click at [910, 255] on button "Add a new customer" at bounding box center [896, 256] width 148 height 22
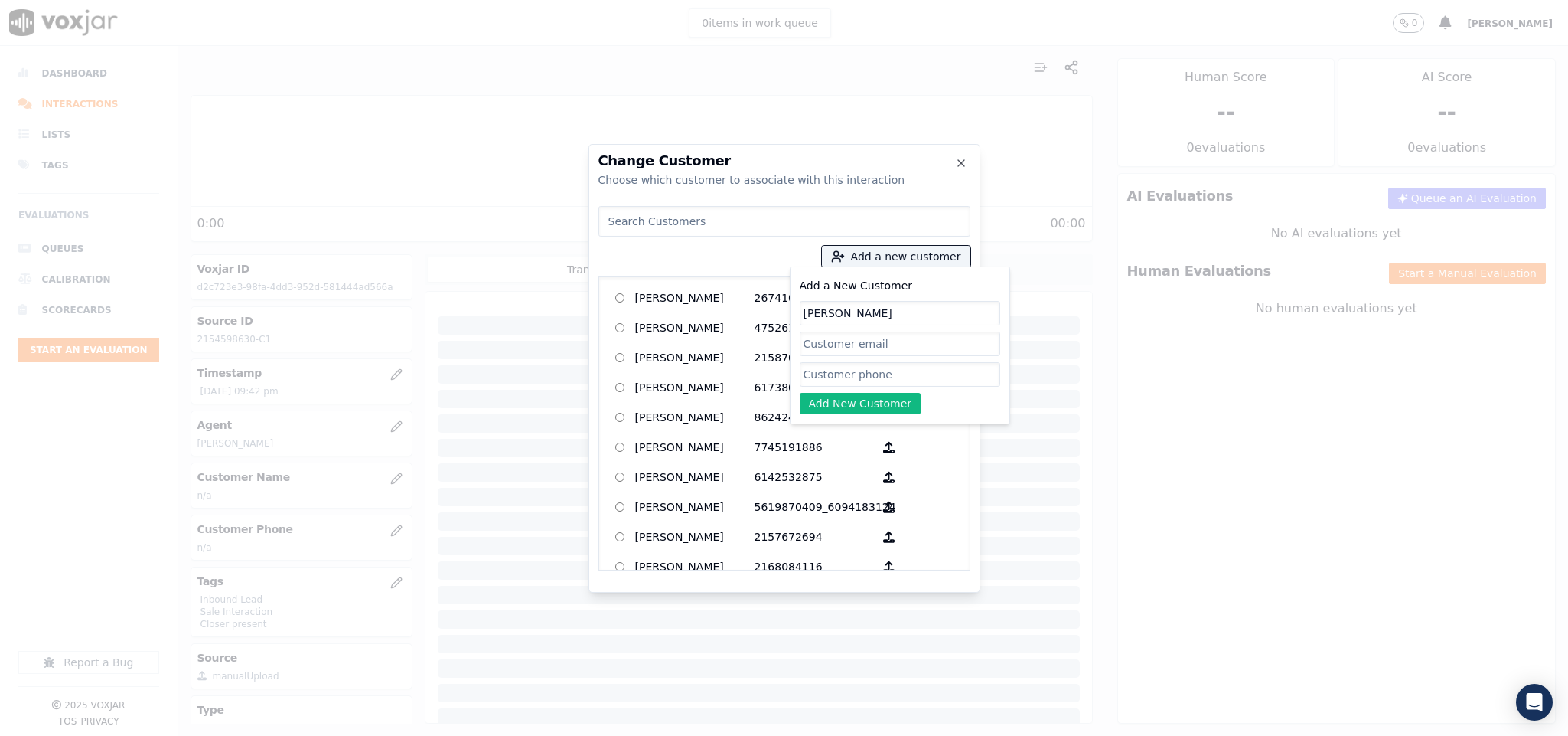
type input "Steven Jones"
click at [843, 378] on input "Add a New Customer" at bounding box center [899, 374] width 200 height 25
paste input "2154598630"
type input "2154598630"
click at [827, 412] on button "Add New Customer" at bounding box center [860, 403] width 121 height 22
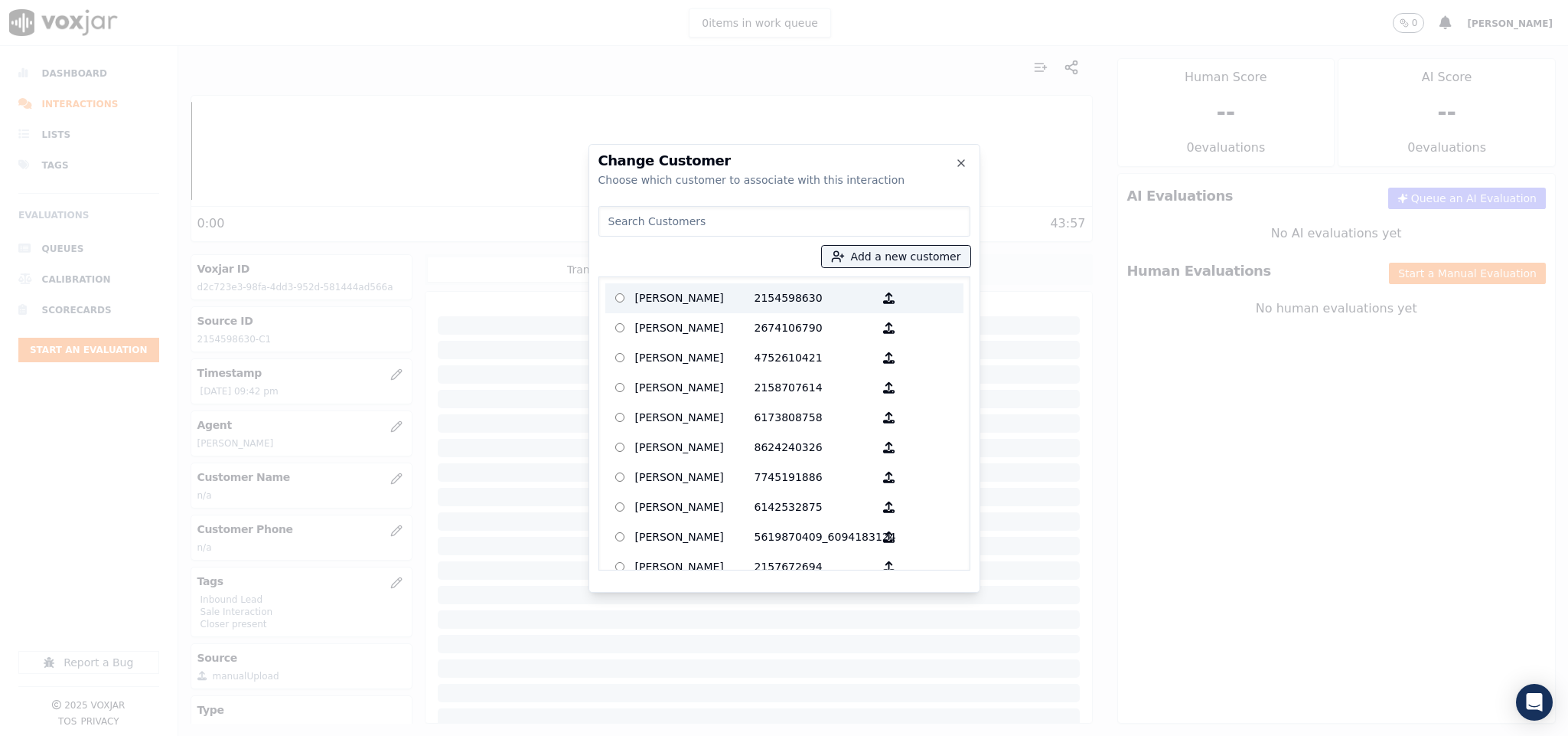
click at [696, 302] on p "Steven Jones" at bounding box center [695, 299] width 120 height 24
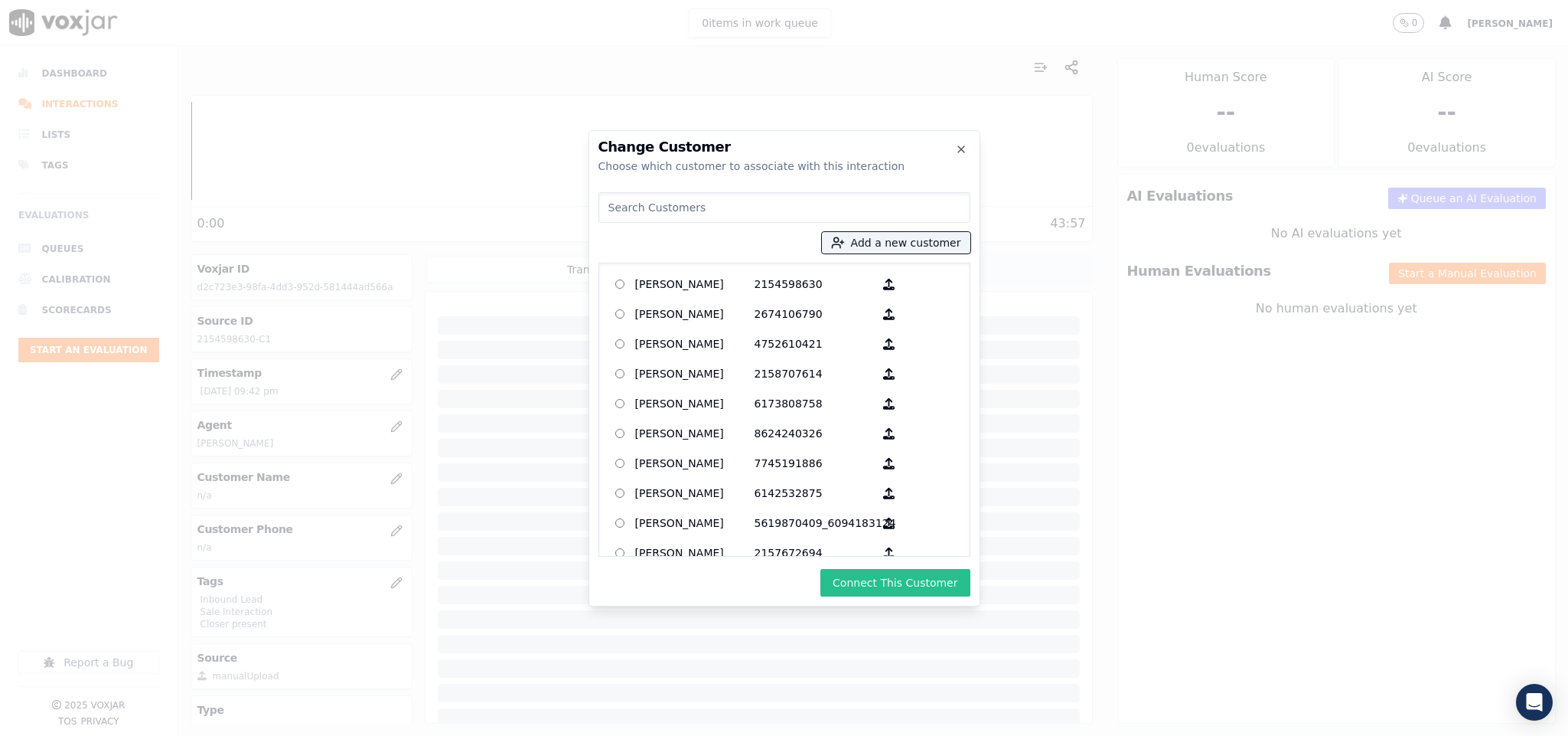
click at [926, 590] on button "Connect This Customer" at bounding box center [895, 583] width 149 height 28
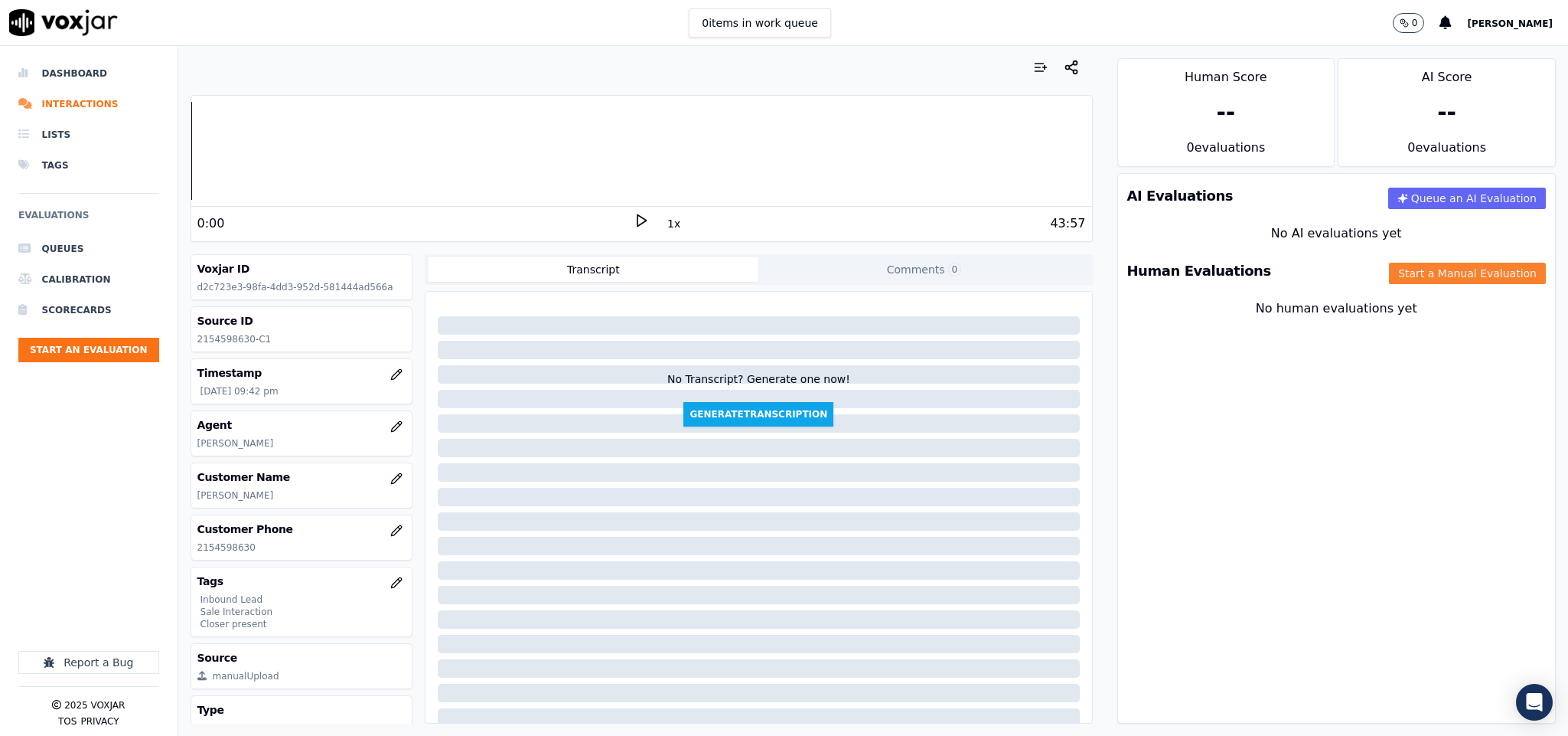
click at [1389, 271] on button "Start a Manual Evaluation" at bounding box center [1467, 273] width 157 height 22
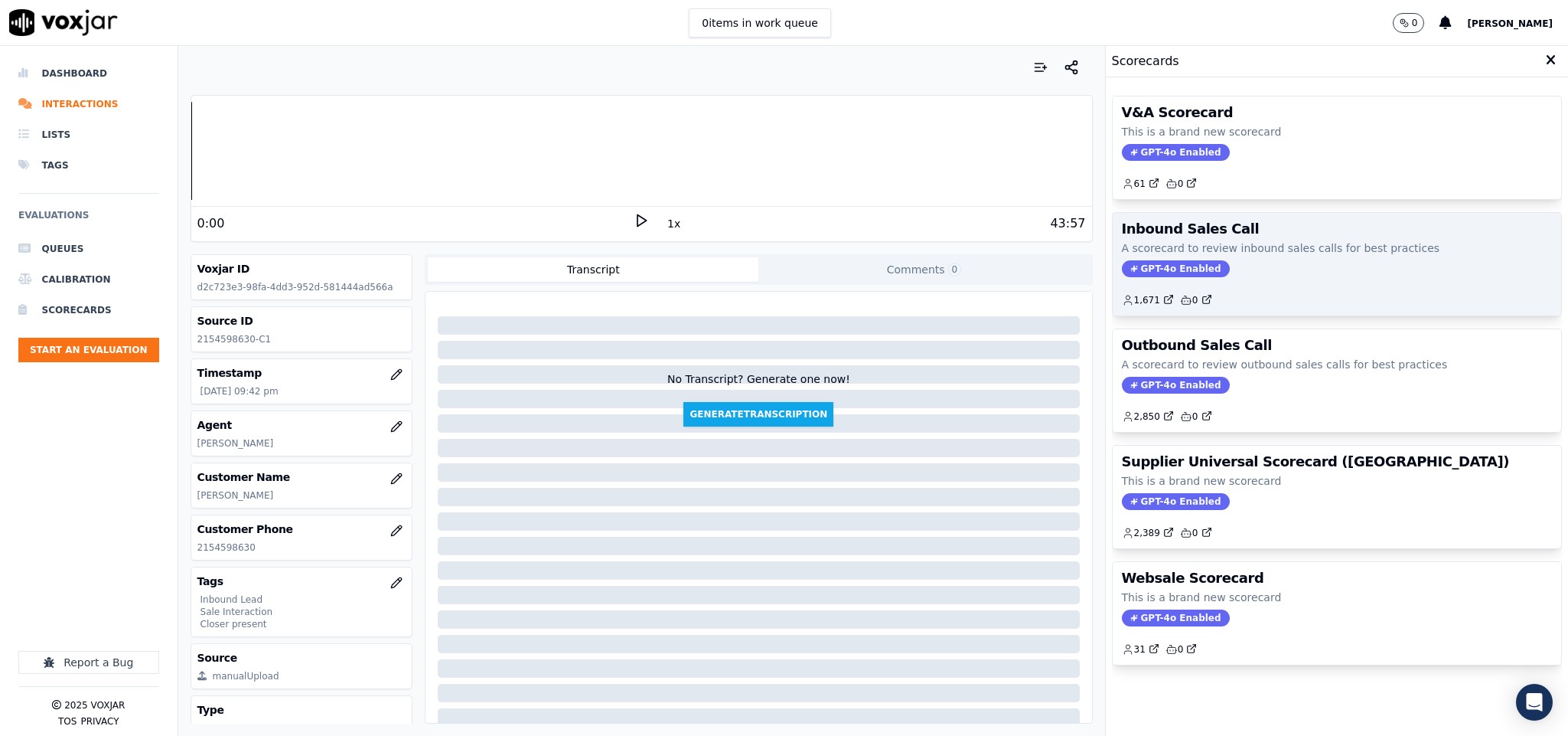
click at [1147, 264] on span "GPT-4o Enabled" at bounding box center [1175, 268] width 108 height 17
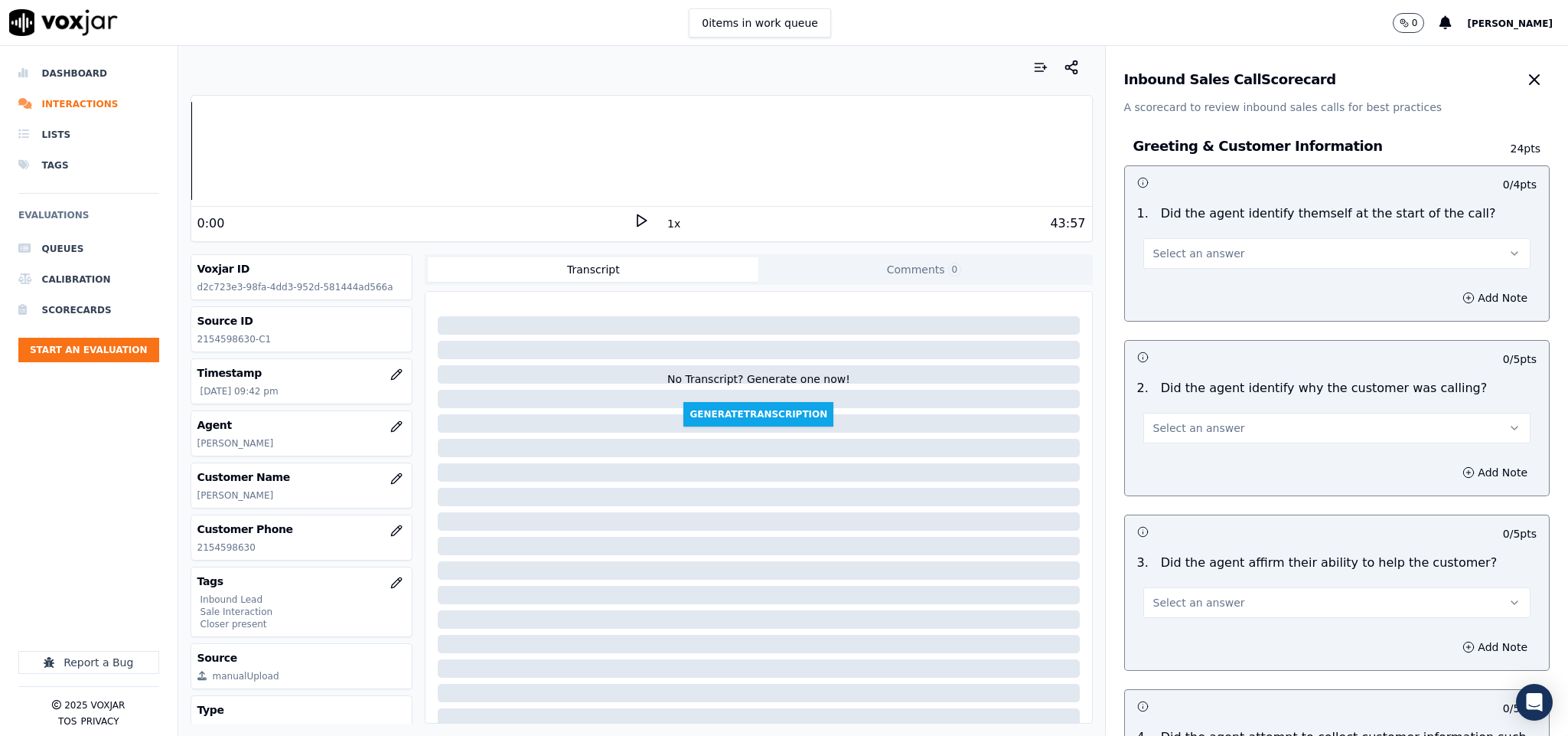
click at [1199, 258] on span "Select an answer" at bounding box center [1199, 253] width 92 height 15
click at [1180, 287] on div "Yes" at bounding box center [1299, 288] width 350 height 25
click at [1179, 433] on span "Select an answer" at bounding box center [1199, 428] width 92 height 15
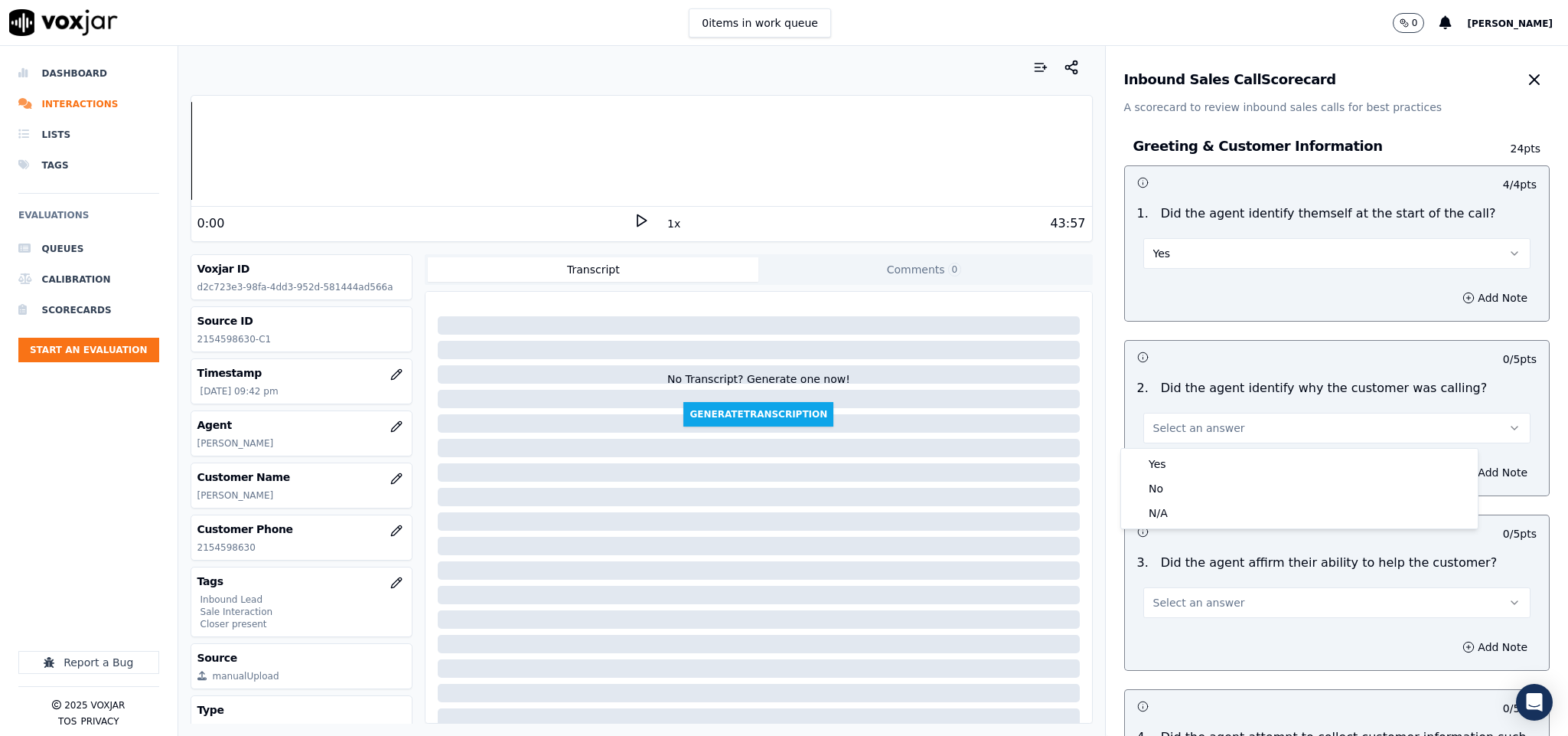
click at [1167, 457] on div "Yes" at bounding box center [1299, 464] width 350 height 25
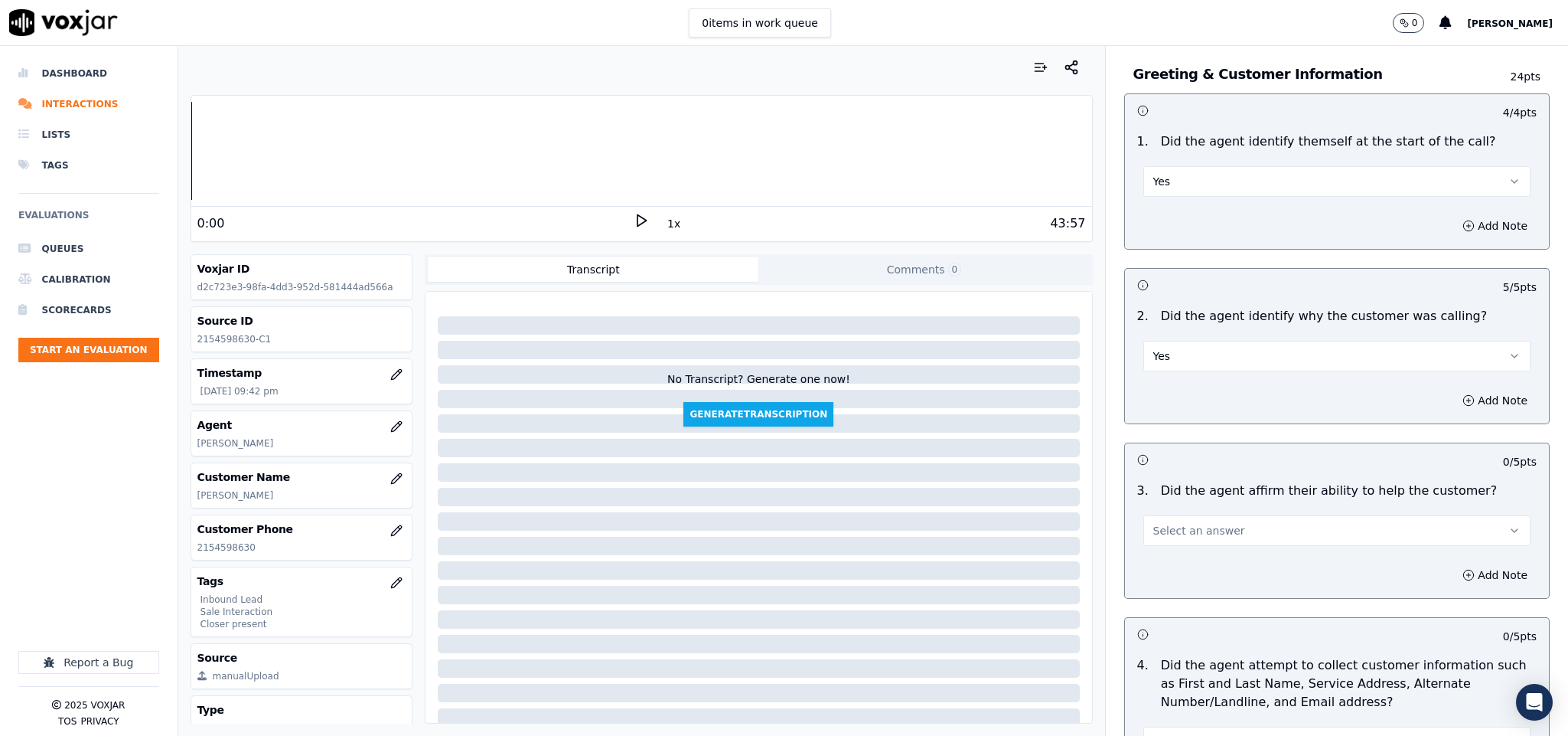
scroll to position [115, 0]
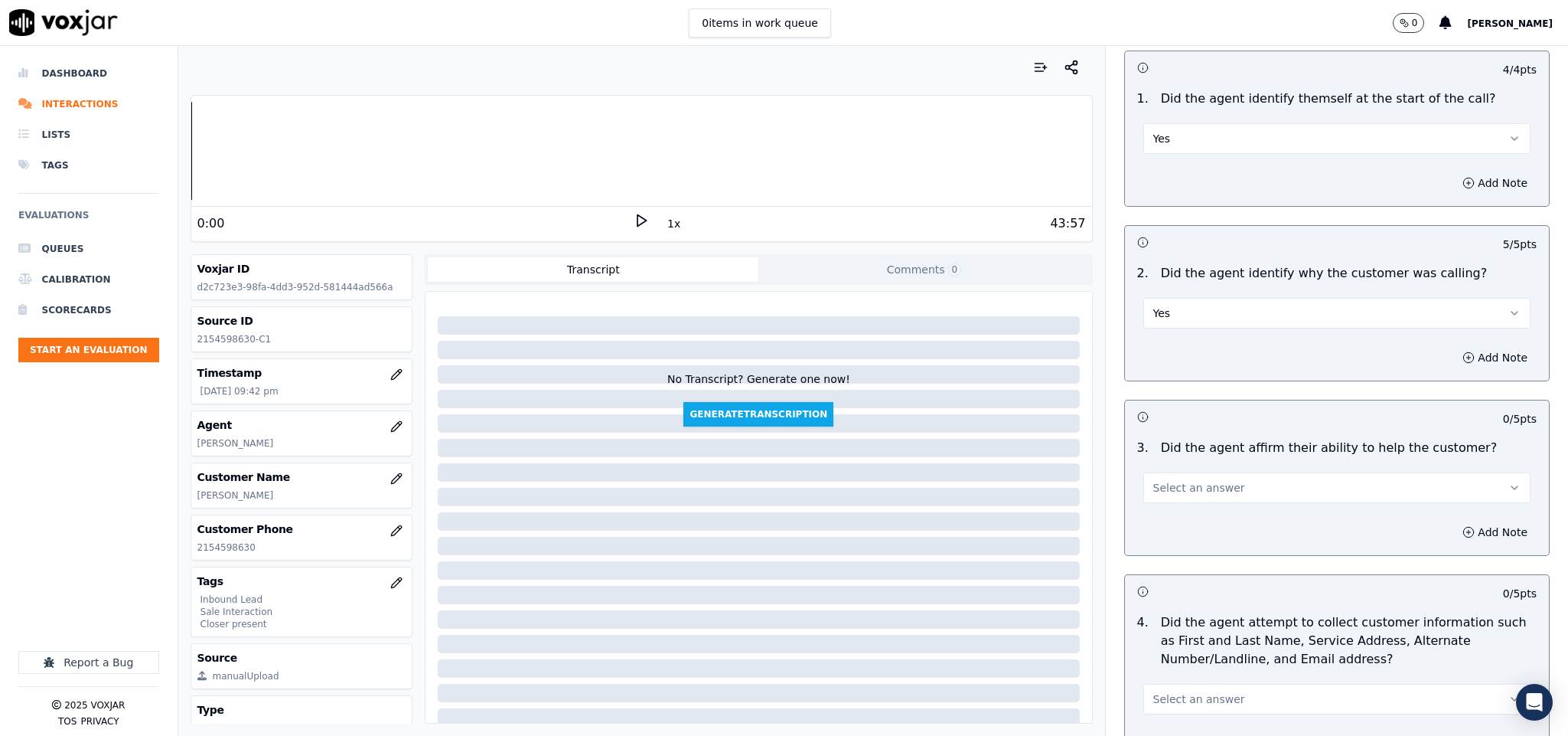
click at [1183, 483] on span "Select an answer" at bounding box center [1199, 487] width 92 height 15
click at [1169, 521] on div "Yes" at bounding box center [1299, 524] width 350 height 25
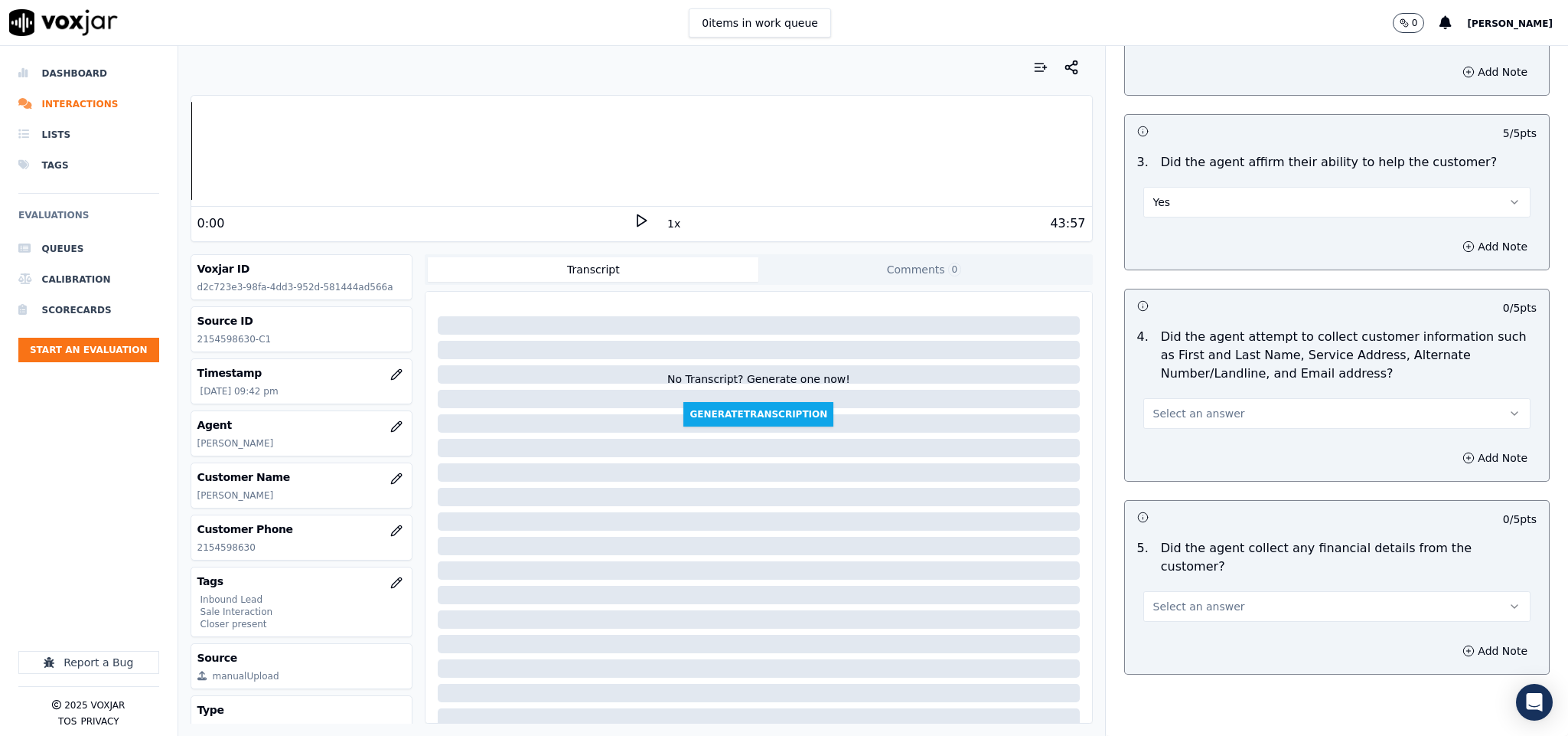
scroll to position [459, 0]
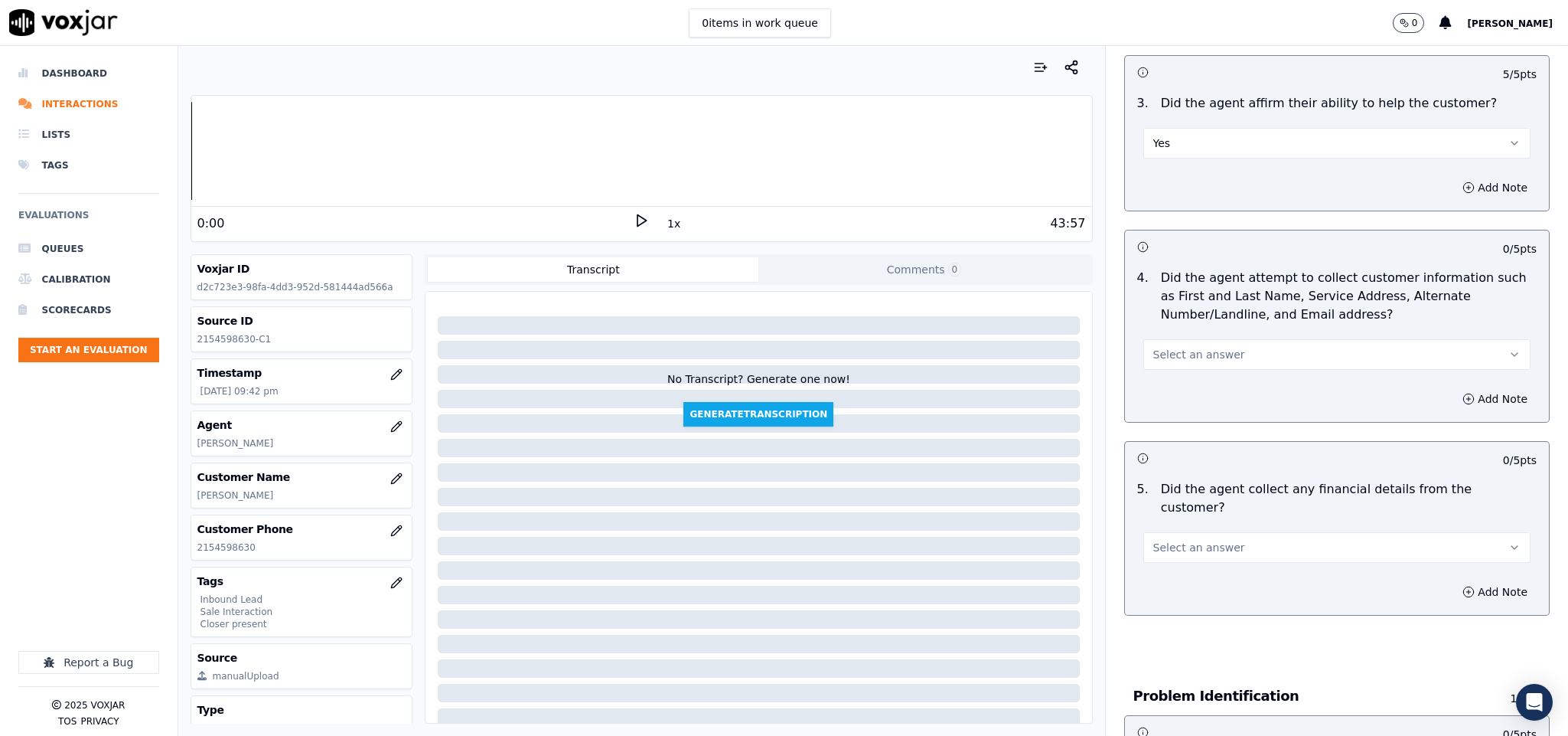
drag, startPoint x: 1218, startPoint y: 356, endPoint x: 1217, endPoint y: 370, distance: 14.0
click at [1218, 364] on button "Select an answer" at bounding box center [1337, 354] width 388 height 30
click at [1197, 382] on div "Yes" at bounding box center [1299, 391] width 350 height 25
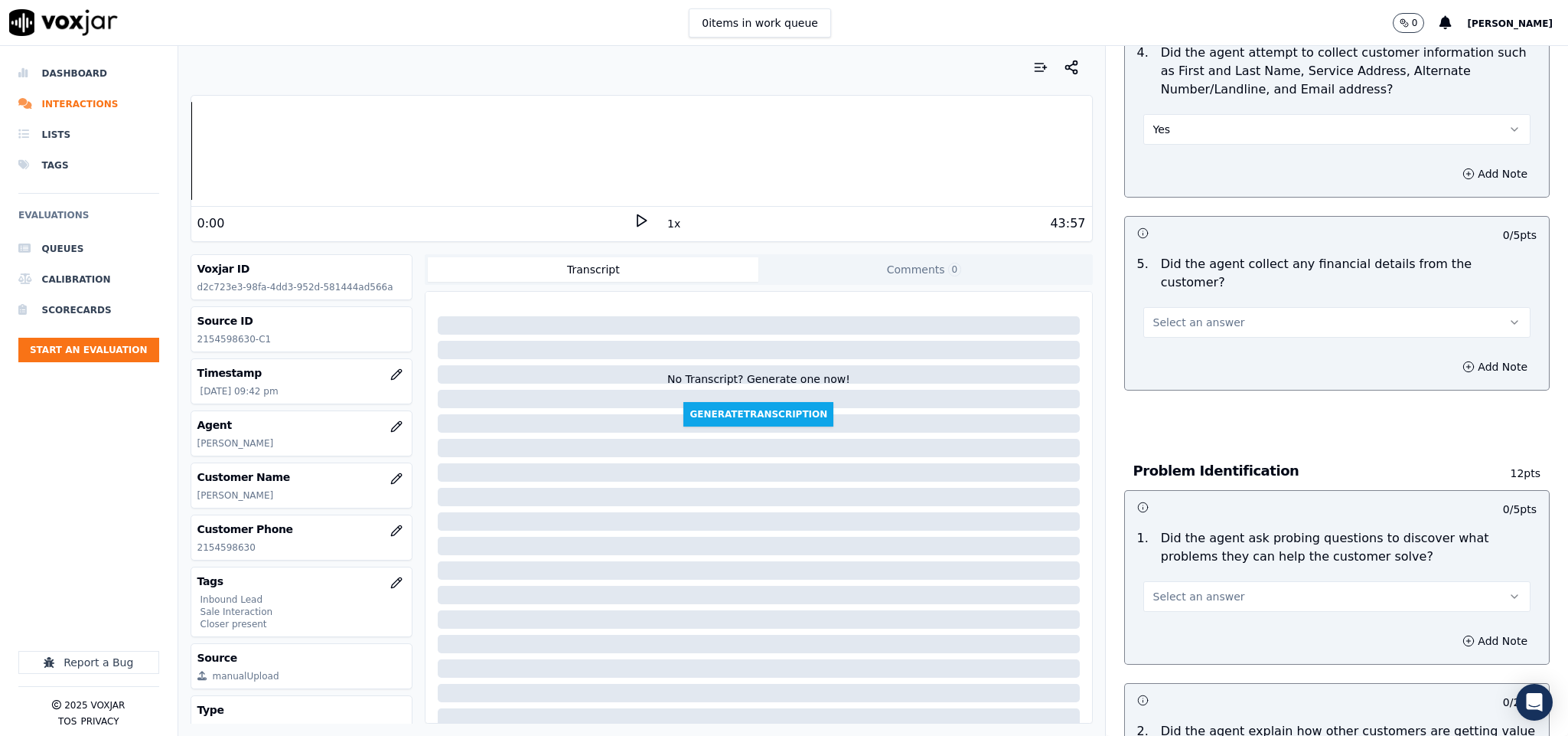
scroll to position [689, 0]
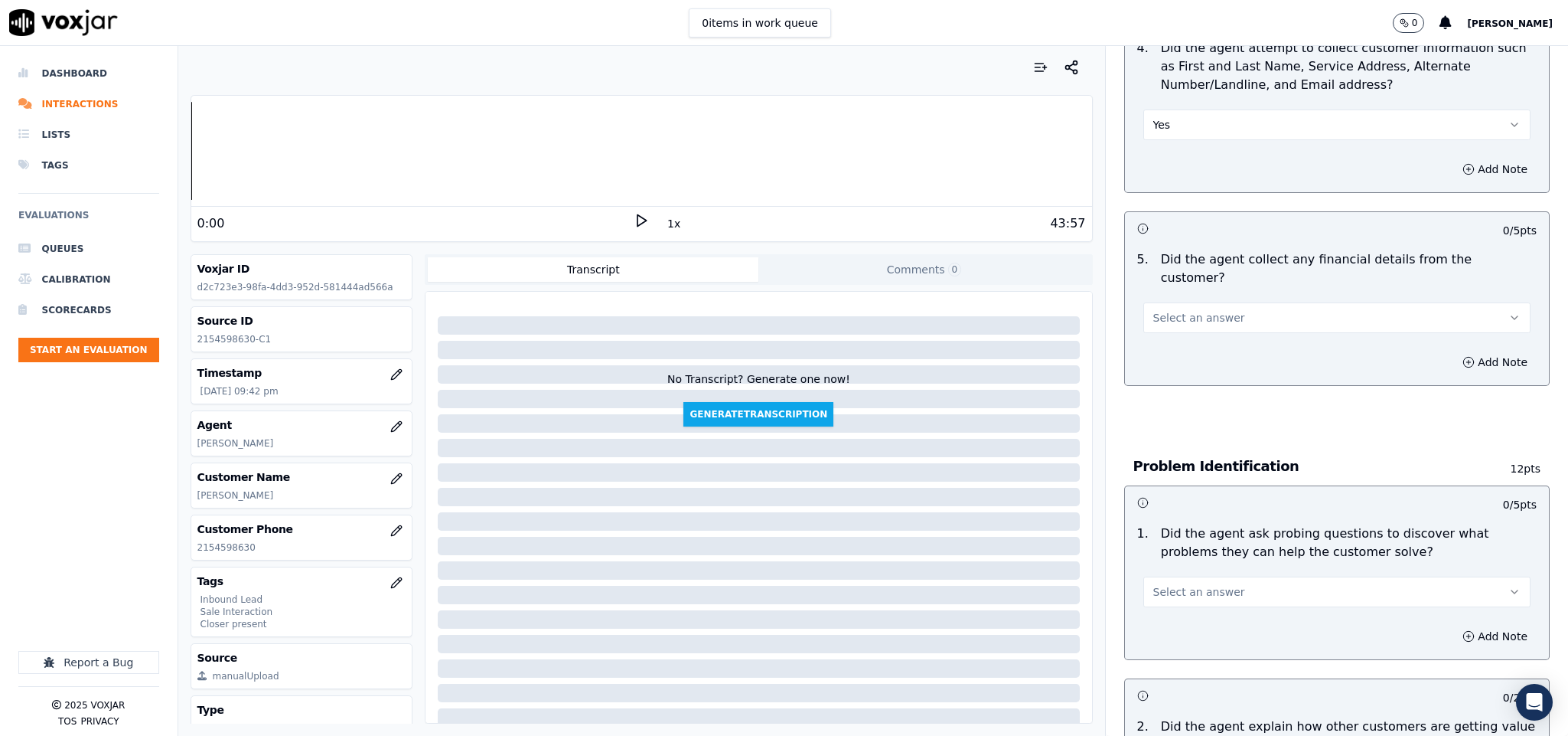
click at [1202, 310] on span "Select an answer" at bounding box center [1199, 317] width 92 height 15
click at [1171, 361] on div "No" at bounding box center [1299, 361] width 350 height 25
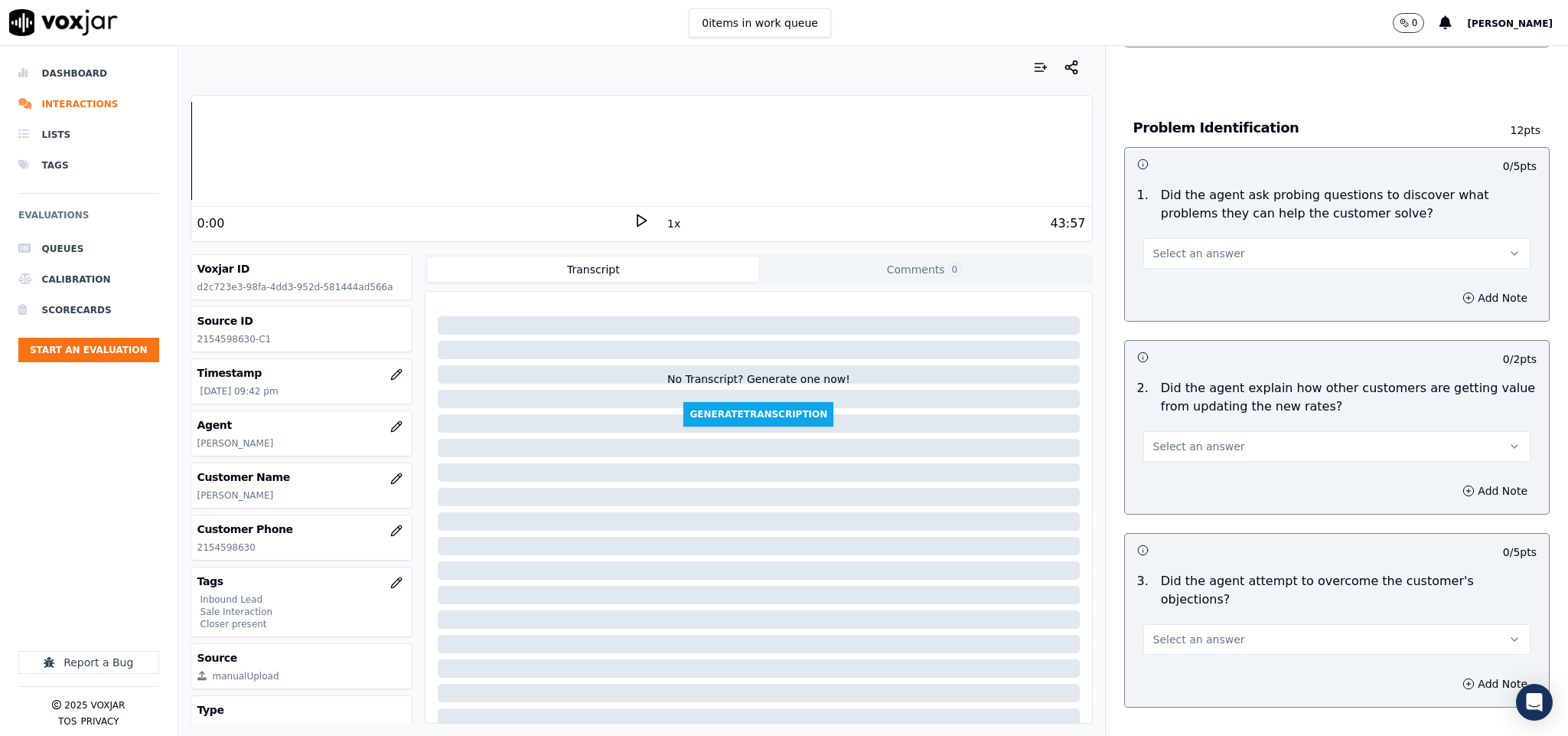
scroll to position [1034, 0]
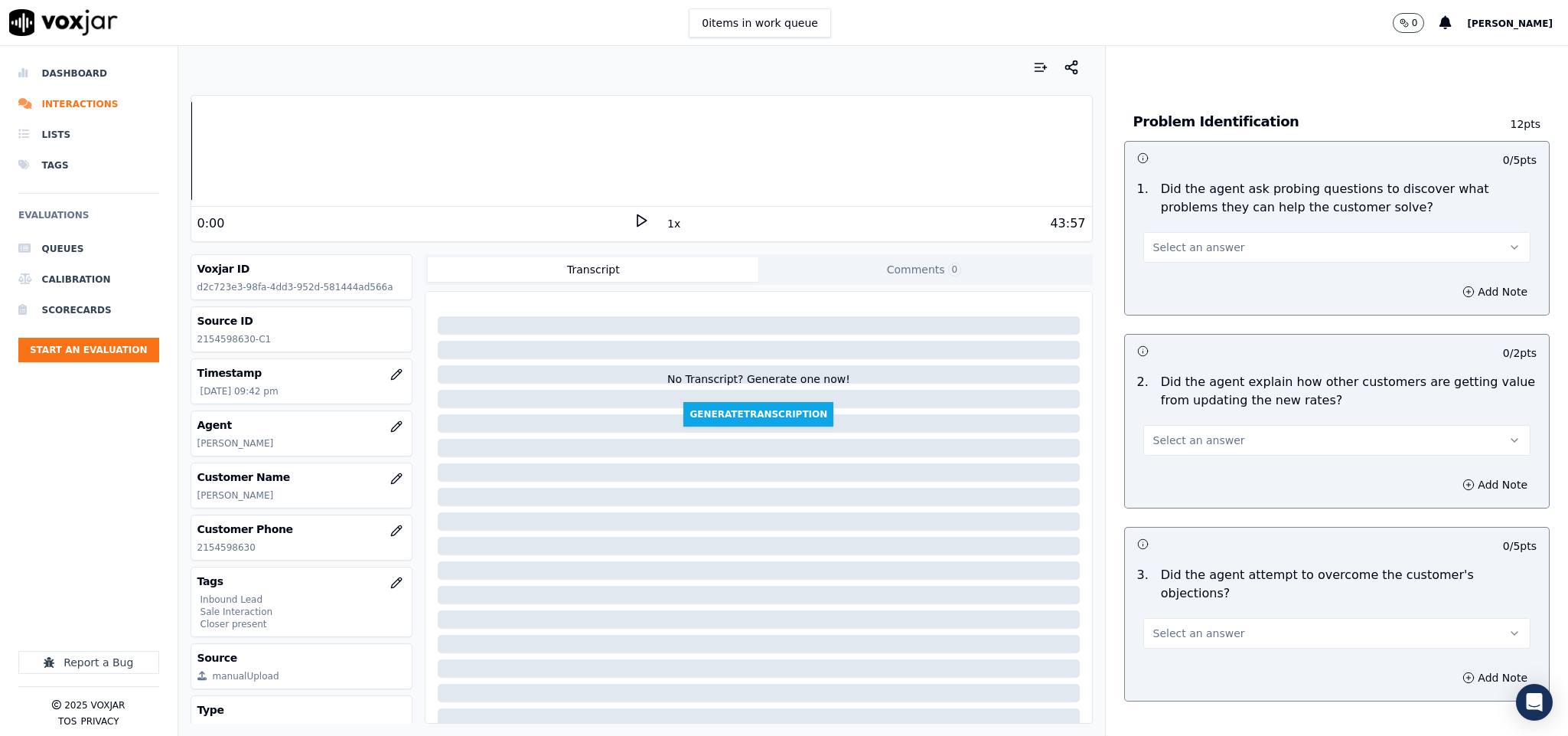
click at [1208, 239] on span "Select an answer" at bounding box center [1199, 247] width 92 height 15
click at [1186, 271] on div "Yes" at bounding box center [1299, 267] width 350 height 25
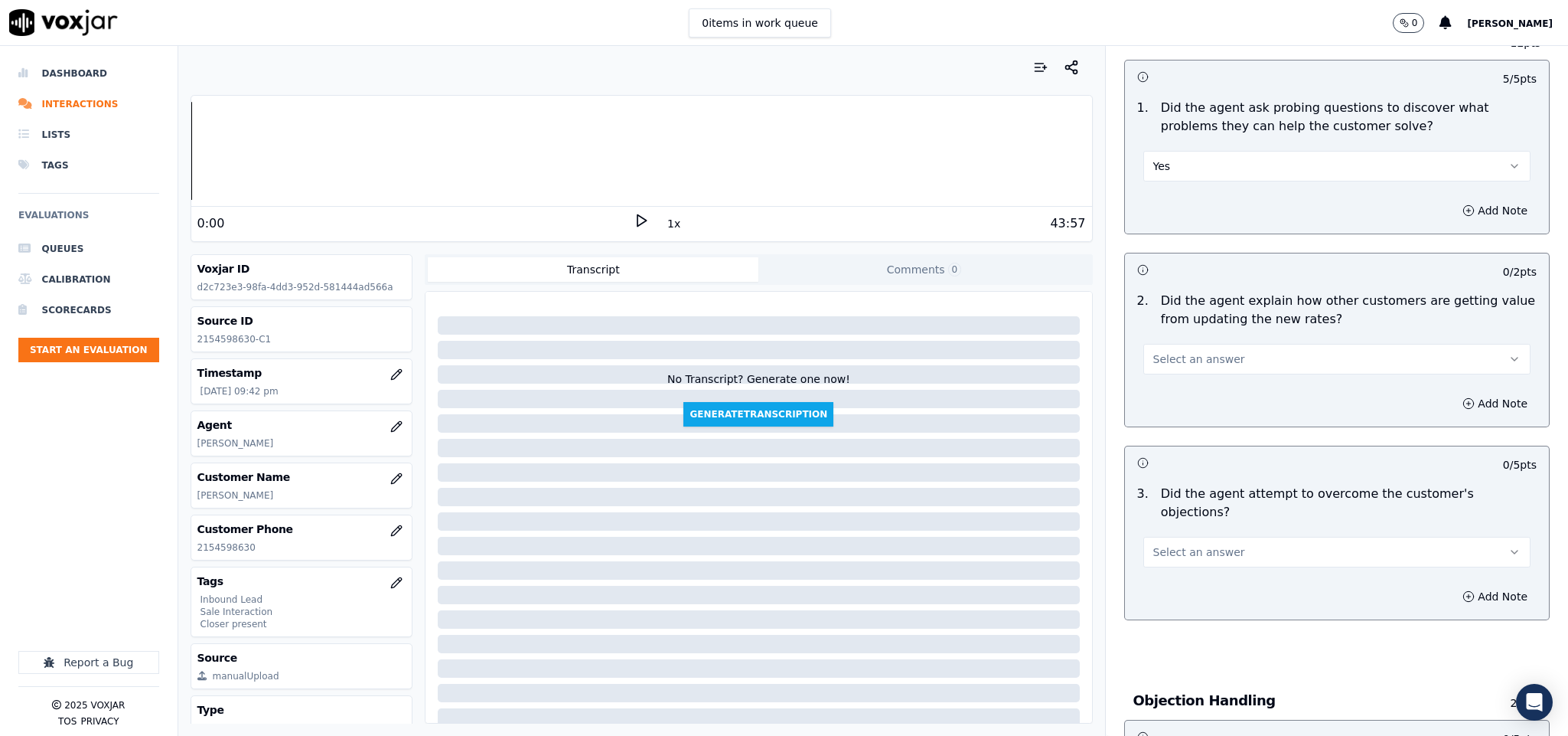
scroll to position [1263, 0]
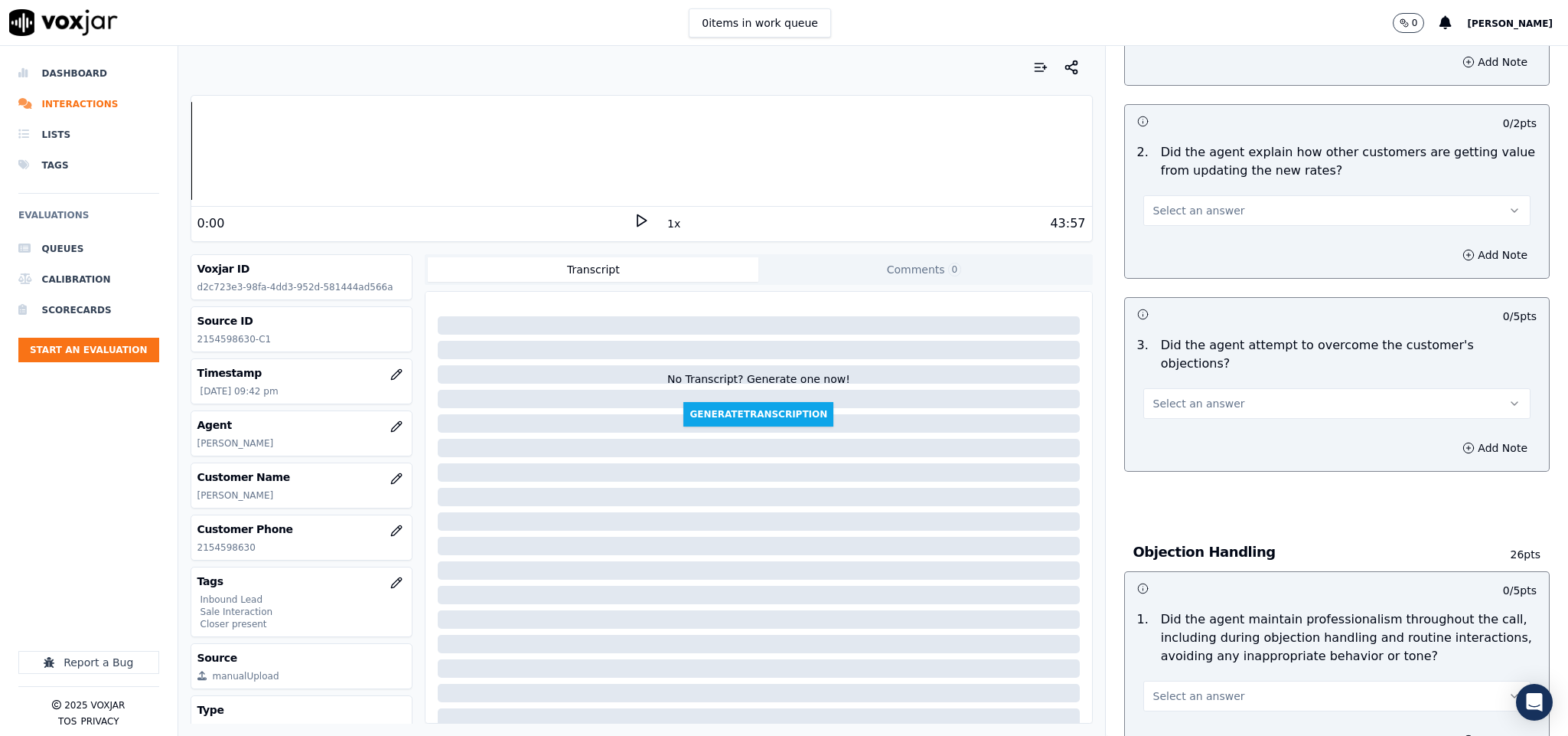
click at [1186, 203] on span "Select an answer" at bounding box center [1199, 210] width 92 height 15
click at [1169, 280] on div "N/A" at bounding box center [1299, 280] width 350 height 25
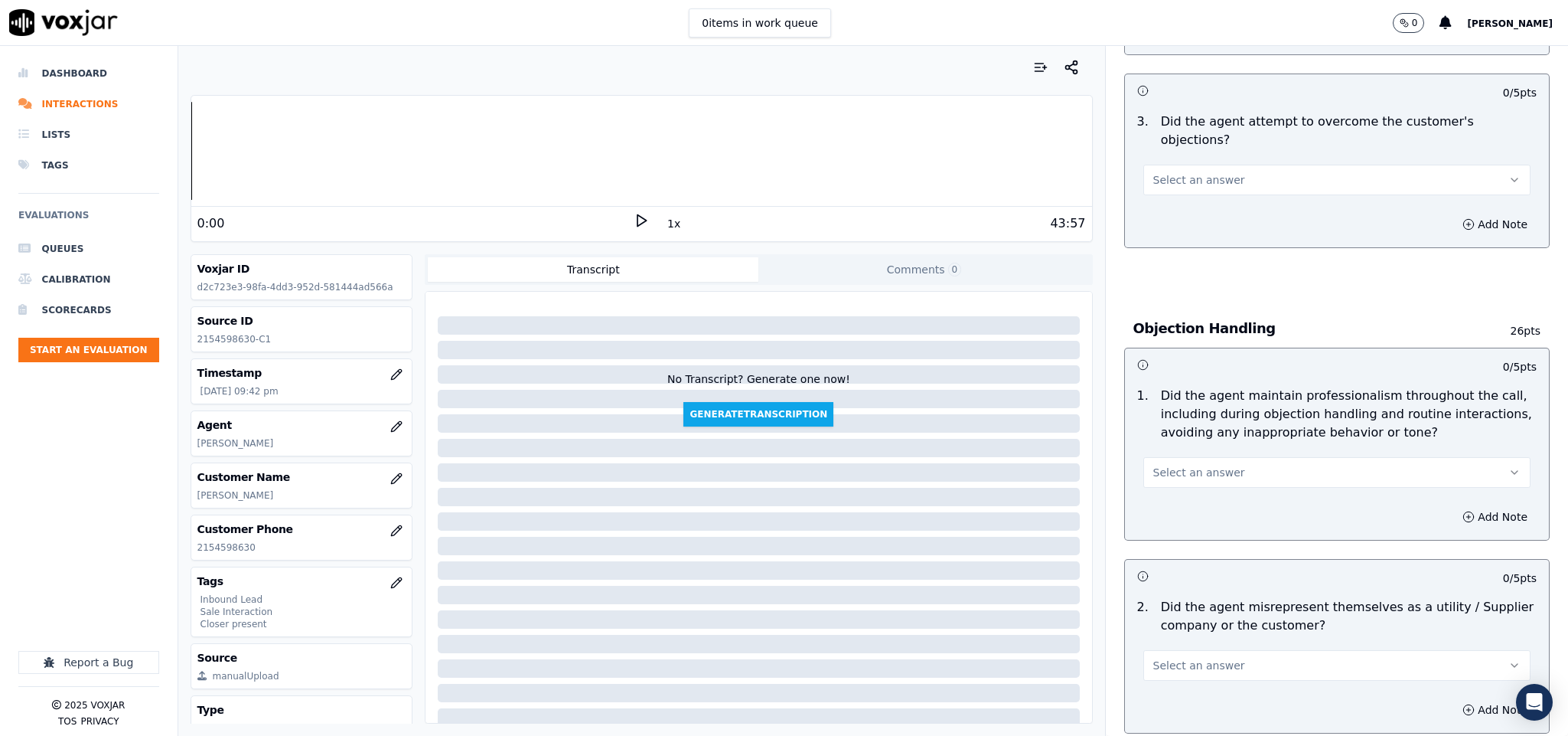
scroll to position [1493, 0]
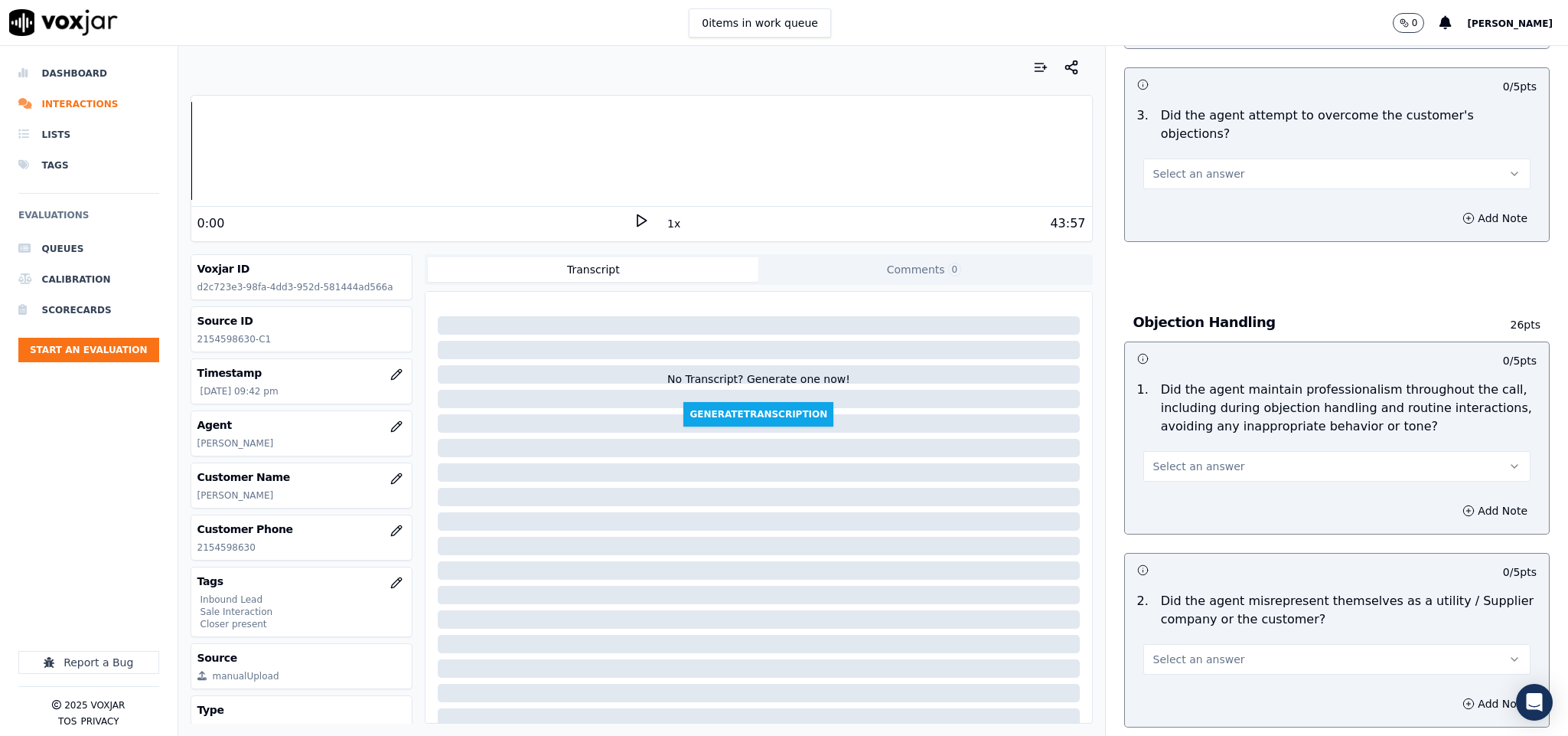
click at [1202, 159] on button "Select an answer" at bounding box center [1337, 174] width 388 height 30
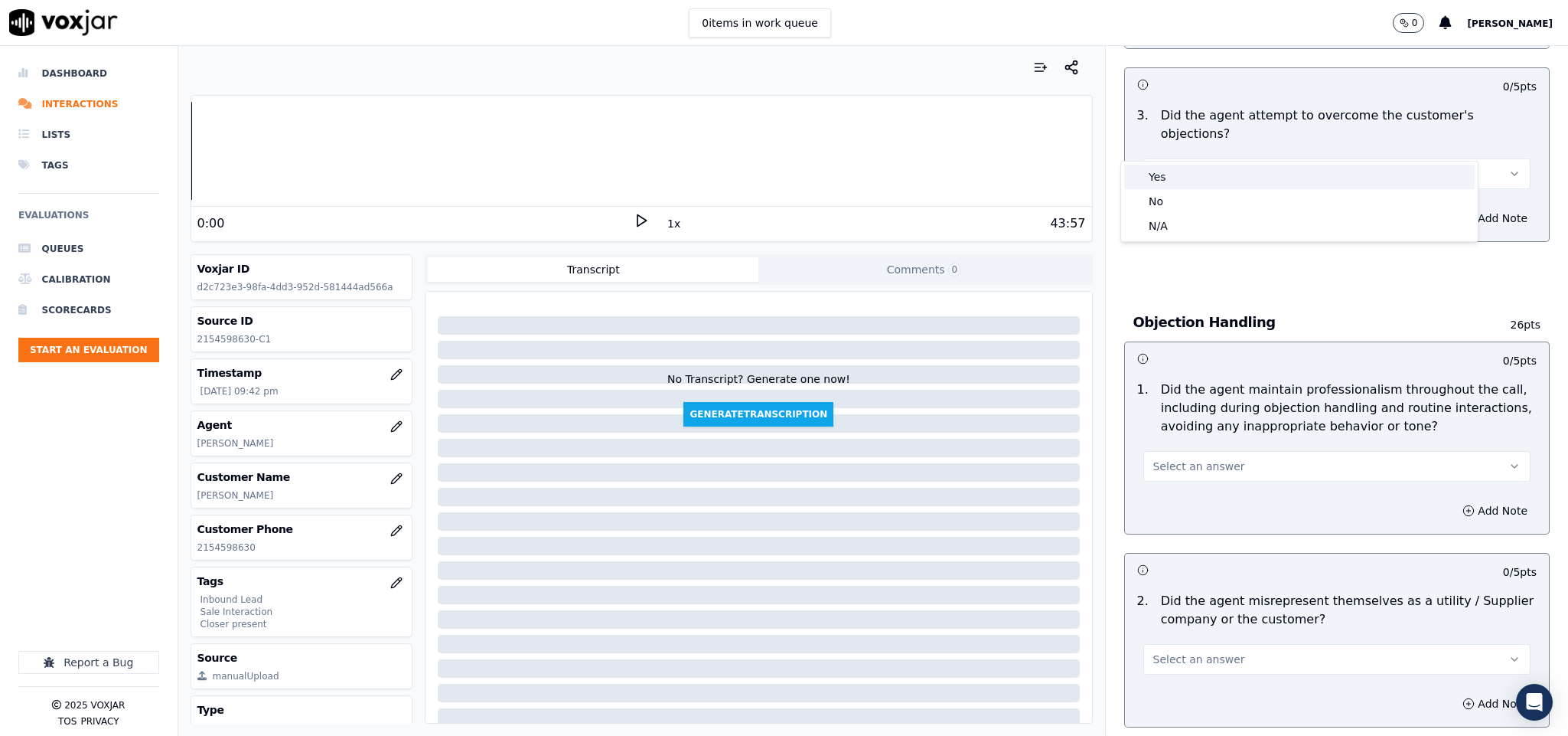
click at [1185, 175] on div "Yes" at bounding box center [1299, 176] width 350 height 25
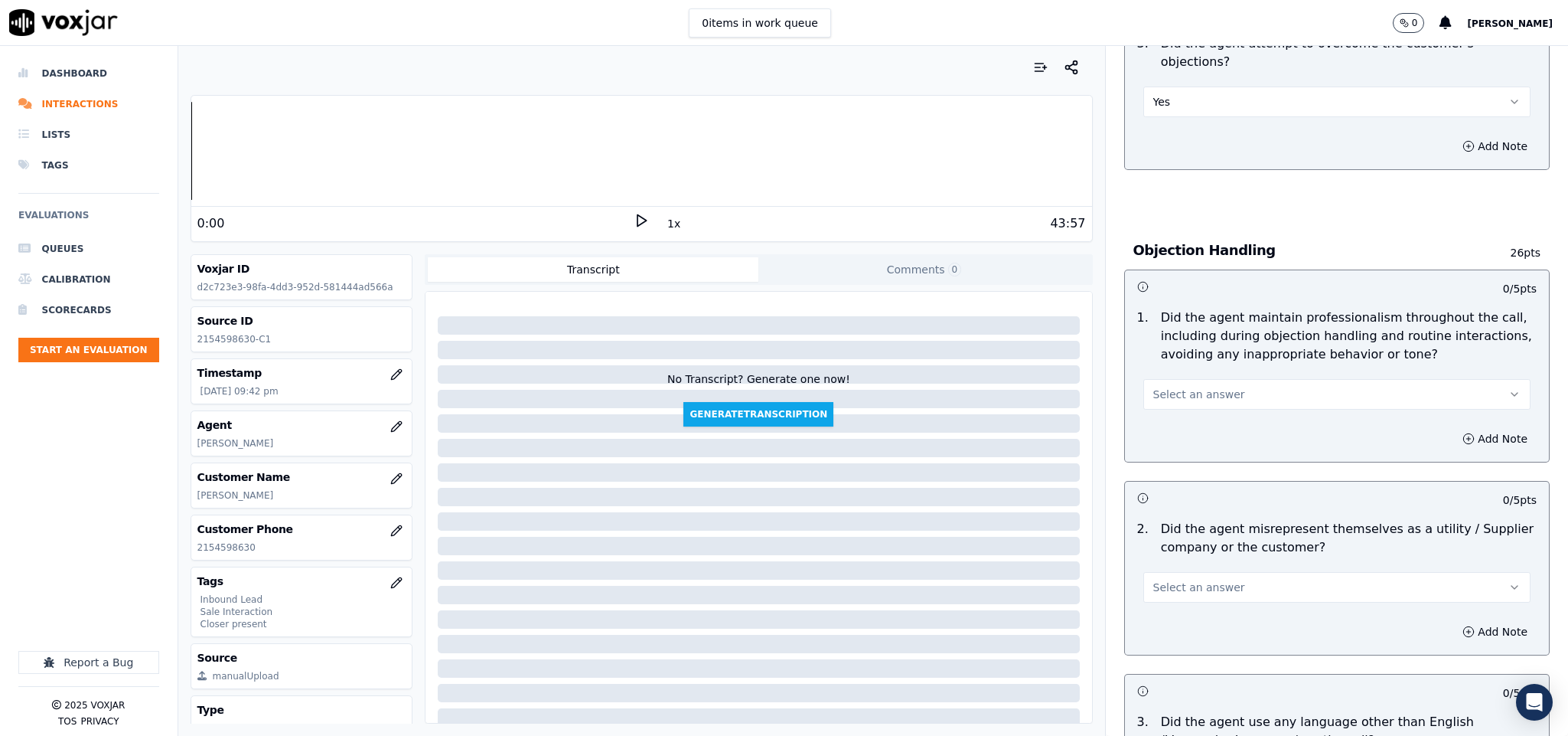
scroll to position [1608, 0]
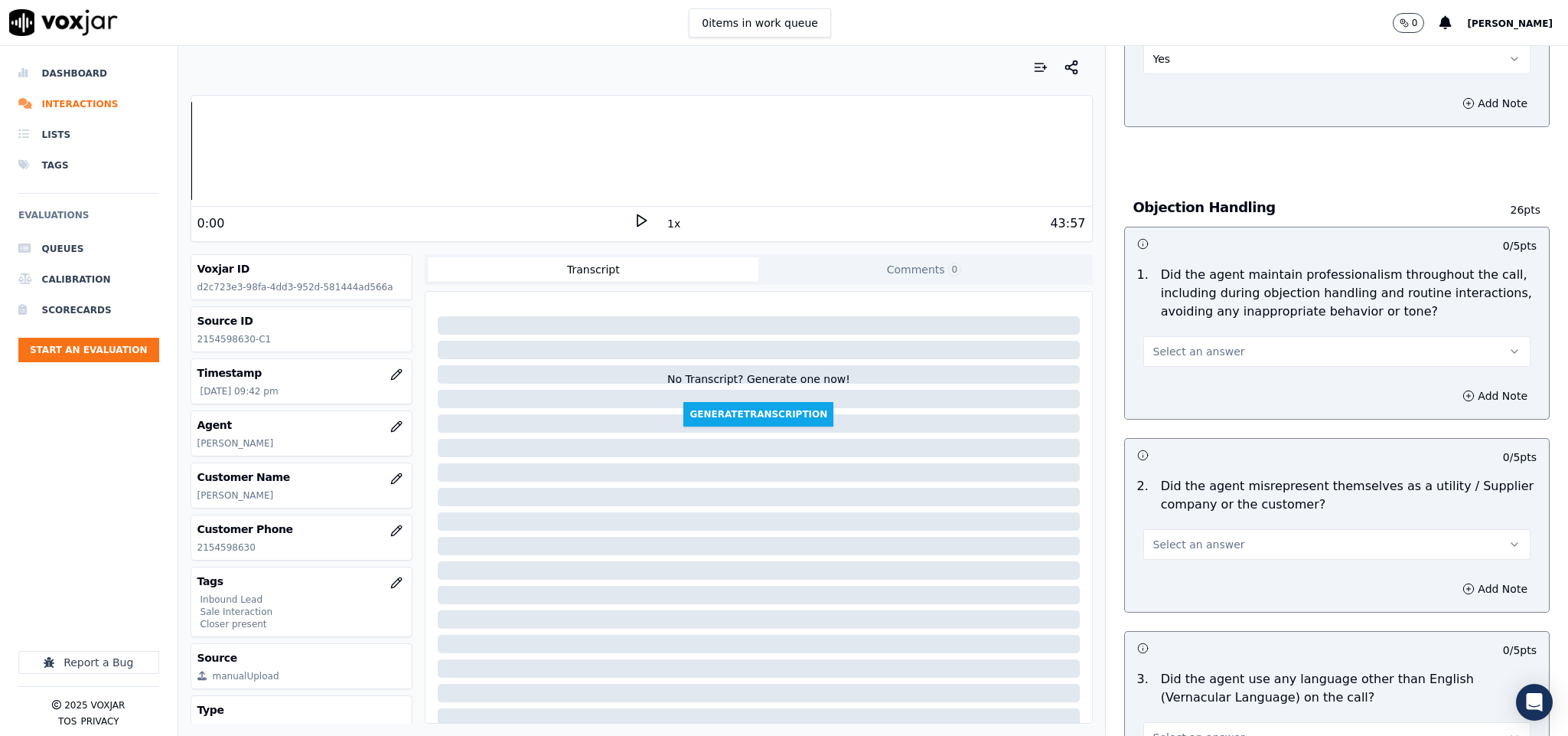
drag, startPoint x: 1187, startPoint y: 322, endPoint x: 1186, endPoint y: 334, distance: 12.0
click at [1187, 344] on span "Select an answer" at bounding box center [1199, 351] width 92 height 15
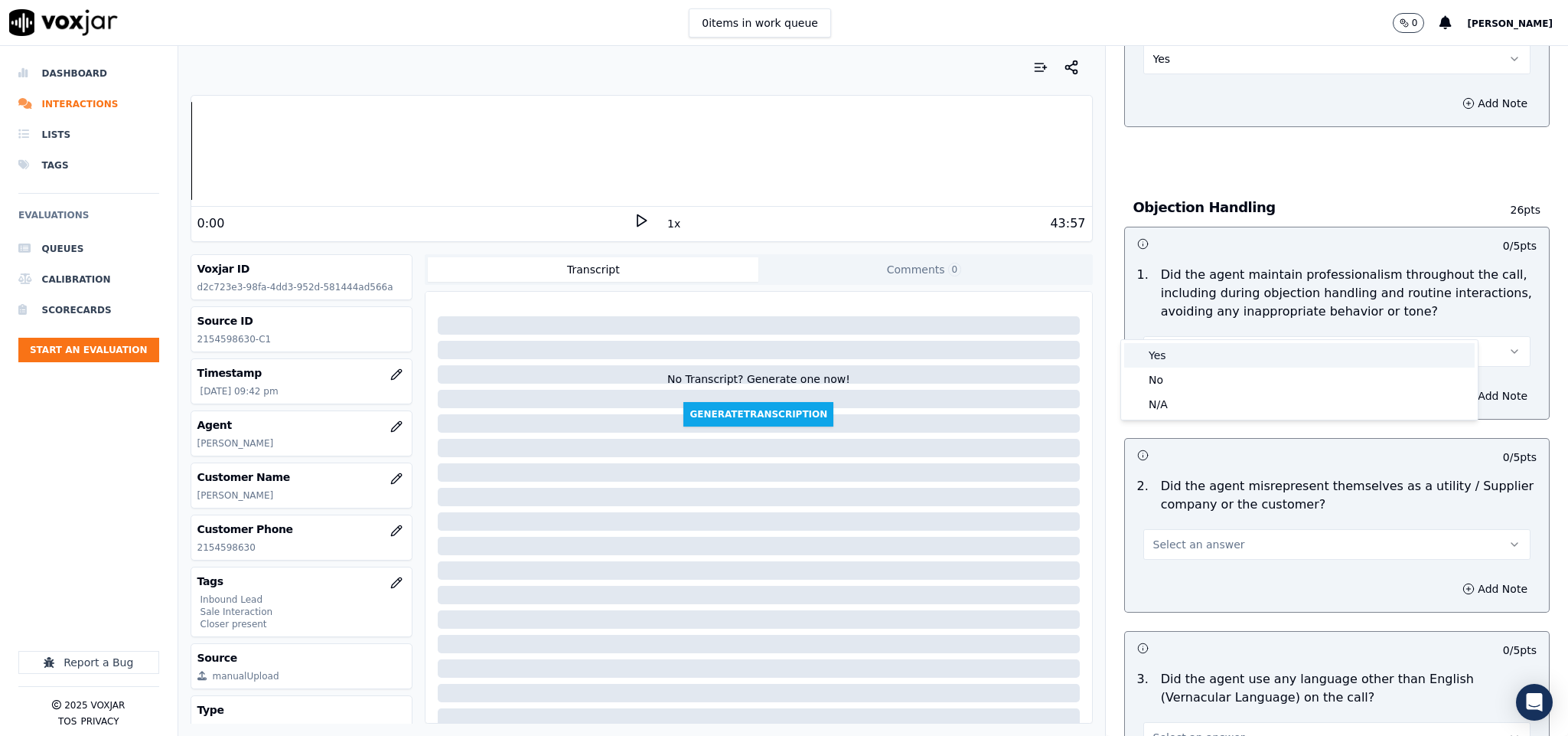
click at [1183, 346] on div "Yes" at bounding box center [1299, 355] width 350 height 25
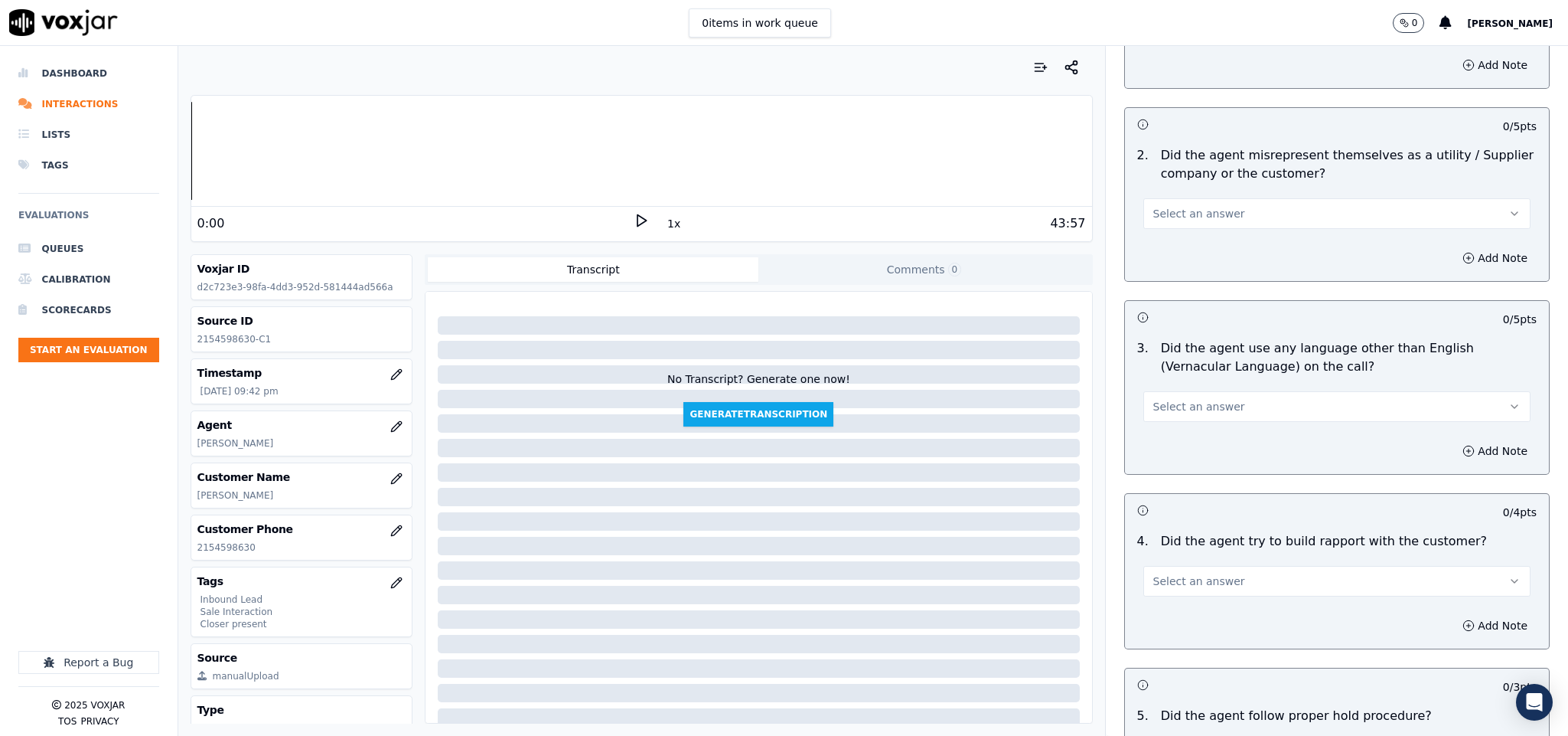
scroll to position [1953, 0]
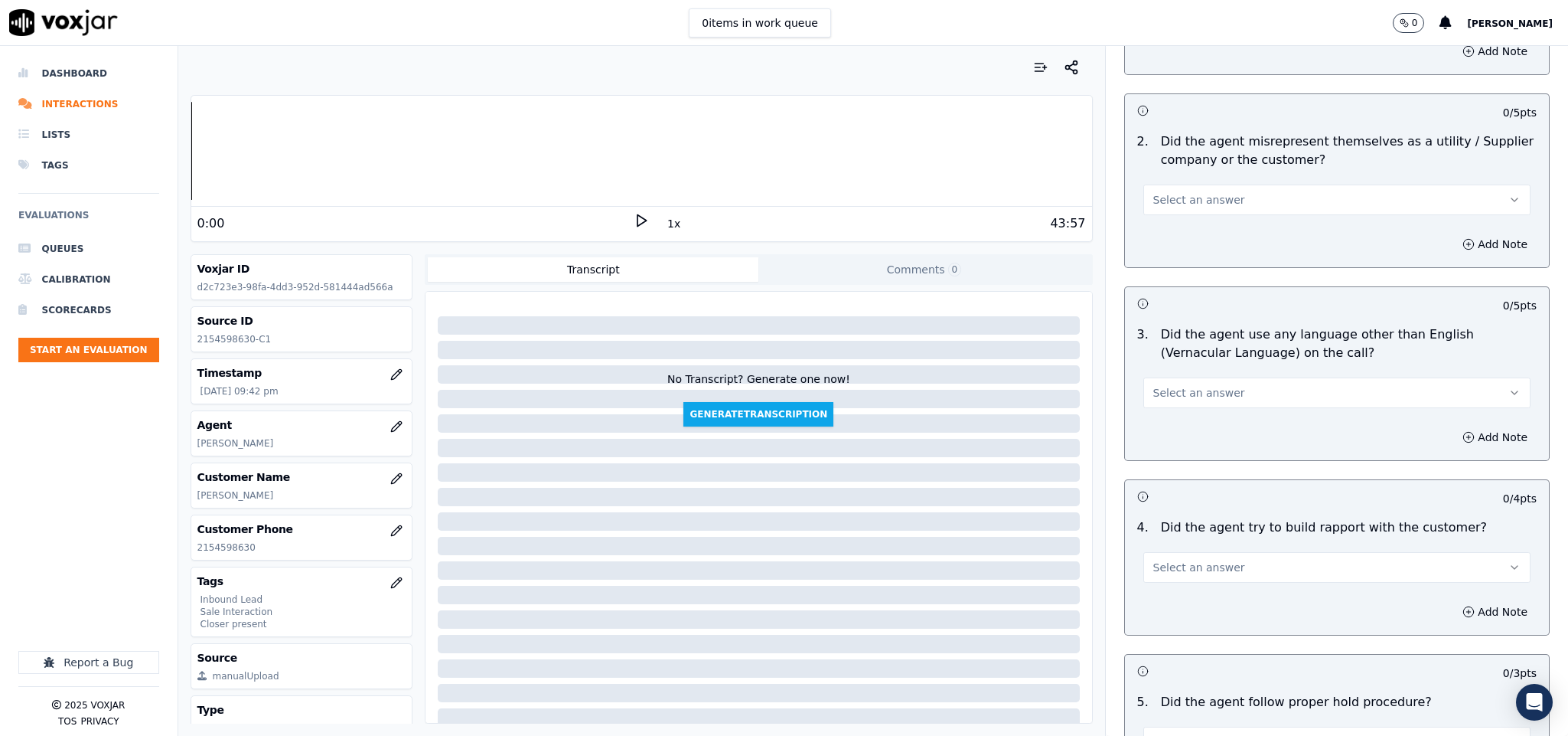
click at [1206, 192] on span "Select an answer" at bounding box center [1199, 200] width 92 height 15
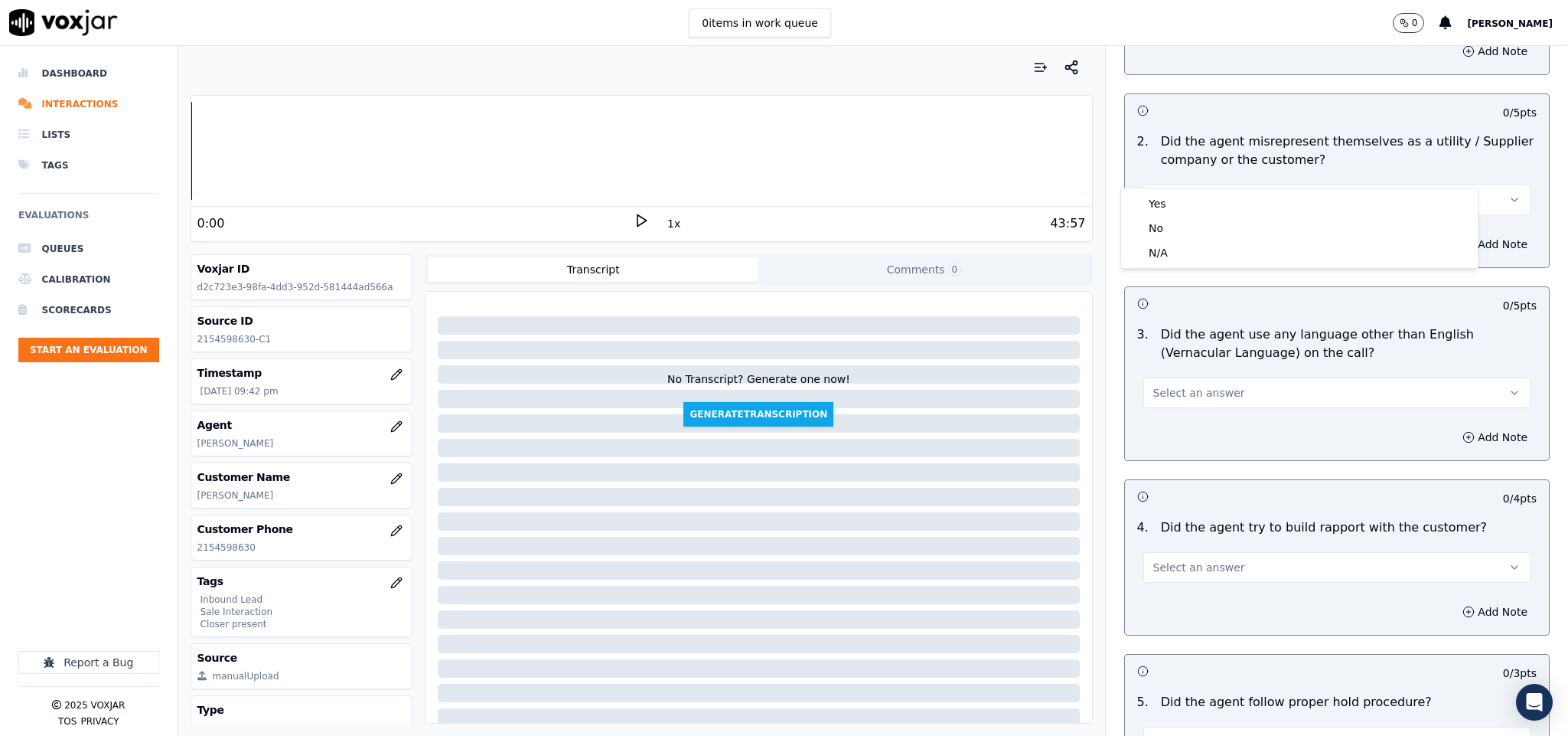
click at [1171, 169] on div "Select an answer" at bounding box center [1337, 192] width 413 height 46
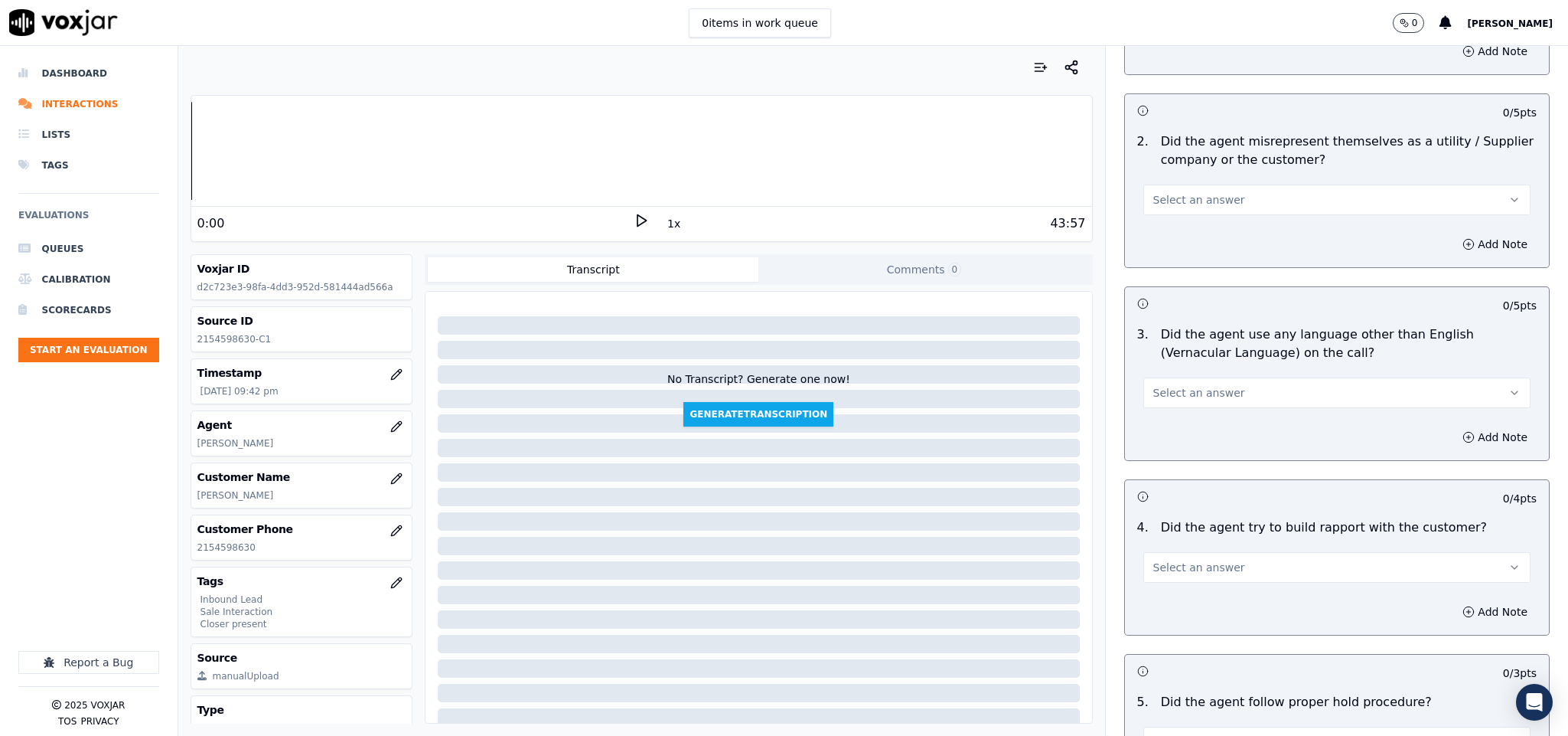
click at [1226, 184] on button "Select an answer" at bounding box center [1337, 200] width 388 height 30
click at [1178, 228] on div "No" at bounding box center [1299, 228] width 350 height 25
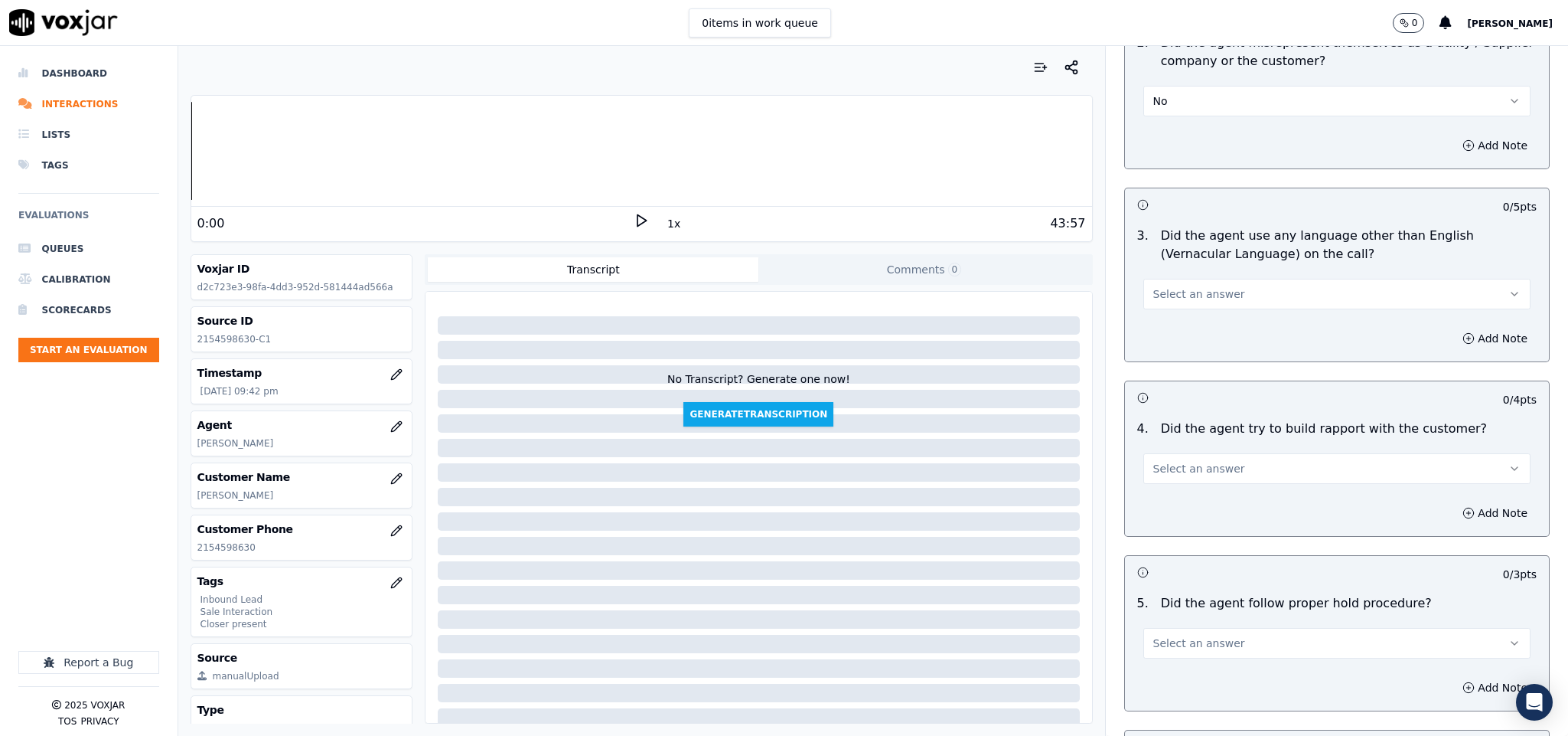
scroll to position [2068, 0]
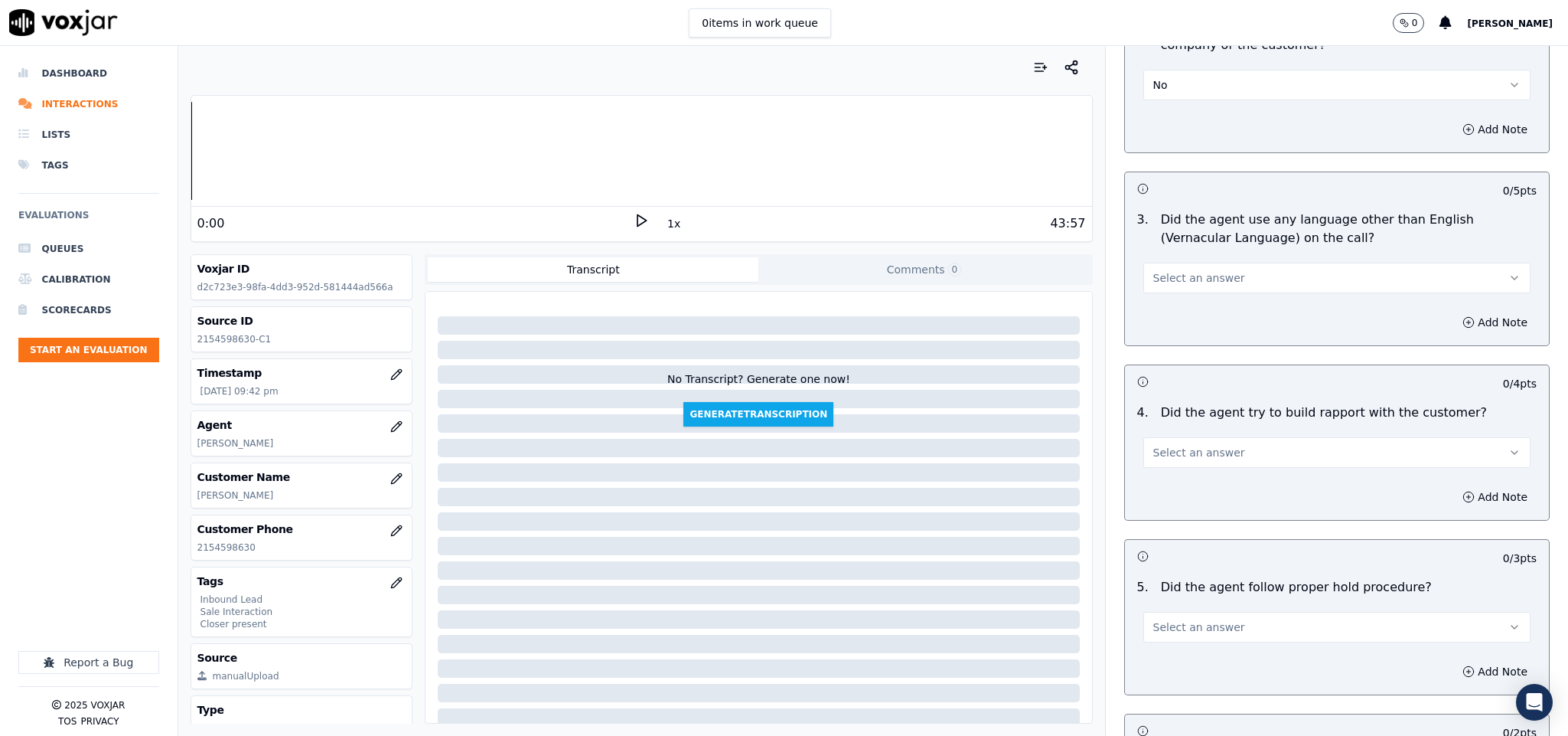
click at [1202, 271] on span "Select an answer" at bounding box center [1199, 278] width 92 height 15
click at [1183, 308] on div "No" at bounding box center [1299, 307] width 350 height 25
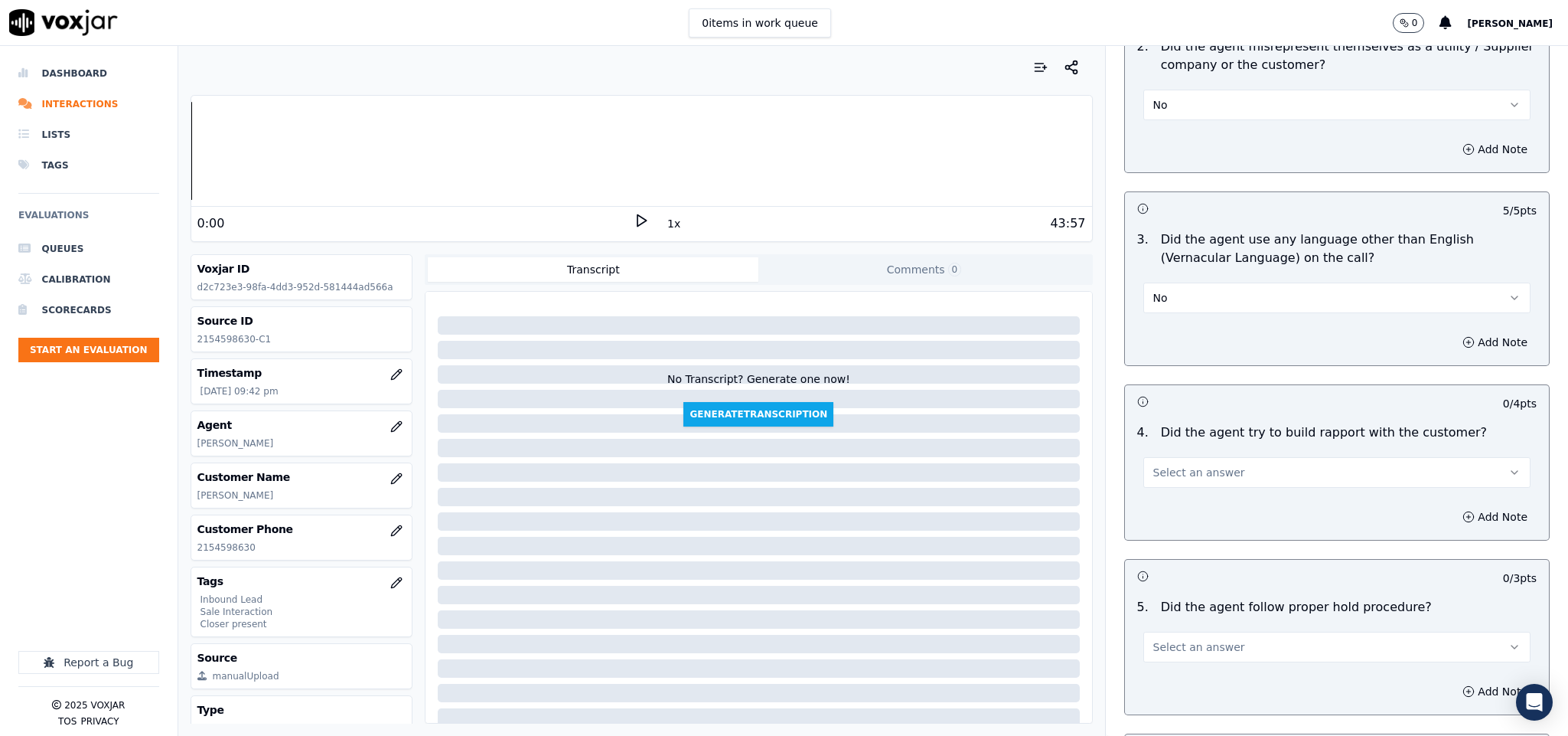
scroll to position [2182, 0]
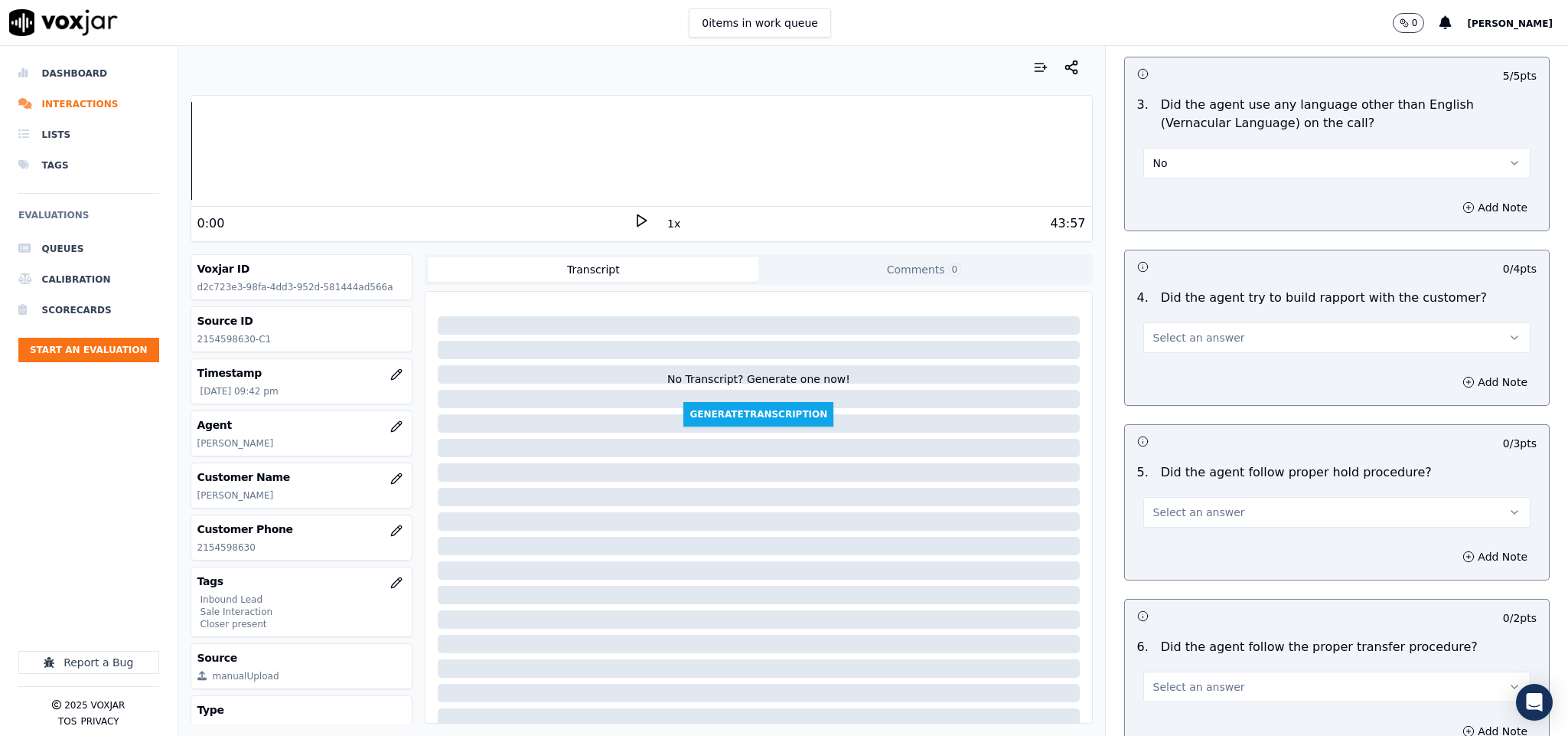
click at [1220, 322] on button "Select an answer" at bounding box center [1337, 338] width 388 height 30
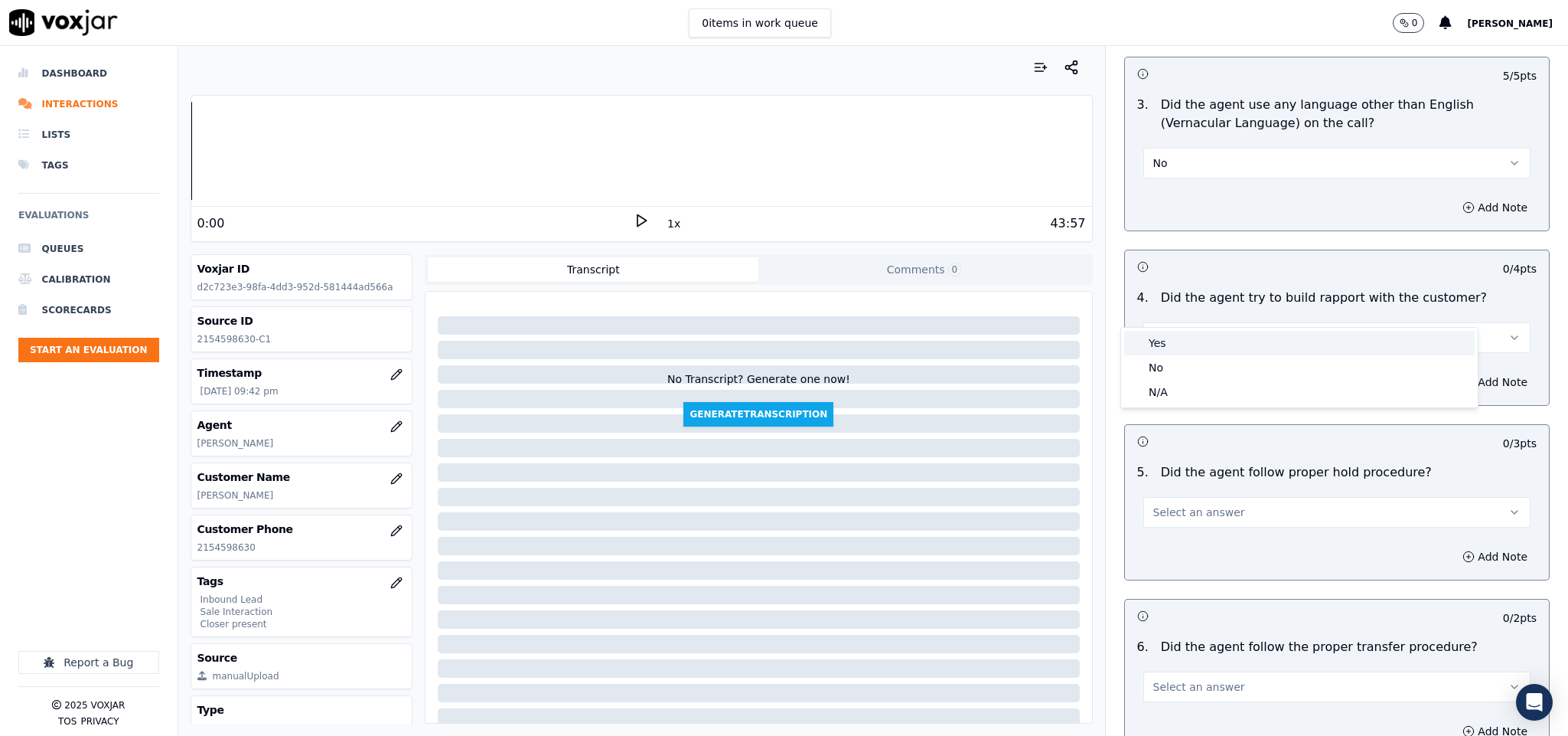
click at [1194, 346] on div "Yes" at bounding box center [1299, 342] width 350 height 25
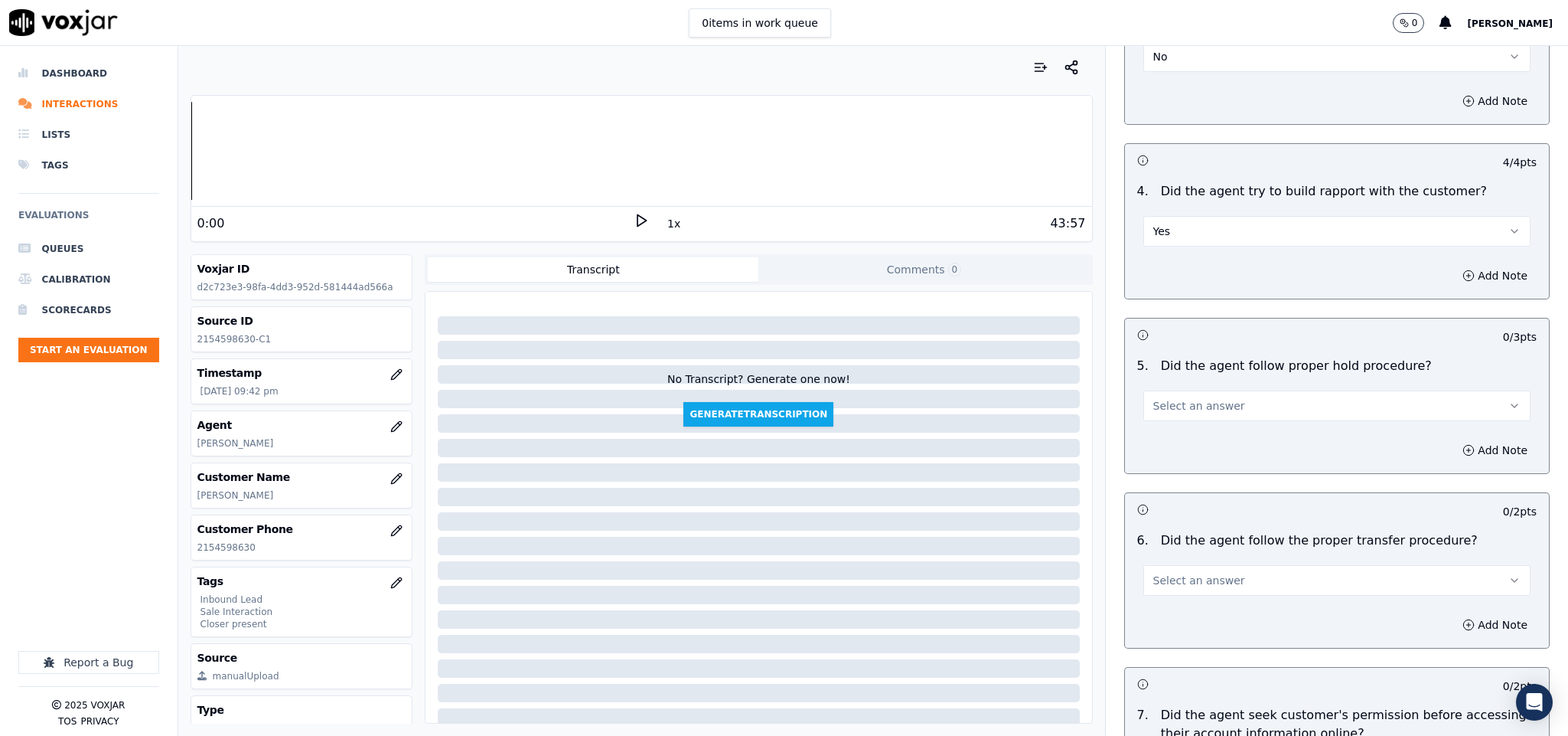
scroll to position [2412, 0]
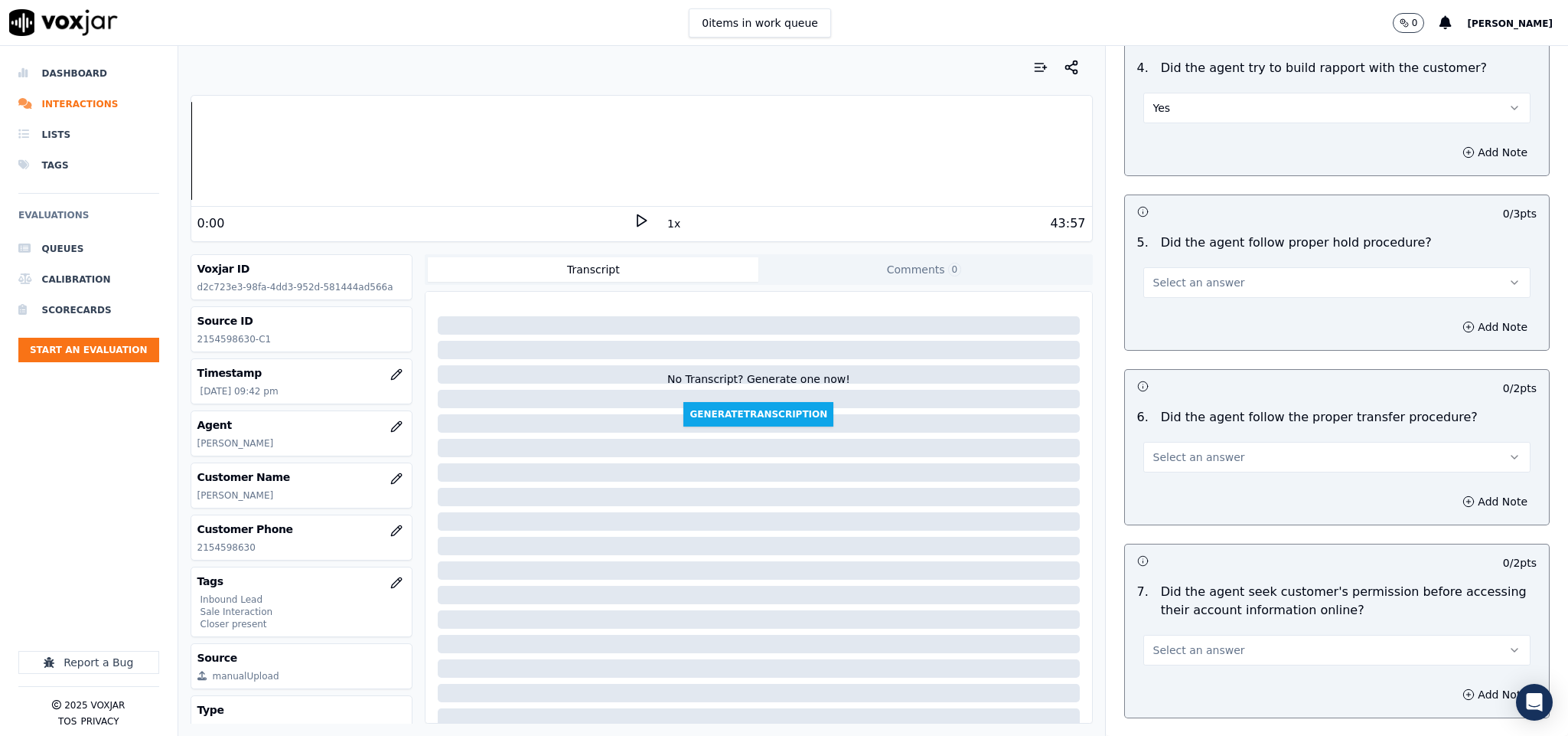
click at [1230, 267] on button "Select an answer" at bounding box center [1337, 283] width 388 height 30
click at [1203, 285] on div "Yes" at bounding box center [1299, 288] width 350 height 25
click at [1207, 441] on button "Select an answer" at bounding box center [1337, 457] width 388 height 30
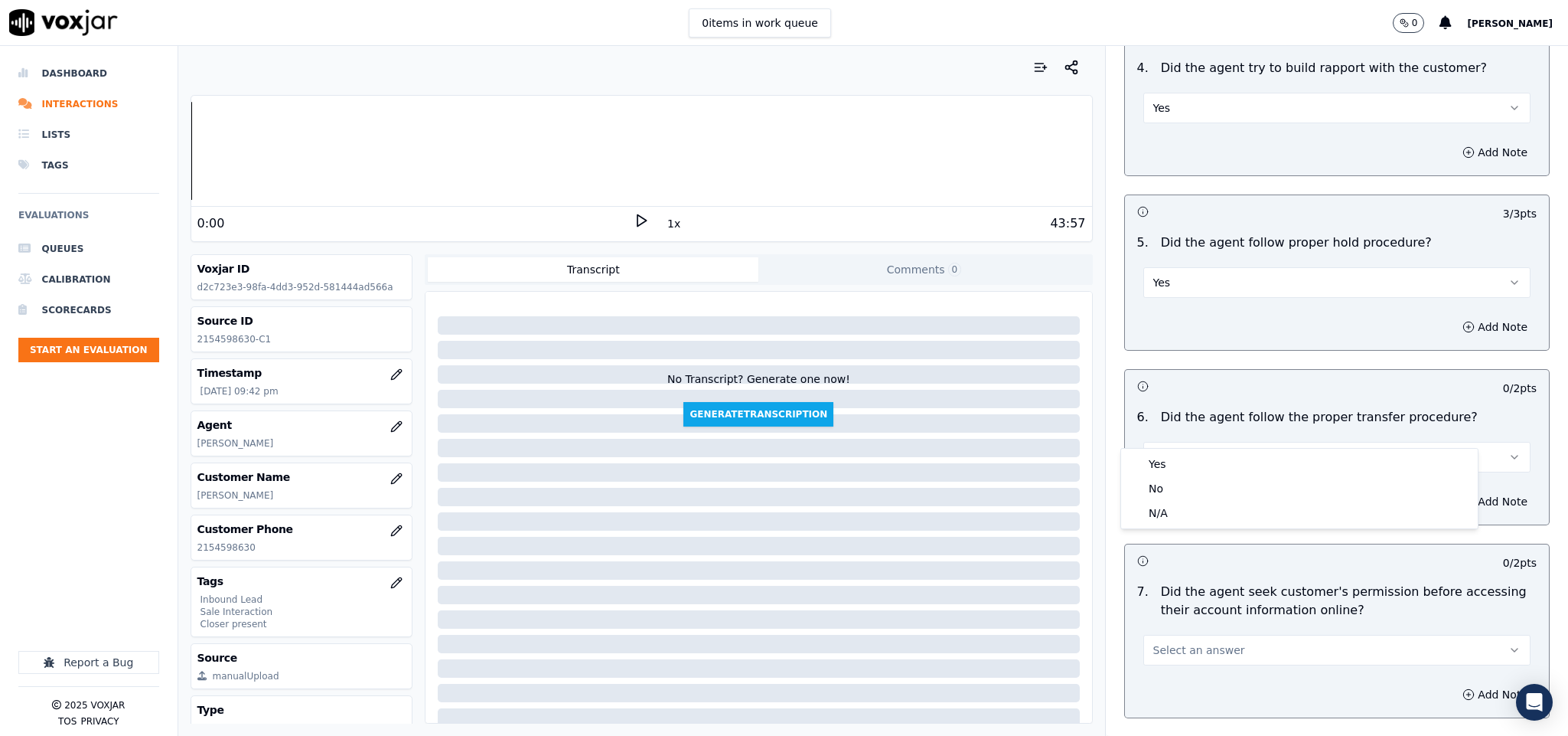
click at [1199, 457] on div "Yes" at bounding box center [1299, 464] width 350 height 25
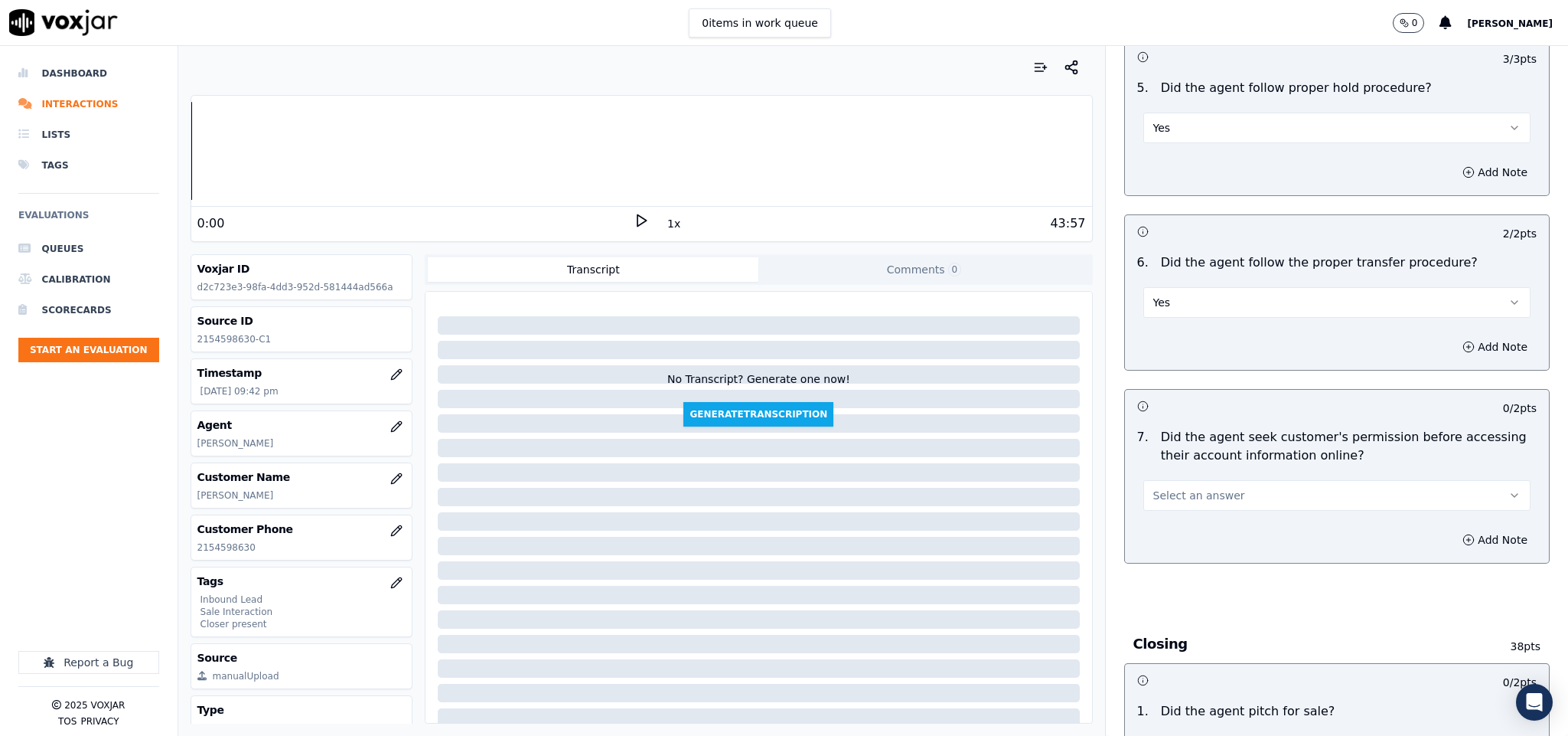
scroll to position [2756, 0]
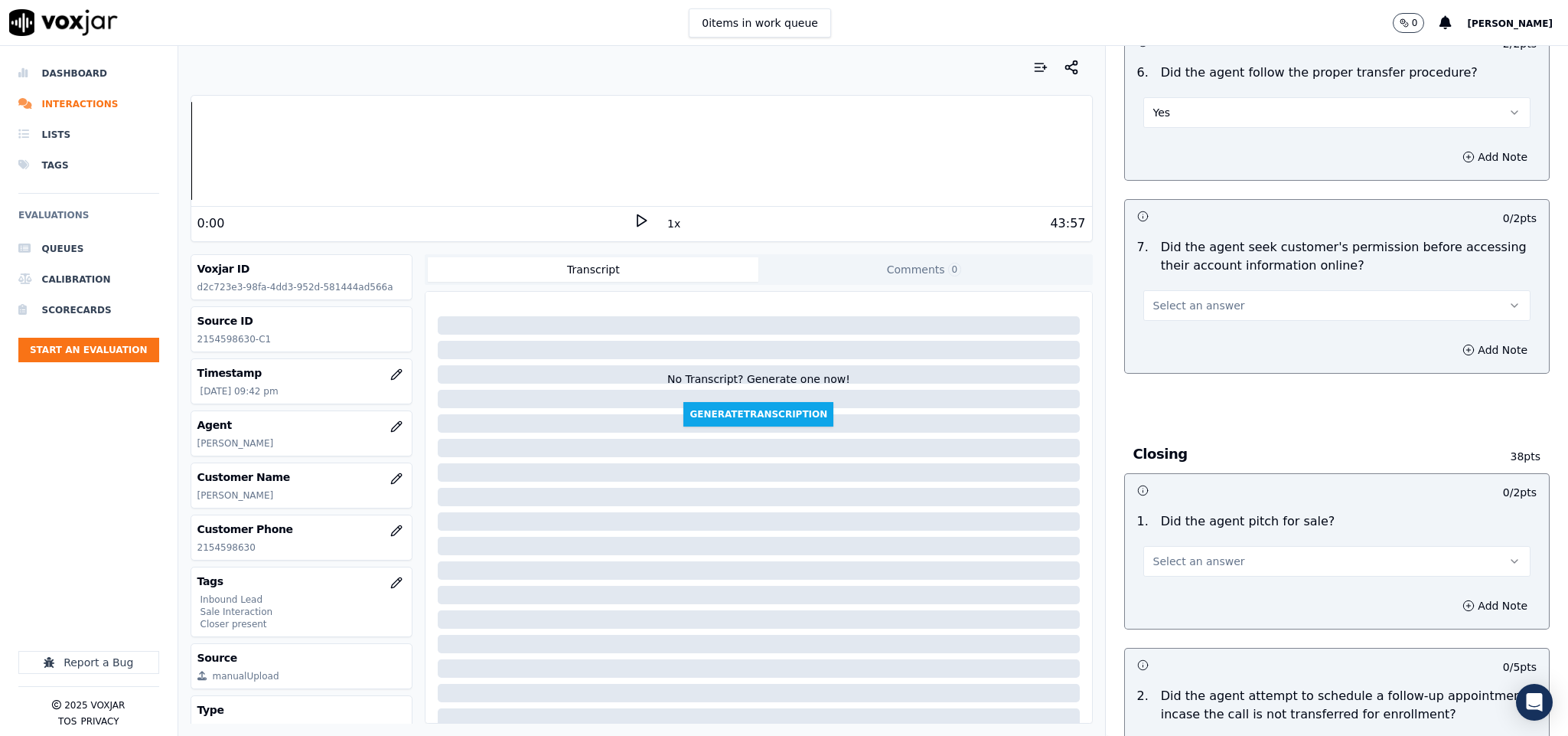
click at [1234, 290] on button "Select an answer" at bounding box center [1337, 305] width 388 height 30
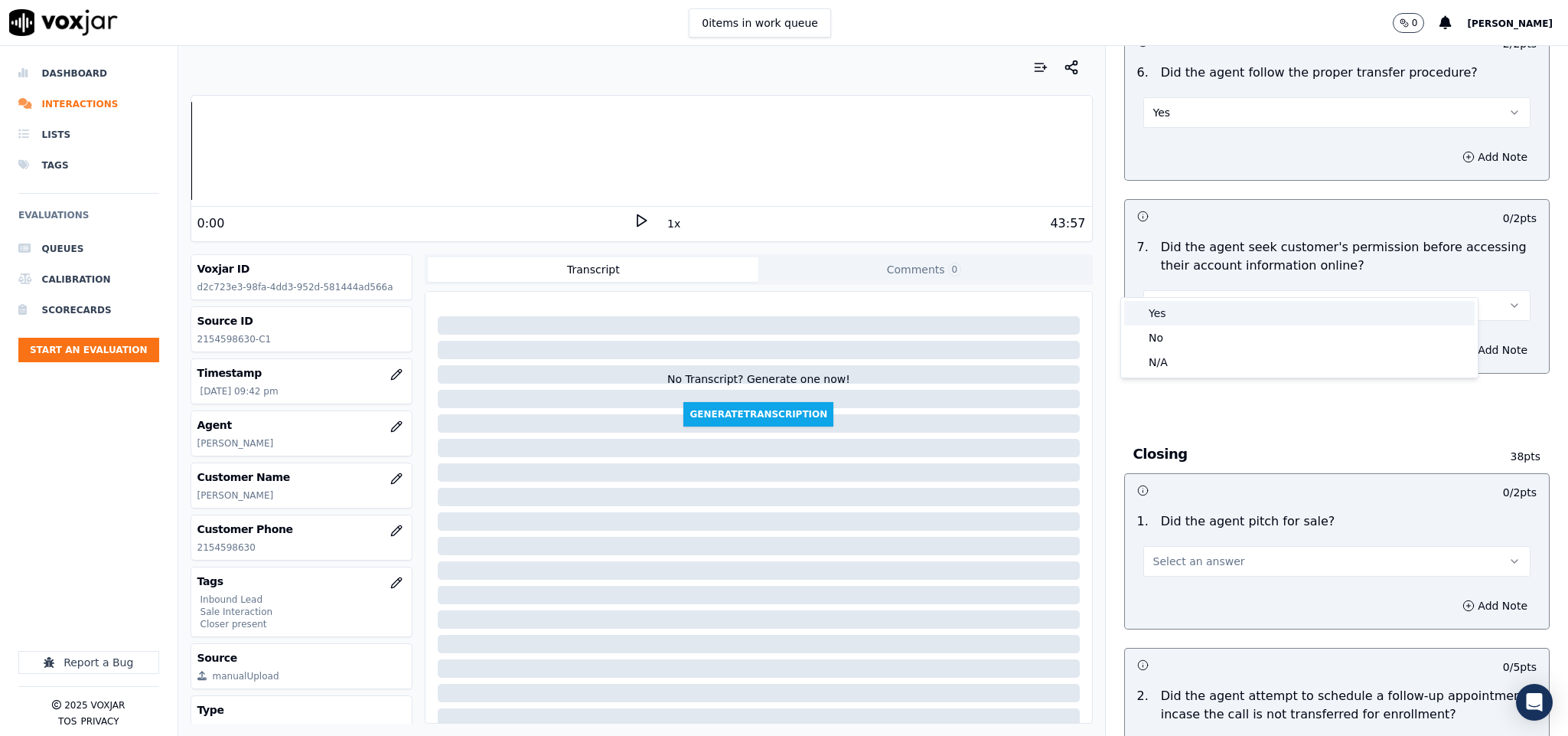
click at [1189, 309] on div "Yes" at bounding box center [1299, 313] width 350 height 25
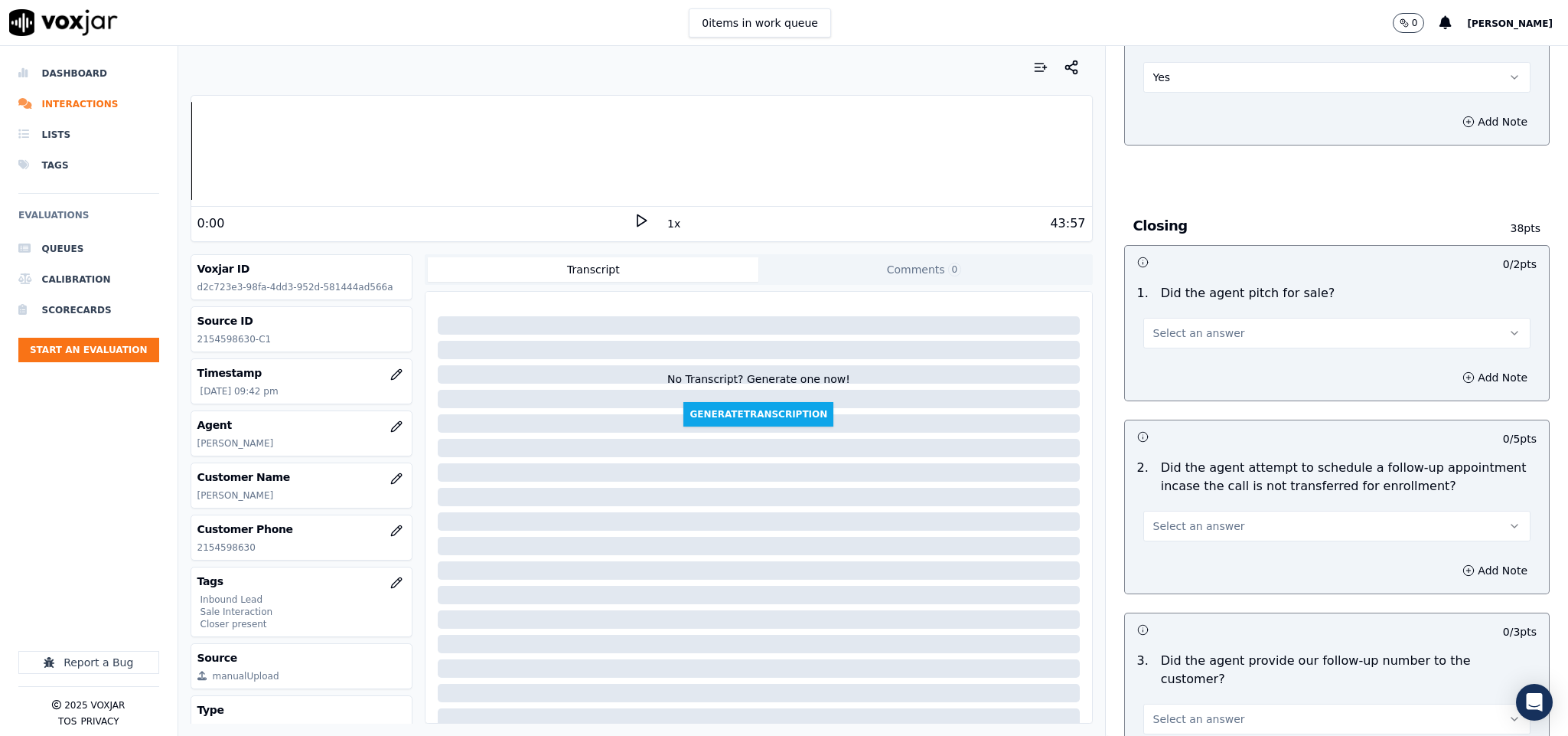
scroll to position [2986, 0]
click at [1217, 316] on button "Select an answer" at bounding box center [1337, 331] width 388 height 30
click at [1189, 342] on div "Yes" at bounding box center [1299, 339] width 350 height 25
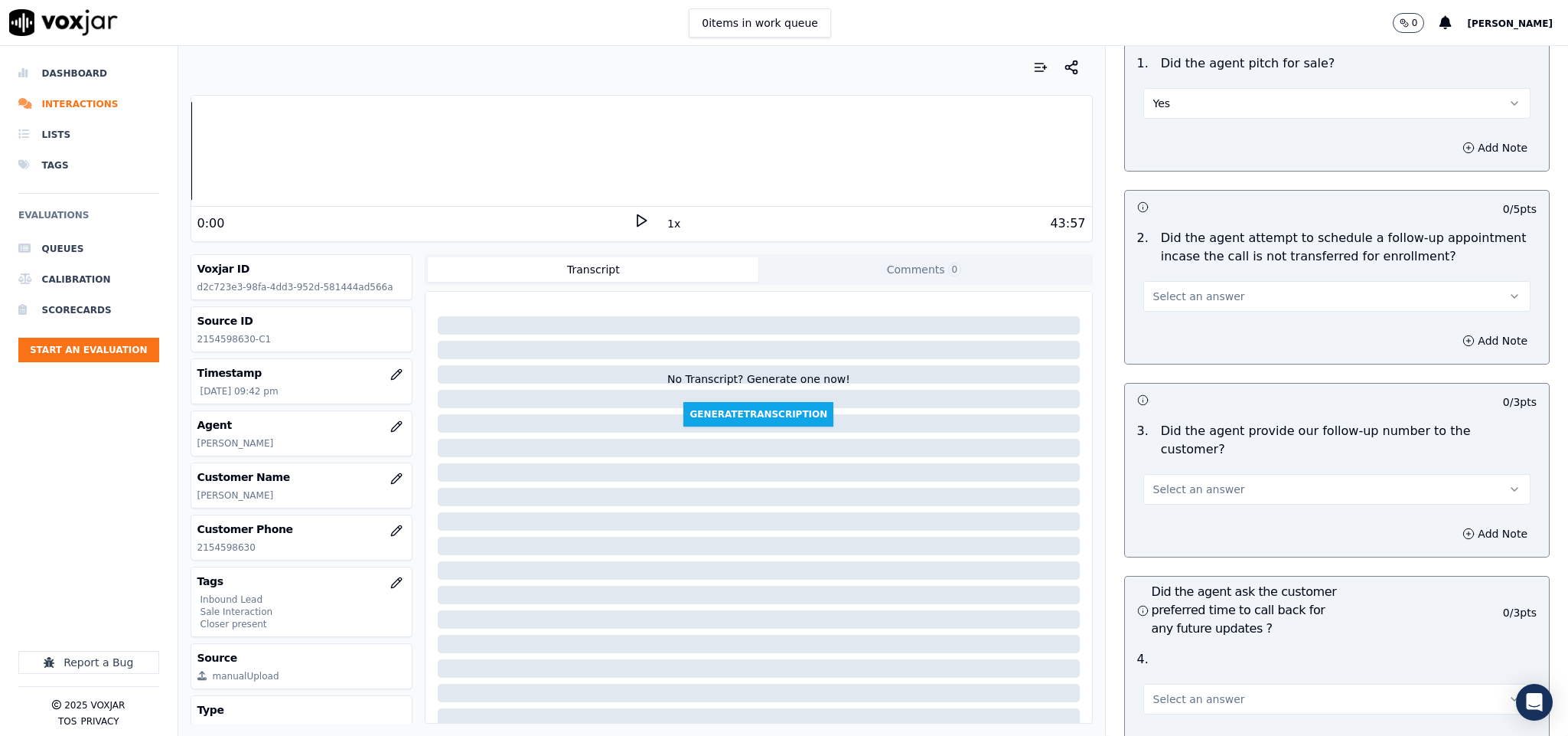
scroll to position [3215, 0]
click at [1211, 279] on button "Select an answer" at bounding box center [1337, 295] width 388 height 30
click at [1181, 347] on div "N/A" at bounding box center [1299, 352] width 350 height 25
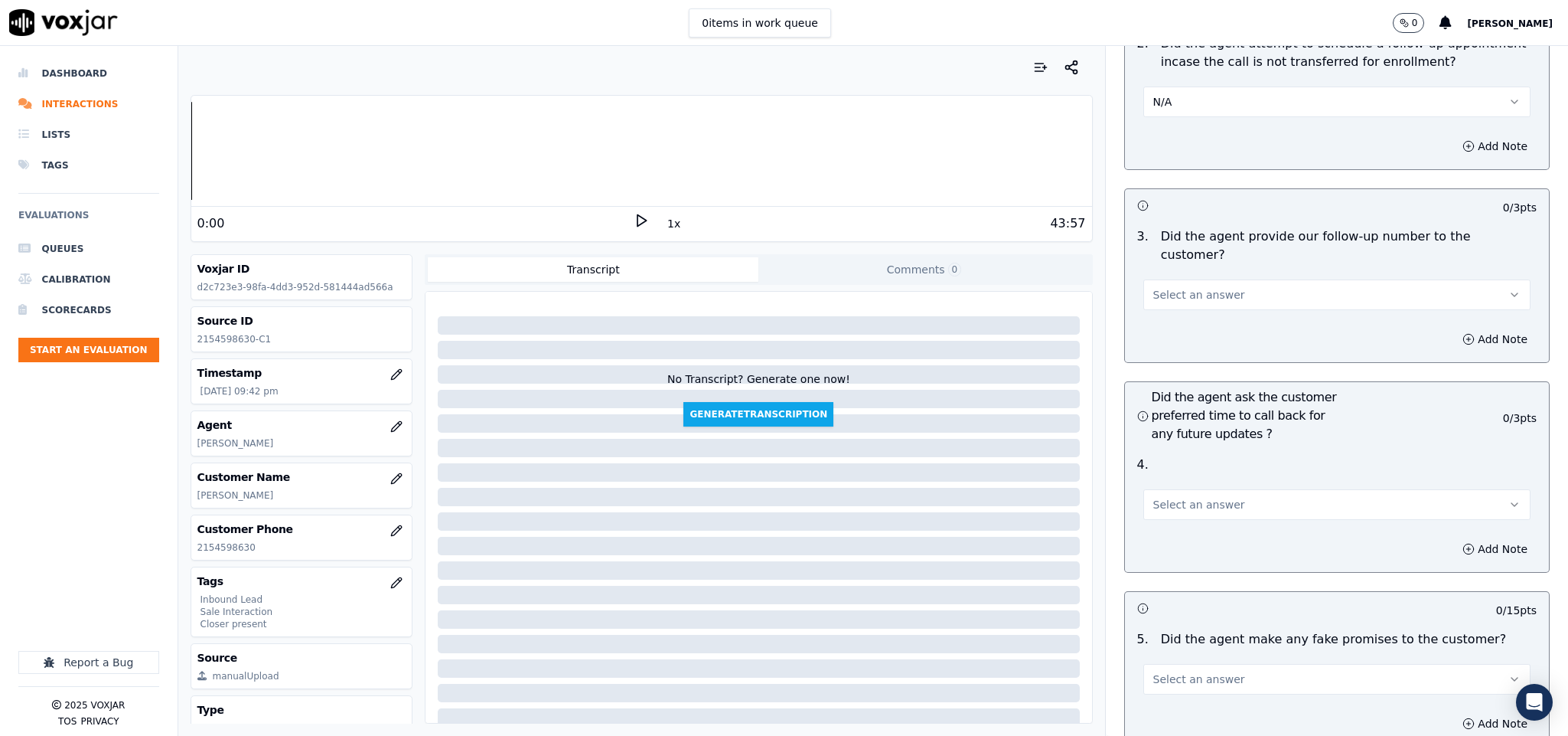
scroll to position [3445, 0]
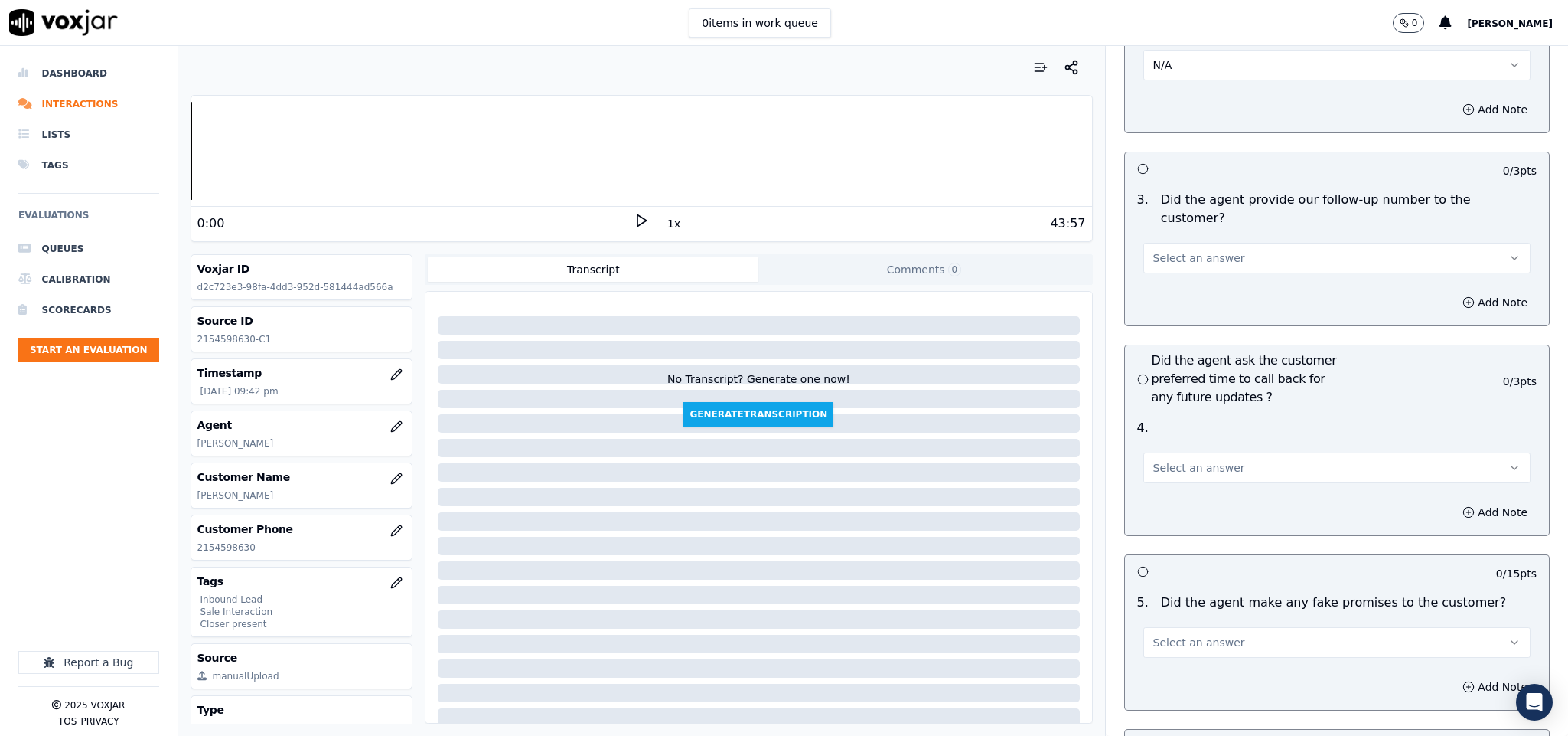
click at [1201, 251] on span "Select an answer" at bounding box center [1199, 258] width 92 height 15
click at [1183, 255] on div "Yes" at bounding box center [1299, 248] width 350 height 25
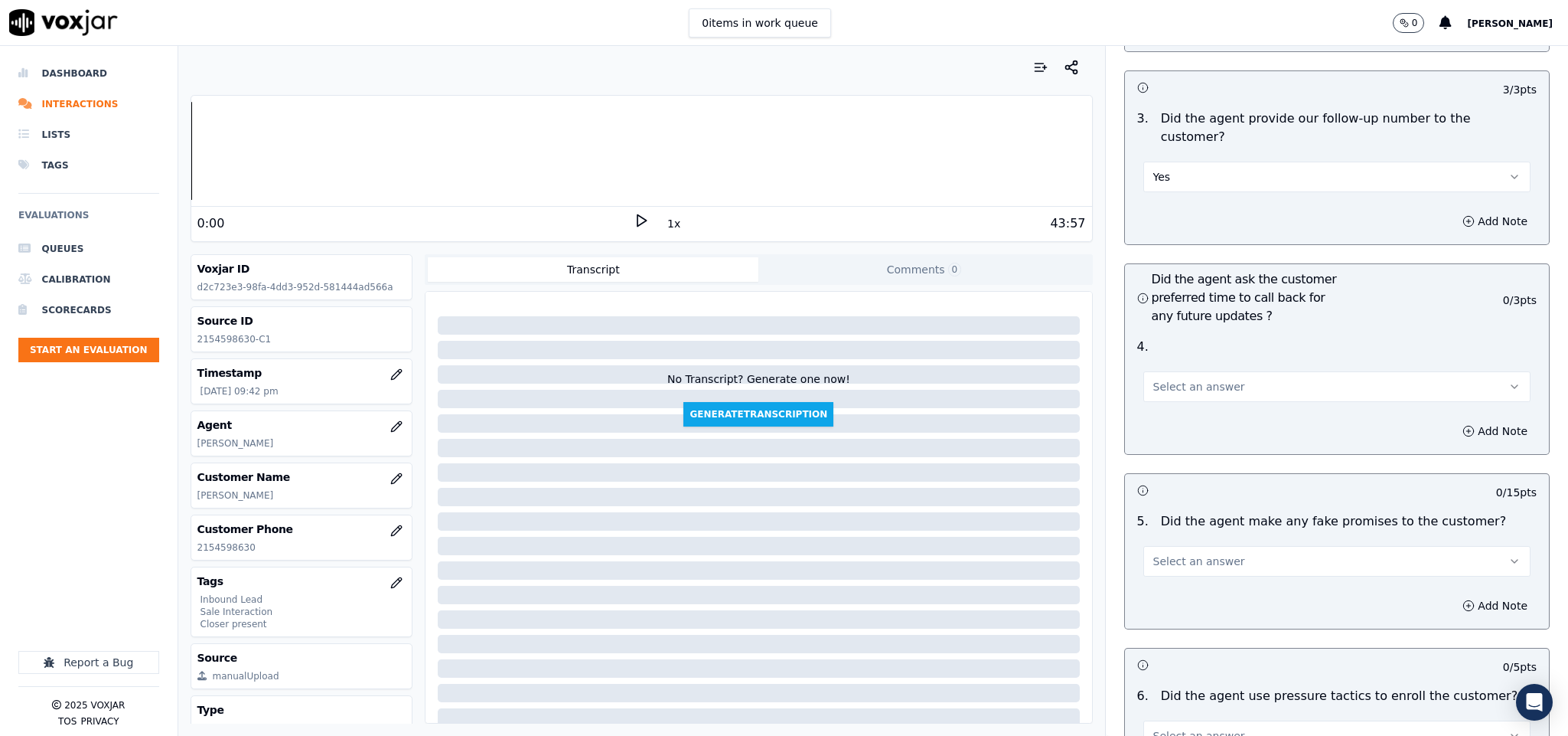
scroll to position [3560, 0]
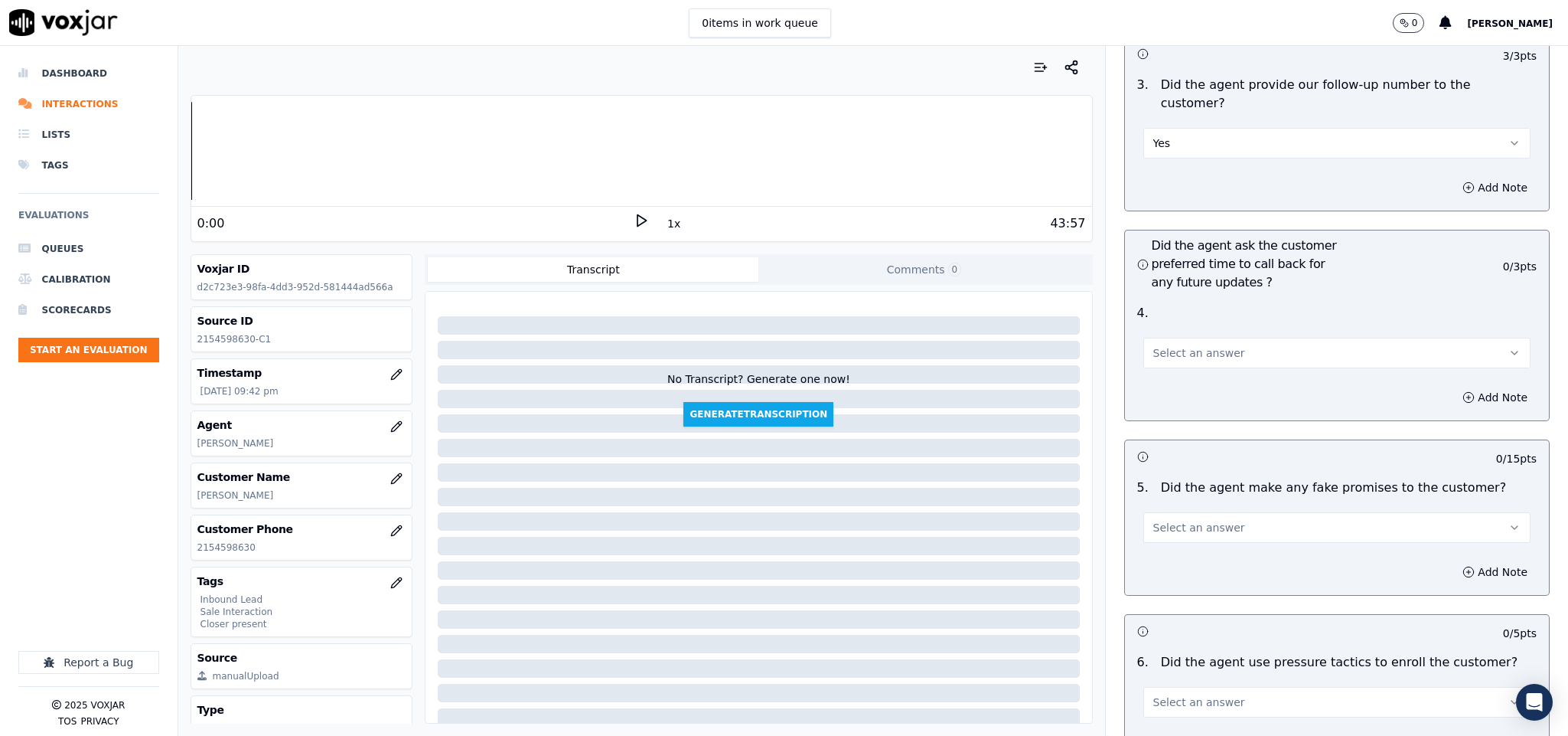
click at [1213, 338] on button "Select an answer" at bounding box center [1337, 353] width 388 height 30
click at [1195, 334] on div "Yes" at bounding box center [1299, 344] width 350 height 25
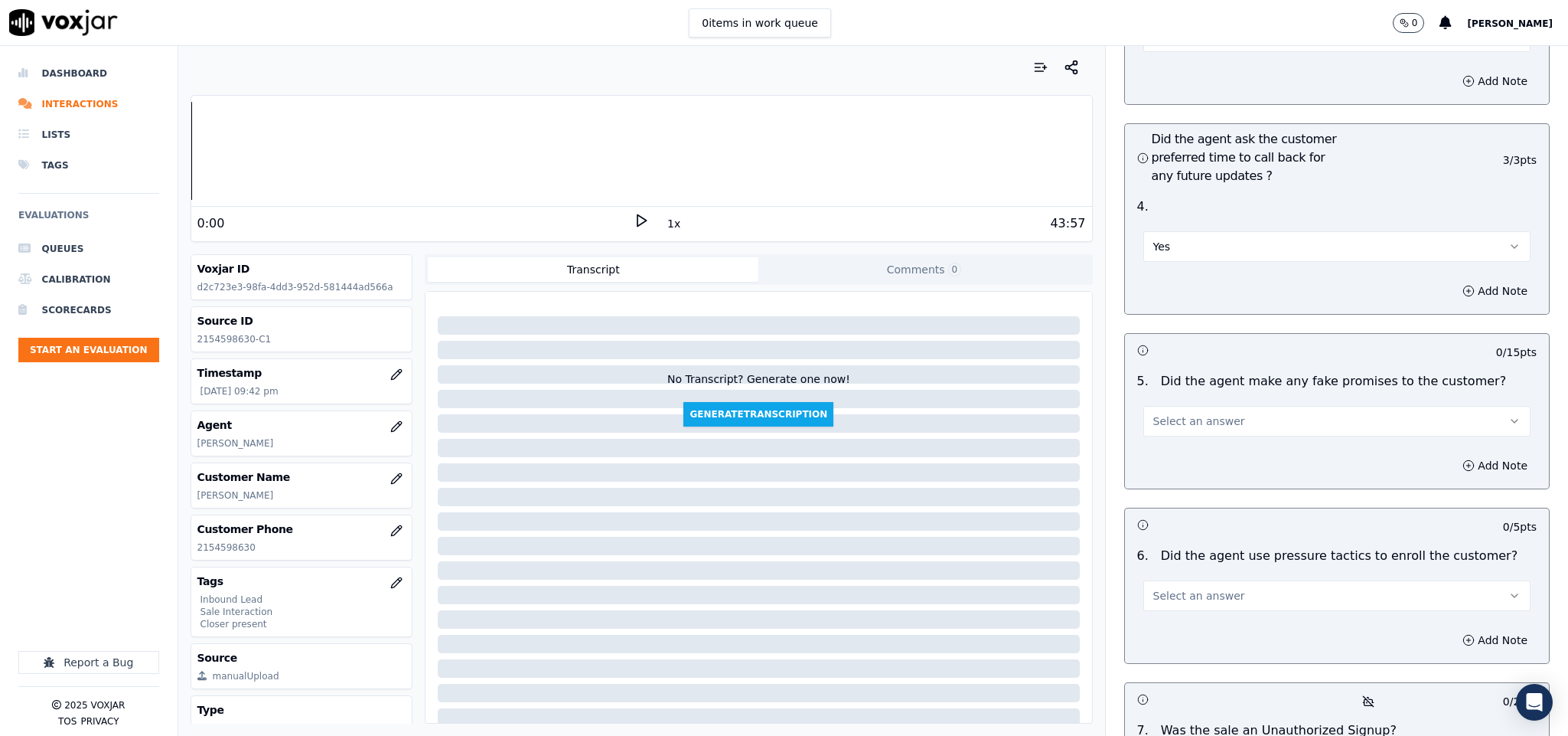
scroll to position [3789, 0]
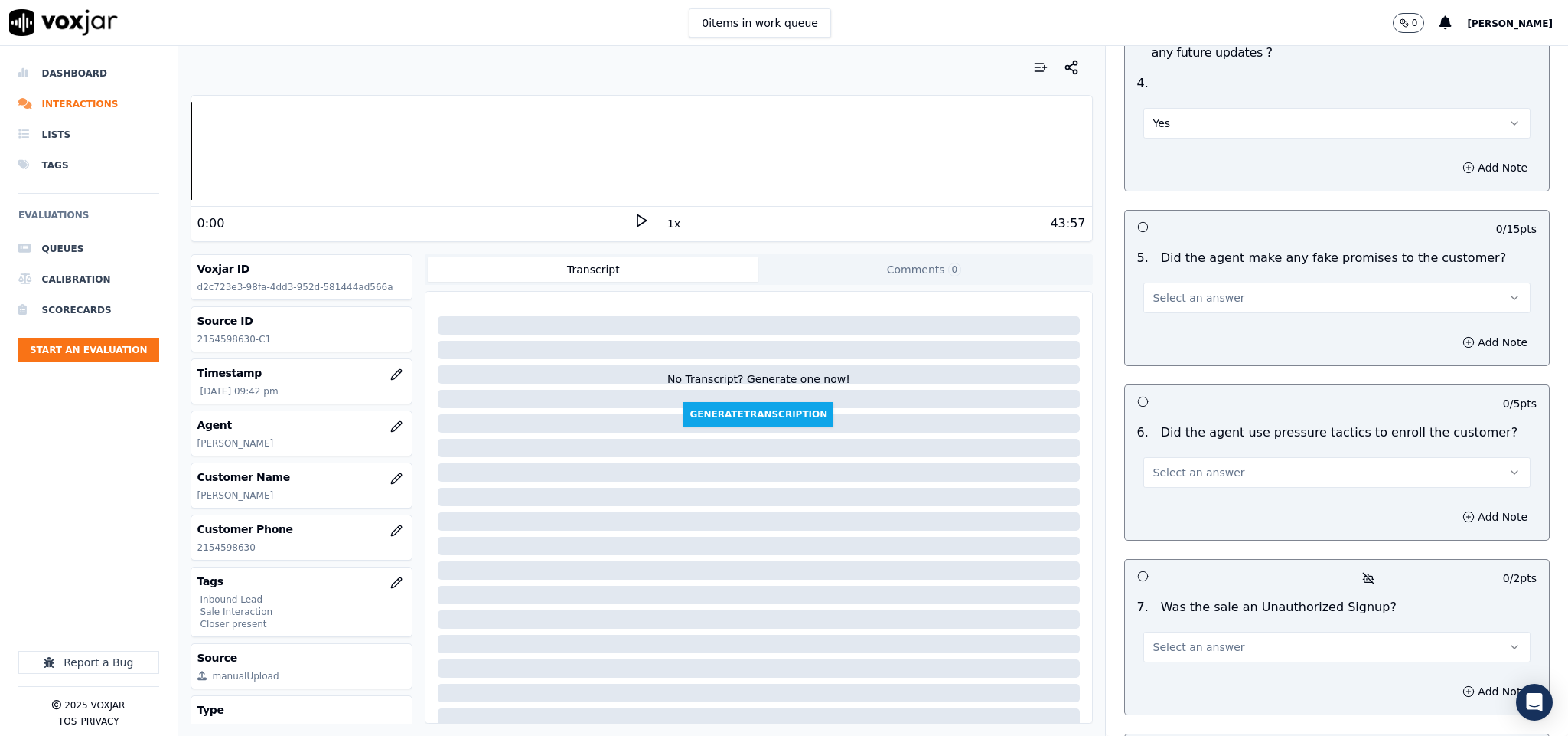
click at [1220, 271] on div "5 . Did the agent make any fake promises to the customer? Select an answer" at bounding box center [1337, 281] width 425 height 77
click at [1179, 290] on span "Select an answer" at bounding box center [1199, 297] width 92 height 15
click at [1162, 308] on div "No" at bounding box center [1299, 315] width 350 height 25
click at [1229, 457] on button "Select an answer" at bounding box center [1337, 473] width 388 height 30
click at [1185, 488] on div "No" at bounding box center [1299, 489] width 350 height 25
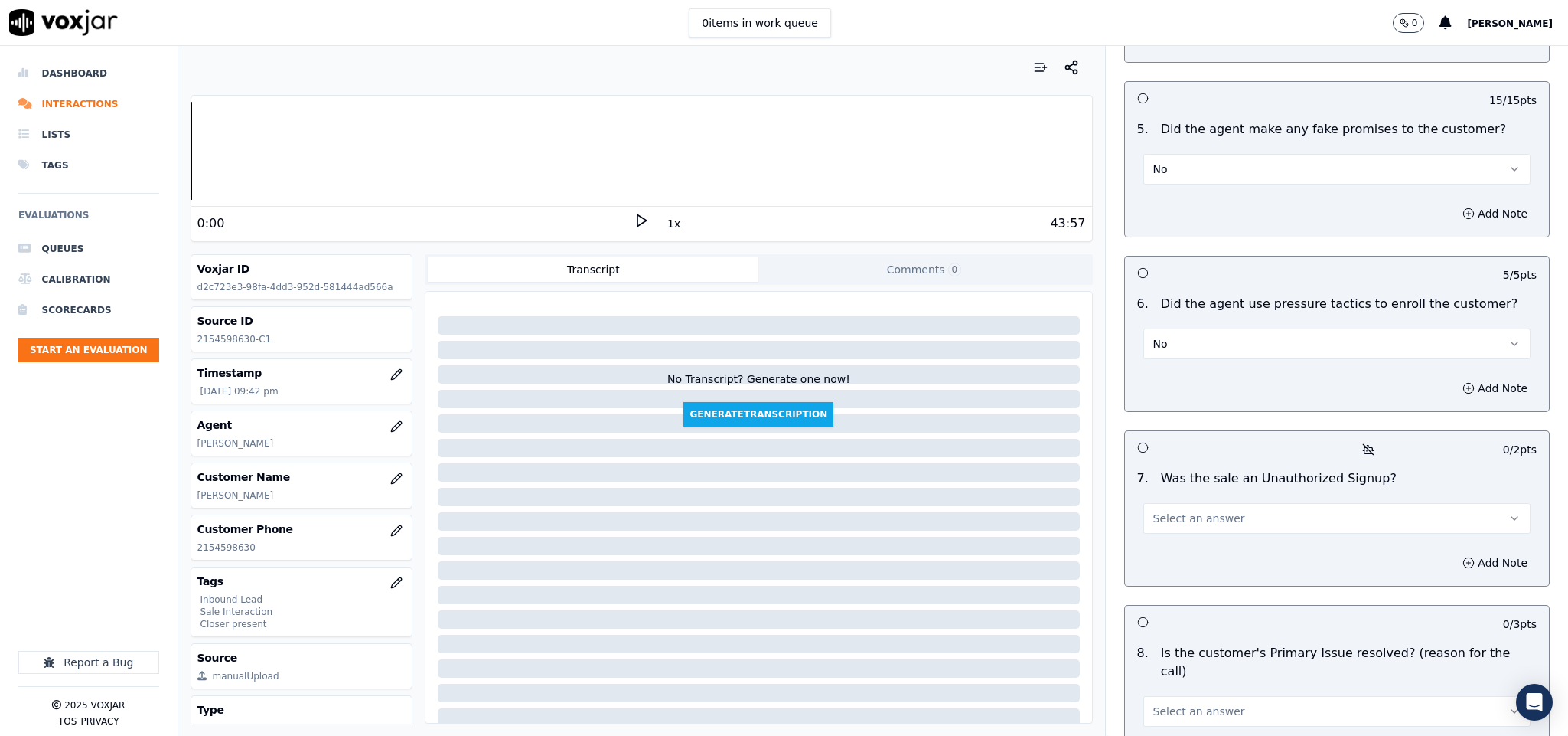
scroll to position [4019, 0]
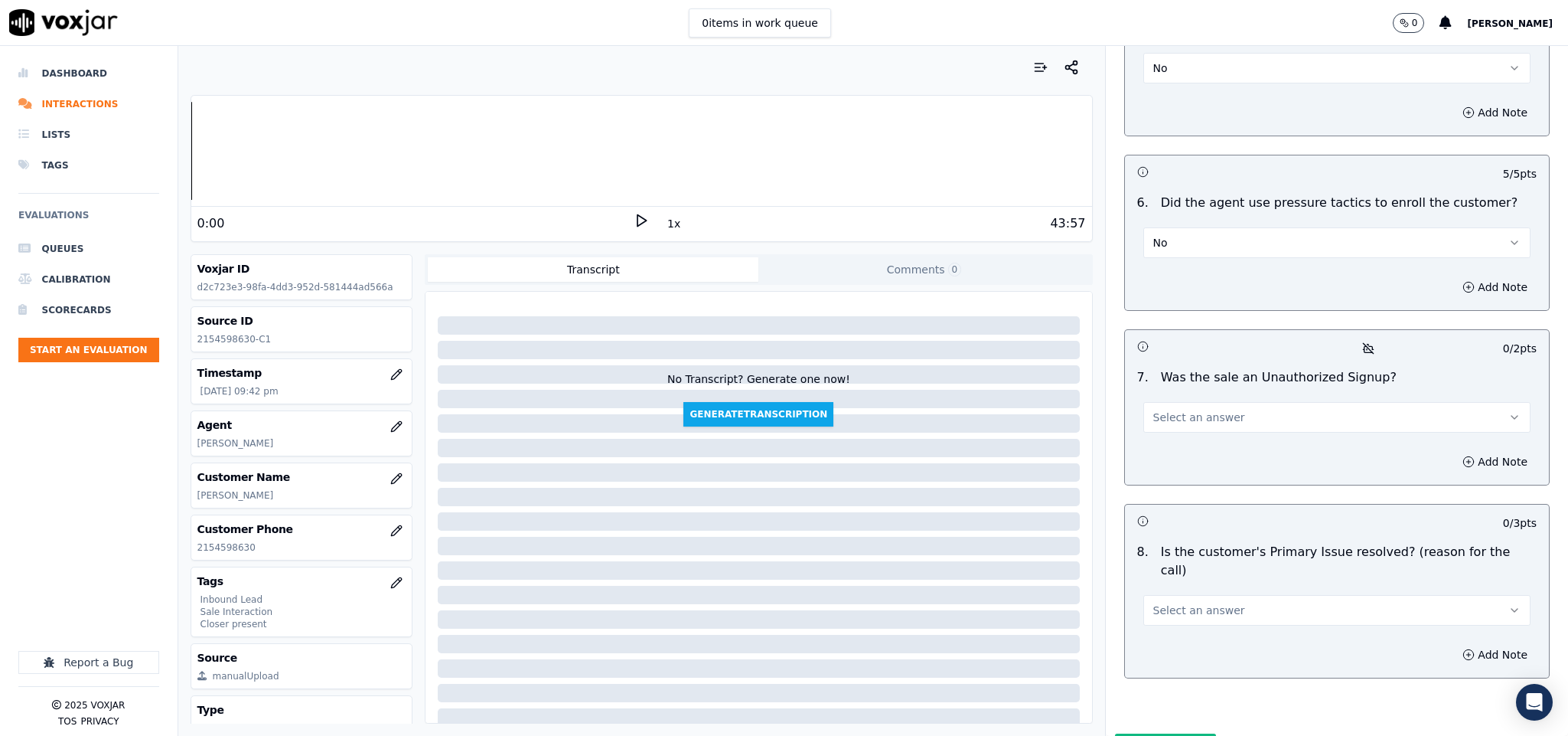
click at [1207, 410] on span "Select an answer" at bounding box center [1199, 417] width 92 height 15
click at [1171, 449] on div "N/A" at bounding box center [1299, 459] width 350 height 25
drag, startPoint x: 1183, startPoint y: 380, endPoint x: 1188, endPoint y: 389, distance: 10.3
click at [1183, 402] on button "N/A" at bounding box center [1337, 417] width 388 height 30
click at [1171, 435] on div "No" at bounding box center [1299, 434] width 350 height 25
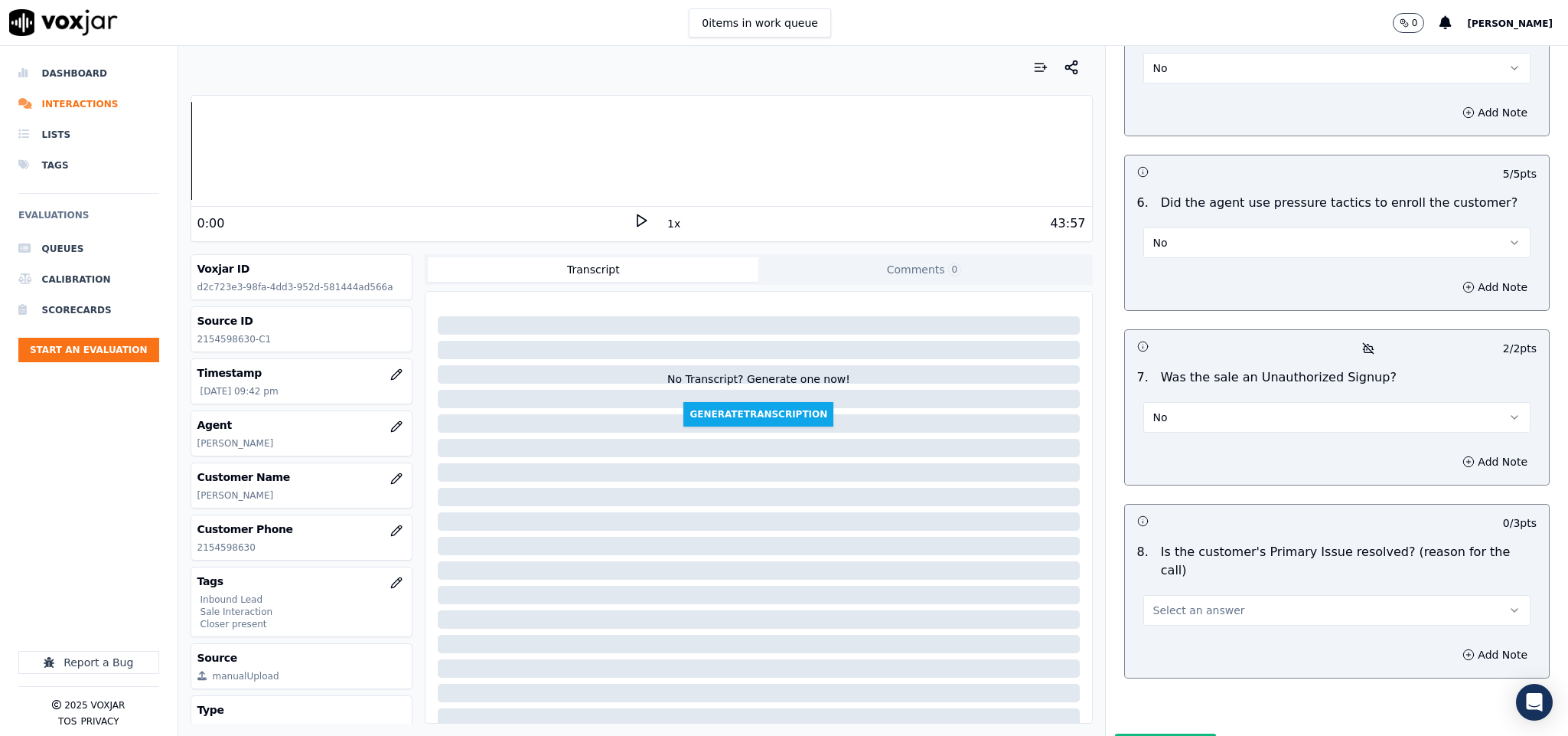
click at [1230, 595] on button "Select an answer" at bounding box center [1337, 610] width 388 height 30
click at [1186, 595] on div "Yes" at bounding box center [1299, 585] width 350 height 25
click at [1149, 734] on button "Submit Scores" at bounding box center [1166, 747] width 102 height 28
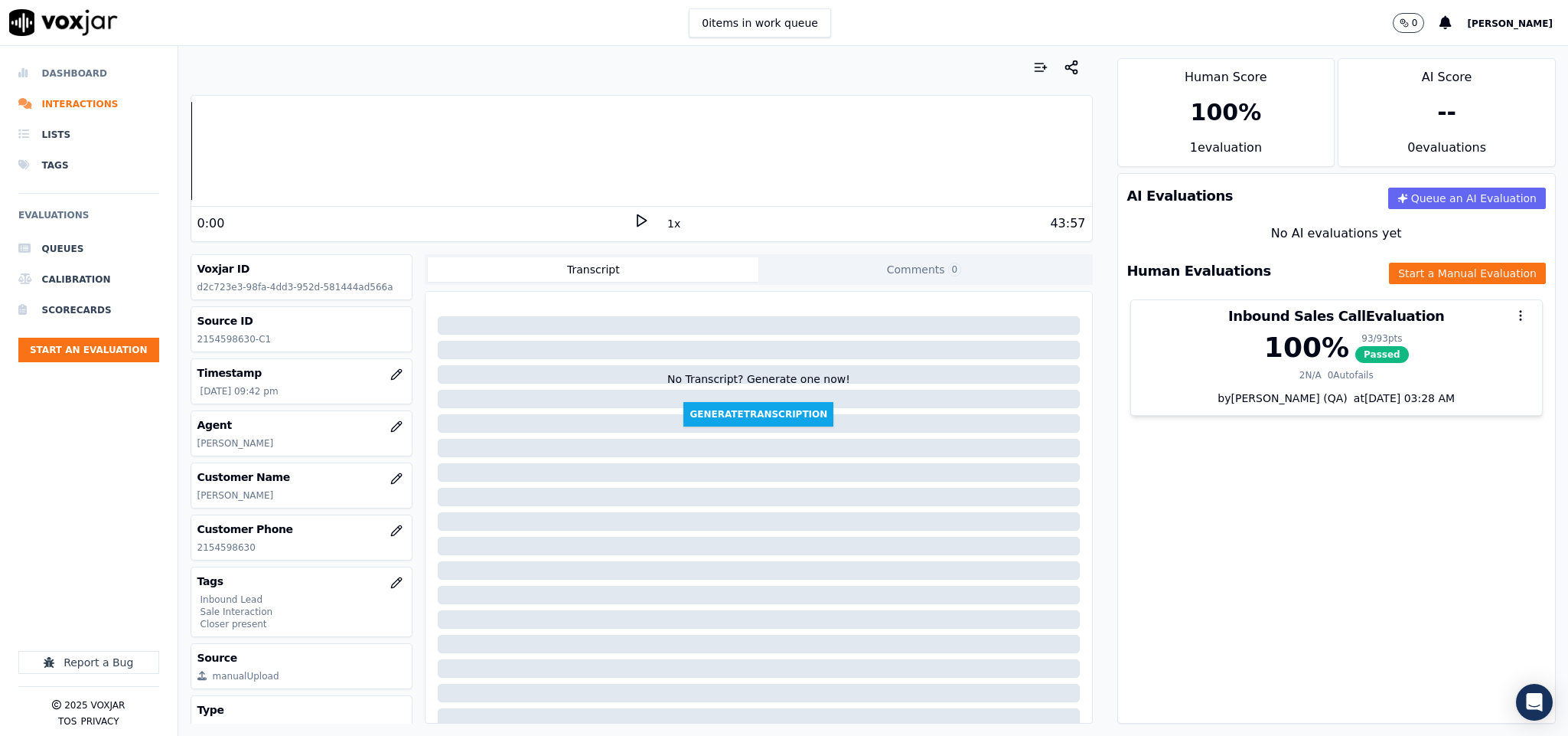
click at [51, 74] on li "Dashboard" at bounding box center [89, 73] width 140 height 30
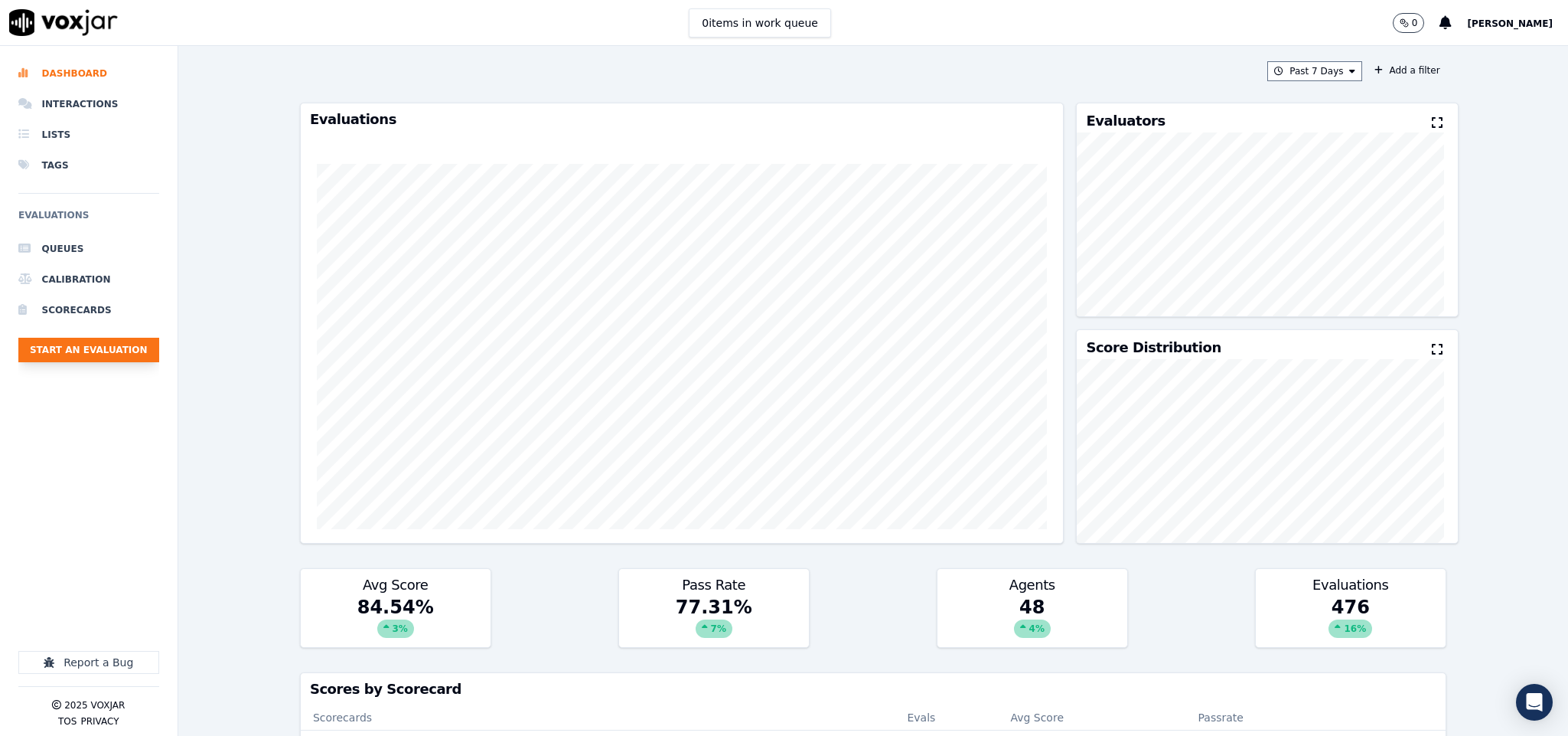
click at [101, 343] on button "Start an Evaluation" at bounding box center [89, 350] width 140 height 25
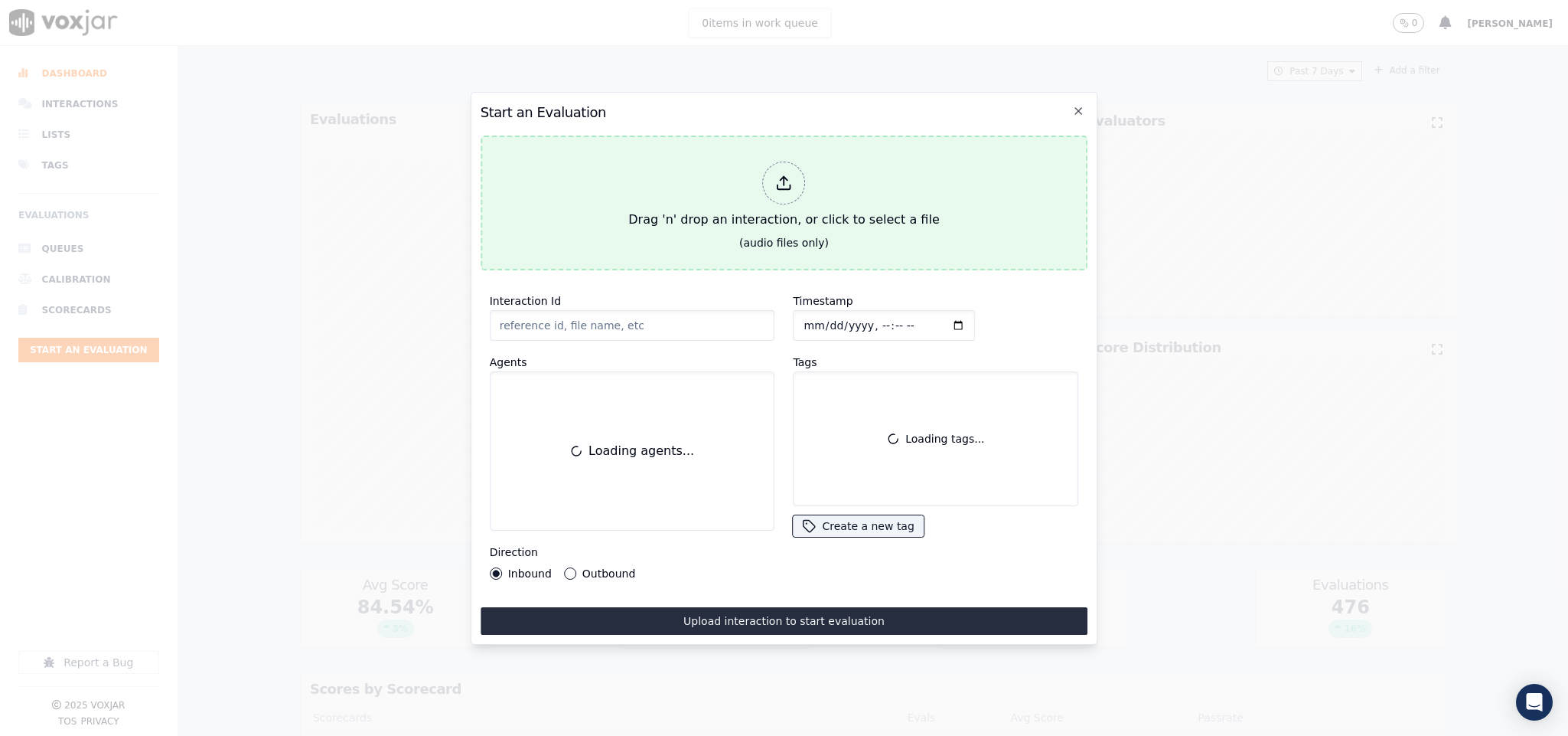
click at [767, 180] on div at bounding box center [784, 183] width 43 height 43
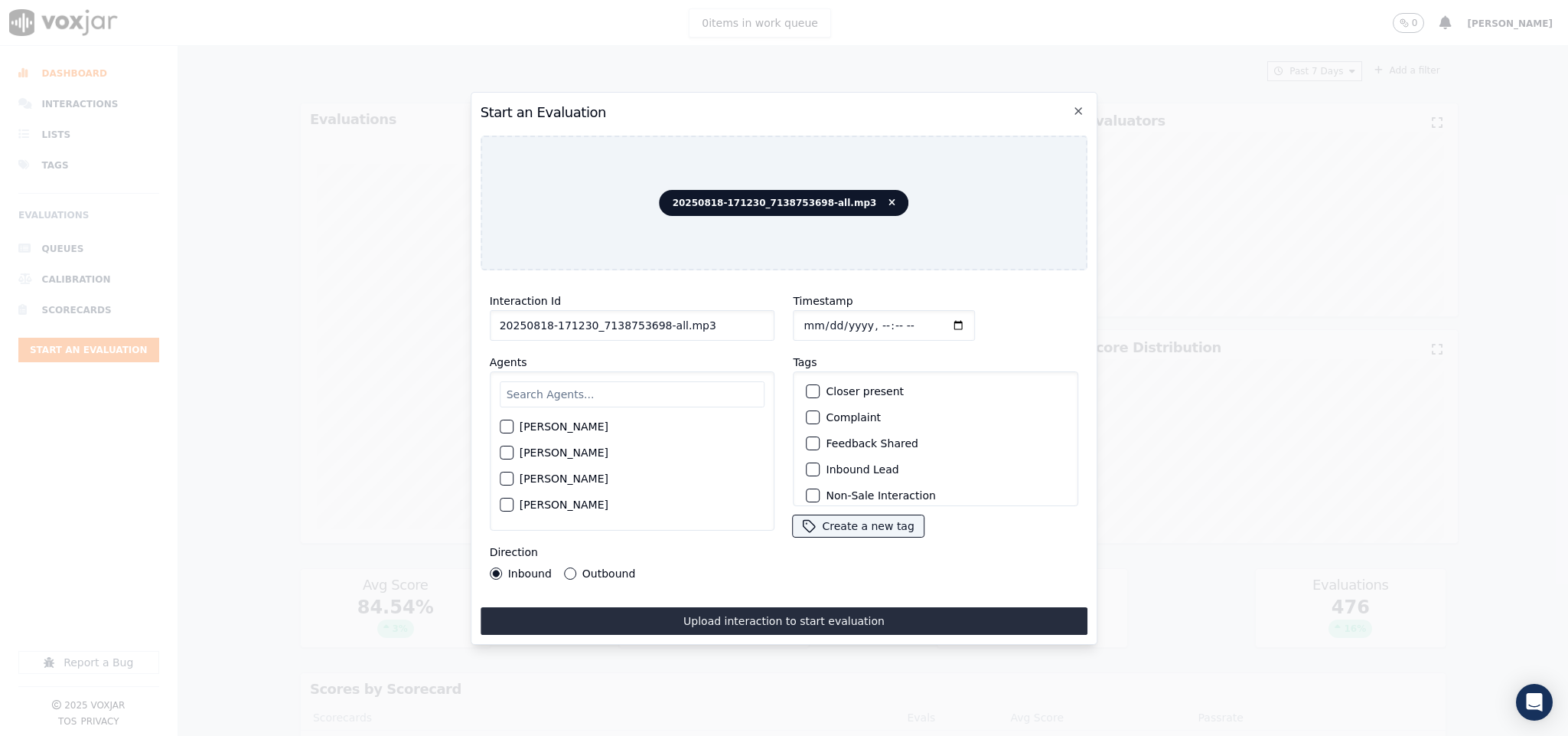
drag, startPoint x: 650, startPoint y: 318, endPoint x: 746, endPoint y: 322, distance: 96.1
click at [746, 322] on input "20250818-171230_7138753698-all.mp3" at bounding box center [633, 325] width 286 height 30
type input "20250818-171230_7138753698-C1"
click at [800, 317] on input "Timestamp" at bounding box center [885, 325] width 182 height 30
type input "2025-08-18T22:17"
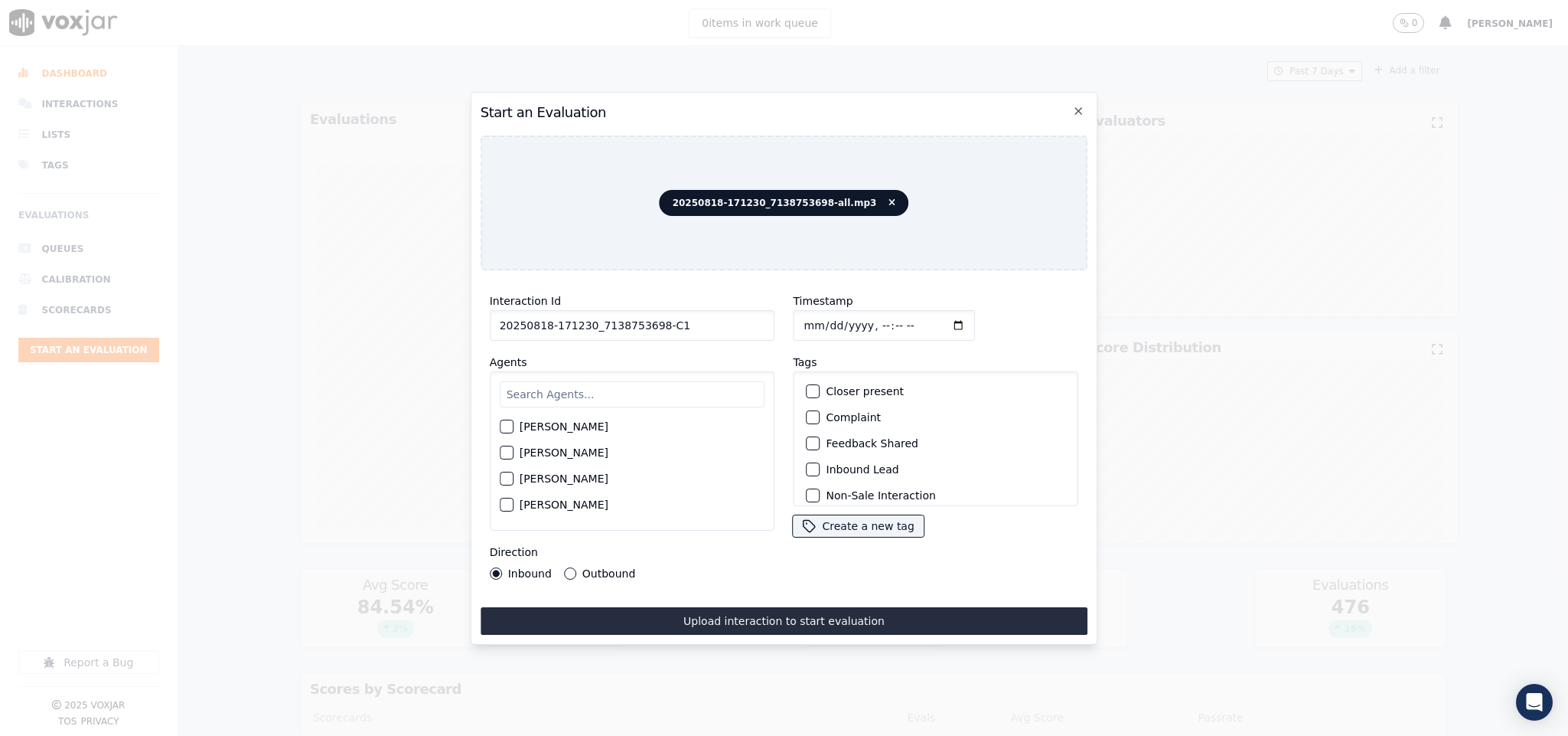
click at [552, 393] on input "text" at bounding box center [632, 394] width 266 height 26
type input "ric"
click at [501, 425] on div "button" at bounding box center [505, 430] width 10 height 10
click at [564, 568] on button "Outbound" at bounding box center [570, 573] width 12 height 12
click at [808, 386] on div "button" at bounding box center [812, 390] width 10 height 10
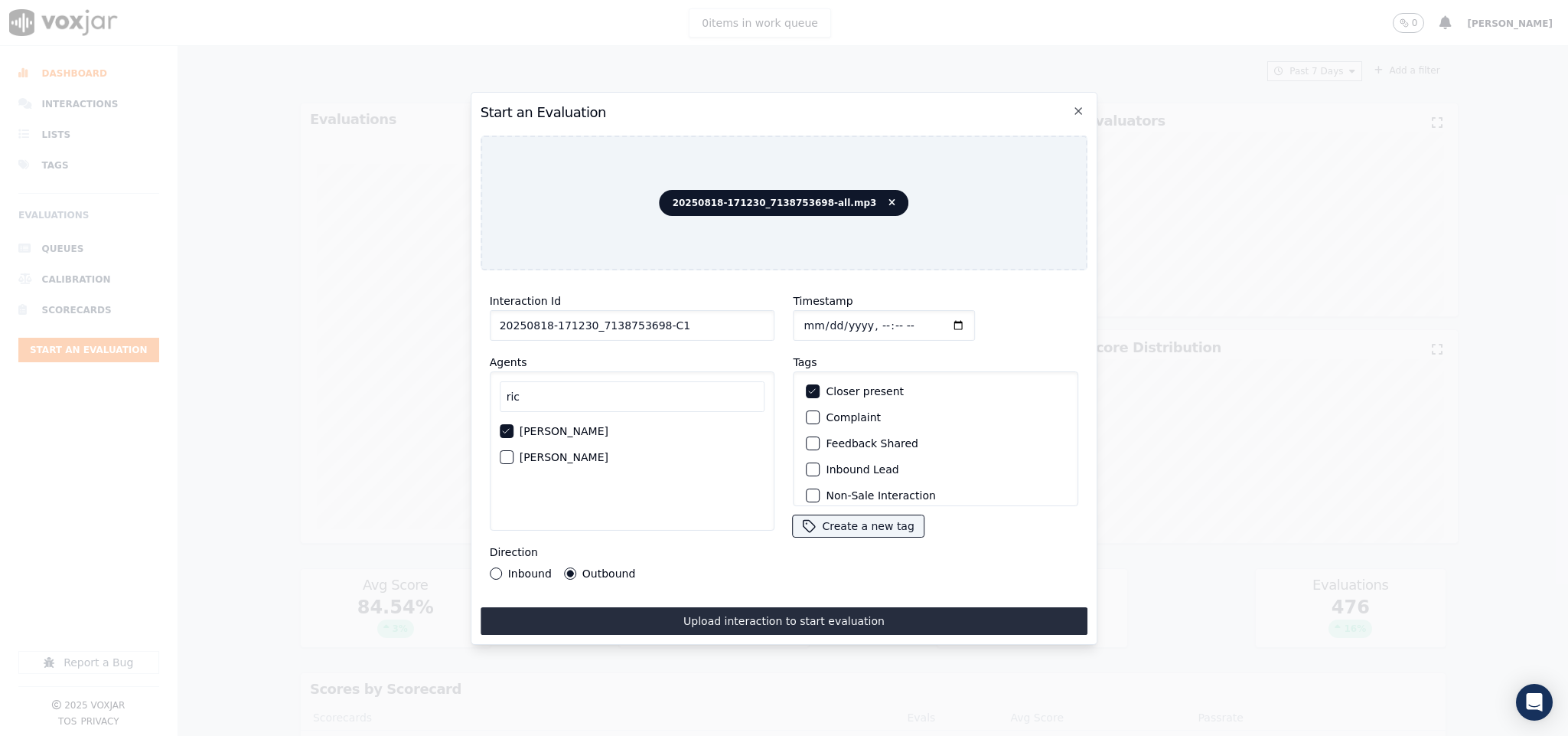
click at [809, 464] on div "button" at bounding box center [812, 469] width 10 height 10
click at [809, 402] on button "Outbound Lead" at bounding box center [813, 408] width 14 height 14
click at [811, 467] on button "Inbound Lead" at bounding box center [813, 469] width 14 height 14
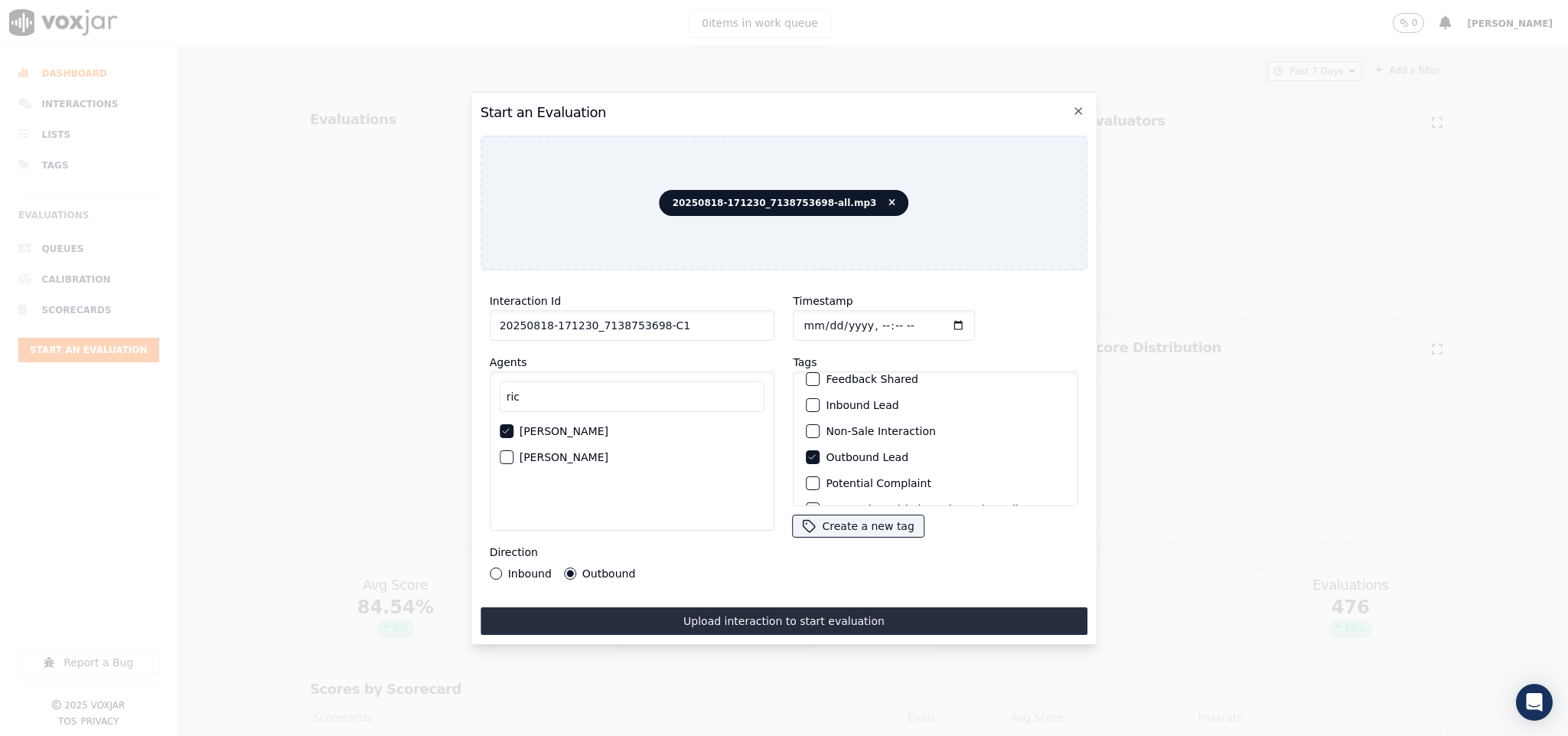
scroll to position [138, 0]
click at [808, 481] on div "button" at bounding box center [812, 485] width 10 height 10
click at [790, 596] on div "Interaction Id 20250818-171230_7138753698-C1 Agents ric Richard Kumar Ricky Sin…" at bounding box center [784, 458] width 608 height 352
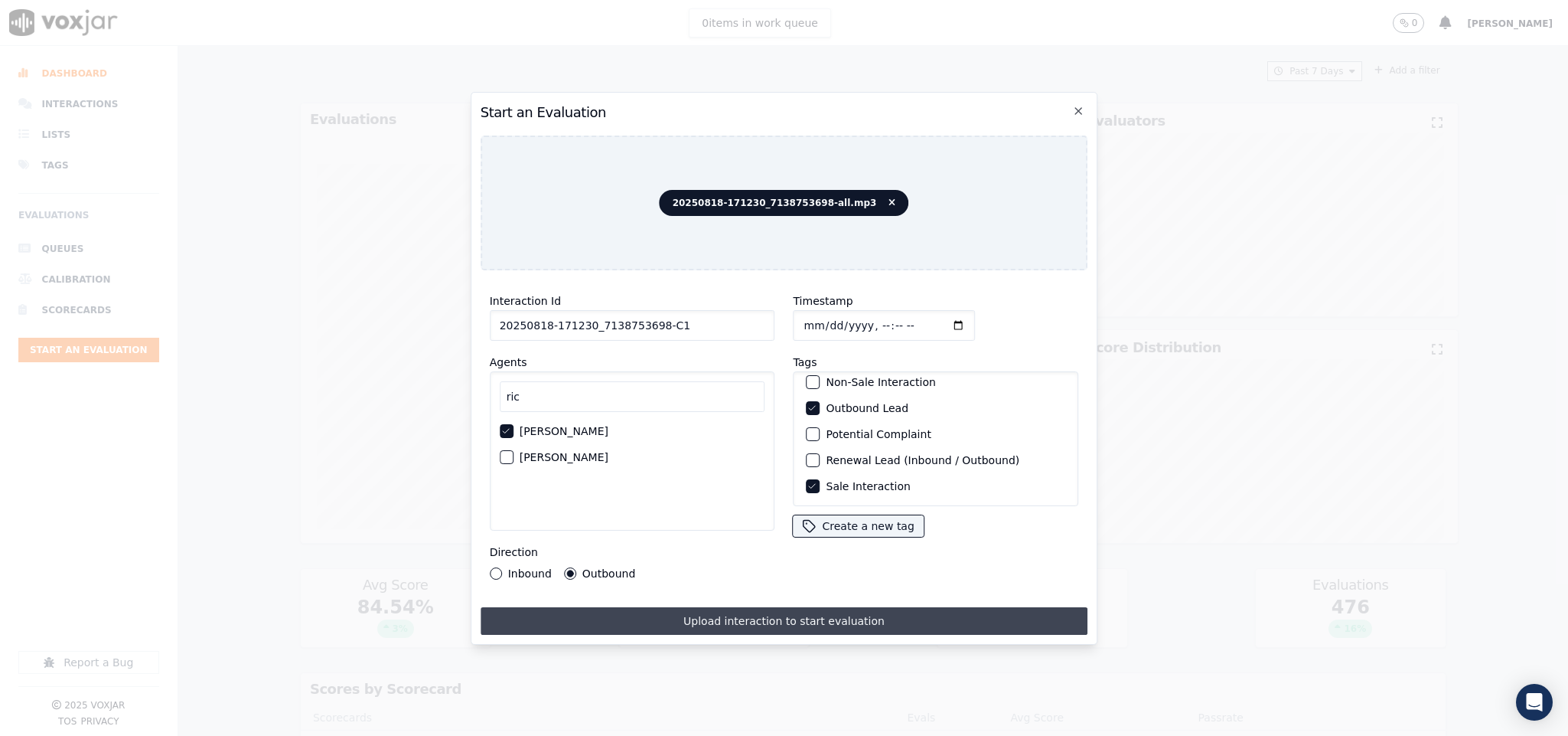
click at [775, 615] on button "Upload interaction to start evaluation" at bounding box center [784, 621] width 608 height 28
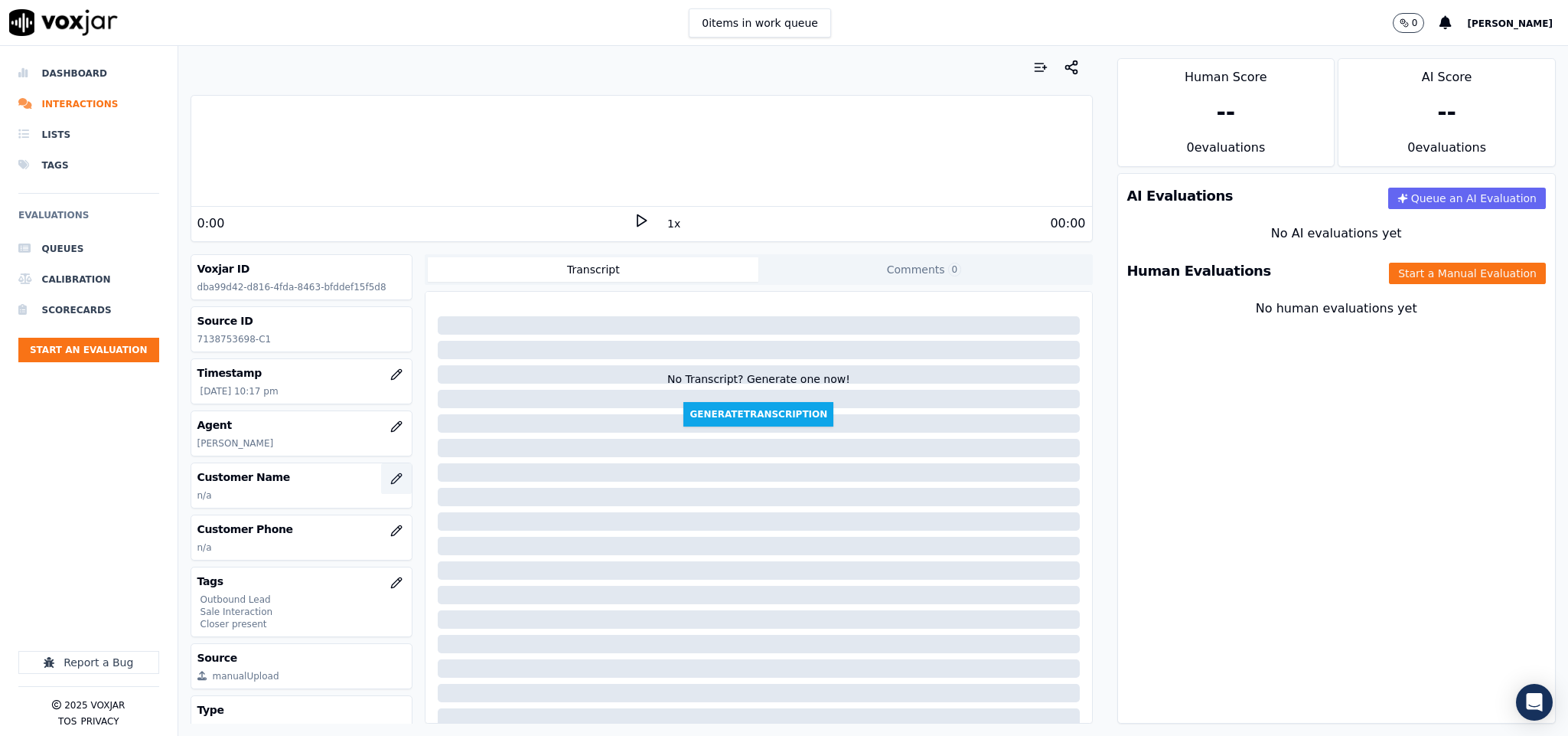
click at [390, 482] on icon "button" at bounding box center [396, 478] width 12 height 12
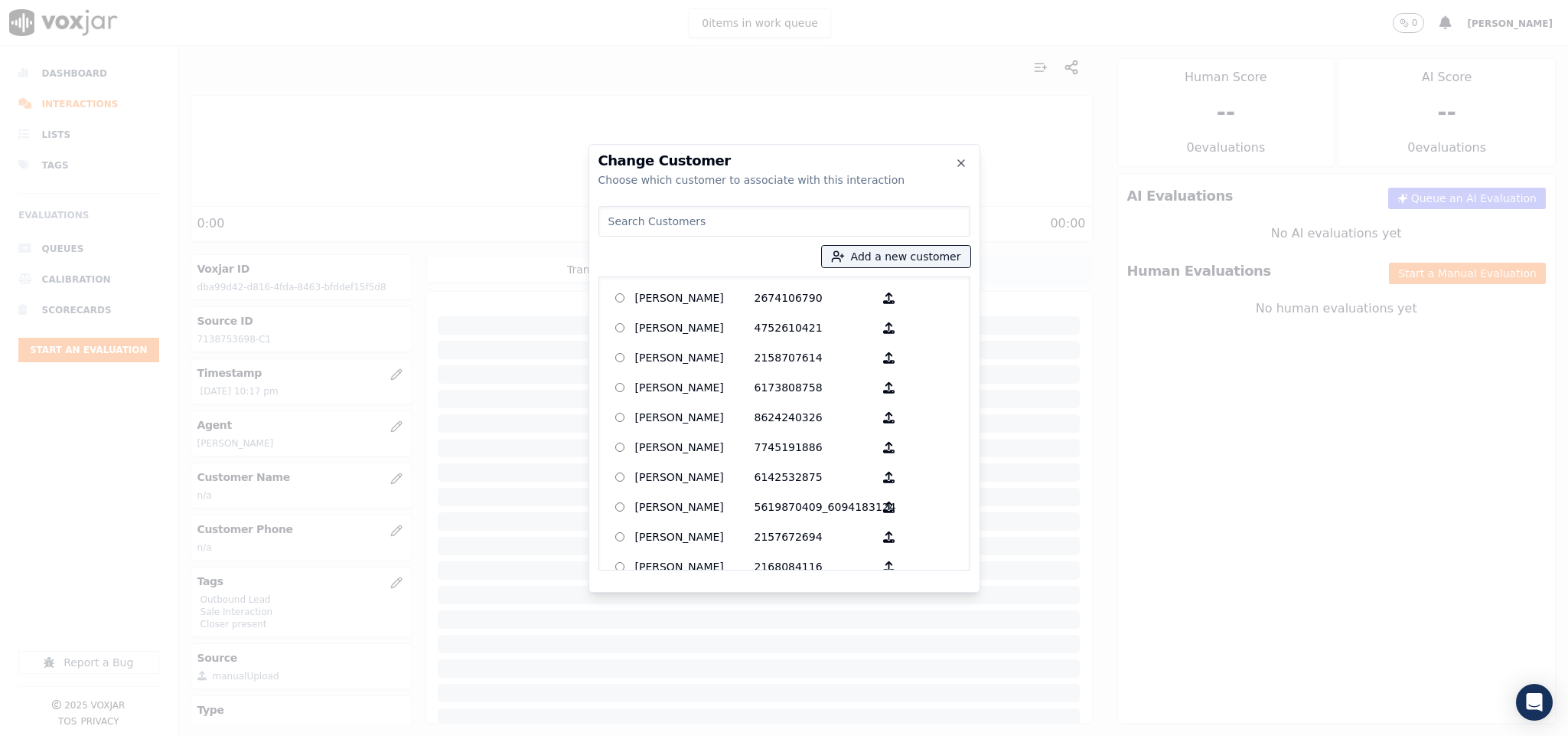
type input "[PERSON_NAME]"
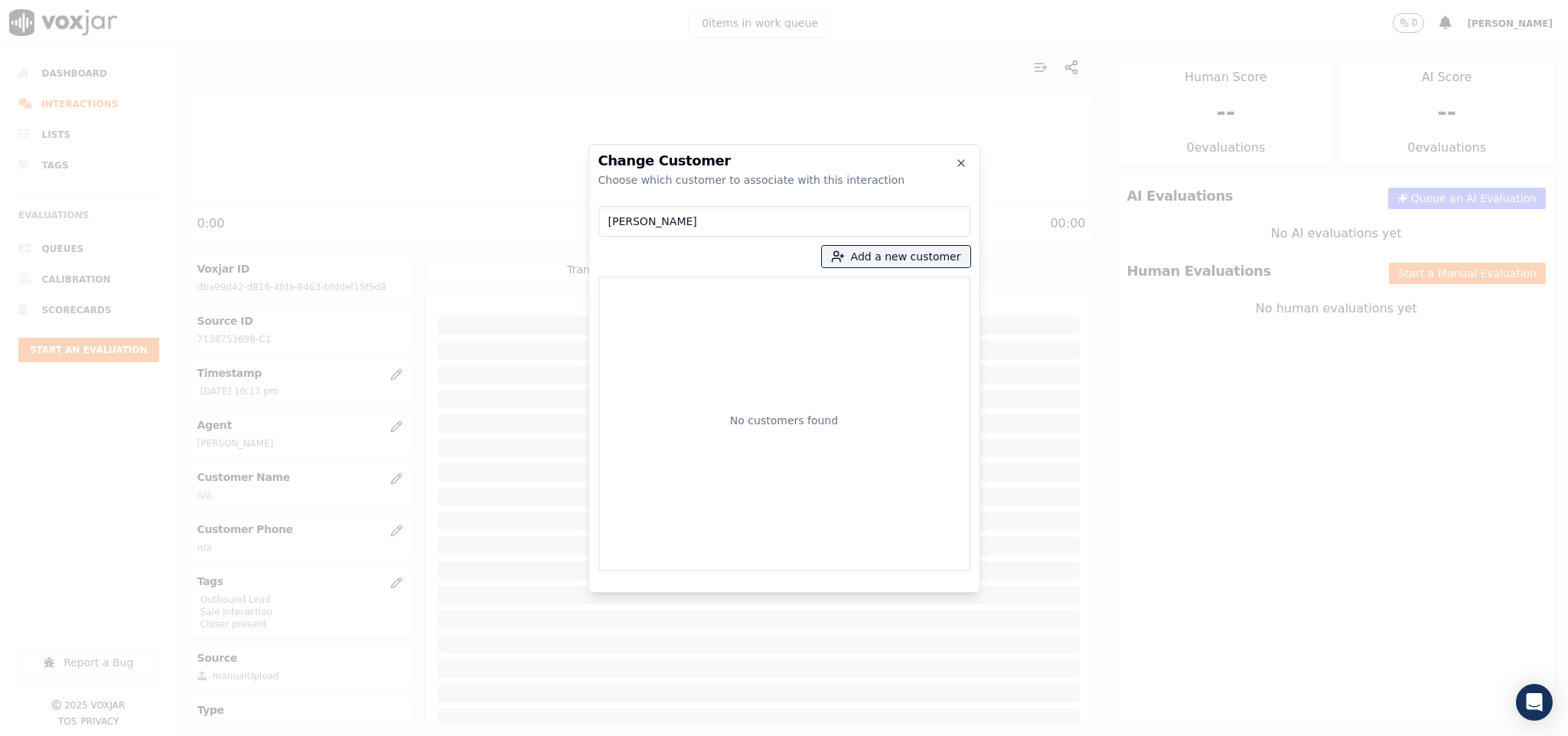
drag, startPoint x: 705, startPoint y: 220, endPoint x: 584, endPoint y: 239, distance: 122.5
click at [584, 735] on div "Change Customer Choose which customer to associate with this interaction MICHEA…" at bounding box center [784, 736] width 1568 height 0
click at [899, 259] on button "Add a new customer" at bounding box center [896, 256] width 148 height 22
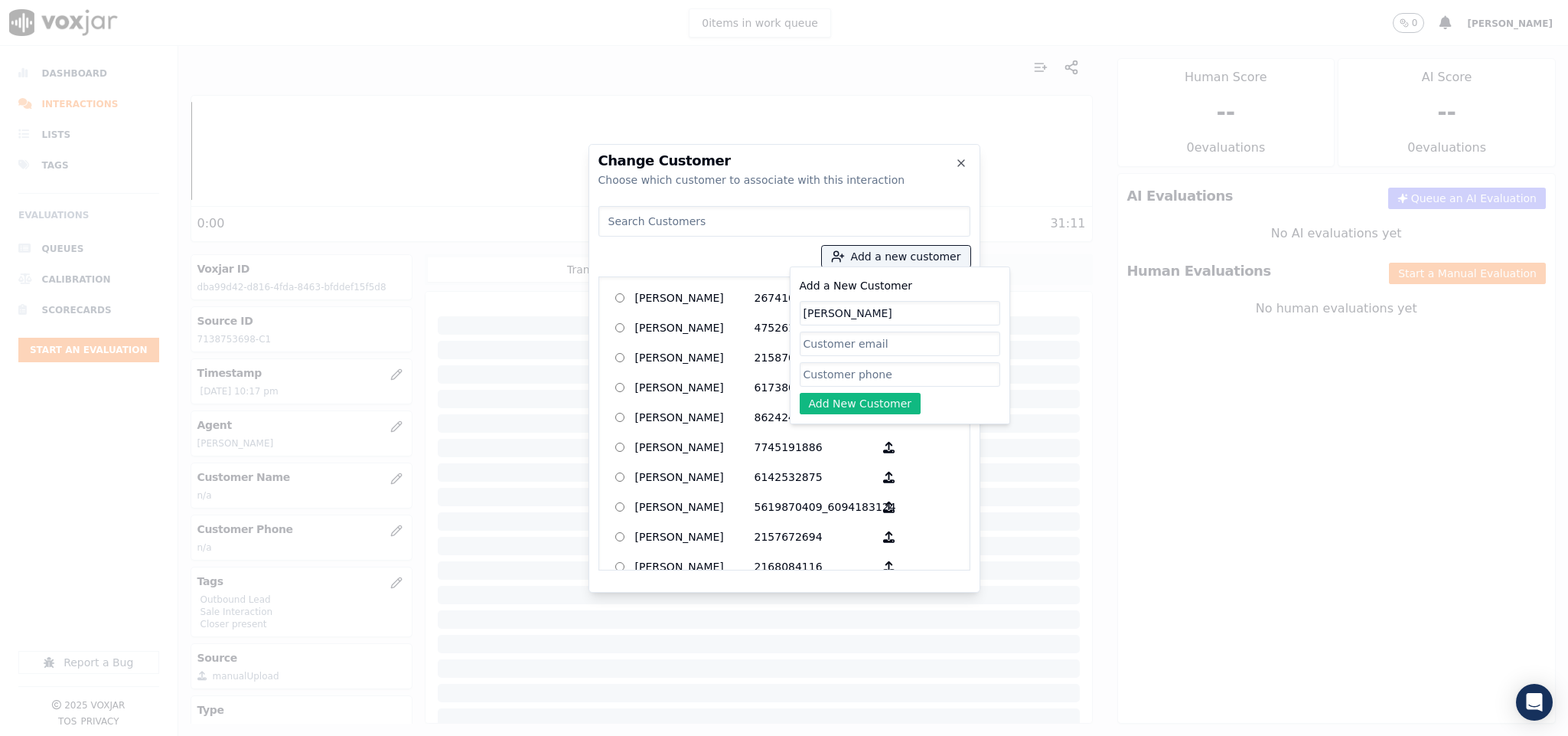
type input "[PERSON_NAME]"
drag, startPoint x: 832, startPoint y: 370, endPoint x: 832, endPoint y: 398, distance: 28.0
click at [832, 370] on input "Add a New Customer" at bounding box center [899, 374] width 200 height 25
paste input "7138753698"
type input "7138753698"
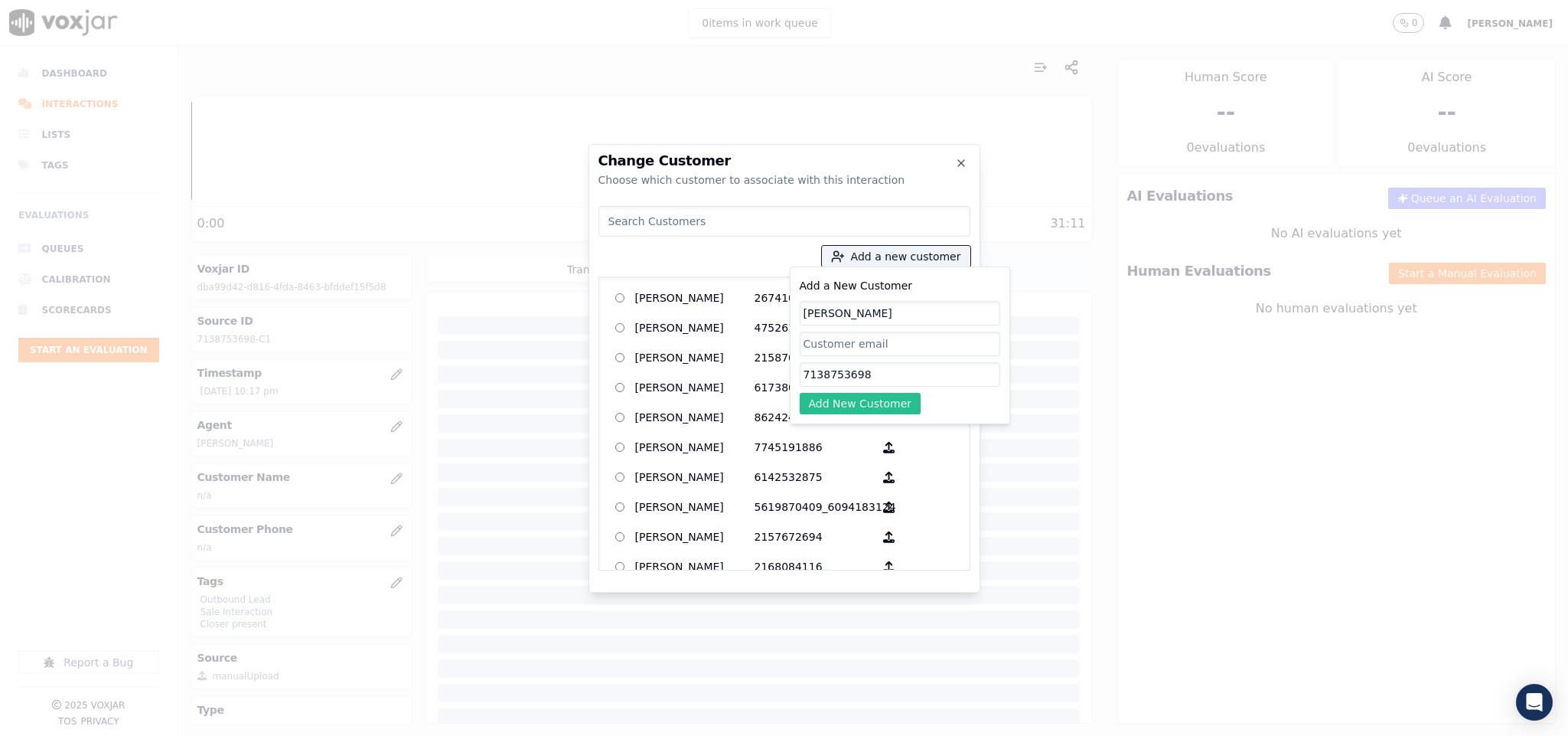
click at [843, 404] on button "Add New Customer" at bounding box center [860, 403] width 121 height 22
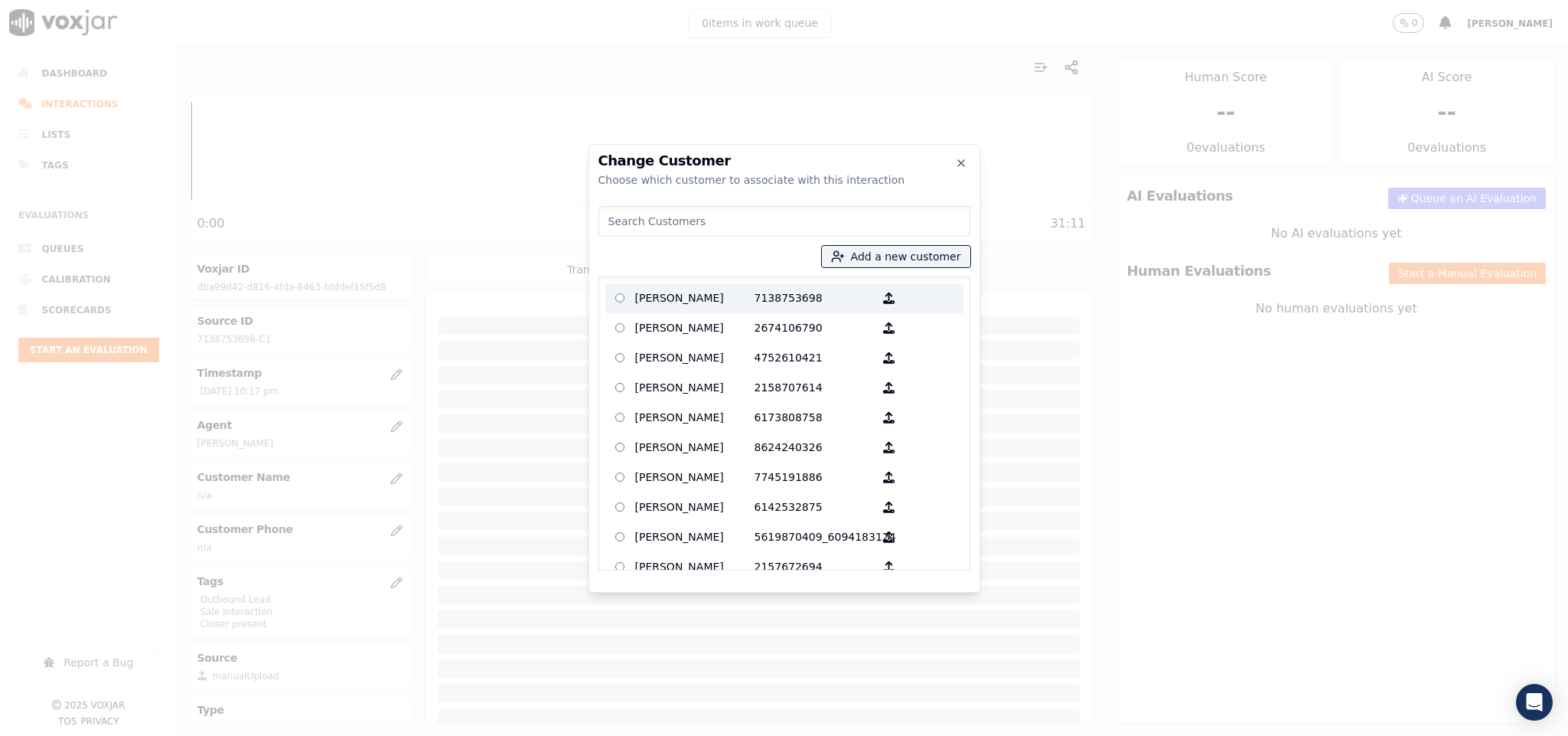
click at [701, 299] on p "[PERSON_NAME]" at bounding box center [695, 299] width 120 height 24
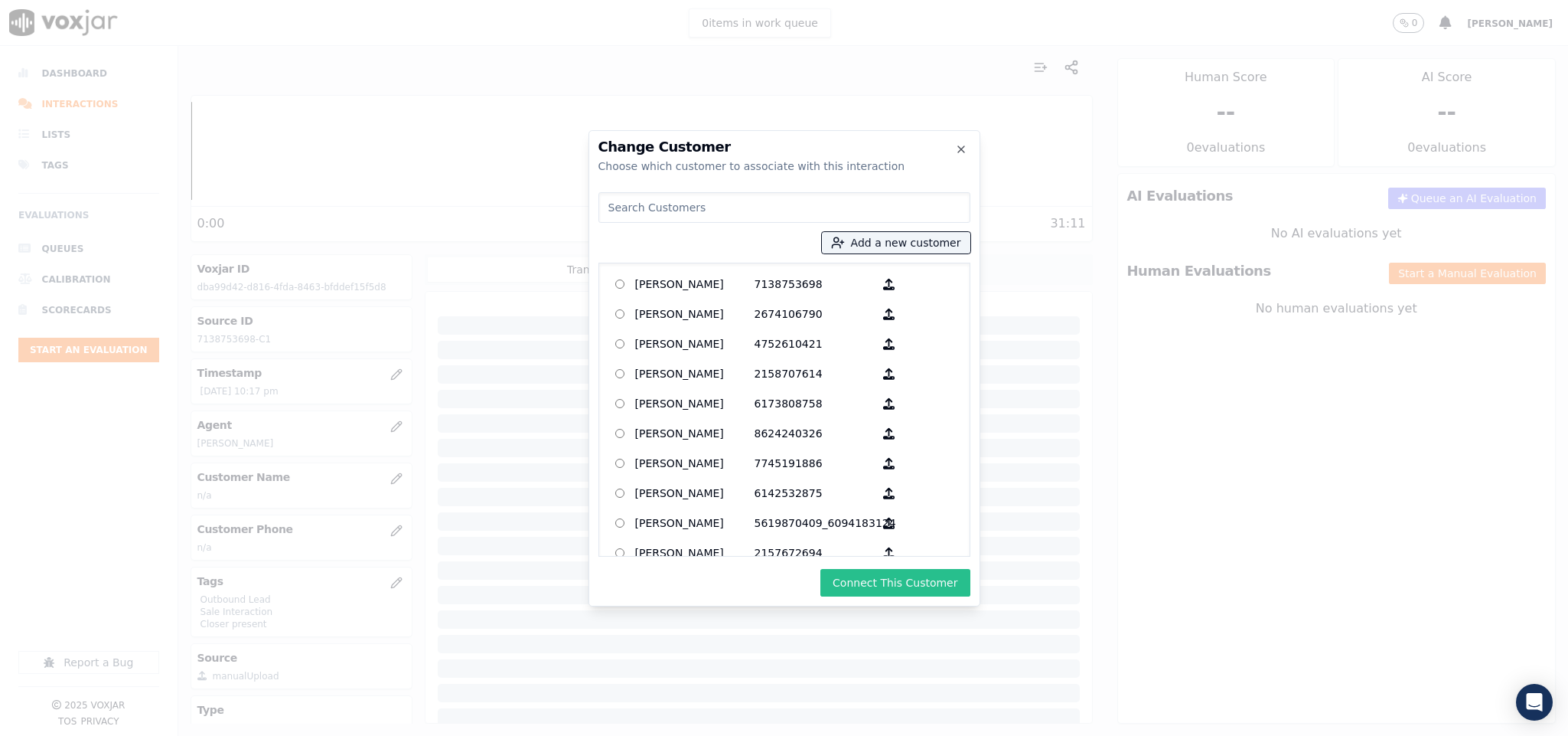
click at [896, 577] on button "Connect This Customer" at bounding box center [895, 583] width 149 height 28
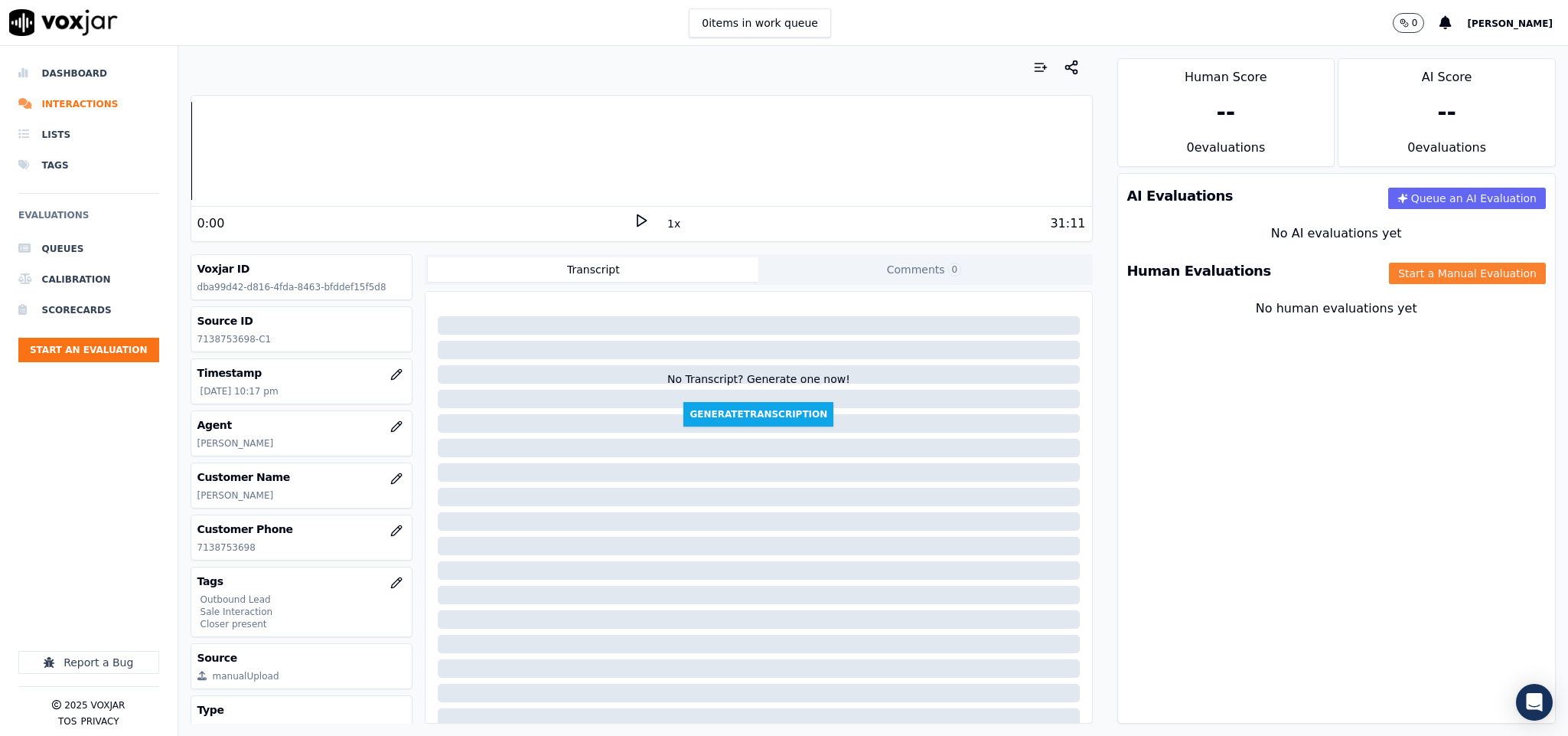
click at [1389, 278] on button "Start a Manual Evaluation" at bounding box center [1467, 273] width 157 height 22
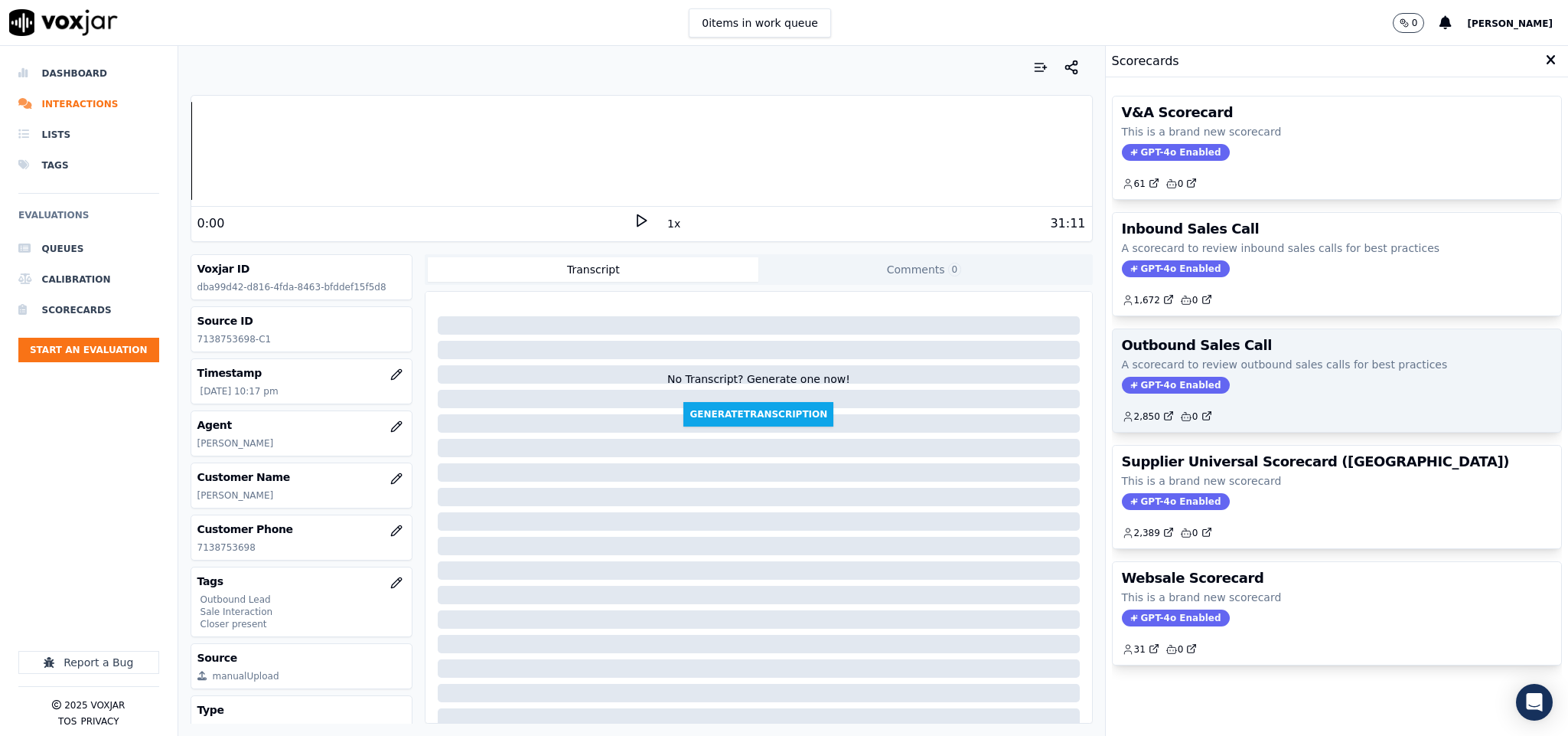
click at [1164, 390] on span "GPT-4o Enabled" at bounding box center [1175, 385] width 108 height 17
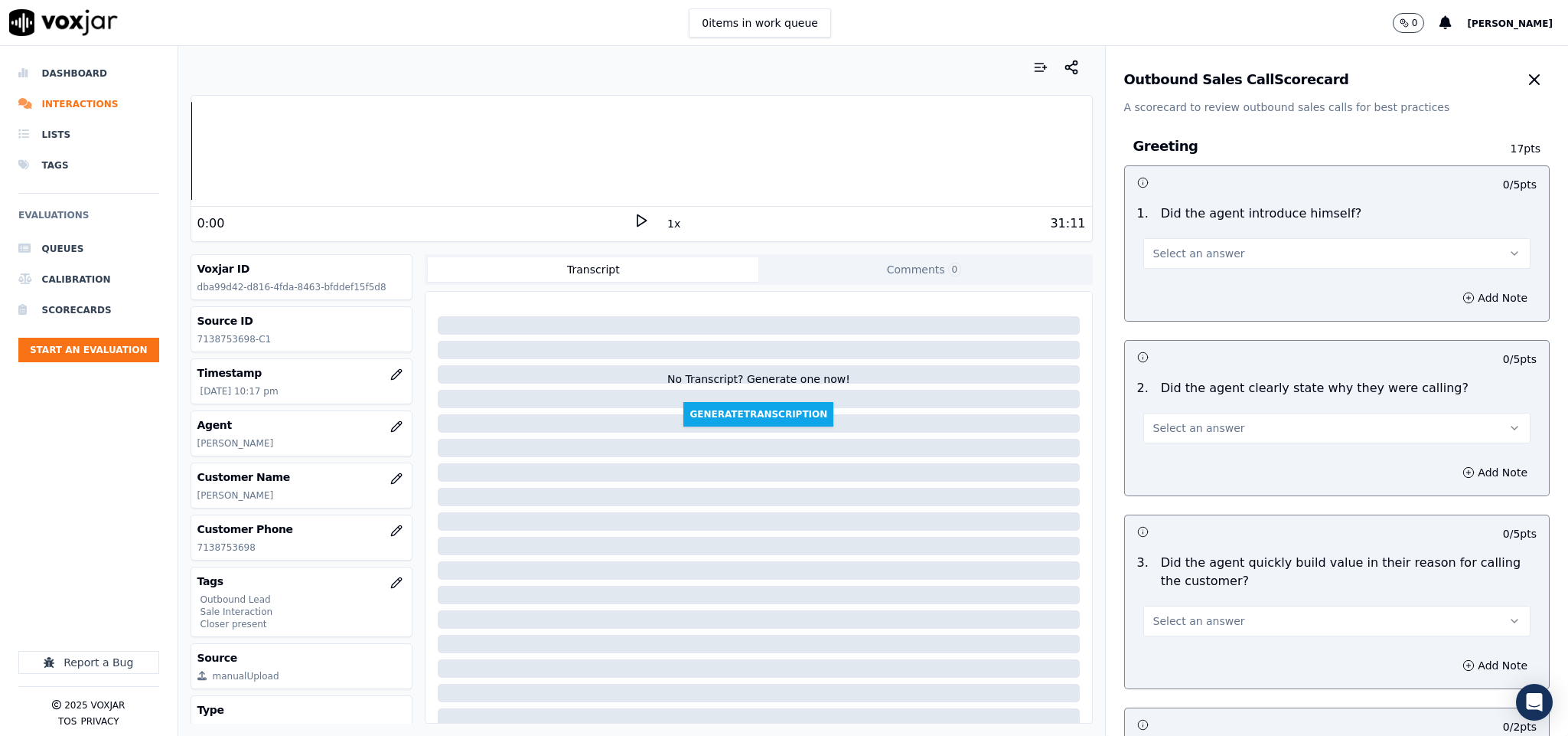
click at [1199, 255] on span "Select an answer" at bounding box center [1199, 253] width 92 height 15
click at [1187, 280] on div "Yes" at bounding box center [1299, 288] width 350 height 25
click at [1175, 422] on span "Select an answer" at bounding box center [1199, 428] width 92 height 15
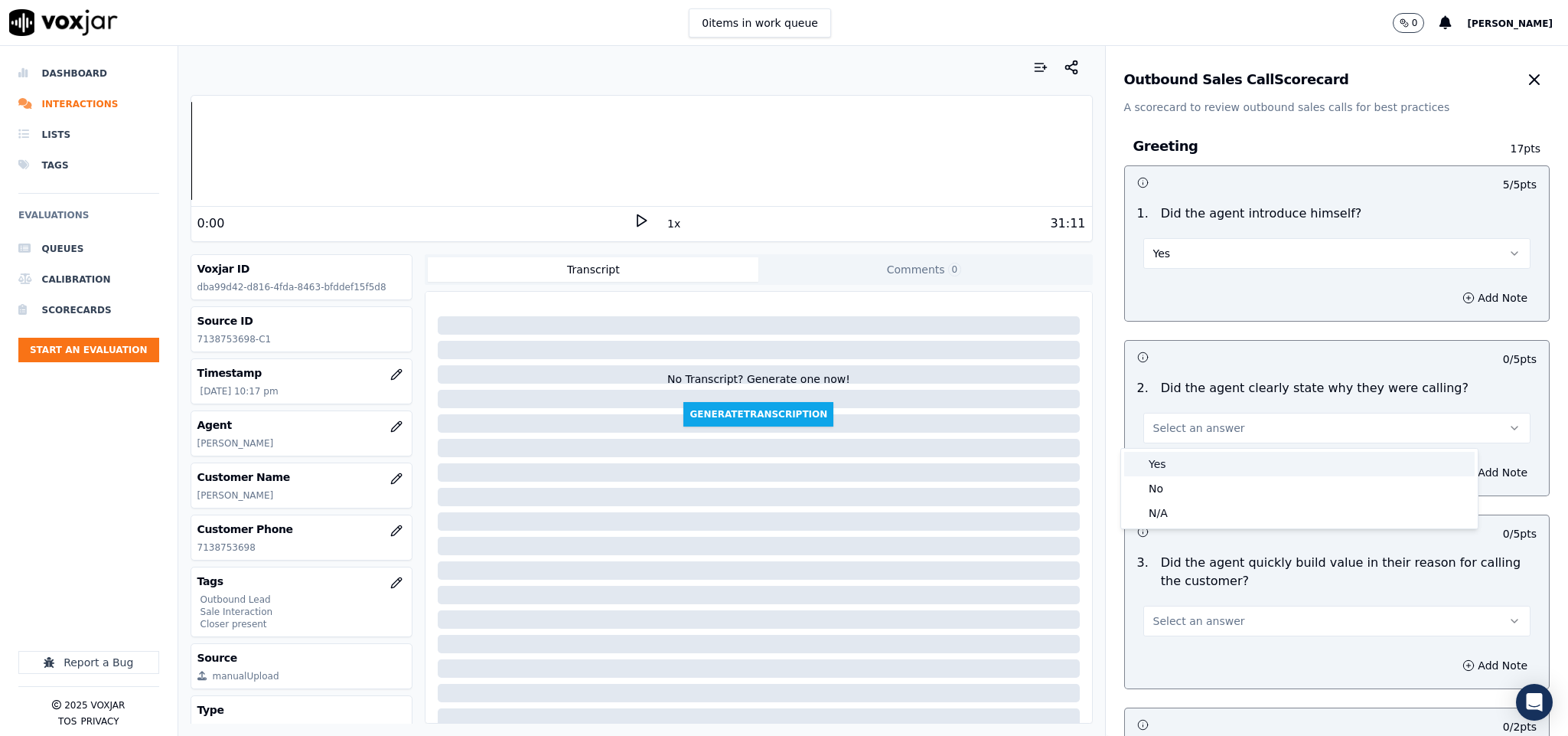
click at [1175, 459] on div "Yes" at bounding box center [1299, 464] width 350 height 25
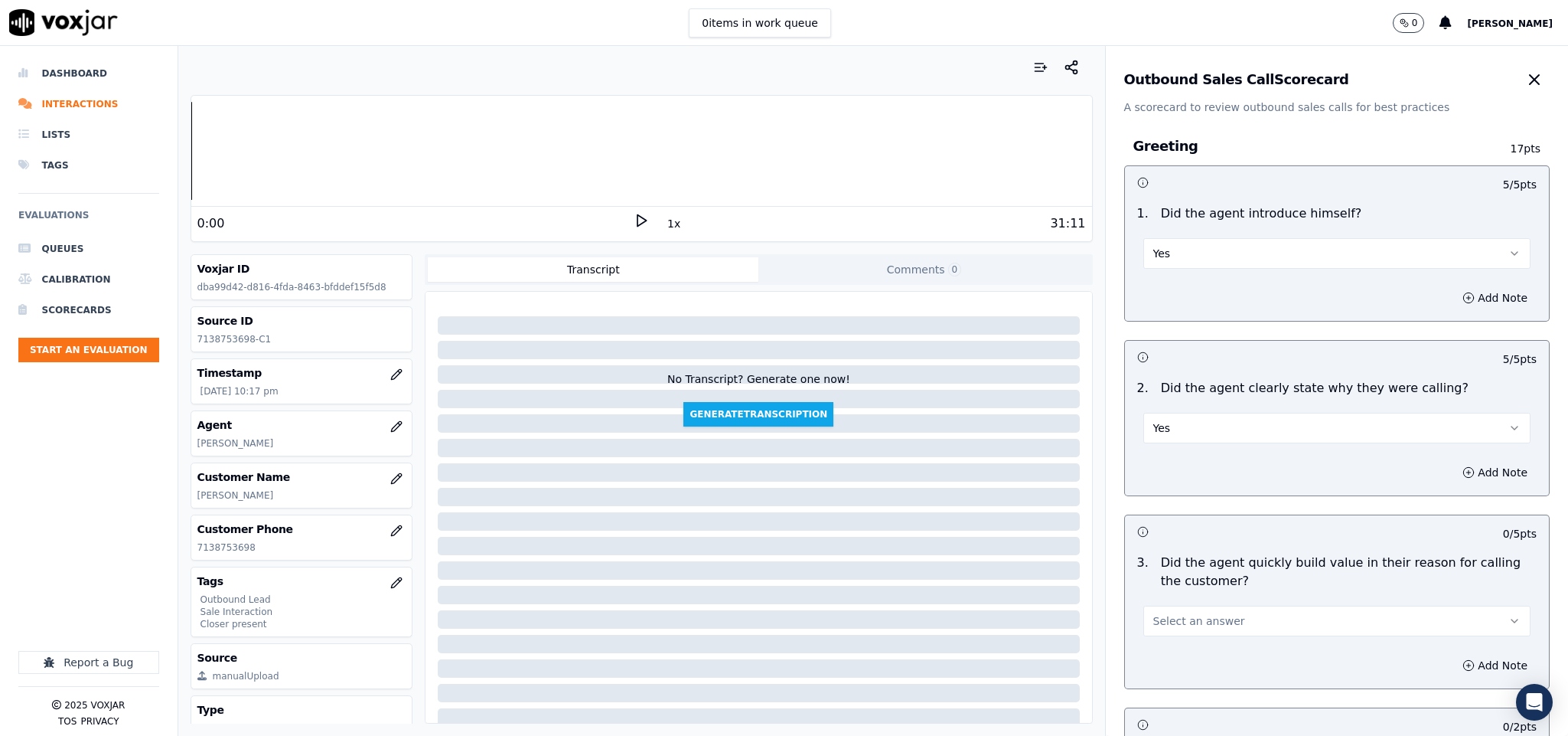
scroll to position [230, 0]
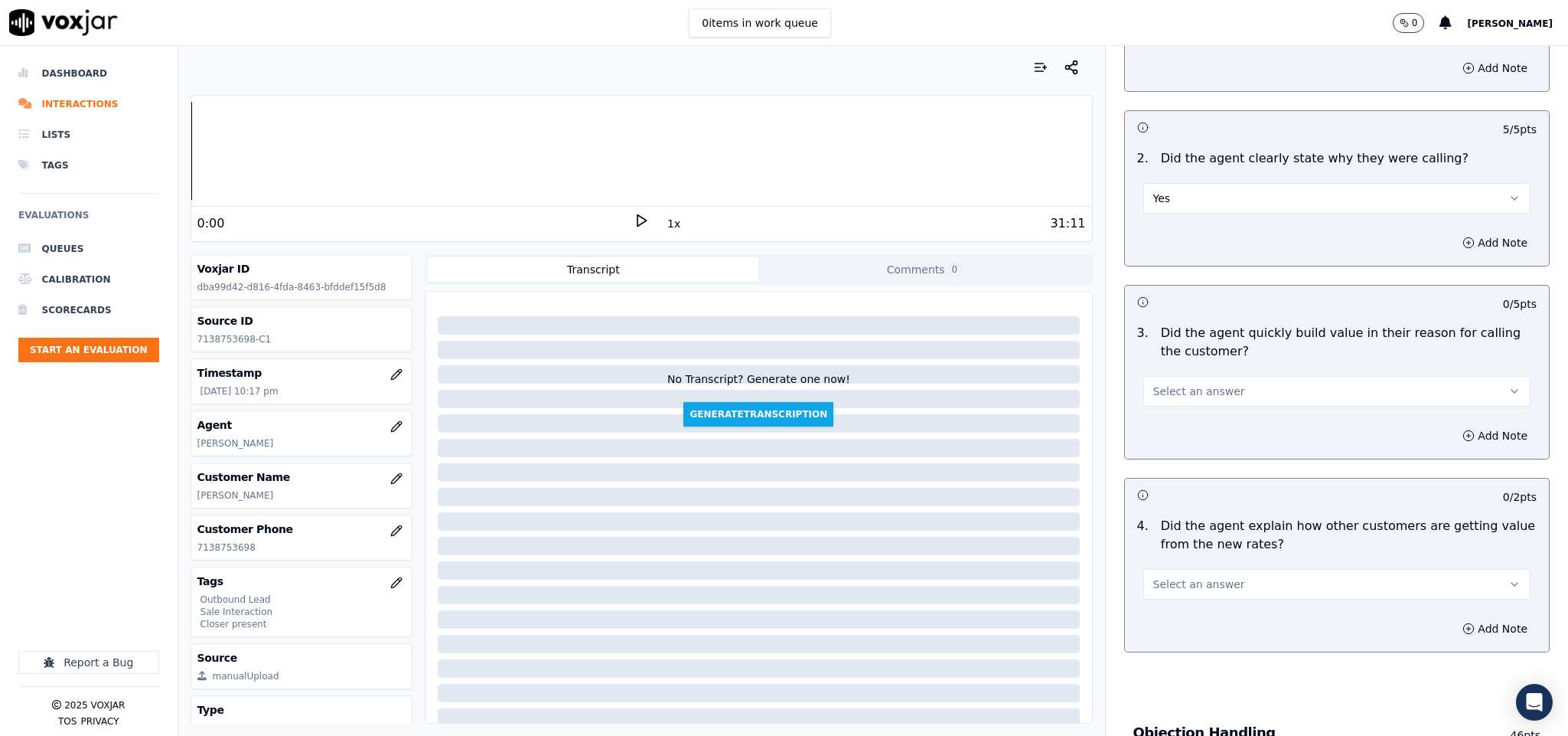
click at [1179, 399] on span "Select an answer" at bounding box center [1199, 391] width 92 height 15
click at [1163, 421] on div "Yes" at bounding box center [1299, 428] width 350 height 25
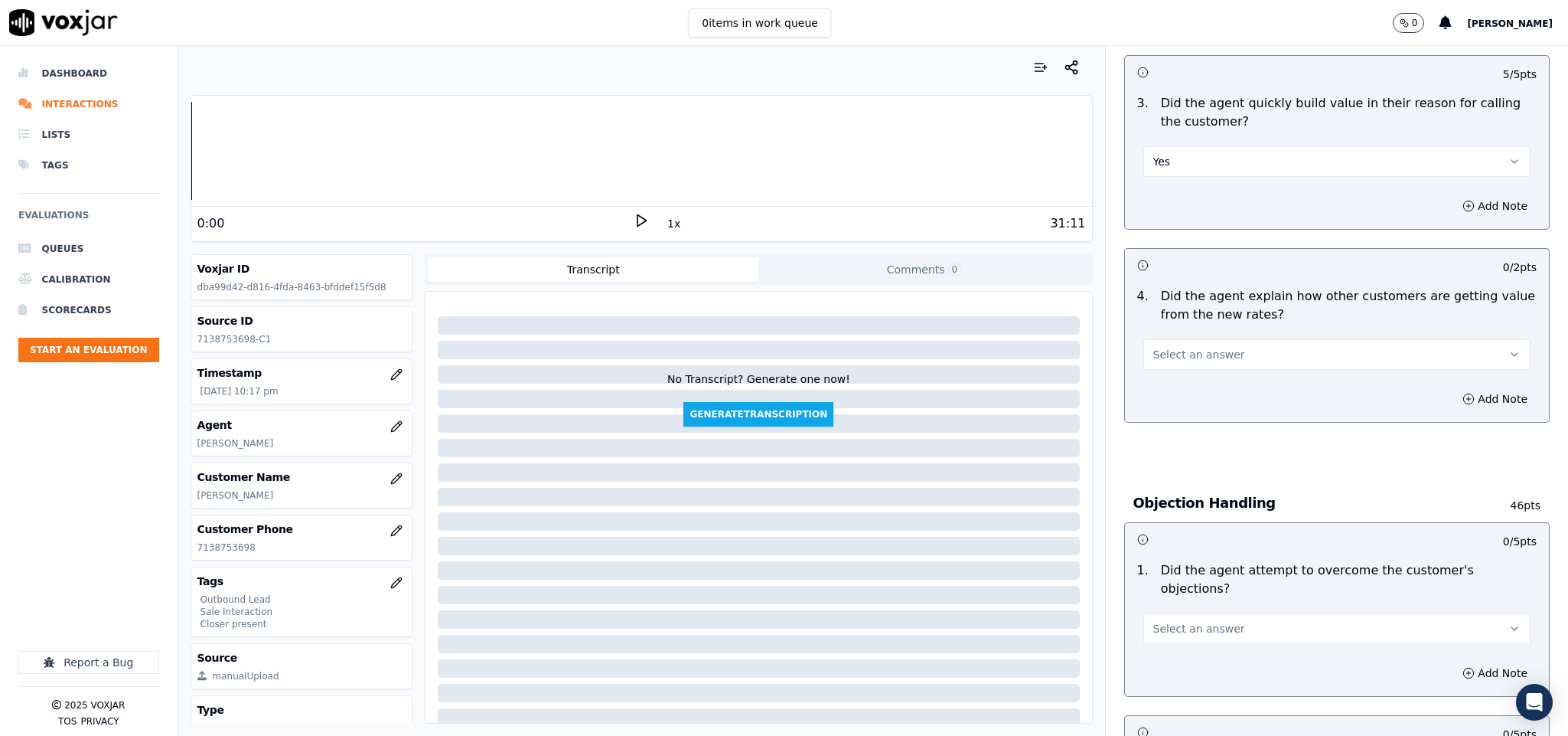
click at [1197, 354] on span "Select an answer" at bounding box center [1199, 354] width 92 height 15
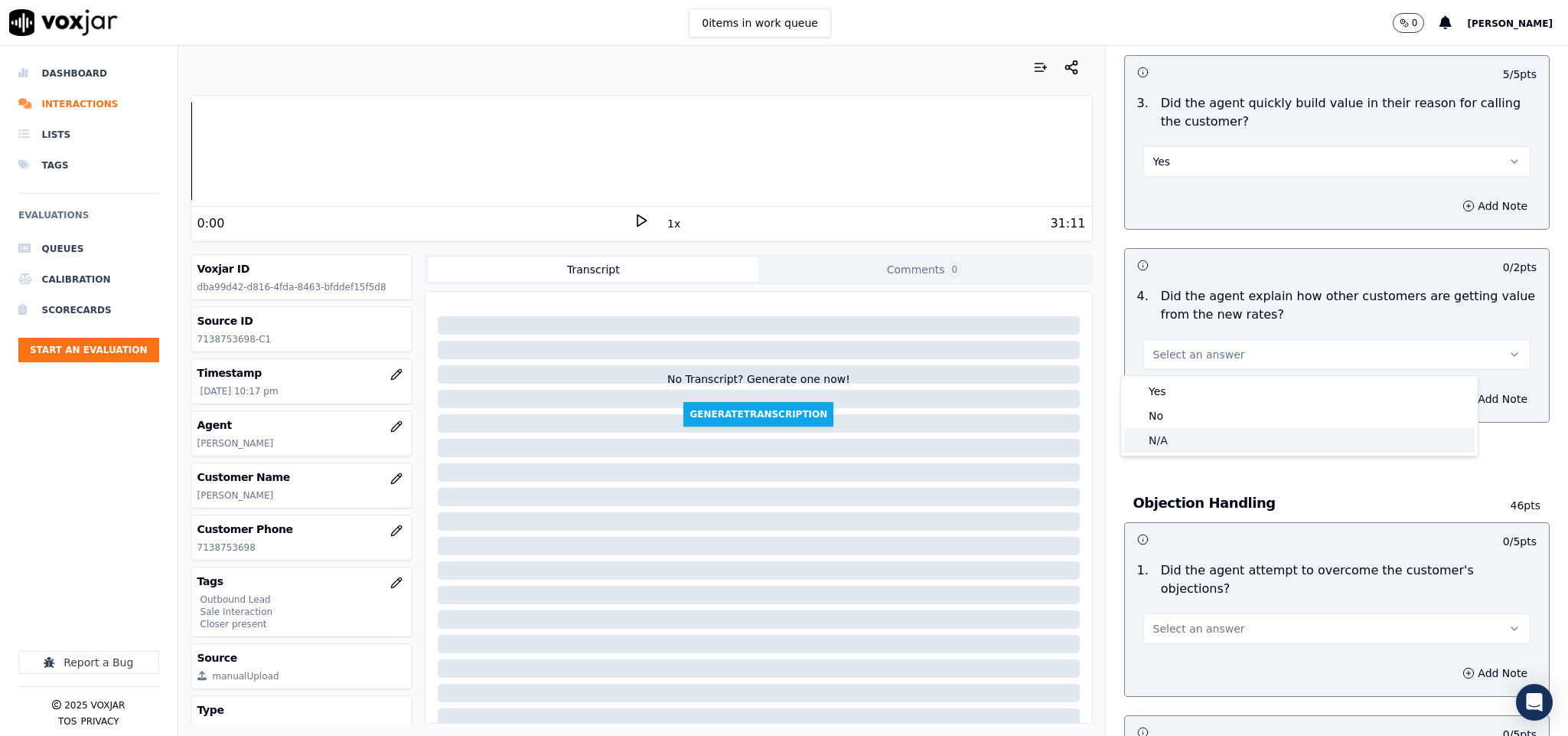
click at [1179, 441] on div "N/A" at bounding box center [1299, 440] width 350 height 25
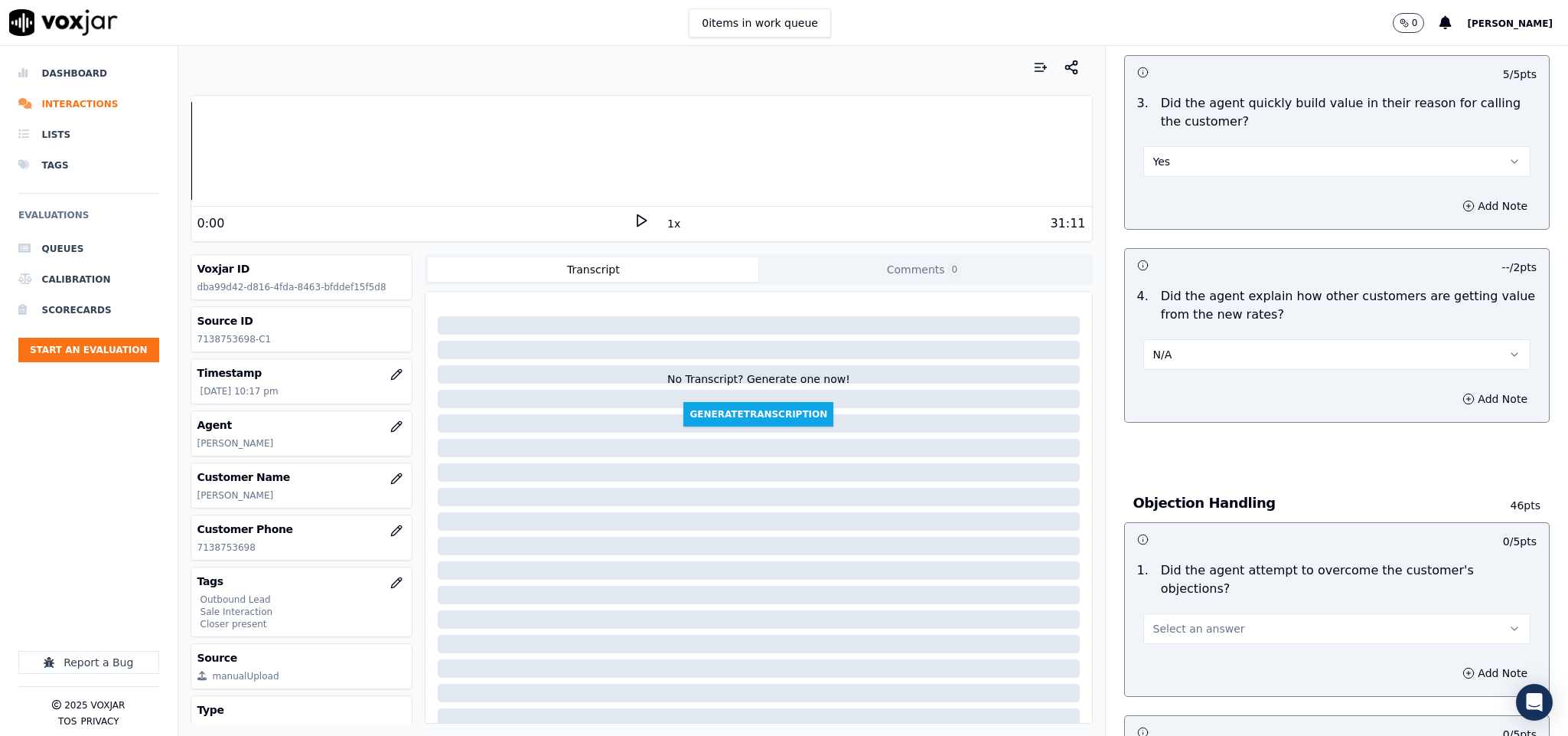
scroll to position [689, 0]
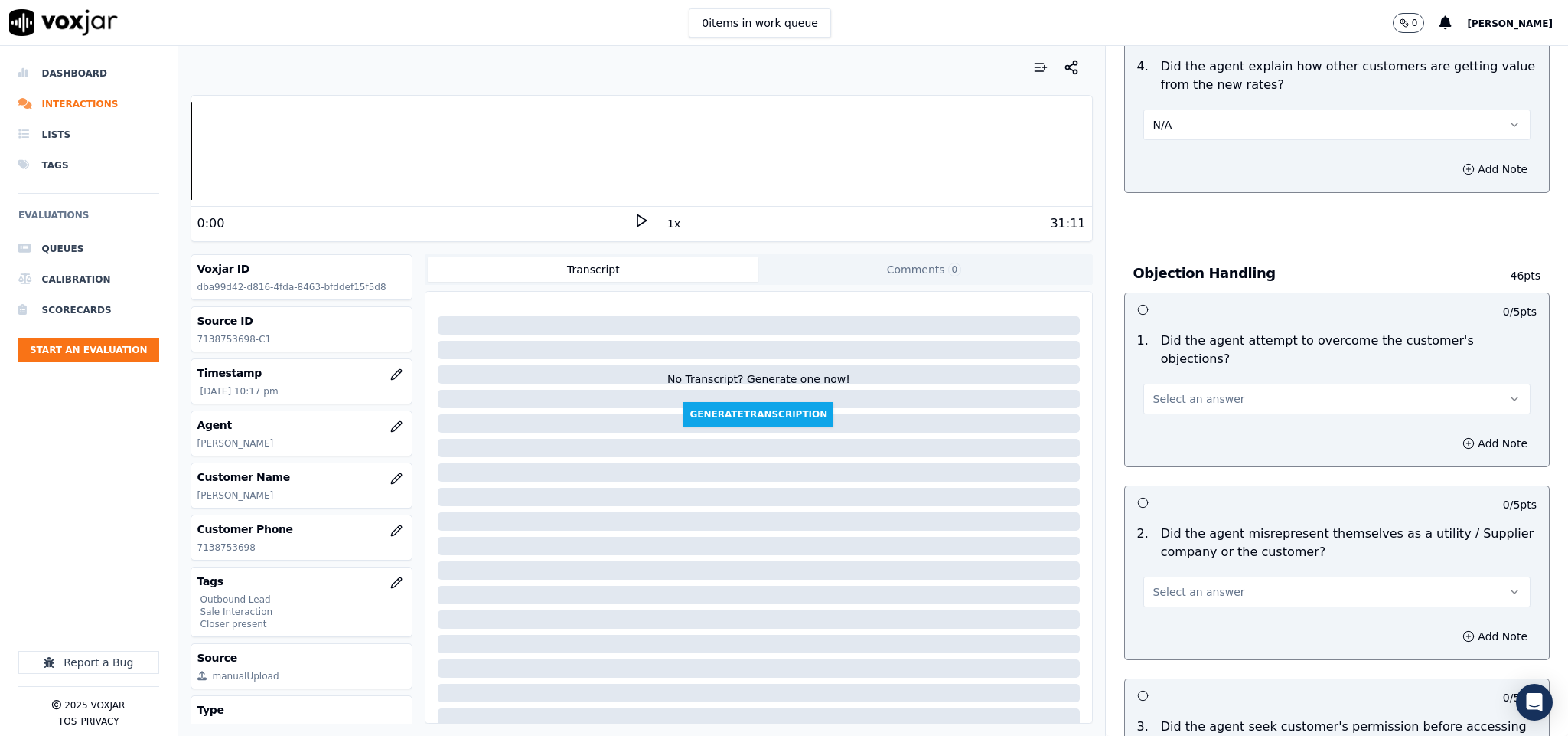
click at [1194, 391] on span "Select an answer" at bounding box center [1199, 398] width 92 height 15
click at [1175, 418] on div "Yes" at bounding box center [1299, 417] width 350 height 25
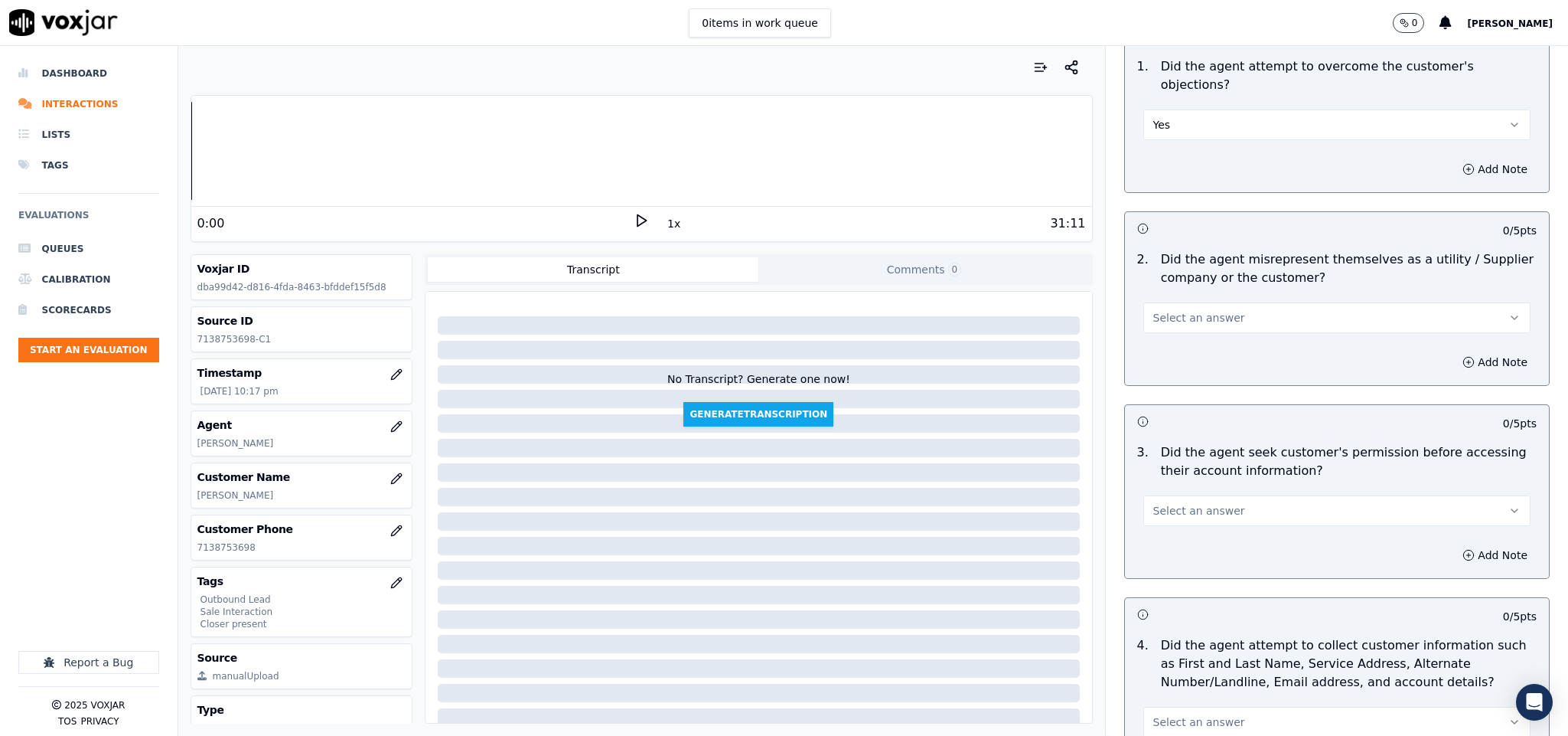
scroll to position [1034, 0]
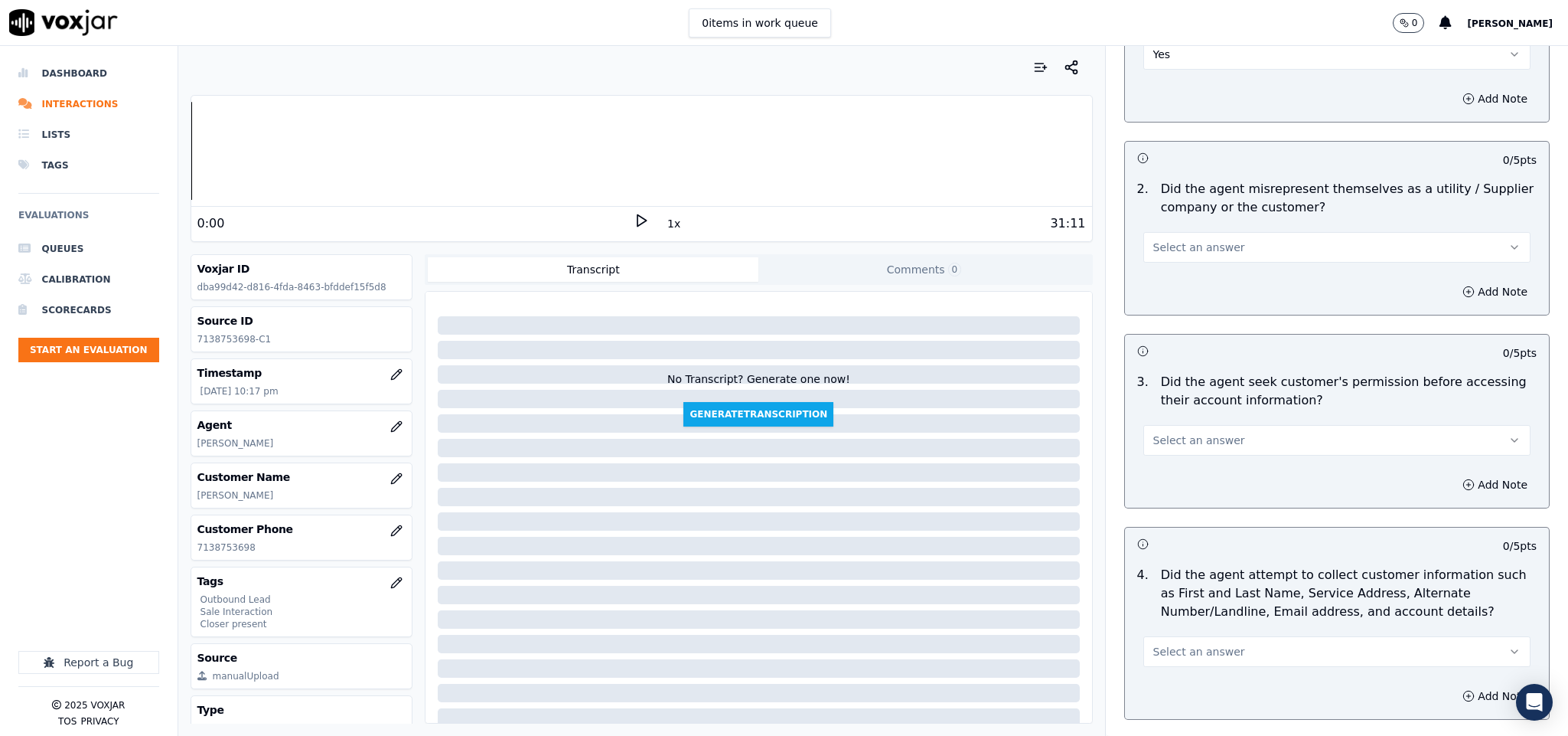
click at [1207, 239] on span "Select an answer" at bounding box center [1199, 247] width 92 height 15
click at [1158, 291] on div "No" at bounding box center [1299, 291] width 350 height 25
click at [1196, 433] on span "Select an answer" at bounding box center [1199, 440] width 92 height 15
click at [1160, 495] on div "No" at bounding box center [1299, 485] width 350 height 25
click at [1453, 474] on button "Add Note" at bounding box center [1495, 485] width 84 height 22
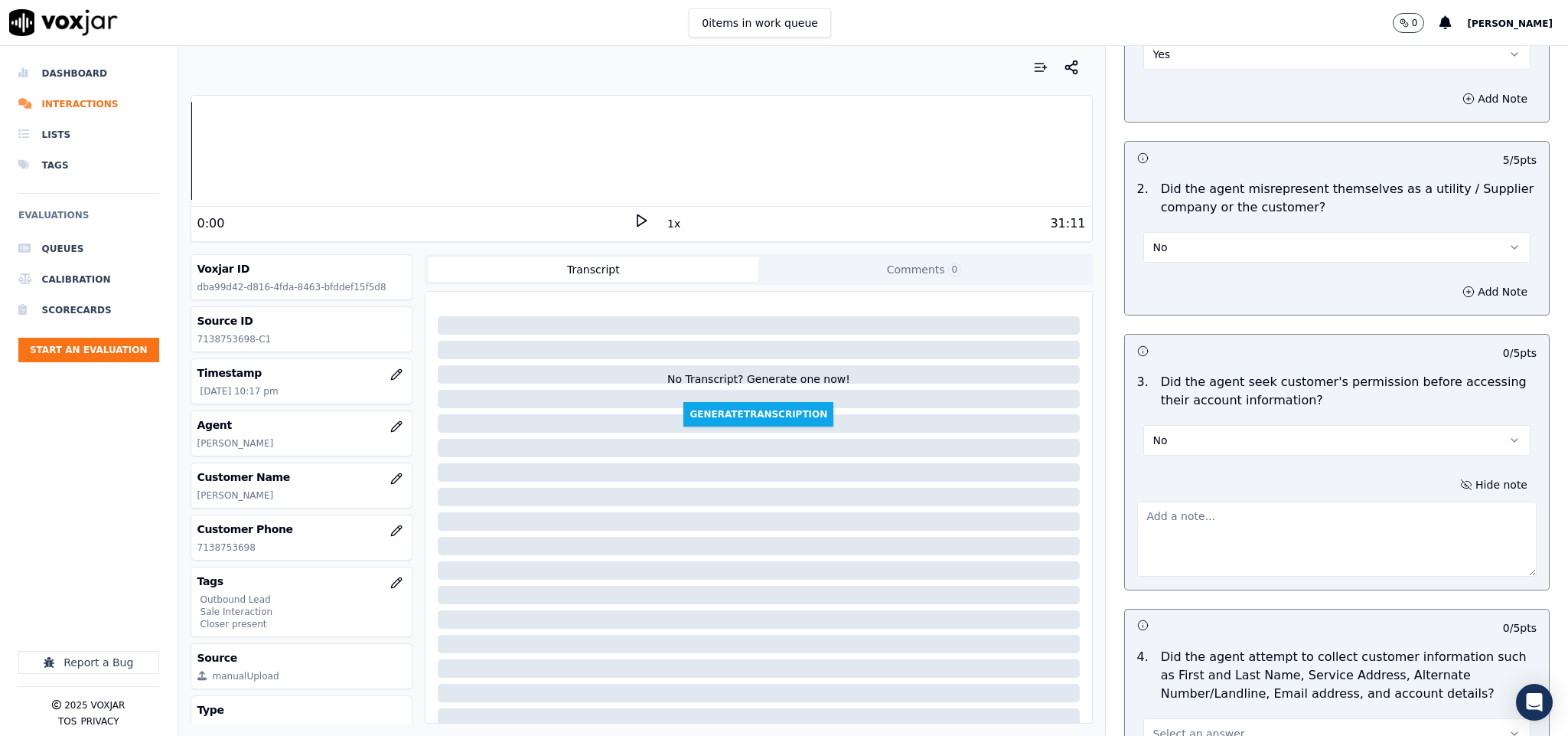
click at [1283, 513] on textarea at bounding box center [1337, 539] width 401 height 75
paste textarea "@8:21 [PERSON_NAME] - shared the account number - “The agent must ask for and o…"
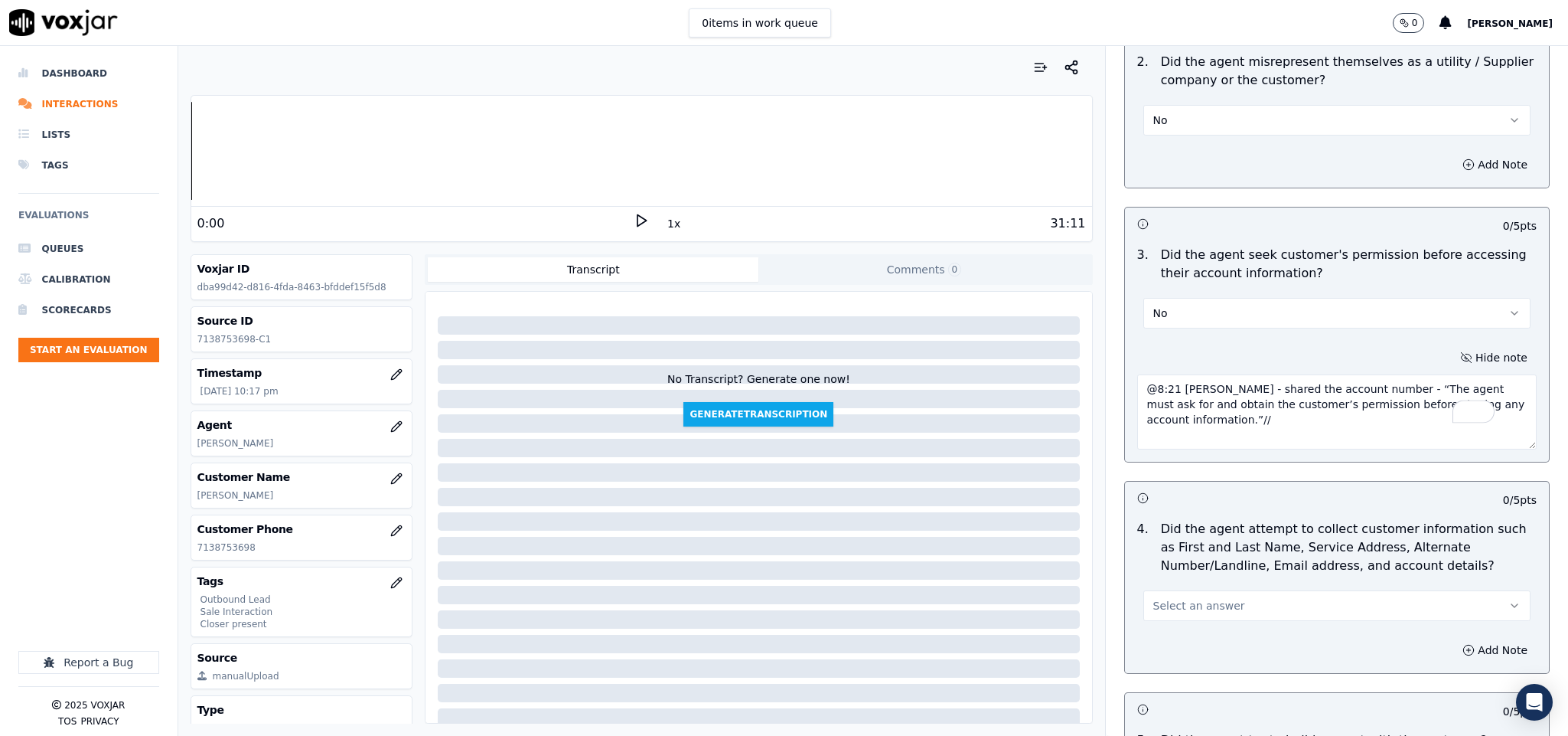
scroll to position [1378, 0]
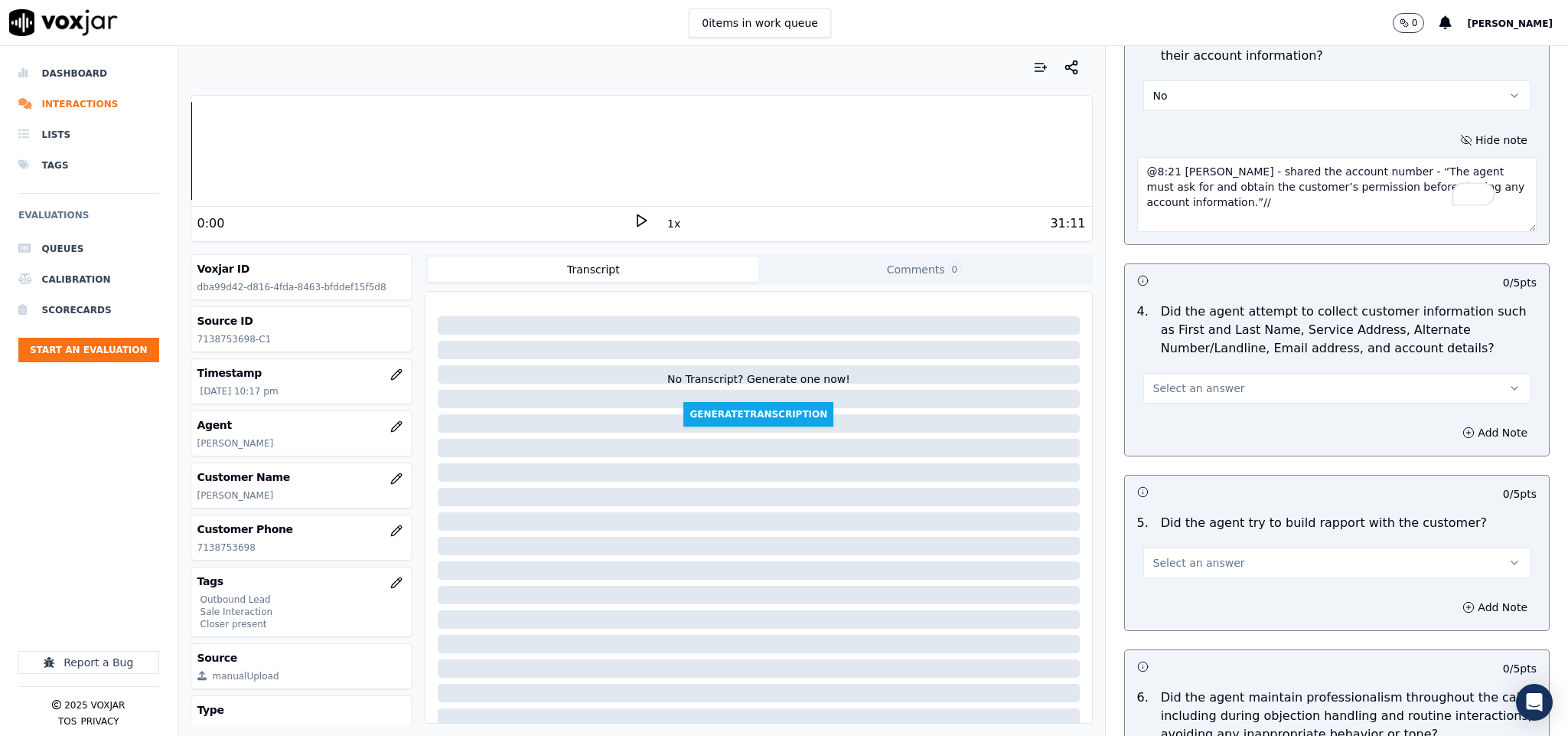
type textarea "@8:21 [PERSON_NAME] - shared the account number - “The agent must ask for and o…"
click at [1251, 373] on button "Select an answer" at bounding box center [1337, 388] width 388 height 30
click at [1210, 447] on div "N/A" at bounding box center [1299, 459] width 350 height 25
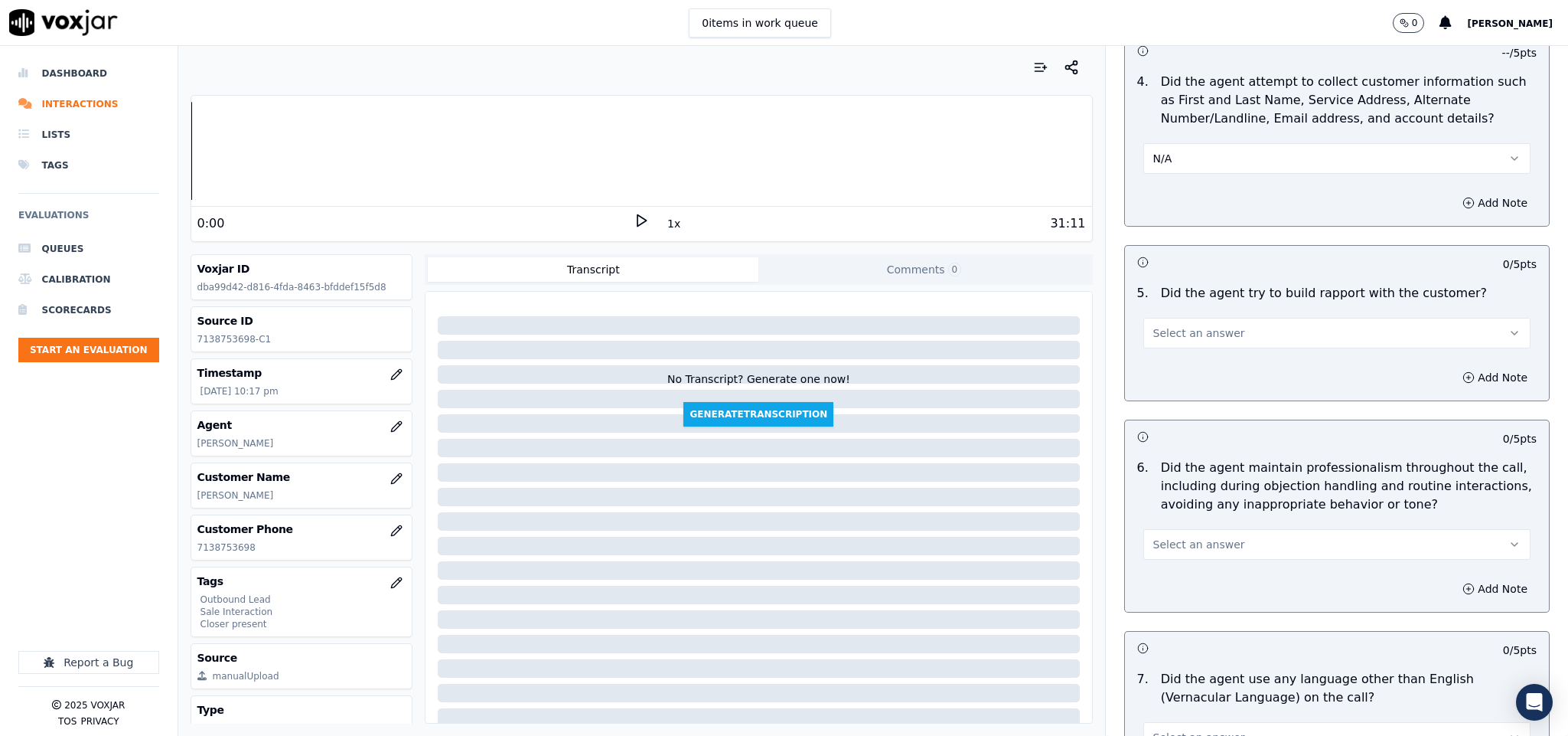
click at [1219, 327] on button "Select an answer" at bounding box center [1337, 333] width 388 height 30
click at [1210, 352] on div "Yes" at bounding box center [1299, 356] width 350 height 25
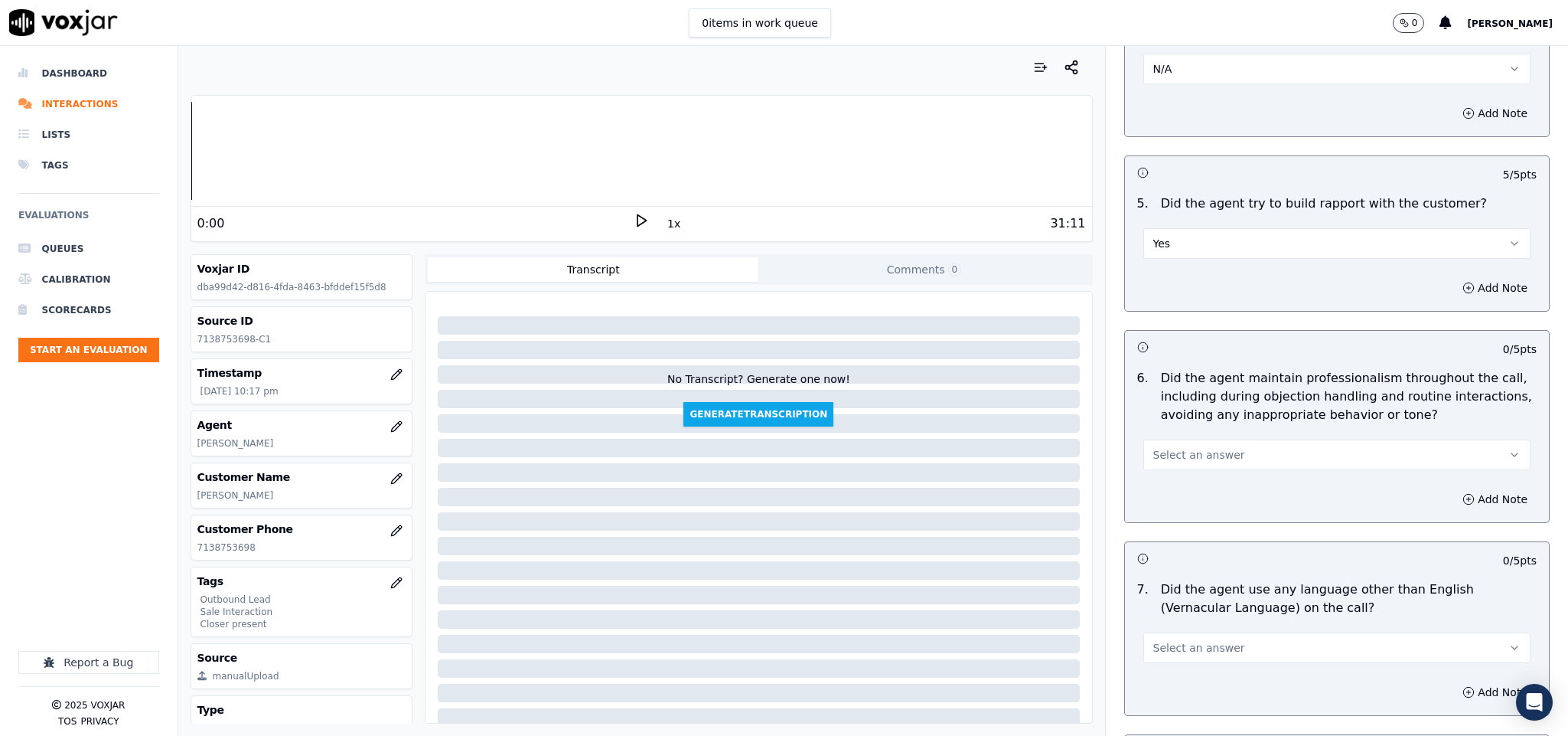
scroll to position [1838, 0]
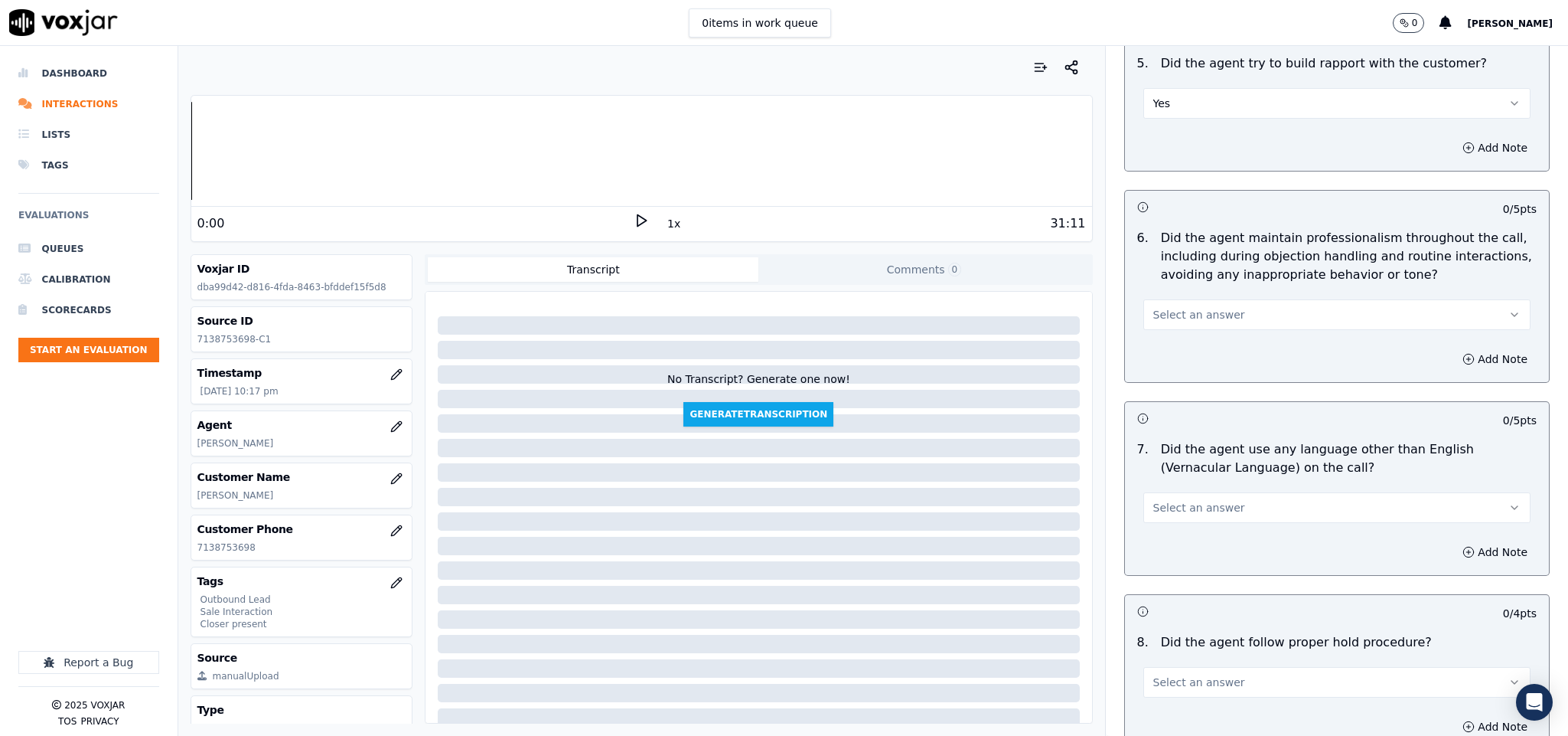
click at [1207, 299] on button "Select an answer" at bounding box center [1337, 315] width 388 height 30
click at [1181, 362] on div "No" at bounding box center [1299, 362] width 350 height 25
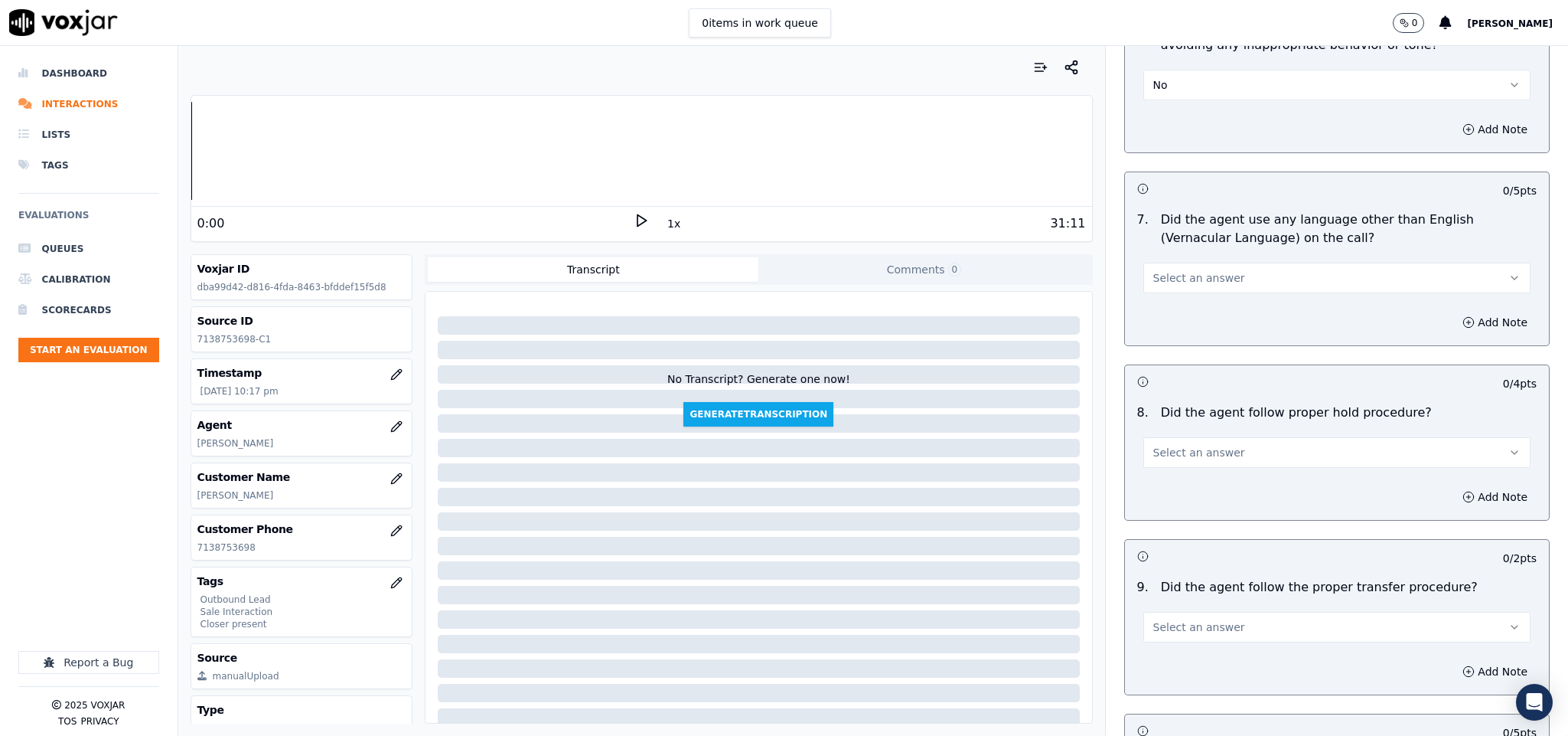
click at [1190, 81] on button "No" at bounding box center [1337, 85] width 388 height 30
click at [1179, 104] on div "Yes" at bounding box center [1299, 108] width 350 height 25
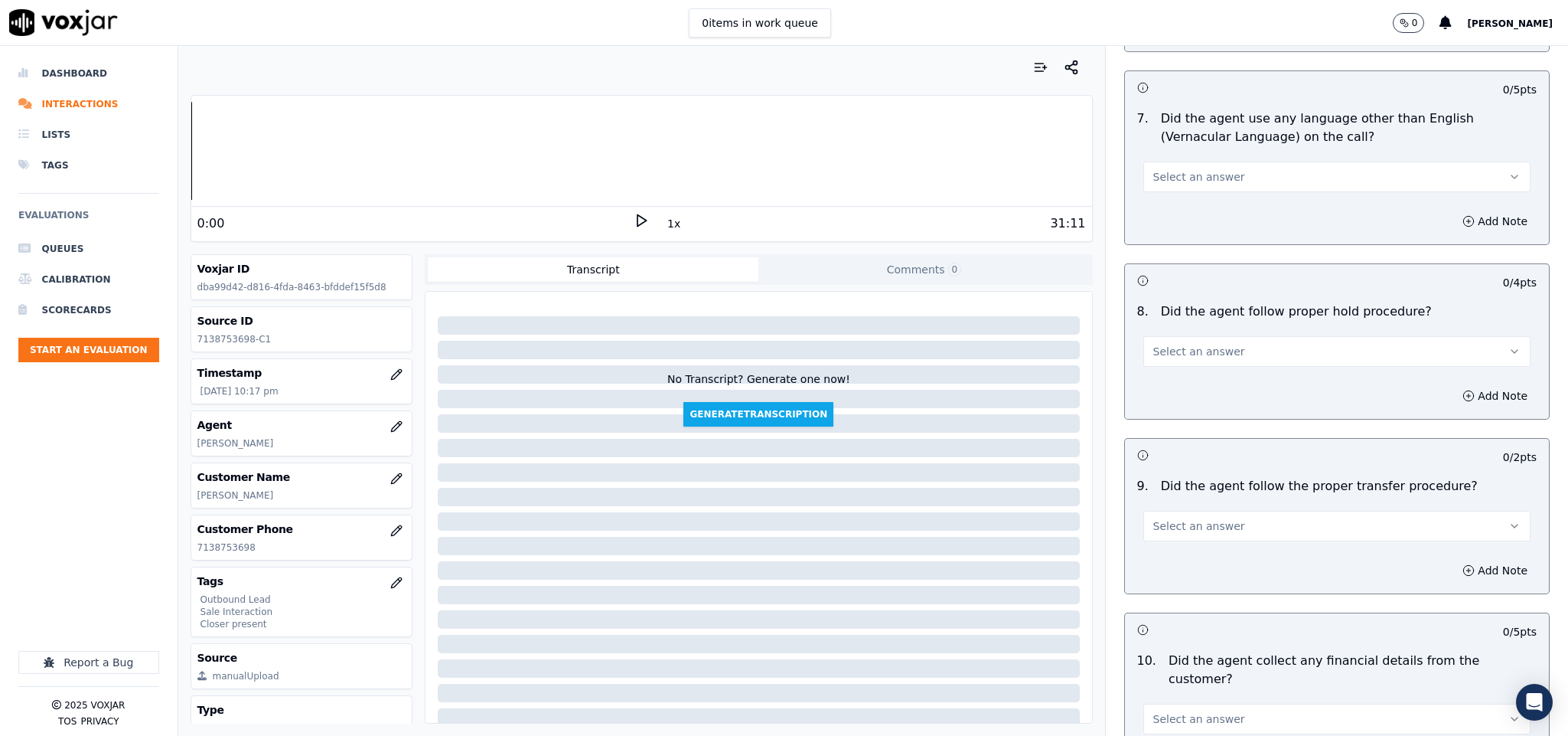
scroll to position [2182, 0]
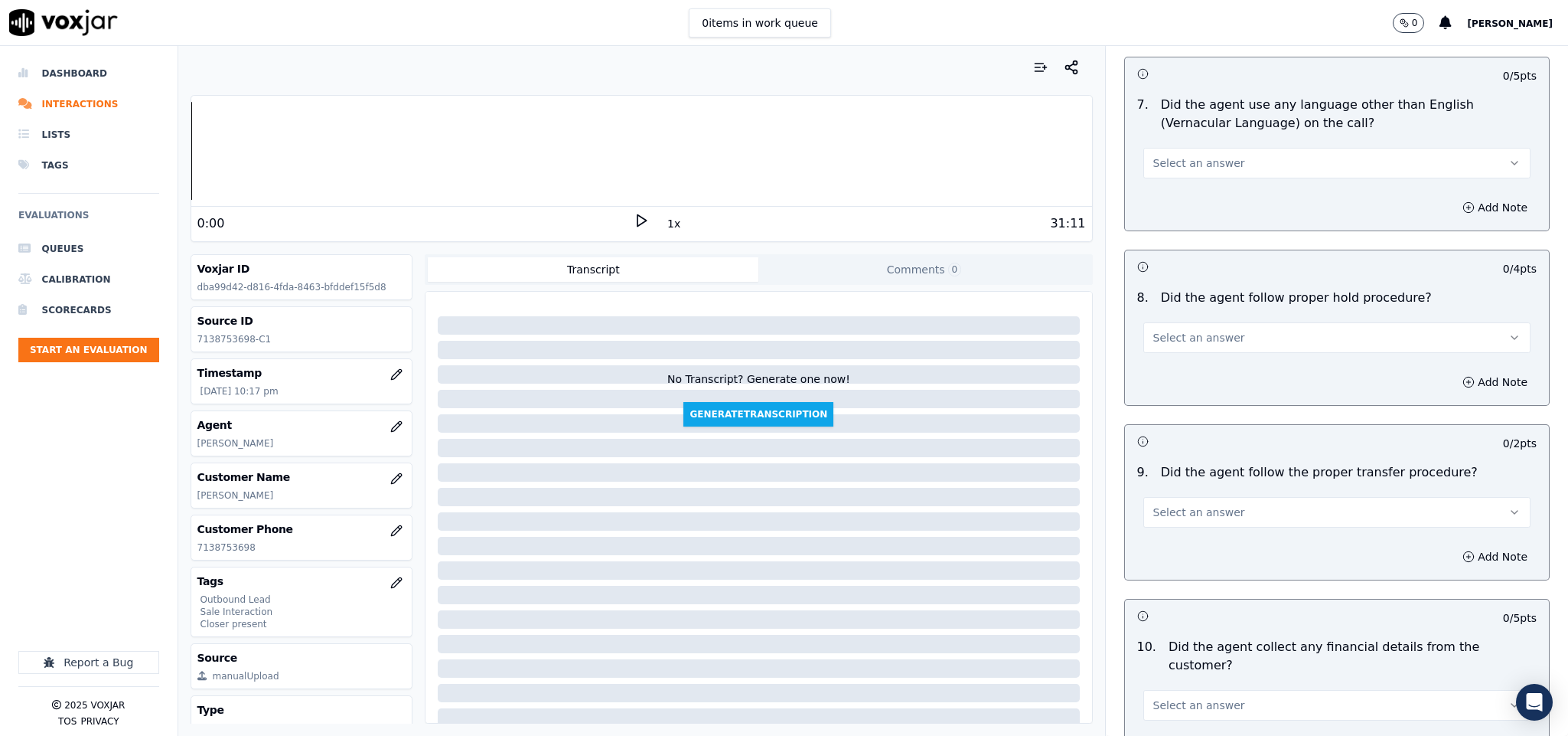
click at [1211, 149] on button "Select an answer" at bounding box center [1337, 163] width 388 height 30
click at [1189, 212] on div "No" at bounding box center [1299, 211] width 350 height 25
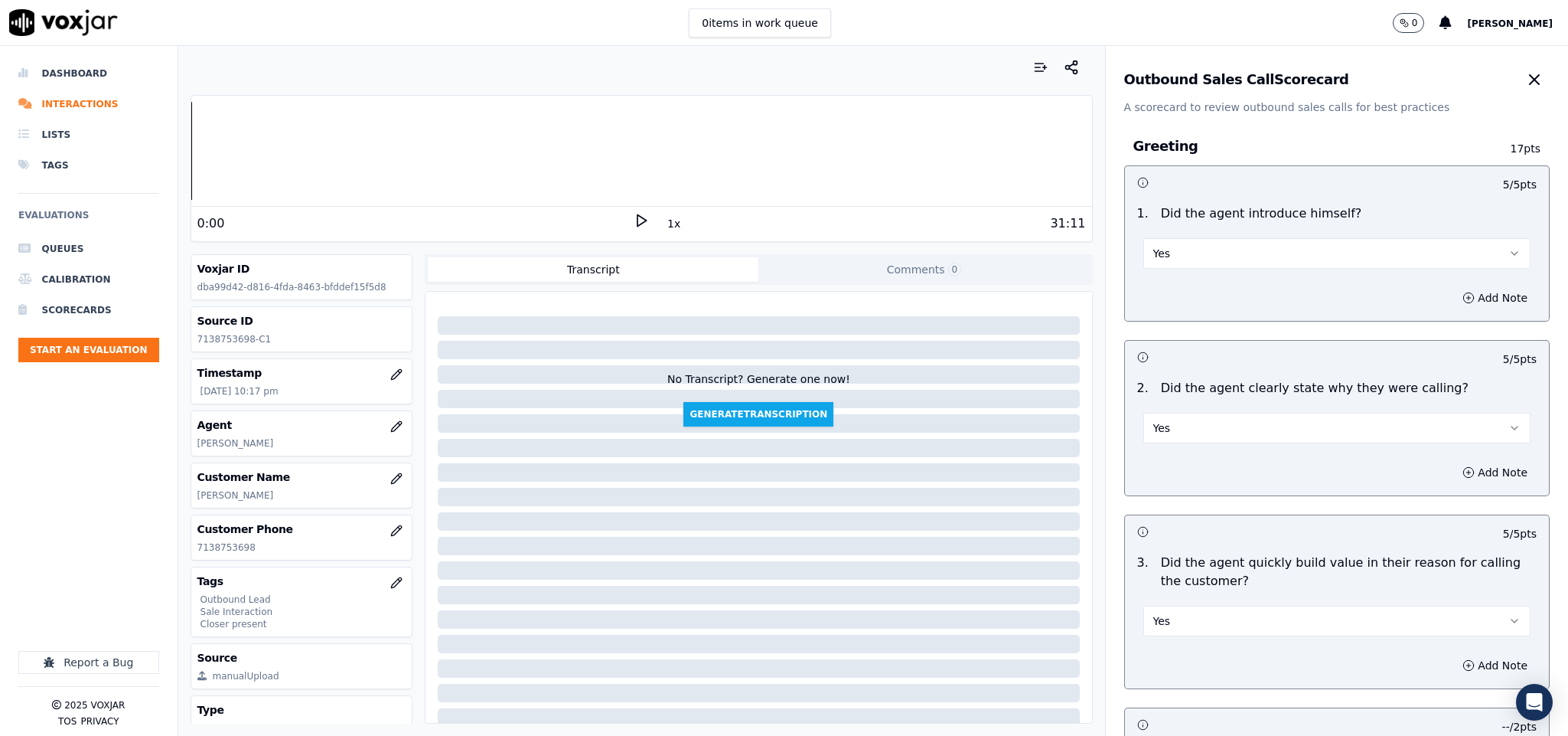
scroll to position [2182, 0]
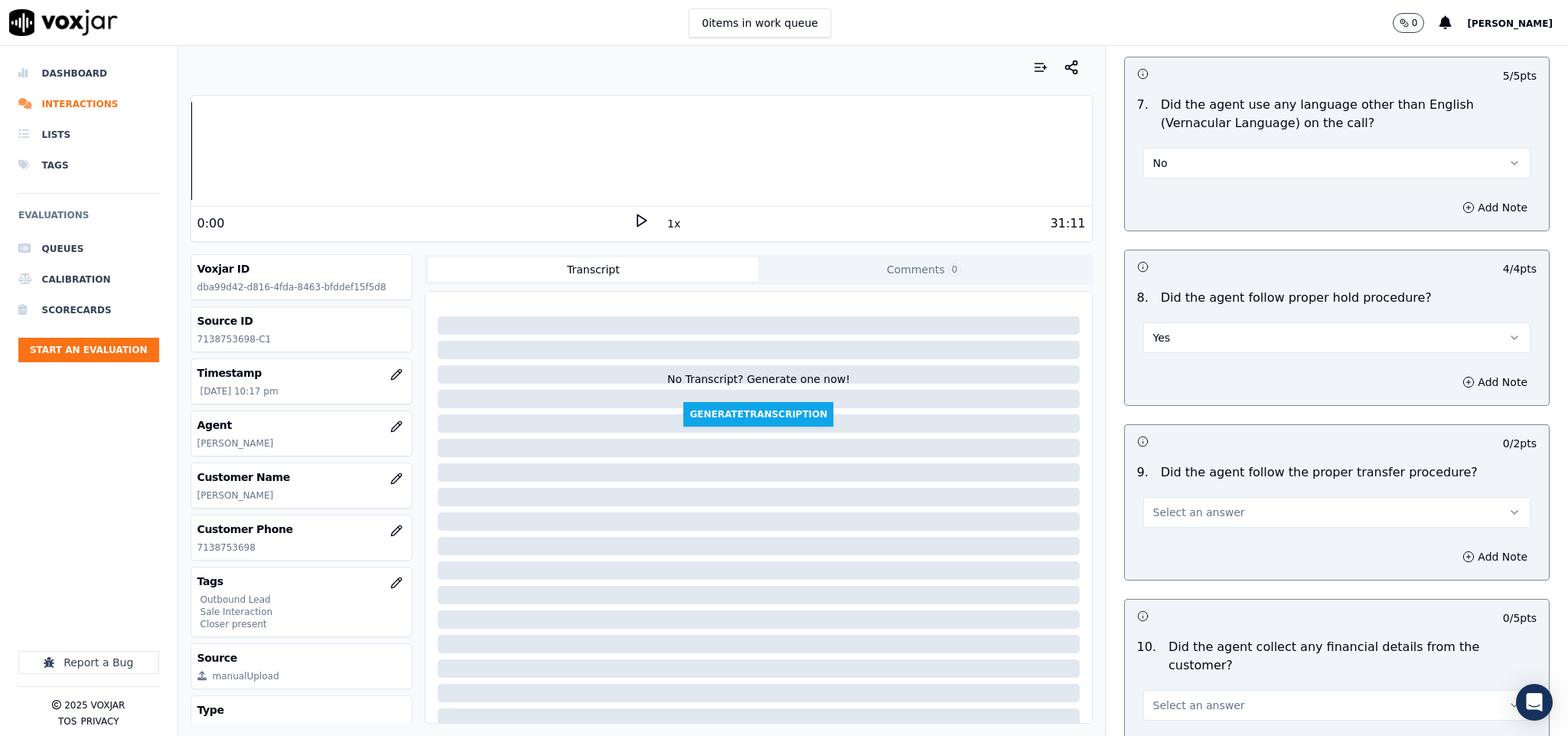
click at [1185, 512] on button "Select an answer" at bounding box center [1337, 512] width 388 height 30
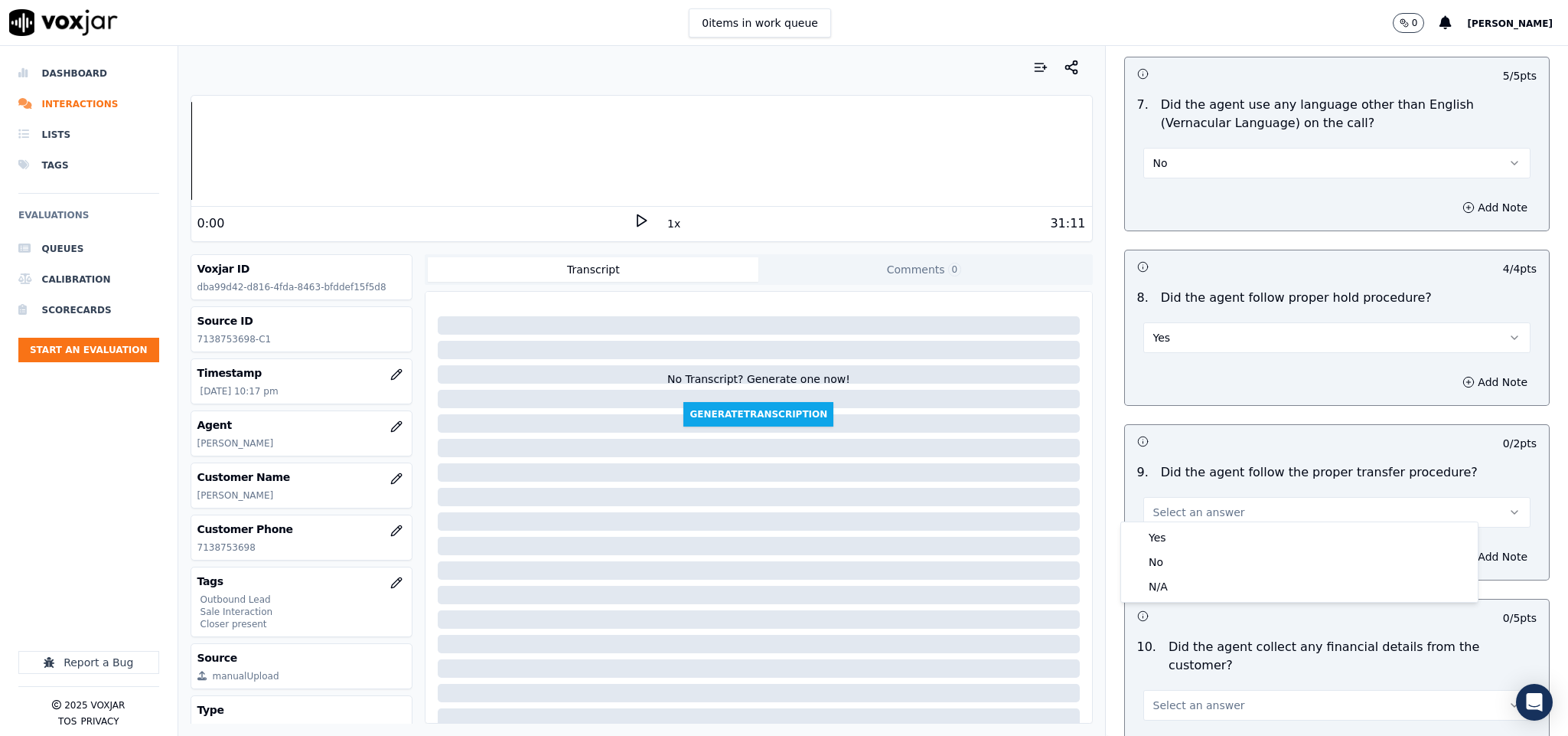
click at [1174, 535] on div "Yes" at bounding box center [1299, 537] width 350 height 25
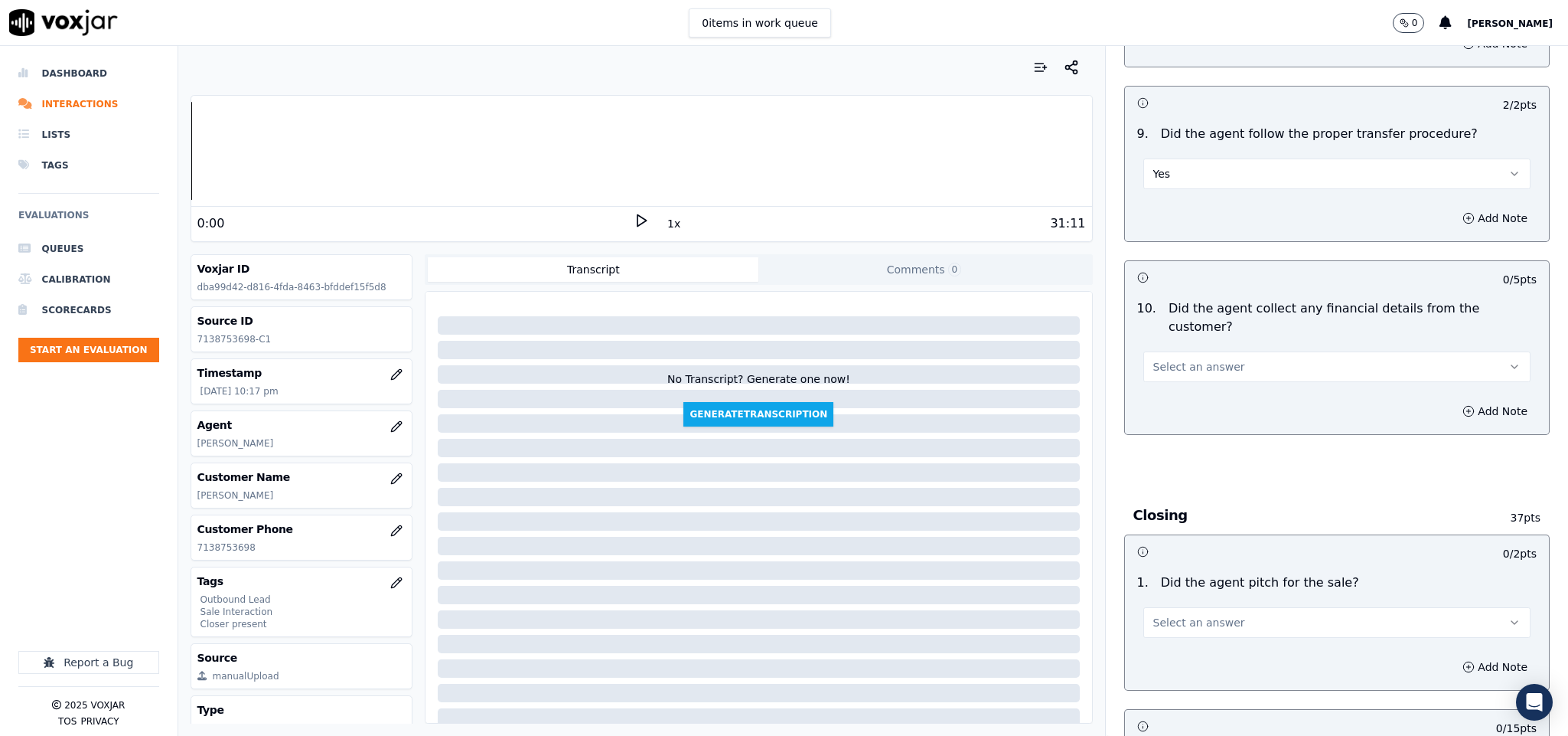
scroll to position [2527, 0]
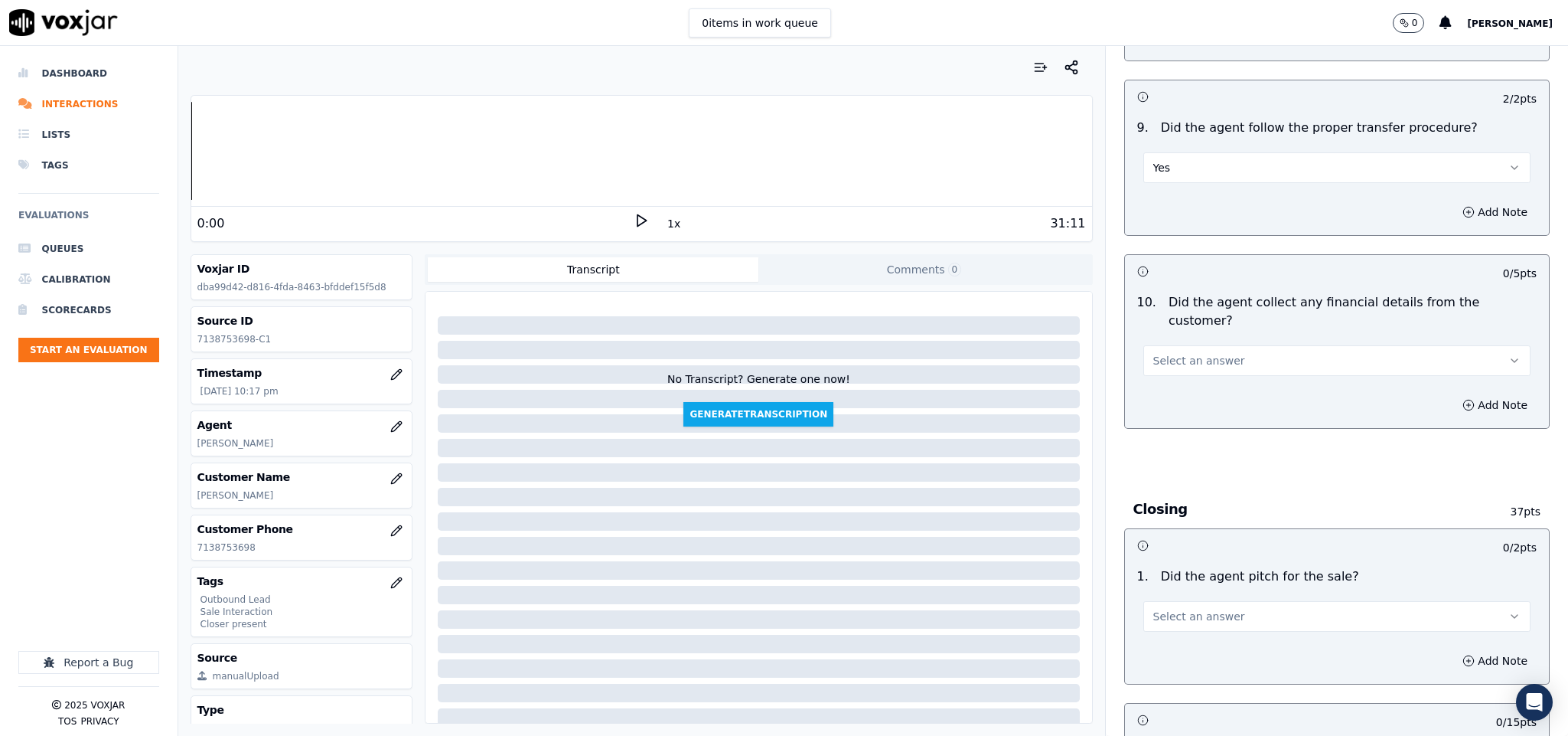
click at [1186, 353] on span "Select an answer" at bounding box center [1199, 360] width 92 height 15
click at [1148, 405] on div "N/A" at bounding box center [1299, 417] width 350 height 25
click at [1180, 346] on button "N/A" at bounding box center [1337, 361] width 388 height 30
click at [1167, 384] on div "No" at bounding box center [1299, 393] width 350 height 25
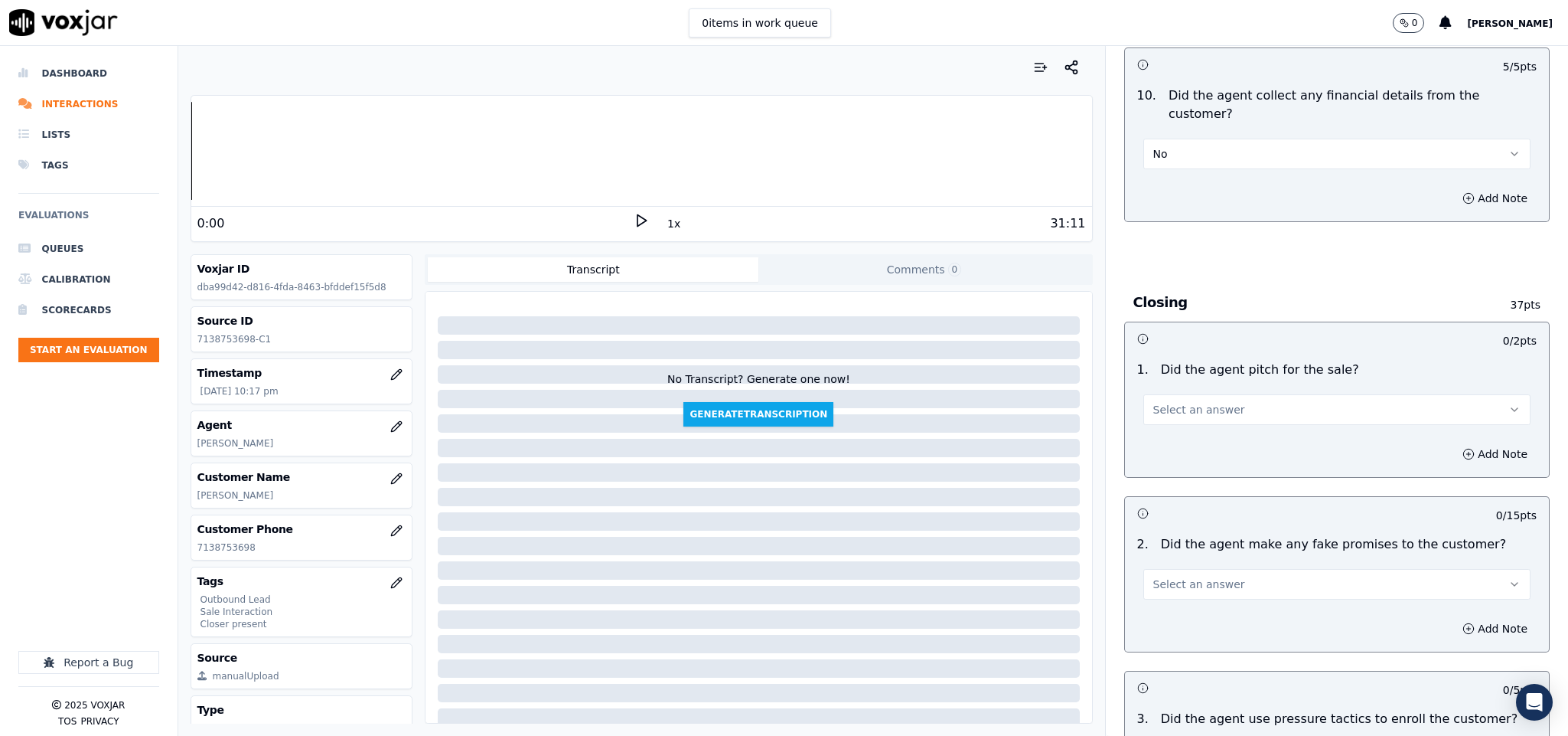
scroll to position [2756, 0]
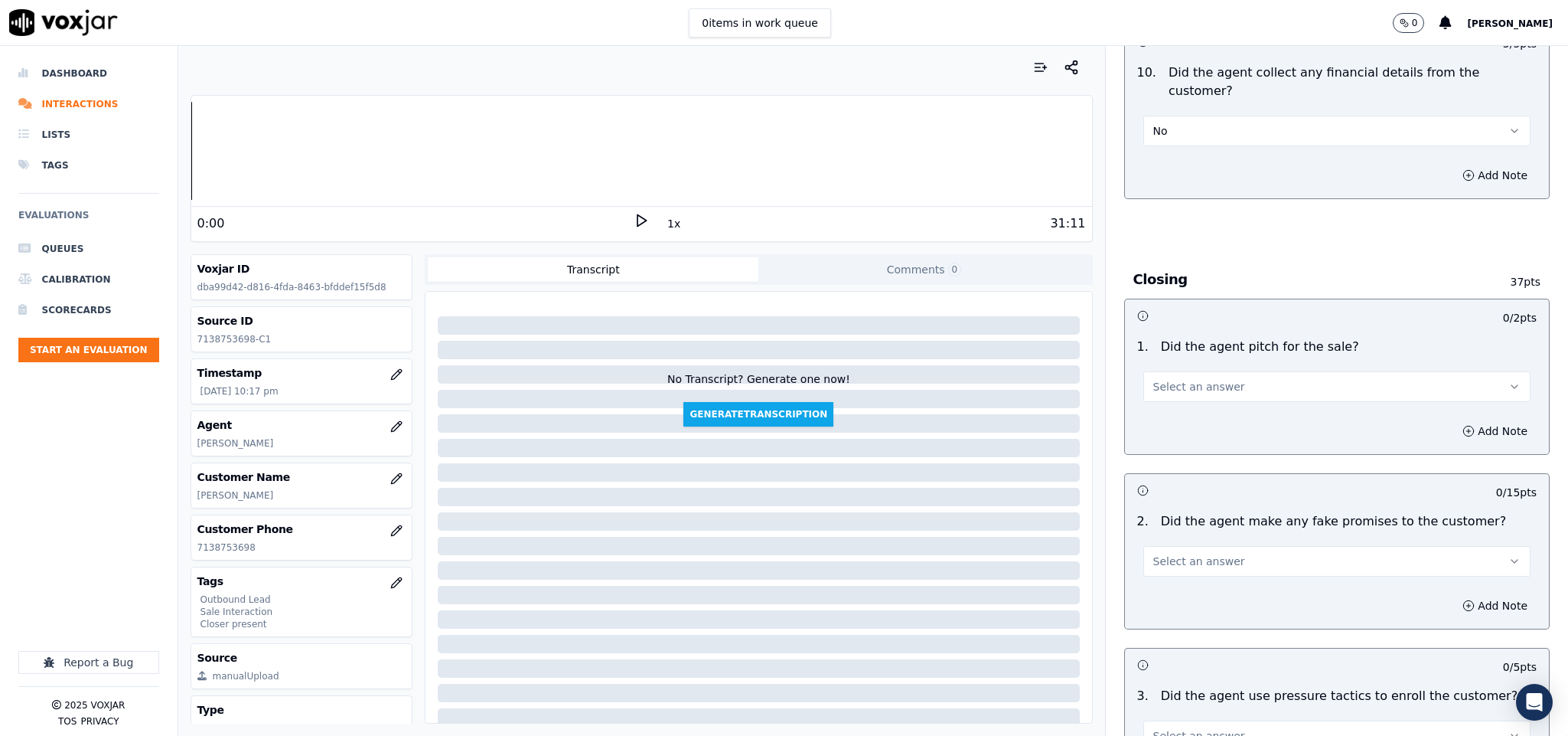
click at [1222, 371] on button "Select an answer" at bounding box center [1337, 386] width 388 height 30
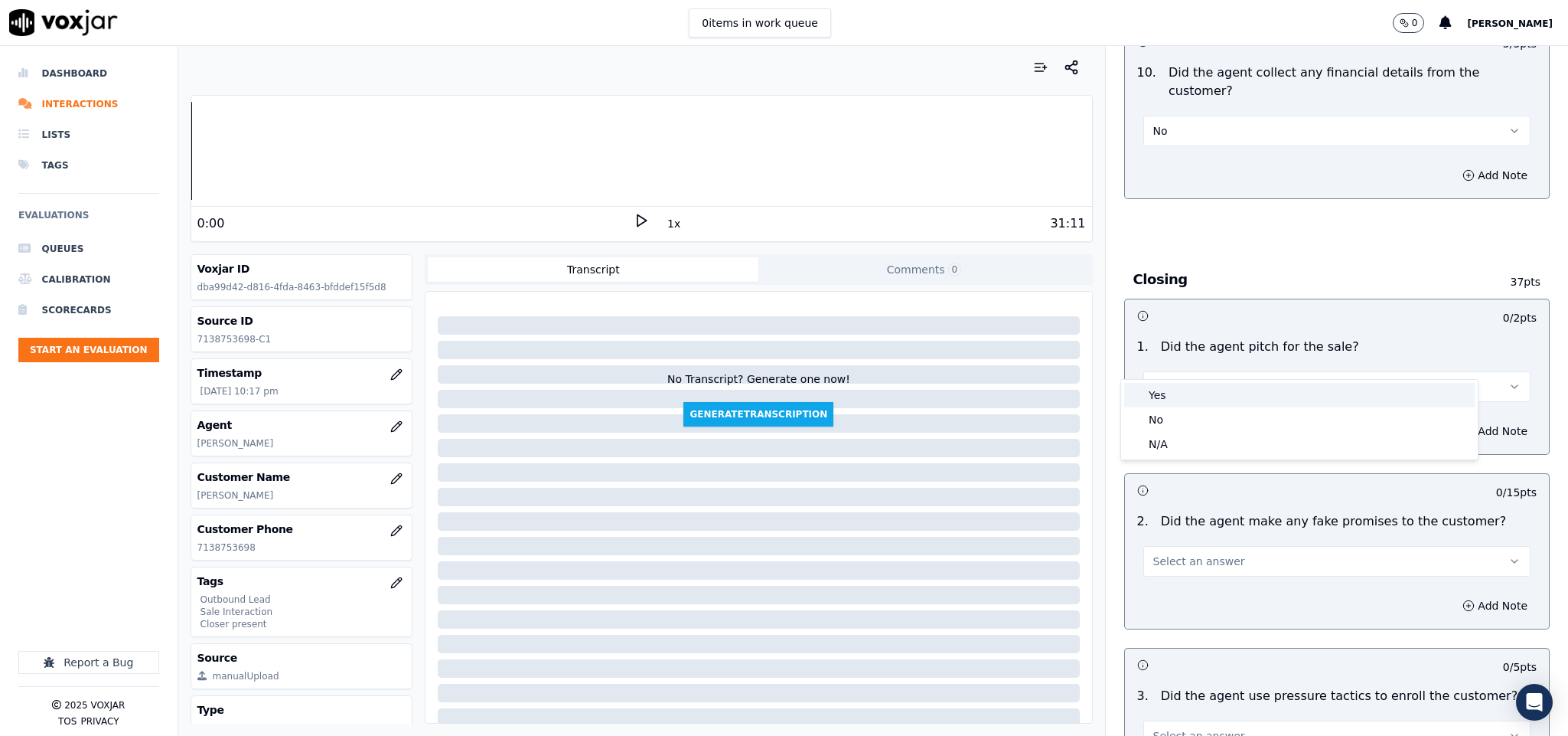
click at [1194, 386] on div "Yes" at bounding box center [1299, 395] width 350 height 25
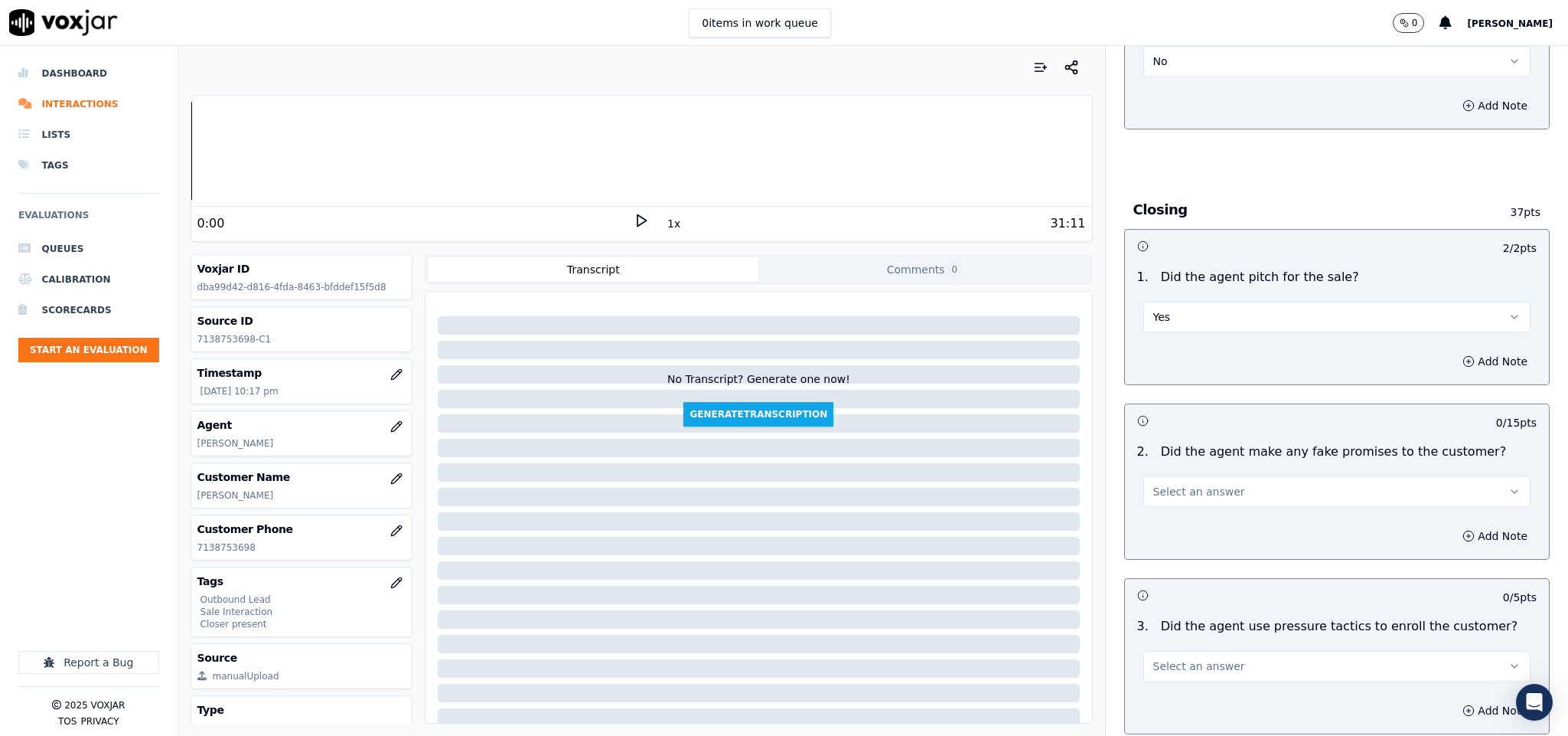
scroll to position [2871, 0]
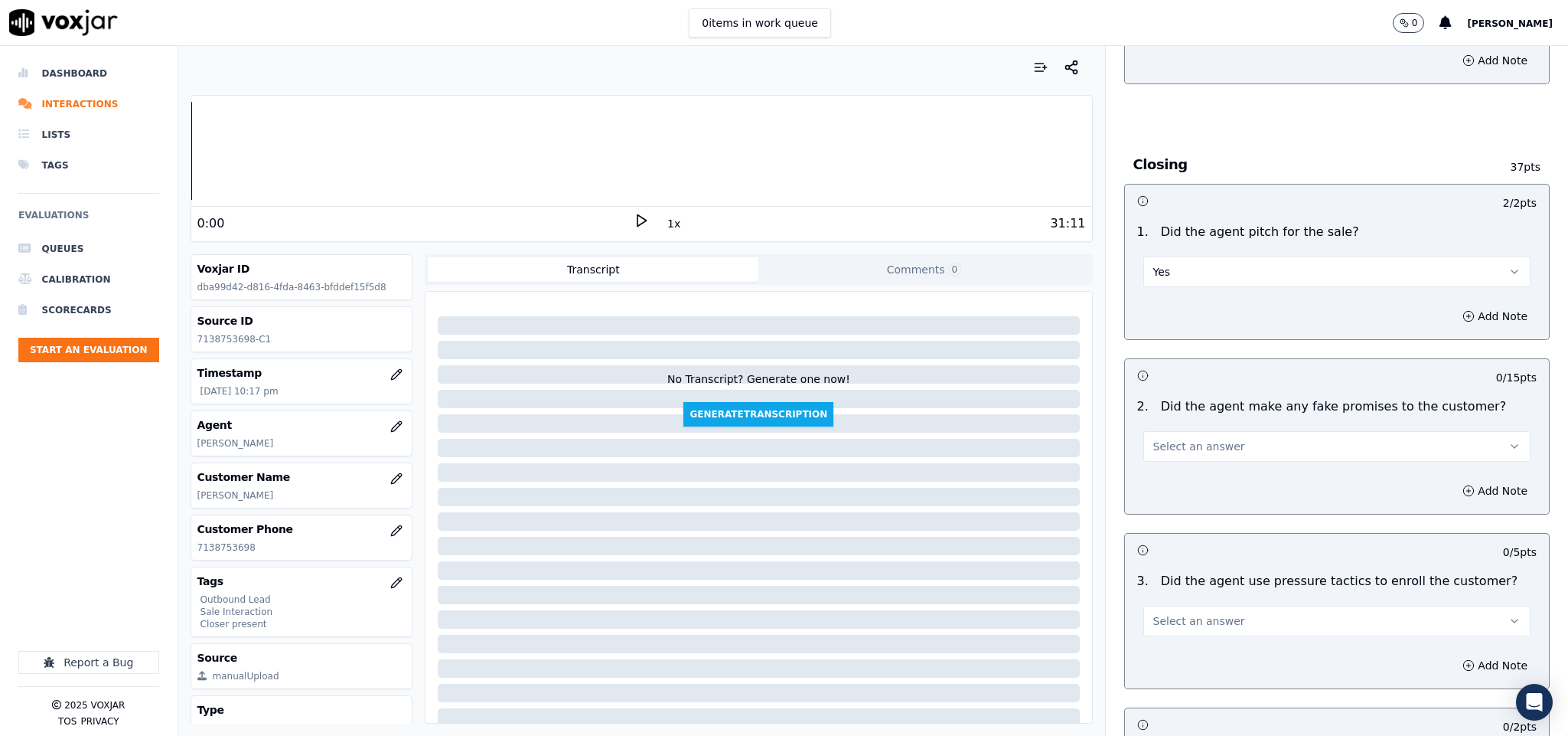
click at [1238, 431] on button "Select an answer" at bounding box center [1337, 446] width 388 height 30
click at [1180, 478] on div "No" at bounding box center [1299, 479] width 350 height 25
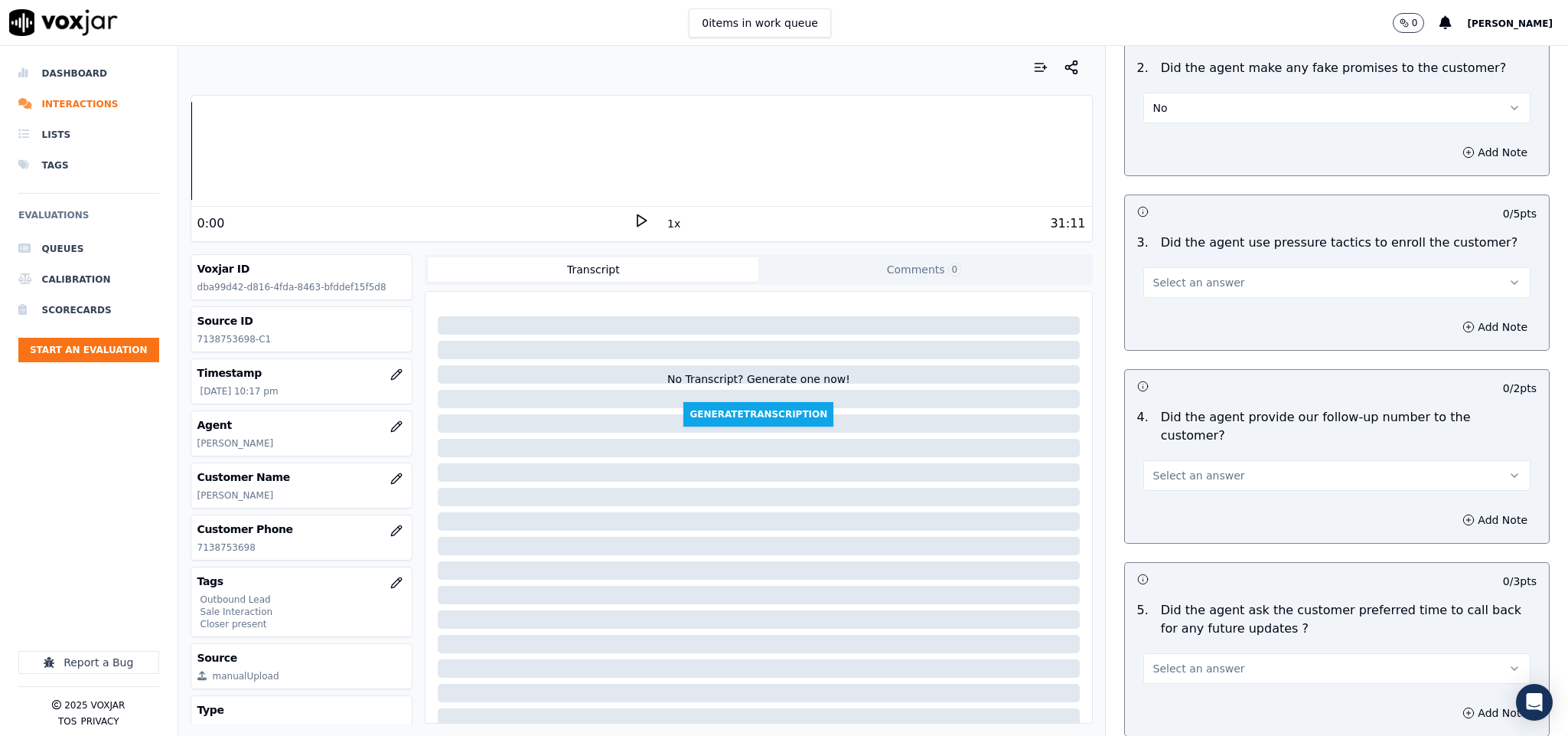
scroll to position [3215, 0]
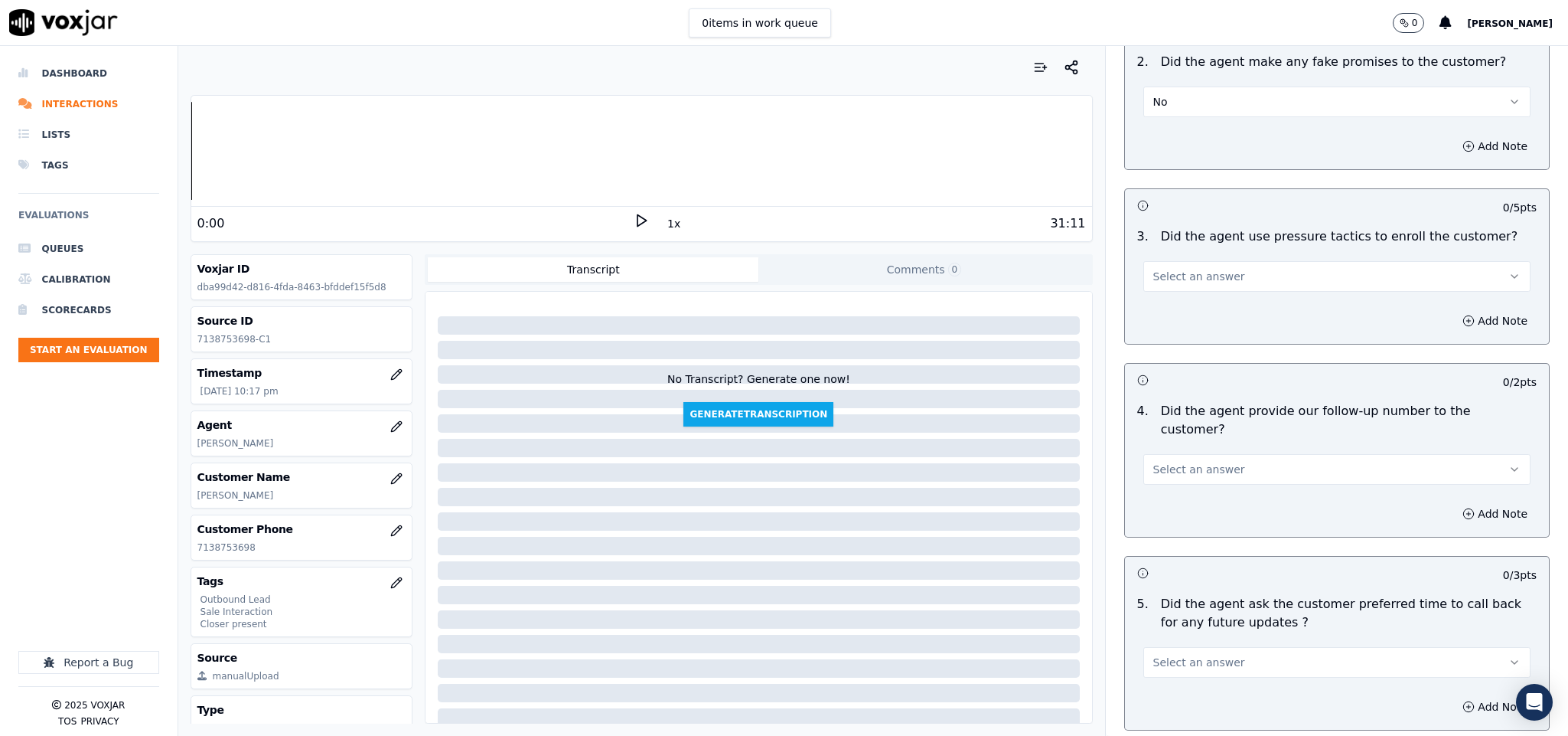
click at [1210, 261] on button "Select an answer" at bounding box center [1337, 276] width 388 height 30
click at [1179, 313] on div "No" at bounding box center [1299, 310] width 350 height 25
click at [1202, 461] on span "Select an answer" at bounding box center [1199, 469] width 92 height 15
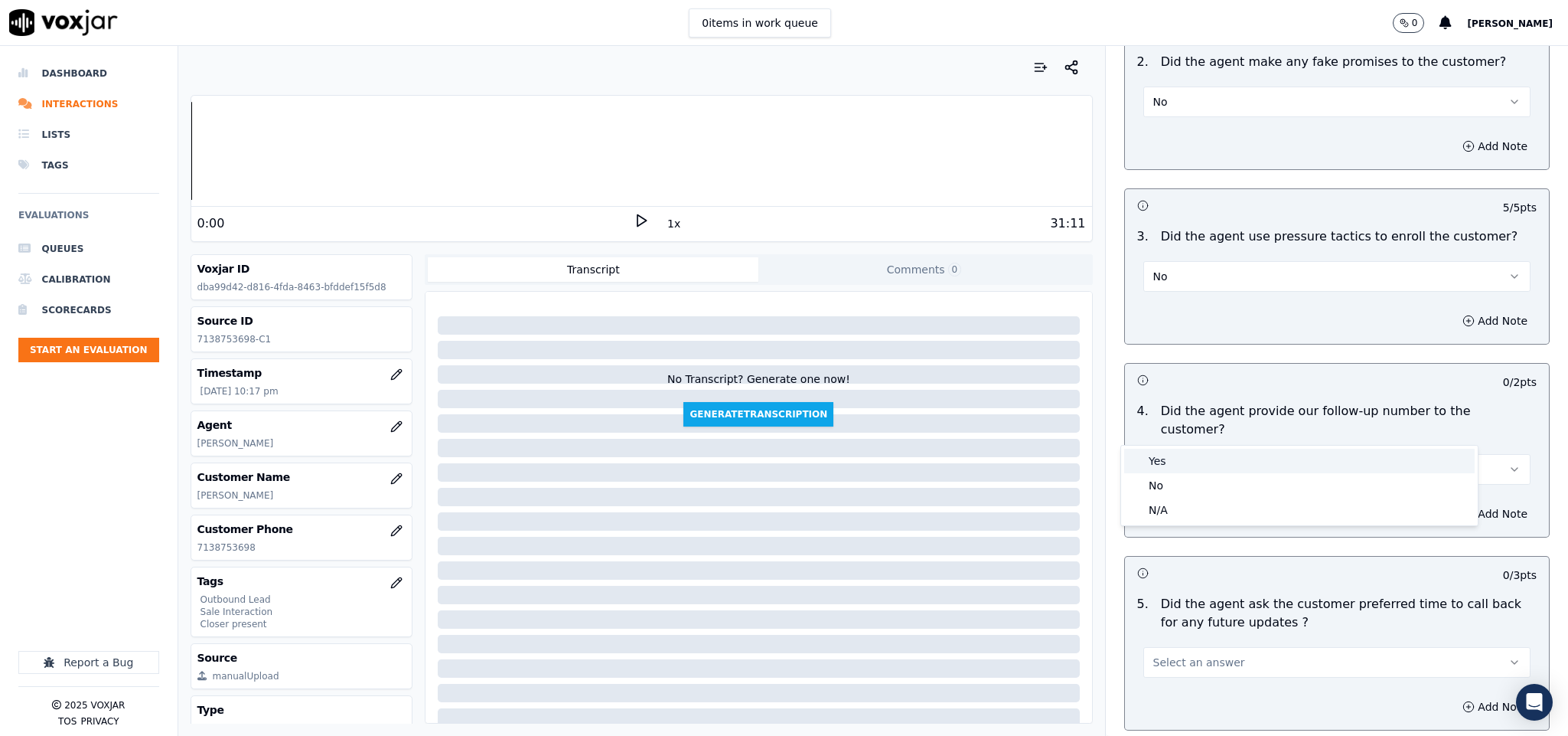
click at [1171, 458] on div "Yes" at bounding box center [1299, 461] width 350 height 25
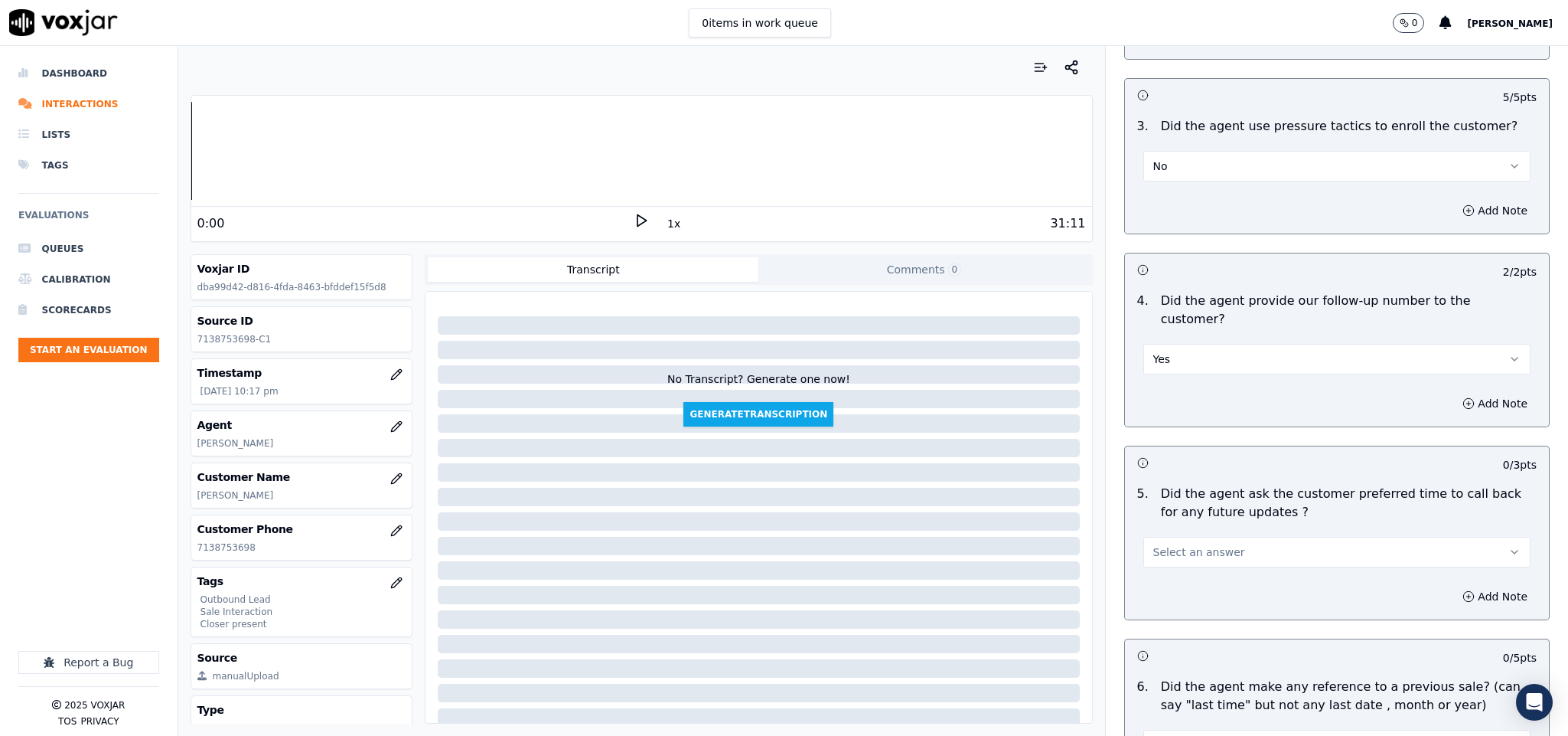
scroll to position [3445, 0]
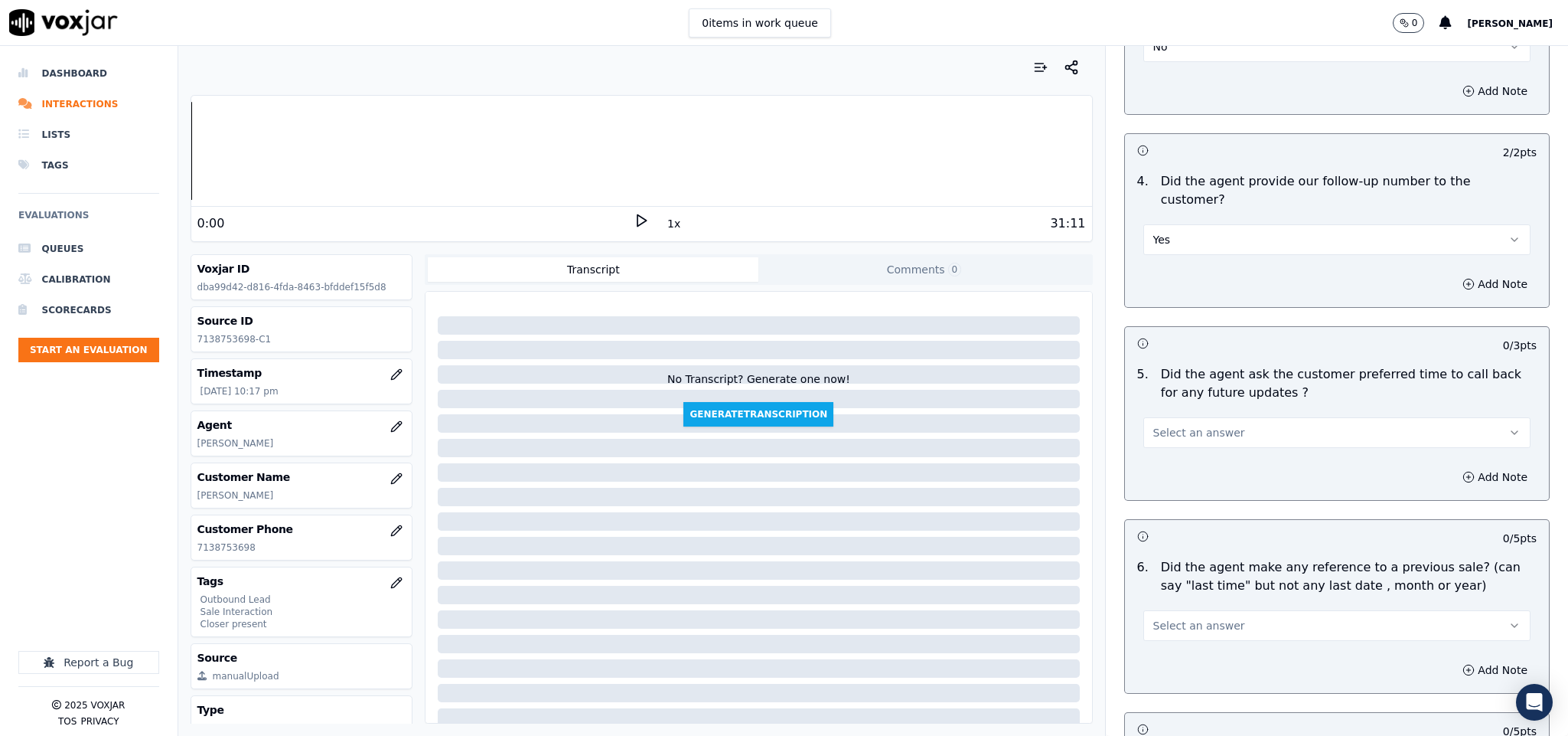
click at [1192, 425] on span "Select an answer" at bounding box center [1199, 432] width 92 height 15
click at [1179, 464] on div "N/A" at bounding box center [1299, 473] width 350 height 25
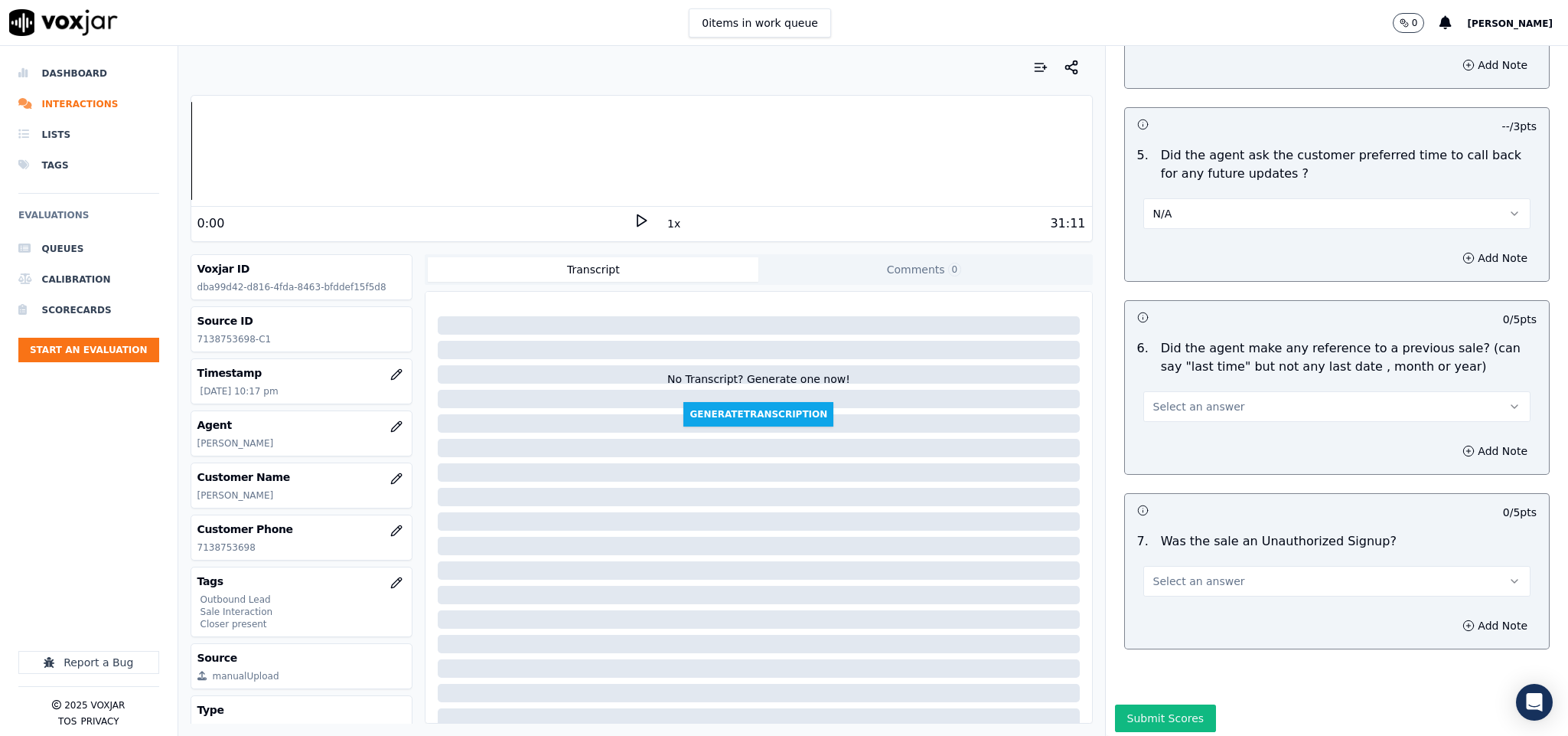
scroll to position [3679, 0]
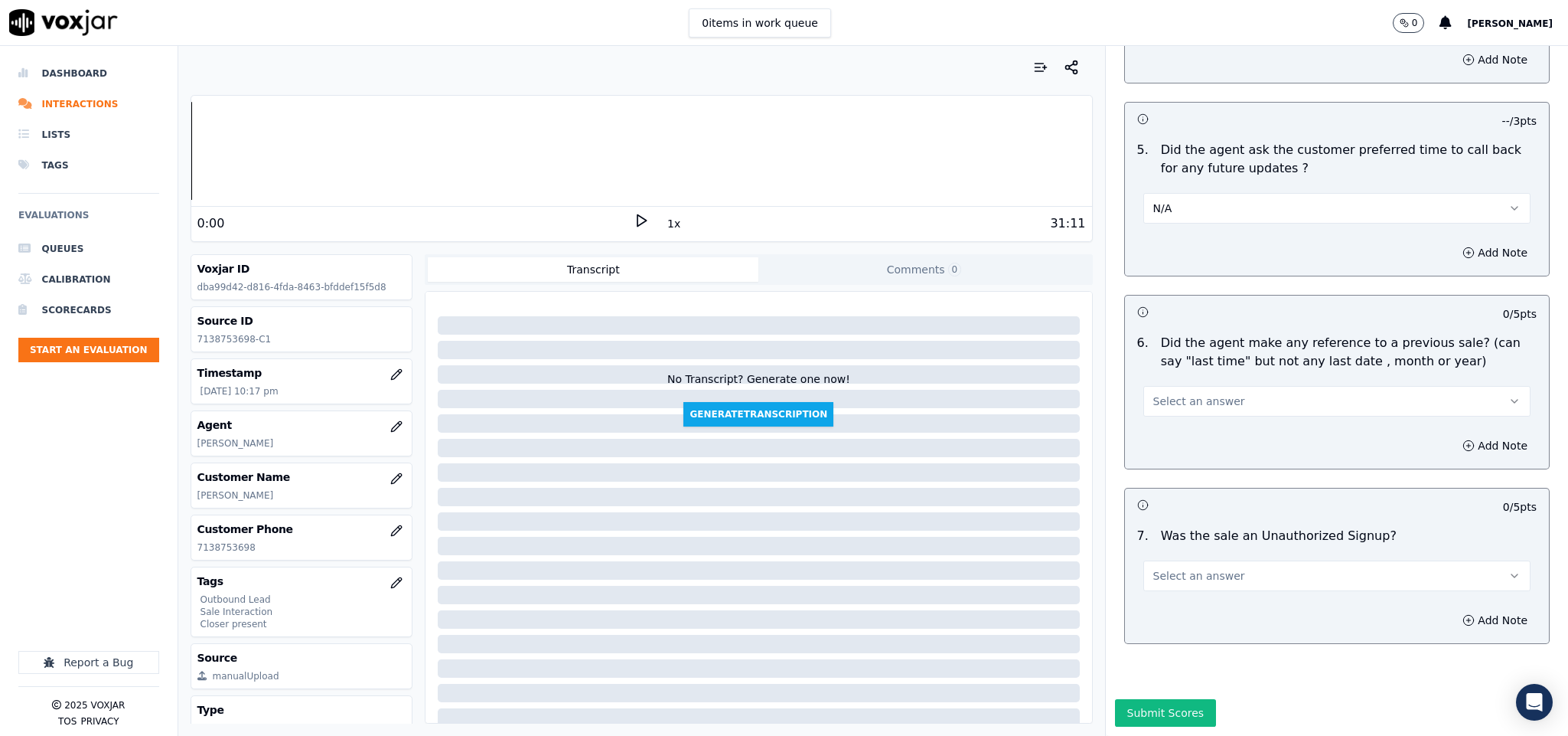
click at [1189, 394] on span "Select an answer" at bounding box center [1199, 401] width 92 height 15
click at [1171, 395] on div "Yes" at bounding box center [1299, 384] width 350 height 25
click at [1165, 386] on button "Yes" at bounding box center [1337, 401] width 388 height 30
click at [1164, 409] on div "No" at bounding box center [1299, 409] width 350 height 25
click at [1188, 568] on span "Select an answer" at bounding box center [1199, 576] width 92 height 15
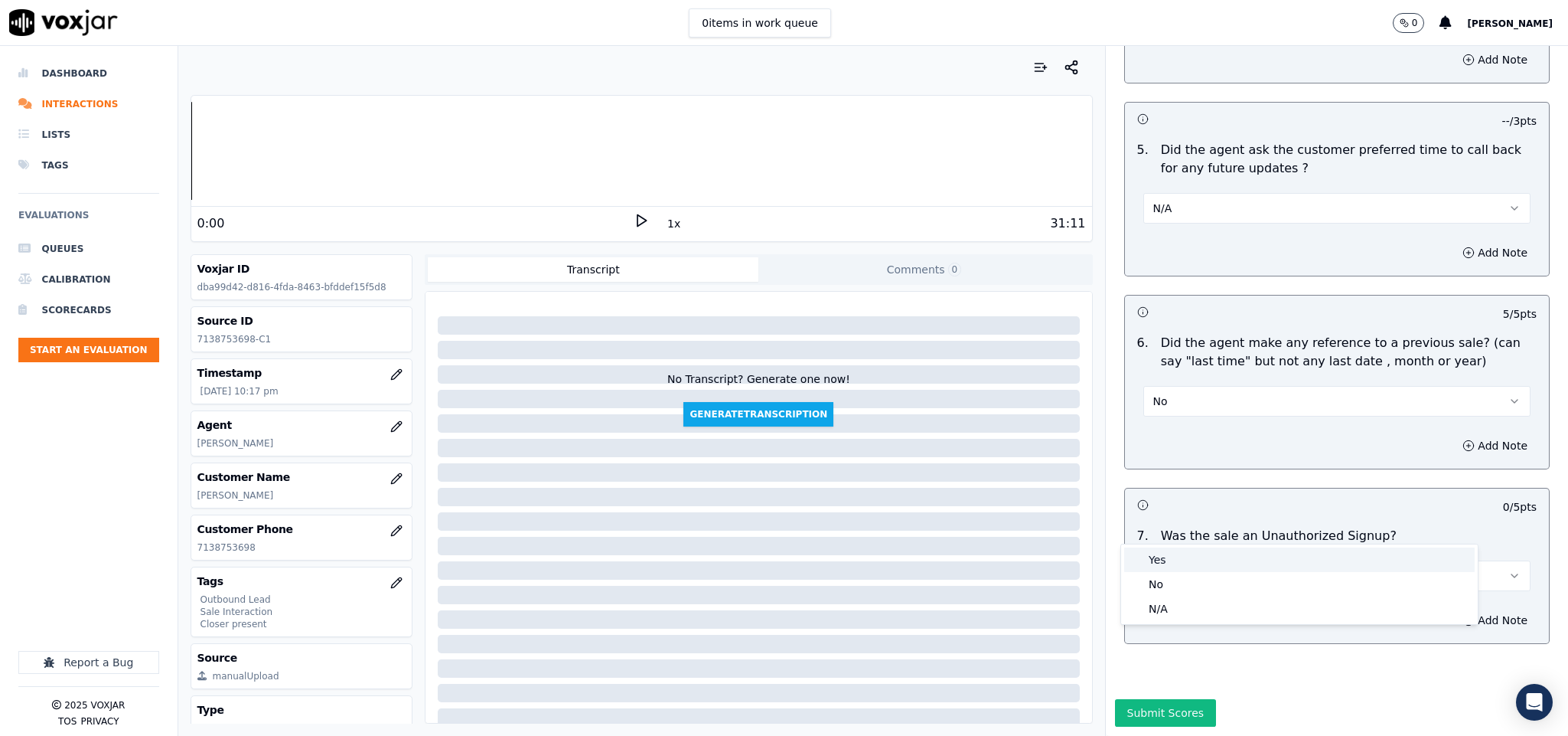
click at [1169, 554] on div "Yes" at bounding box center [1299, 560] width 350 height 25
click at [1176, 560] on button "Yes" at bounding box center [1337, 576] width 388 height 30
click at [1158, 582] on div "No" at bounding box center [1299, 584] width 350 height 25
click at [1151, 699] on button "Submit Scores" at bounding box center [1166, 713] width 102 height 28
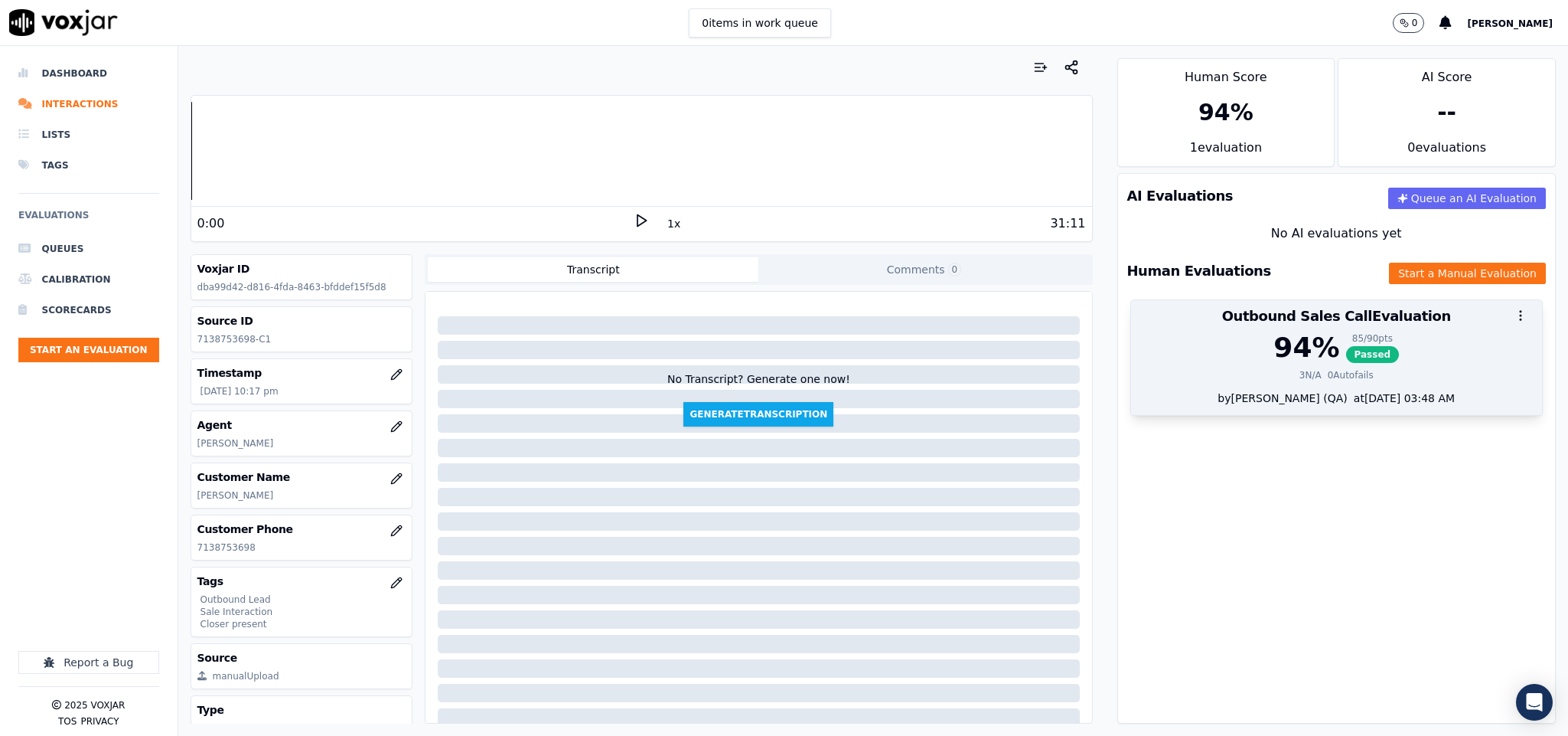
click at [1350, 354] on span "Passed" at bounding box center [1372, 354] width 53 height 17
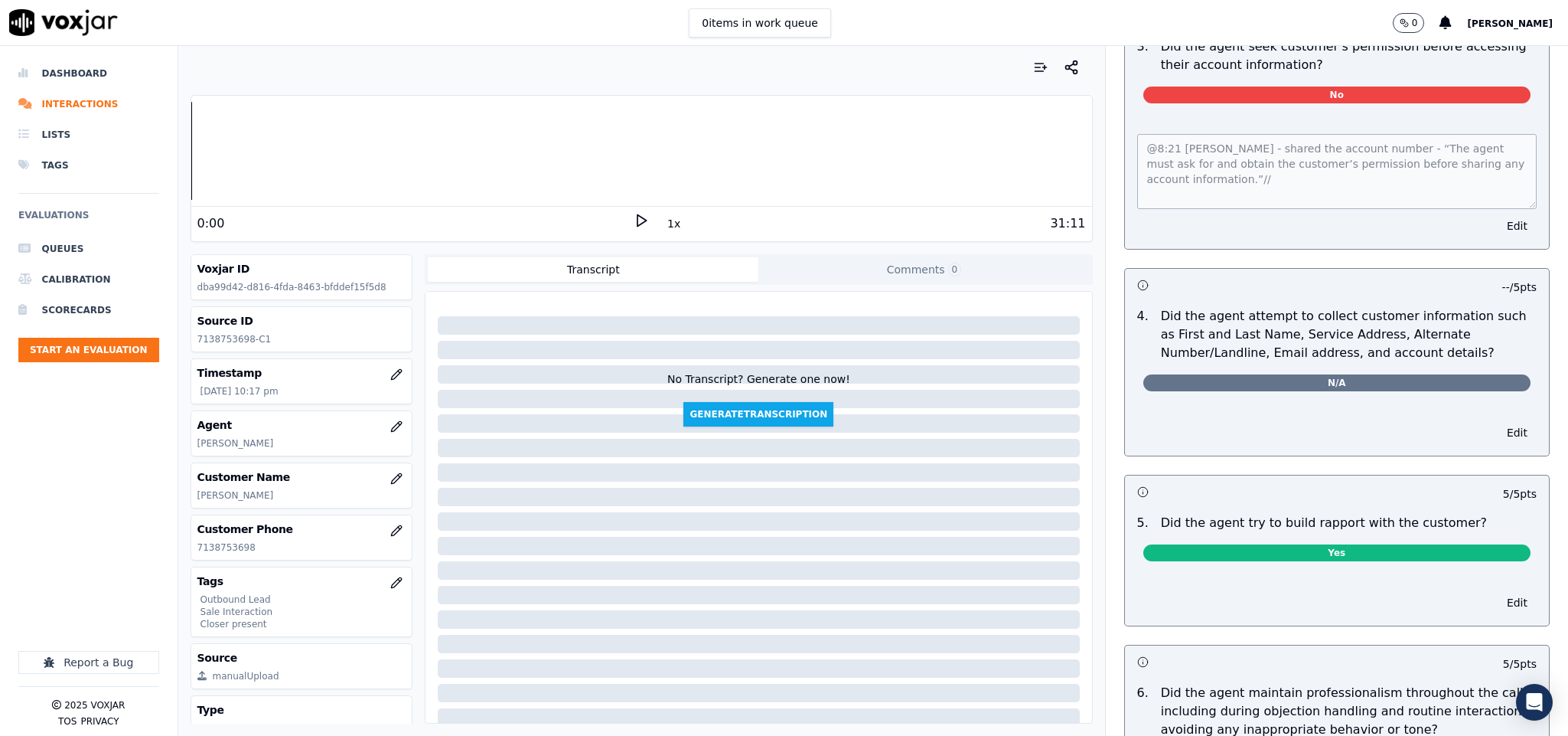
scroll to position [0, 0]
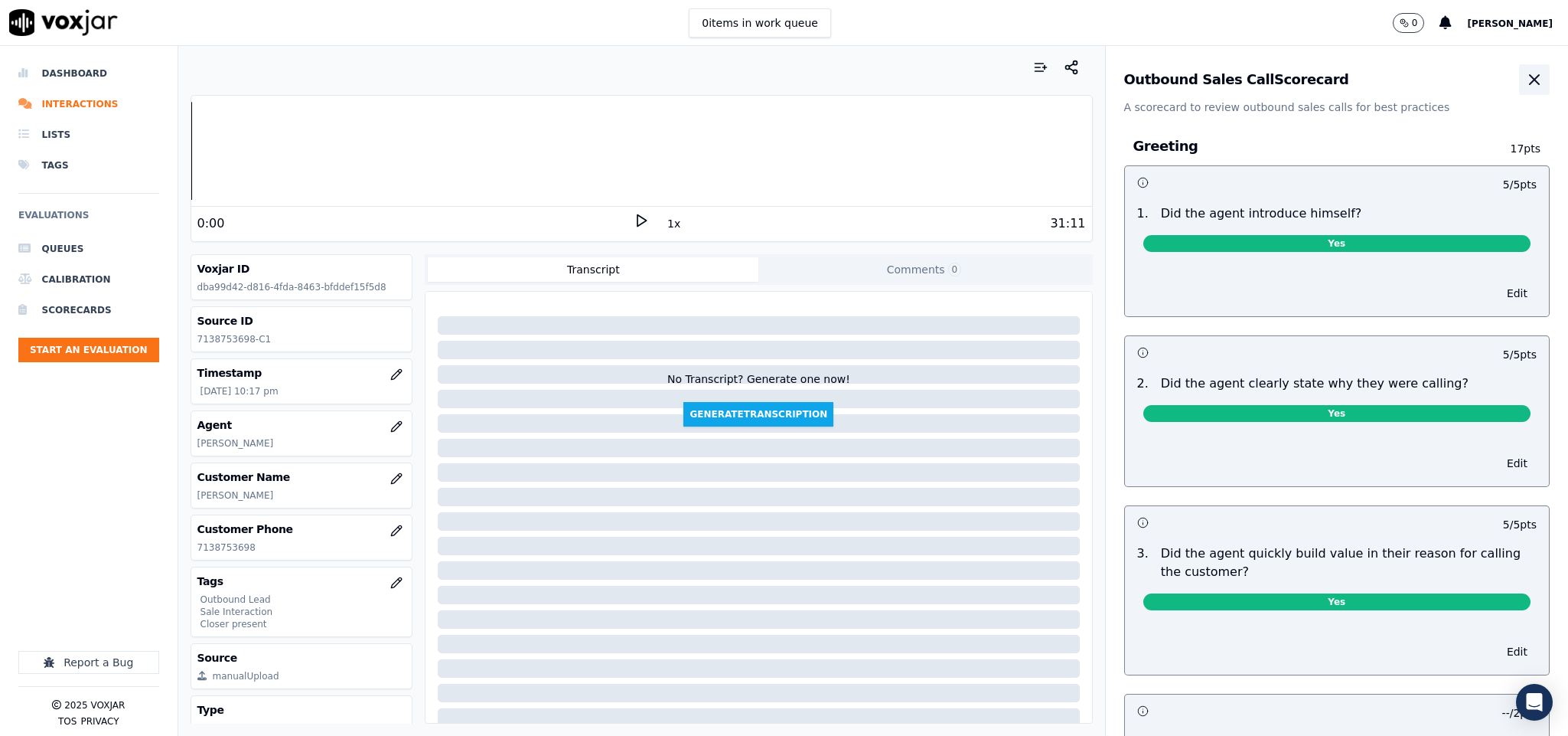
click at [1525, 87] on icon "button" at bounding box center [1534, 79] width 18 height 18
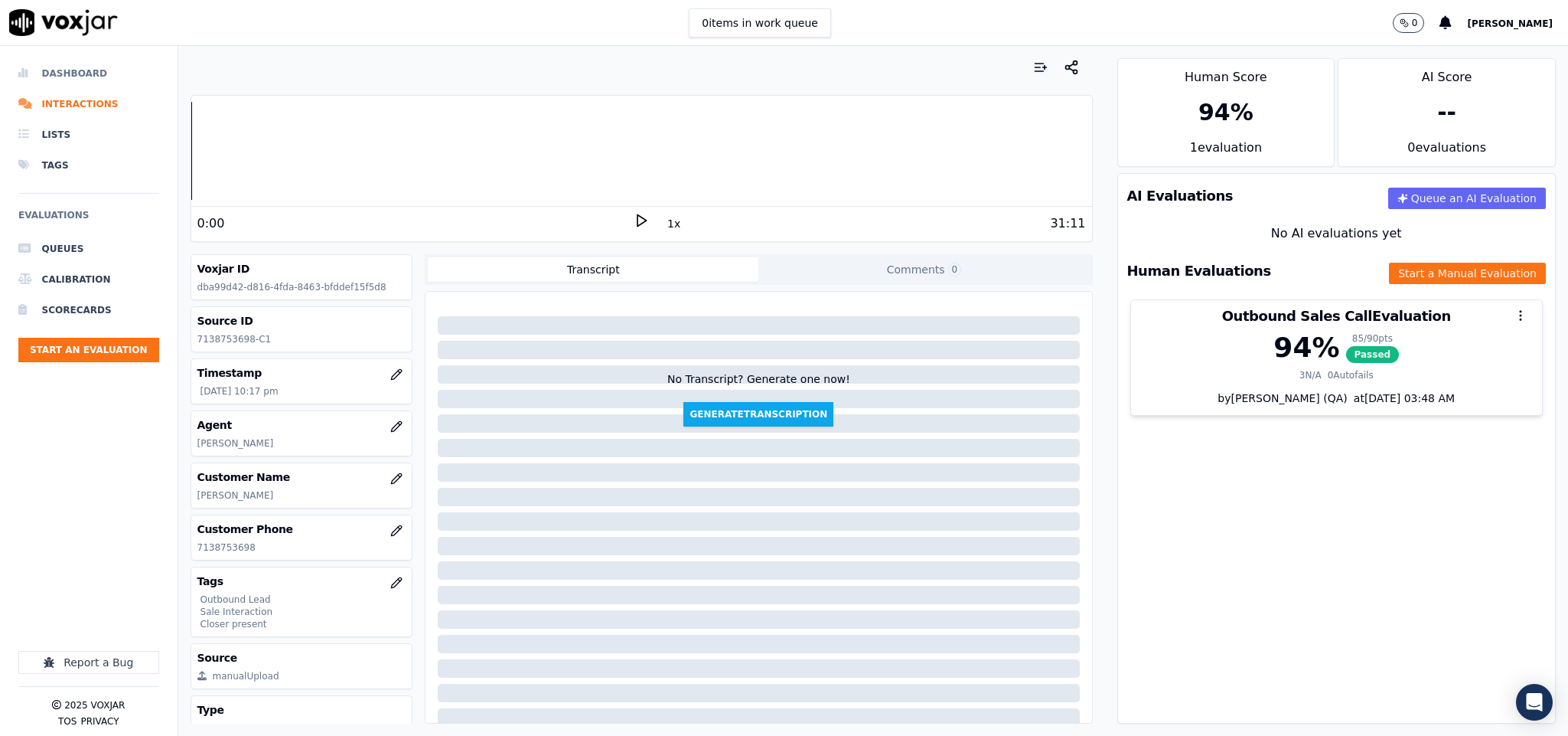
click at [63, 79] on li "Dashboard" at bounding box center [89, 73] width 140 height 30
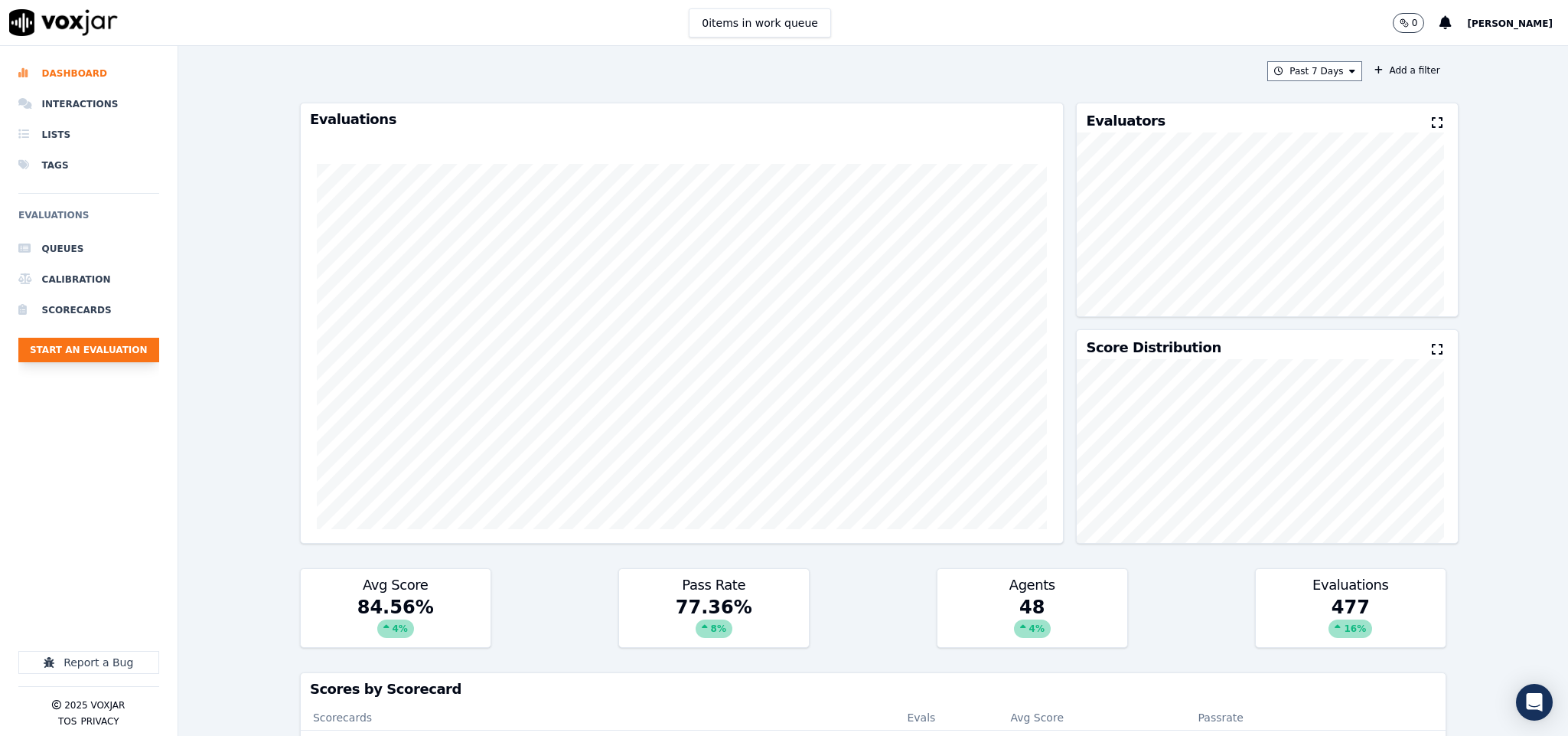
click at [127, 346] on button "Start an Evaluation" at bounding box center [89, 350] width 140 height 25
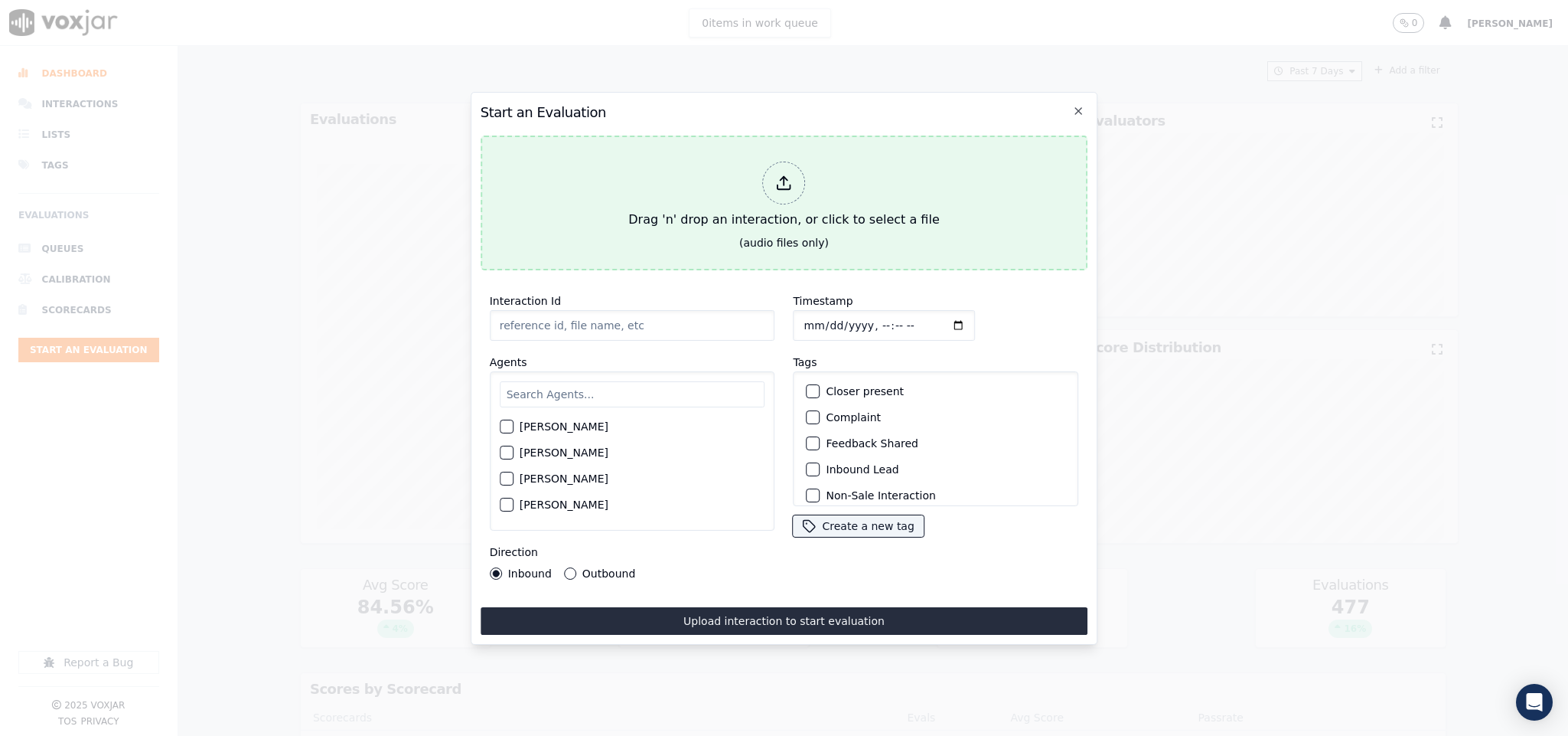
click at [769, 184] on div at bounding box center [784, 183] width 43 height 43
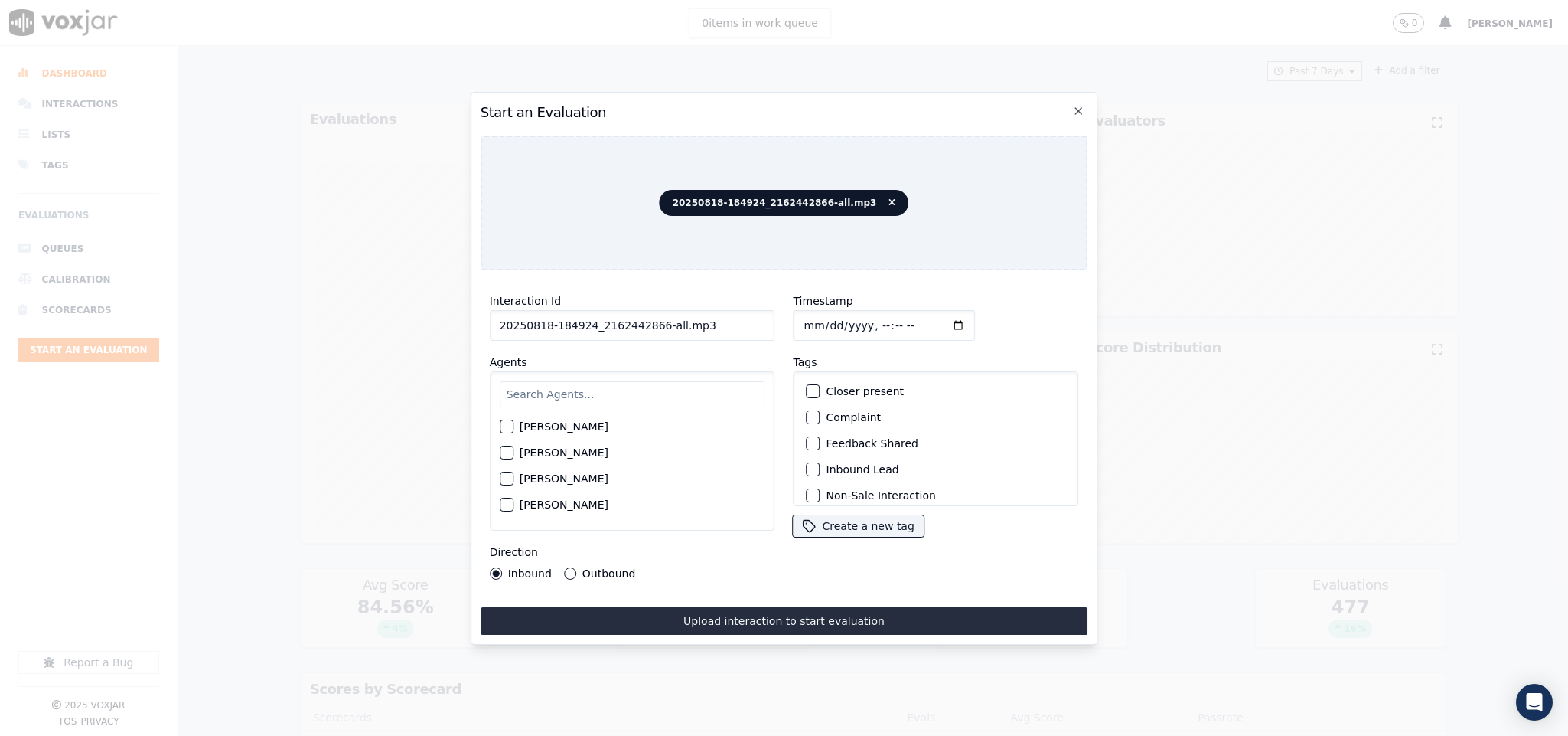
drag, startPoint x: 650, startPoint y: 317, endPoint x: 879, endPoint y: 315, distance: 229.0
click at [879, 315] on div "Interaction Id 20250818-184924_2162442866-all.mp3 Agents [PERSON_NAME] [PERSON_…" at bounding box center [784, 436] width 608 height 307
type input "20250818-184924_2162442866-C1"
click at [801, 315] on input "Timestamp" at bounding box center [885, 325] width 182 height 30
type input "[DATE]T22:27"
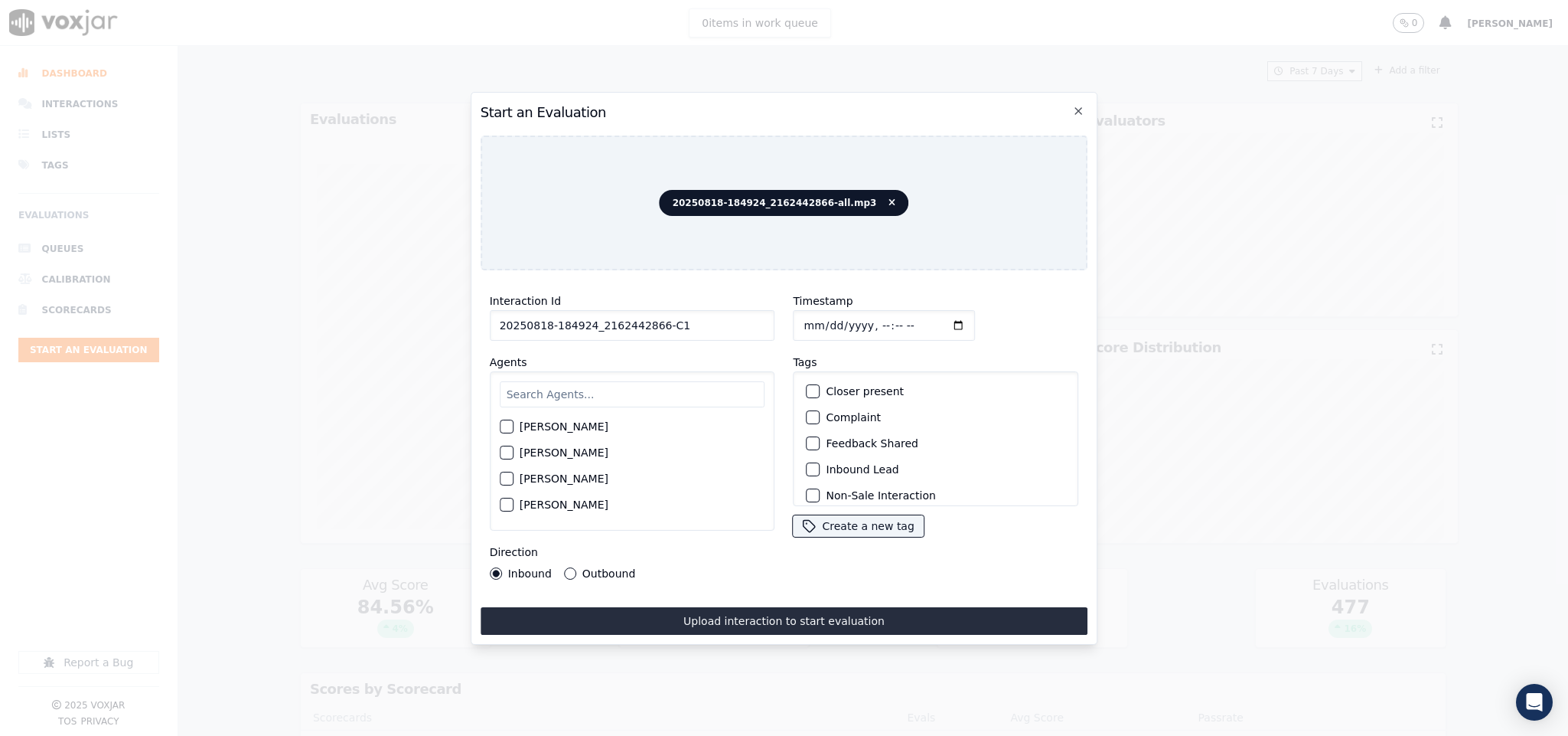
click at [599, 382] on input "text" at bounding box center [632, 394] width 266 height 26
type input "[PERSON_NAME]"
click at [513, 424] on button "[PERSON_NAME]" at bounding box center [506, 430] width 14 height 14
click at [570, 568] on button "Outbound" at bounding box center [570, 573] width 12 height 12
click at [808, 386] on div "button" at bounding box center [812, 390] width 10 height 10
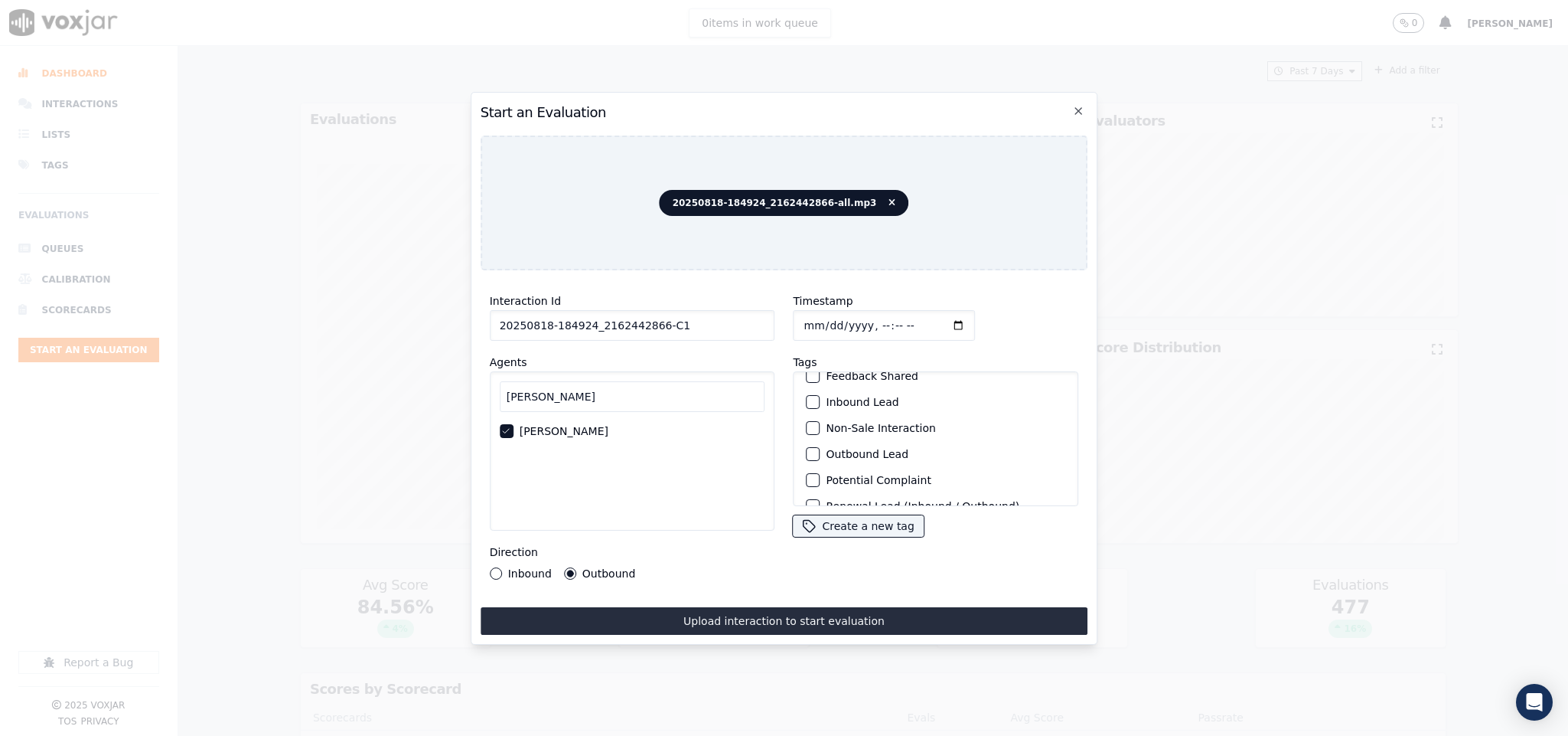
scroll to position [115, 0]
click at [808, 402] on div "button" at bounding box center [812, 407] width 10 height 10
click at [807, 479] on button "Sale Interaction" at bounding box center [813, 485] width 14 height 14
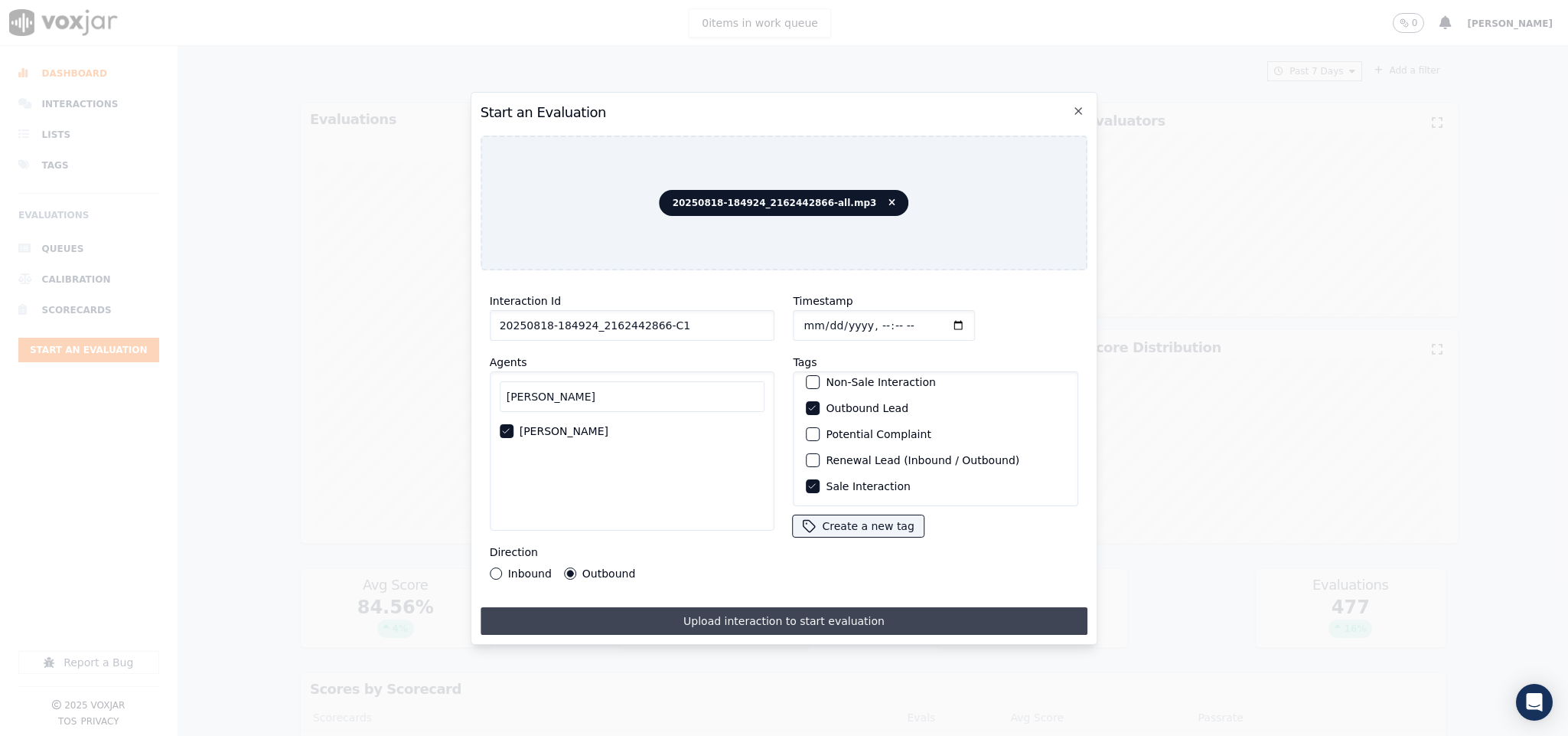
click at [780, 613] on button "Upload interaction to start evaluation" at bounding box center [784, 621] width 608 height 28
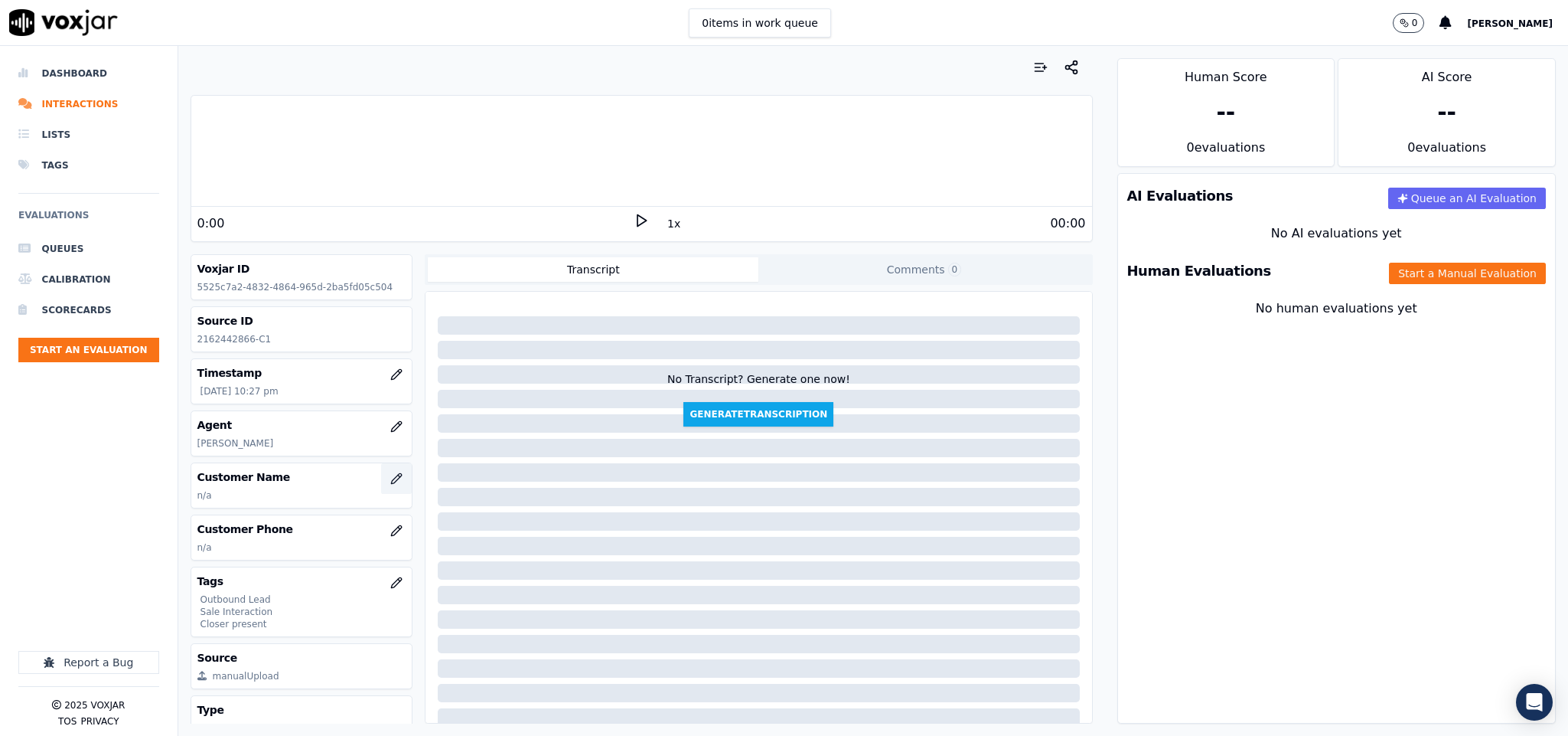
click at [390, 482] on icon "button" at bounding box center [396, 478] width 12 height 12
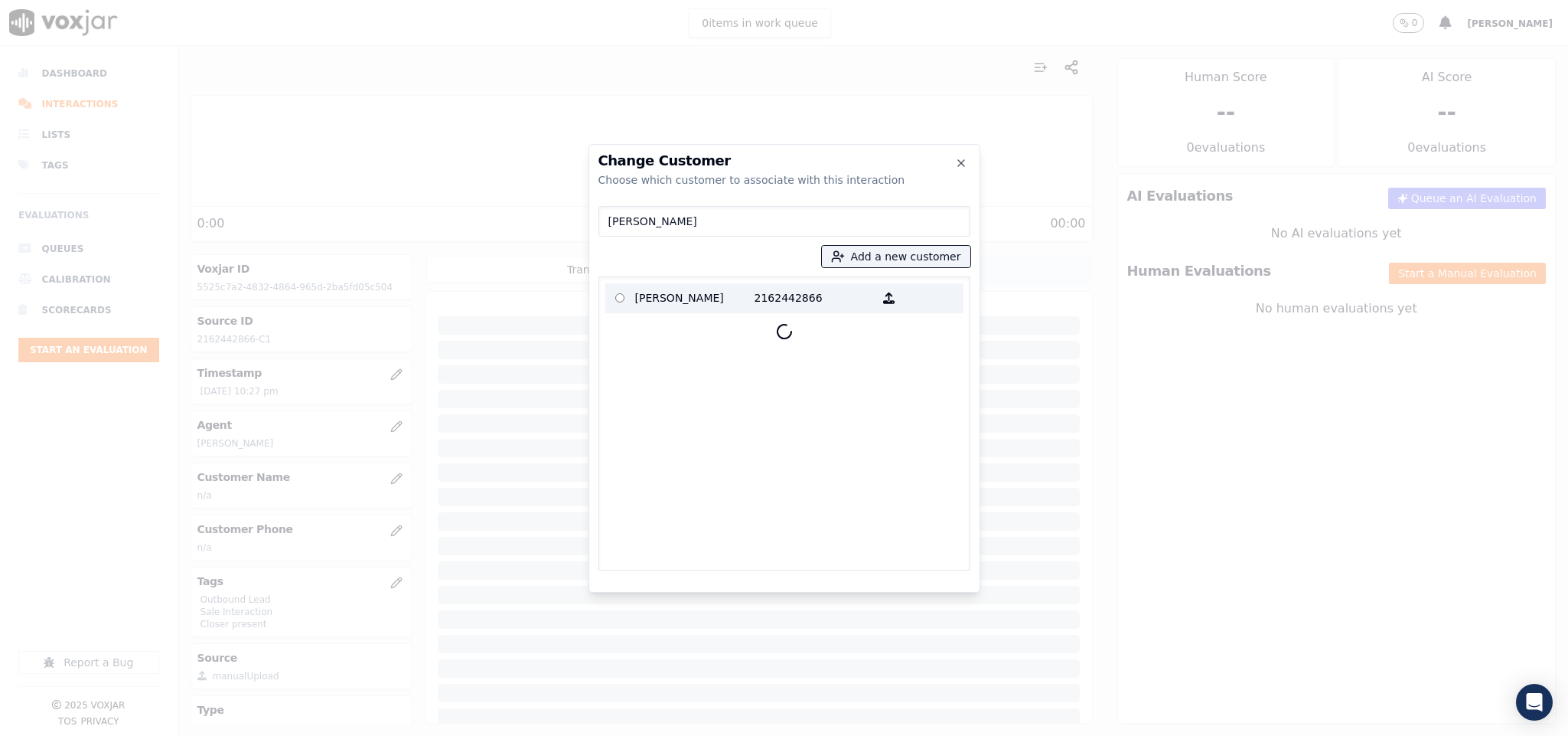
type input "[PERSON_NAME]"
click at [666, 303] on p "[PERSON_NAME]" at bounding box center [695, 299] width 120 height 24
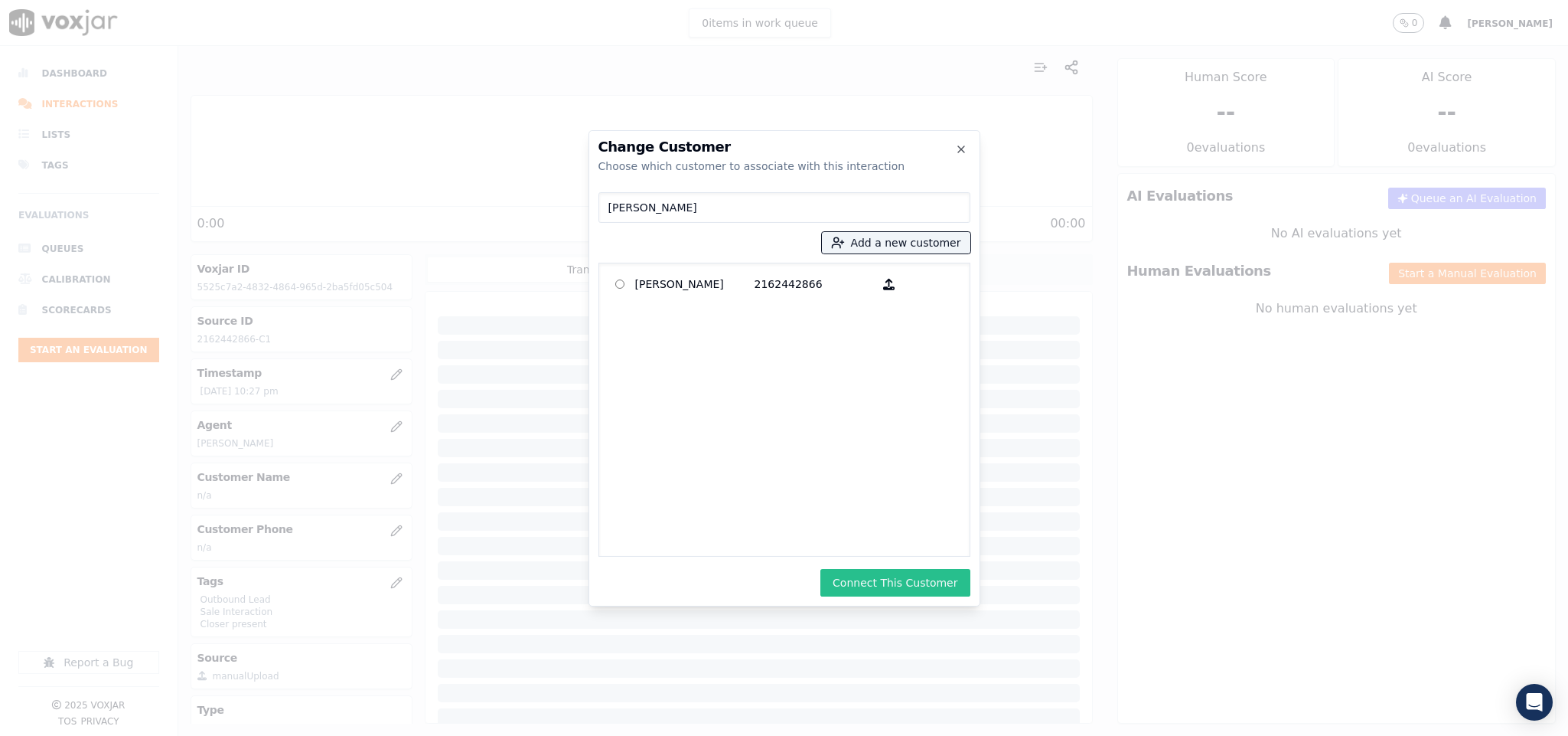
click at [887, 588] on button "Connect This Customer" at bounding box center [895, 583] width 149 height 28
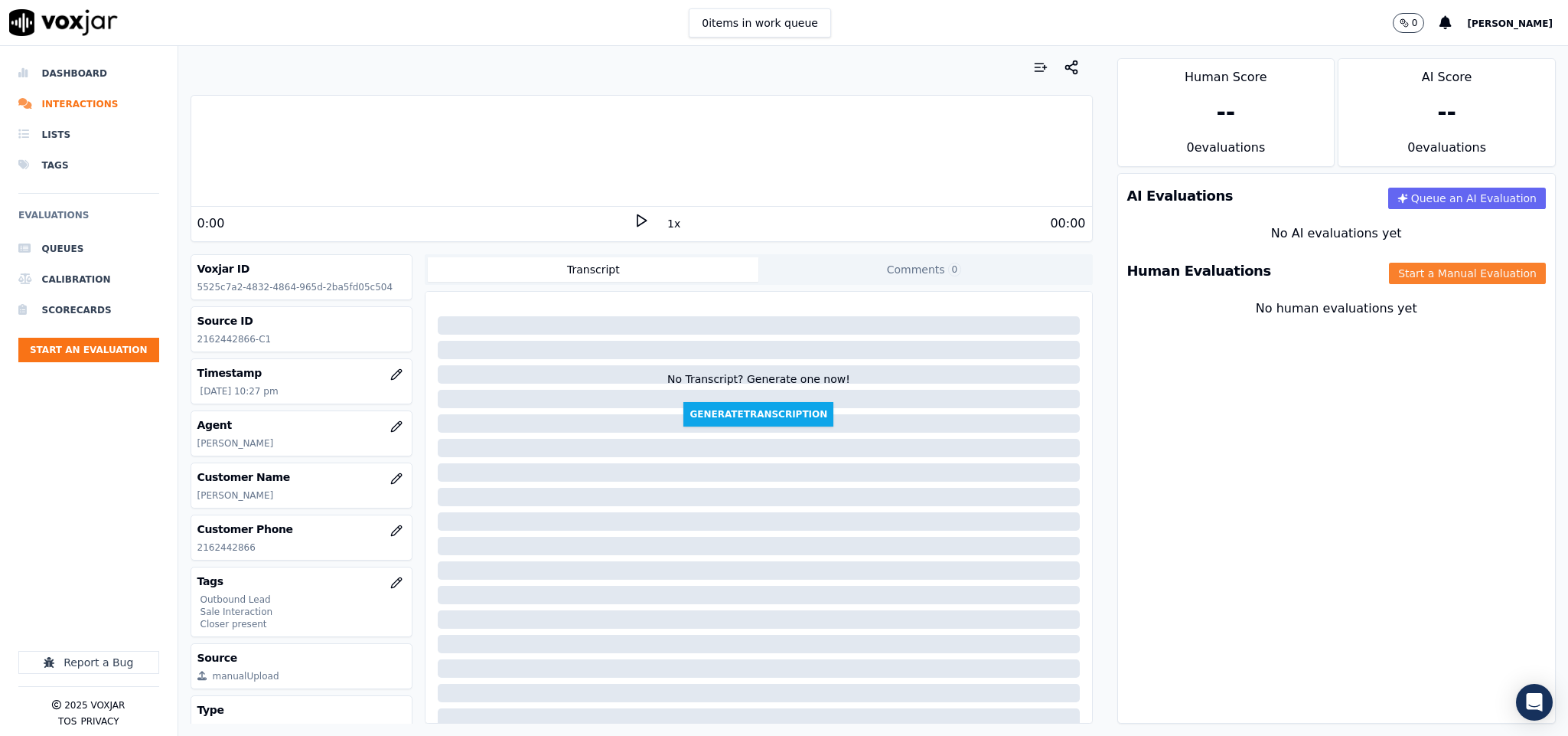
click at [1426, 267] on button "Start a Manual Evaluation" at bounding box center [1467, 273] width 157 height 22
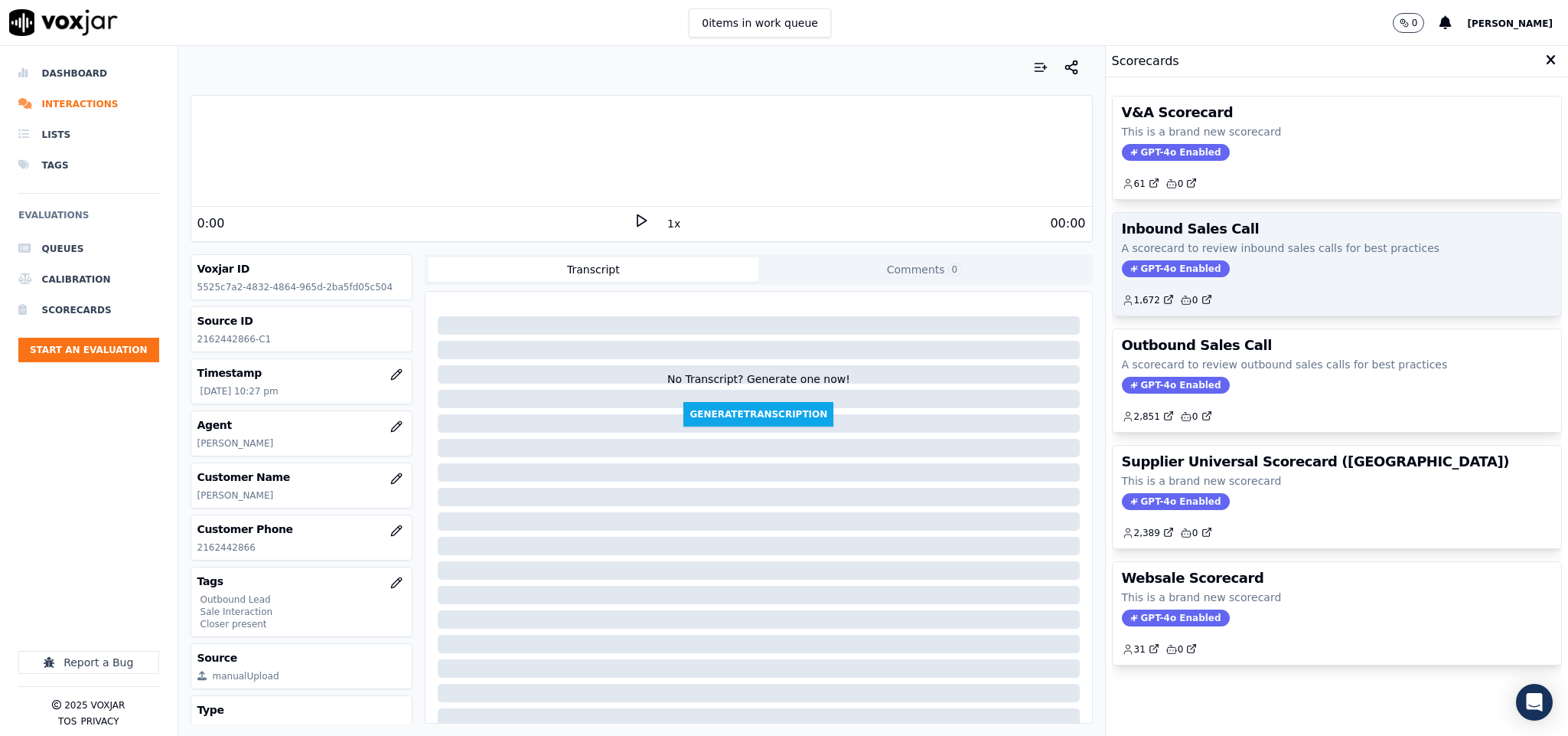
click at [1151, 271] on span "GPT-4o Enabled" at bounding box center [1175, 268] width 108 height 17
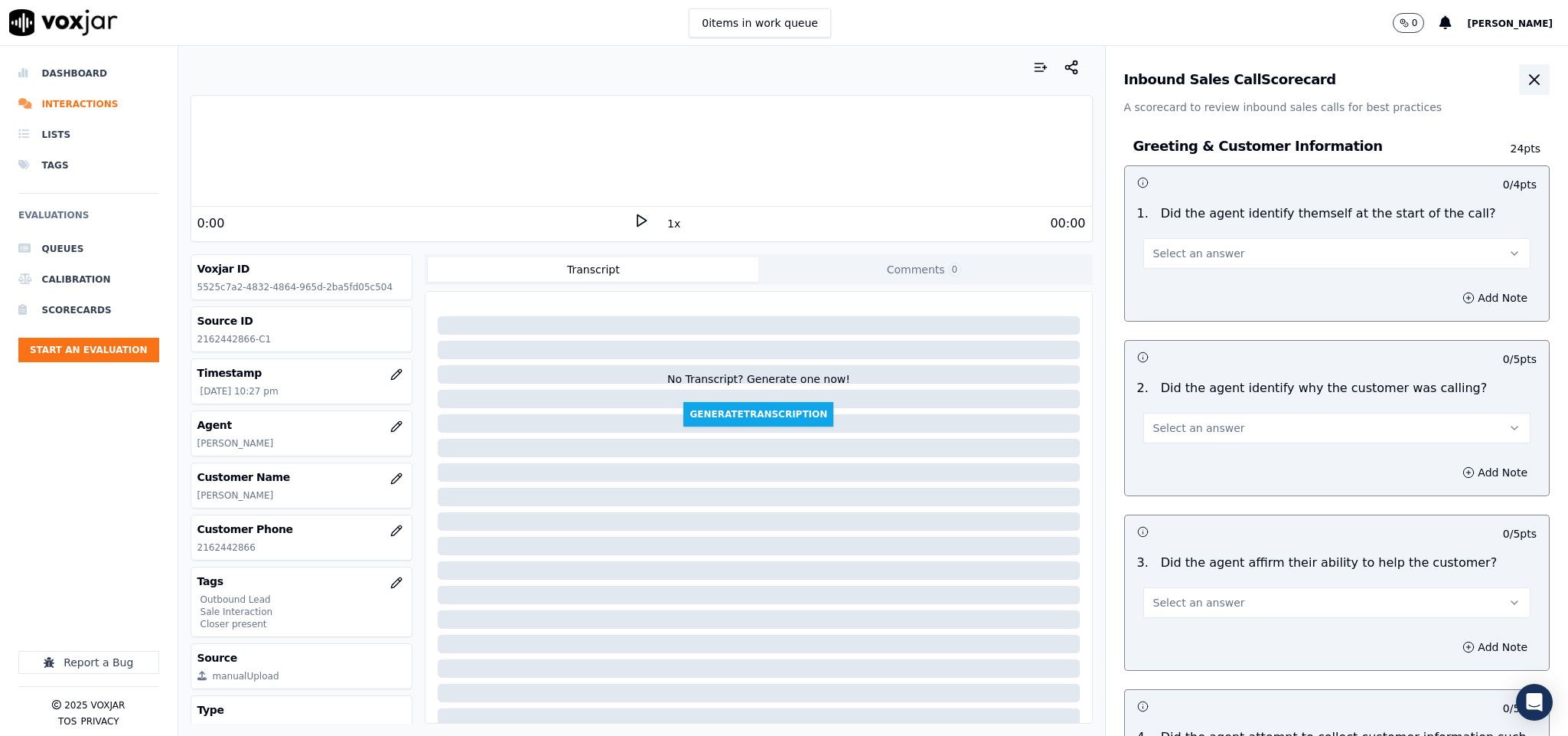
click at [1519, 89] on button "button" at bounding box center [1534, 80] width 30 height 30
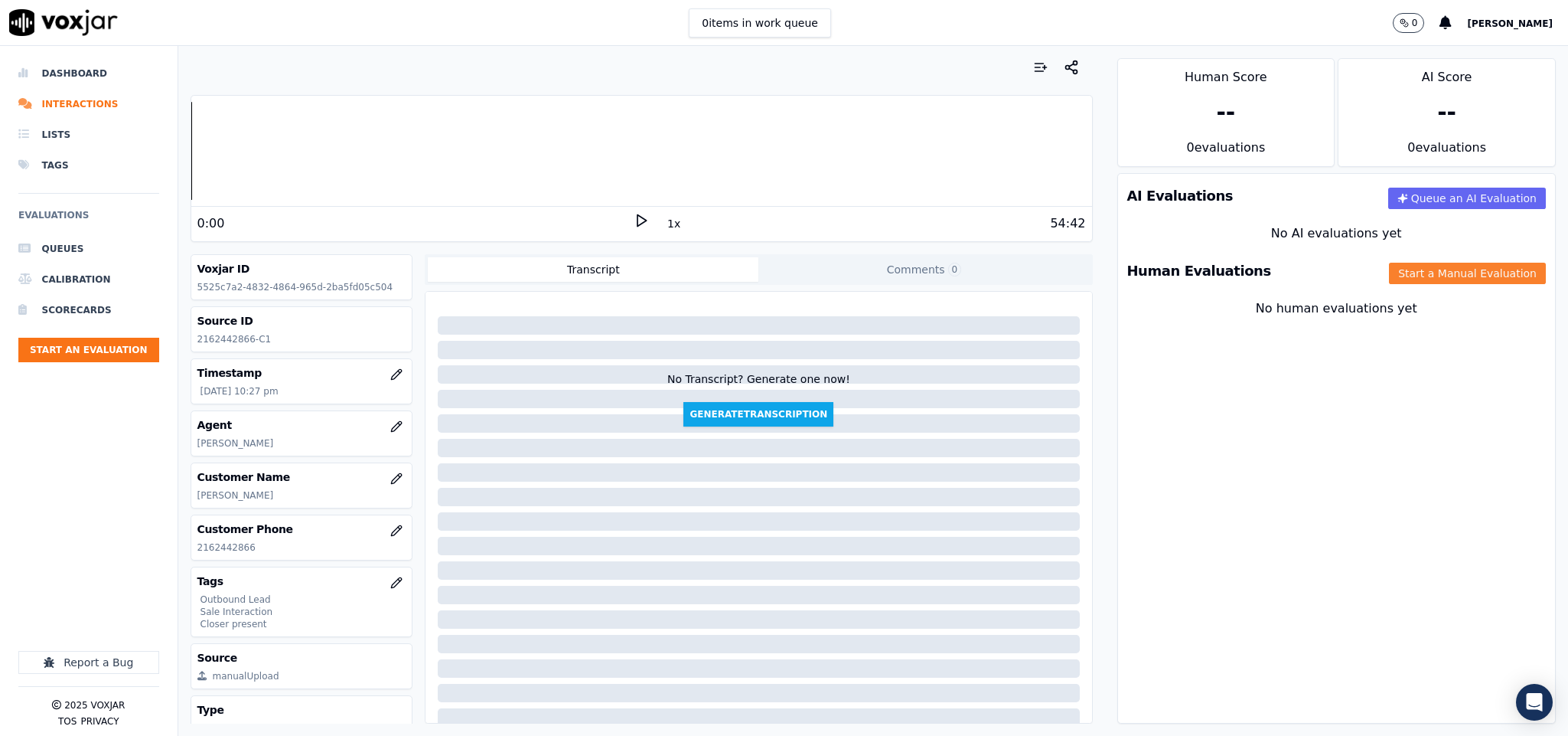
click at [1389, 273] on button "Start a Manual Evaluation" at bounding box center [1467, 273] width 157 height 22
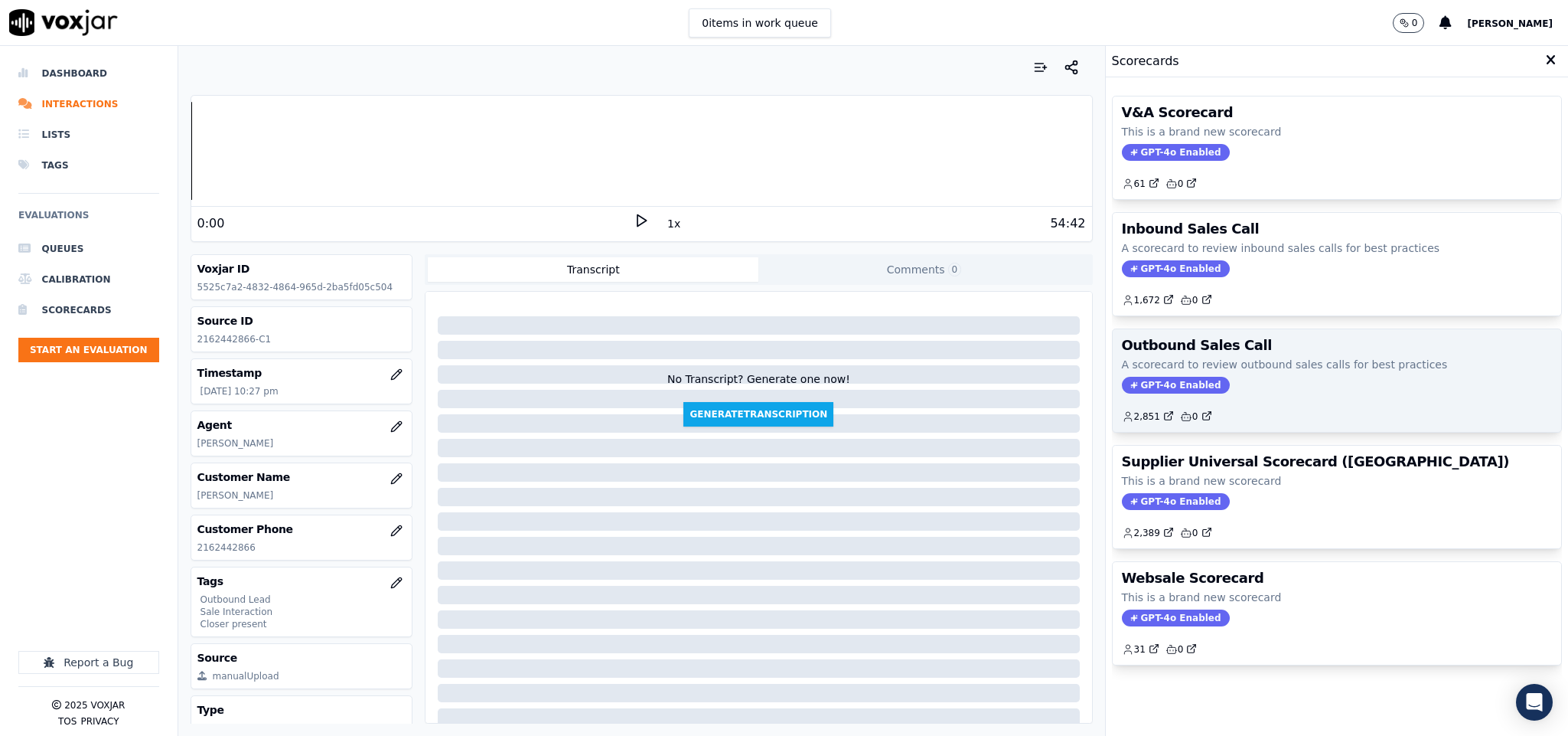
click at [1149, 384] on span "GPT-4o Enabled" at bounding box center [1175, 385] width 108 height 17
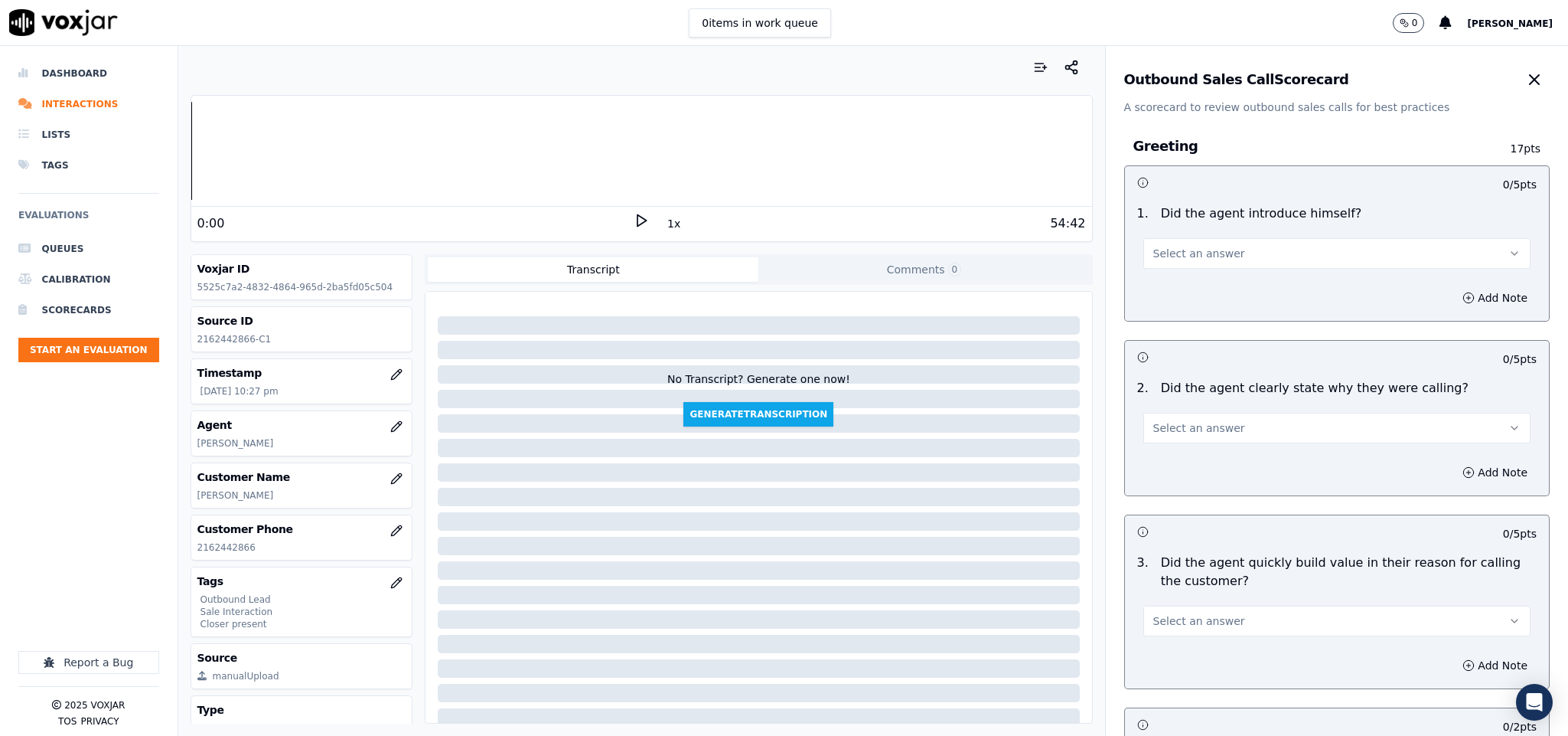
click at [1189, 251] on span "Select an answer" at bounding box center [1199, 253] width 92 height 15
click at [1171, 301] on div "No" at bounding box center [1299, 313] width 350 height 25
click at [1189, 251] on button "No" at bounding box center [1337, 253] width 388 height 30
click at [1185, 280] on div "Yes" at bounding box center [1299, 288] width 350 height 25
click at [1195, 421] on span "Select an answer" at bounding box center [1199, 428] width 92 height 15
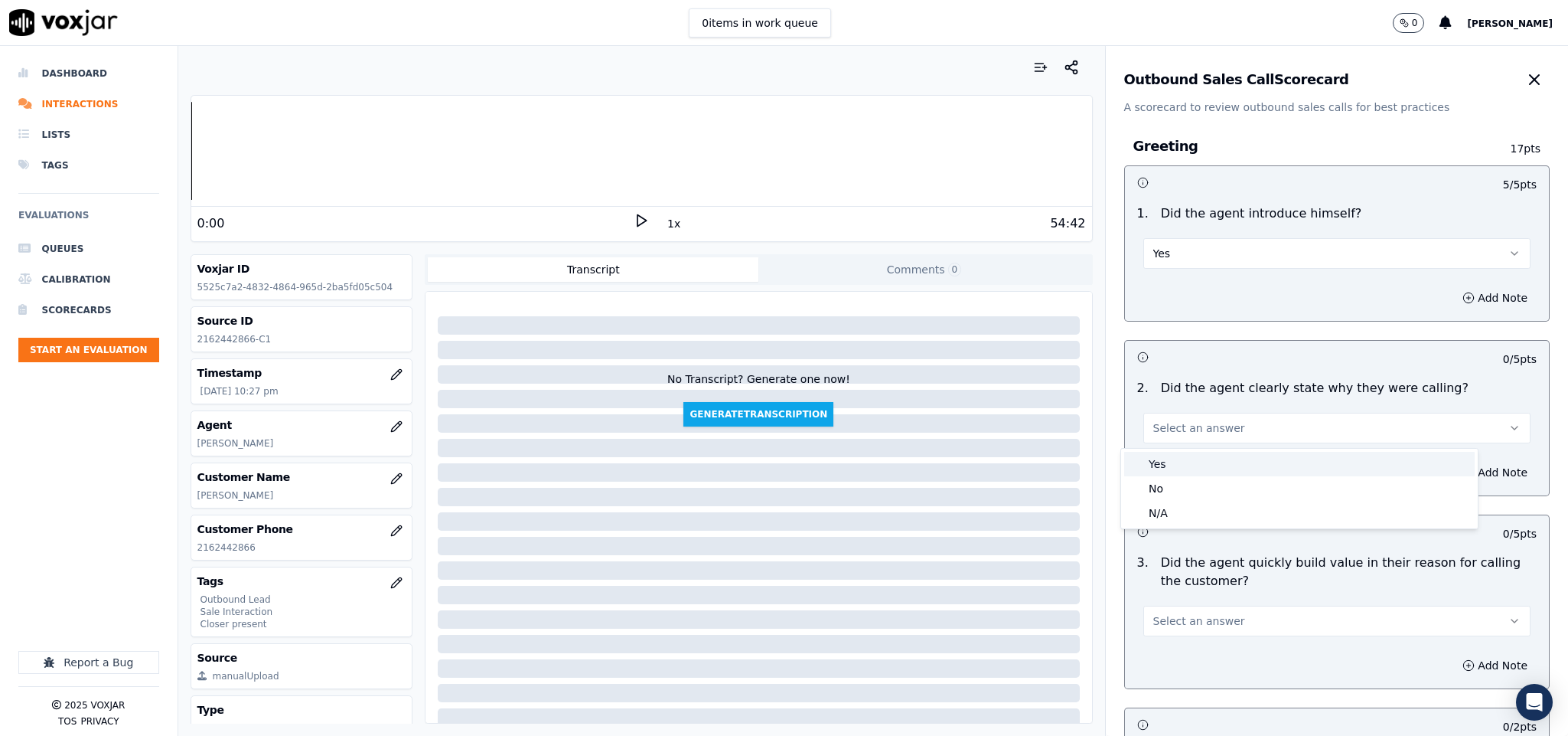
click at [1183, 466] on div "Yes" at bounding box center [1299, 464] width 350 height 25
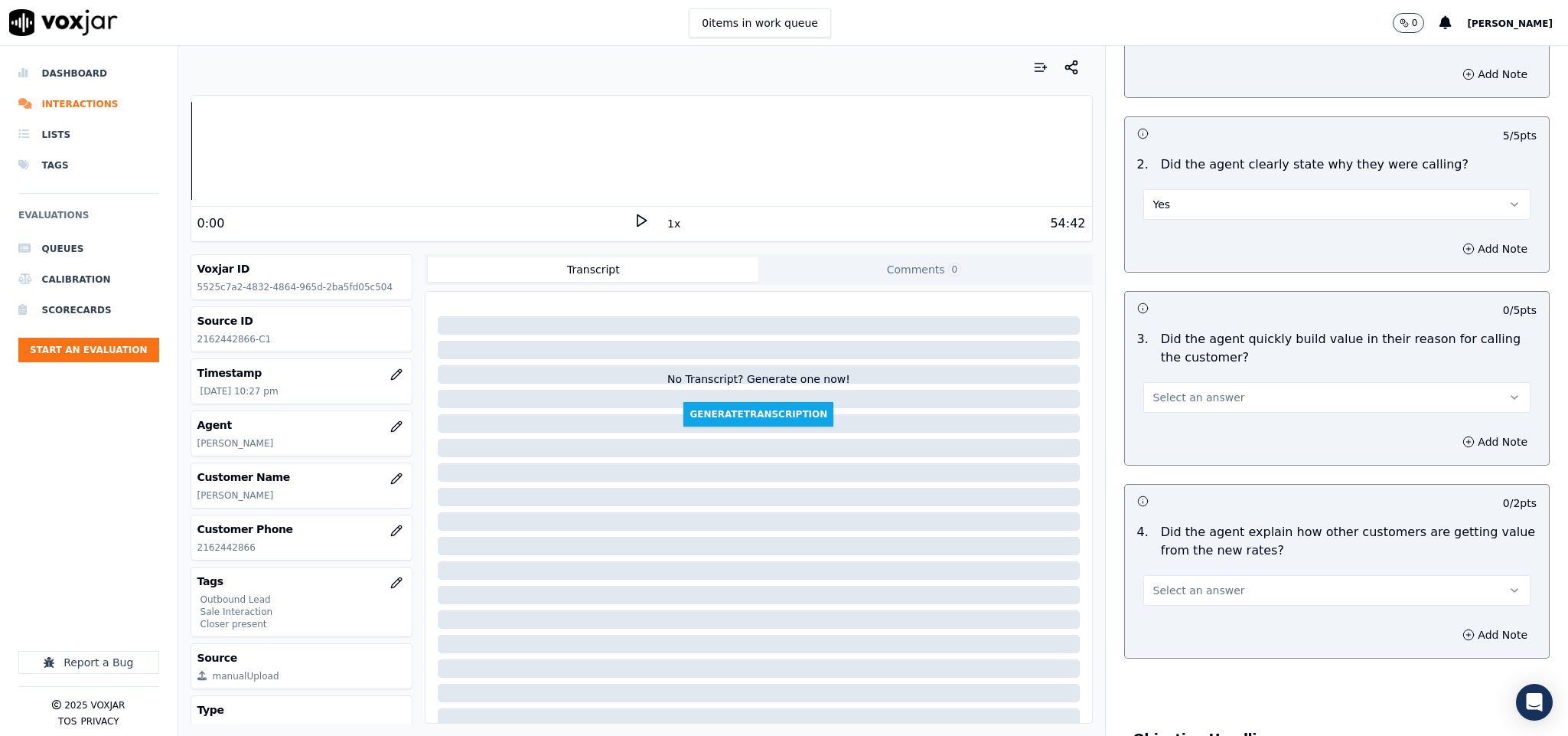
scroll to position [230, 0]
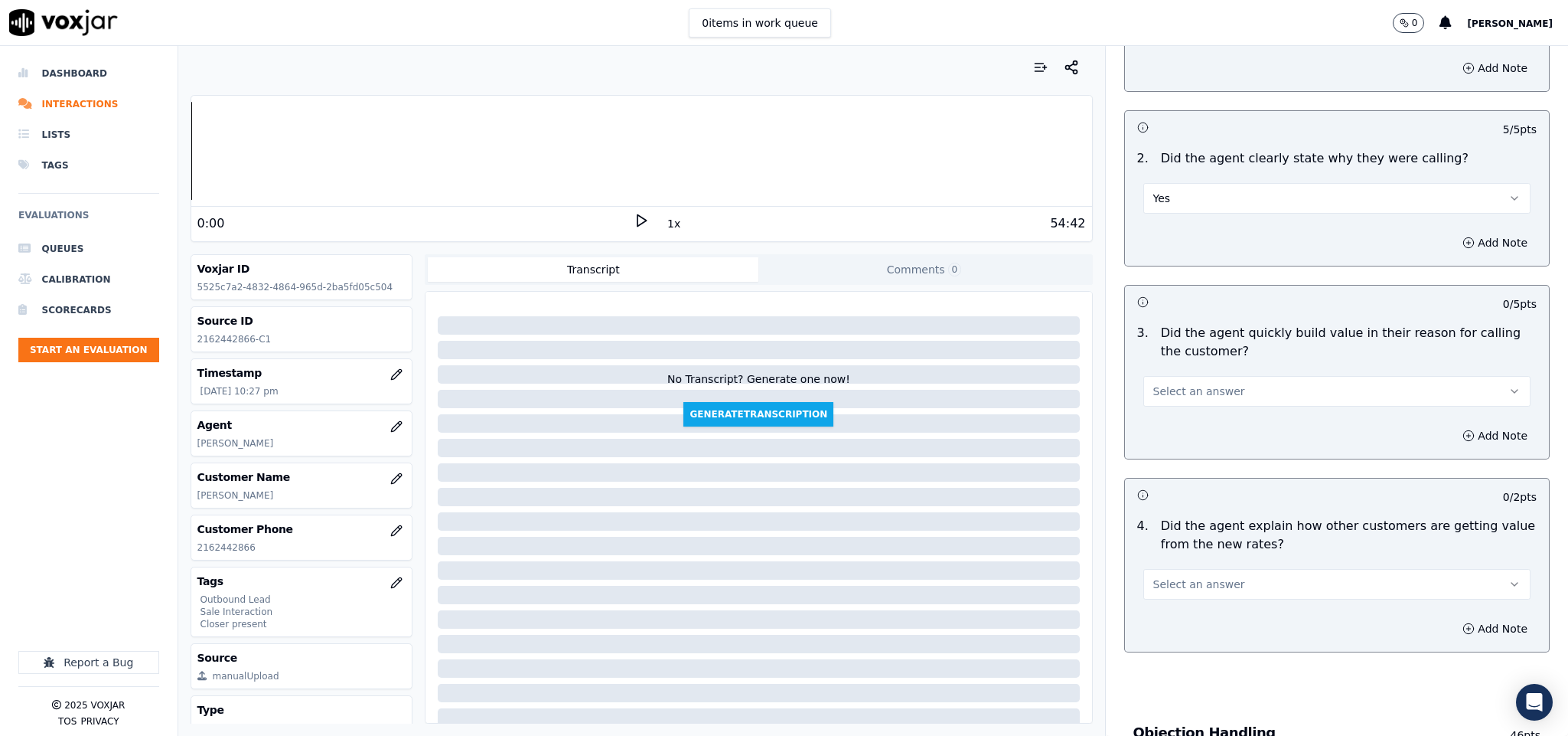
click at [1236, 390] on button "Select an answer" at bounding box center [1337, 391] width 388 height 30
click at [1201, 417] on div "Yes" at bounding box center [1299, 428] width 350 height 25
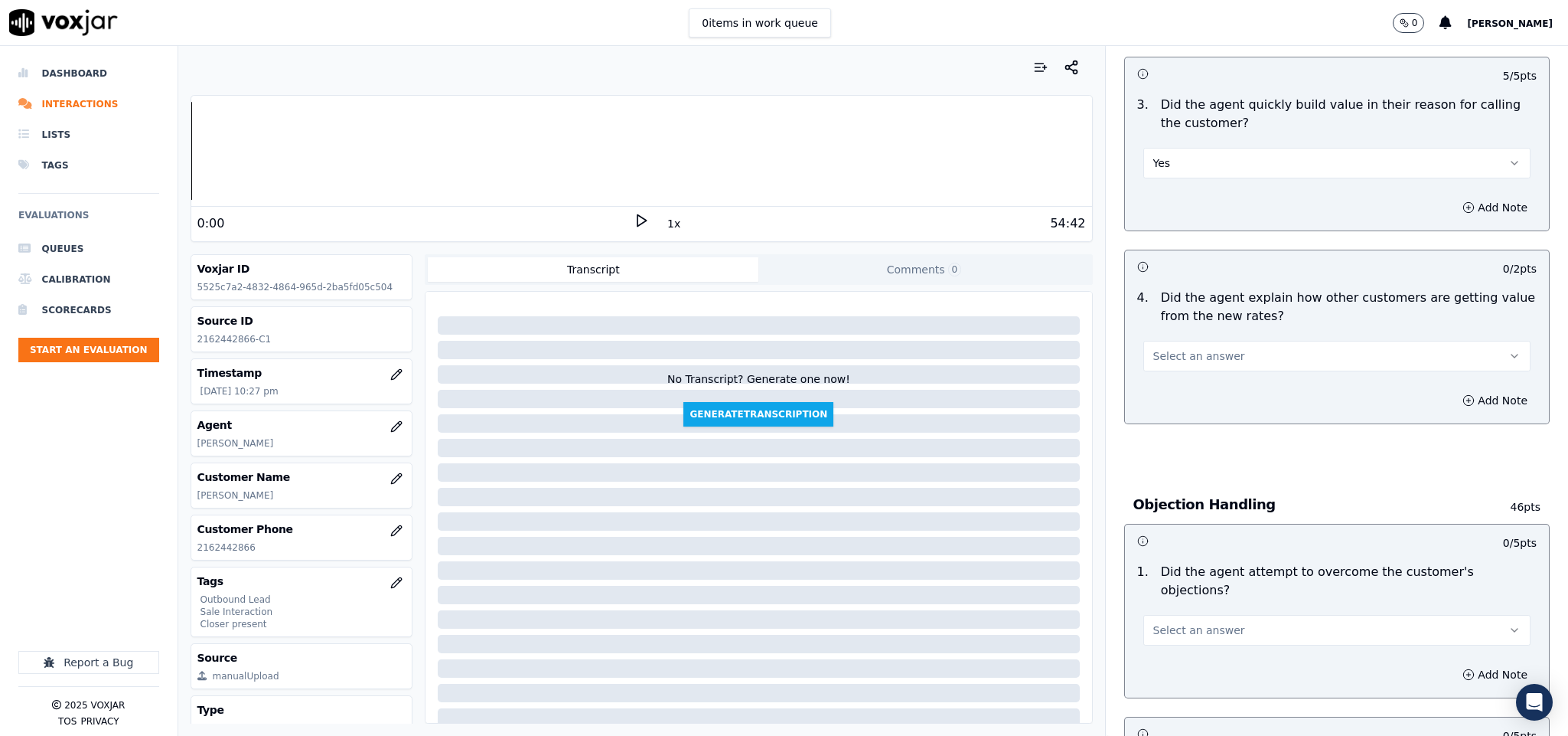
scroll to position [459, 0]
click at [1208, 354] on span "Select an answer" at bounding box center [1199, 354] width 92 height 15
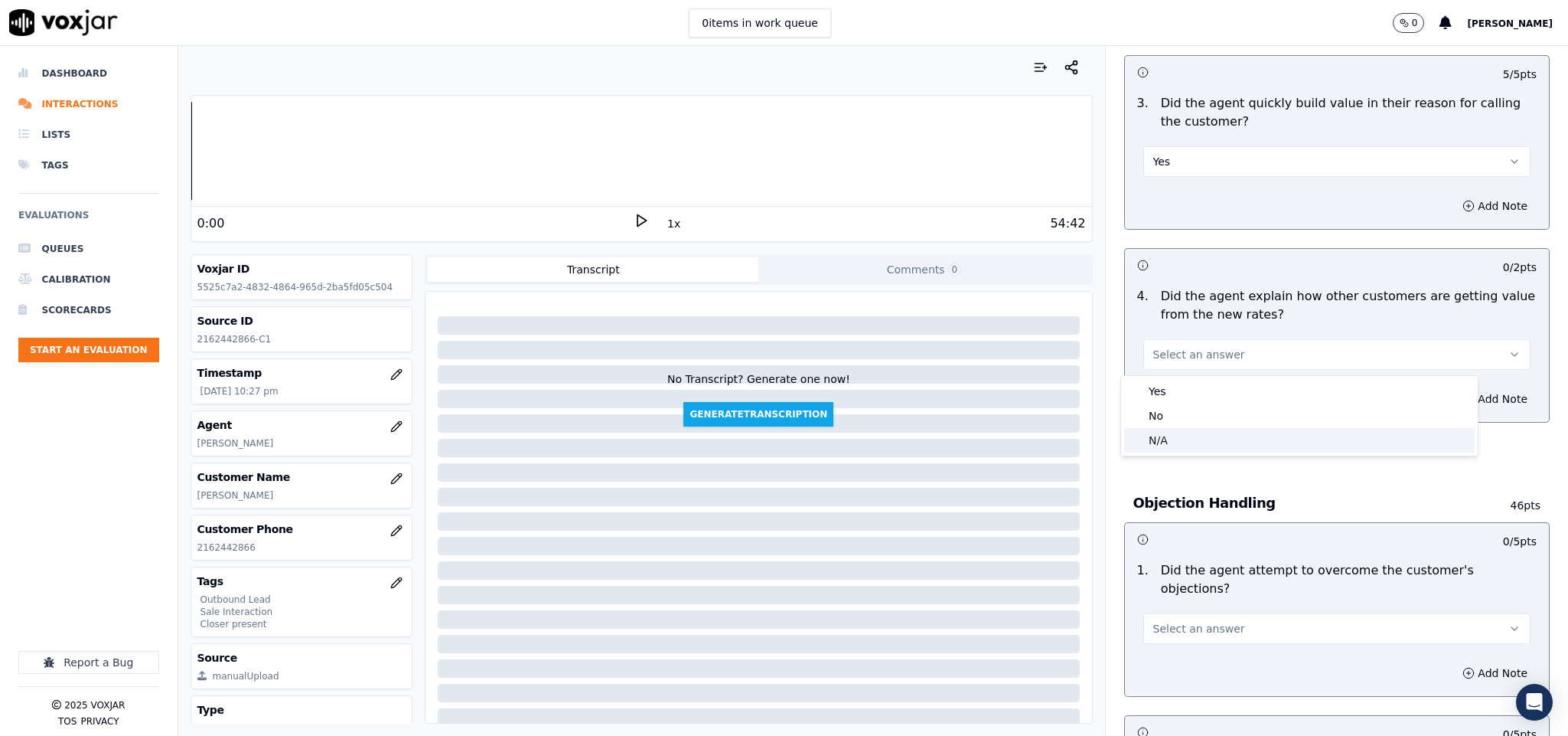
click at [1188, 429] on div "N/A" at bounding box center [1299, 440] width 350 height 25
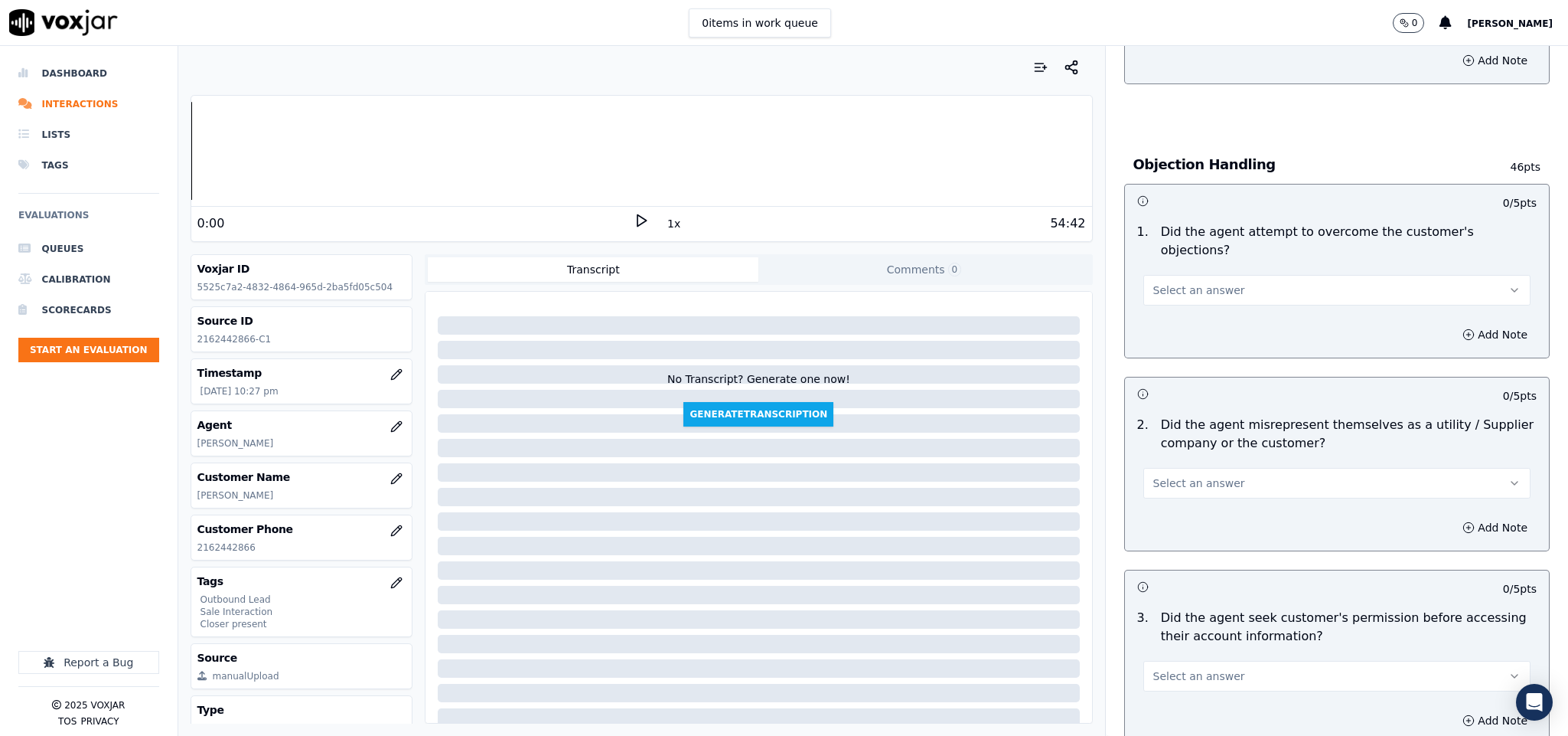
scroll to position [804, 0]
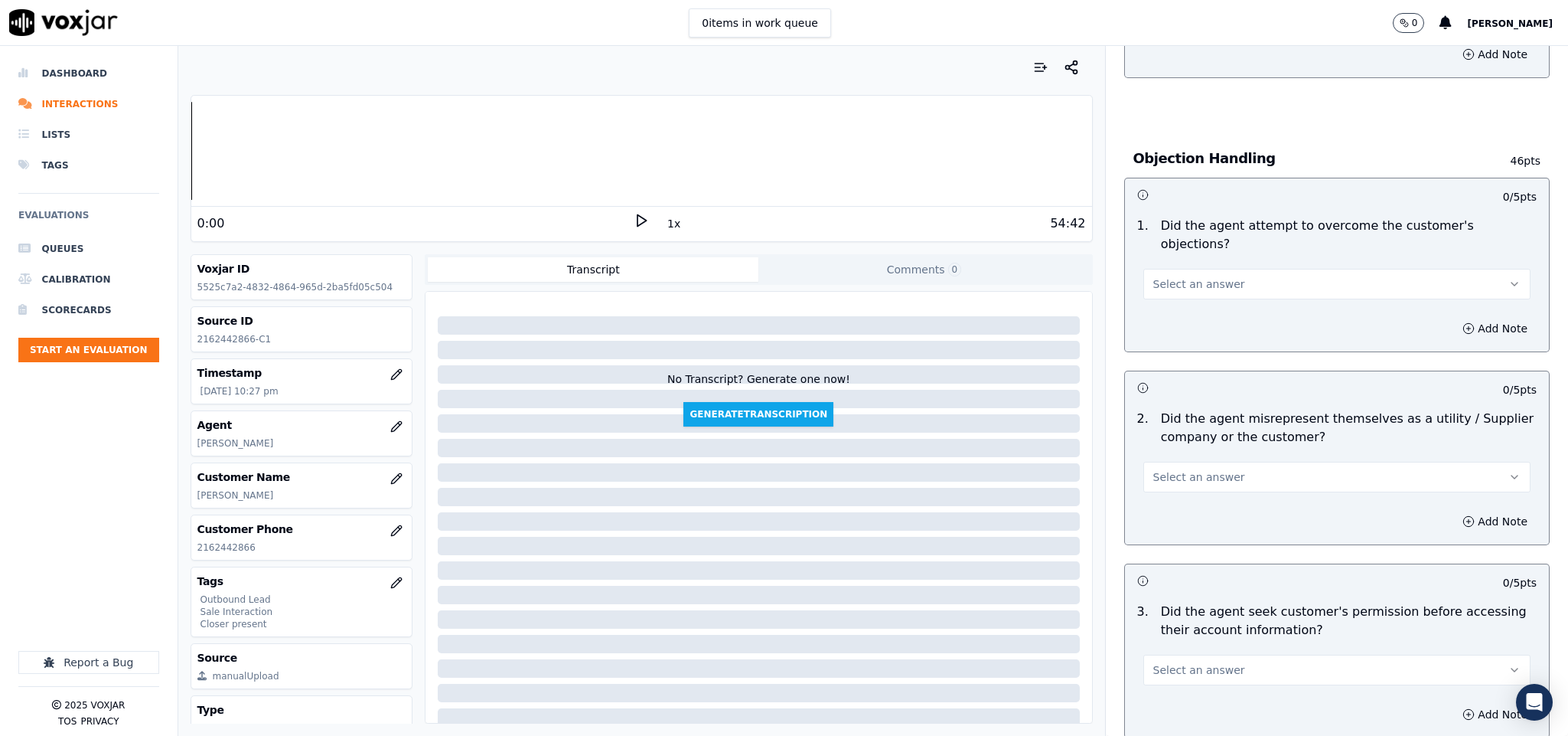
click at [1203, 269] on button "Select an answer" at bounding box center [1337, 284] width 388 height 30
click at [1179, 302] on div "Yes" at bounding box center [1299, 303] width 350 height 25
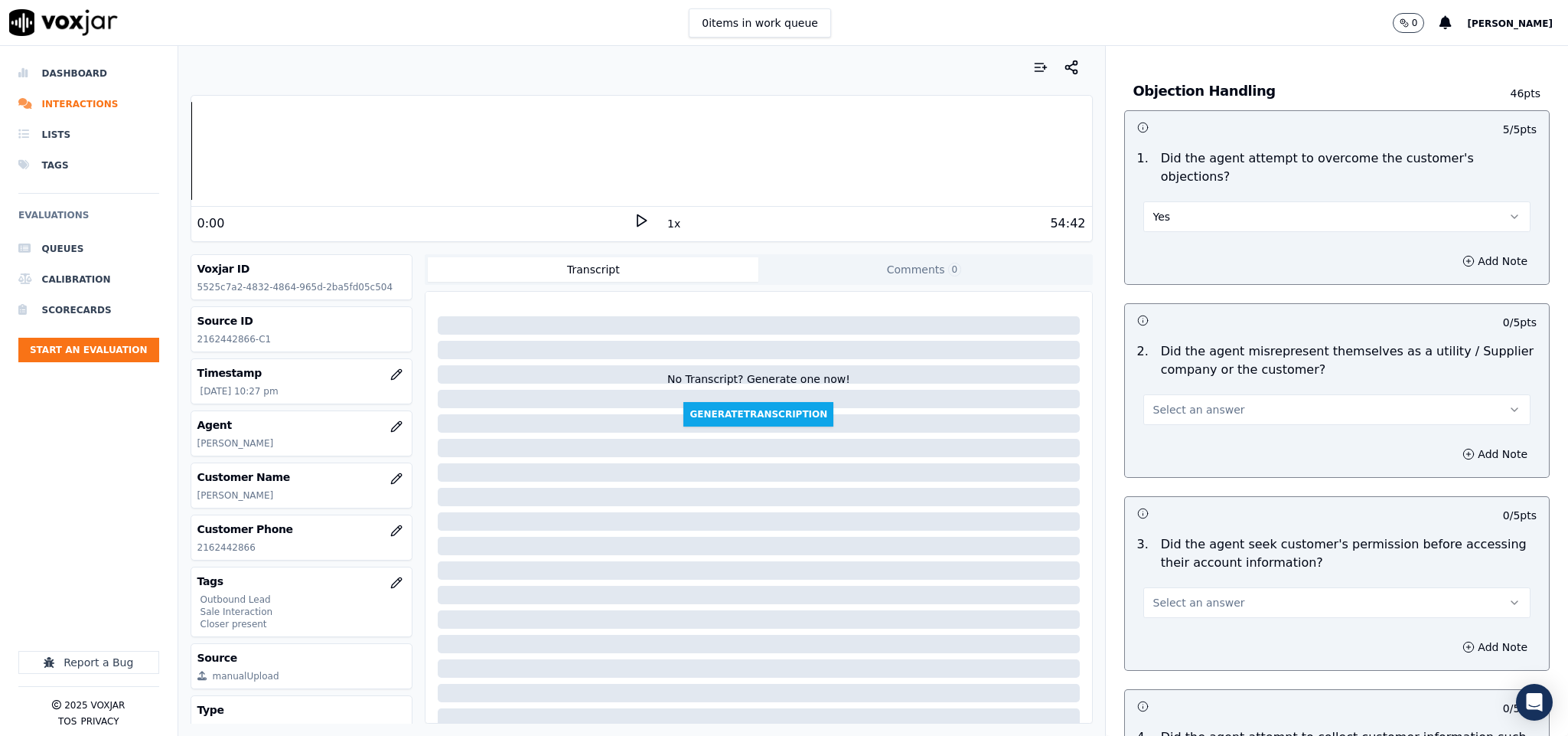
scroll to position [919, 0]
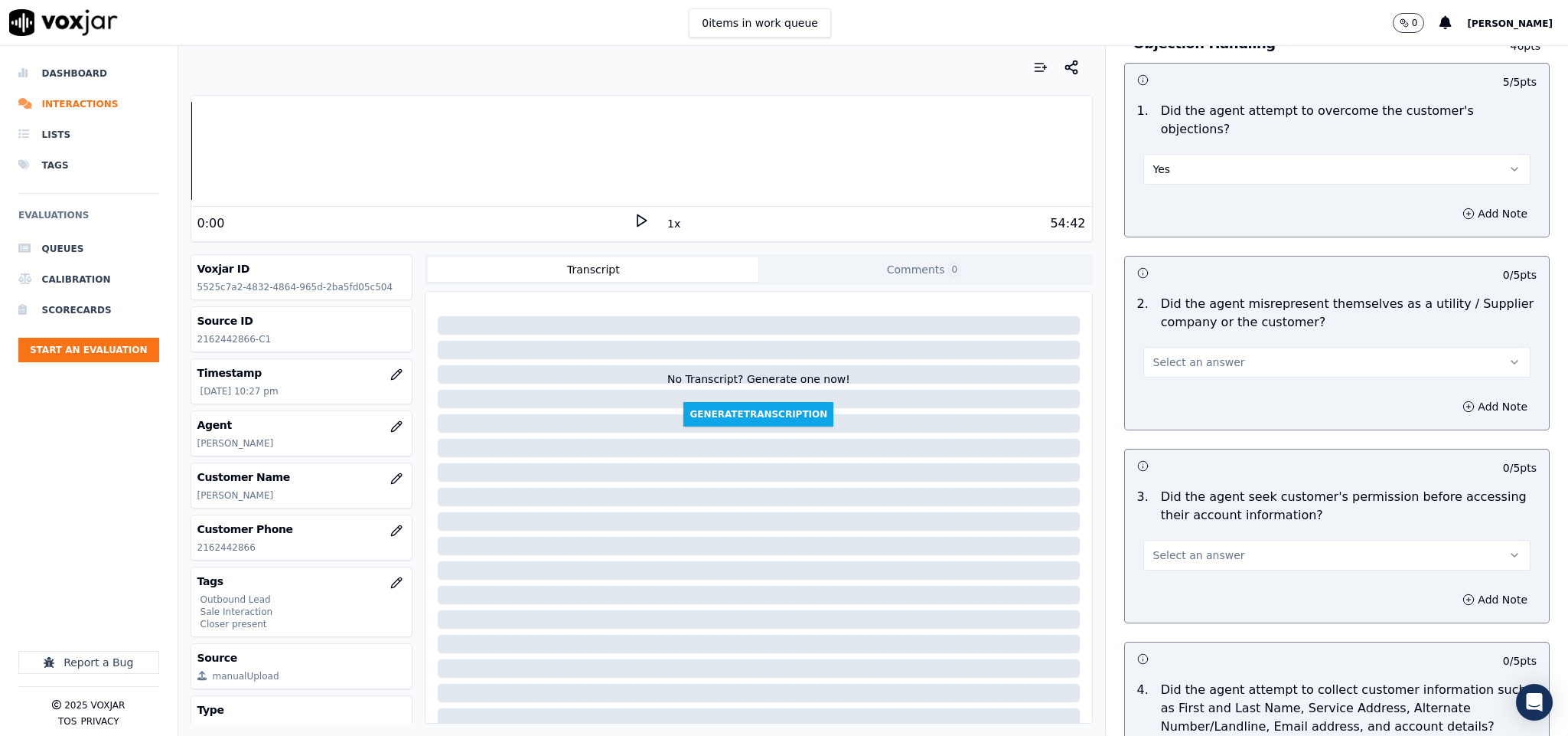
click at [1201, 354] on span "Select an answer" at bounding box center [1199, 362] width 92 height 15
click at [1174, 406] on div "No" at bounding box center [1299, 406] width 350 height 25
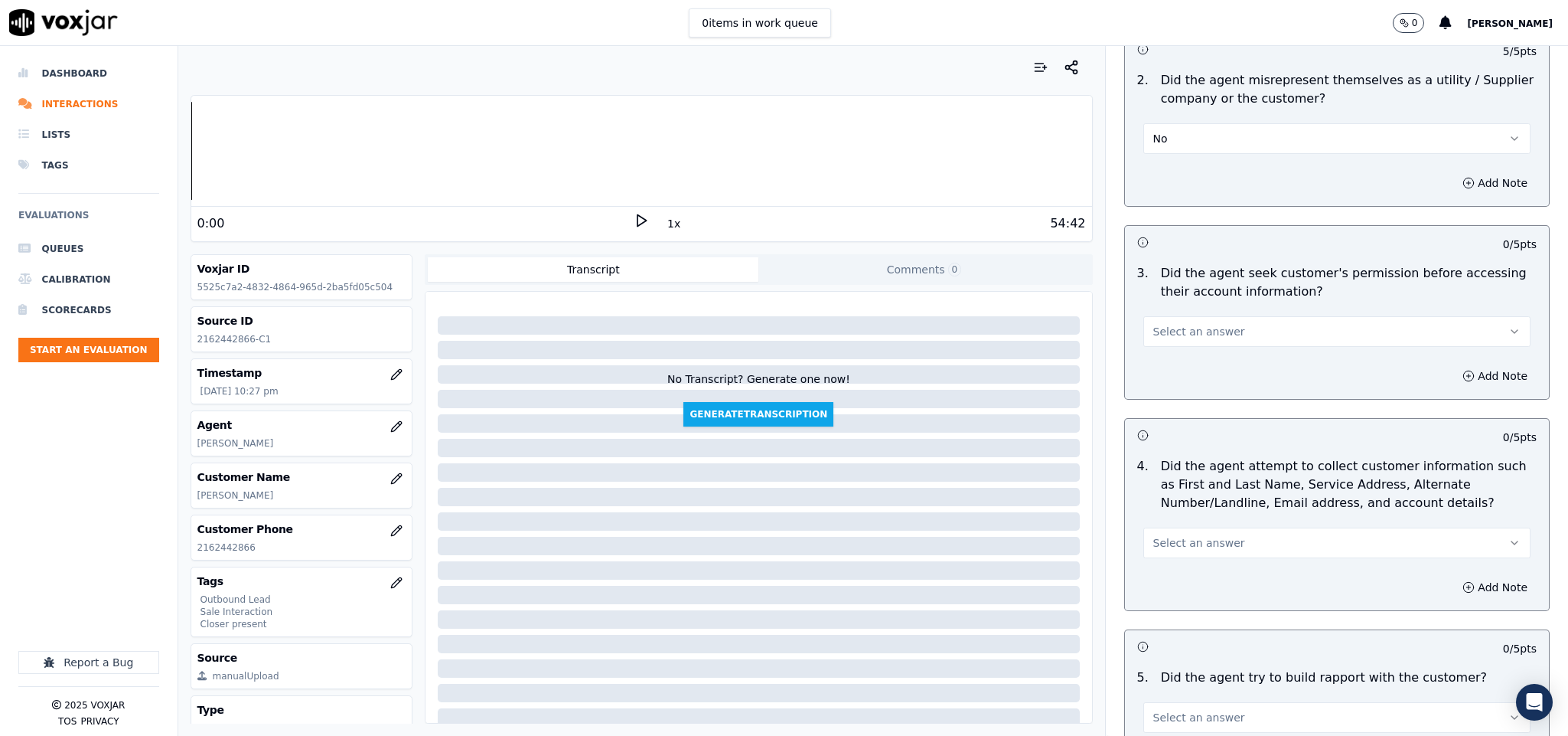
scroll to position [1149, 0]
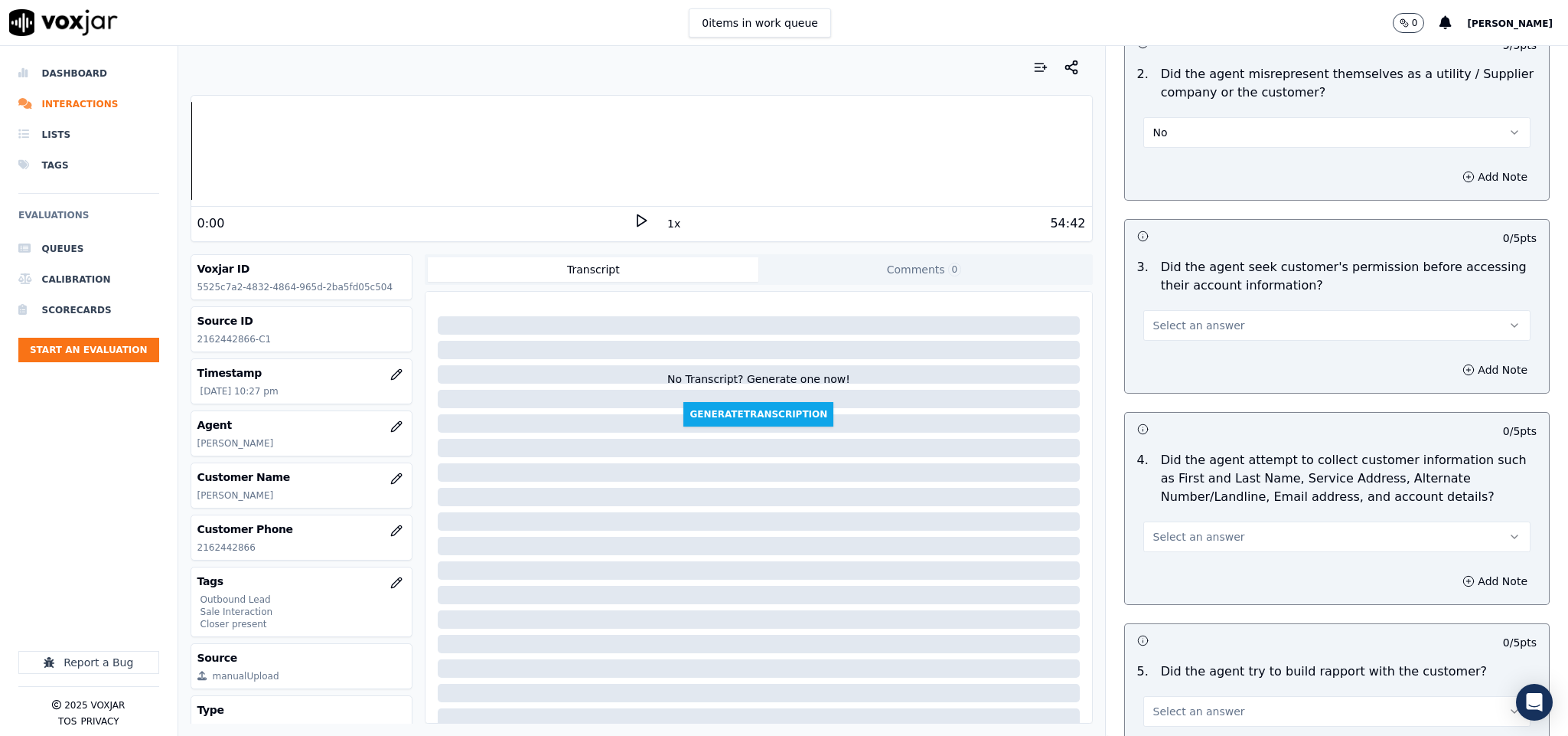
click at [1189, 310] on button "Select an answer" at bounding box center [1337, 325] width 388 height 30
click at [1171, 343] on div "Yes" at bounding box center [1299, 346] width 350 height 25
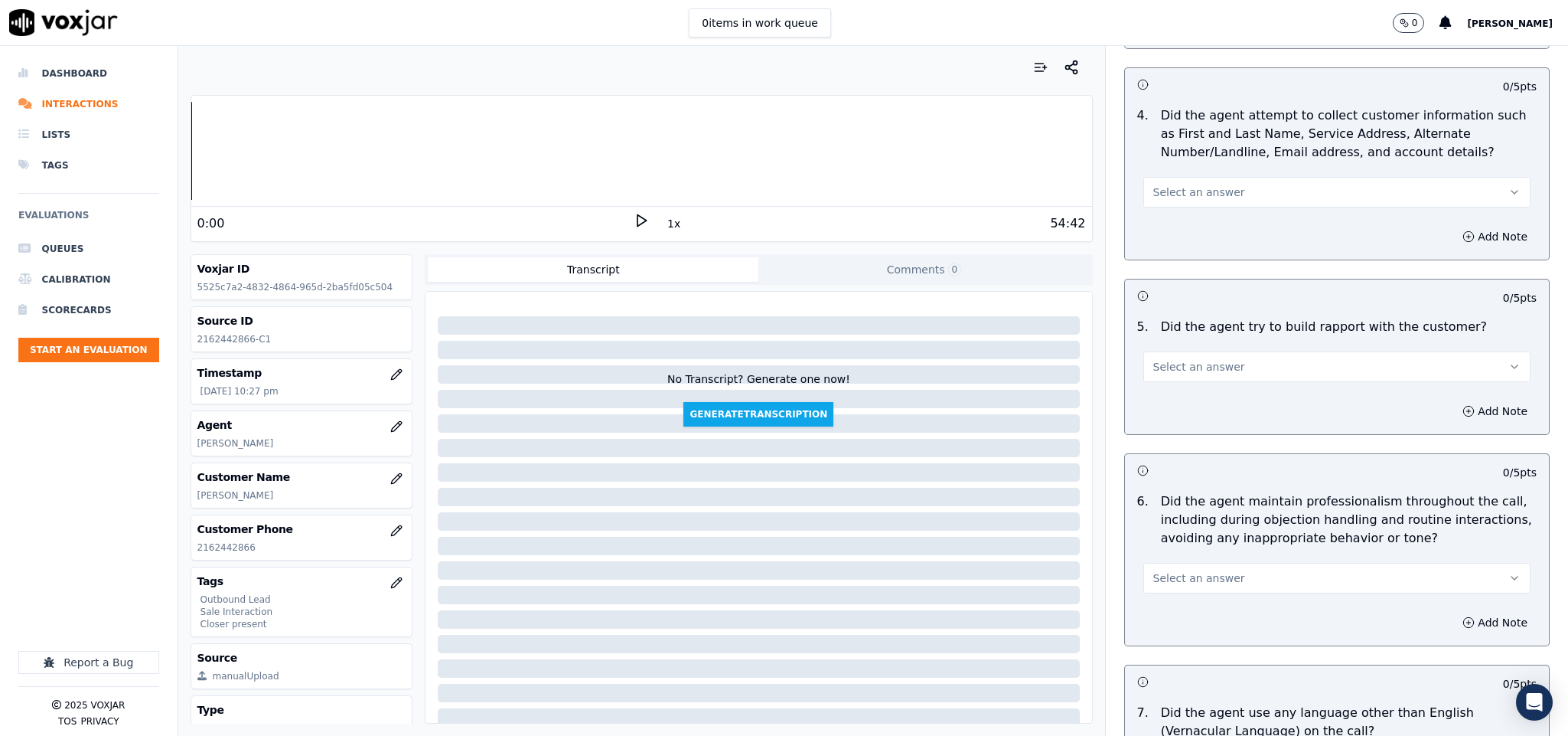
click at [1201, 184] on span "Select an answer" at bounding box center [1199, 192] width 92 height 15
click at [1173, 257] on div "N/A" at bounding box center [1299, 263] width 350 height 25
click at [1235, 351] on button "Select an answer" at bounding box center [1337, 366] width 388 height 30
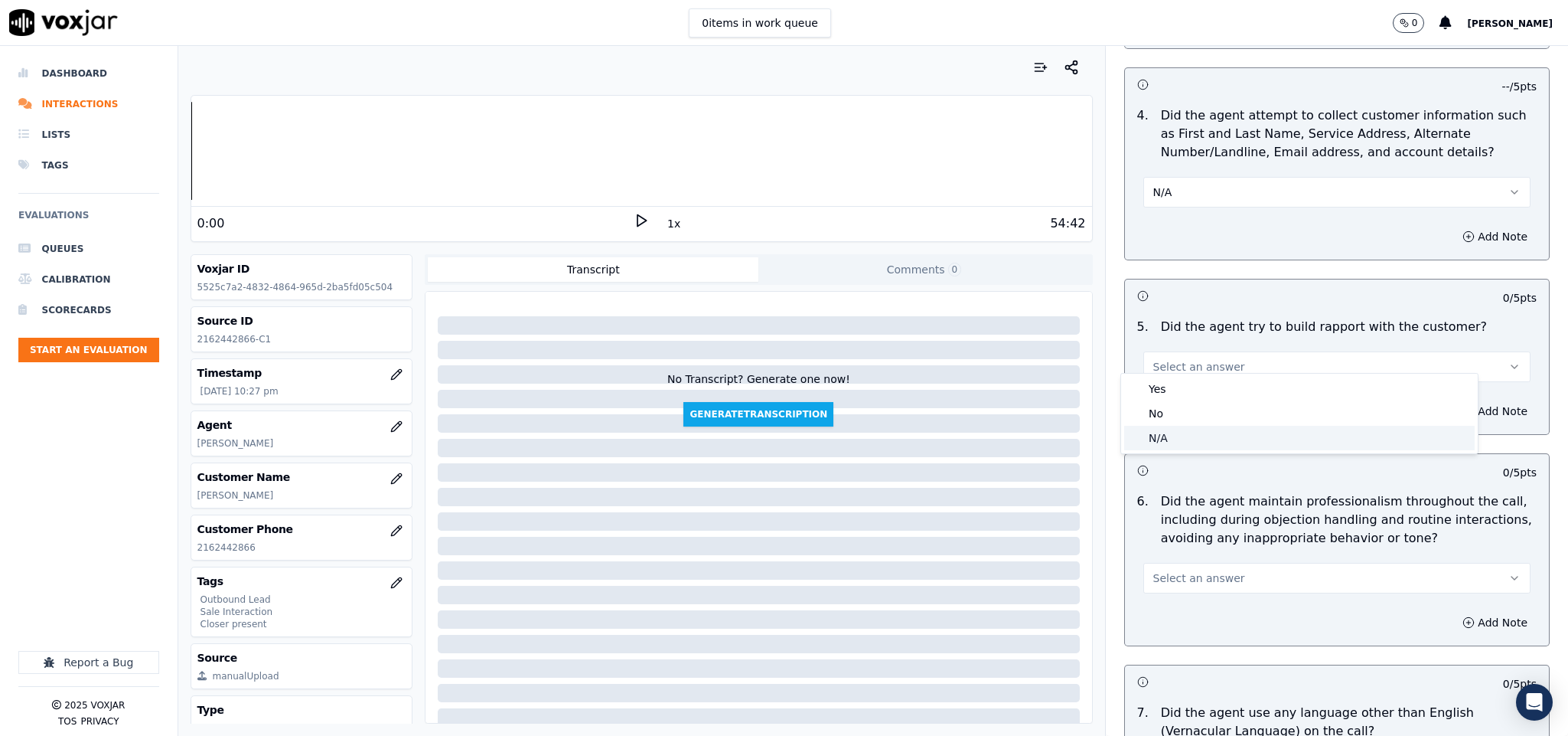
click at [1186, 425] on div "N/A" at bounding box center [1299, 437] width 350 height 25
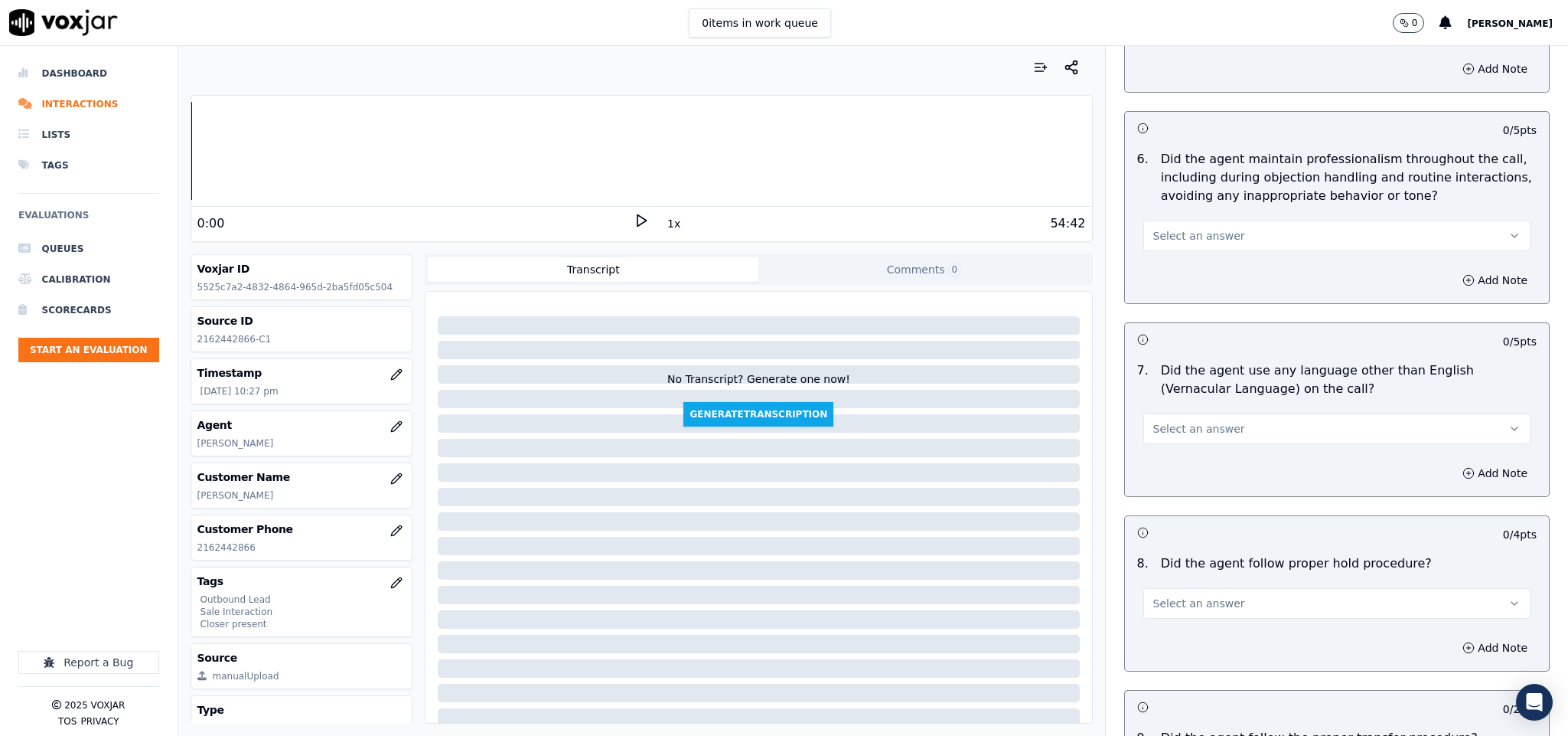
scroll to position [1838, 0]
click at [1228, 218] on button "Select an answer" at bounding box center [1337, 233] width 388 height 30
click at [1174, 252] on div "Yes" at bounding box center [1299, 255] width 350 height 25
click at [1233, 411] on button "Select an answer" at bounding box center [1337, 426] width 388 height 30
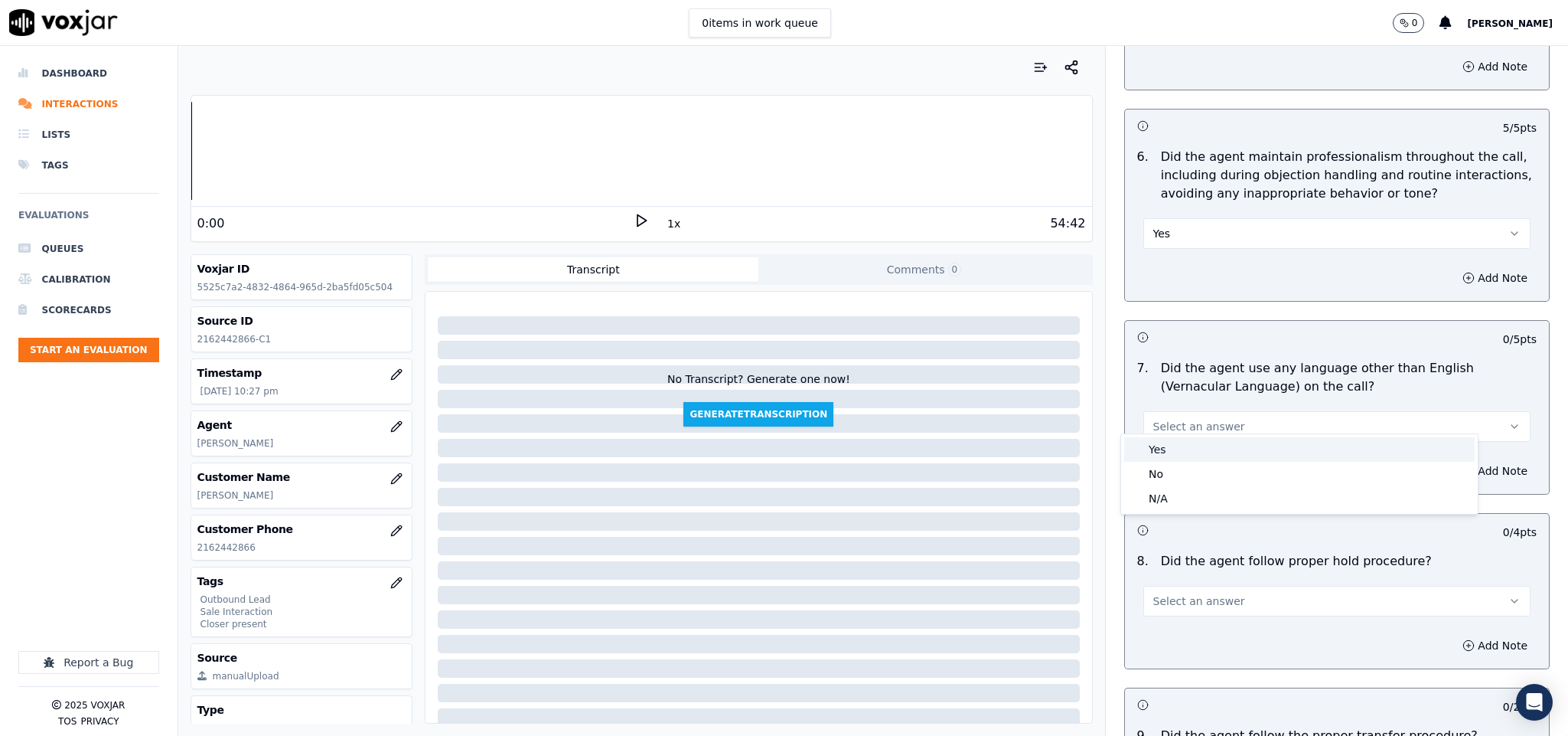
click at [1188, 462] on div "Yes No N/A" at bounding box center [1299, 474] width 357 height 80
click at [1162, 469] on div "No" at bounding box center [1299, 473] width 350 height 25
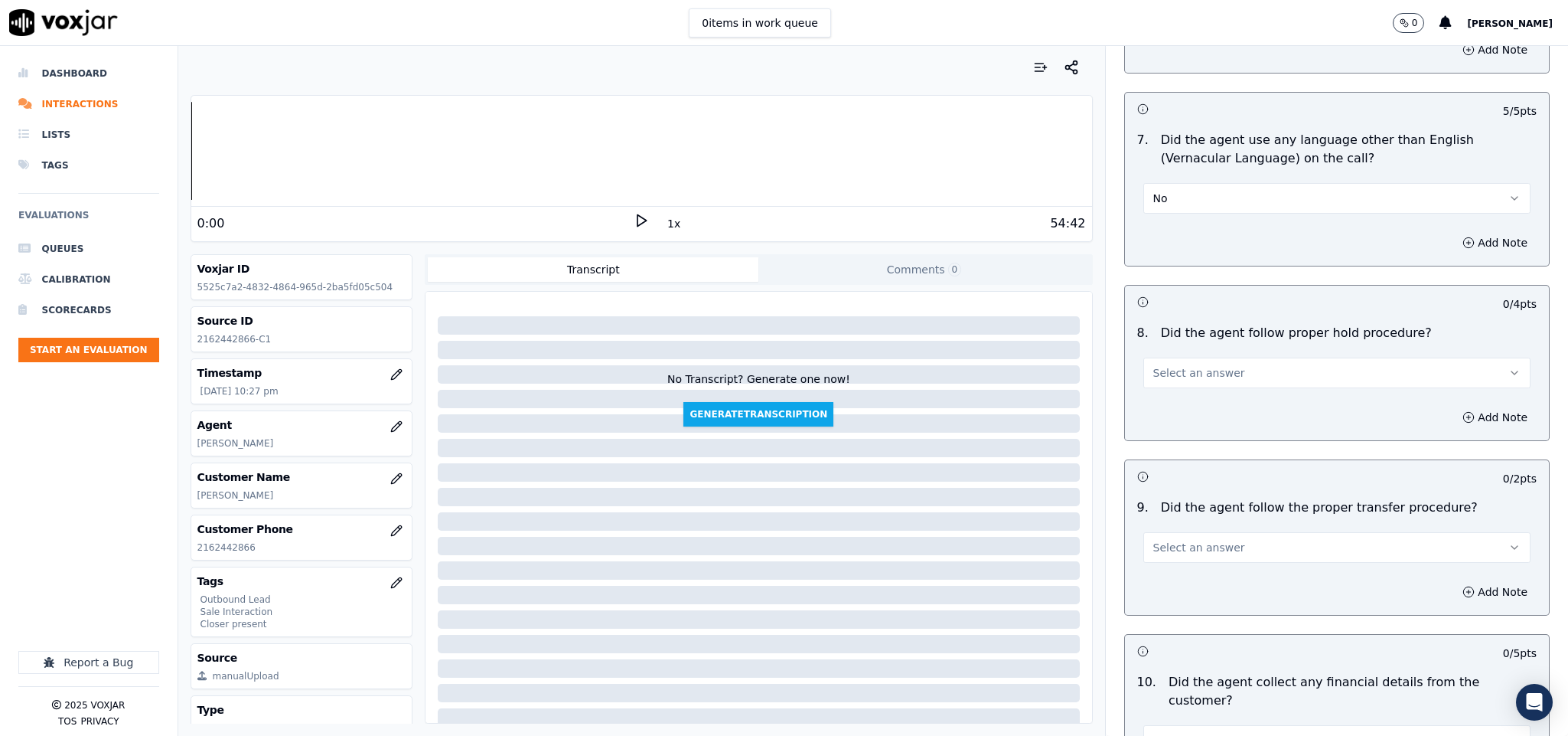
scroll to position [2068, 0]
click at [1183, 364] on span "Select an answer" at bounding box center [1199, 371] width 92 height 15
click at [1174, 401] on div "Yes" at bounding box center [1299, 395] width 350 height 25
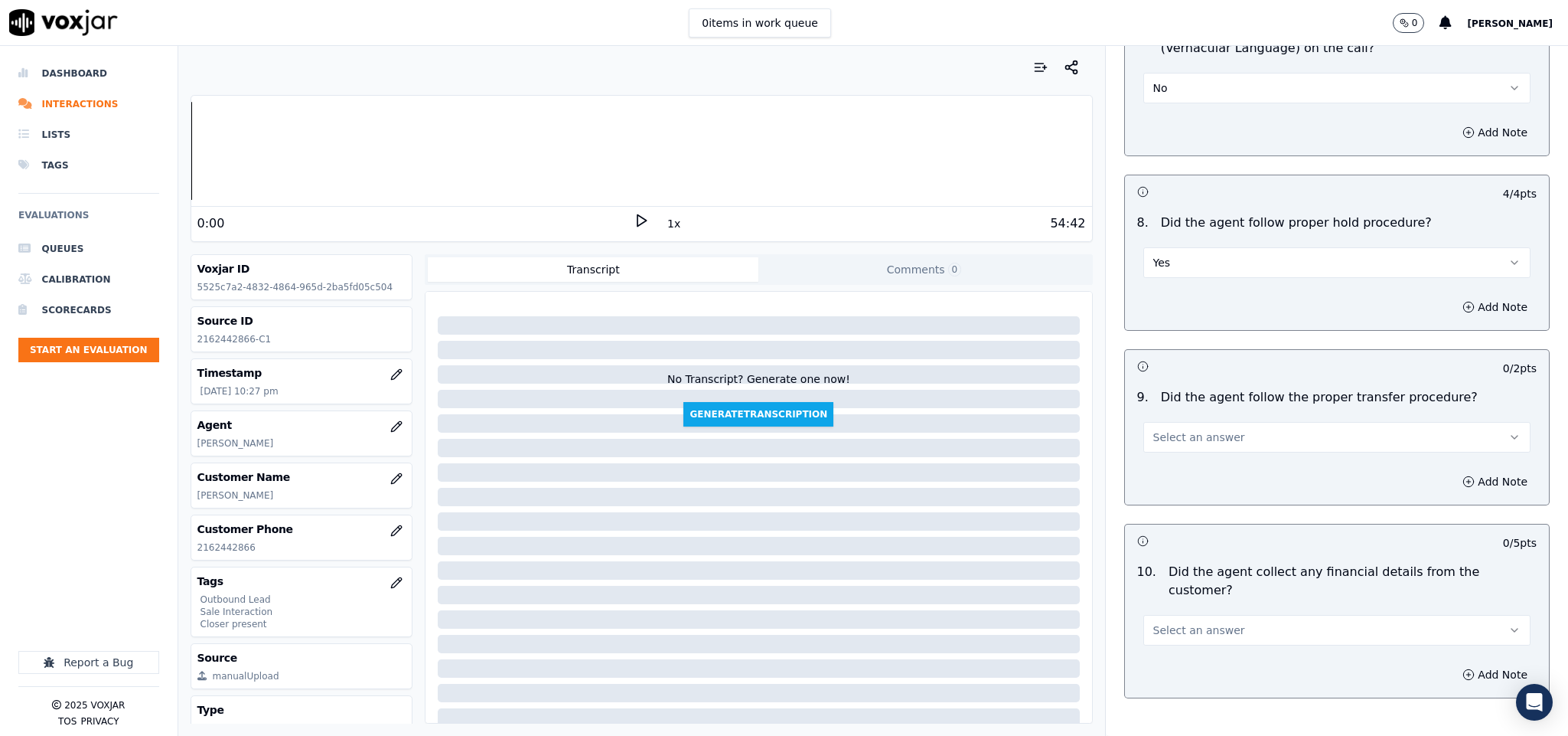
scroll to position [2297, 0]
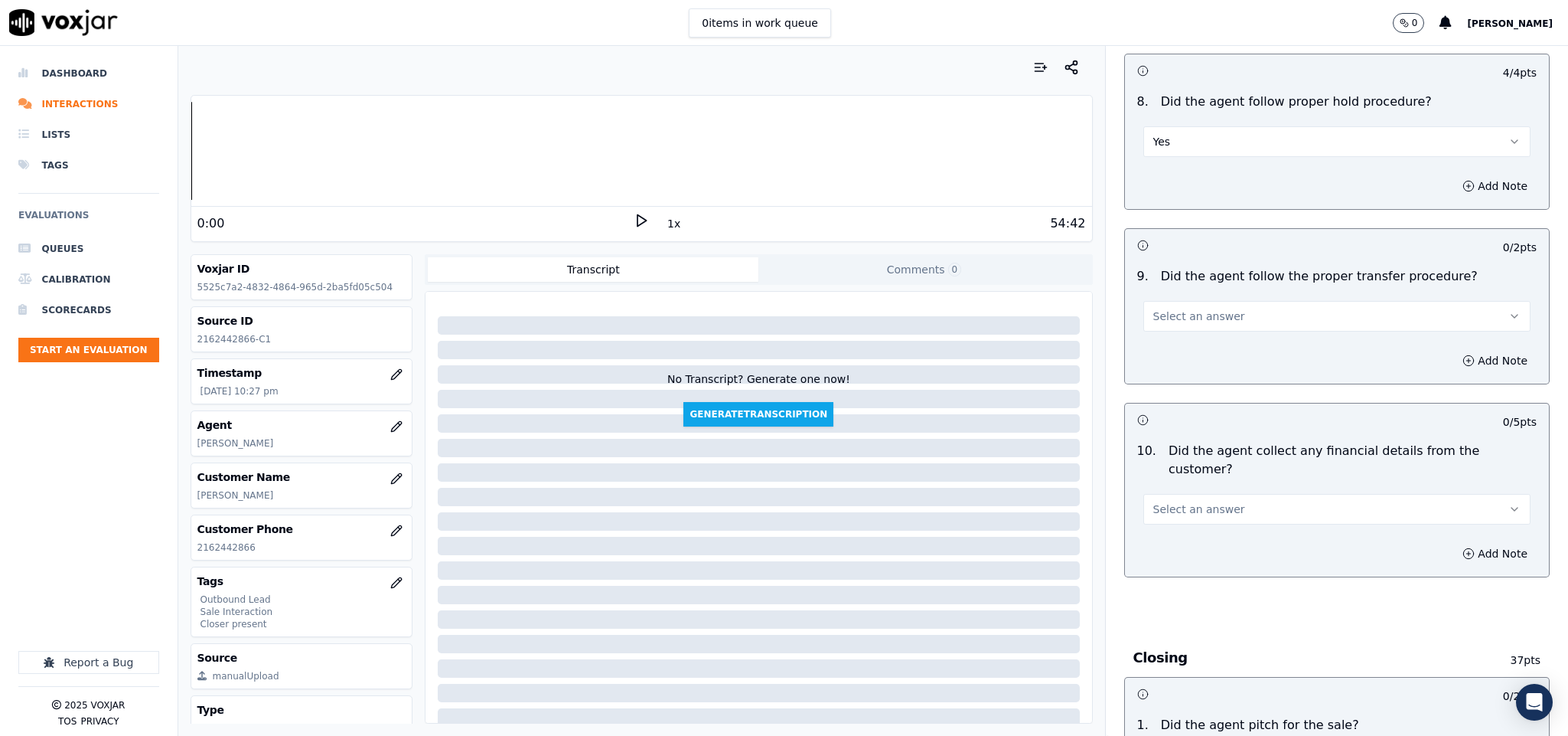
click at [1219, 302] on button "Select an answer" at bounding box center [1337, 316] width 388 height 30
click at [1174, 366] on div "No" at bounding box center [1299, 365] width 350 height 25
click at [1426, 338] on div "Add Note" at bounding box center [1337, 361] width 425 height 46
click at [1453, 350] on button "Add Note" at bounding box center [1495, 360] width 84 height 22
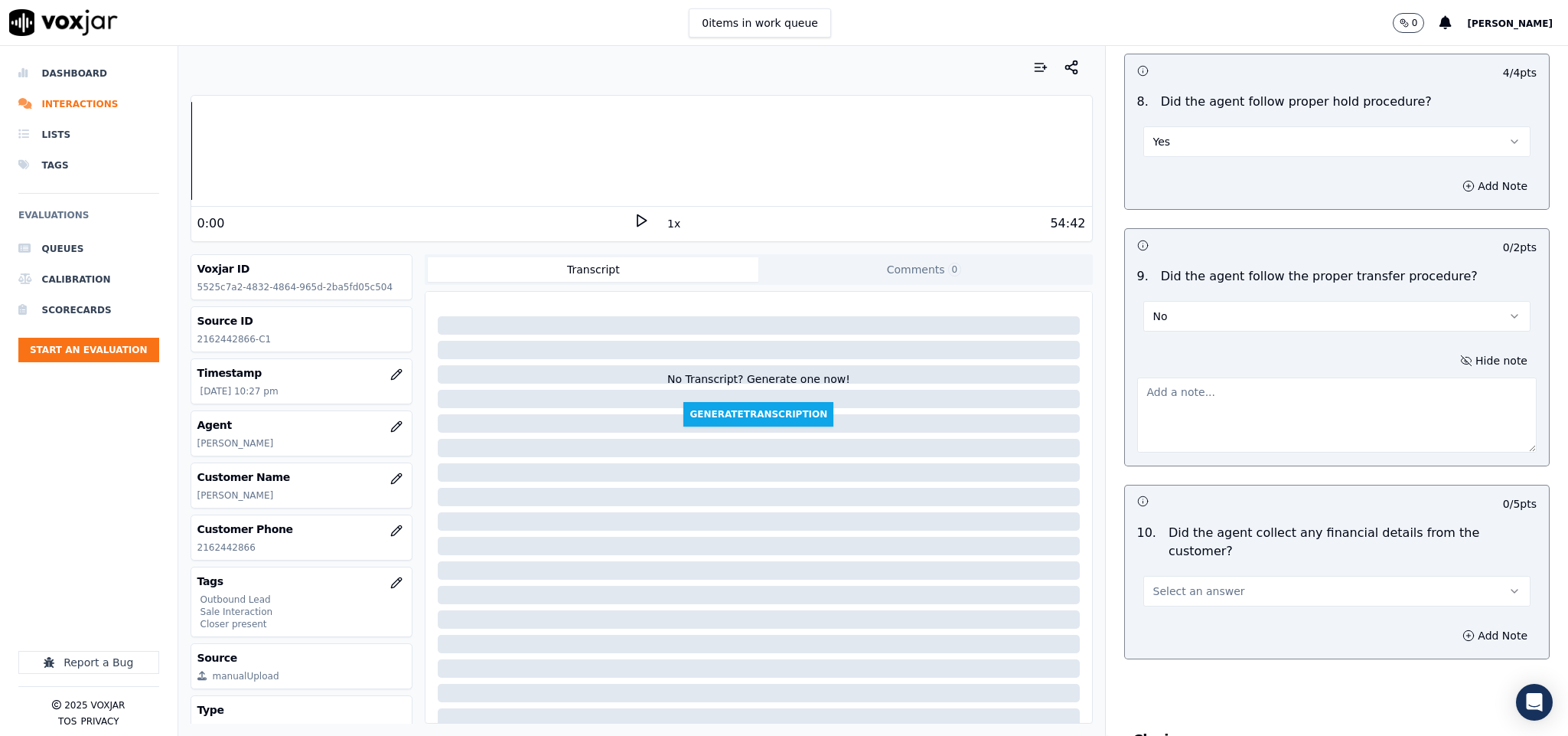
click at [1265, 407] on textarea at bounding box center [1337, 415] width 401 height 75
paste textarea "@3:26 - “The call was transferred to another agent without informing the custom…"
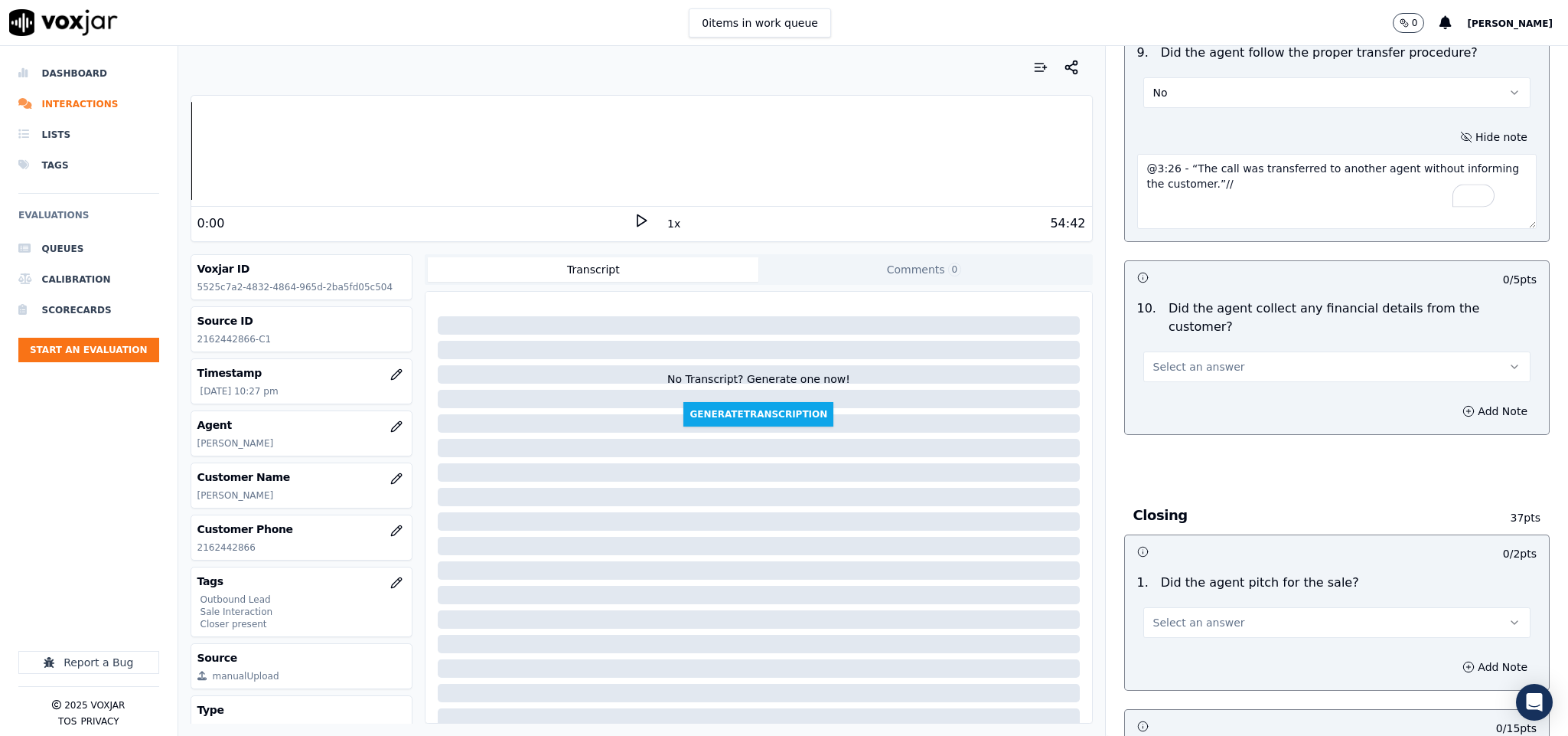
scroll to position [2527, 0]
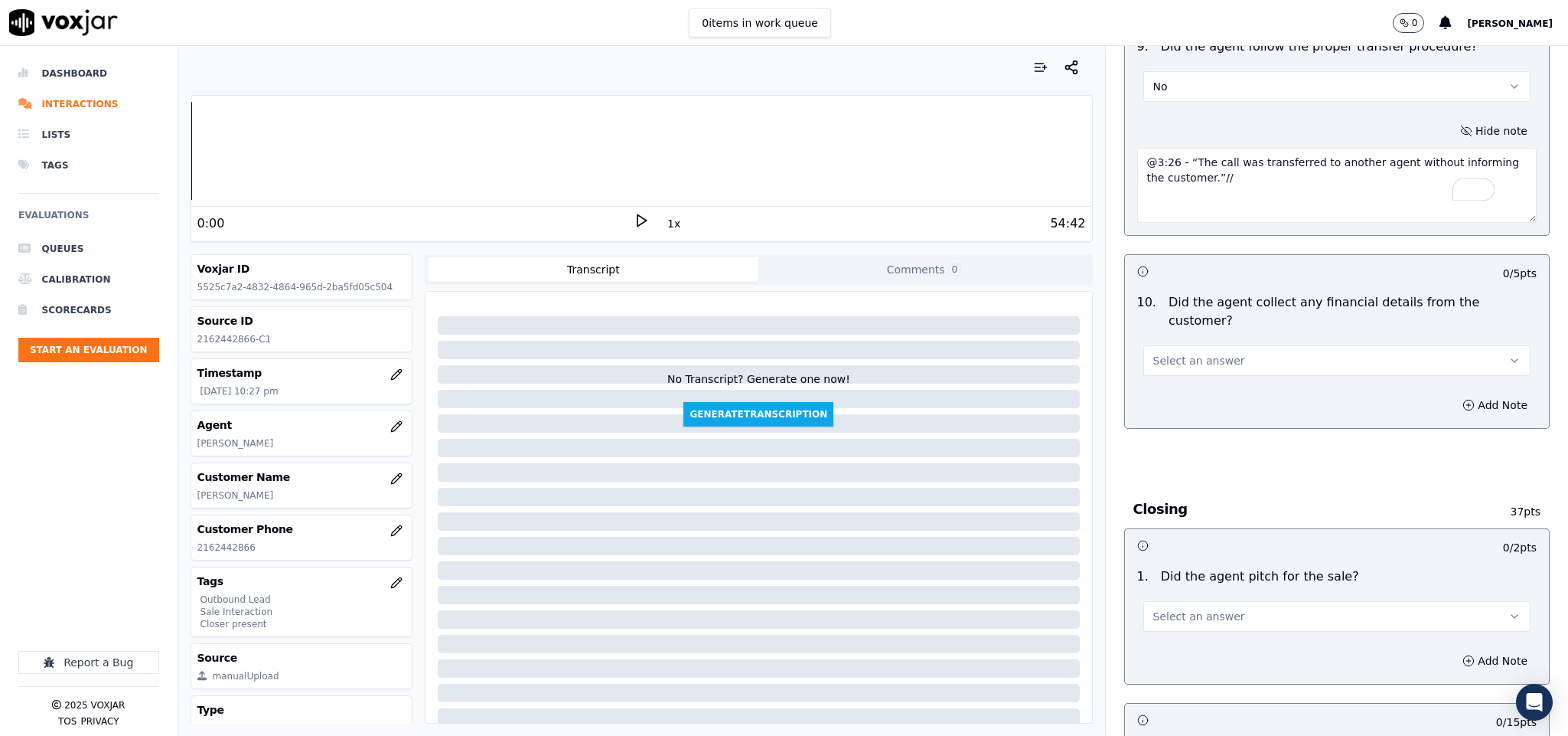
type textarea "@3:26 - “The call was transferred to another agent without informing the custom…"
click at [1283, 346] on button "Select an answer" at bounding box center [1337, 361] width 388 height 30
click at [1195, 393] on div "No" at bounding box center [1299, 393] width 350 height 25
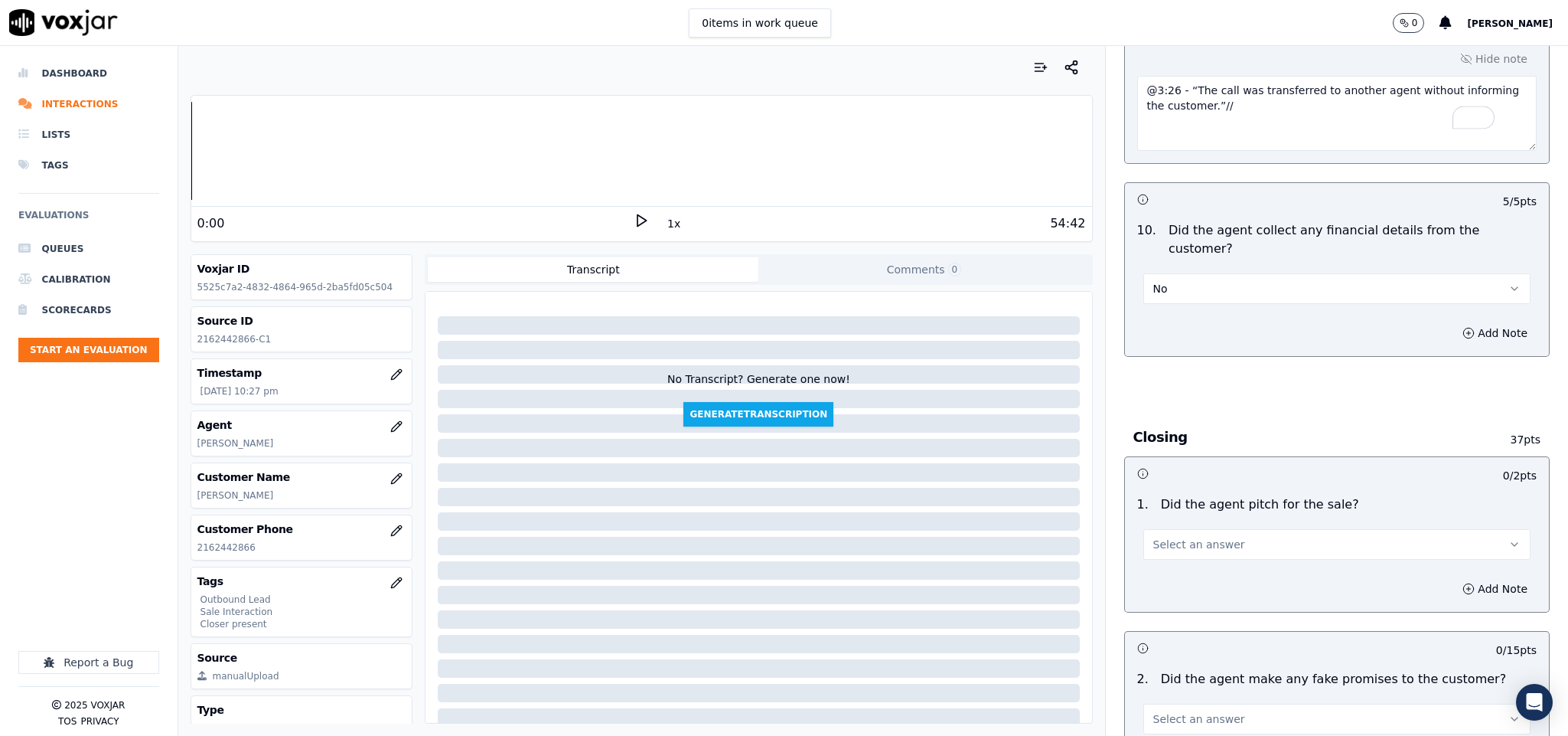
scroll to position [2641, 0]
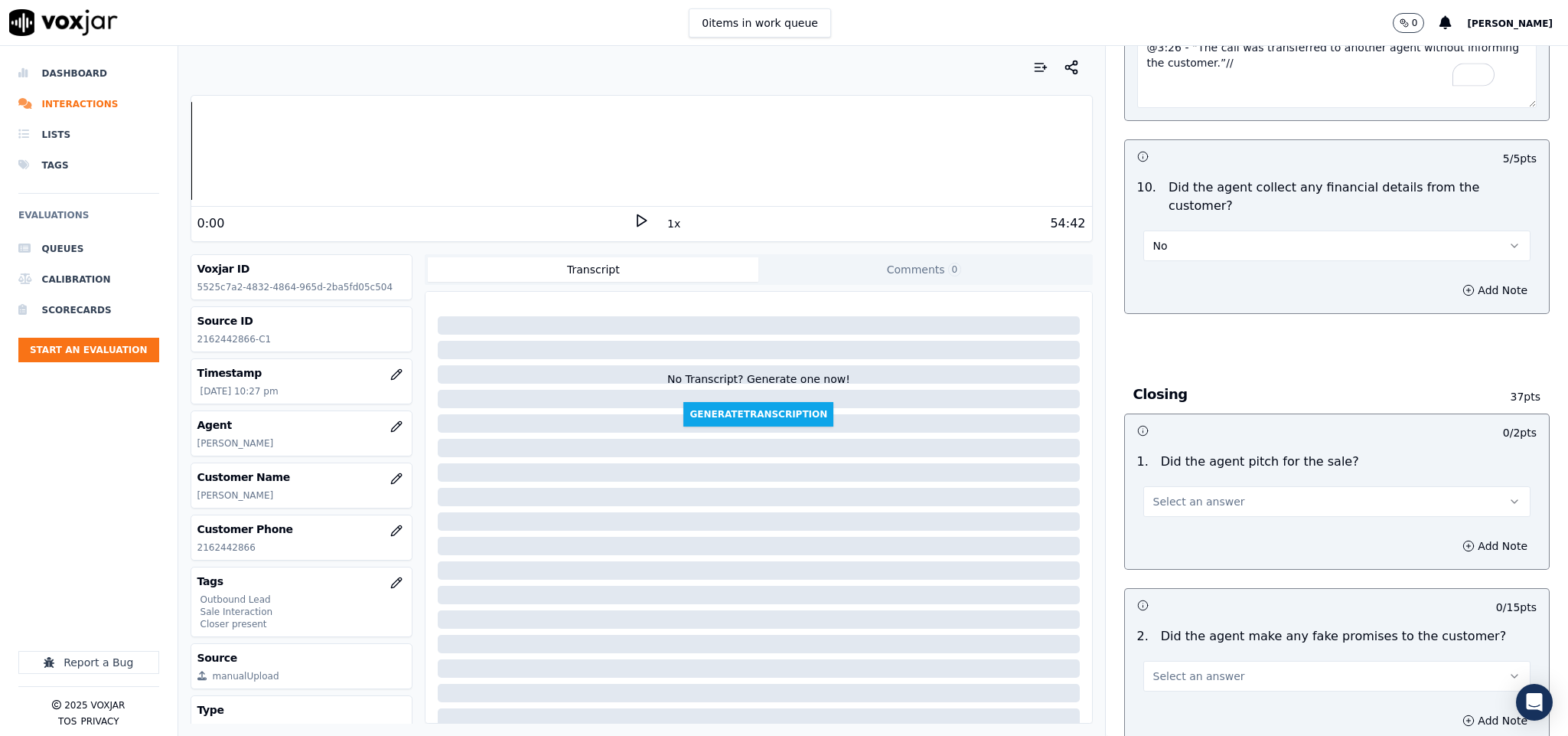
click at [1217, 486] on button "Select an answer" at bounding box center [1337, 501] width 388 height 30
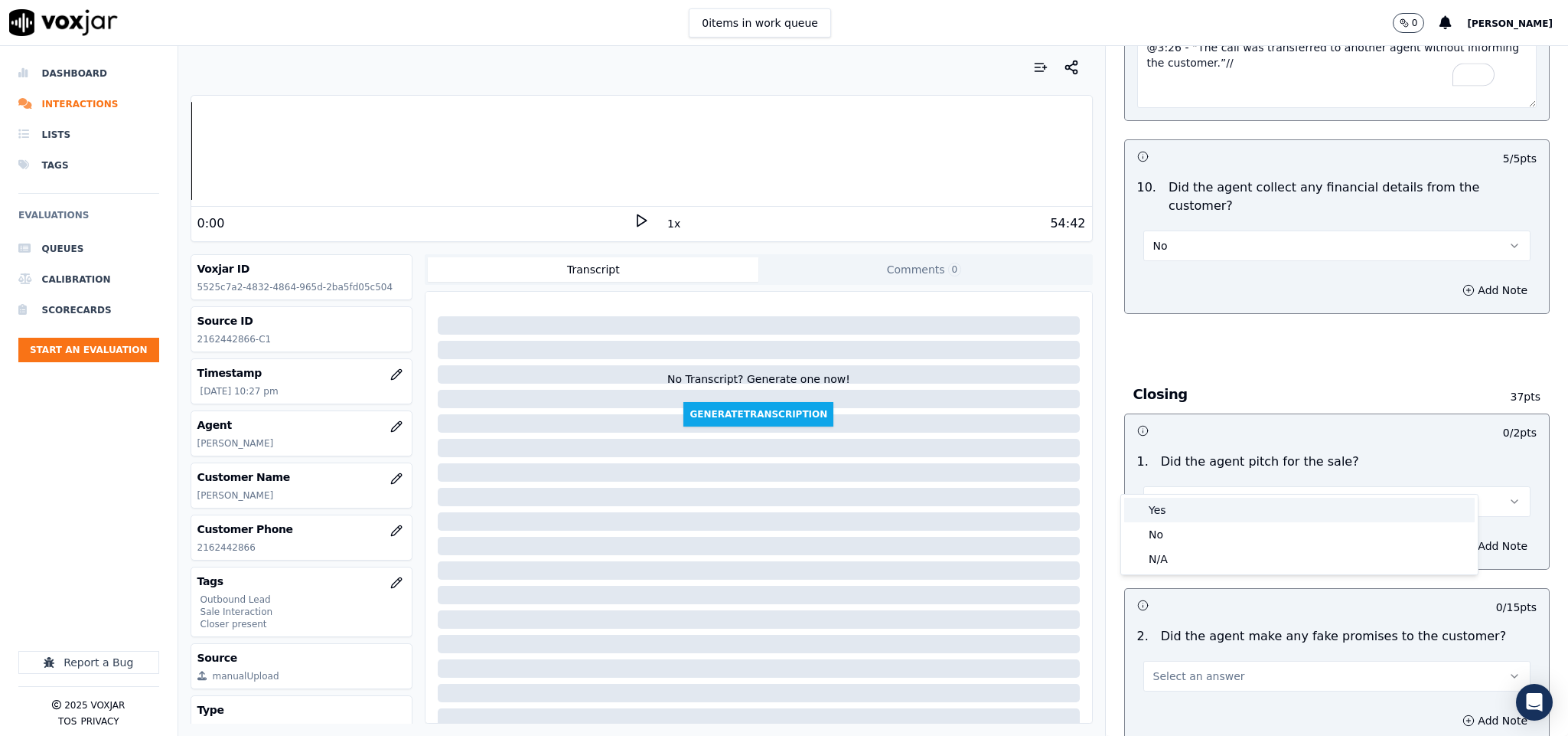
click at [1191, 510] on div "Yes" at bounding box center [1299, 509] width 350 height 25
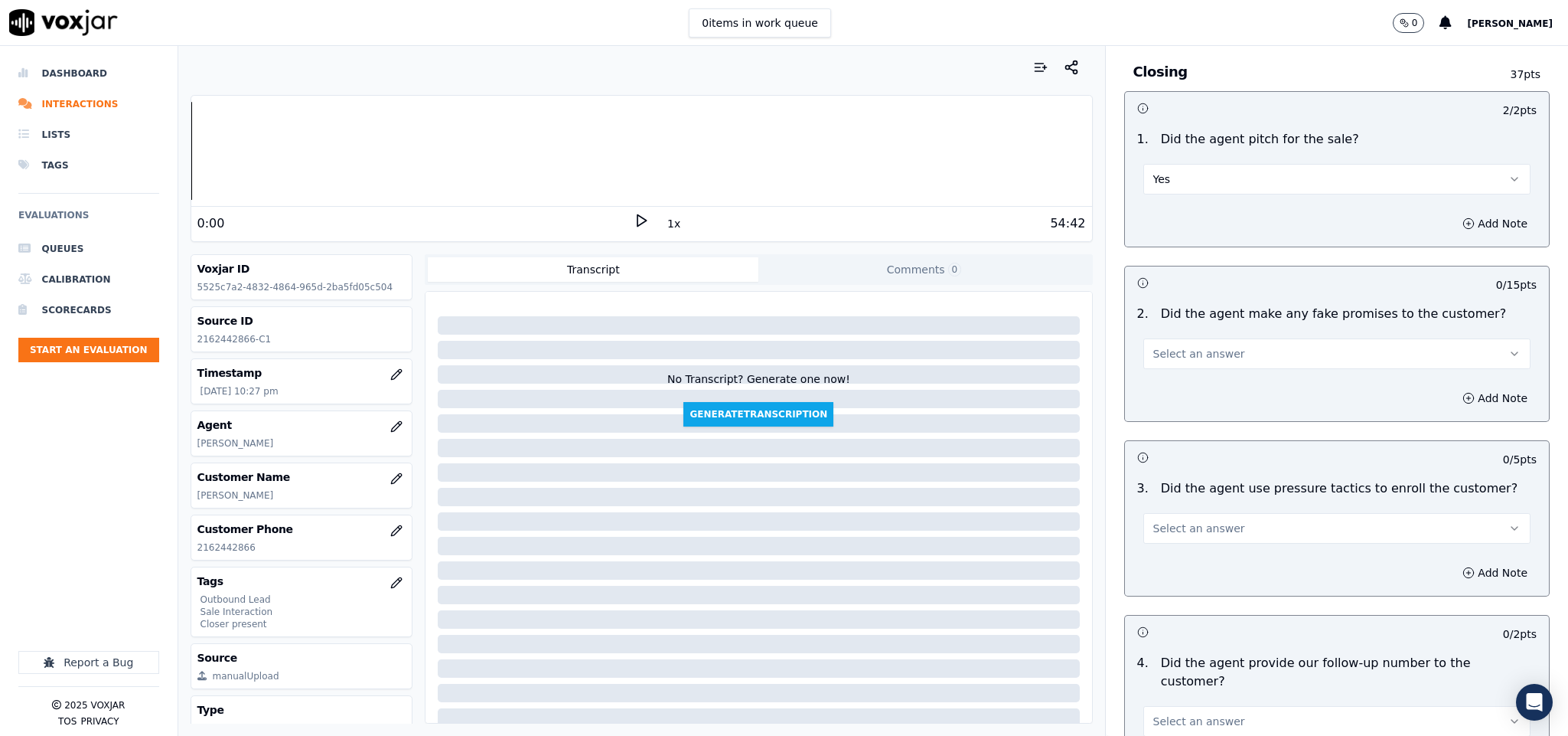
scroll to position [2986, 0]
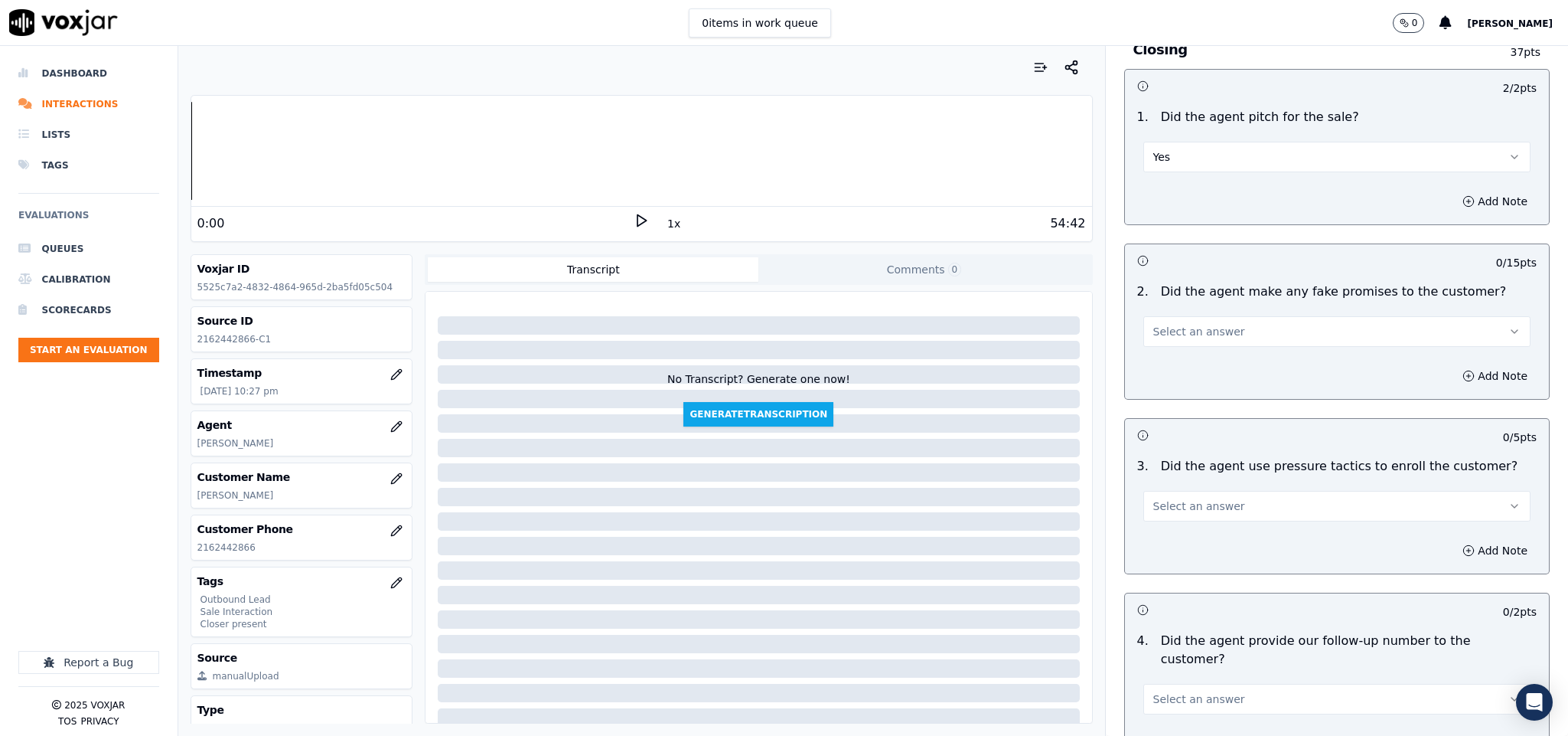
click at [1195, 324] on span "Select an answer" at bounding box center [1199, 331] width 92 height 15
click at [1180, 364] on div "No" at bounding box center [1299, 364] width 350 height 25
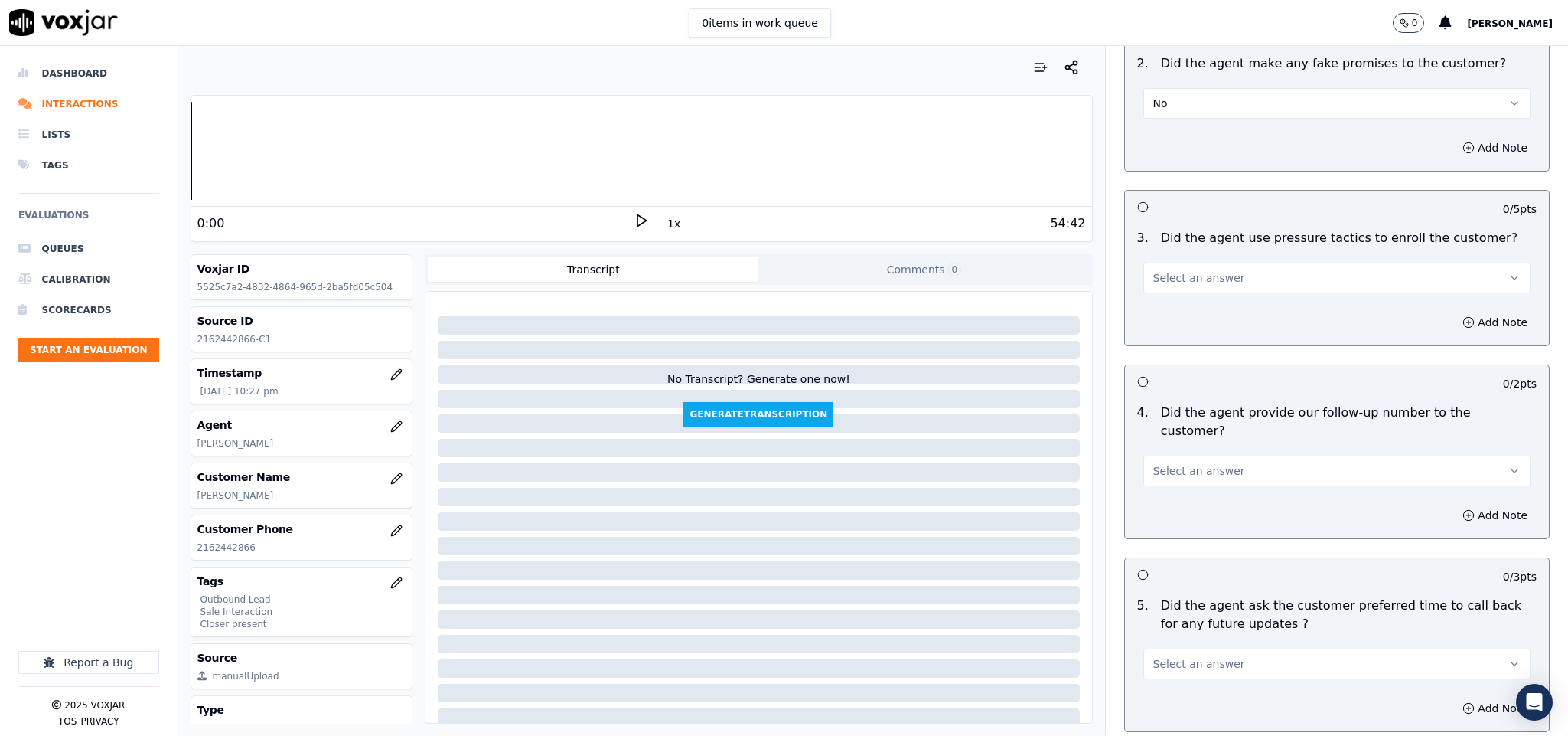
scroll to position [3215, 0]
click at [1226, 261] on button "Select an answer" at bounding box center [1337, 276] width 388 height 30
click at [1199, 315] on div "No" at bounding box center [1299, 310] width 350 height 25
click at [1222, 454] on button "Select an answer" at bounding box center [1337, 469] width 388 height 30
click at [1179, 482] on div "No" at bounding box center [1299, 485] width 350 height 25
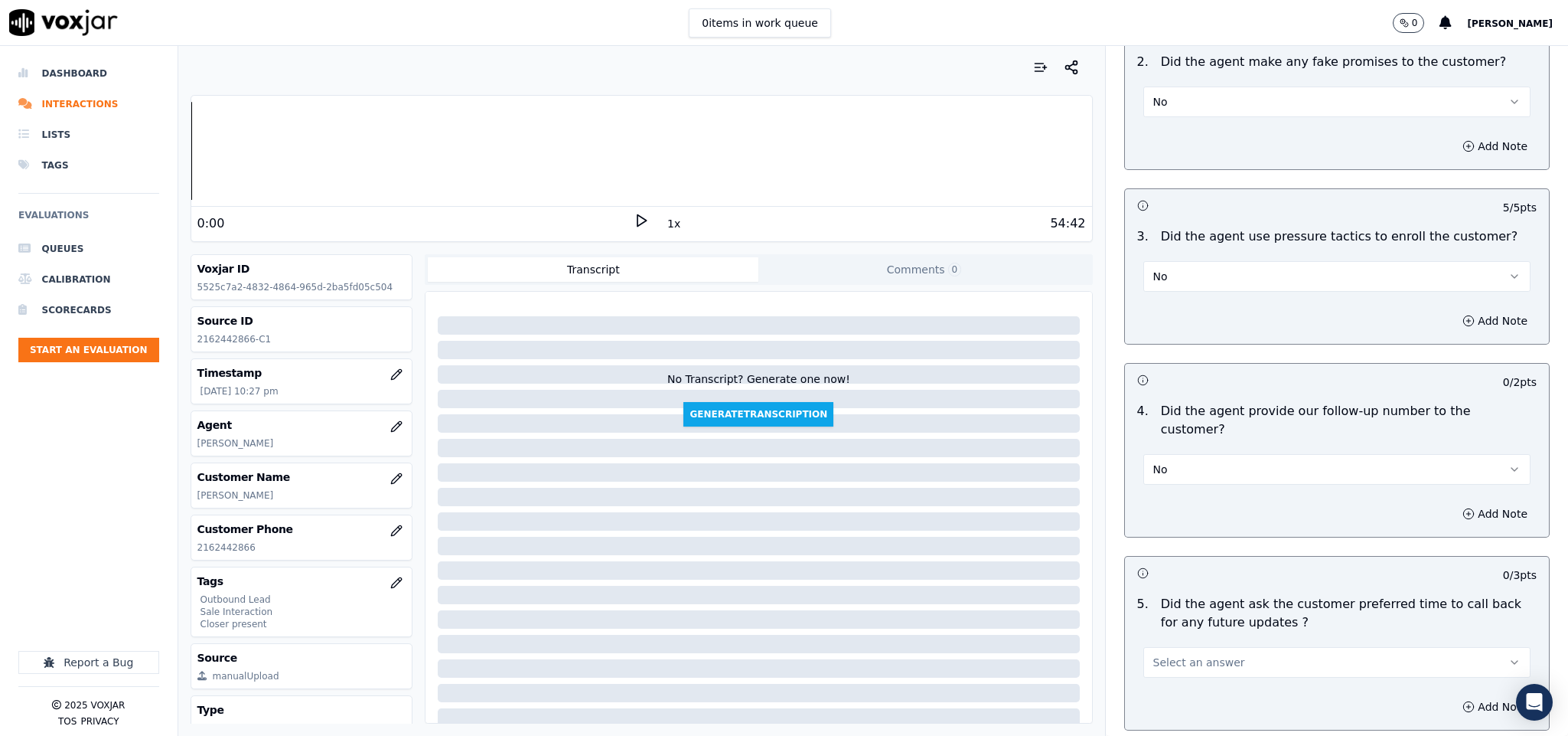
scroll to position [3445, 0]
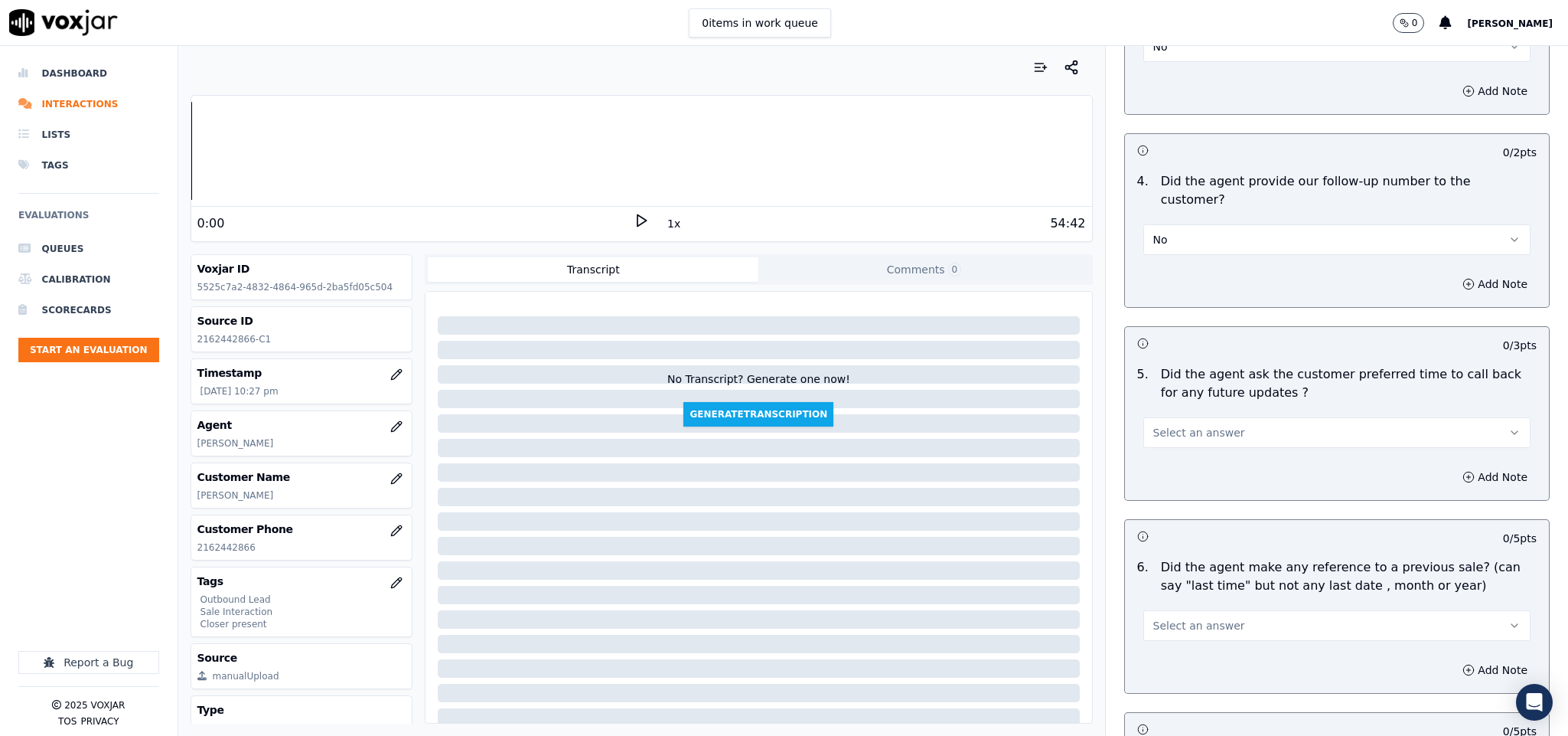
click at [1234, 417] on button "Select an answer" at bounding box center [1337, 433] width 388 height 30
click at [1183, 469] on div "N/A" at bounding box center [1299, 473] width 350 height 25
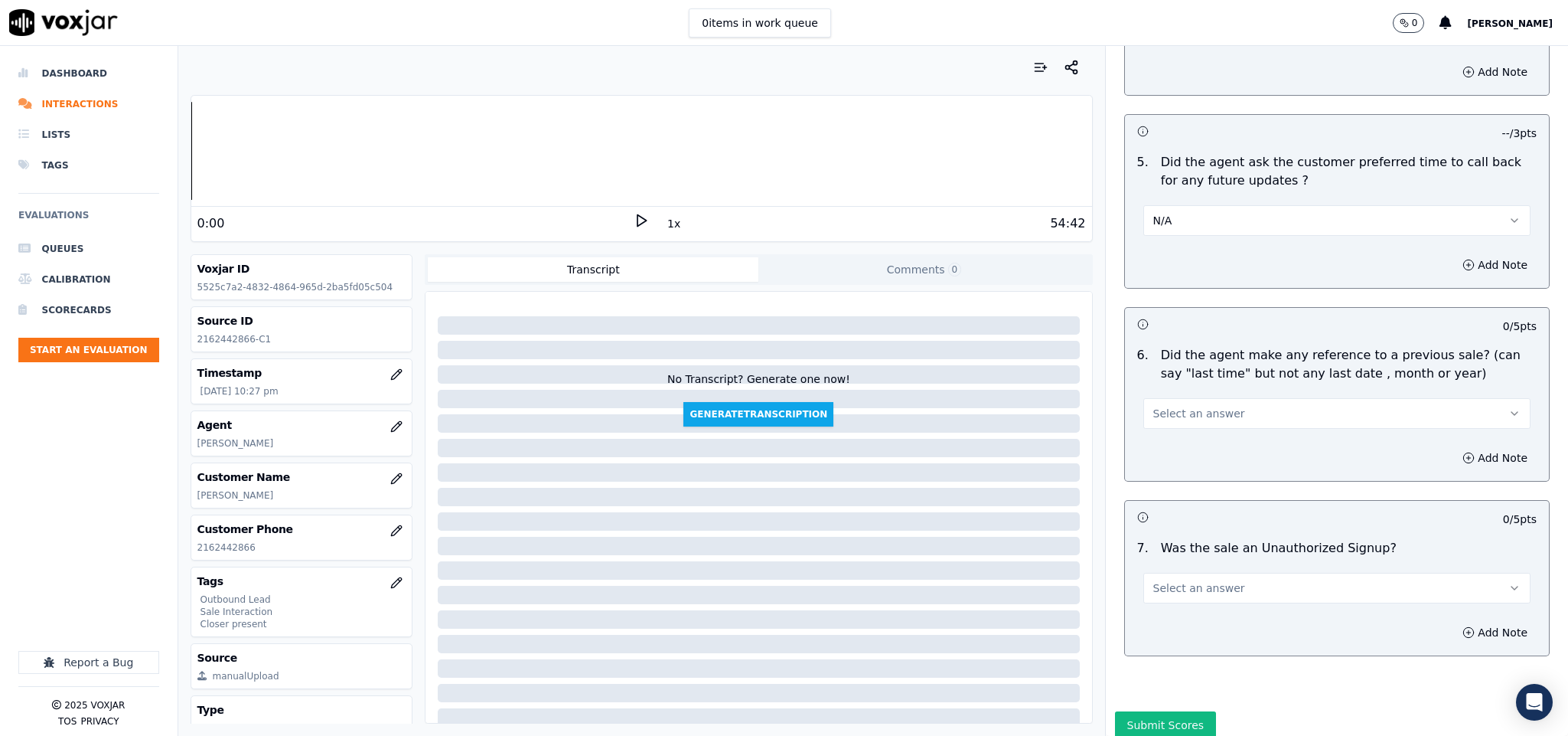
scroll to position [3675, 0]
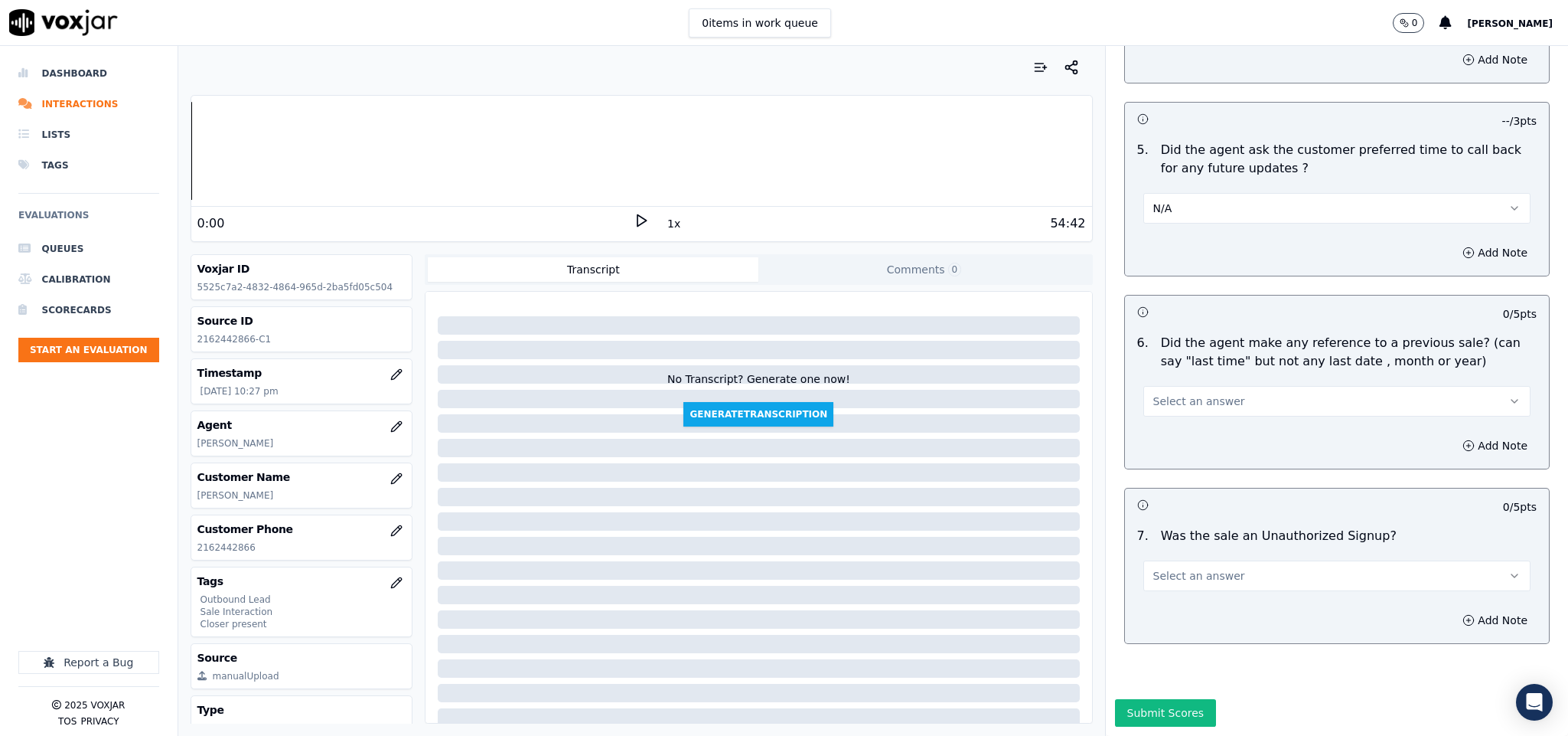
click at [1212, 386] on button "Select an answer" at bounding box center [1337, 401] width 388 height 30
click at [1173, 382] on div "Yes" at bounding box center [1299, 389] width 350 height 25
click at [1286, 560] on button "Select an answer" at bounding box center [1337, 576] width 388 height 30
click at [1195, 584] on div "No" at bounding box center [1299, 588] width 350 height 25
click at [1453, 435] on button "Add Note" at bounding box center [1495, 445] width 84 height 22
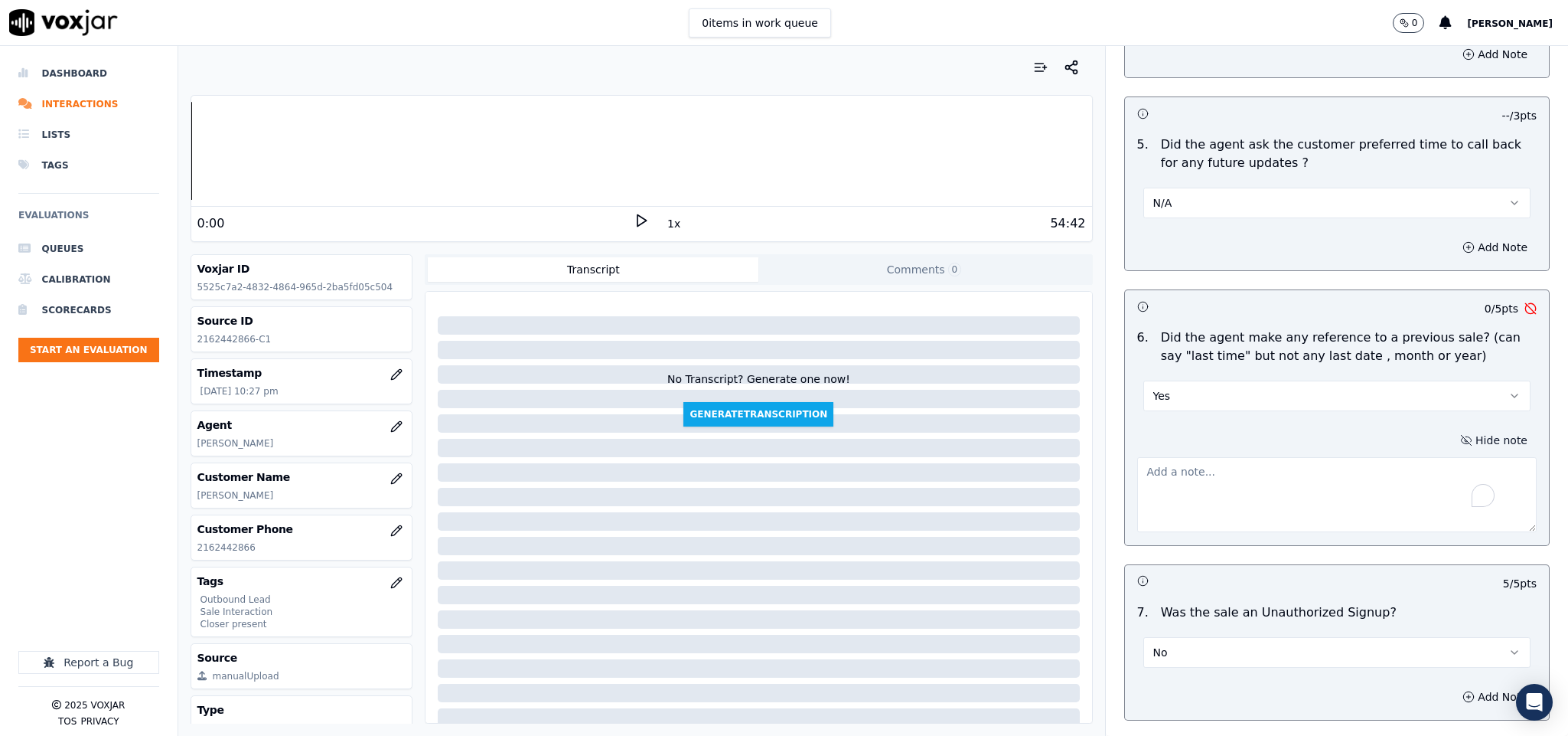
click at [1295, 461] on textarea "To enrich screen reader interactions, please activate Accessibility in Grammarl…" at bounding box center [1337, 495] width 401 height 75
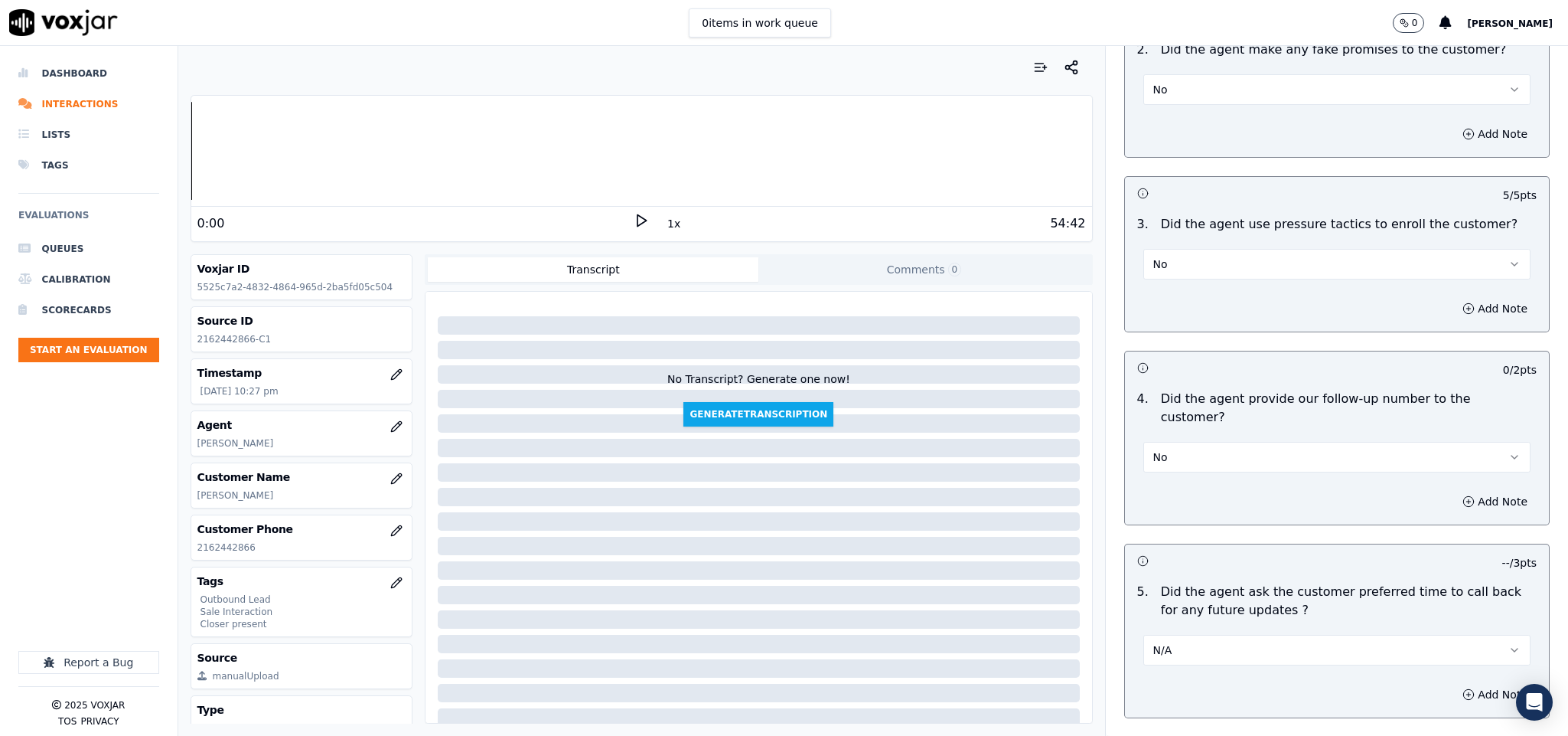
scroll to position [3215, 0]
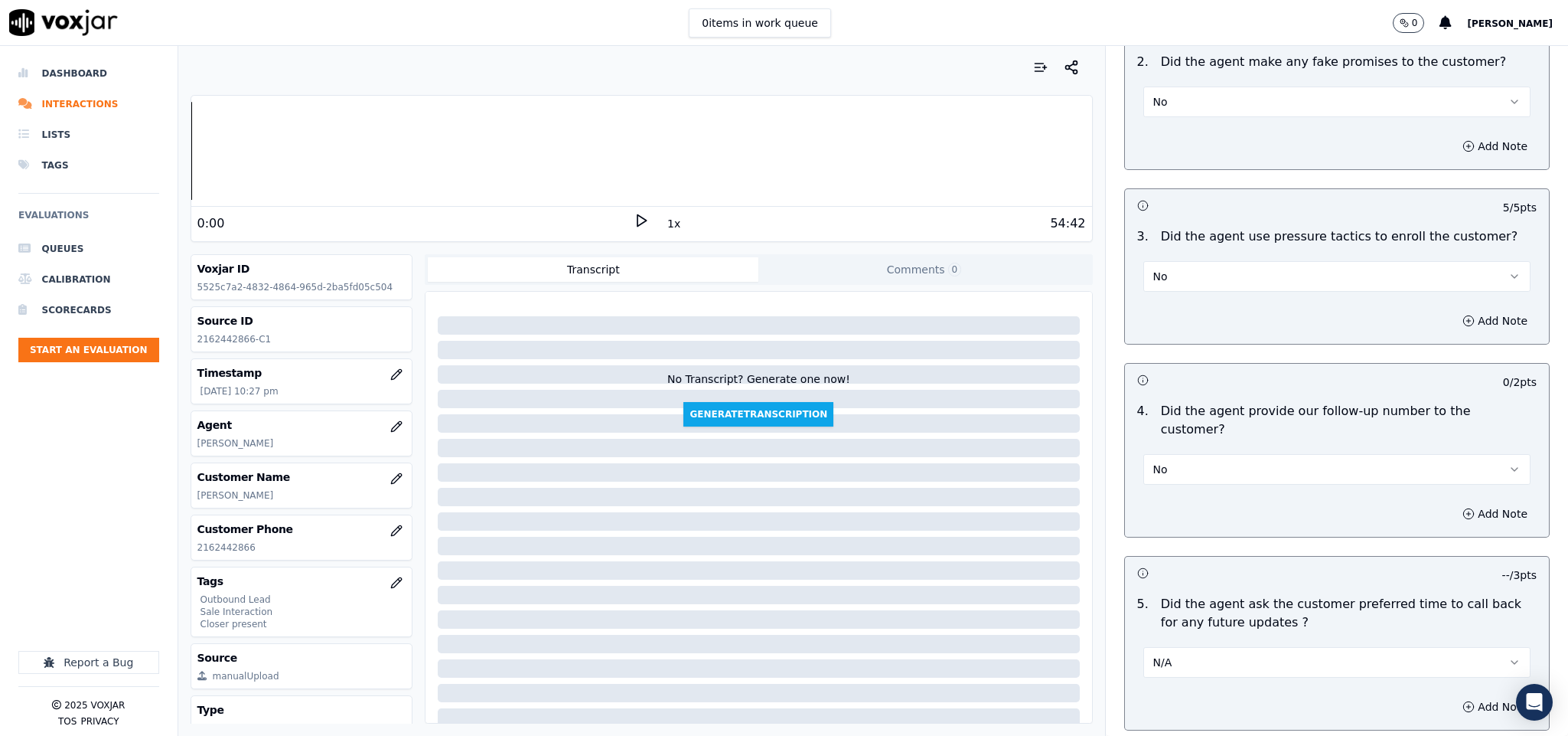
click at [1222, 454] on button "No" at bounding box center [1337, 469] width 388 height 30
click at [1176, 453] on div "Yes" at bounding box center [1299, 461] width 350 height 25
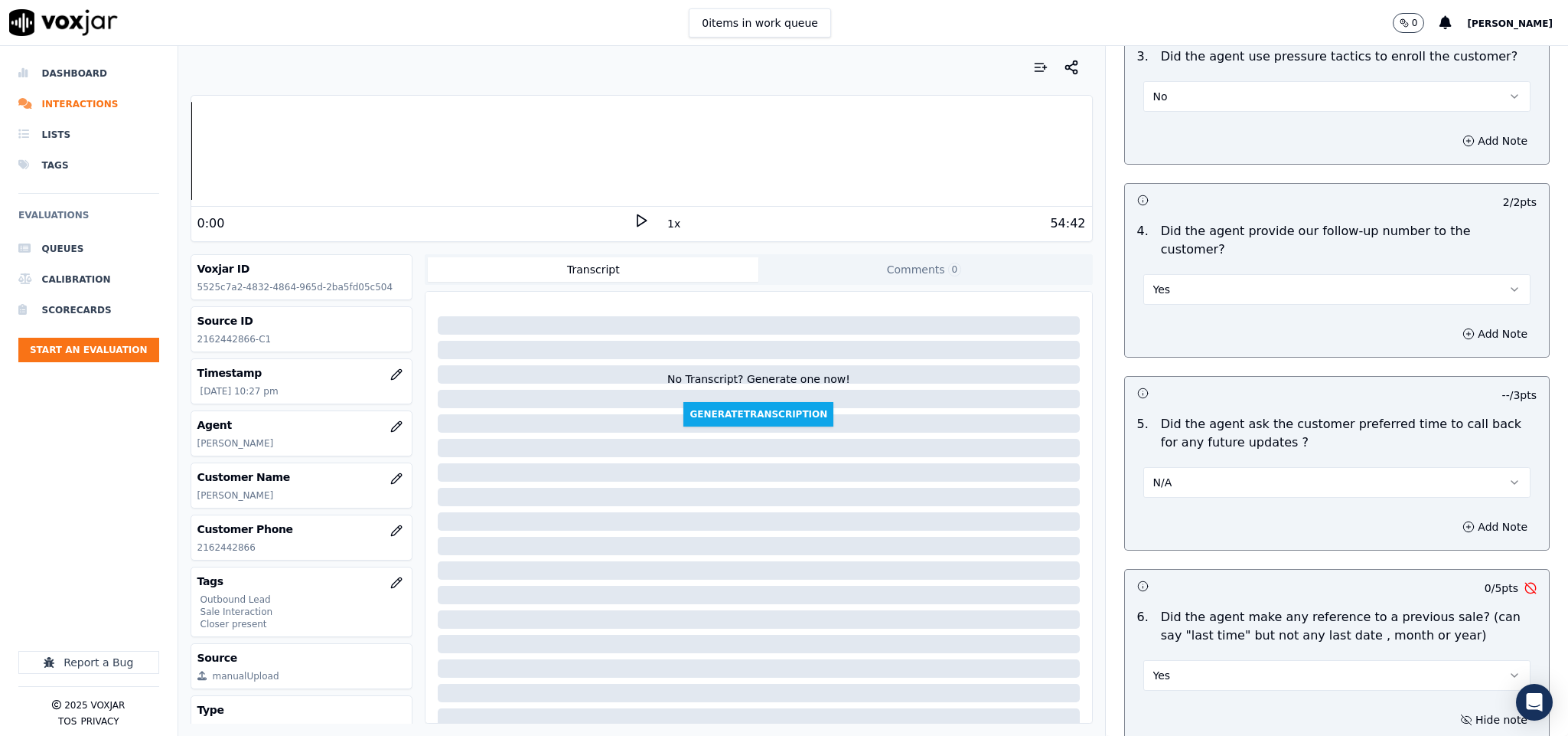
scroll to position [3762, 0]
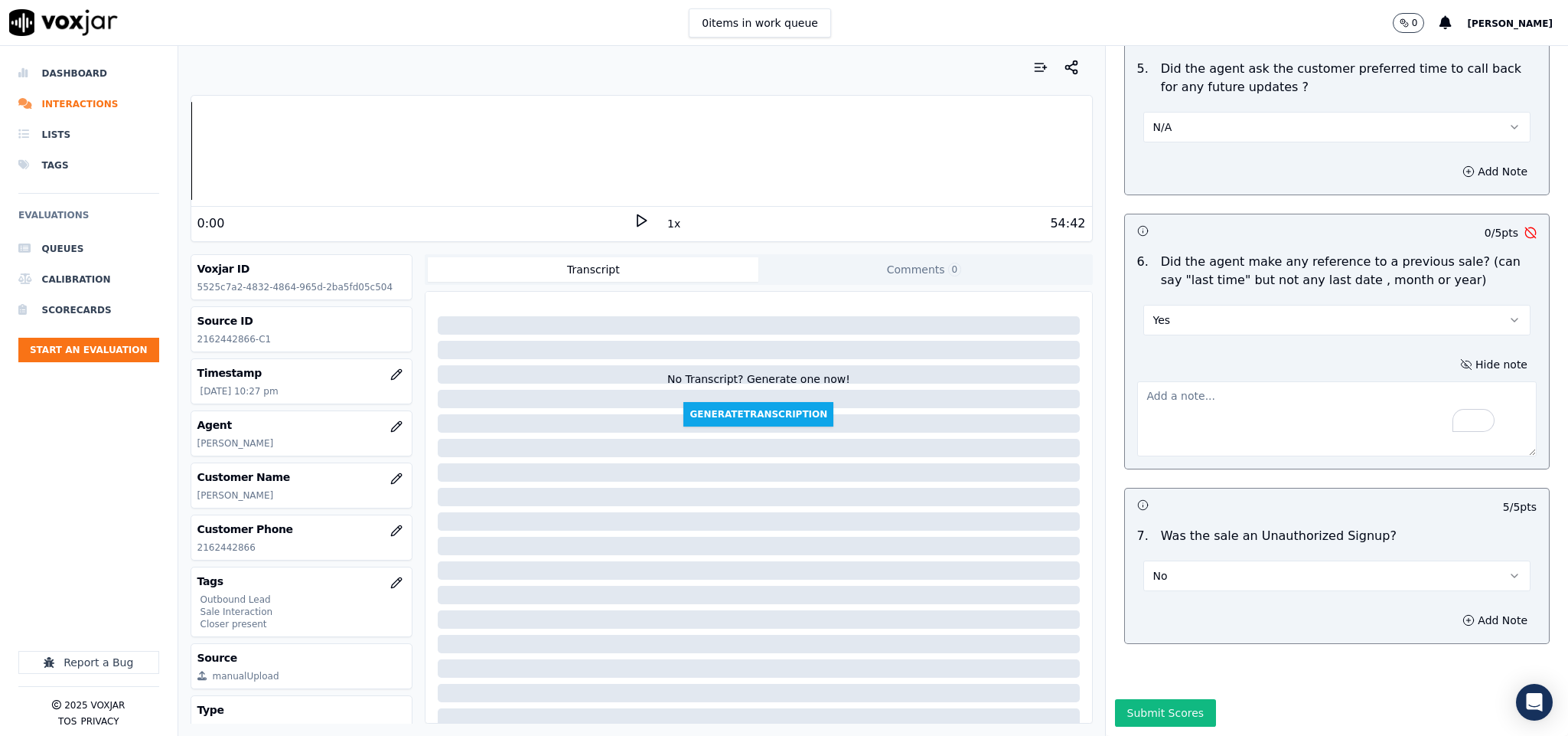
click at [1187, 382] on textarea "To enrich screen reader interactions, please activate Accessibility in Grammarl…" at bounding box center [1337, 419] width 401 height 75
paste textarea "Call id - 20250818-184924_ Fronter: [PERSON_NAME] call customer and informed - …"
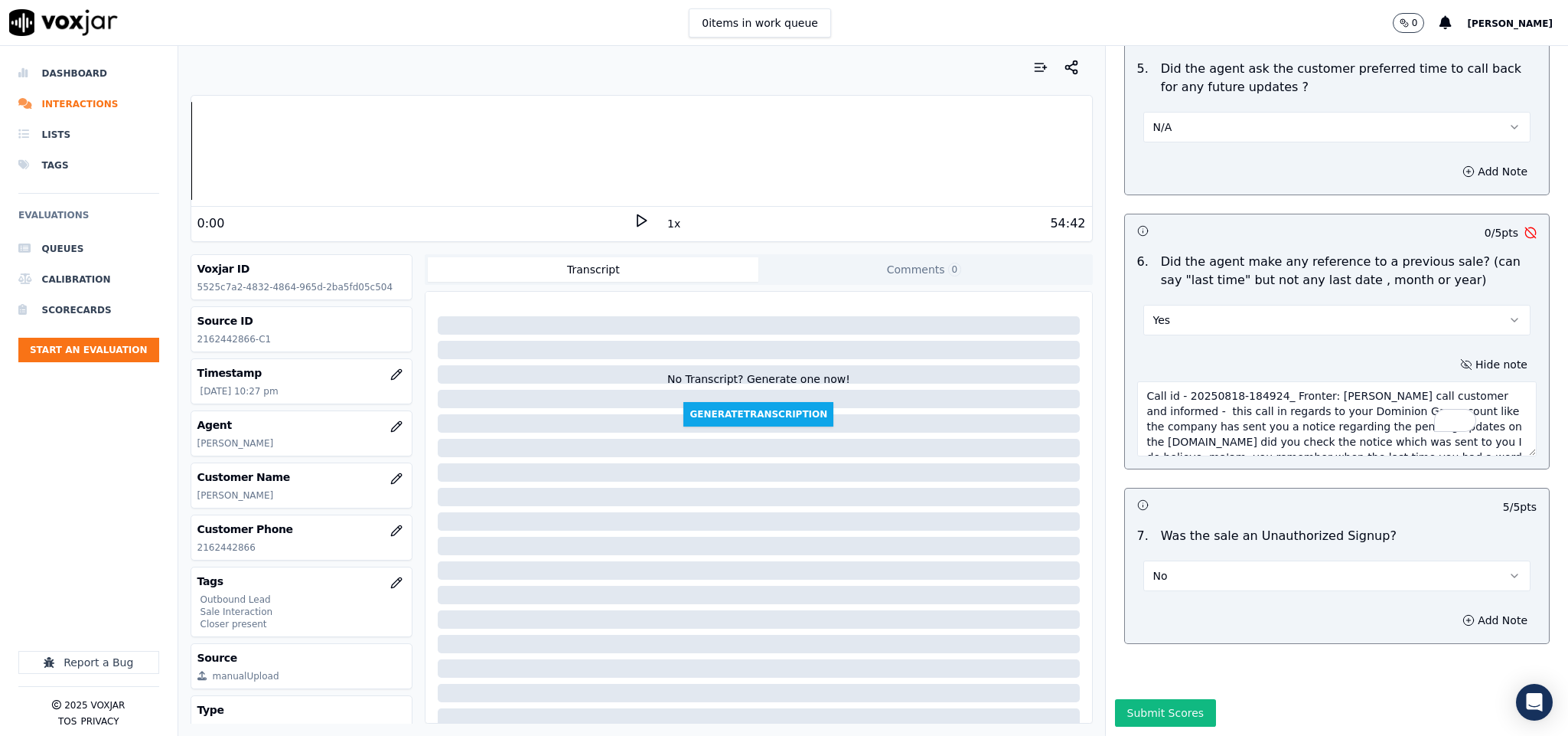
scroll to position [39, 0]
type textarea "Call id - 20250818-184924_ Fronter: [PERSON_NAME] call customer and informed - …"
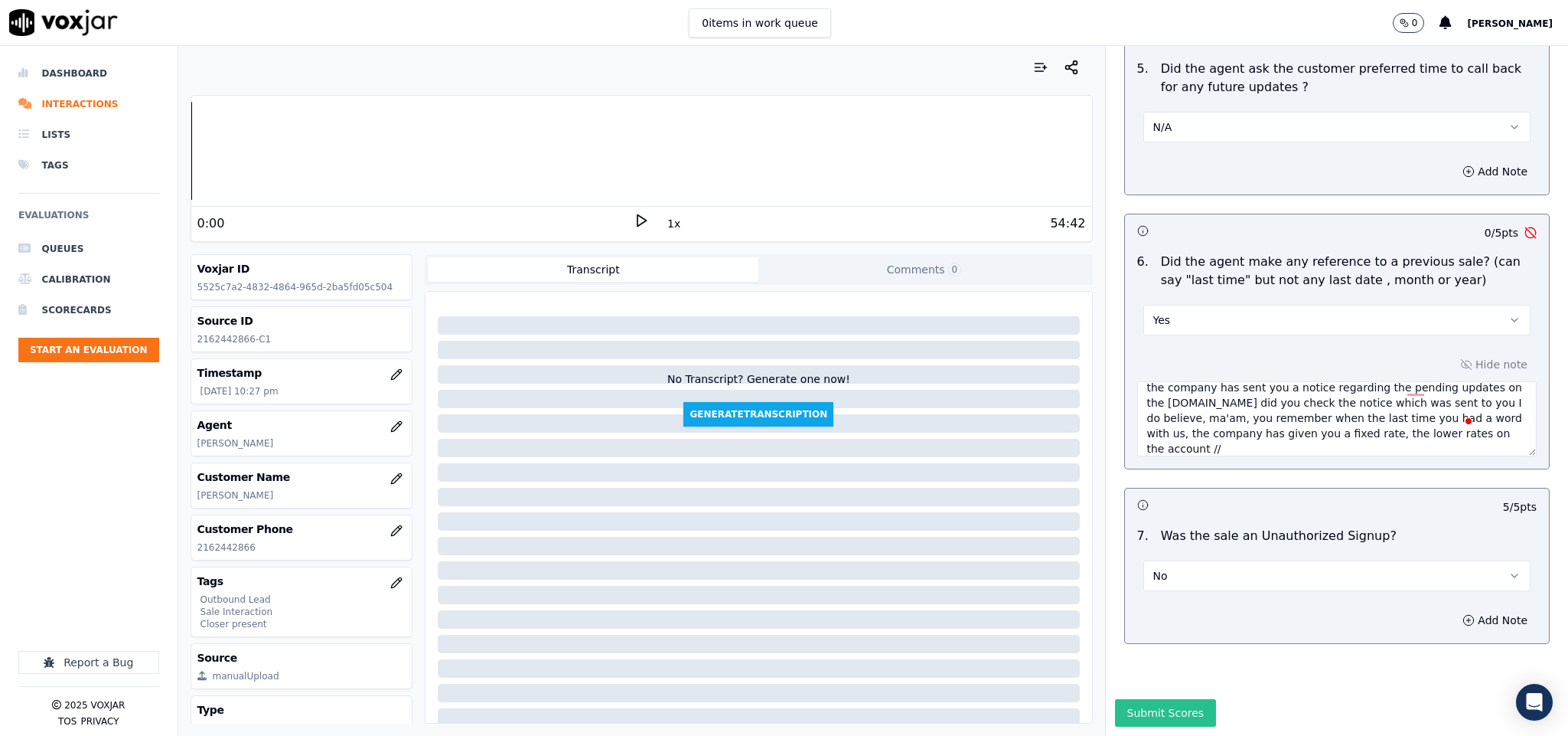
click at [1157, 699] on button "Submit Scores" at bounding box center [1166, 713] width 102 height 28
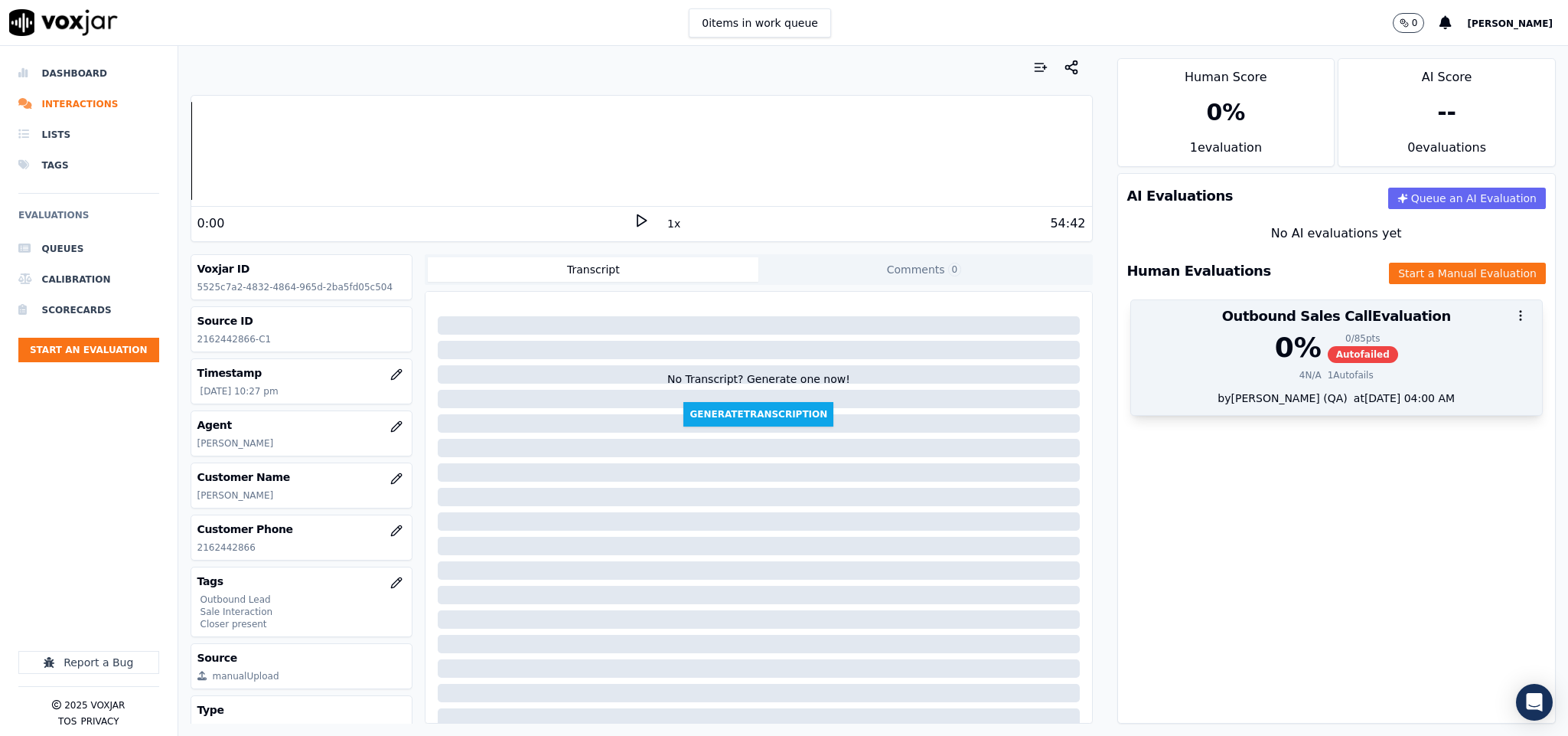
click at [1328, 345] on div "0 / 85 pts" at bounding box center [1363, 338] width 70 height 12
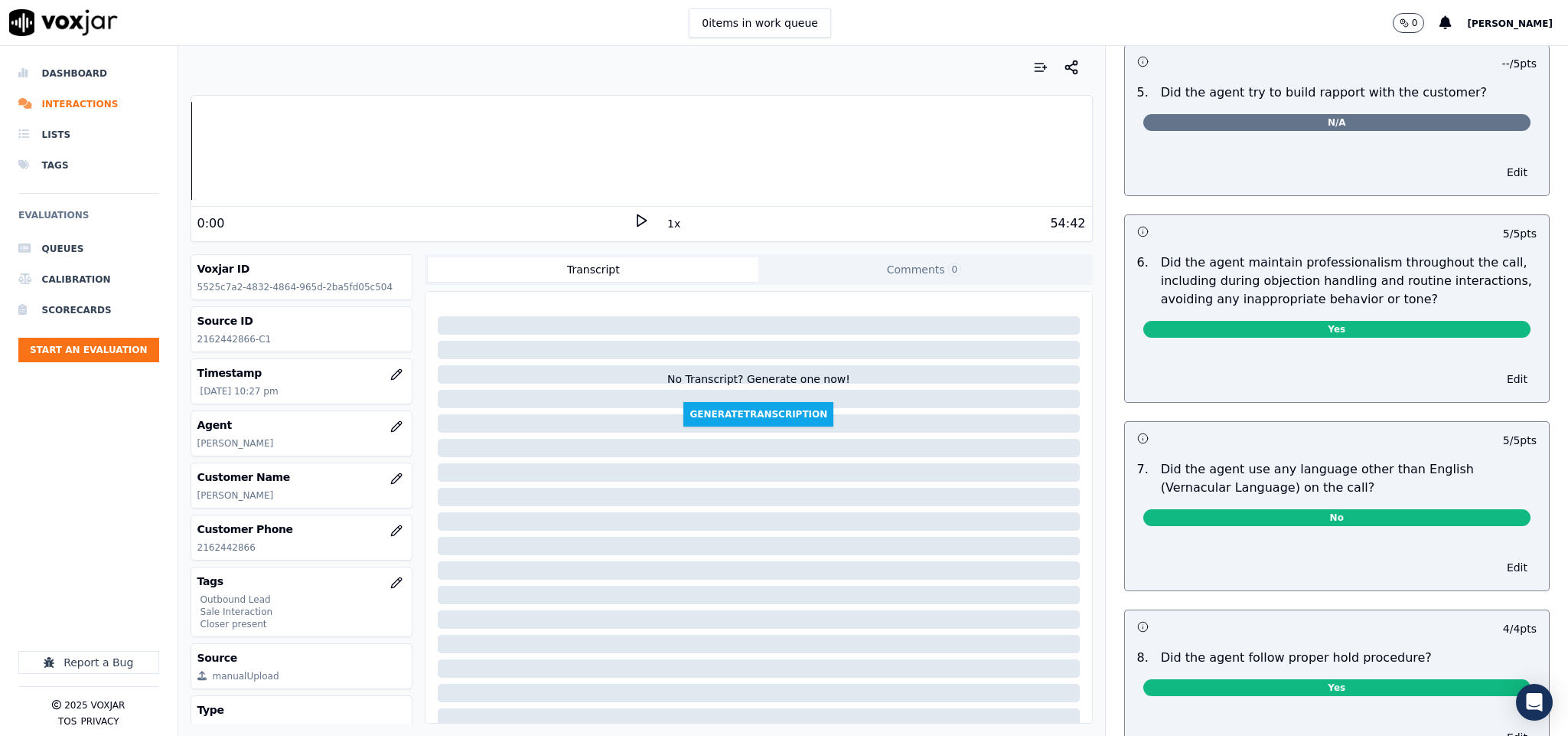
scroll to position [0, 0]
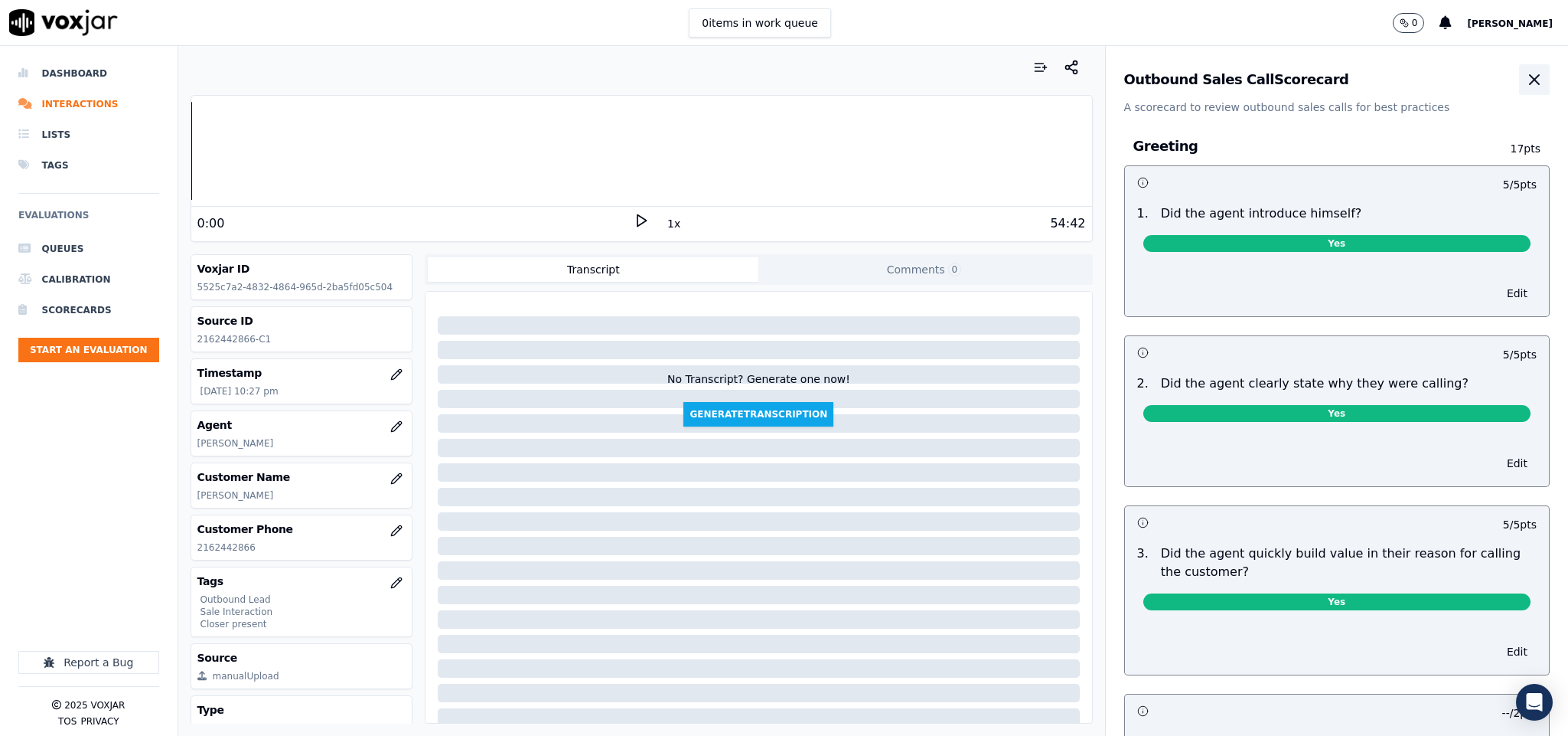
click at [1525, 81] on icon "button" at bounding box center [1534, 79] width 18 height 18
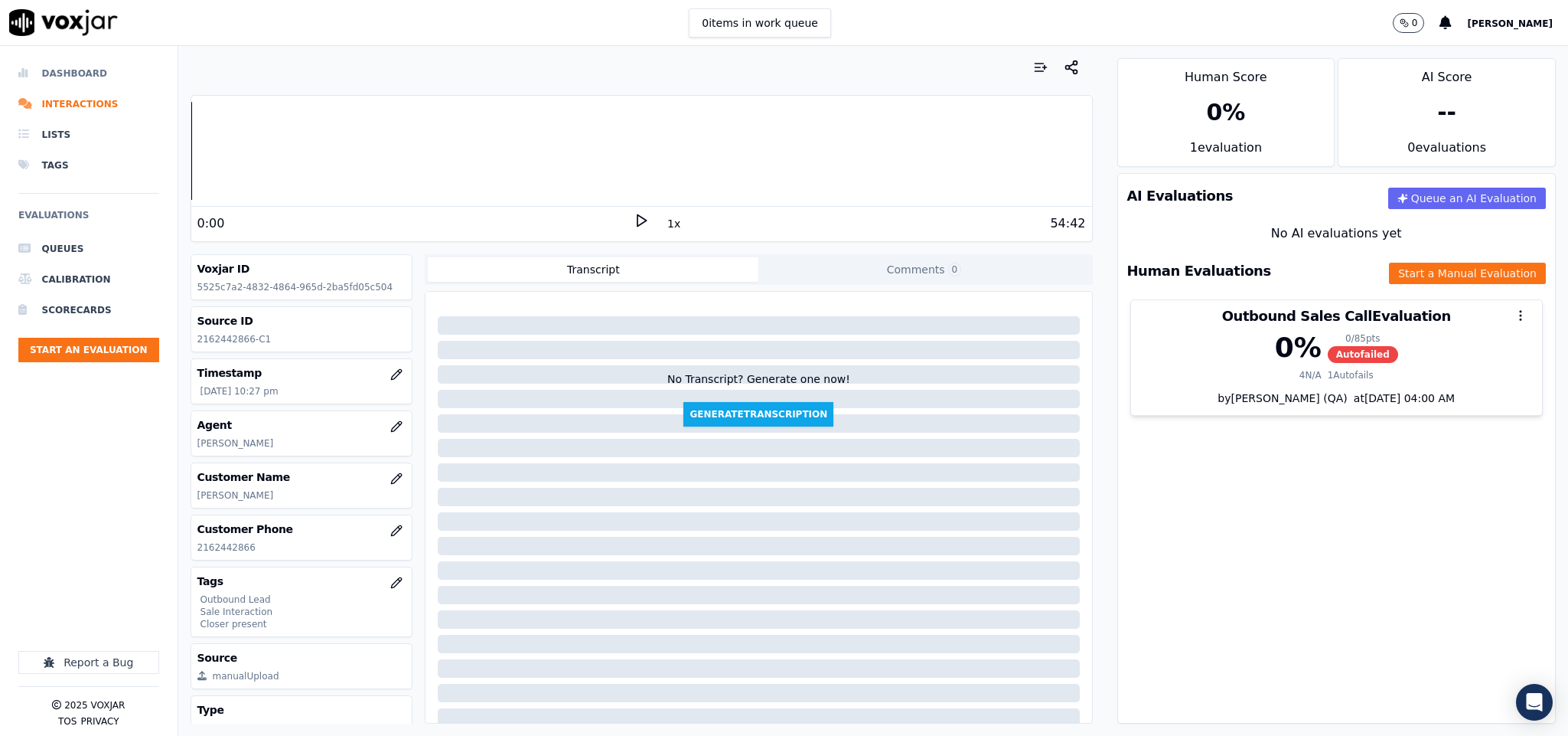
click at [61, 72] on li "Dashboard" at bounding box center [89, 73] width 140 height 30
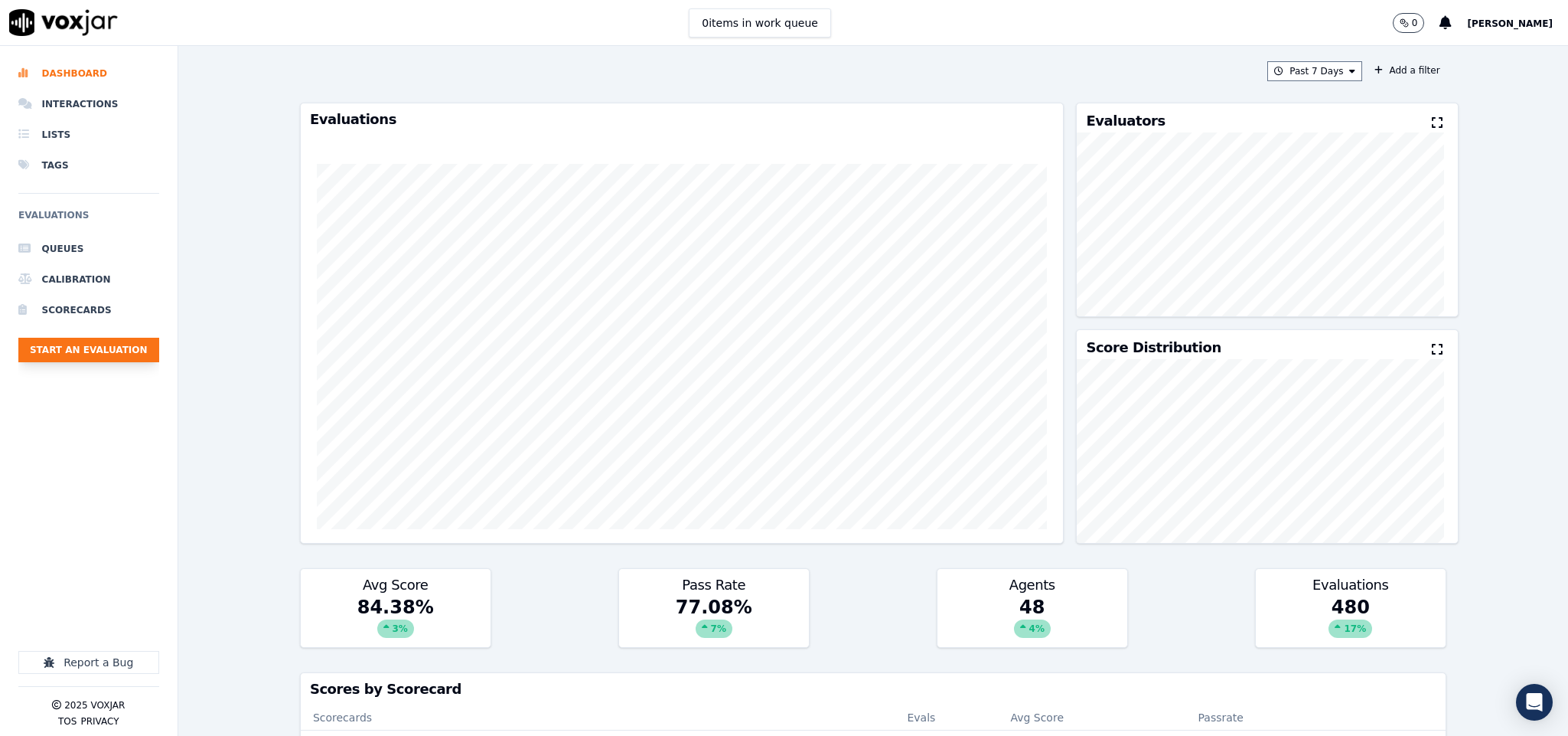
click at [111, 349] on button "Start an Evaluation" at bounding box center [89, 350] width 140 height 25
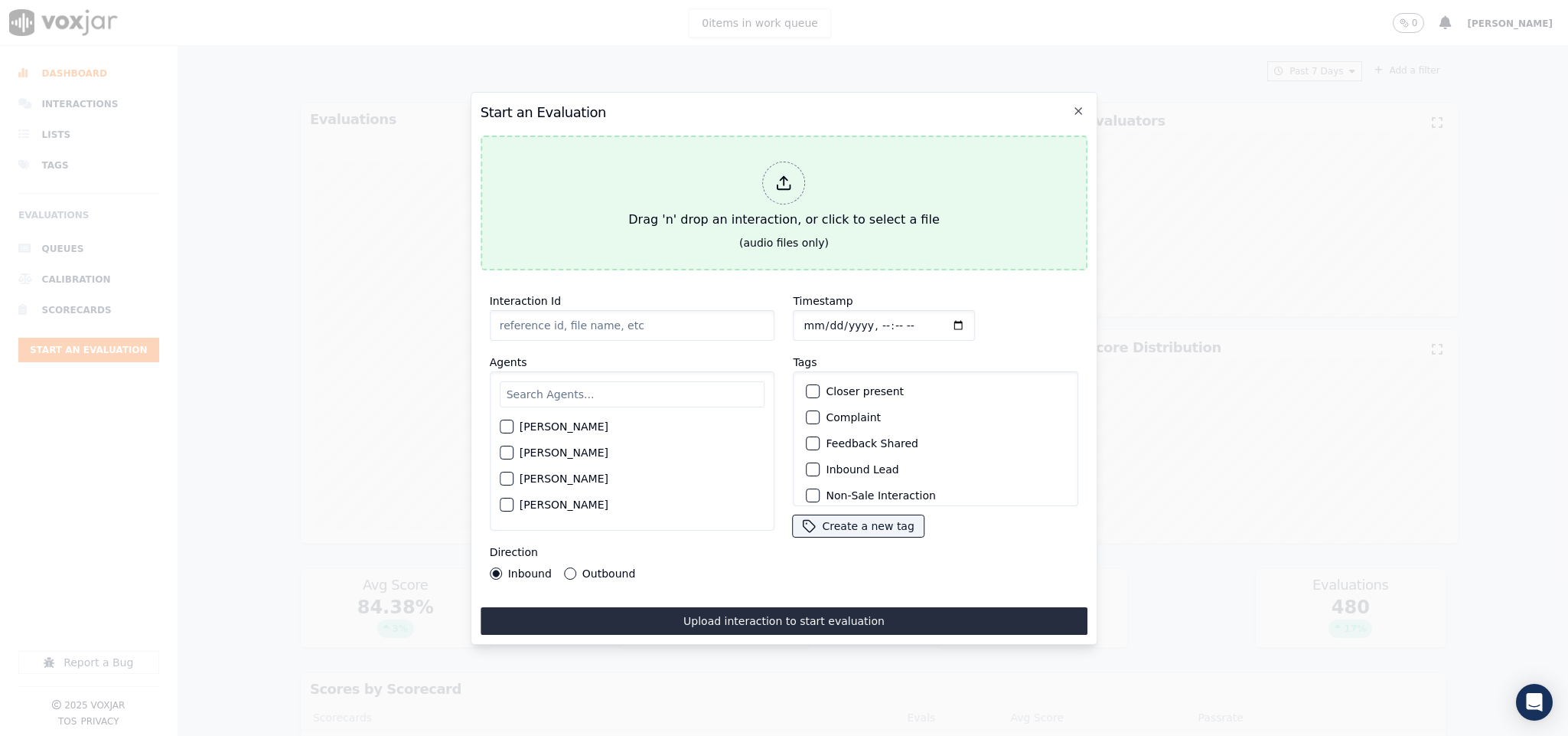
click at [779, 163] on div at bounding box center [784, 183] width 43 height 43
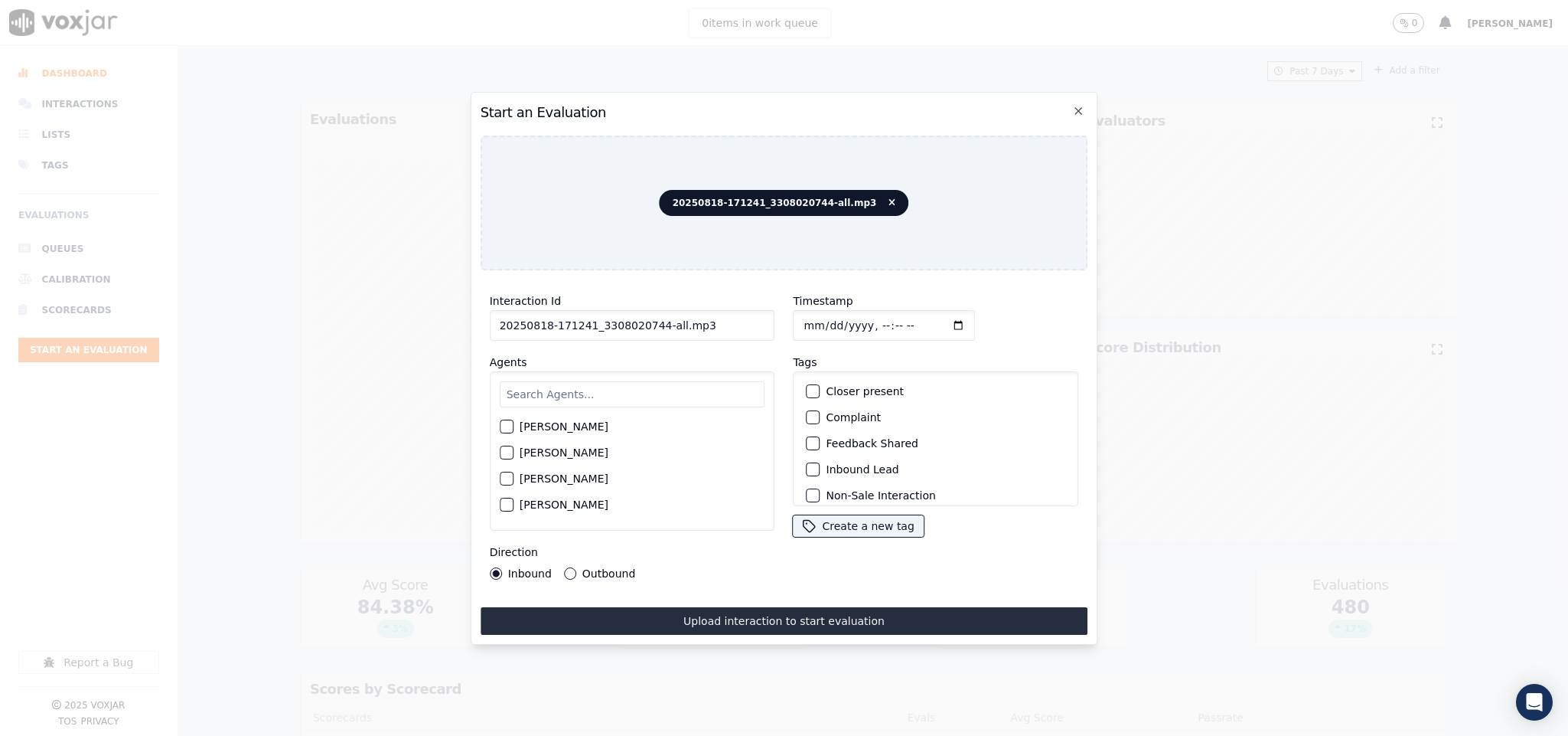
drag, startPoint x: 650, startPoint y: 319, endPoint x: 751, endPoint y: 327, distance: 101.3
click at [751, 327] on input "20250818-171241_3308020744-all.mp3" at bounding box center [633, 325] width 286 height 30
type input "20250818-171241_3308020744-C1"
click at [802, 315] on input "Timestamp" at bounding box center [885, 325] width 182 height 30
type input "[DATE]T22:49"
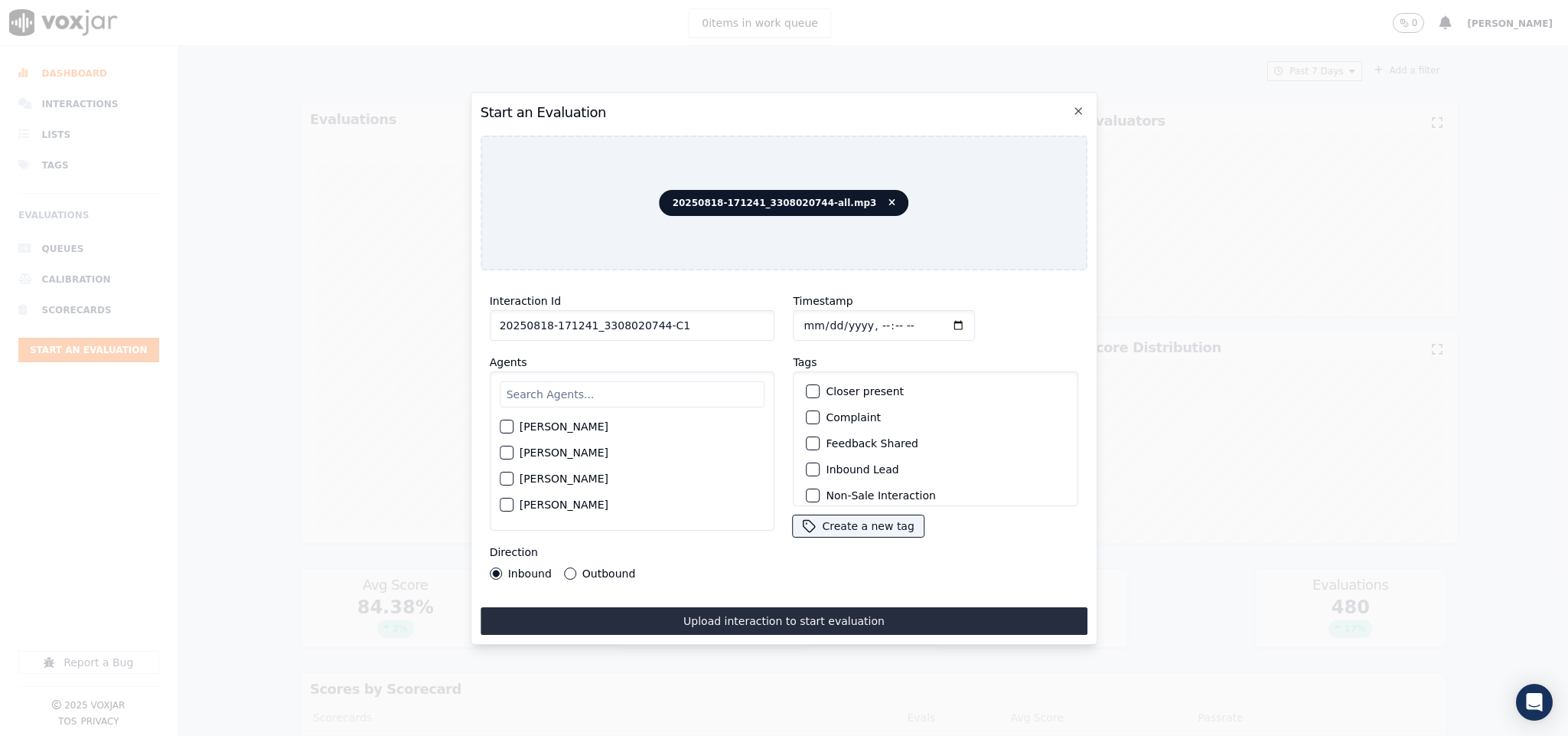
click at [563, 389] on input "text" at bounding box center [632, 394] width 266 height 26
type input "vin"
click at [508, 452] on div "button" at bounding box center [505, 457] width 10 height 10
click at [571, 568] on button "Outbound" at bounding box center [570, 573] width 12 height 12
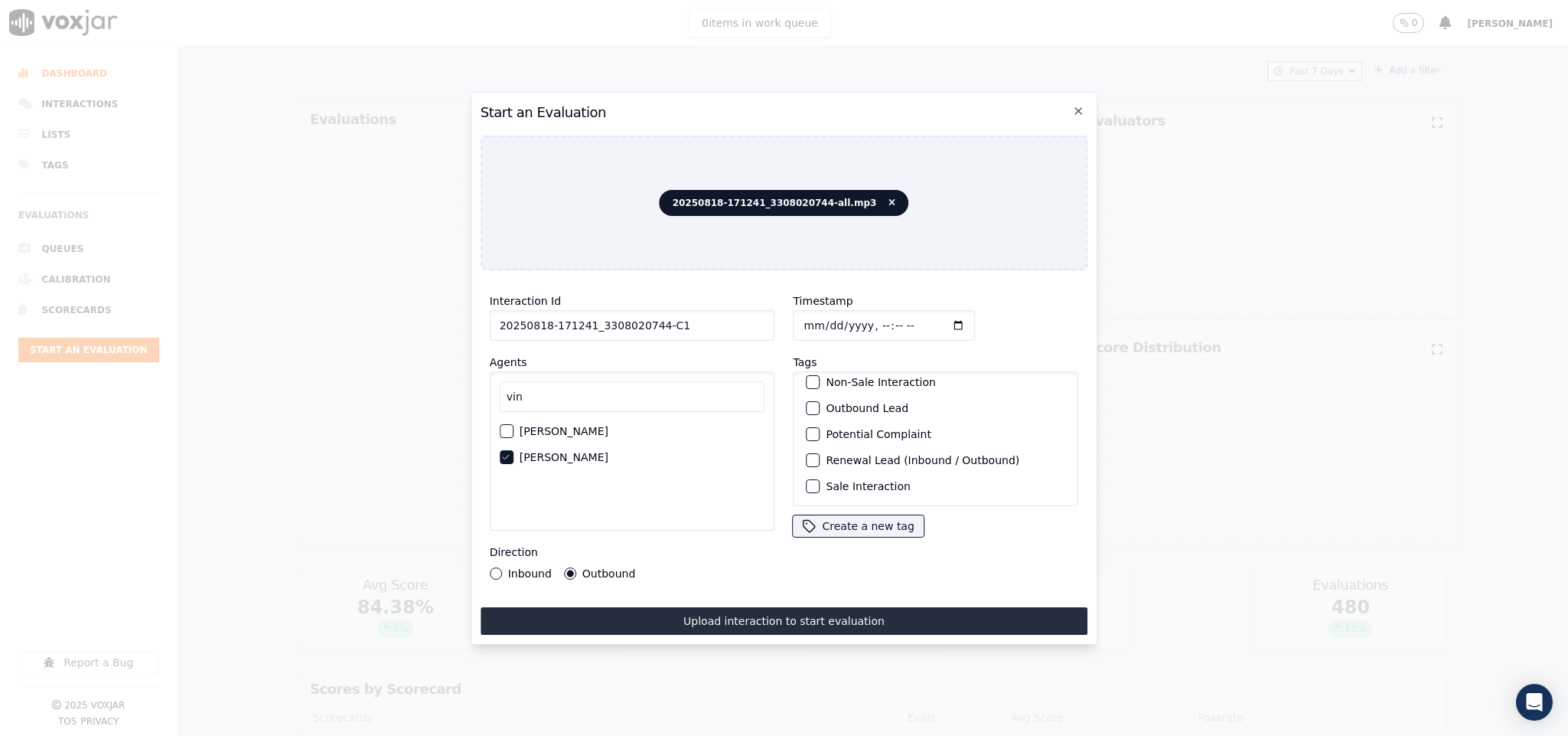
click at [808, 402] on div "button" at bounding box center [812, 407] width 10 height 10
click at [807, 479] on button "Sale Interaction" at bounding box center [813, 485] width 14 height 14
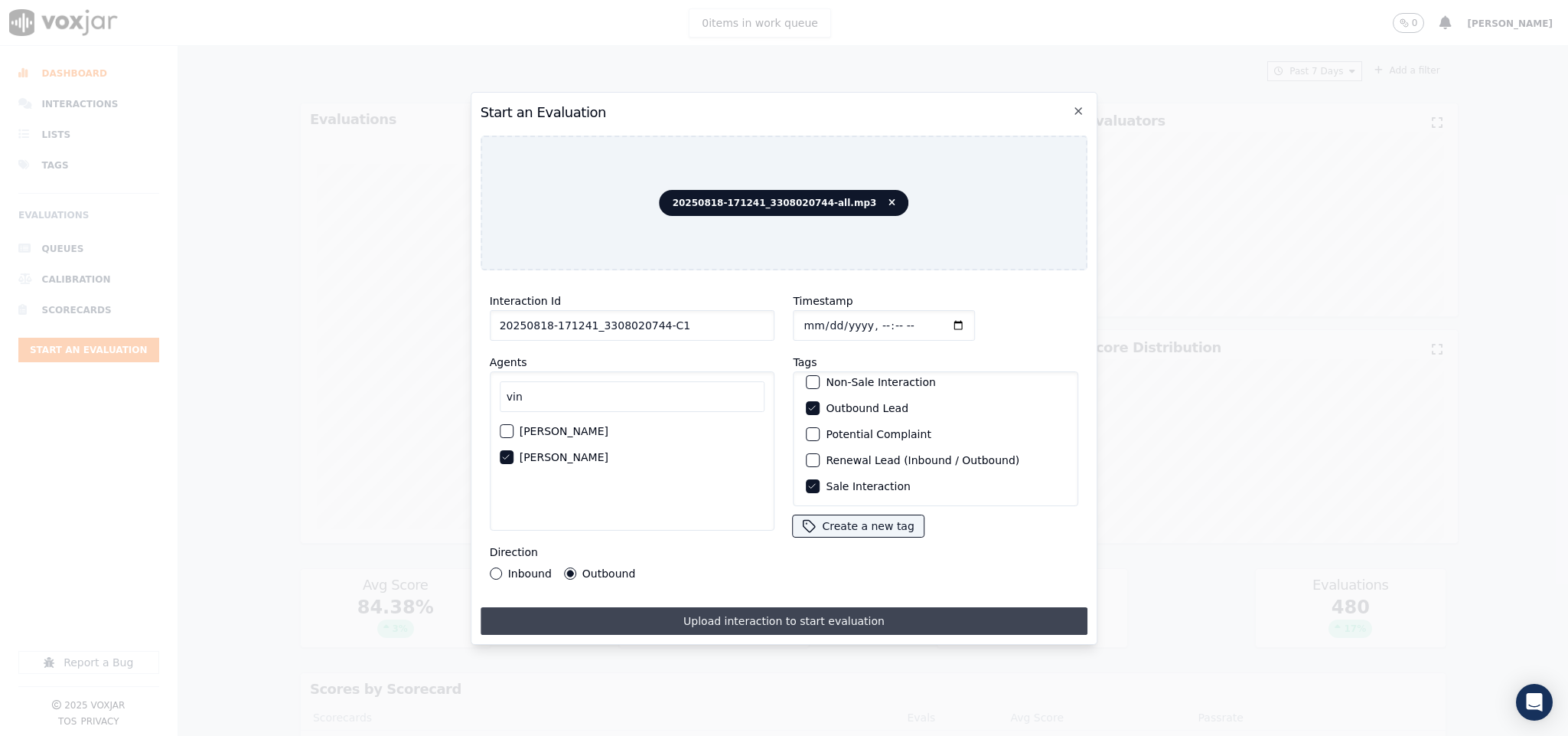
click at [757, 607] on button "Upload interaction to start evaluation" at bounding box center [784, 621] width 608 height 28
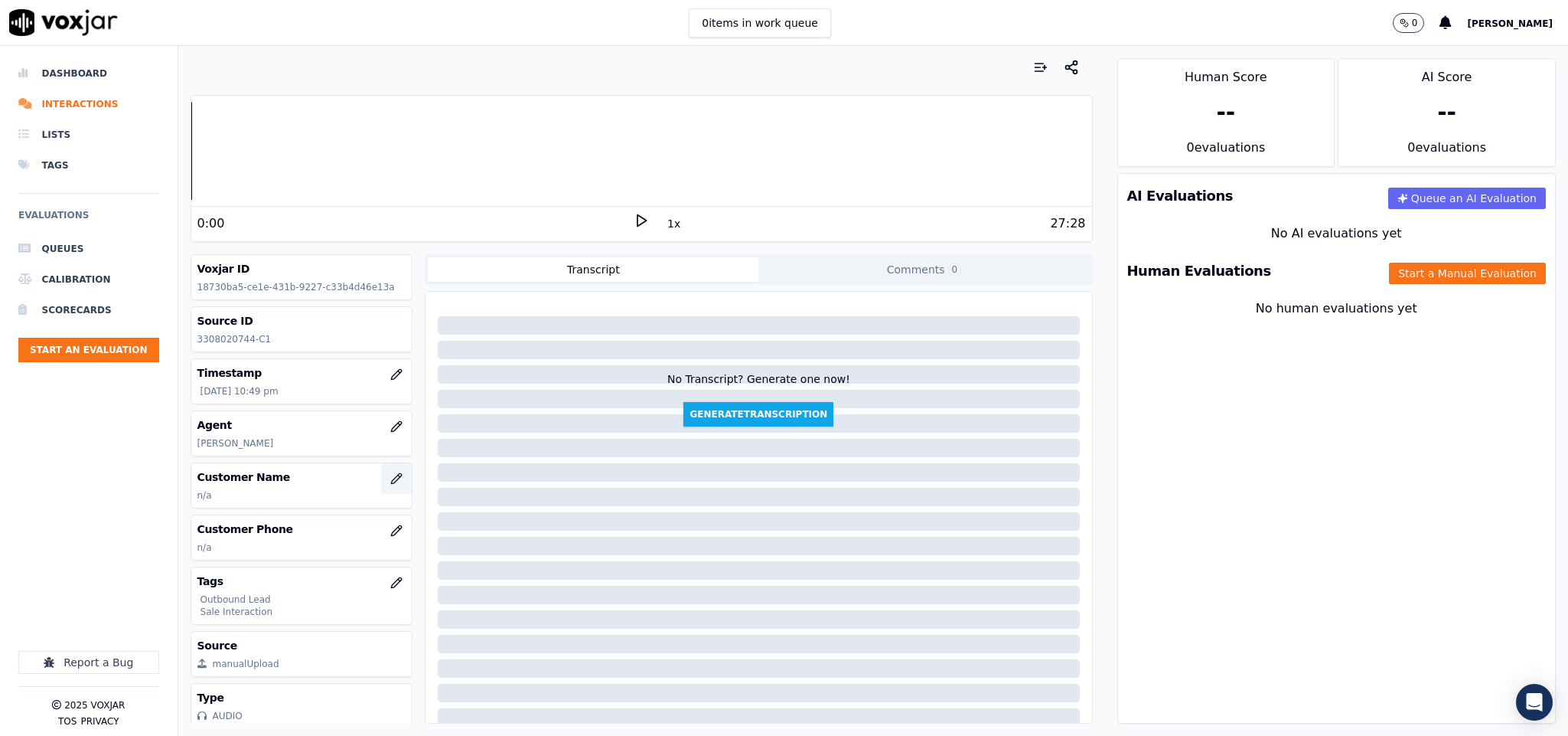
click at [381, 485] on button "button" at bounding box center [397, 478] width 30 height 30
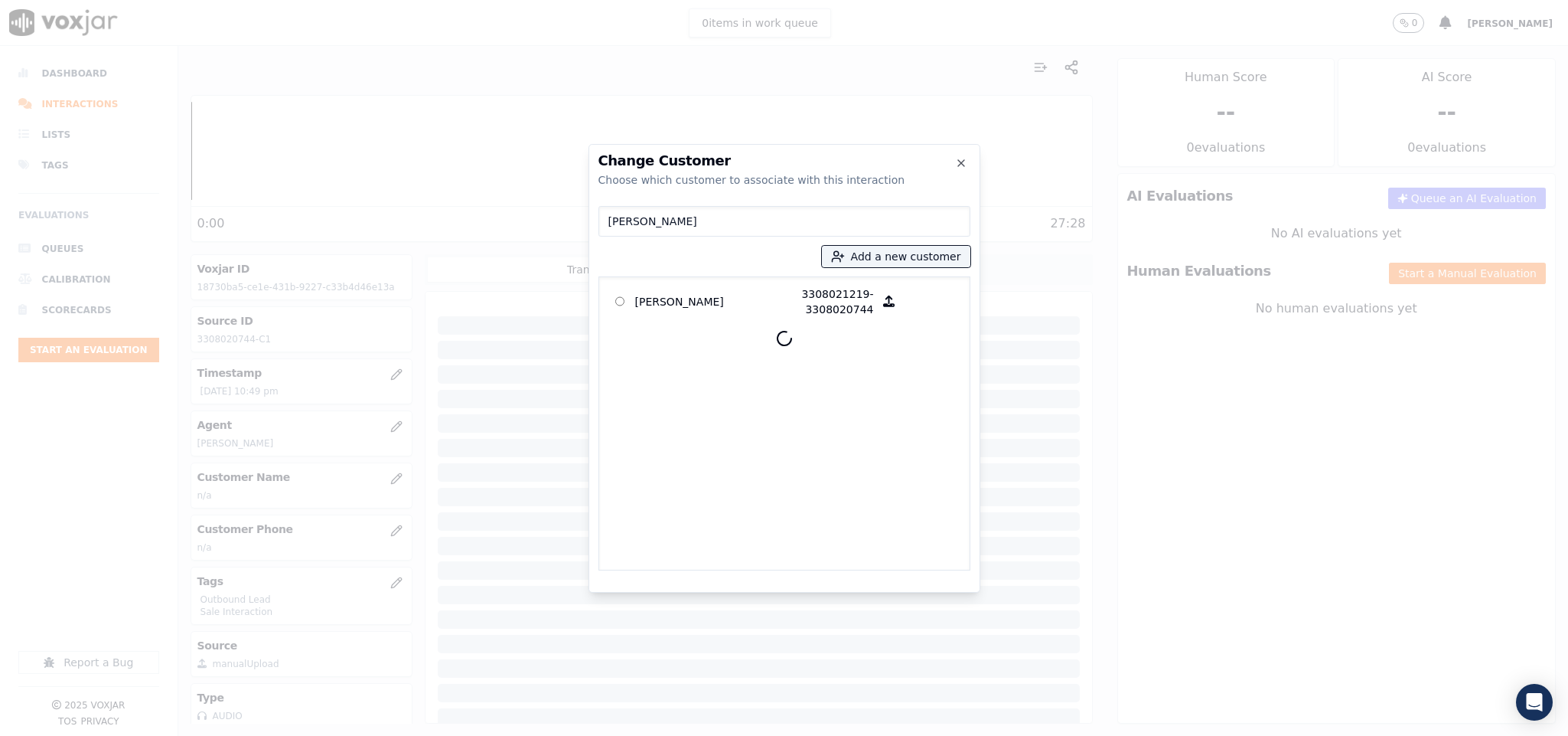
click at [739, 223] on input "[PERSON_NAME]" at bounding box center [784, 221] width 372 height 30
type input "[PERSON_NAME]"
click at [707, 296] on p "[PERSON_NAME]" at bounding box center [695, 302] width 120 height 30
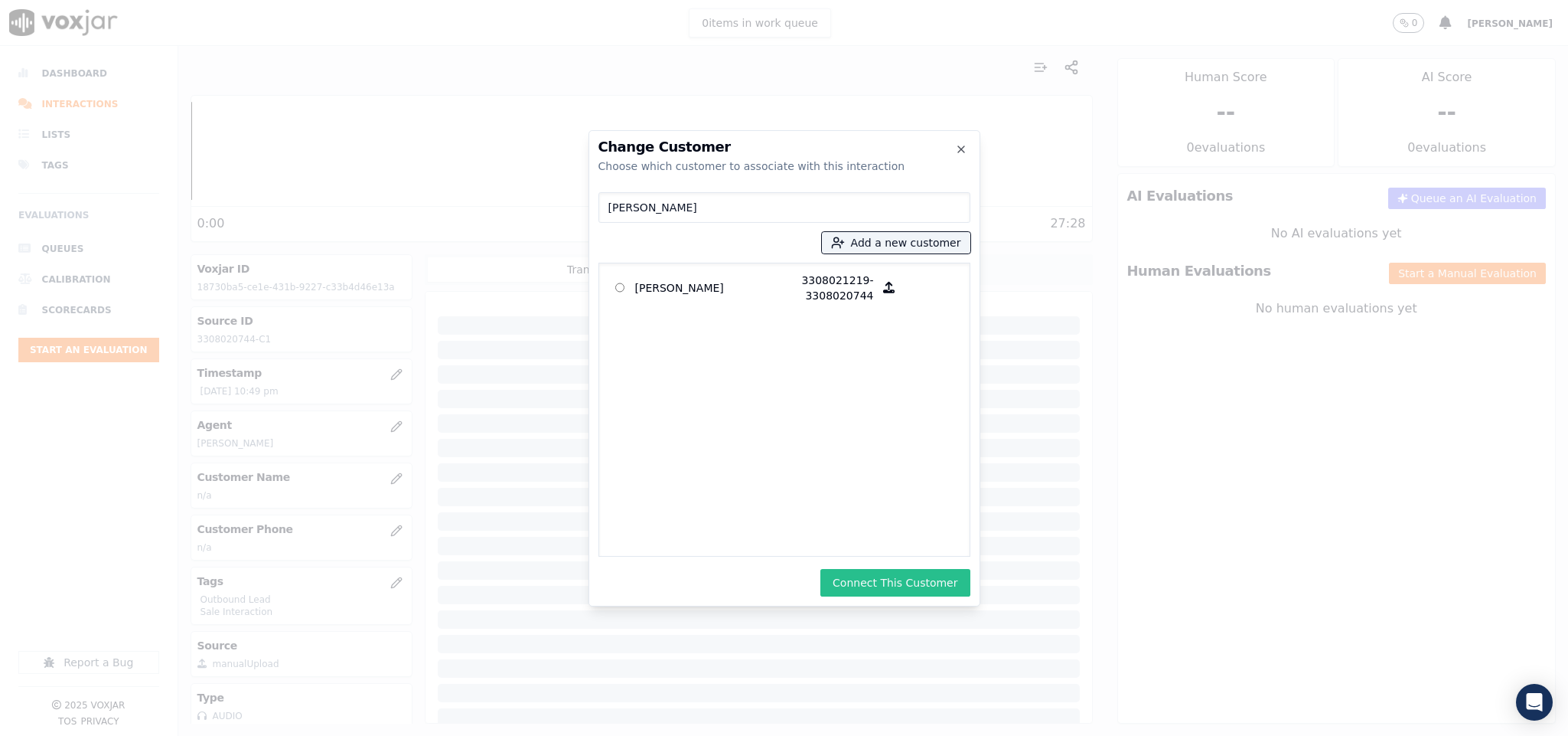
click at [894, 593] on button "Connect This Customer" at bounding box center [895, 583] width 149 height 28
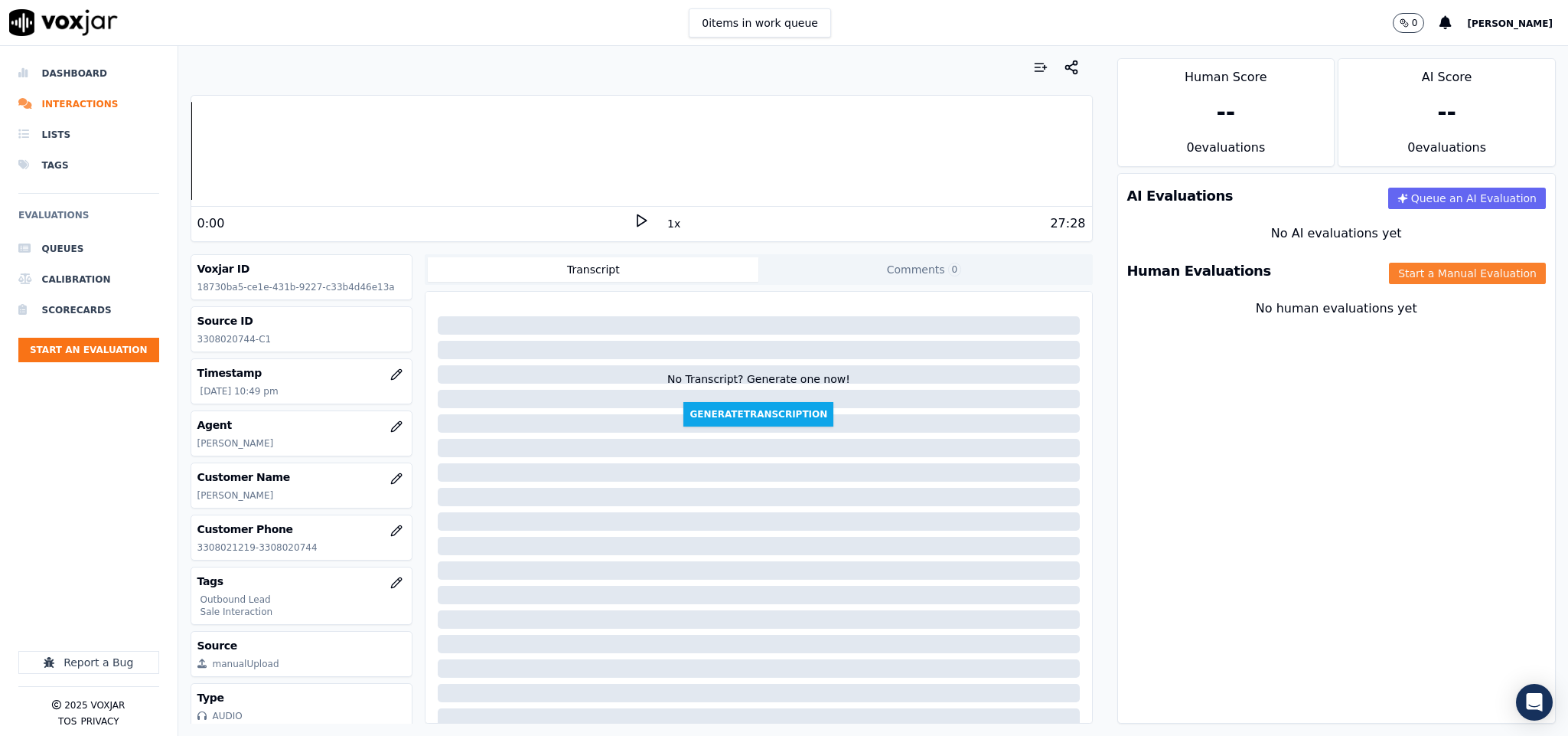
click at [1389, 278] on button "Start a Manual Evaluation" at bounding box center [1467, 273] width 157 height 22
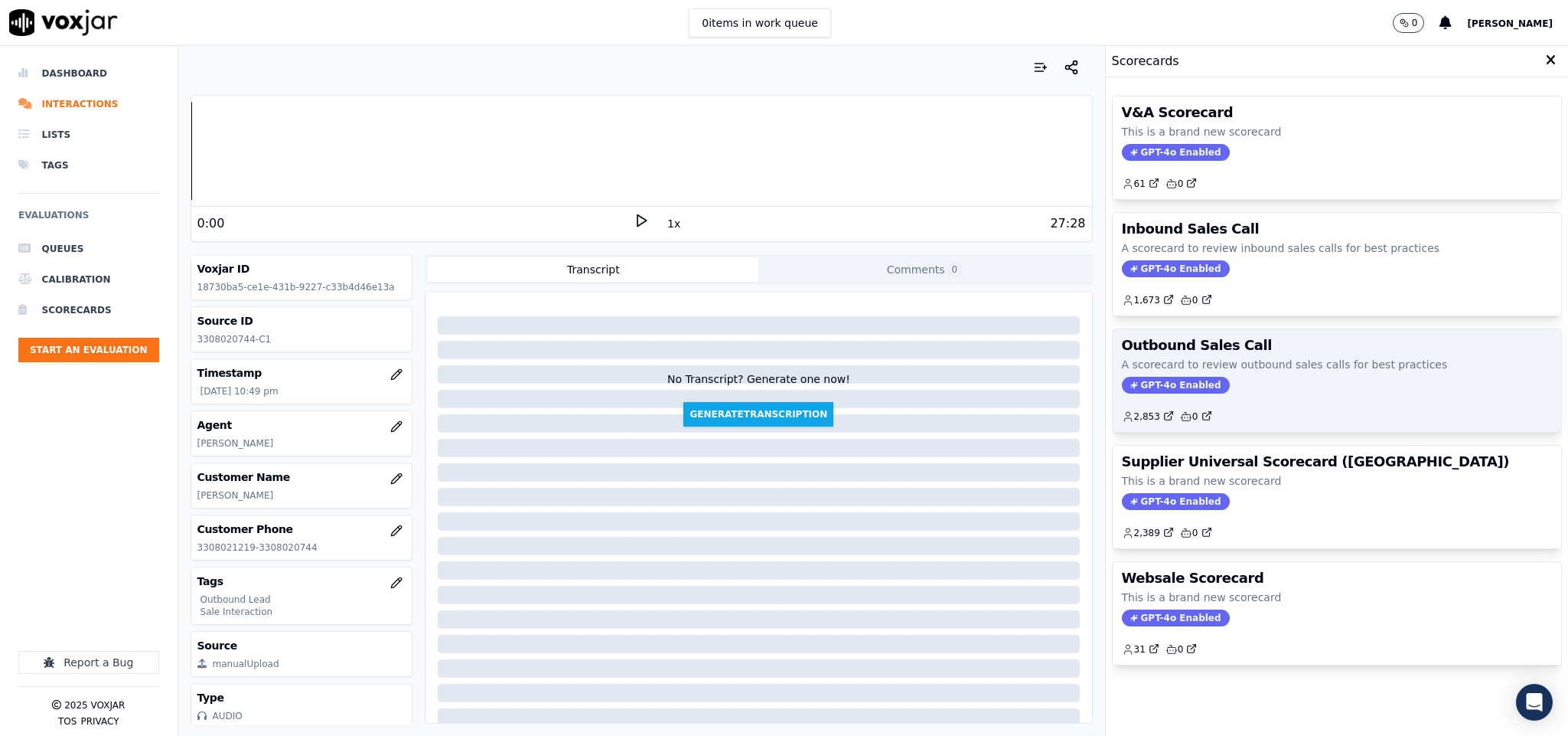
click at [1169, 393] on span "GPT-4o Enabled" at bounding box center [1175, 385] width 108 height 17
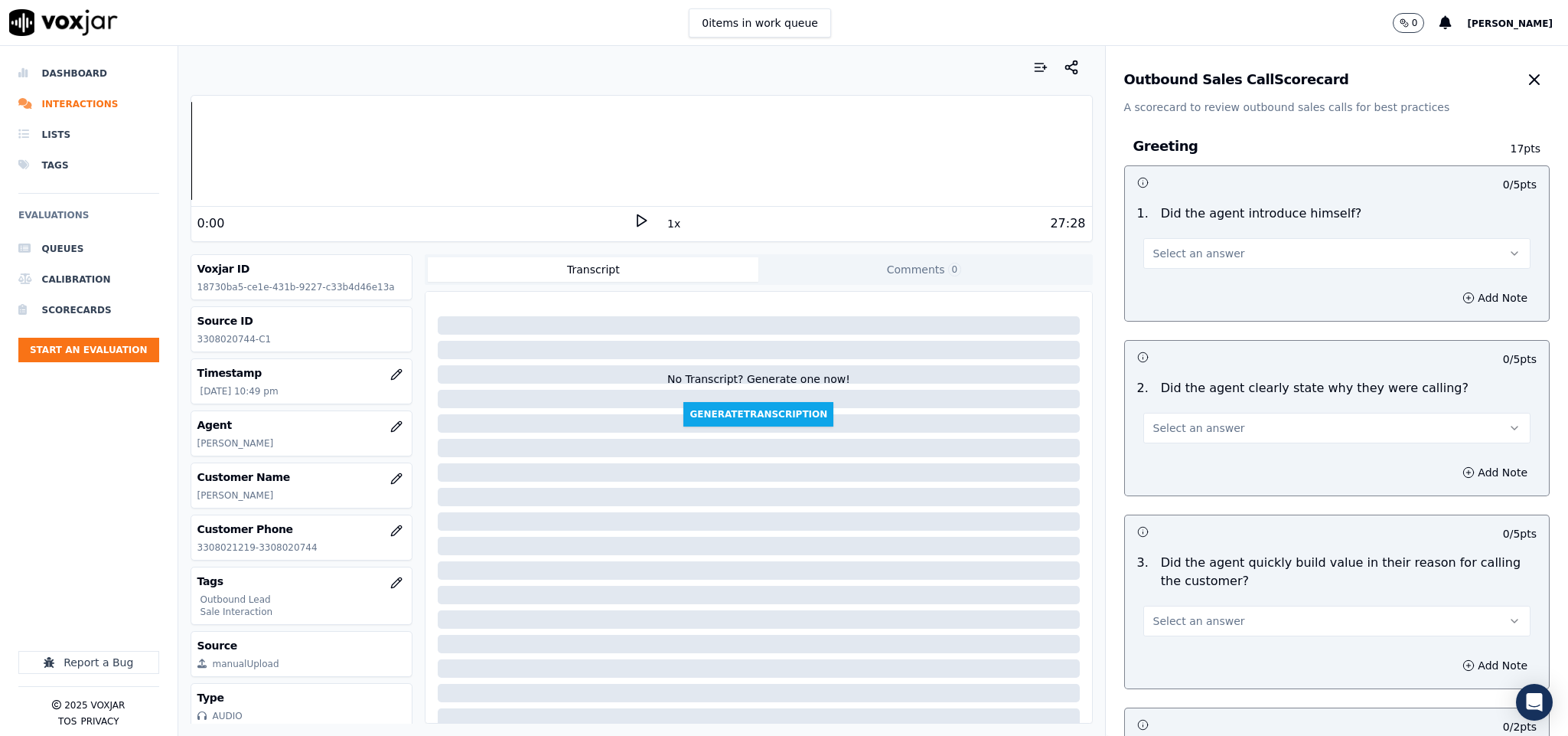
click at [1234, 255] on button "Select an answer" at bounding box center [1337, 253] width 388 height 30
click at [1210, 287] on div "Yes" at bounding box center [1299, 288] width 350 height 25
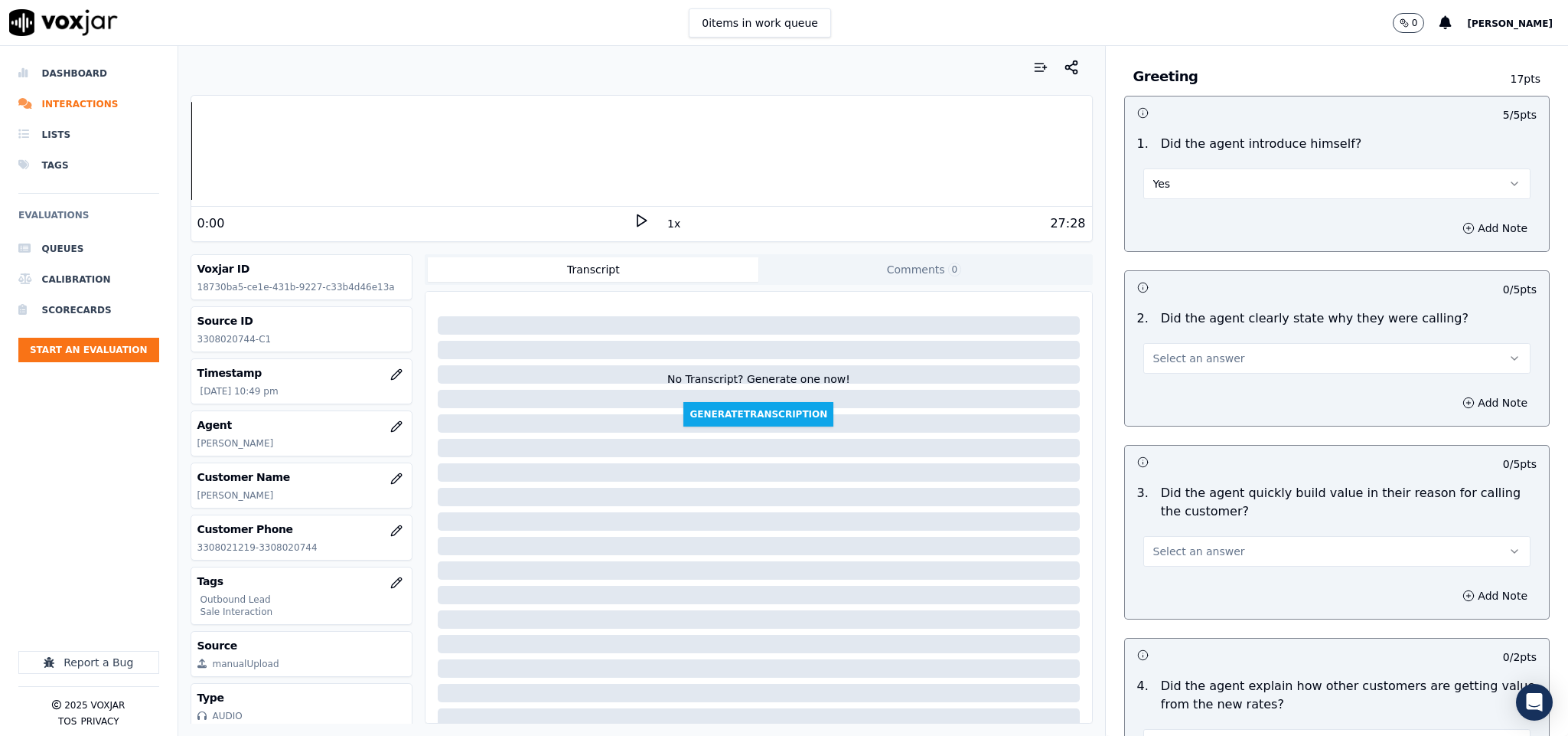
scroll to position [115, 0]
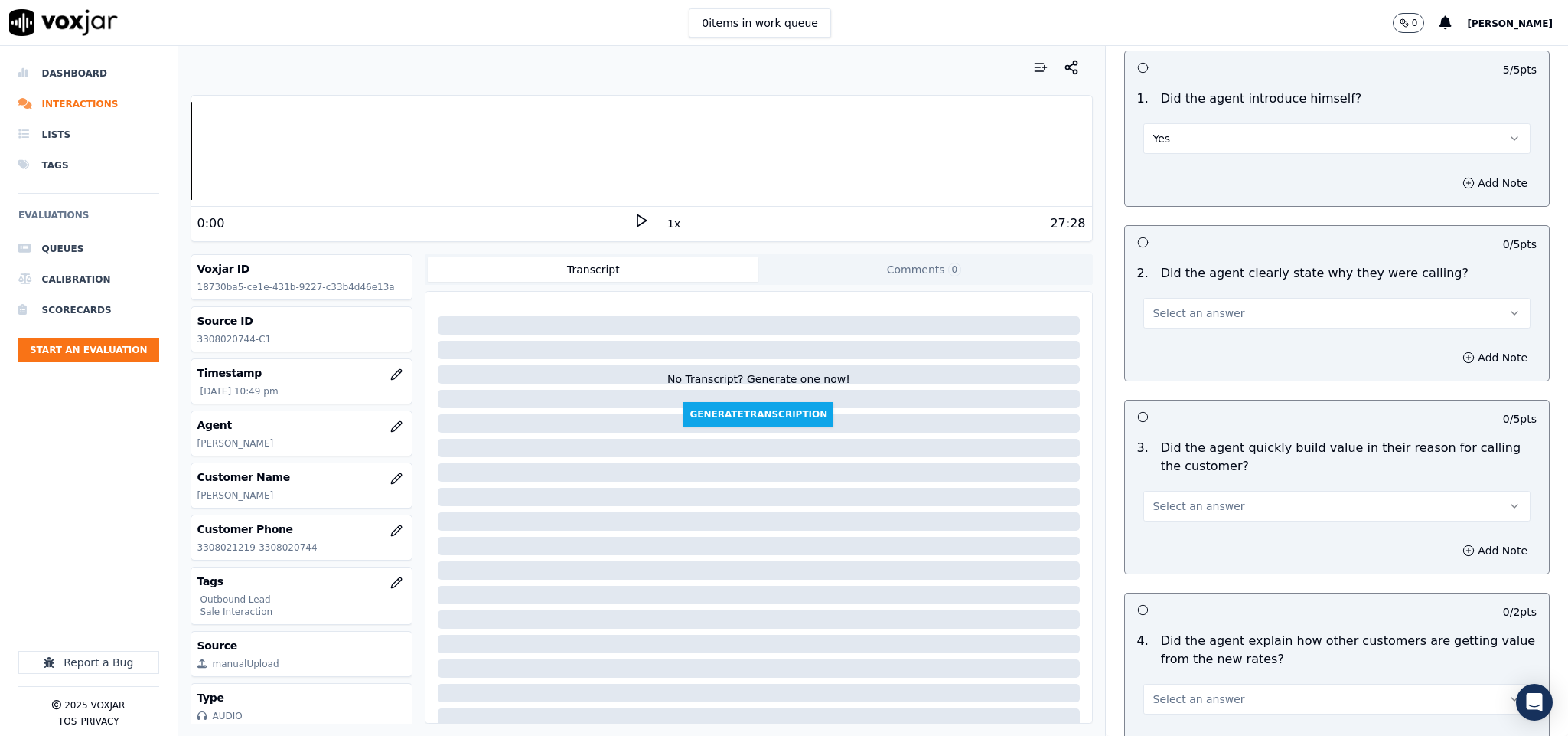
click at [1215, 303] on button "Select an answer" at bounding box center [1337, 313] width 388 height 30
click at [1203, 341] on div "Yes" at bounding box center [1299, 349] width 350 height 25
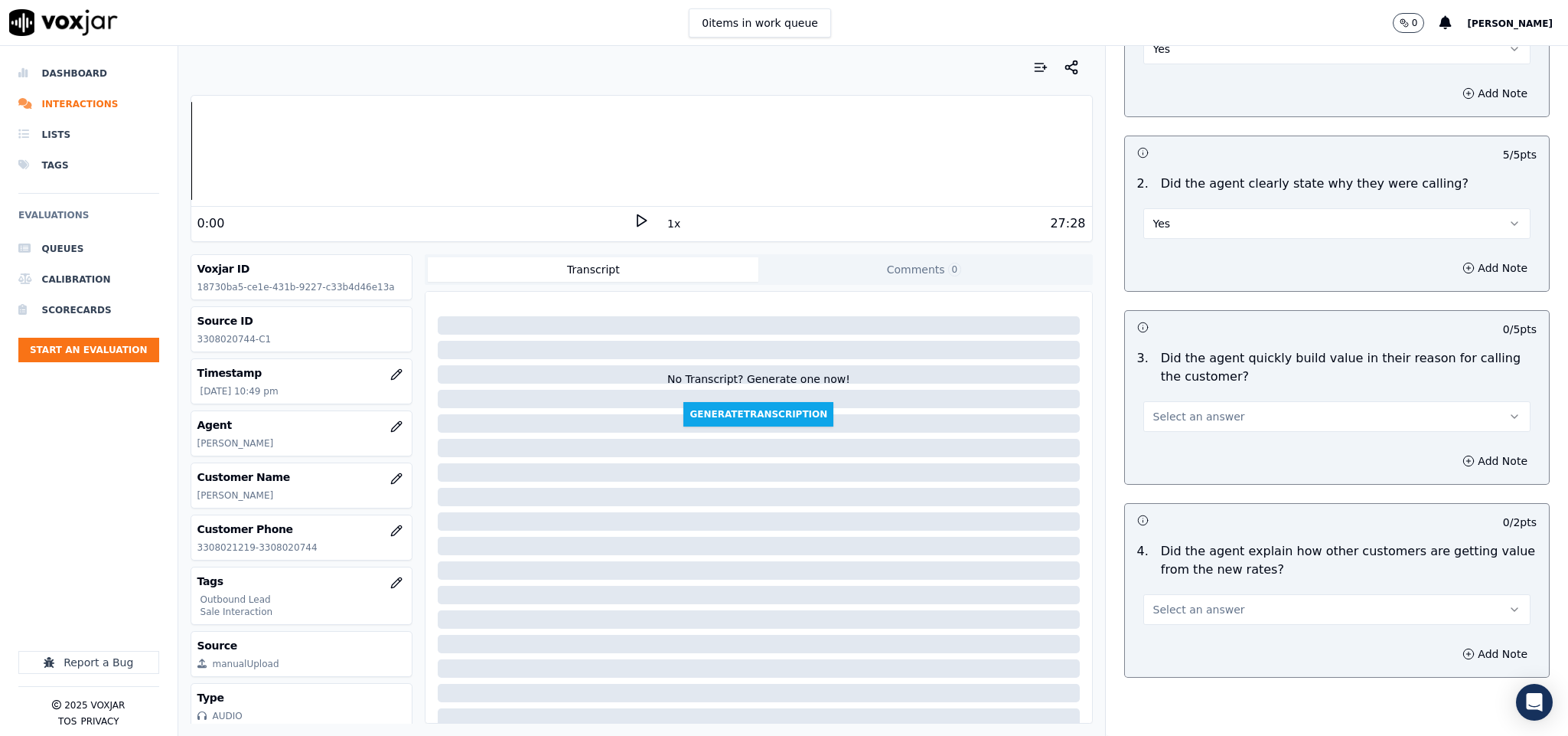
scroll to position [345, 0]
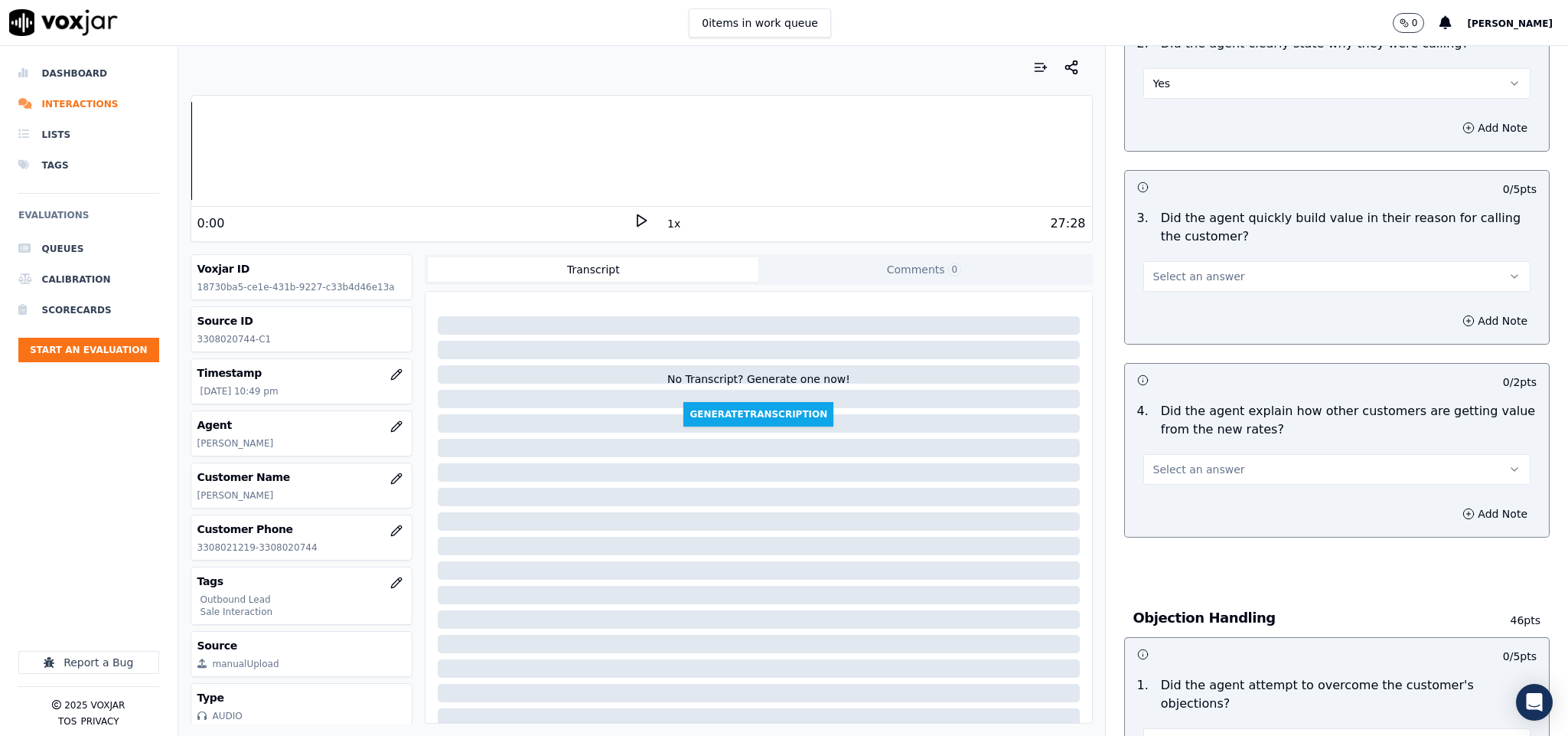
click at [1224, 278] on button "Select an answer" at bounding box center [1337, 276] width 388 height 30
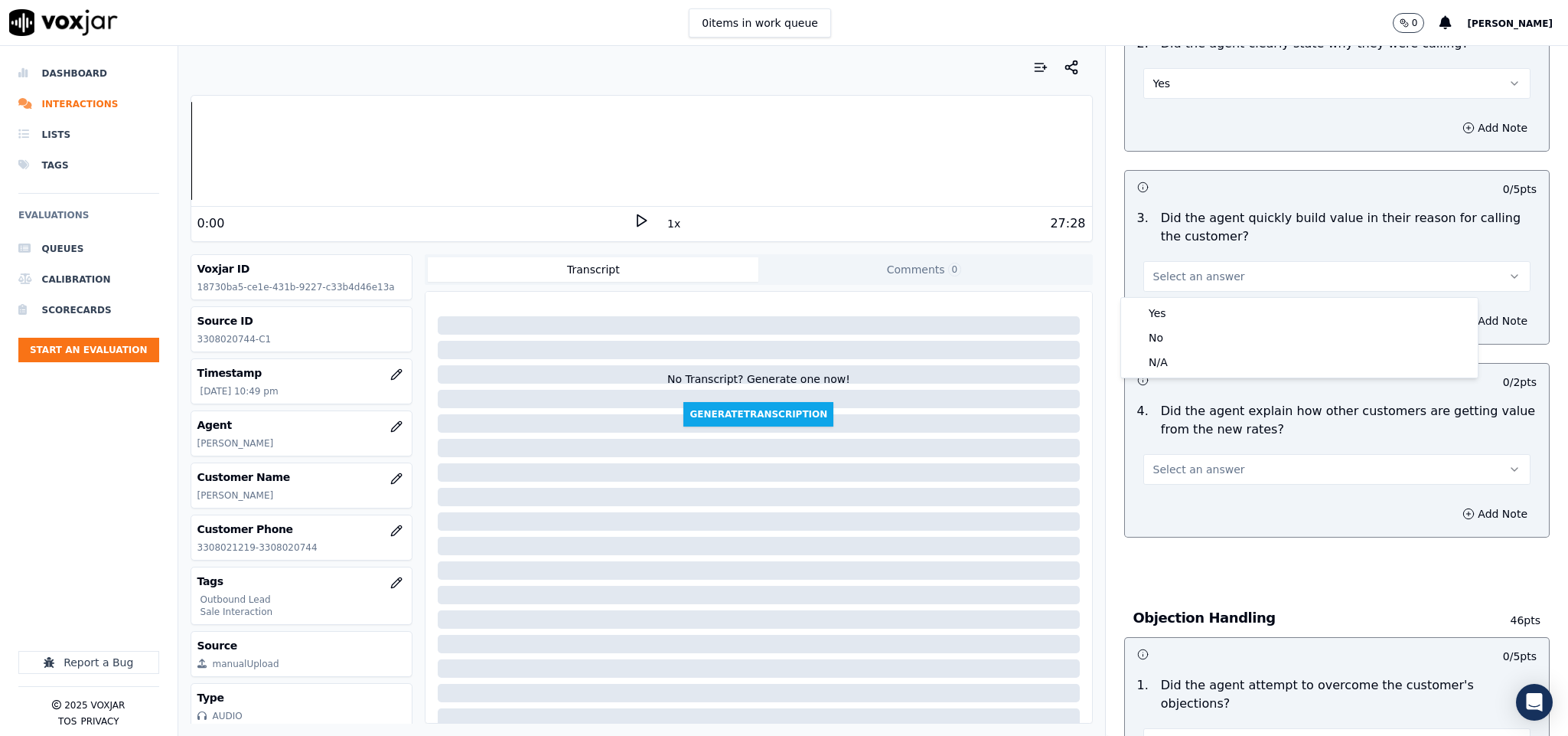
click at [1207, 308] on div "Yes" at bounding box center [1299, 313] width 350 height 25
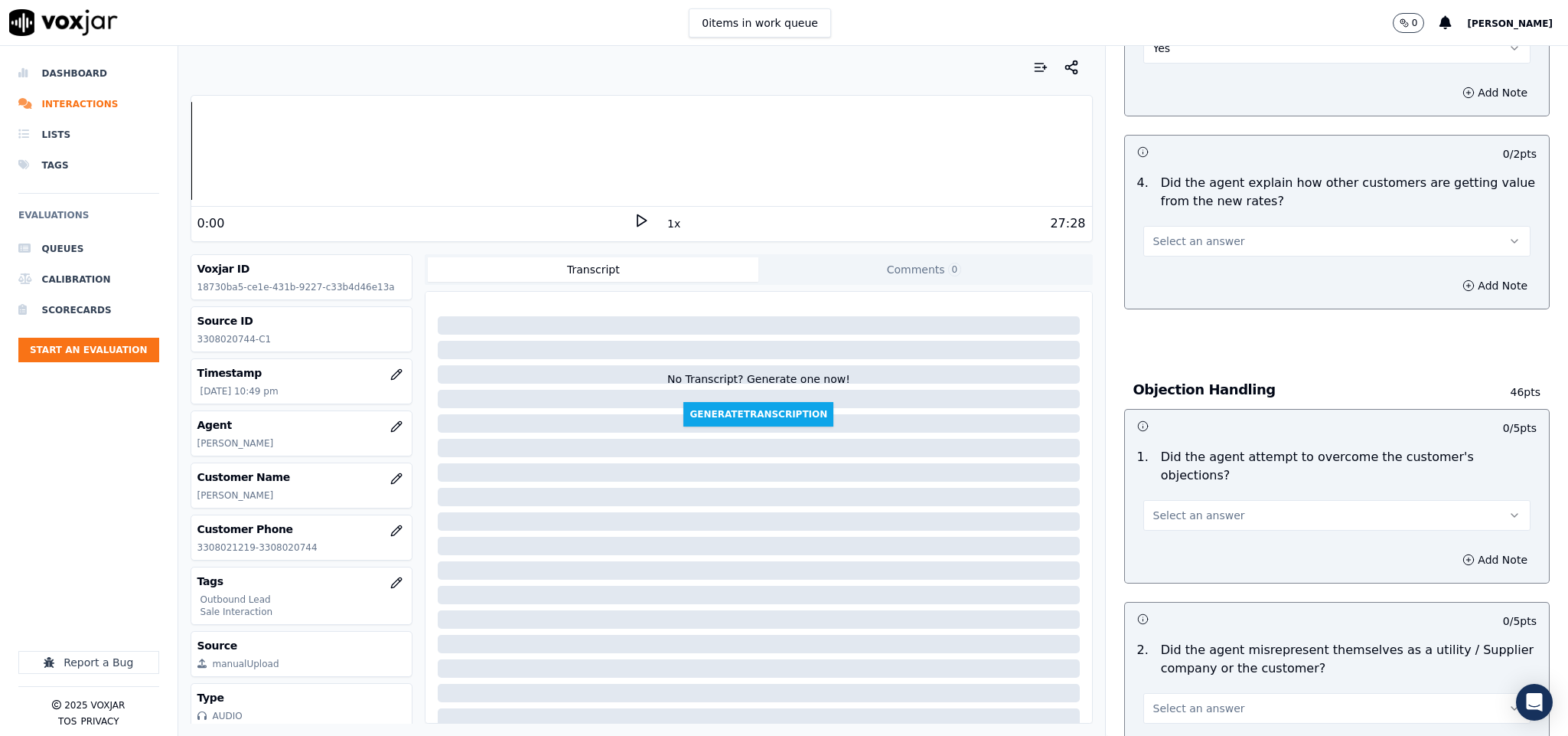
scroll to position [574, 0]
click at [1224, 243] on button "Select an answer" at bounding box center [1337, 239] width 388 height 30
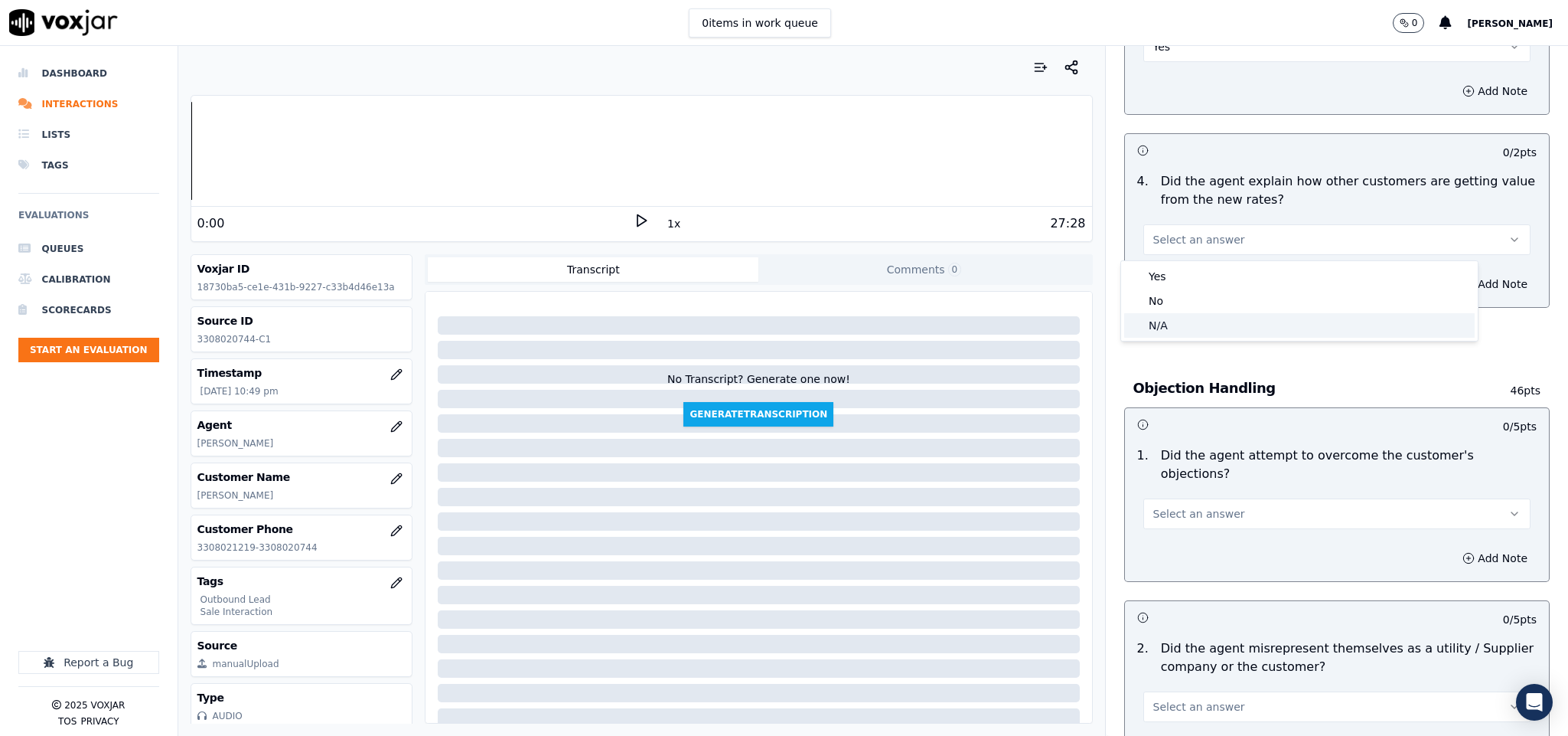
click at [1163, 322] on div "N/A" at bounding box center [1299, 325] width 350 height 25
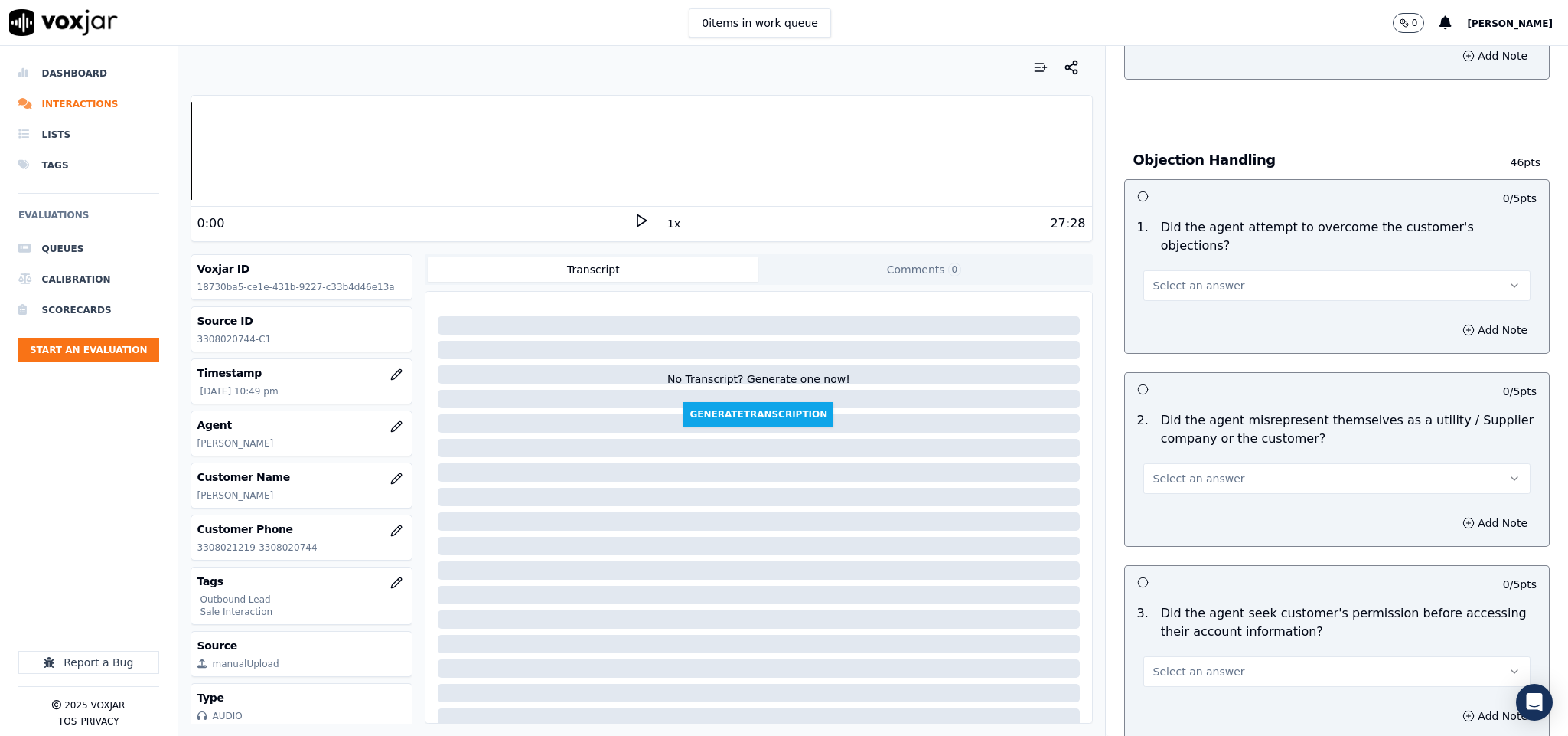
scroll to position [804, 0]
click at [1226, 269] on button "Select an answer" at bounding box center [1337, 284] width 388 height 30
click at [1185, 309] on div "Yes" at bounding box center [1299, 303] width 350 height 25
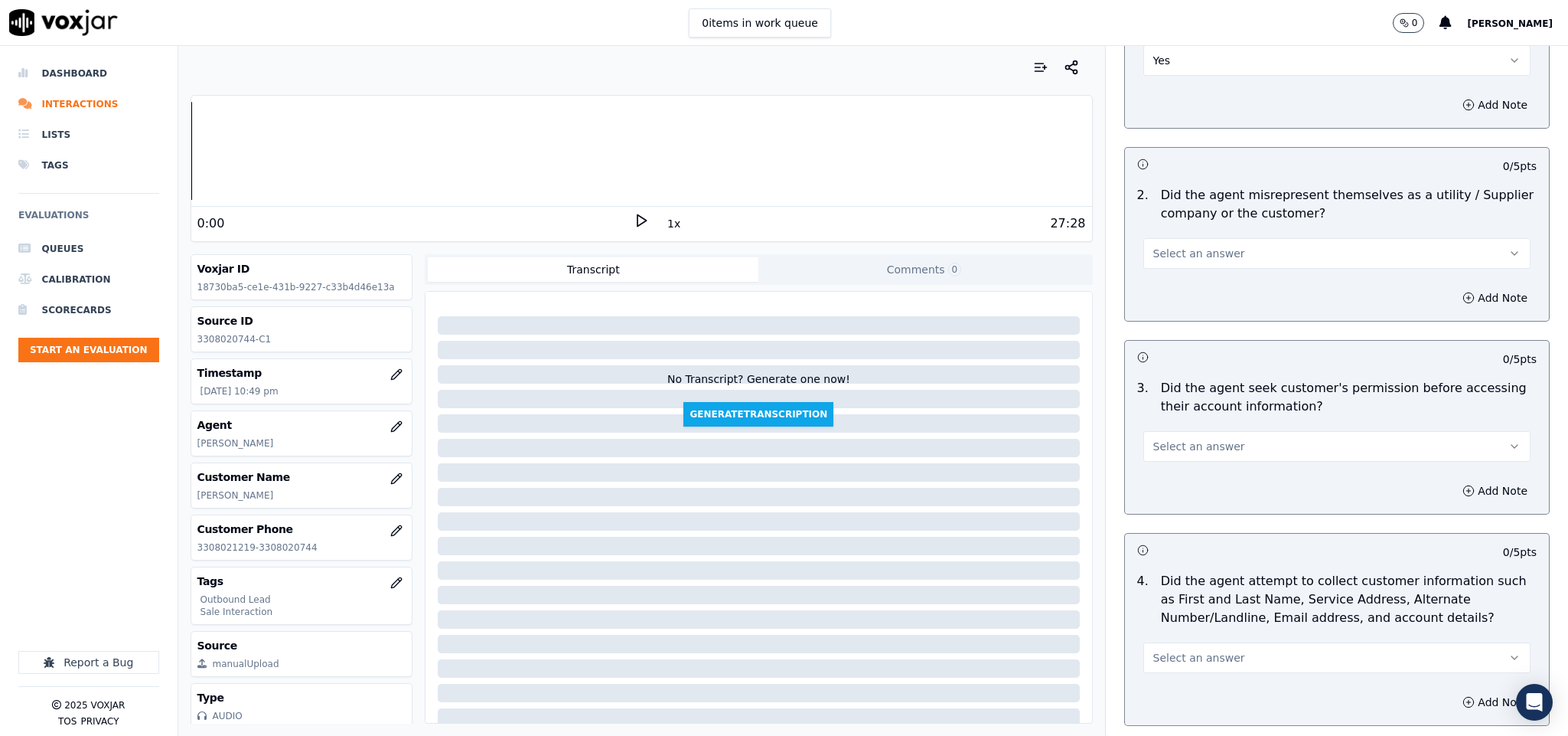
scroll to position [1034, 0]
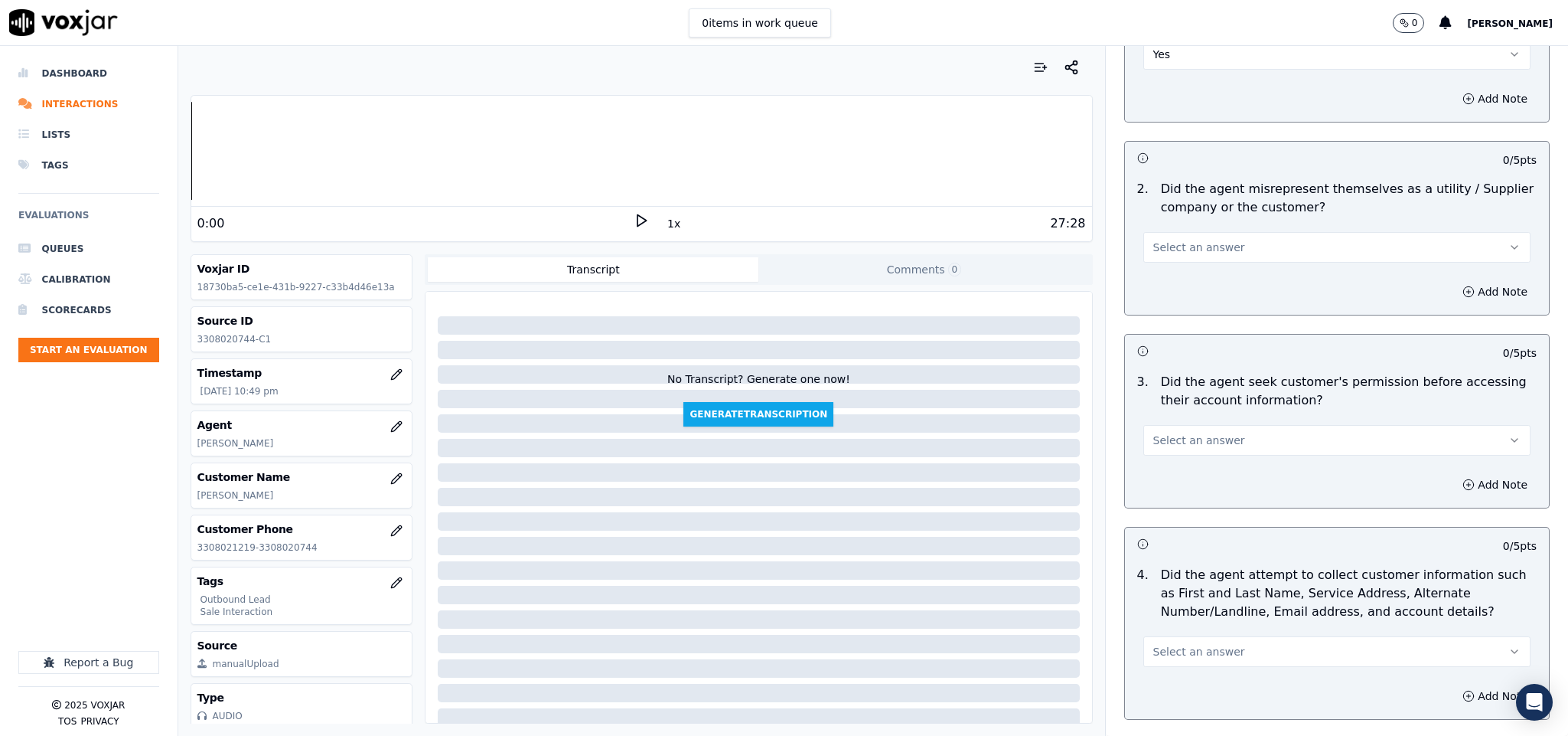
click at [1220, 232] on button "Select an answer" at bounding box center [1337, 247] width 388 height 30
click at [1178, 288] on div "No" at bounding box center [1299, 291] width 350 height 25
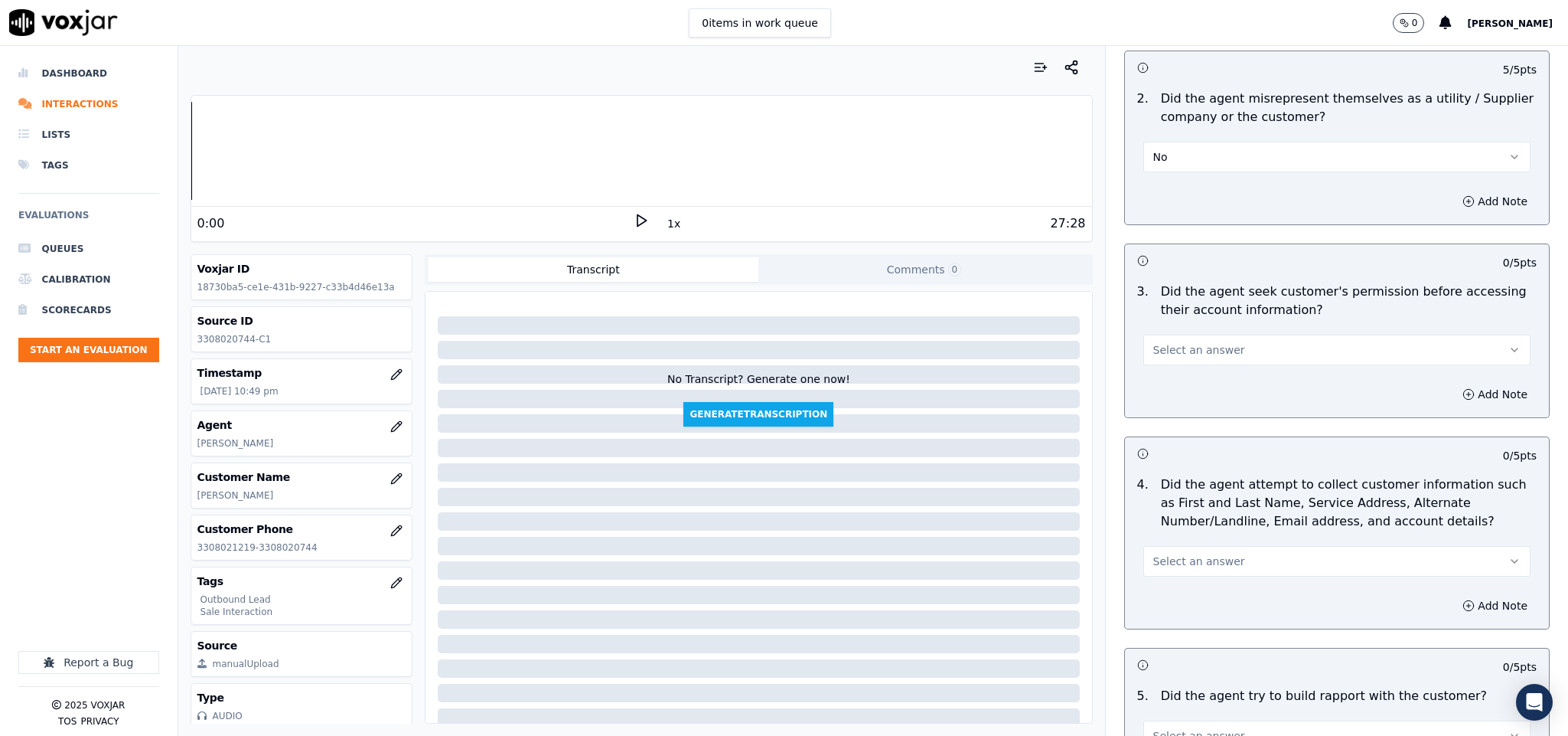
scroll to position [1263, 0]
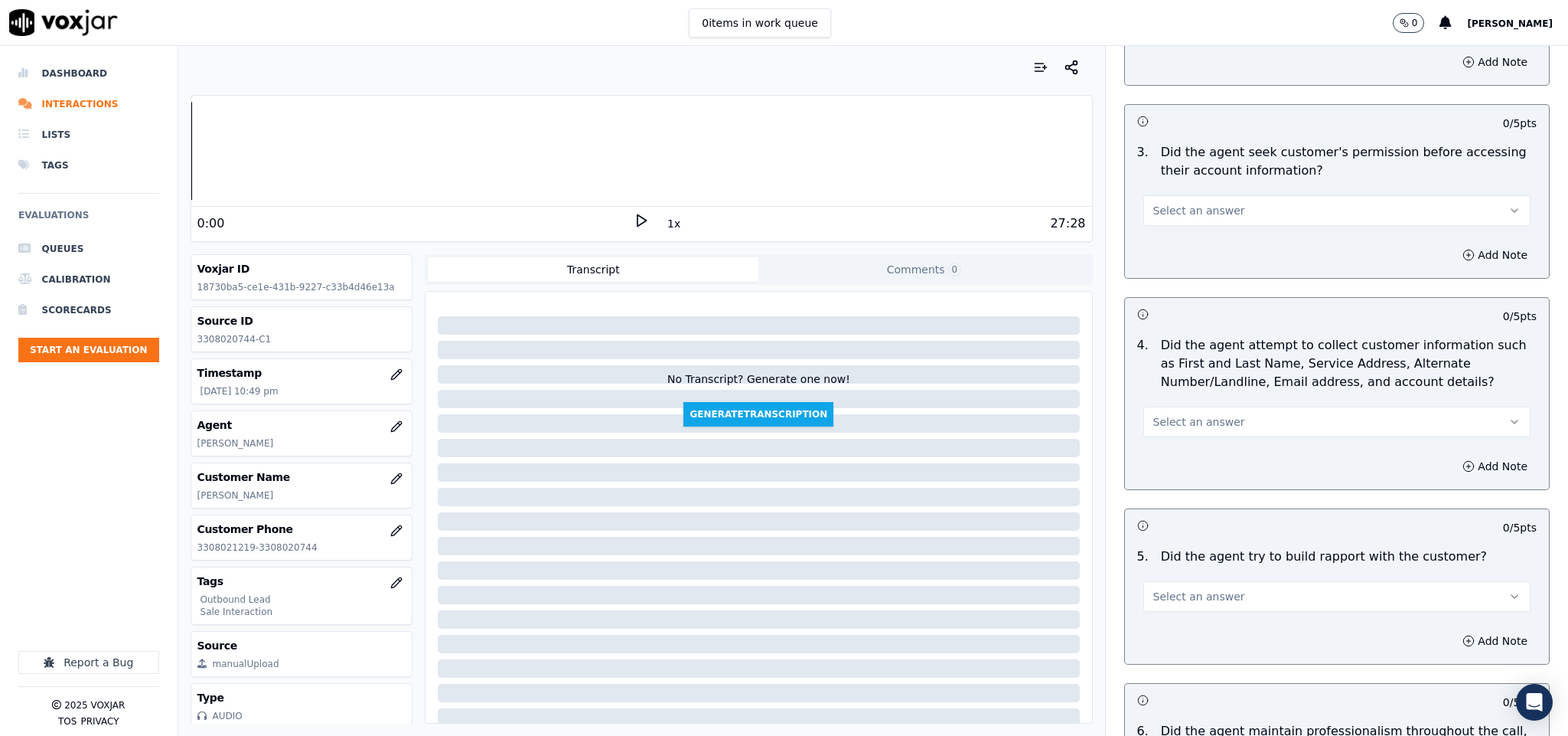
click at [1233, 196] on button "Select an answer" at bounding box center [1337, 211] width 388 height 30
click at [1188, 253] on div "No" at bounding box center [1299, 255] width 350 height 25
click at [1468, 244] on button "Add Note" at bounding box center [1495, 255] width 84 height 22
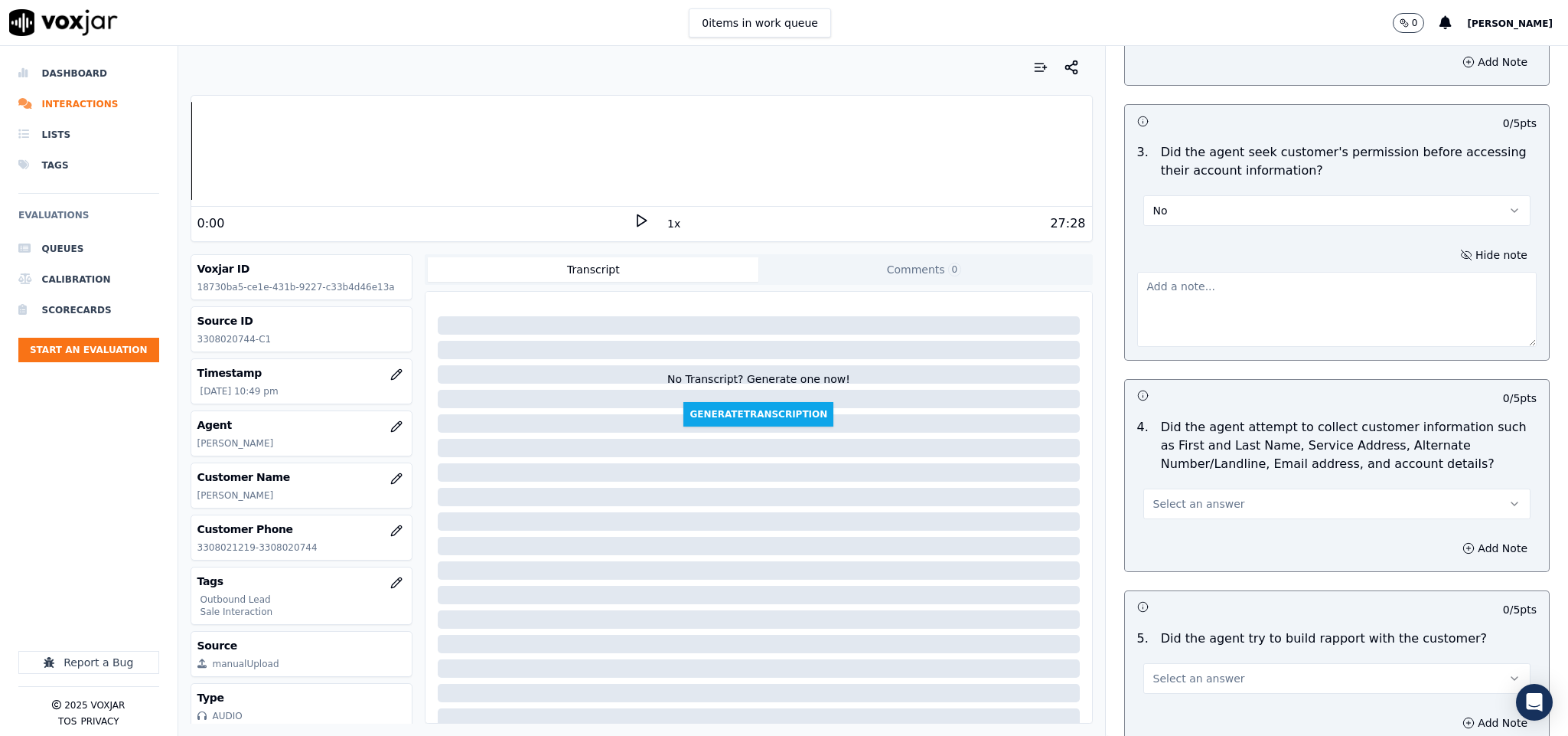
click at [1337, 279] on textarea at bounding box center [1337, 309] width 401 height 75
paste textarea "@0:49 - [PERSON_NAME] shared account number - “The agent must ask for and obtai…"
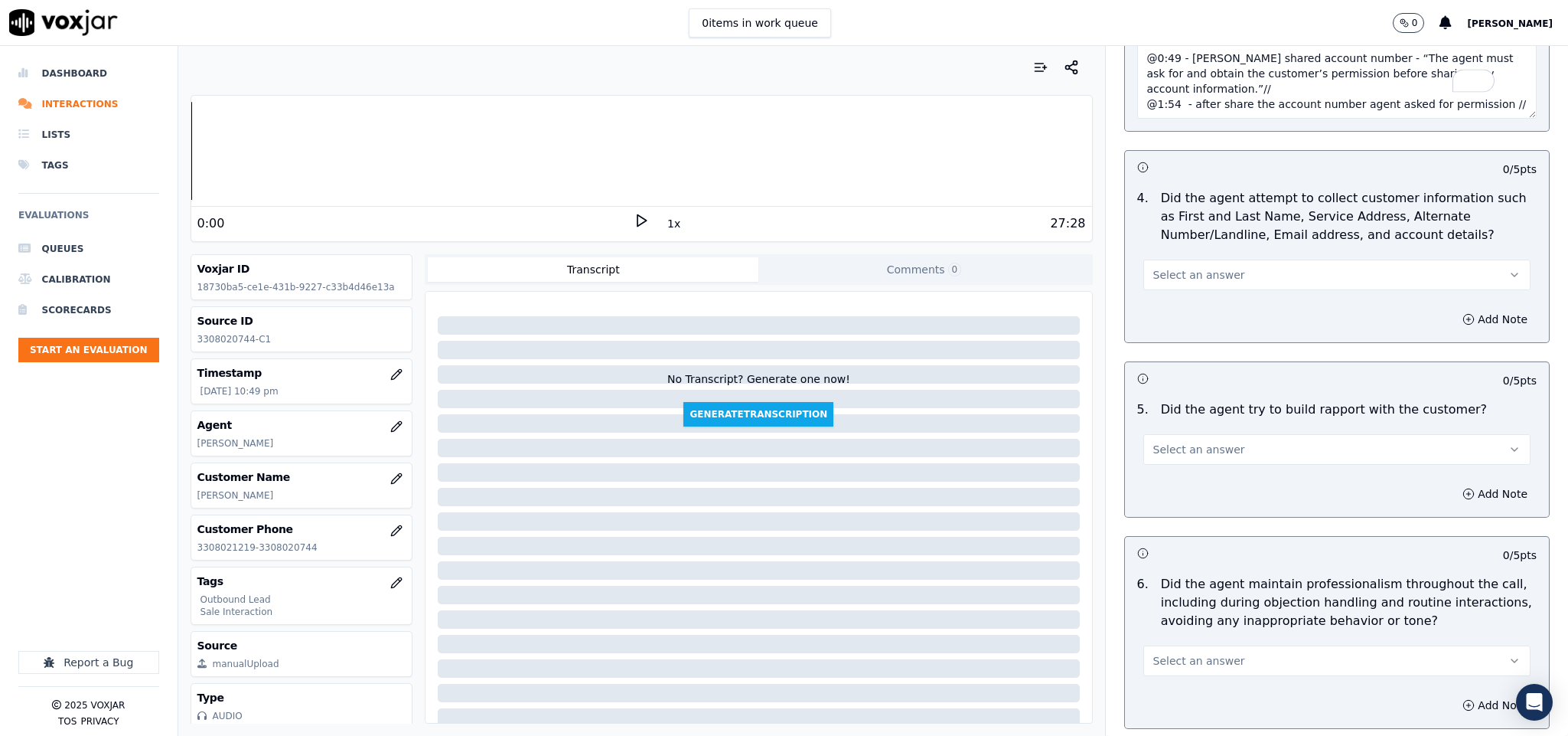
scroll to position [1493, 0]
type textarea "@0:49 - [PERSON_NAME] shared account number - “The agent must ask for and obtai…"
click at [1207, 266] on span "Select an answer" at bounding box center [1199, 273] width 92 height 15
click at [1155, 340] on div "N/A" at bounding box center [1299, 344] width 350 height 25
click at [1188, 441] on span "Select an answer" at bounding box center [1199, 447] width 92 height 15
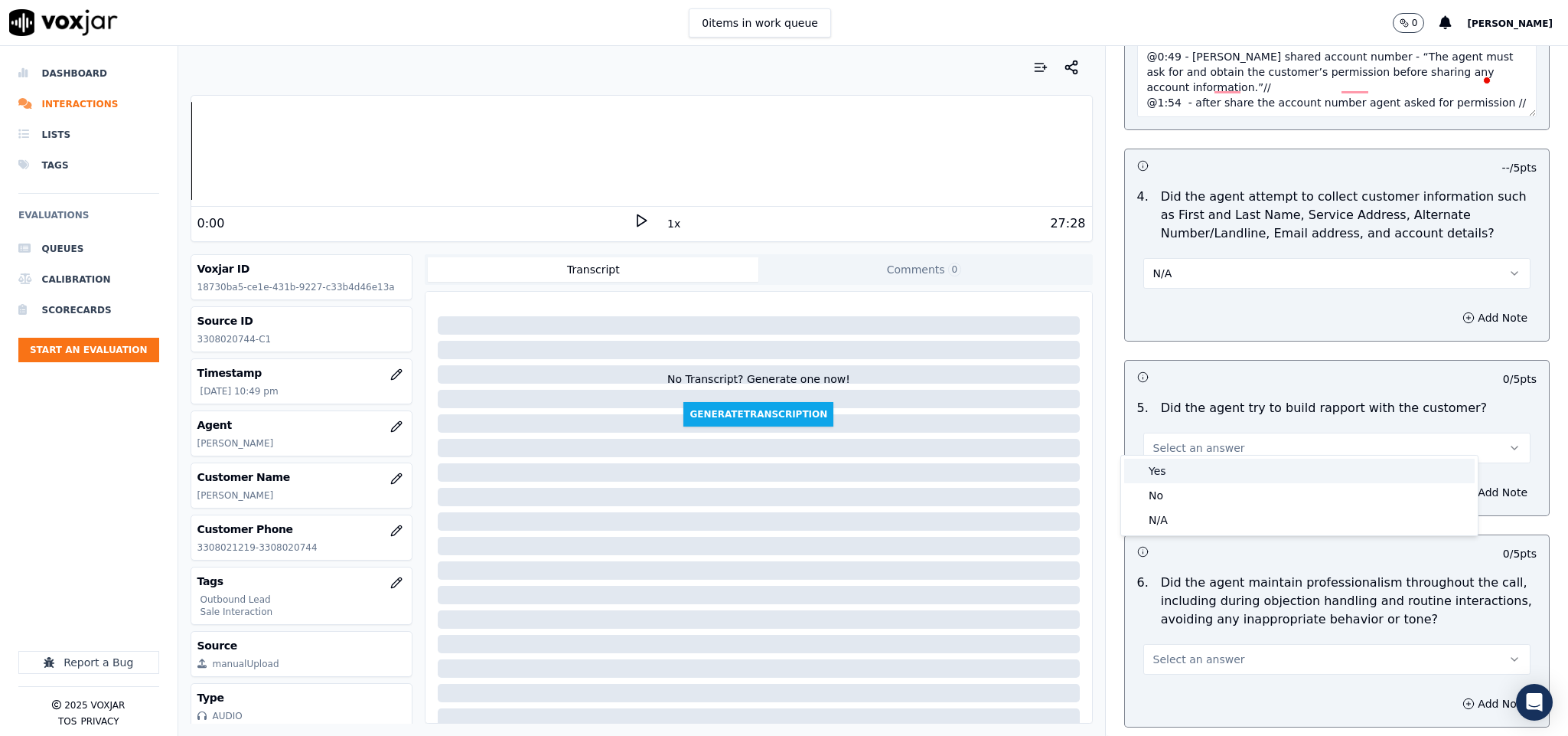
click at [1178, 467] on div "Yes" at bounding box center [1299, 470] width 350 height 25
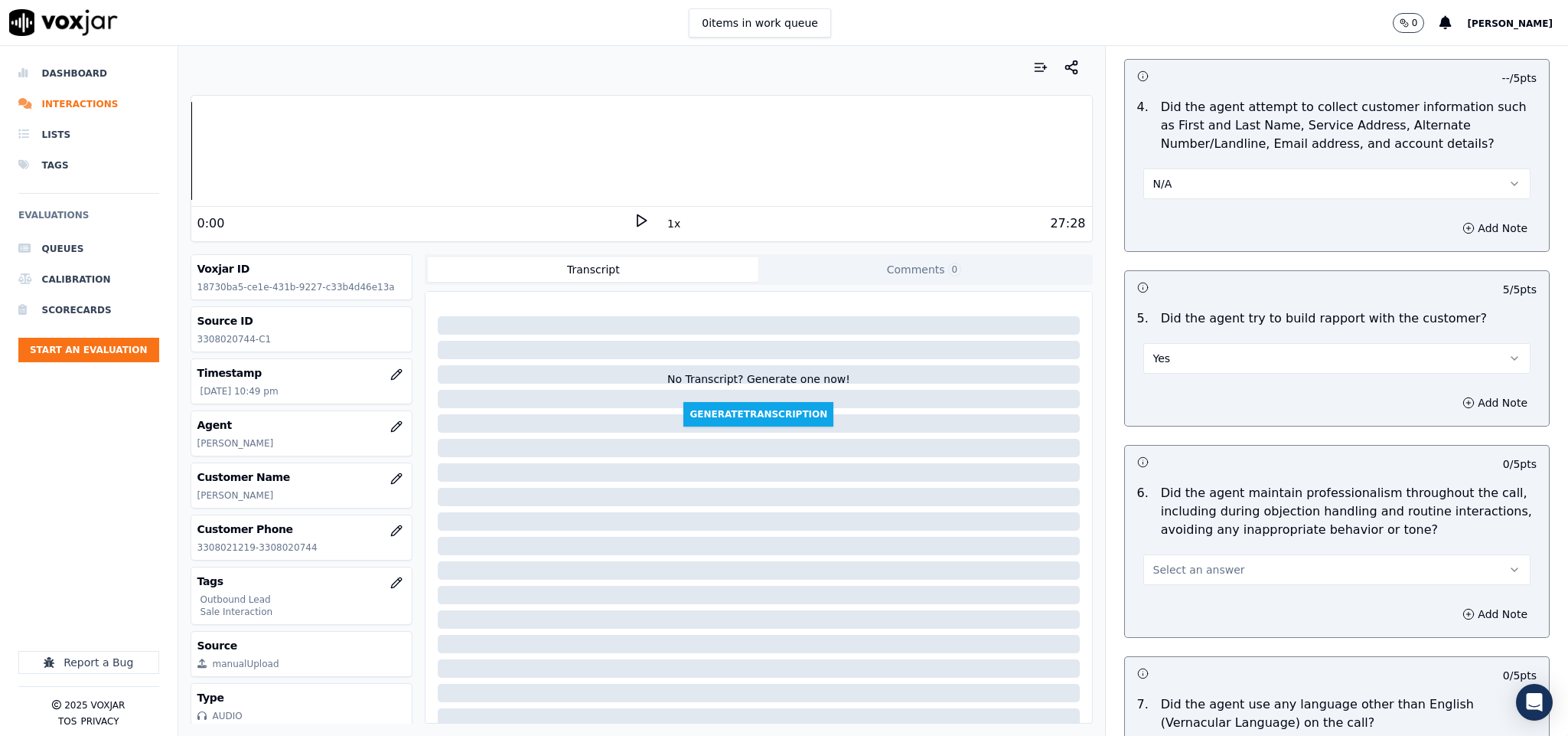
scroll to position [1838, 0]
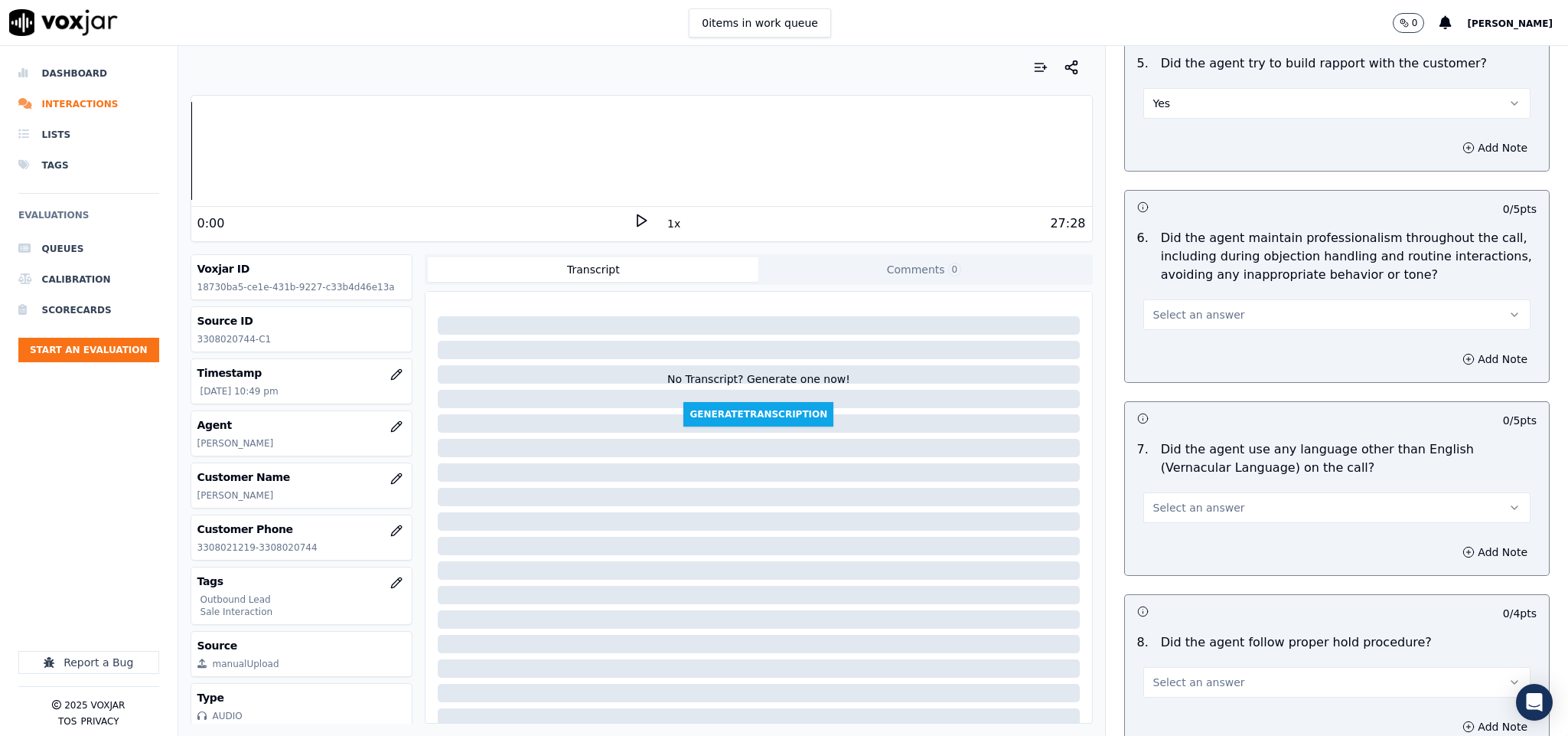
click at [1199, 307] on span "Select an answer" at bounding box center [1199, 315] width 92 height 15
click at [1169, 331] on div "Yes" at bounding box center [1299, 338] width 350 height 25
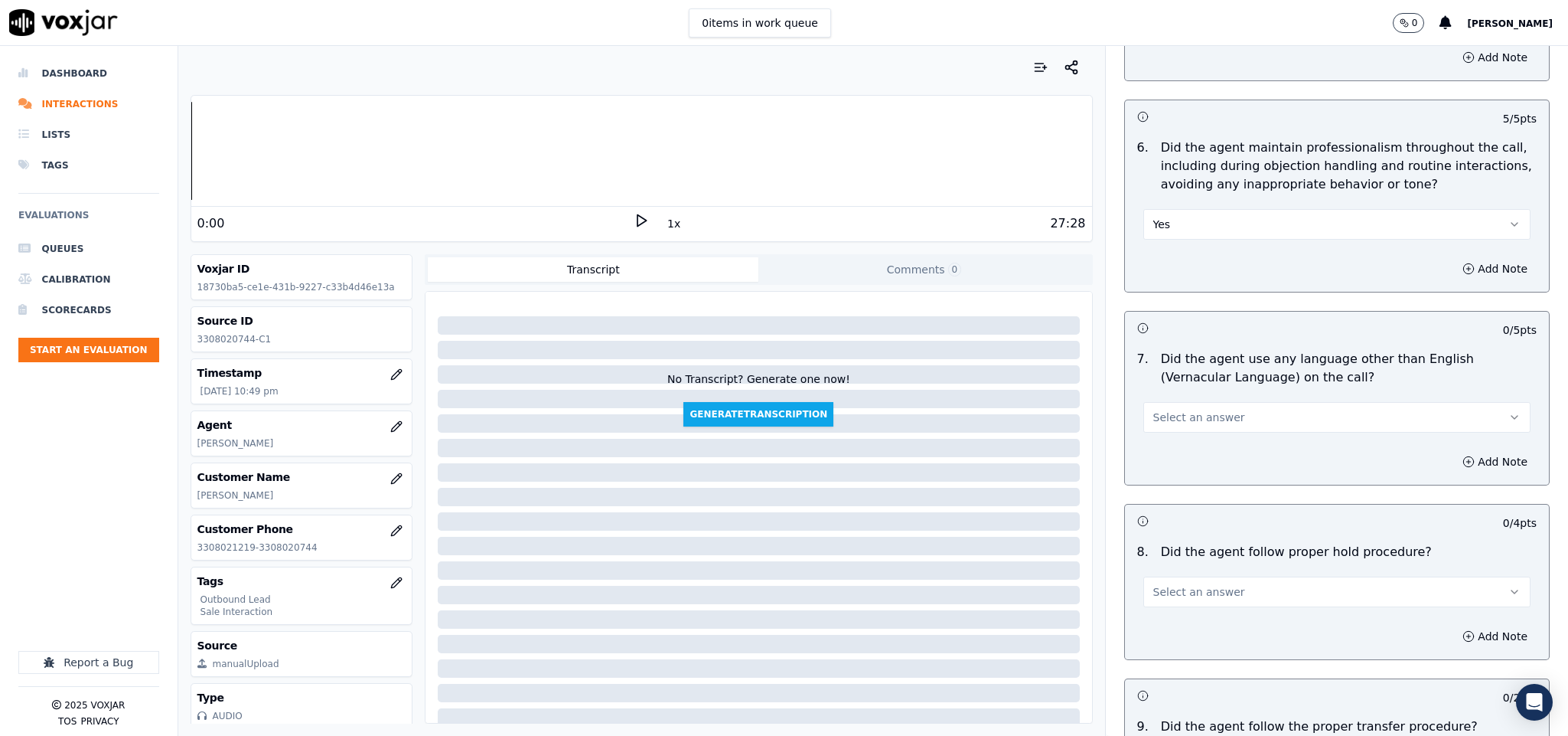
scroll to position [2068, 0]
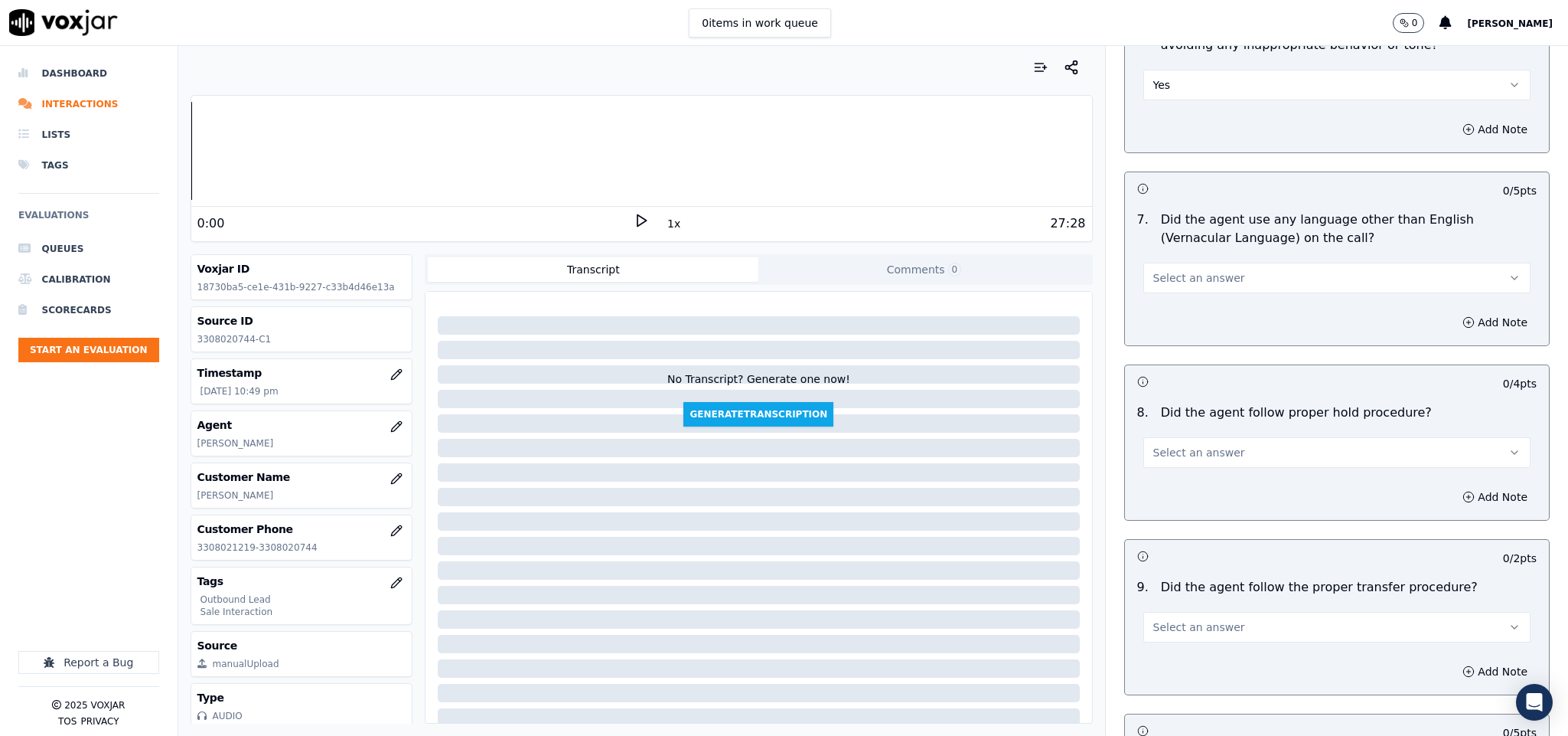
click at [1207, 271] on span "Select an answer" at bounding box center [1199, 278] width 92 height 15
click at [1167, 331] on div "No" at bounding box center [1299, 326] width 350 height 25
drag, startPoint x: 1187, startPoint y: 440, endPoint x: 1183, endPoint y: 456, distance: 16.5
click at [1187, 445] on span "Select an answer" at bounding box center [1199, 452] width 92 height 15
click at [1176, 467] on div "Yes" at bounding box center [1299, 477] width 350 height 25
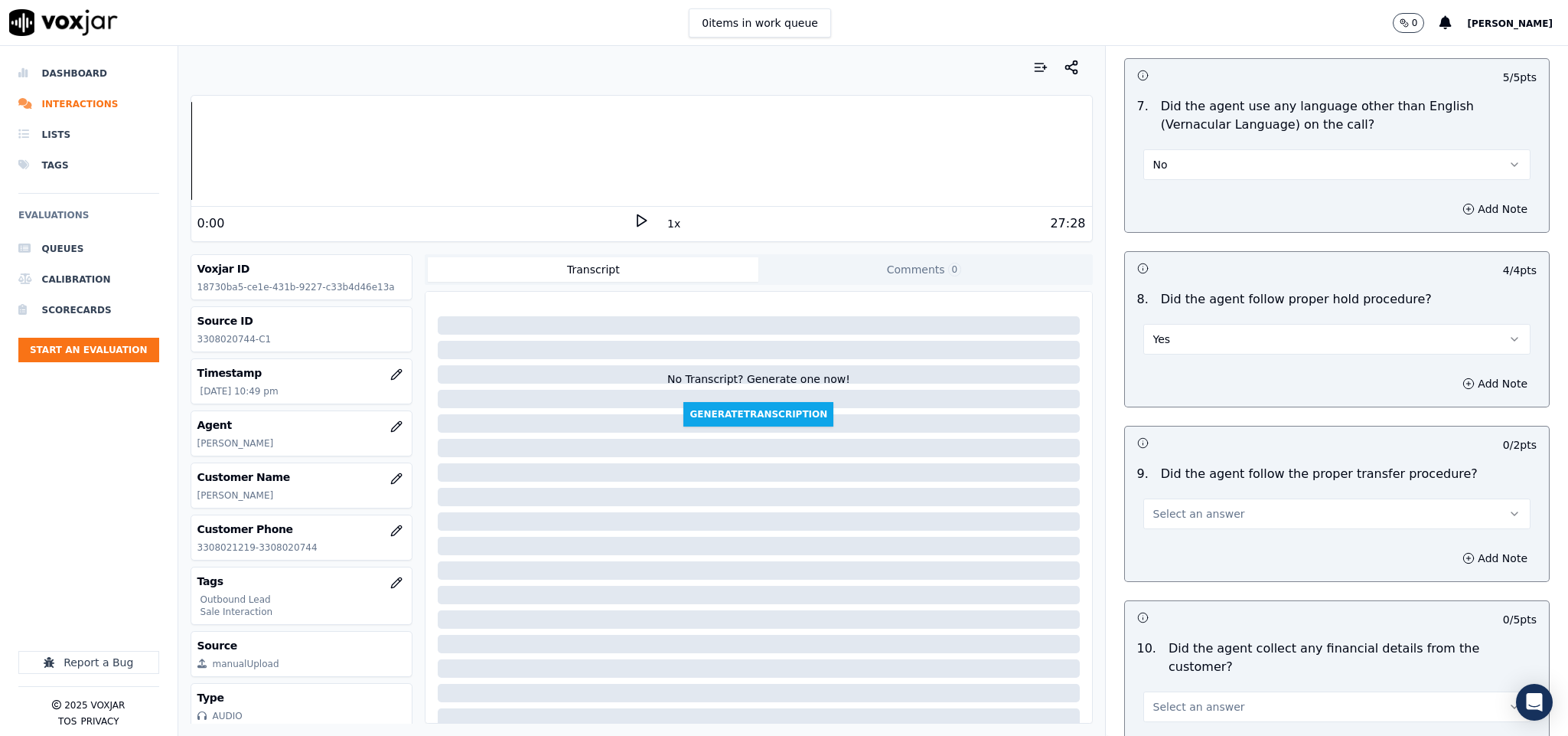
scroll to position [2297, 0]
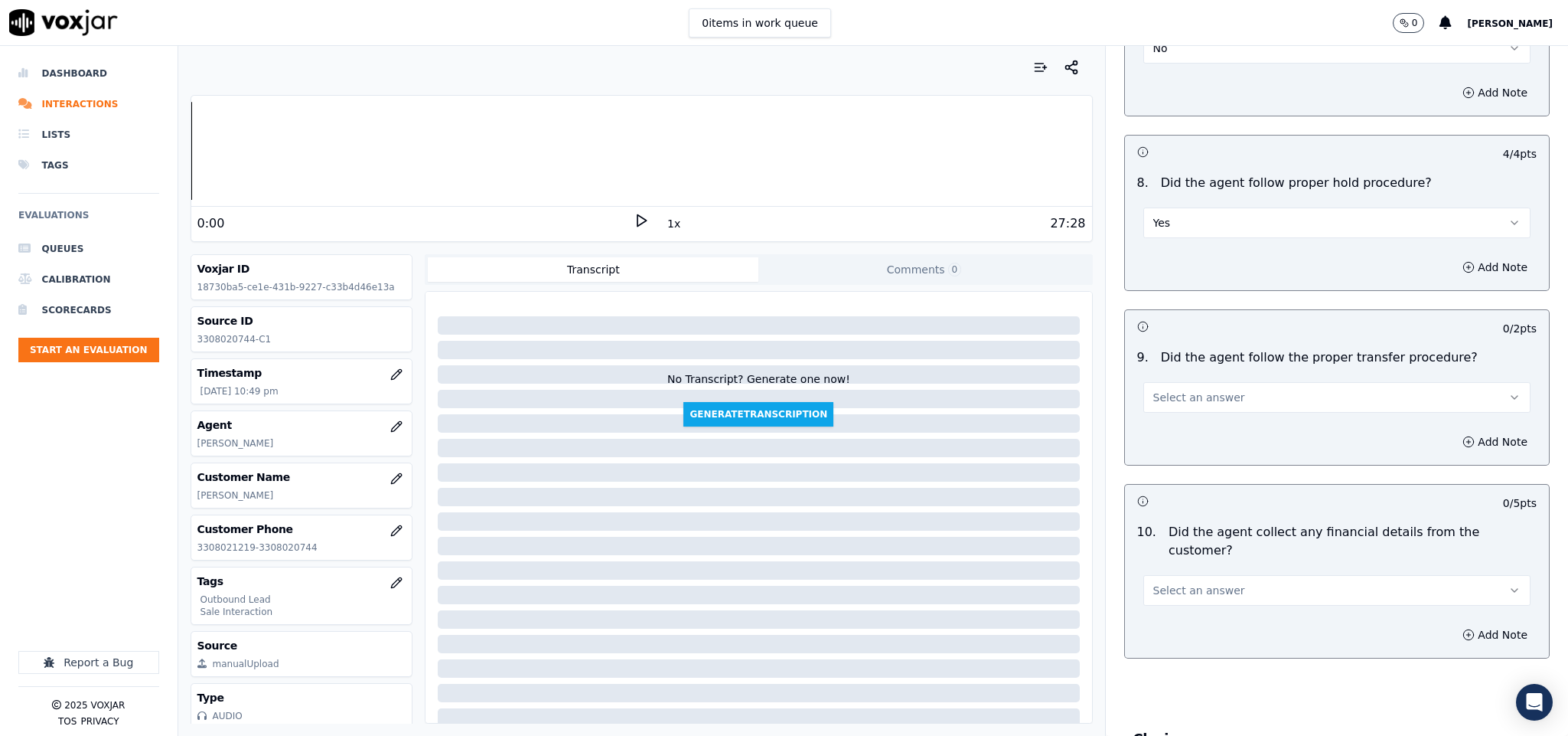
click at [1181, 379] on div "Select an answer" at bounding box center [1337, 396] width 388 height 34
click at [1179, 395] on span "Select an answer" at bounding box center [1199, 397] width 92 height 15
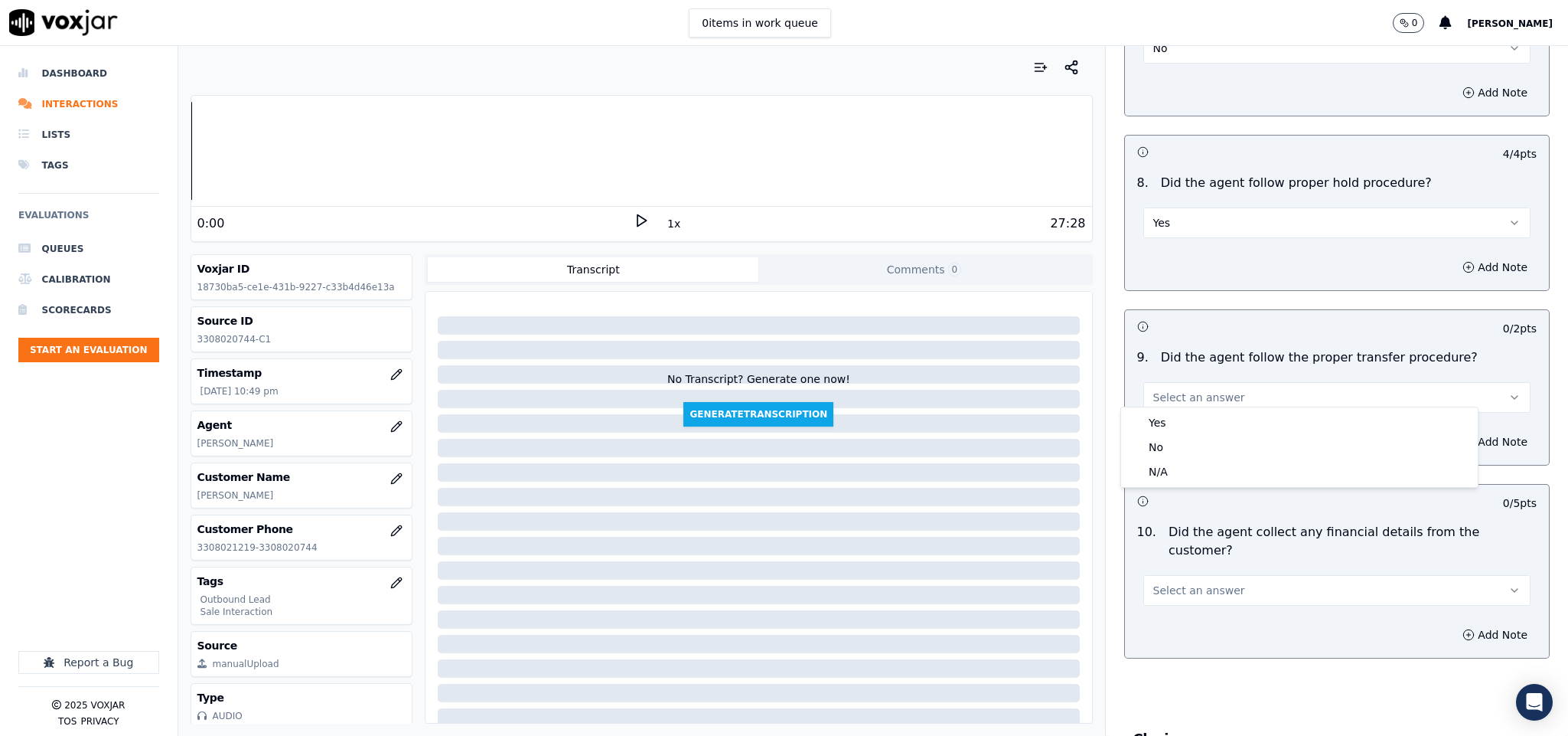
click at [1178, 423] on div "Yes" at bounding box center [1299, 422] width 350 height 25
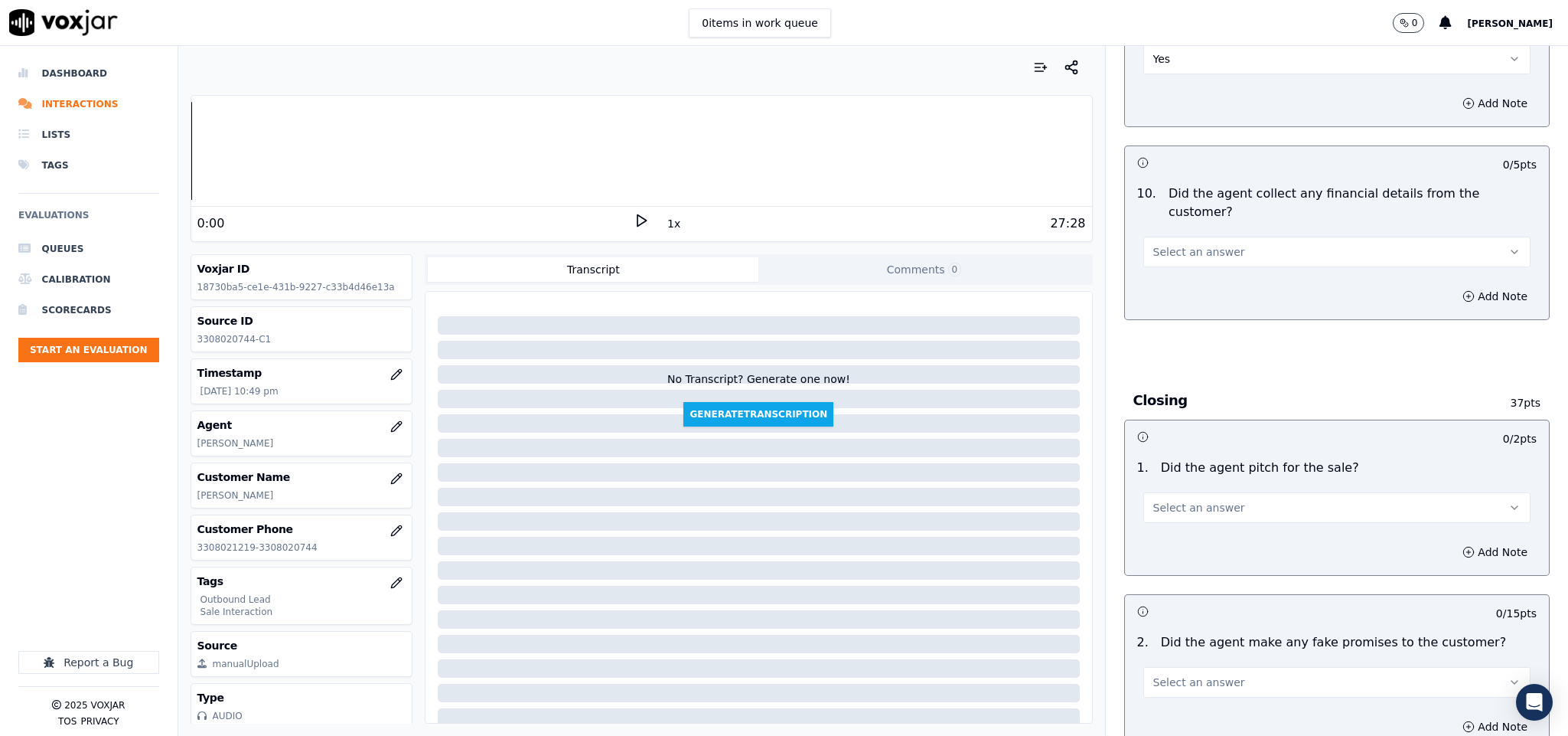
scroll to position [2641, 0]
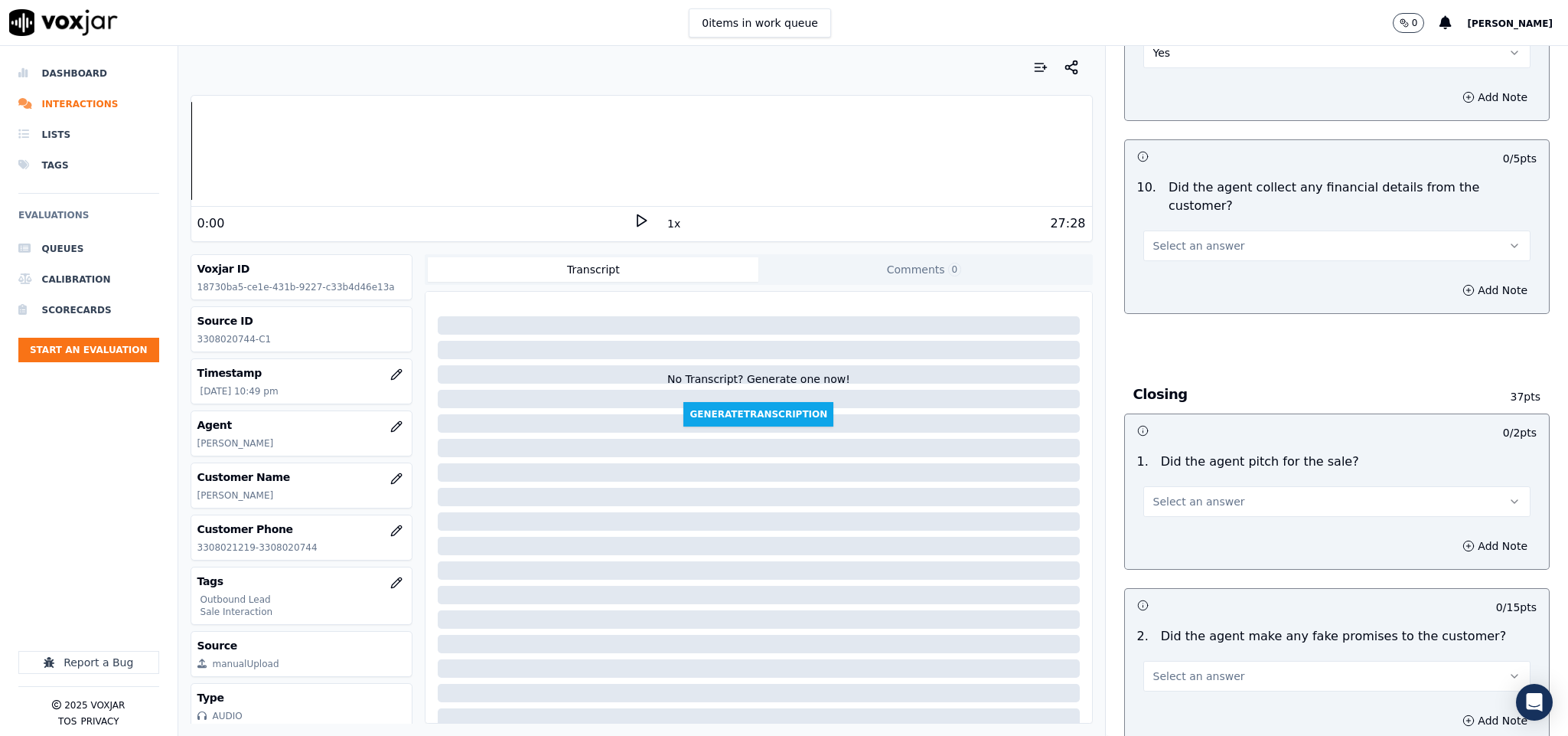
click at [1244, 231] on button "Select an answer" at bounding box center [1337, 246] width 388 height 30
click at [1195, 278] on div "No" at bounding box center [1299, 278] width 350 height 25
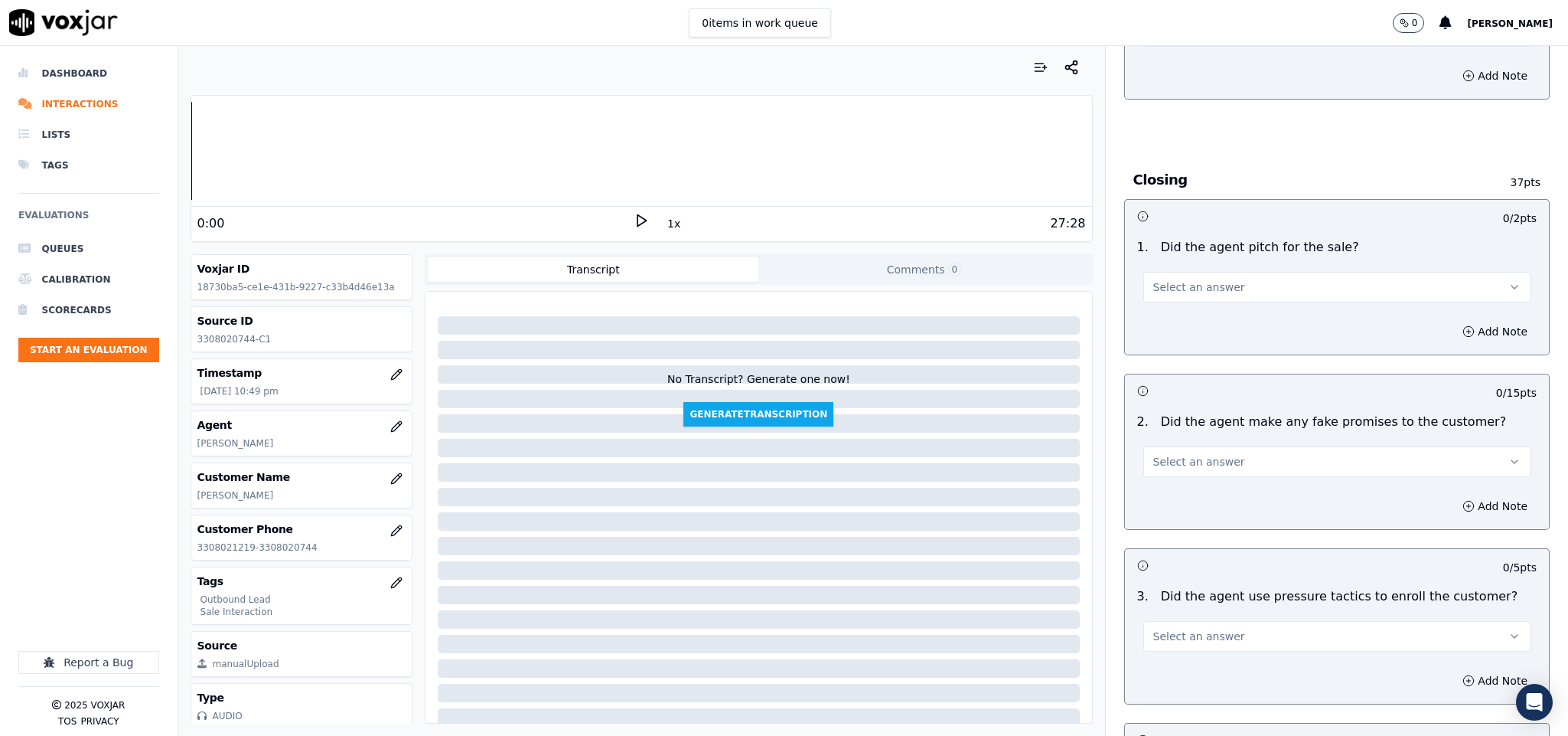
scroll to position [2871, 0]
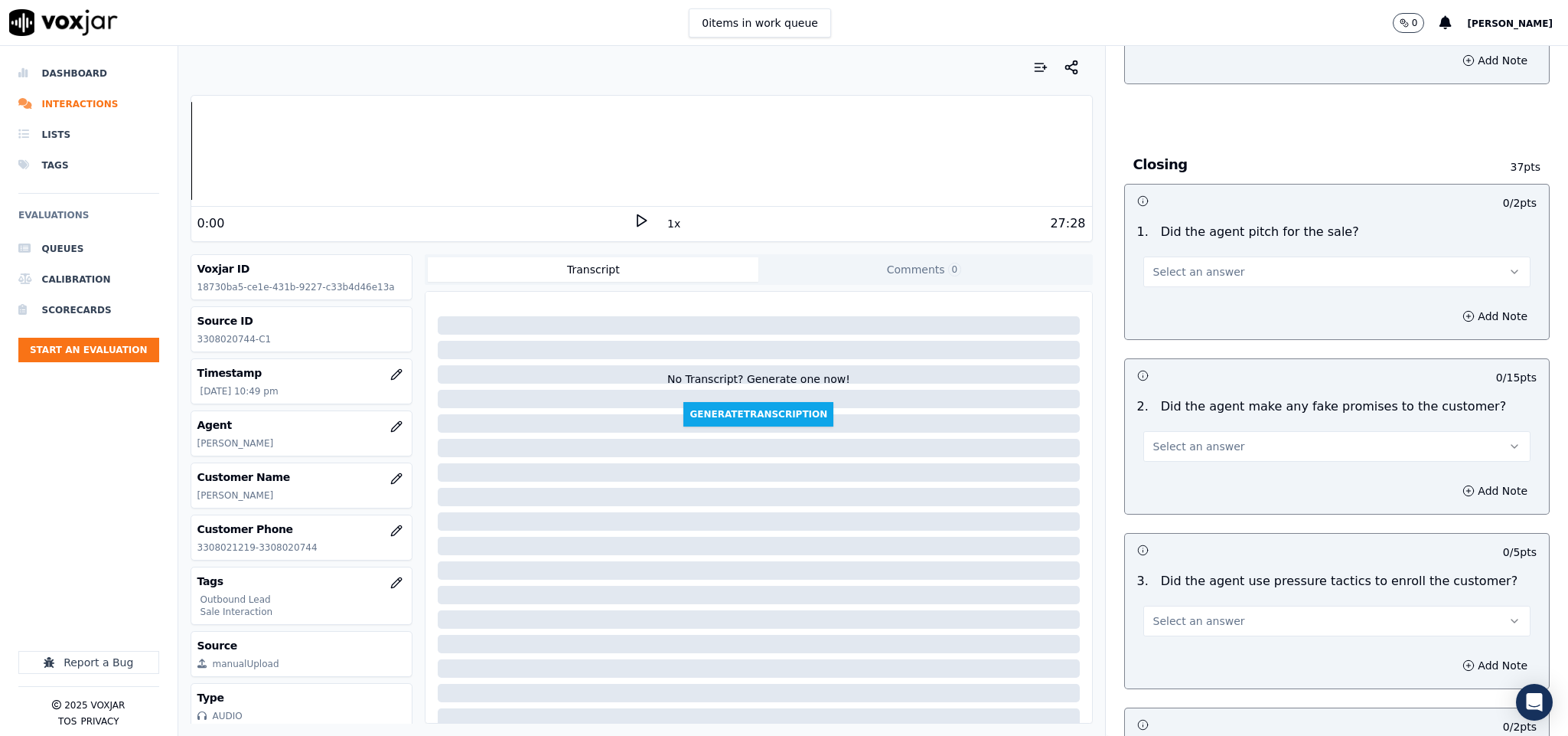
click at [1258, 256] on button "Select an answer" at bounding box center [1337, 271] width 388 height 30
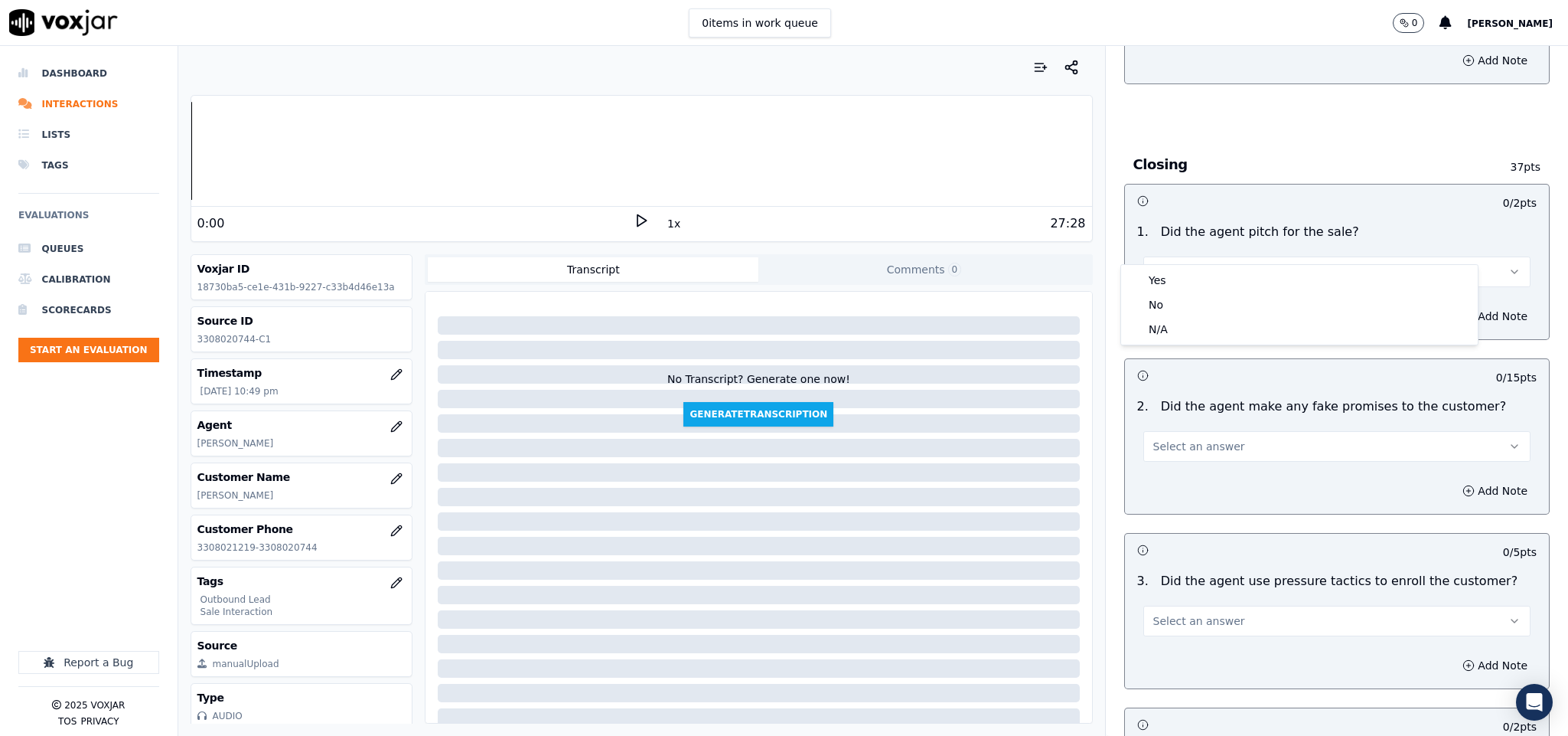
click at [1210, 278] on div "Yes" at bounding box center [1299, 280] width 350 height 25
click at [1247, 431] on button "Select an answer" at bounding box center [1337, 446] width 388 height 30
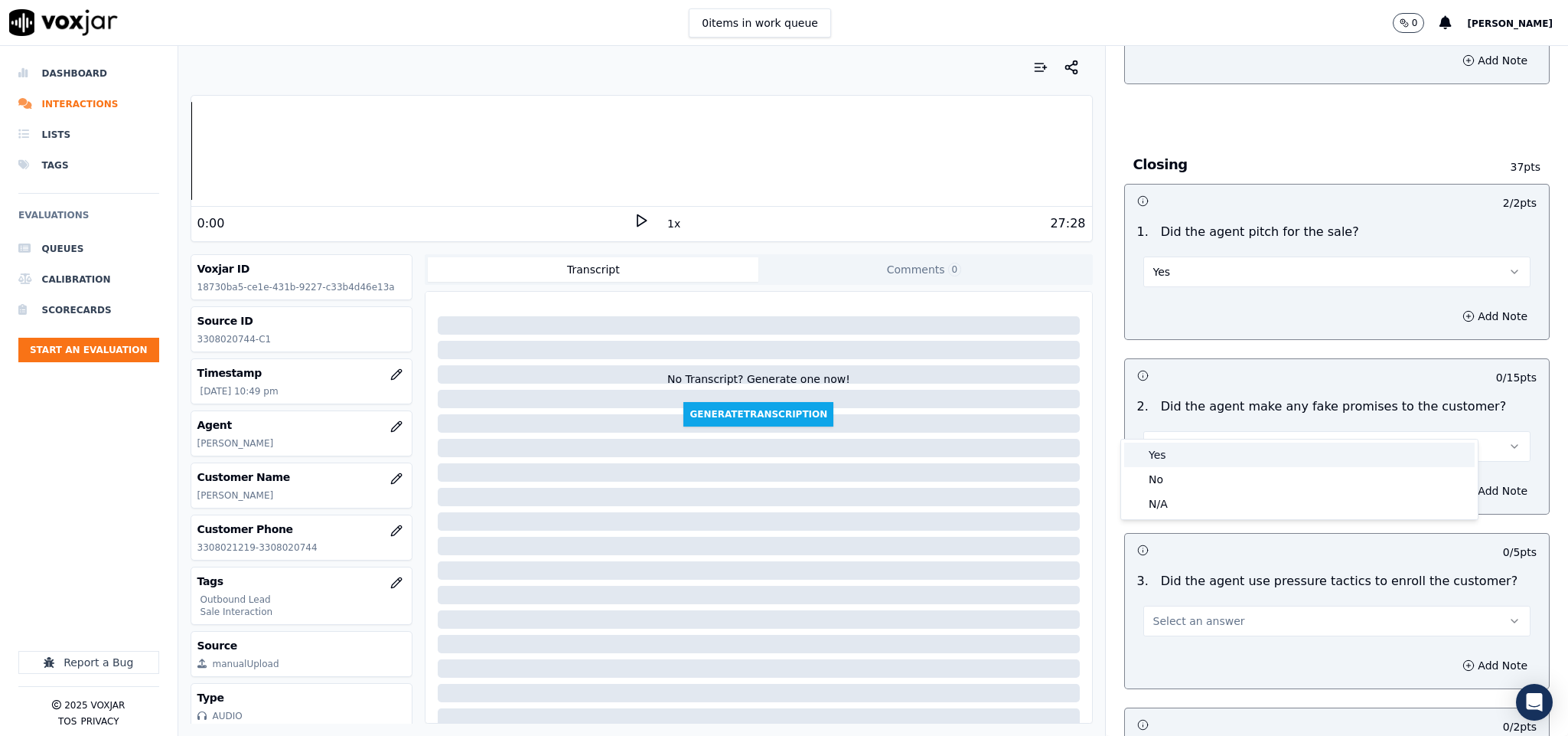
click at [1191, 464] on div "Yes" at bounding box center [1299, 454] width 350 height 25
click at [1220, 431] on button "Yes" at bounding box center [1337, 446] width 388 height 30
click at [1178, 469] on div "No" at bounding box center [1299, 479] width 350 height 25
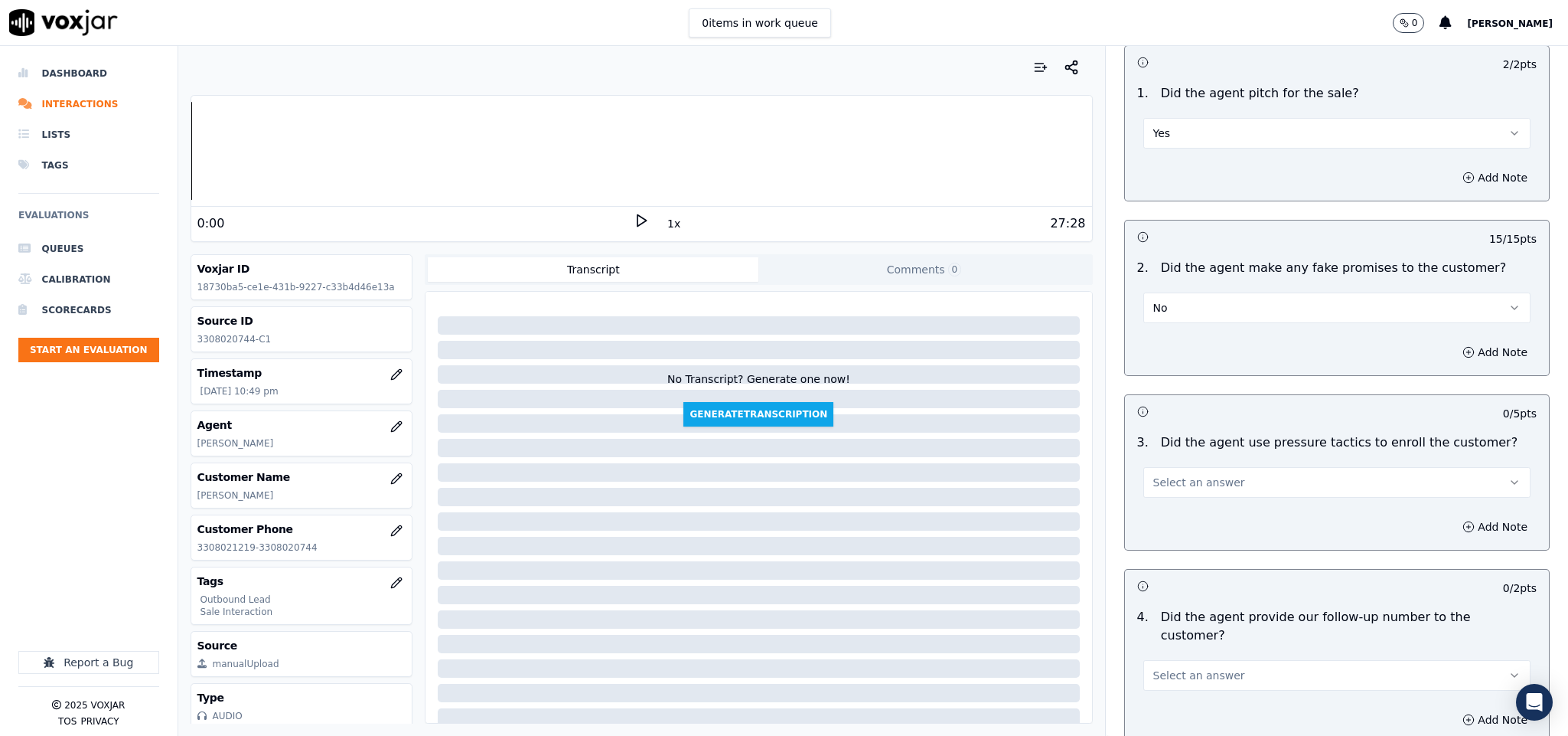
scroll to position [3100, 0]
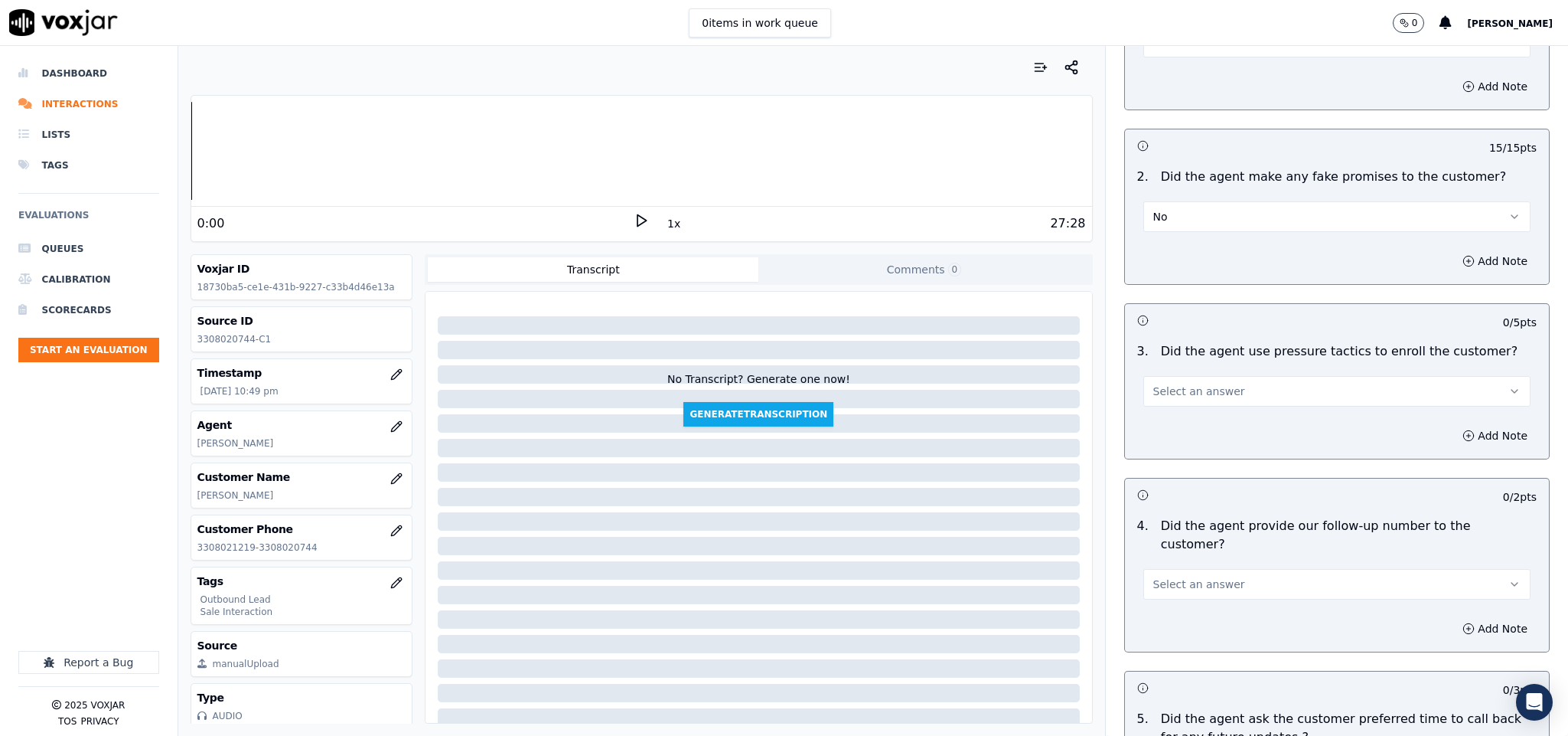
click at [1169, 201] on button "No" at bounding box center [1337, 216] width 388 height 30
click at [1188, 270] on div "N/A" at bounding box center [1299, 274] width 350 height 25
click at [1453, 251] on button "Add Note" at bounding box center [1495, 261] width 84 height 22
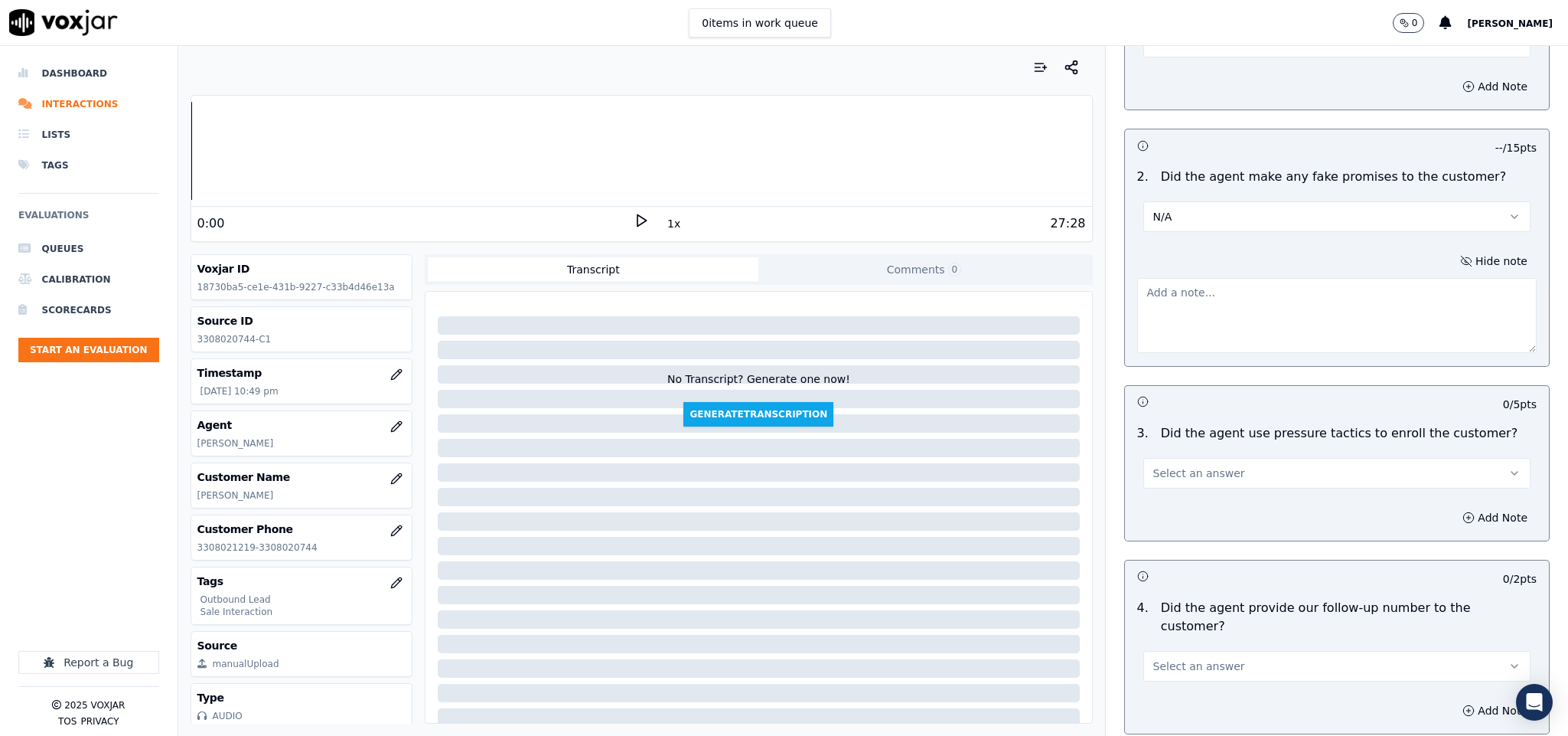
click at [1325, 279] on textarea at bounding box center [1337, 315] width 401 height 75
paste textarea "@1:19 [PERSON_NAME] - Last year, if you remember there has like you know you go…"
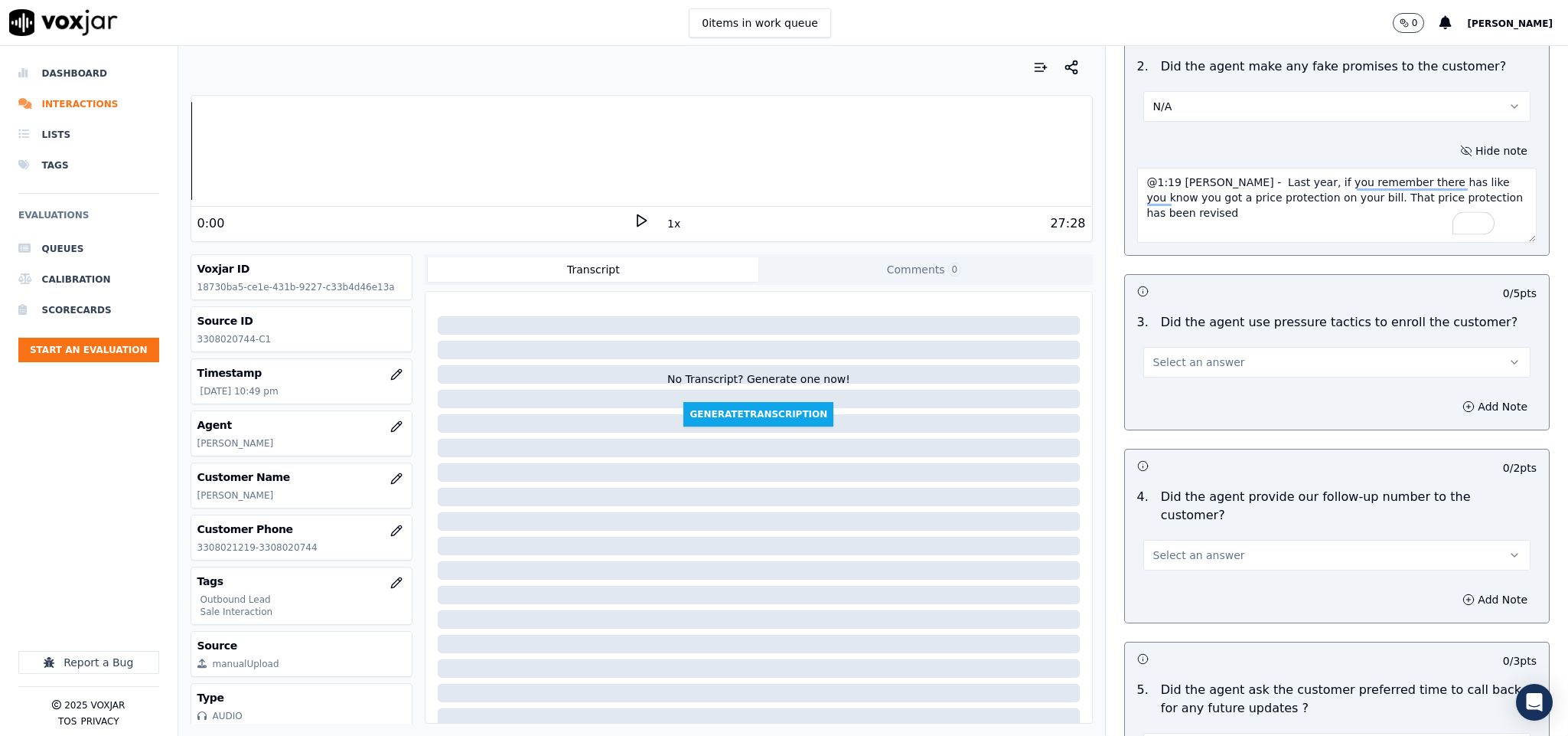
scroll to position [3330, 0]
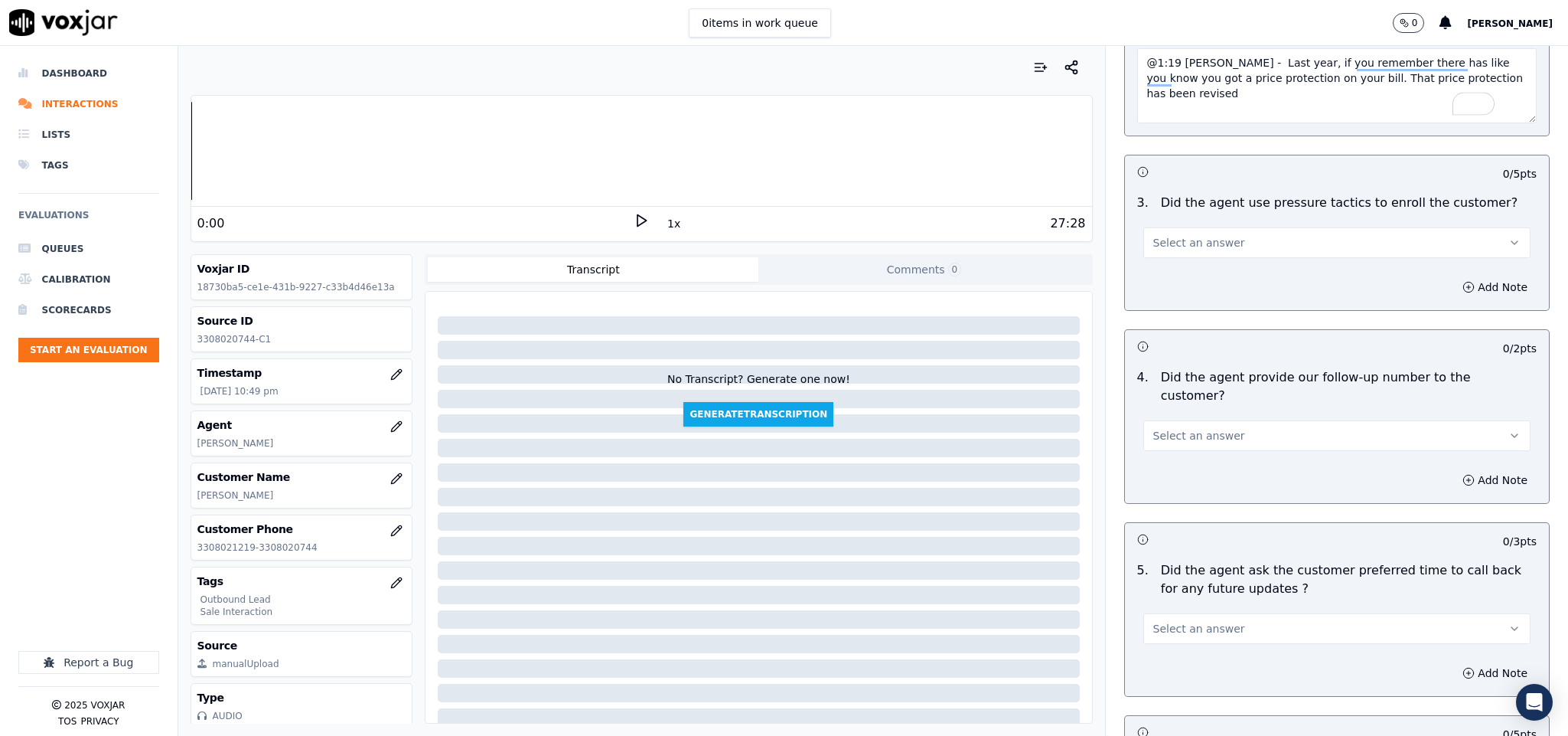
type textarea "@1:19 [PERSON_NAME] - Last year, if you remember there has like you know you go…"
click at [1194, 235] on span "Select an answer" at bounding box center [1199, 242] width 92 height 15
click at [1163, 278] on div "No" at bounding box center [1299, 277] width 350 height 25
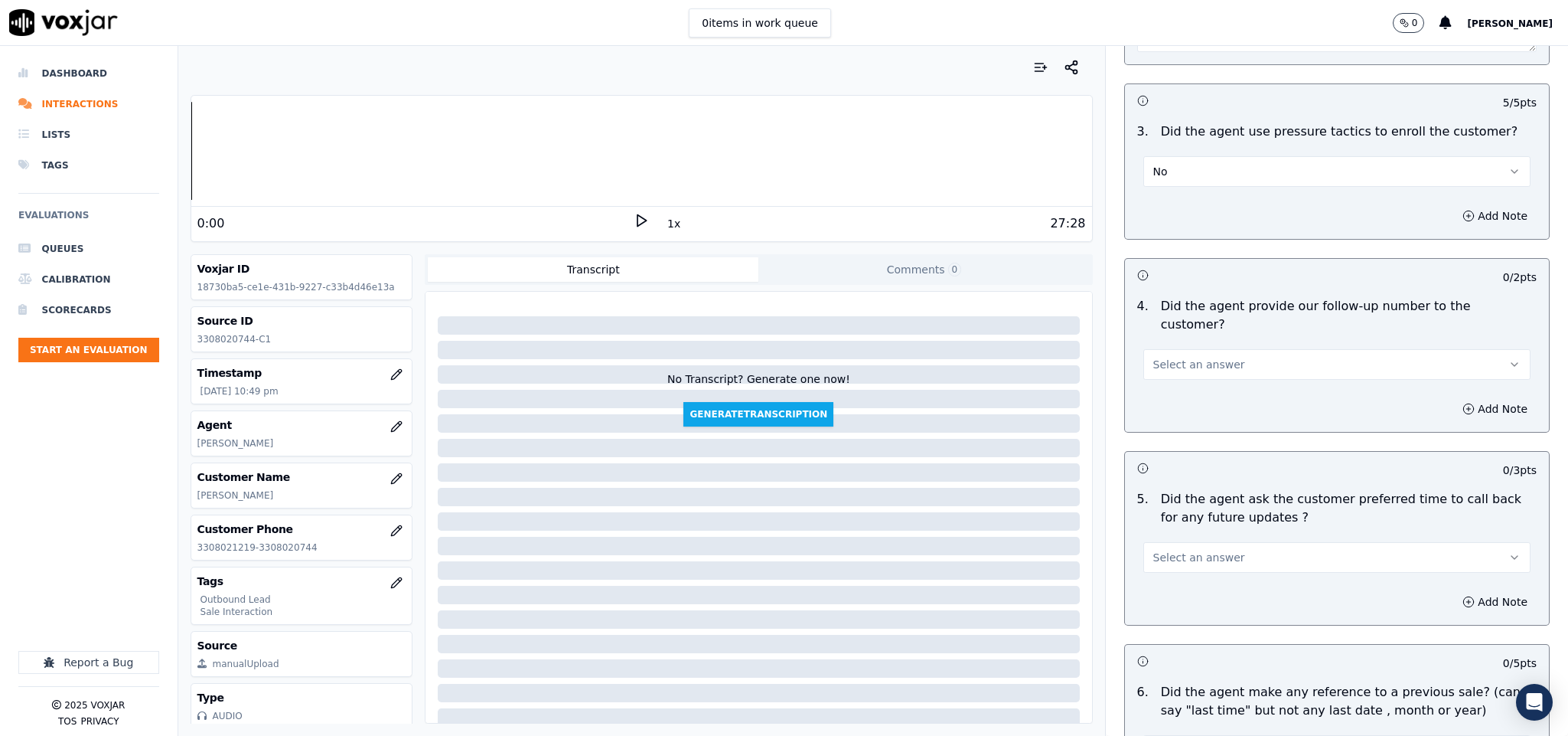
scroll to position [3445, 0]
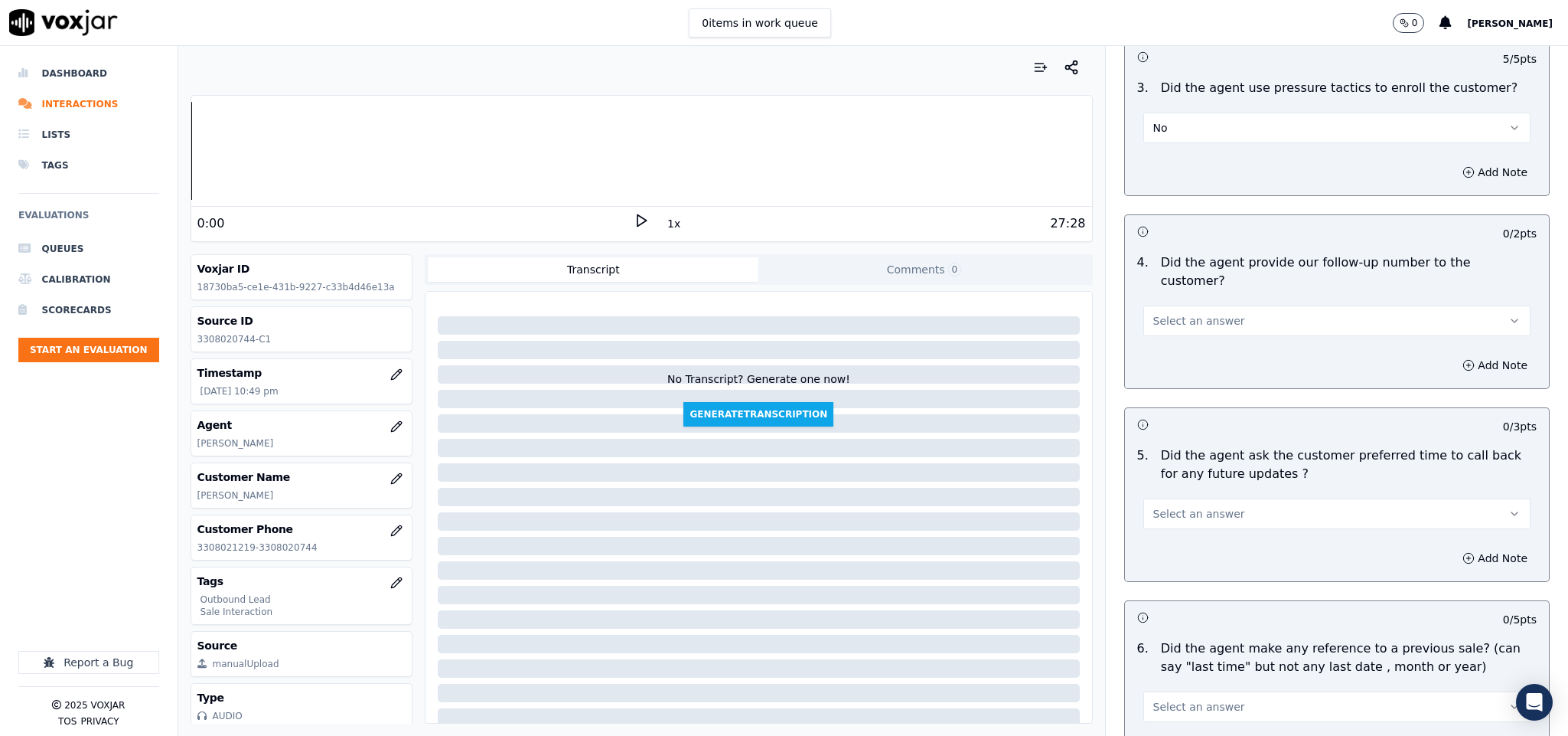
click at [1229, 306] on button "Select an answer" at bounding box center [1337, 321] width 388 height 30
click at [1178, 359] on div "N/A" at bounding box center [1299, 362] width 350 height 25
click at [1213, 498] on button "Select an answer" at bounding box center [1337, 513] width 388 height 30
click at [1178, 565] on div "N/A" at bounding box center [1299, 556] width 350 height 25
click at [1151, 306] on button "N/A" at bounding box center [1337, 321] width 388 height 30
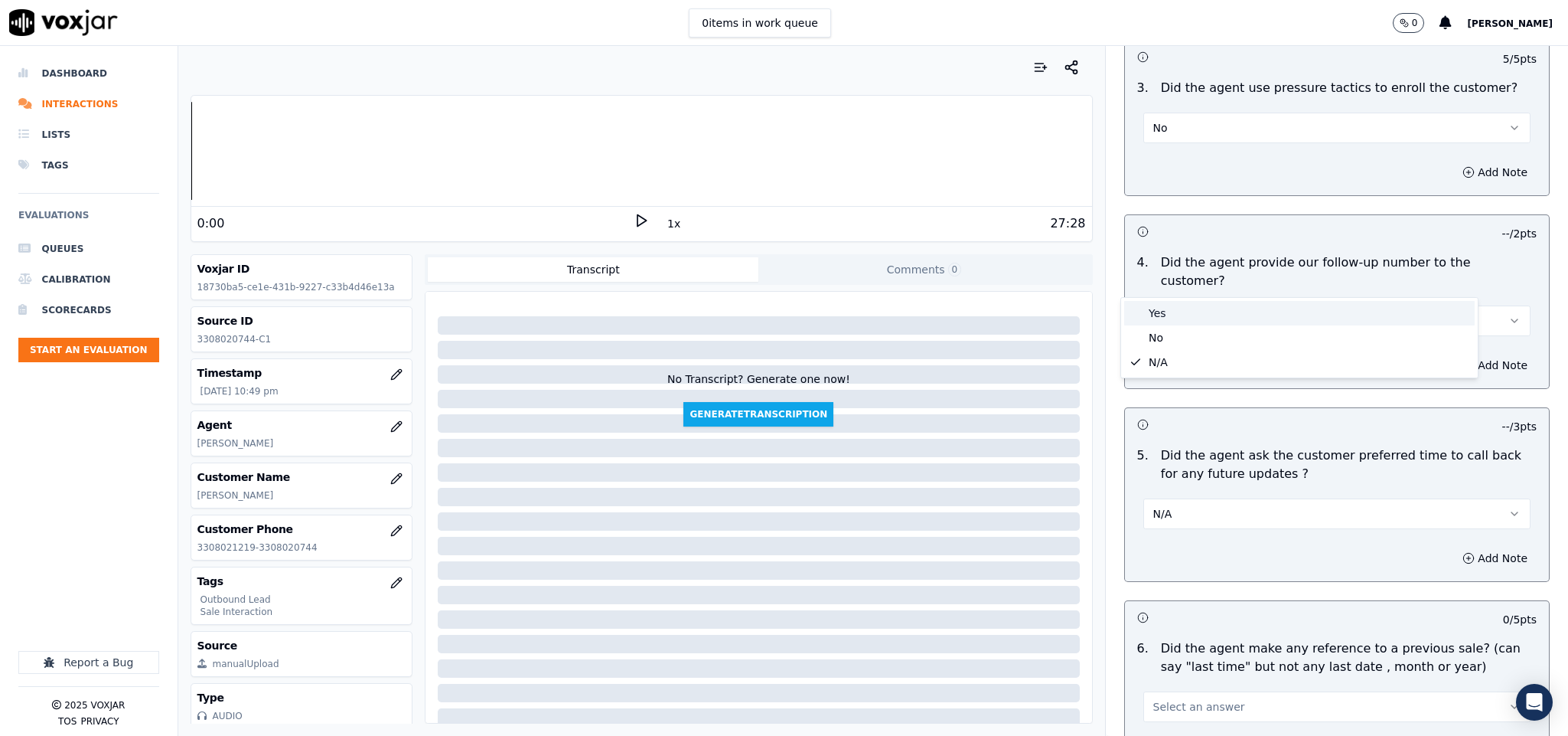
click at [1149, 315] on div "Yes" at bounding box center [1299, 313] width 350 height 25
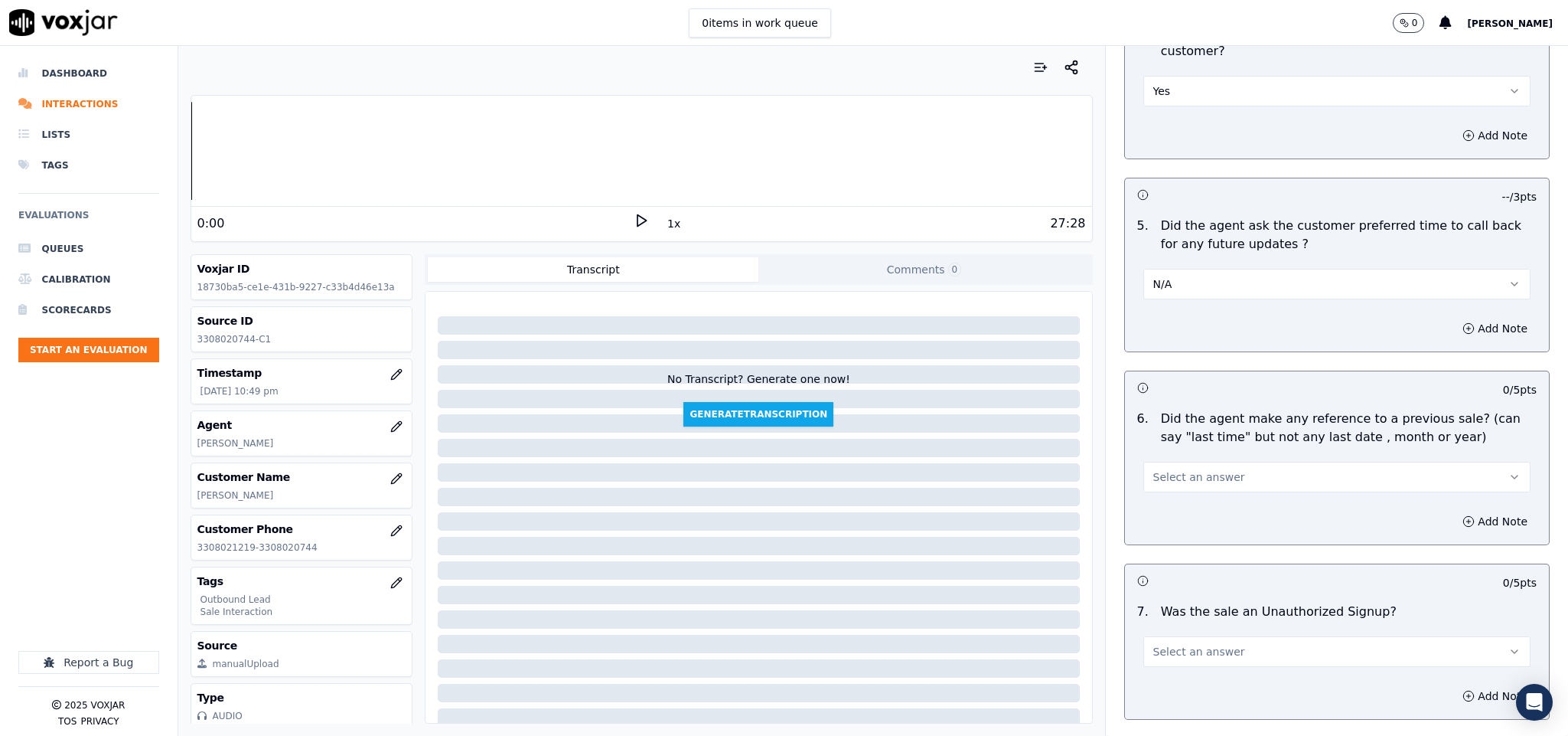
scroll to position [3762, 0]
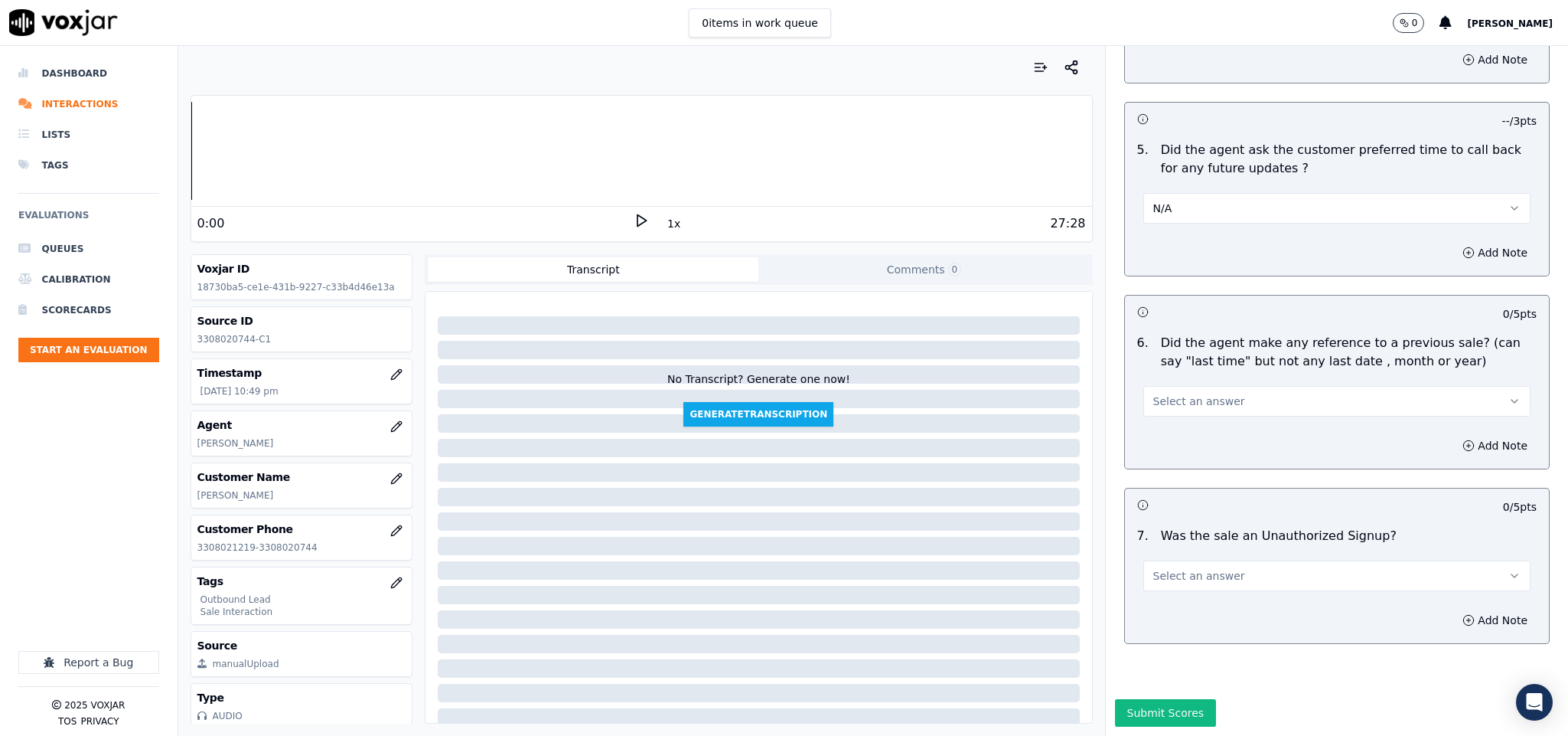
click at [1201, 394] on span "Select an answer" at bounding box center [1199, 401] width 92 height 15
drag, startPoint x: 1183, startPoint y: 430, endPoint x: 1396, endPoint y: 405, distance: 214.5
click at [1187, 430] on div "N/A" at bounding box center [1299, 433] width 350 height 25
click at [1453, 435] on button "Add Note" at bounding box center [1495, 445] width 84 height 22
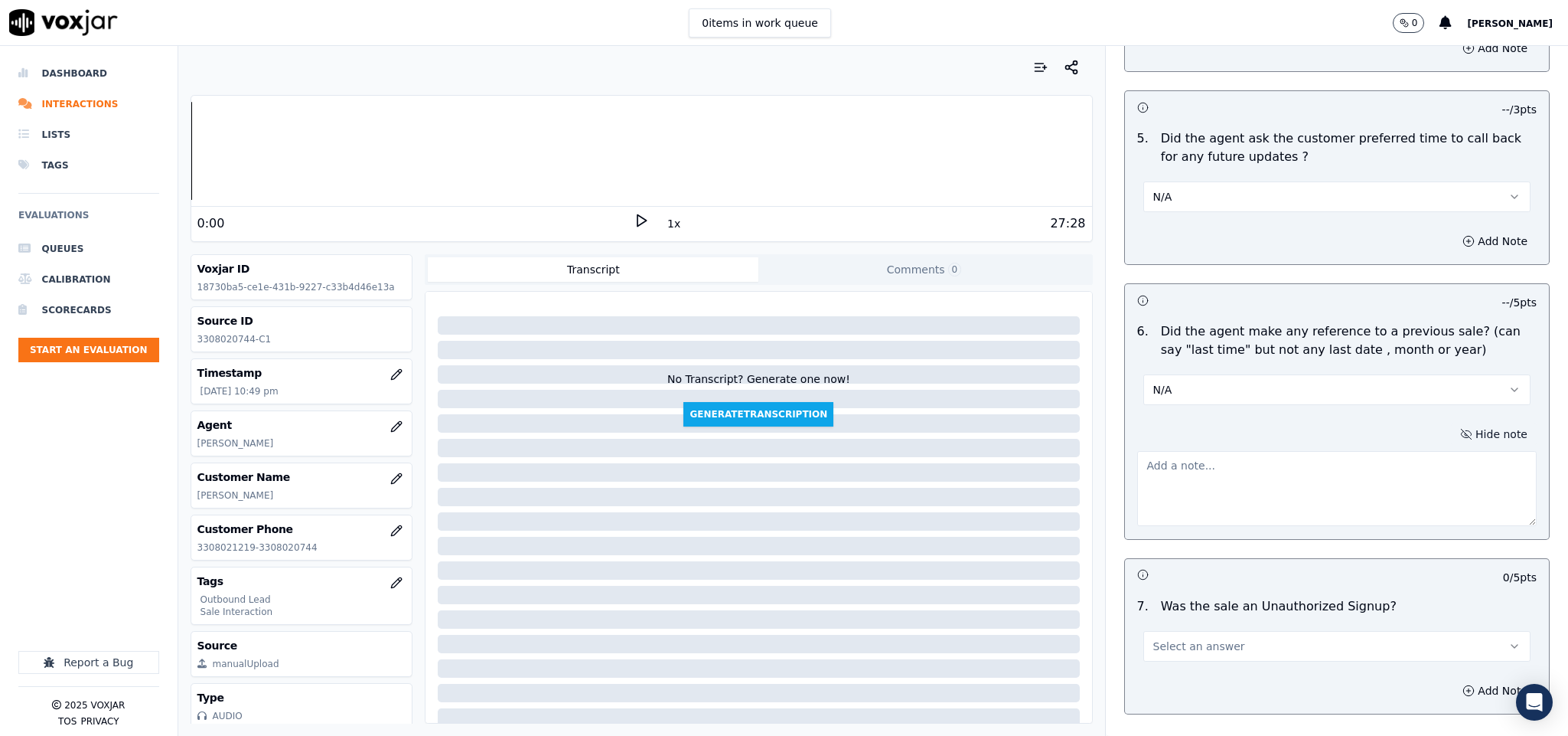
click at [1339, 451] on textarea at bounding box center [1337, 489] width 401 height 75
paste textarea "@1:19 [PERSON_NAME] - Last year, if you remember there has like you know you go…"
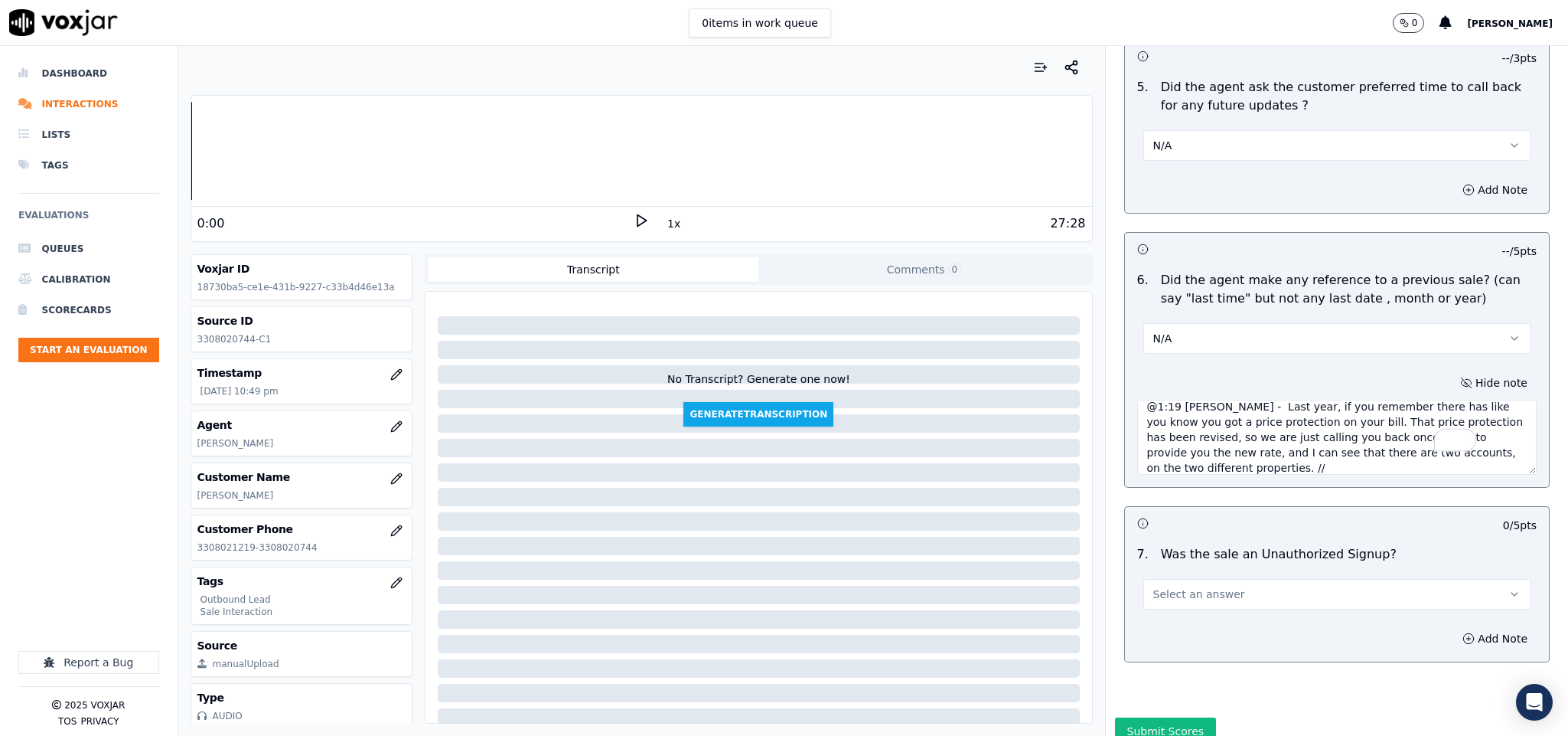
scroll to position [3844, 0]
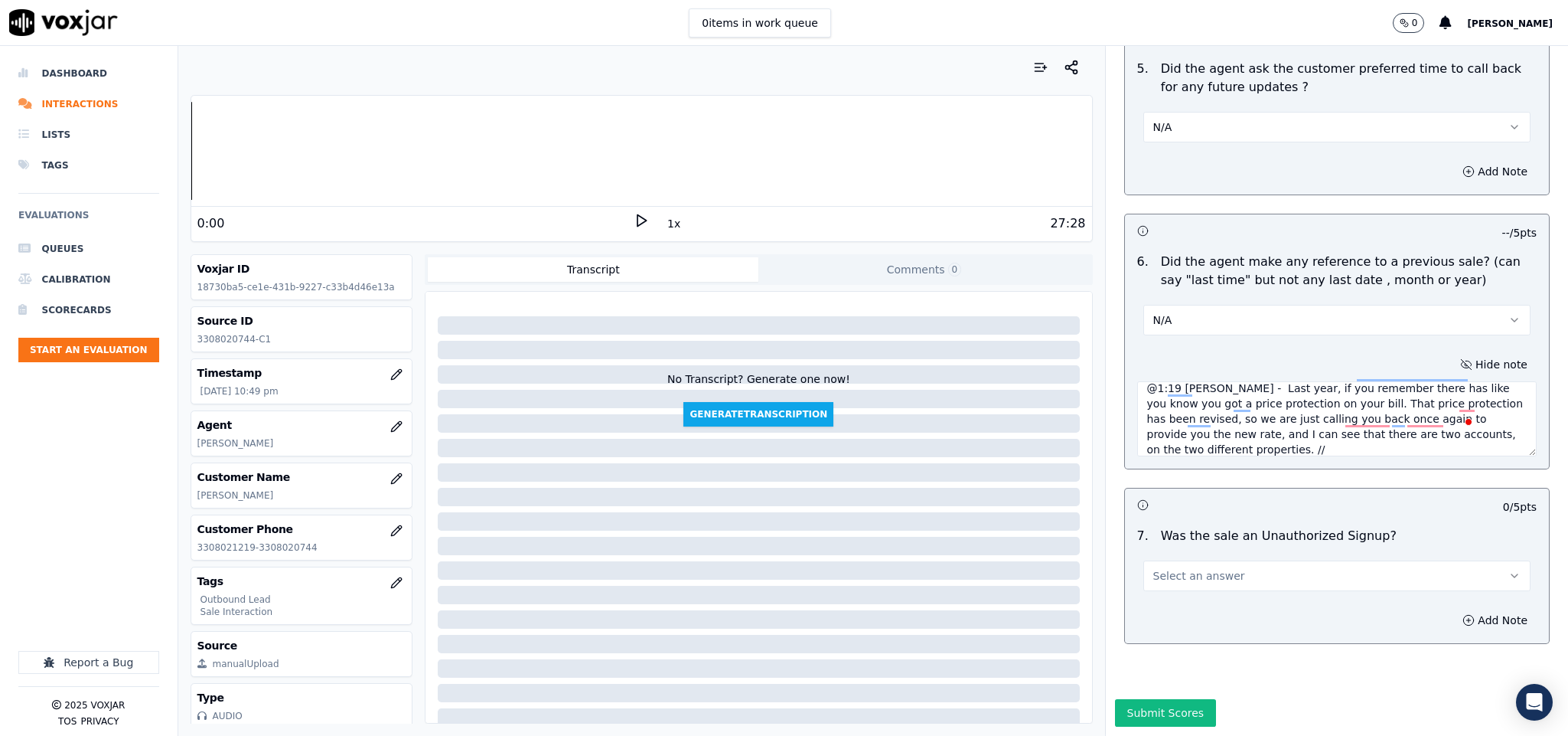
click at [1224, 560] on button "Select an answer" at bounding box center [1337, 576] width 388 height 30
click at [1174, 582] on div "No" at bounding box center [1299, 583] width 350 height 25
click at [1181, 305] on button "N/A" at bounding box center [1337, 320] width 388 height 30
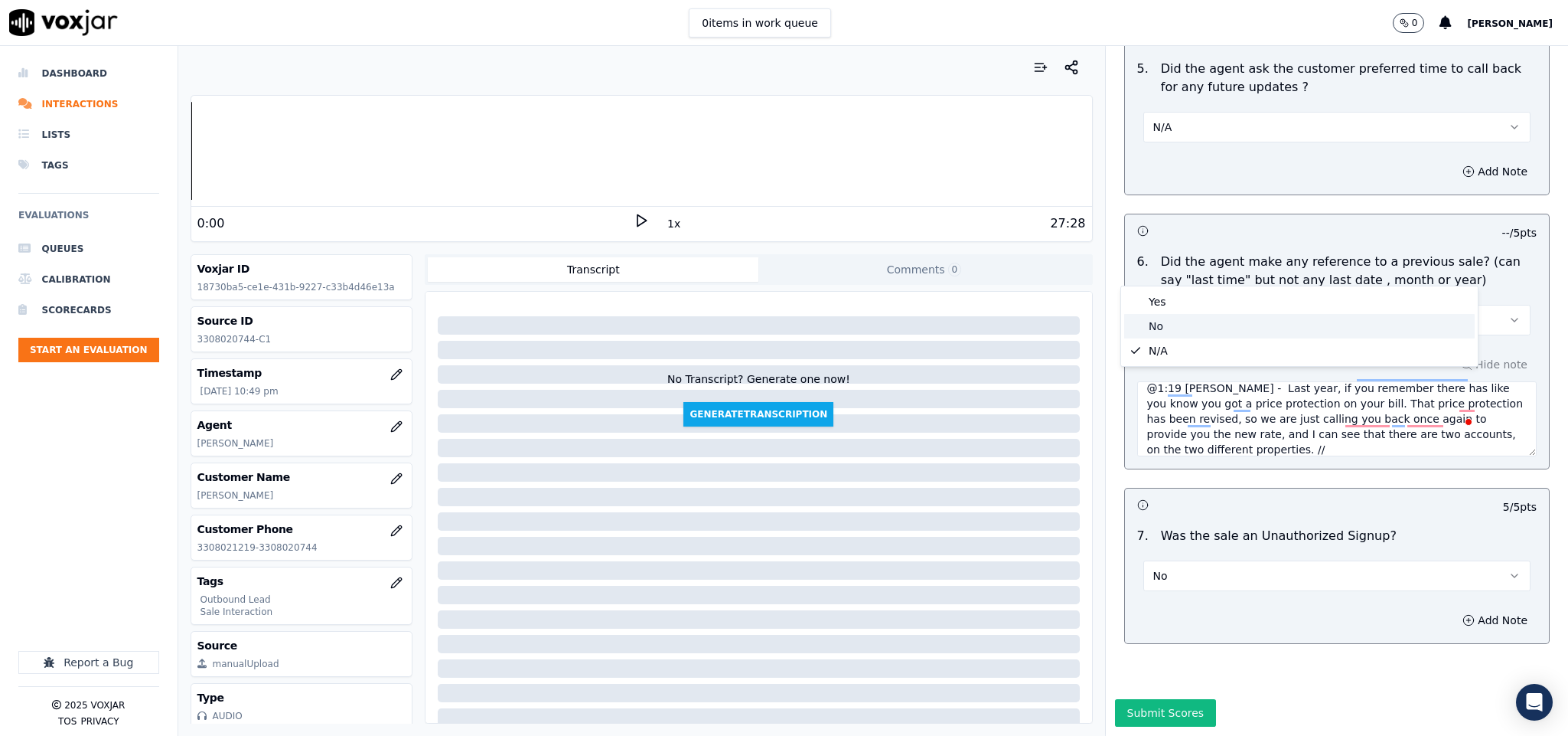
click at [1162, 322] on div "No" at bounding box center [1299, 326] width 350 height 25
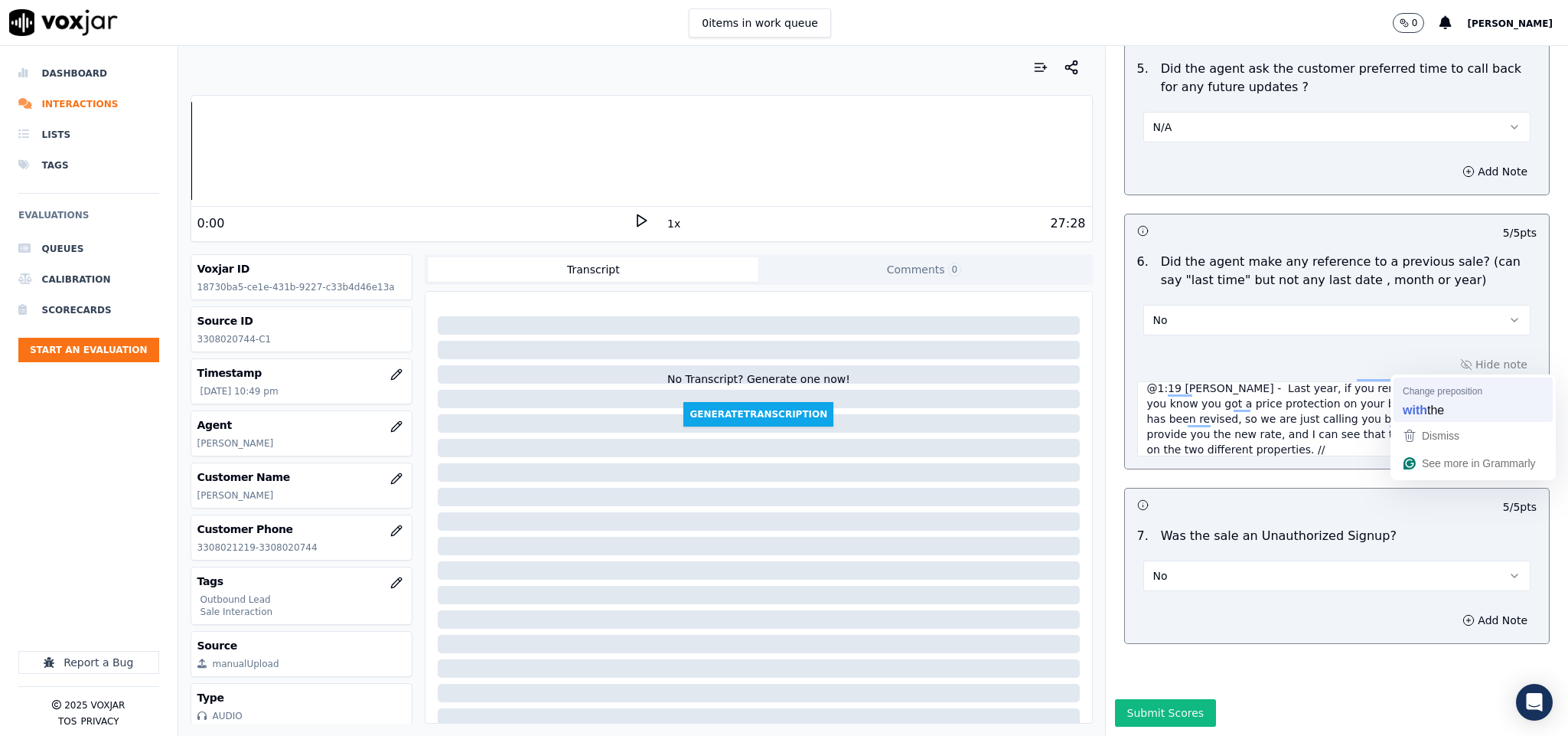
type textarea "@1:19 [PERSON_NAME] - Last year, if you remember there has like you know you go…"
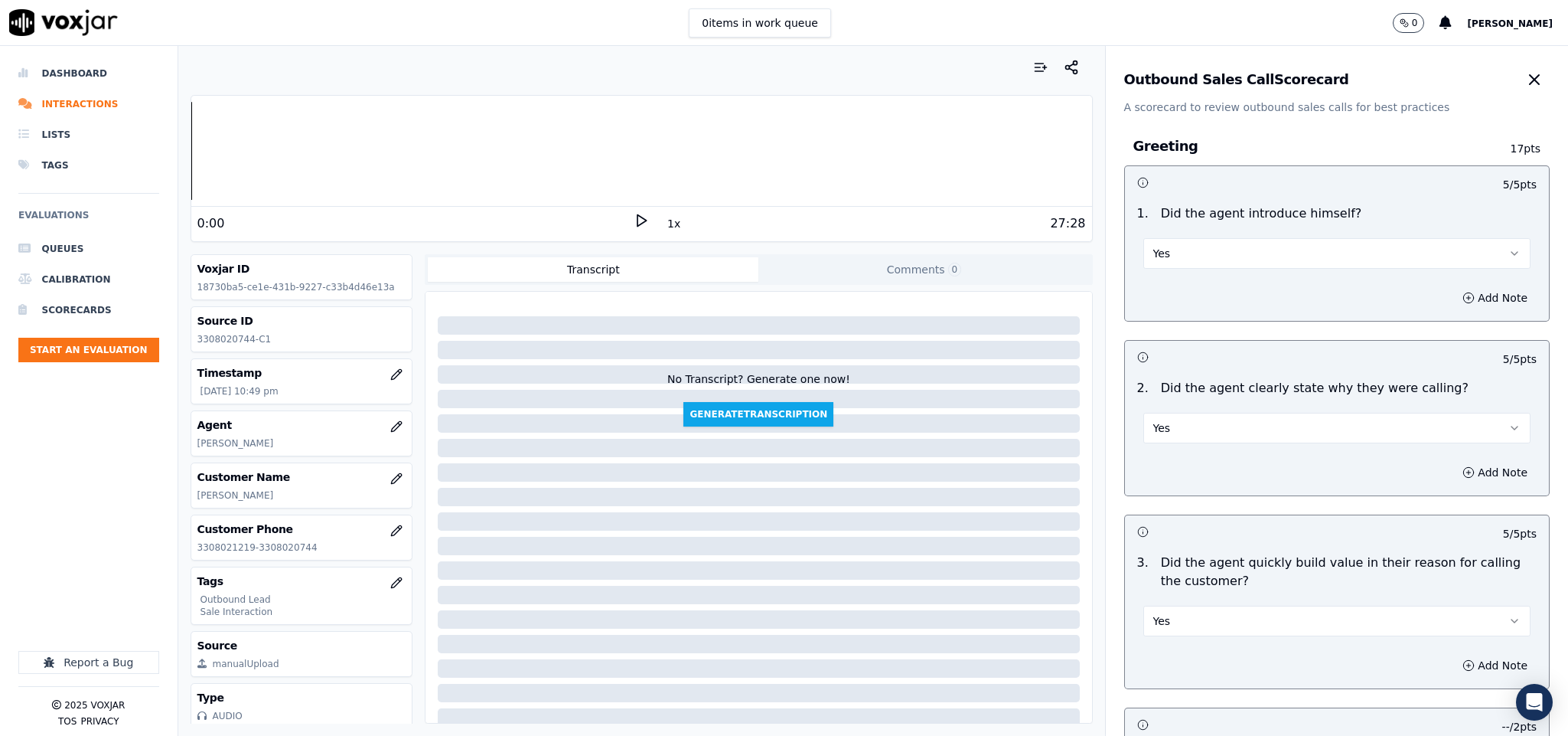
scroll to position [8, 0]
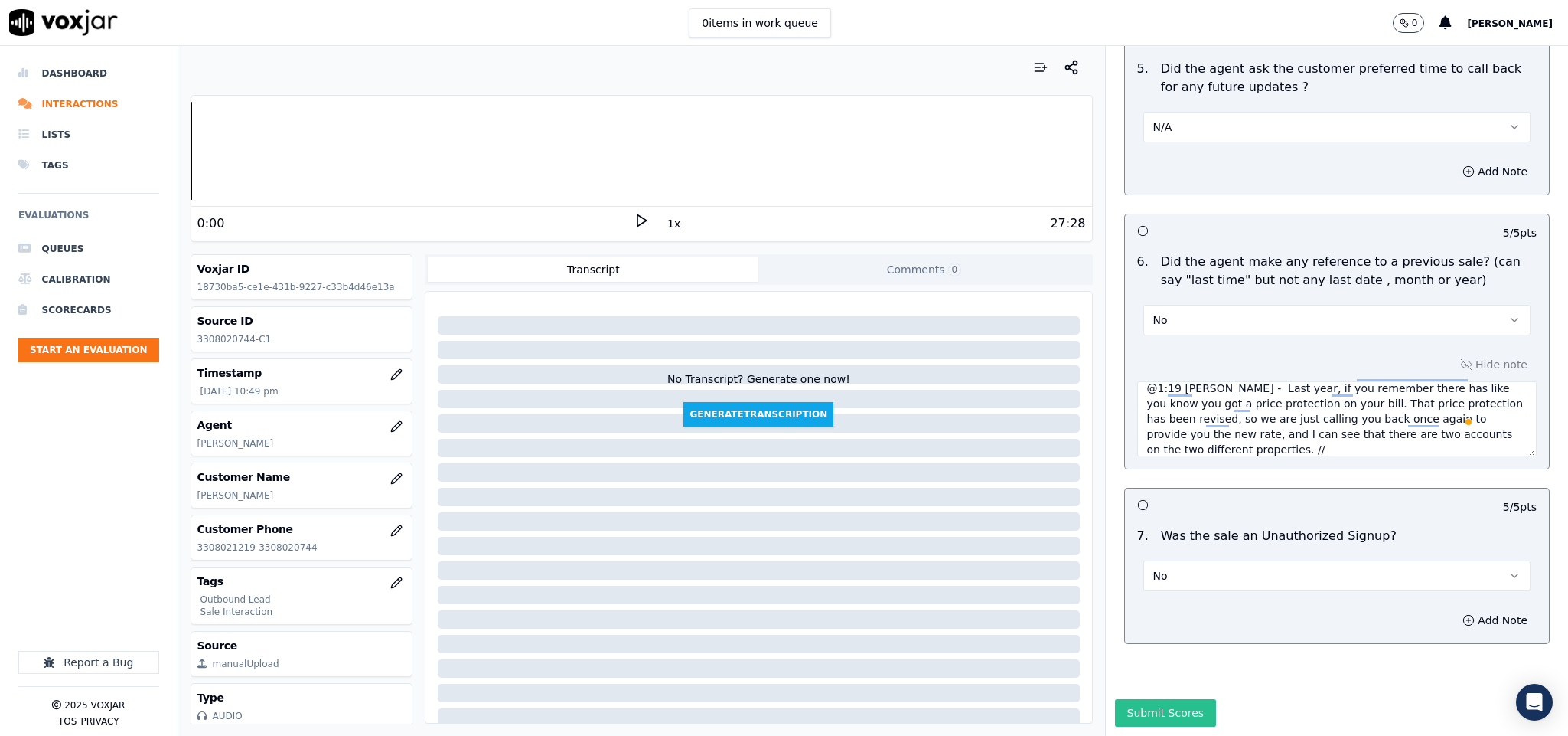
click at [1131, 699] on button "Submit Scores" at bounding box center [1166, 713] width 102 height 28
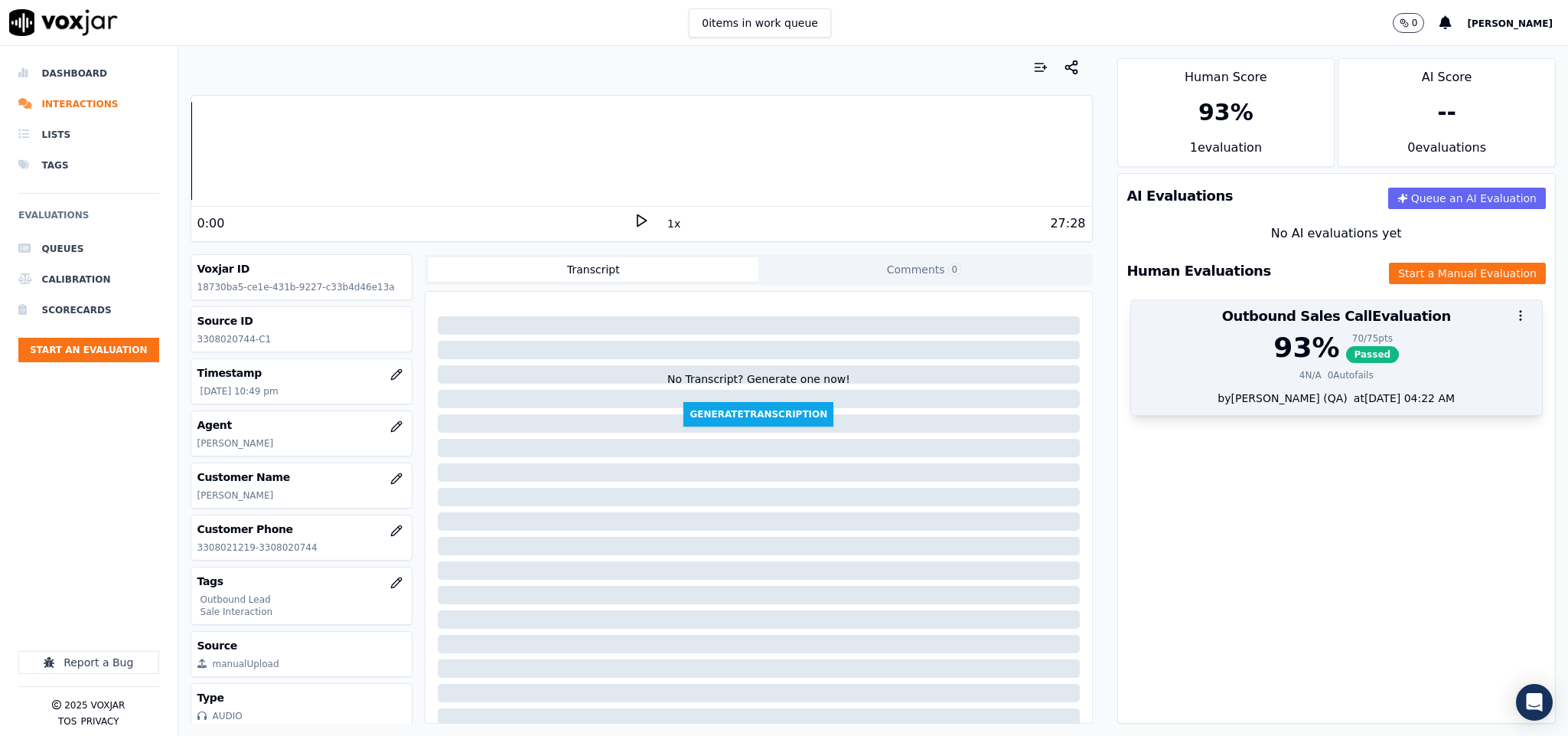
click at [1328, 370] on div "0 Autofails" at bounding box center [1351, 374] width 46 height 12
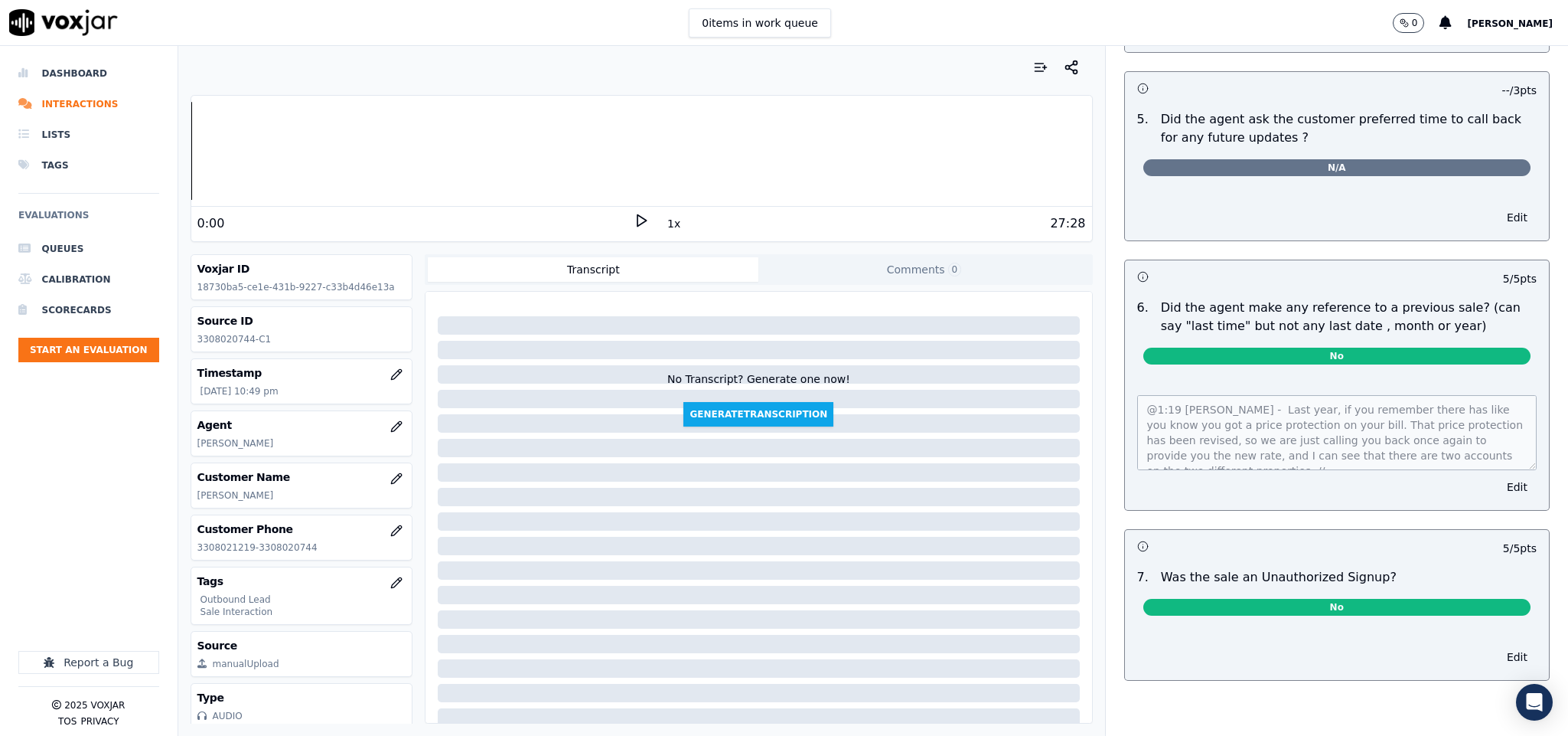
scroll to position [0, 0]
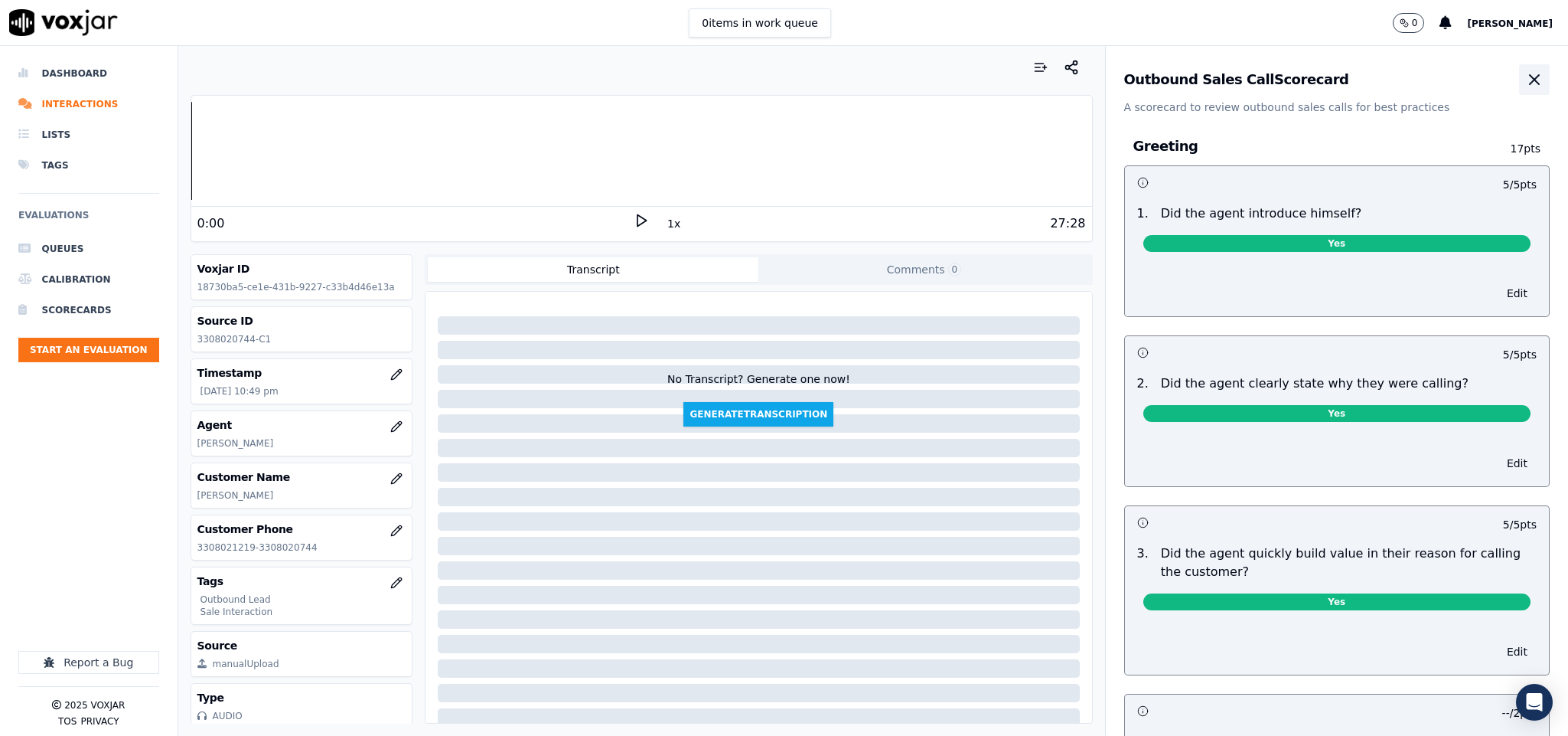
click at [1525, 78] on icon "button" at bounding box center [1534, 79] width 18 height 18
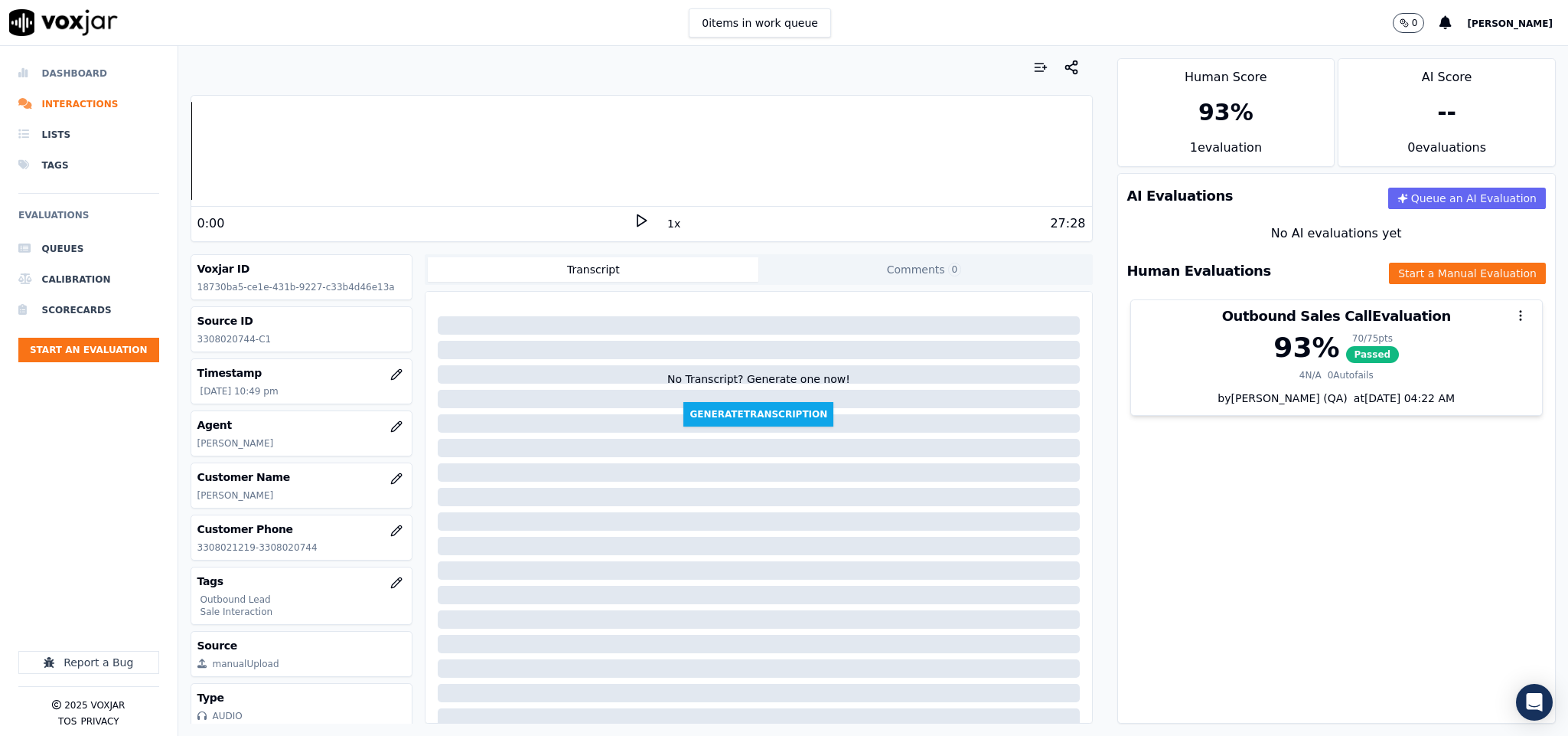
click at [65, 76] on li "Dashboard" at bounding box center [89, 73] width 140 height 30
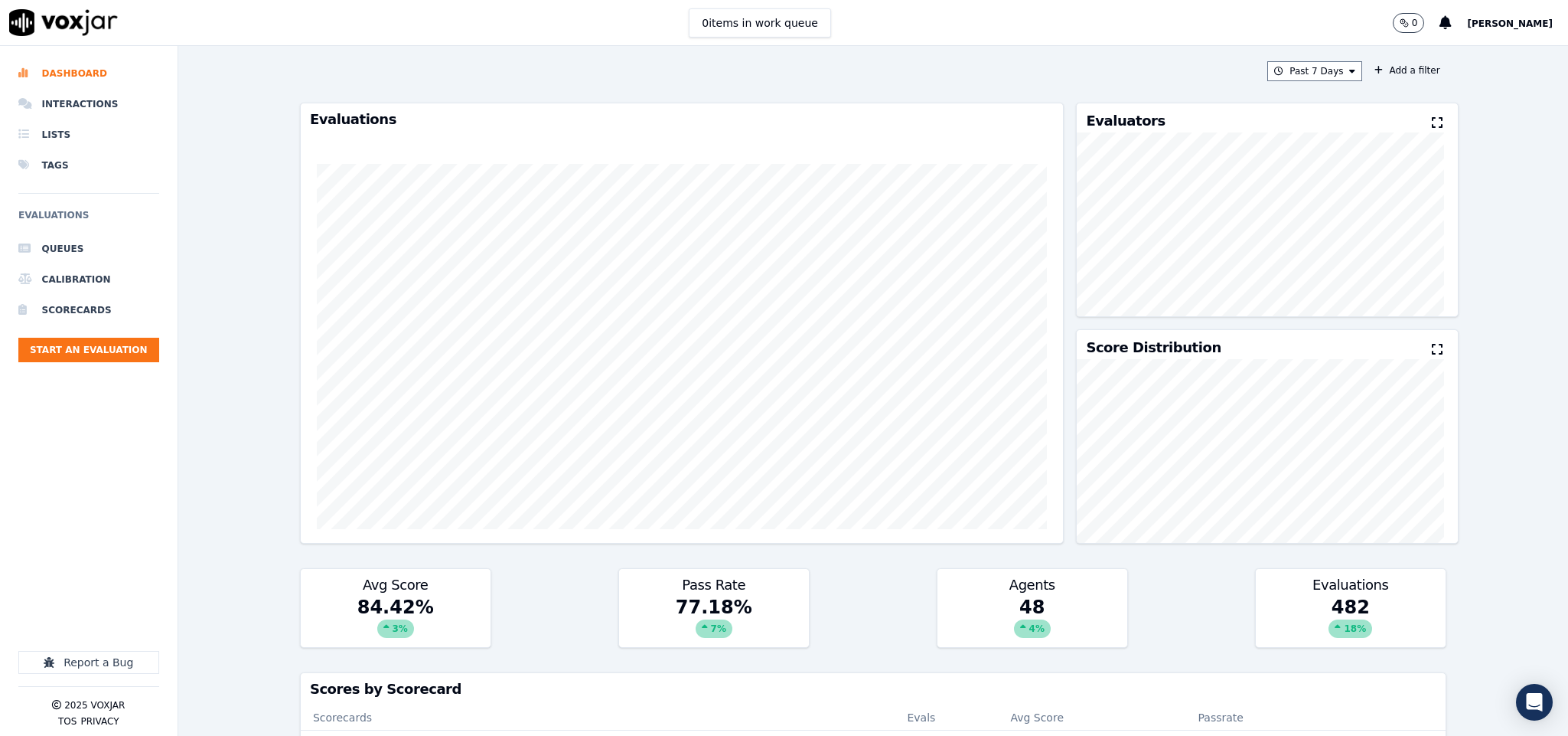
click at [124, 333] on ul "Queues Calibration Scorecards Start an Evaluation" at bounding box center [89, 304] width 140 height 140
click at [127, 351] on button "Start an Evaluation" at bounding box center [89, 350] width 140 height 25
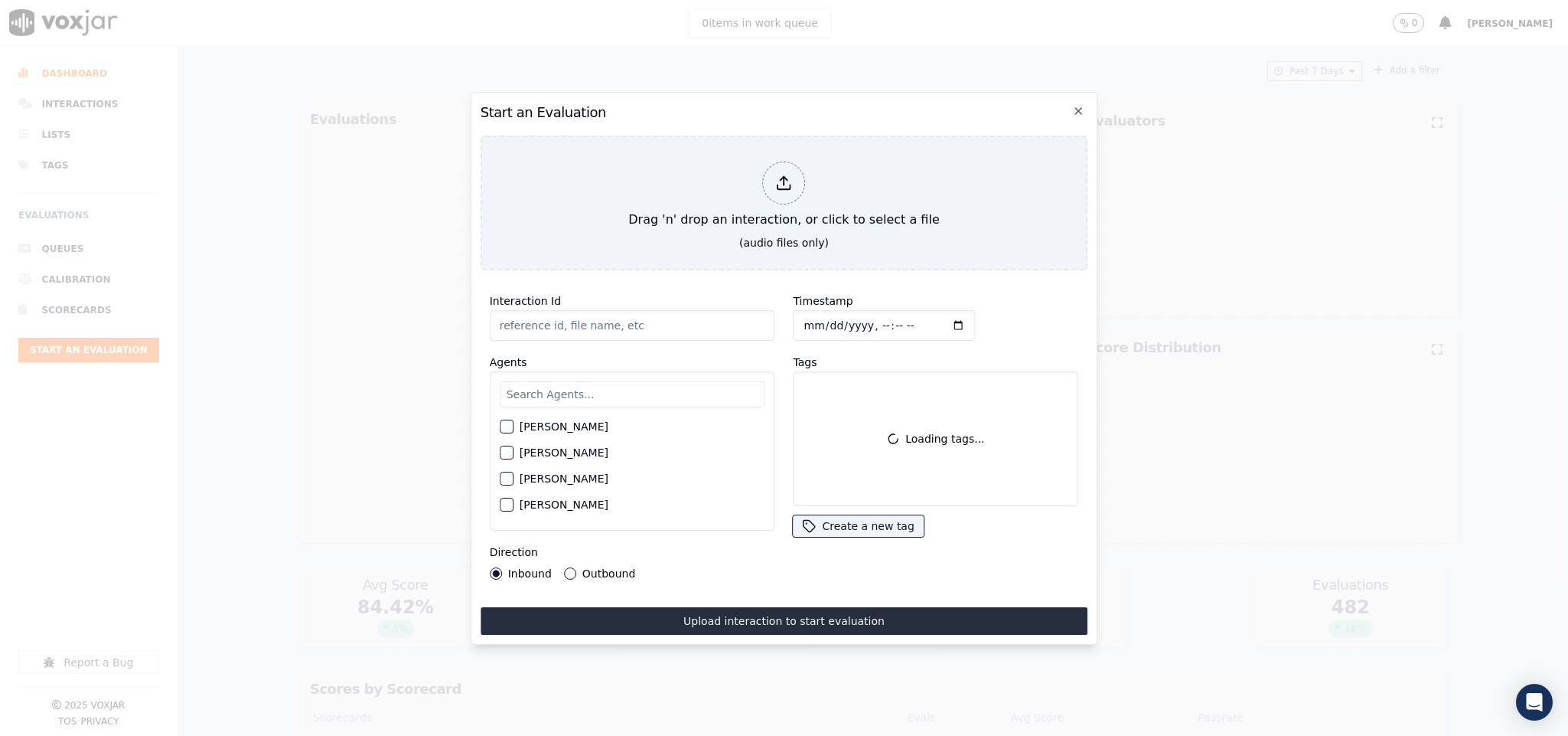
click at [778, 175] on icon at bounding box center [784, 183] width 17 height 17
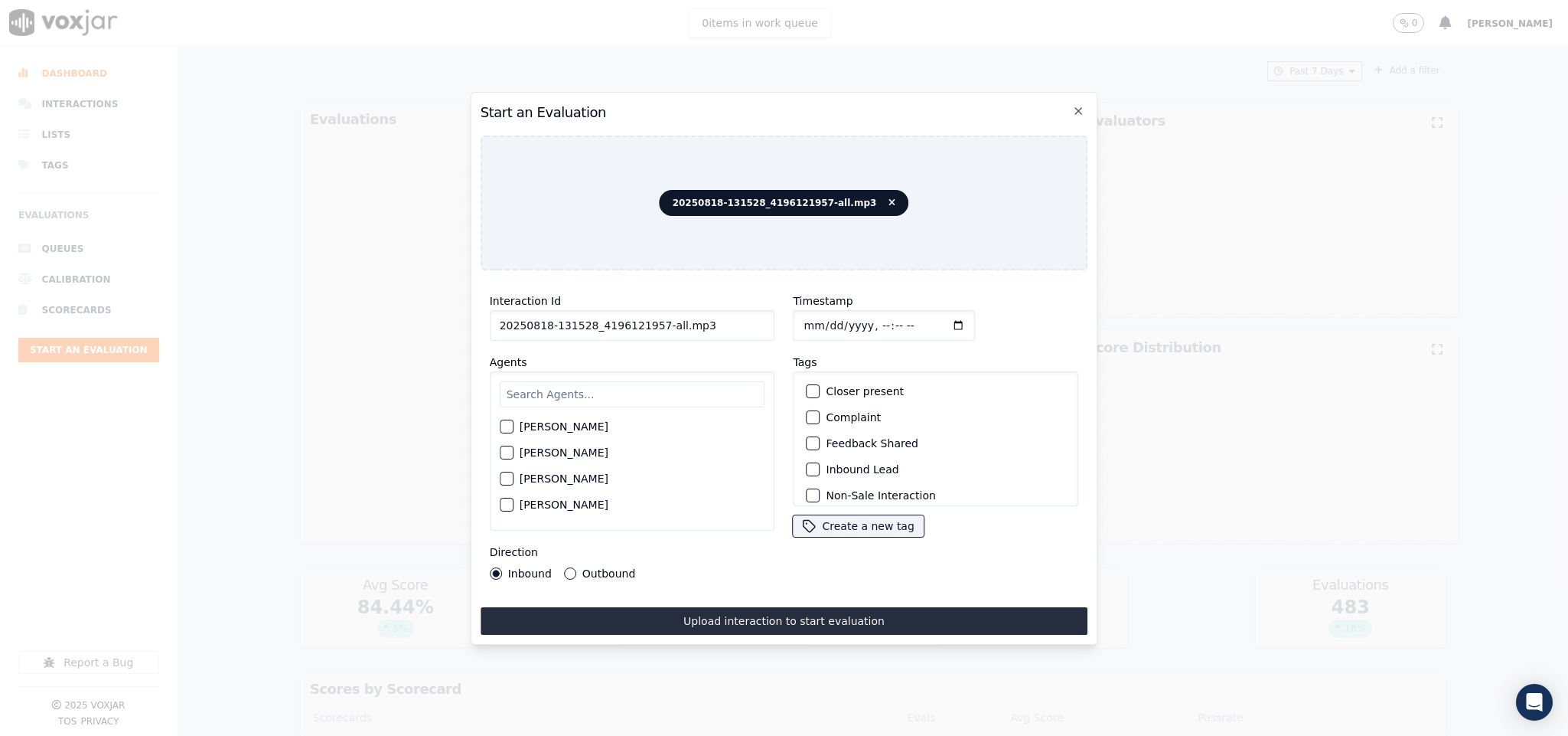
drag, startPoint x: 664, startPoint y: 317, endPoint x: 846, endPoint y: 327, distance: 182.3
click at [838, 322] on div "Interaction Id 20250818-131528_4196121957-all.mp3 Agents Harry Roy Aaron Biswas…" at bounding box center [784, 436] width 608 height 307
type input "20250818-131528_4196121957-C1"
click at [807, 315] on input "Timestamp" at bounding box center [885, 325] width 182 height 30
type input "2025-08-18T23:06"
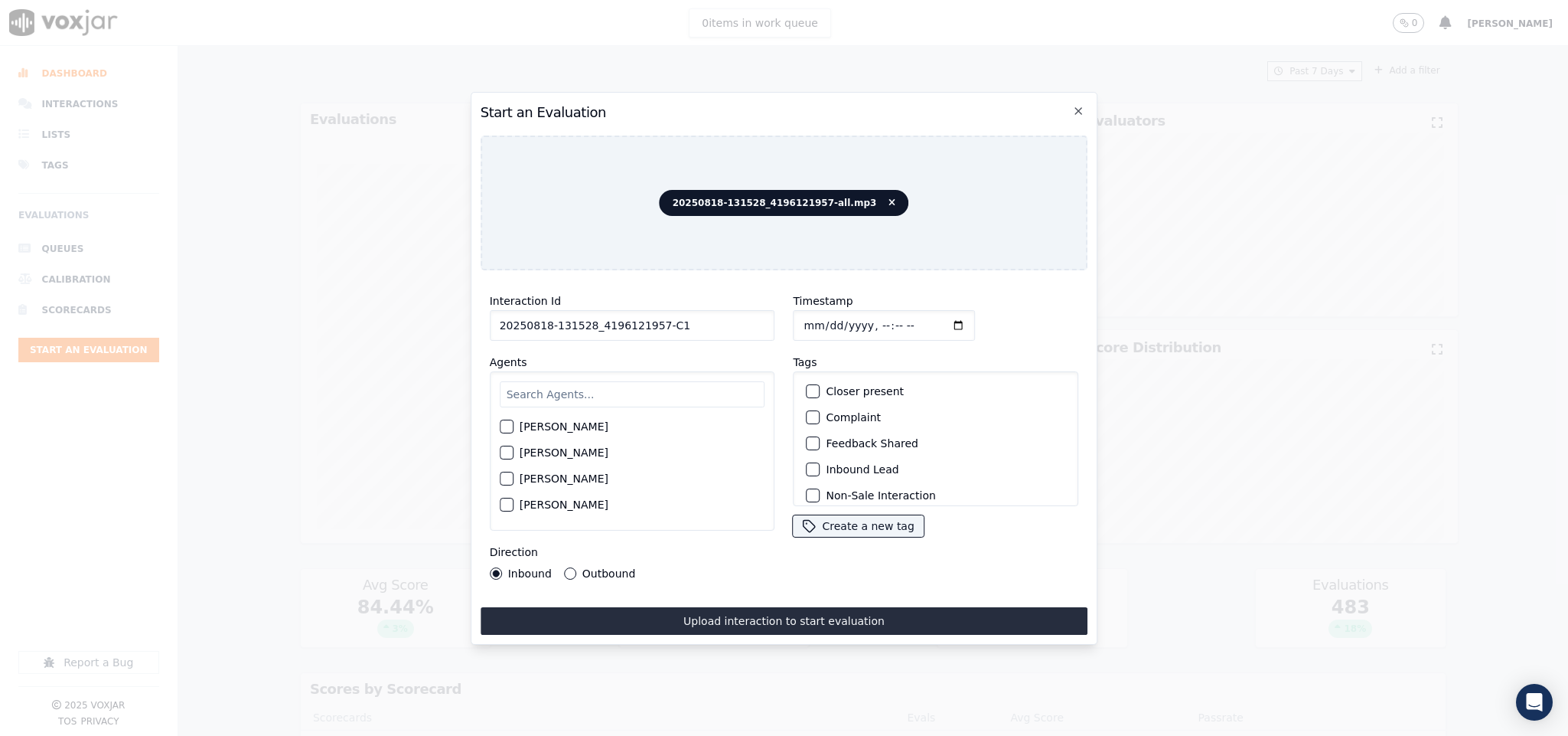
click at [602, 390] on input "text" at bounding box center [632, 394] width 266 height 26
type input "Harr"
click at [500, 425] on div "button" at bounding box center [505, 430] width 10 height 10
click at [567, 568] on button "Outbound" at bounding box center [570, 573] width 12 height 12
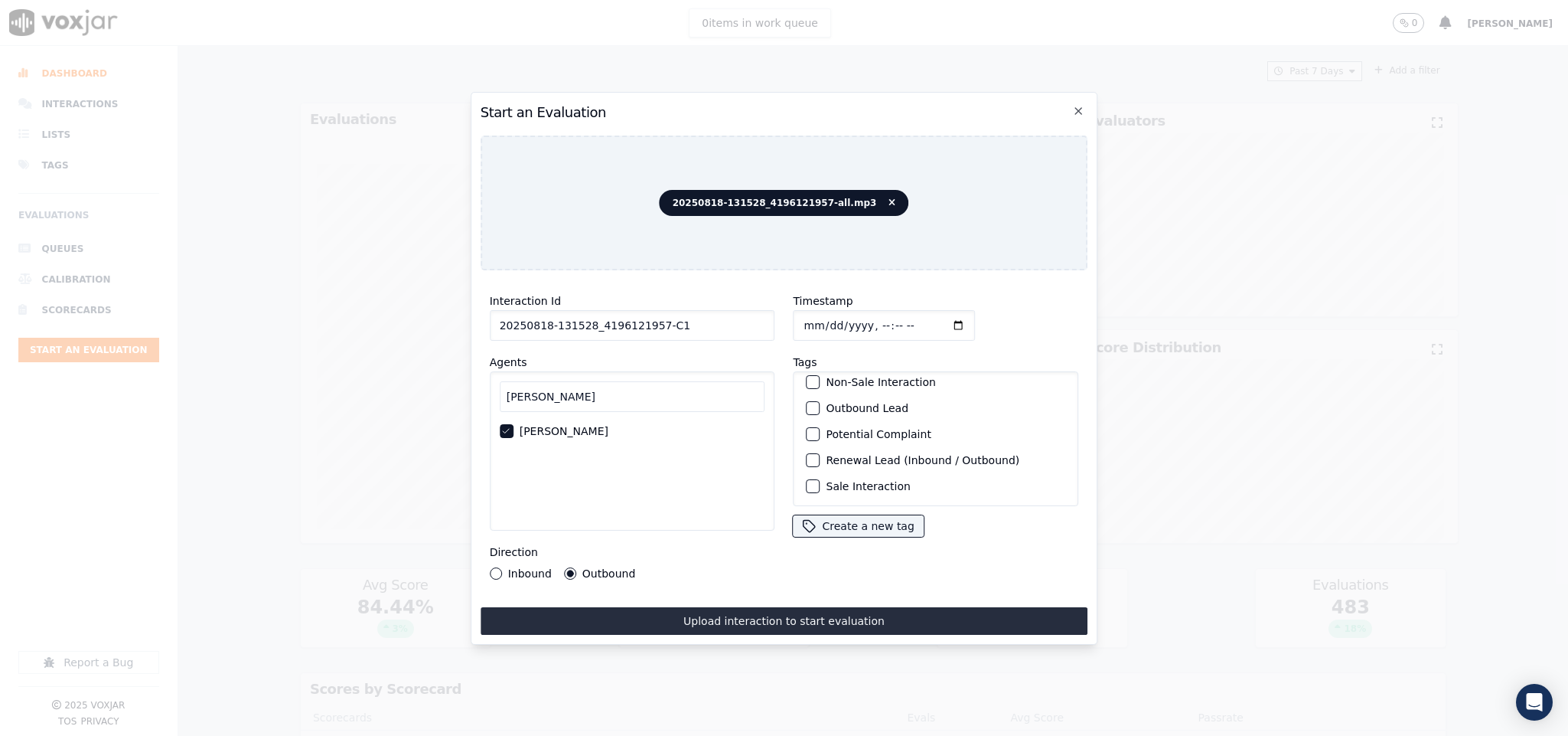
scroll to position [138, 0]
click at [808, 402] on div "button" at bounding box center [812, 407] width 10 height 10
click at [809, 481] on div "button" at bounding box center [812, 485] width 10 height 10
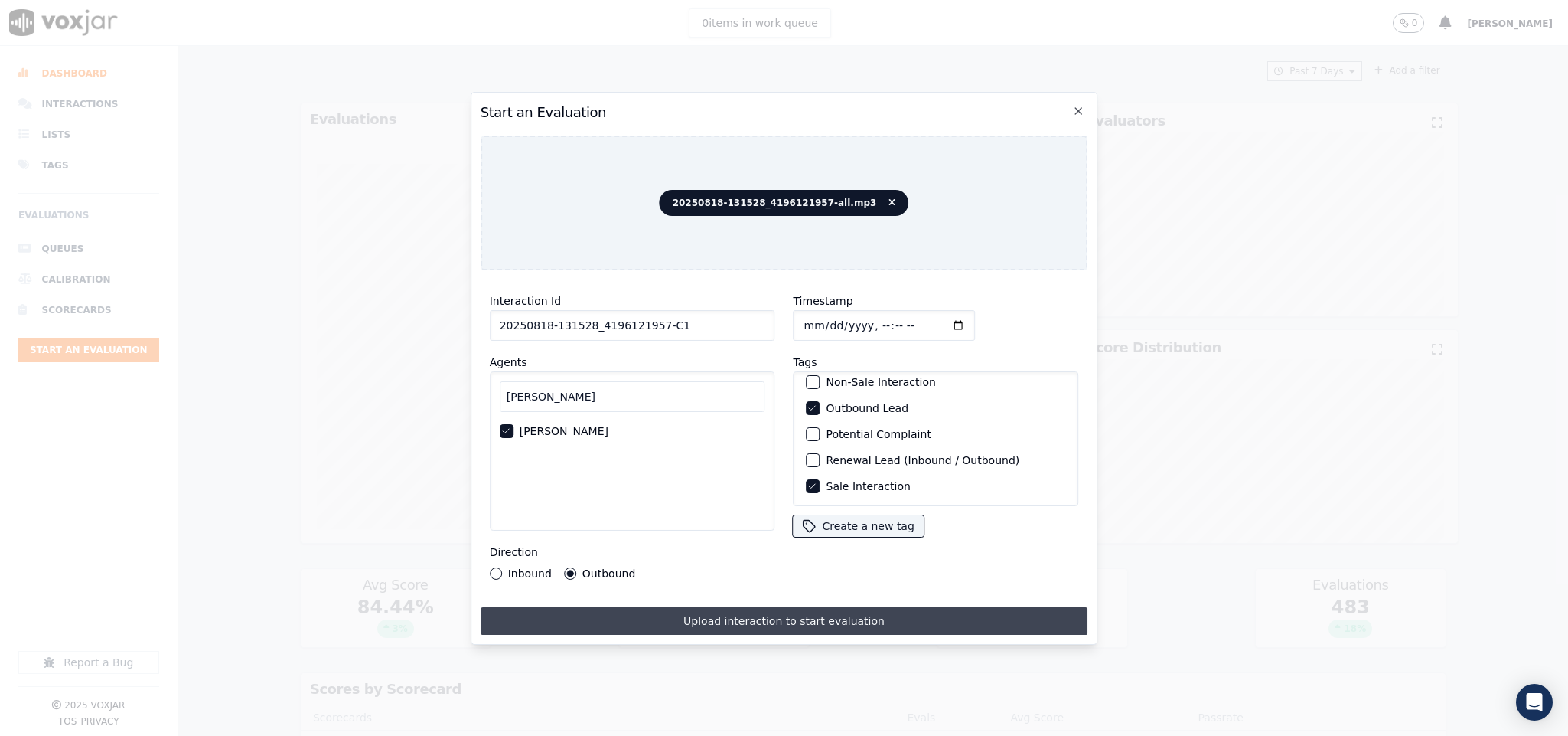
click at [790, 609] on button "Upload interaction to start evaluation" at bounding box center [784, 621] width 608 height 28
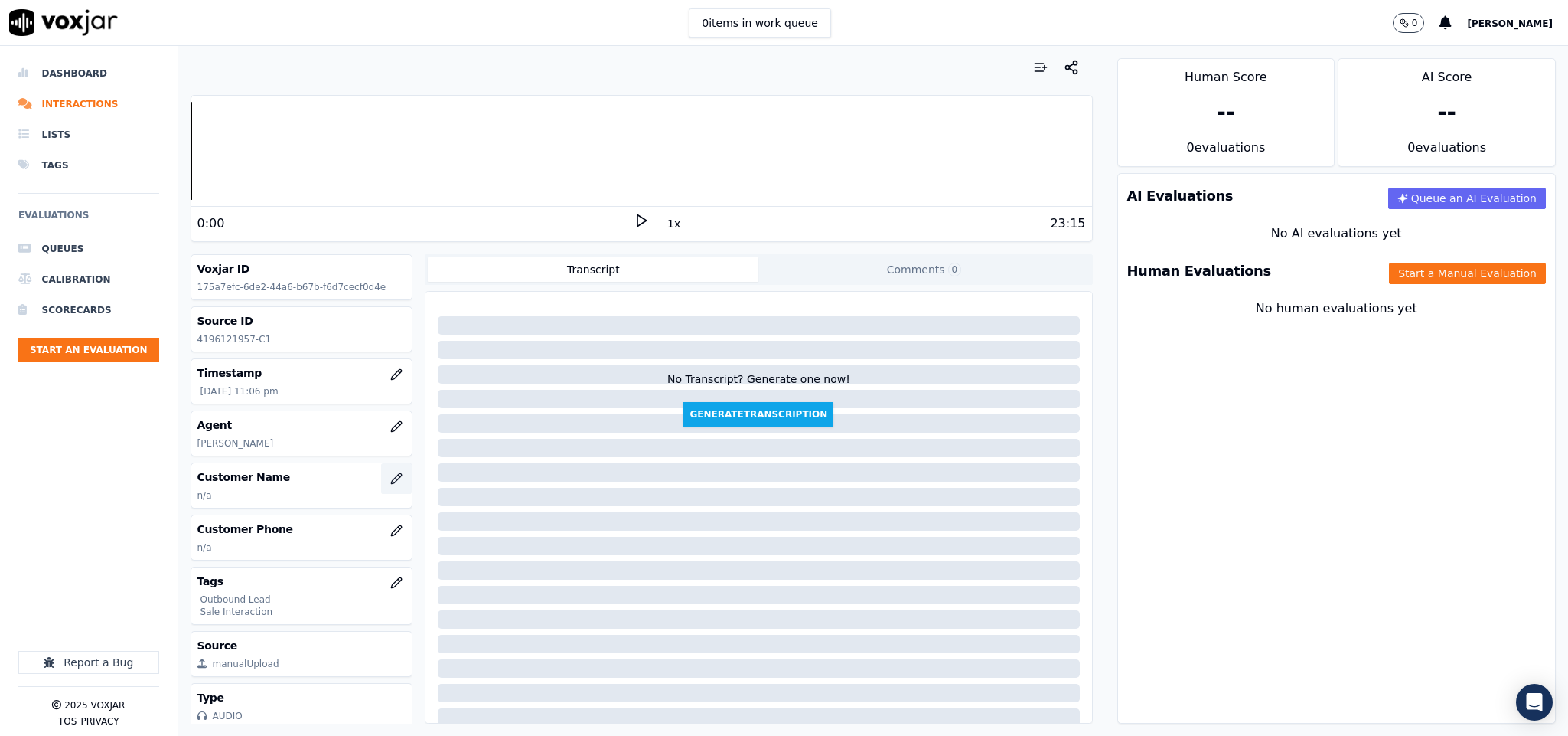
click at [390, 477] on icon "button" at bounding box center [396, 478] width 12 height 12
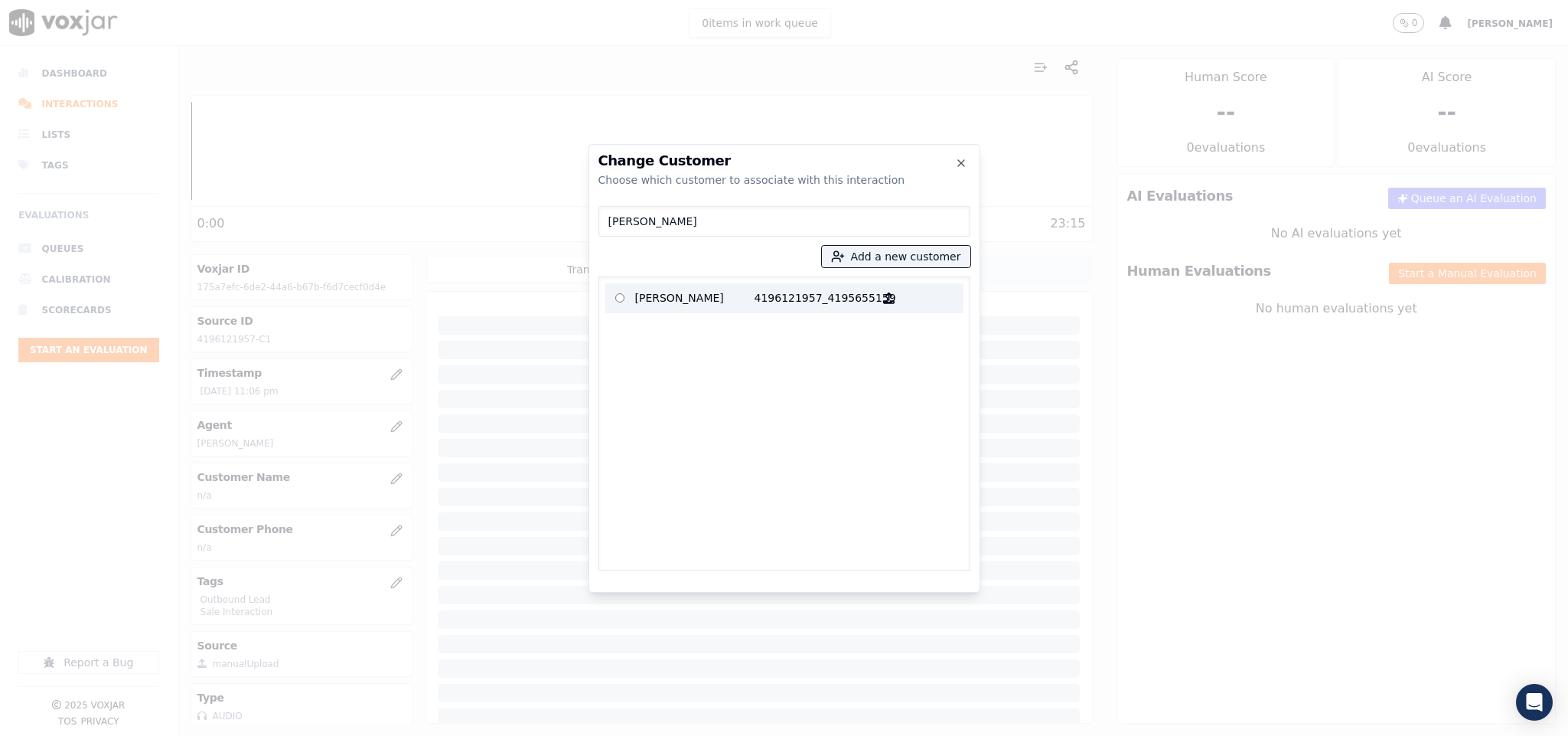
type input "Richard A Gasper"
click at [643, 303] on p "Richard A Gasper" at bounding box center [695, 299] width 120 height 24
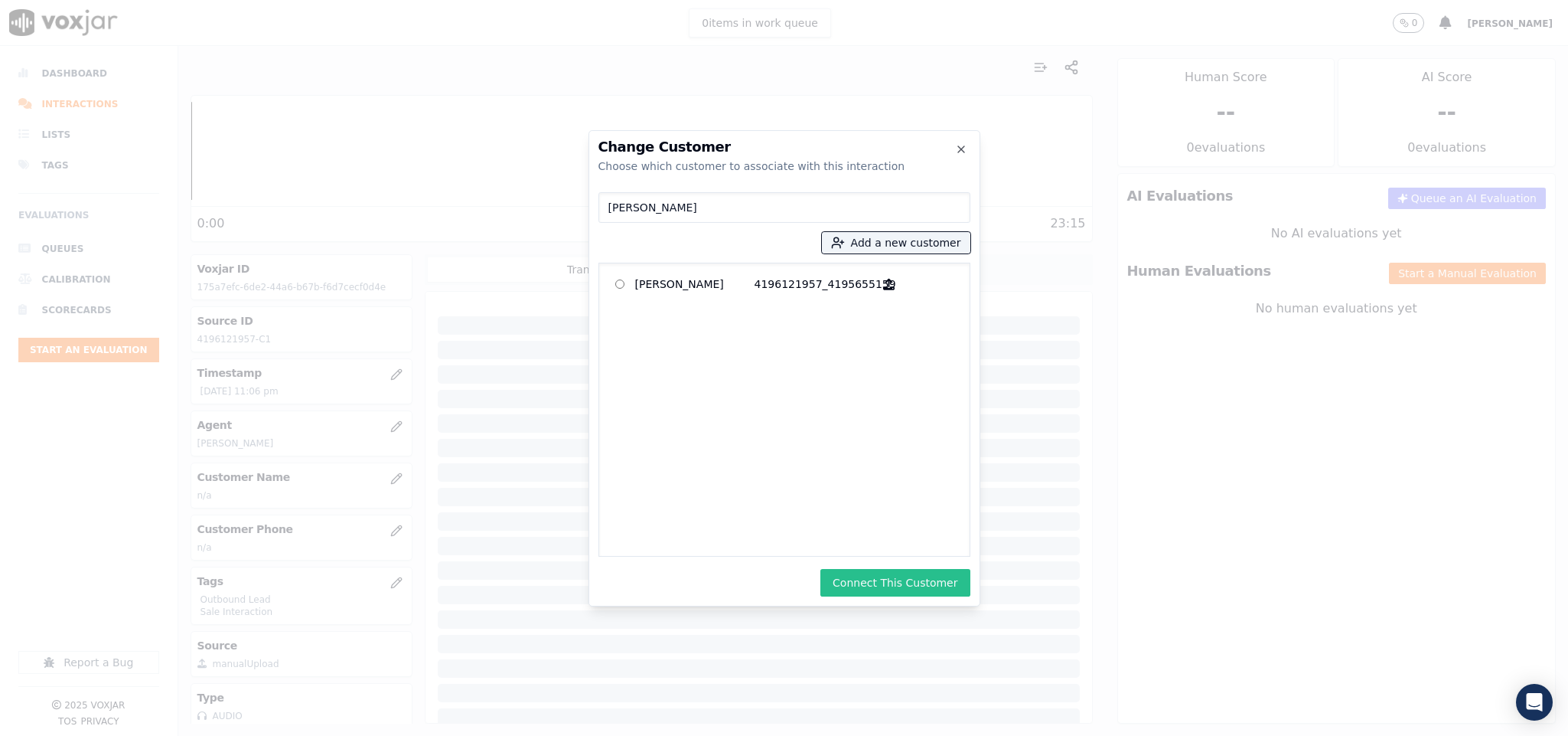
click at [851, 577] on button "Connect This Customer" at bounding box center [895, 583] width 149 height 28
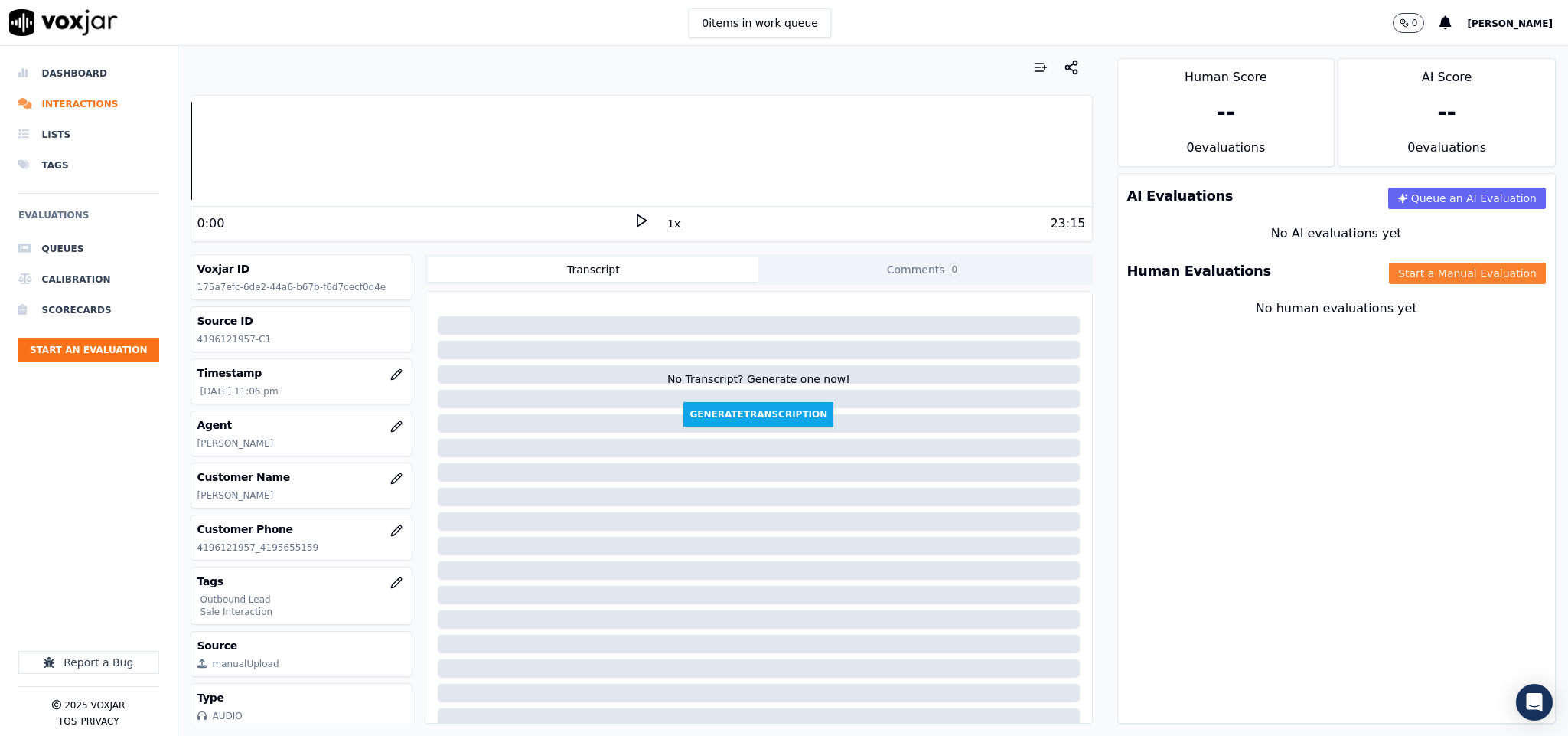
click at [1424, 271] on button "Start a Manual Evaluation" at bounding box center [1467, 273] width 157 height 22
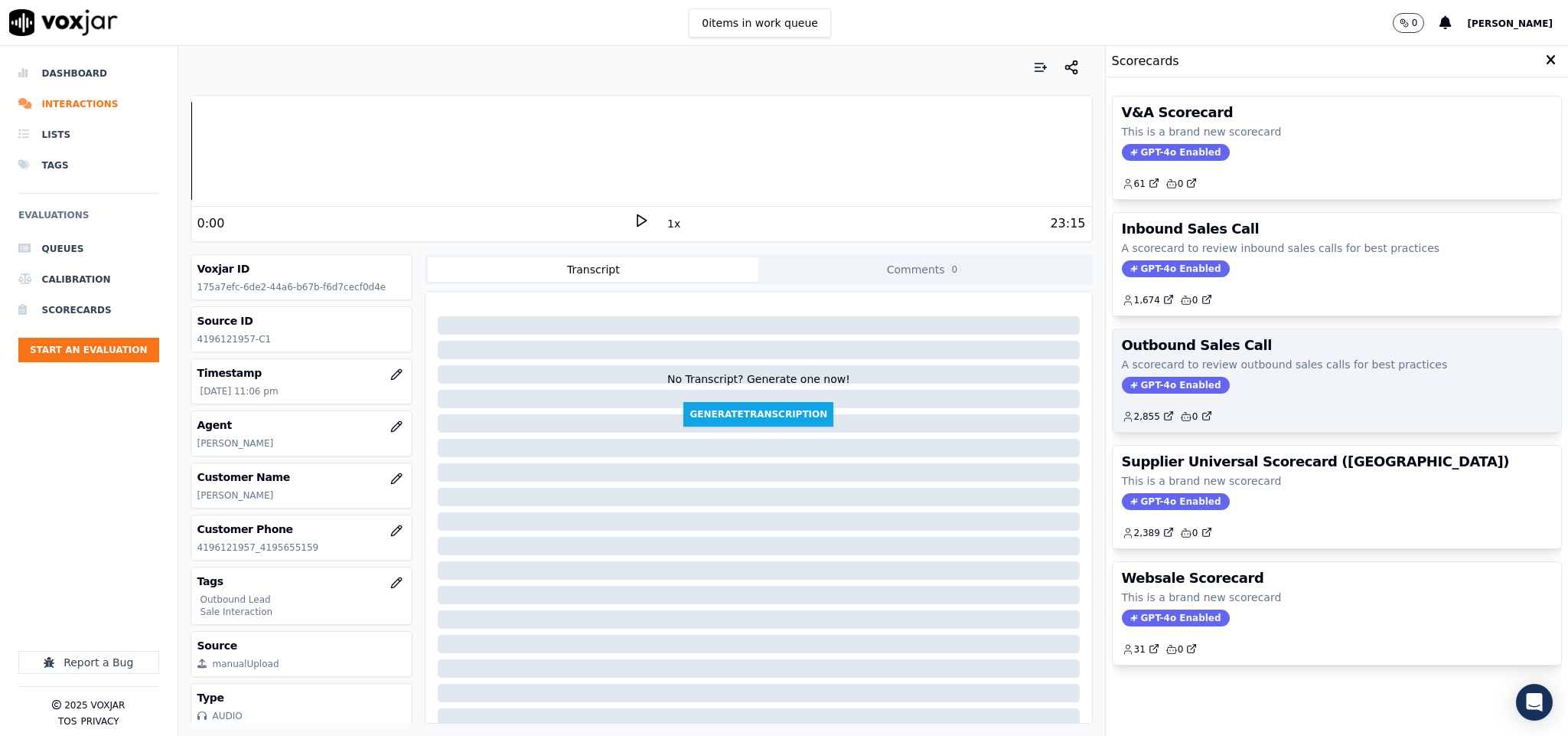
click at [1178, 390] on span "GPT-4o Enabled" at bounding box center [1175, 385] width 108 height 17
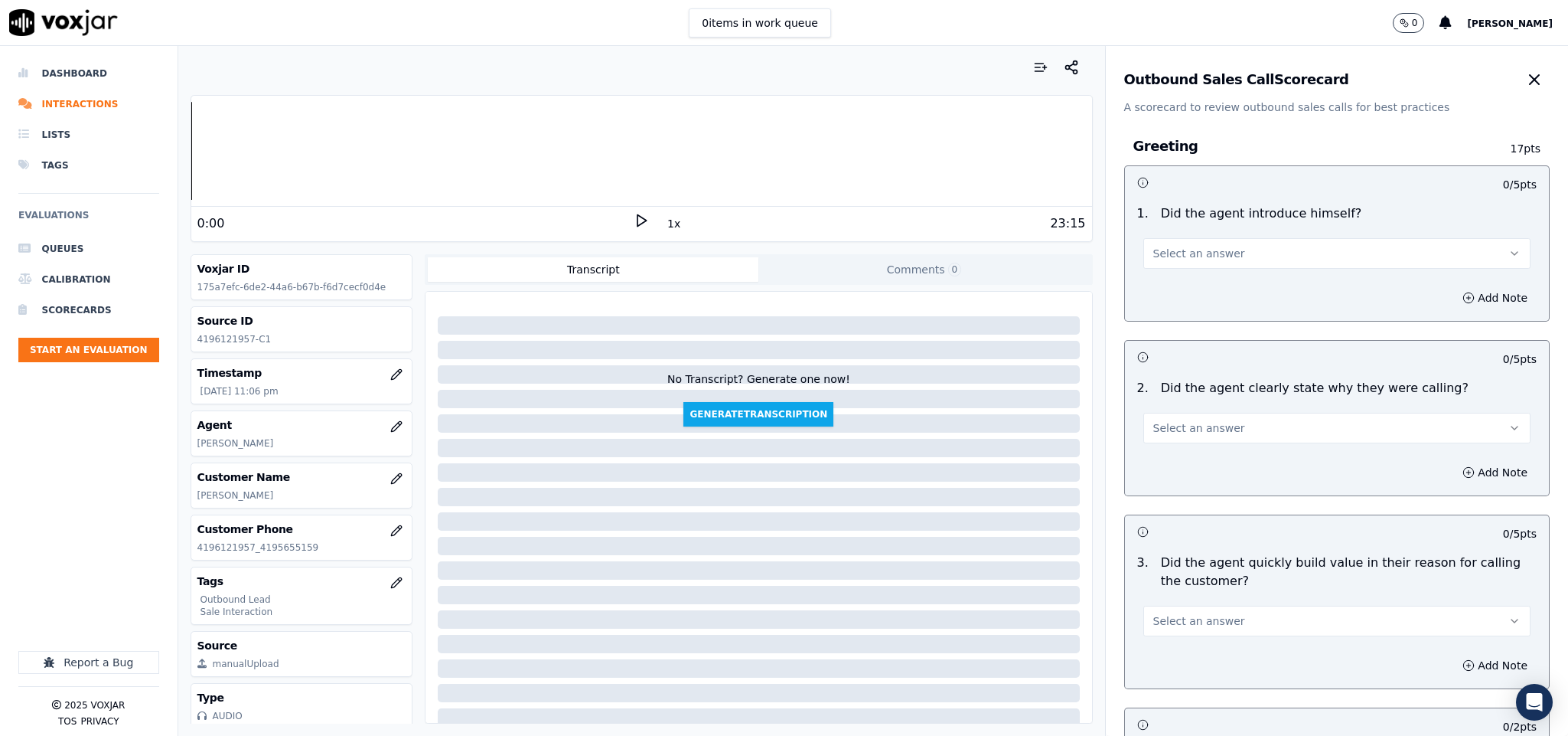
click at [1235, 263] on button "Select an answer" at bounding box center [1337, 253] width 388 height 30
click at [1215, 290] on div "Yes" at bounding box center [1299, 288] width 350 height 25
click at [1222, 421] on button "Select an answer" at bounding box center [1337, 428] width 388 height 30
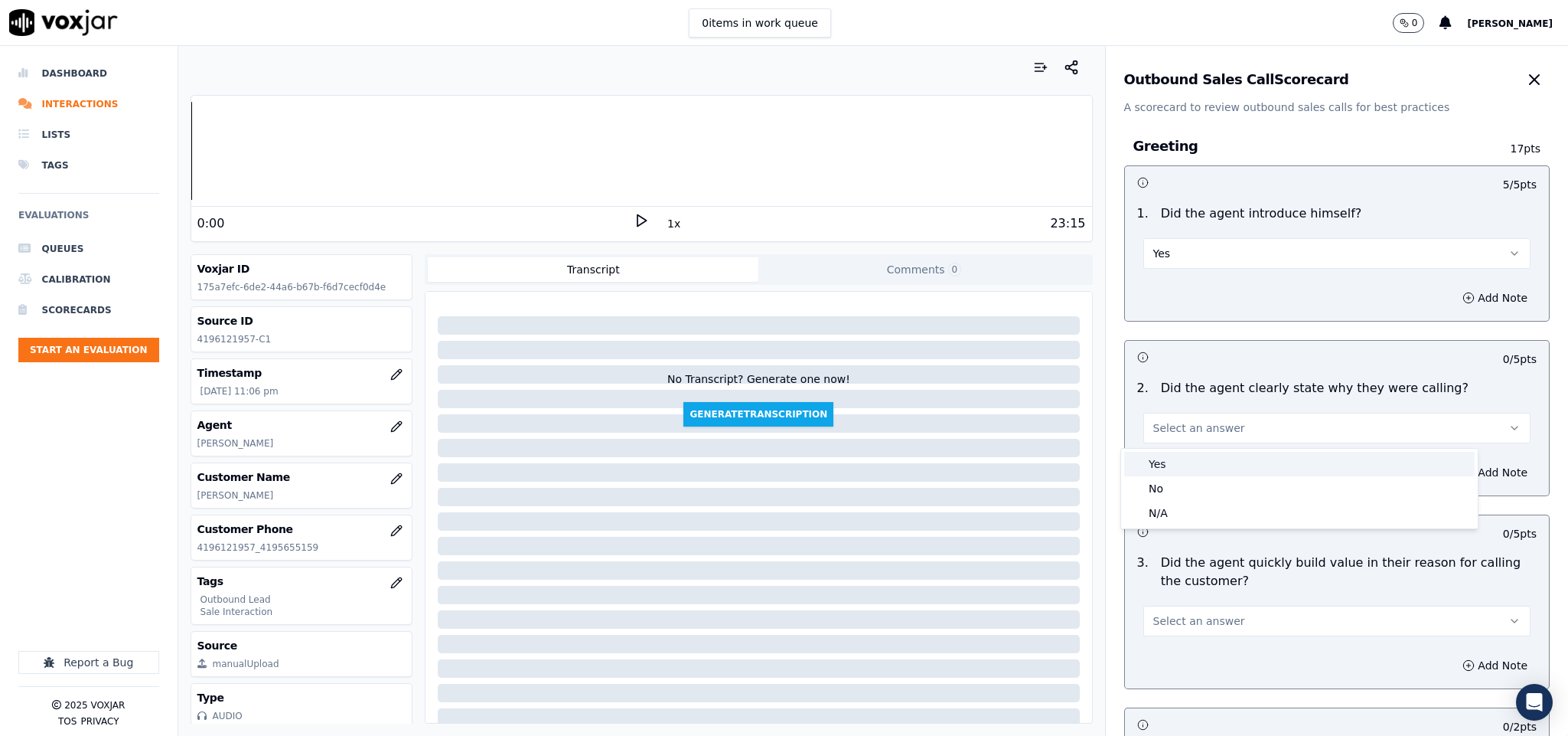
click at [1195, 464] on div "Yes" at bounding box center [1299, 464] width 350 height 25
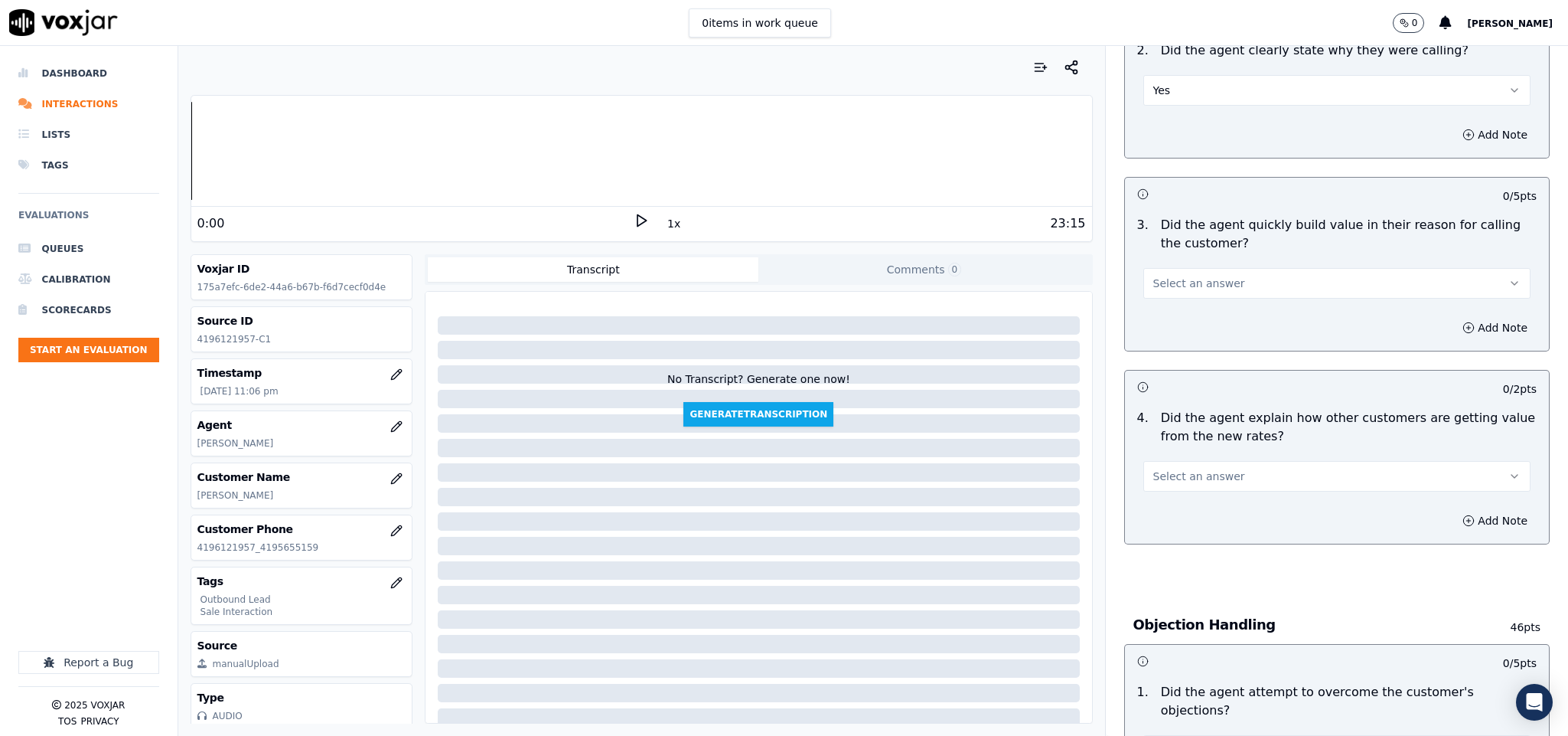
scroll to position [345, 0]
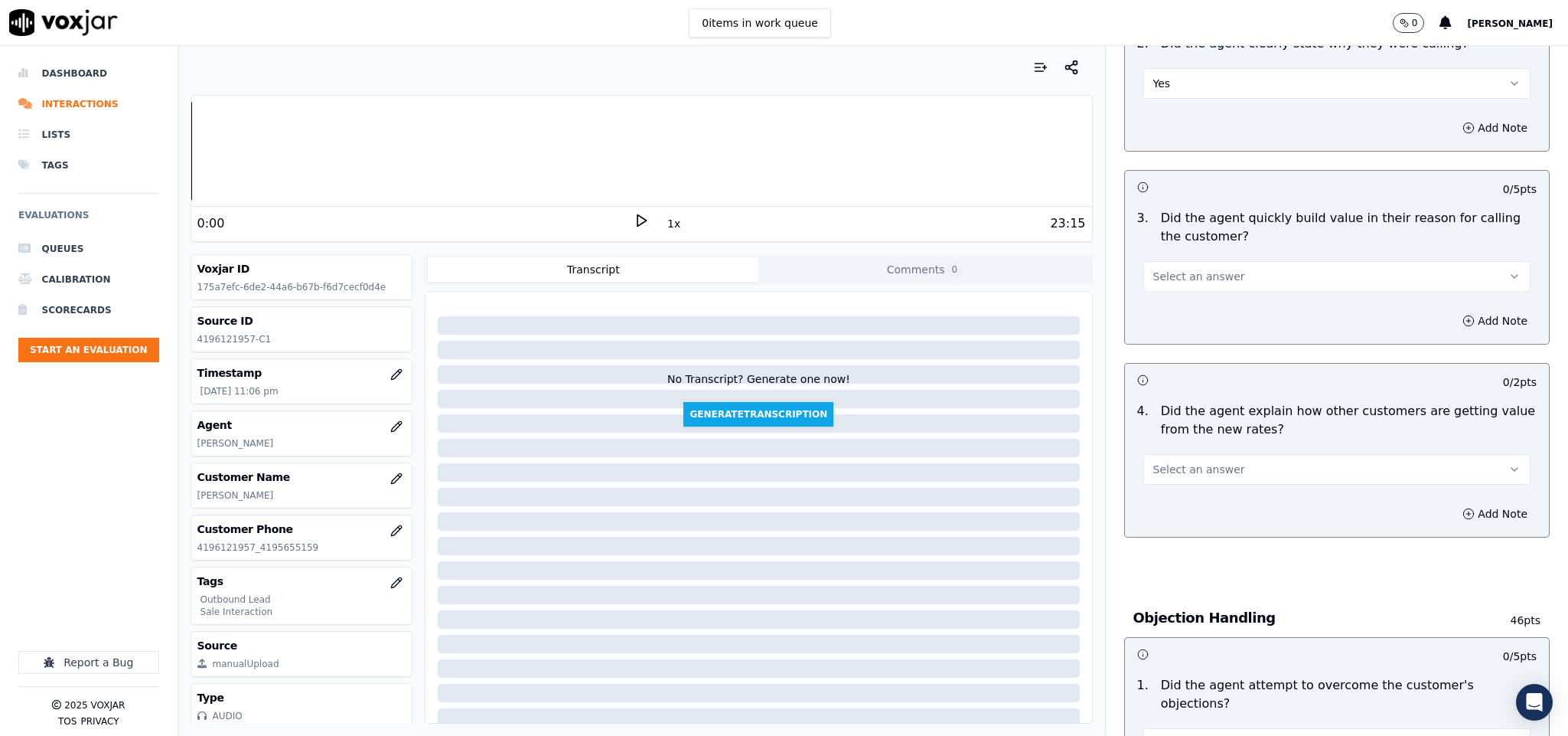
click at [1186, 271] on span "Select an answer" at bounding box center [1199, 276] width 92 height 15
click at [1180, 310] on div "Yes" at bounding box center [1299, 313] width 350 height 25
click at [1230, 472] on button "Select an answer" at bounding box center [1337, 469] width 388 height 30
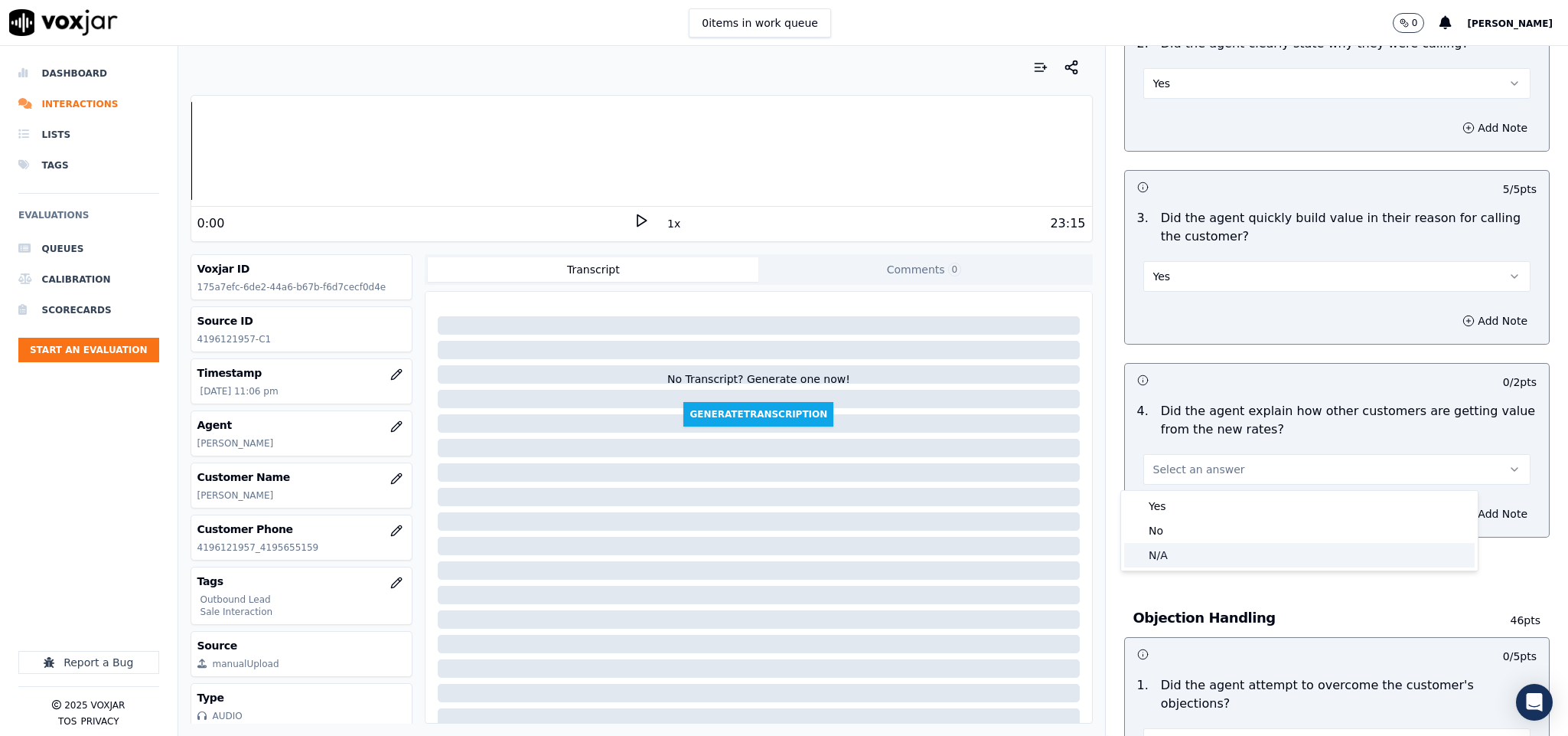
click at [1190, 554] on div "N/A" at bounding box center [1299, 555] width 350 height 25
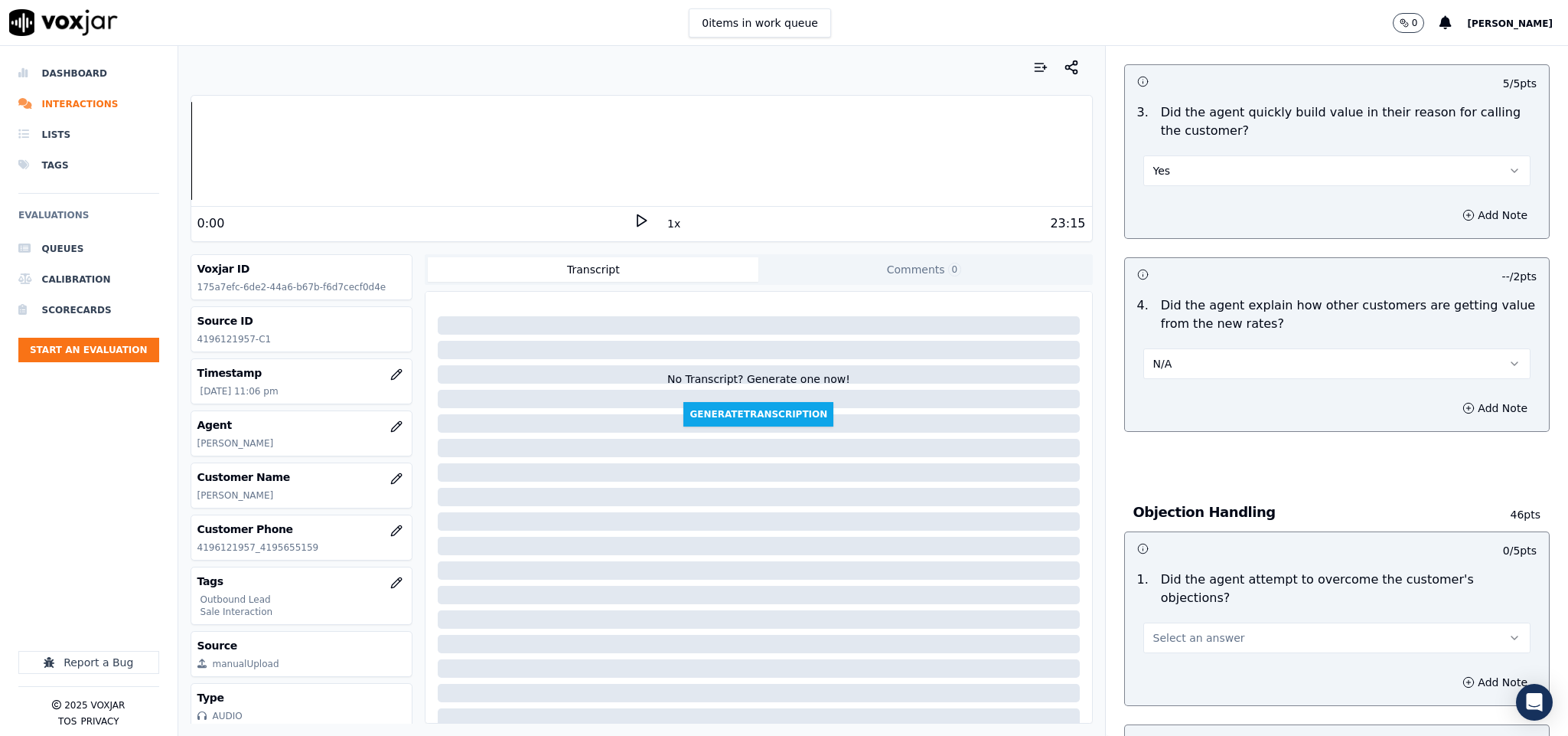
scroll to position [689, 0]
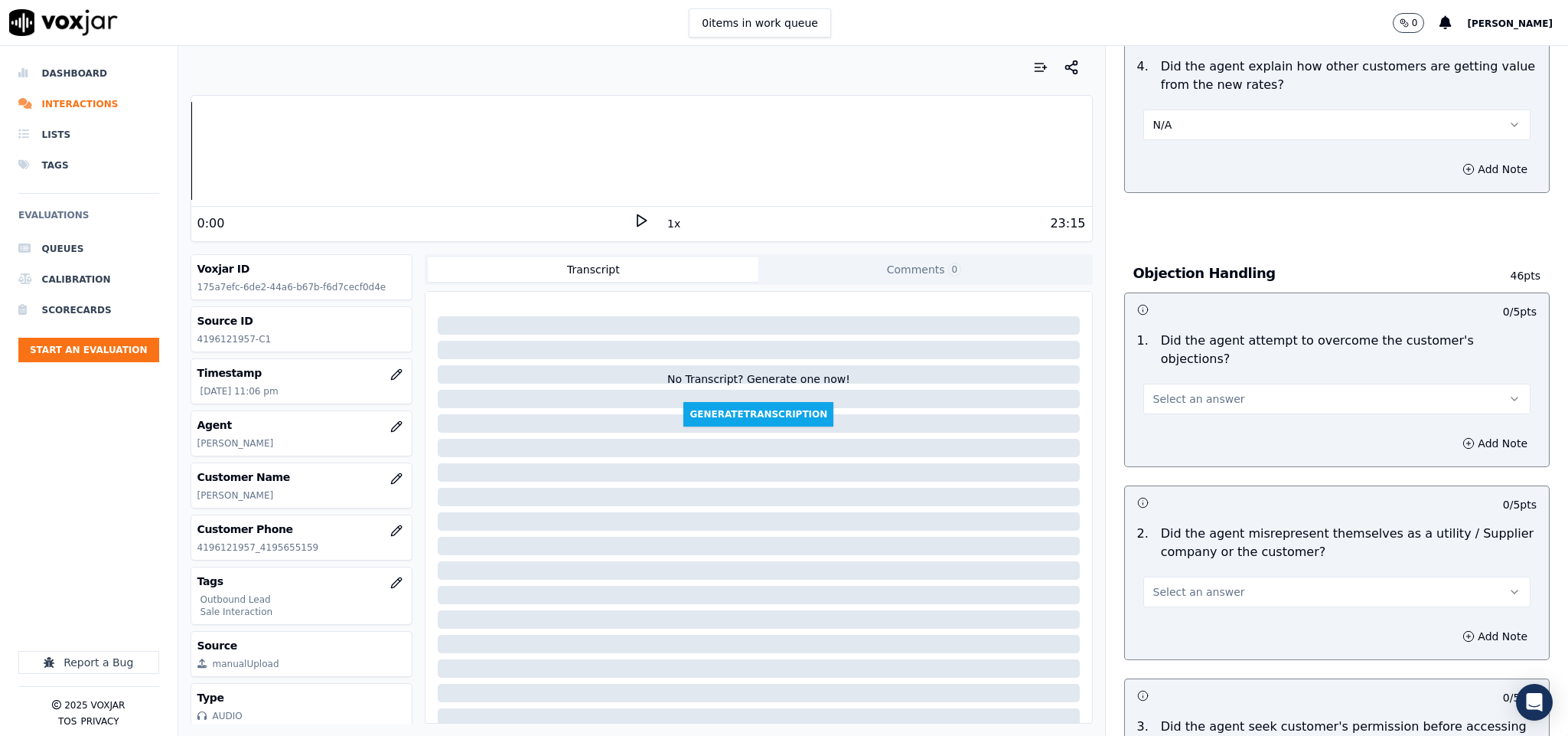
click at [1219, 384] on button "Select an answer" at bounding box center [1337, 399] width 388 height 30
click at [1175, 418] on div "Yes" at bounding box center [1299, 417] width 350 height 25
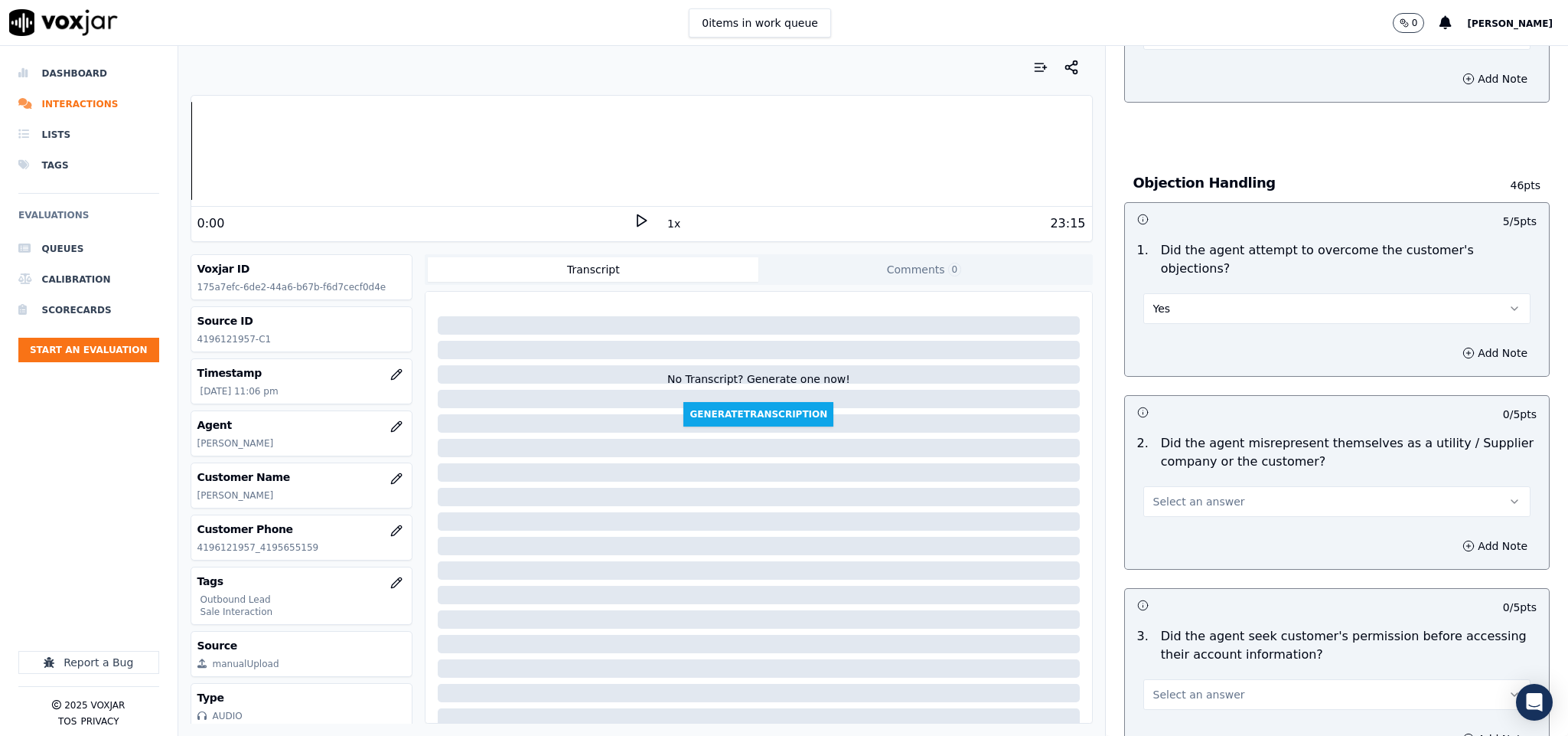
scroll to position [919, 0]
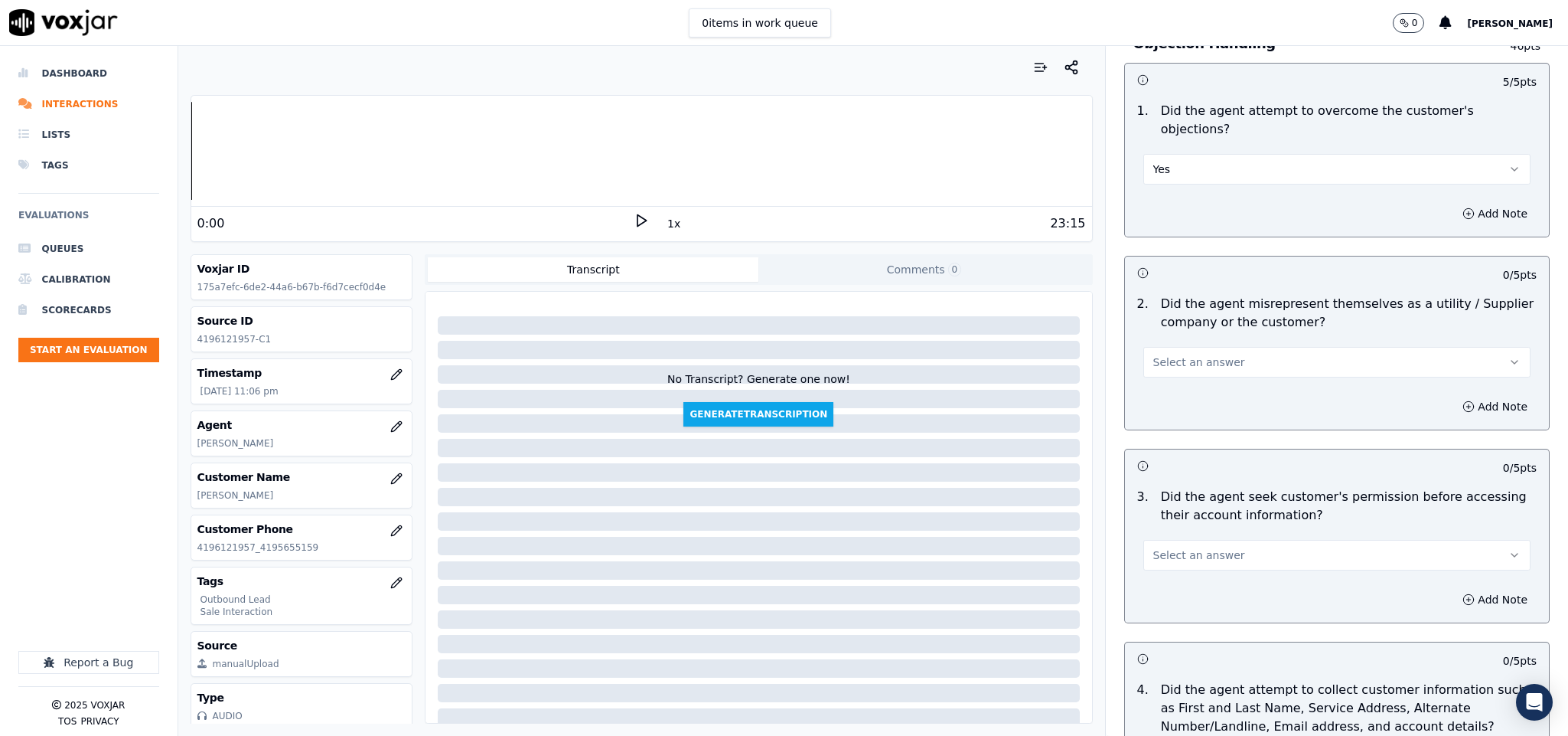
click at [1235, 346] on button "Select an answer" at bounding box center [1337, 362] width 388 height 30
click at [1167, 382] on div "Yes" at bounding box center [1299, 382] width 350 height 25
click at [1458, 396] on button "Add Note" at bounding box center [1495, 406] width 84 height 22
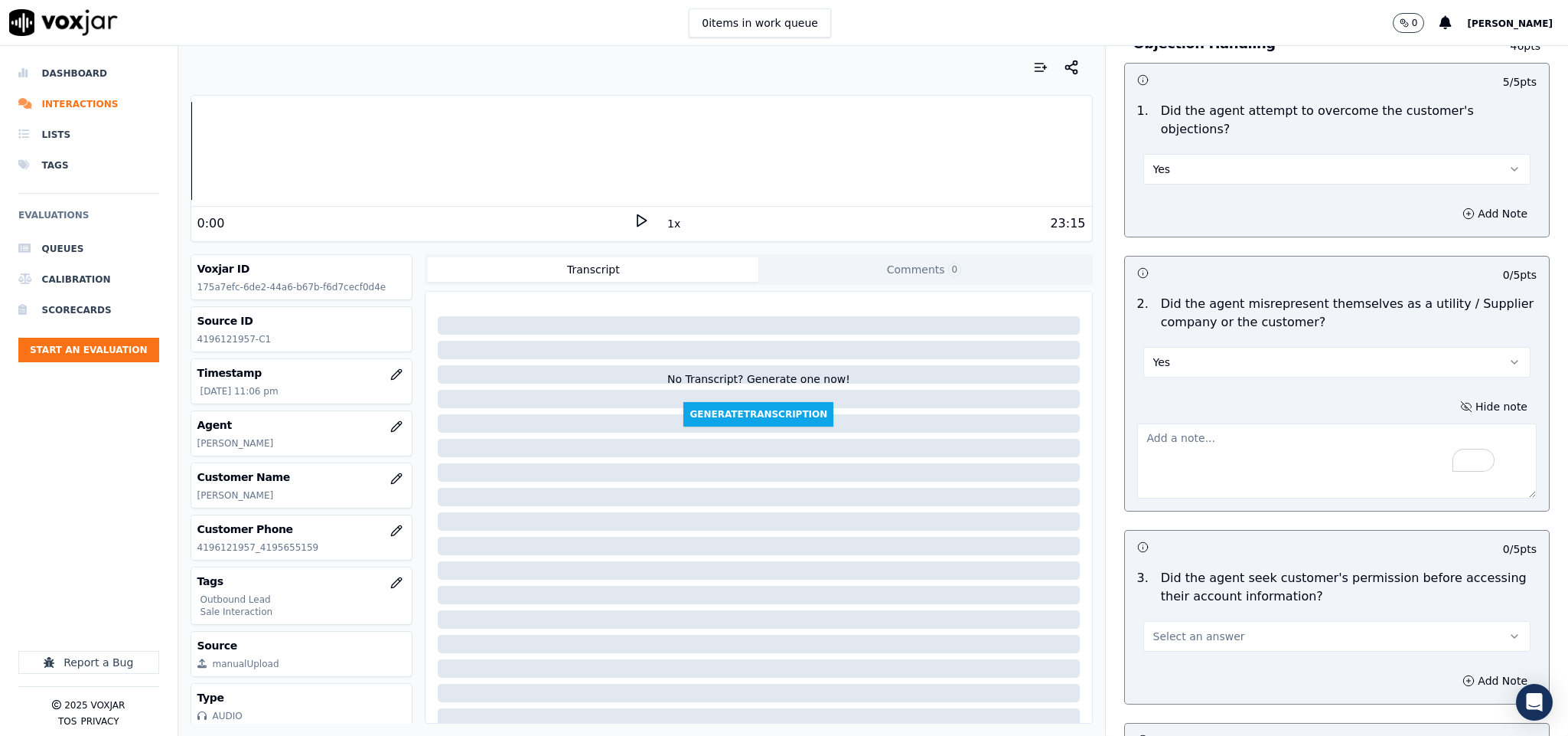
paste textarea "@14:27 Harry - I got the new rate available for you //"
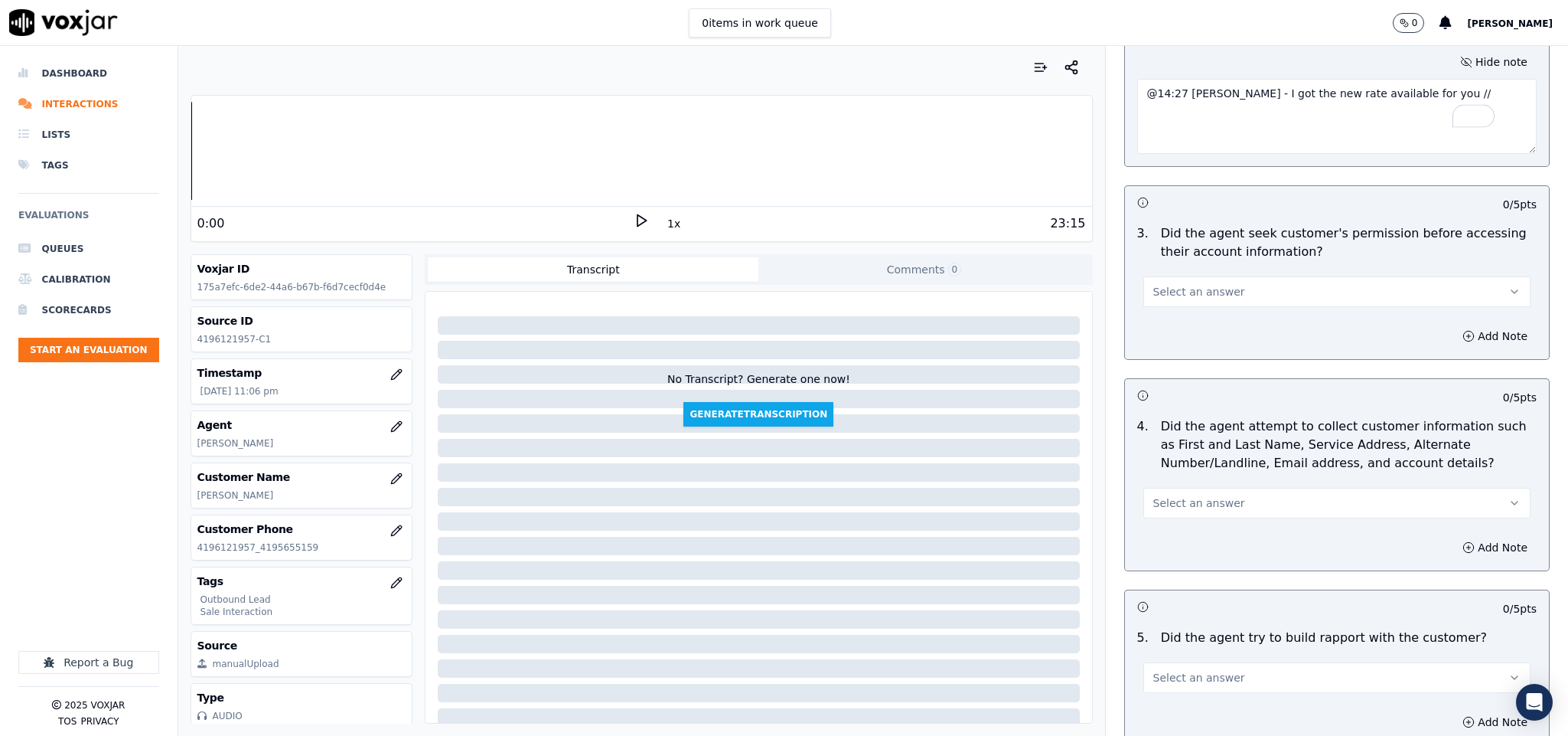
scroll to position [1378, 0]
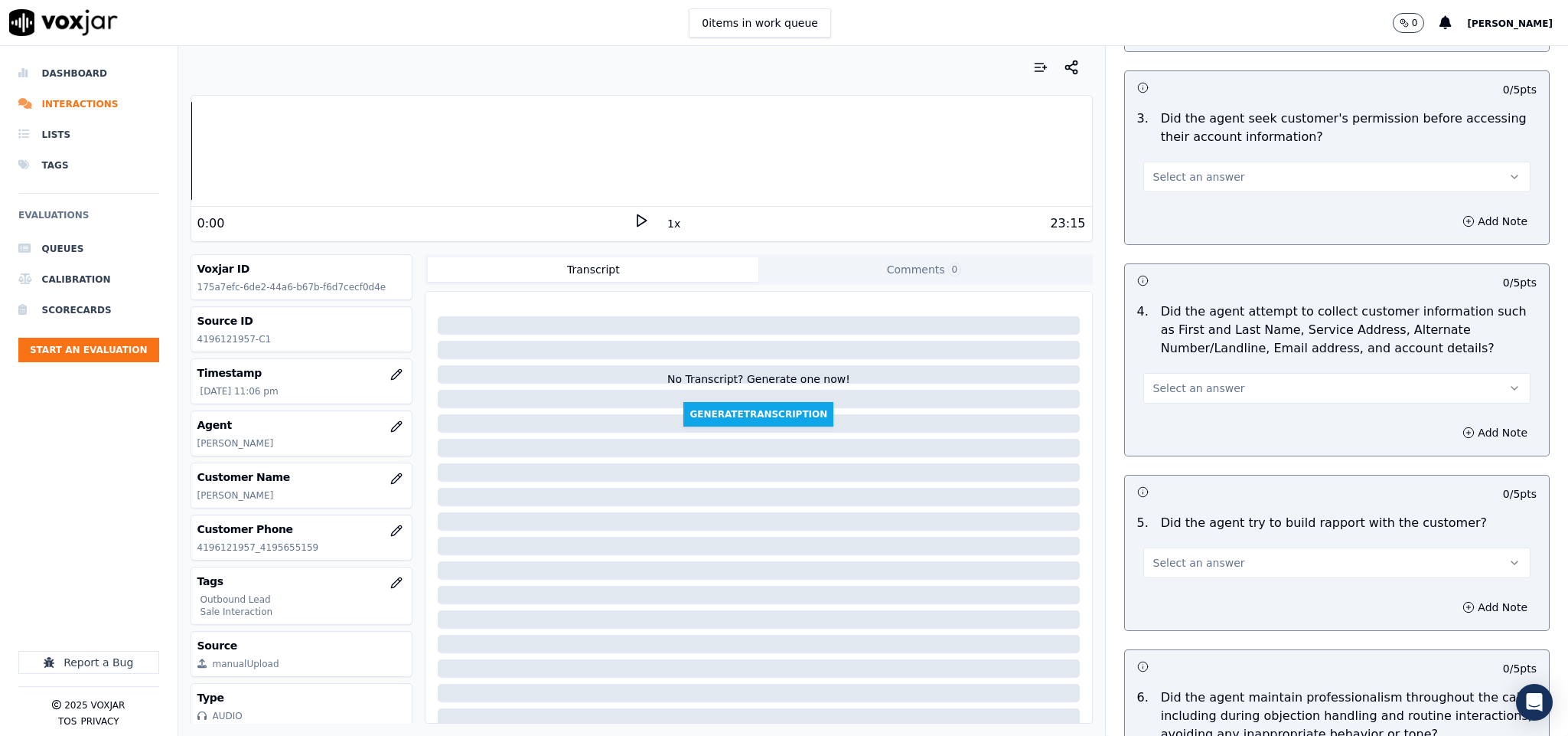
type textarea "@14:27 Harry - I got the new rate available for you //"
click at [1212, 161] on button "Select an answer" at bounding box center [1337, 176] width 388 height 30
drag, startPoint x: 1167, startPoint y: 216, endPoint x: 1350, endPoint y: 212, distance: 183.0
click at [1167, 216] on div "No" at bounding box center [1299, 223] width 350 height 25
click at [1453, 211] on button "Add Note" at bounding box center [1495, 221] width 84 height 22
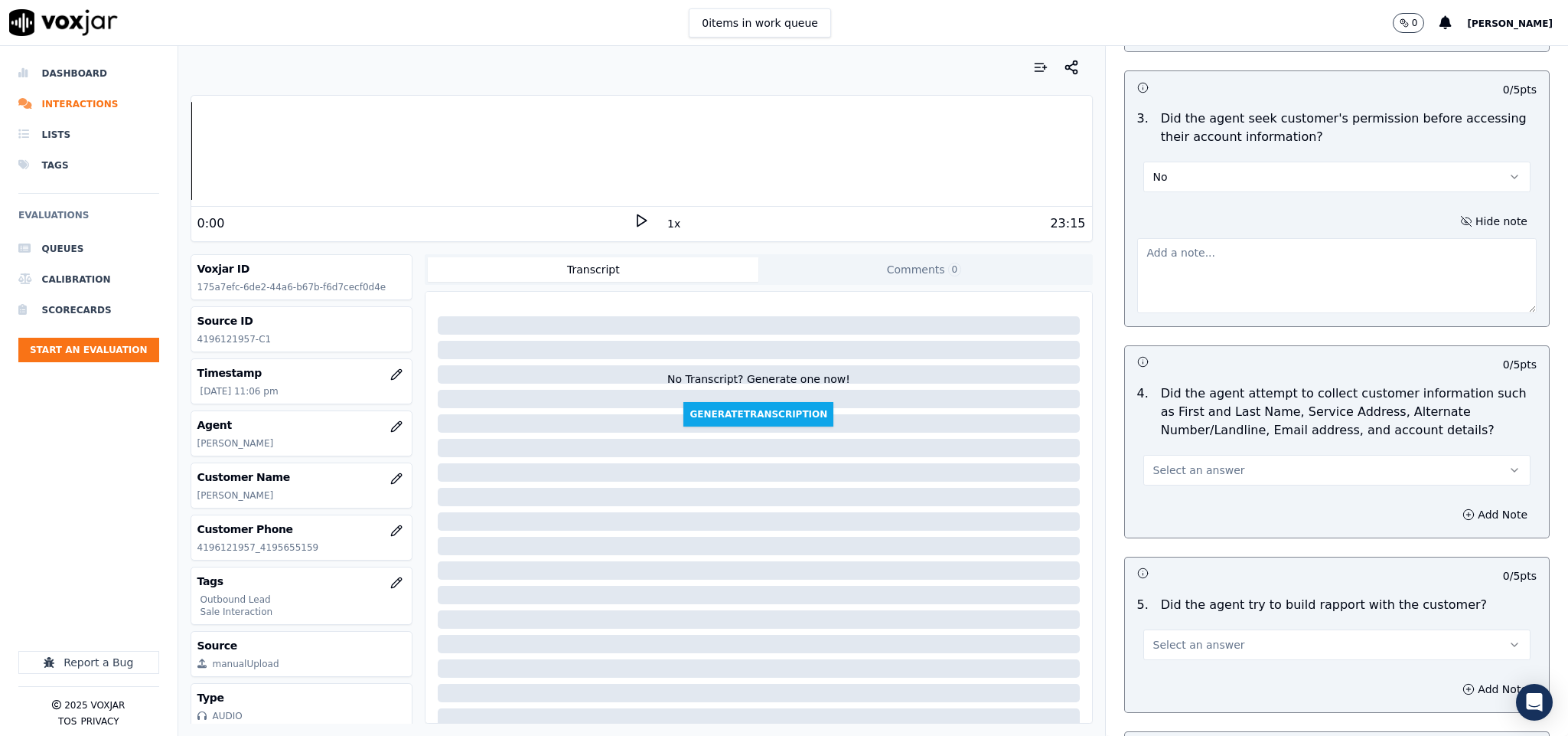
click at [1277, 291] on textarea at bounding box center [1337, 275] width 401 height 75
paste textarea "@1:39 Harry shared account customer number - “The agent must ask for and obtain…"
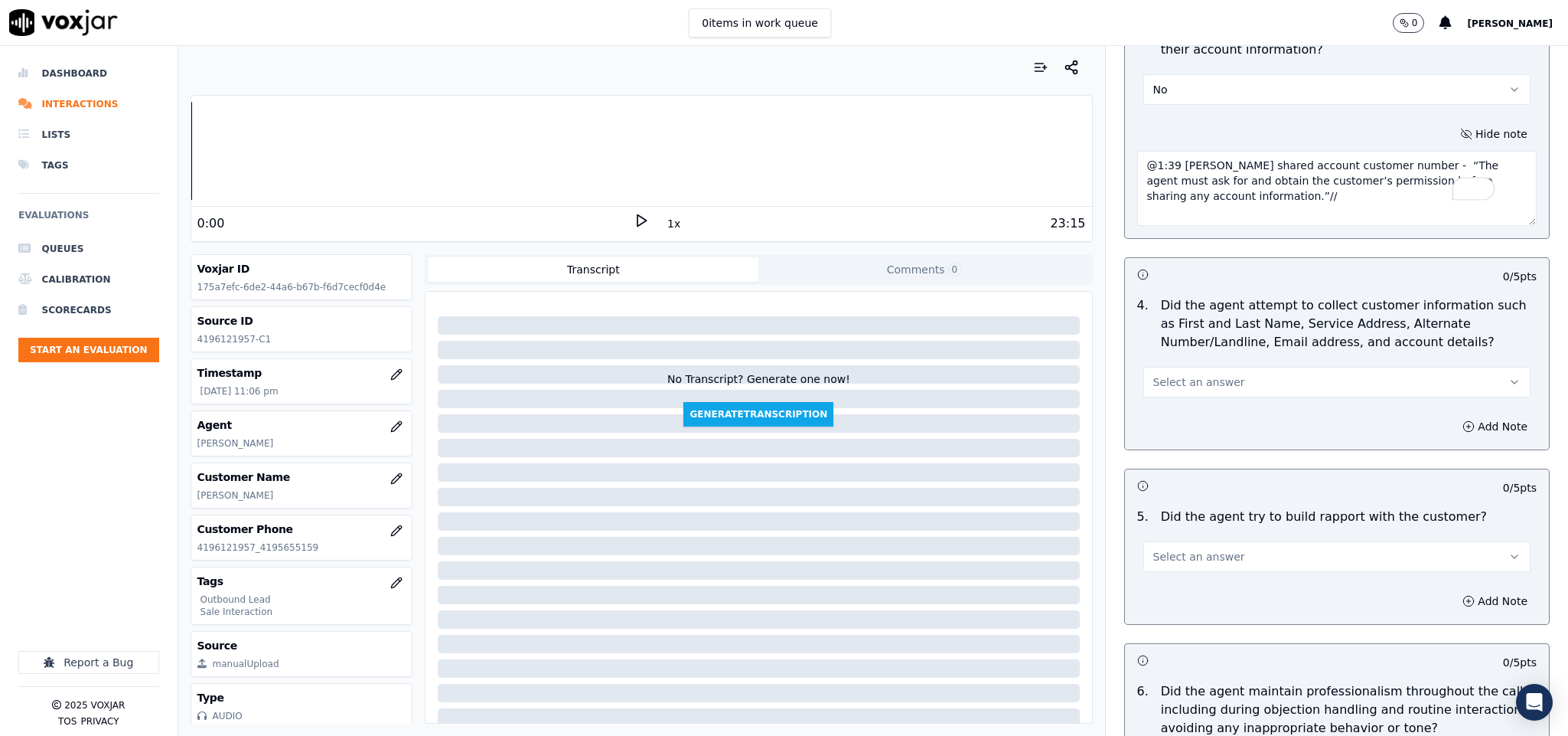
scroll to position [1608, 0]
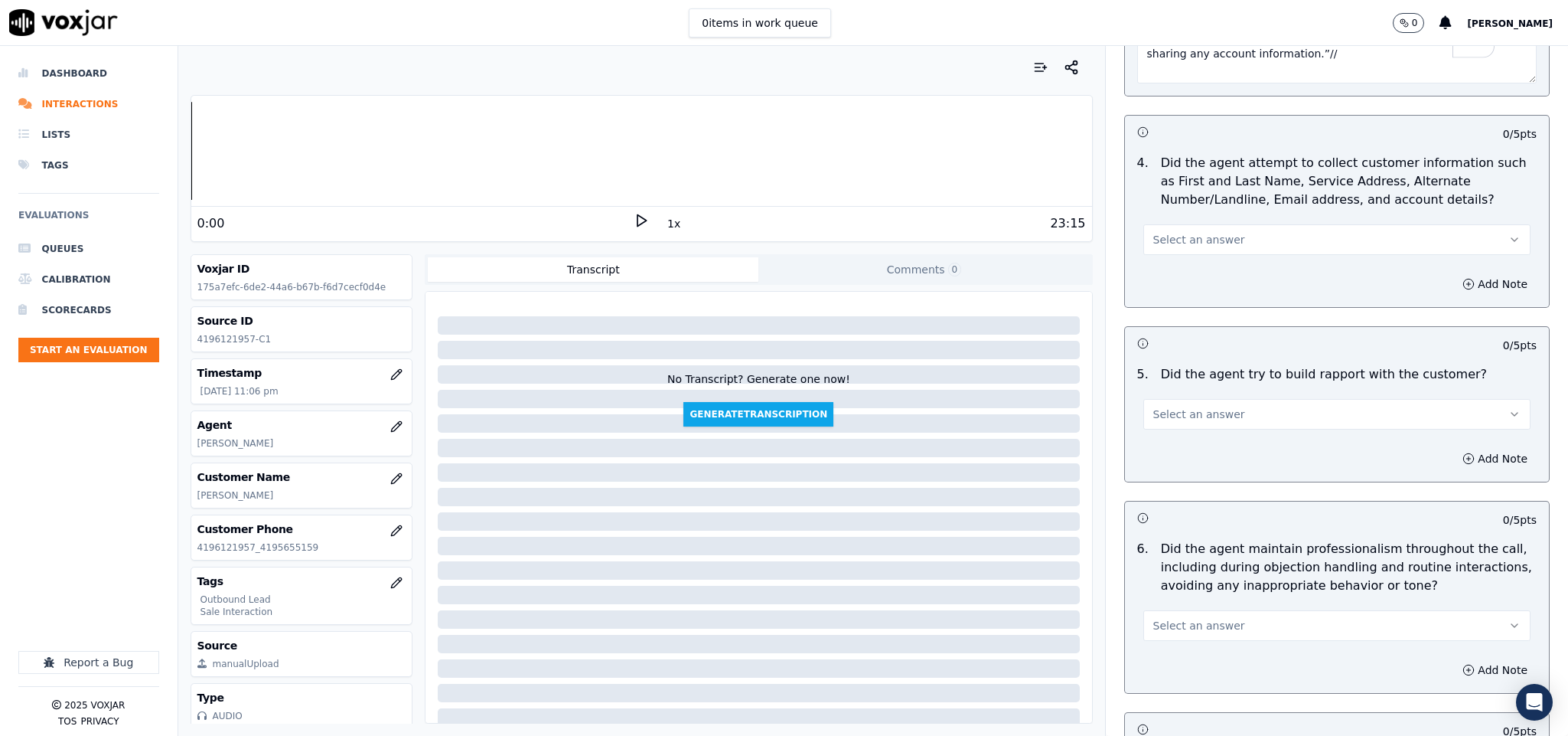
type textarea "@1:39 Harry shared account customer number - “The agent must ask for and obtain…"
click at [1185, 232] on span "Select an answer" at bounding box center [1199, 239] width 92 height 15
click at [1157, 312] on div "N/A" at bounding box center [1299, 311] width 350 height 25
click at [1197, 399] on button "Select an answer" at bounding box center [1337, 414] width 388 height 30
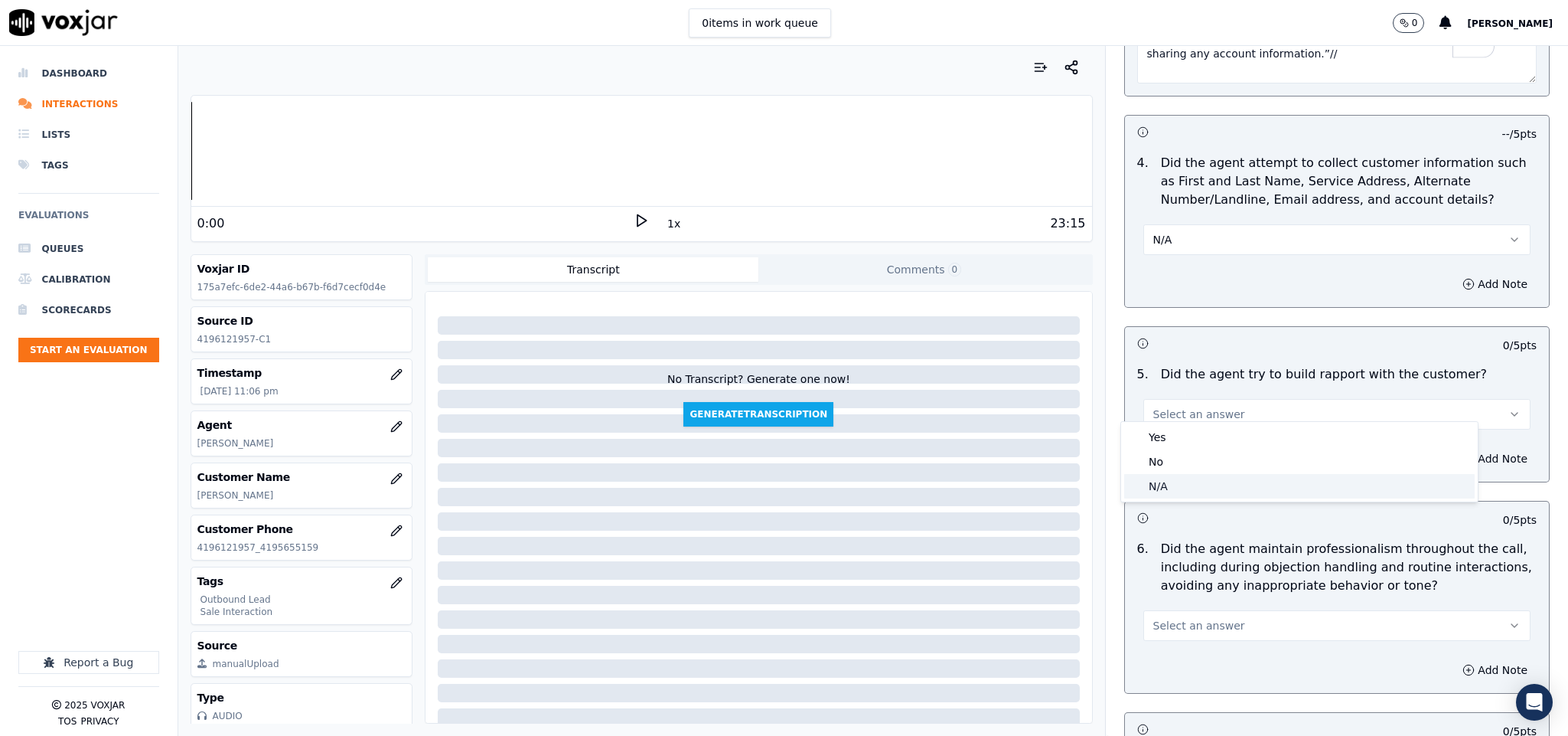
click at [1169, 485] on div "N/A" at bounding box center [1299, 486] width 350 height 25
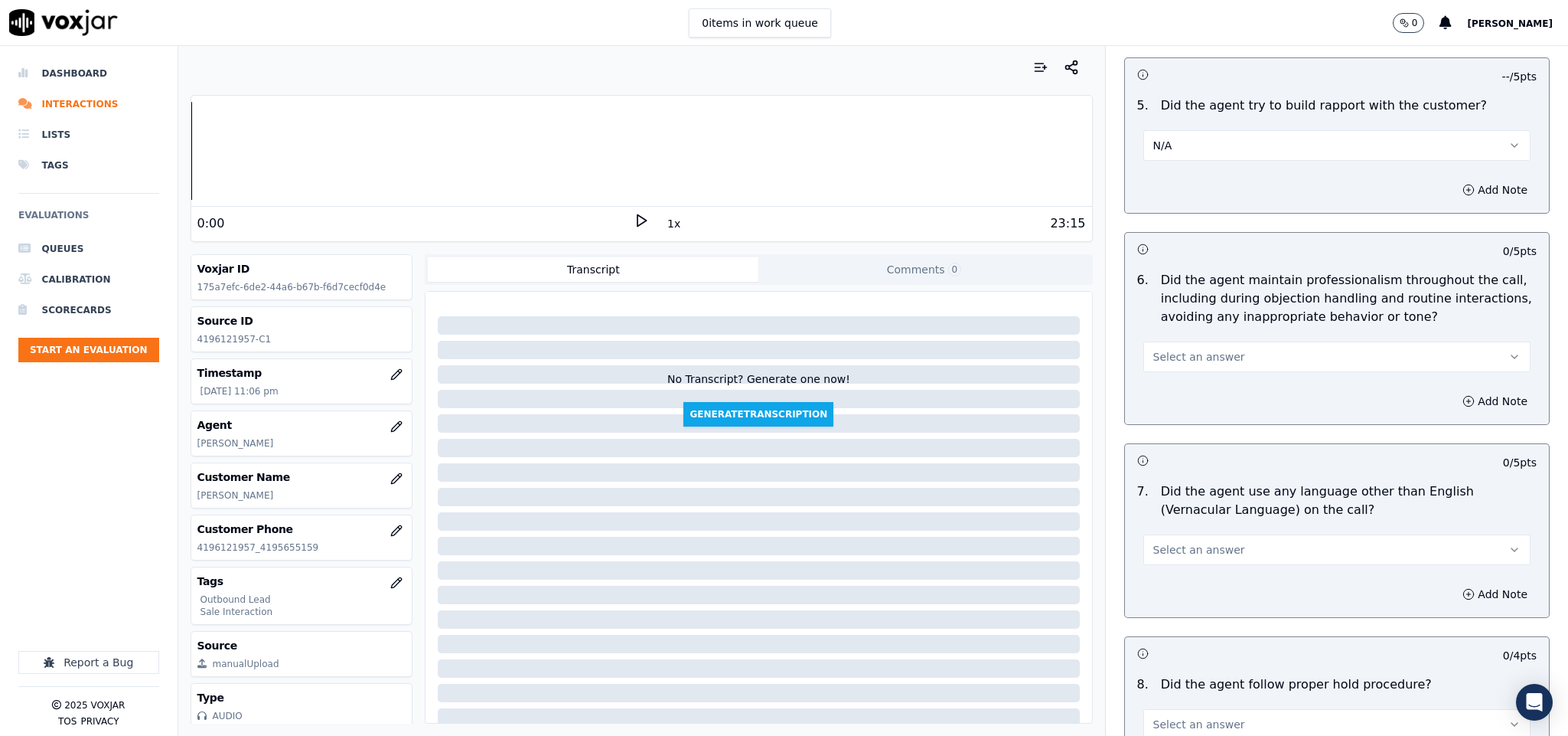
scroll to position [1953, 0]
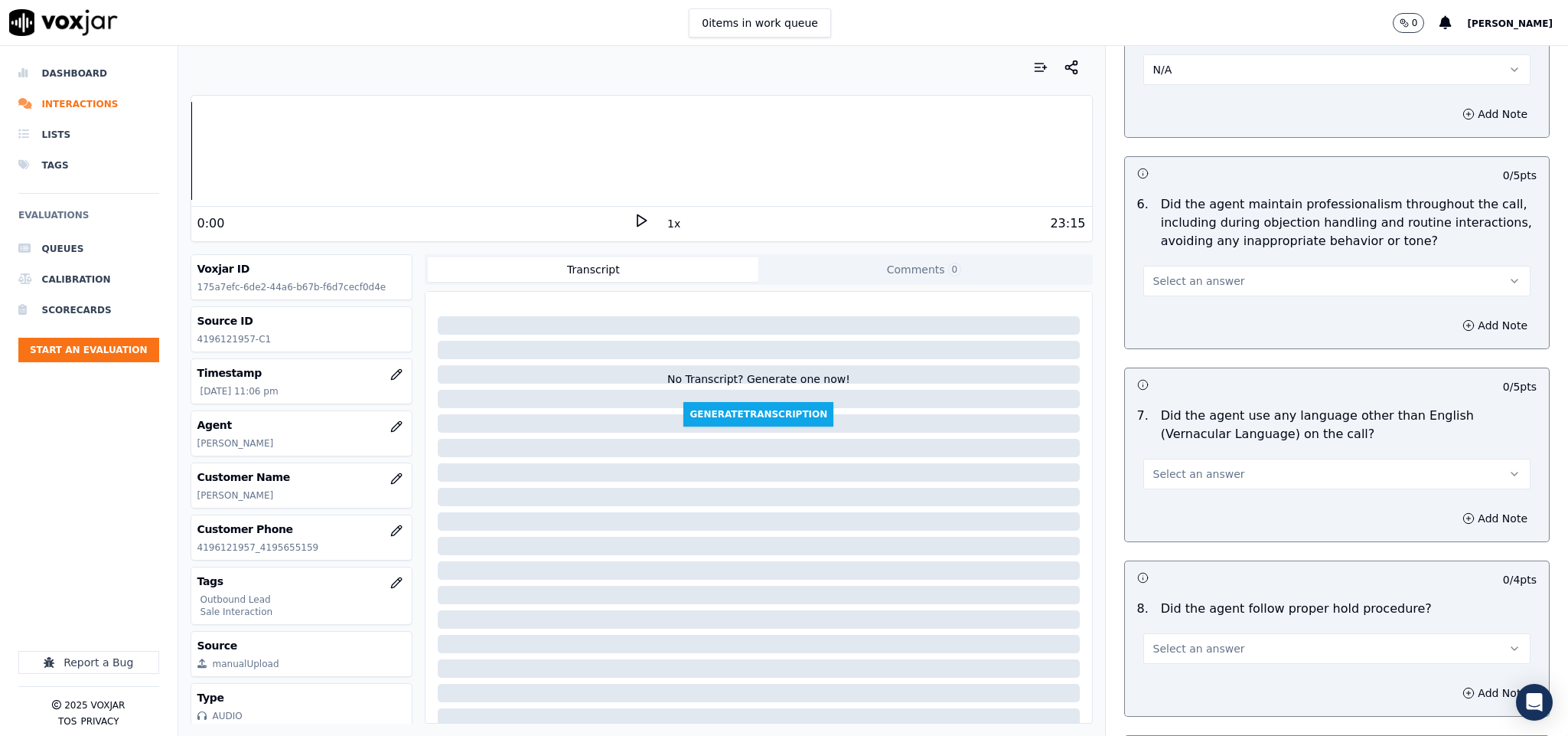
click at [1199, 266] on button "Select an answer" at bounding box center [1337, 281] width 388 height 30
click at [1169, 301] on div "Yes" at bounding box center [1299, 304] width 350 height 25
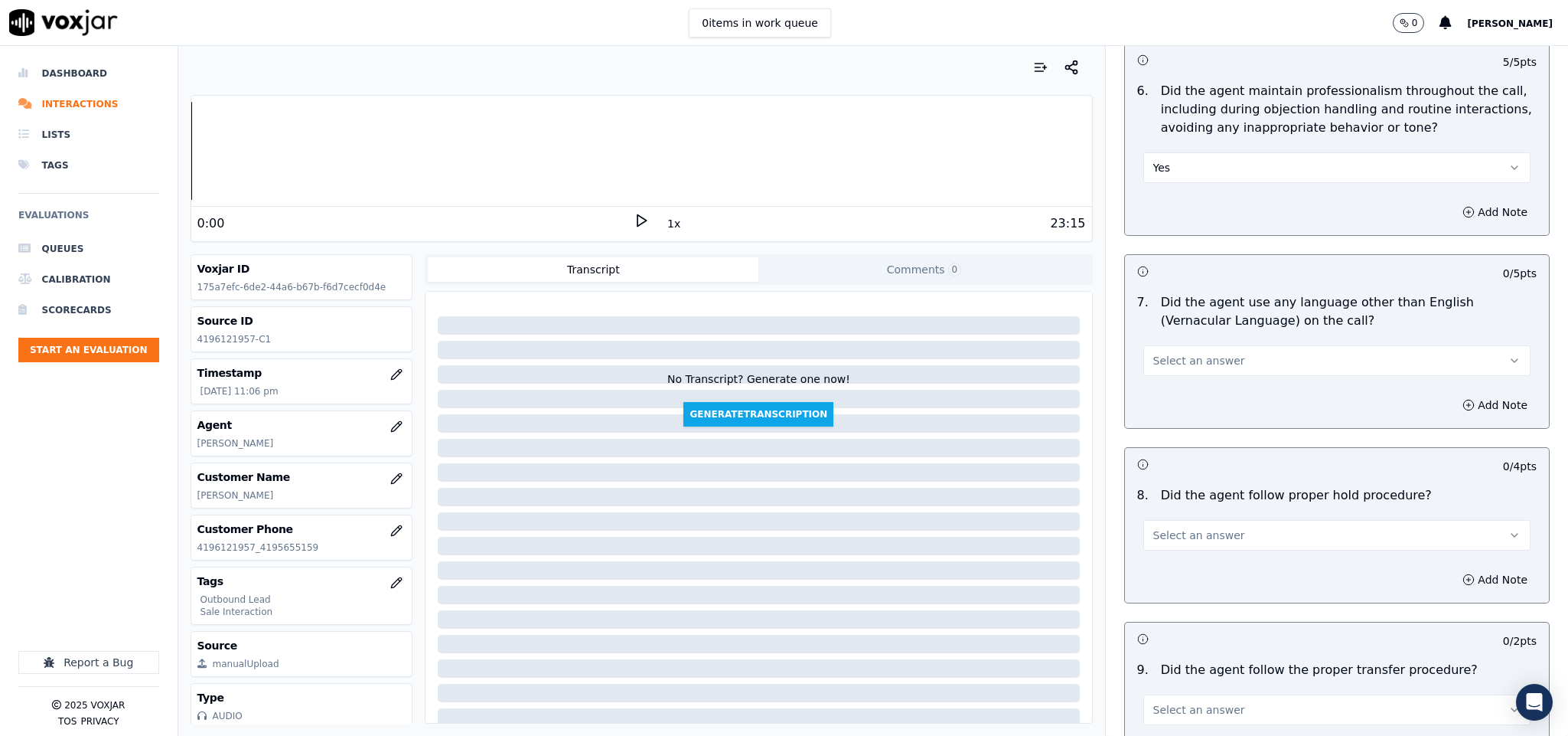
scroll to position [2068, 0]
click at [1178, 351] on span "Select an answer" at bounding box center [1199, 358] width 92 height 15
click at [1149, 401] on div "No" at bounding box center [1299, 408] width 350 height 25
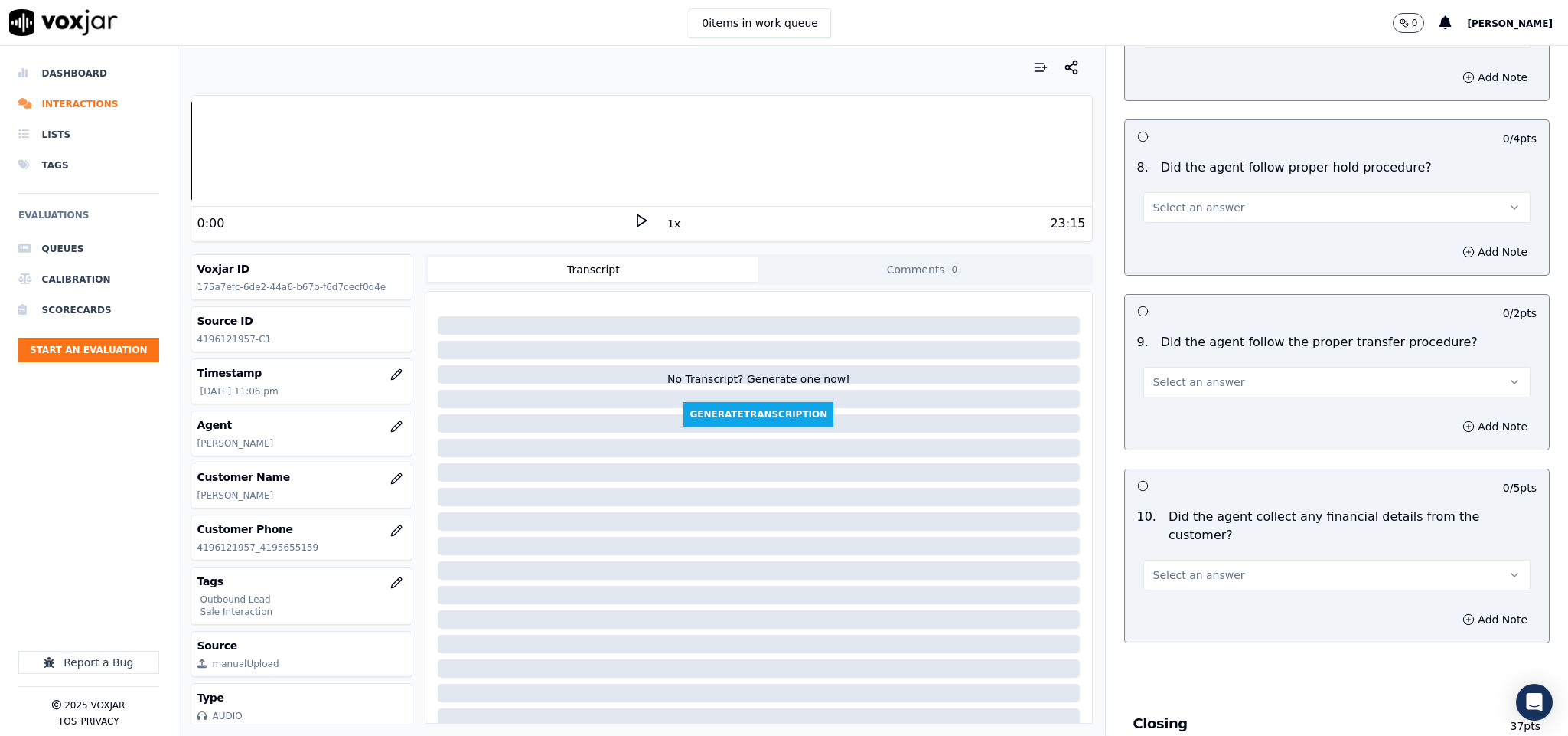
scroll to position [2412, 0]
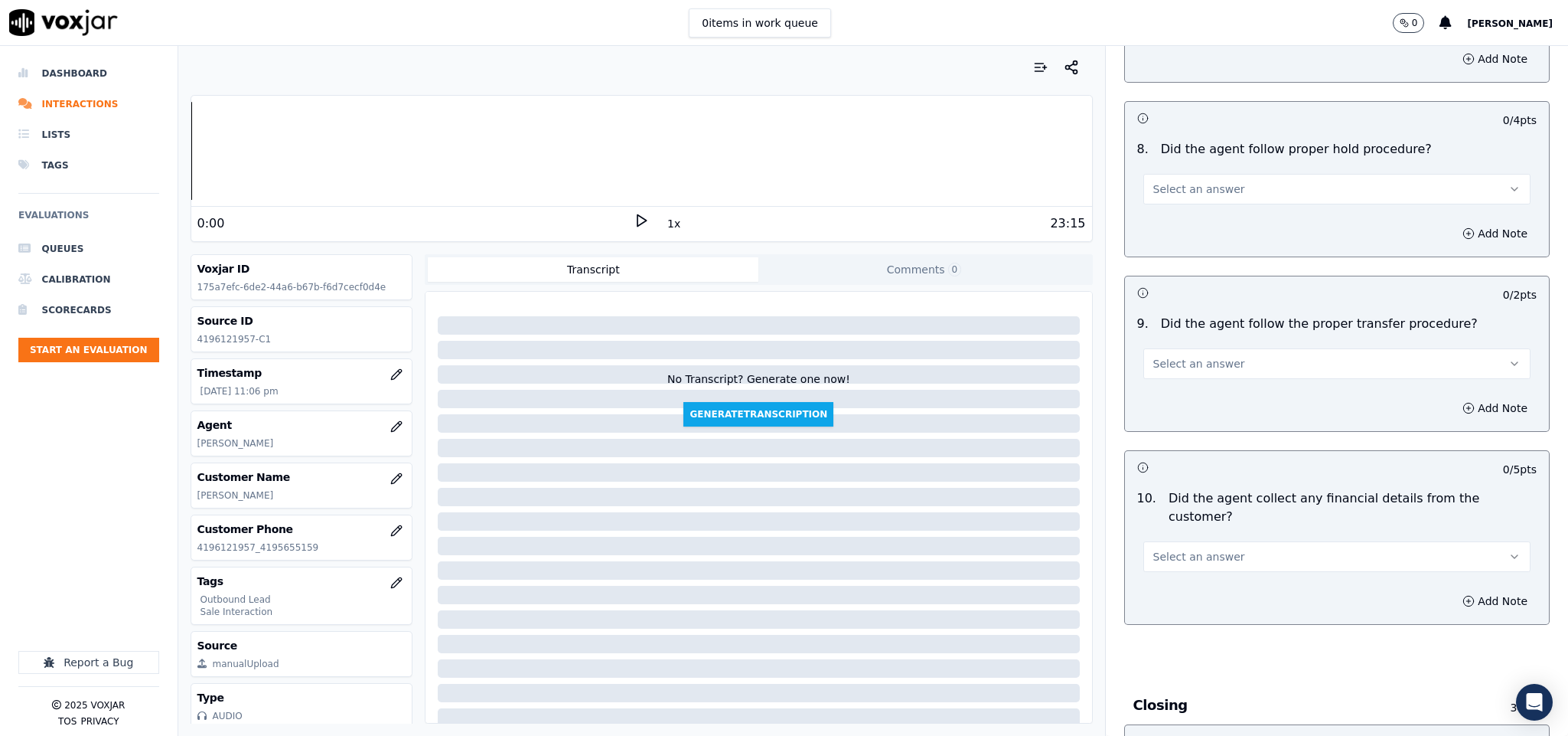
click at [1176, 174] on button "Select an answer" at bounding box center [1337, 189] width 388 height 30
click at [1164, 210] on div "Yes" at bounding box center [1299, 214] width 350 height 25
click at [1211, 364] on button "Select an answer" at bounding box center [1337, 363] width 388 height 30
click at [1190, 388] on div "Yes" at bounding box center [1299, 390] width 350 height 25
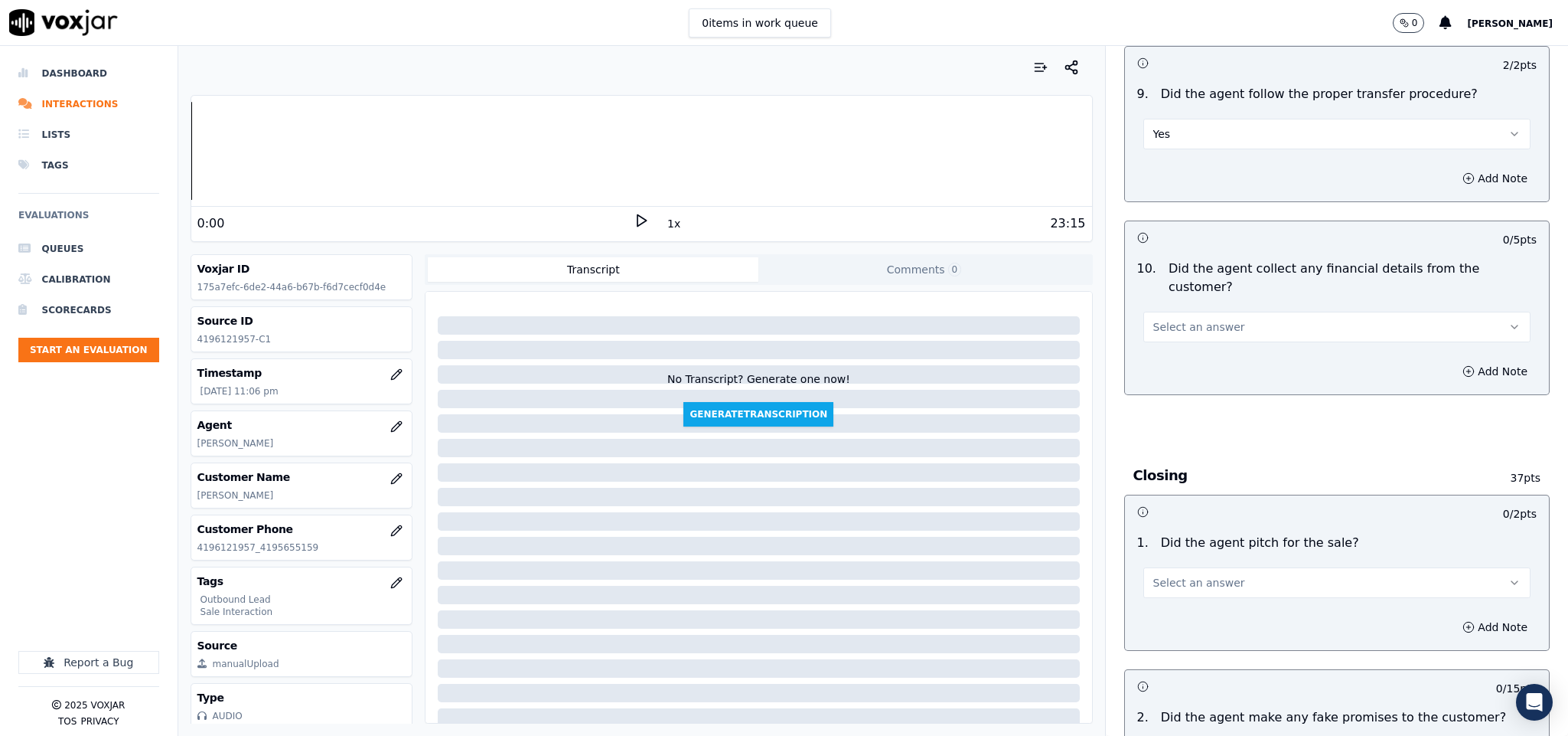
click at [1203, 319] on span "Select an answer" at bounding box center [1199, 326] width 92 height 15
click at [1171, 366] on div "No" at bounding box center [1299, 359] width 350 height 25
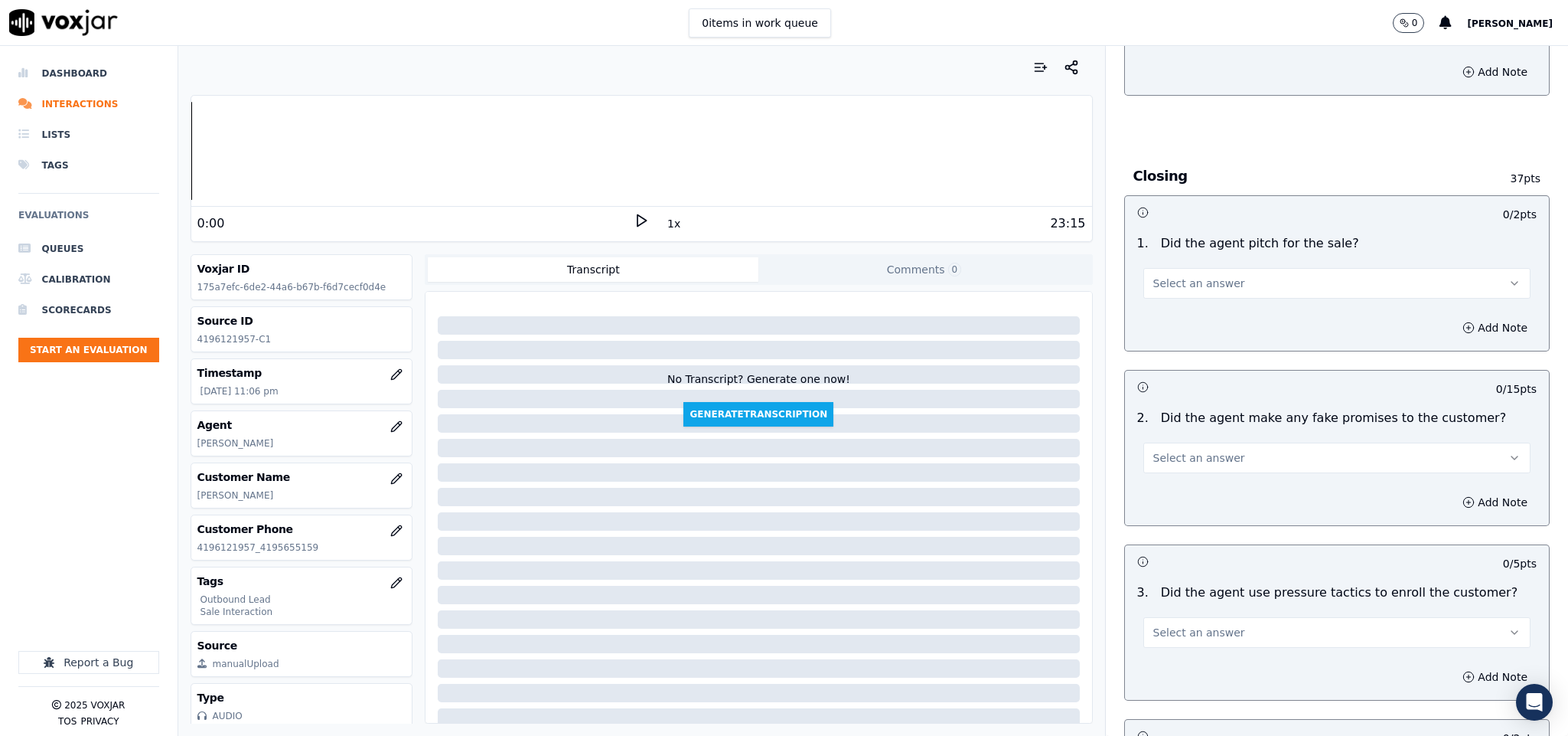
scroll to position [2986, 0]
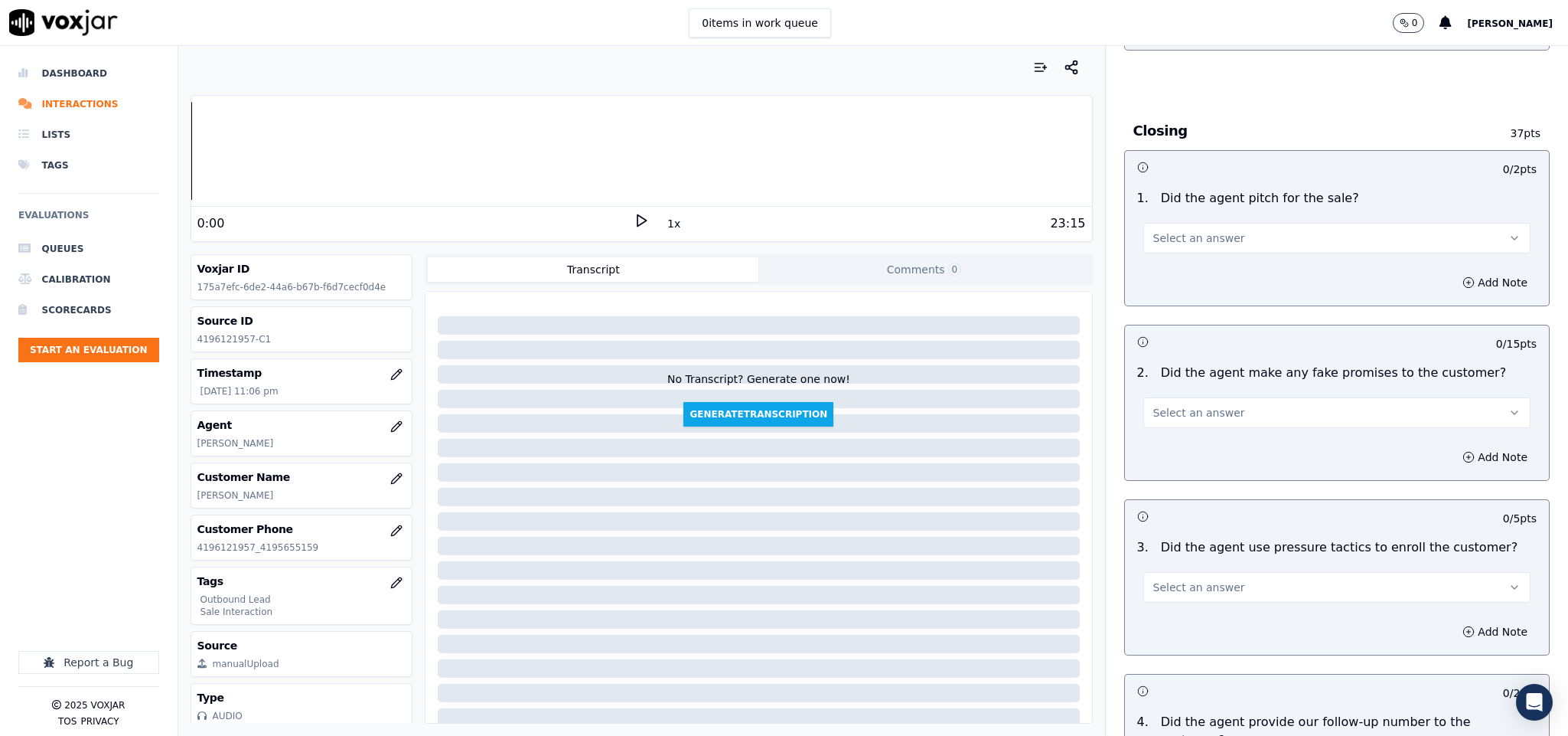
click at [1195, 231] on span "Select an answer" at bounding box center [1199, 238] width 92 height 15
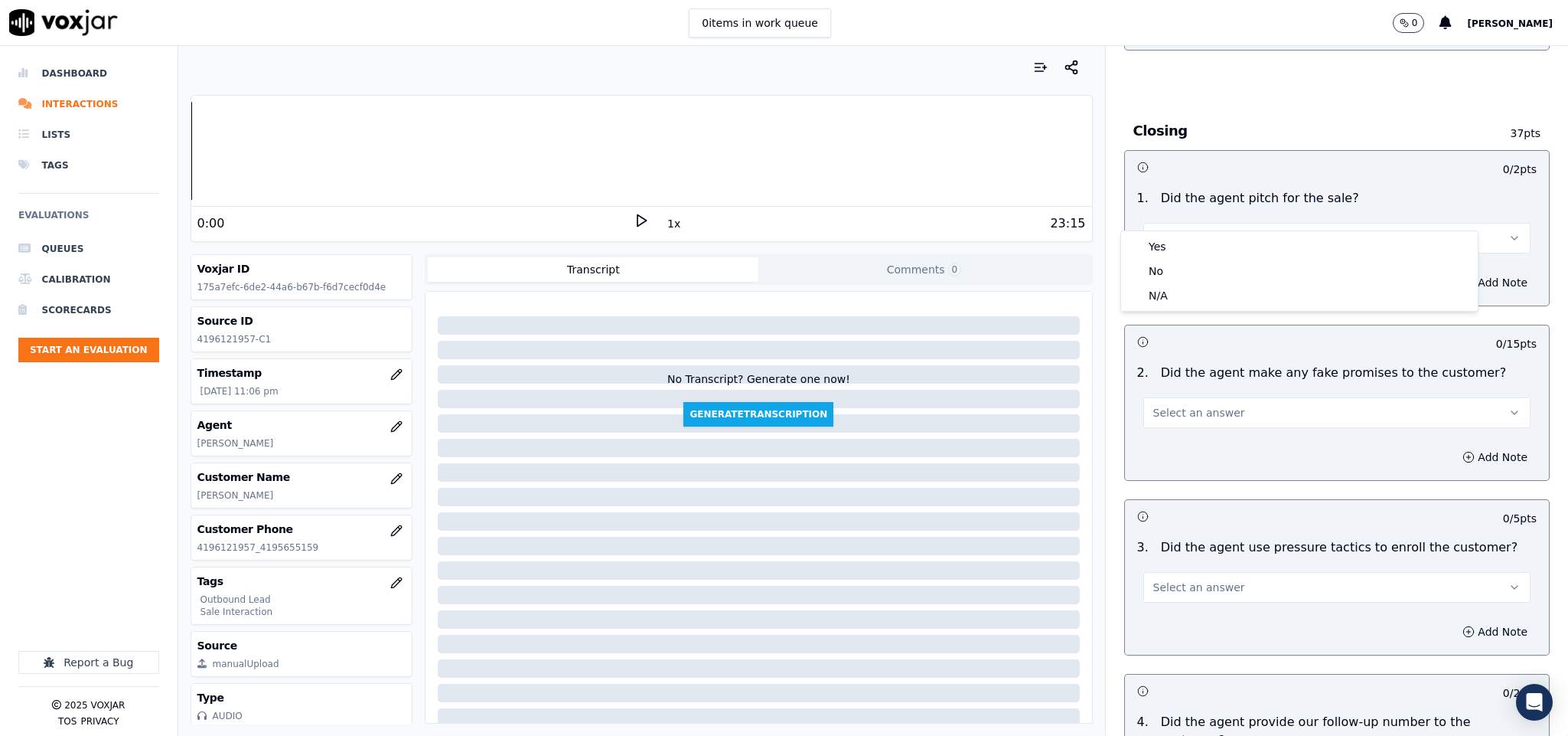
click at [1174, 236] on div "Yes" at bounding box center [1299, 246] width 350 height 25
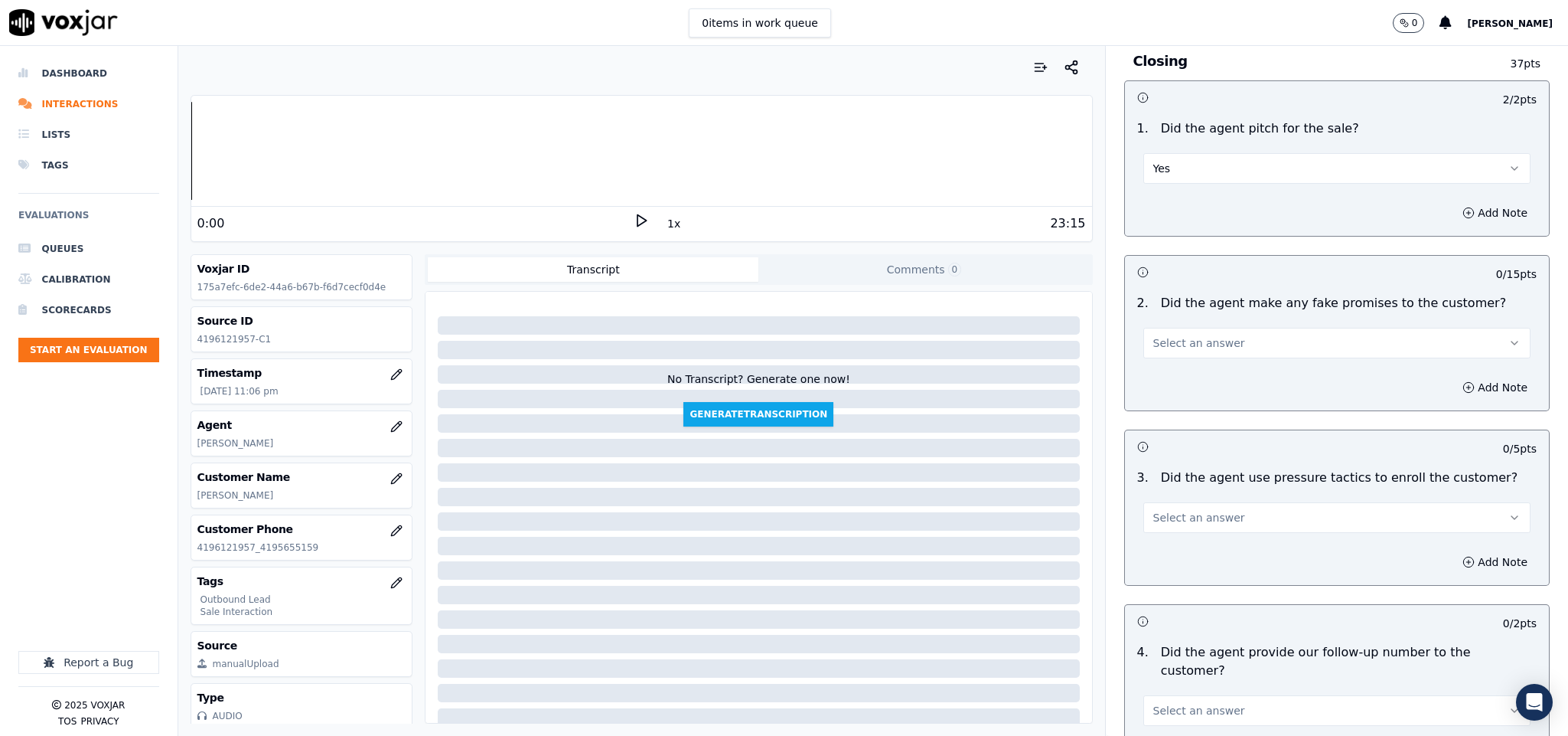
scroll to position [3100, 0]
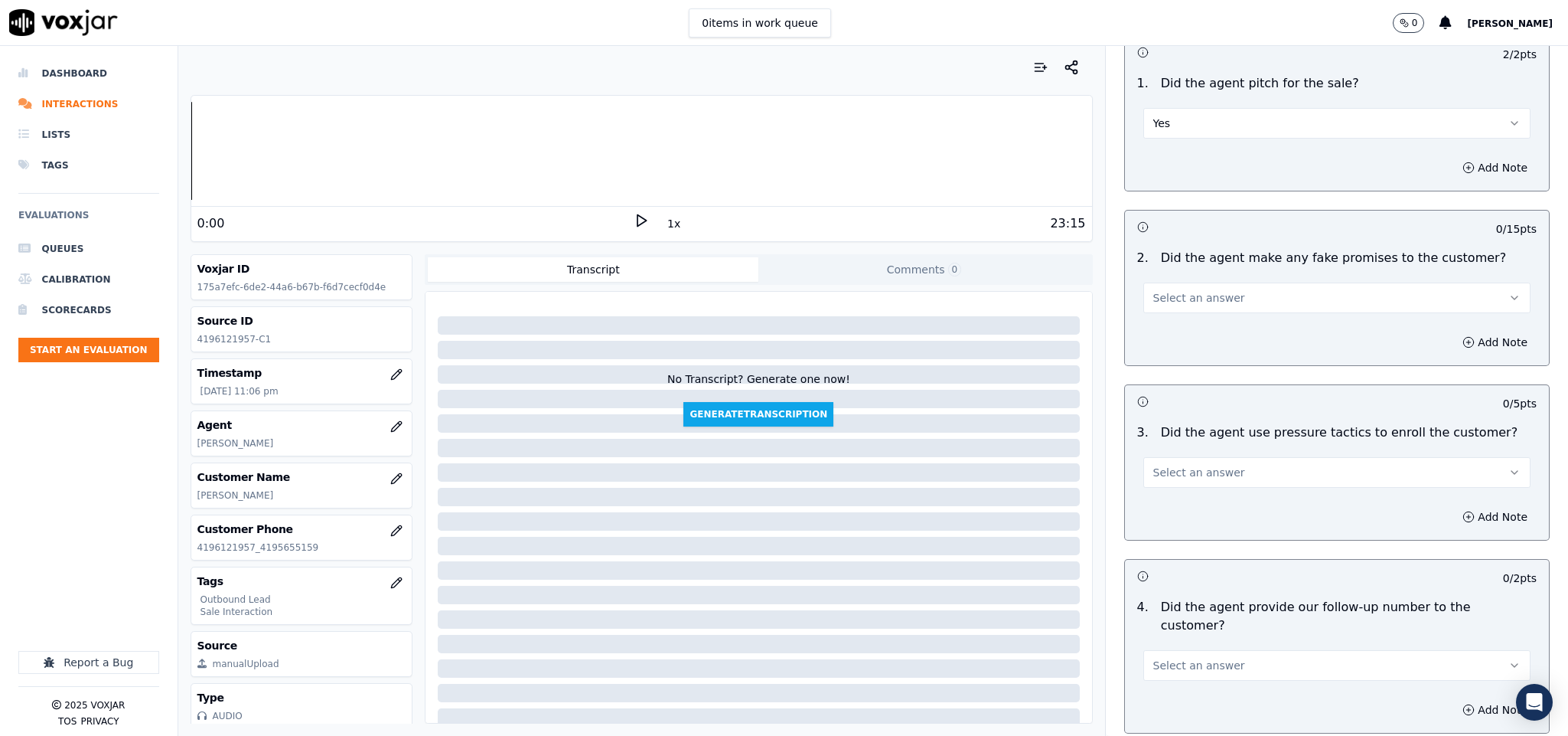
click at [1201, 290] on span "Select an answer" at bounding box center [1199, 297] width 92 height 15
click at [1178, 335] on div "No" at bounding box center [1299, 331] width 350 height 25
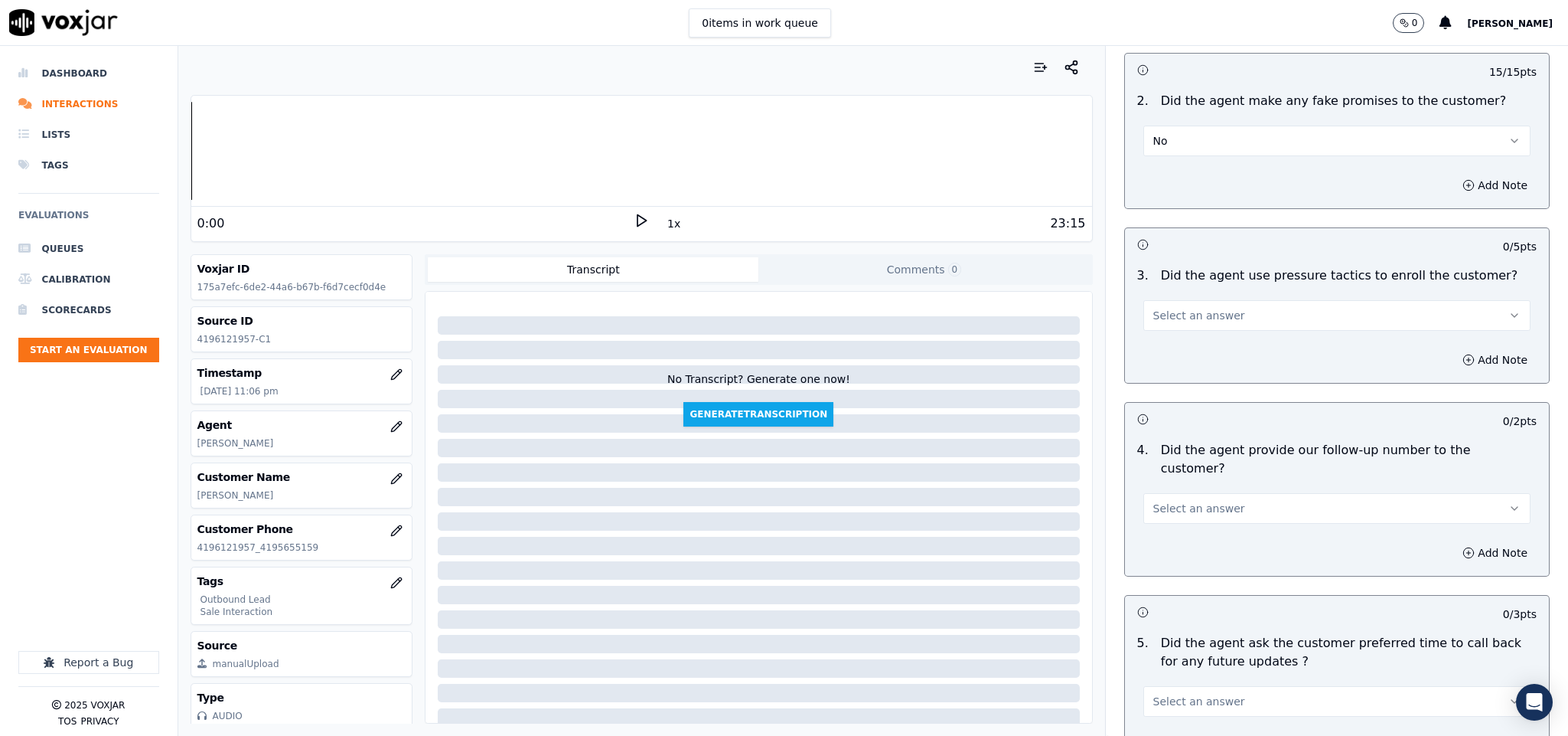
scroll to position [3215, 0]
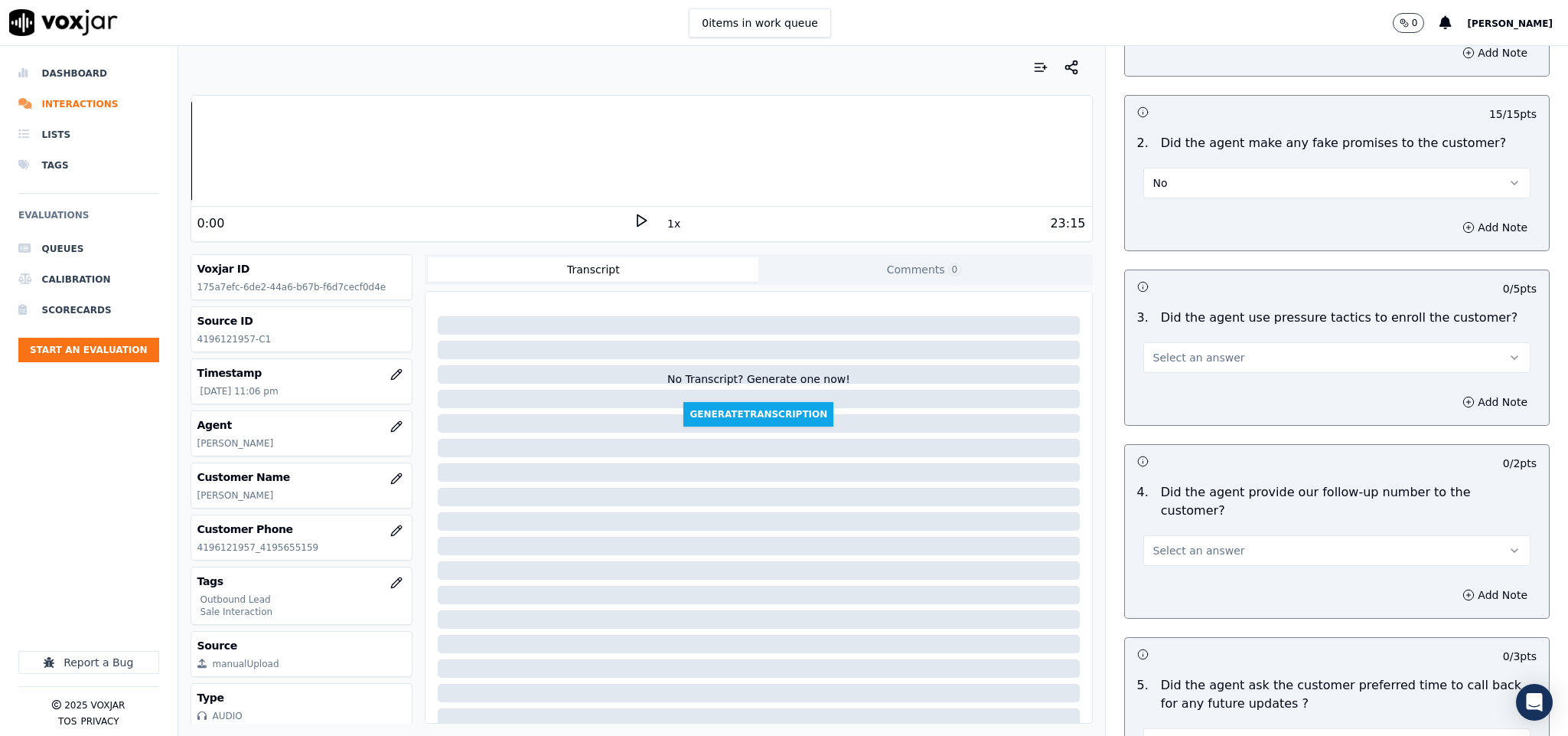
drag, startPoint x: 1197, startPoint y: 326, endPoint x: 1196, endPoint y: 347, distance: 21.0
click at [1197, 350] on span "Select an answer" at bounding box center [1199, 357] width 92 height 15
click at [1191, 377] on div "Yes" at bounding box center [1299, 367] width 350 height 25
click at [1195, 342] on button "Yes" at bounding box center [1337, 358] width 388 height 30
click at [1185, 393] on div "No" at bounding box center [1299, 392] width 350 height 25
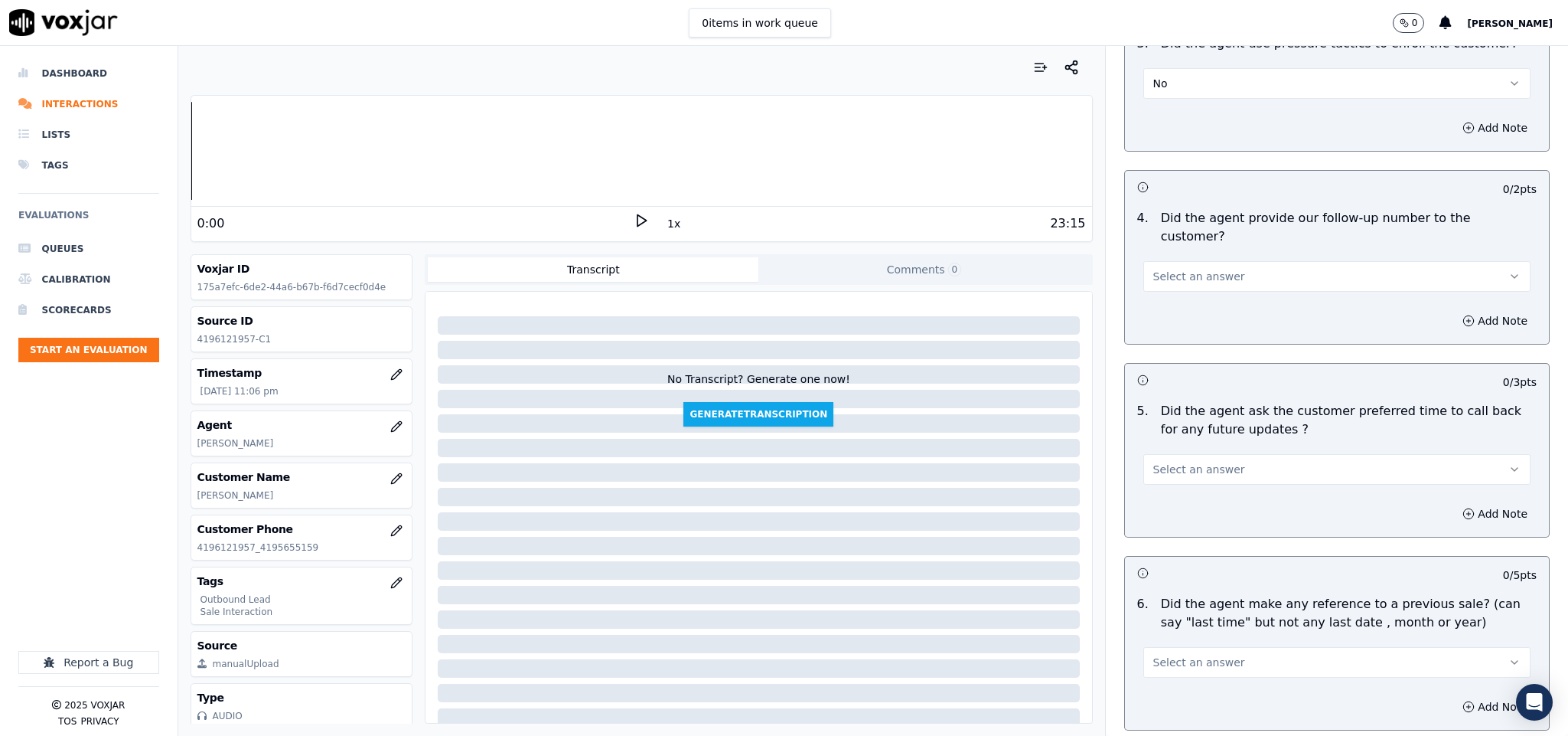
scroll to position [3560, 0]
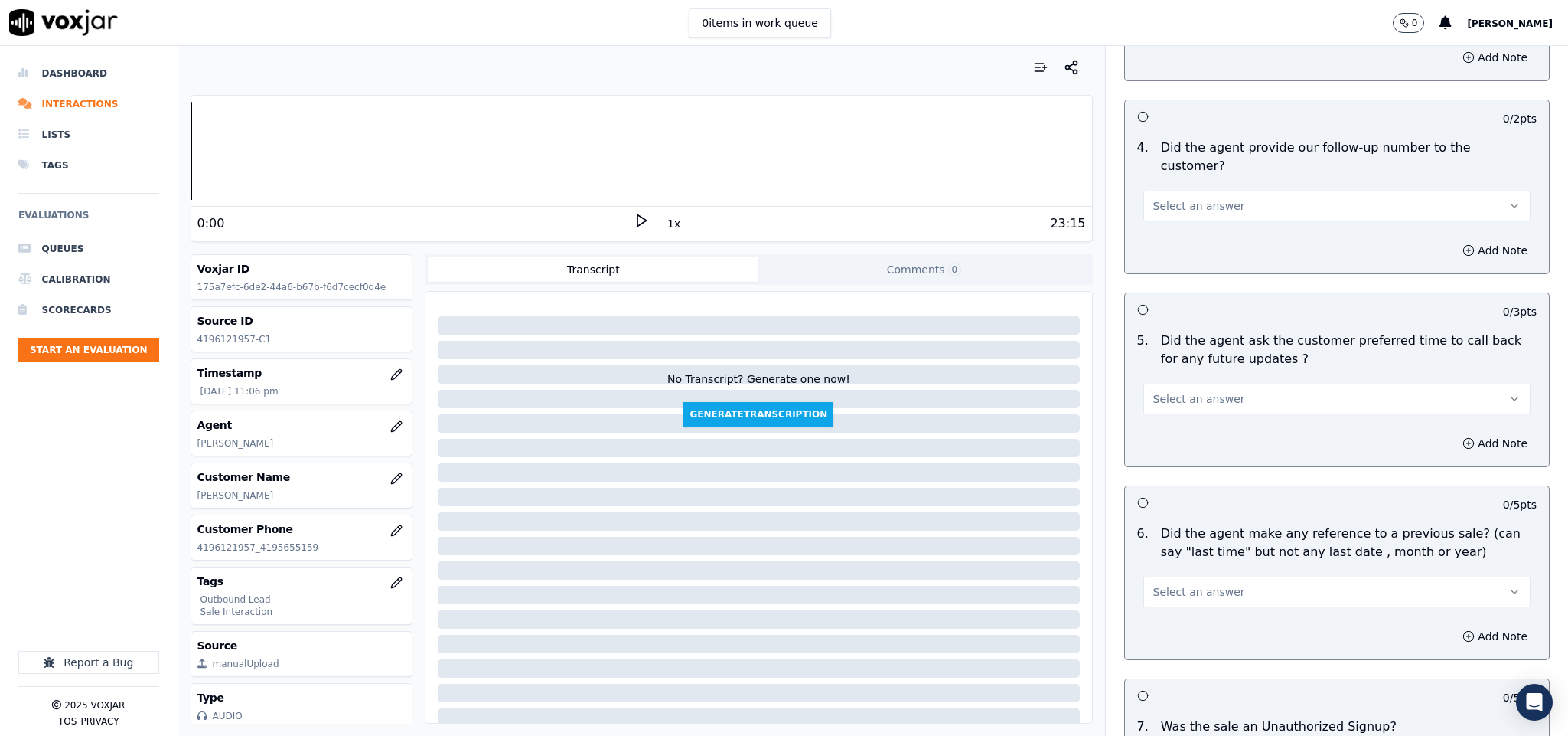
click at [1224, 191] on button "Select an answer" at bounding box center [1337, 206] width 388 height 30
click at [1174, 198] on div "Yes" at bounding box center [1299, 198] width 350 height 25
click at [1188, 391] on span "Select an answer" at bounding box center [1199, 398] width 92 height 15
click at [1189, 439] on div "N/A" at bounding box center [1299, 441] width 350 height 25
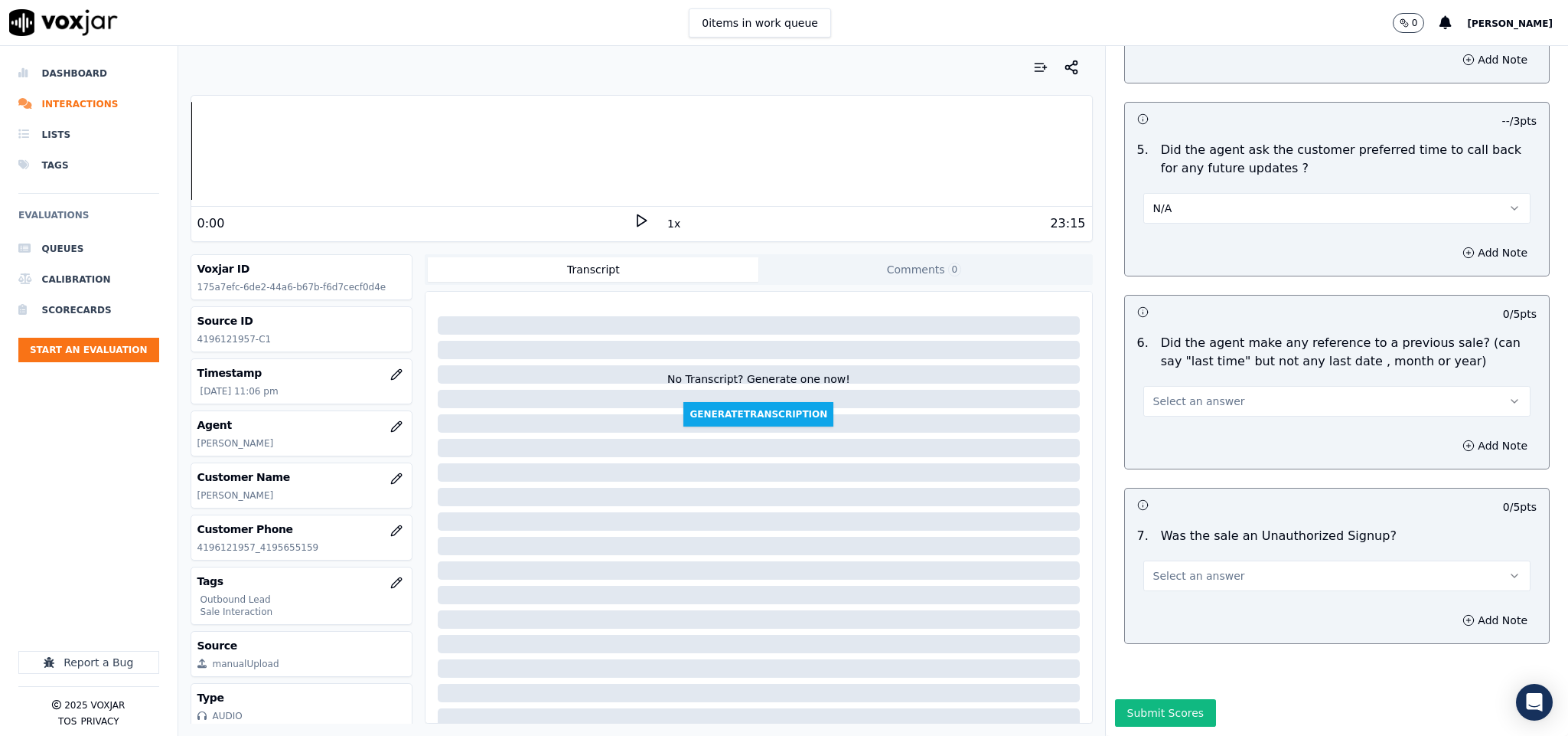
scroll to position [3762, 0]
click at [1189, 394] on span "Select an answer" at bounding box center [1199, 401] width 92 height 15
click at [1171, 400] on div "No" at bounding box center [1299, 408] width 350 height 25
click at [1204, 560] on button "Select an answer" at bounding box center [1337, 576] width 388 height 30
click at [1176, 584] on div "No" at bounding box center [1299, 583] width 350 height 25
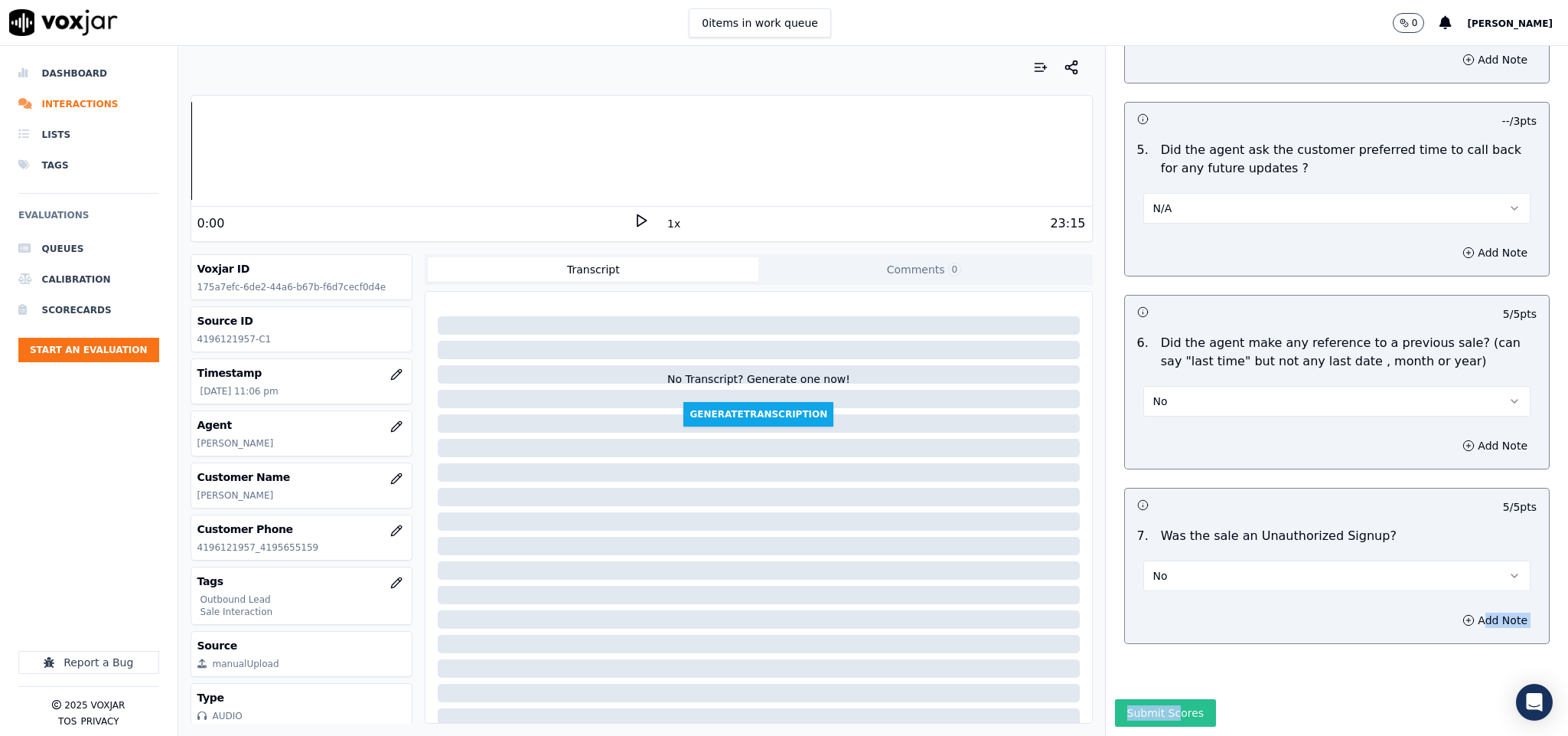
click at [1155, 650] on div "Outbound Sales Call Scorecard A scorecard to review outbound sales calls for be…" at bounding box center [1337, 391] width 463 height 690
click at [1148, 699] on button "Submit Scores" at bounding box center [1166, 713] width 102 height 28
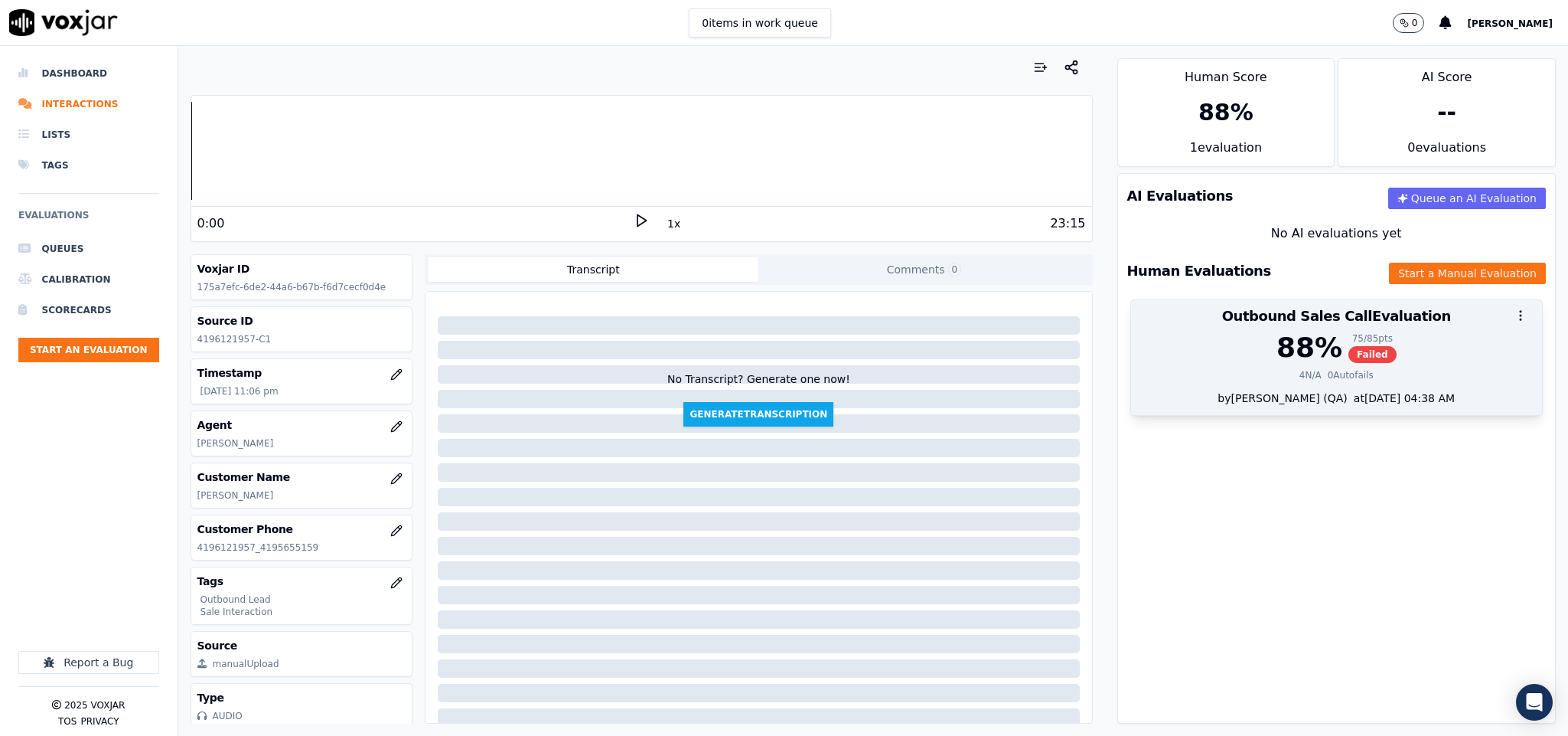
click at [1300, 370] on div "88 % 75 / 85 pts Failed 4 N/A 0 Autofails" at bounding box center [1337, 361] width 412 height 58
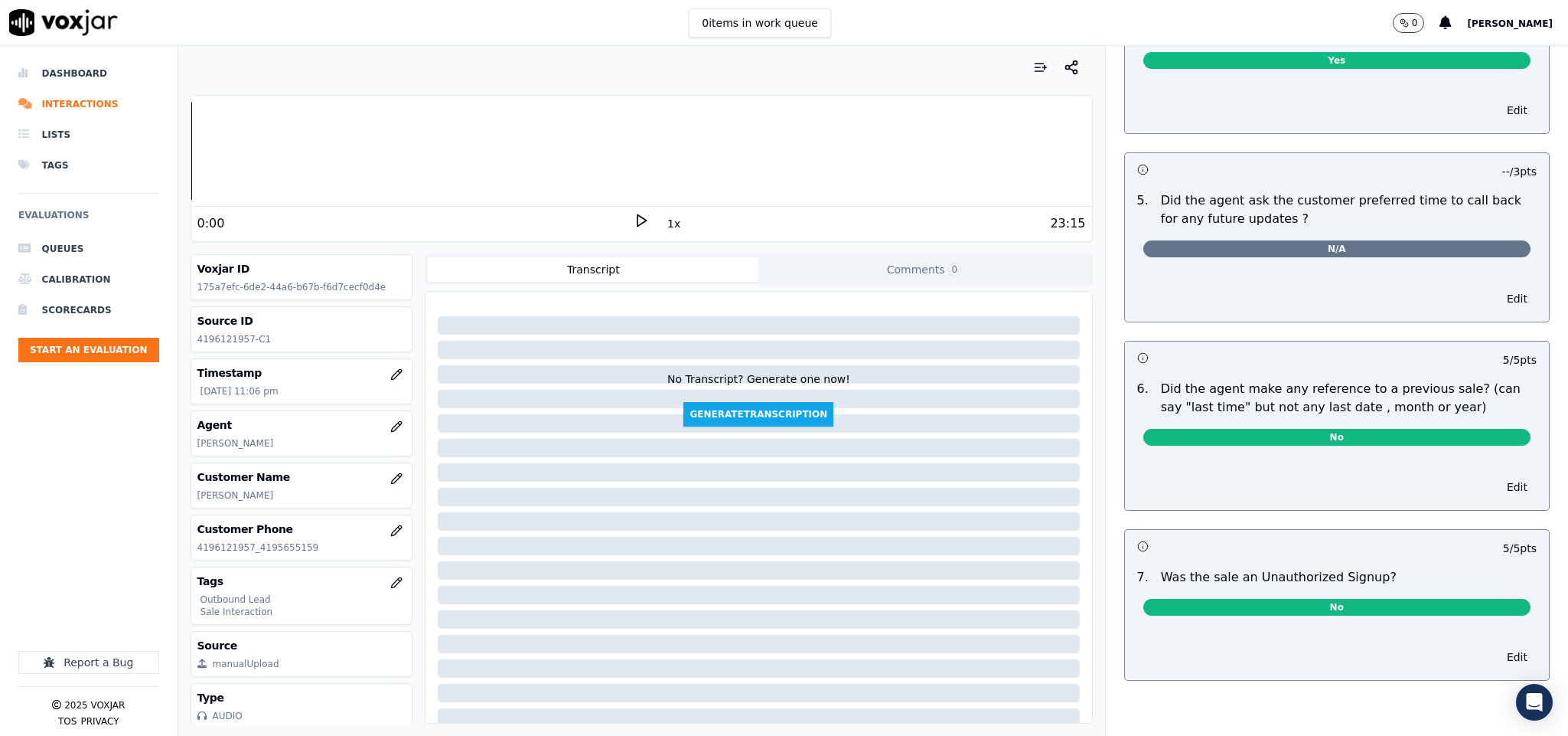
scroll to position [0, 0]
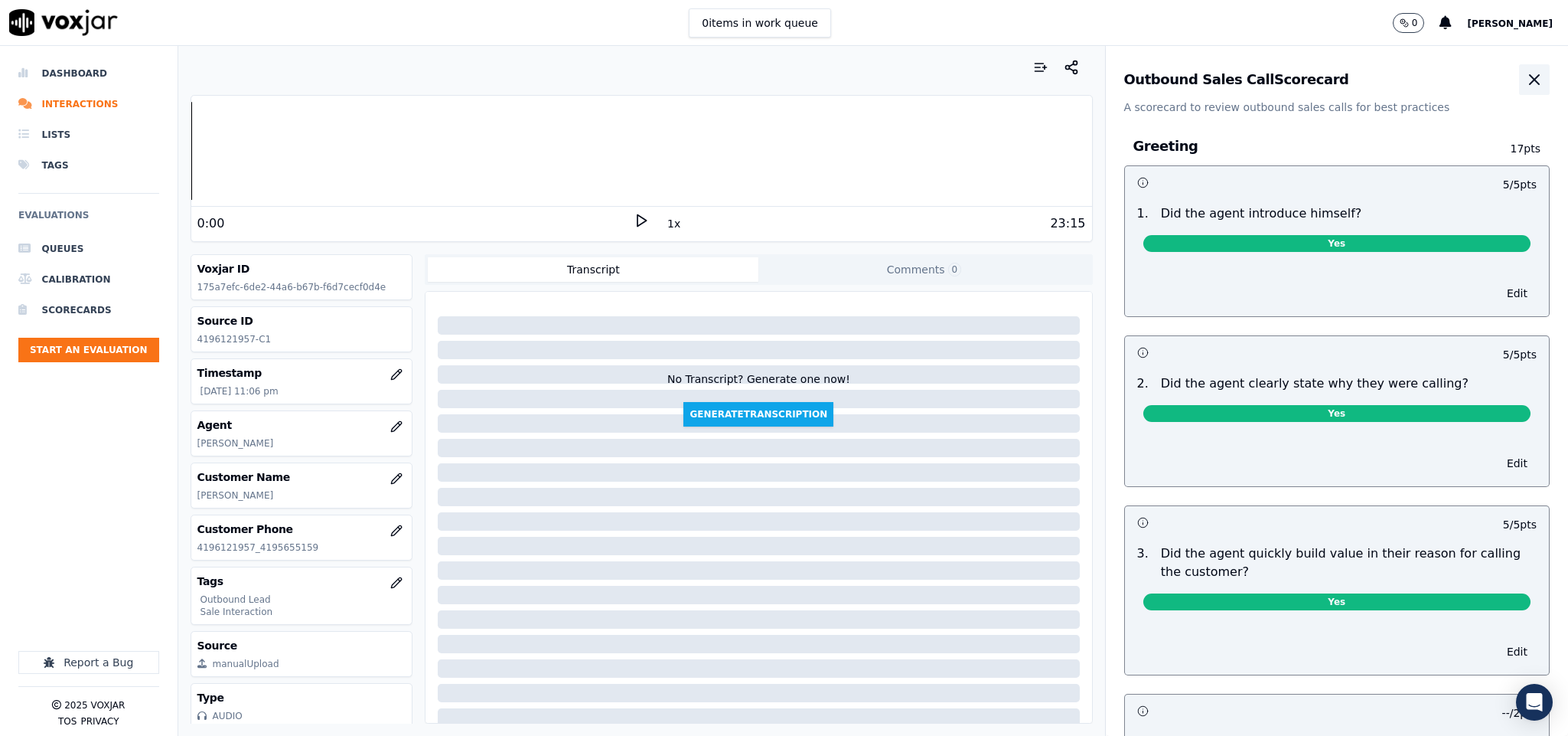
click at [1525, 72] on icon "button" at bounding box center [1534, 79] width 18 height 18
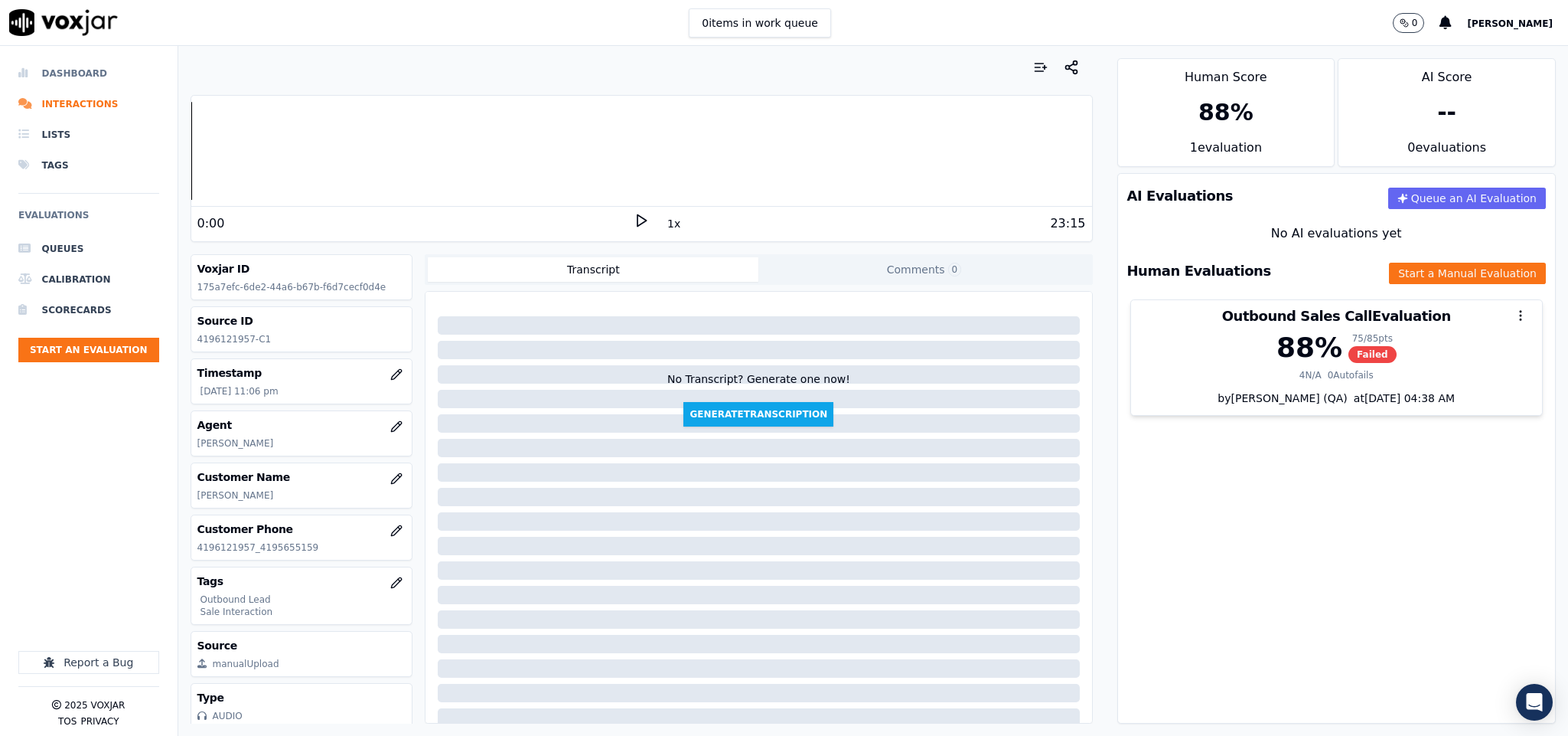
click at [81, 69] on li "Dashboard" at bounding box center [89, 73] width 140 height 30
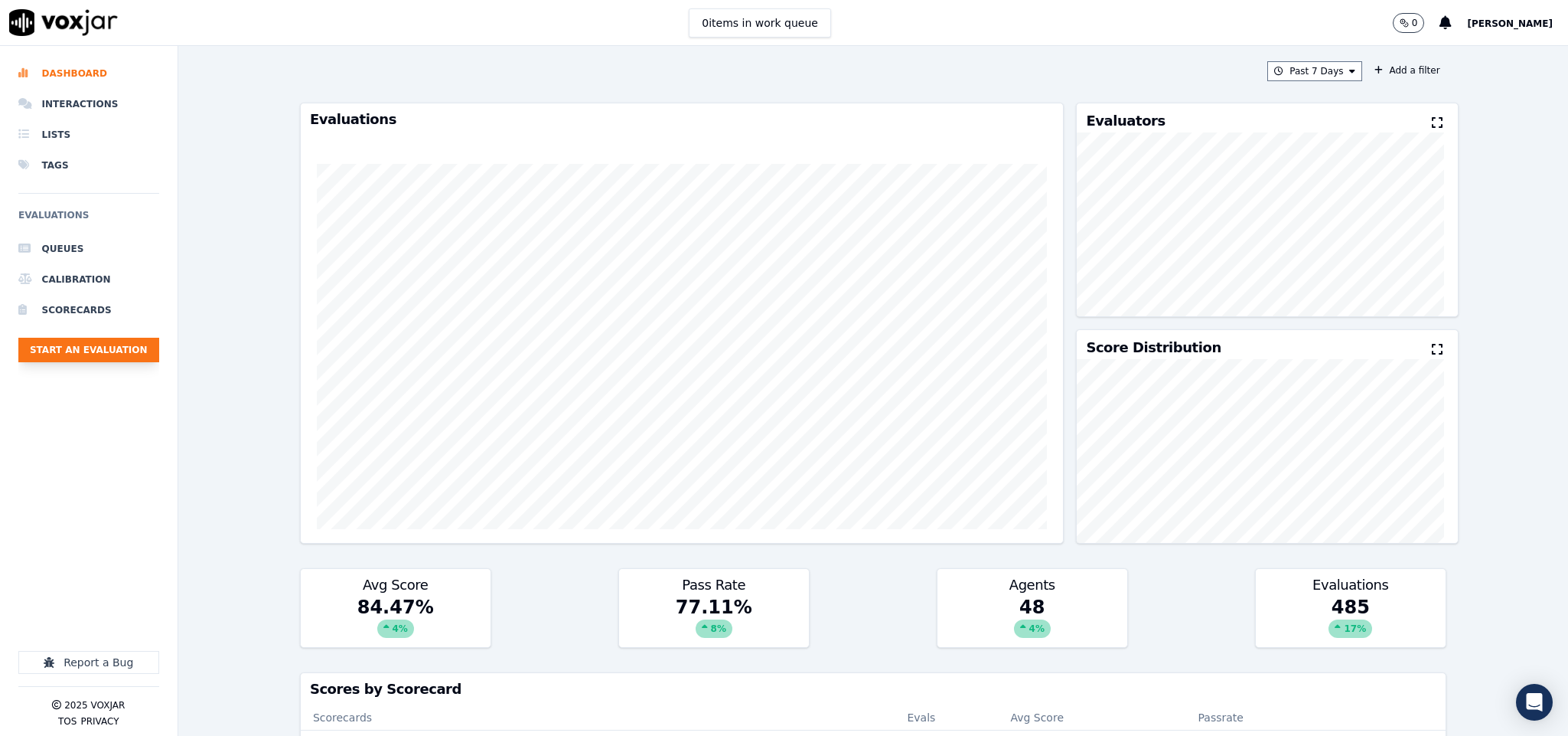
click at [109, 359] on button "Start an Evaluation" at bounding box center [89, 350] width 140 height 25
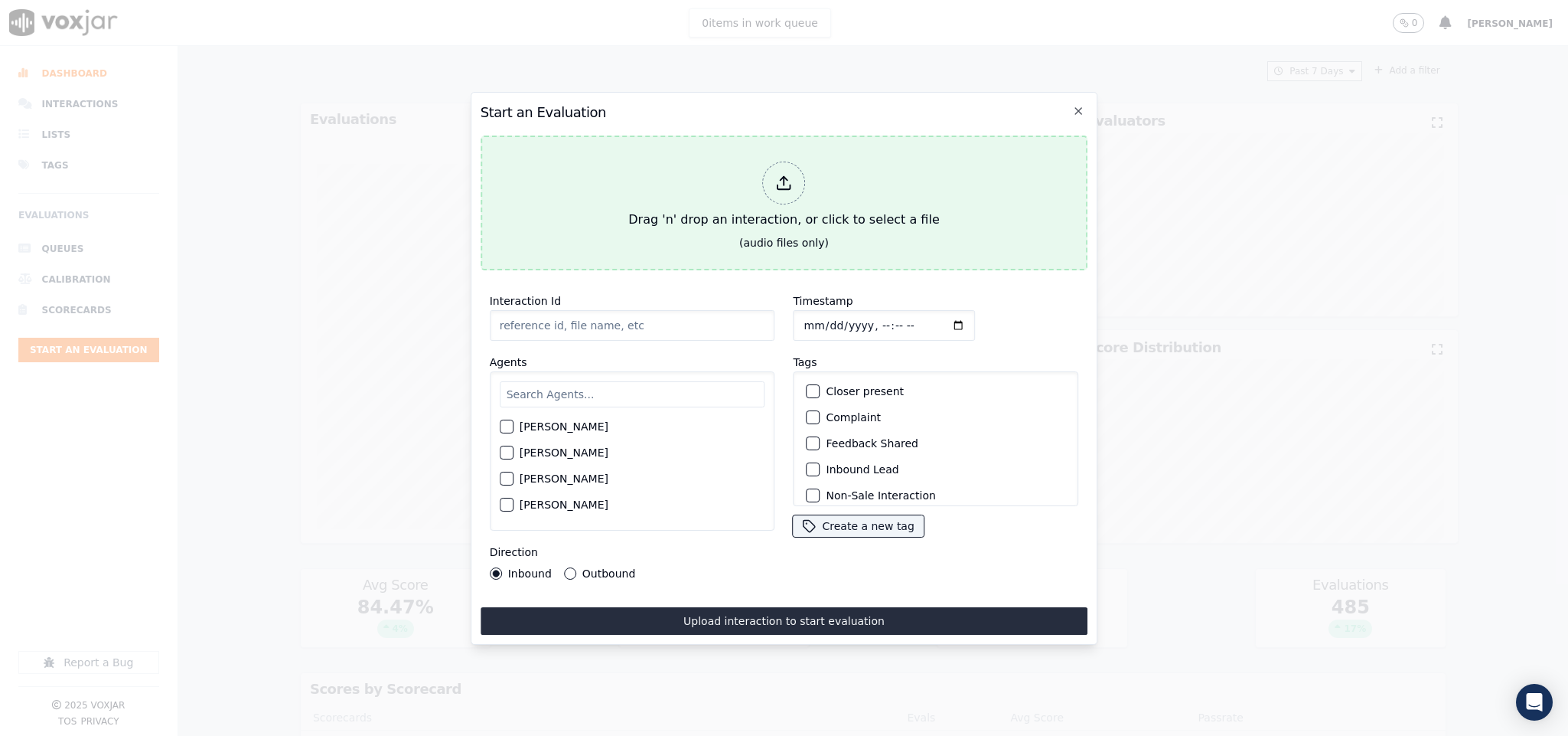
click at [783, 182] on icon at bounding box center [784, 183] width 17 height 17
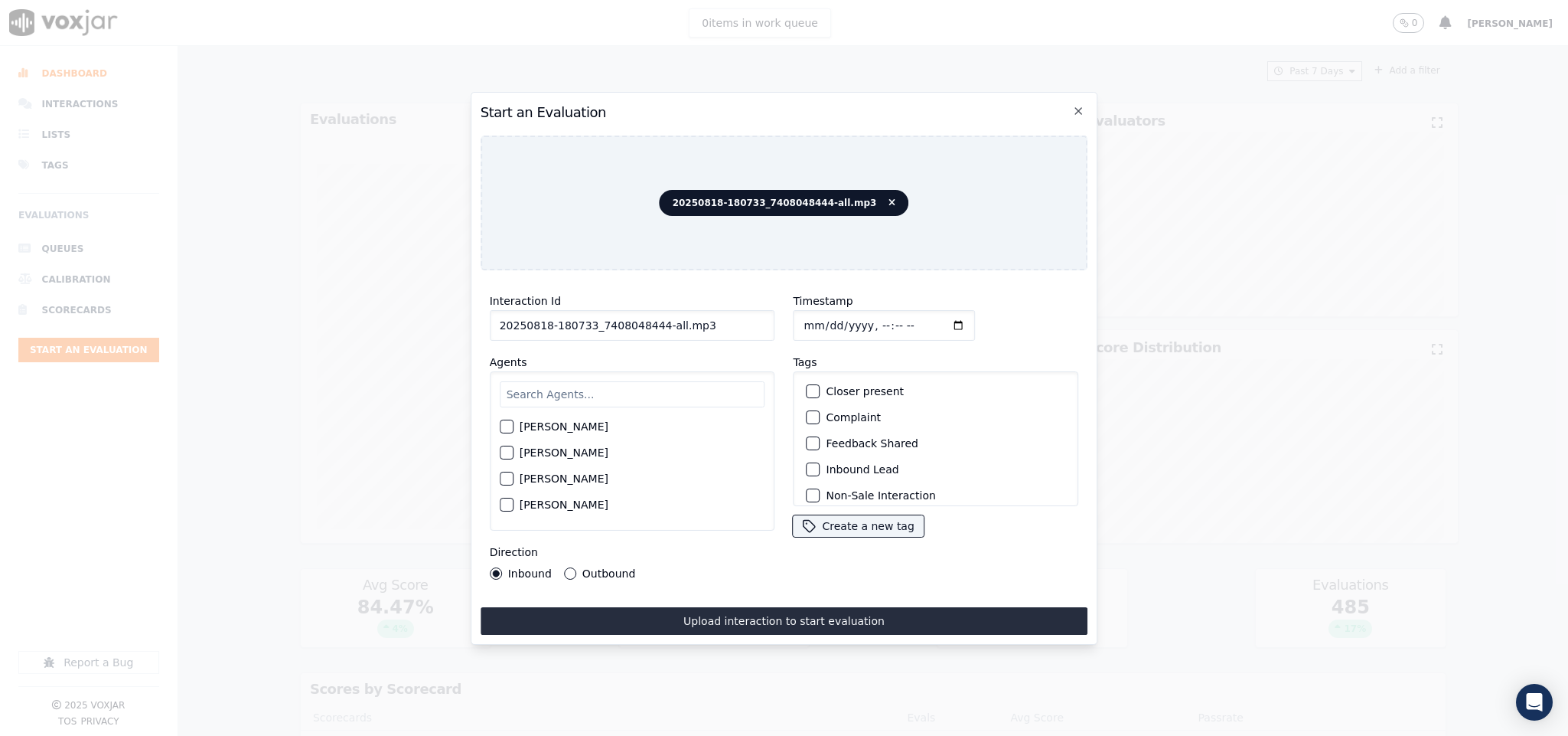
drag, startPoint x: 652, startPoint y: 322, endPoint x: 772, endPoint y: 322, distance: 120.0
click at [772, 322] on div "Interaction Id 20250818-180733_7408048444-all.mp3 Agents Harry Roy Aaron Biswas…" at bounding box center [632, 436] width 304 height 307
type input "20250818-180733_7408048444-C1"
click at [796, 317] on input "Timestamp" at bounding box center [885, 325] width 182 height 30
type input "2025-08-18T23:25"
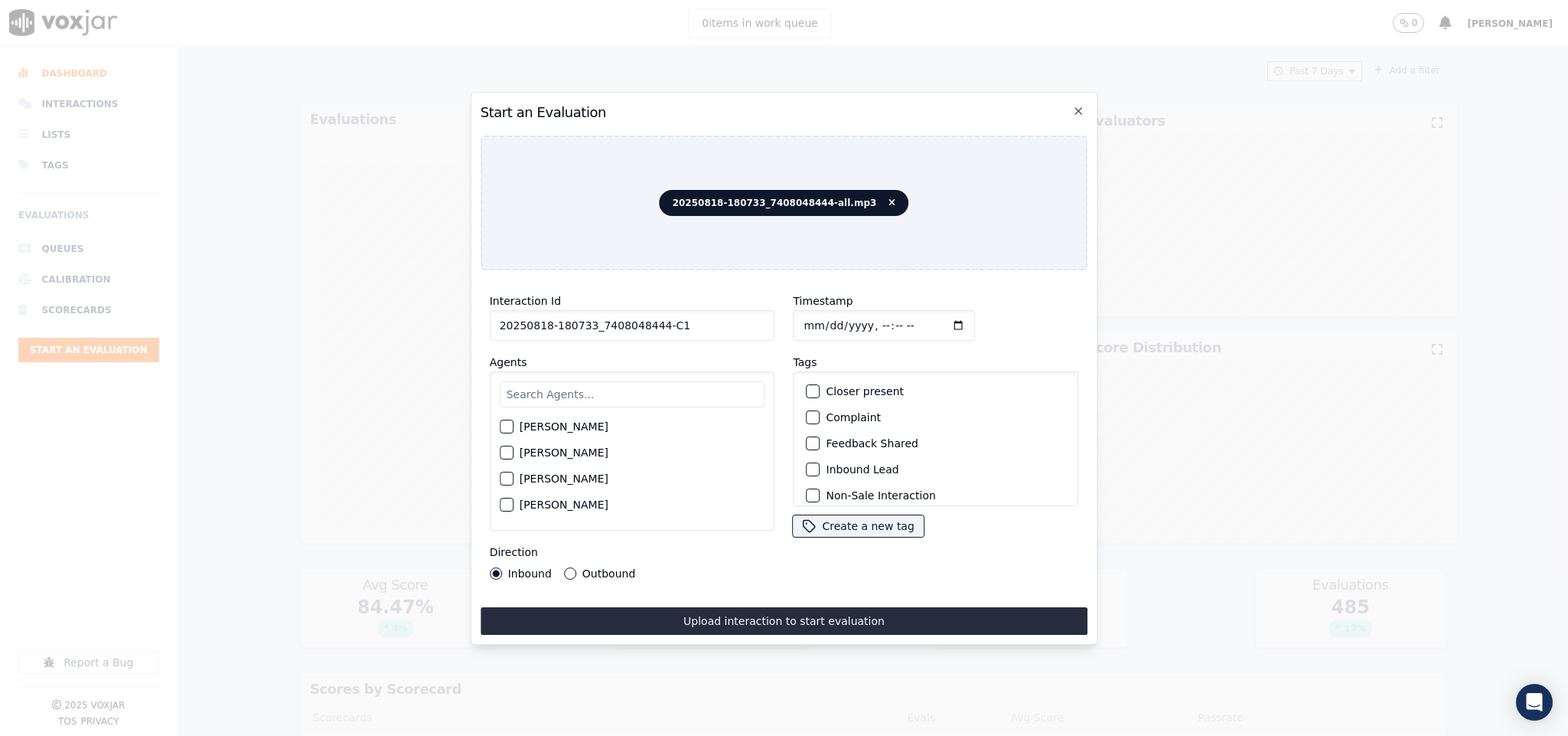
click at [566, 568] on button "Outbound" at bounding box center [570, 573] width 12 height 12
click at [808, 402] on div "button" at bounding box center [812, 407] width 10 height 10
click at [808, 481] on div "button" at bounding box center [812, 485] width 10 height 10
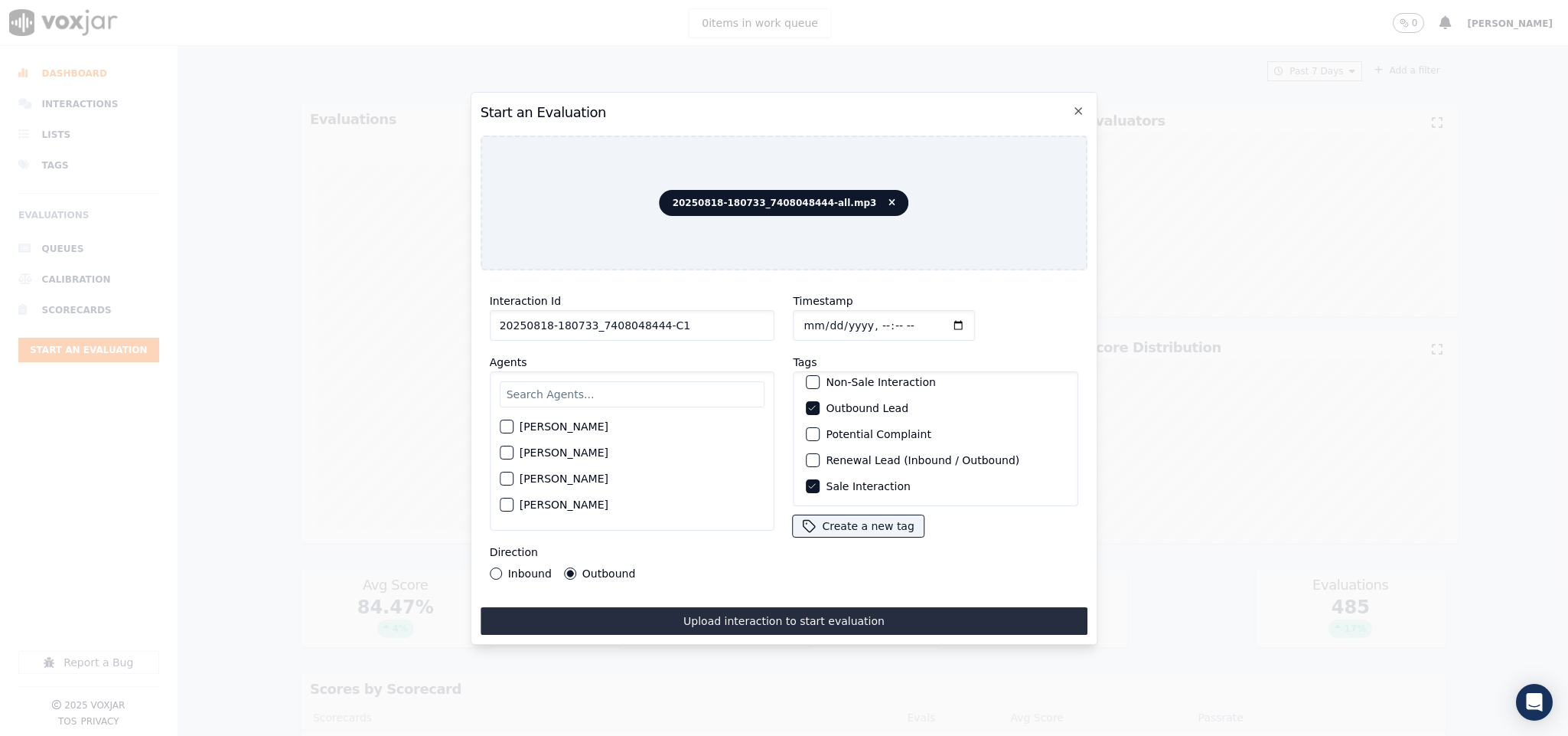
click at [666, 384] on input "text" at bounding box center [632, 394] width 266 height 26
type input "ge"
click at [504, 425] on div "button" at bounding box center [505, 430] width 10 height 10
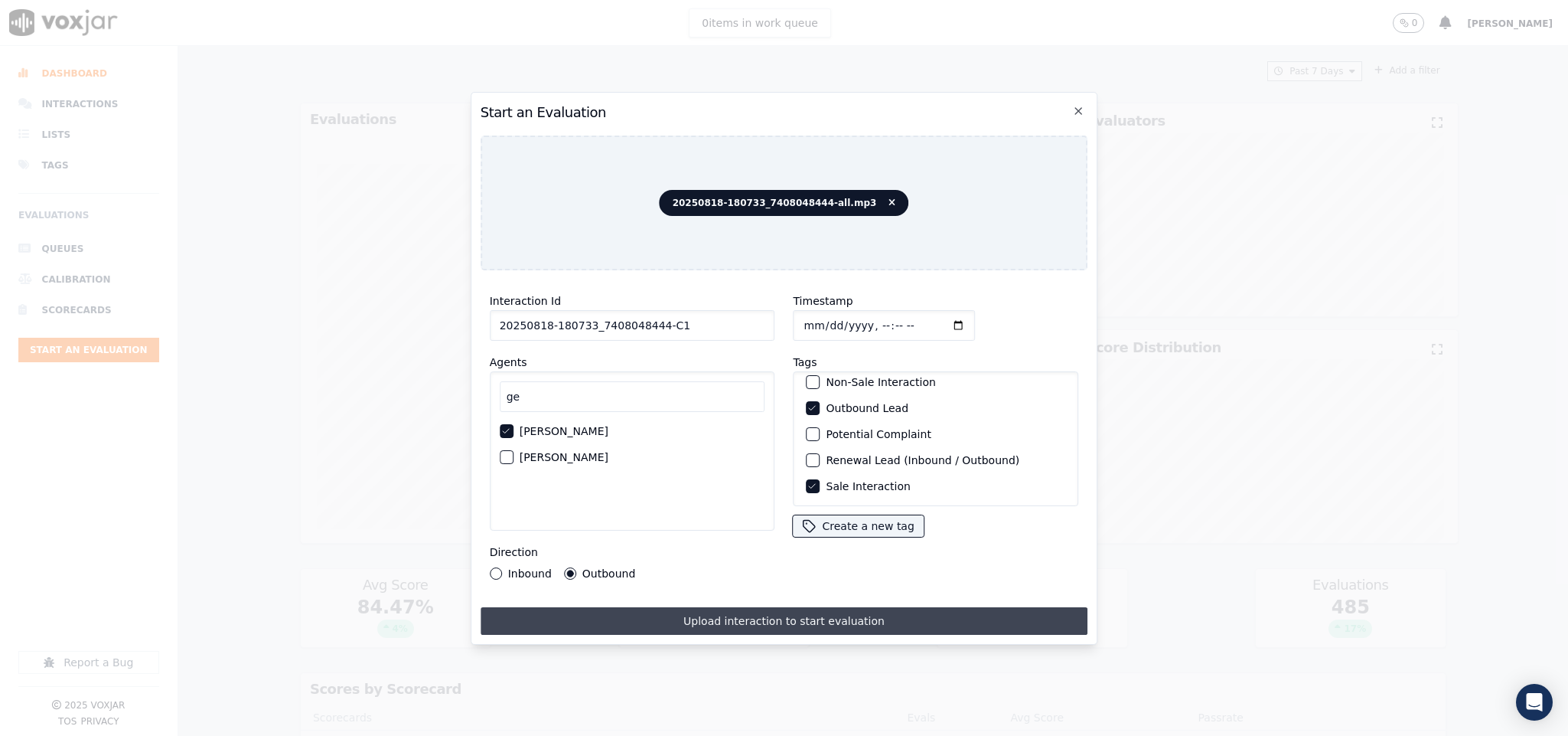
click at [593, 607] on button "Upload interaction to start evaluation" at bounding box center [784, 621] width 608 height 28
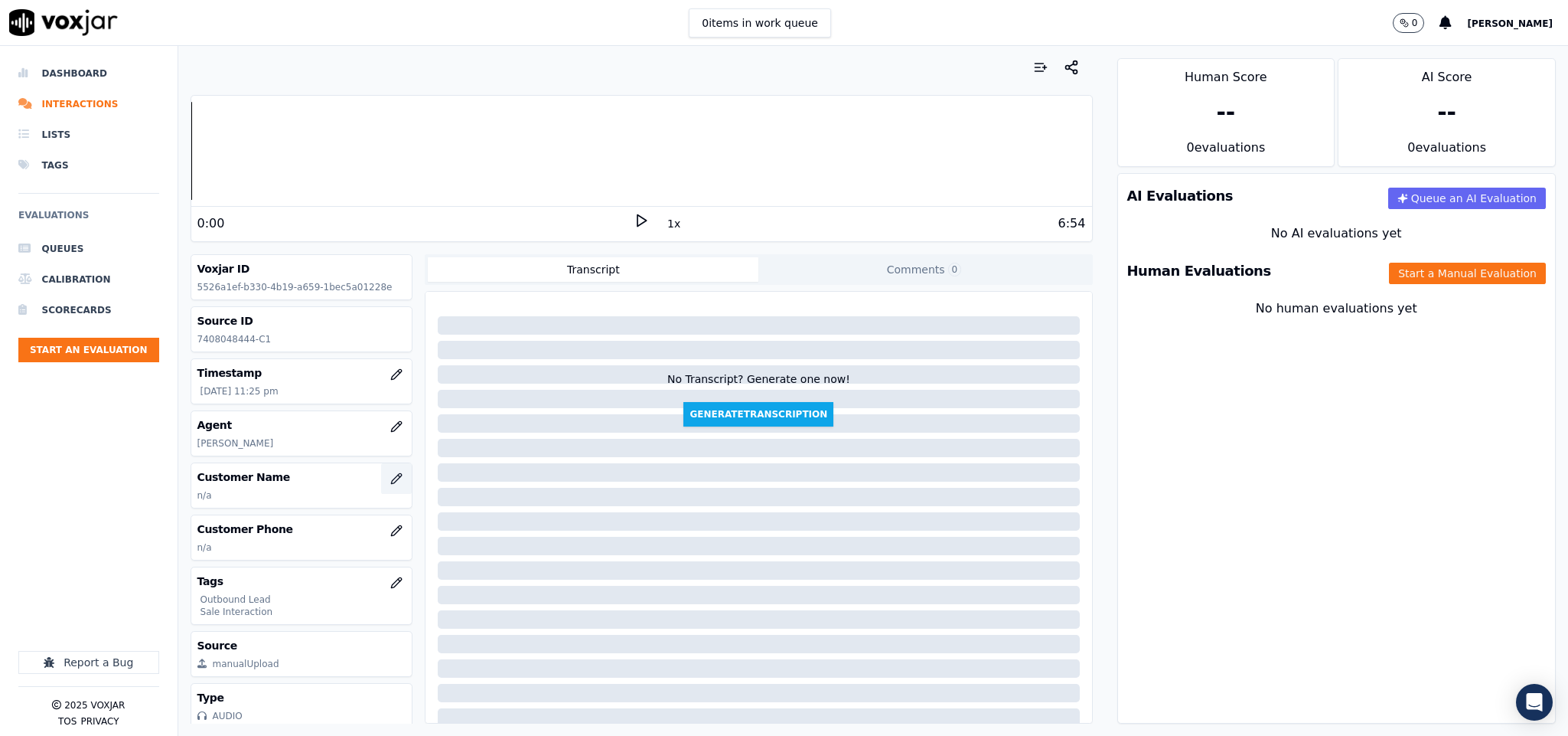
click at [390, 478] on icon "button" at bounding box center [396, 478] width 12 height 12
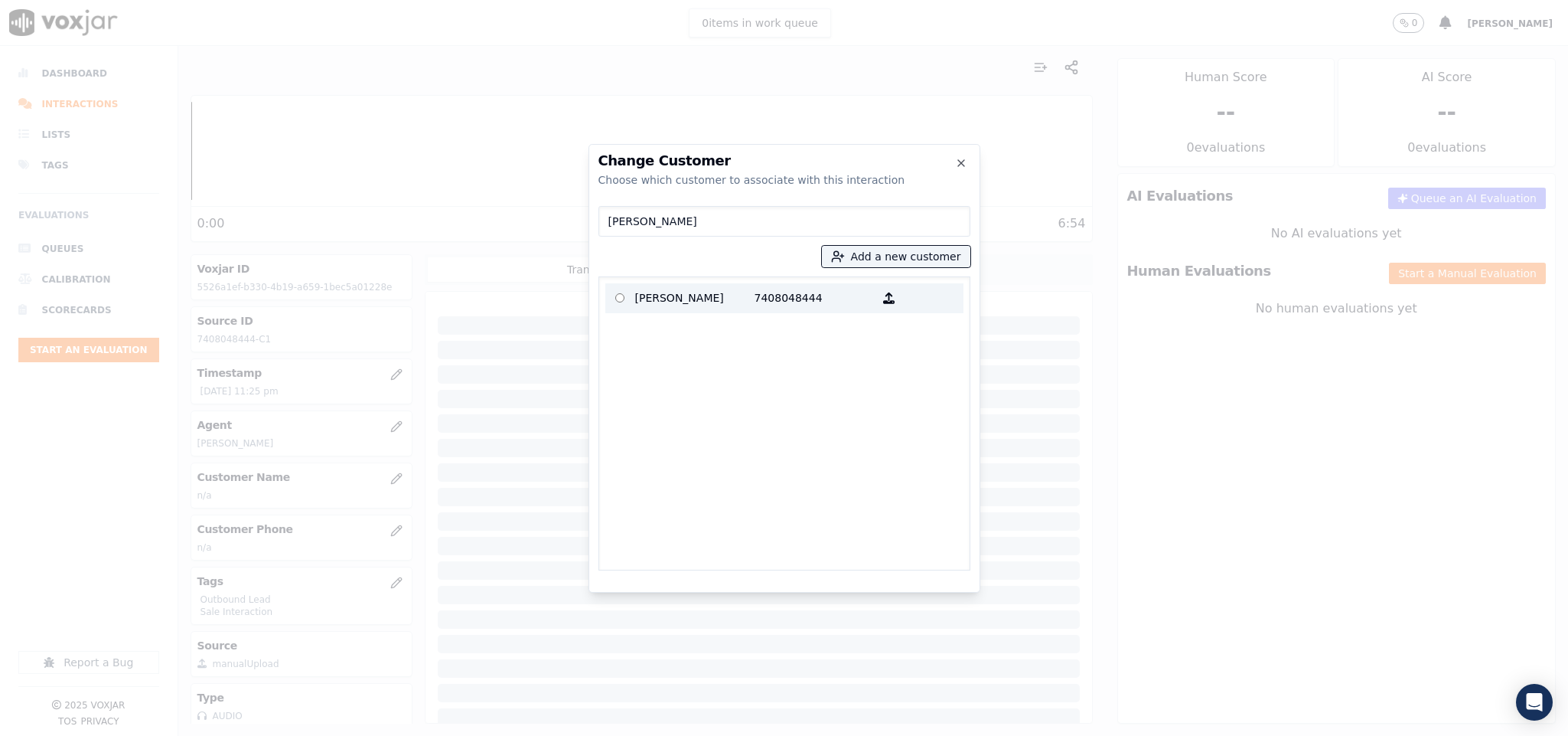
type input "KEVIN J VALENTINE"
click at [687, 292] on p "KEVIN J VALENTINE" at bounding box center [695, 299] width 120 height 24
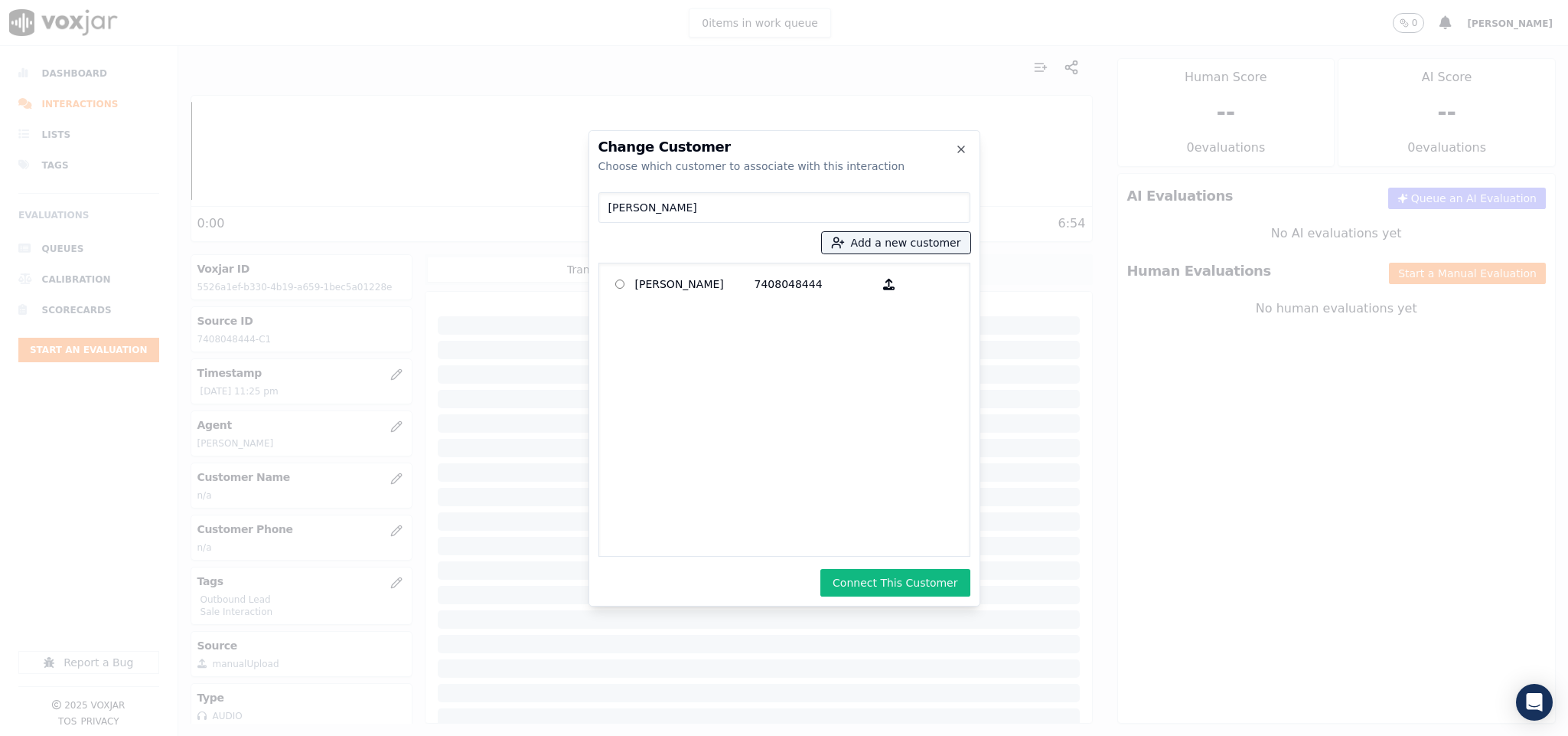
click at [884, 582] on button "Connect This Customer" at bounding box center [895, 583] width 149 height 28
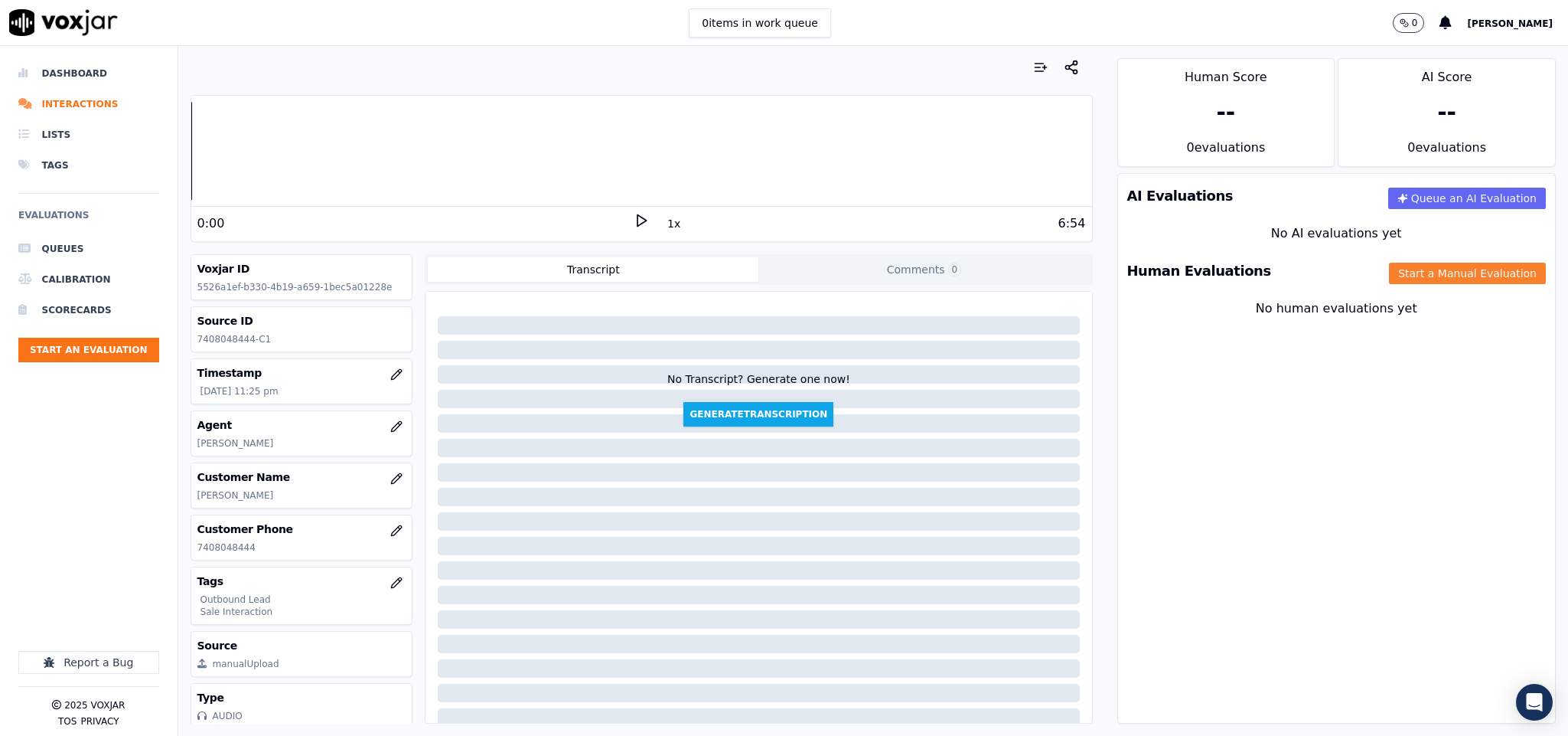
click at [1403, 275] on button "Start a Manual Evaluation" at bounding box center [1467, 273] width 157 height 22
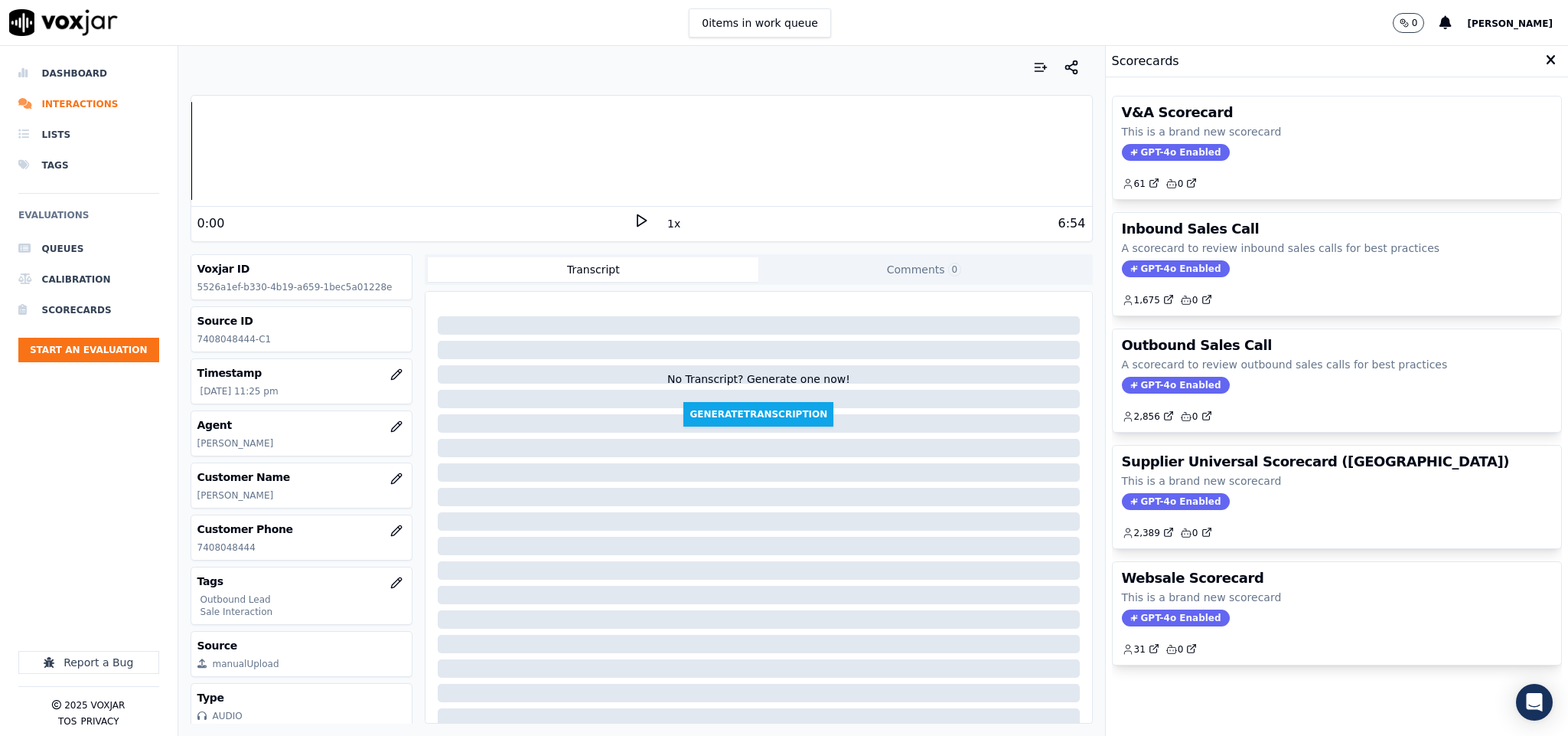
click at [1147, 394] on span "GPT-4o Enabled" at bounding box center [1175, 385] width 108 height 17
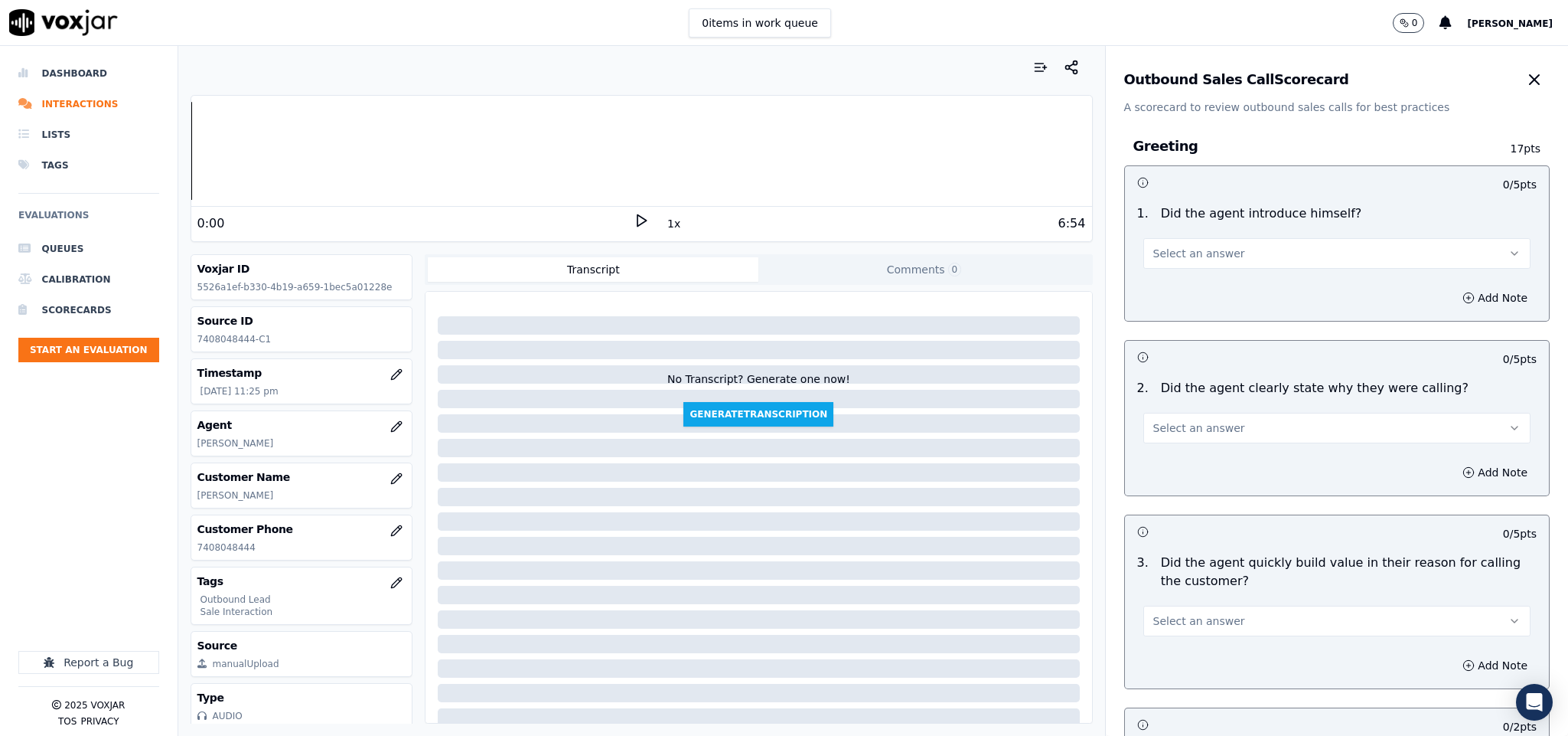
click at [1207, 253] on span "Select an answer" at bounding box center [1199, 253] width 92 height 15
click at [1196, 281] on div "Yes" at bounding box center [1299, 288] width 350 height 25
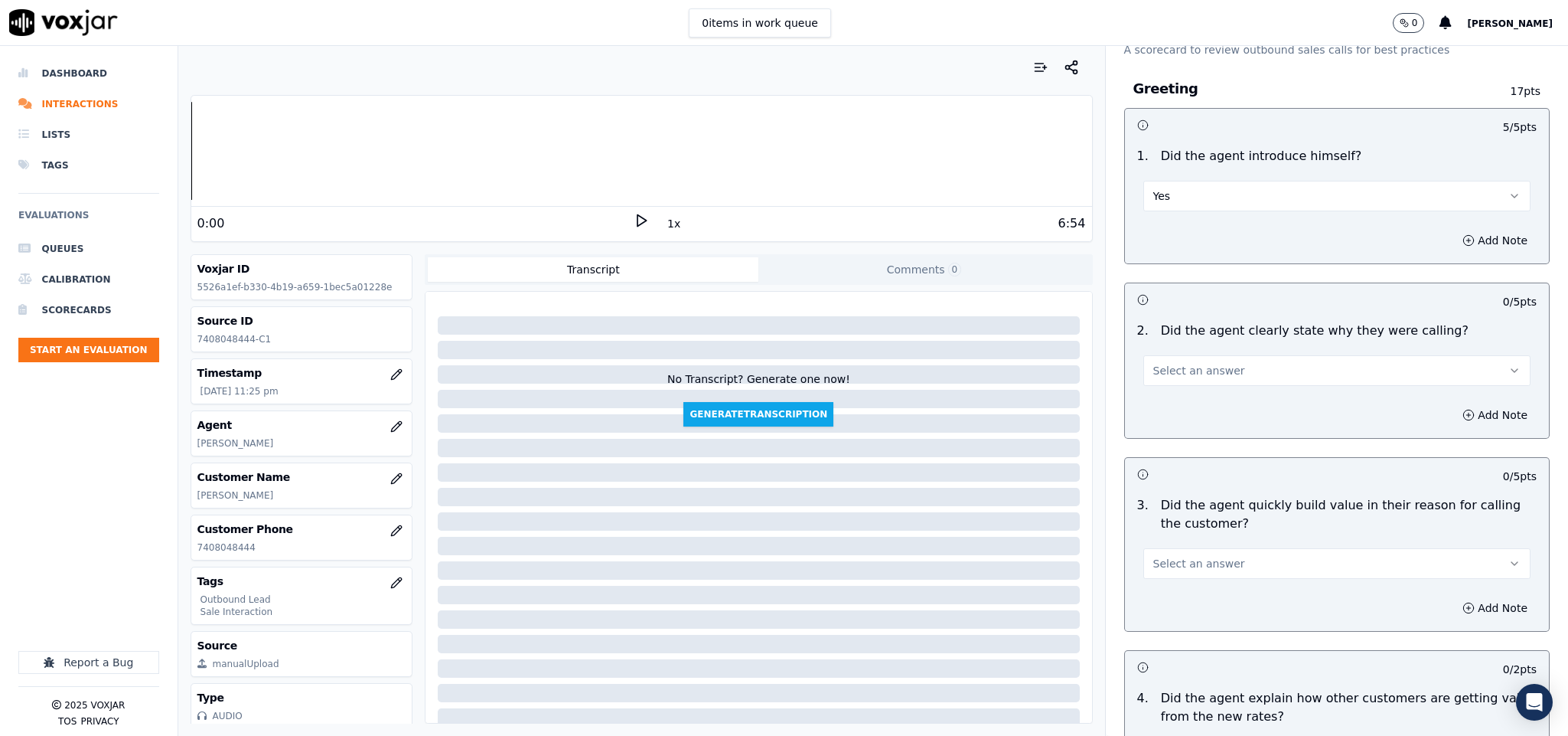
scroll to position [115, 0]
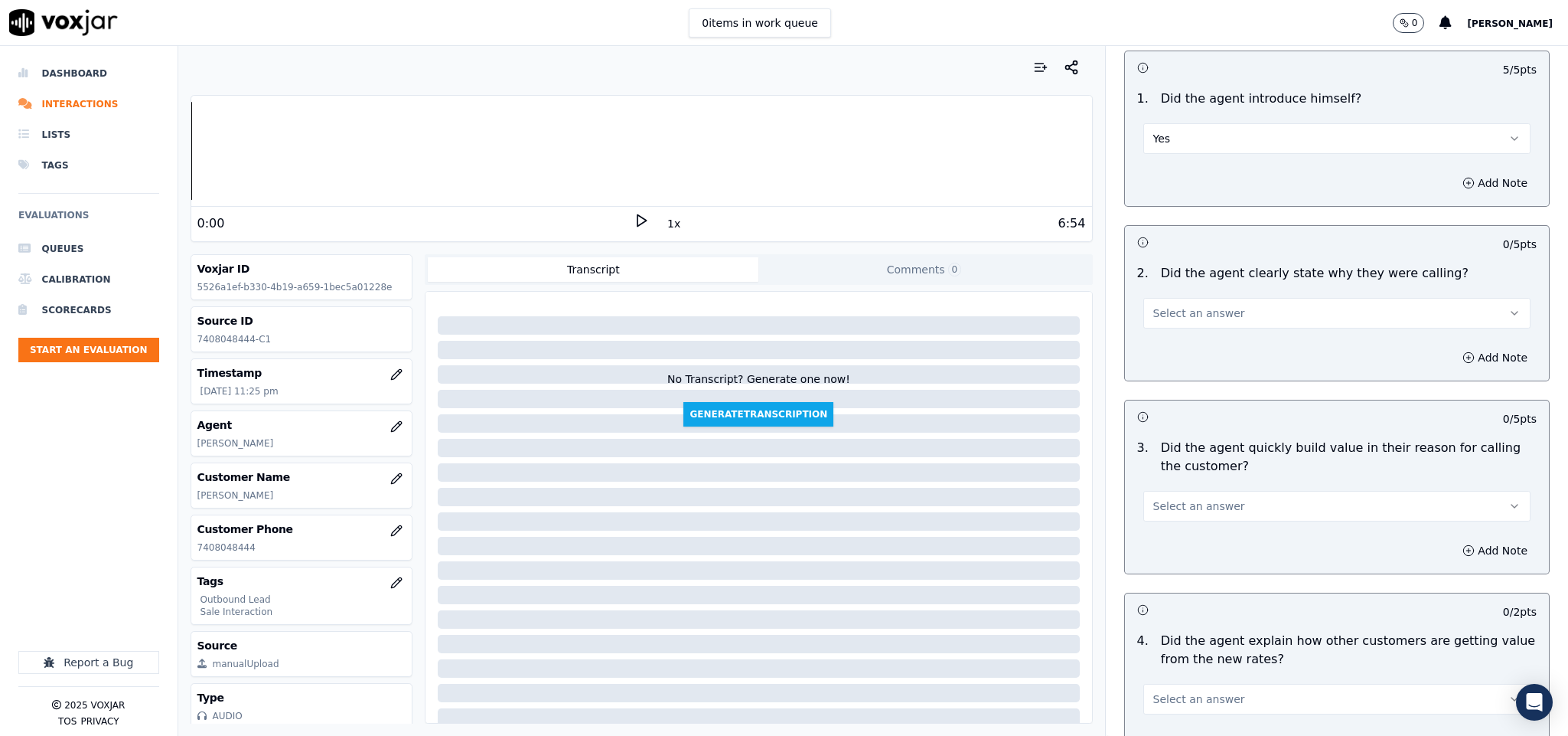
click at [1229, 302] on button "Select an answer" at bounding box center [1337, 313] width 388 height 30
click at [1210, 346] on div "Yes" at bounding box center [1299, 349] width 350 height 25
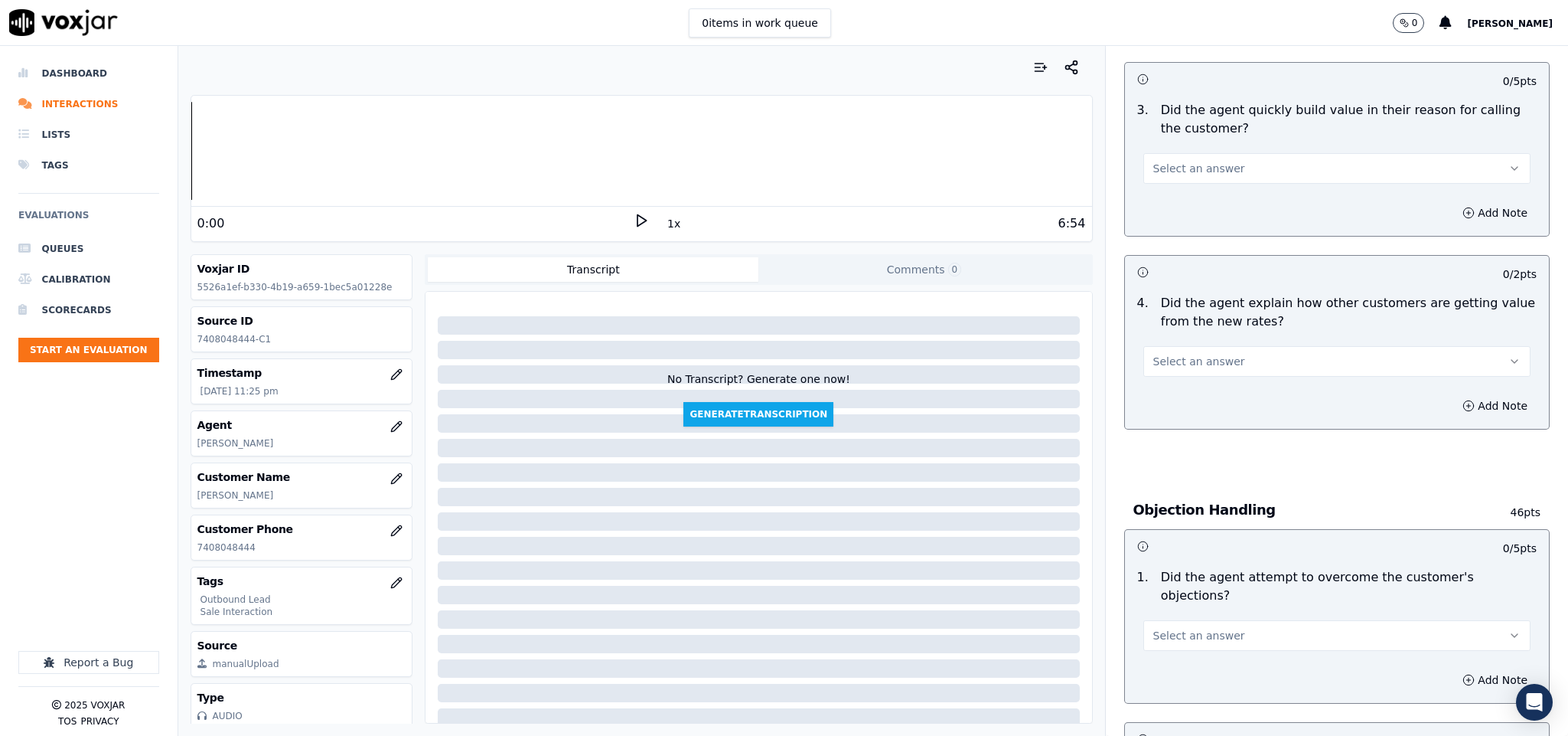
scroll to position [459, 0]
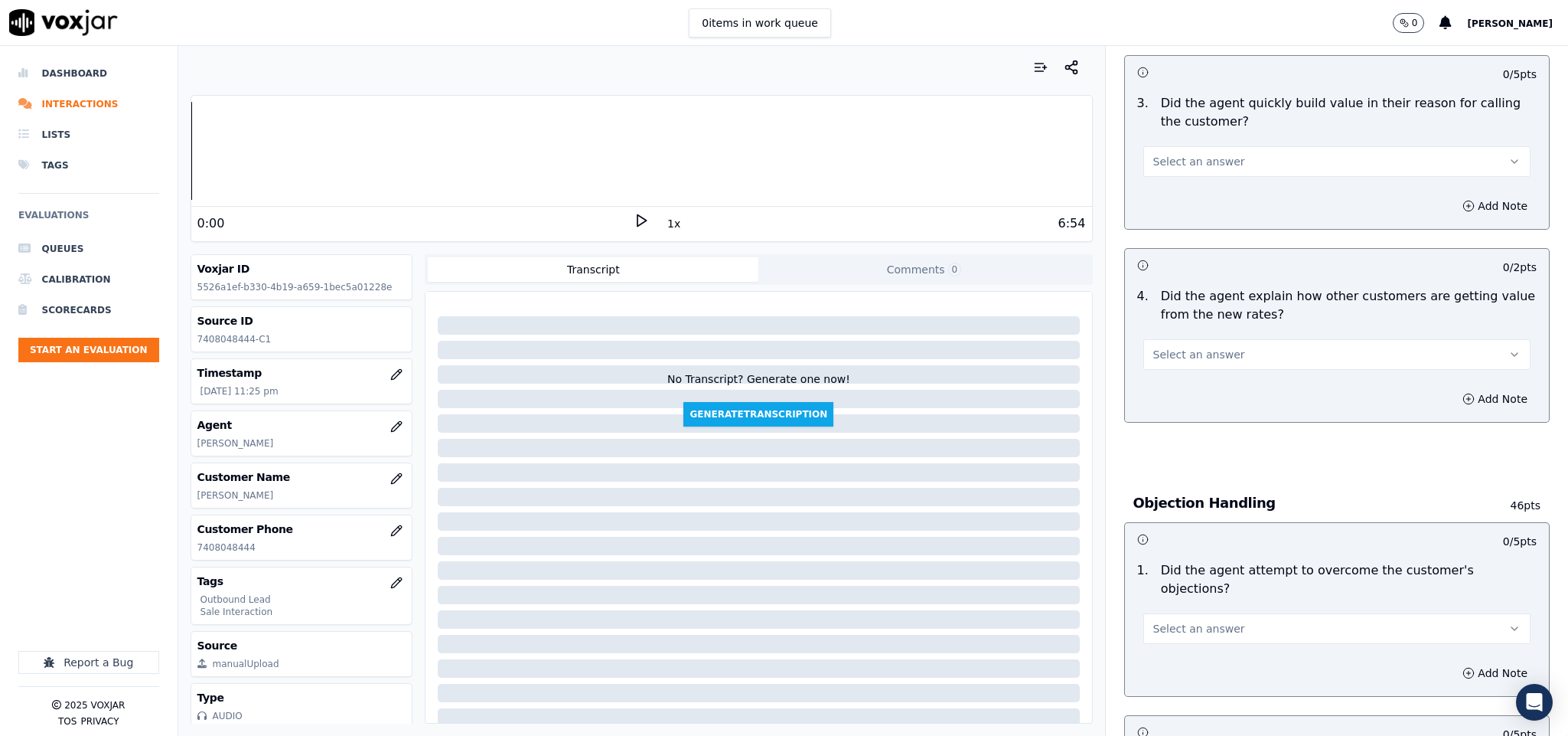
click at [1207, 152] on button "Select an answer" at bounding box center [1337, 161] width 388 height 30
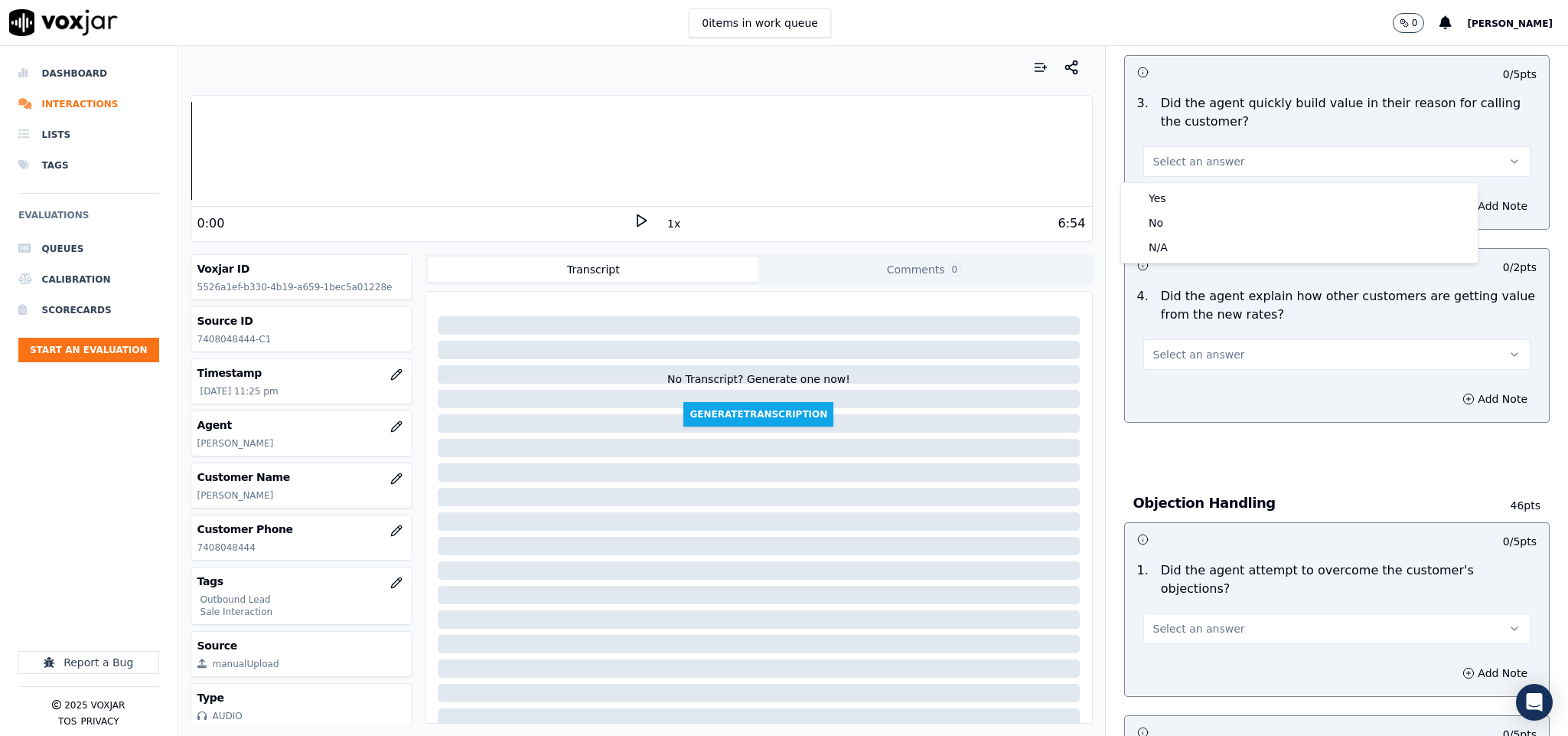
click at [1190, 183] on div "Yes No N/A" at bounding box center [1299, 223] width 357 height 80
click at [1187, 192] on div "Yes" at bounding box center [1299, 198] width 350 height 25
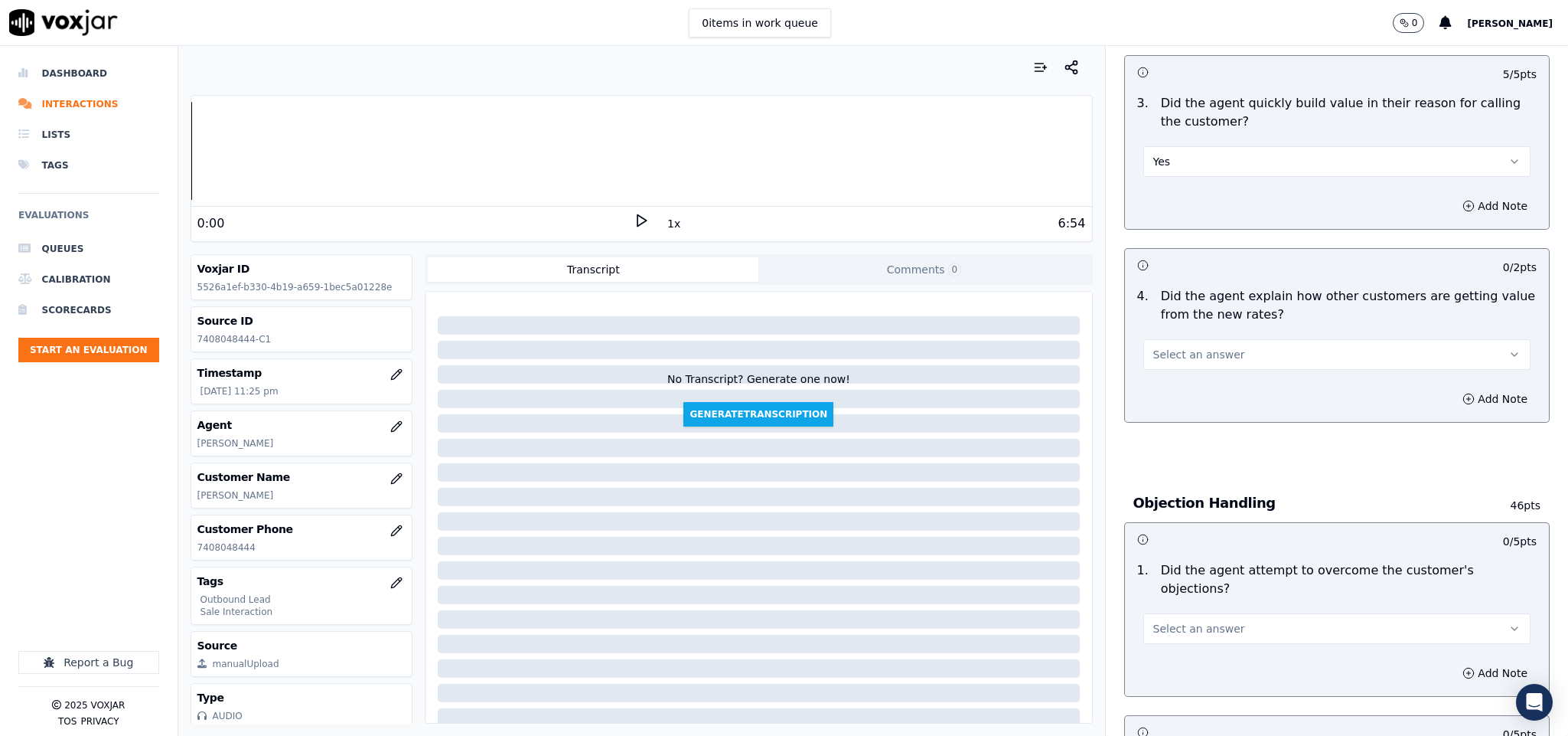
click at [1199, 346] on button "Select an answer" at bounding box center [1337, 354] width 388 height 30
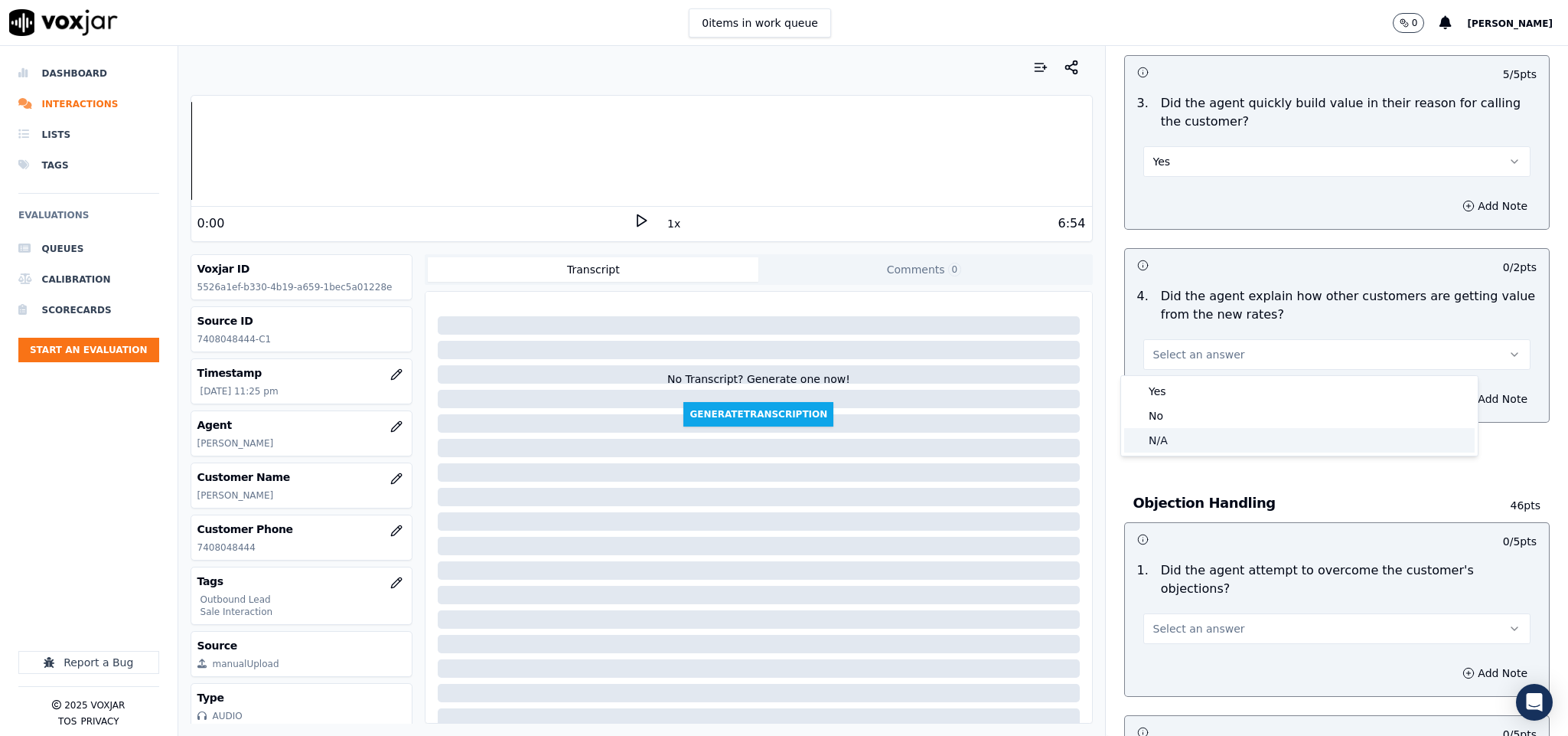
click at [1176, 437] on div "N/A" at bounding box center [1299, 440] width 350 height 25
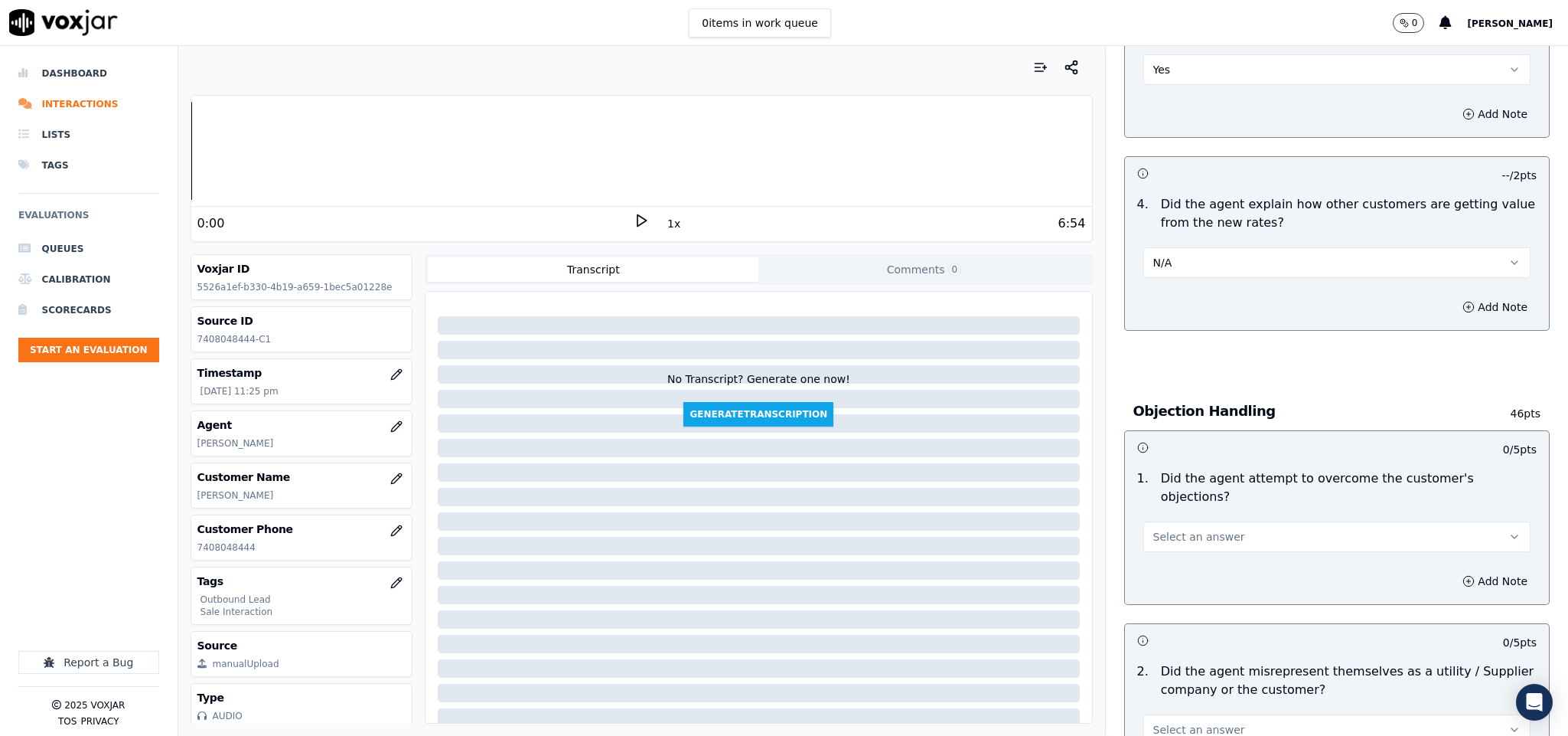
scroll to position [689, 0]
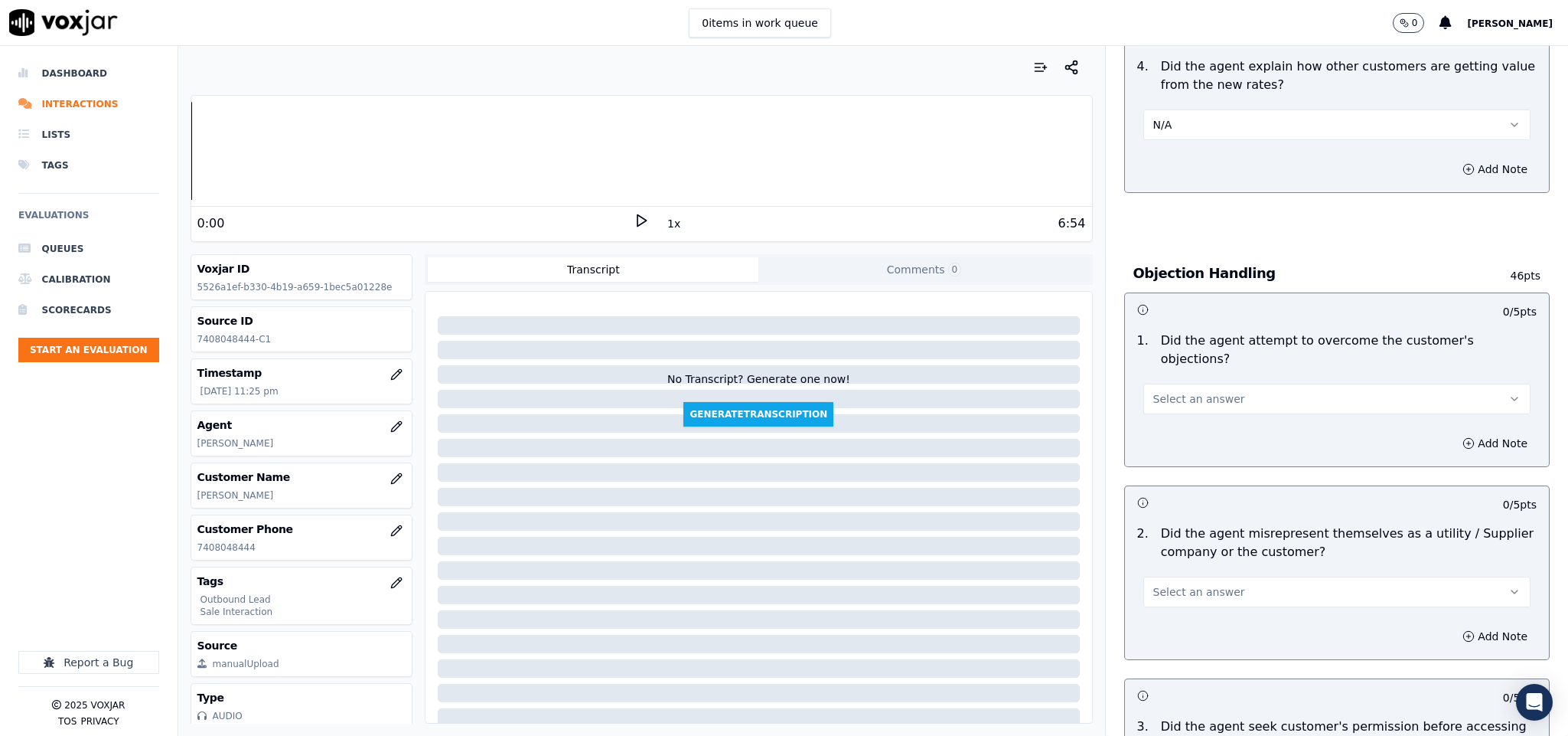
click at [1208, 391] on span "Select an answer" at bounding box center [1199, 398] width 92 height 15
click at [1173, 414] on div "Yes" at bounding box center [1299, 417] width 350 height 25
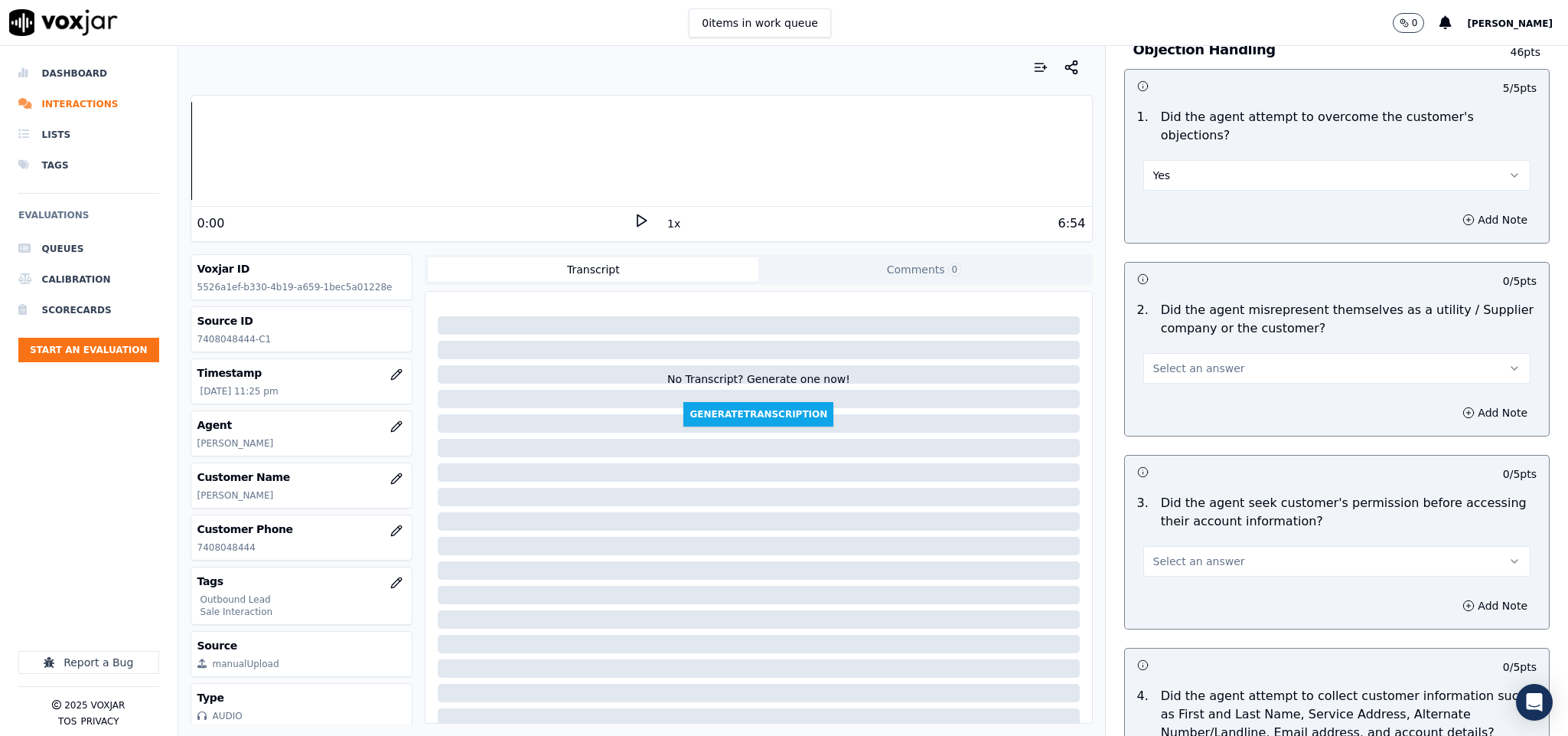
scroll to position [919, 0]
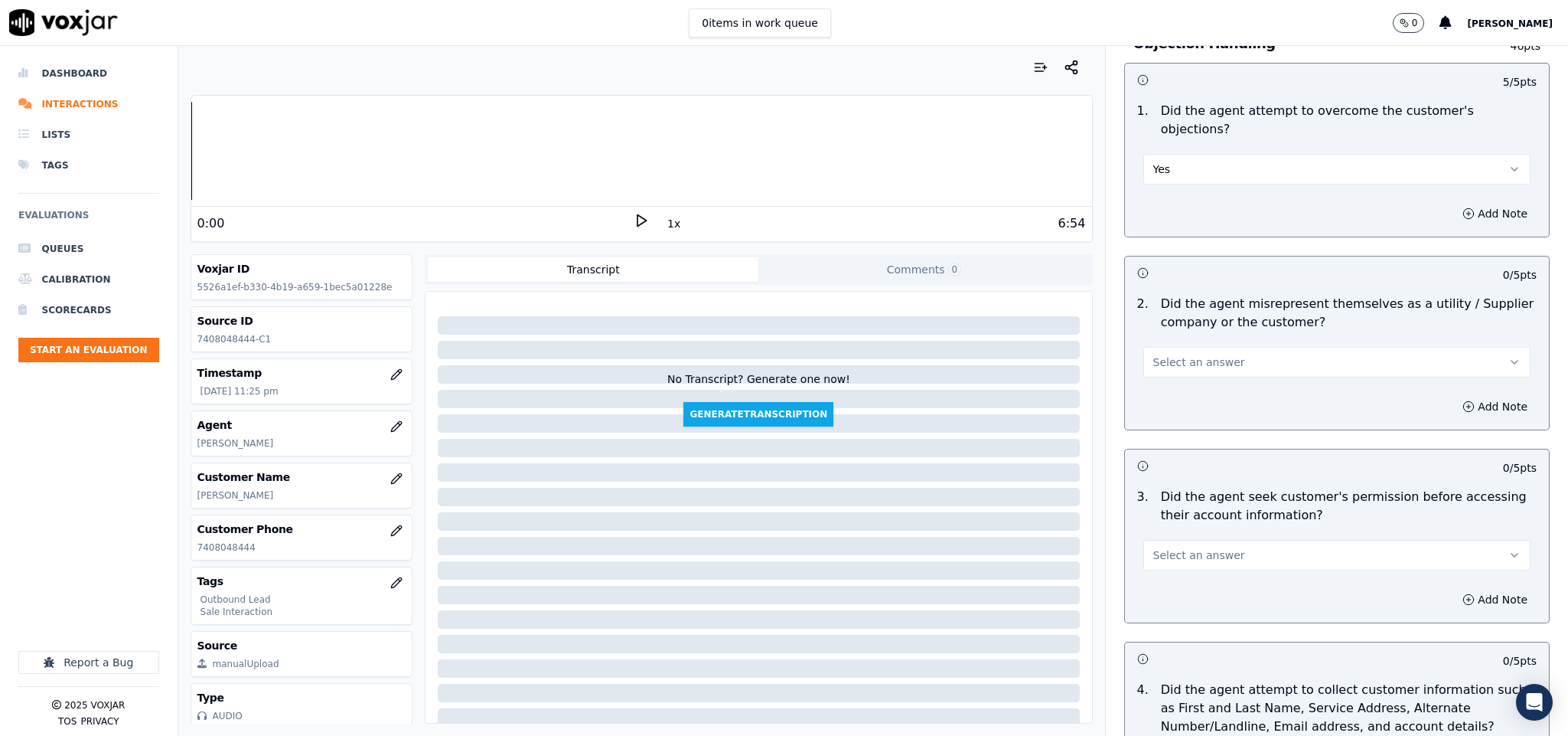
click at [1235, 347] on button "Select an answer" at bounding box center [1337, 362] width 388 height 30
click at [1207, 398] on div "No" at bounding box center [1299, 406] width 350 height 25
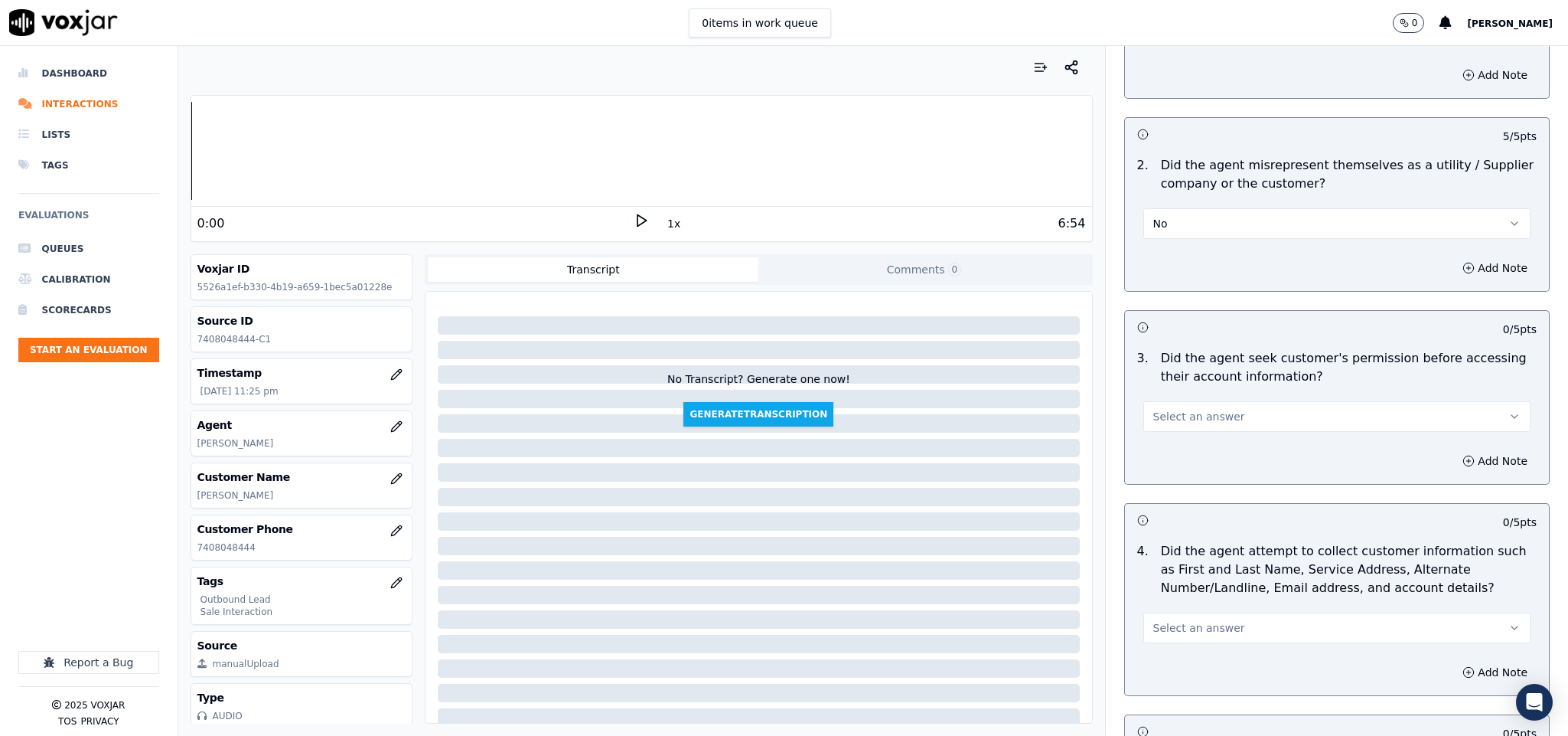
scroll to position [1263, 0]
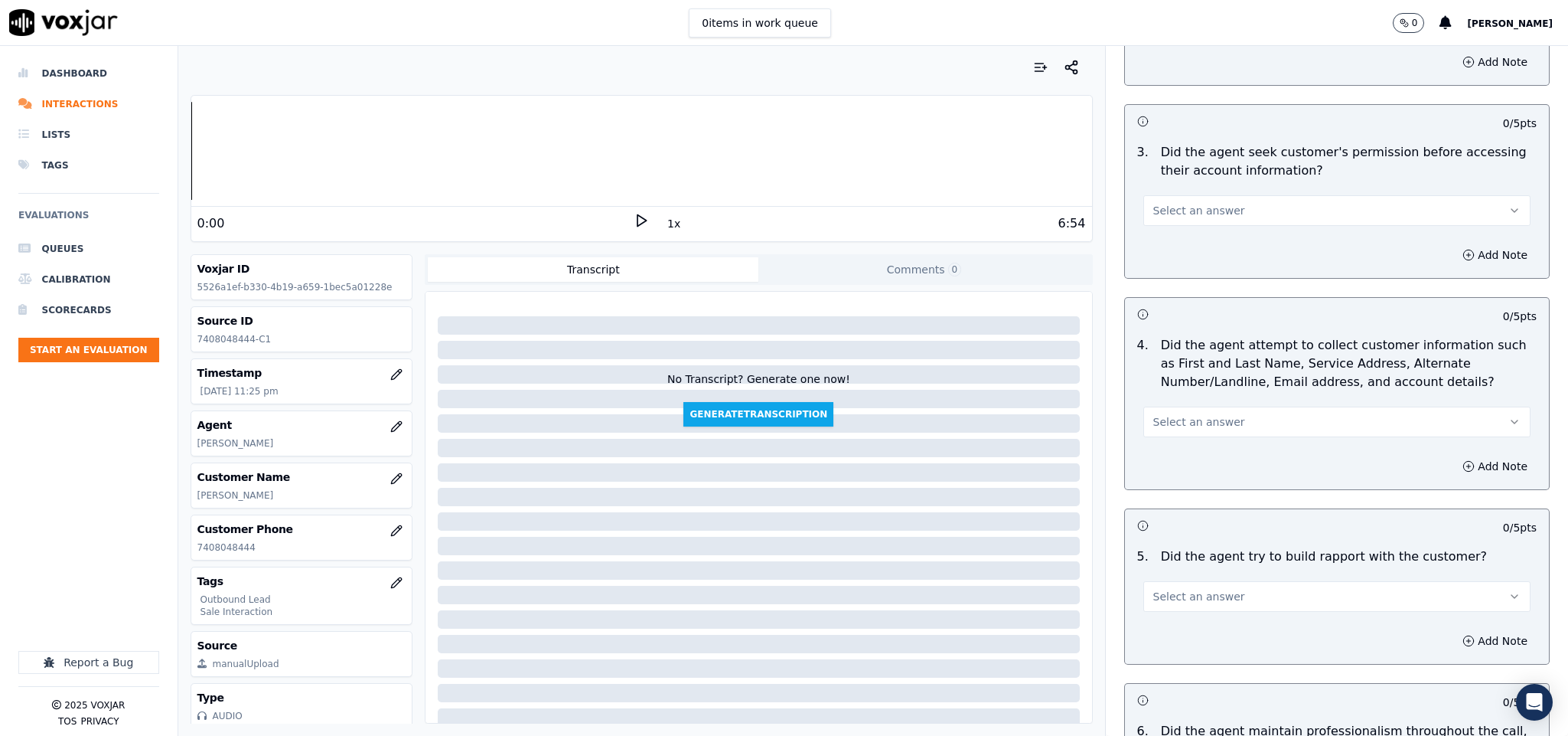
click at [1185, 203] on span "Select an answer" at bounding box center [1199, 210] width 92 height 15
click at [1167, 252] on div "No" at bounding box center [1299, 255] width 350 height 25
click at [1456, 244] on button "Add Note" at bounding box center [1495, 255] width 84 height 22
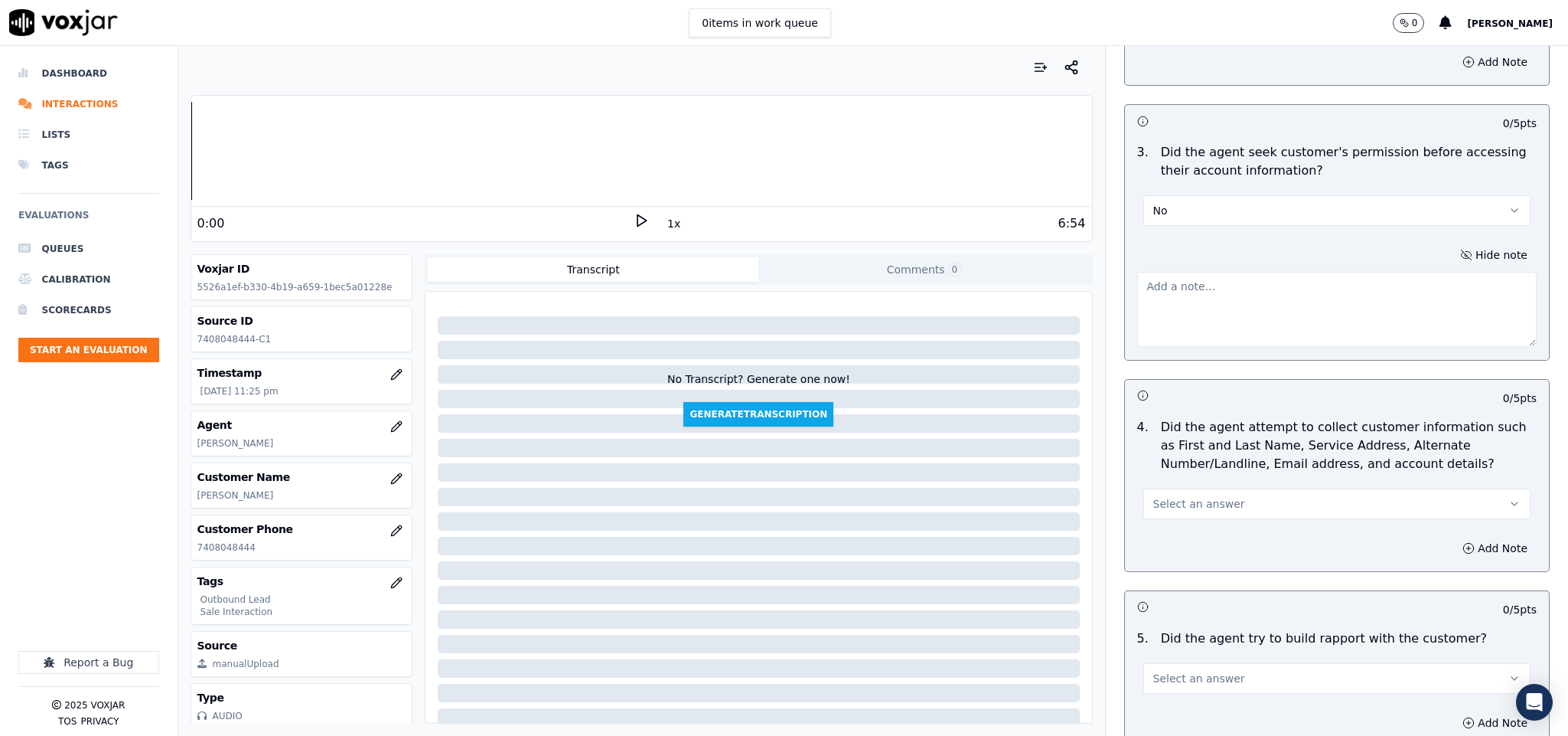
click at [1374, 297] on textarea at bounding box center [1337, 309] width 401 height 75
paste textarea "@4:01 - “The agent must ask for and obtain the customer’s permission before sha…"
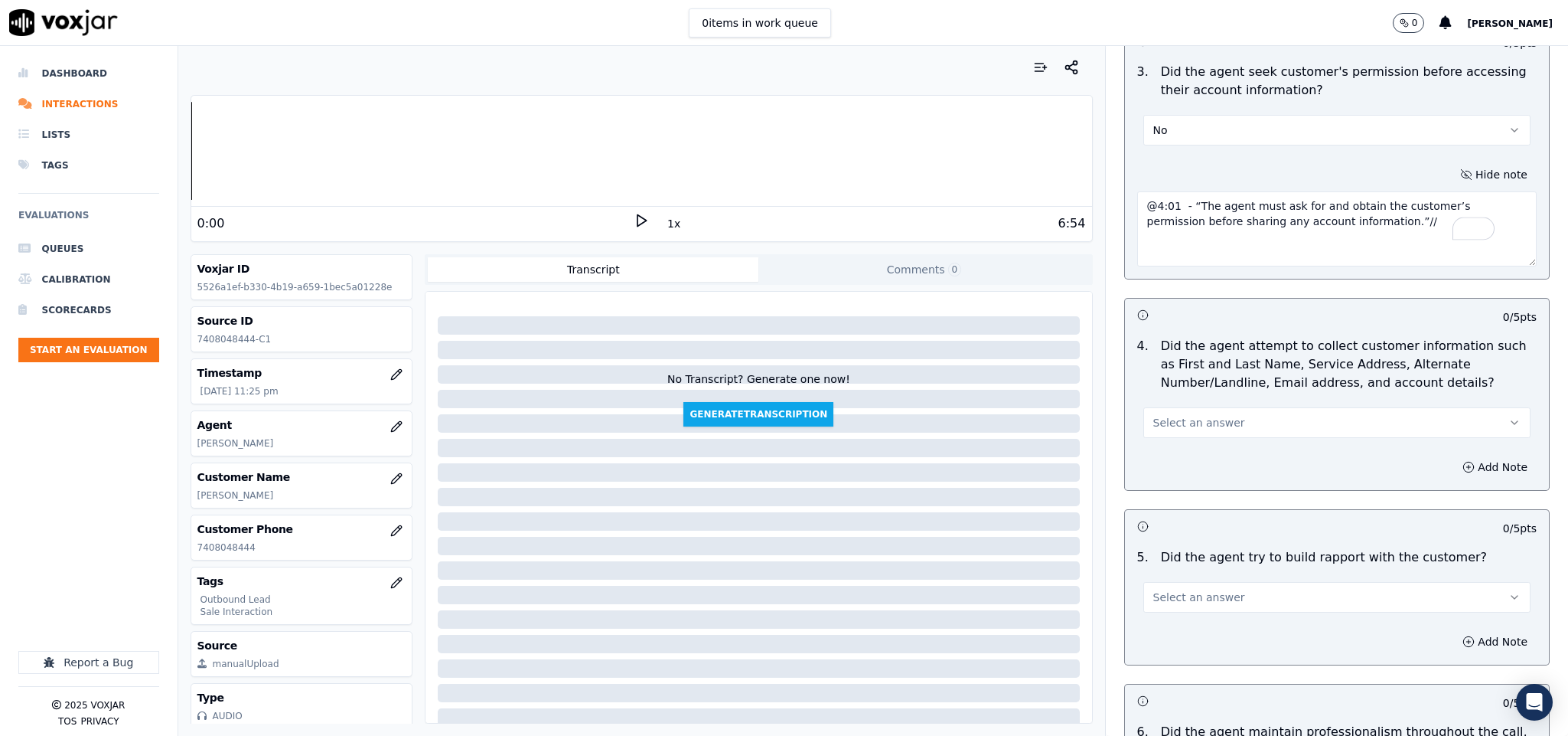
scroll to position [1493, 0]
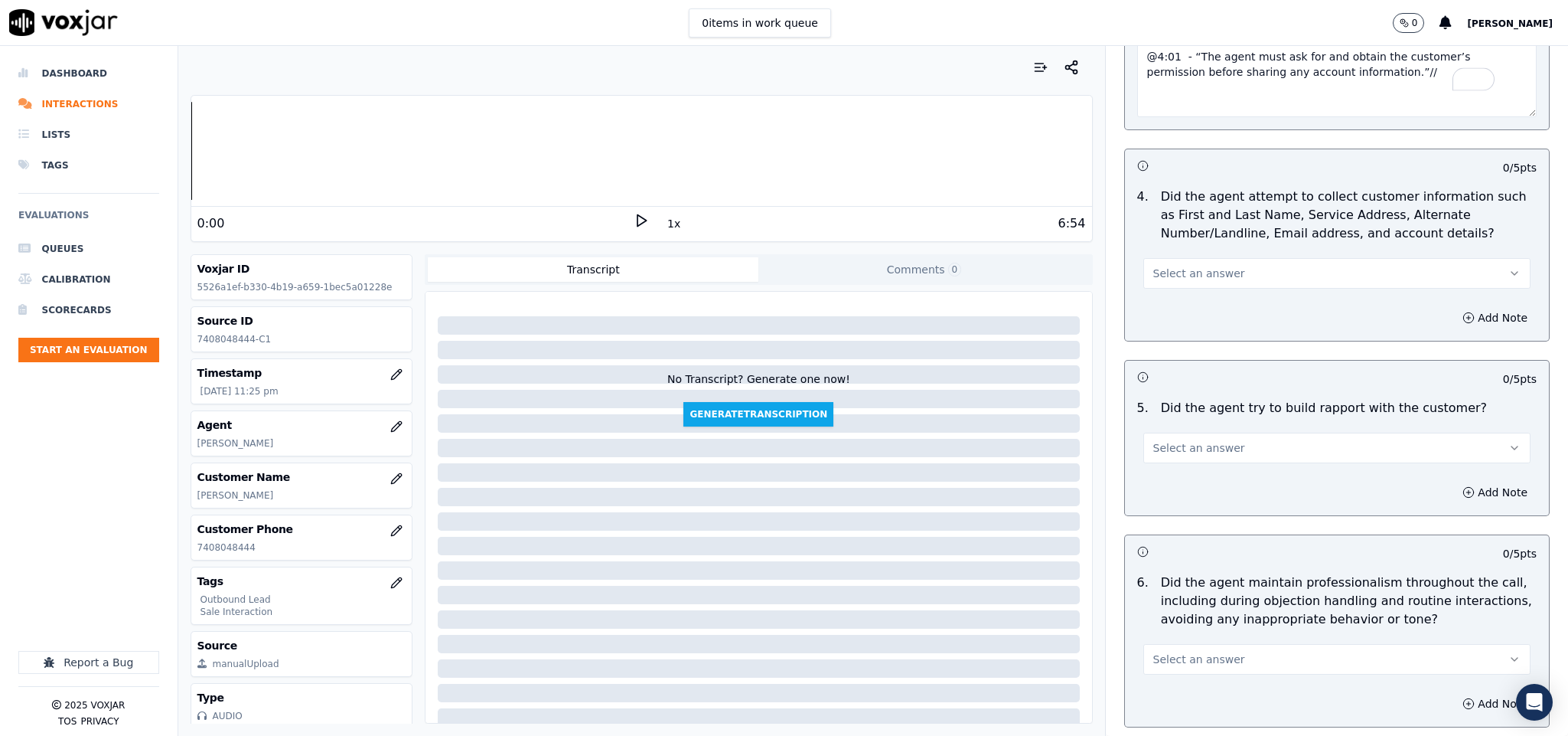
click at [1222, 258] on button "Select an answer" at bounding box center [1337, 273] width 388 height 30
click at [1169, 338] on div "N/A" at bounding box center [1299, 344] width 350 height 25
click at [1199, 440] on span "Select an answer" at bounding box center [1199, 447] width 92 height 15
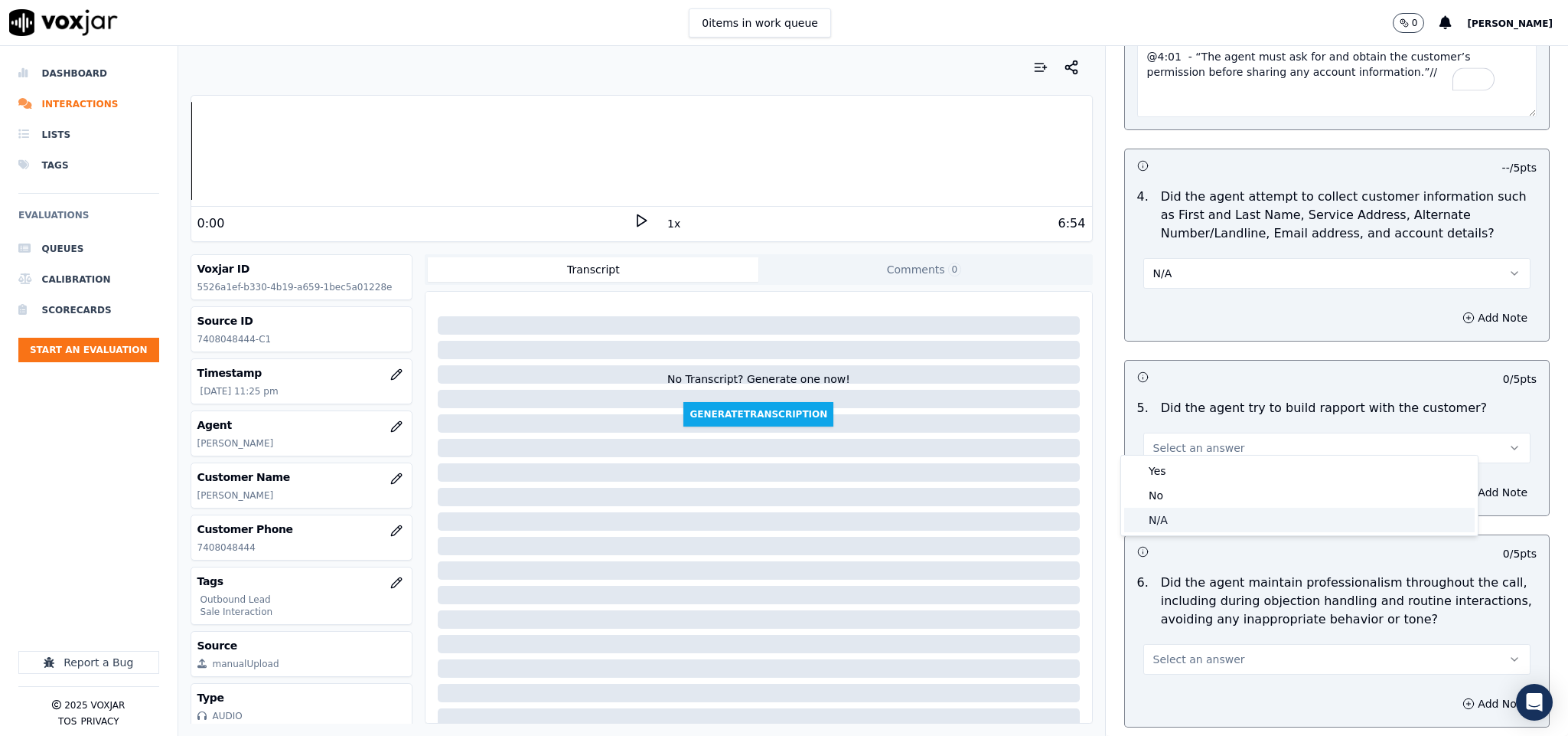
drag, startPoint x: 1174, startPoint y: 515, endPoint x: 1169, endPoint y: 478, distance: 37.3
click at [1174, 516] on div "N/A" at bounding box center [1299, 520] width 350 height 25
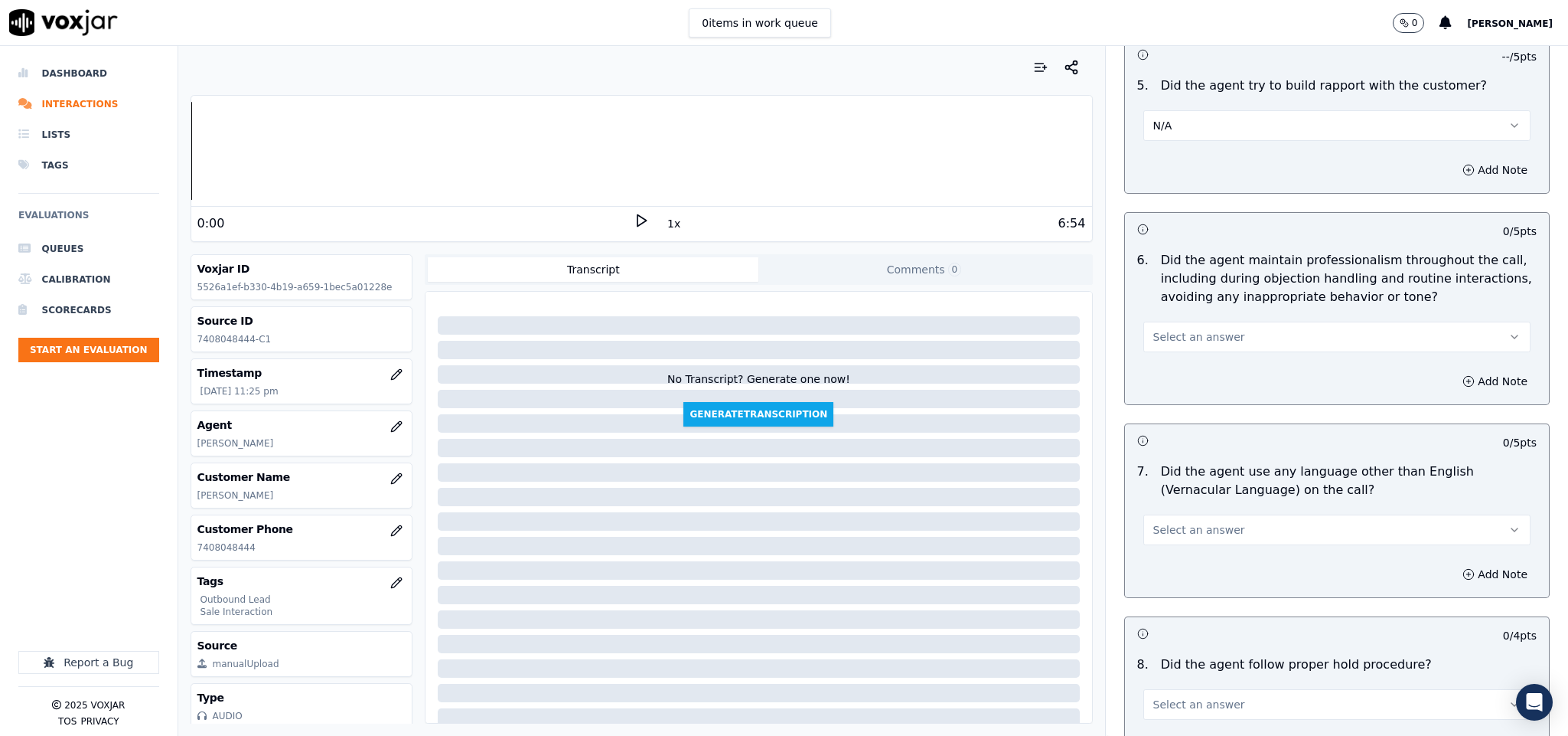
scroll to position [1838, 0]
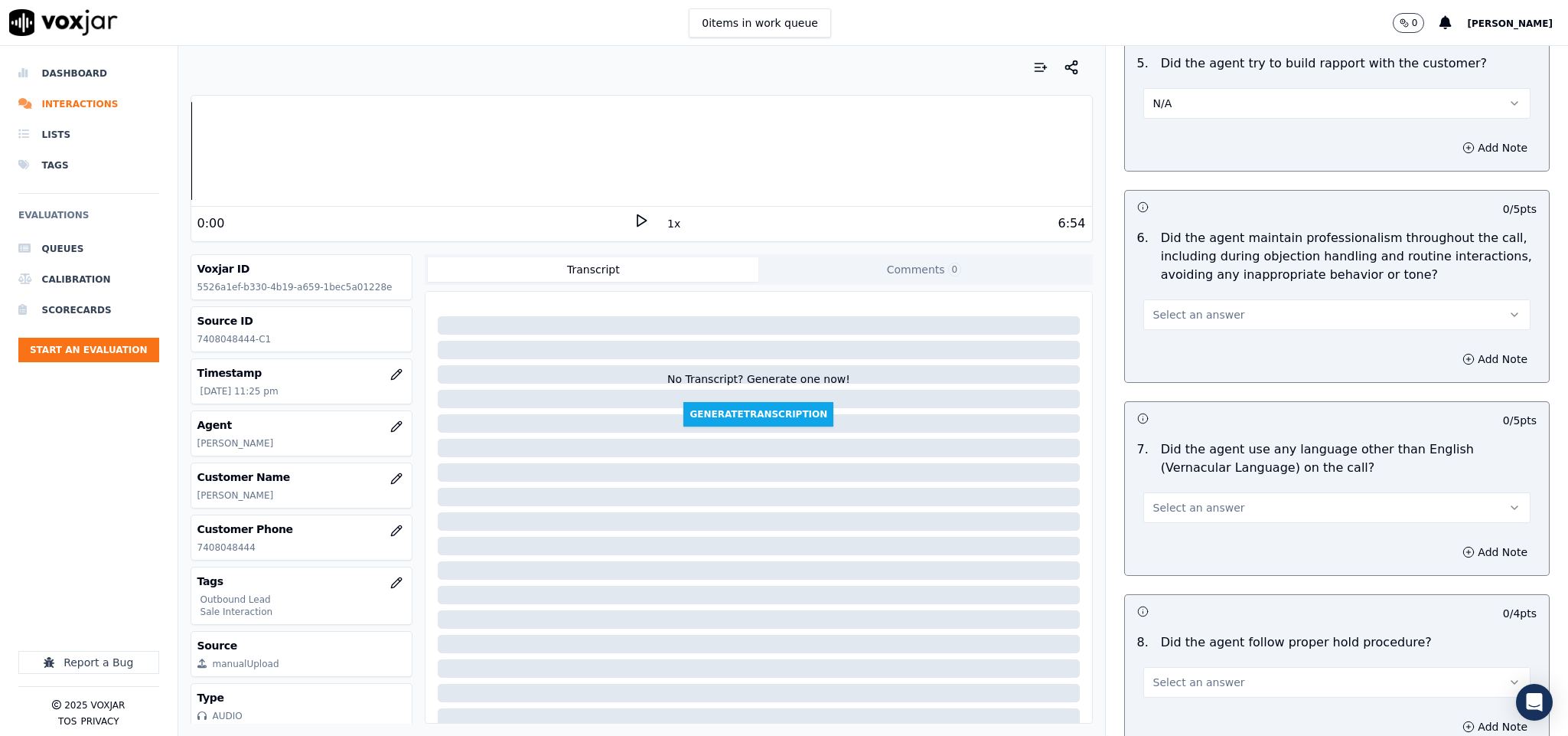
click at [1194, 307] on span "Select an answer" at bounding box center [1199, 315] width 92 height 15
click at [1171, 336] on div "Yes" at bounding box center [1299, 338] width 350 height 25
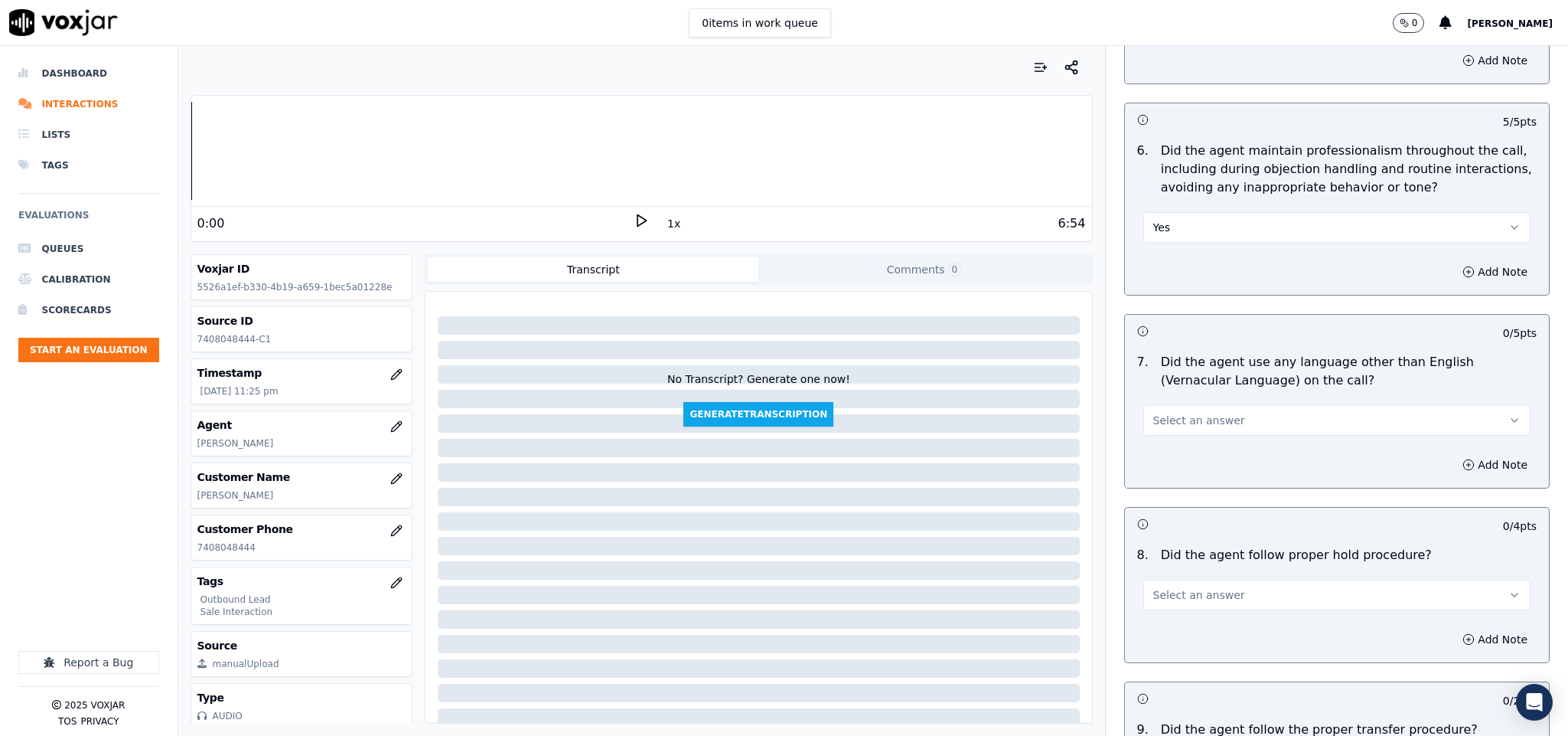
scroll to position [2068, 0]
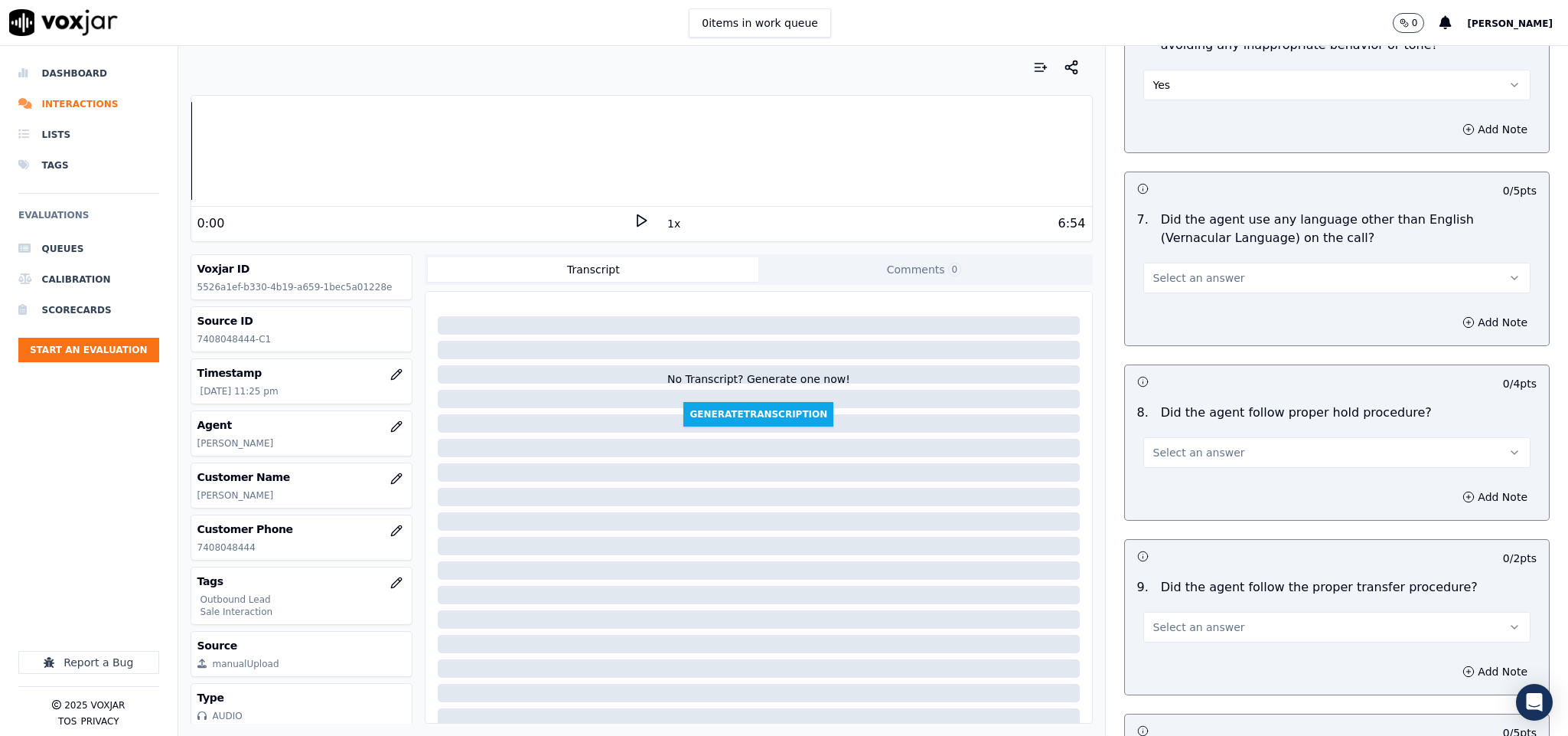
click at [1195, 271] on span "Select an answer" at bounding box center [1199, 278] width 92 height 15
click at [1157, 324] on div "No" at bounding box center [1299, 326] width 350 height 25
click at [1224, 444] on button "Select an answer" at bounding box center [1337, 453] width 388 height 30
click at [1188, 473] on div "Yes" at bounding box center [1299, 477] width 350 height 25
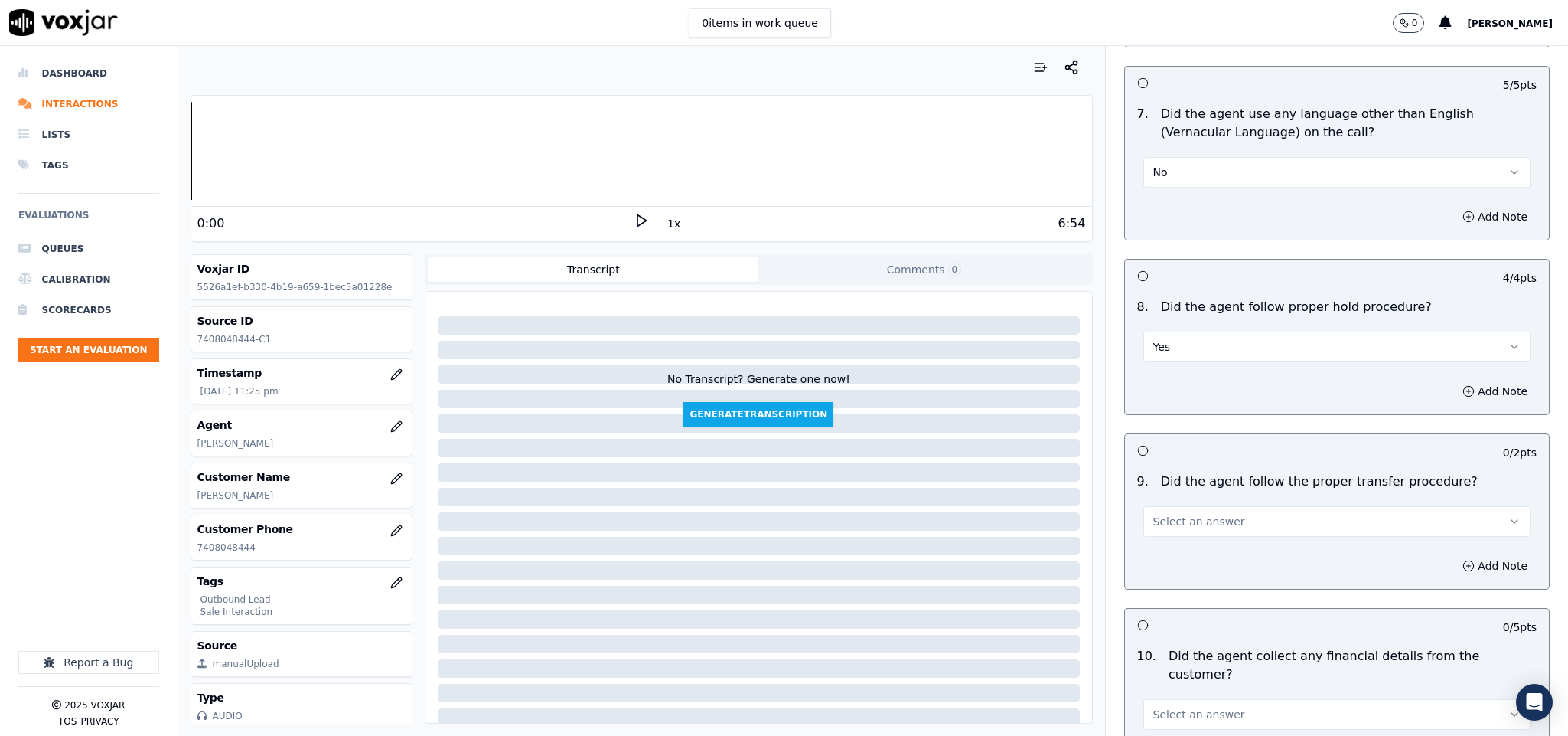
scroll to position [2297, 0]
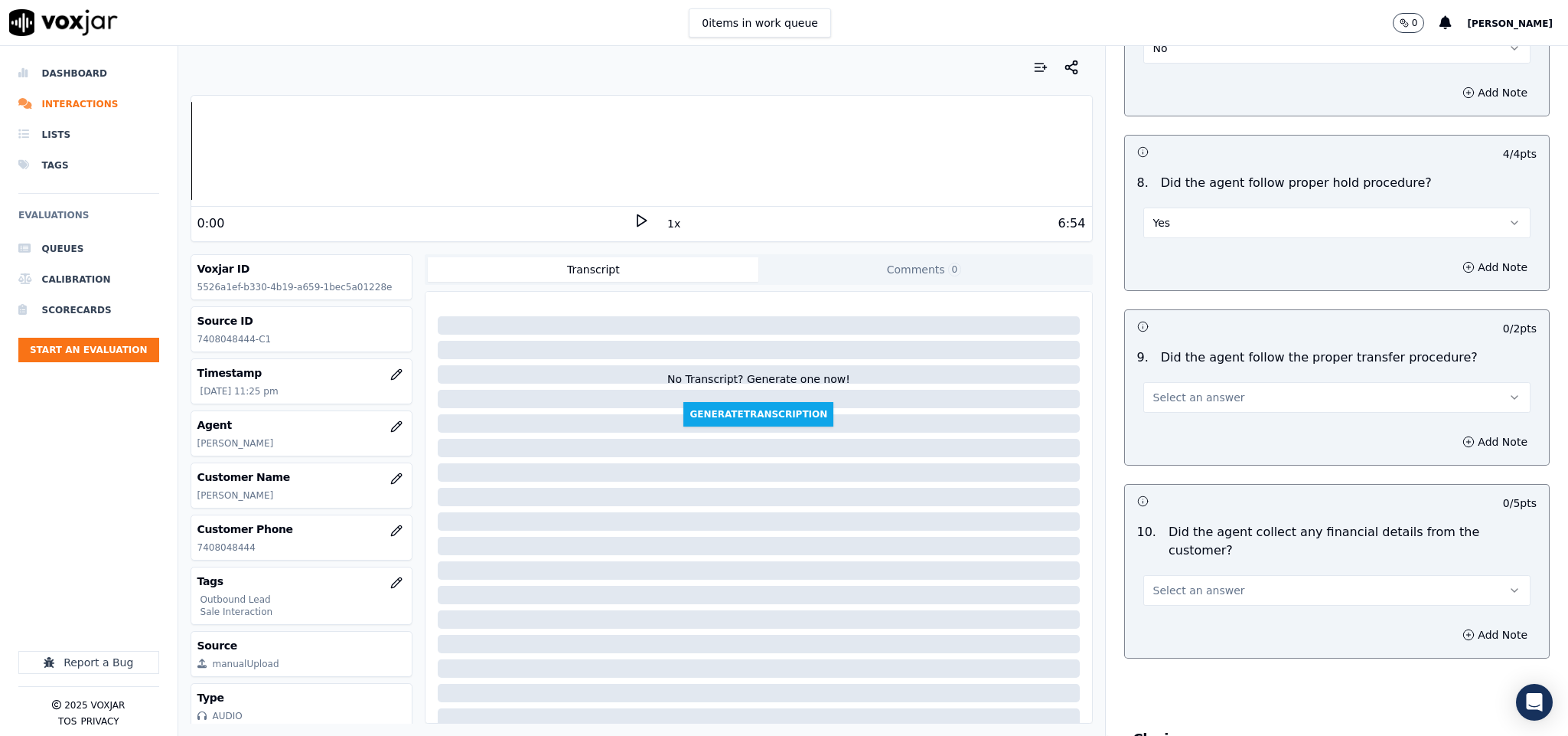
click at [1206, 390] on span "Select an answer" at bounding box center [1199, 397] width 92 height 15
click at [1188, 417] on div "Yes" at bounding box center [1299, 422] width 350 height 25
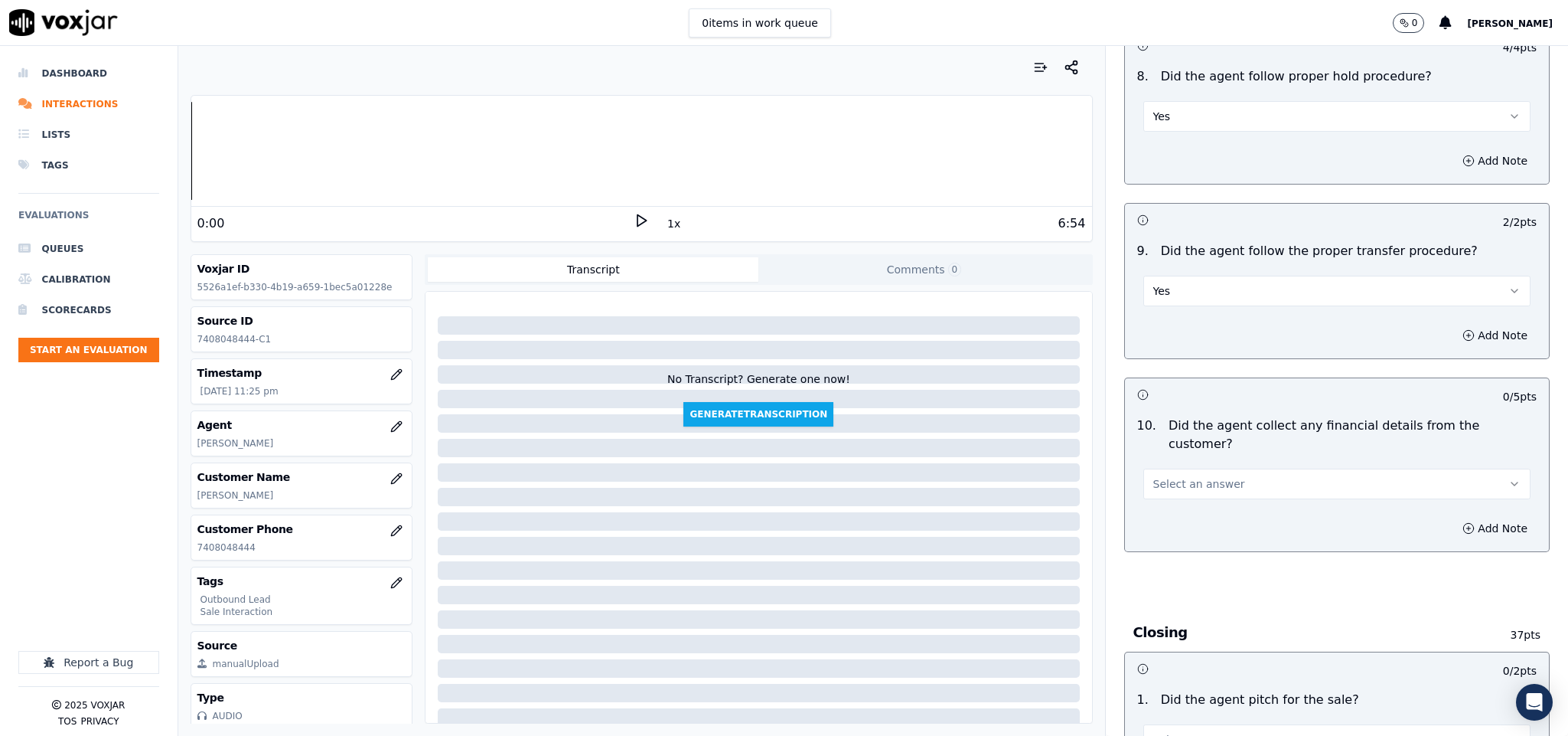
scroll to position [2527, 0]
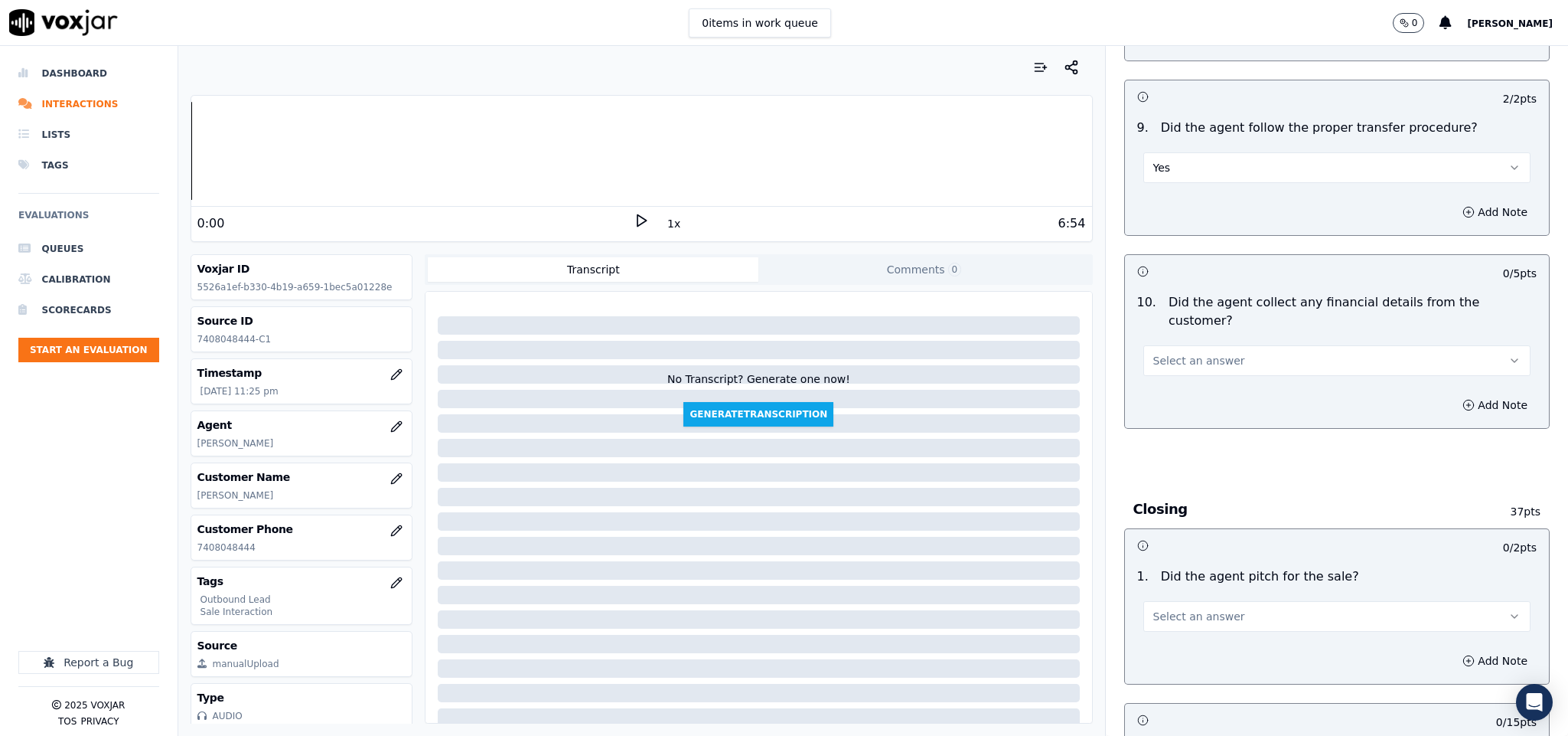
click at [1195, 353] on span "Select an answer" at bounding box center [1199, 360] width 92 height 15
click at [1180, 390] on div "No" at bounding box center [1299, 393] width 350 height 25
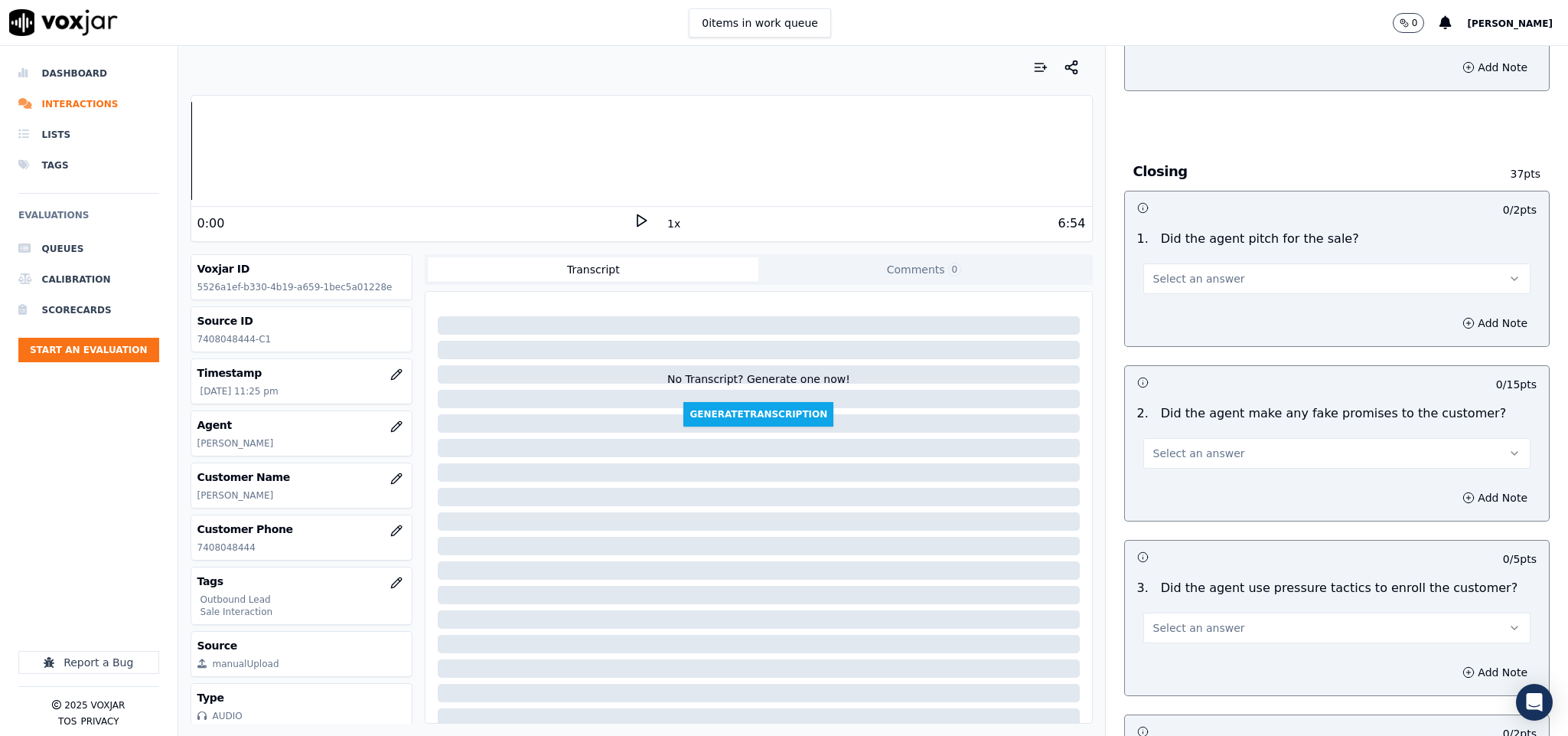
scroll to position [2871, 0]
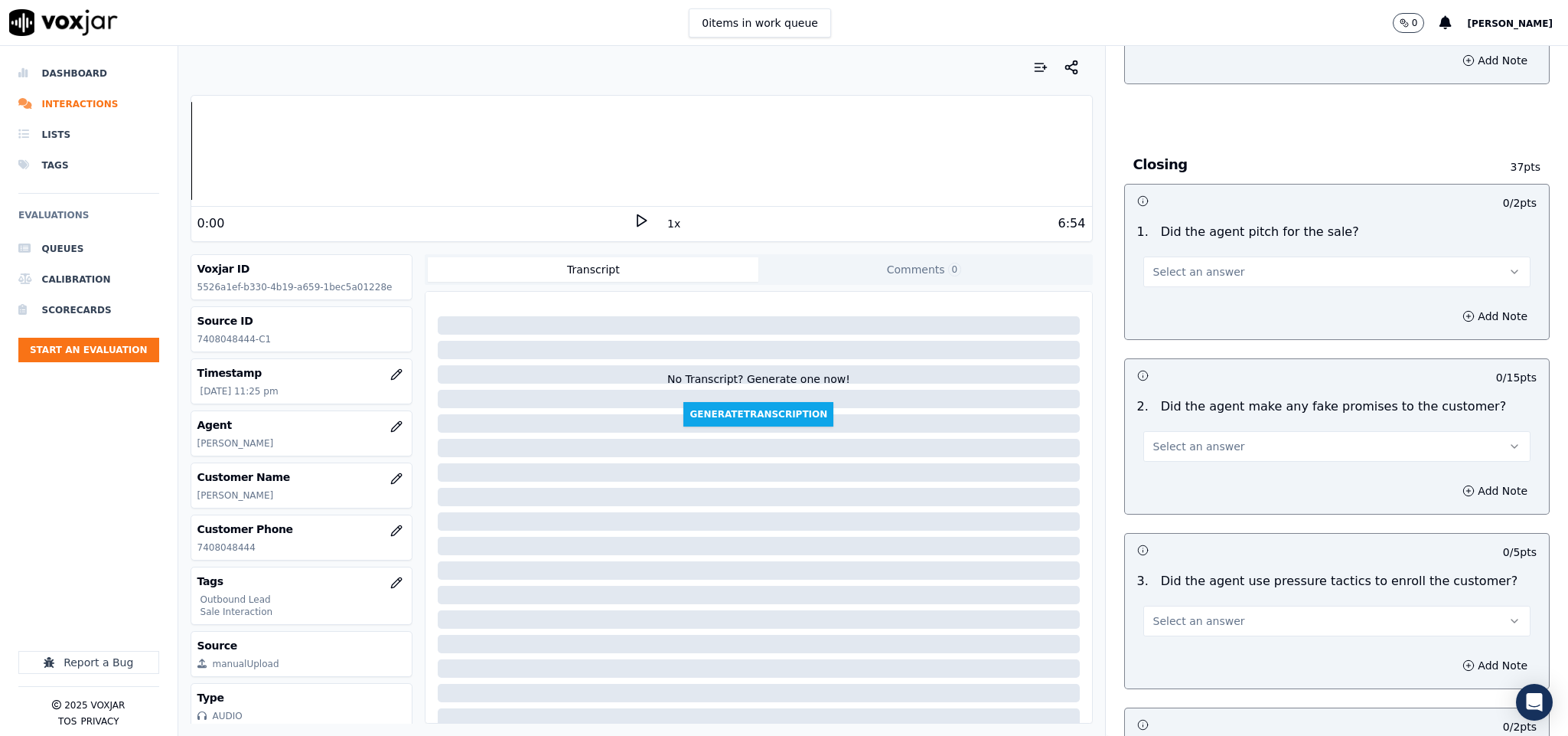
click at [1190, 256] on button "Select an answer" at bounding box center [1337, 271] width 388 height 30
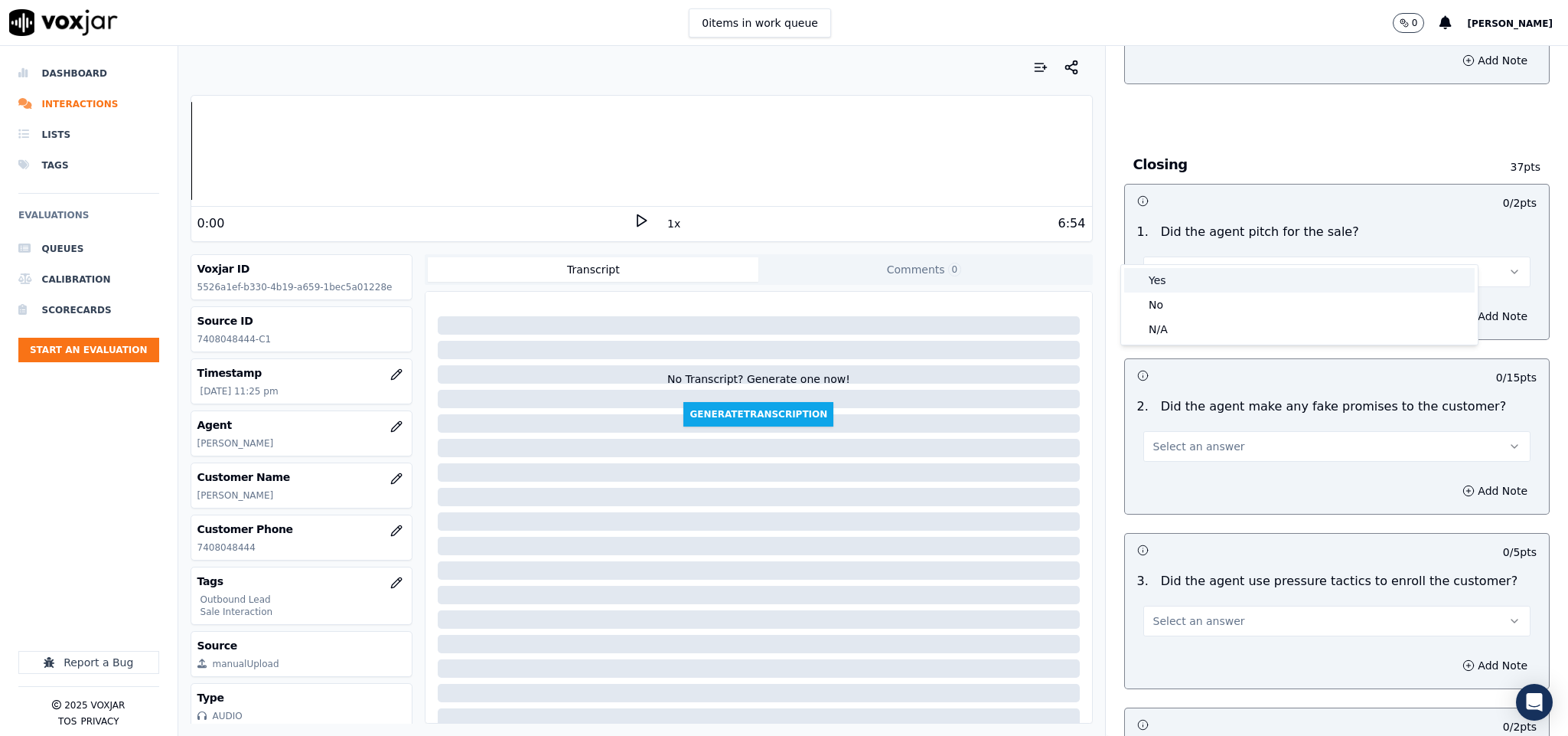
click at [1176, 270] on div "Yes" at bounding box center [1299, 280] width 350 height 25
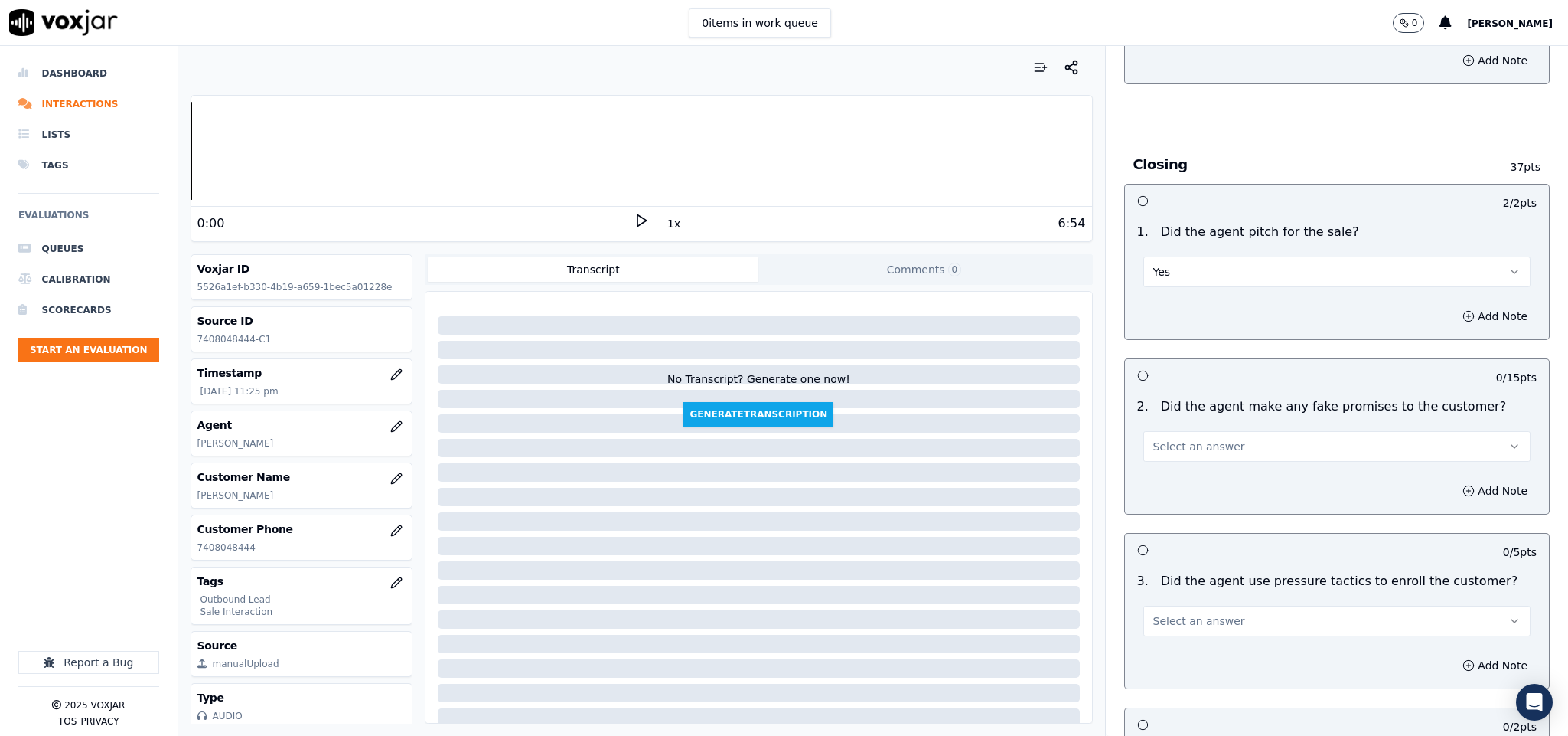
click at [1207, 439] on span "Select an answer" at bounding box center [1199, 446] width 92 height 15
click at [1169, 474] on div "No" at bounding box center [1299, 479] width 350 height 25
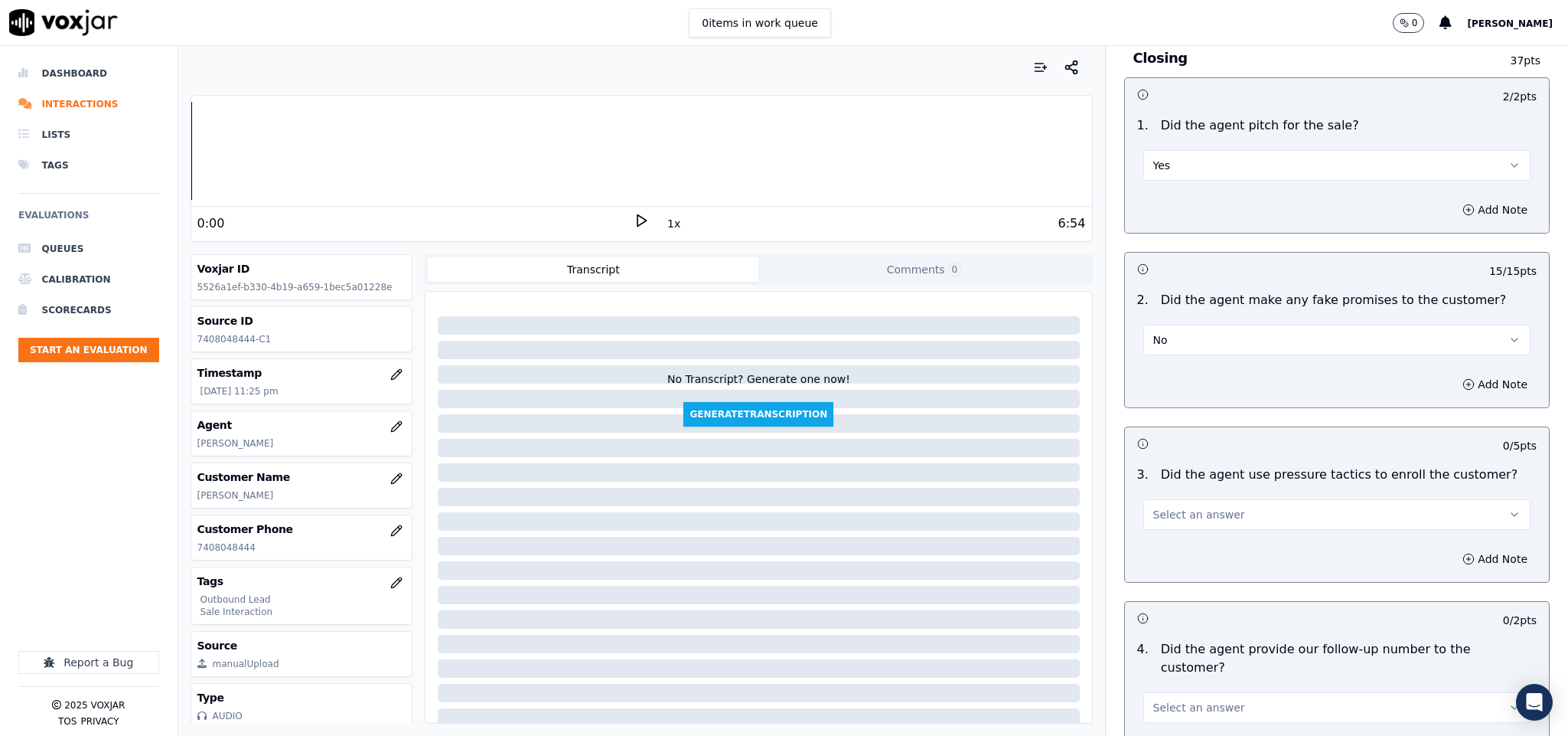
scroll to position [3100, 0]
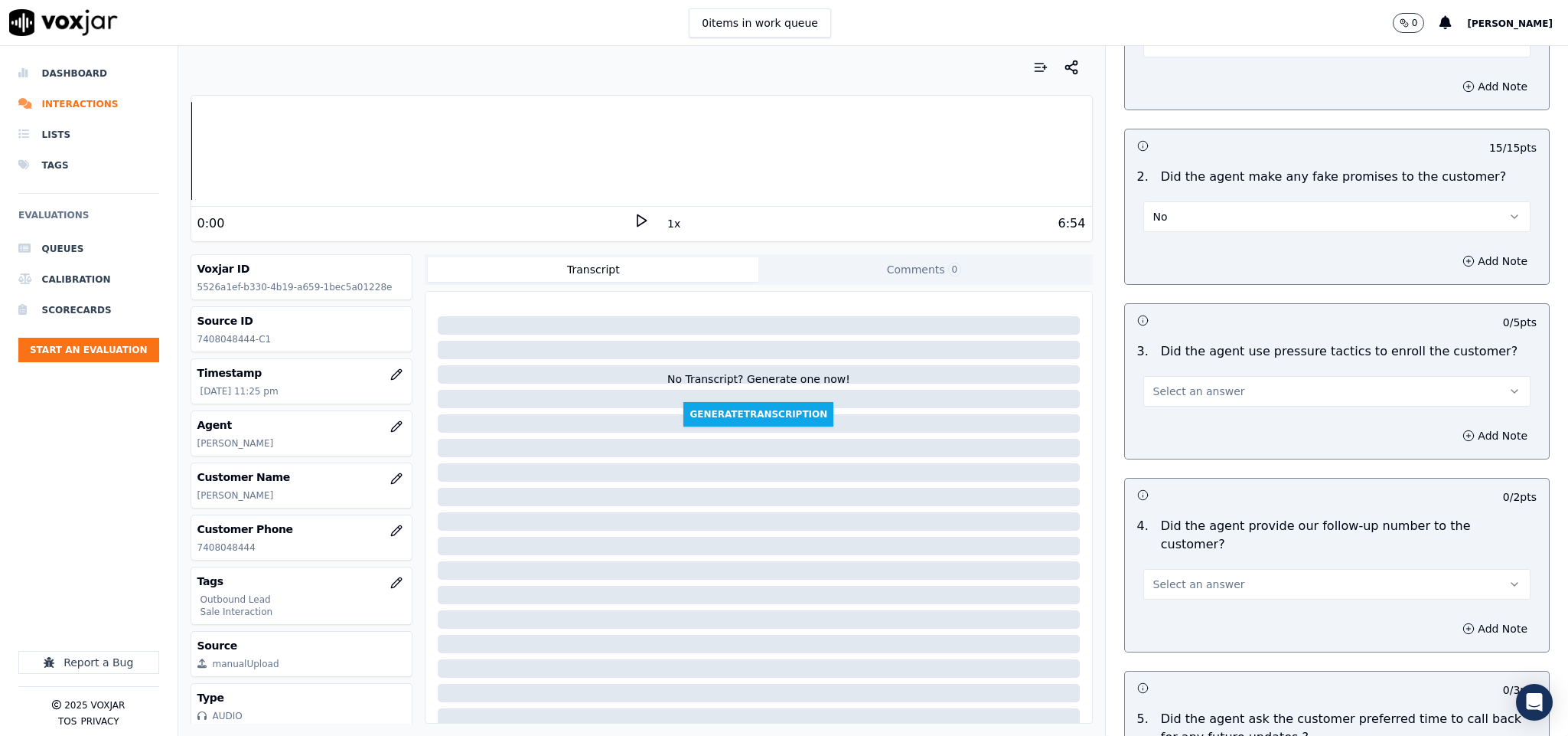
click at [1197, 376] on button "Select an answer" at bounding box center [1337, 391] width 388 height 30
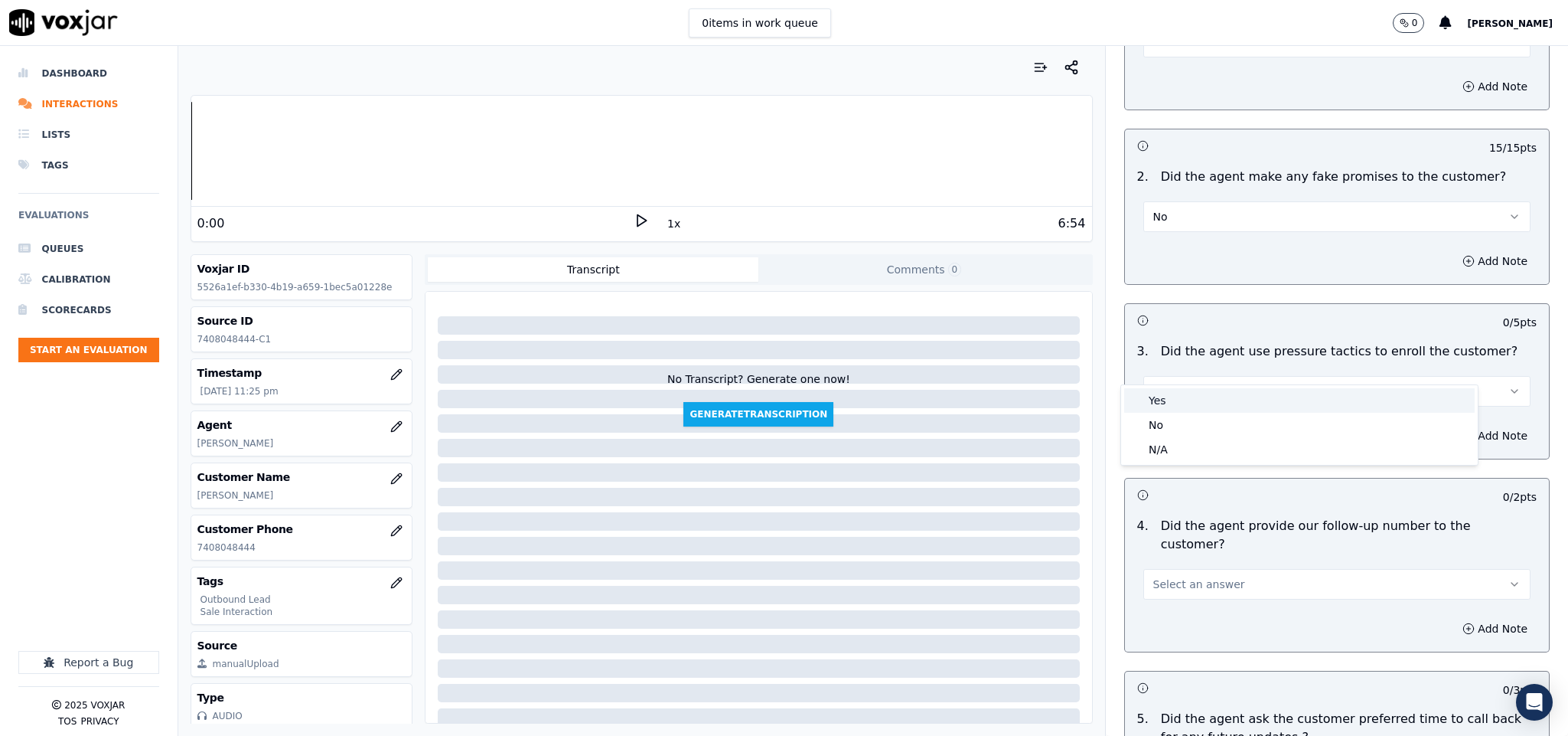
click at [1169, 391] on div "Yes" at bounding box center [1299, 400] width 350 height 25
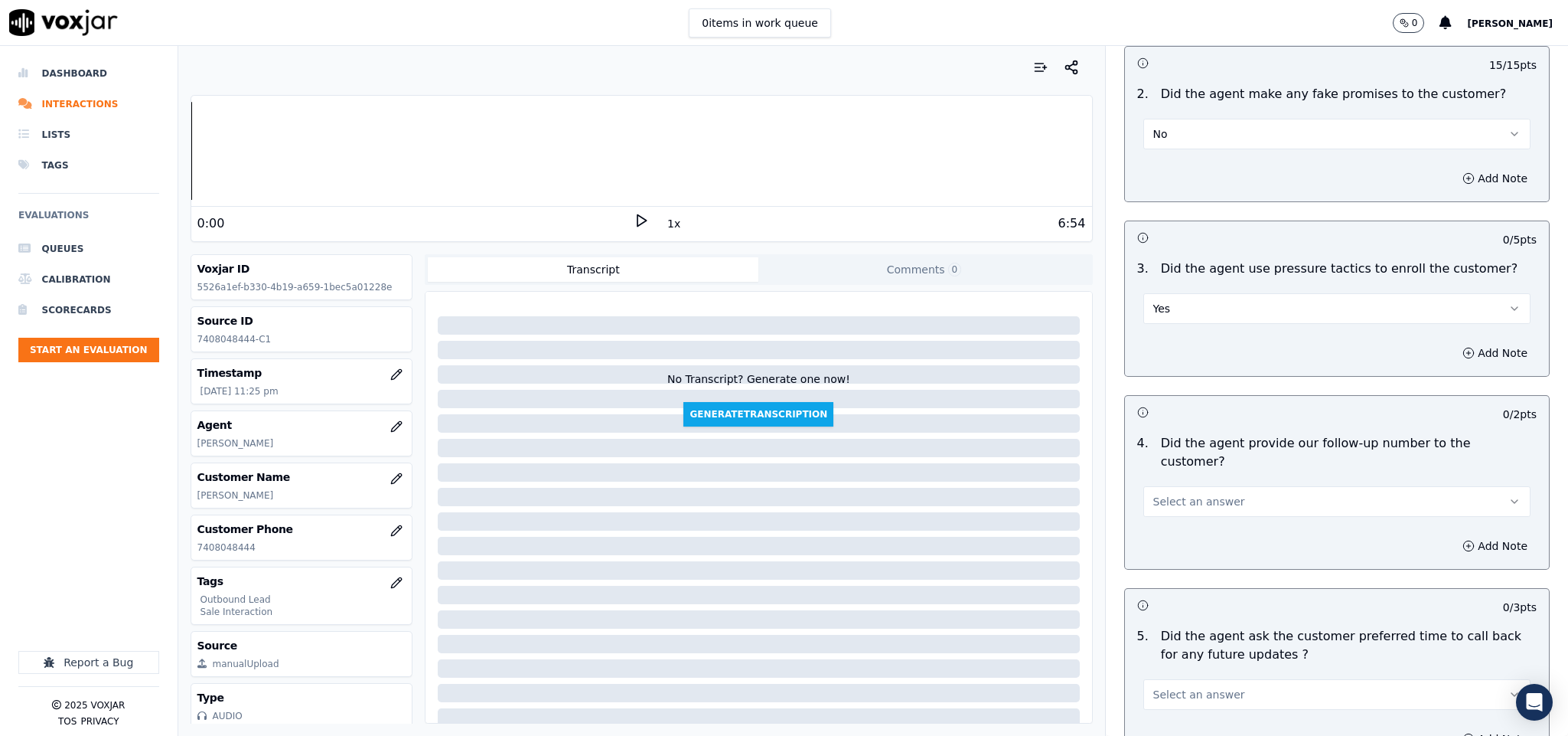
scroll to position [3215, 0]
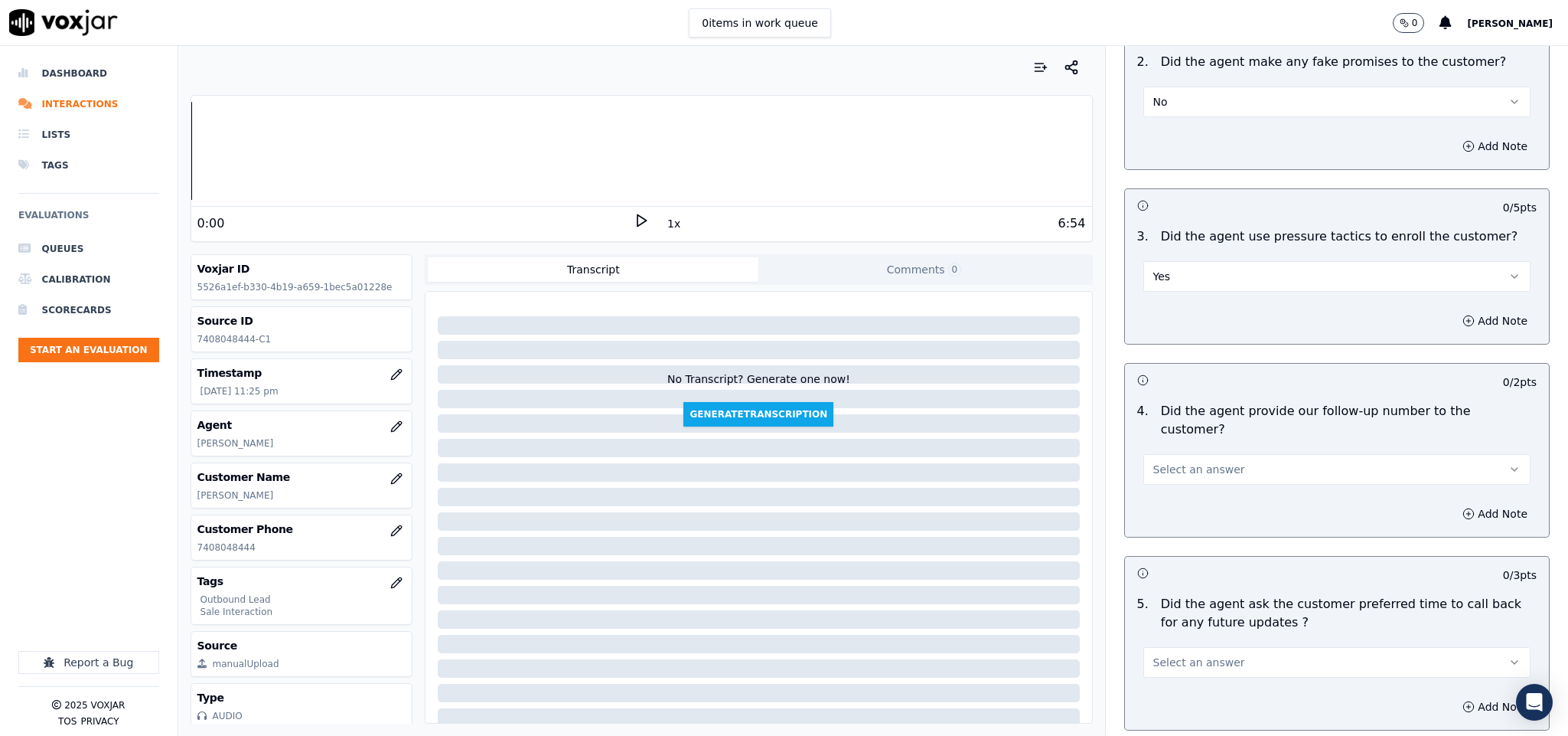
click at [1203, 261] on button "Yes" at bounding box center [1337, 276] width 388 height 30
click at [1167, 315] on div "No" at bounding box center [1299, 310] width 350 height 25
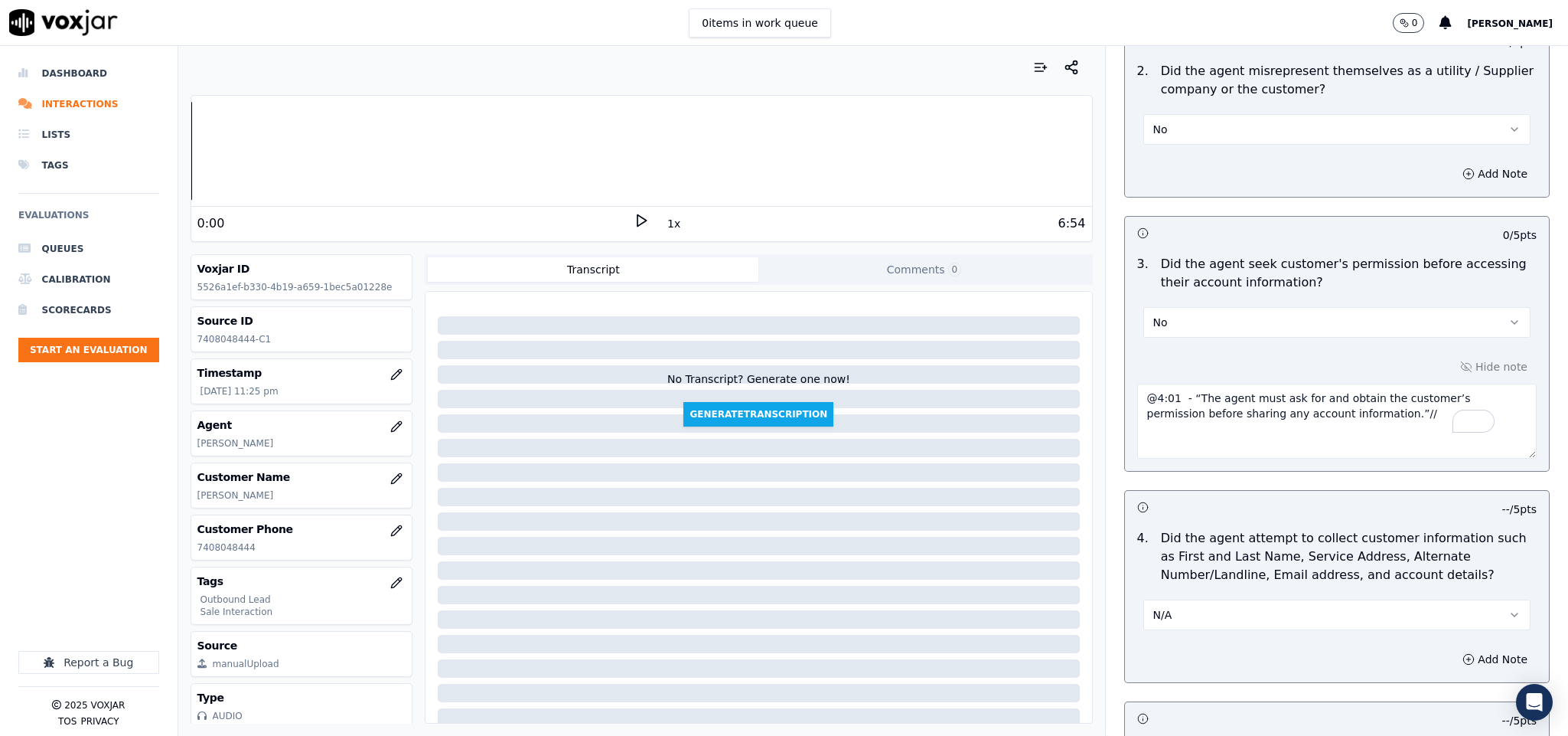
scroll to position [1149, 0]
drag, startPoint x: 1353, startPoint y: 412, endPoint x: 1081, endPoint y: 388, distance: 273.1
click at [1105, 388] on div "Outbound Sales Call Scorecard A scorecard to review outbound sales calls for be…" at bounding box center [1337, 391] width 464 height 690
paste textarea "@5:53 - - after share the account number agent asked for permission //"
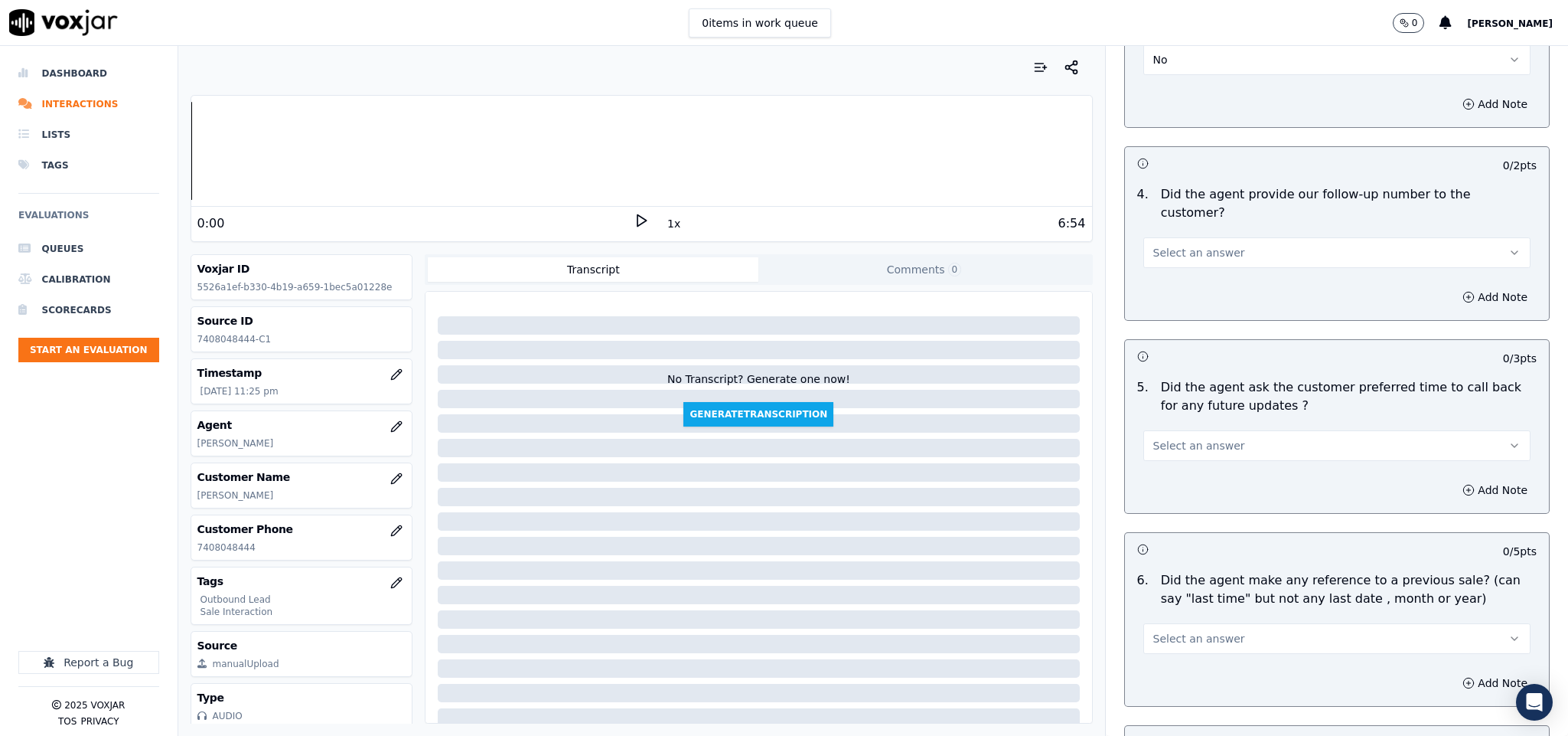
scroll to position [3445, 0]
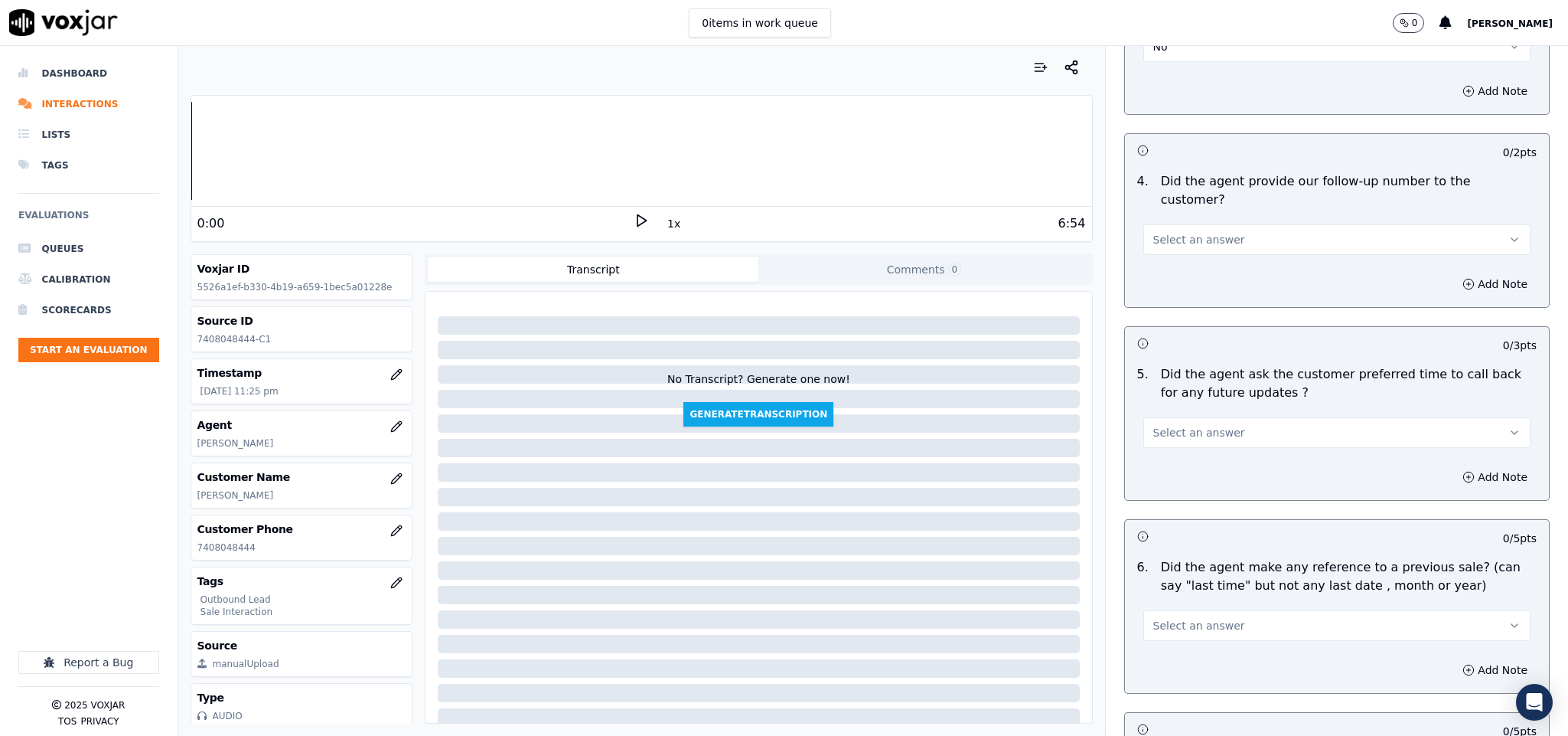
type textarea "@4:01 - “The agent must ask for and obtain the customer’s permission before sha…"
click at [1212, 224] on button "Select an answer" at bounding box center [1337, 239] width 388 height 30
click at [1159, 226] on div "Yes" at bounding box center [1299, 231] width 350 height 25
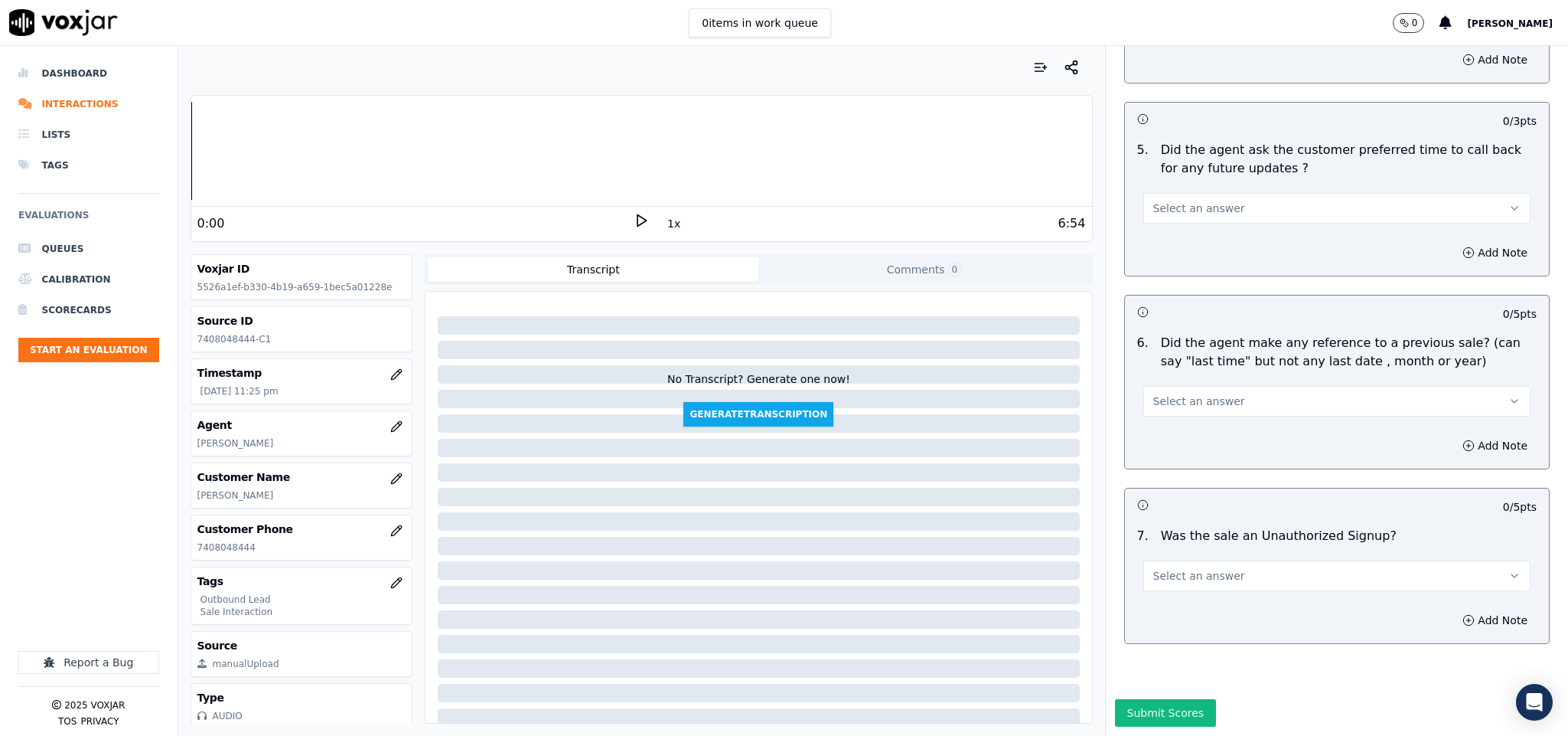
scroll to position [3675, 0]
click at [1217, 193] on button "Select an answer" at bounding box center [1337, 208] width 388 height 30
click at [1181, 235] on div "N/A" at bounding box center [1299, 244] width 350 height 25
click at [1235, 386] on button "Select an answer" at bounding box center [1337, 401] width 388 height 30
click at [1181, 425] on div "N/A" at bounding box center [1299, 437] width 350 height 25
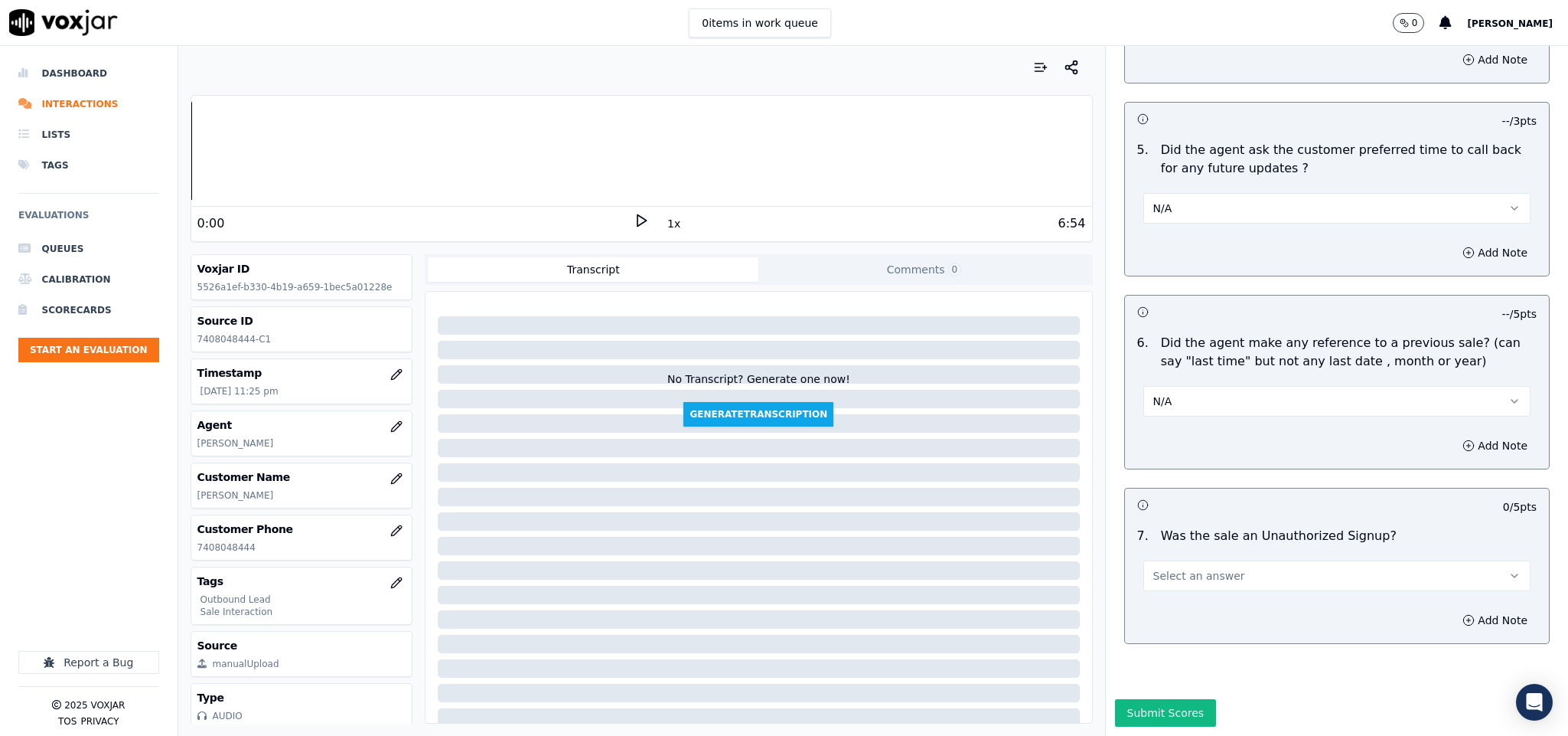
click at [1176, 386] on button "N/A" at bounding box center [1337, 401] width 388 height 30
click at [1171, 406] on div "No" at bounding box center [1299, 414] width 350 height 25
drag, startPoint x: 1194, startPoint y: 527, endPoint x: 1190, endPoint y: 543, distance: 16.5
click at [1194, 568] on span "Select an answer" at bounding box center [1199, 576] width 92 height 15
click at [1173, 607] on div "N/A" at bounding box center [1299, 613] width 350 height 25
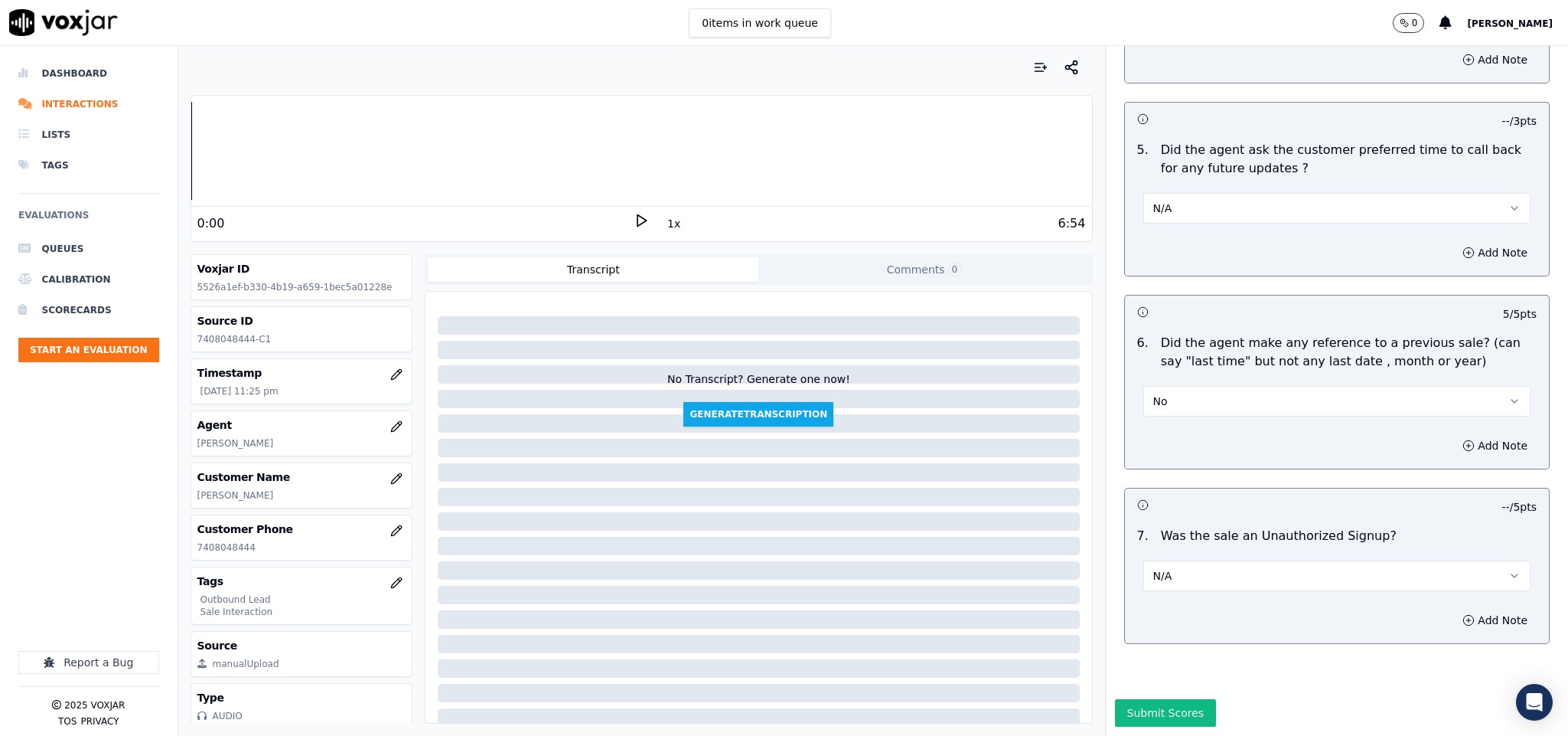
click at [1163, 545] on div "N/A" at bounding box center [1337, 568] width 413 height 46
click at [1195, 560] on button "N/A" at bounding box center [1337, 576] width 388 height 30
click at [1180, 584] on div "No" at bounding box center [1299, 588] width 350 height 25
click at [1149, 699] on button "Submit Scores" at bounding box center [1166, 713] width 102 height 28
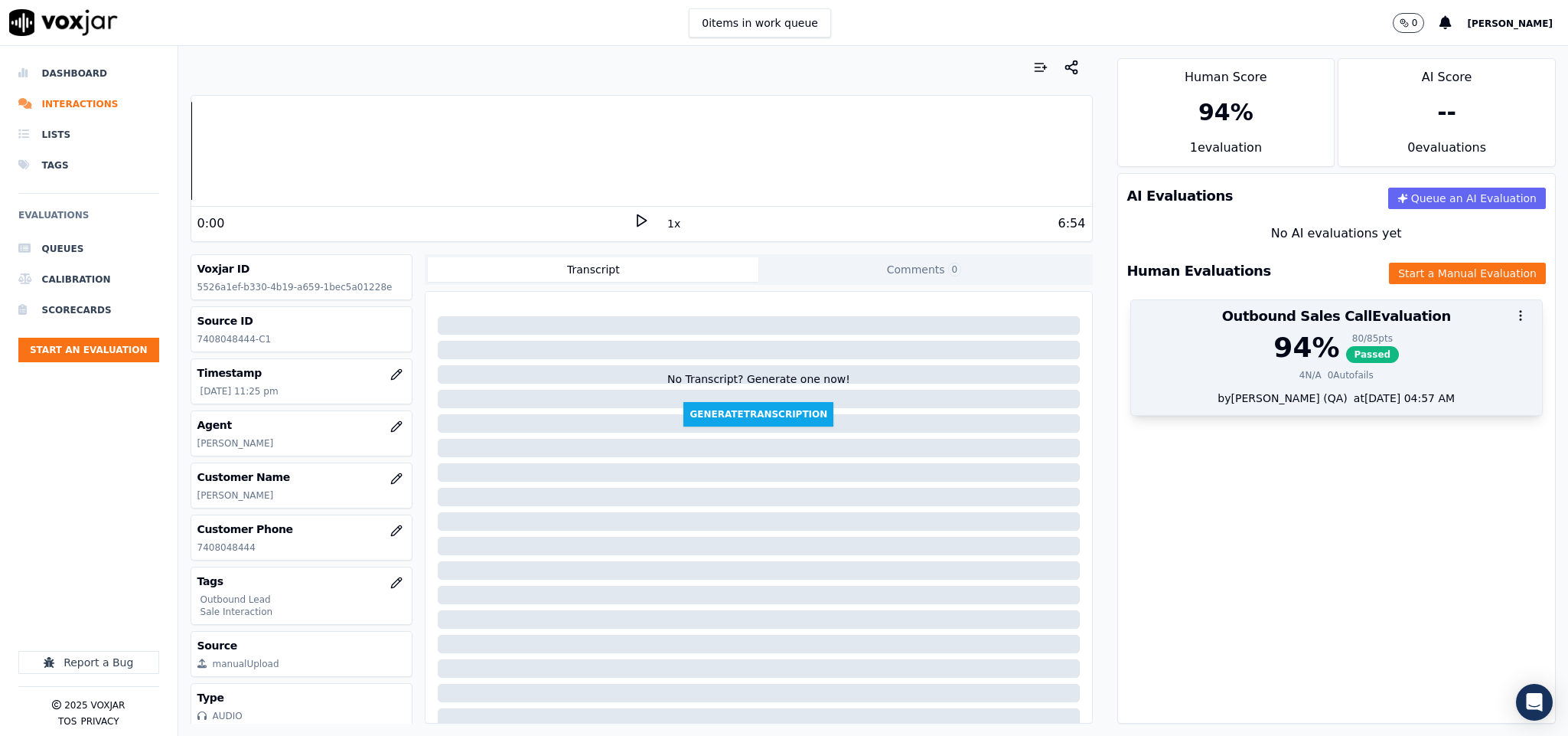
click at [1346, 346] on div "80 / 85 pts Passed" at bounding box center [1372, 347] width 53 height 30
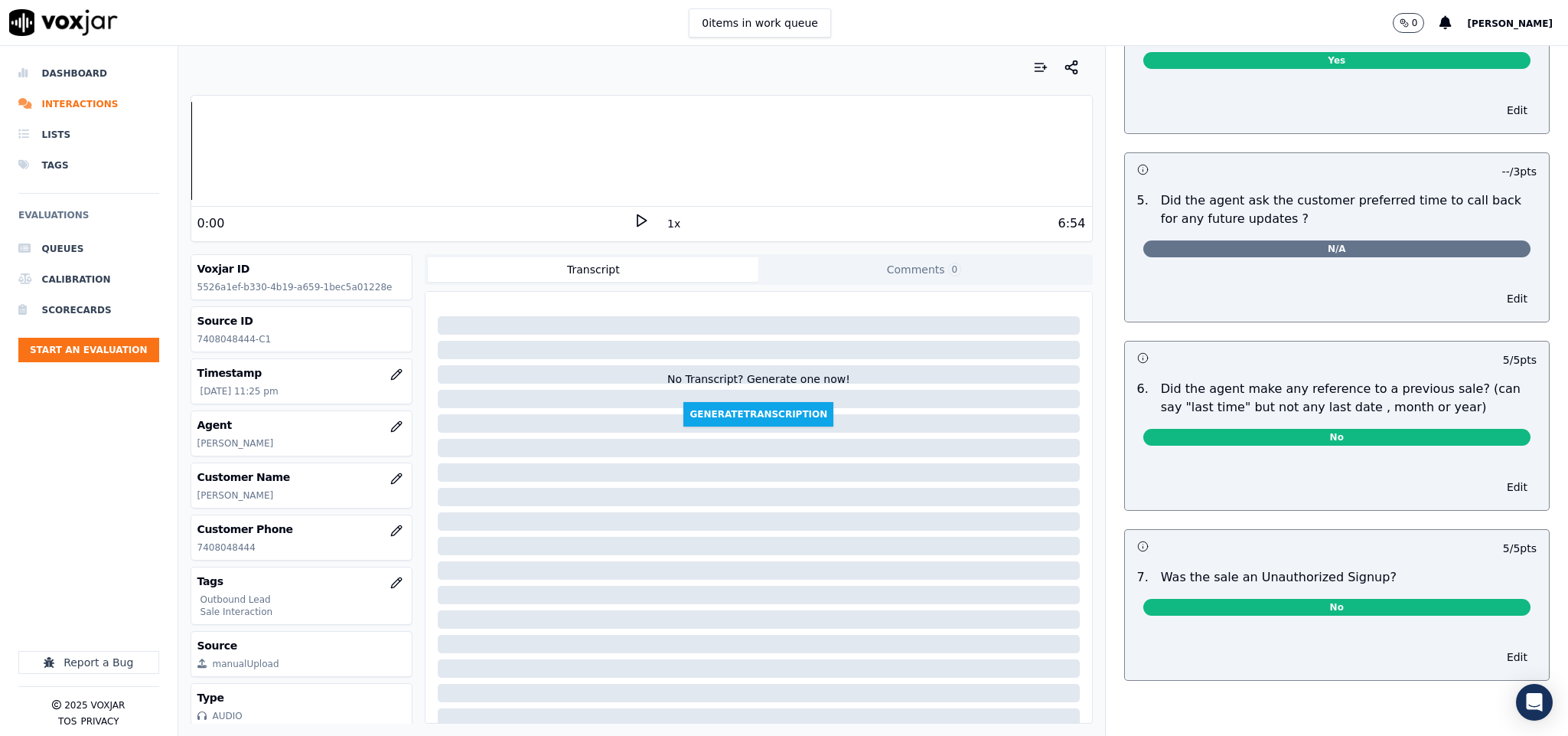
scroll to position [0, 0]
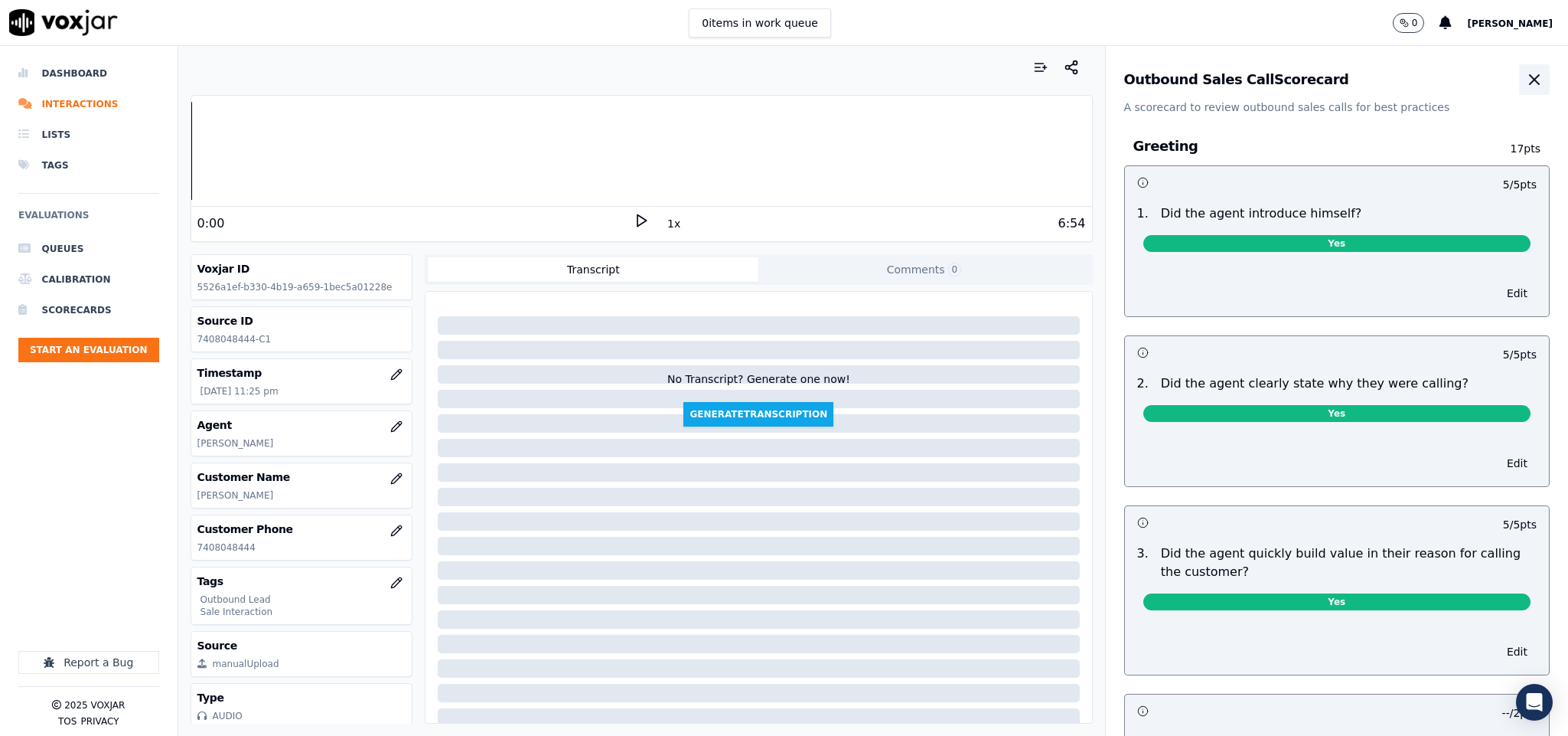
click at [1525, 84] on icon "button" at bounding box center [1534, 79] width 18 height 18
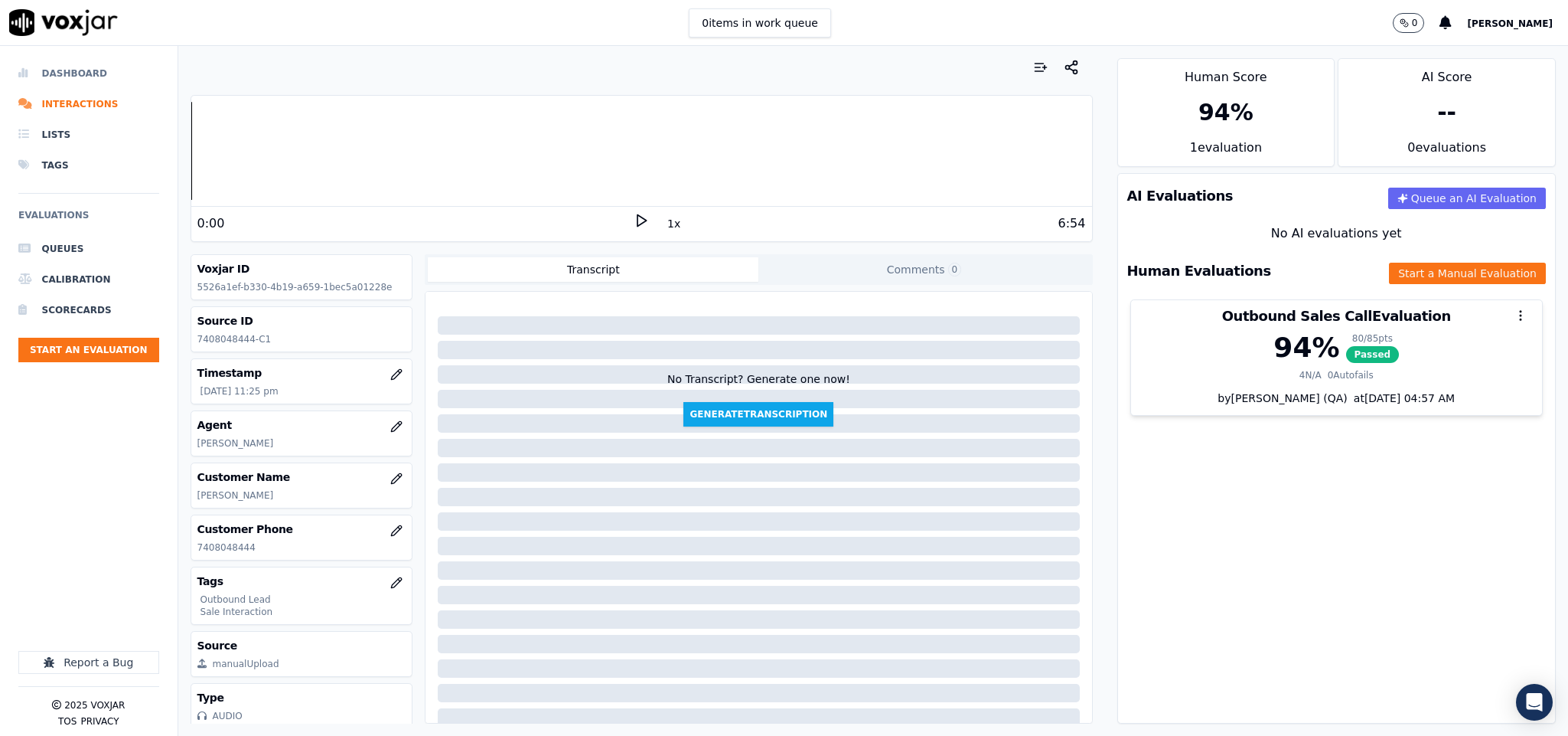
click at [74, 76] on li "Dashboard" at bounding box center [89, 73] width 140 height 30
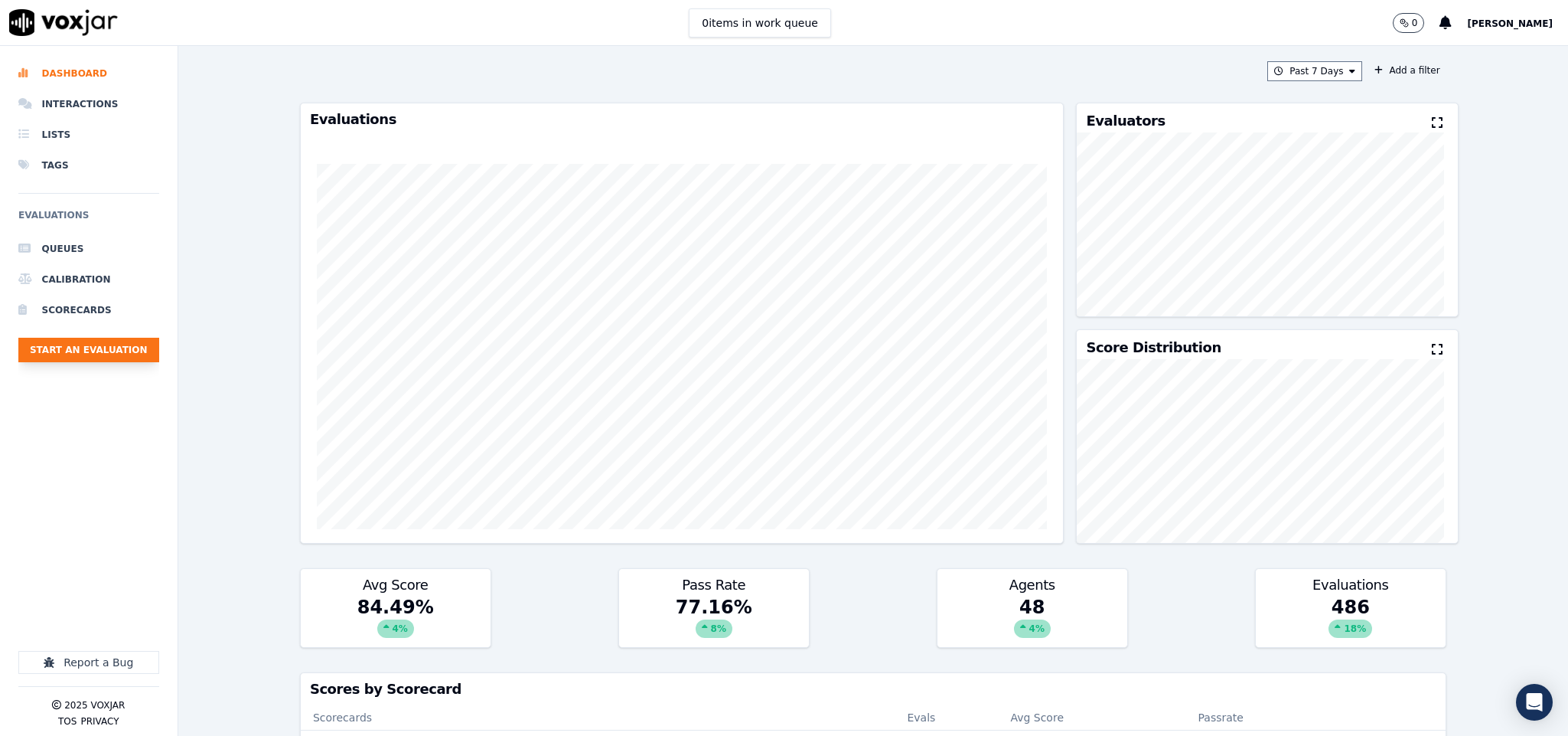
click at [100, 352] on button "Start an Evaluation" at bounding box center [89, 350] width 140 height 25
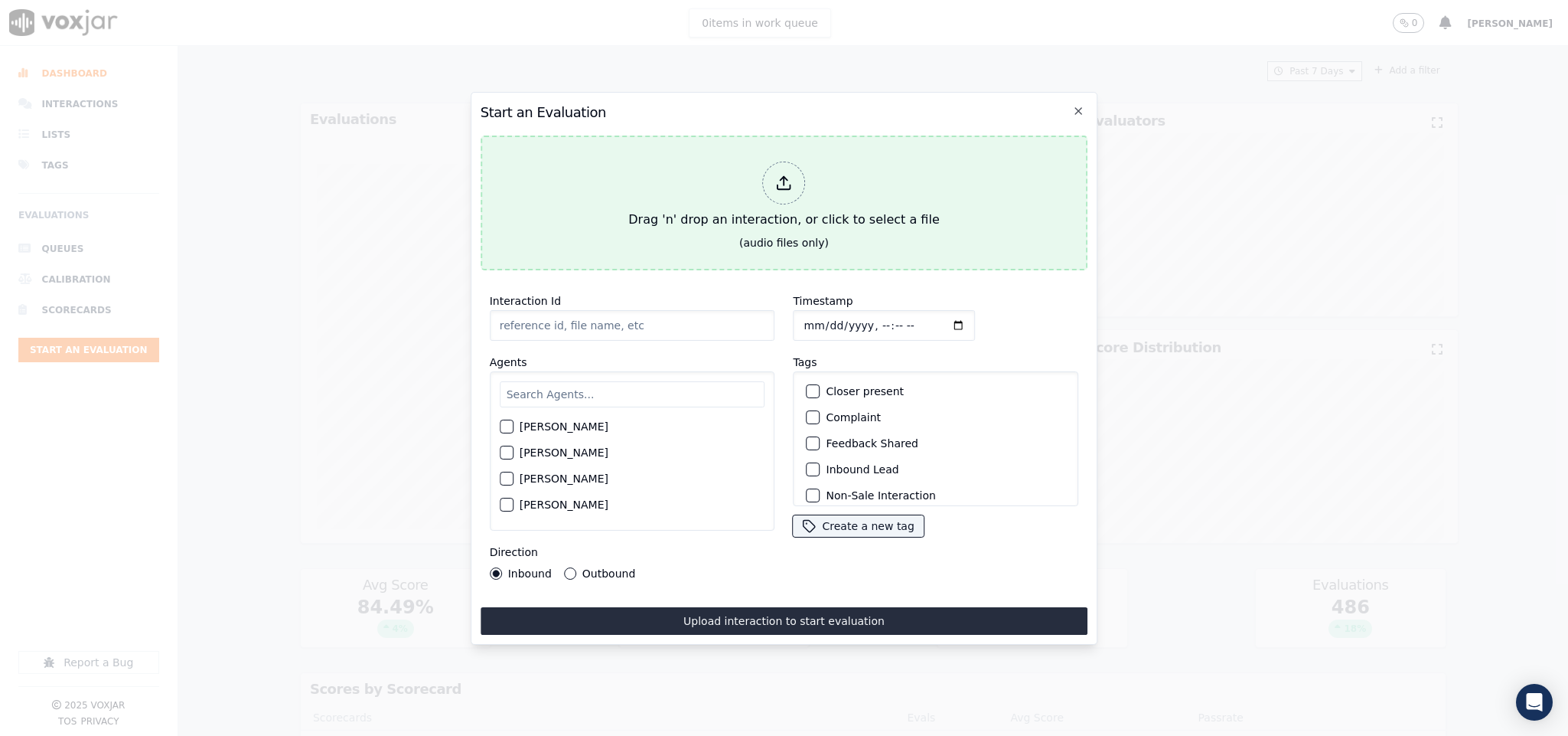
click at [756, 180] on div "Drag 'n' drop an interaction, or click to select a file" at bounding box center [784, 196] width 323 height 80
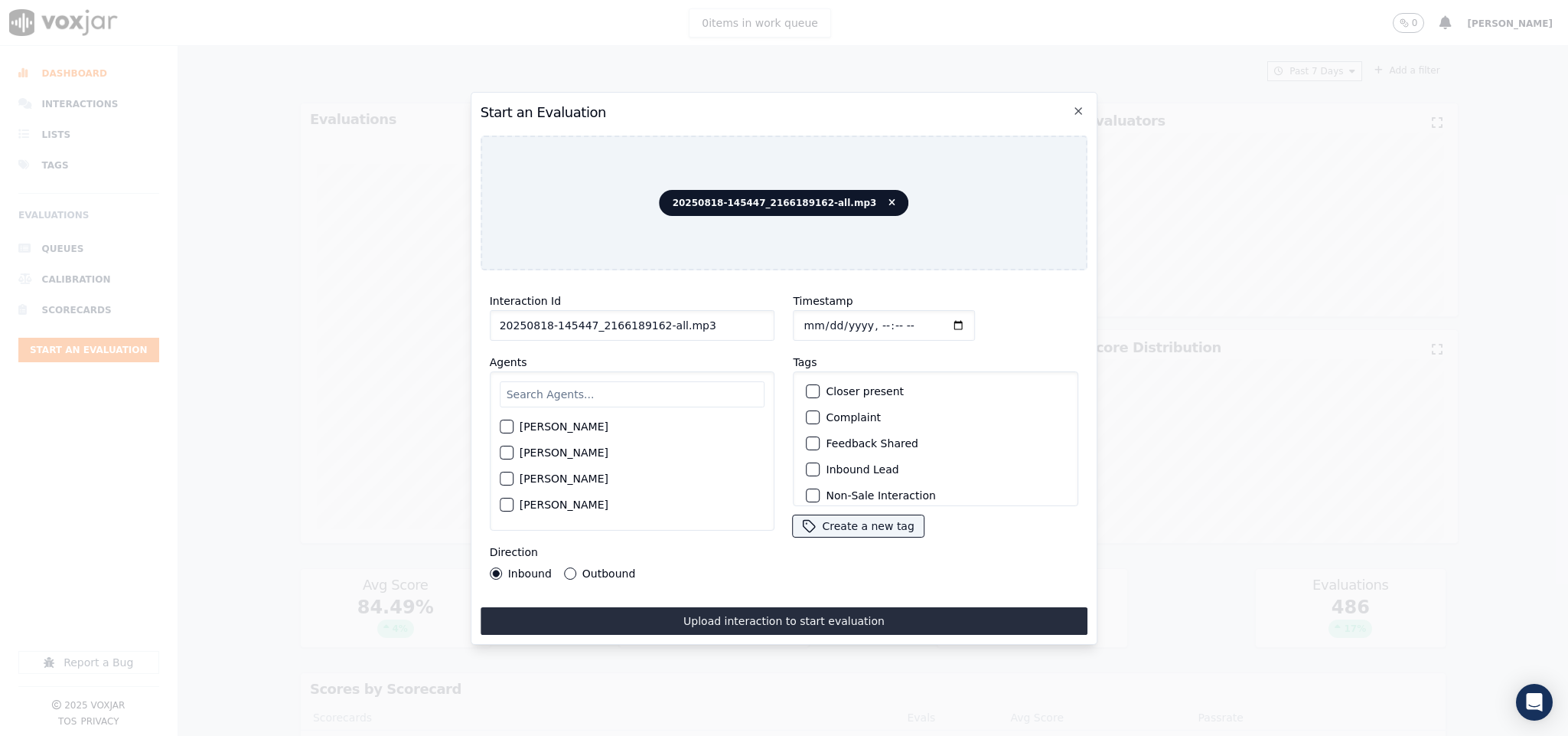
drag, startPoint x: 653, startPoint y: 320, endPoint x: 738, endPoint y: 320, distance: 85.0
click at [738, 320] on input "20250818-145447_2166189162-all.mp3" at bounding box center [633, 325] width 286 height 30
type input "20250818-145447_2166189162-C1"
click at [799, 317] on input "Timestamp" at bounding box center [885, 325] width 182 height 30
type input "2025-08-18T23:34"
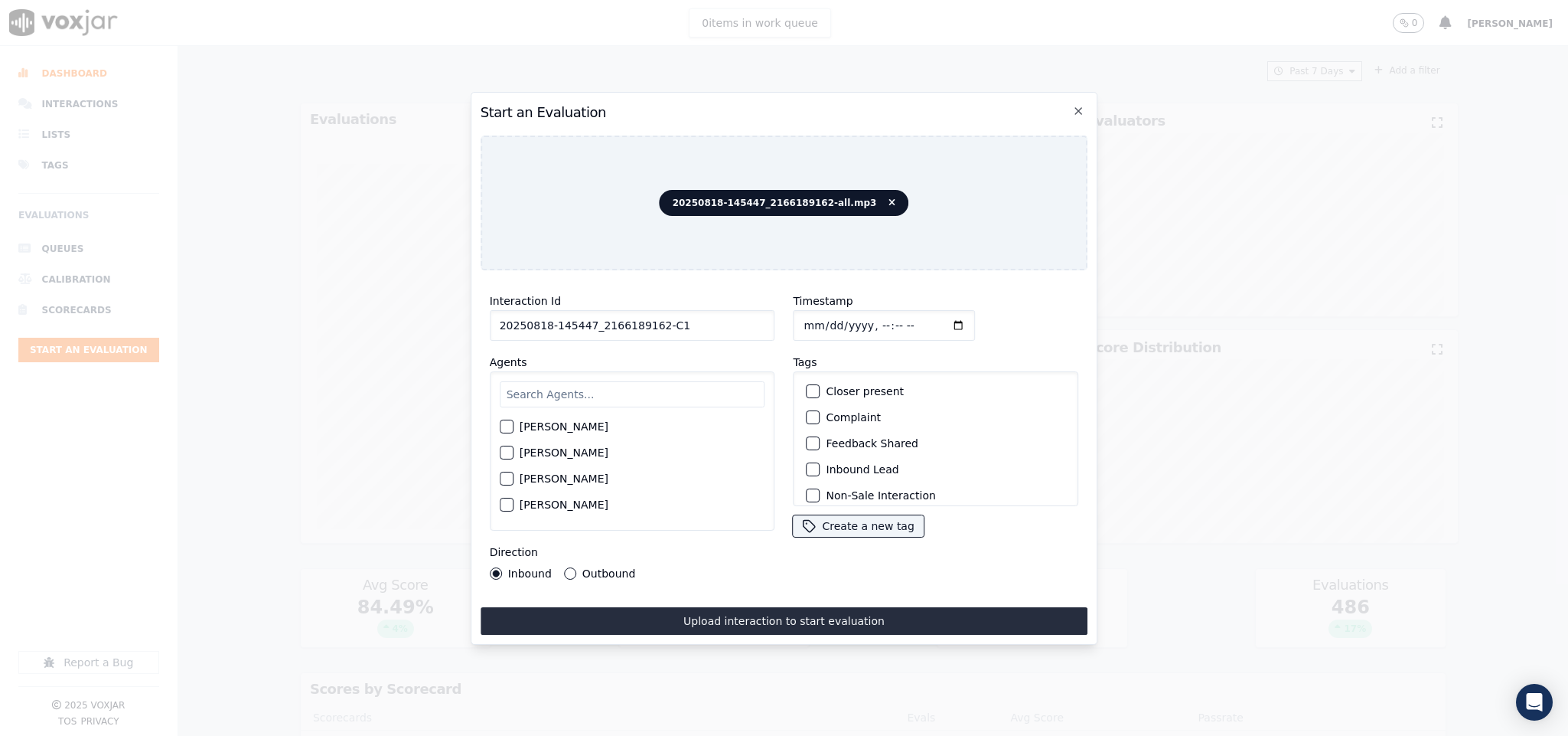
click at [611, 393] on input "text" at bounding box center [632, 394] width 266 height 26
type input "jake"
click at [508, 425] on div "button" at bounding box center [505, 430] width 10 height 10
click at [808, 467] on div "button" at bounding box center [812, 469] width 10 height 10
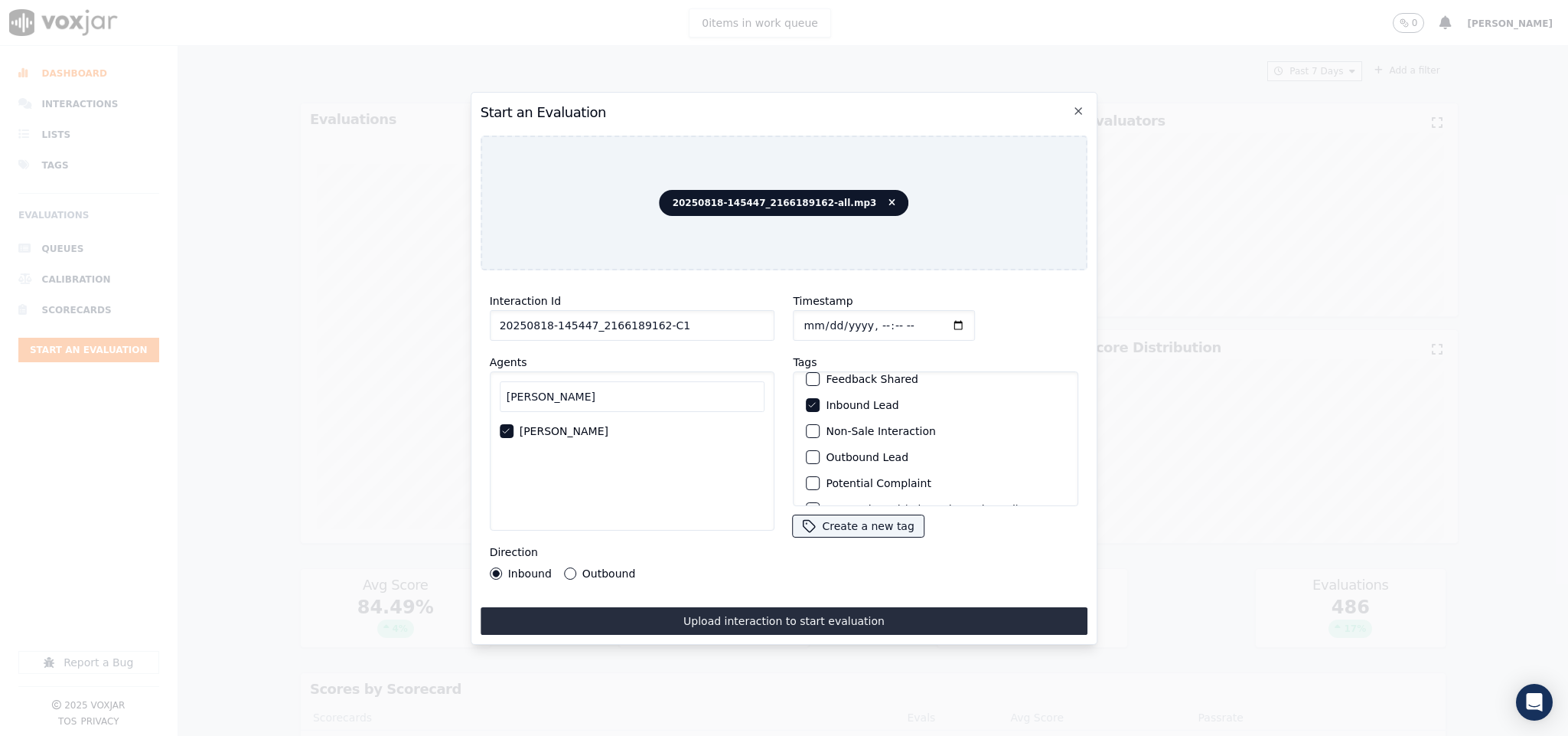
scroll to position [138, 0]
click at [809, 481] on div "button" at bounding box center [812, 485] width 10 height 10
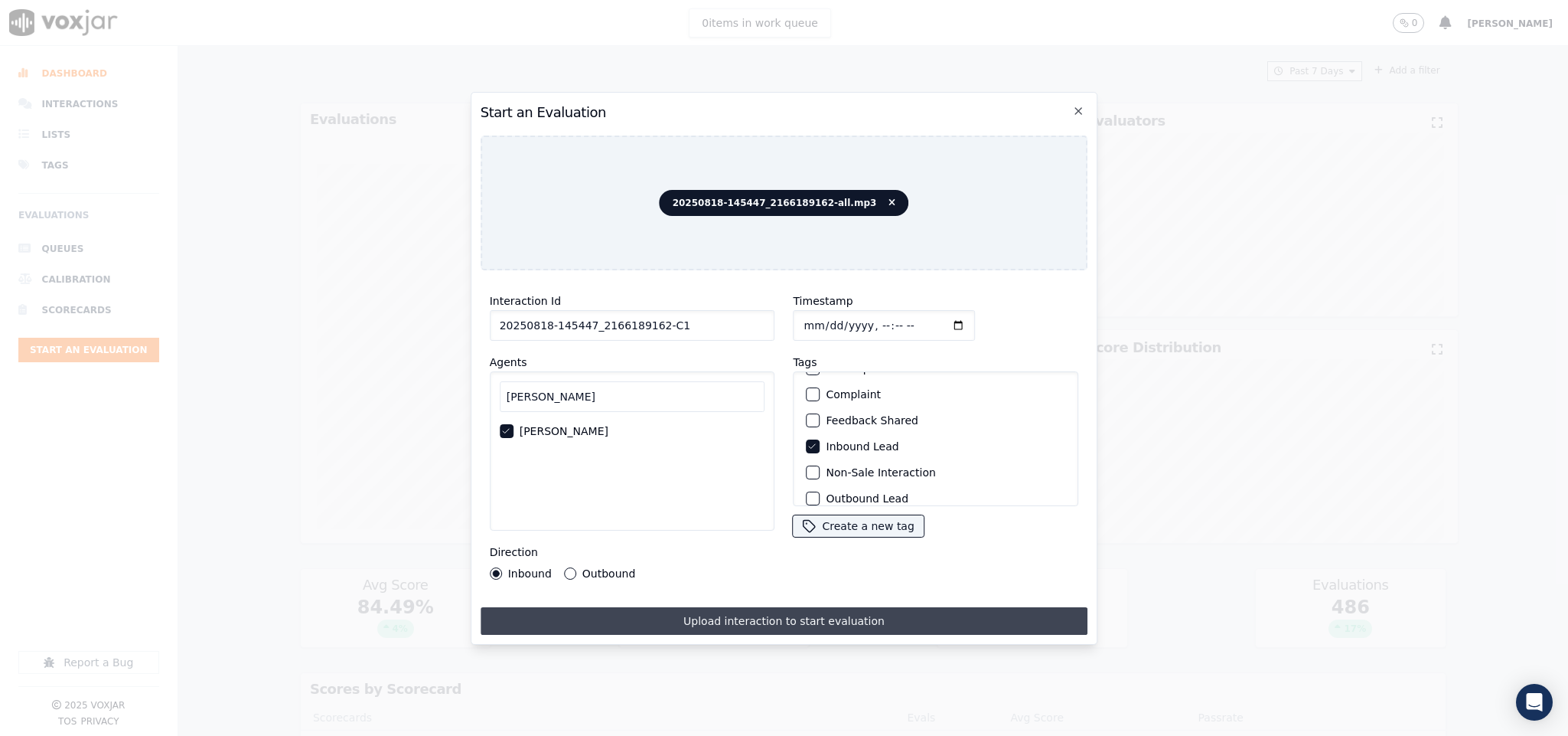
click at [817, 611] on button "Upload interaction to start evaluation" at bounding box center [784, 621] width 608 height 28
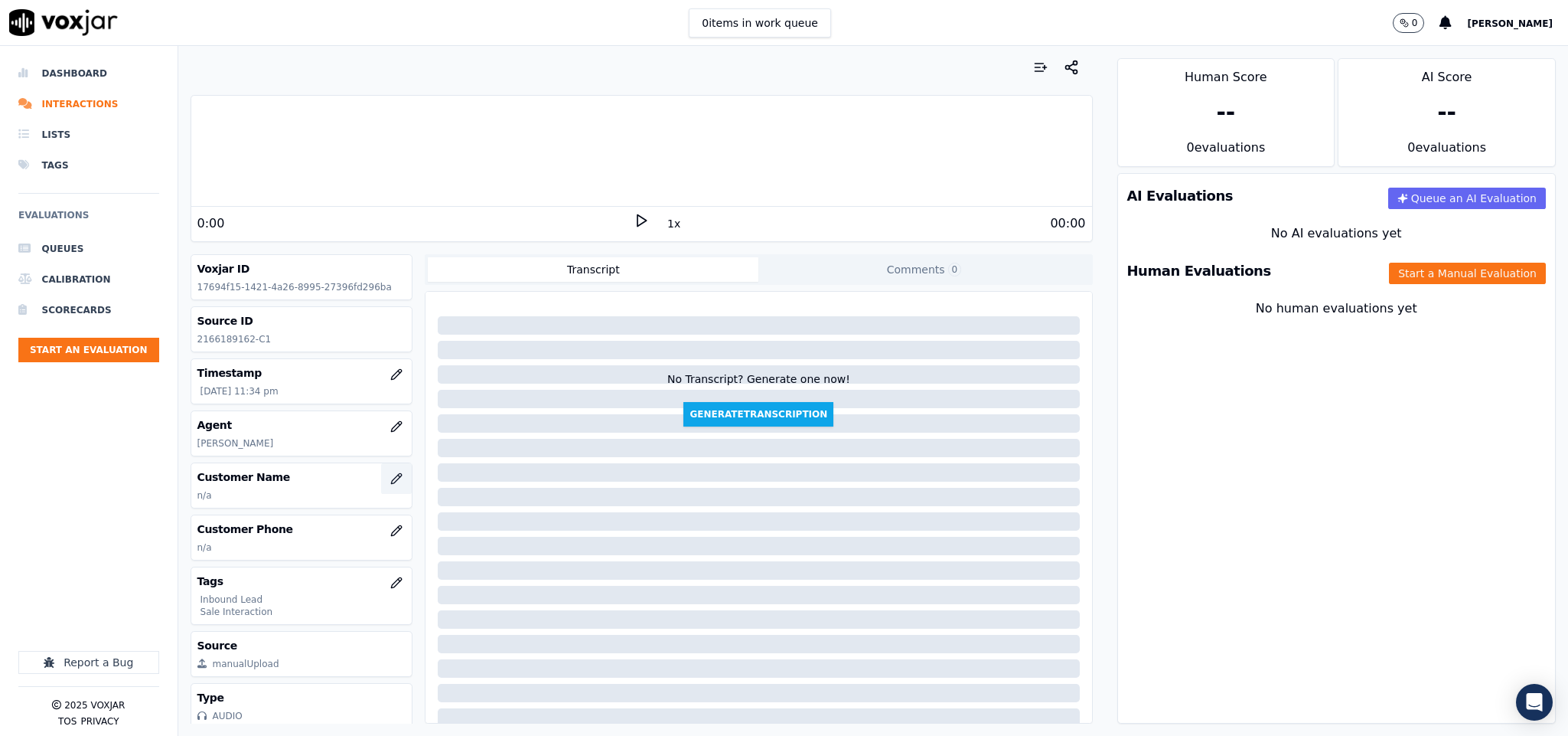
click at [390, 482] on icon "button" at bounding box center [396, 478] width 12 height 12
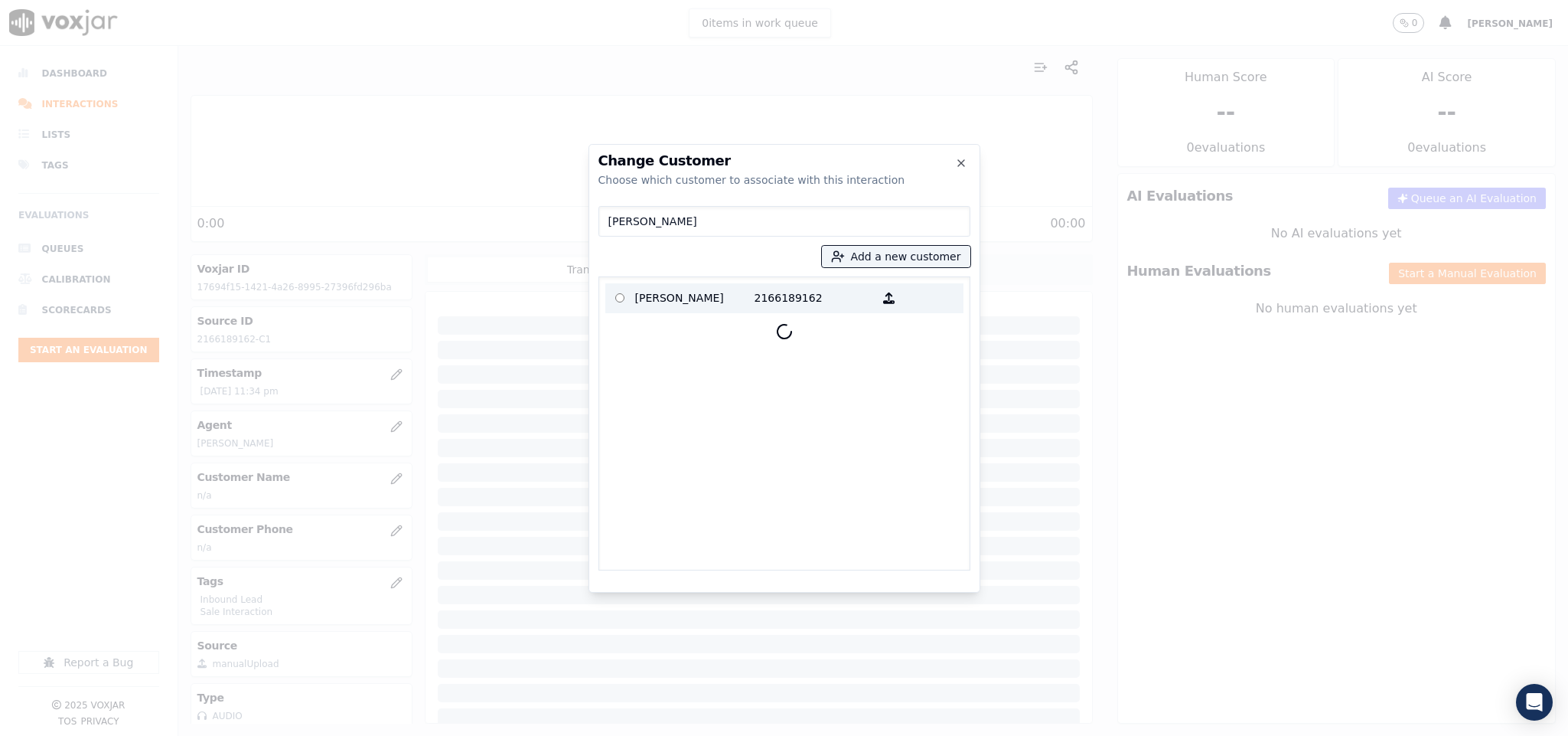
type input "PATRICIA W DANIEL"
click at [719, 299] on p "PATRICIA W DANIEL" at bounding box center [695, 299] width 120 height 24
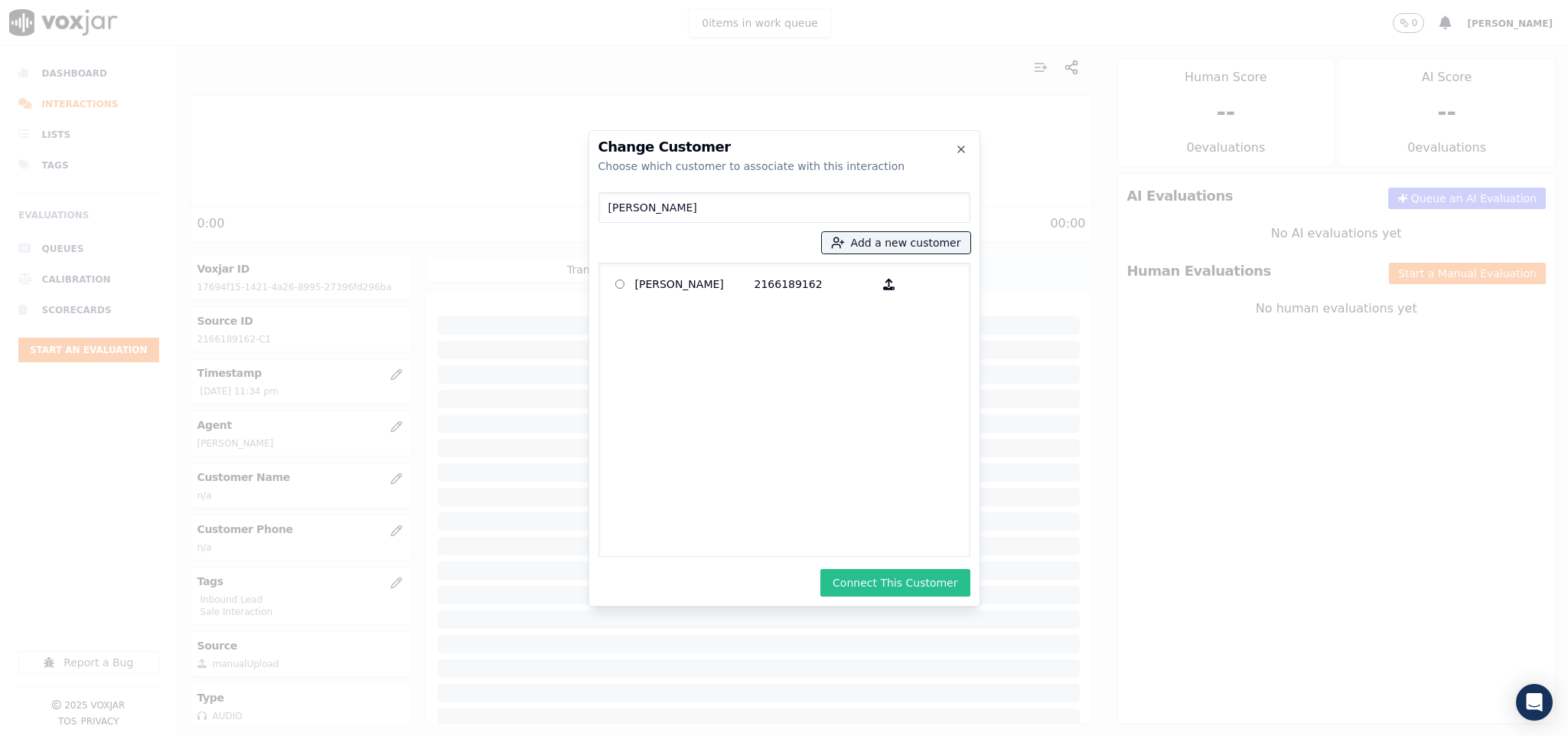
click at [880, 577] on button "Connect This Customer" at bounding box center [895, 583] width 149 height 28
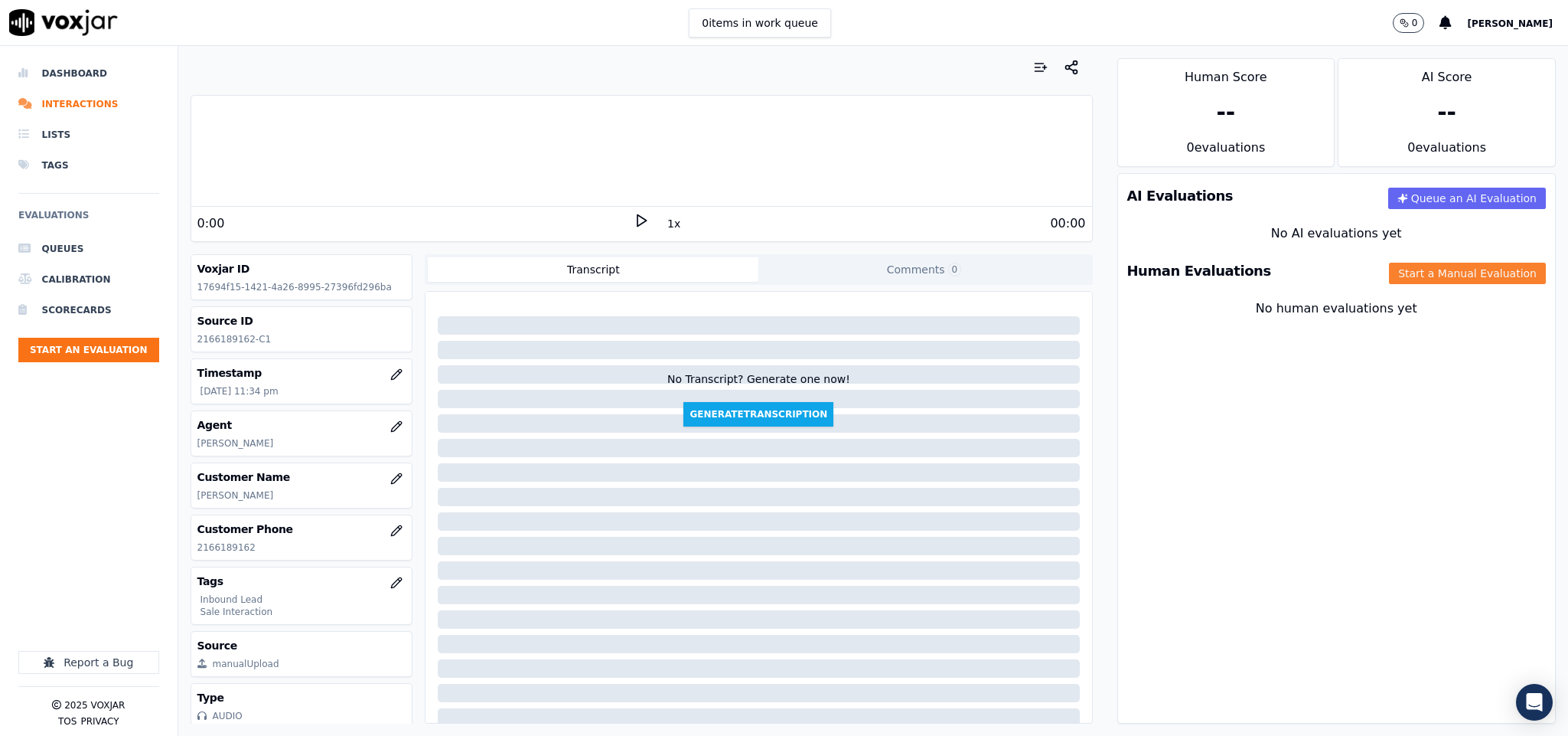
click at [1432, 279] on button "Start a Manual Evaluation" at bounding box center [1467, 273] width 157 height 22
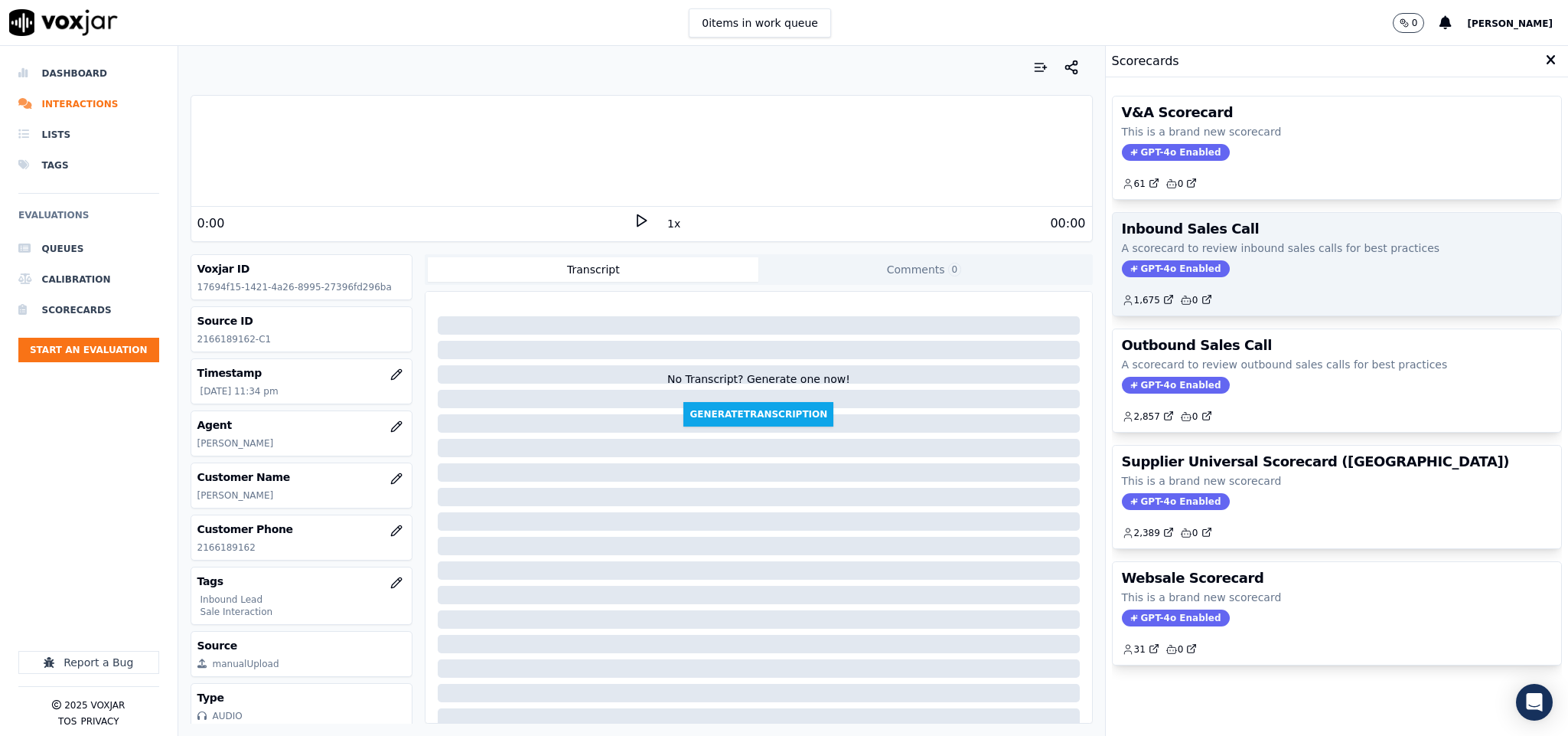
click at [1186, 260] on div "Inbound Sales Call A scorecard to review inbound sales calls for best practices…" at bounding box center [1337, 264] width 449 height 103
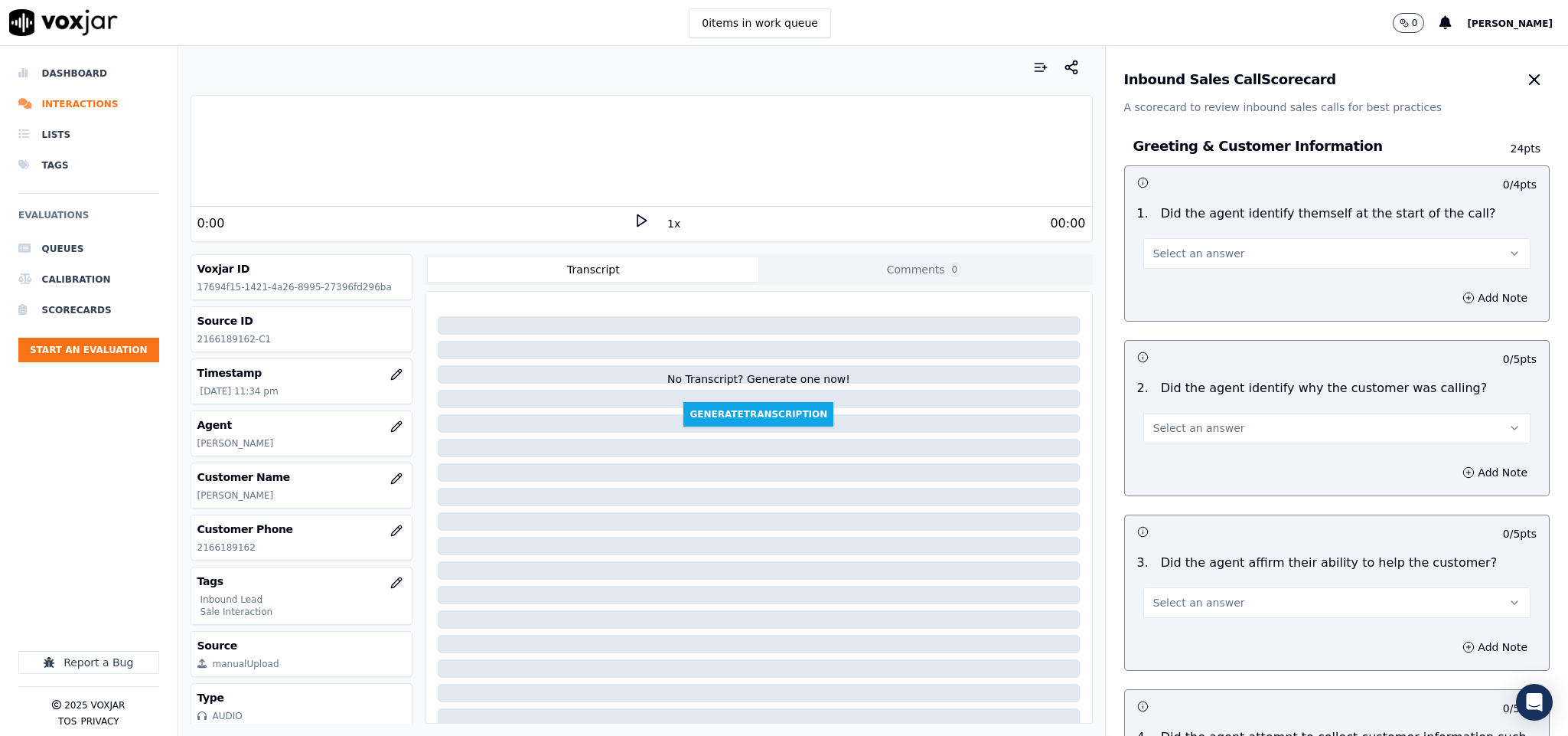
click at [1208, 251] on span "Select an answer" at bounding box center [1199, 253] width 92 height 15
click at [1189, 290] on div "Yes" at bounding box center [1299, 288] width 350 height 25
click at [1244, 425] on button "Select an answer" at bounding box center [1337, 428] width 388 height 30
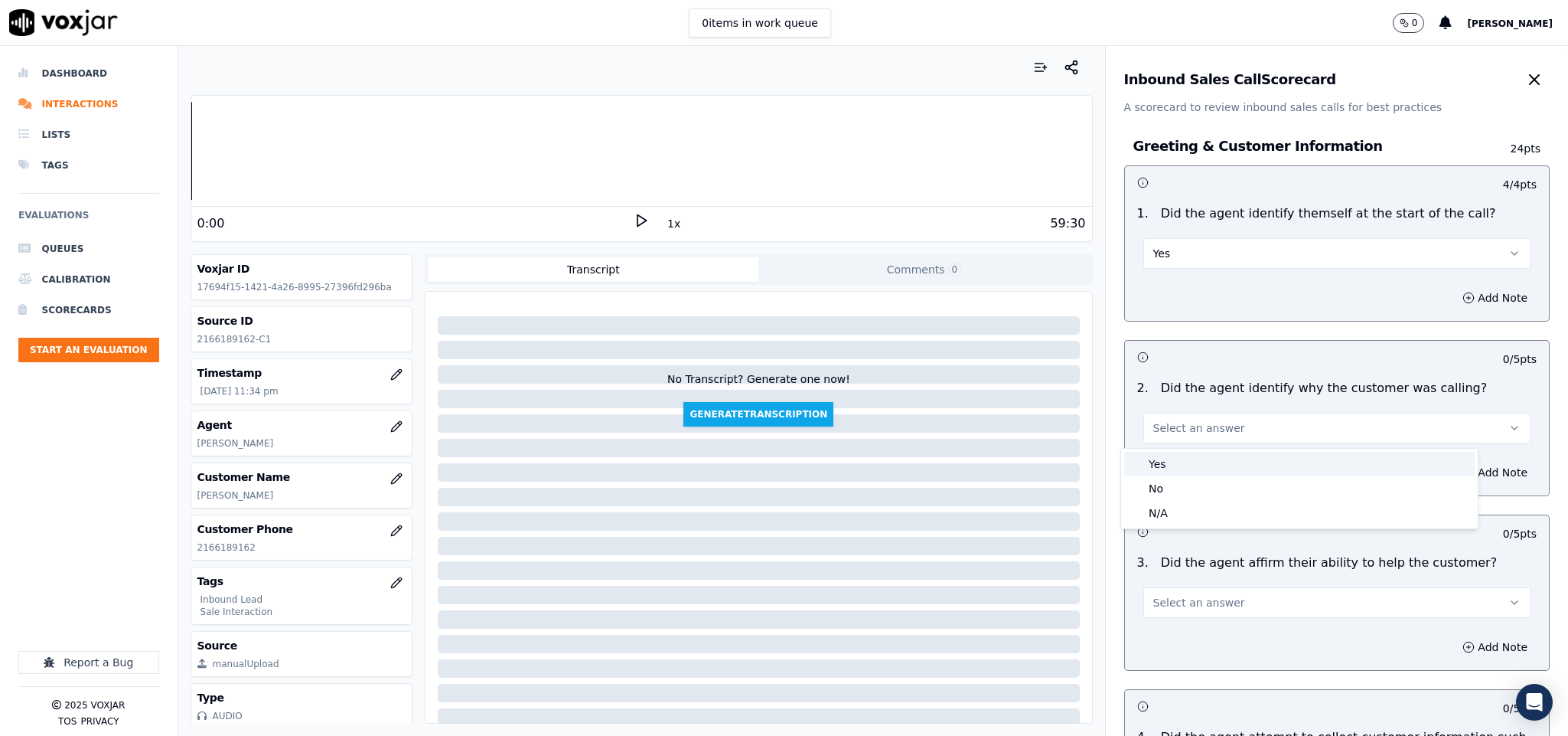
click at [1203, 461] on div "Yes" at bounding box center [1299, 464] width 350 height 25
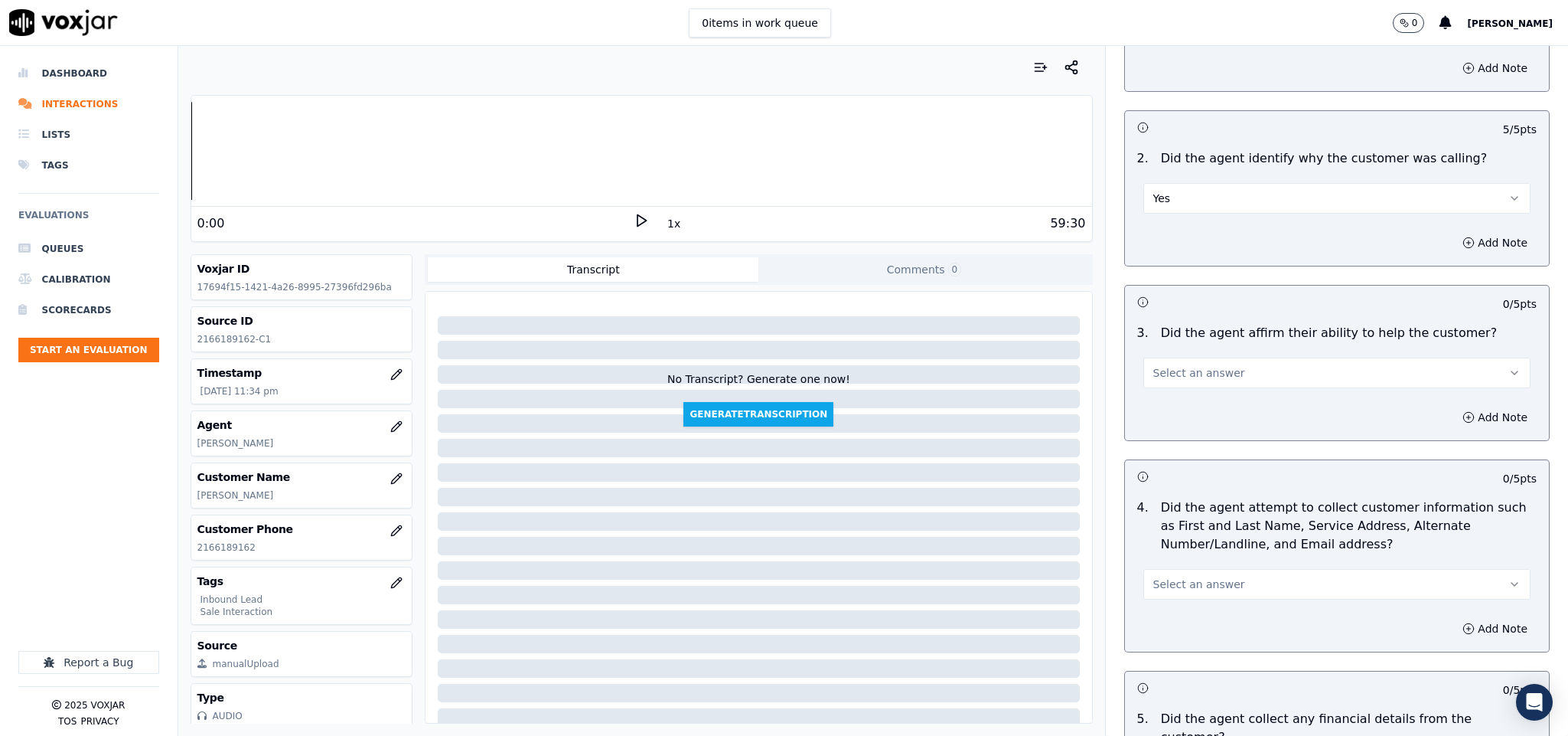
scroll to position [345, 0]
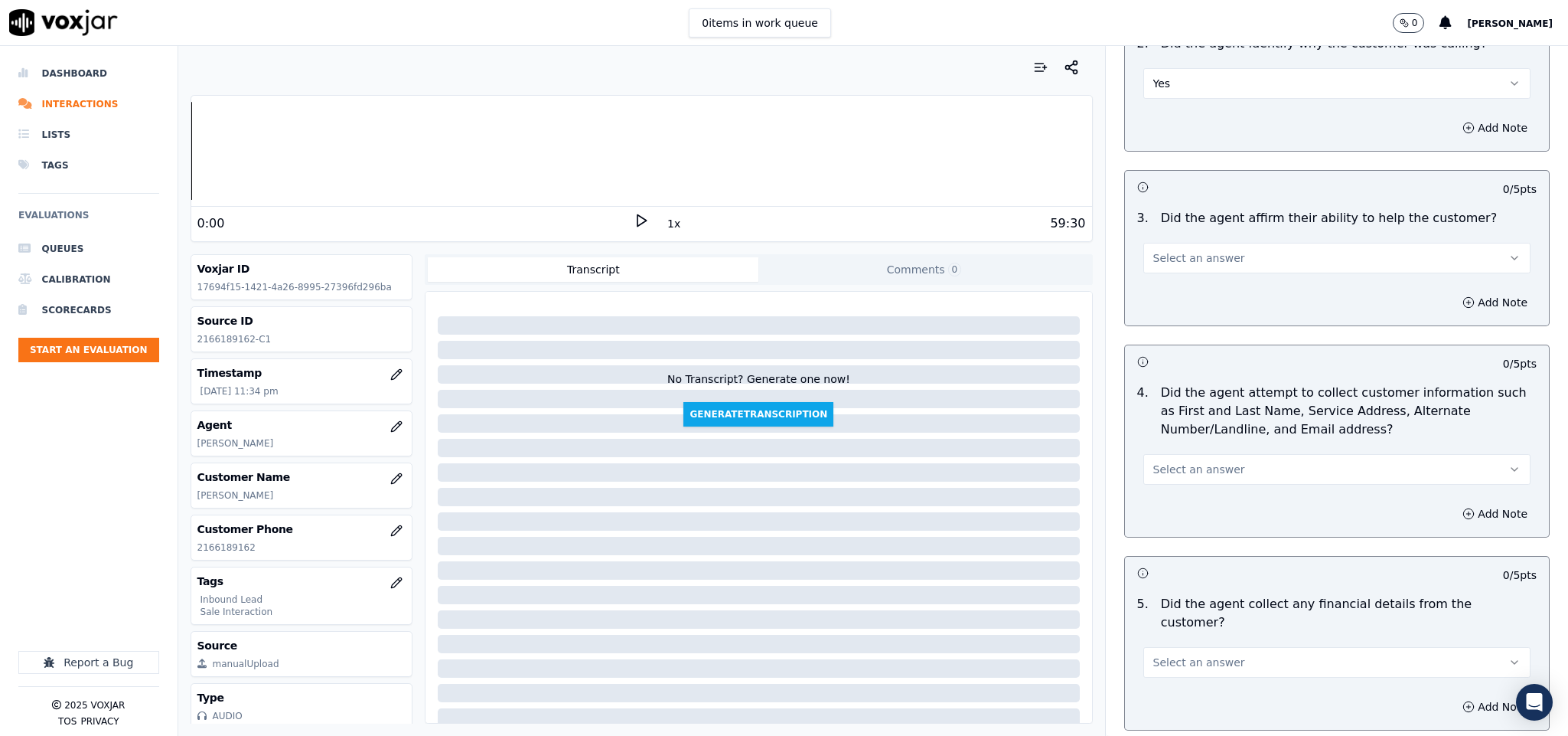
drag, startPoint x: 1224, startPoint y: 255, endPoint x: 1211, endPoint y: 275, distance: 23.9
click at [1225, 255] on button "Select an answer" at bounding box center [1337, 258] width 388 height 30
click at [1199, 285] on div "Yes" at bounding box center [1299, 295] width 350 height 25
click at [1199, 480] on button "Select an answer" at bounding box center [1337, 469] width 388 height 30
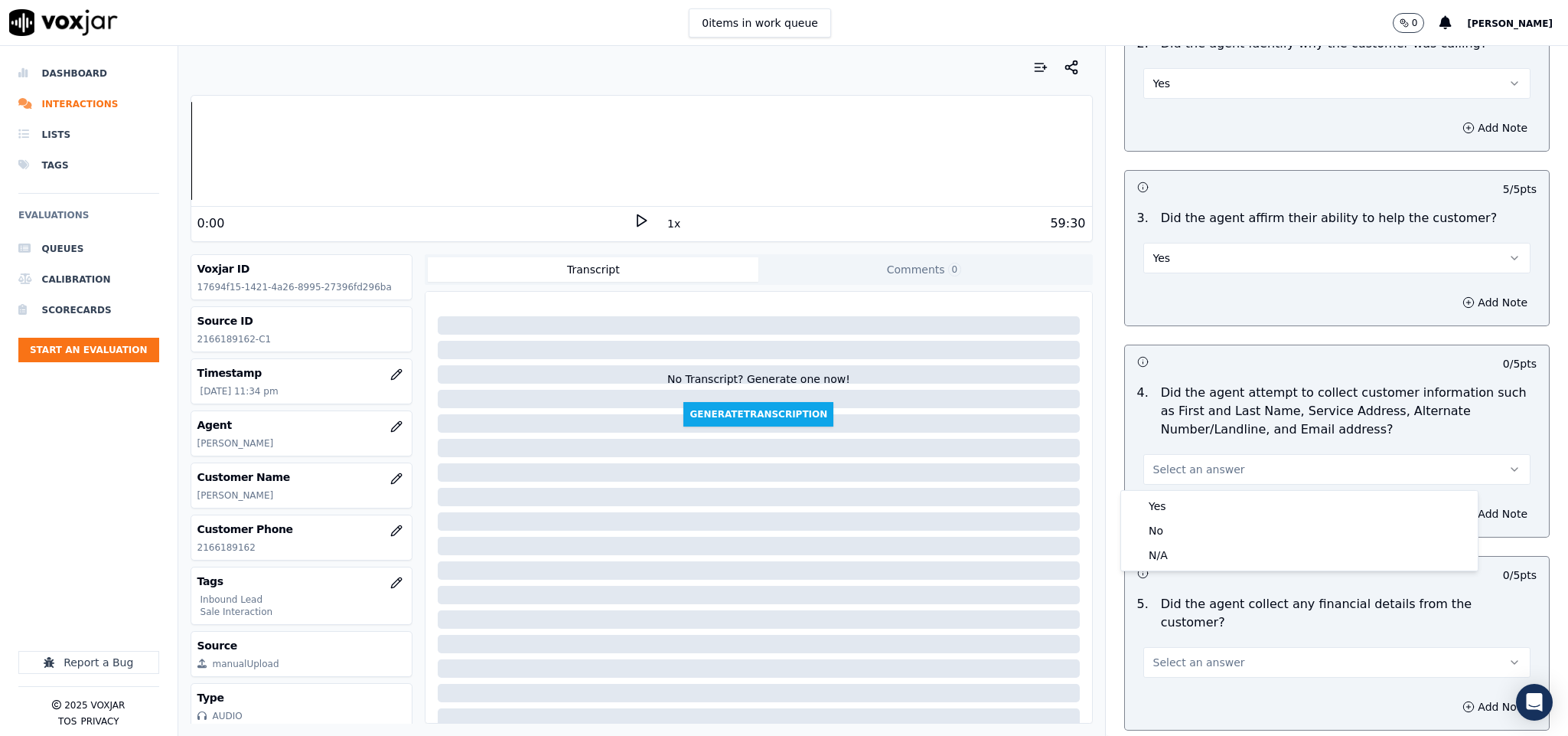
click at [1183, 503] on div "Yes" at bounding box center [1299, 506] width 350 height 25
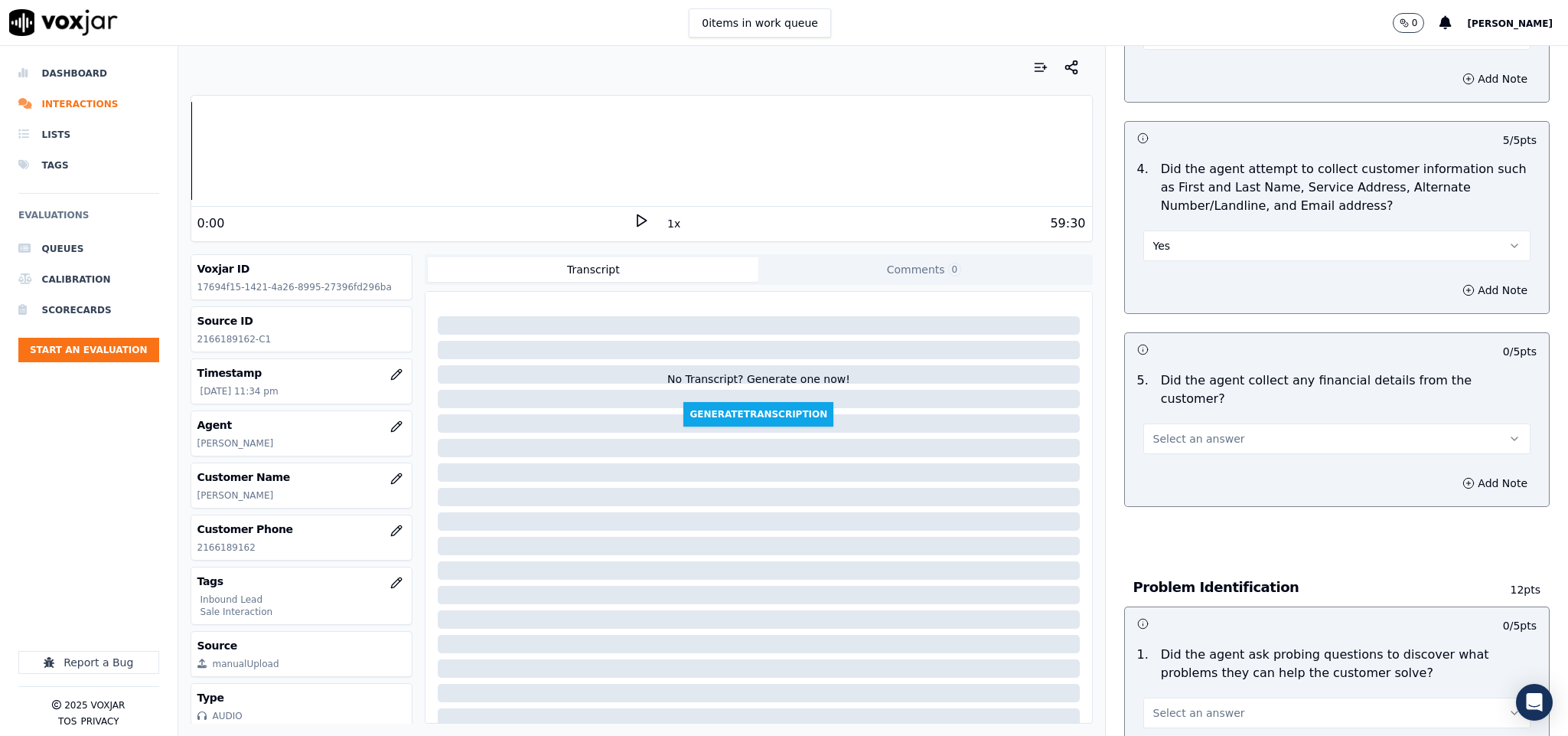
scroll to position [574, 0]
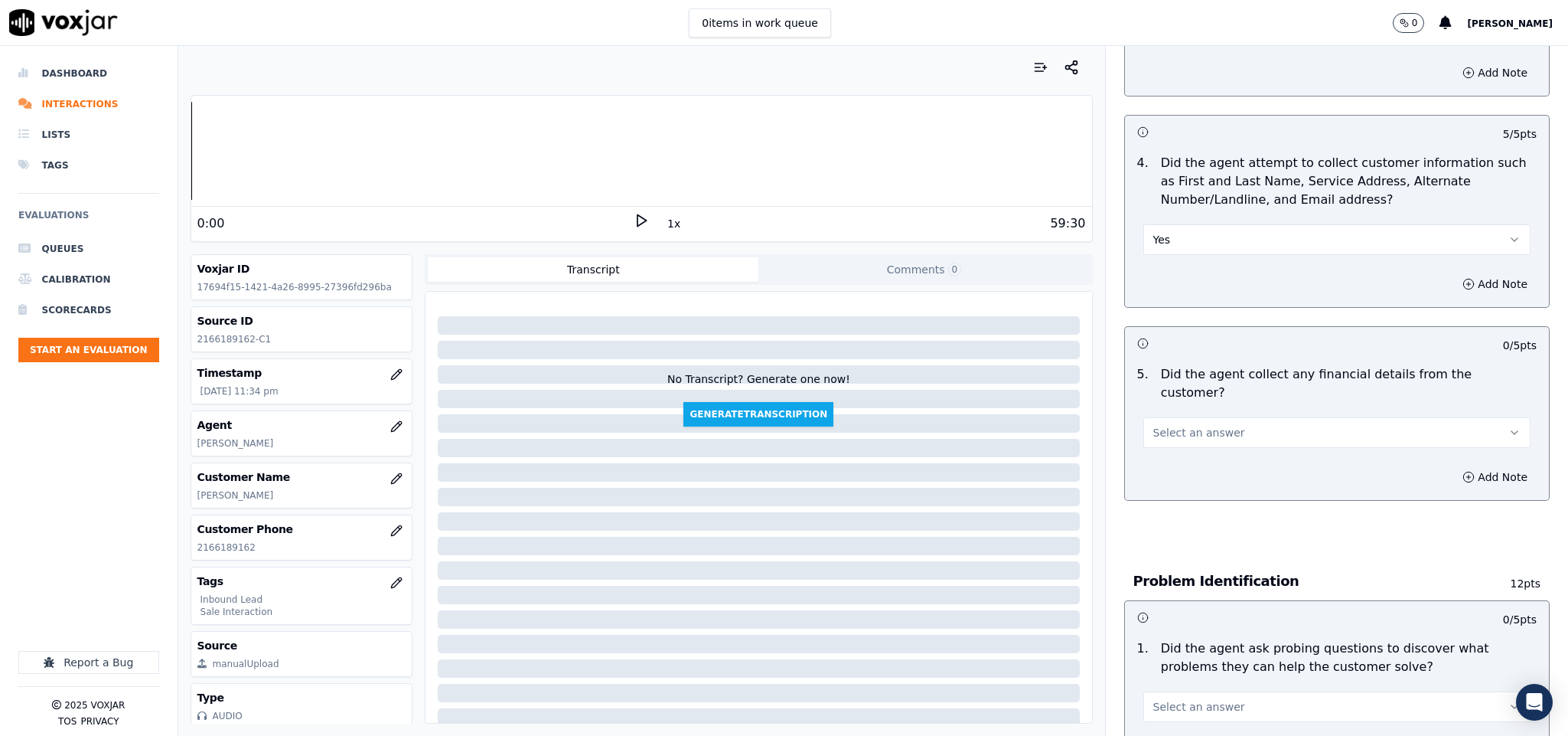
click at [1245, 418] on button "Select an answer" at bounding box center [1337, 433] width 388 height 30
click at [1197, 481] on div "No" at bounding box center [1299, 476] width 350 height 25
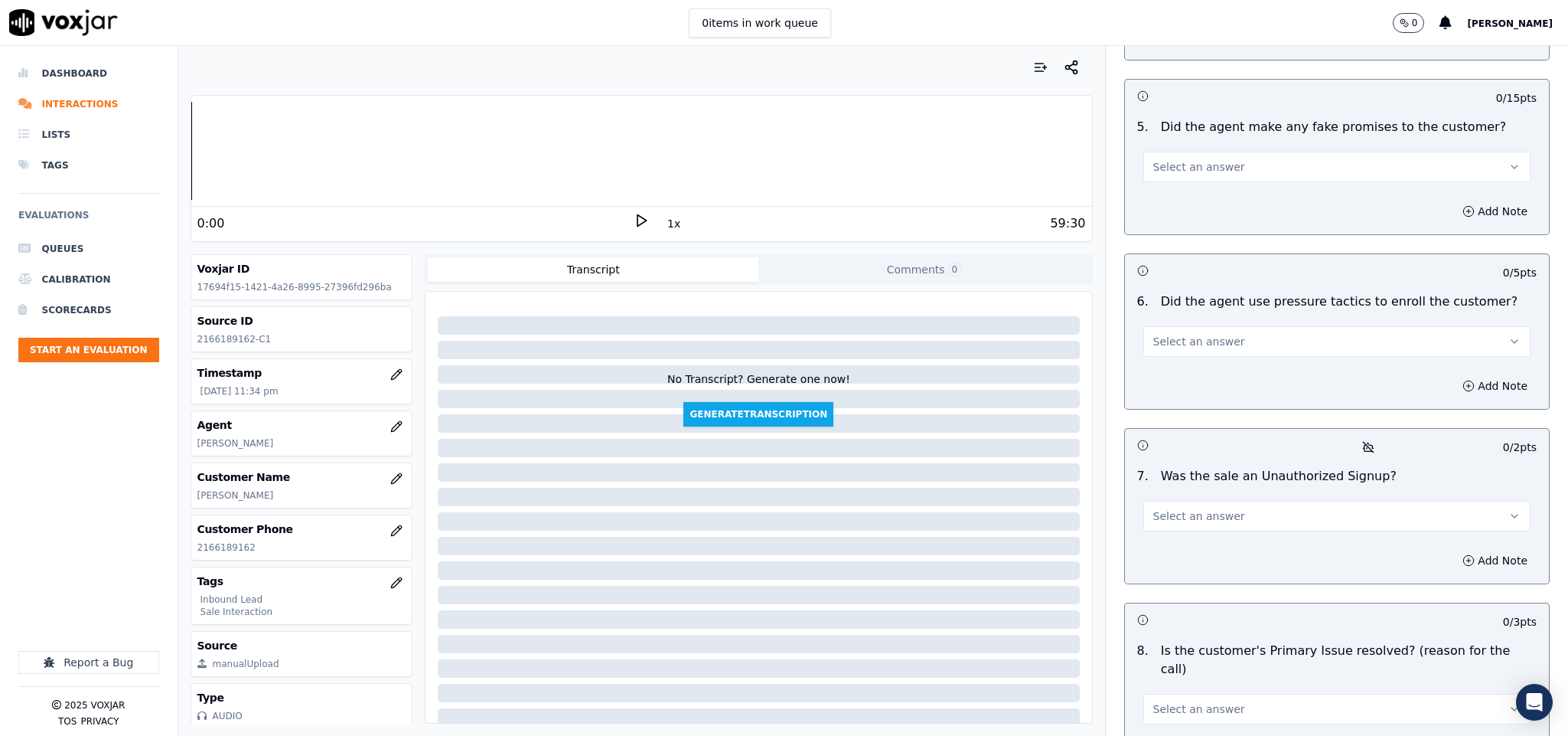
scroll to position [4046, 0]
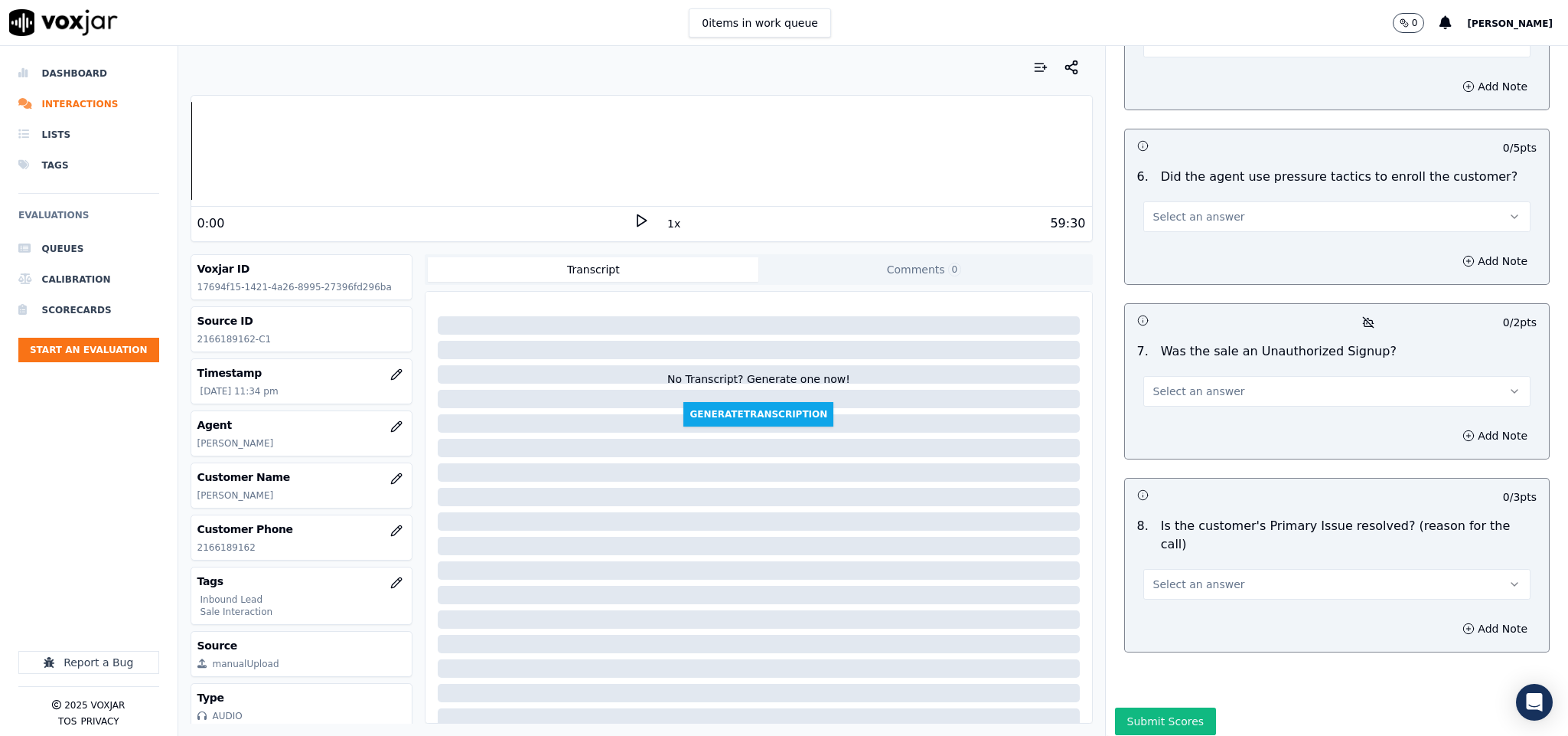
click at [1277, 376] on button "Select an answer" at bounding box center [1337, 391] width 388 height 30
click at [1215, 406] on div "No" at bounding box center [1299, 409] width 350 height 25
click at [1226, 569] on button "Select an answer" at bounding box center [1337, 584] width 388 height 30
click at [1188, 568] on div "Yes" at bounding box center [1299, 560] width 350 height 25
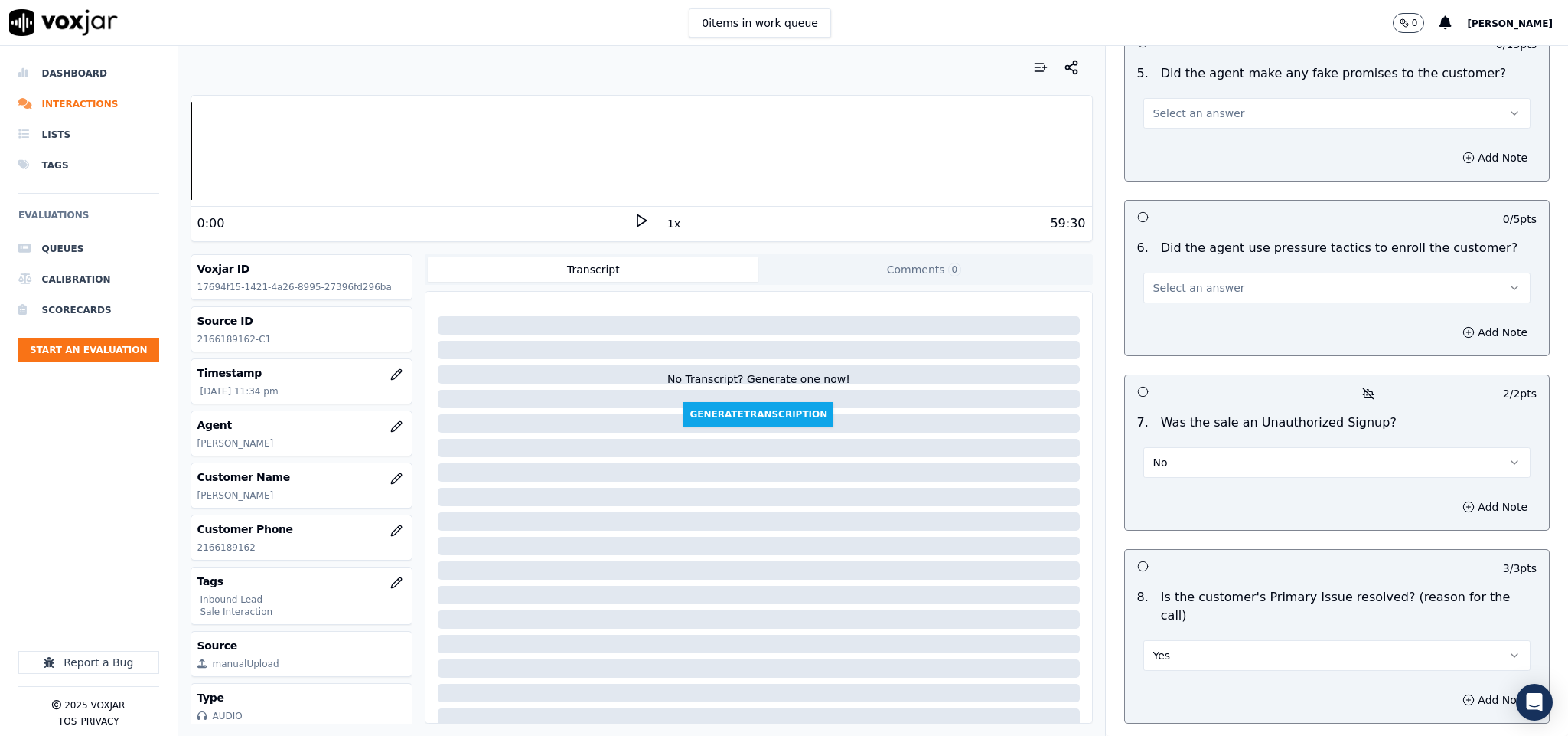
scroll to position [3816, 0]
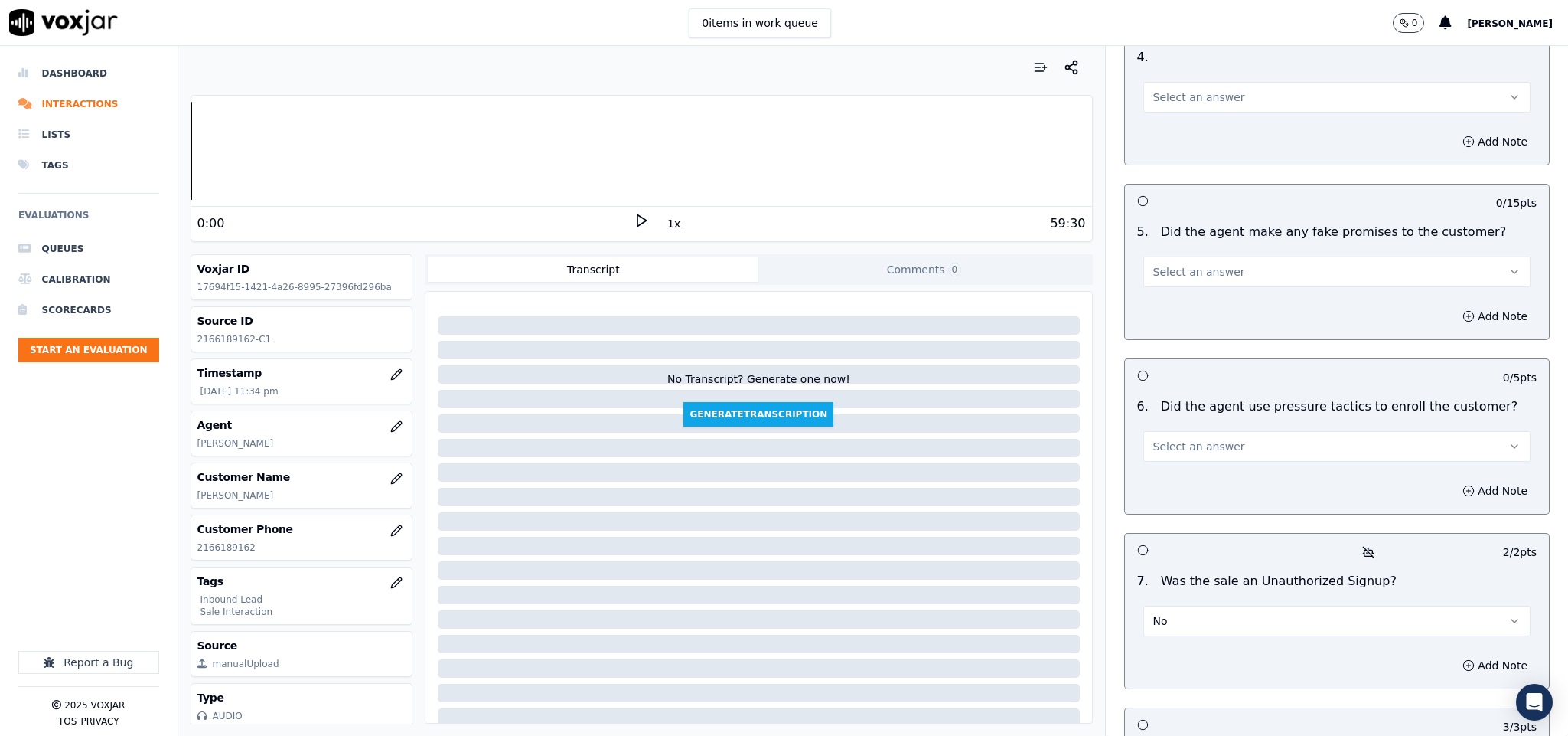
click at [1257, 431] on button "Select an answer" at bounding box center [1337, 446] width 388 height 30
click at [1181, 465] on div "No" at bounding box center [1299, 463] width 350 height 25
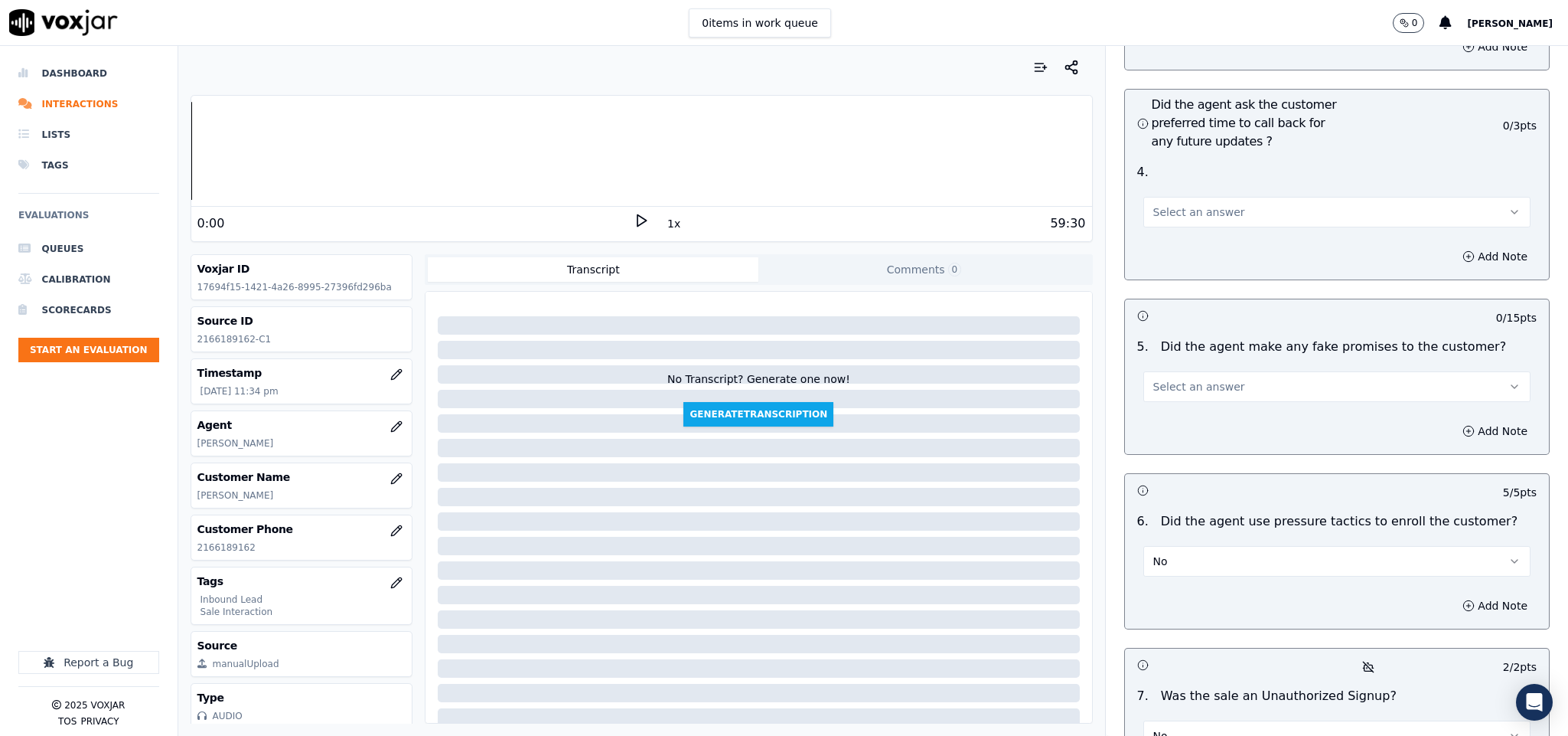
click at [1222, 371] on button "Select an answer" at bounding box center [1337, 386] width 388 height 30
click at [1183, 402] on div "No" at bounding box center [1299, 402] width 350 height 25
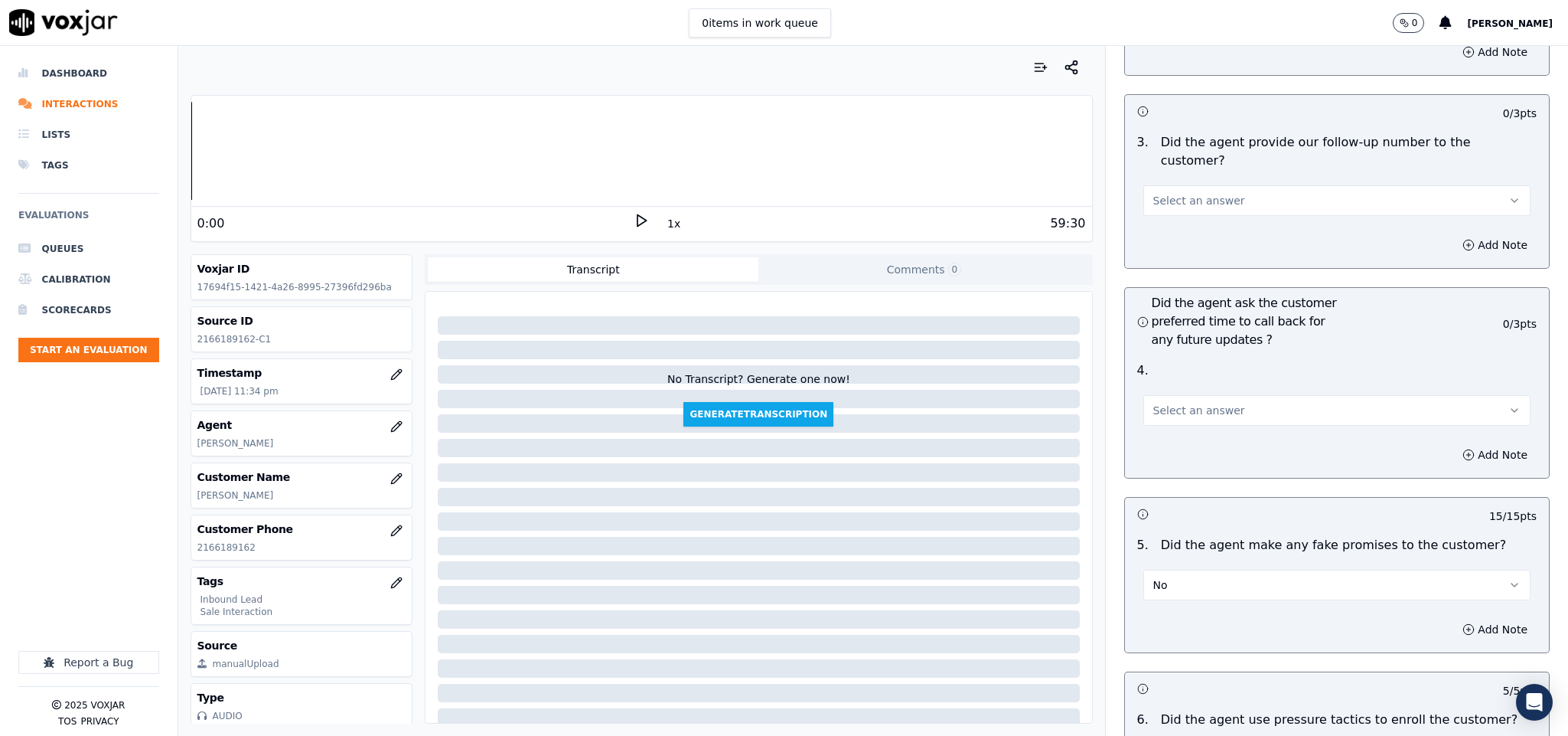
scroll to position [3472, 0]
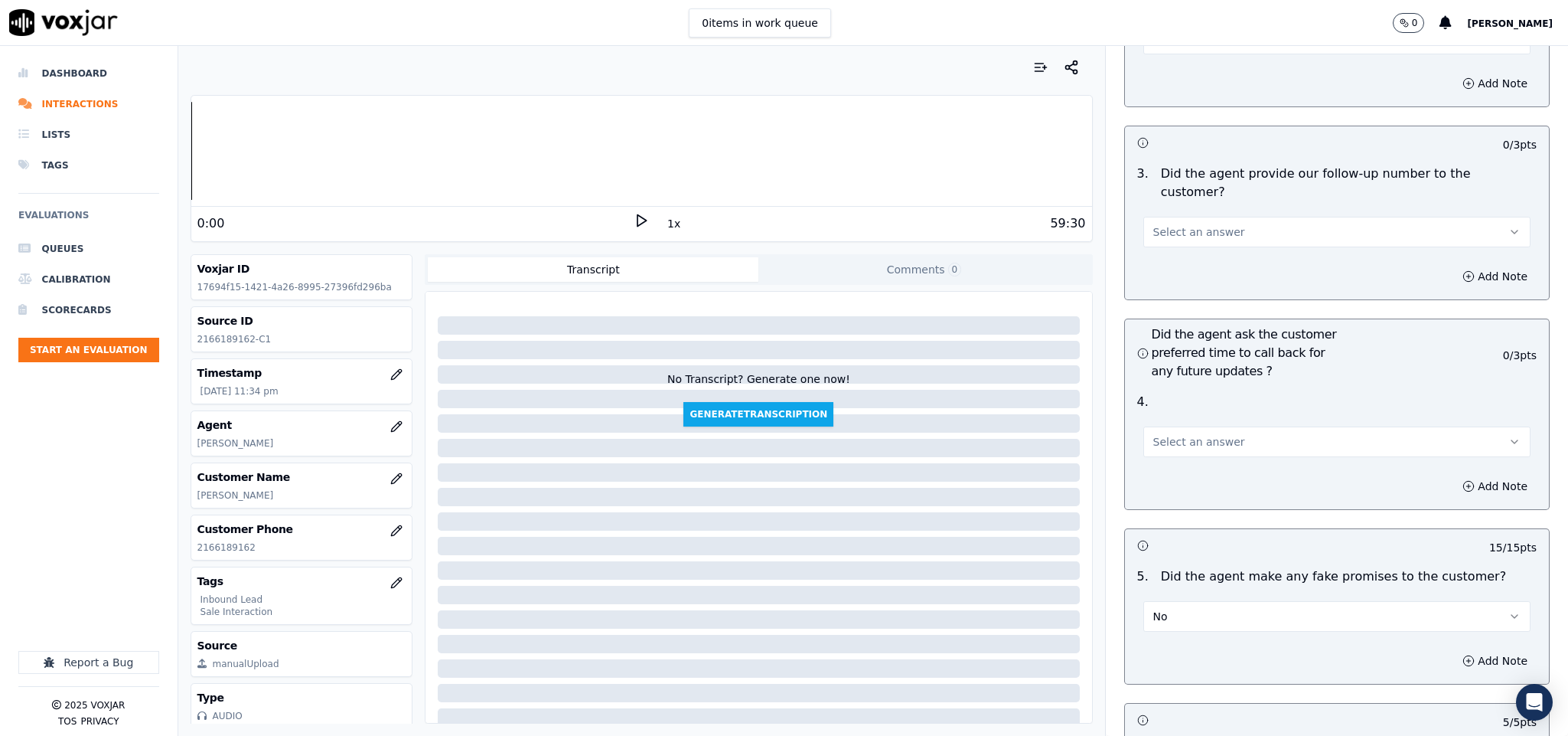
click at [1194, 426] on button "Select an answer" at bounding box center [1337, 441] width 388 height 30
click at [1186, 459] on div "No" at bounding box center [1299, 457] width 350 height 25
click at [1167, 426] on button "No" at bounding box center [1337, 441] width 388 height 30
click at [1171, 477] on div "N/A" at bounding box center [1299, 481] width 350 height 25
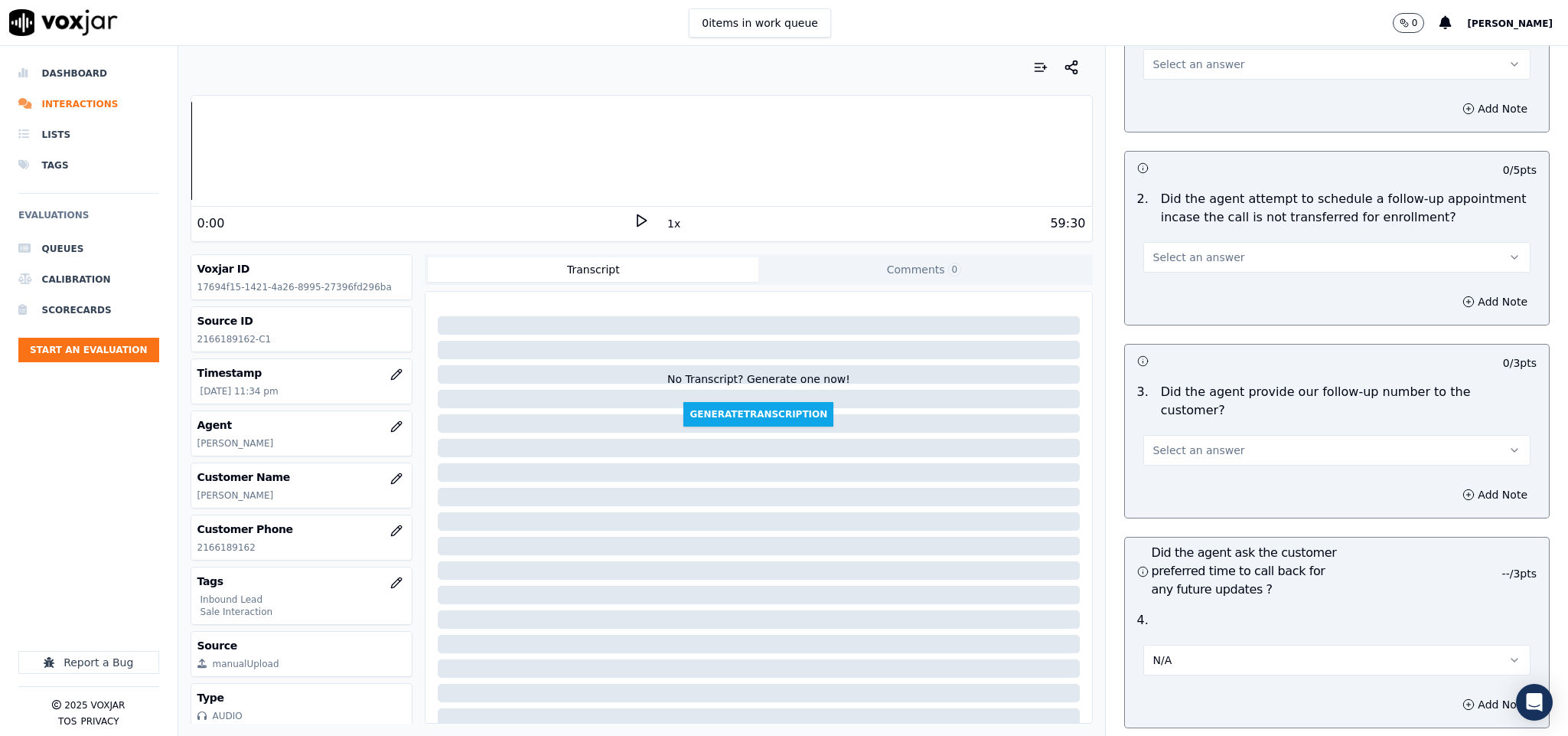
scroll to position [3242, 0]
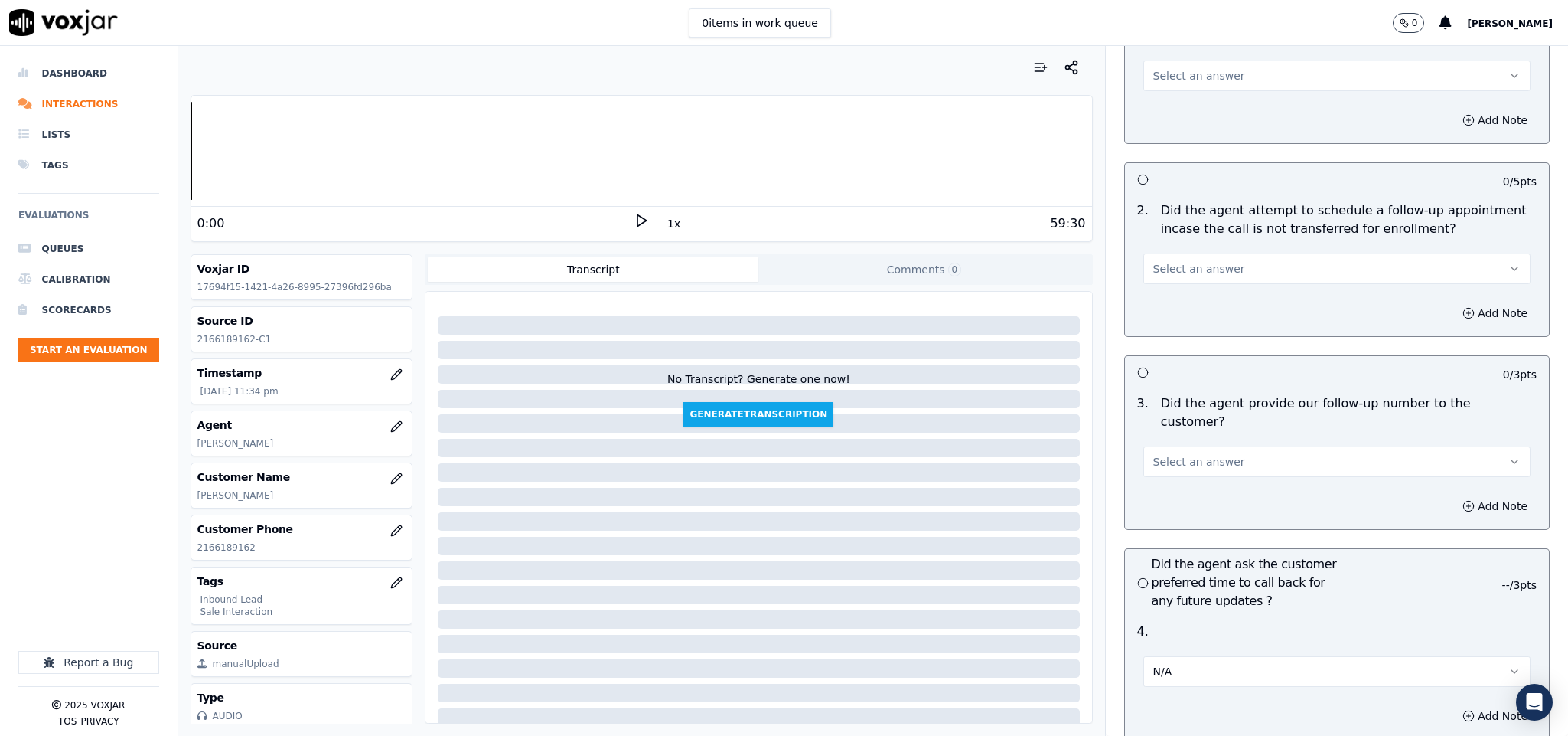
click at [1207, 454] on span "Select an answer" at bounding box center [1199, 461] width 92 height 15
click at [1191, 455] on div "Yes" at bounding box center [1299, 452] width 350 height 25
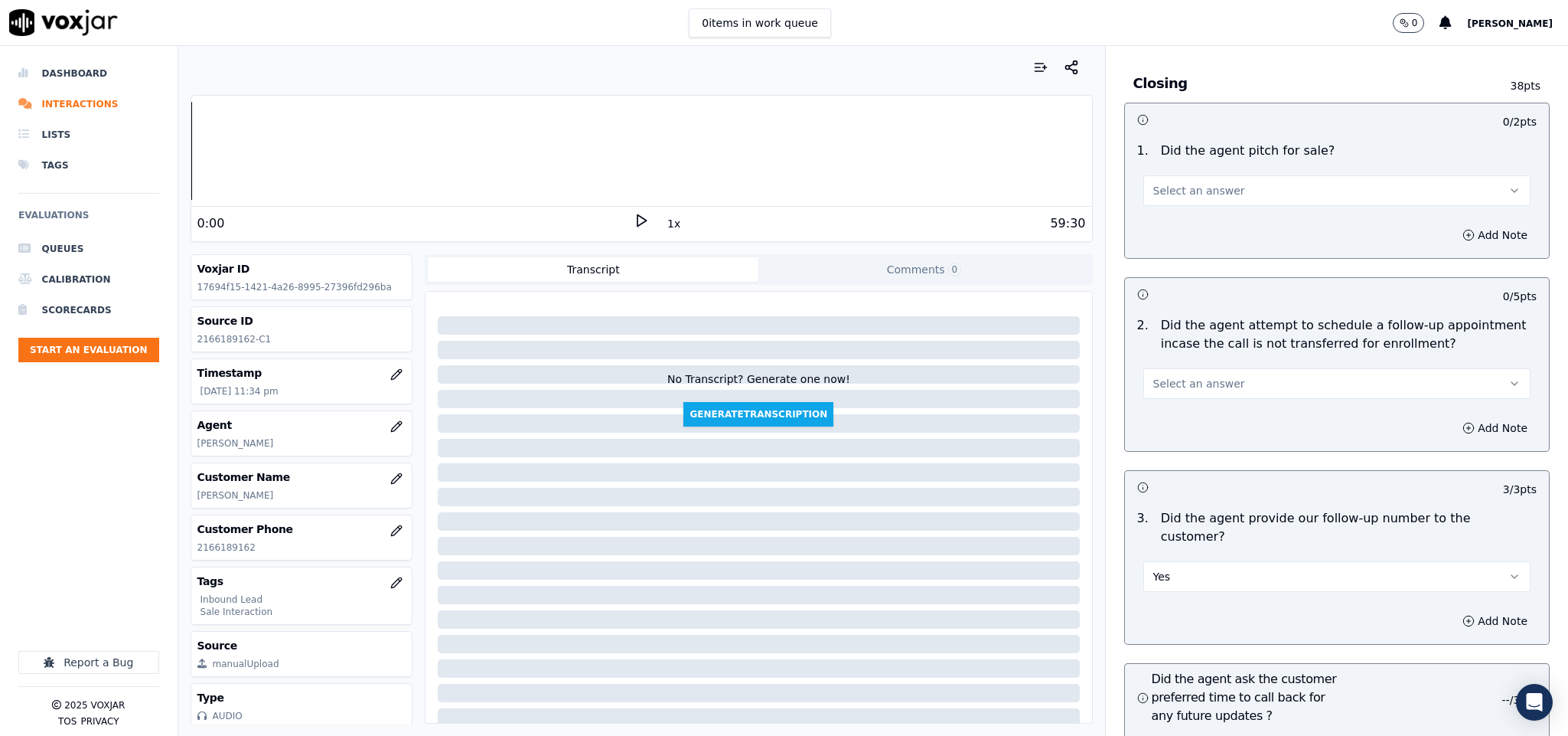
click at [1250, 368] on button "Select an answer" at bounding box center [1337, 383] width 388 height 30
click at [1203, 444] on div "N/A" at bounding box center [1299, 441] width 350 height 25
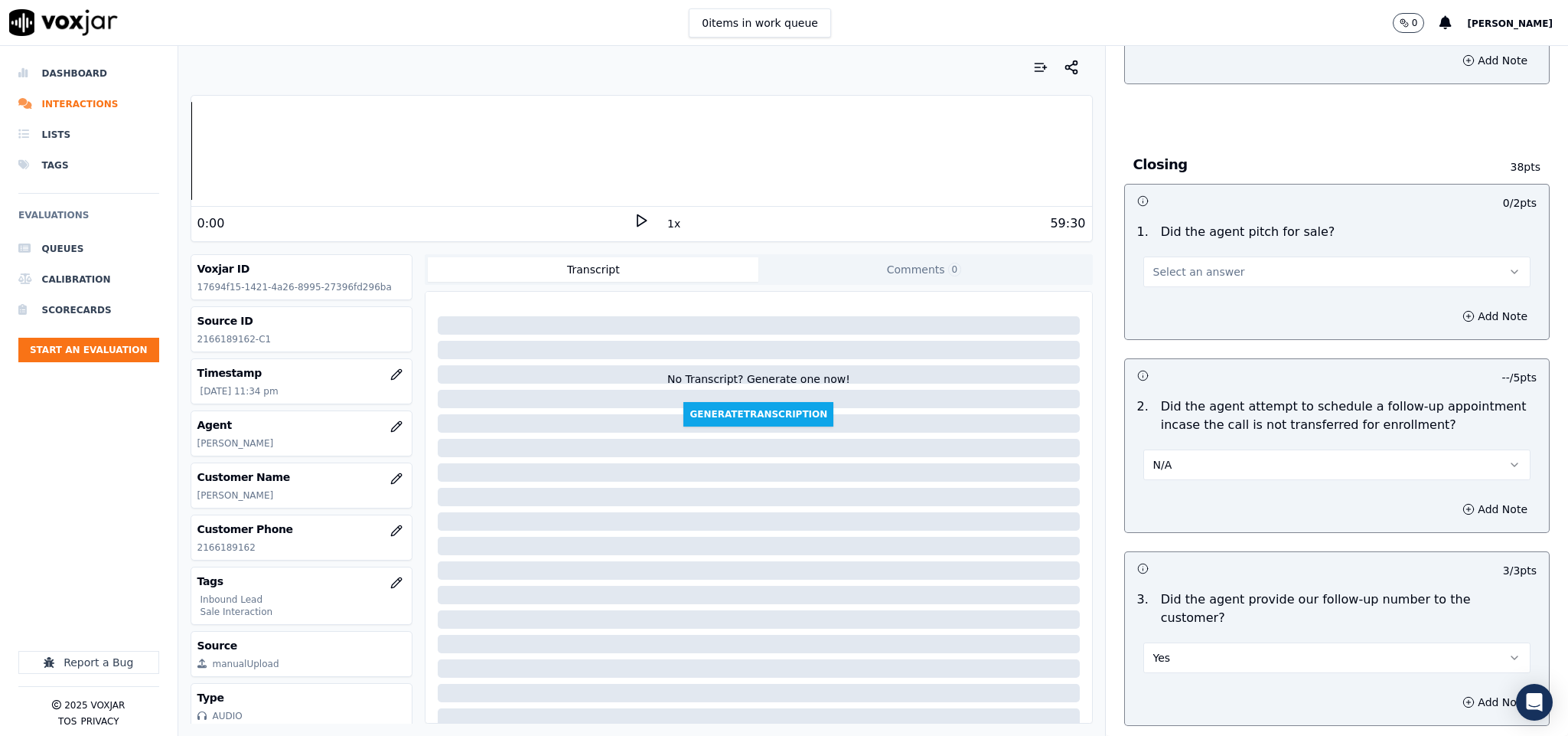
scroll to position [2897, 0]
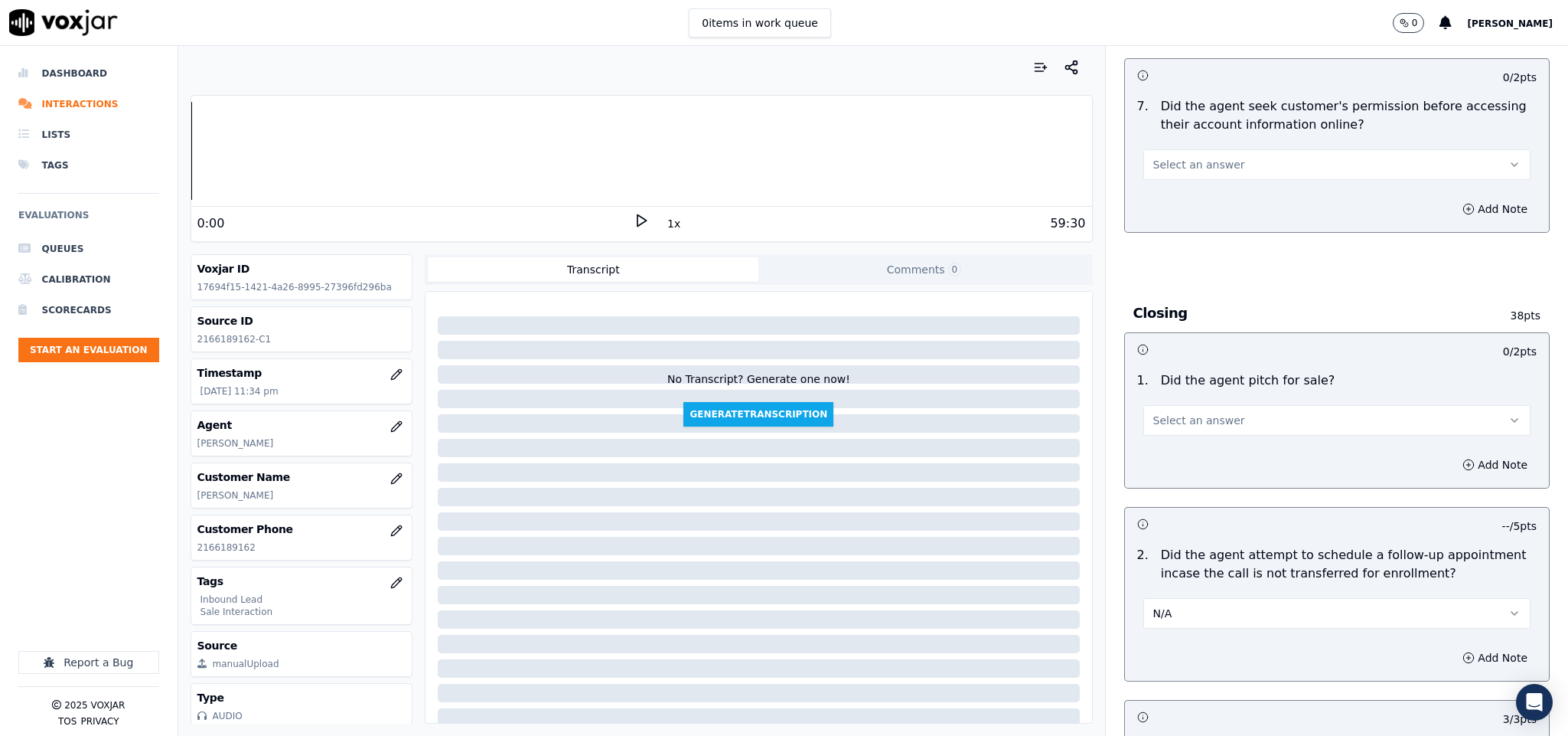
click at [1225, 405] on button "Select an answer" at bounding box center [1337, 420] width 388 height 30
click at [1190, 429] on div "Yes" at bounding box center [1299, 428] width 350 height 25
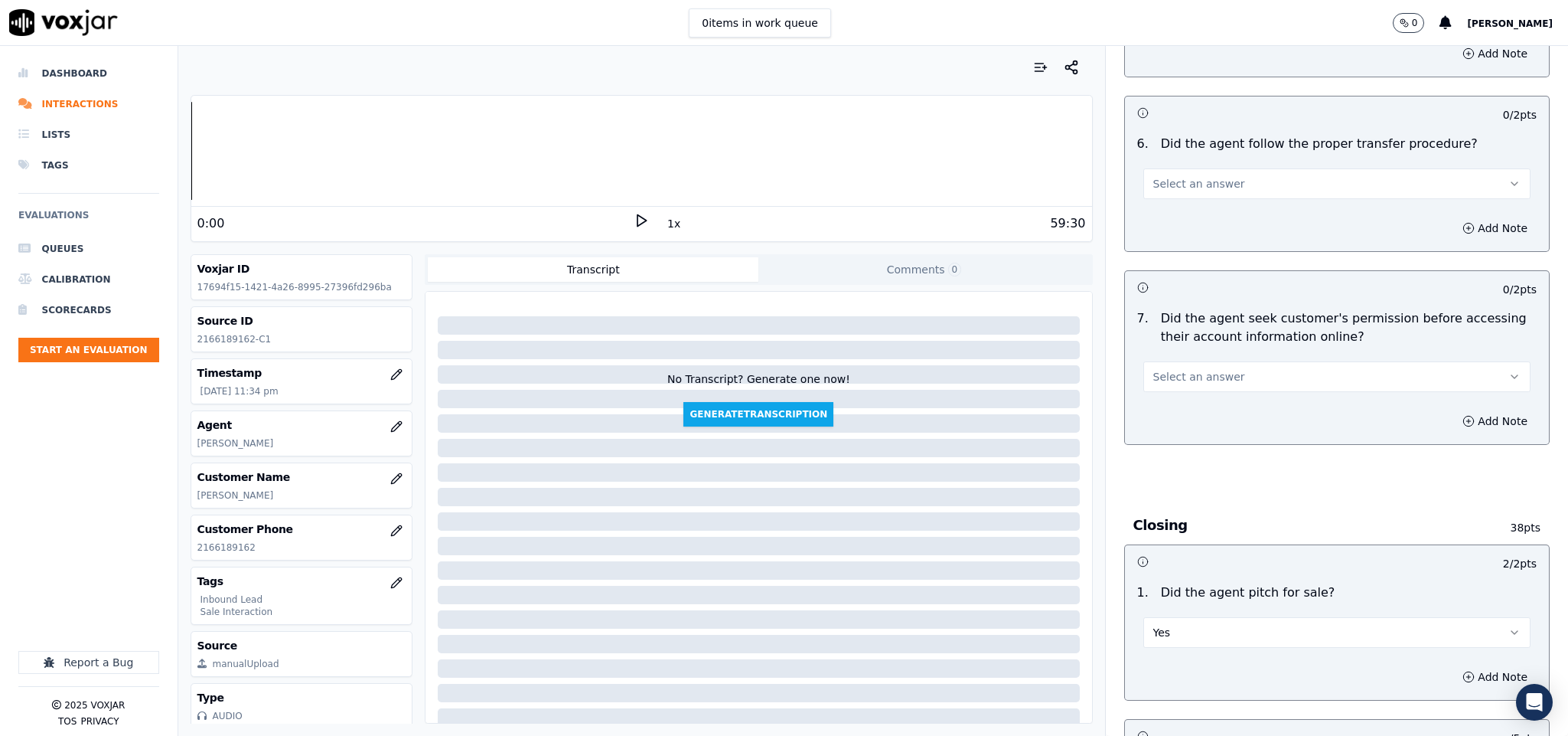
scroll to position [2667, 0]
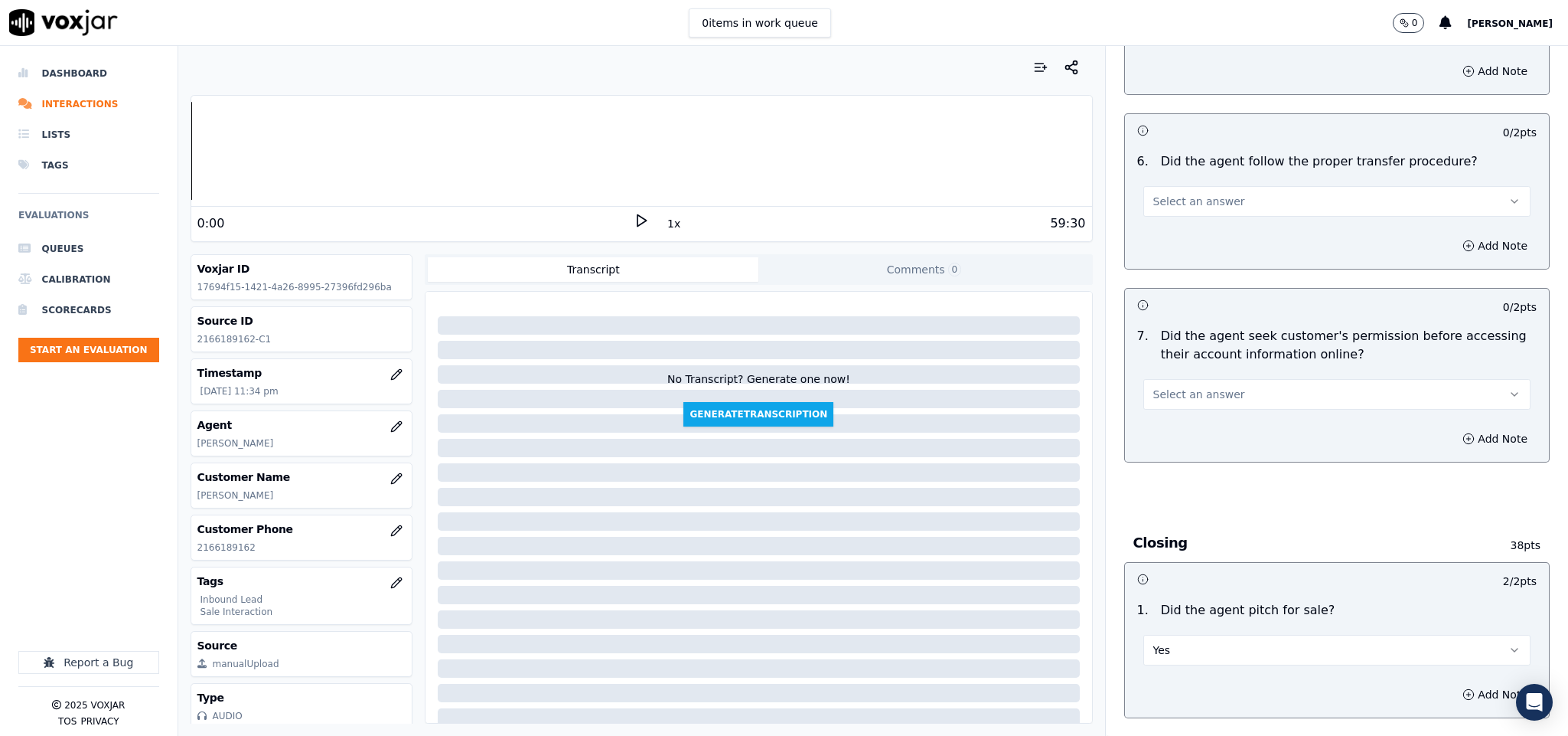
click at [1211, 379] on button "Select an answer" at bounding box center [1337, 394] width 388 height 30
click at [1189, 405] on div "Yes" at bounding box center [1299, 401] width 350 height 25
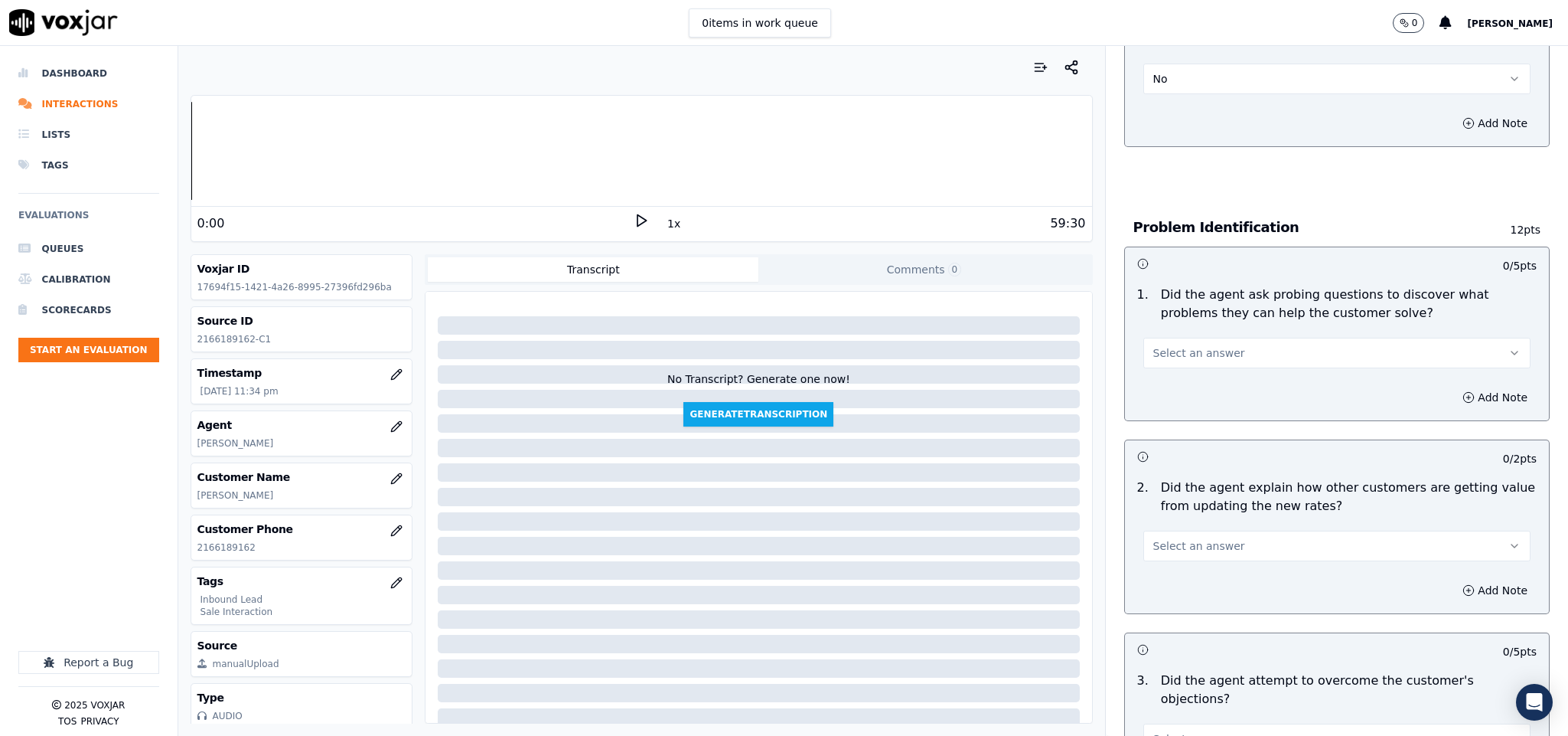
scroll to position [1149, 0]
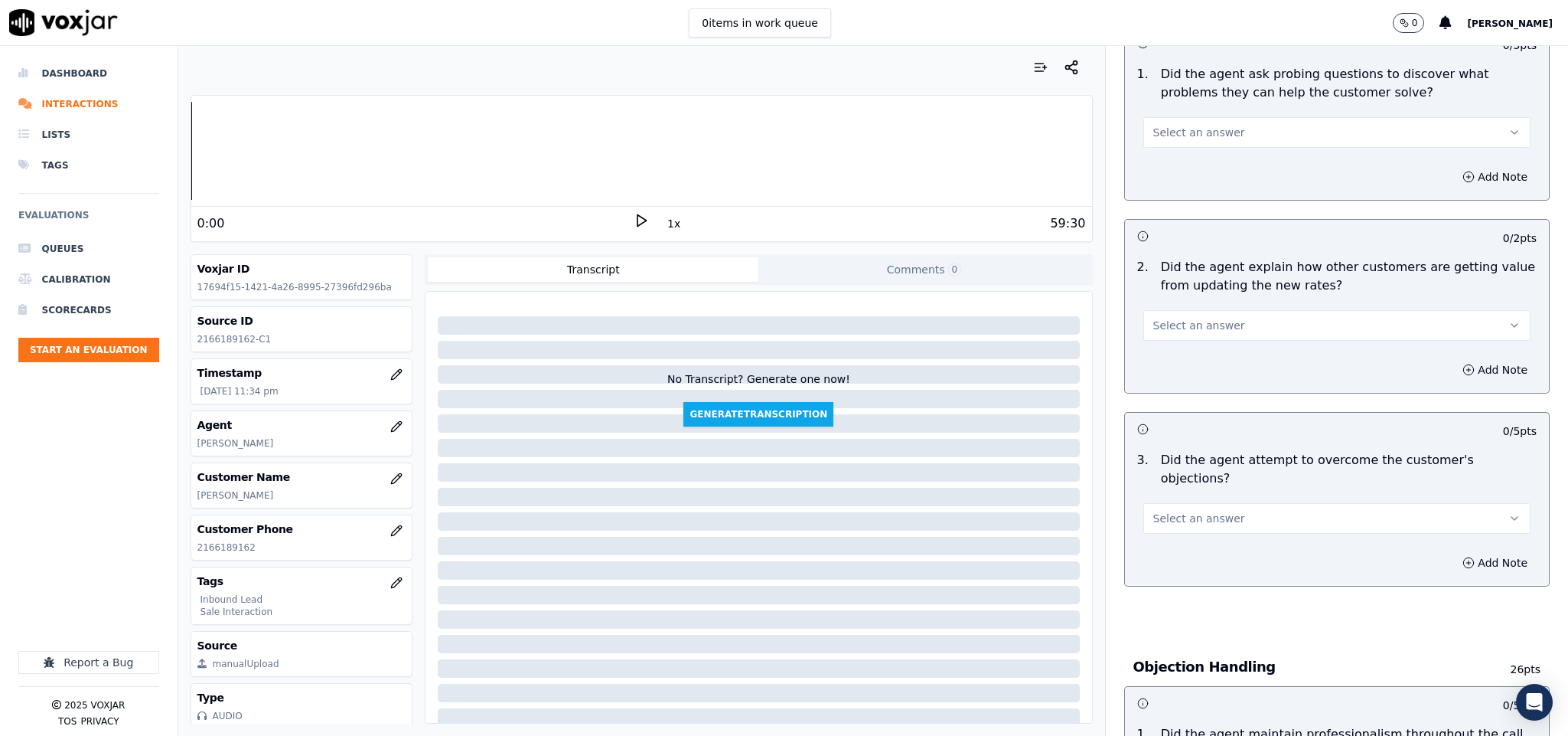
click at [1231, 117] on button "Select an answer" at bounding box center [1337, 133] width 388 height 30
click at [1171, 180] on div "No" at bounding box center [1299, 176] width 350 height 25
click at [1203, 117] on button "No" at bounding box center [1337, 133] width 388 height 30
click at [1179, 143] on div "Yes" at bounding box center [1299, 152] width 350 height 25
click at [1204, 318] on span "Select an answer" at bounding box center [1199, 325] width 92 height 15
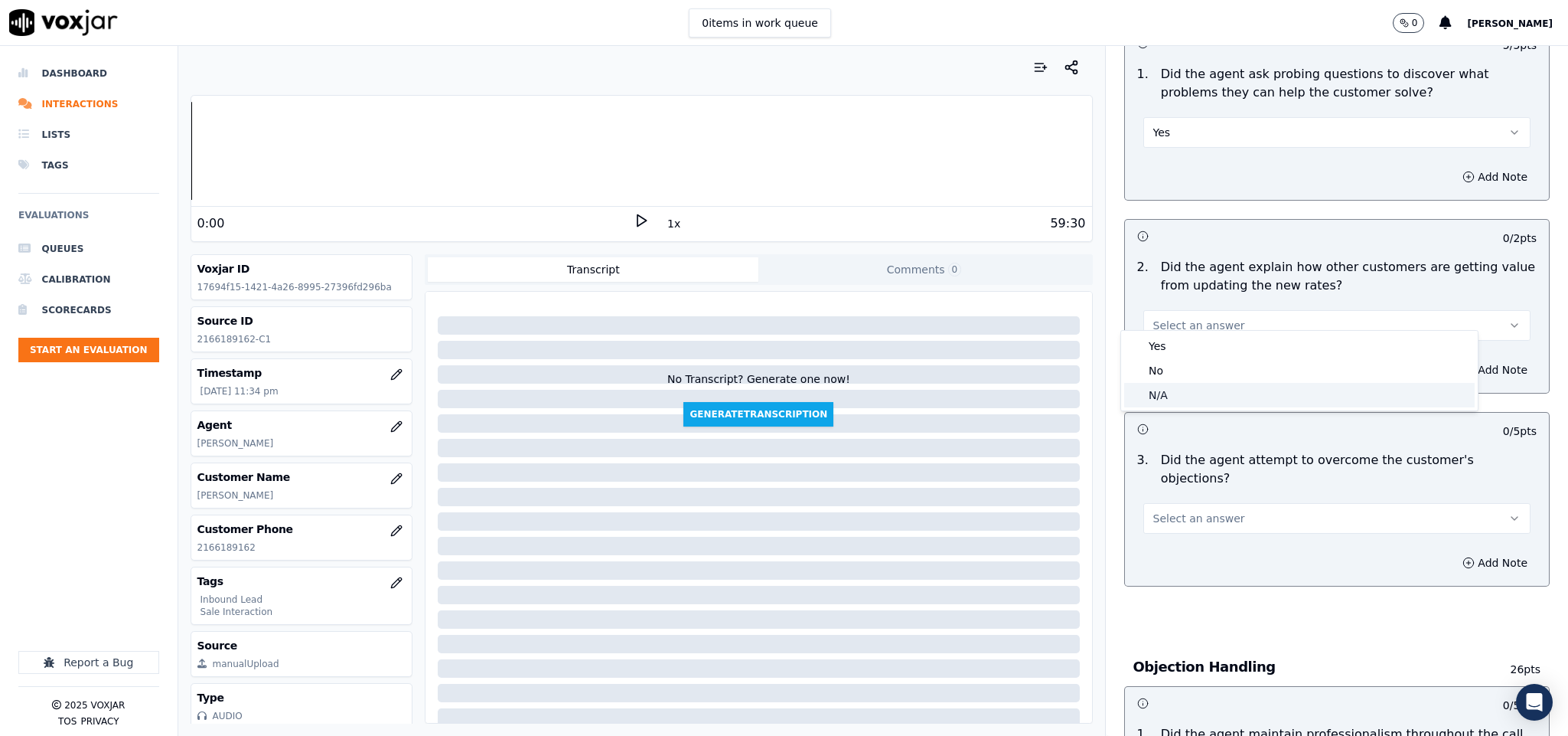
click at [1174, 393] on div "N/A" at bounding box center [1299, 395] width 350 height 25
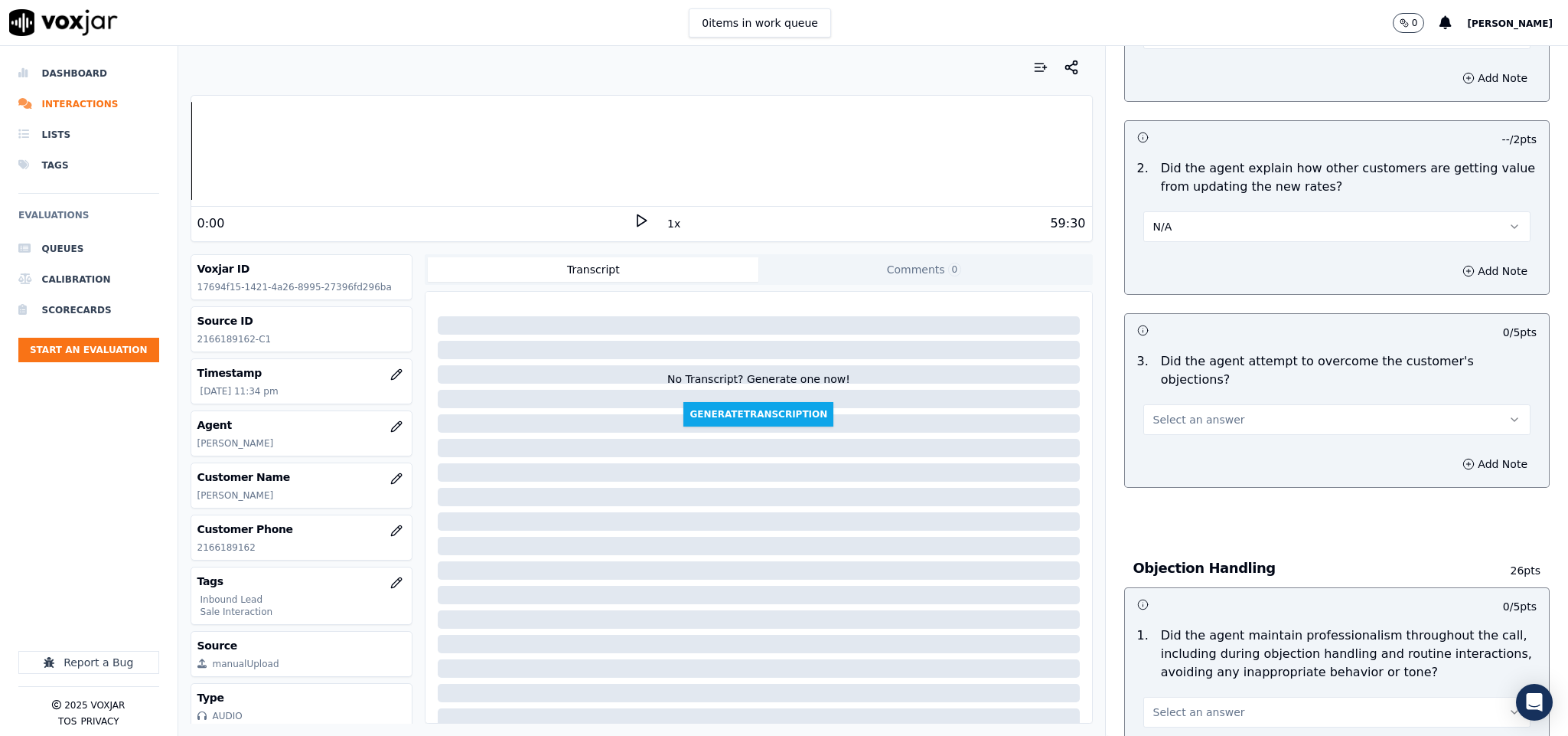
scroll to position [1378, 0]
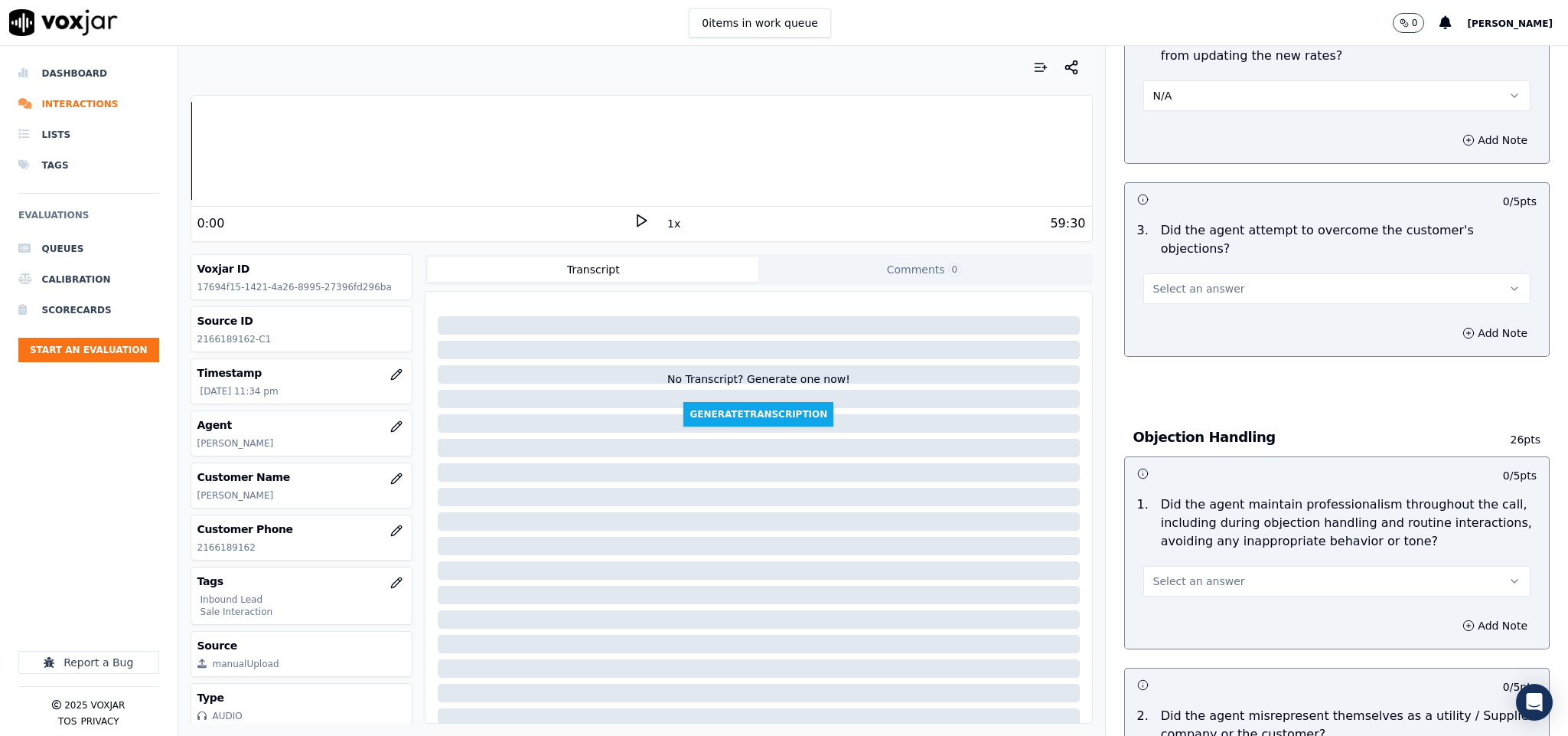
click at [1215, 273] on button "Select an answer" at bounding box center [1337, 288] width 388 height 30
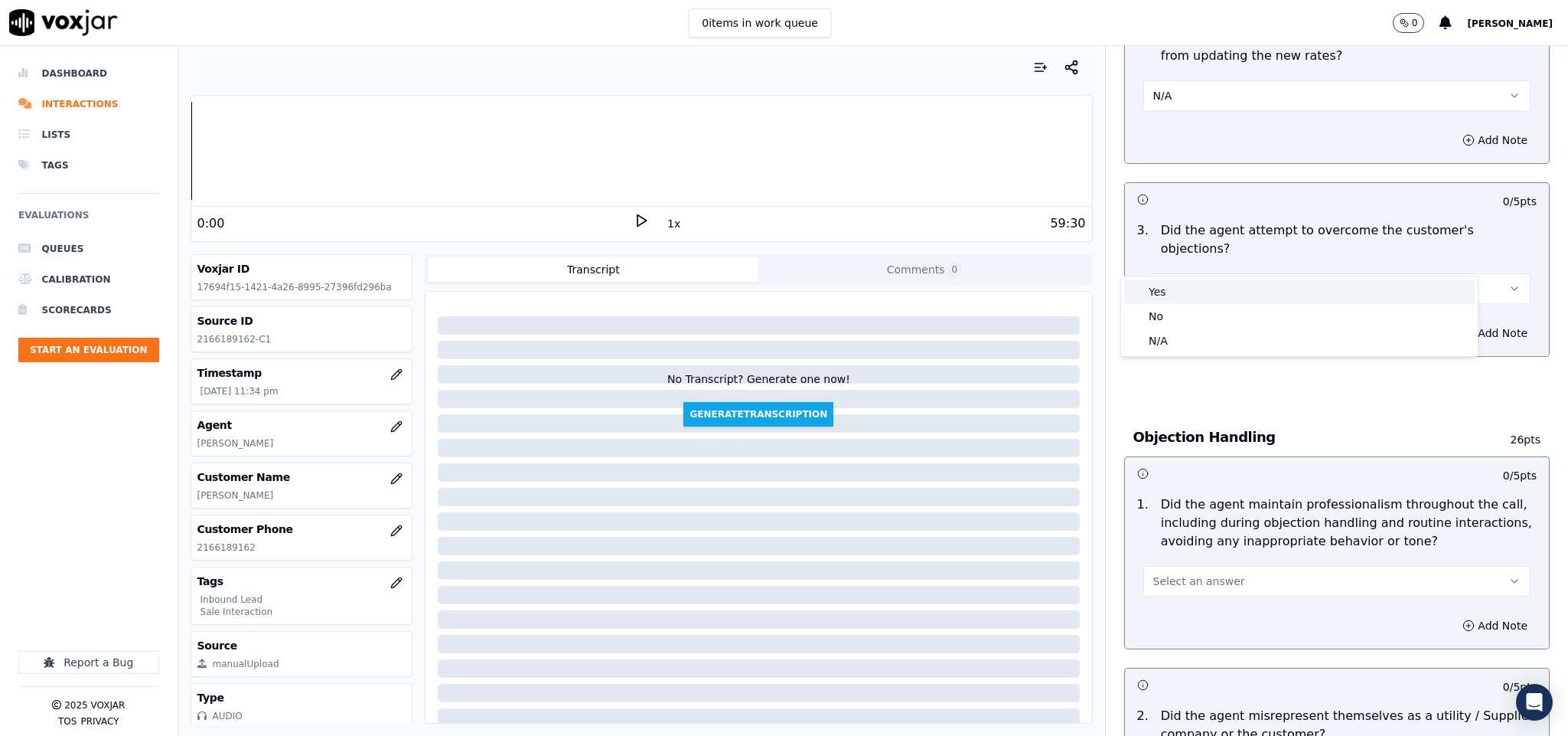
click at [1199, 291] on div "Yes" at bounding box center [1299, 291] width 350 height 25
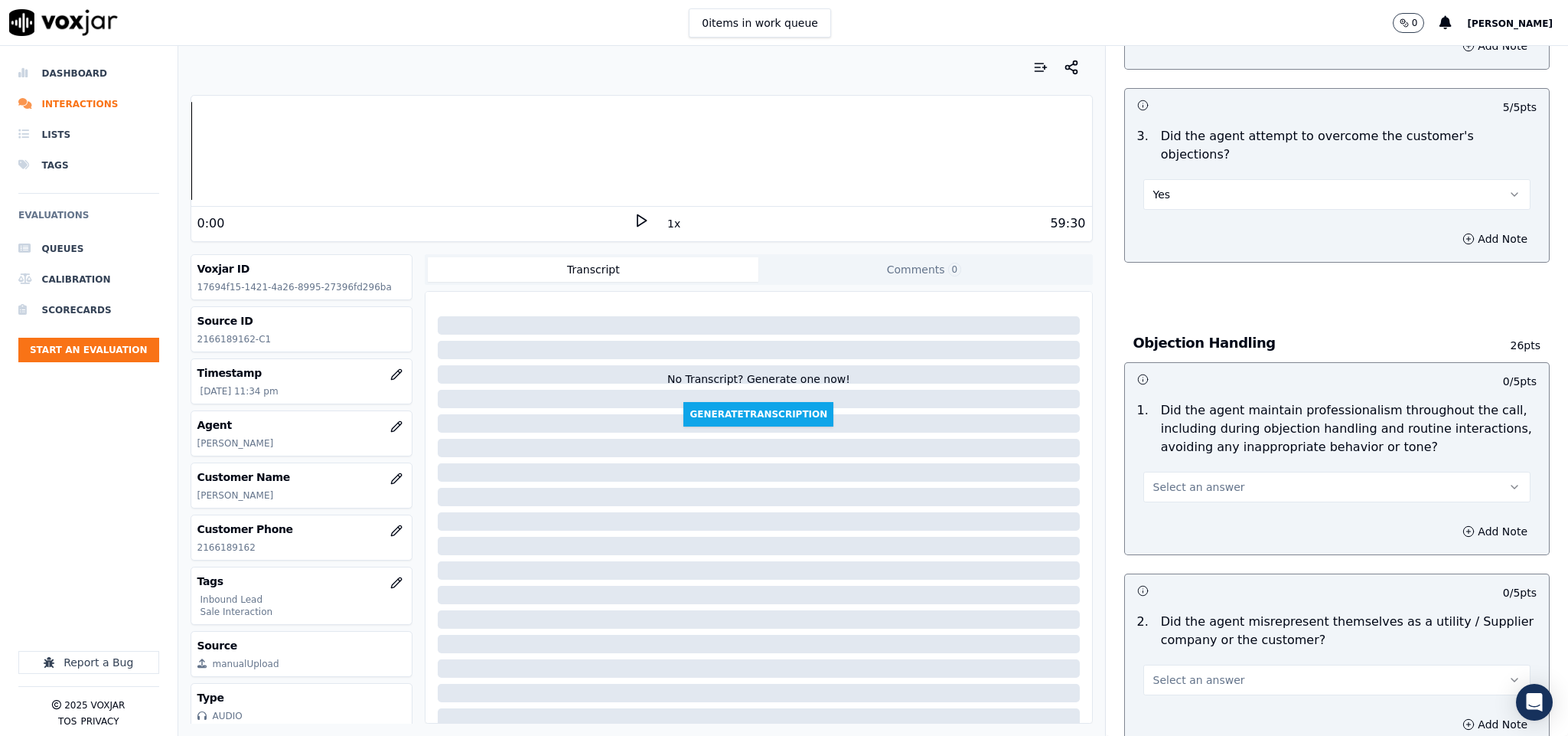
scroll to position [1608, 0]
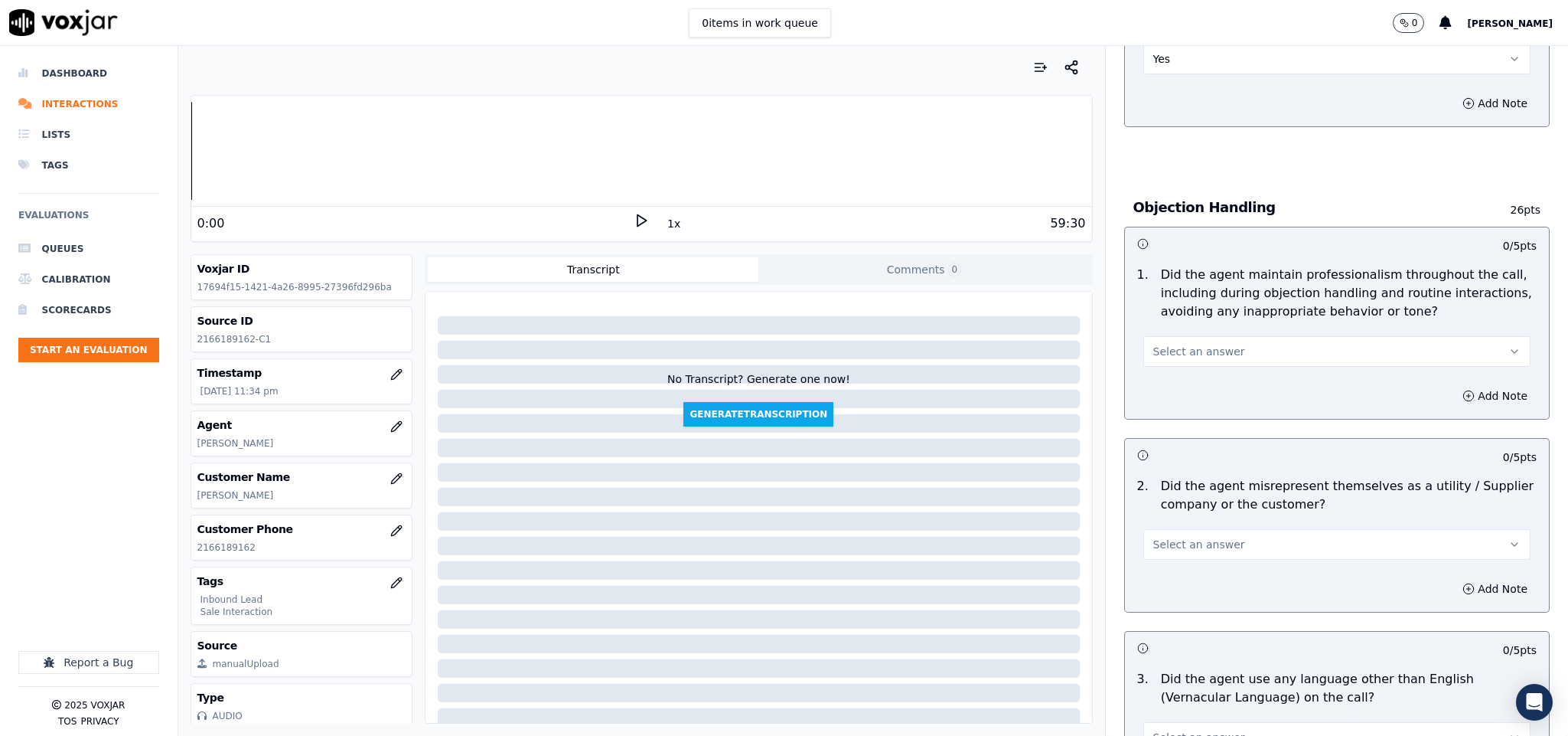
click at [1229, 336] on button "Select an answer" at bounding box center [1337, 351] width 388 height 30
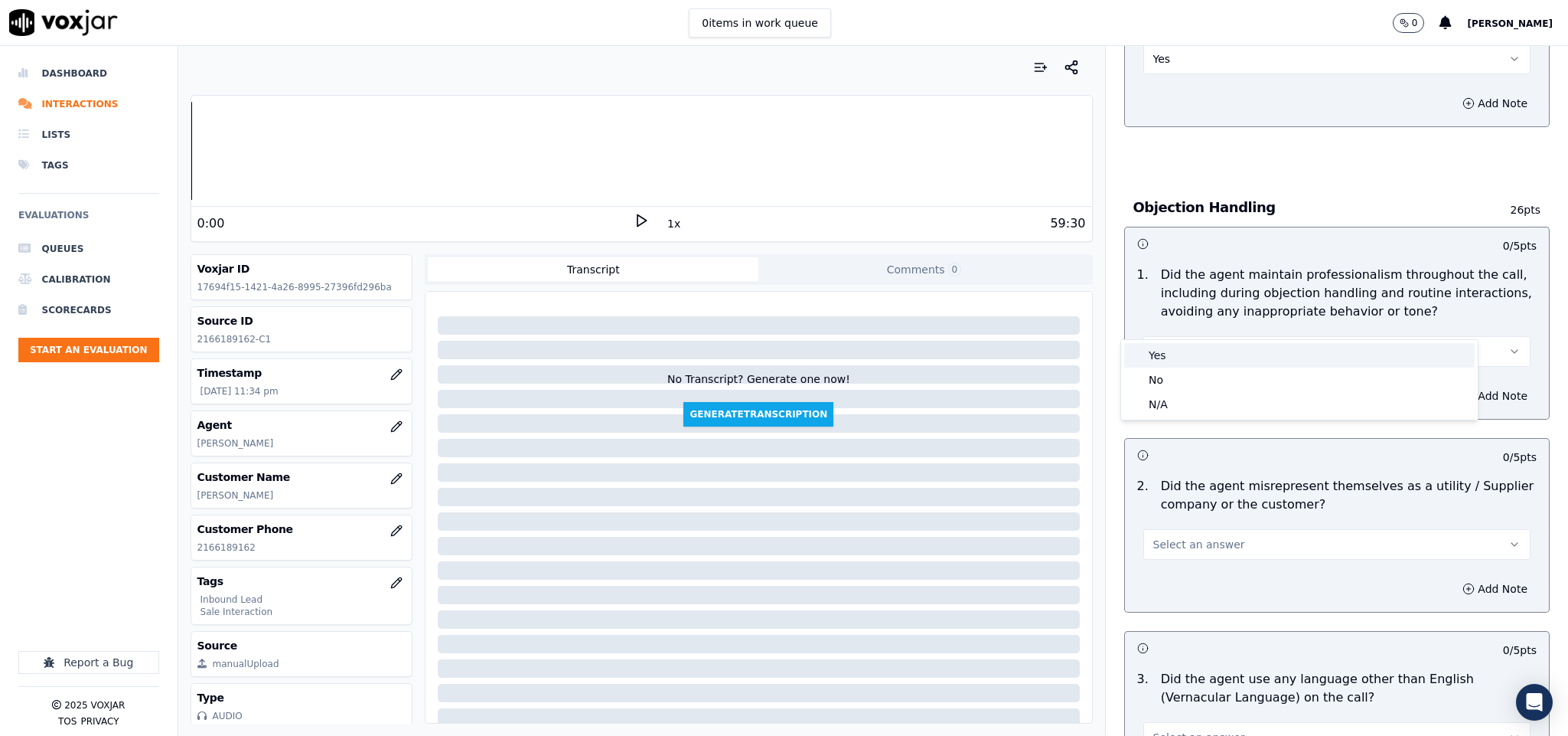
click at [1185, 349] on div "Yes" at bounding box center [1299, 355] width 350 height 25
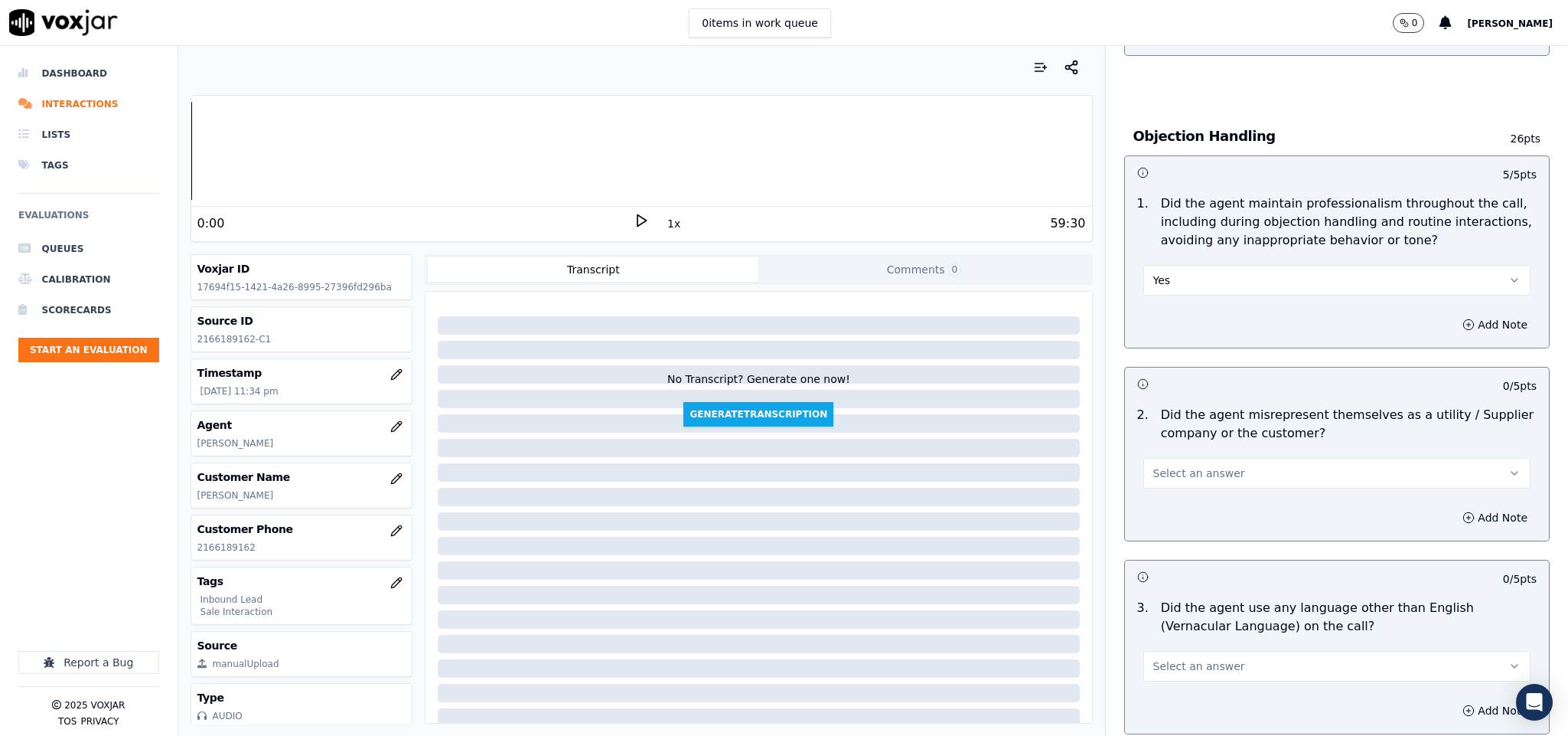
scroll to position [1723, 0]
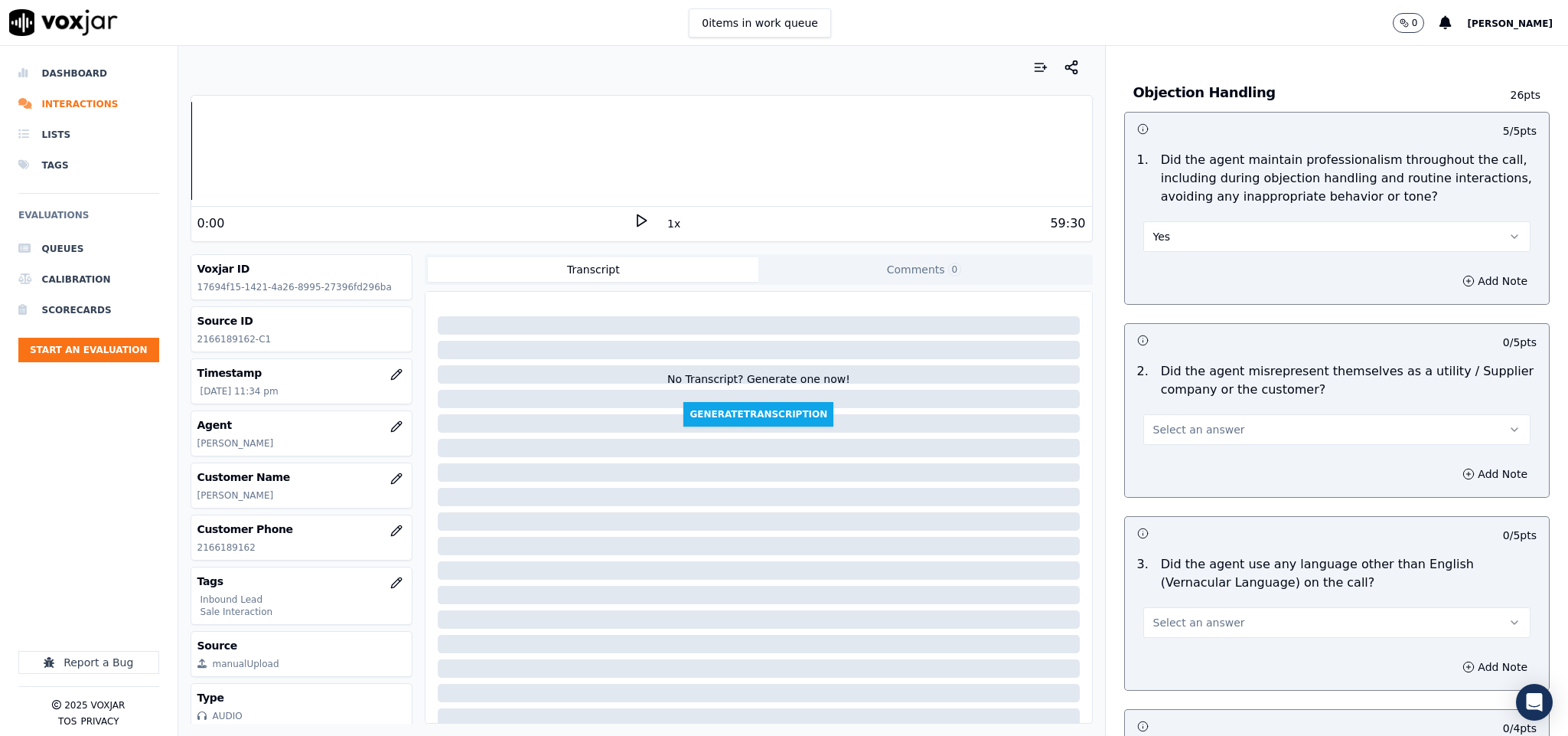
click at [1236, 414] on button "Select an answer" at bounding box center [1337, 429] width 388 height 30
click at [1202, 453] on div "No" at bounding box center [1299, 457] width 350 height 25
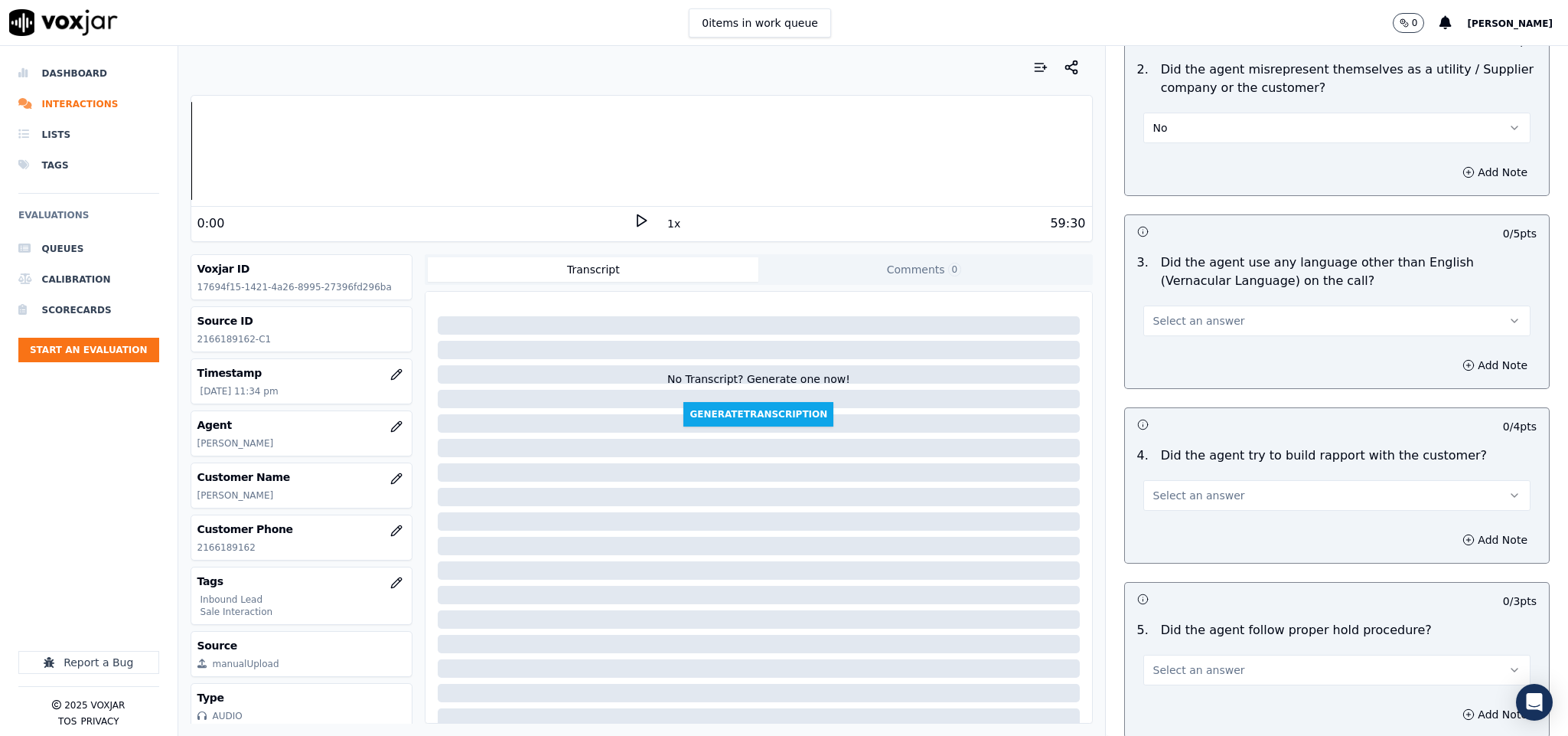
scroll to position [2068, 0]
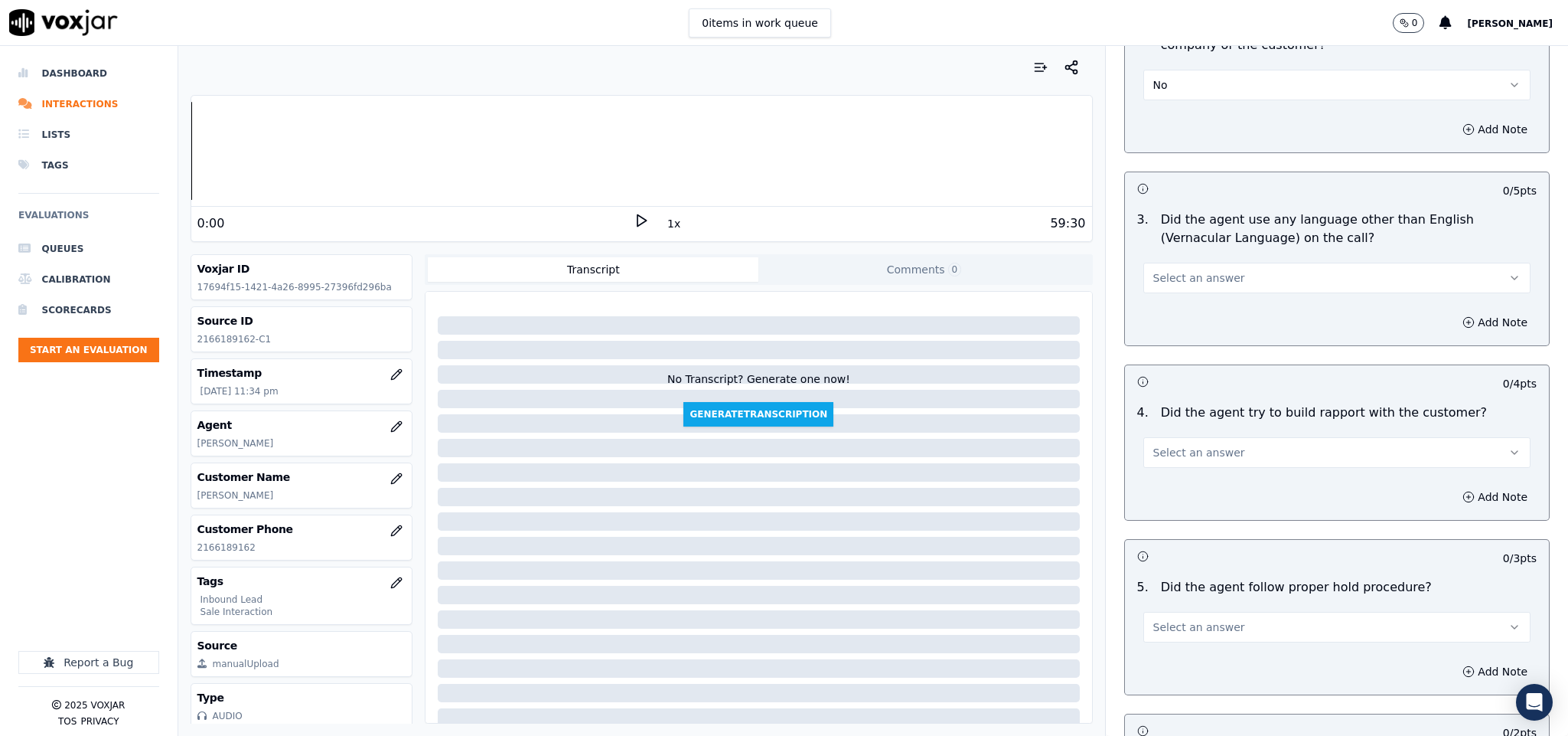
click at [1207, 271] on span "Select an answer" at bounding box center [1199, 278] width 92 height 15
click at [1176, 303] on div "No" at bounding box center [1299, 307] width 350 height 25
click at [1280, 437] on button "Select an answer" at bounding box center [1337, 453] width 388 height 30
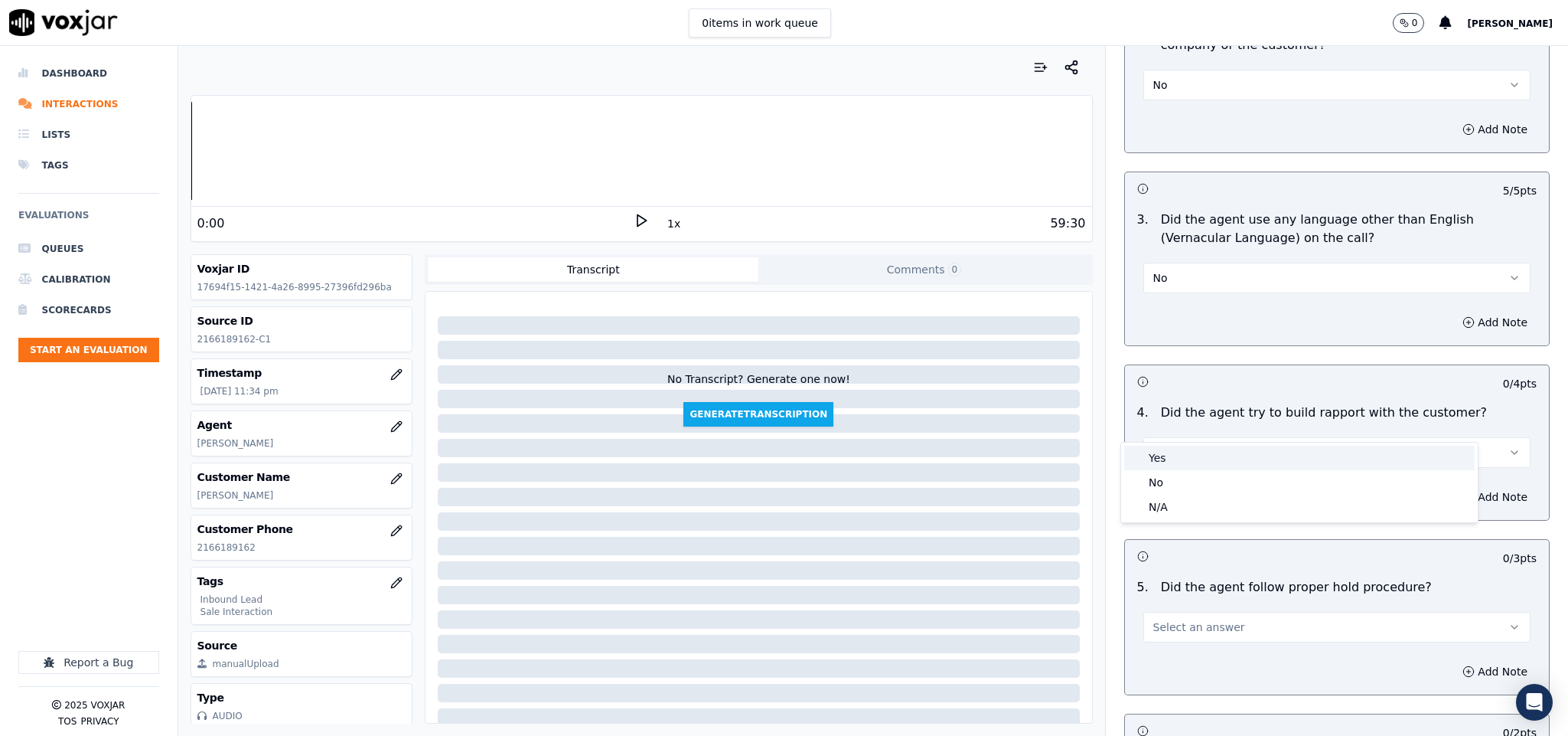
click at [1230, 451] on div "Yes" at bounding box center [1299, 457] width 350 height 25
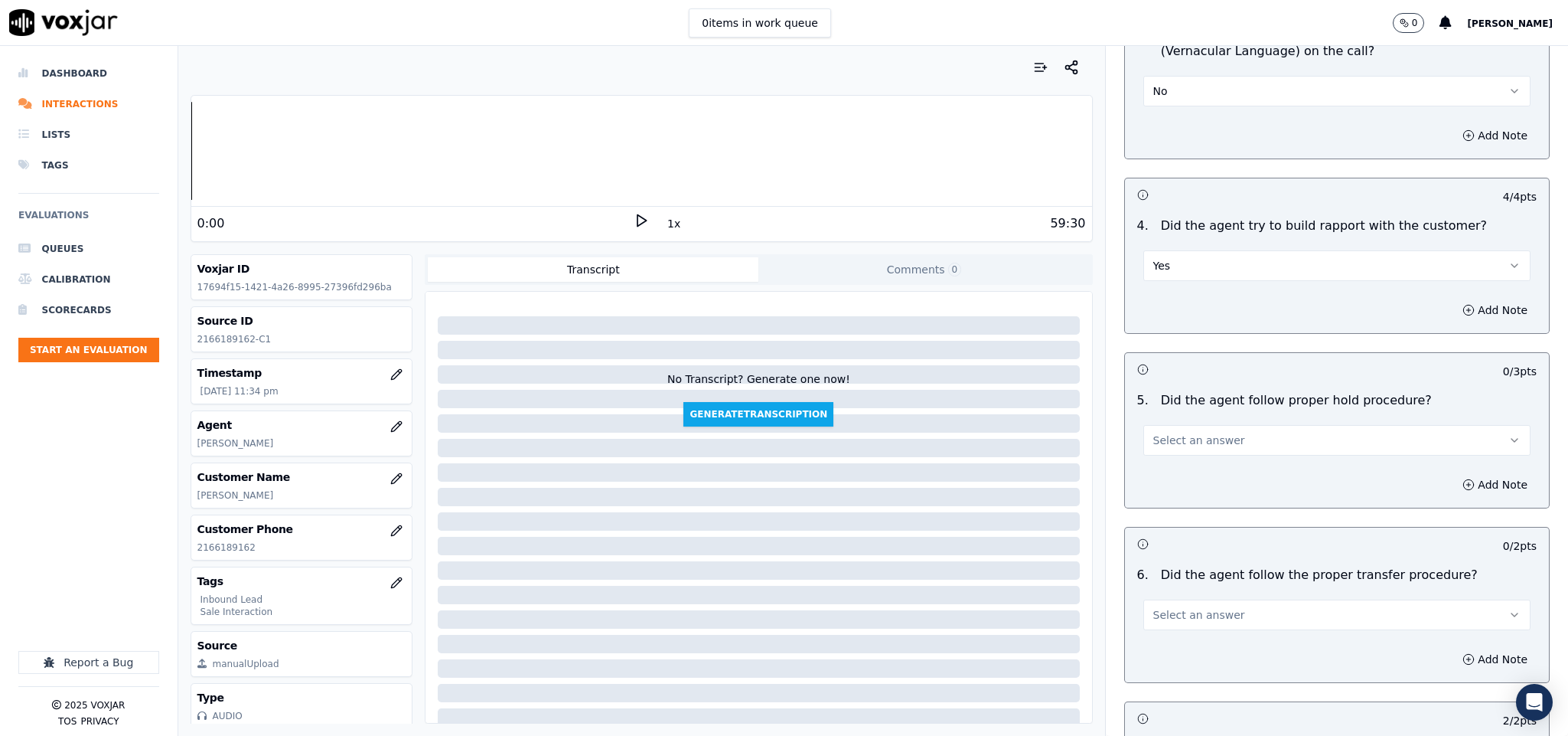
scroll to position [2297, 0]
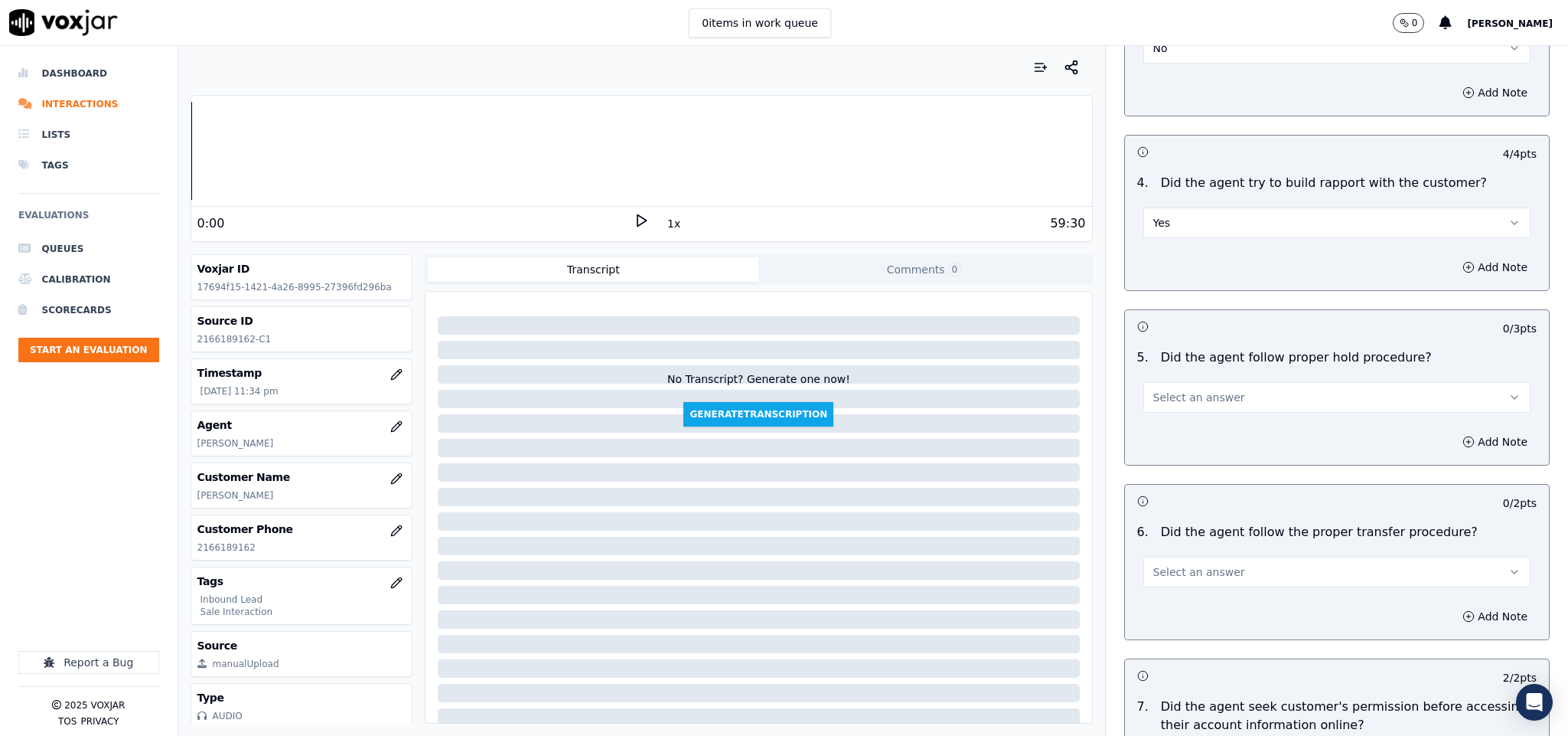
click at [1229, 382] on button "Select an answer" at bounding box center [1337, 398] width 388 height 30
click at [1194, 401] on div "Yes" at bounding box center [1299, 403] width 350 height 25
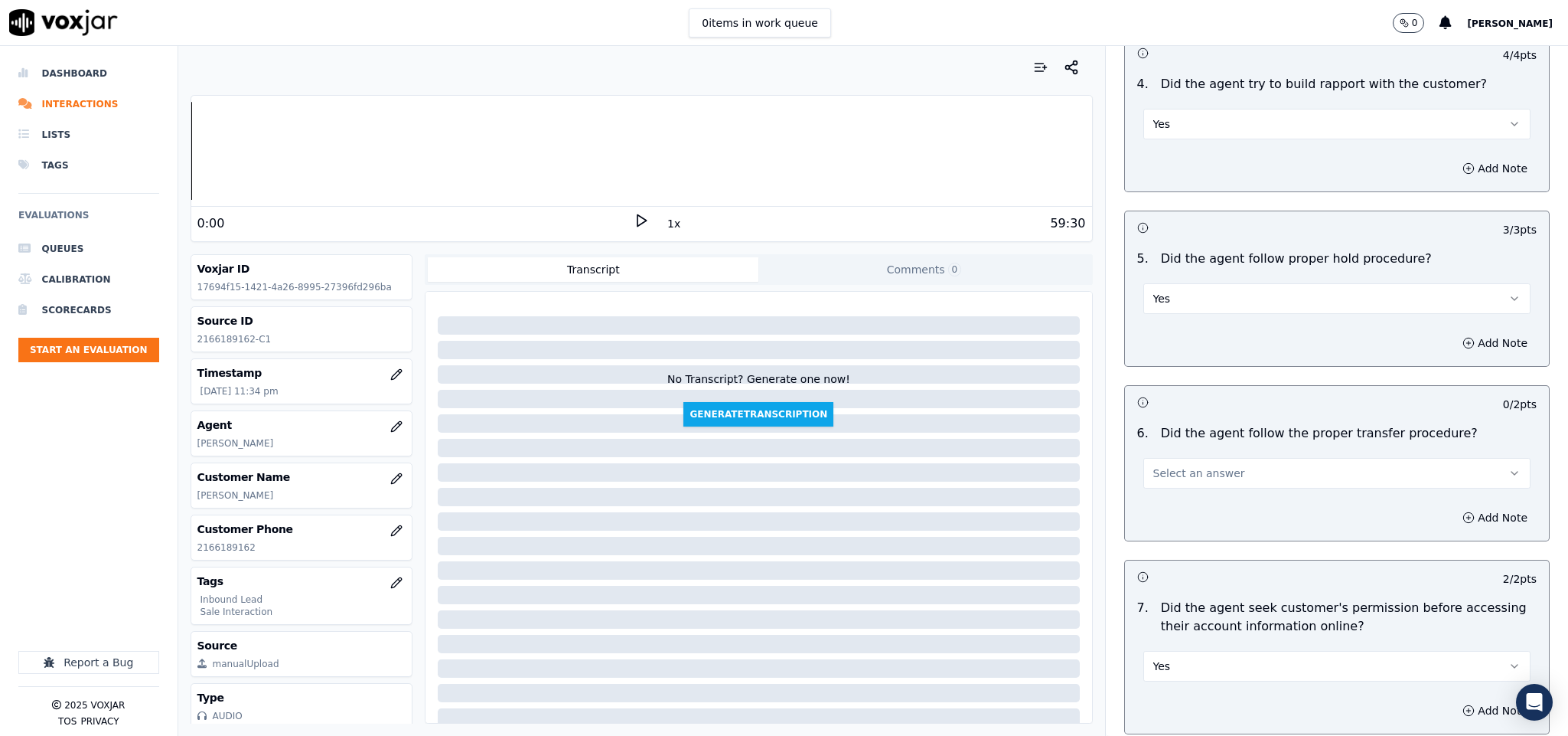
scroll to position [2527, 0]
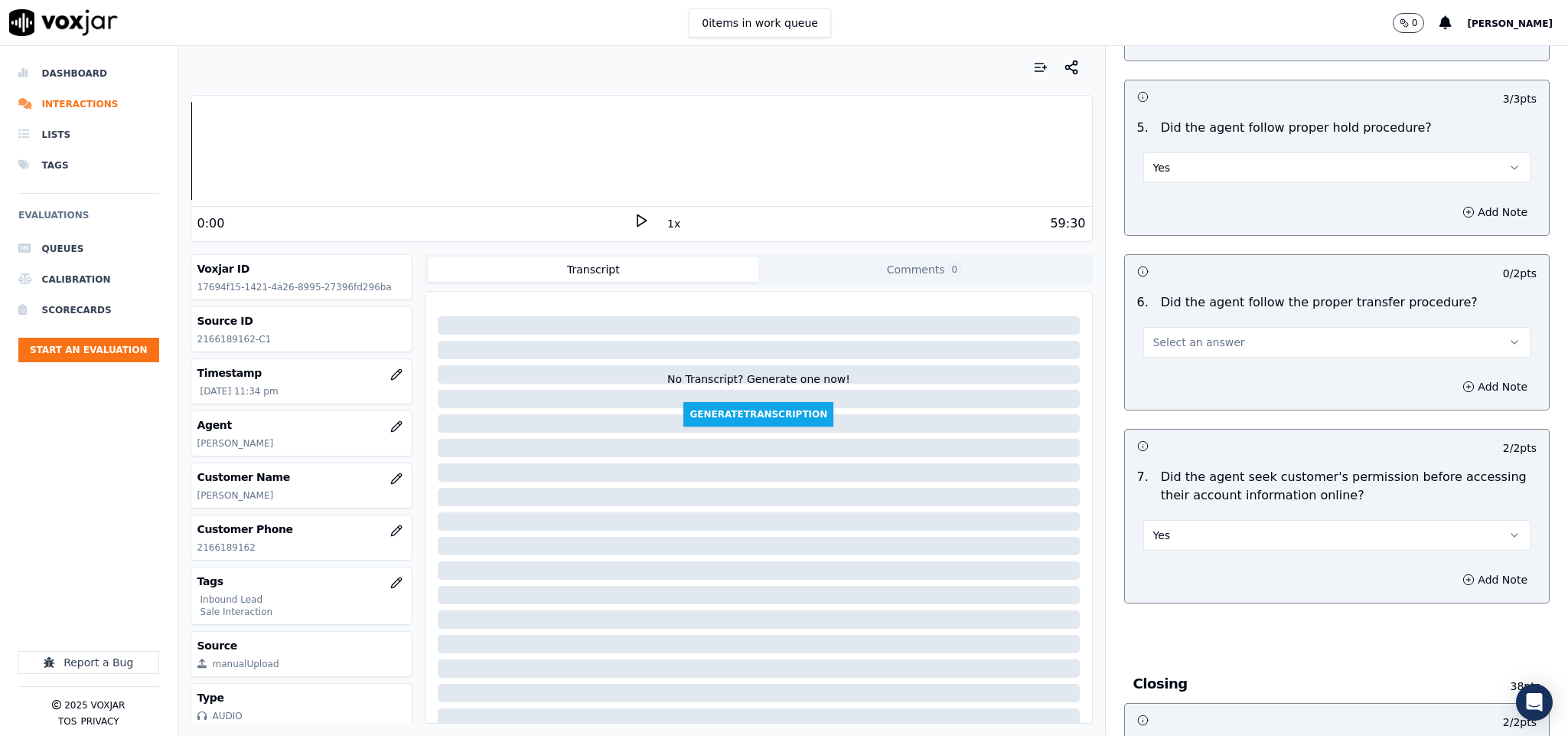
click at [1219, 327] on button "Select an answer" at bounding box center [1337, 342] width 388 height 30
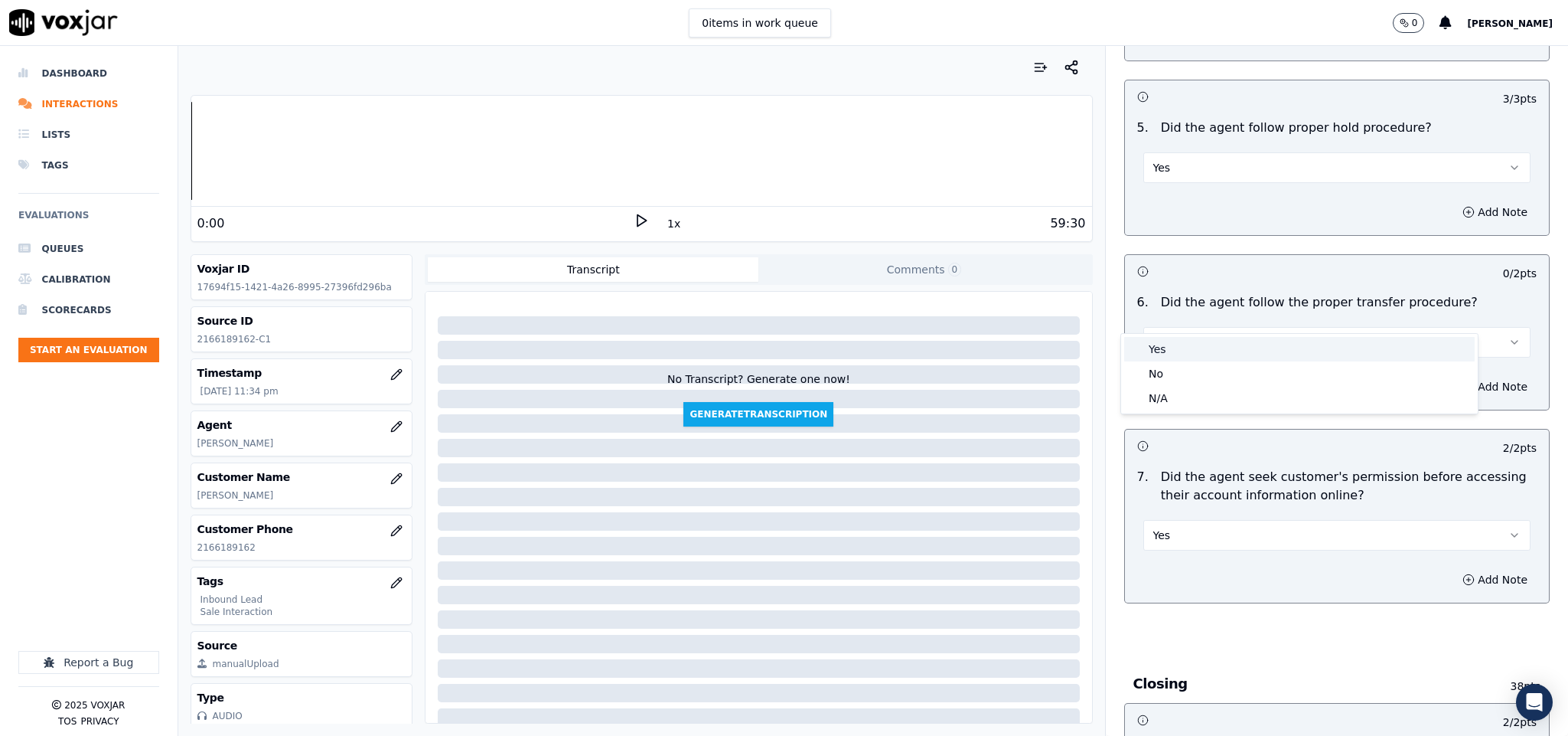
click at [1203, 346] on div "Yes" at bounding box center [1299, 349] width 350 height 25
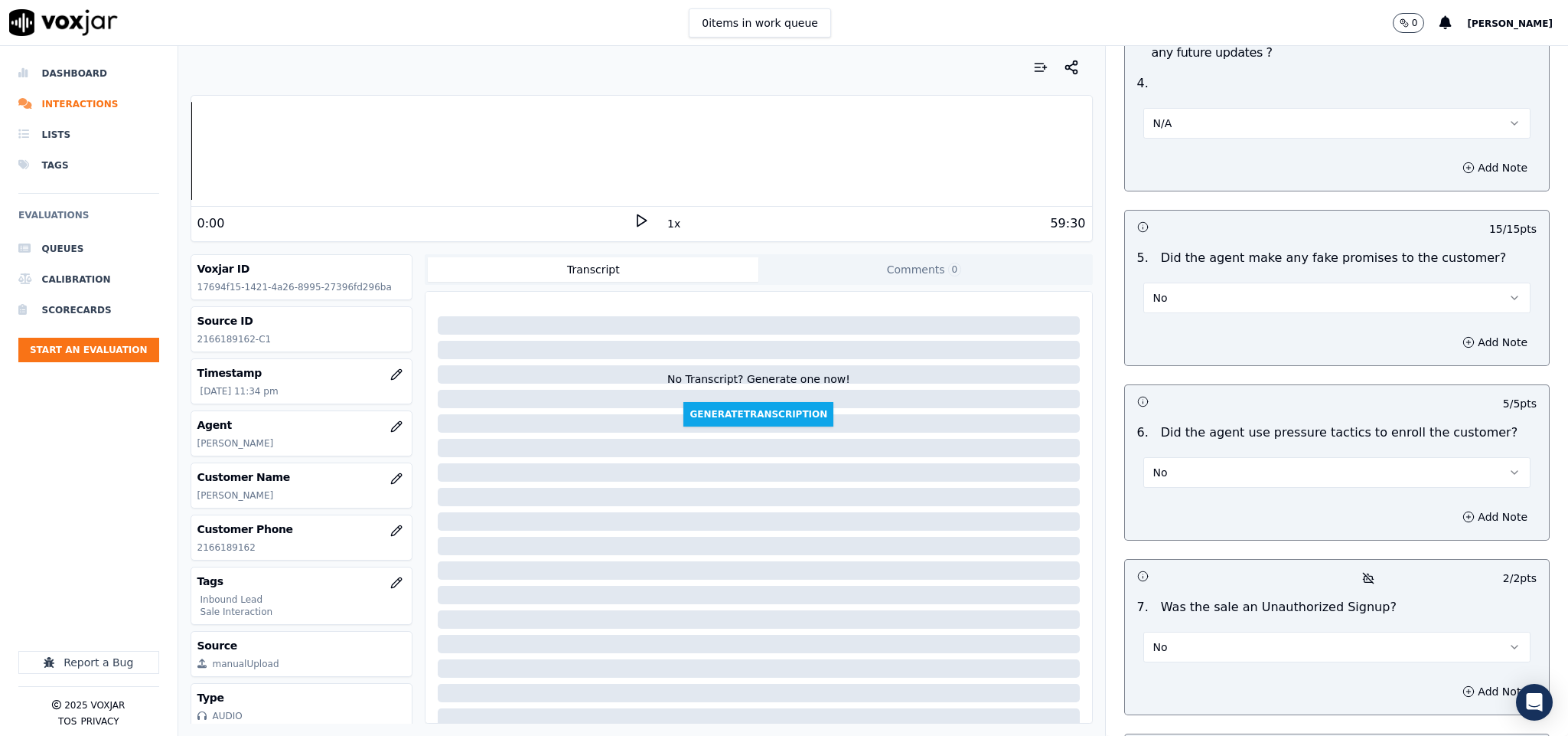
scroll to position [4046, 0]
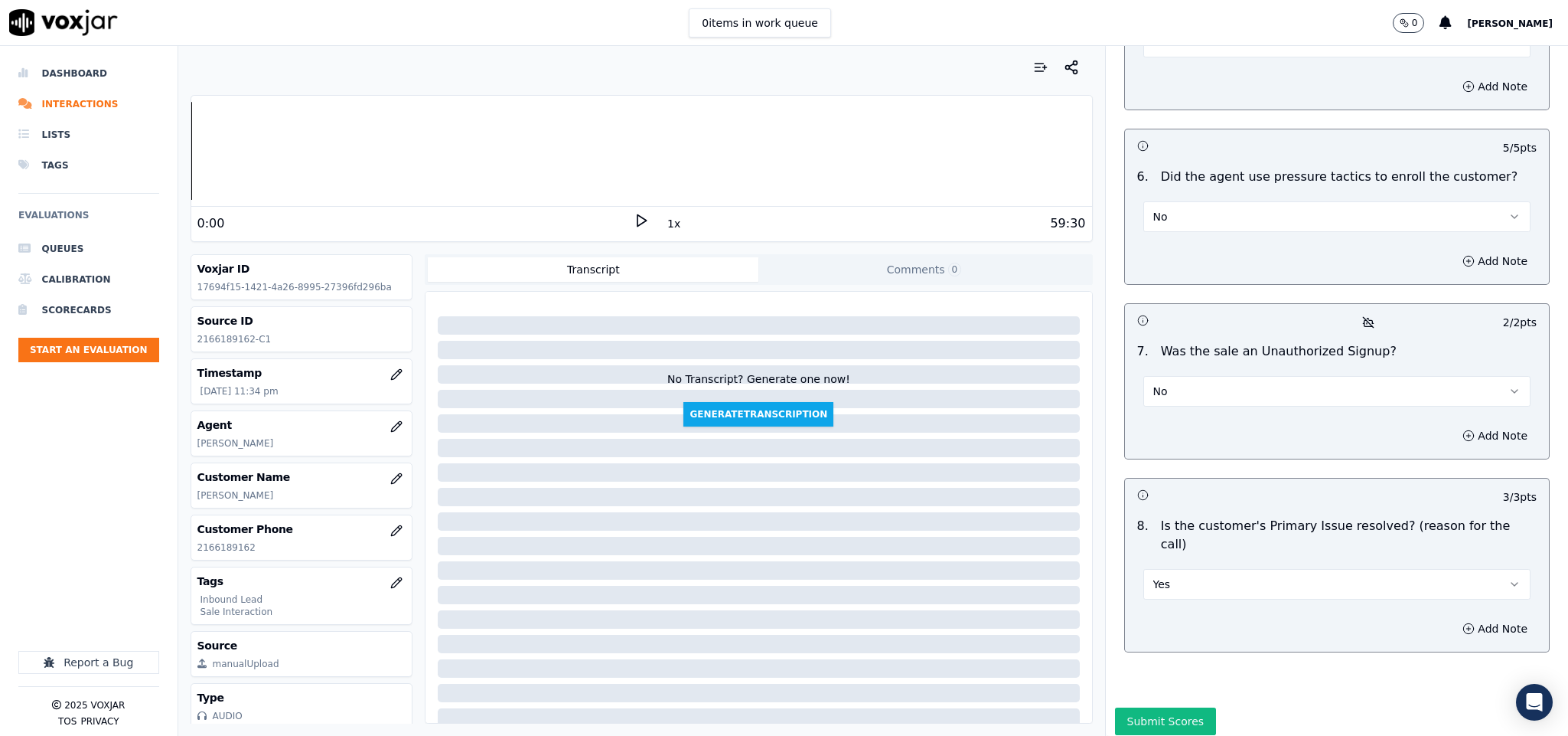
click at [1164, 707] on button "Submit Scores" at bounding box center [1166, 721] width 102 height 28
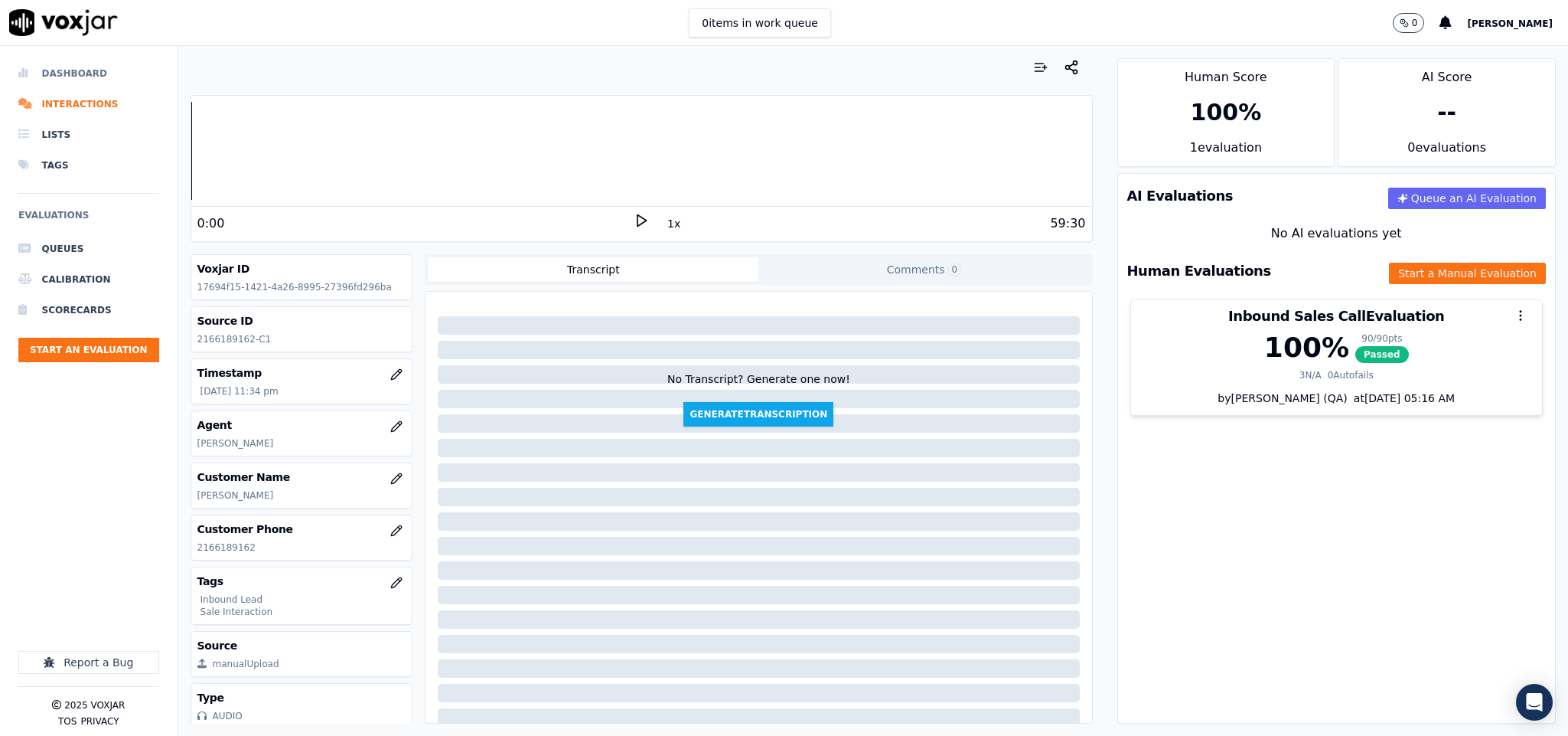
click at [77, 67] on li "Dashboard" at bounding box center [89, 73] width 140 height 30
